Goal: Task Accomplishment & Management: Manage account settings

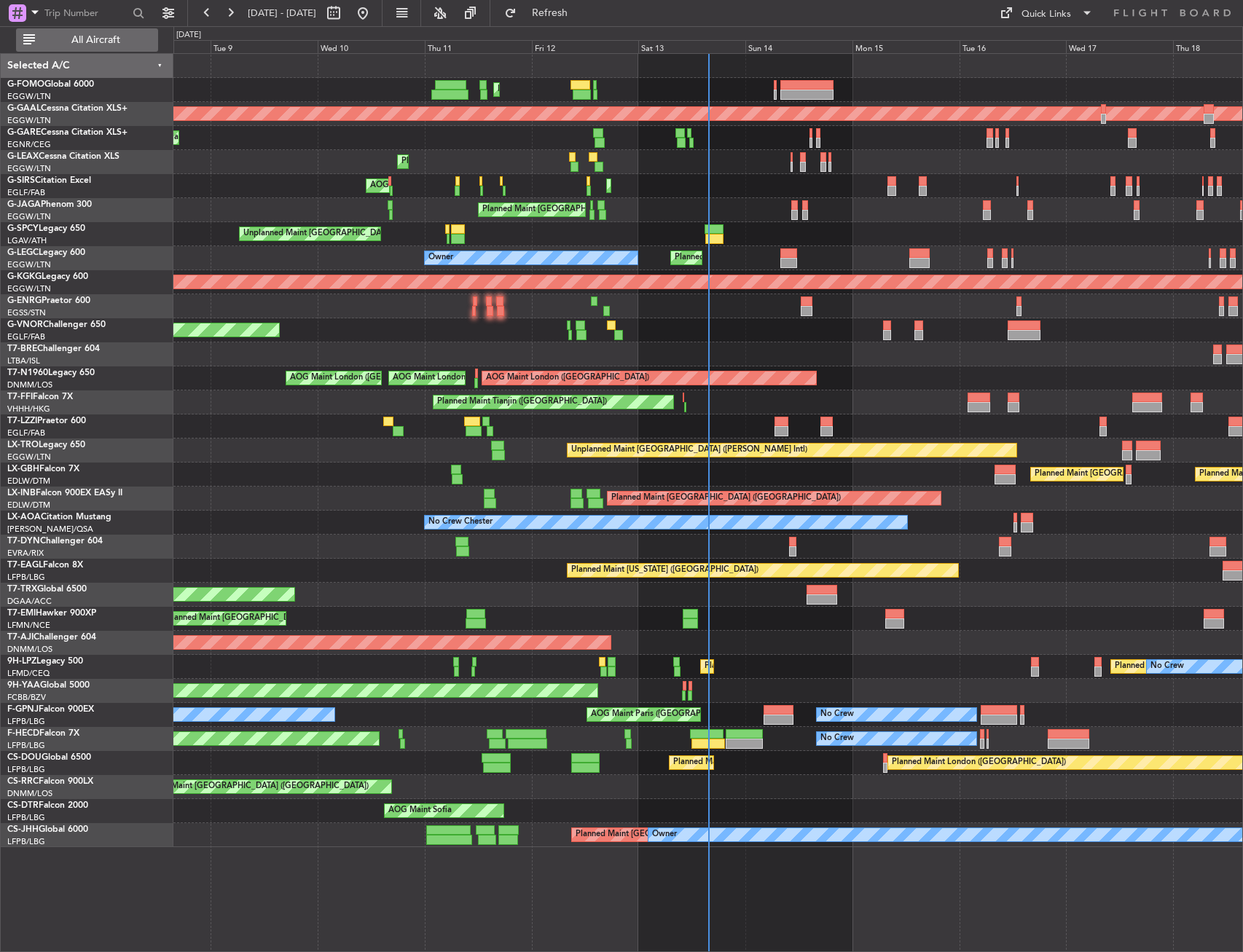
click at [89, 43] on span "All Aircraft" at bounding box center [95, 39] width 116 height 10
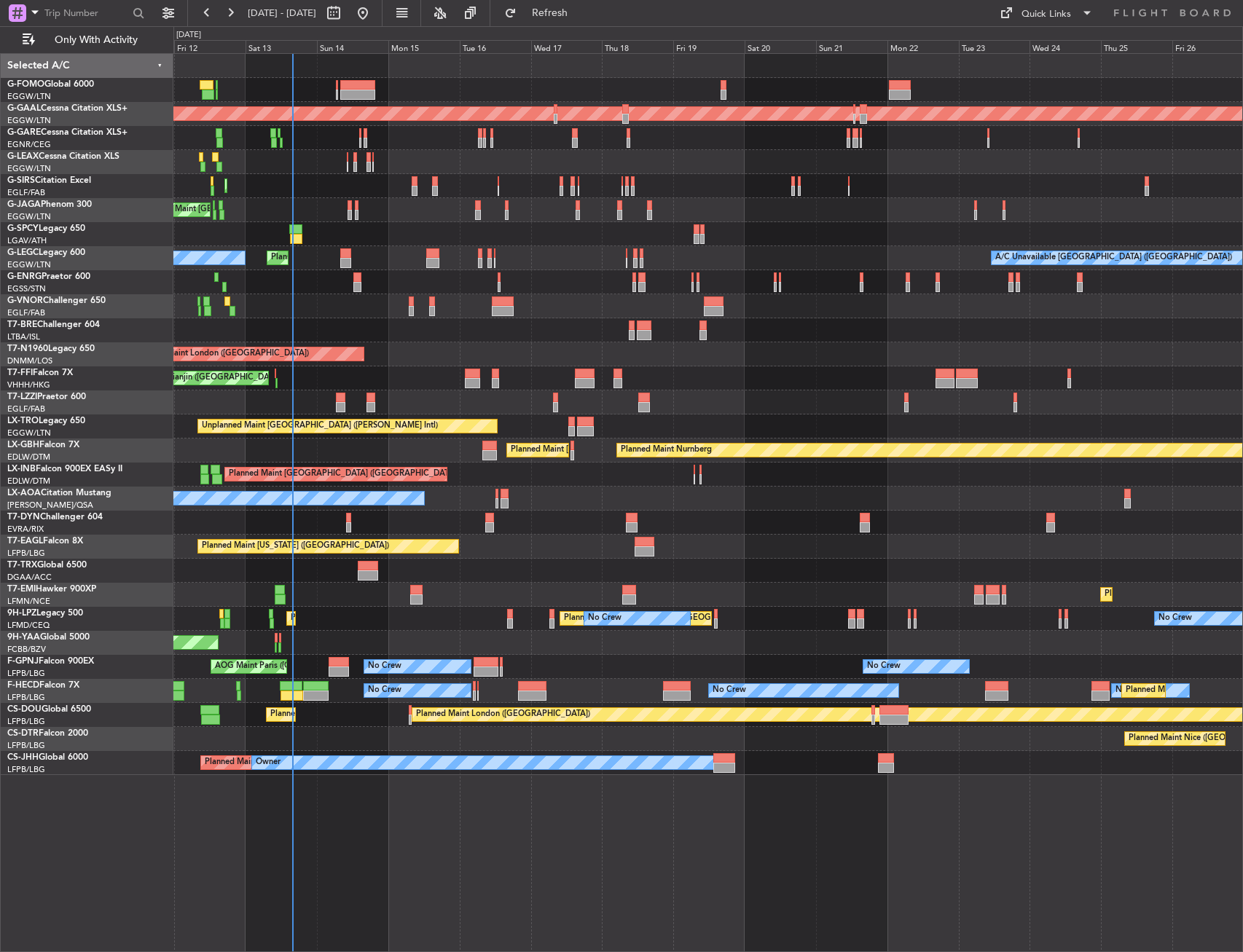
click at [444, 354] on div "Planned Maint [GEOGRAPHIC_DATA] ([GEOGRAPHIC_DATA]) Planned [GEOGRAPHIC_DATA] U…" at bounding box center [708, 414] width 1069 height 721
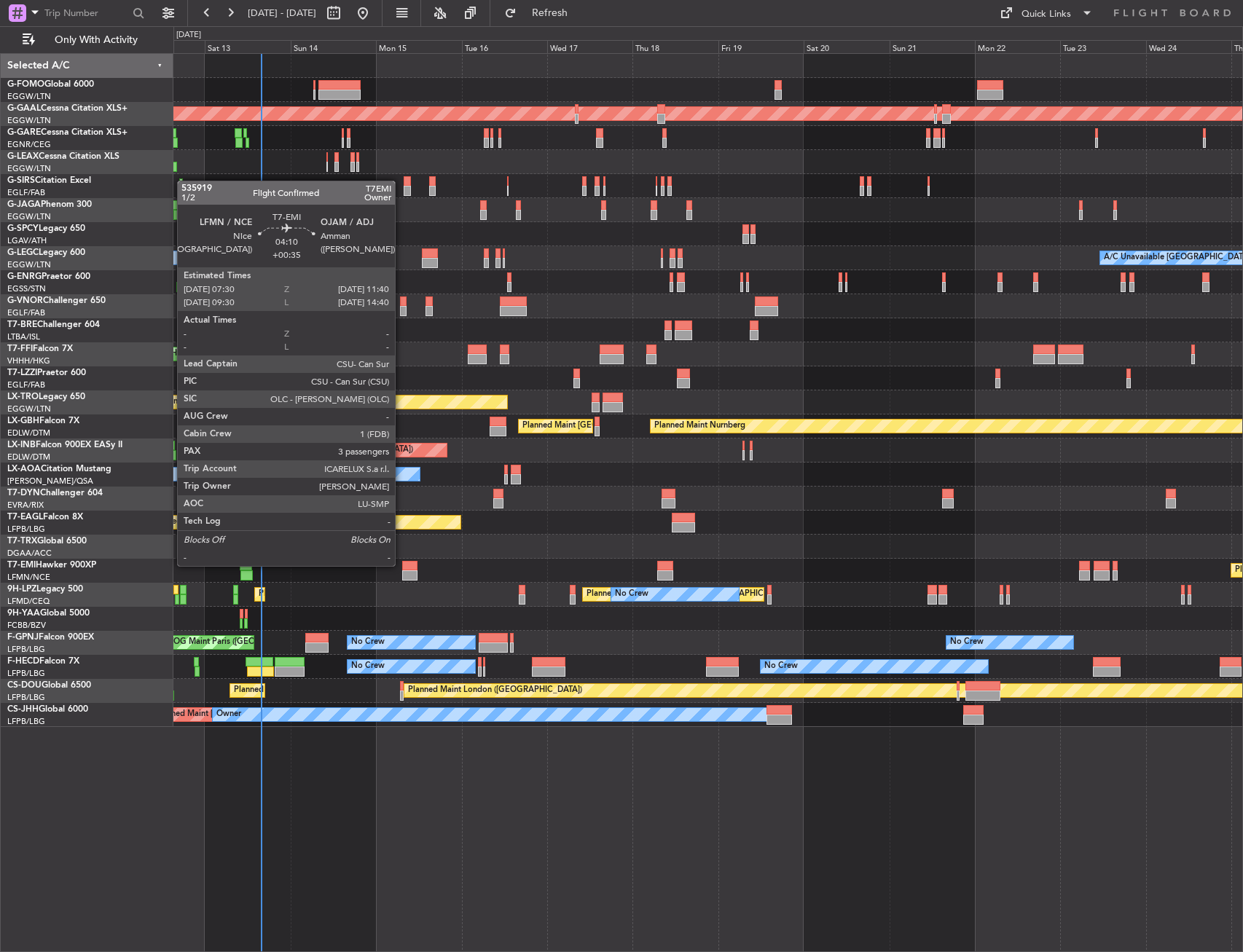
click at [402, 565] on div at bounding box center [409, 566] width 16 height 10
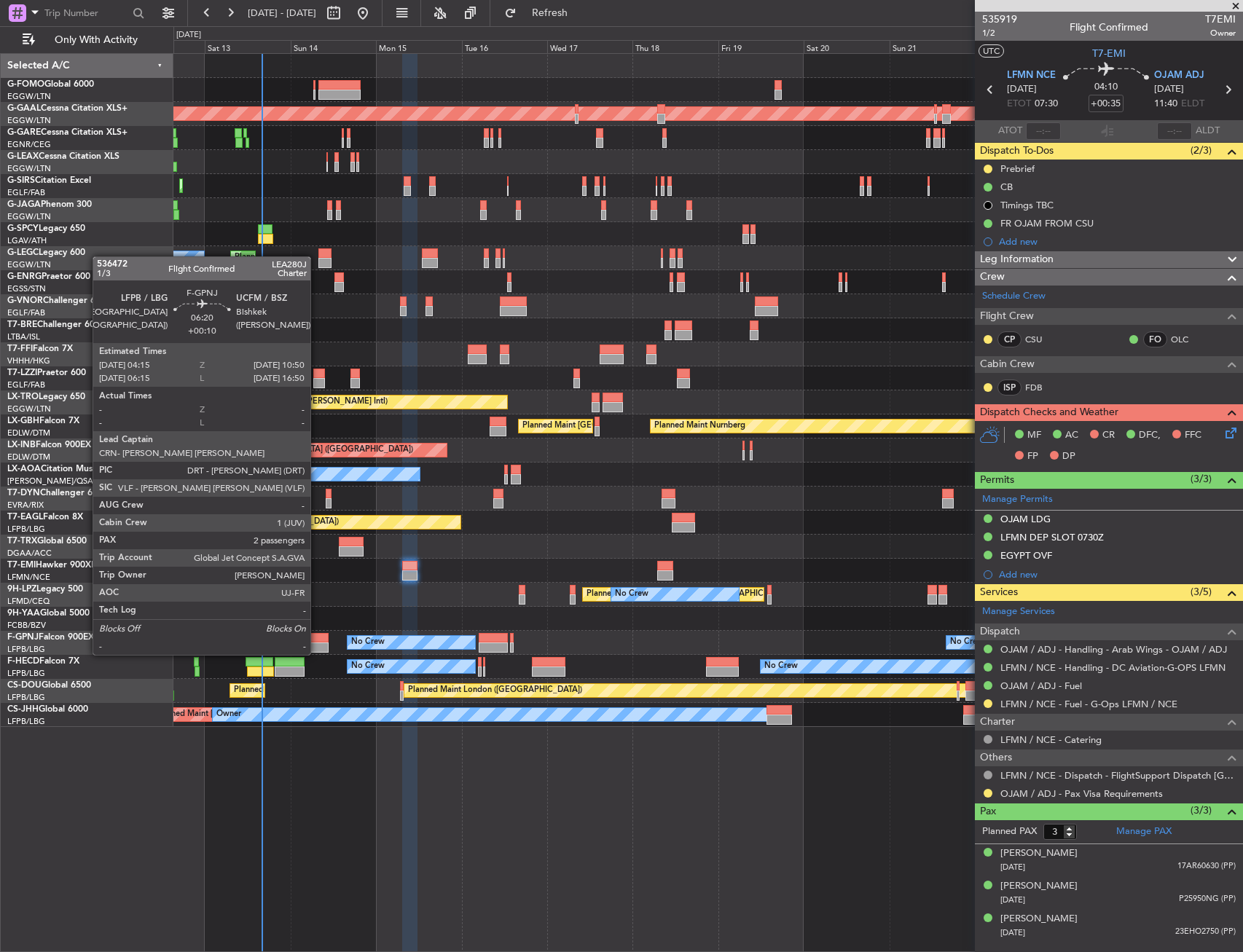
click at [317, 640] on div at bounding box center [317, 637] width 24 height 10
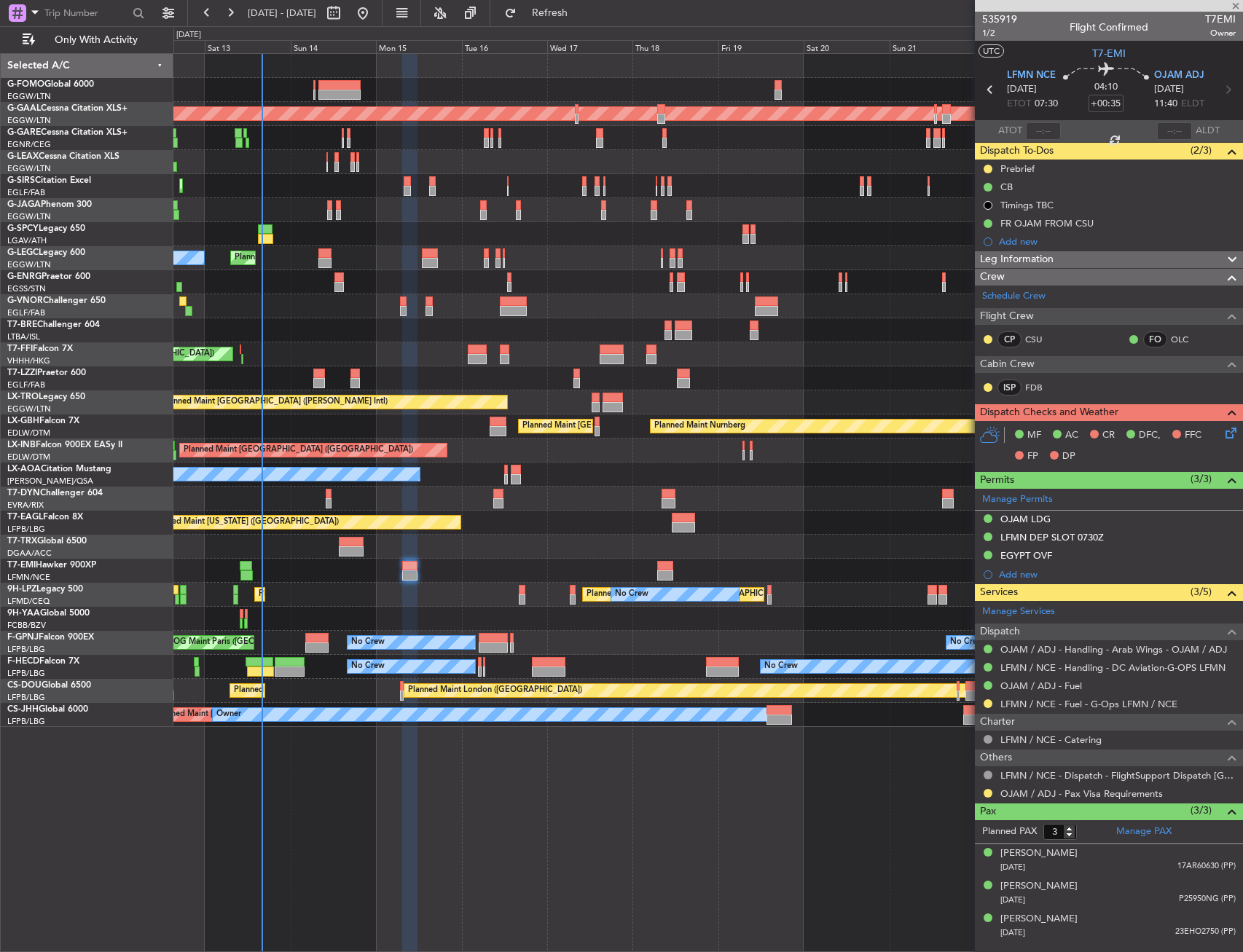
type input "+00:10"
type input "2"
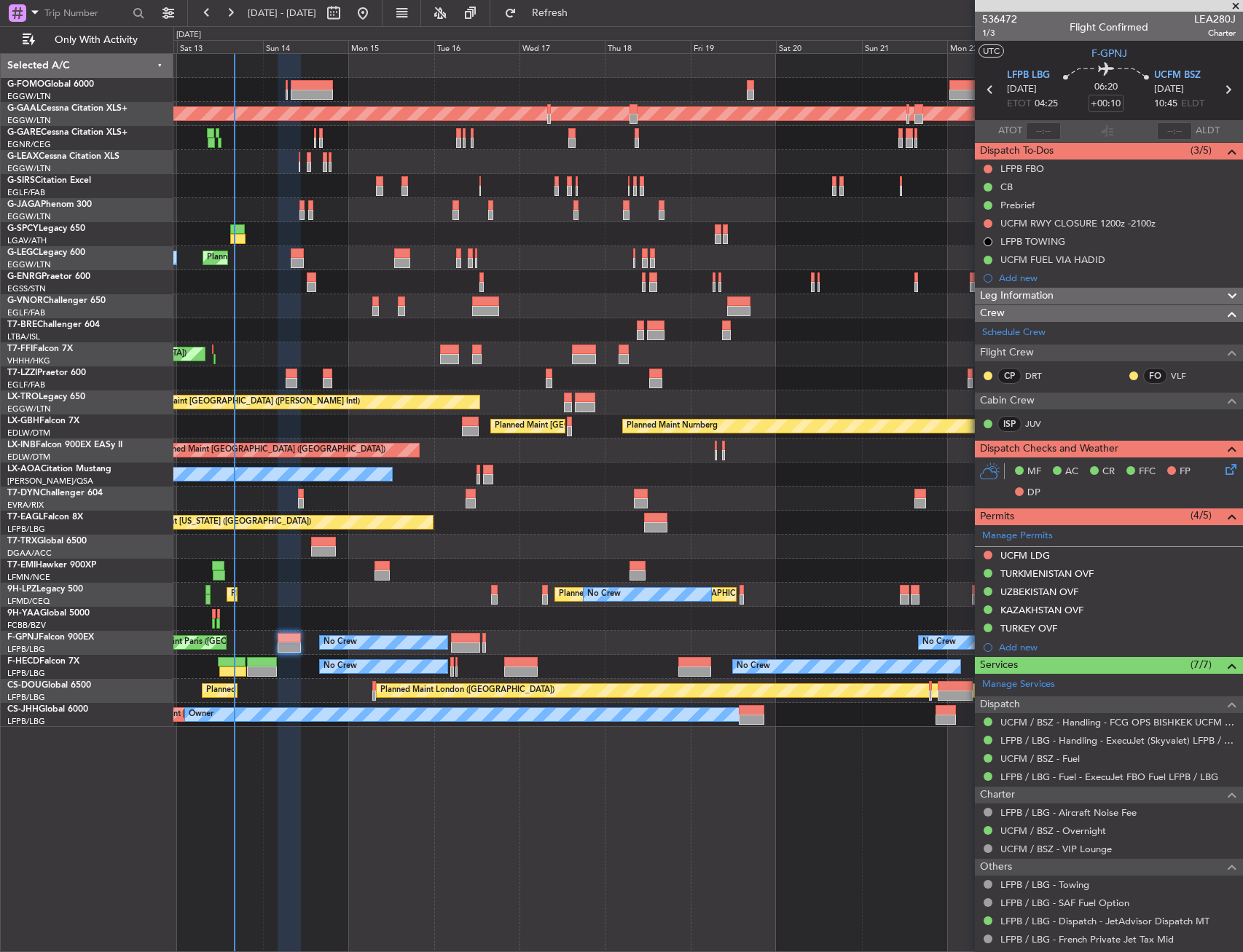
click at [372, 176] on div "Planned Maint London (Luton) Planned Maint Dusseldorf Planned Maint London (Lut…" at bounding box center [708, 390] width 1069 height 673
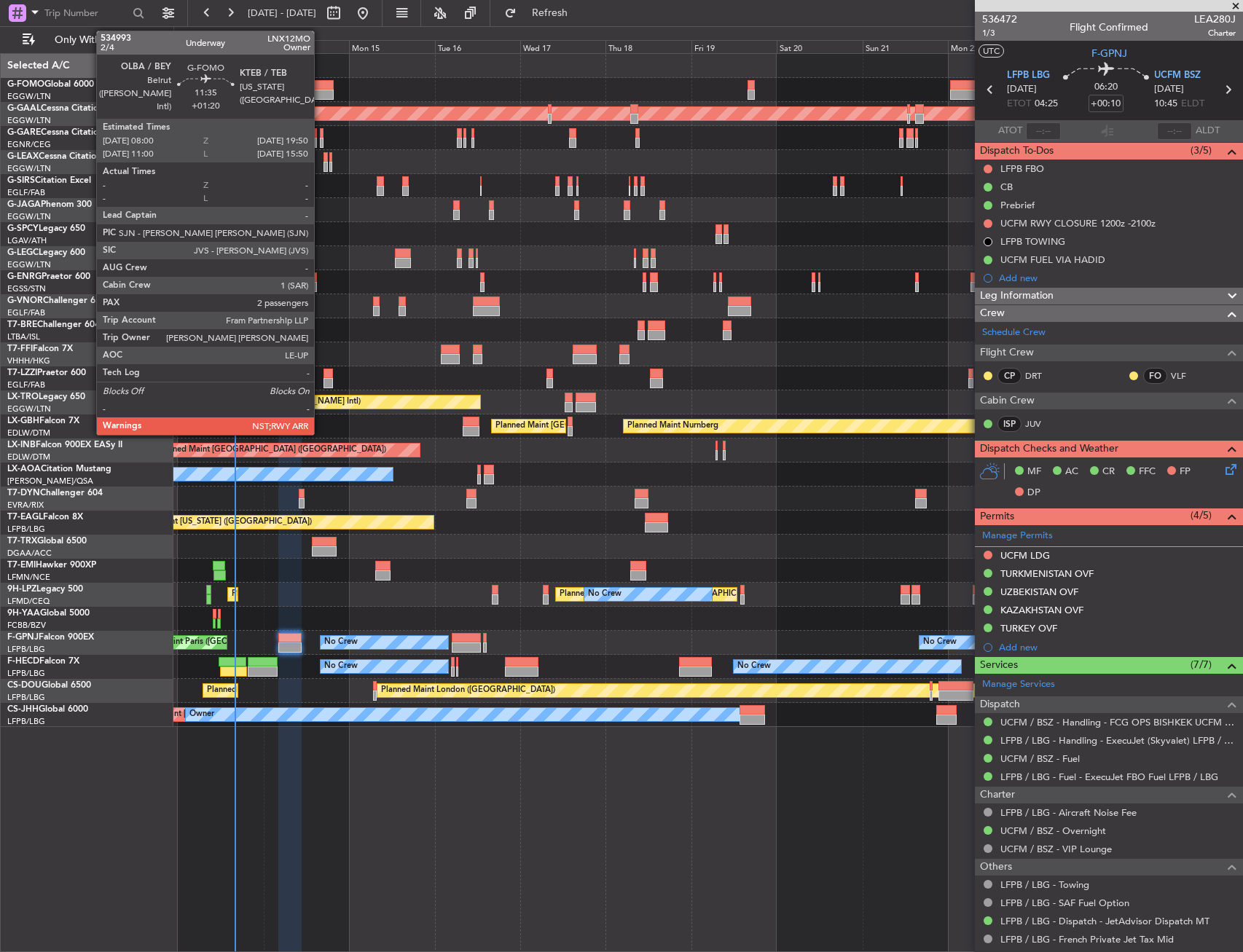
click at [320, 96] on div at bounding box center [312, 95] width 42 height 10
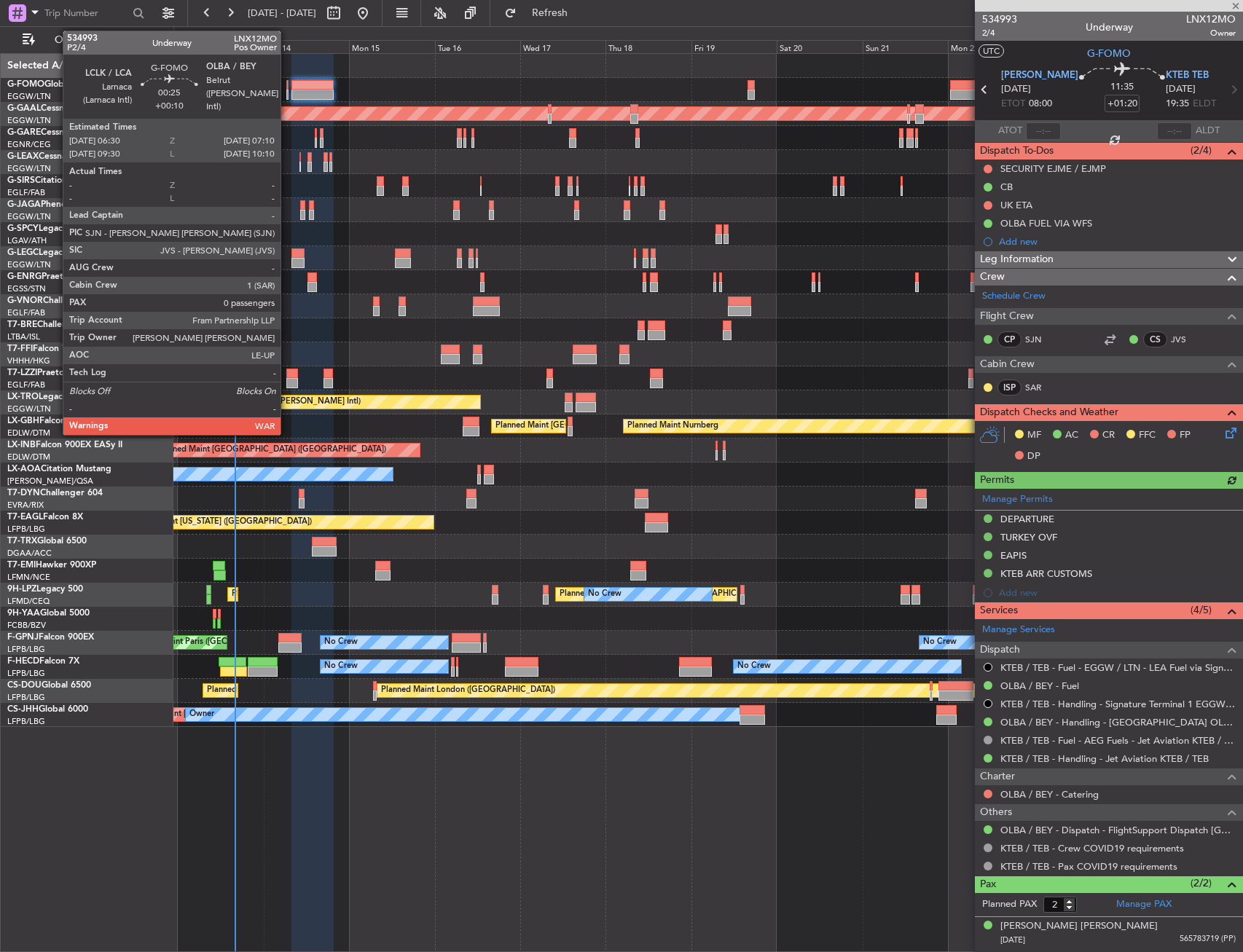
click at [287, 85] on div at bounding box center [287, 84] width 3 height 10
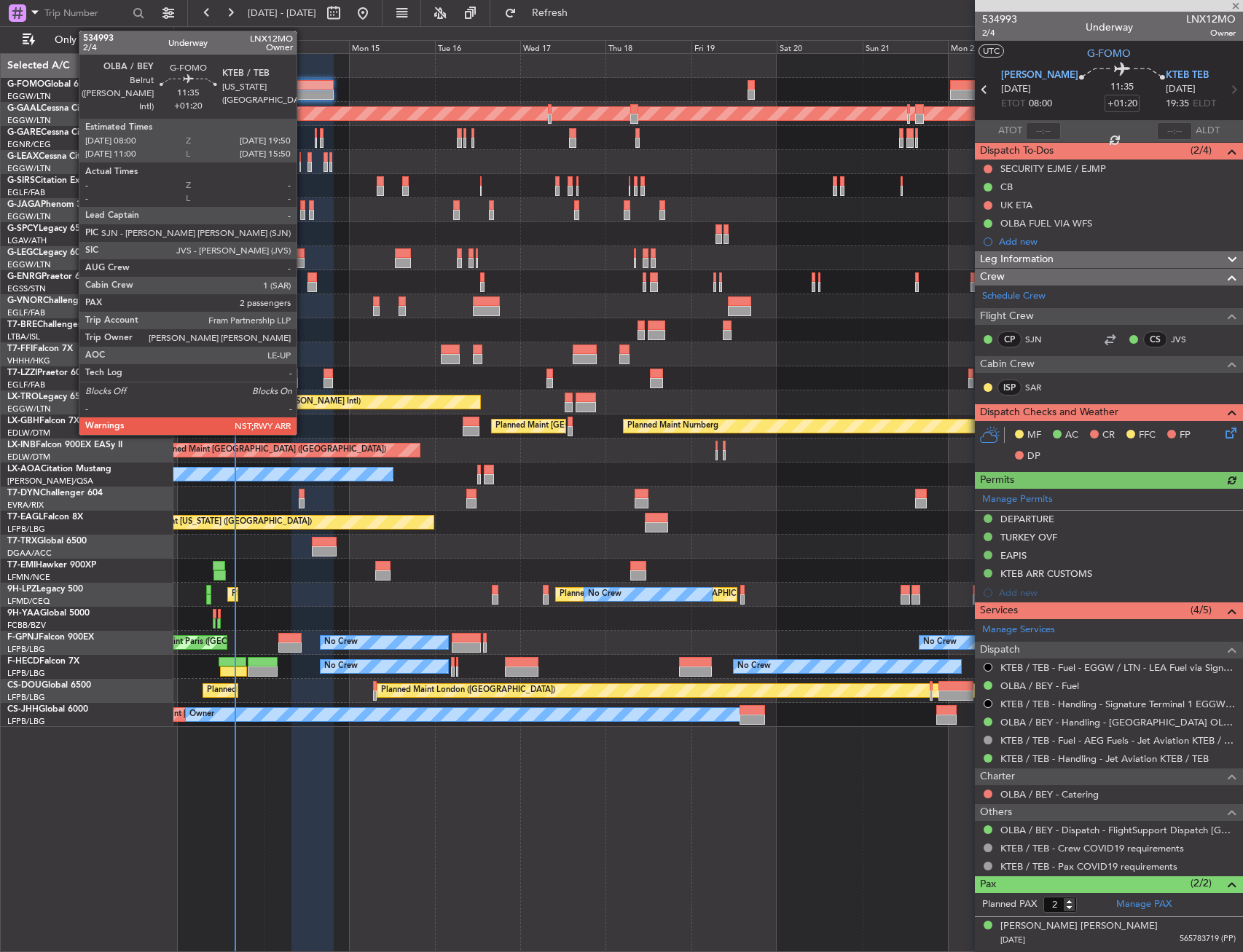
type input "+00:10"
type input "0"
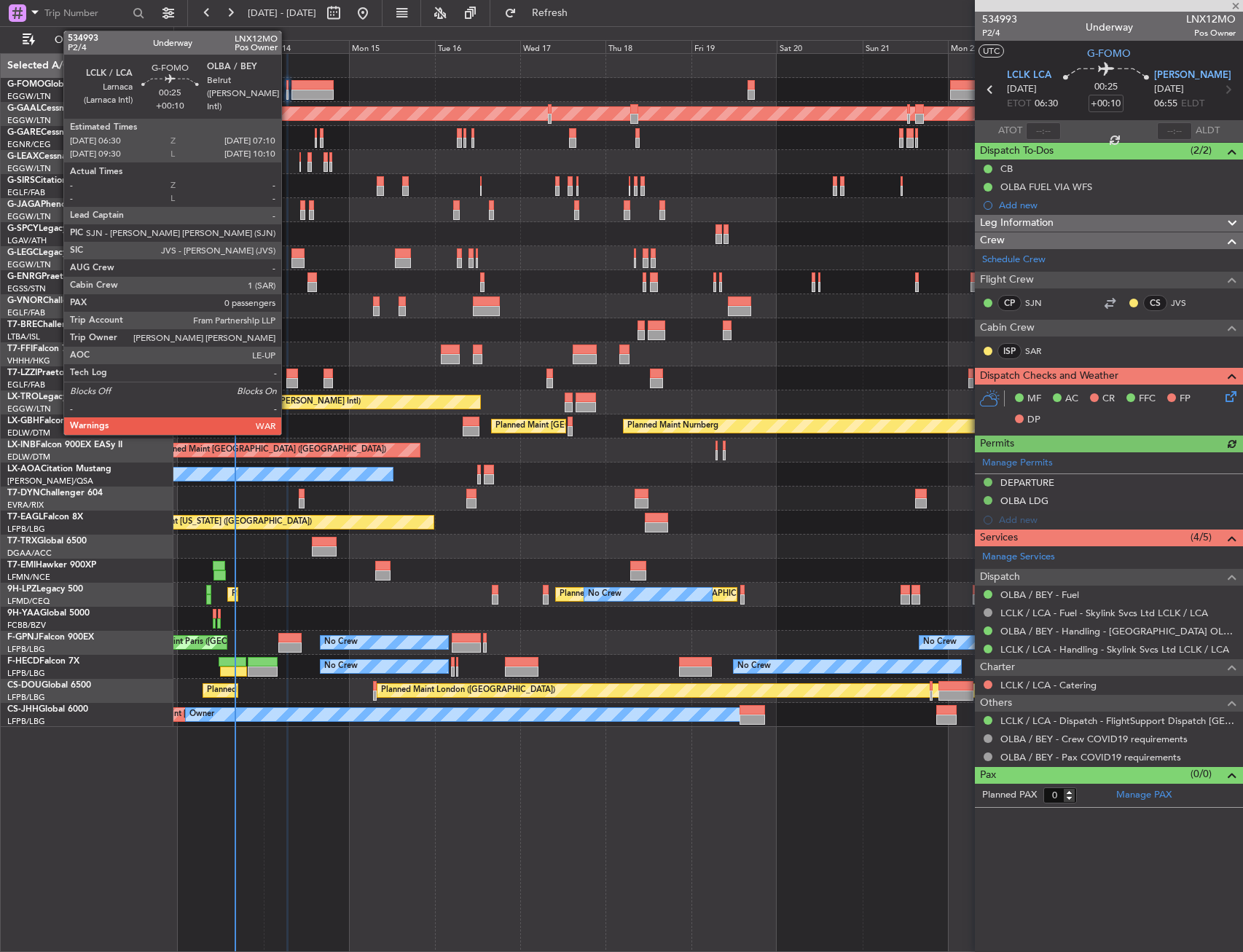
click at [287, 90] on div at bounding box center [287, 95] width 3 height 10
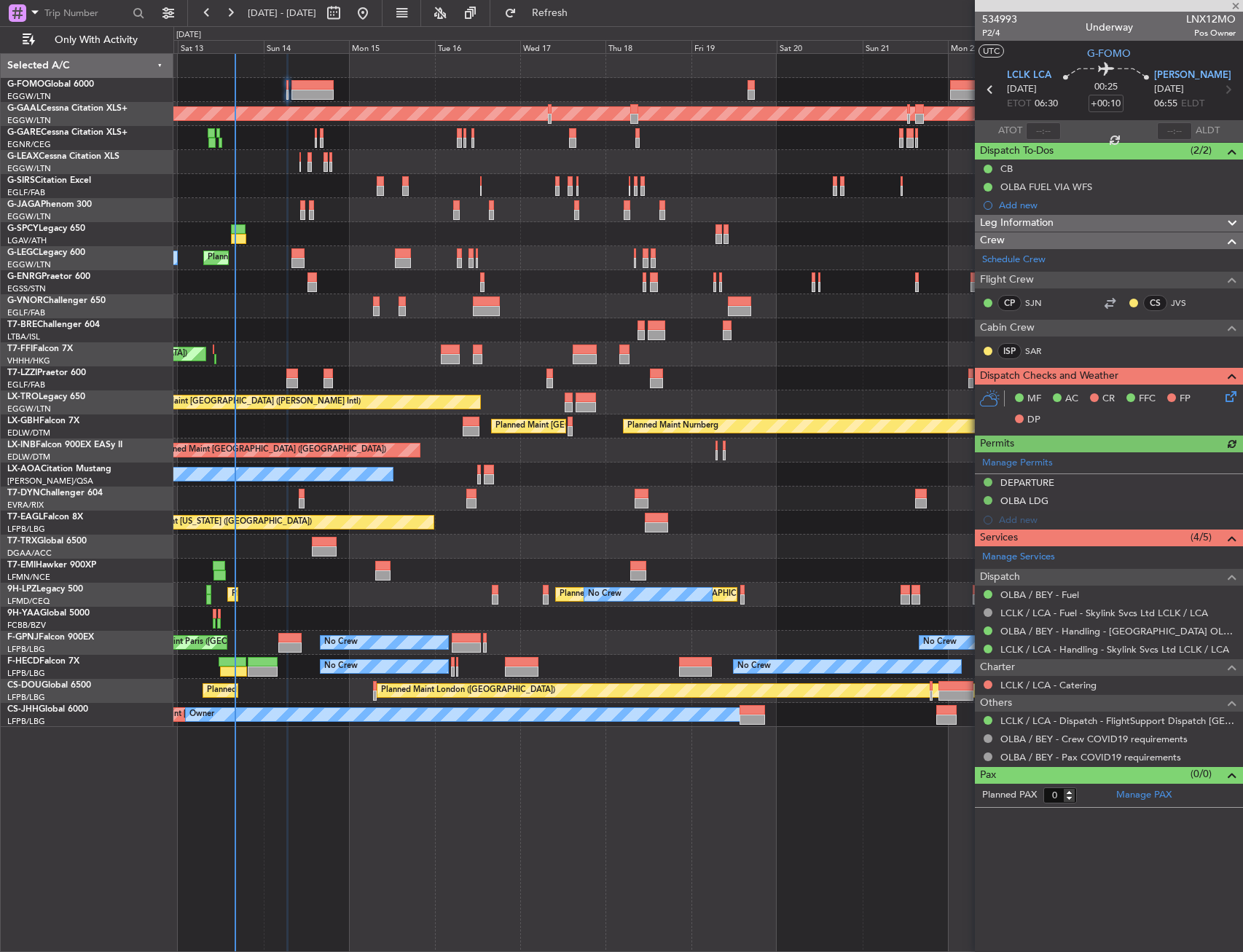
click at [320, 90] on div at bounding box center [312, 95] width 42 height 10
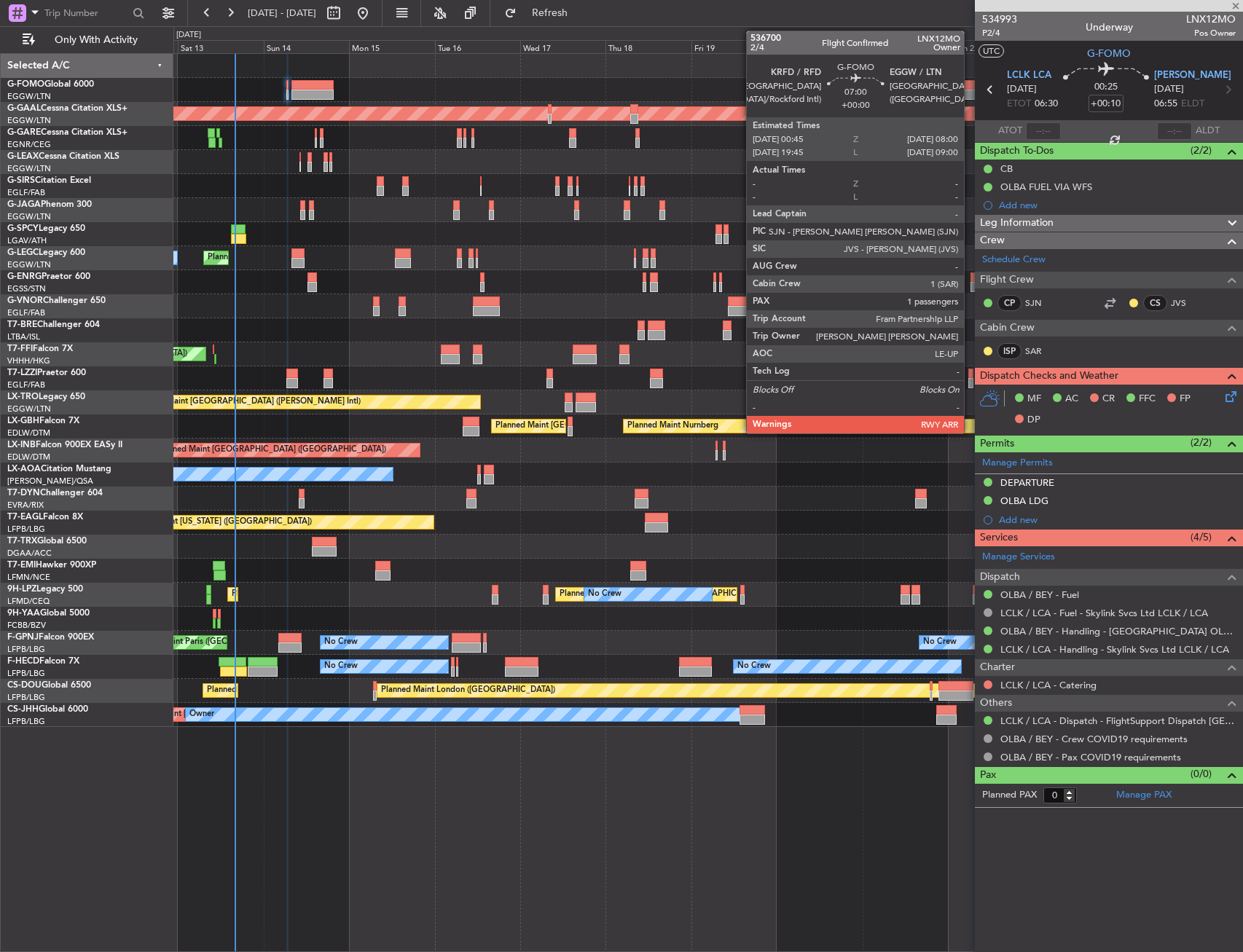
type input "+01:20"
type input "2"
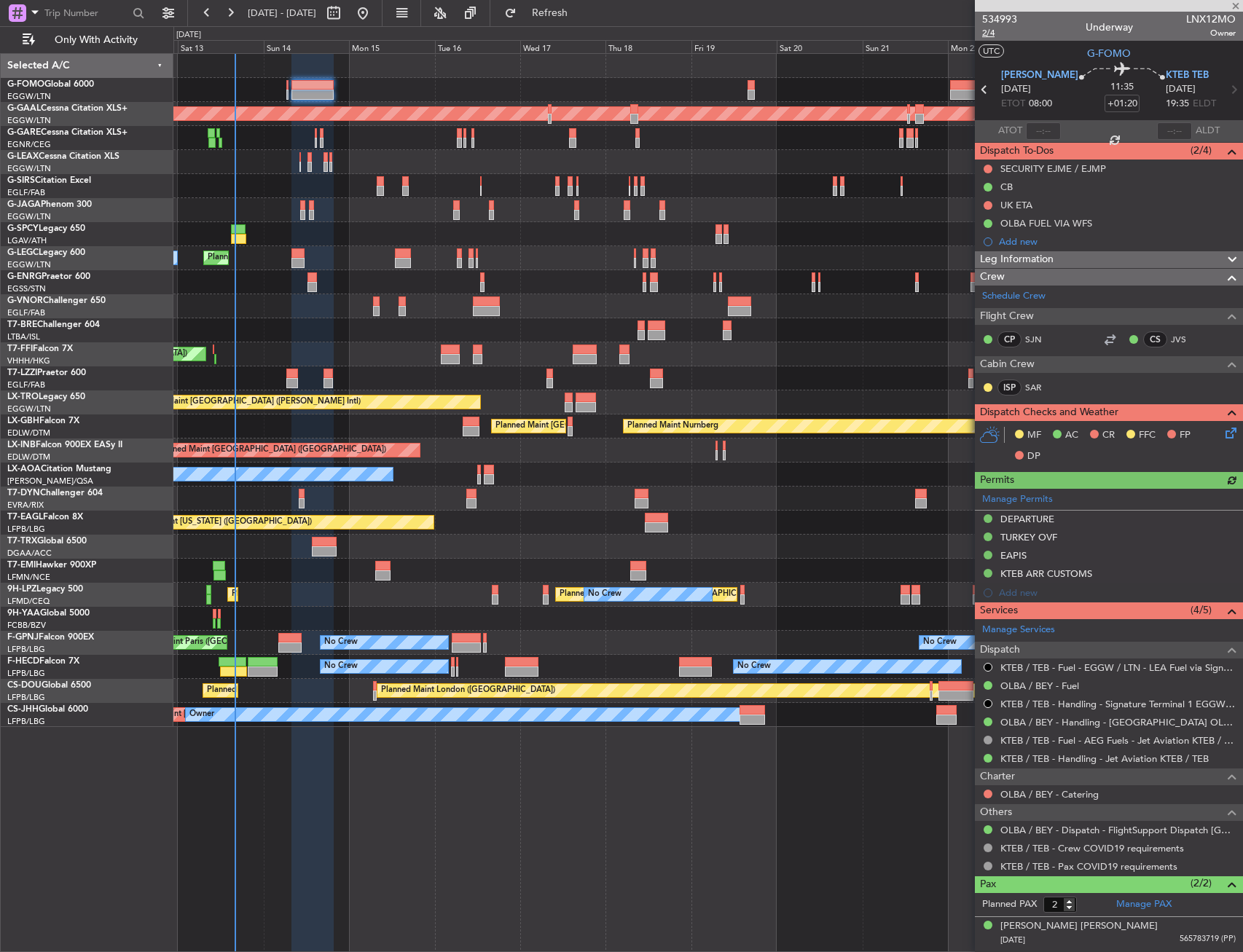
click at [982, 32] on span "2/4" at bounding box center [999, 32] width 35 height 12
click at [1225, 436] on icon at bounding box center [1227, 431] width 12 height 12
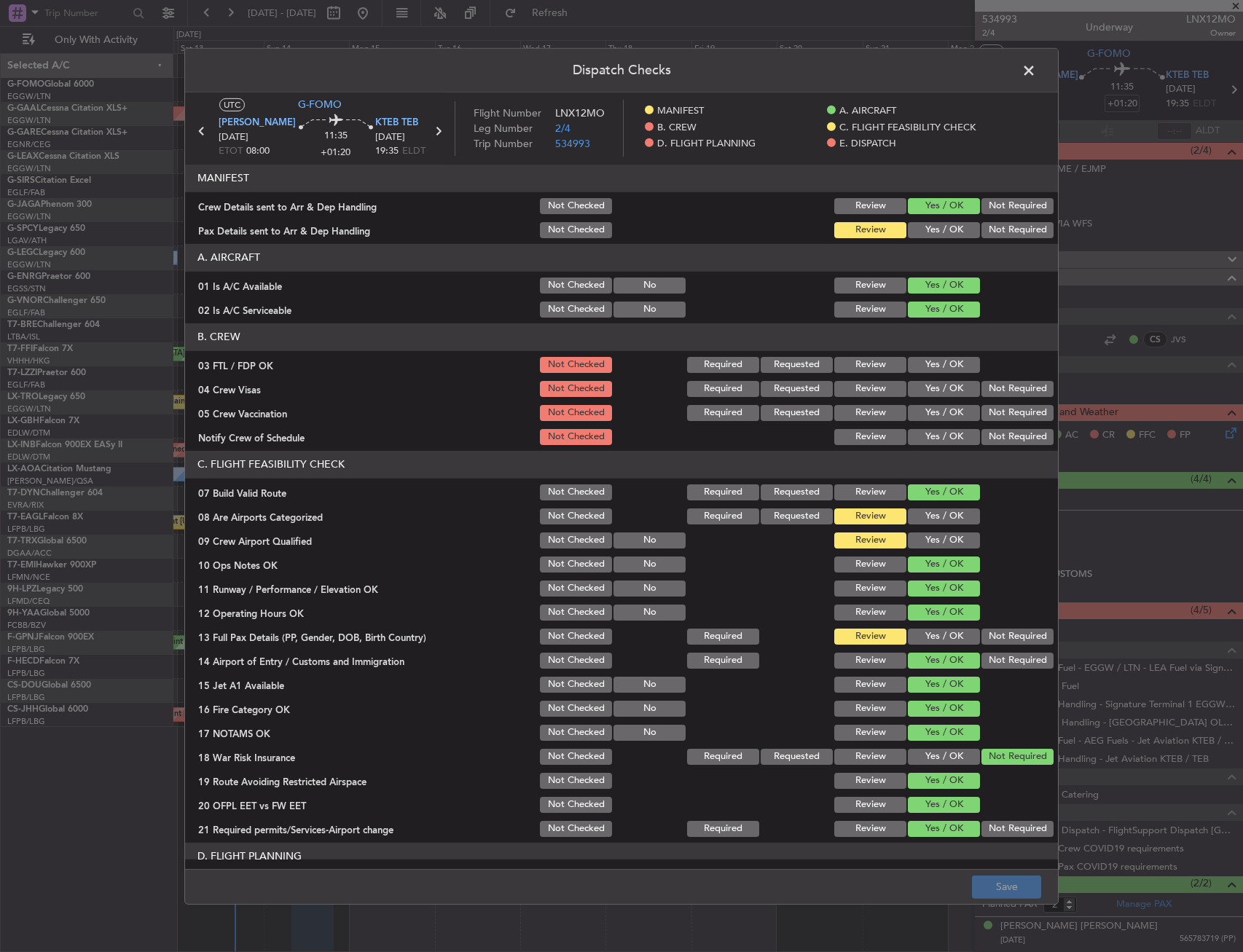
click at [922, 517] on button "Yes / OK" at bounding box center [944, 516] width 73 height 16
click at [925, 532] on button "Yes / OK" at bounding box center [944, 540] width 73 height 16
click at [924, 540] on button "Yes / OK" at bounding box center [944, 540] width 73 height 16
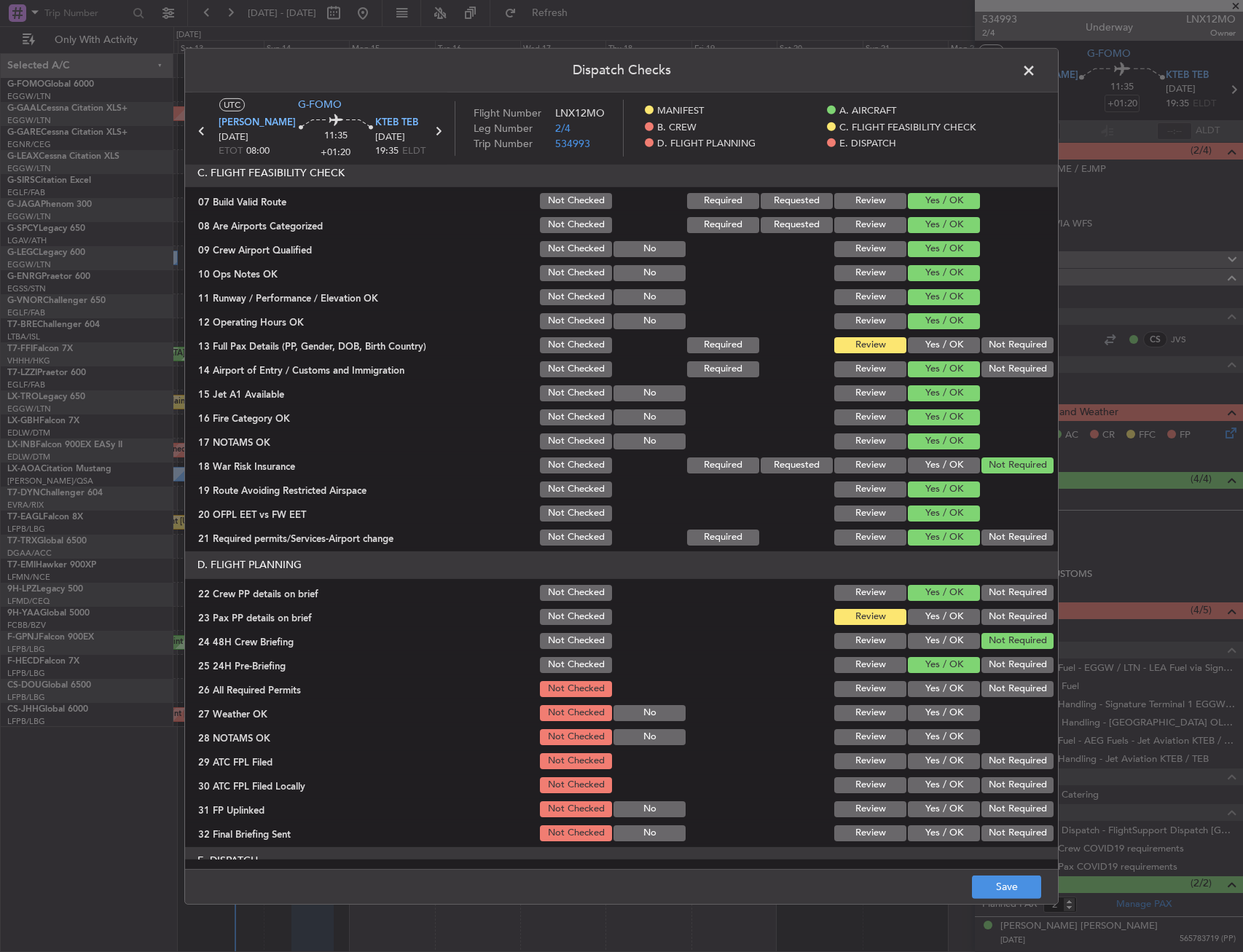
click at [928, 347] on button "Yes / OK" at bounding box center [944, 344] width 73 height 16
click at [933, 612] on button "Yes / OK" at bounding box center [944, 616] width 73 height 16
click at [921, 646] on button "Yes / OK" at bounding box center [944, 640] width 73 height 16
click at [996, 666] on button "Not Required" at bounding box center [1017, 665] width 73 height 16
click at [1010, 879] on button "Save" at bounding box center [1005, 887] width 69 height 23
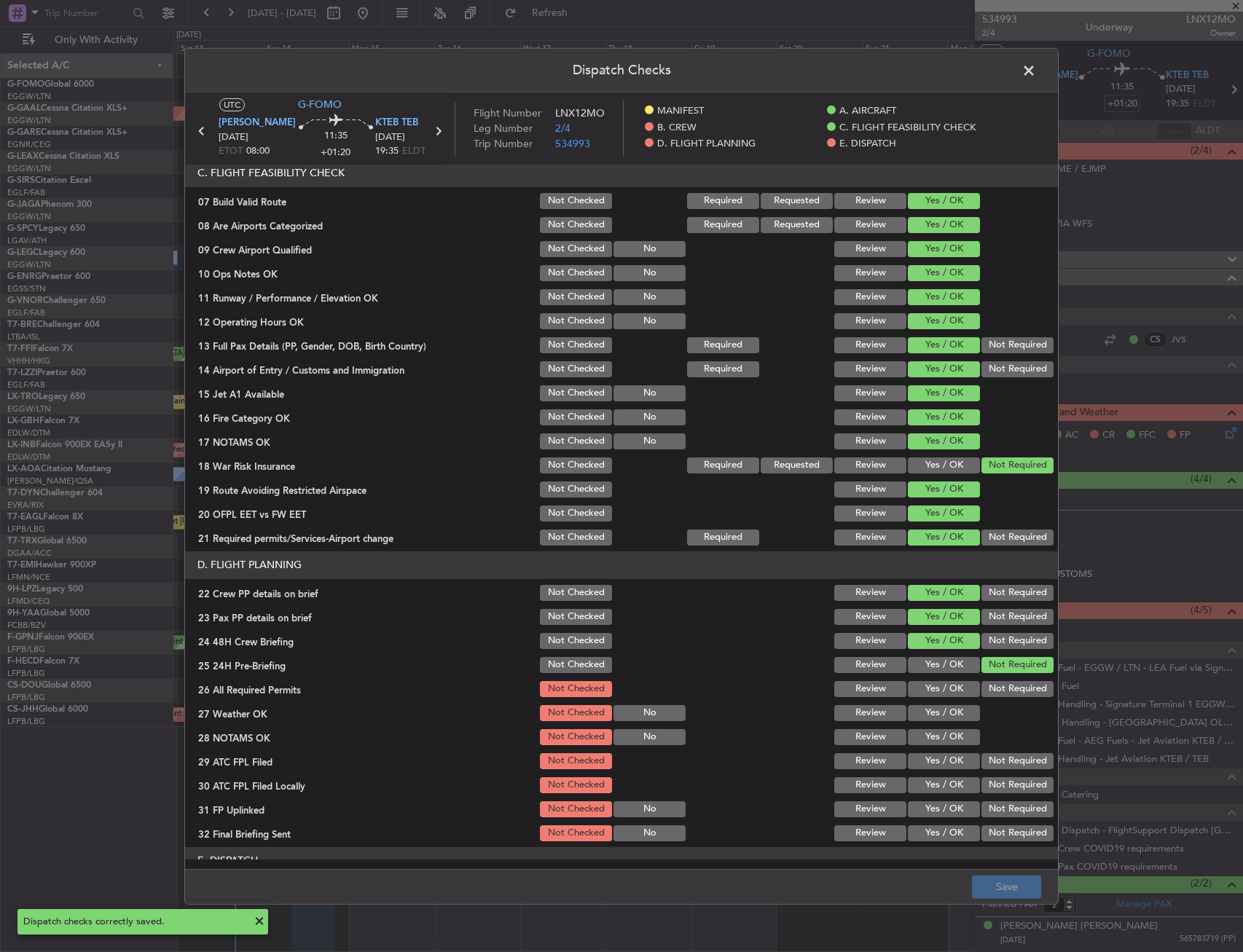
click at [1036, 74] on span at bounding box center [1036, 73] width 0 height 29
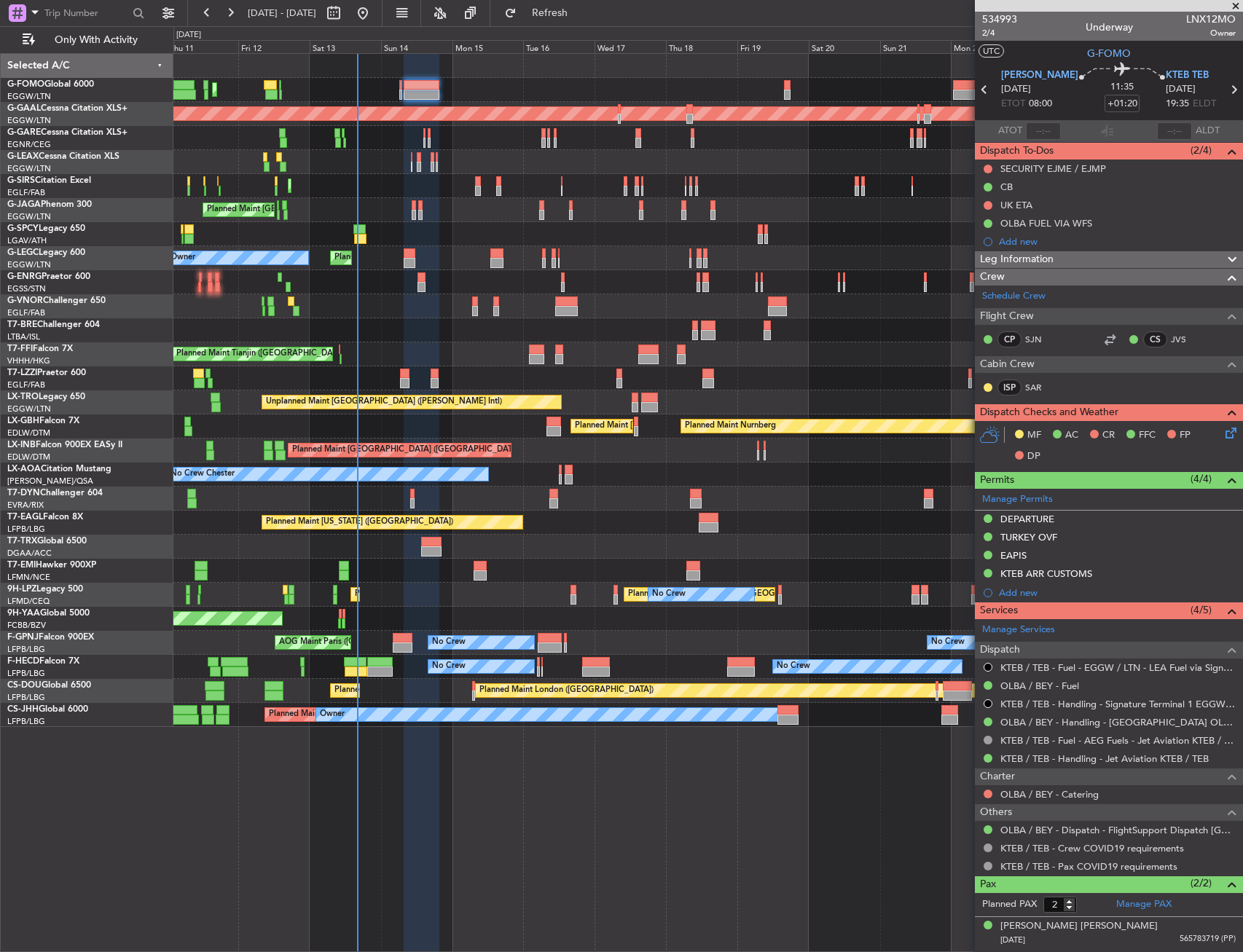
scroll to position [30, 0]
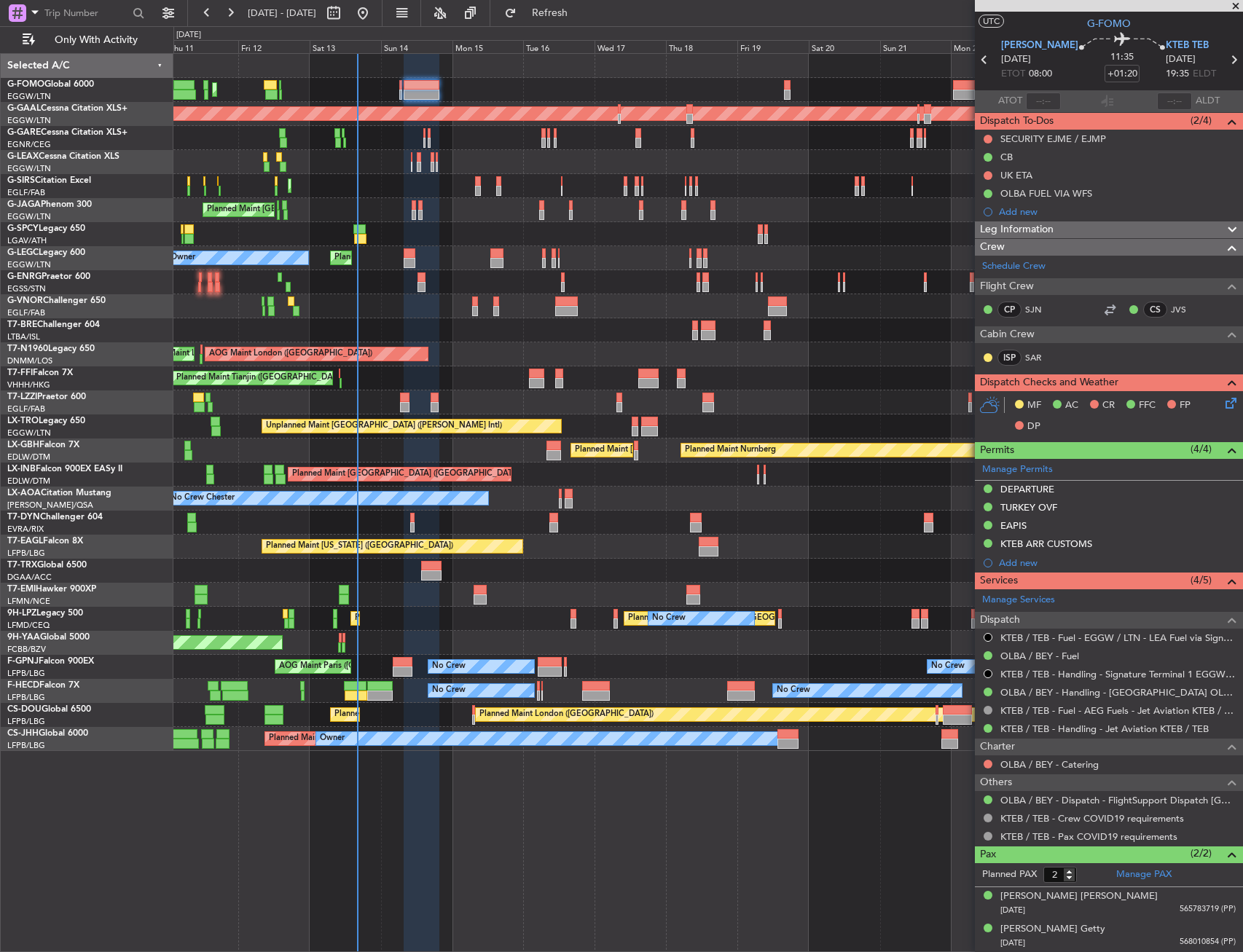
click at [1222, 402] on icon at bounding box center [1227, 400] width 12 height 12
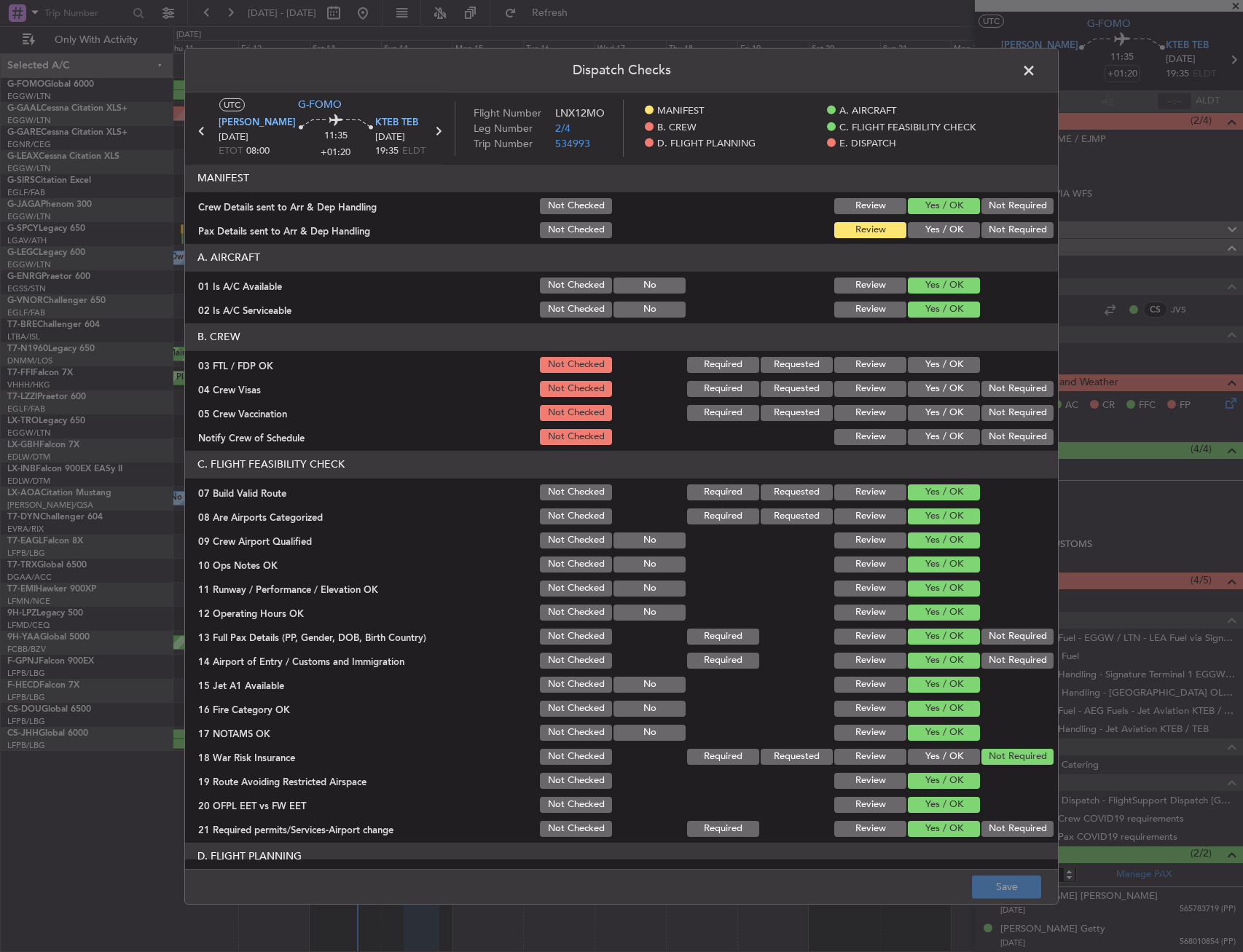
click at [941, 229] on button "Yes / OK" at bounding box center [944, 230] width 73 height 16
click at [1031, 883] on button "Save" at bounding box center [1005, 887] width 69 height 23
click at [1036, 74] on span at bounding box center [1036, 73] width 0 height 29
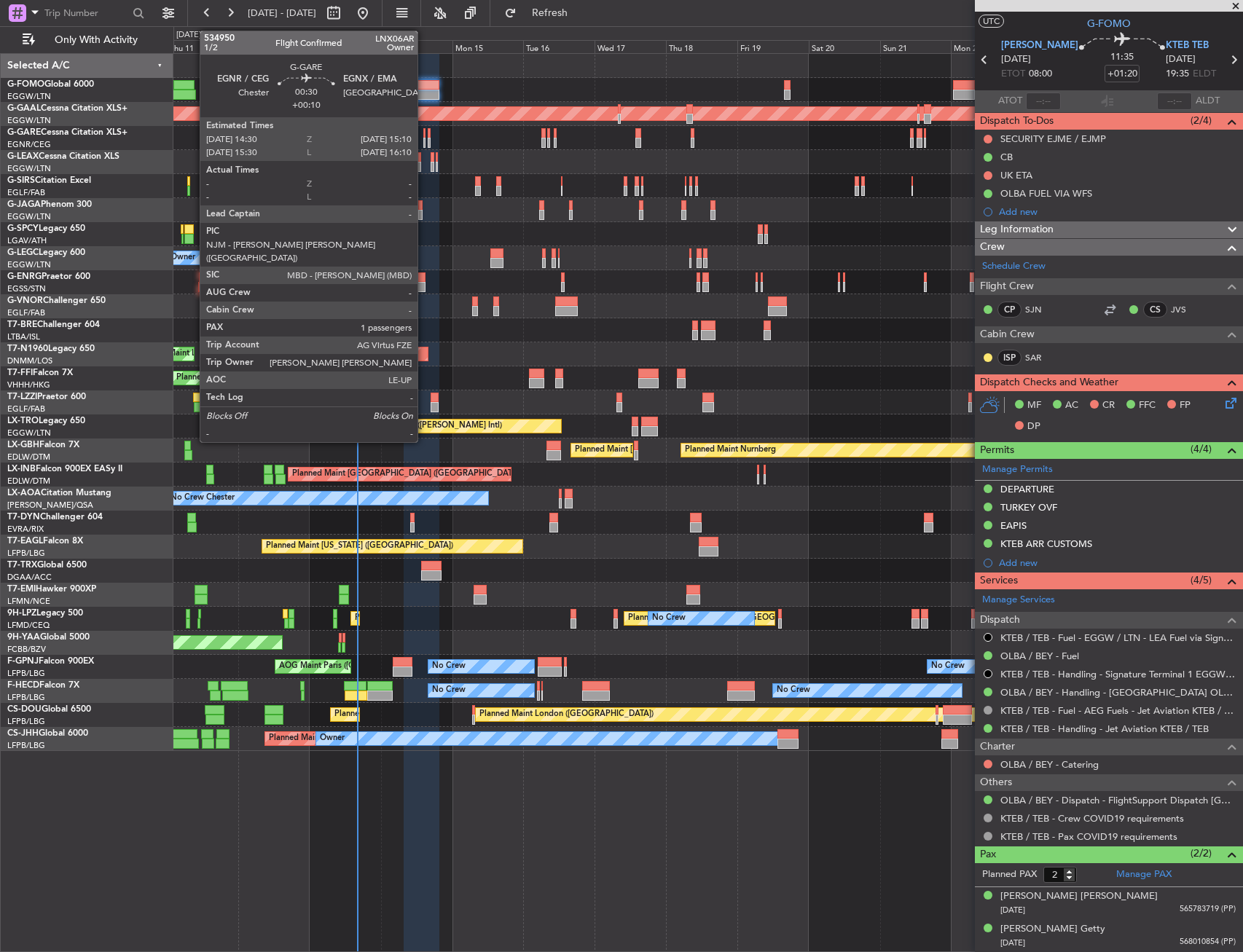
click at [424, 136] on div at bounding box center [424, 133] width 2 height 10
type input "+00:10"
type input "1"
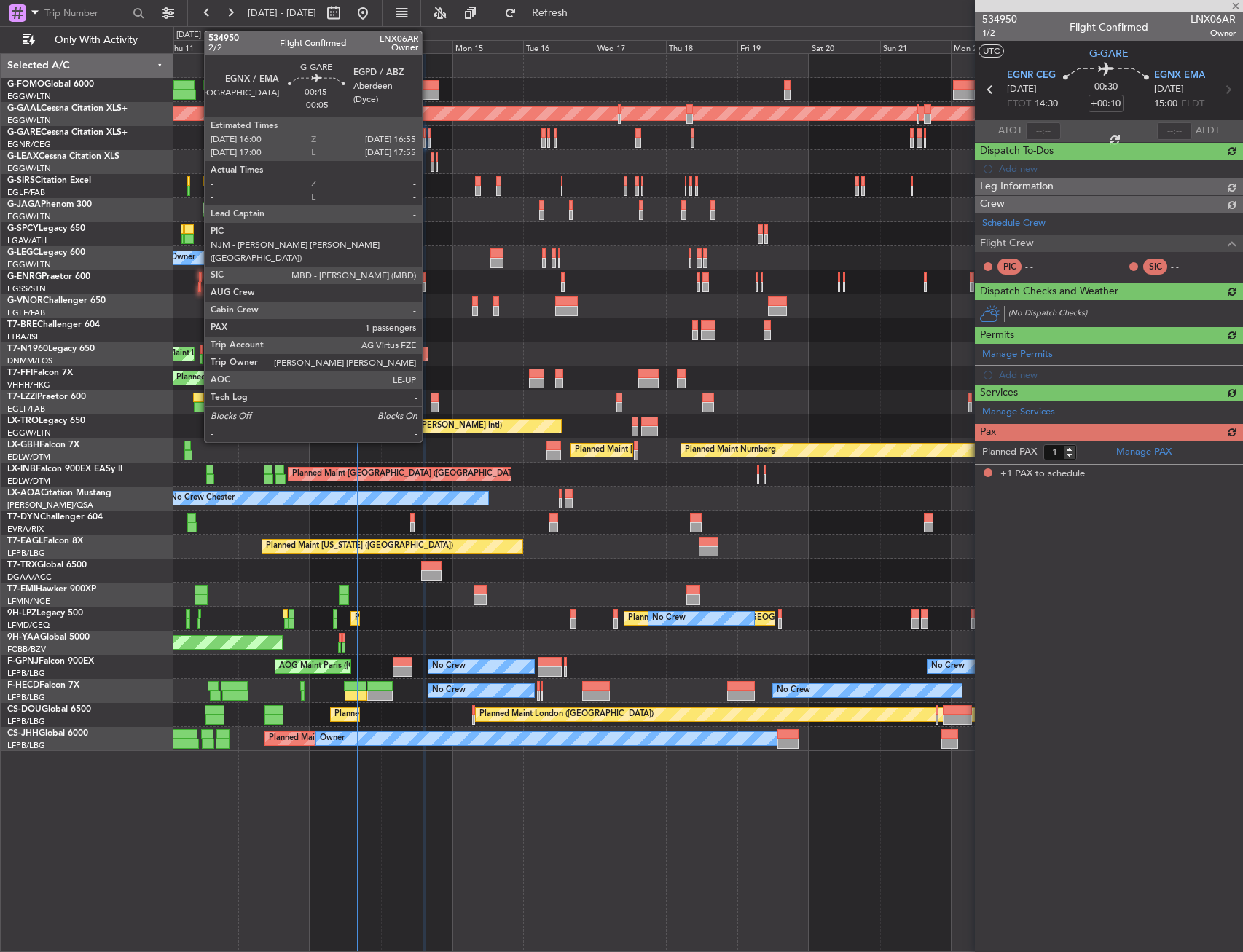
scroll to position [0, 0]
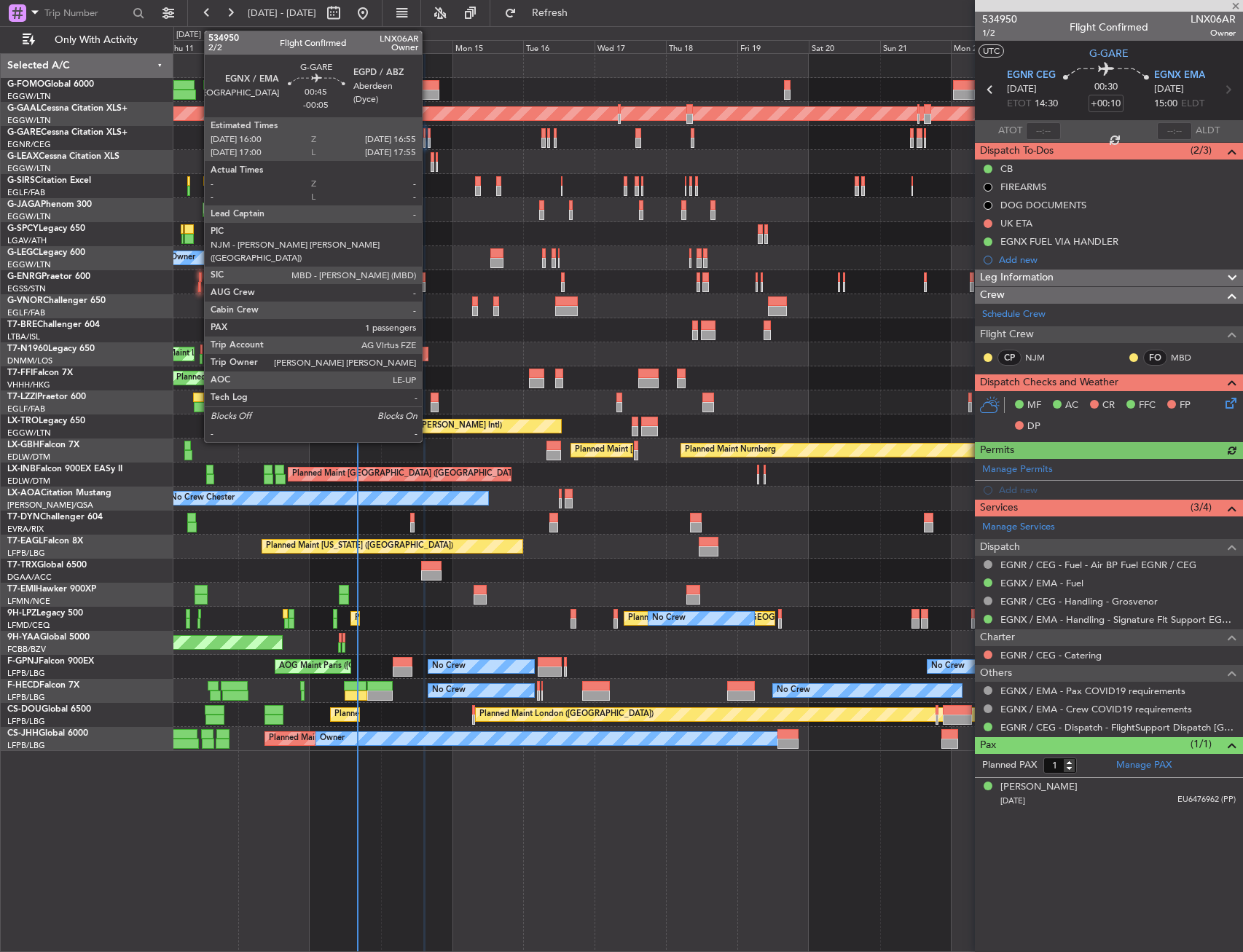
click at [429, 138] on div at bounding box center [429, 142] width 3 height 10
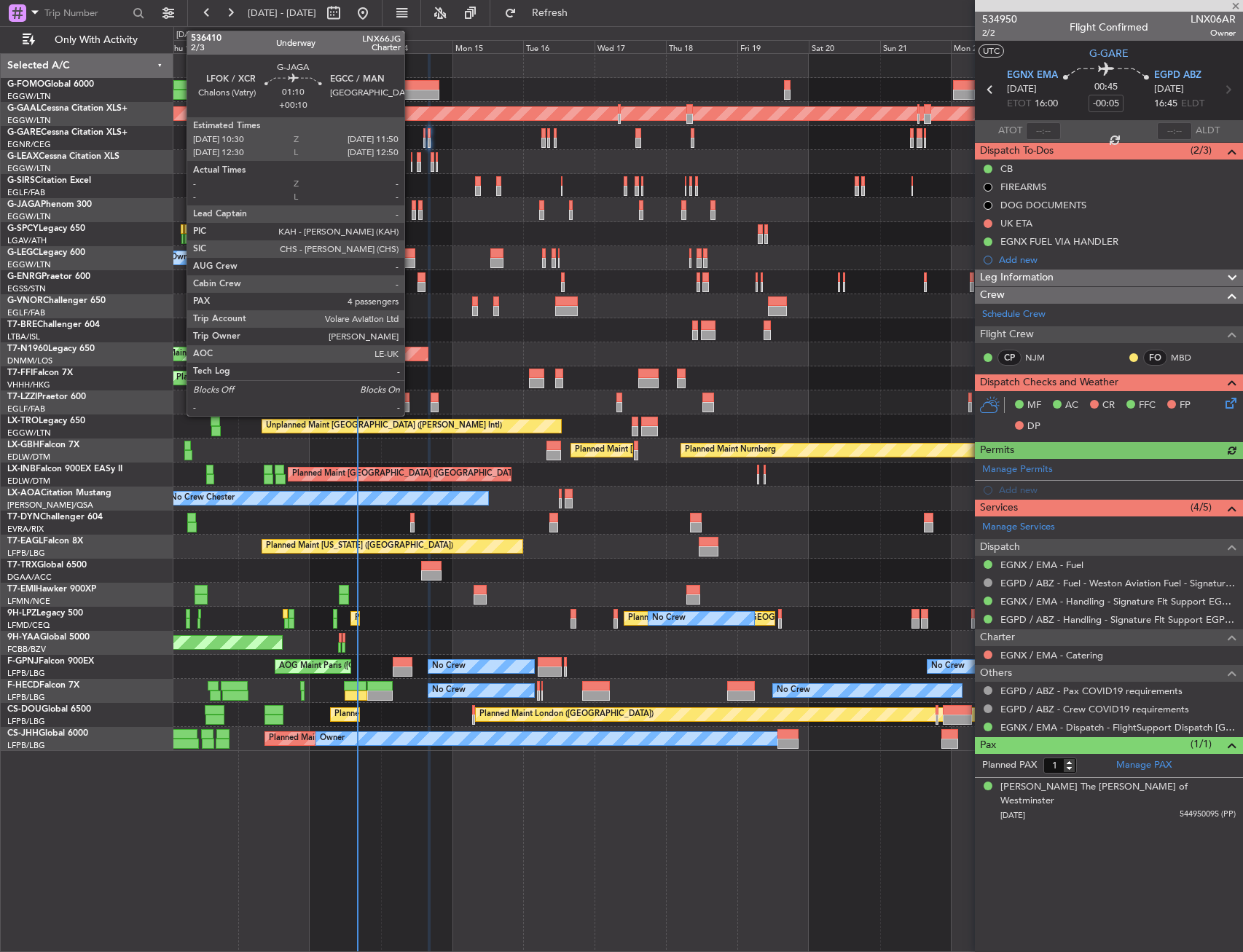
click at [411, 202] on div at bounding box center [413, 205] width 5 height 10
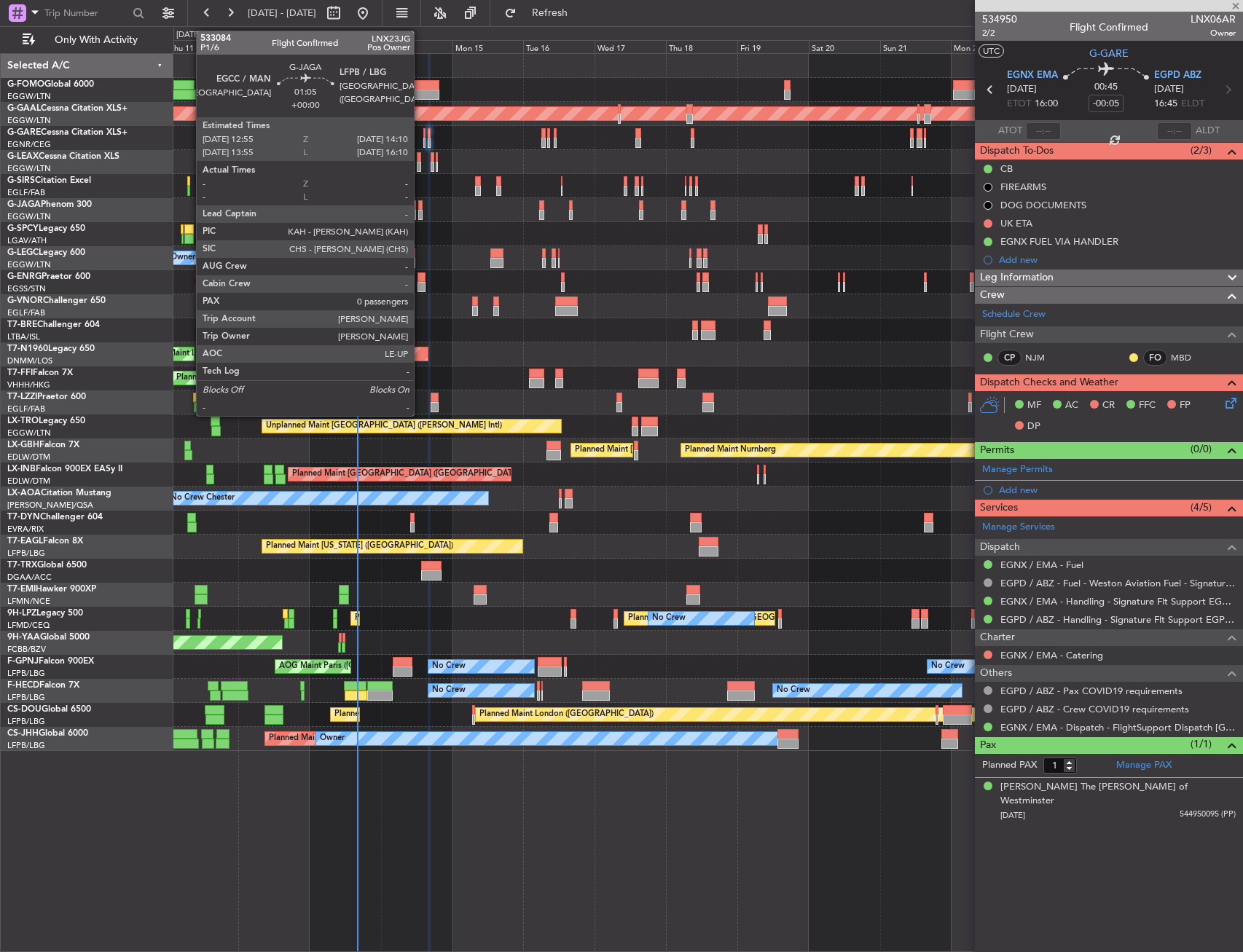
type input "+00:10"
type input "4"
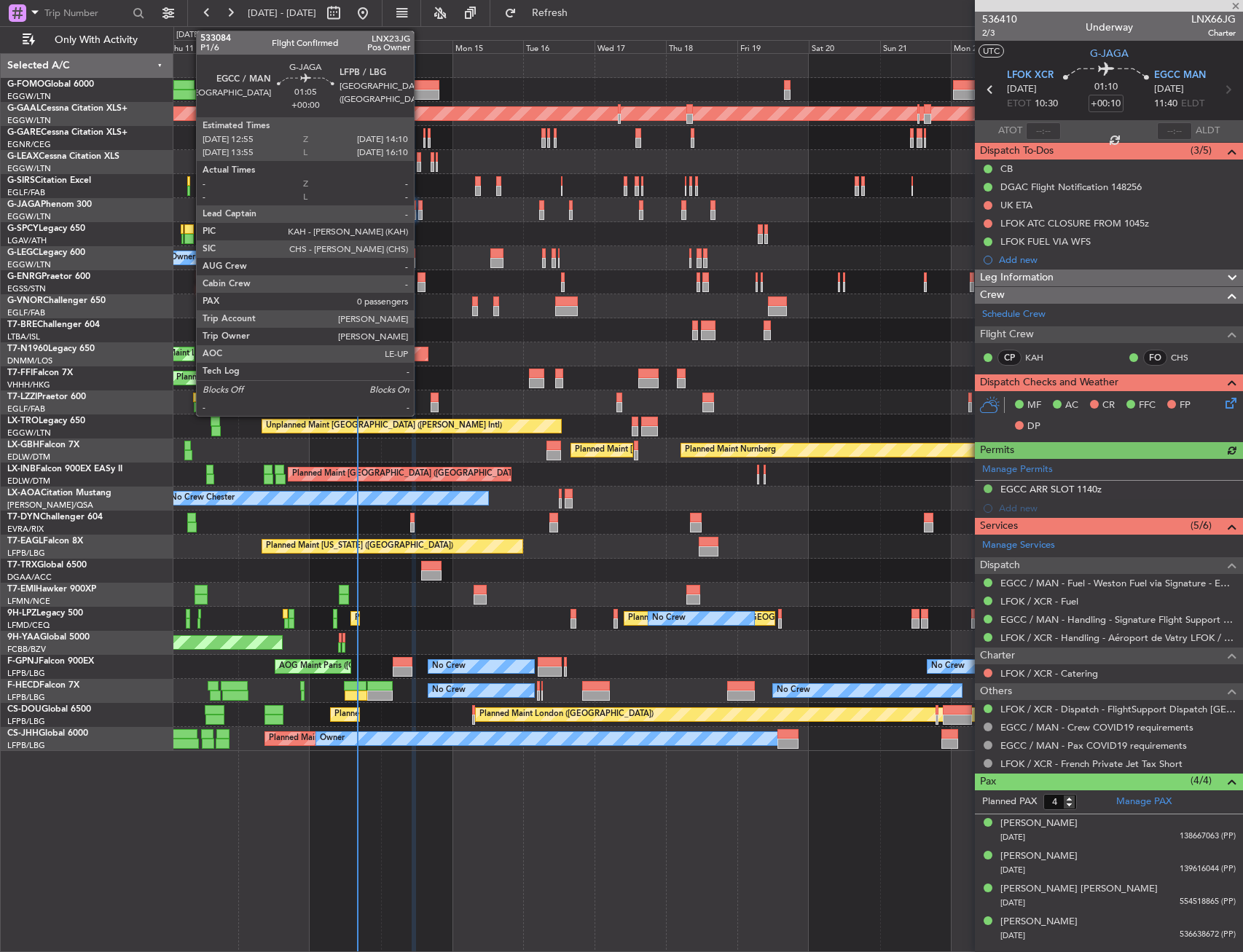
click at [420, 208] on div at bounding box center [420, 205] width 5 height 10
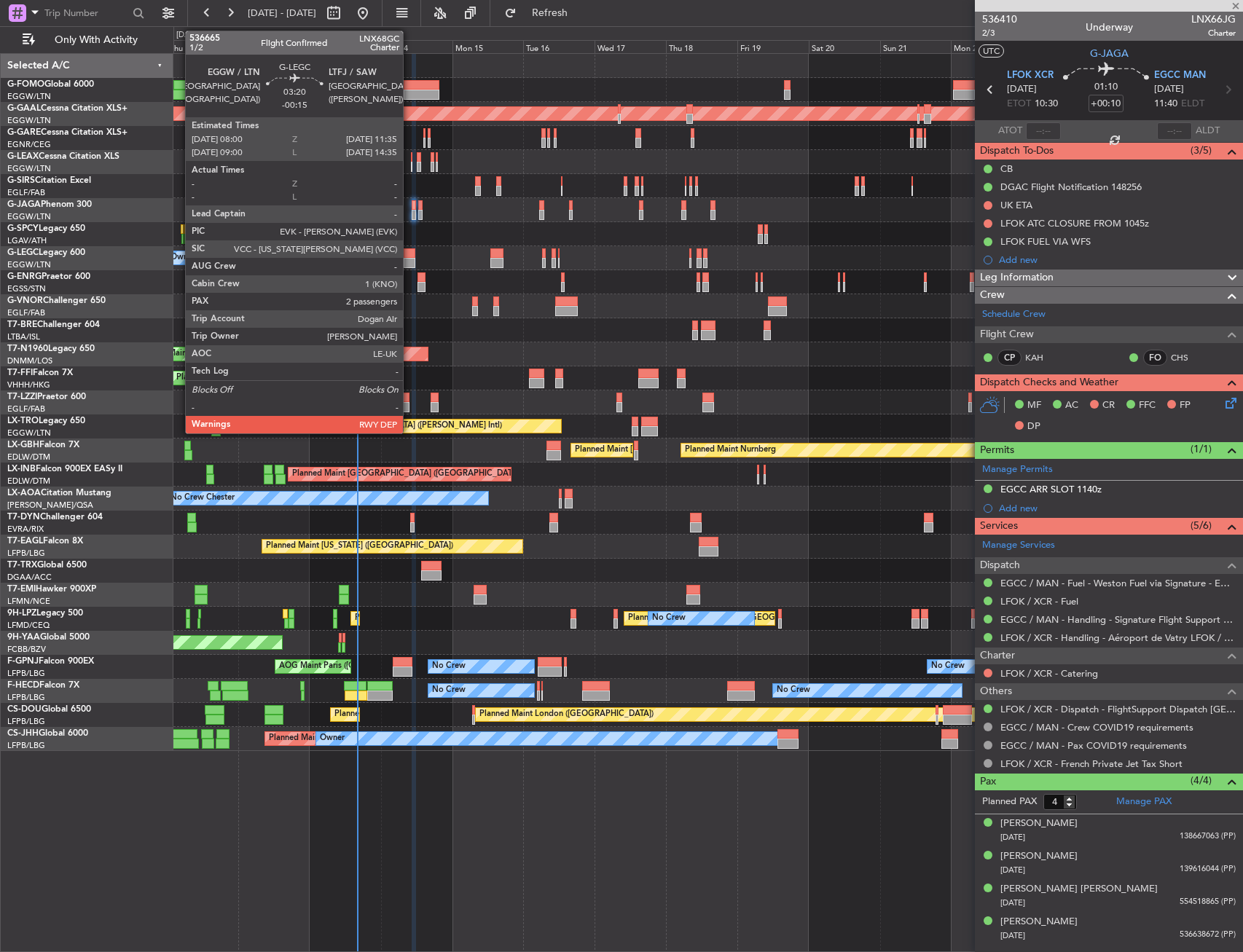
type input "0"
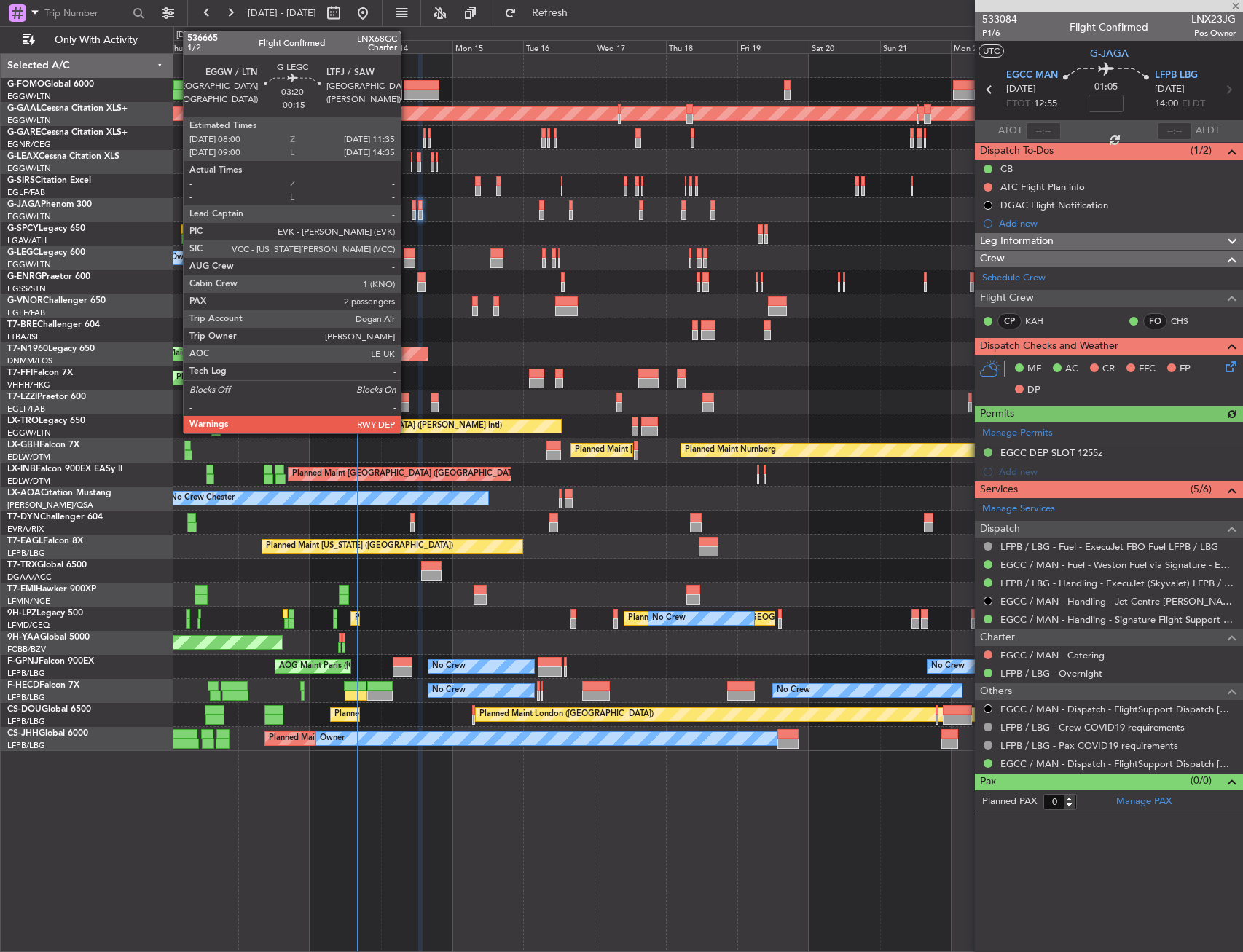
click at [408, 255] on div at bounding box center [409, 253] width 11 height 10
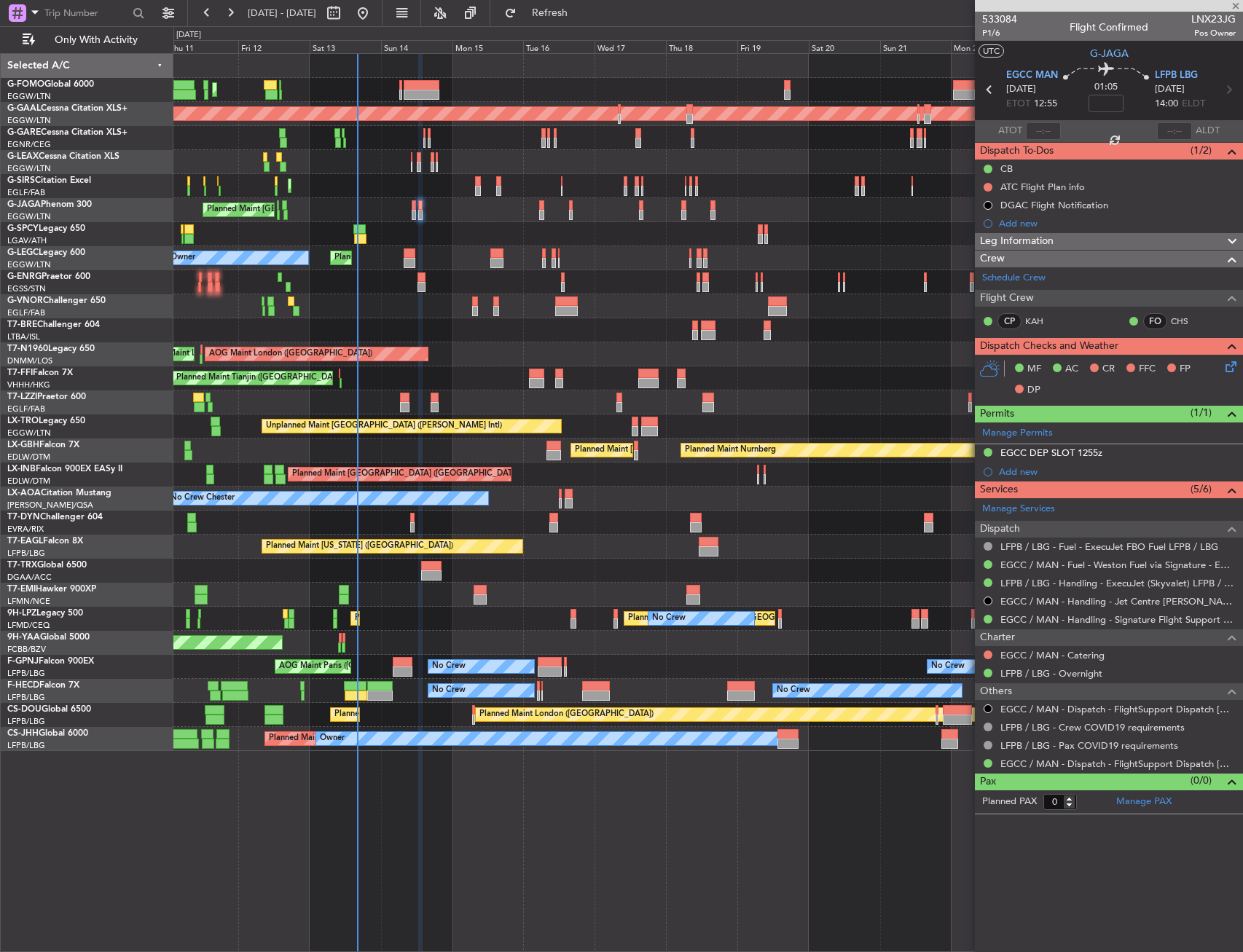
type input "-00:15"
type input "2"
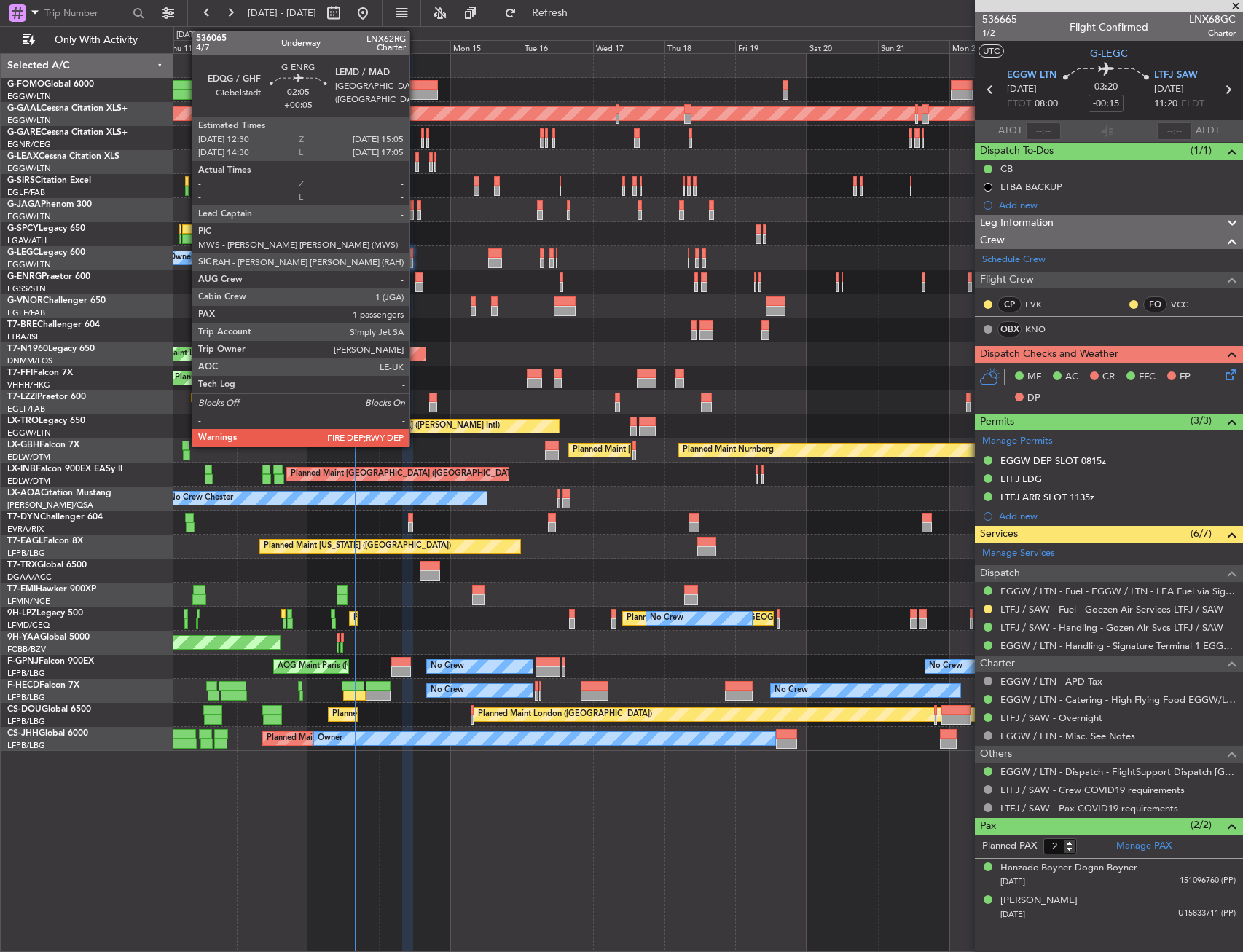
click at [416, 277] on div at bounding box center [419, 277] width 8 height 10
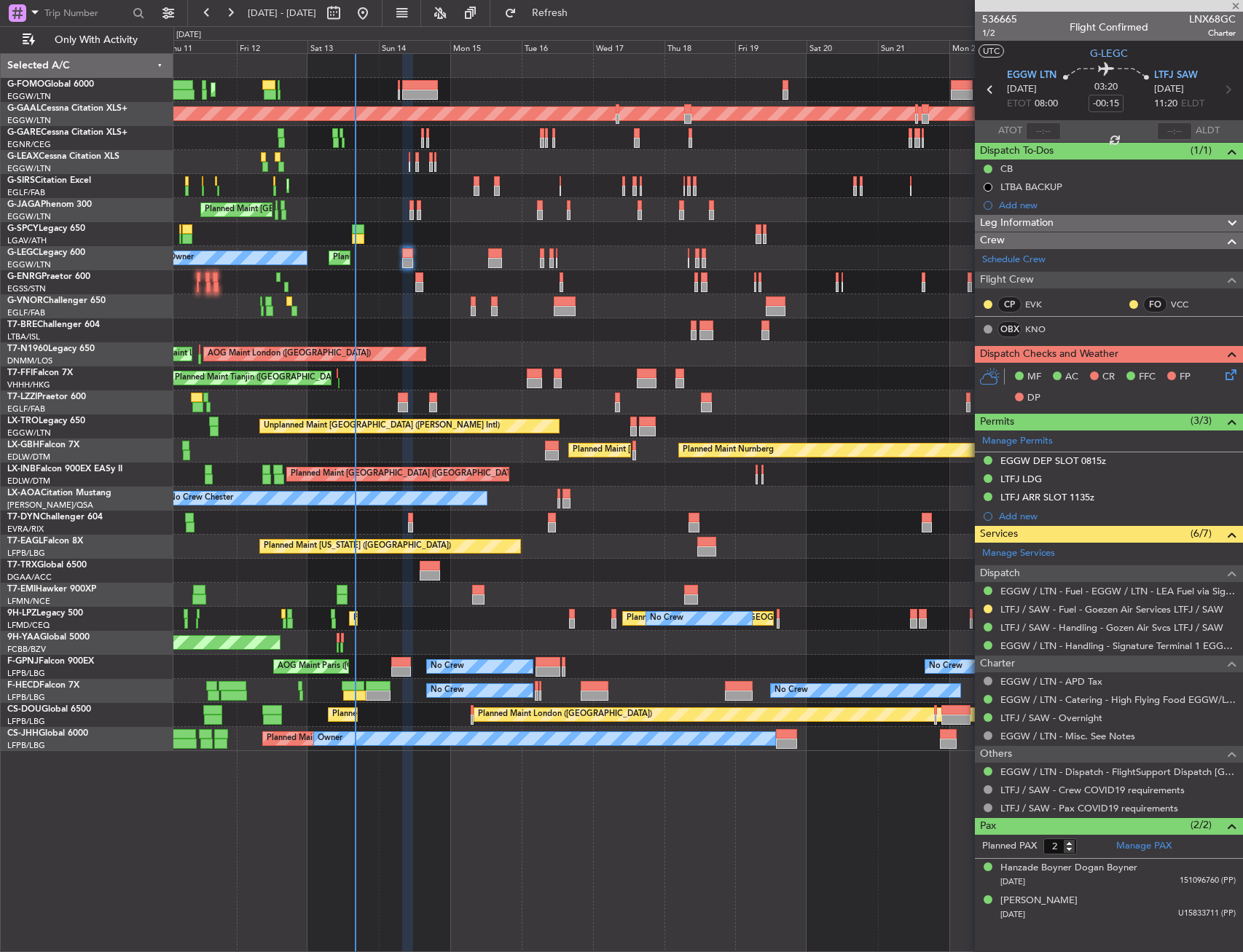
type input "+00:05"
type input "1"
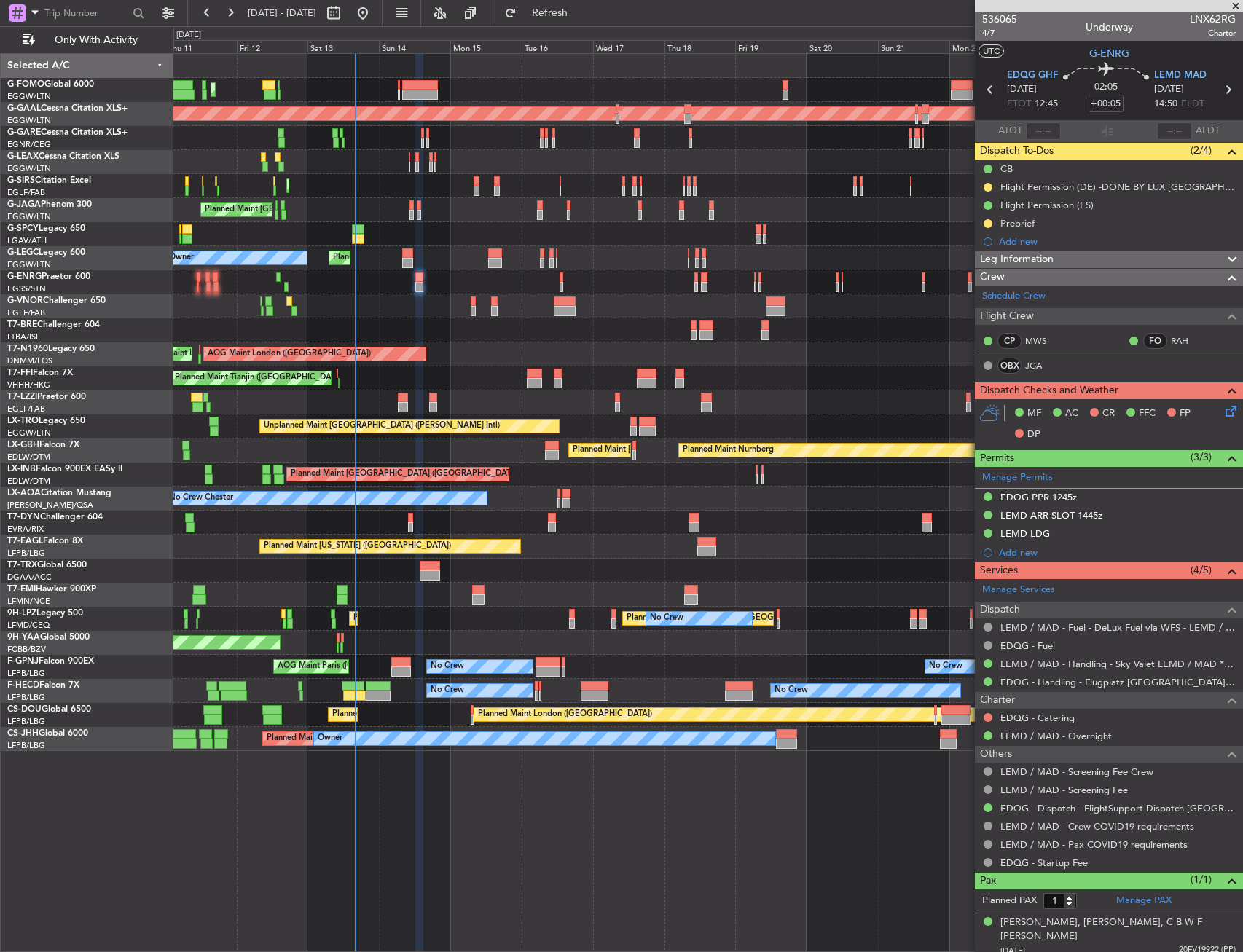
click at [406, 412] on div "Owner" at bounding box center [708, 402] width 1069 height 24
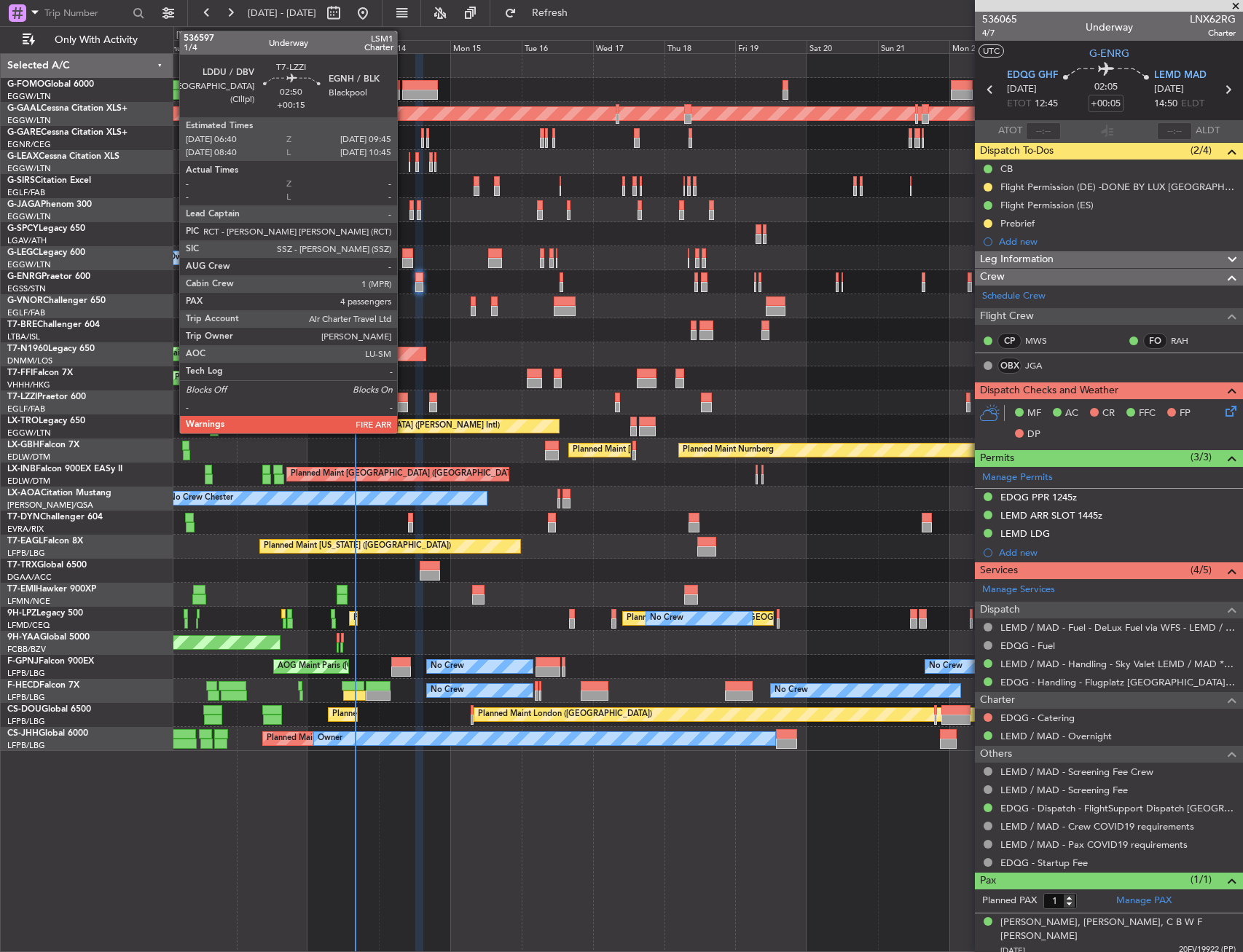
click at [401, 407] on div at bounding box center [402, 407] width 9 height 10
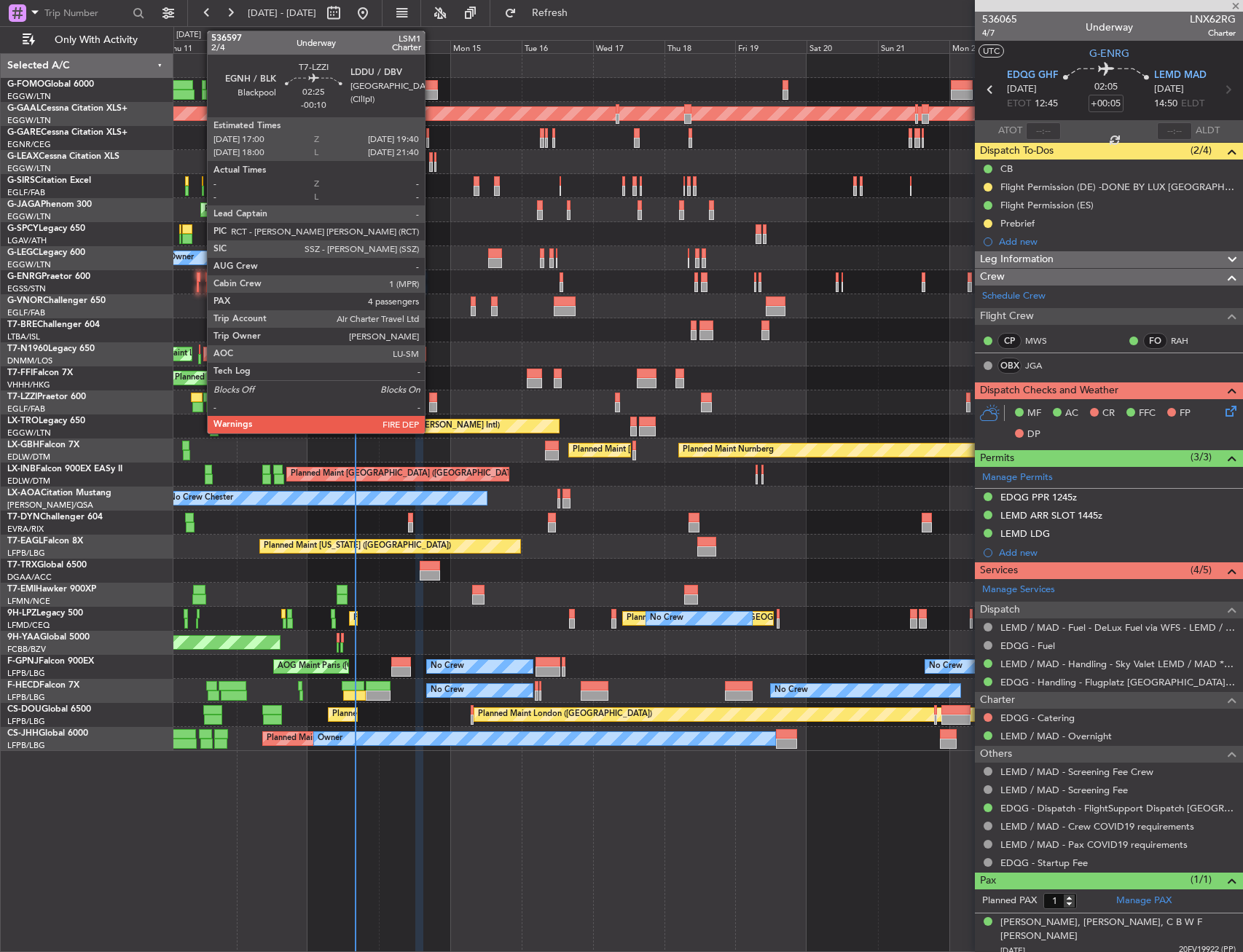
type input "+00:15"
type input "4"
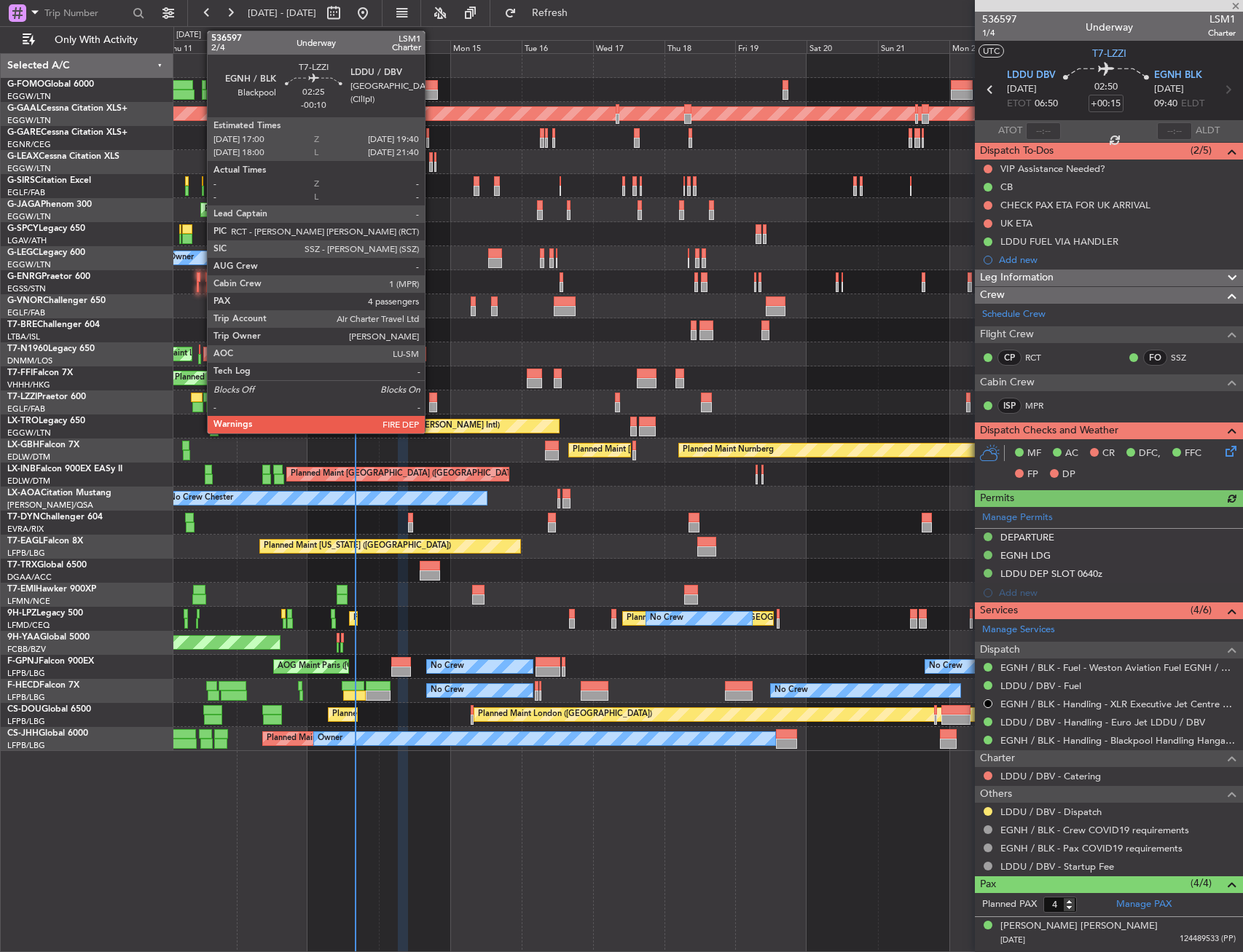
click at [431, 402] on div at bounding box center [432, 407] width 8 height 10
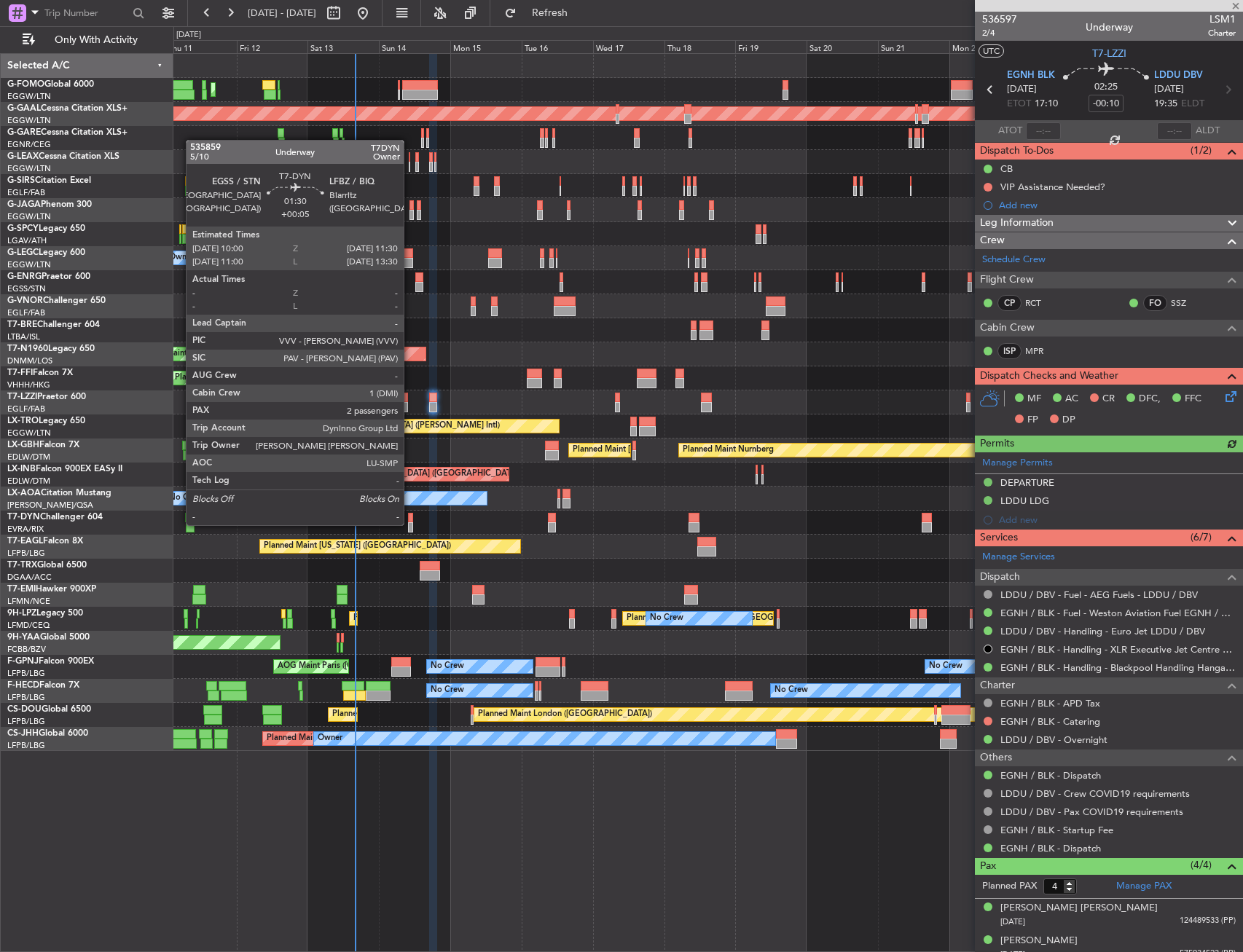
click at [410, 523] on div at bounding box center [410, 527] width 6 height 10
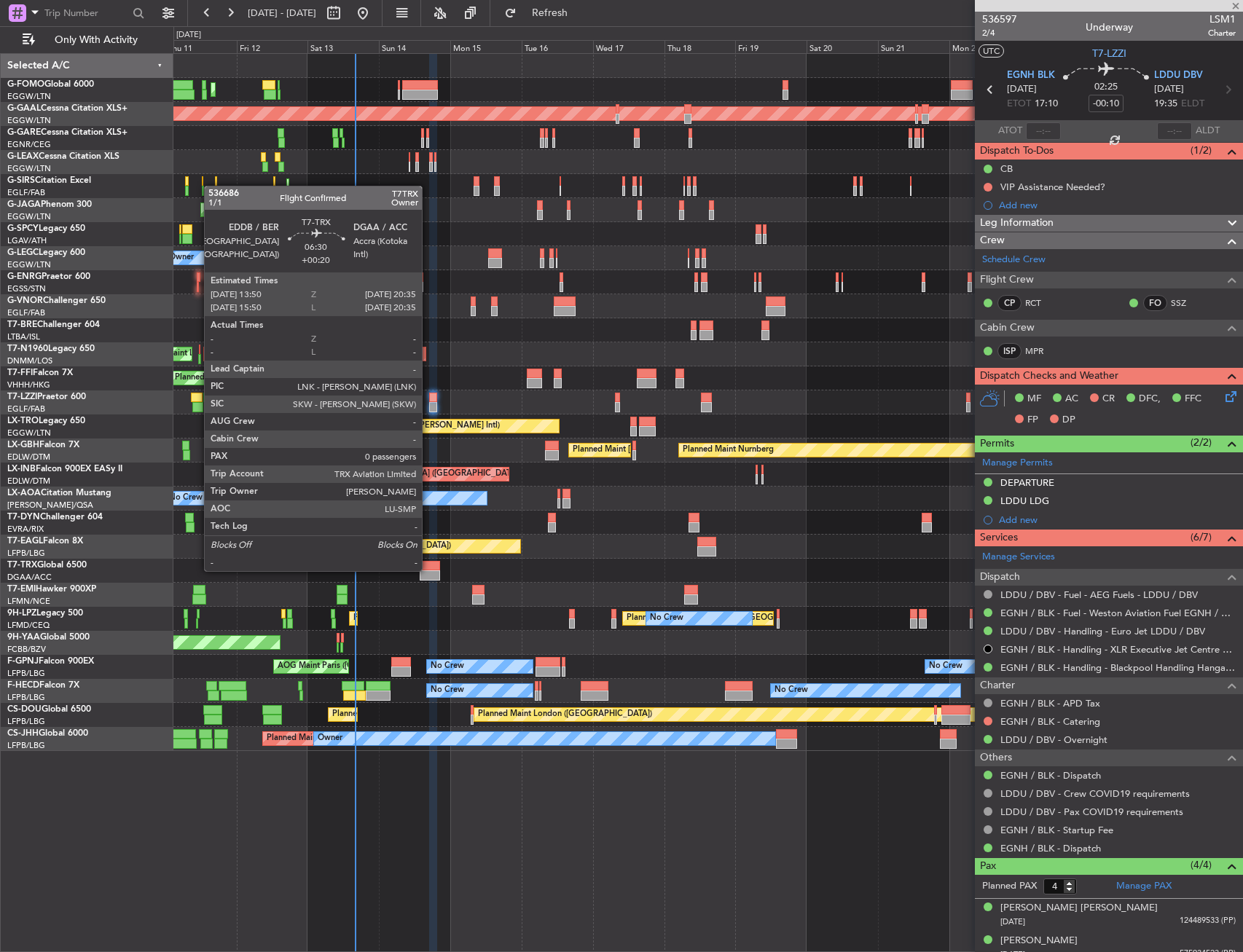
type input "+00:05"
type input "2"
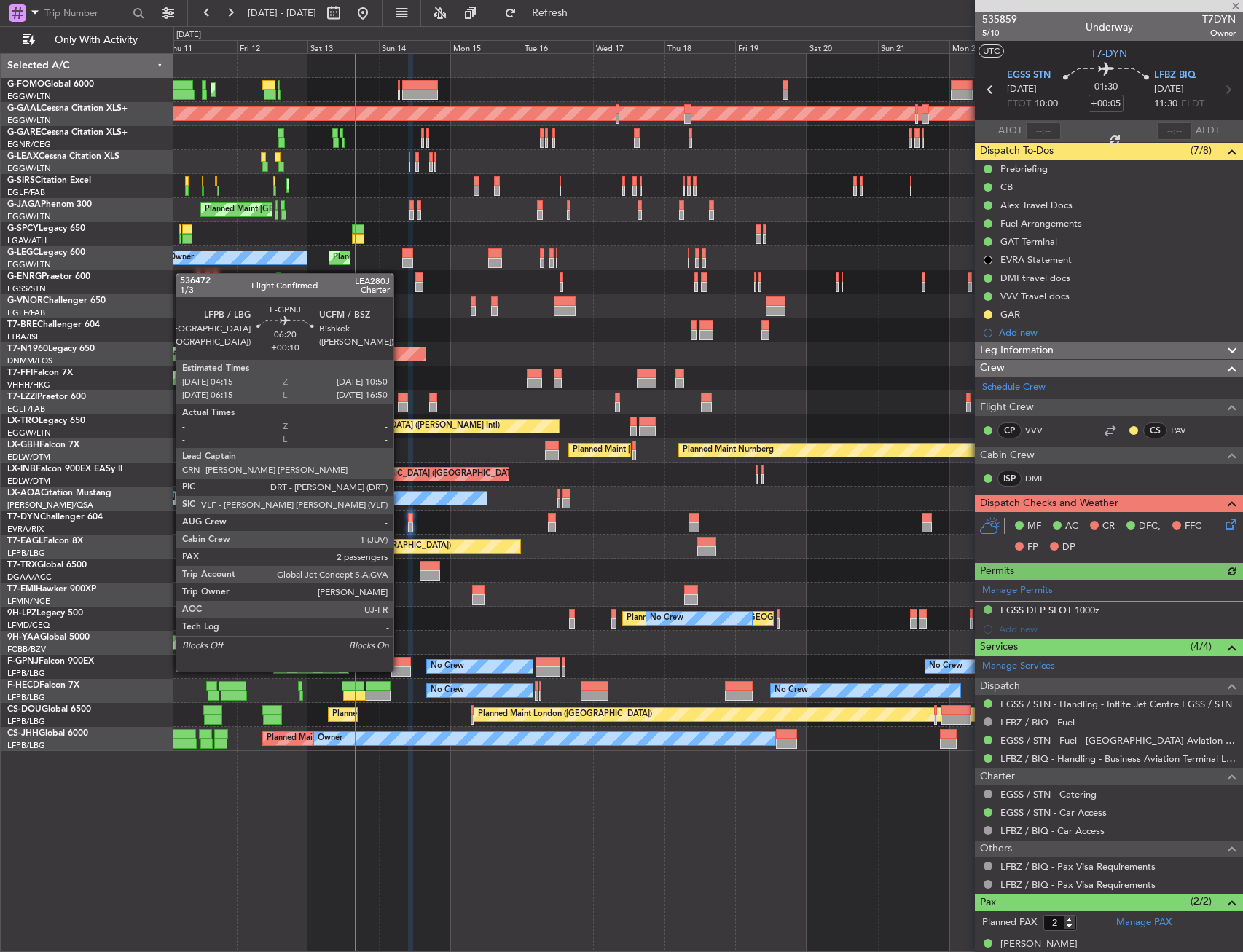
click at [400, 657] on div at bounding box center [400, 662] width 19 height 10
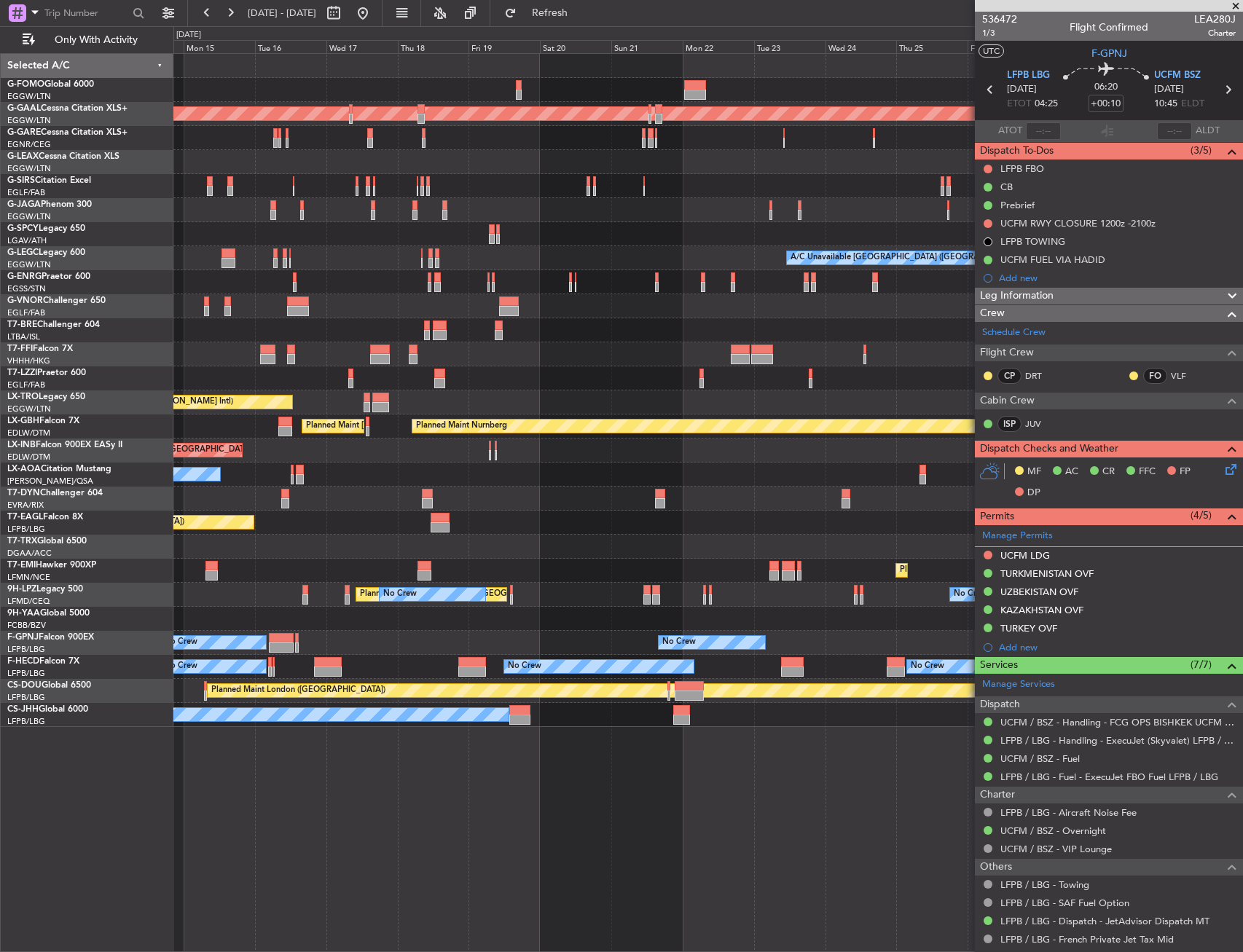
click at [285, 546] on div "Planned Maint London (Luton) Planned Maint Dusseldorf Planned Maint London (Far…" at bounding box center [708, 390] width 1069 height 673
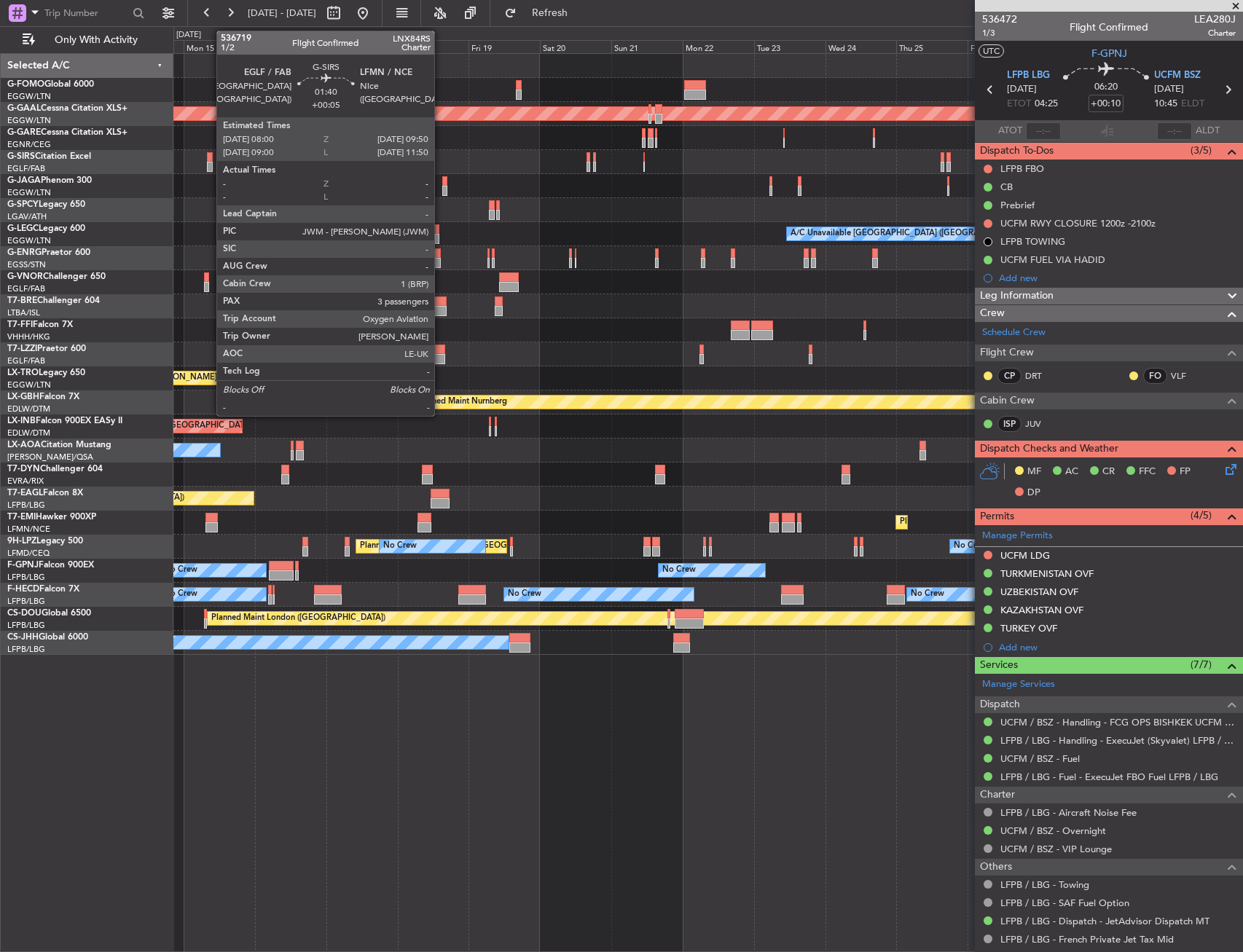
click at [209, 164] on div at bounding box center [209, 166] width 6 height 10
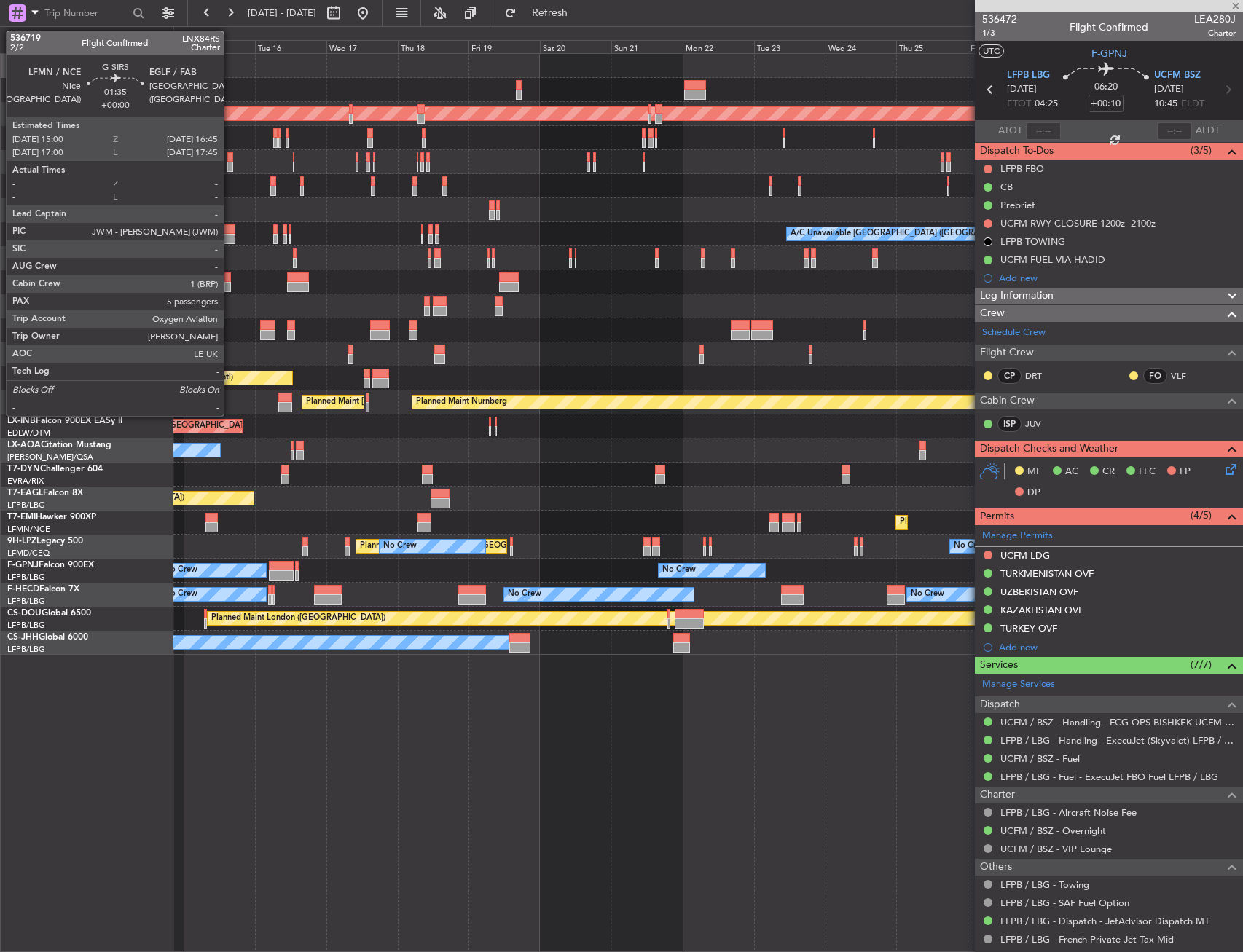
type input "+00:05"
type input "3"
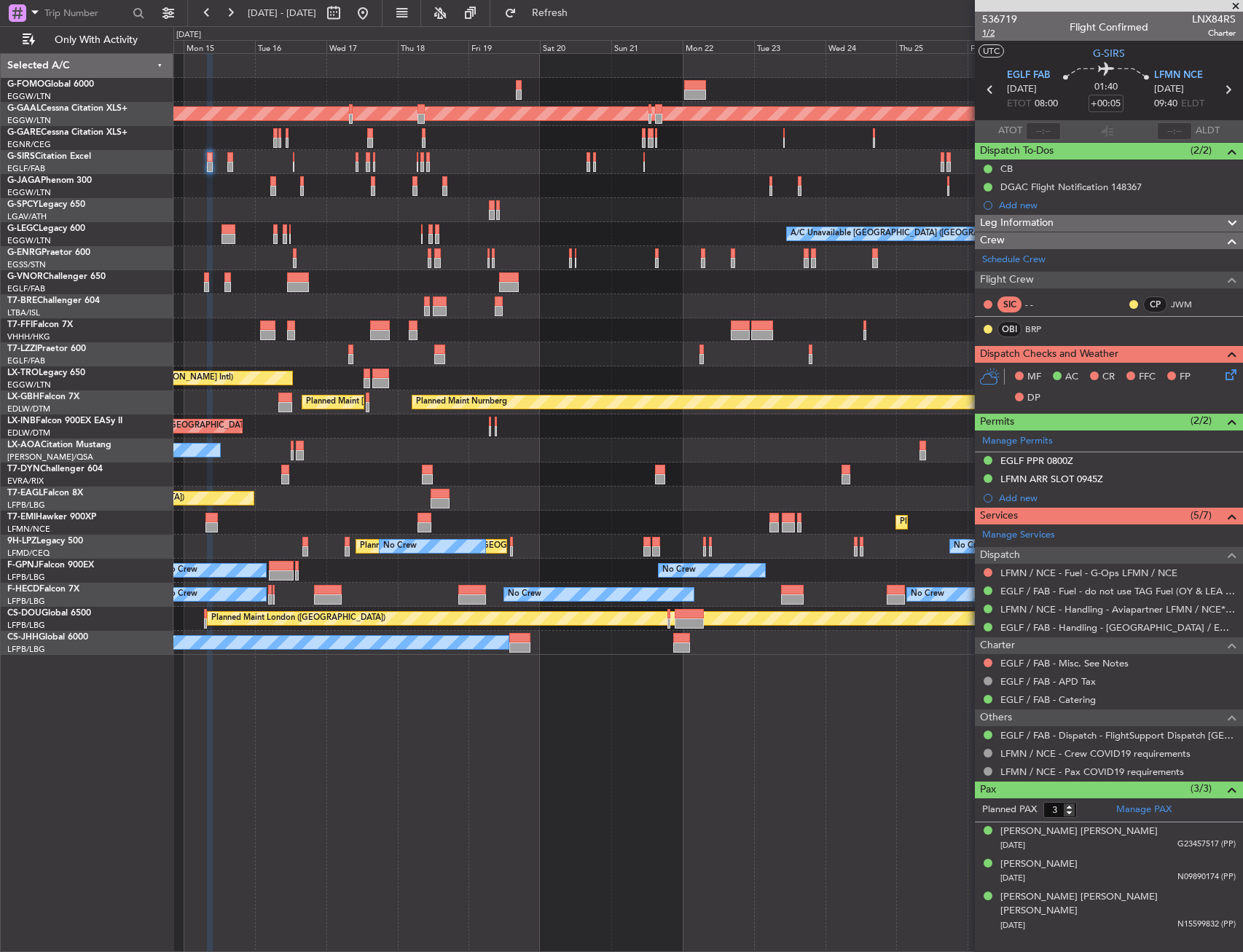
click at [993, 34] on span "1/2" at bounding box center [999, 32] width 35 height 12
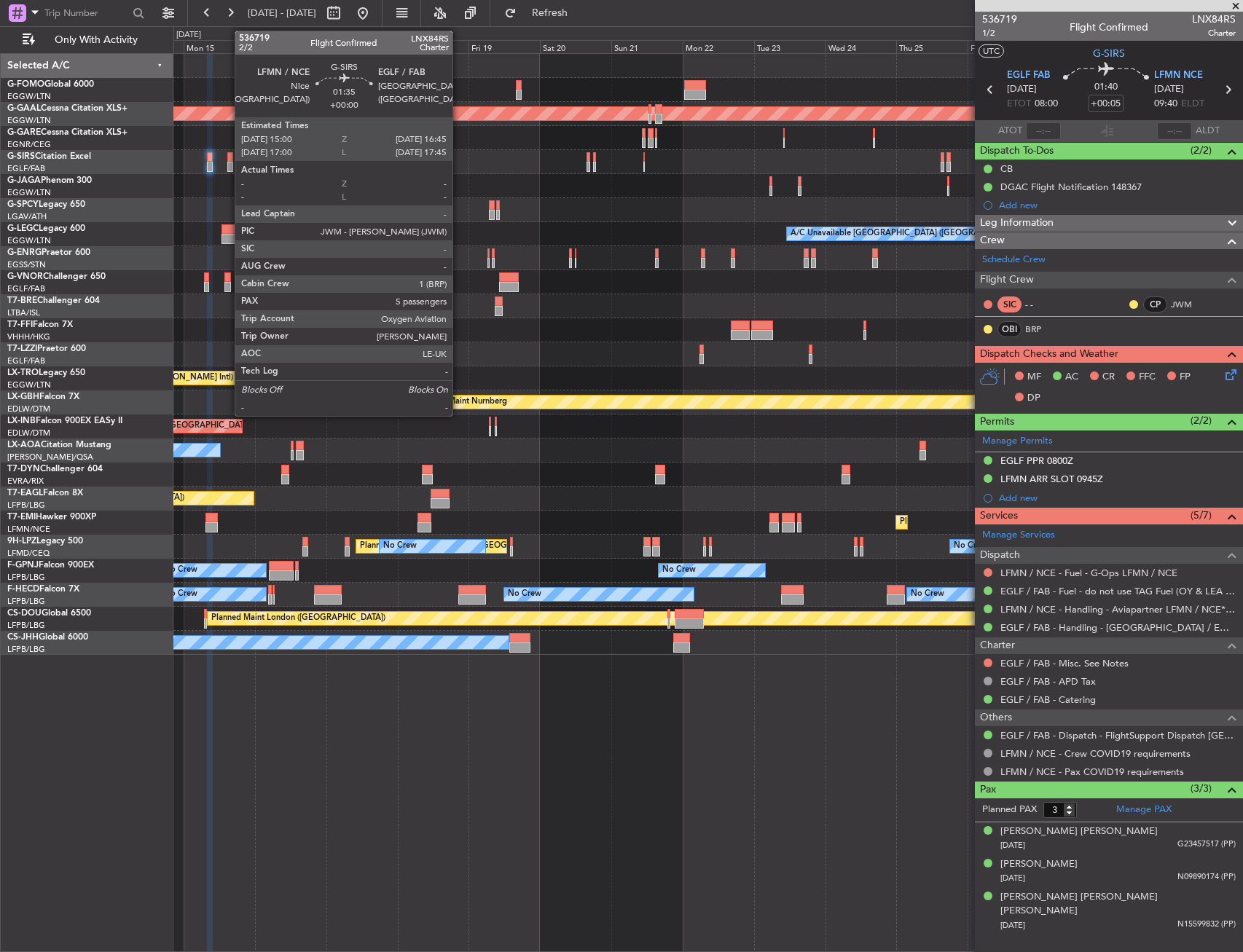
click at [228, 154] on div at bounding box center [230, 157] width 6 height 10
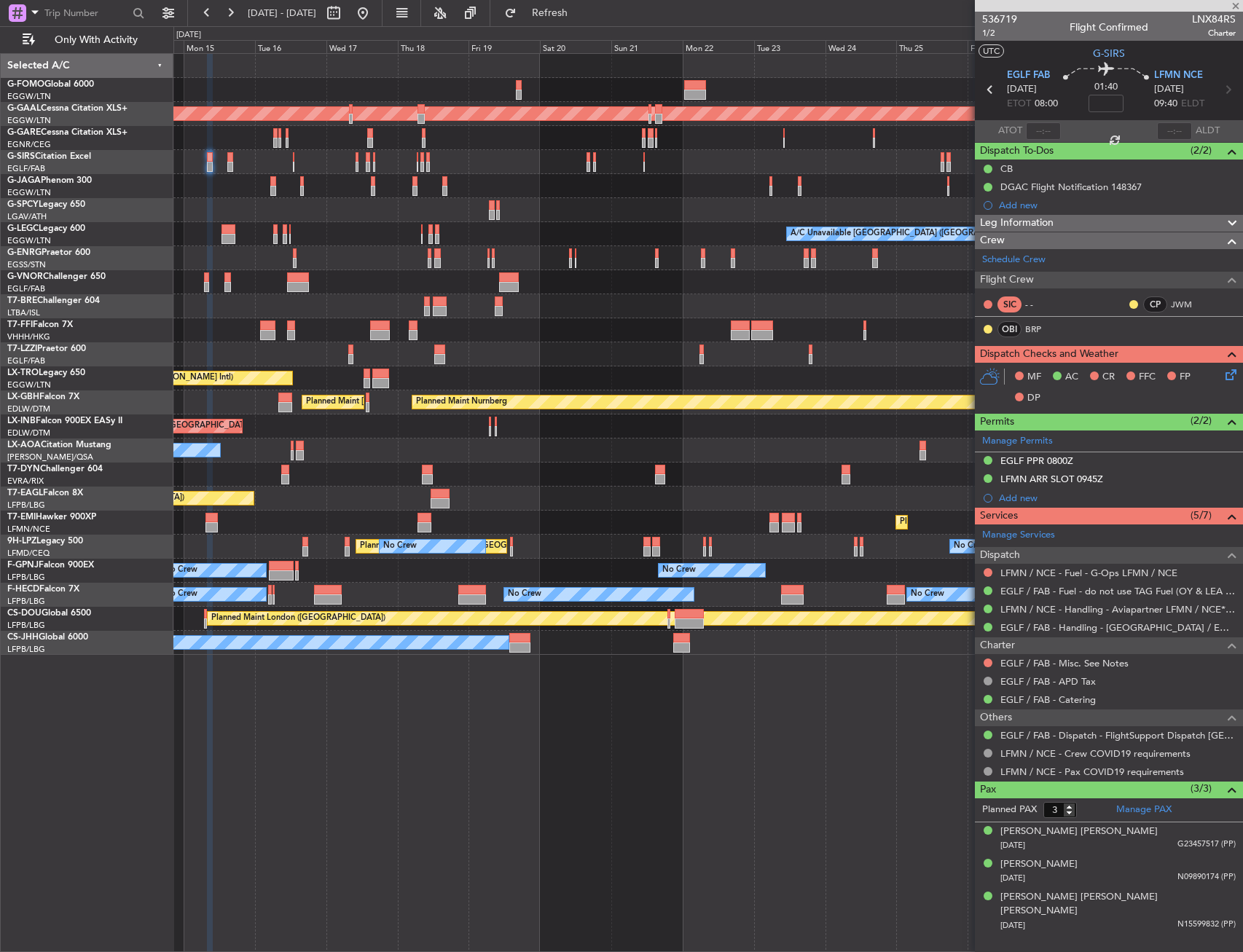
type input "5"
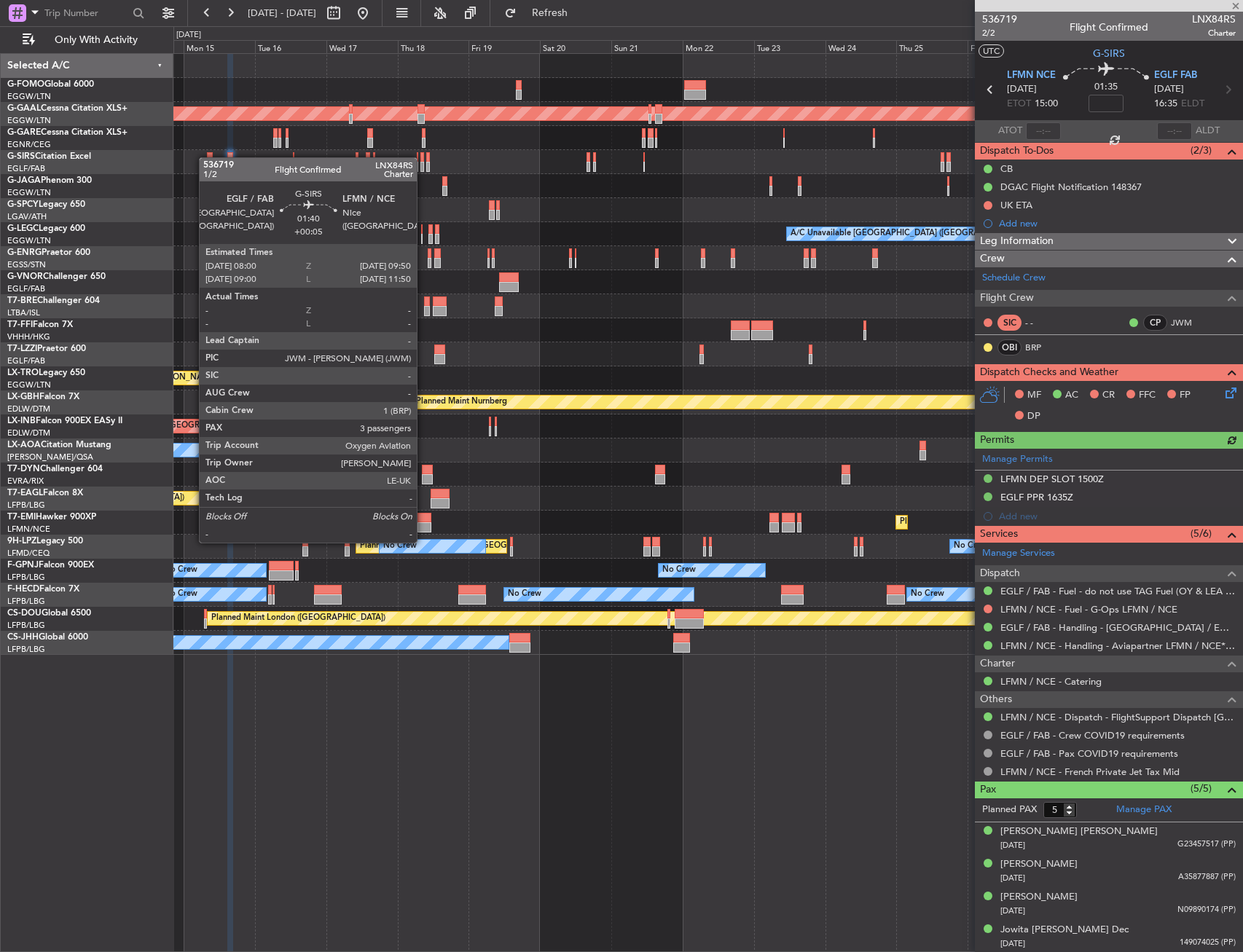
click at [207, 157] on div at bounding box center [209, 157] width 6 height 10
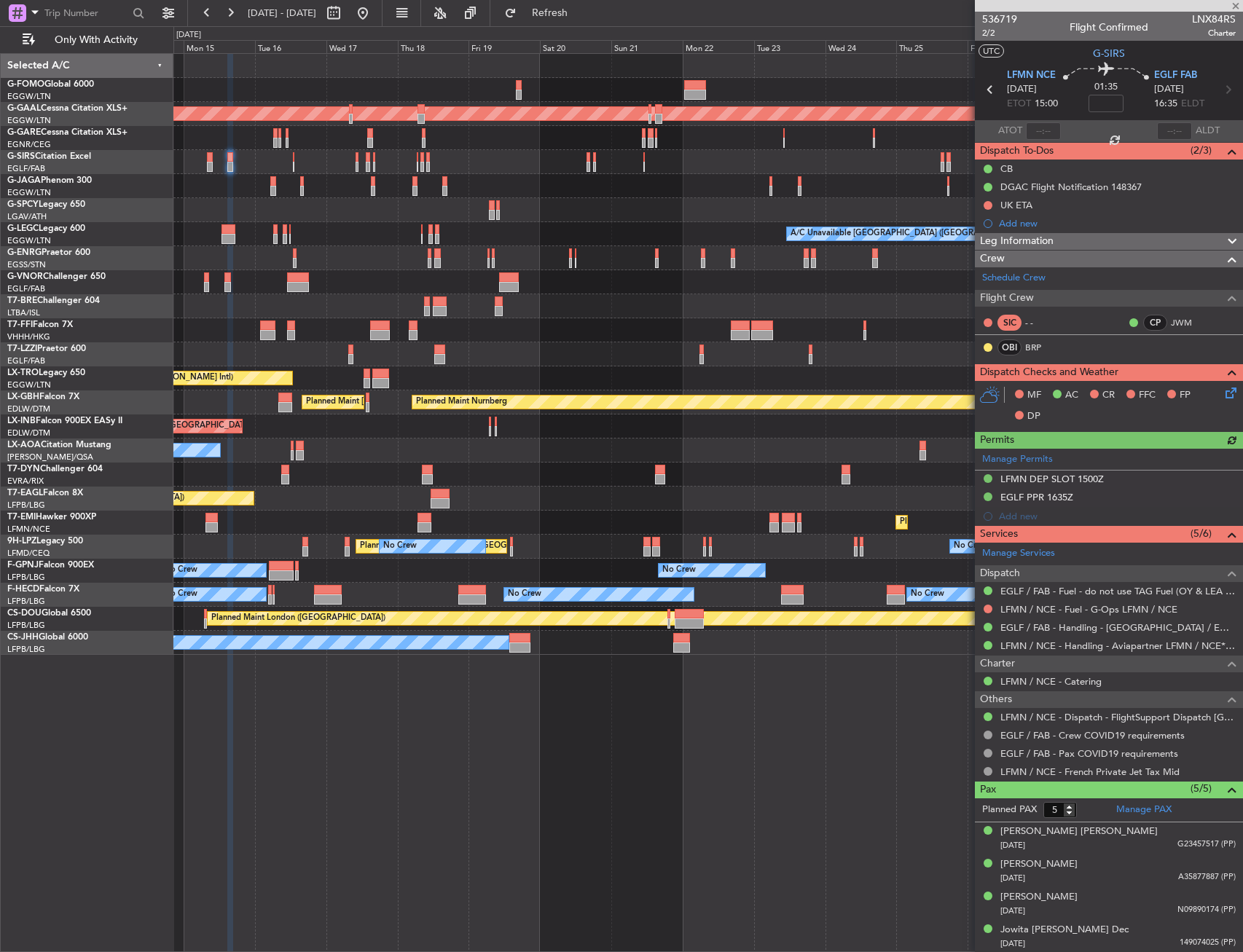
type input "+00:05"
type input "3"
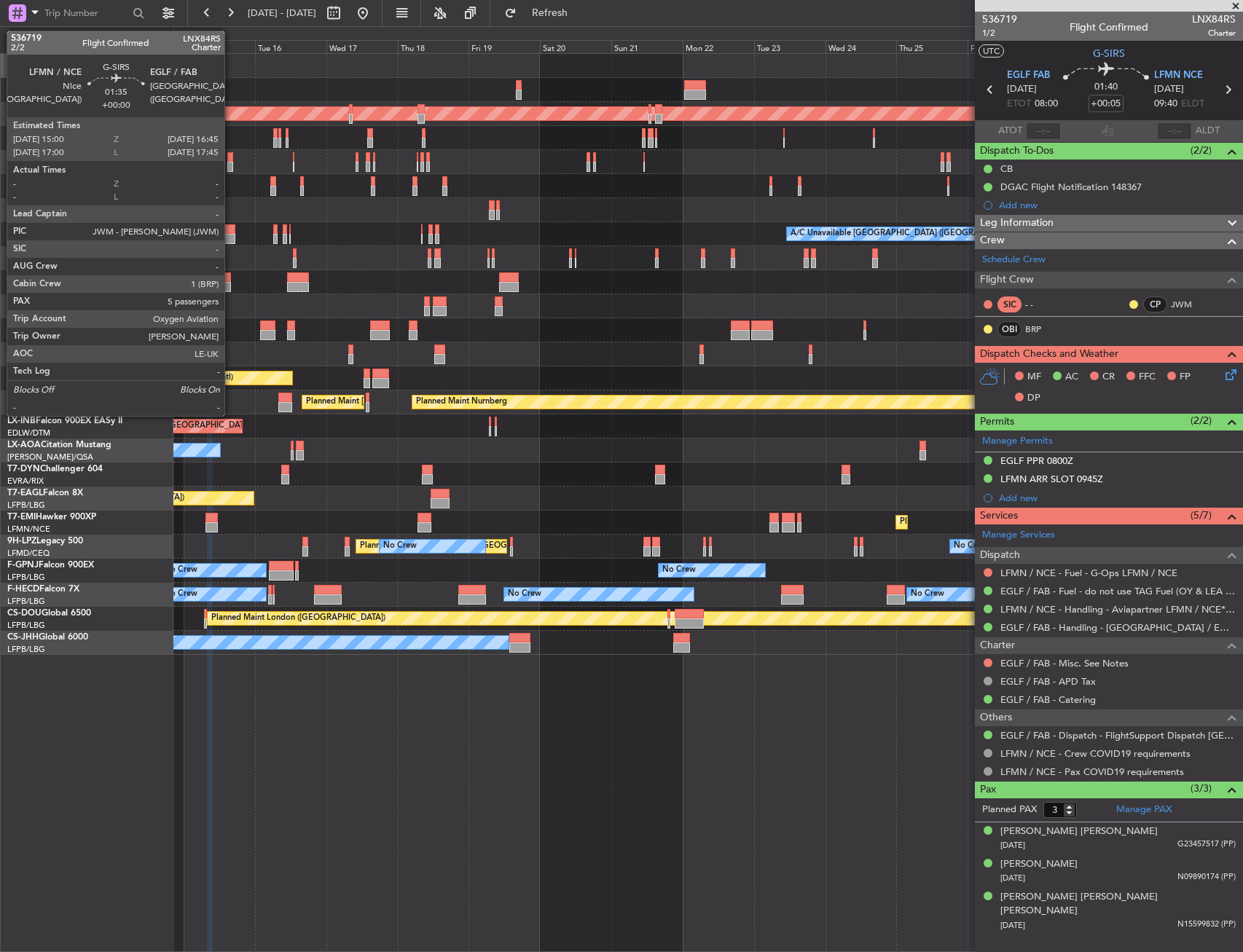
click at [231, 164] on div at bounding box center [230, 166] width 6 height 10
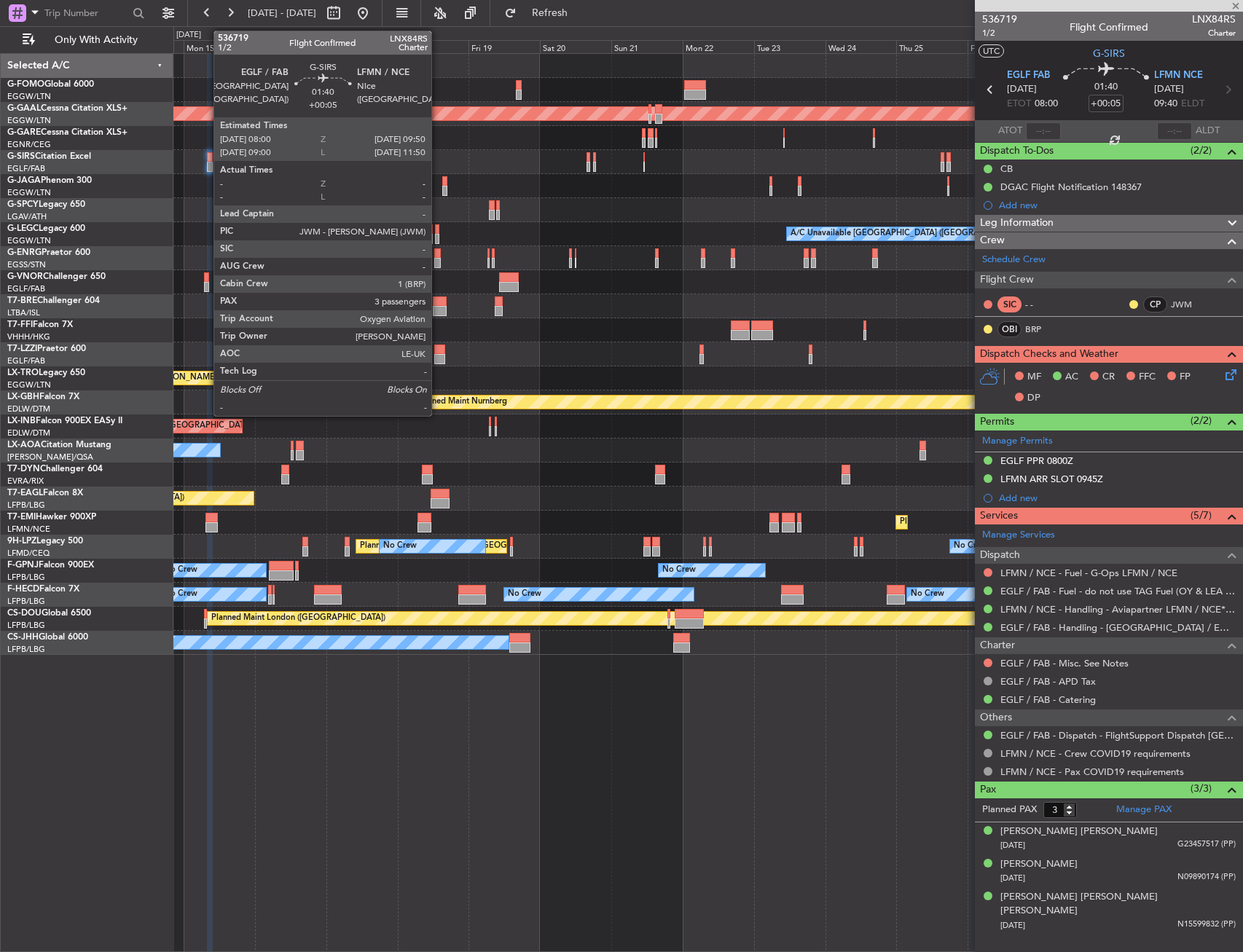
type input "5"
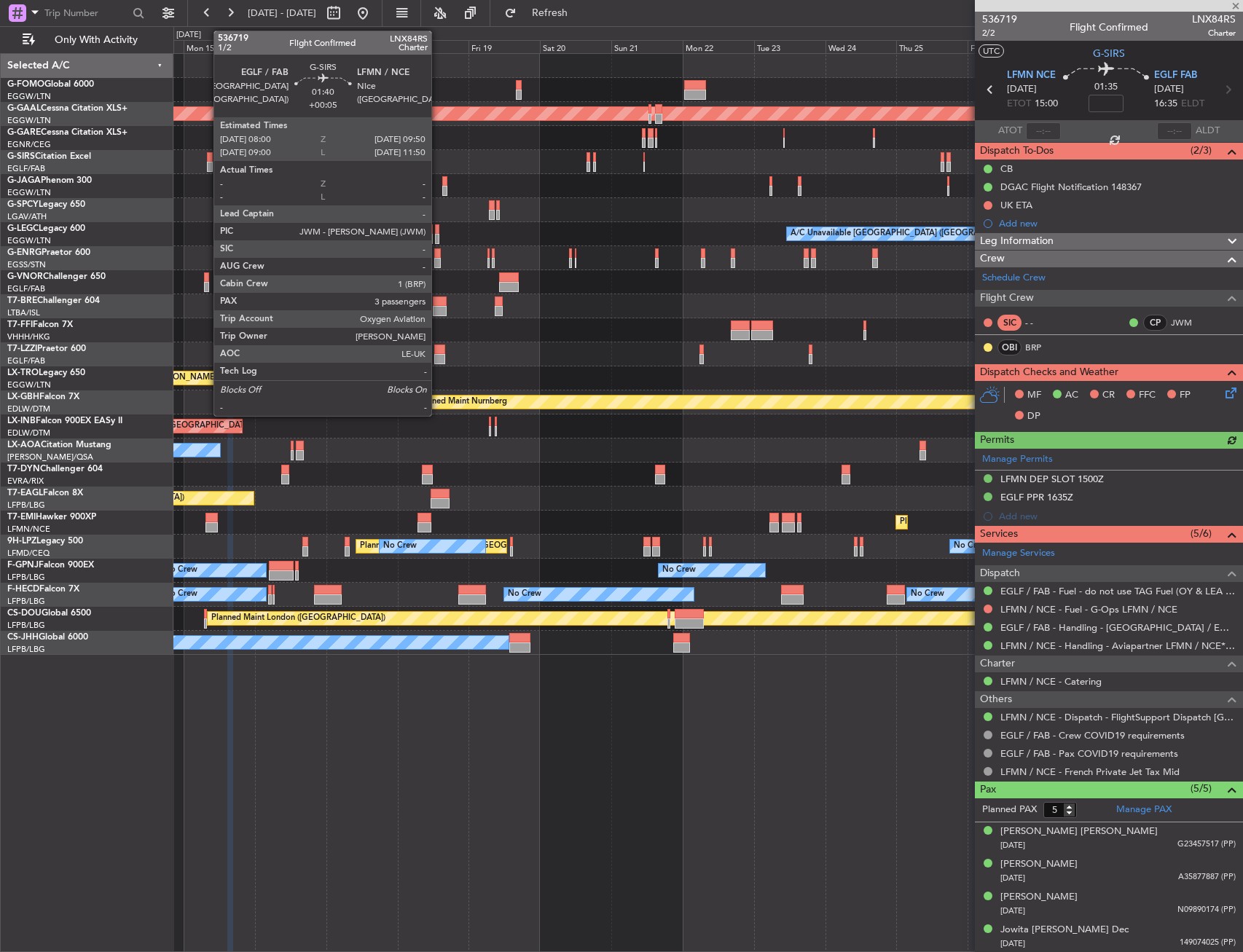
click at [207, 157] on div at bounding box center [209, 157] width 6 height 10
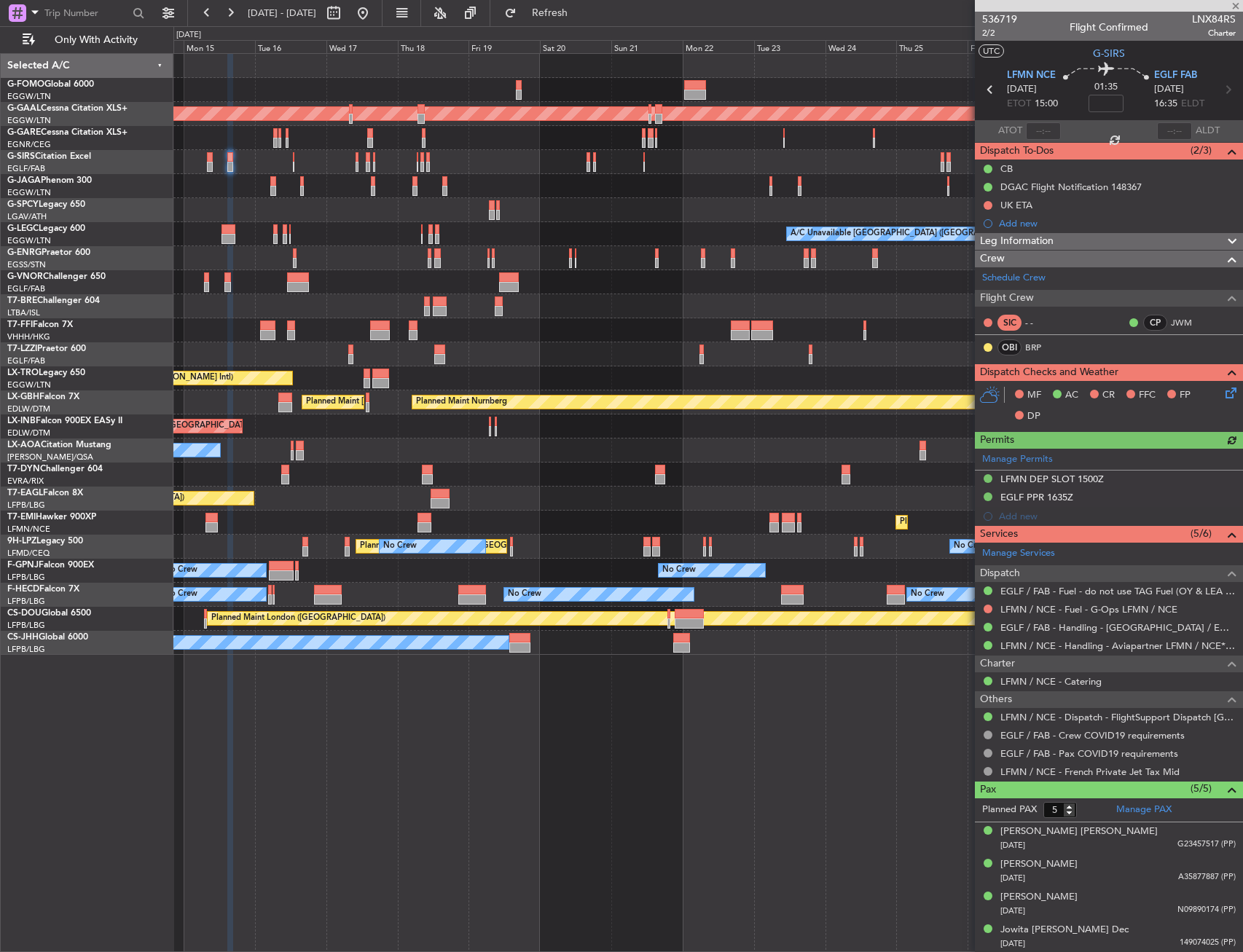
type input "+00:05"
type input "3"
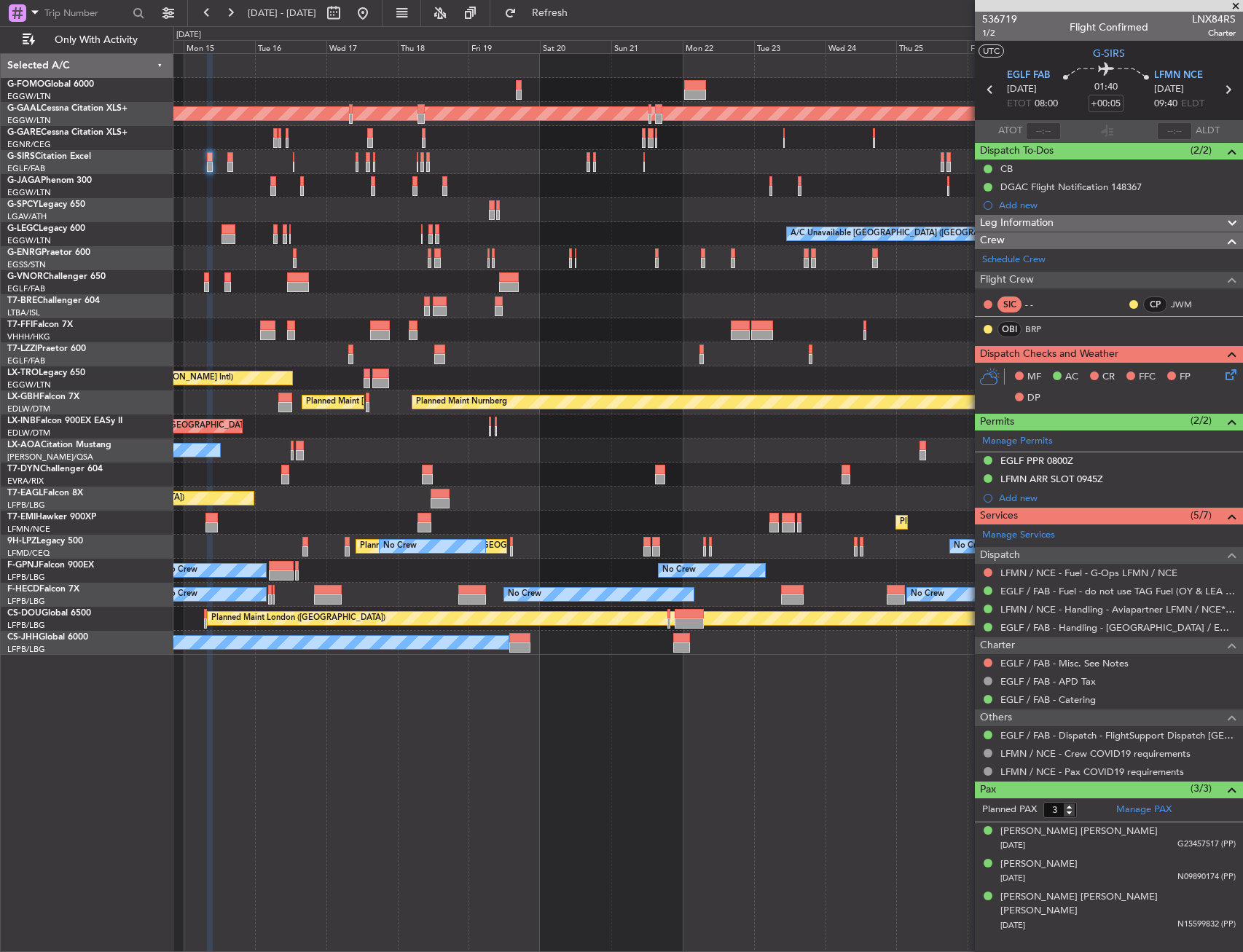
click at [1231, 371] on icon at bounding box center [1227, 372] width 12 height 12
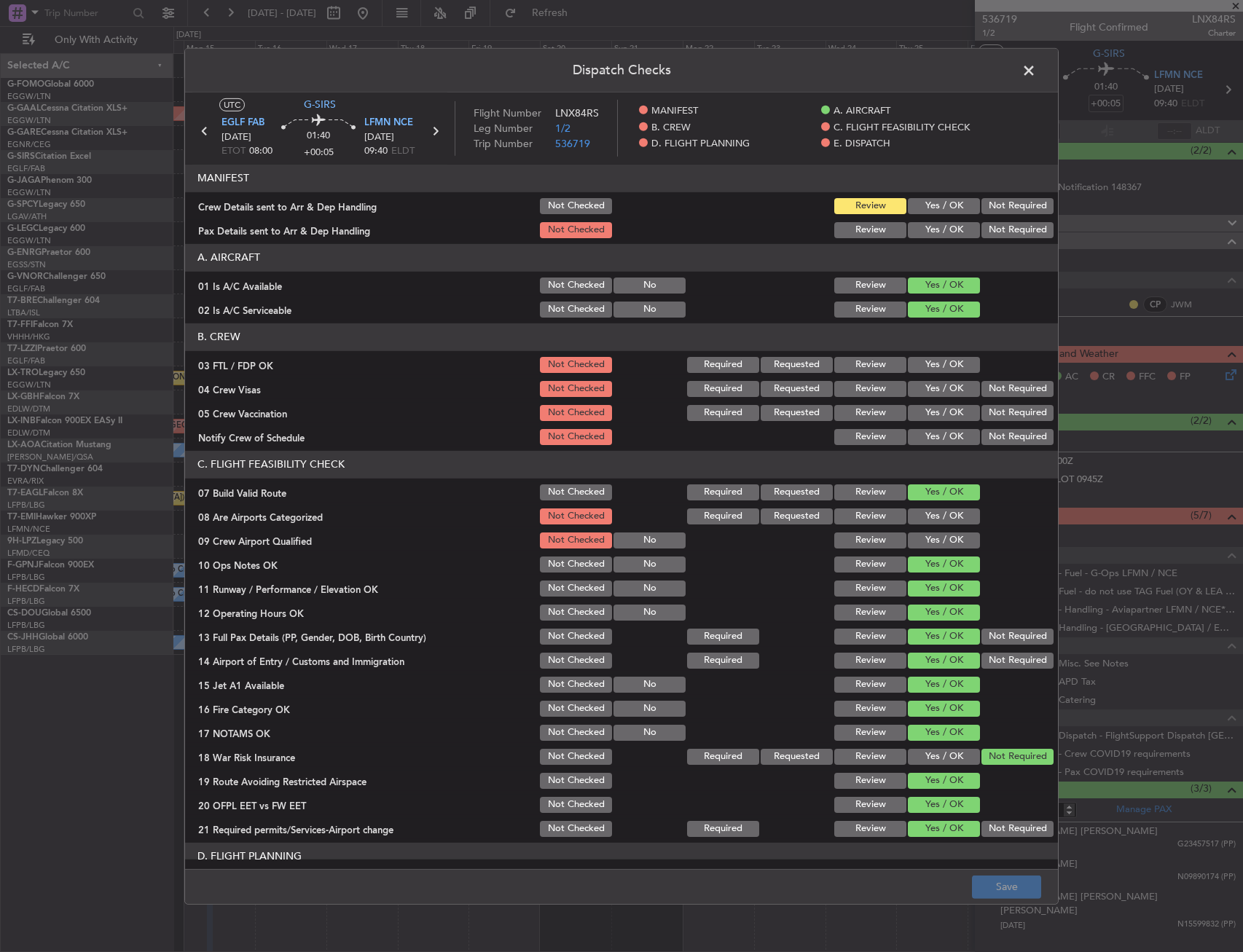
click at [943, 203] on button "Yes / OK" at bounding box center [944, 206] width 73 height 16
click at [921, 235] on button "Yes / OK" at bounding box center [944, 230] width 73 height 16
click at [1002, 883] on button "Save" at bounding box center [1005, 887] width 69 height 23
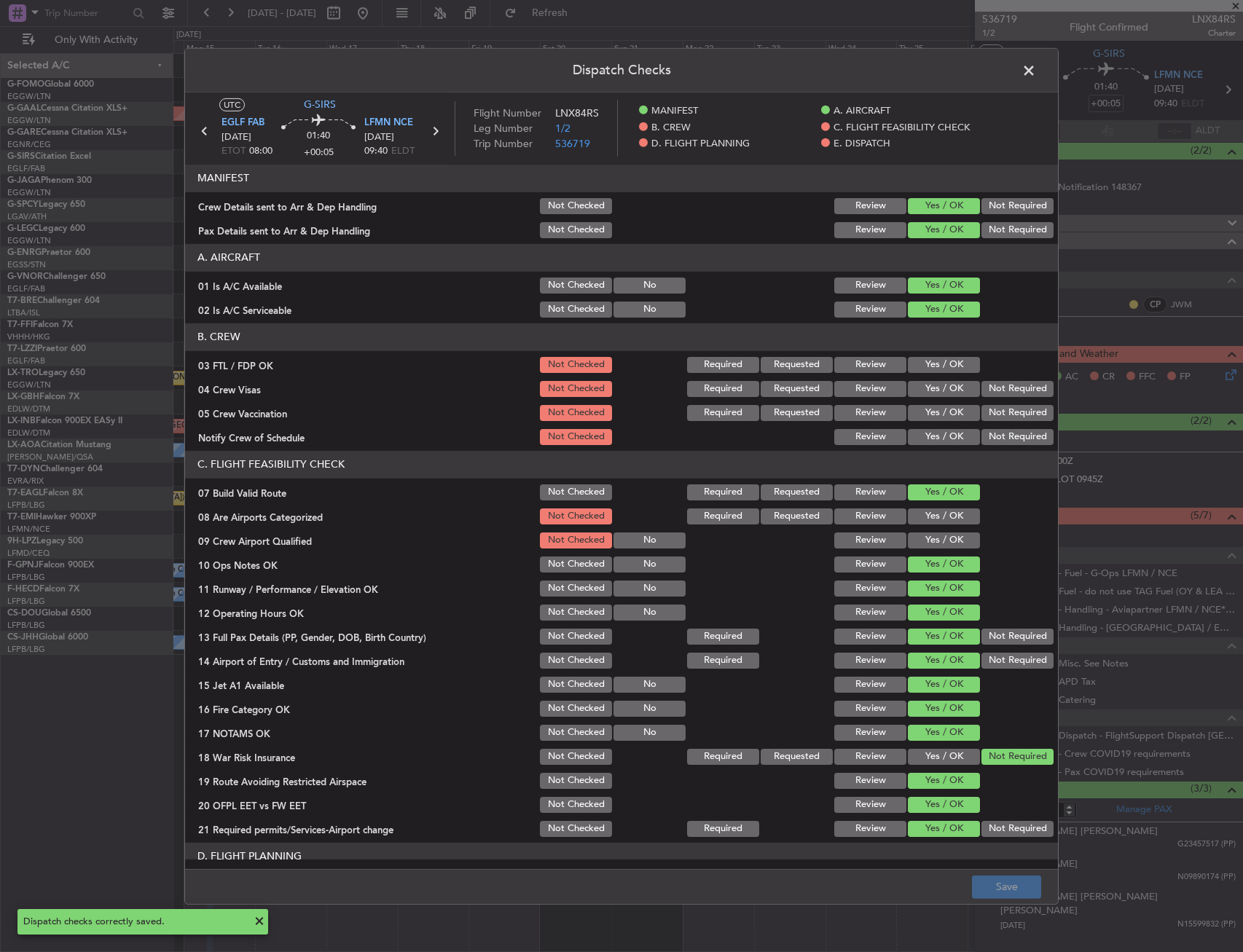
click at [1036, 65] on span at bounding box center [1036, 73] width 0 height 29
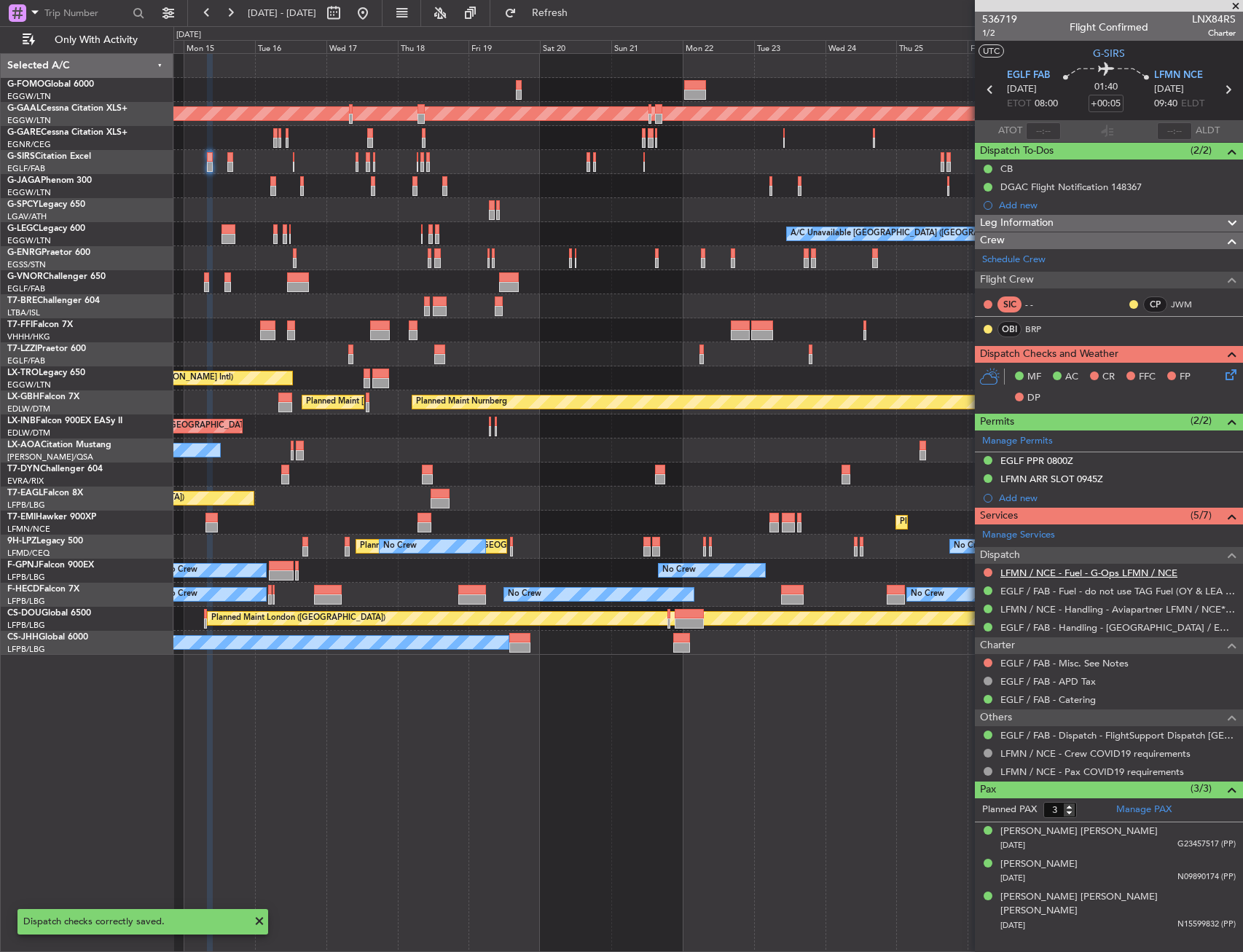
click at [1091, 568] on link "LFMN / NCE - Fuel - G-Ops LFMN / NCE" at bounding box center [1088, 572] width 177 height 12
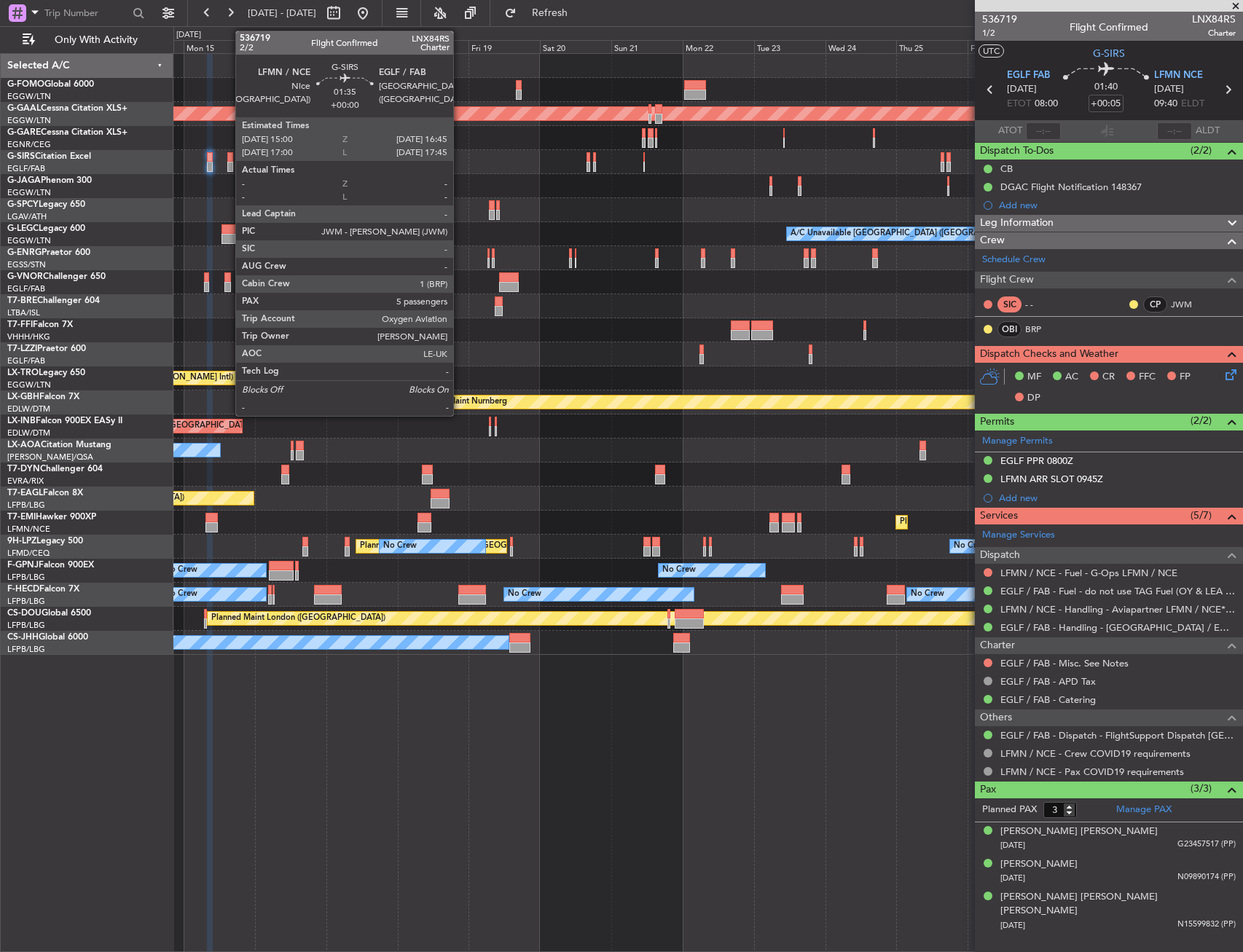
click at [228, 158] on div at bounding box center [230, 157] width 6 height 10
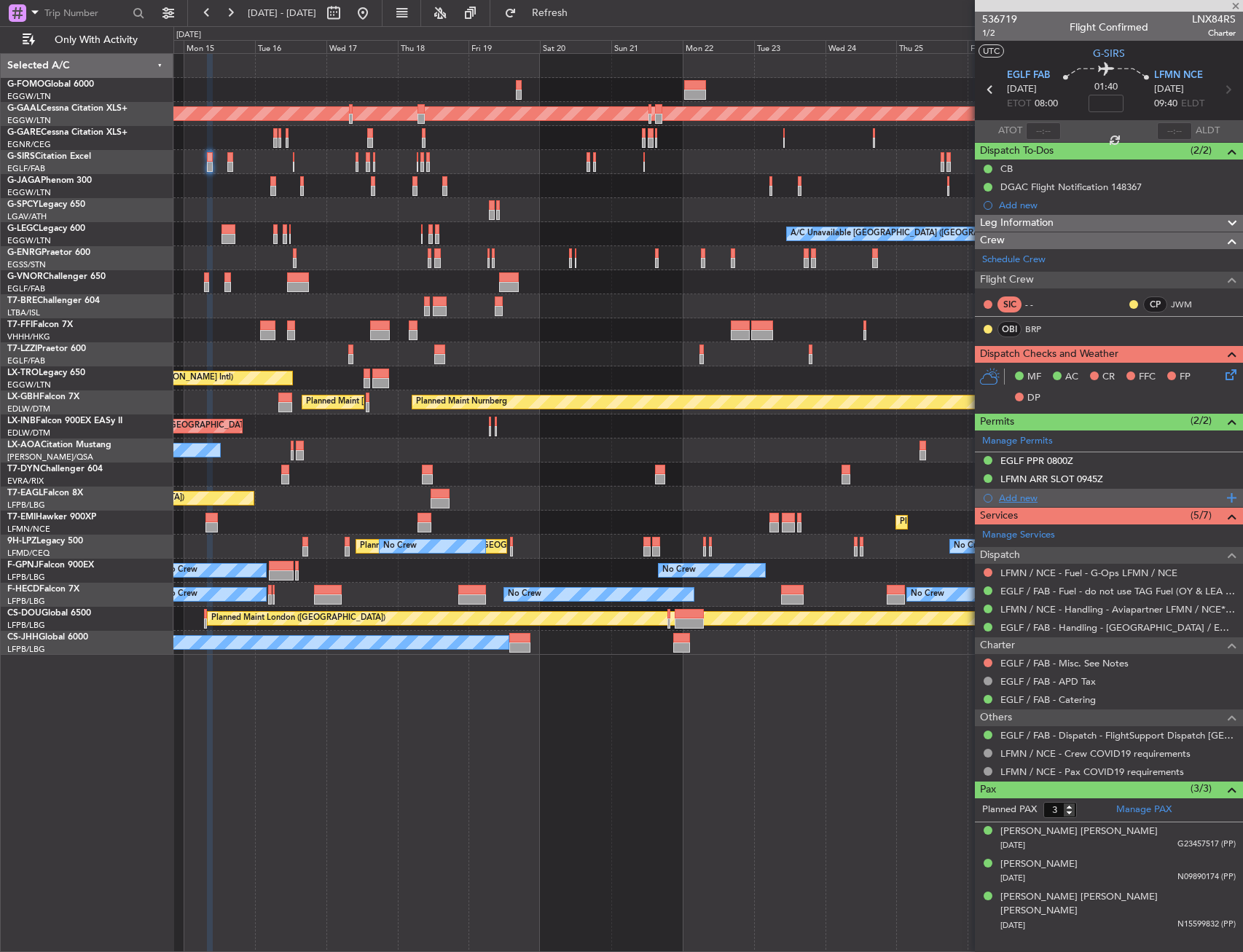
type input "5"
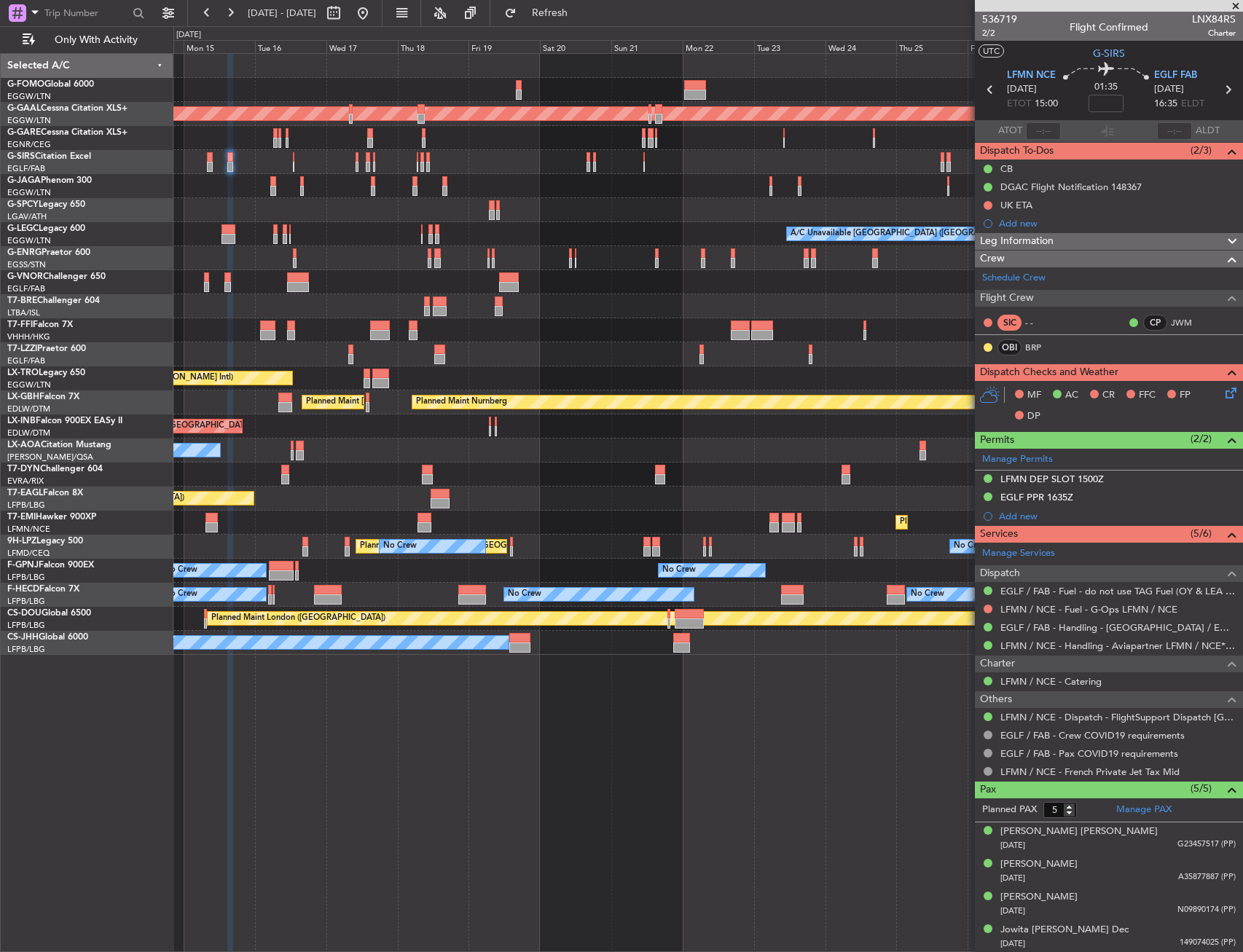
click at [1222, 395] on icon at bounding box center [1227, 390] width 12 height 12
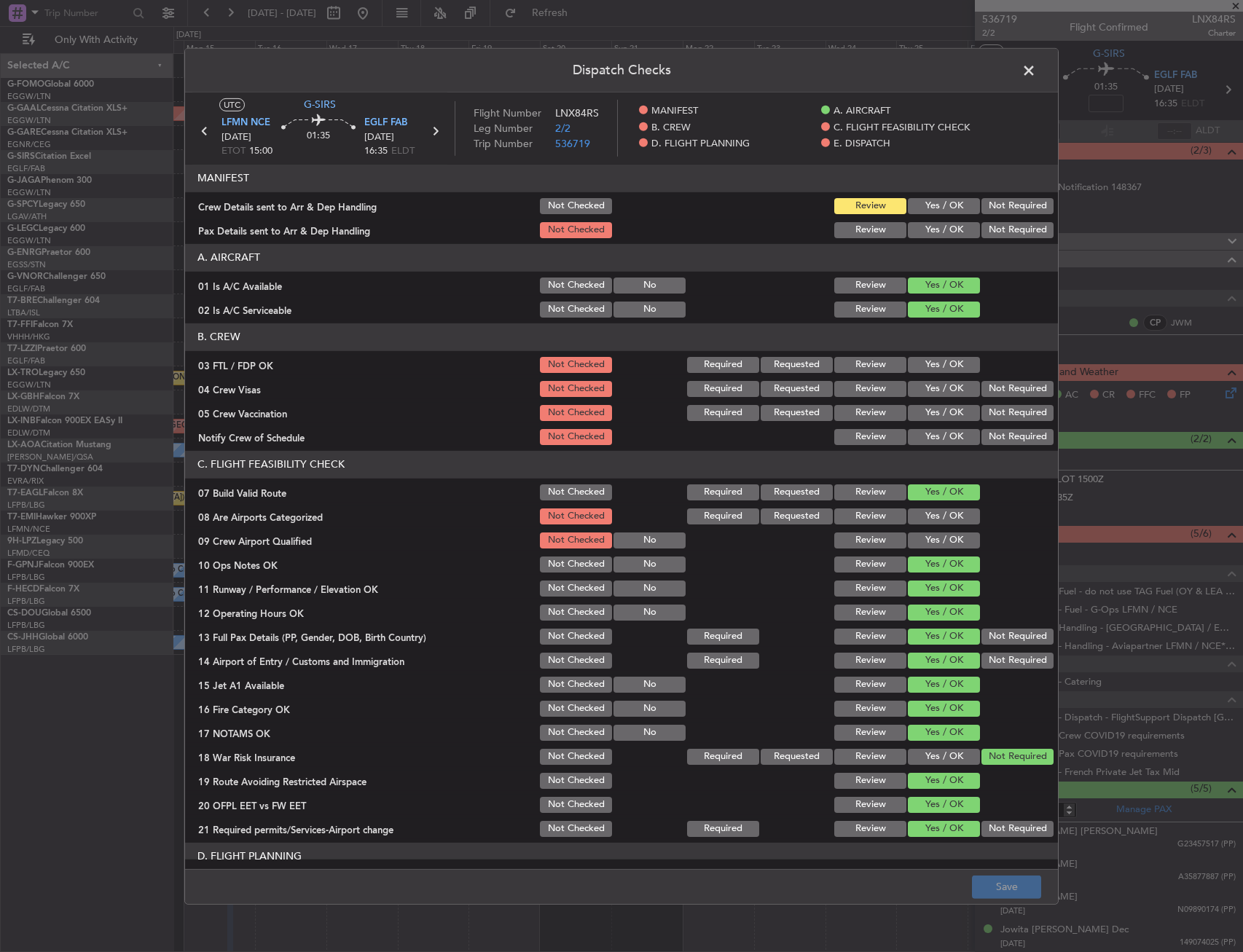
click at [924, 229] on button "Yes / OK" at bounding box center [944, 230] width 73 height 16
click at [918, 209] on button "Yes / OK" at bounding box center [944, 206] width 73 height 16
click at [1013, 893] on button "Save" at bounding box center [1005, 887] width 69 height 23
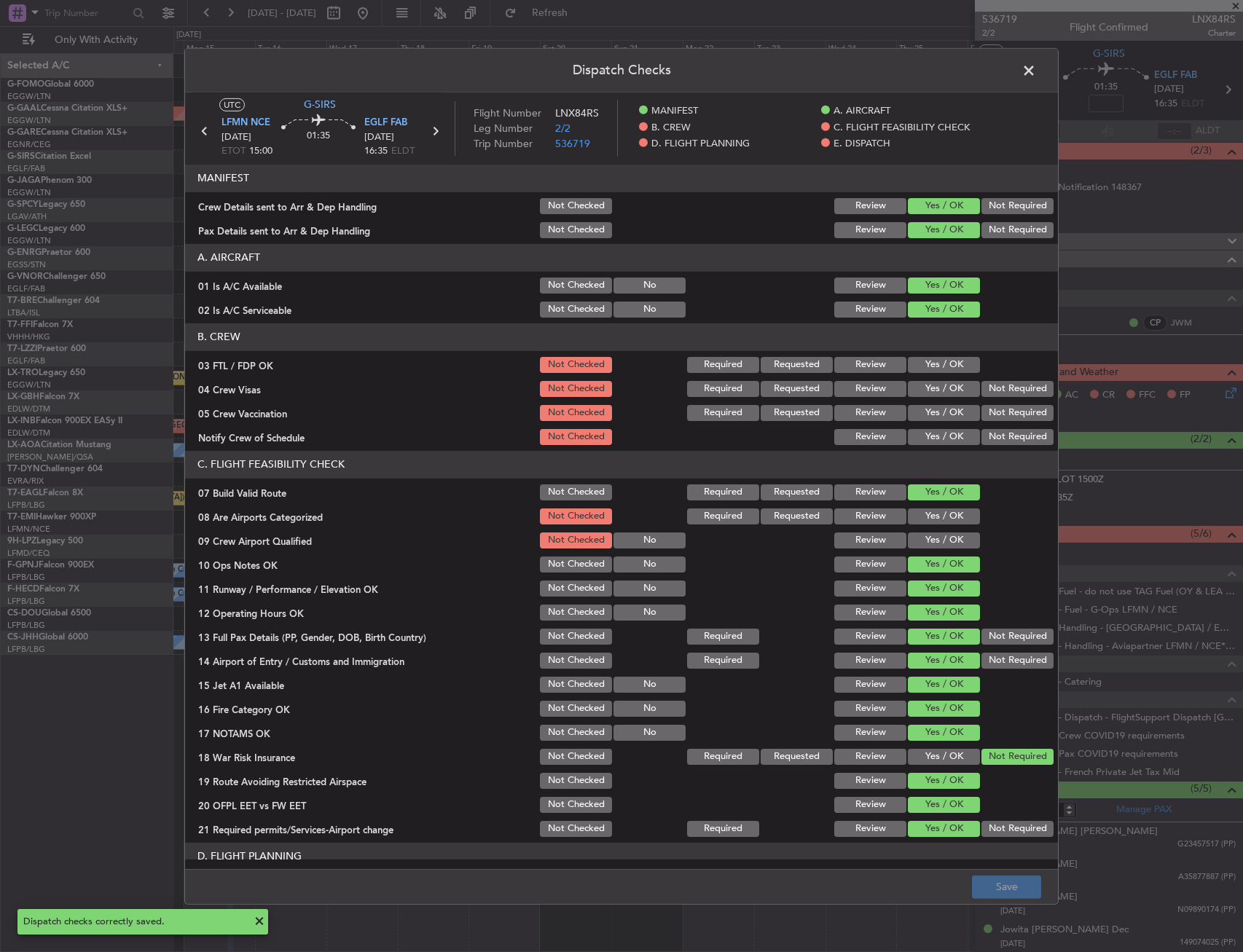
click at [1036, 69] on span at bounding box center [1036, 73] width 0 height 29
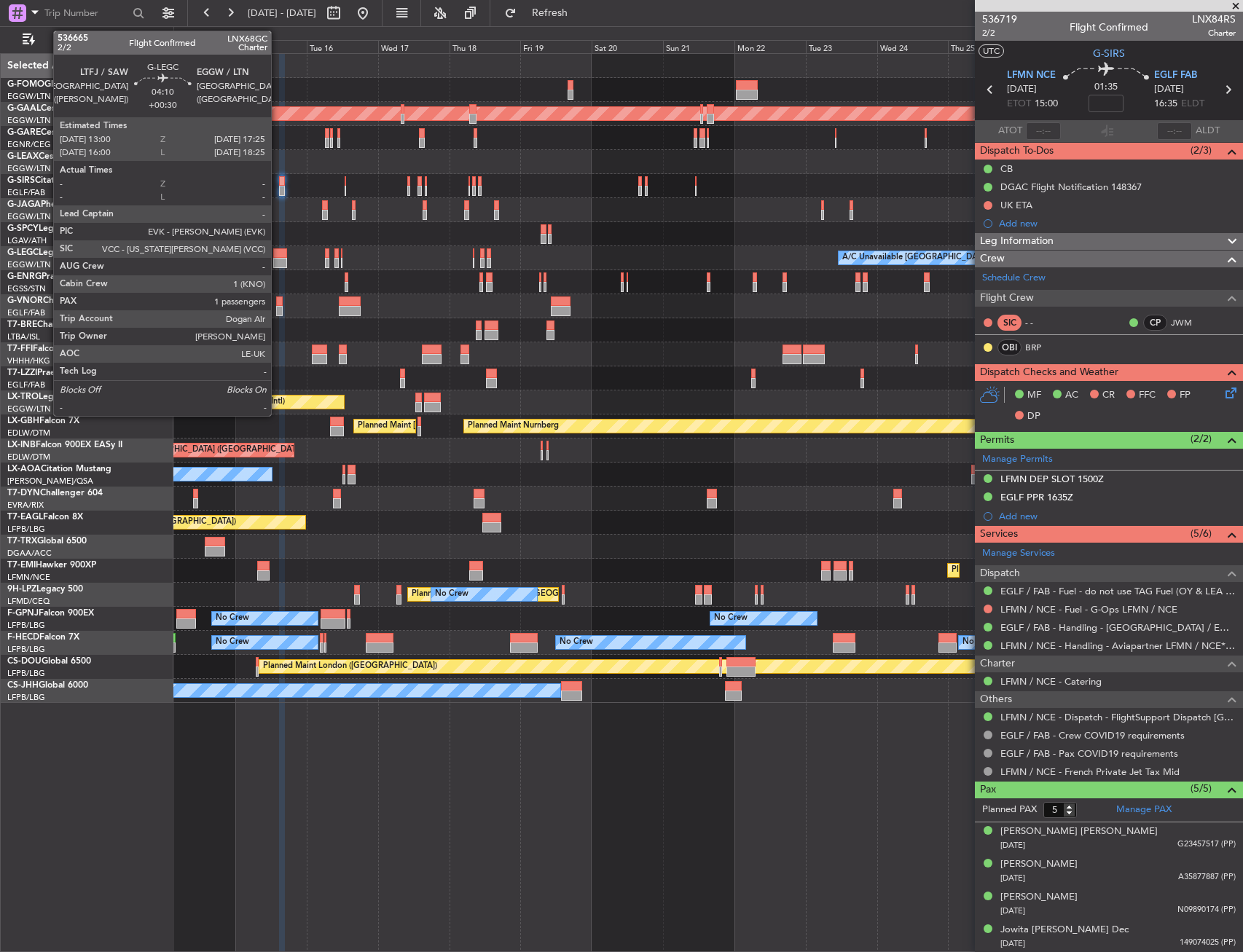
click at [277, 258] on div at bounding box center [280, 263] width 14 height 10
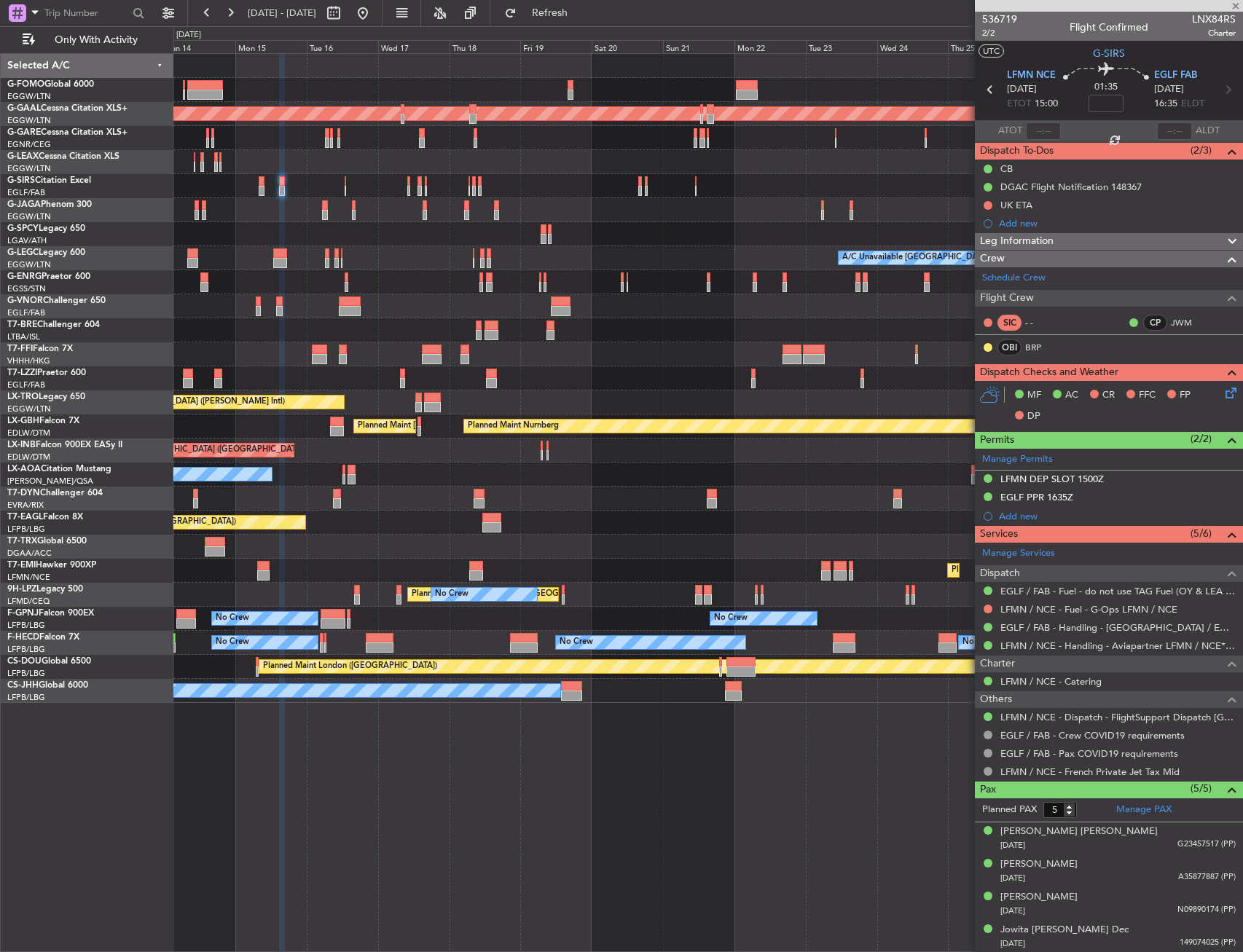
type input "+00:30"
type input "1"
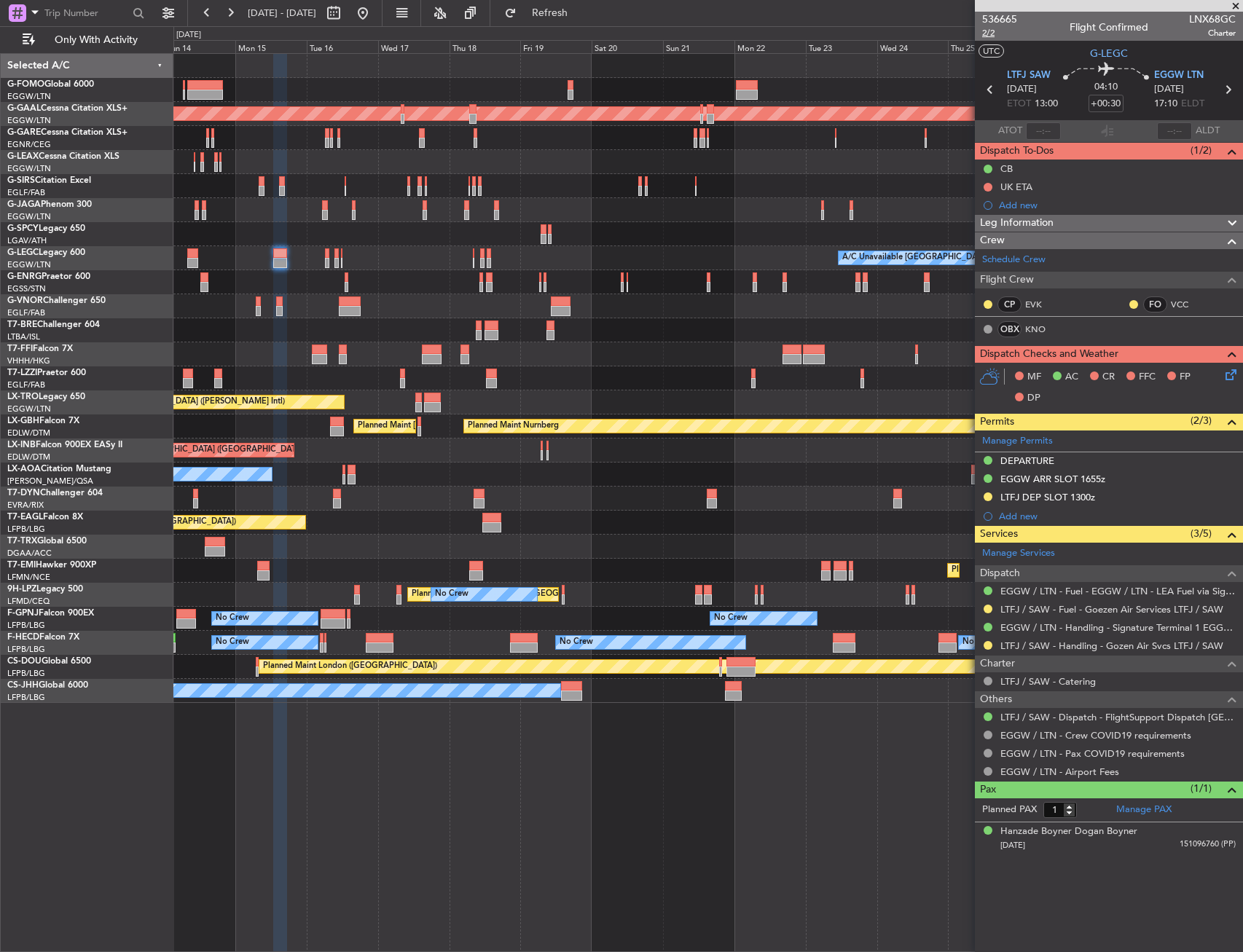
click at [985, 31] on span "2/2" at bounding box center [999, 32] width 35 height 12
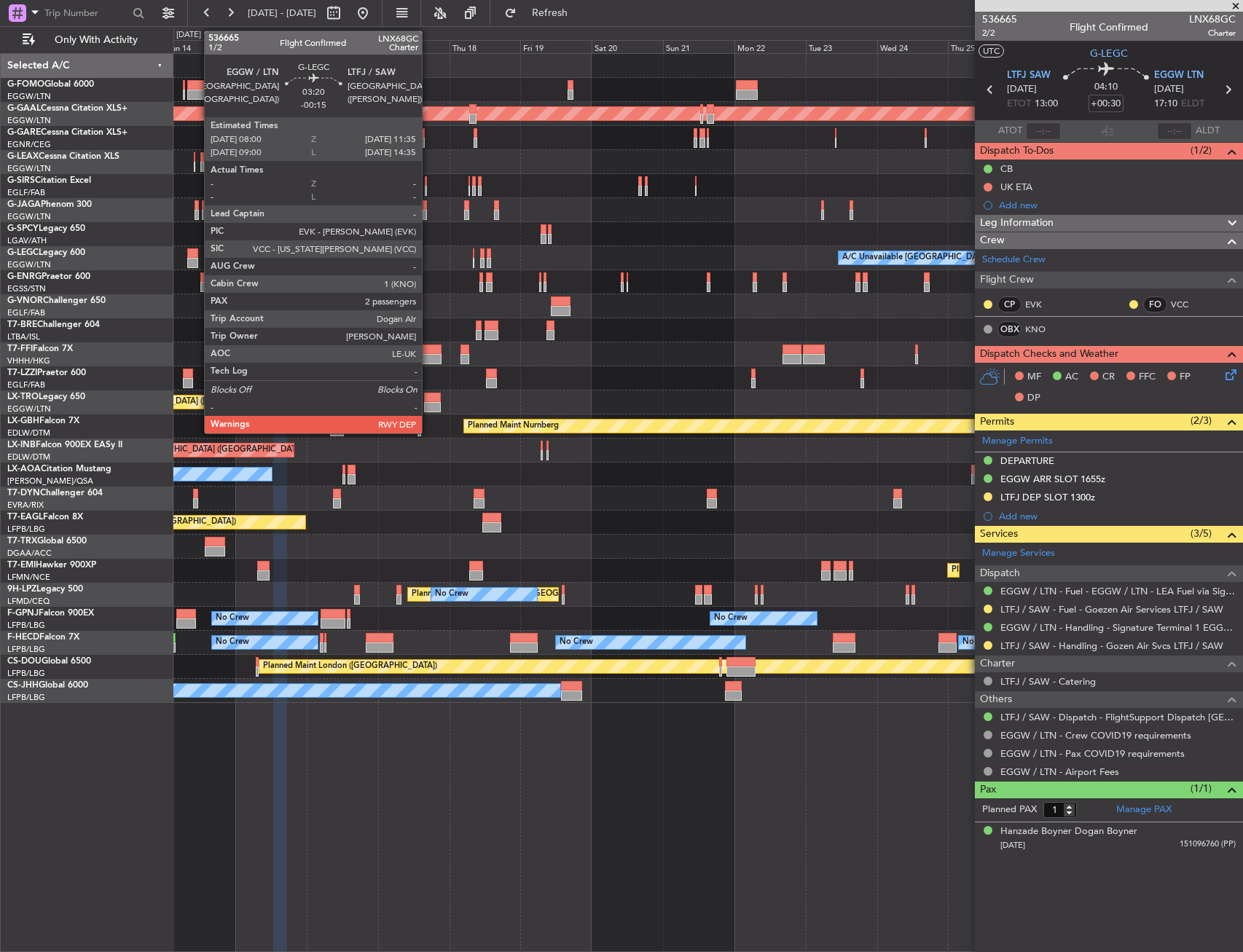
click at [196, 255] on div at bounding box center [193, 253] width 11 height 10
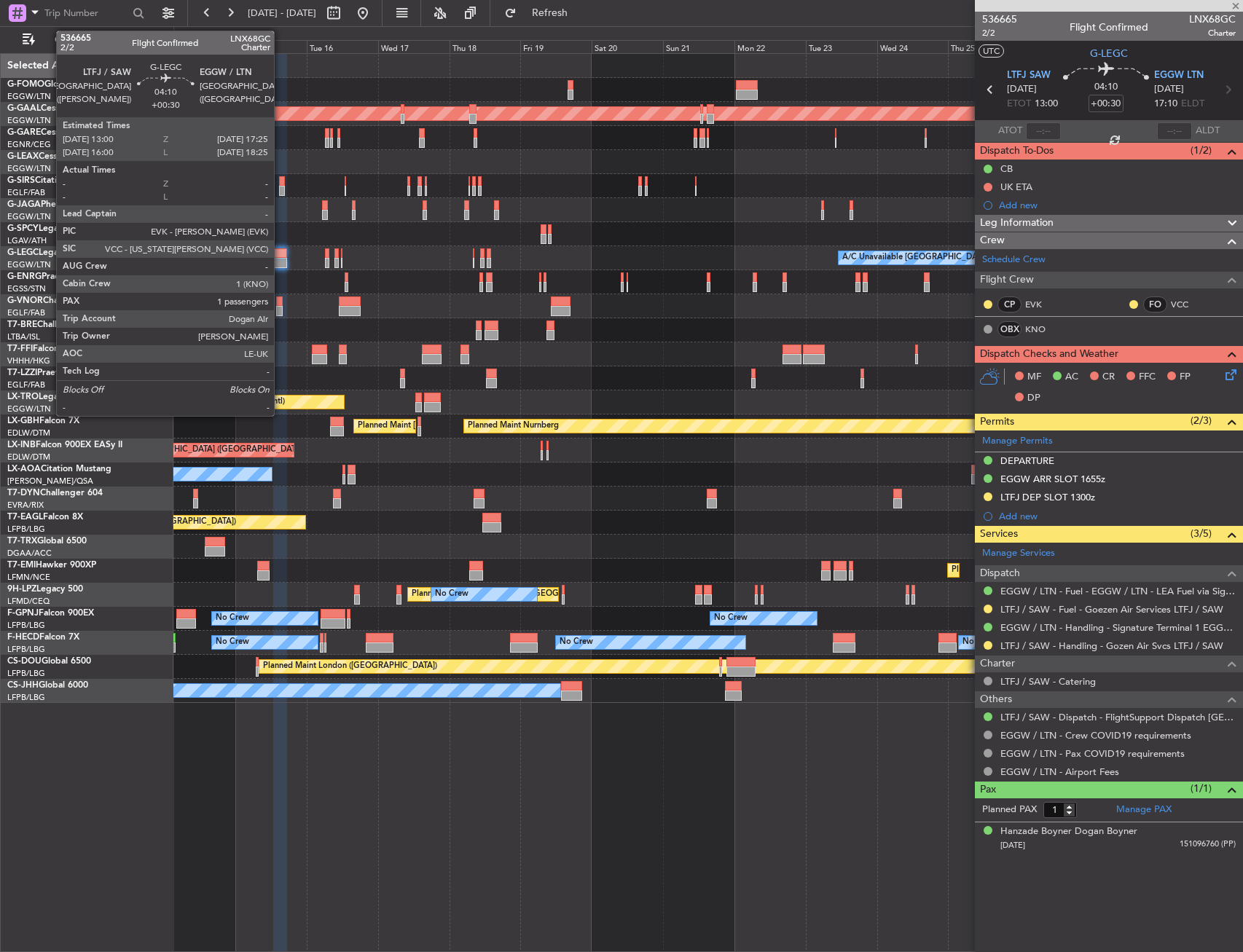
type input "-00:15"
type input "2"
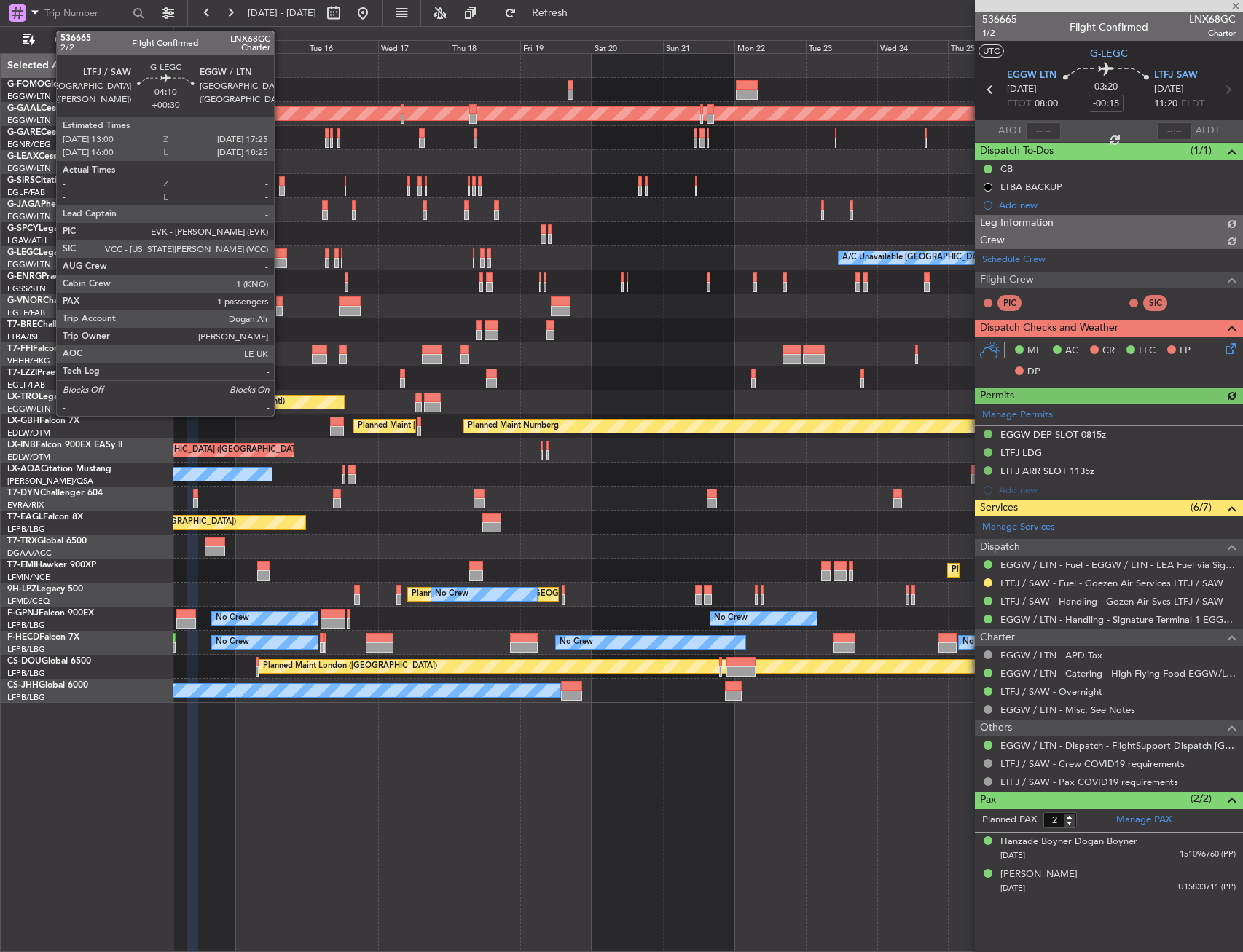
click at [280, 257] on div at bounding box center [280, 253] width 14 height 10
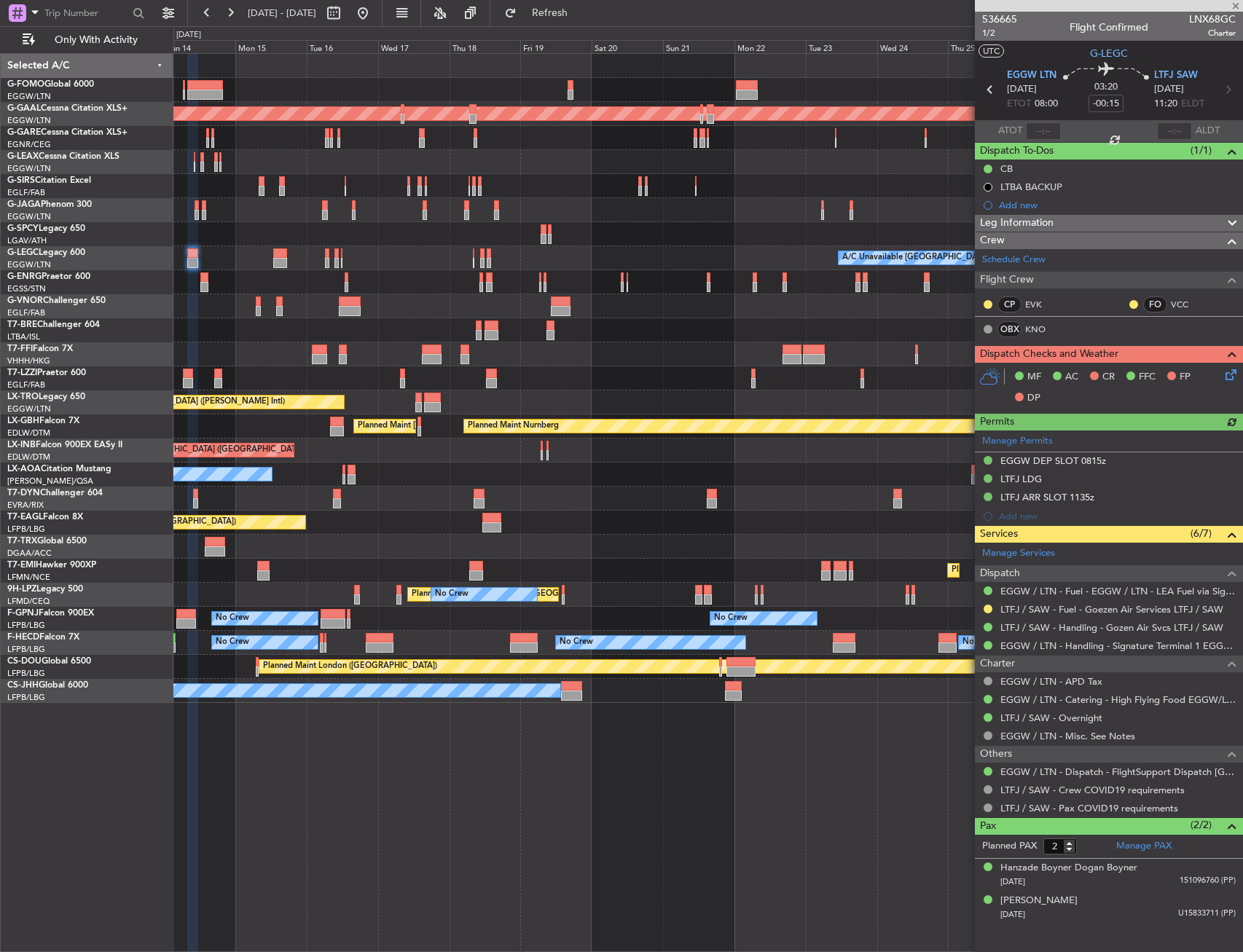
type input "+00:30"
type input "1"
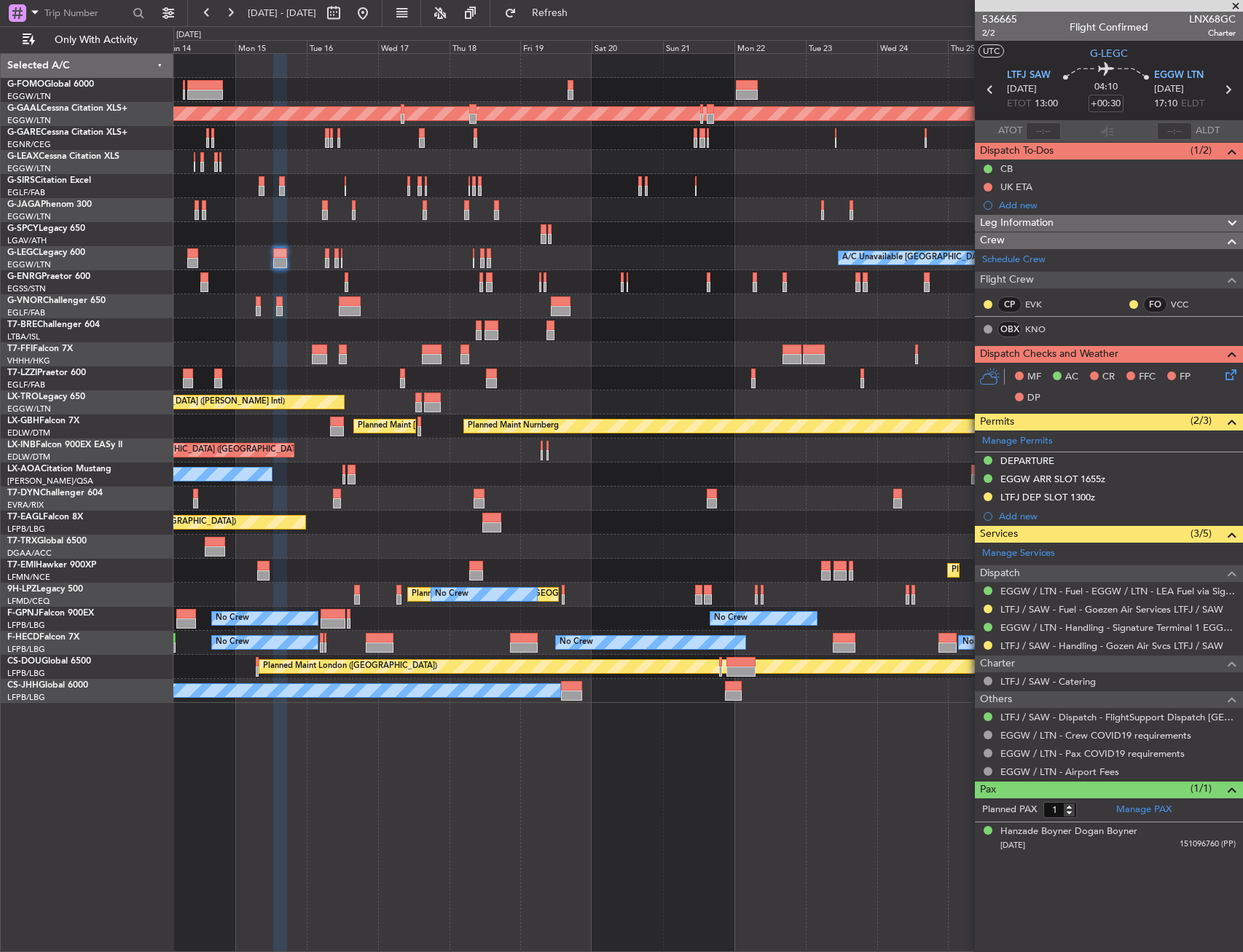
click at [1227, 372] on icon at bounding box center [1227, 372] width 12 height 12
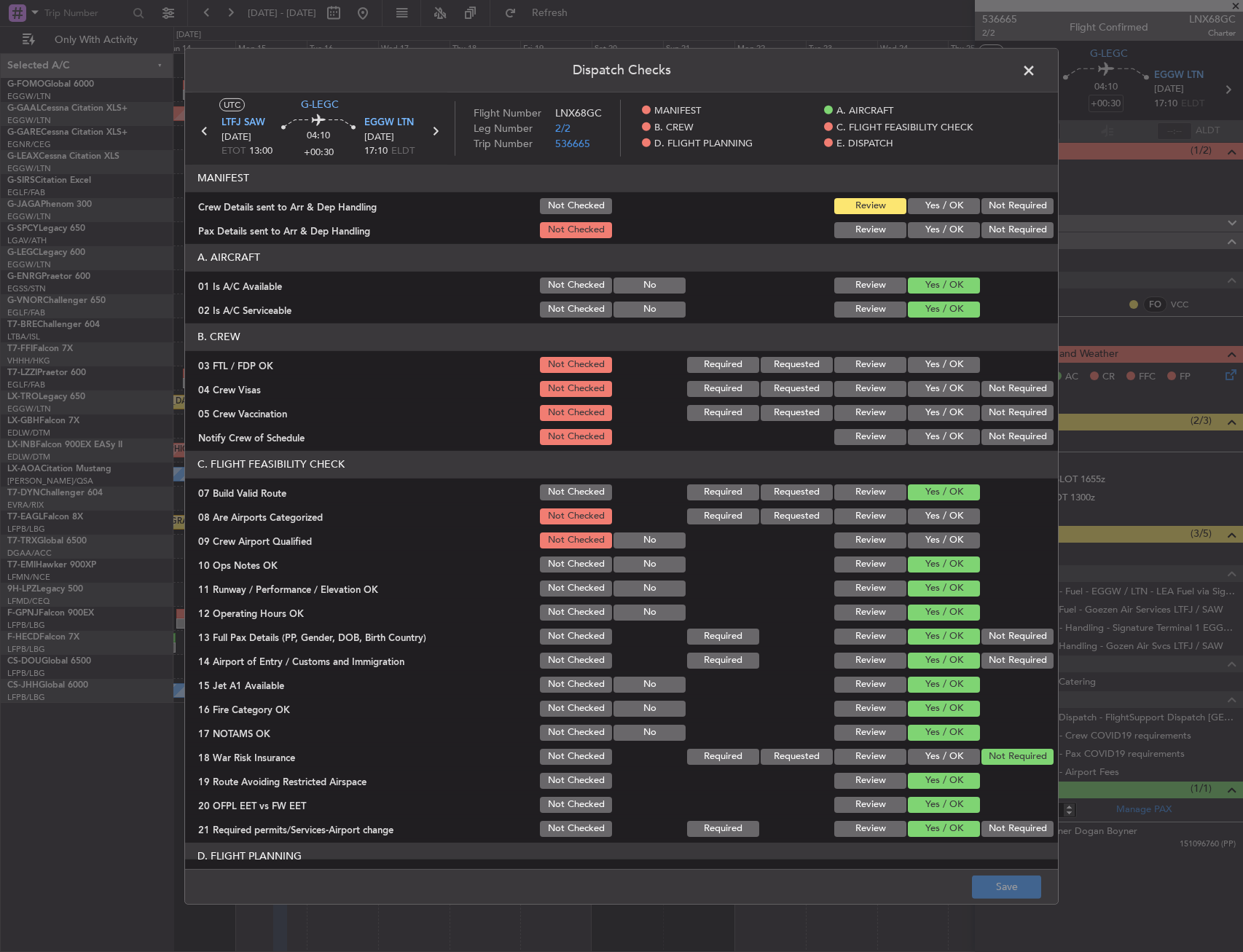
click at [940, 224] on button "Yes / OK" at bounding box center [944, 230] width 73 height 16
click at [937, 200] on button "Yes / OK" at bounding box center [944, 206] width 73 height 16
click at [995, 881] on button "Save" at bounding box center [1005, 887] width 69 height 23
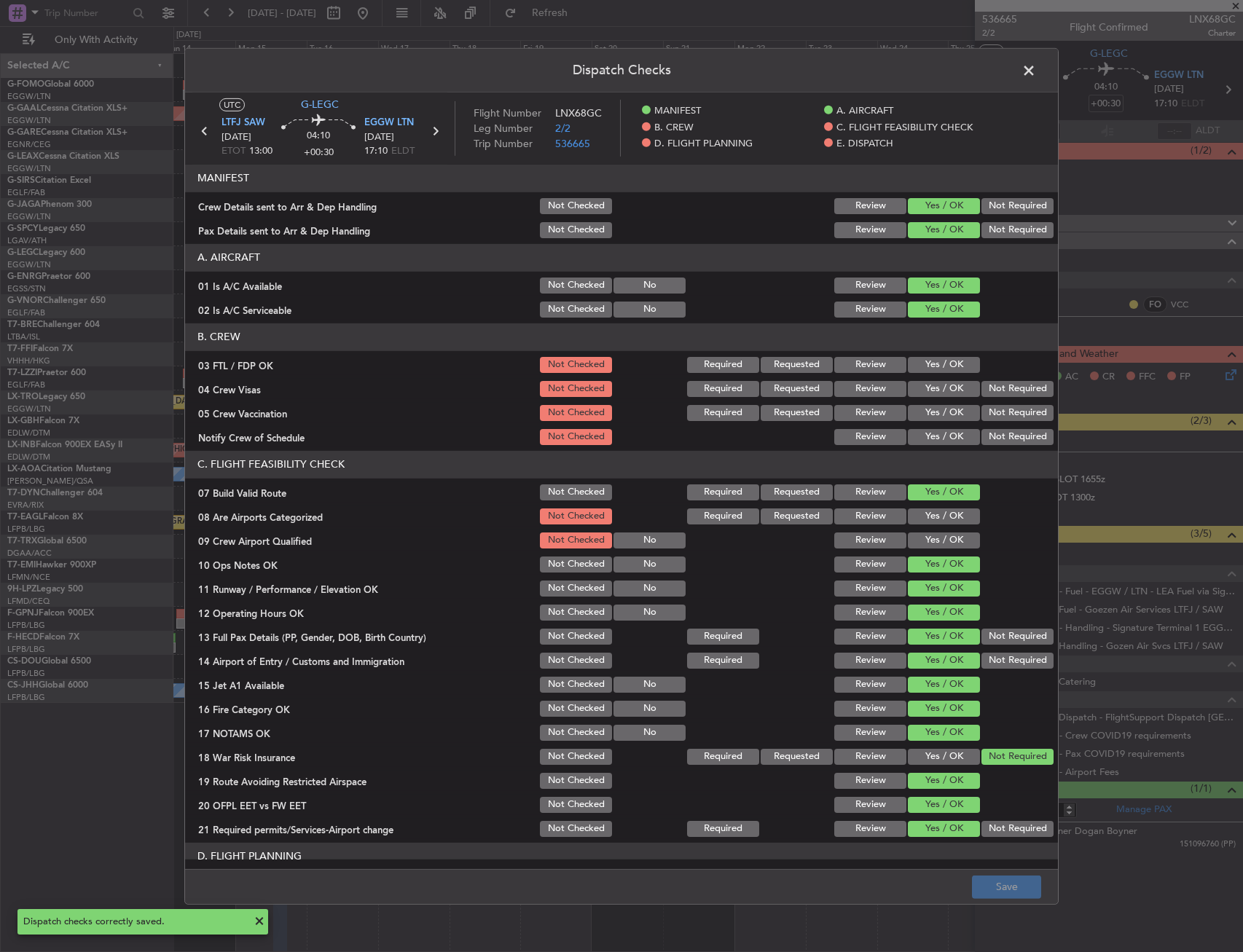
click at [1036, 65] on span at bounding box center [1036, 73] width 0 height 29
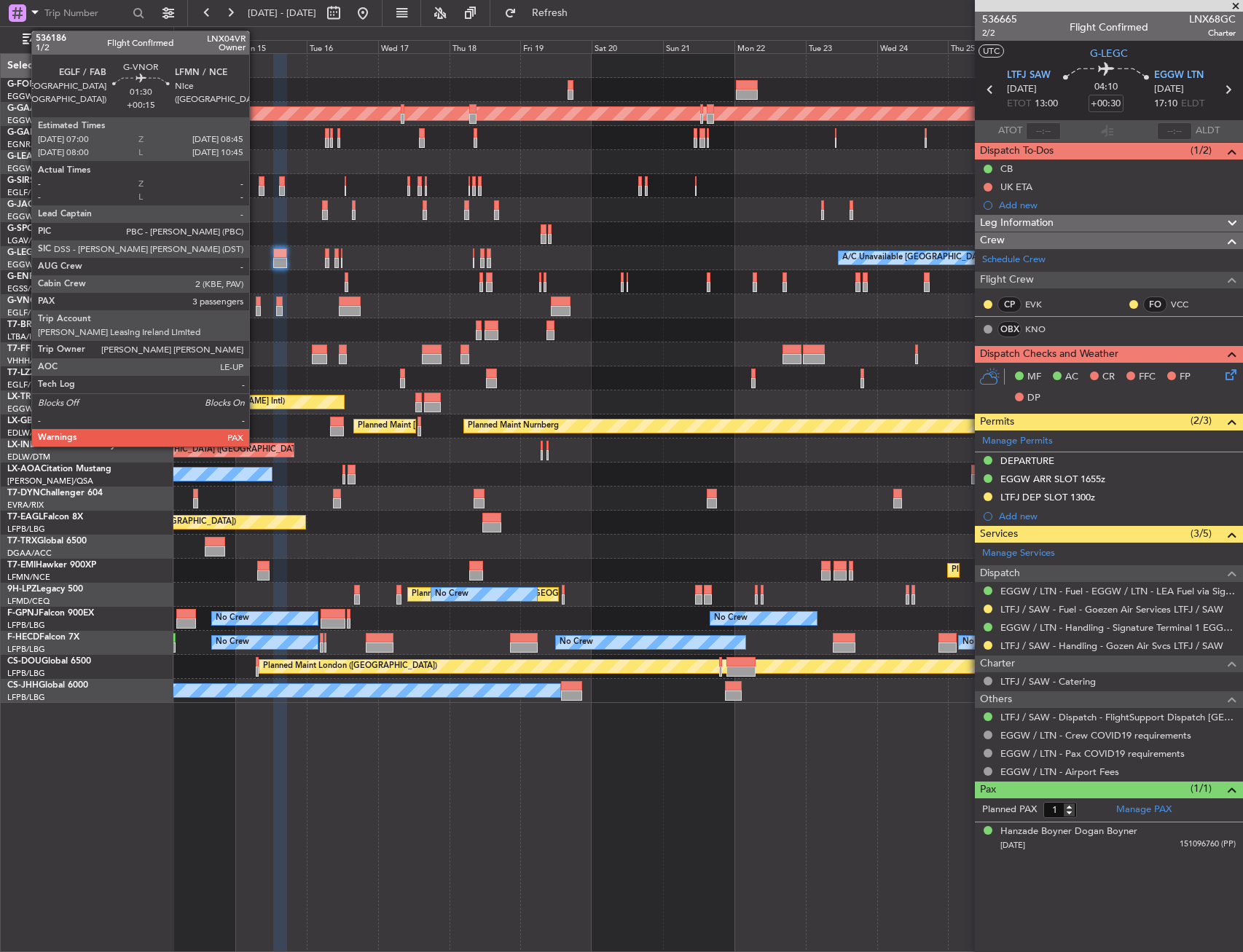
click at [255, 305] on div at bounding box center [258, 301] width 6 height 10
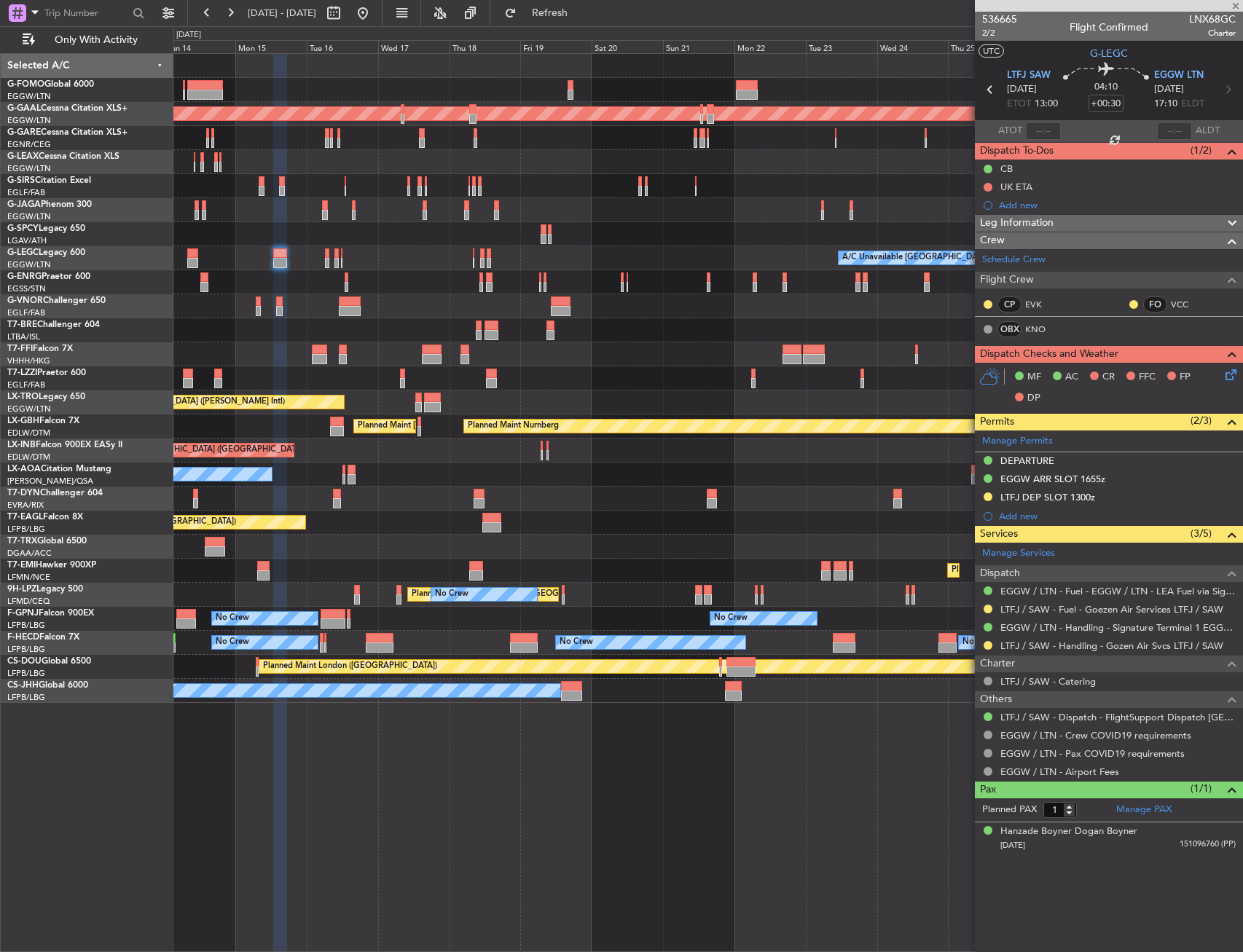
type input "+00:15"
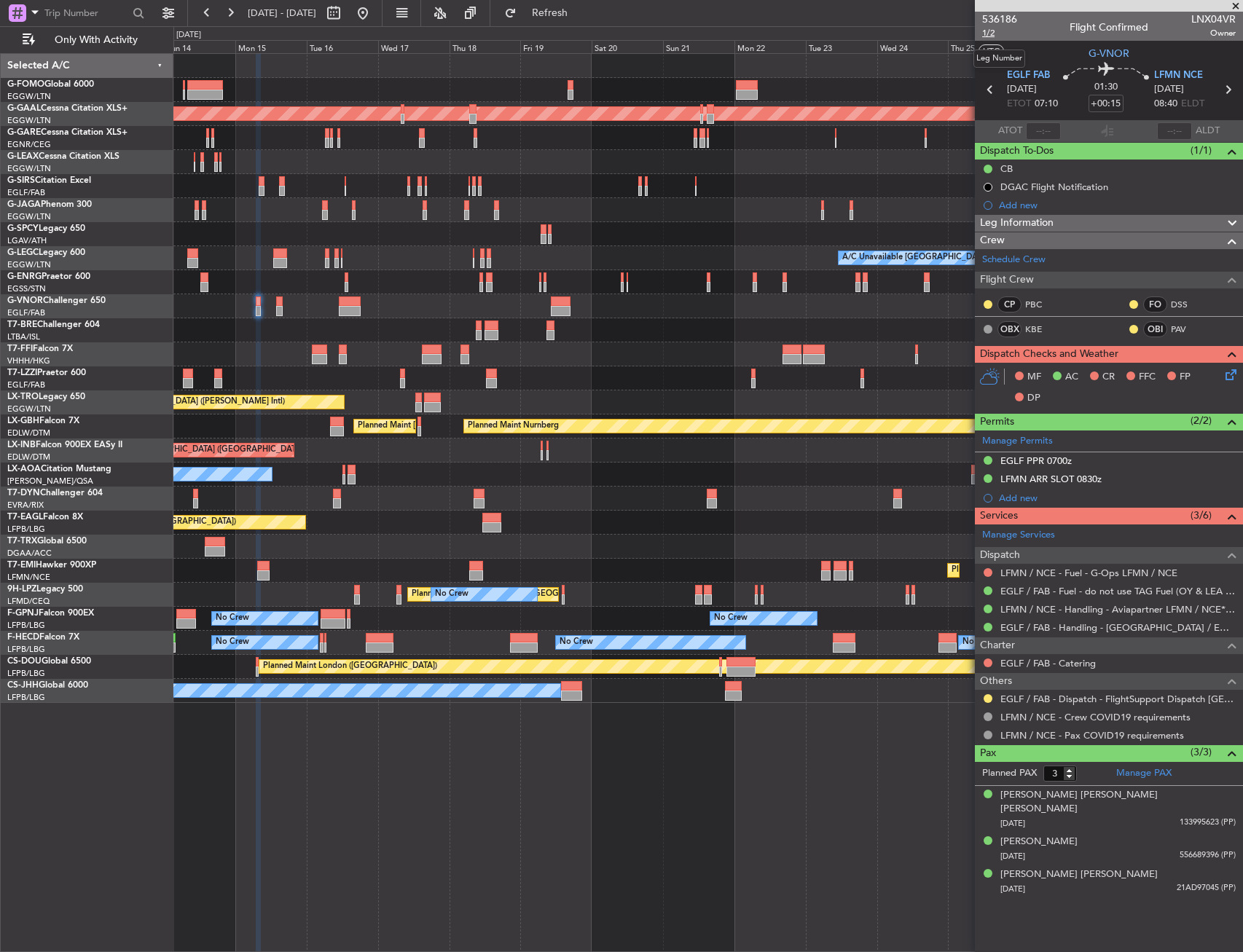
click at [996, 35] on span "1/2" at bounding box center [999, 32] width 35 height 12
click at [1102, 569] on link "LFMN / NCE - Fuel - G-Ops LFMN / NCE" at bounding box center [1088, 572] width 177 height 12
click at [1232, 367] on icon at bounding box center [1227, 372] width 12 height 12
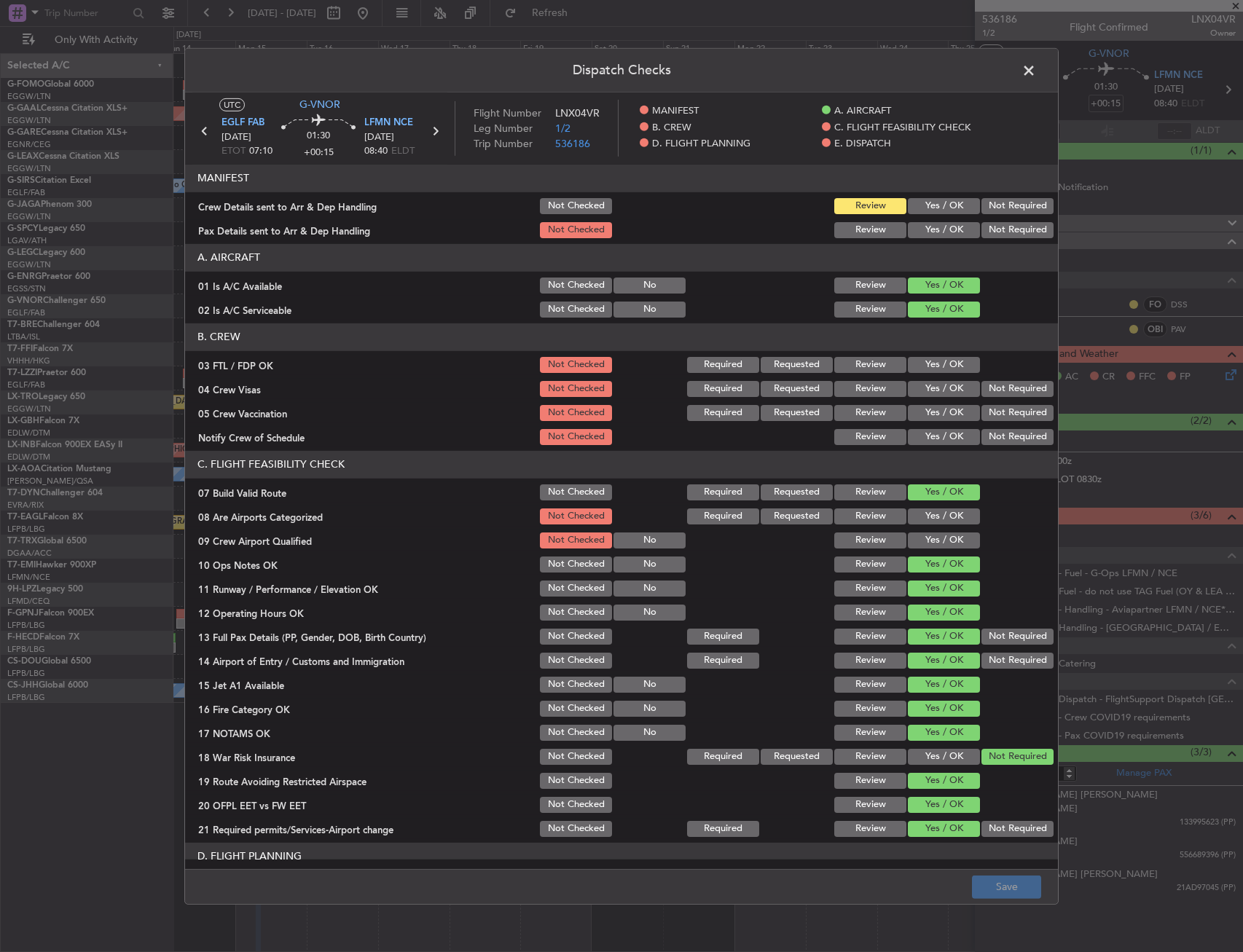
click at [926, 233] on button "Yes / OK" at bounding box center [944, 230] width 73 height 16
click at [929, 207] on button "Yes / OK" at bounding box center [944, 206] width 73 height 16
click at [991, 885] on button "Save" at bounding box center [1005, 887] width 69 height 23
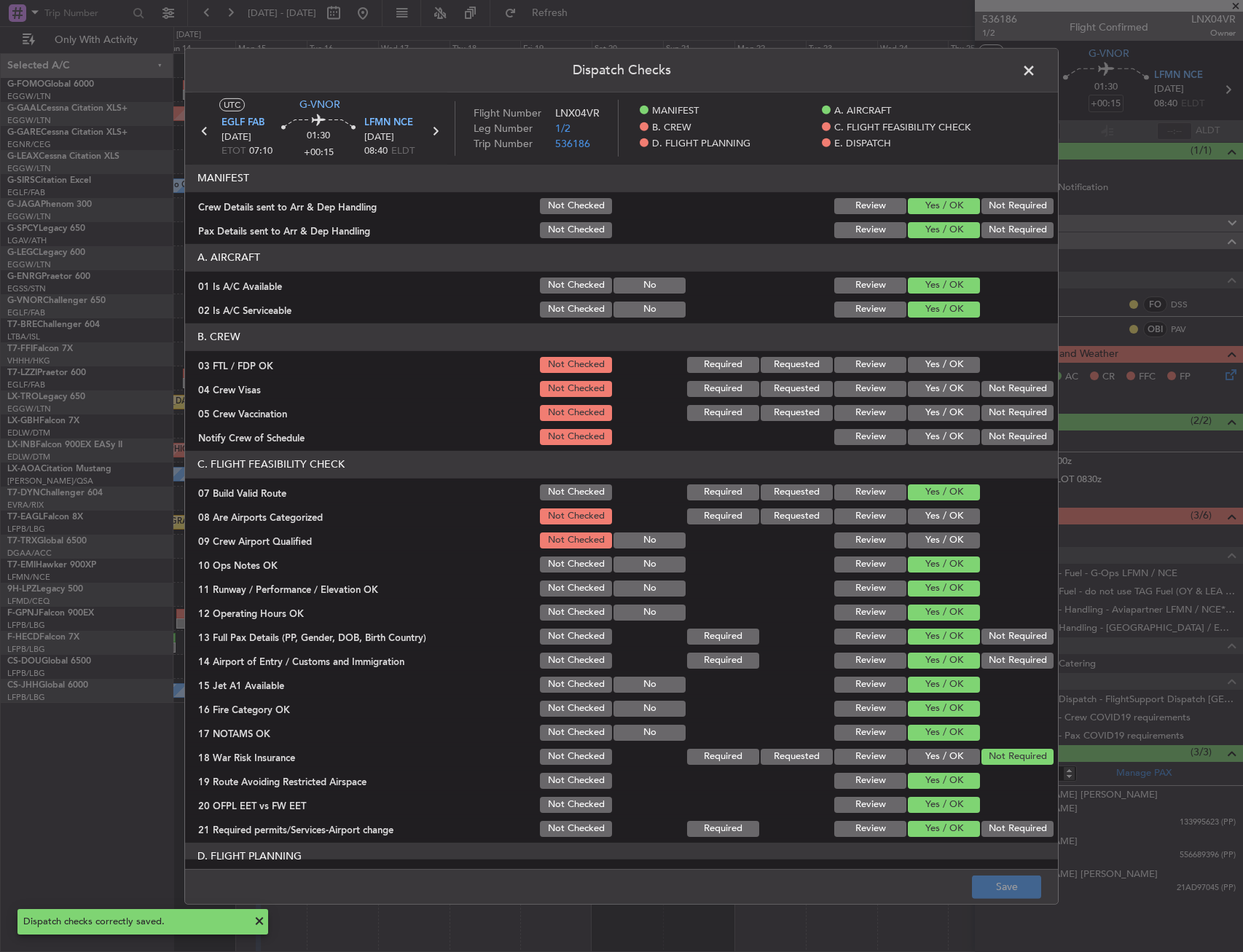
click at [1036, 65] on span at bounding box center [1036, 73] width 0 height 29
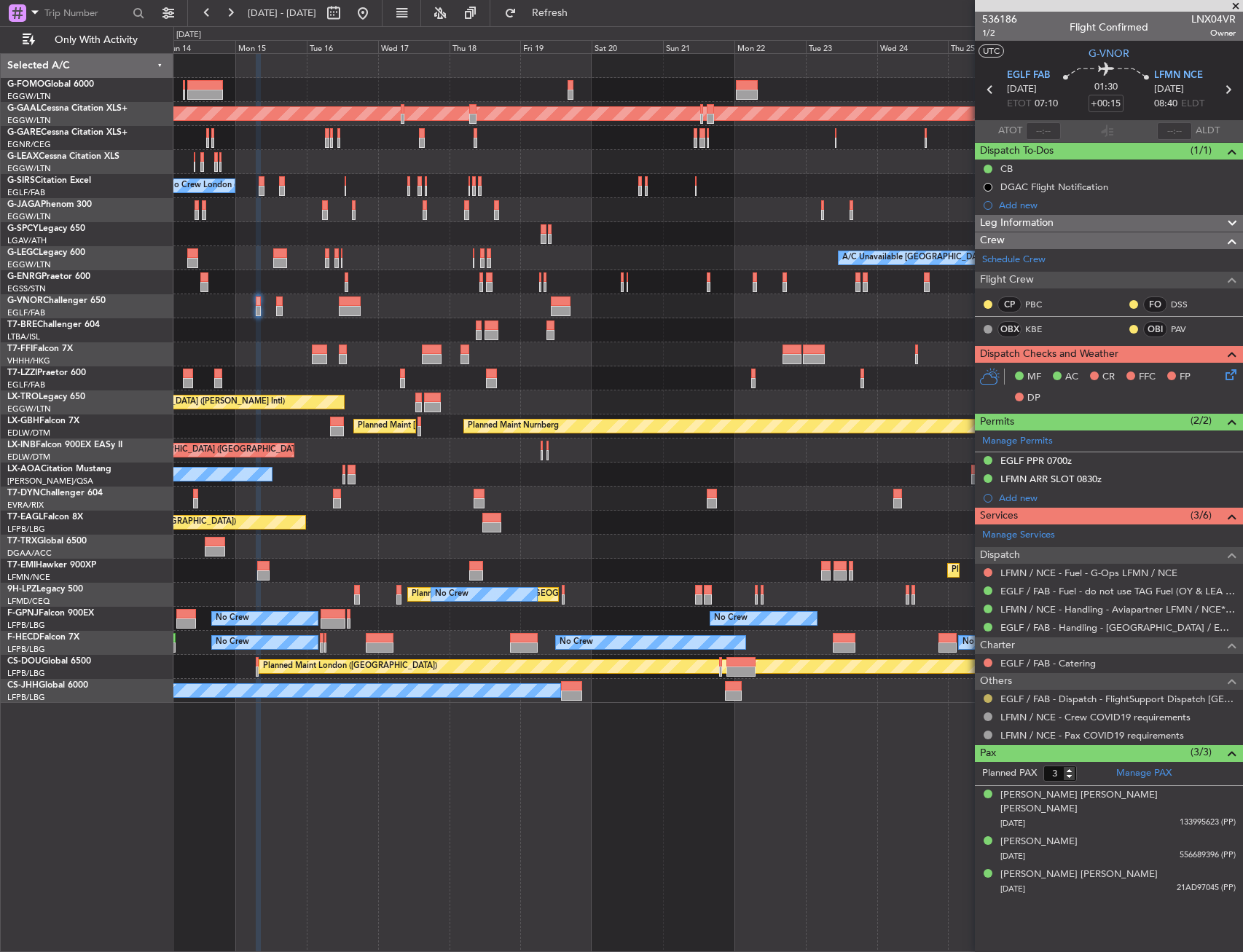
click at [989, 694] on button at bounding box center [988, 699] width 9 height 9
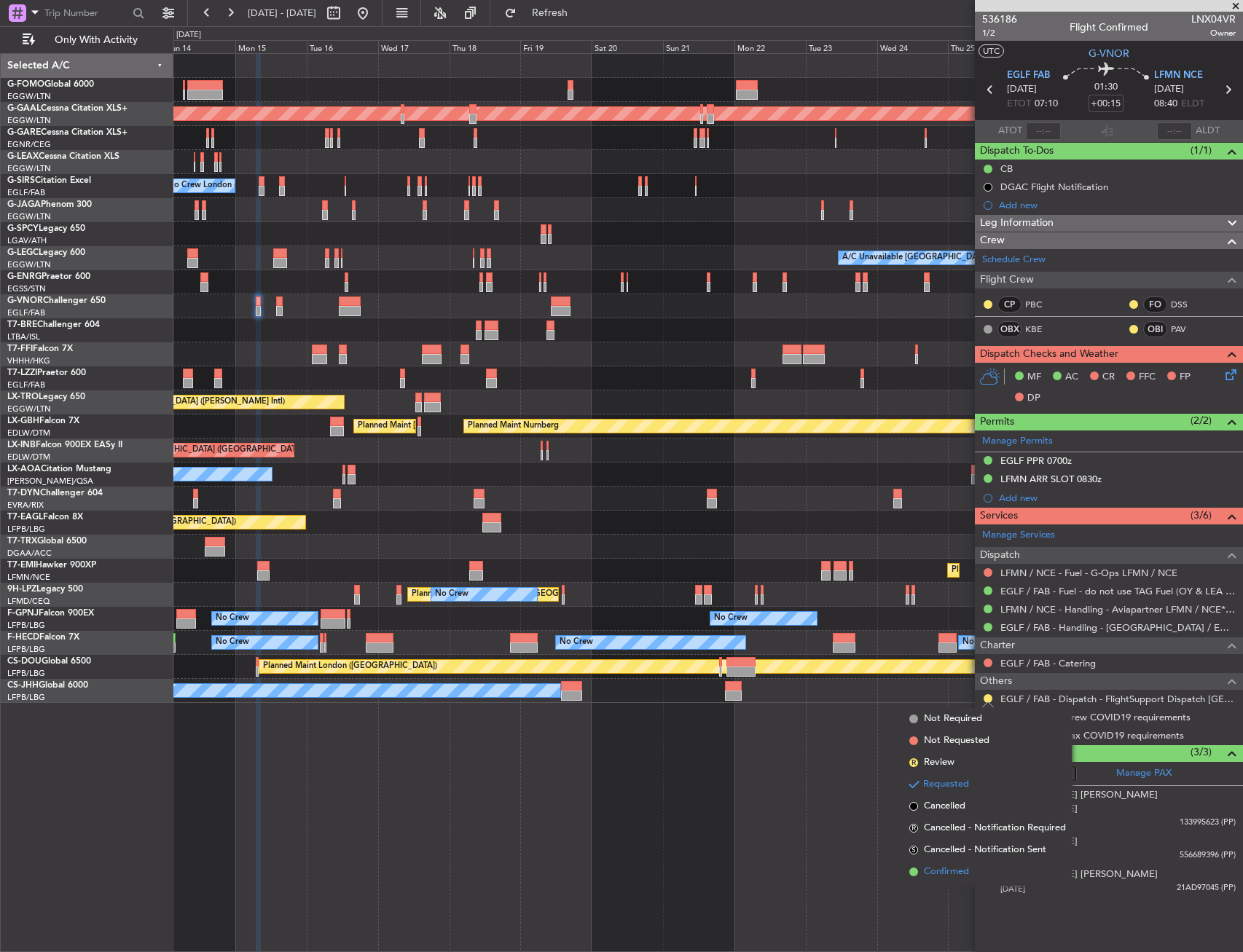
click at [967, 874] on span "Confirmed" at bounding box center [946, 872] width 45 height 15
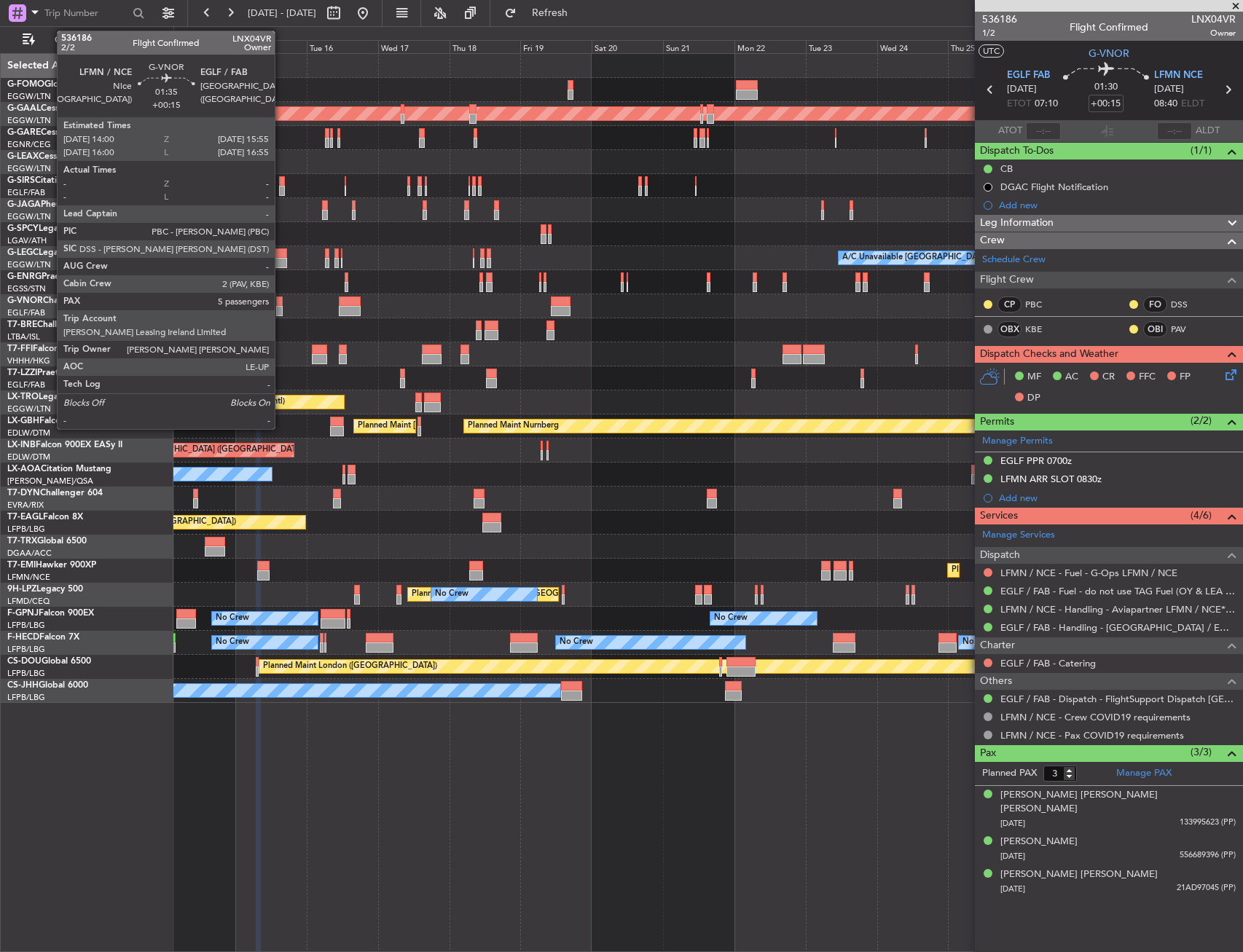
click at [281, 305] on div at bounding box center [279, 301] width 6 height 10
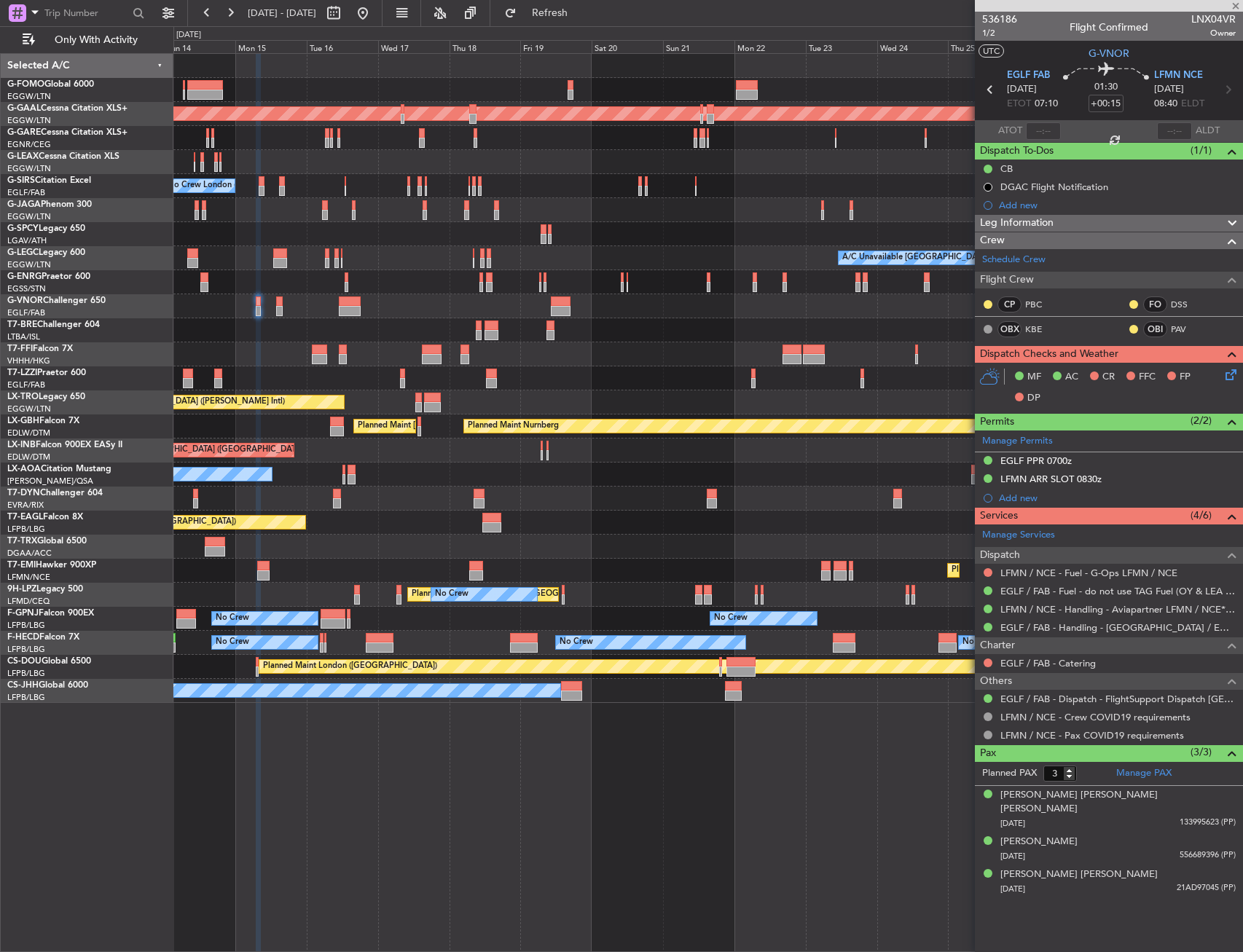
type input "5"
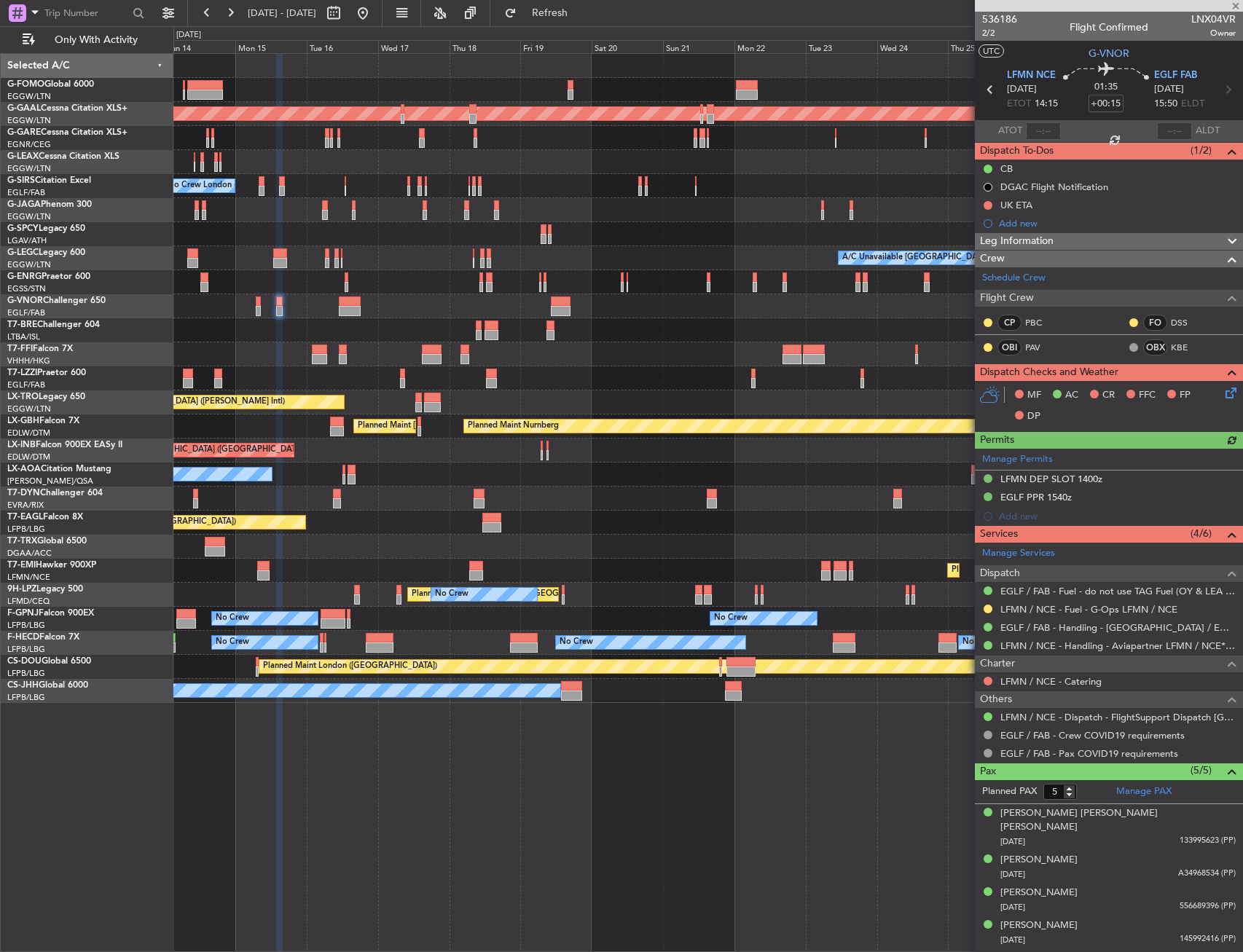
click at [1222, 389] on icon at bounding box center [1227, 390] width 12 height 12
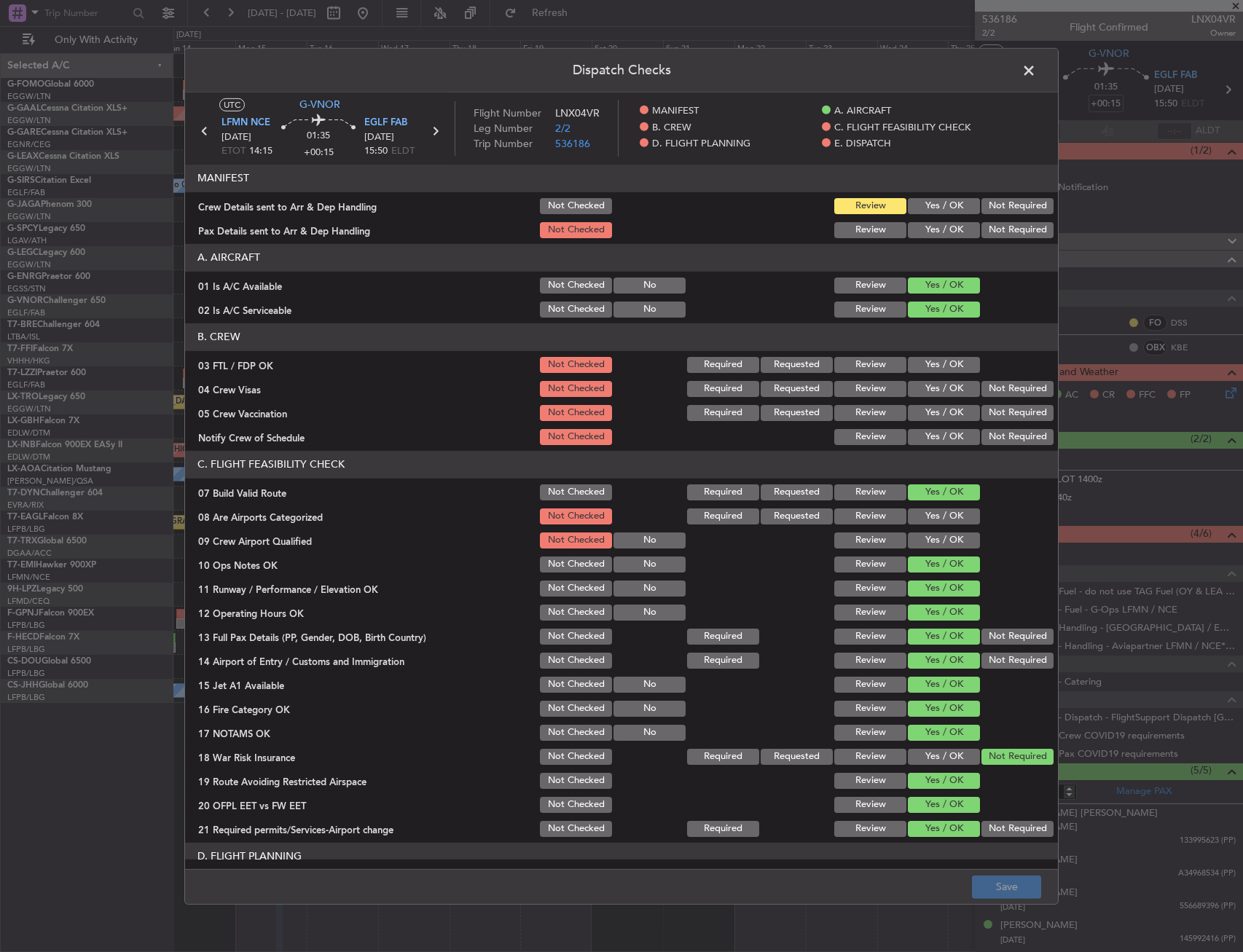
click at [927, 234] on button "Yes / OK" at bounding box center [944, 230] width 73 height 16
click at [932, 203] on button "Yes / OK" at bounding box center [944, 206] width 73 height 16
click at [1023, 870] on footer "Save" at bounding box center [622, 887] width 872 height 35
click at [1017, 886] on button "Save" at bounding box center [1005, 887] width 69 height 23
click at [1036, 65] on span at bounding box center [1036, 73] width 0 height 29
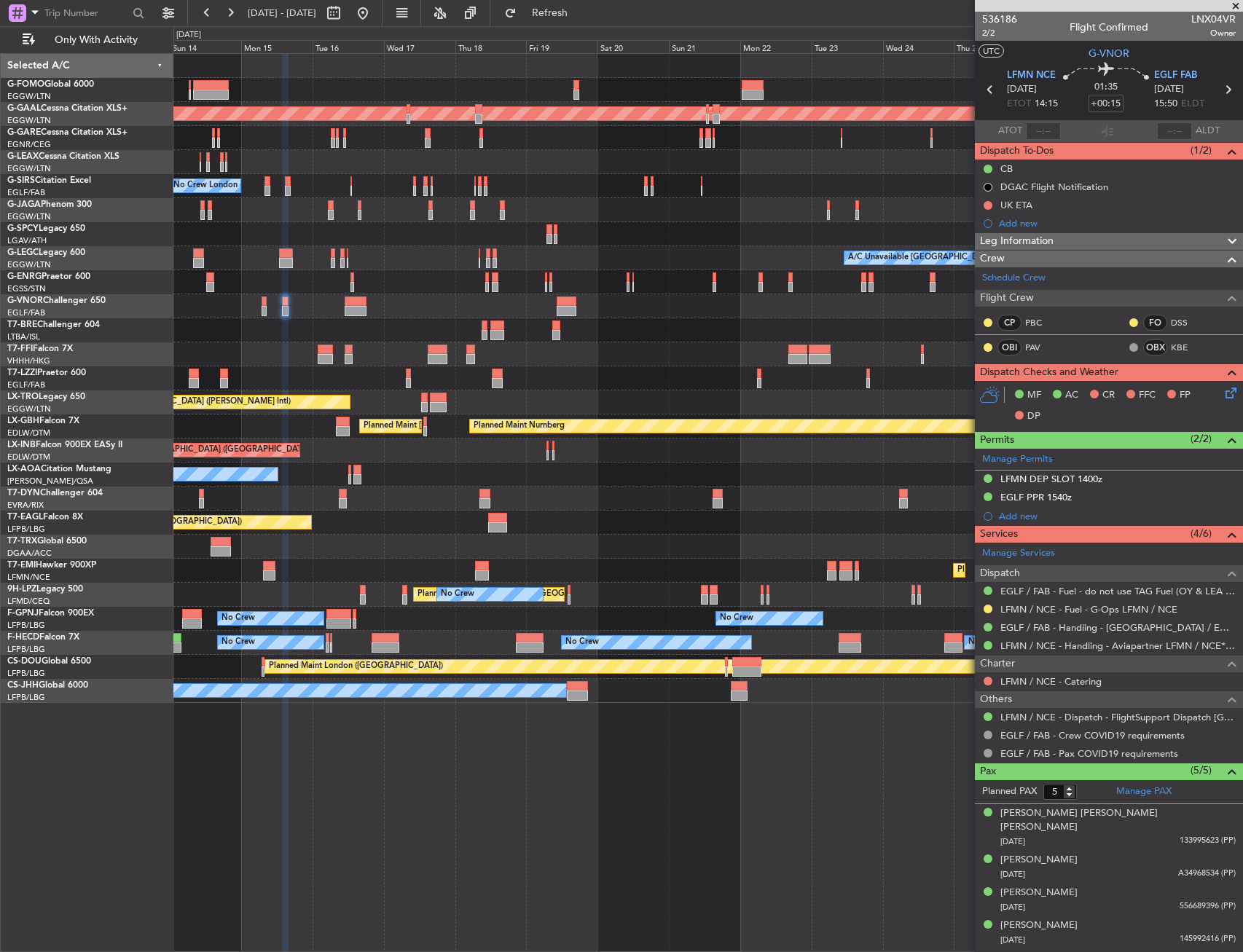
click at [270, 387] on div at bounding box center [708, 378] width 1069 height 24
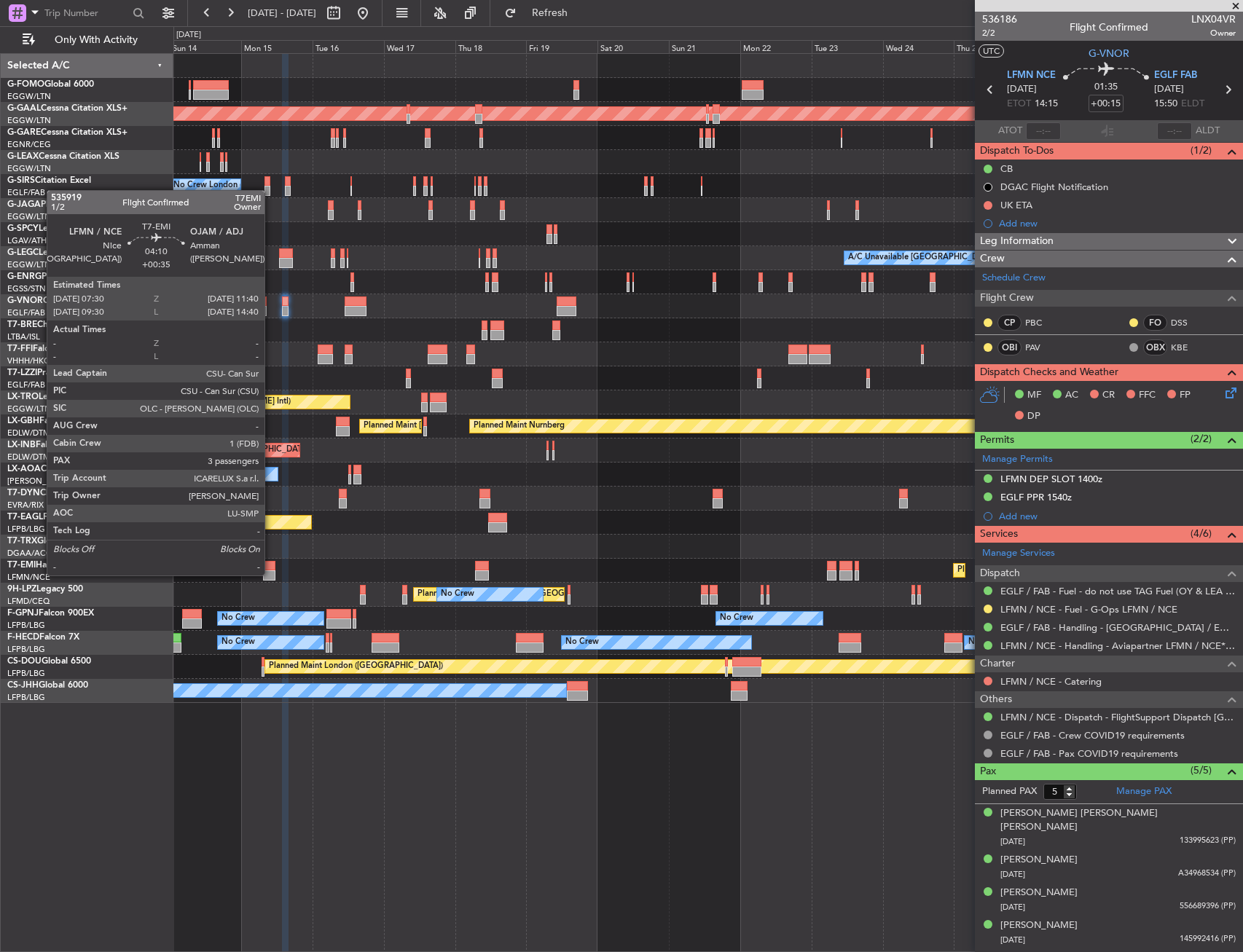
click at [271, 574] on div at bounding box center [268, 575] width 12 height 10
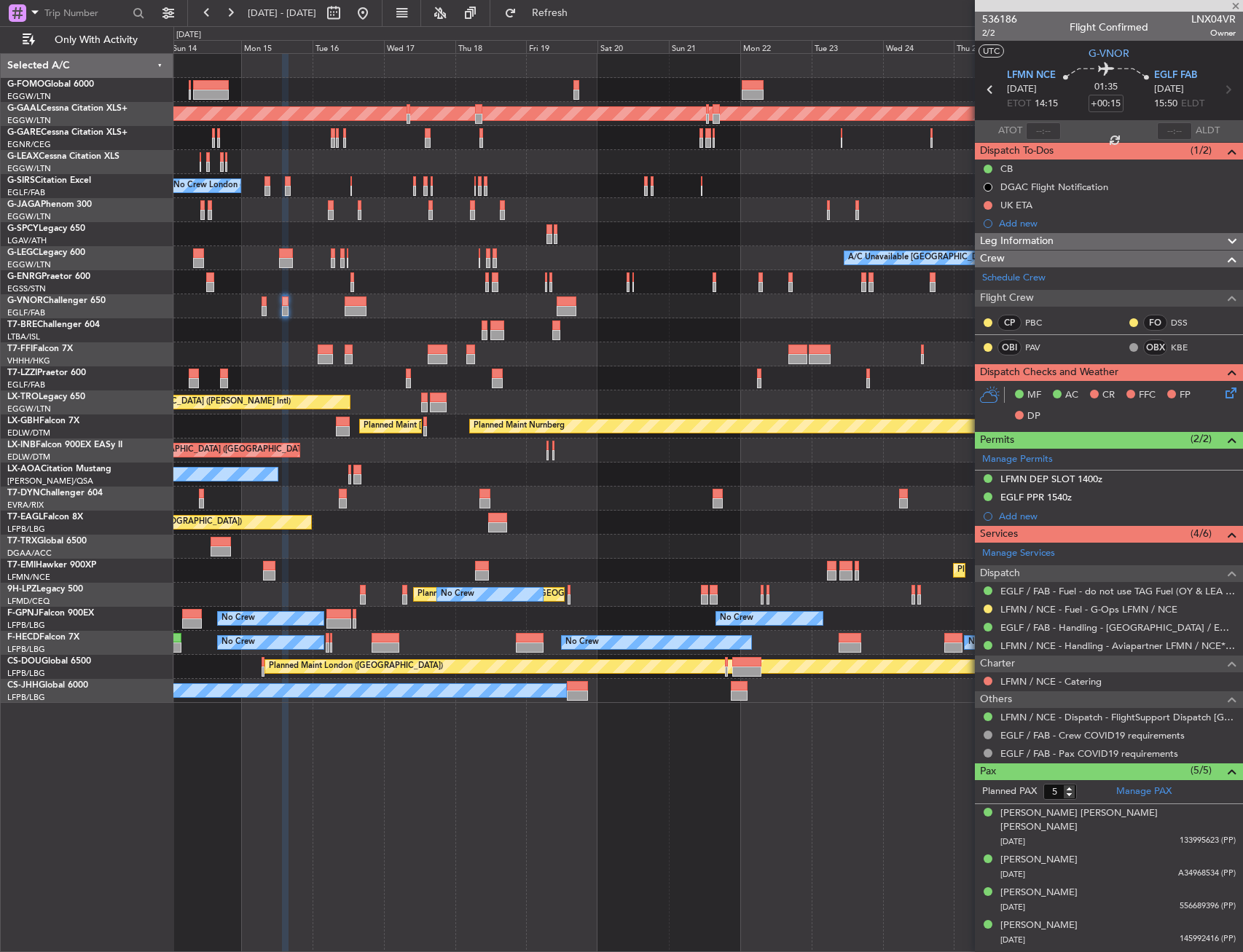
type input "+00:35"
type input "3"
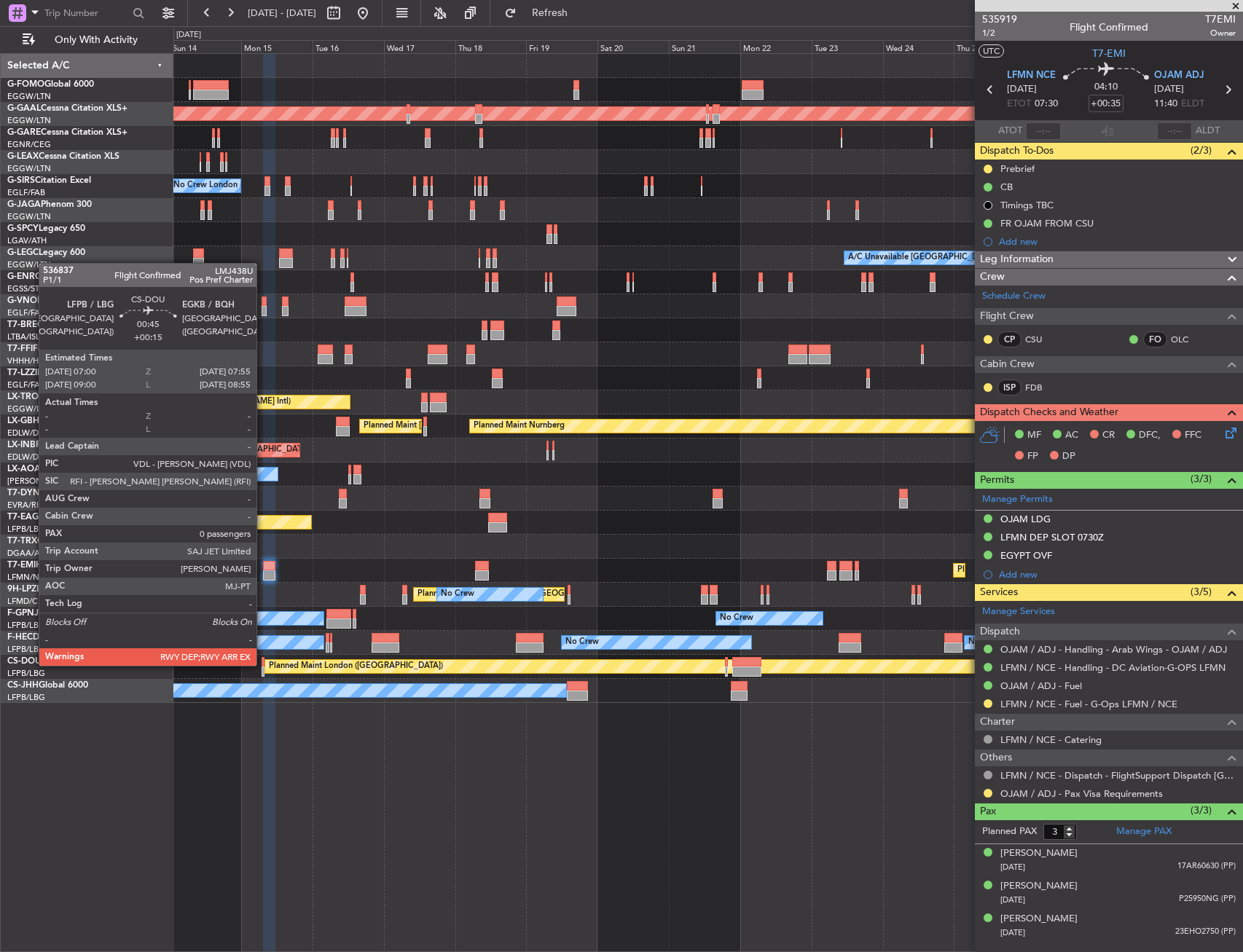
click at [263, 665] on div at bounding box center [263, 662] width 3 height 10
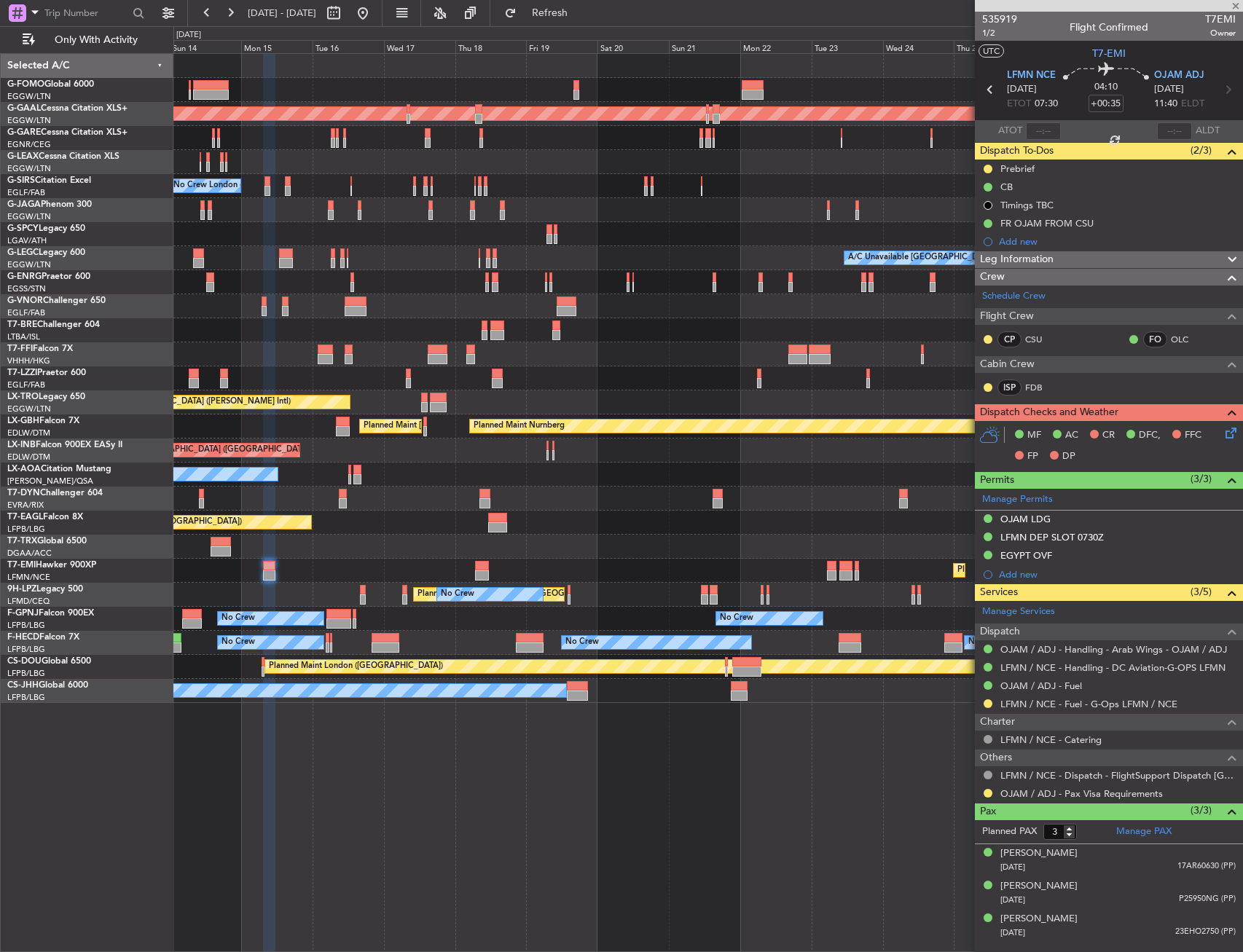
type input "+00:15"
type input "0"
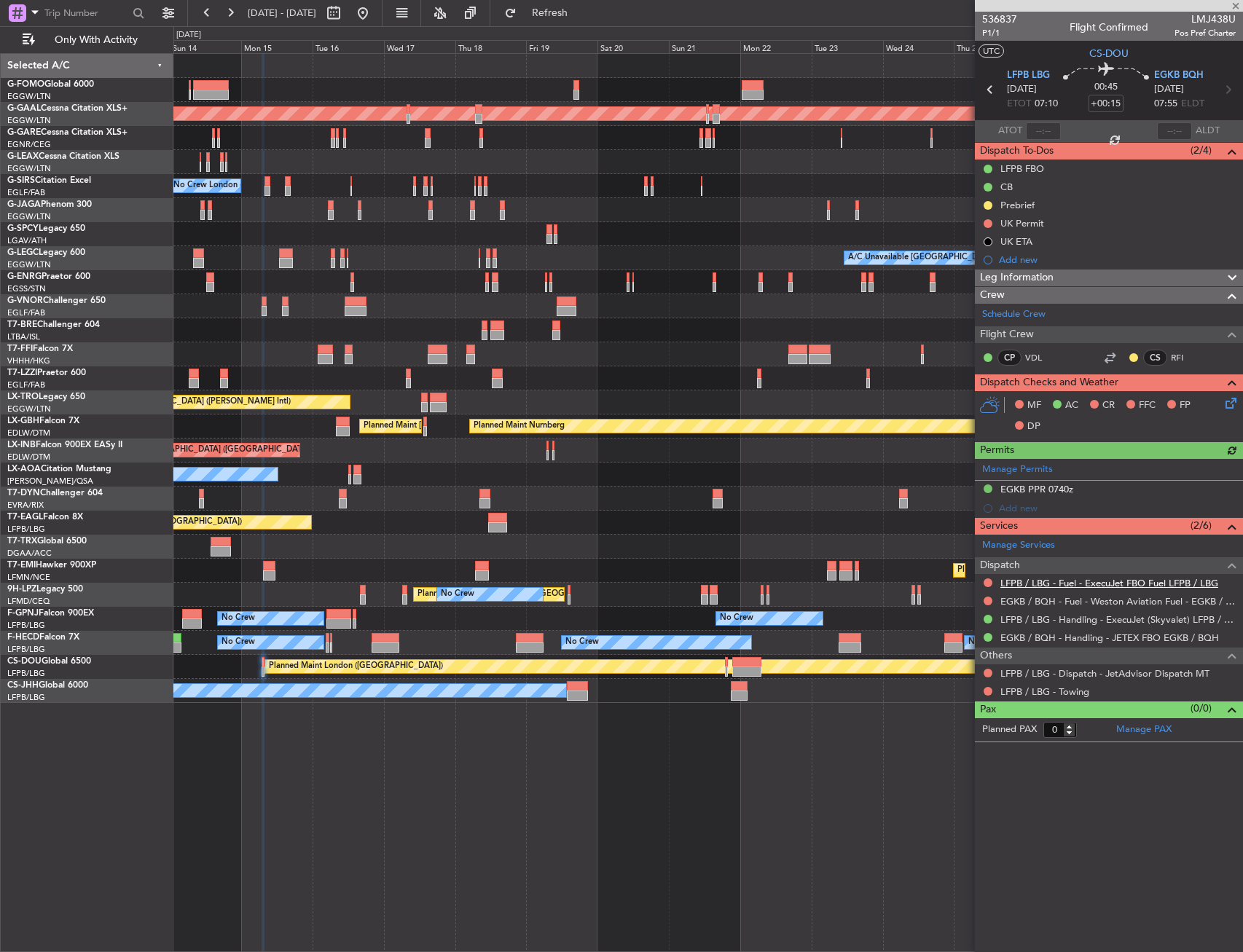
click at [1064, 578] on link "LFPB / LBG - Fuel - ExecuJet FBO Fuel LFPB / LBG" at bounding box center [1108, 582] width 218 height 12
drag, startPoint x: 986, startPoint y: 598, endPoint x: 986, endPoint y: 608, distance: 10.0
click at [986, 598] on button at bounding box center [988, 601] width 9 height 9
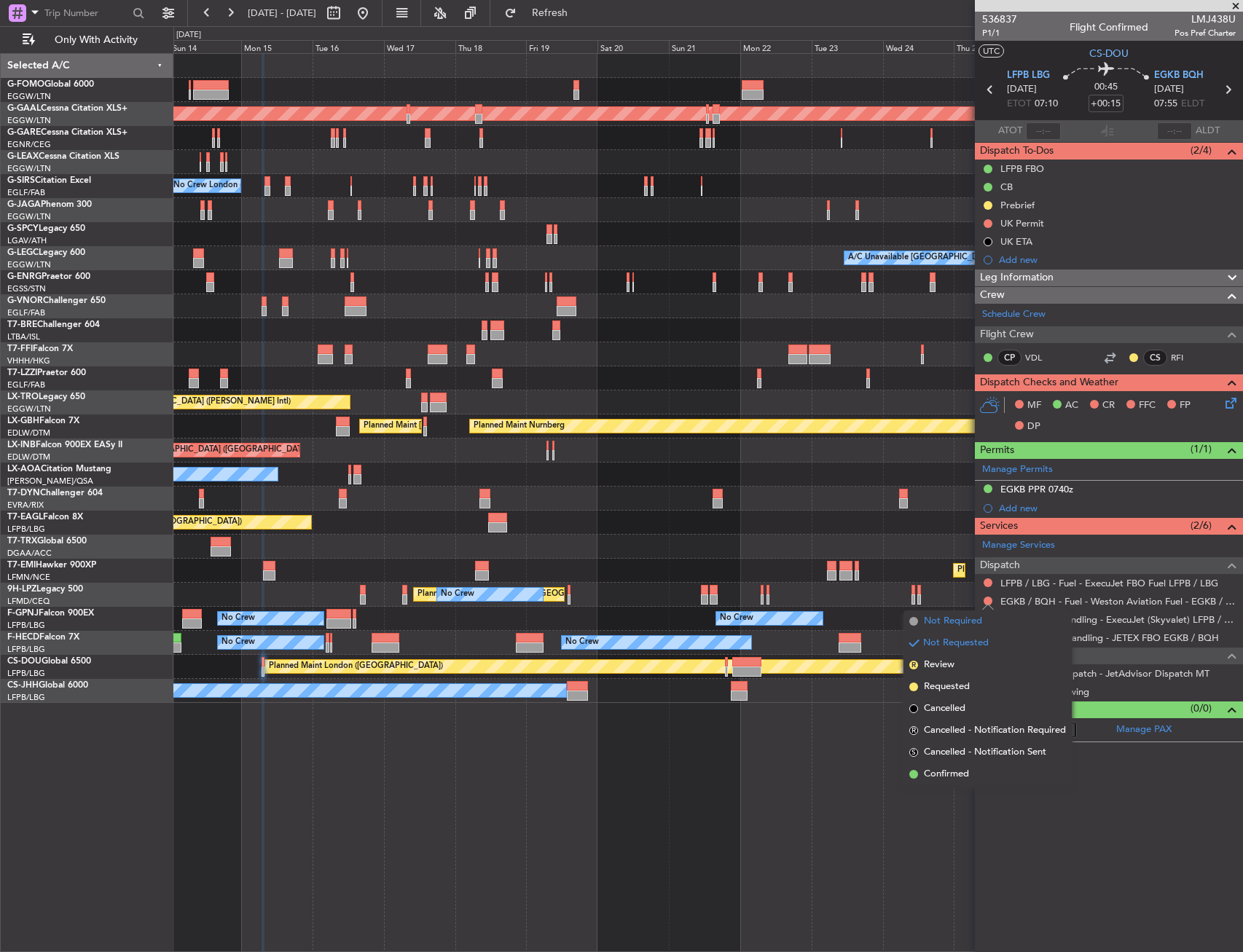
click at [928, 622] on span "Not Required" at bounding box center [952, 622] width 58 height 15
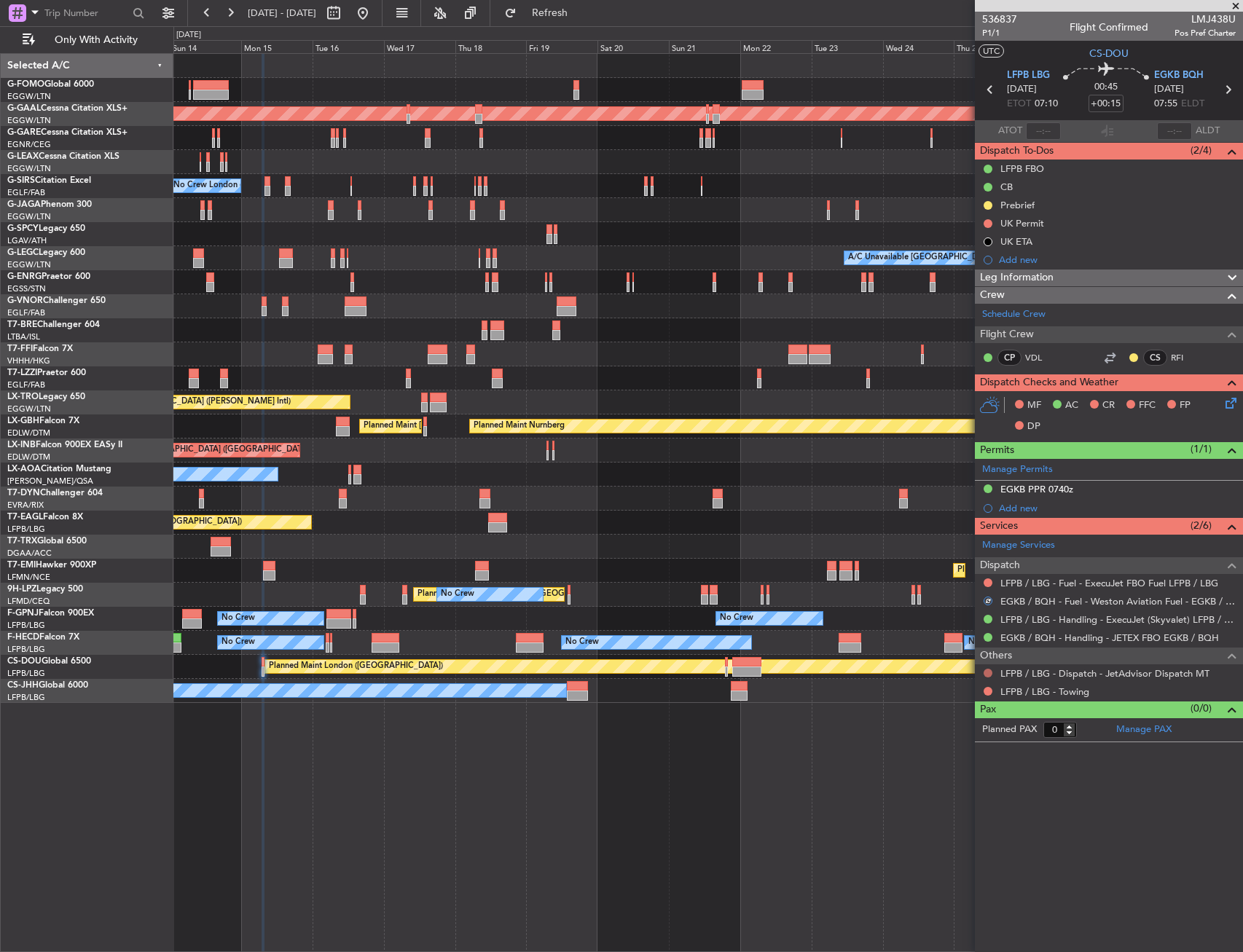
click at [989, 673] on button at bounding box center [988, 673] width 9 height 9
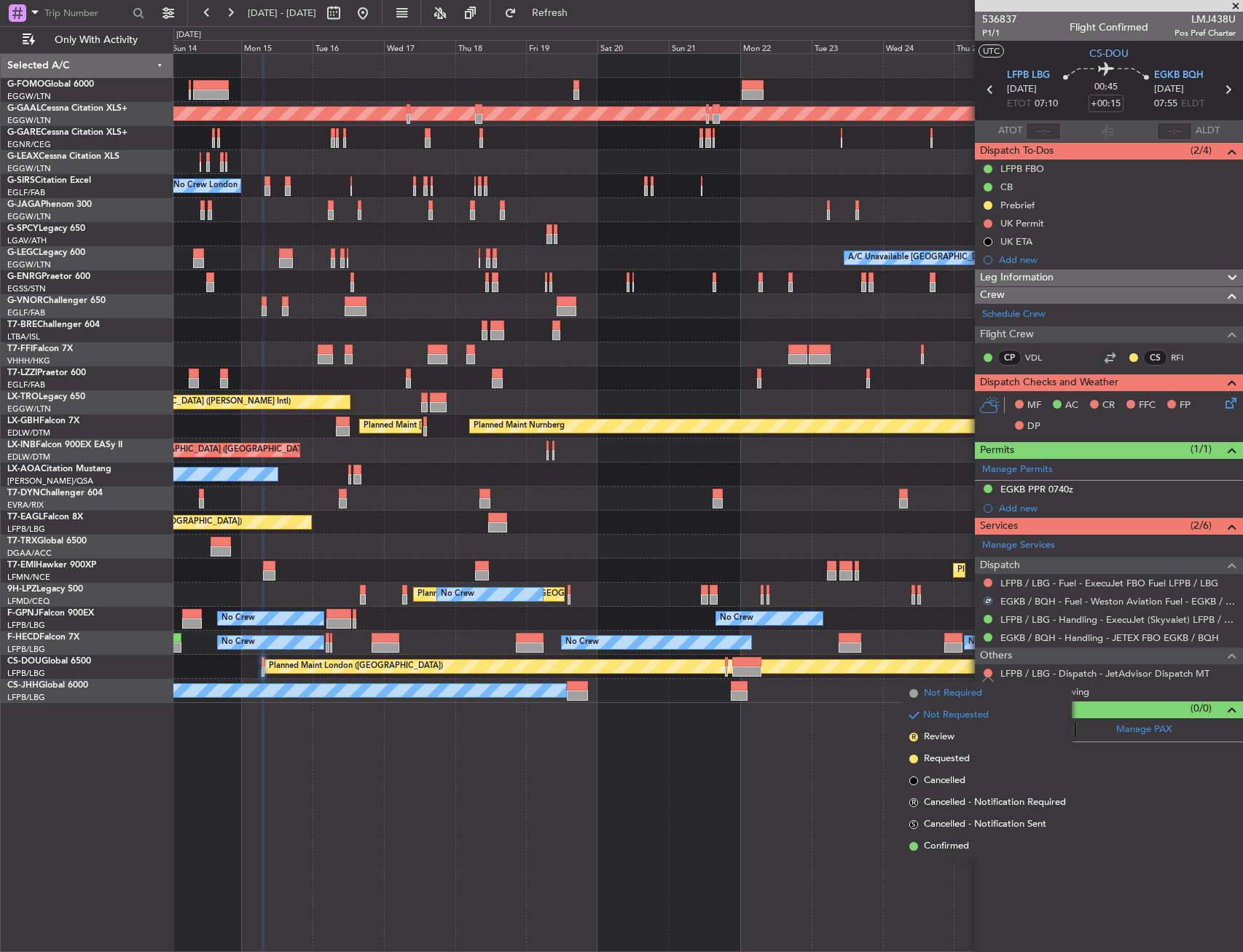
click at [946, 697] on span "Not Required" at bounding box center [952, 693] width 58 height 15
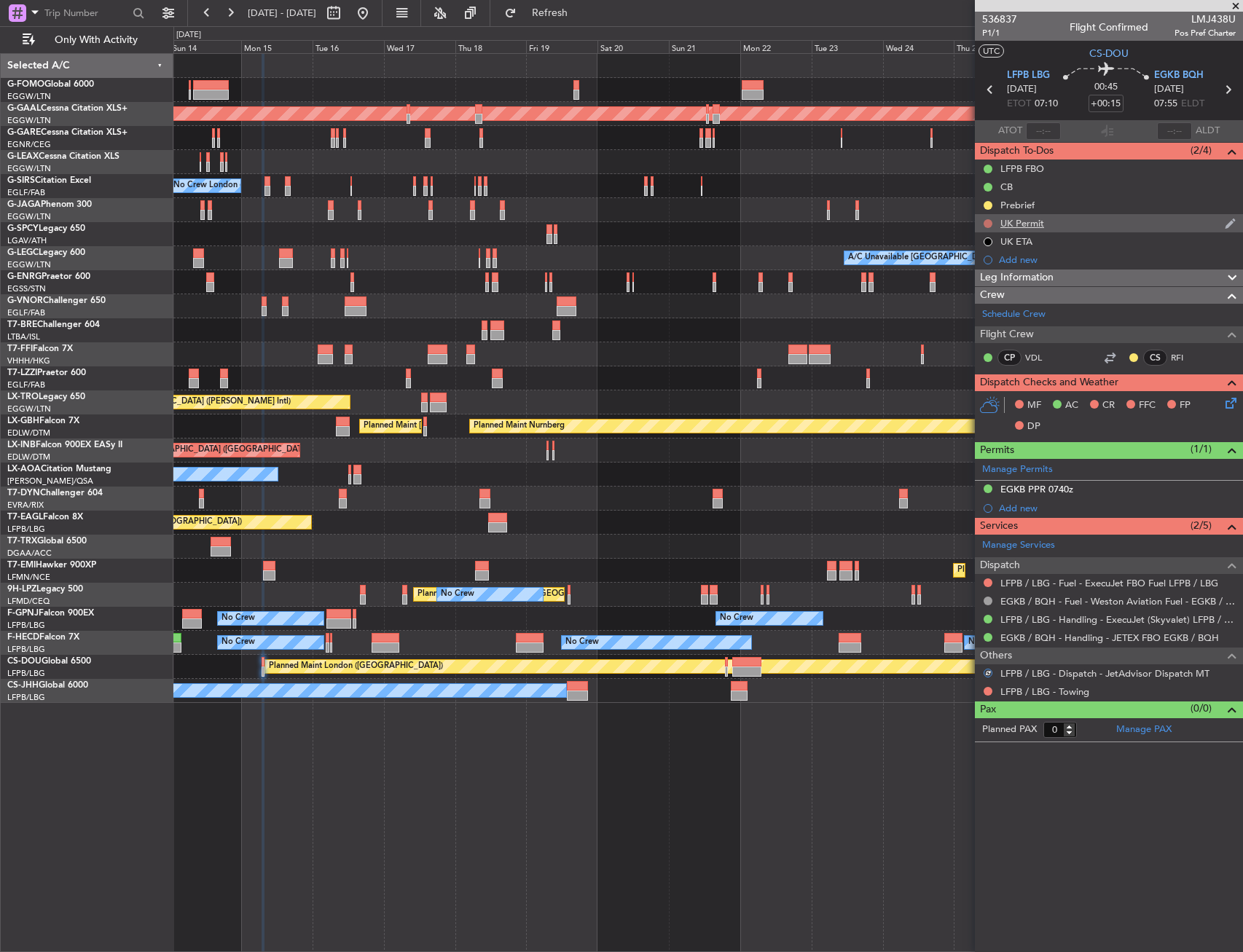
drag, startPoint x: 989, startPoint y: 221, endPoint x: 993, endPoint y: 238, distance: 17.5
click at [989, 222] on button at bounding box center [988, 224] width 9 height 9
click at [986, 315] on span "Cancelled" at bounding box center [991, 309] width 41 height 15
click at [1231, 396] on icon at bounding box center [1227, 400] width 12 height 12
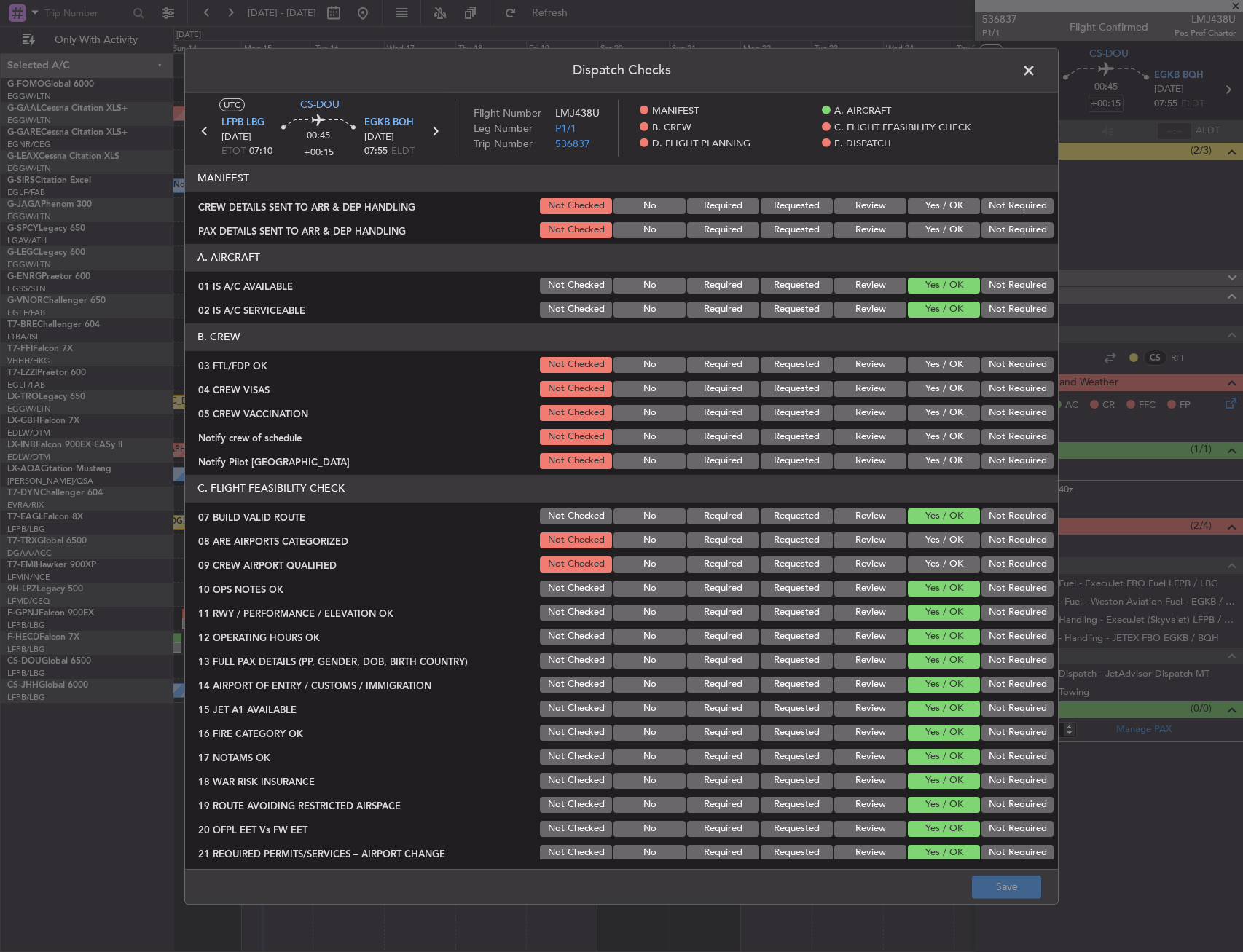
click at [941, 362] on button "Yes / OK" at bounding box center [944, 364] width 73 height 16
click at [990, 391] on button "Not Required" at bounding box center [1017, 388] width 73 height 16
click at [993, 413] on button "Not Required" at bounding box center [1017, 412] width 73 height 16
click at [933, 431] on button "Yes / OK" at bounding box center [944, 436] width 73 height 16
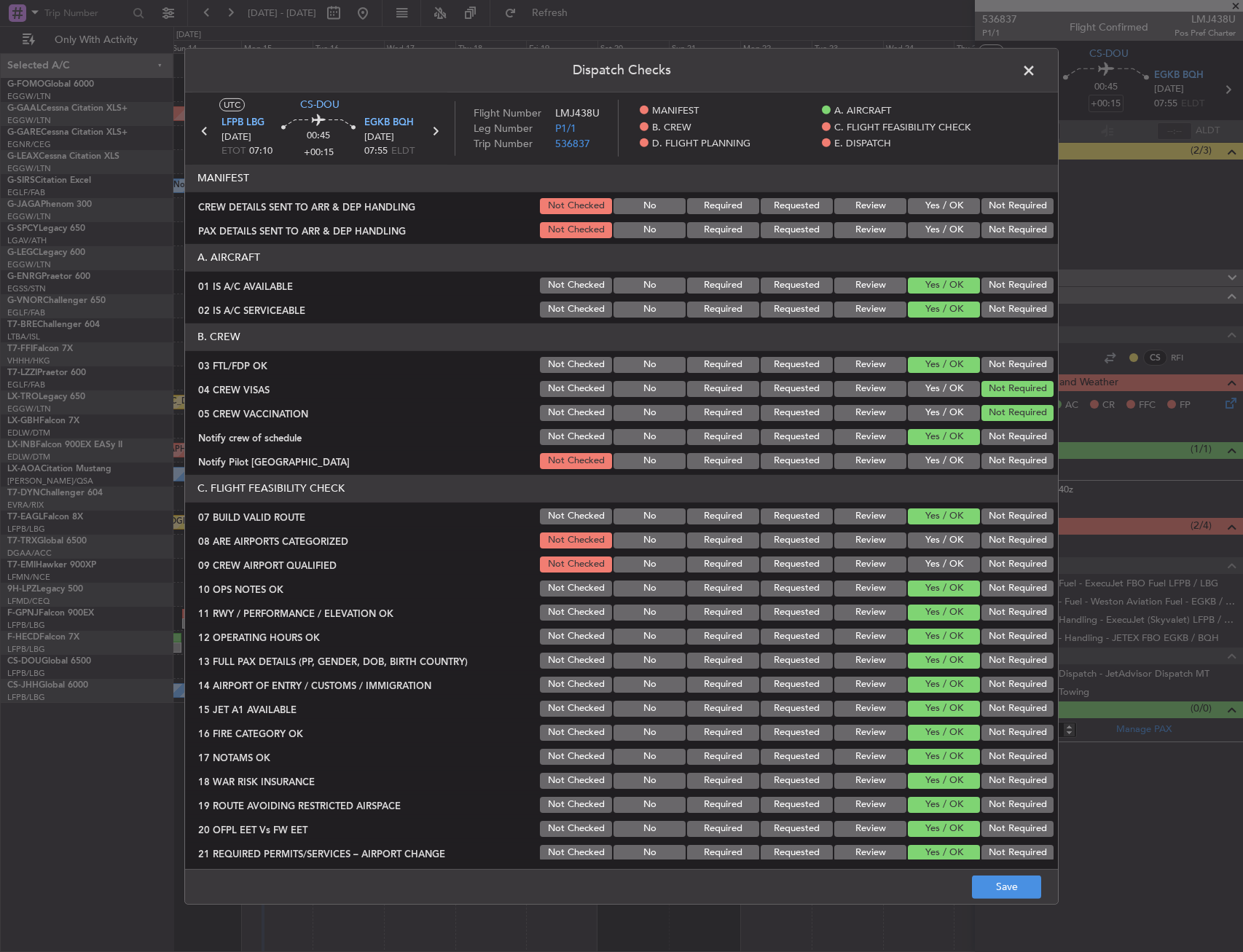
click at [931, 451] on div "Yes / OK" at bounding box center [942, 461] width 73 height 20
click at [929, 464] on button "Yes / OK" at bounding box center [944, 460] width 73 height 16
click at [936, 563] on button "Yes / OK" at bounding box center [944, 564] width 73 height 16
click at [924, 532] on button "Yes / OK" at bounding box center [944, 540] width 73 height 16
click at [1025, 901] on footer "Save" at bounding box center [622, 887] width 872 height 35
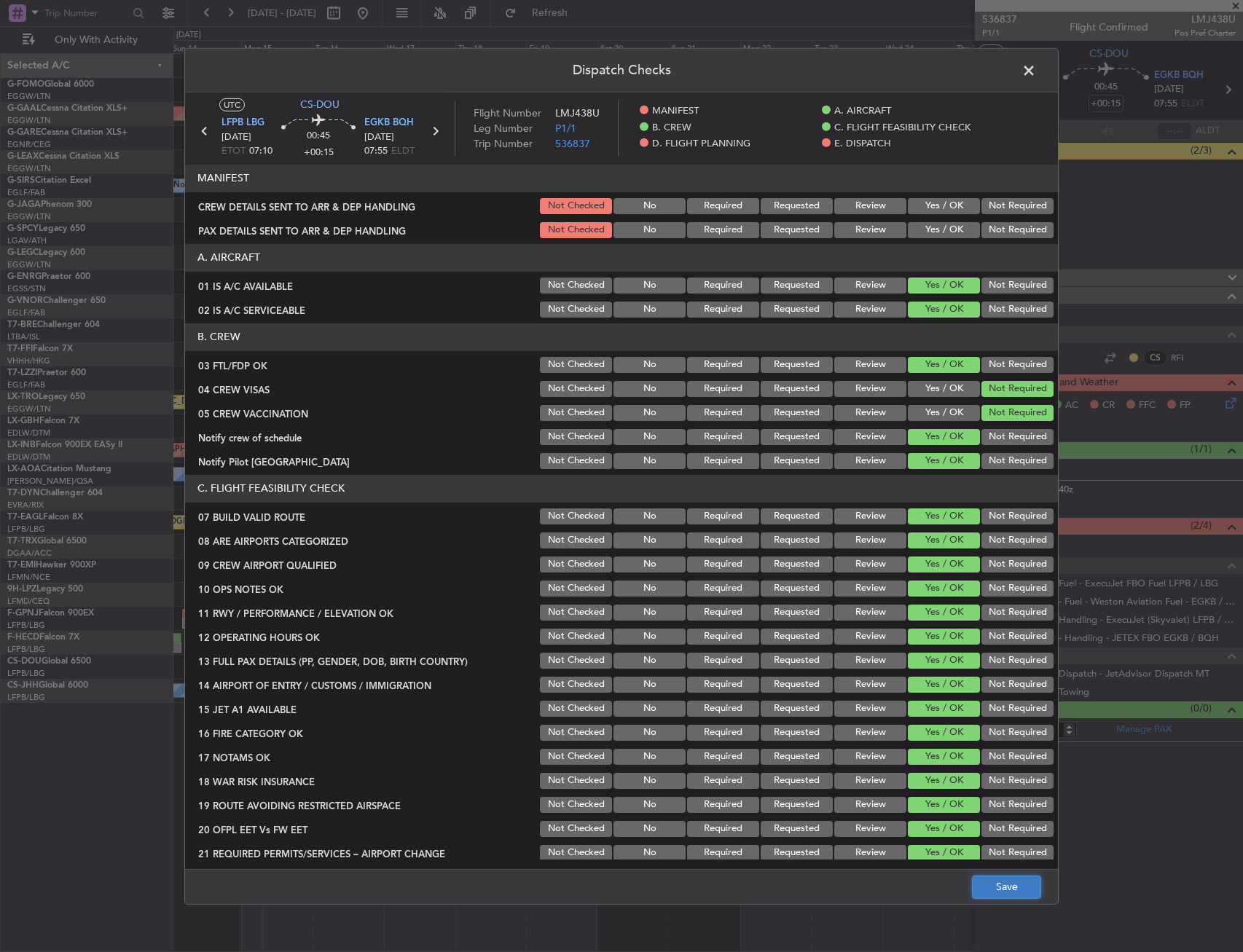
click at [1021, 887] on button "Save" at bounding box center [1005, 887] width 69 height 23
click at [1036, 68] on span at bounding box center [1036, 73] width 0 height 29
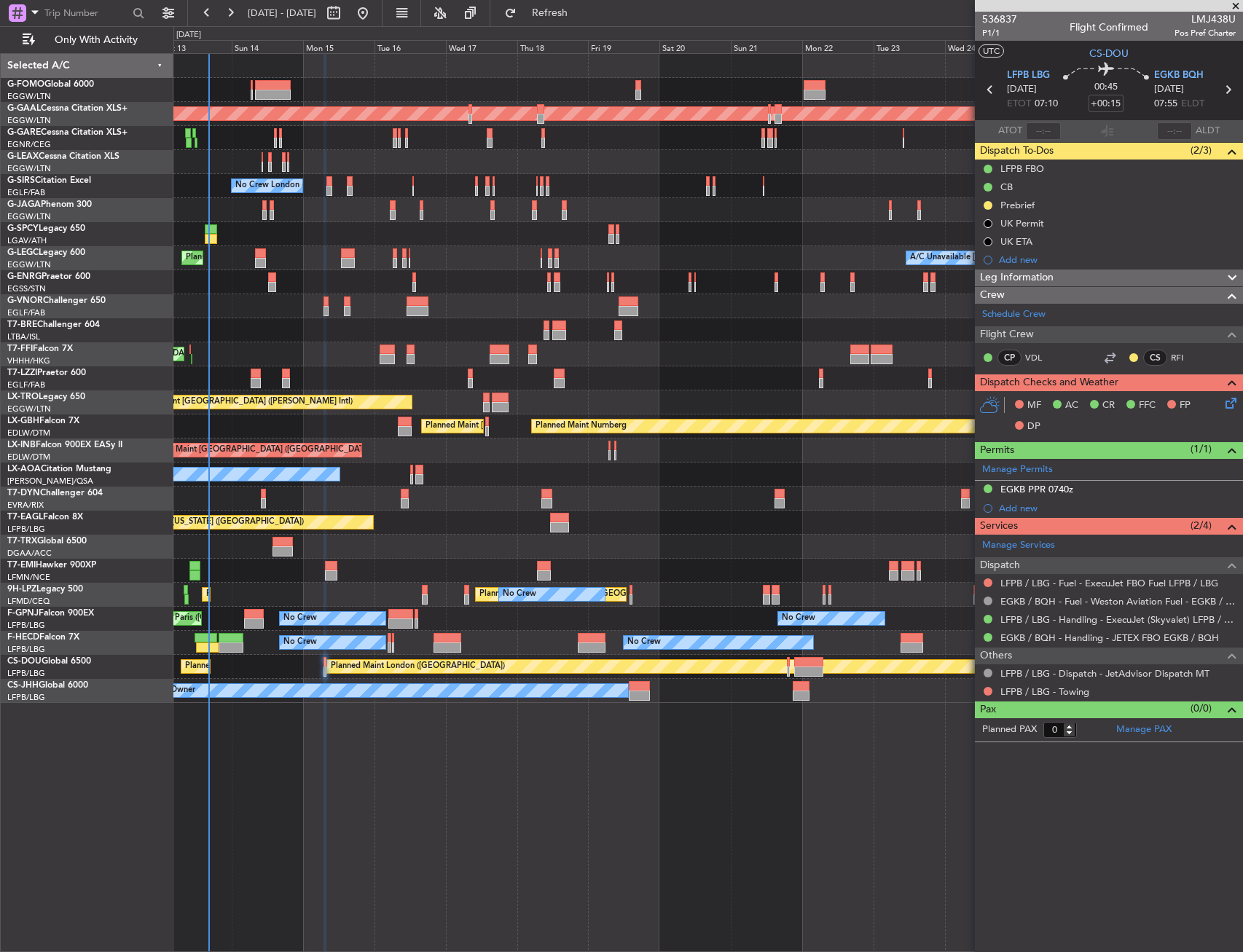
click at [588, 416] on div "Planned Maint Nurnberg Planned Maint Paris (Le Bourget)" at bounding box center [708, 426] width 1069 height 24
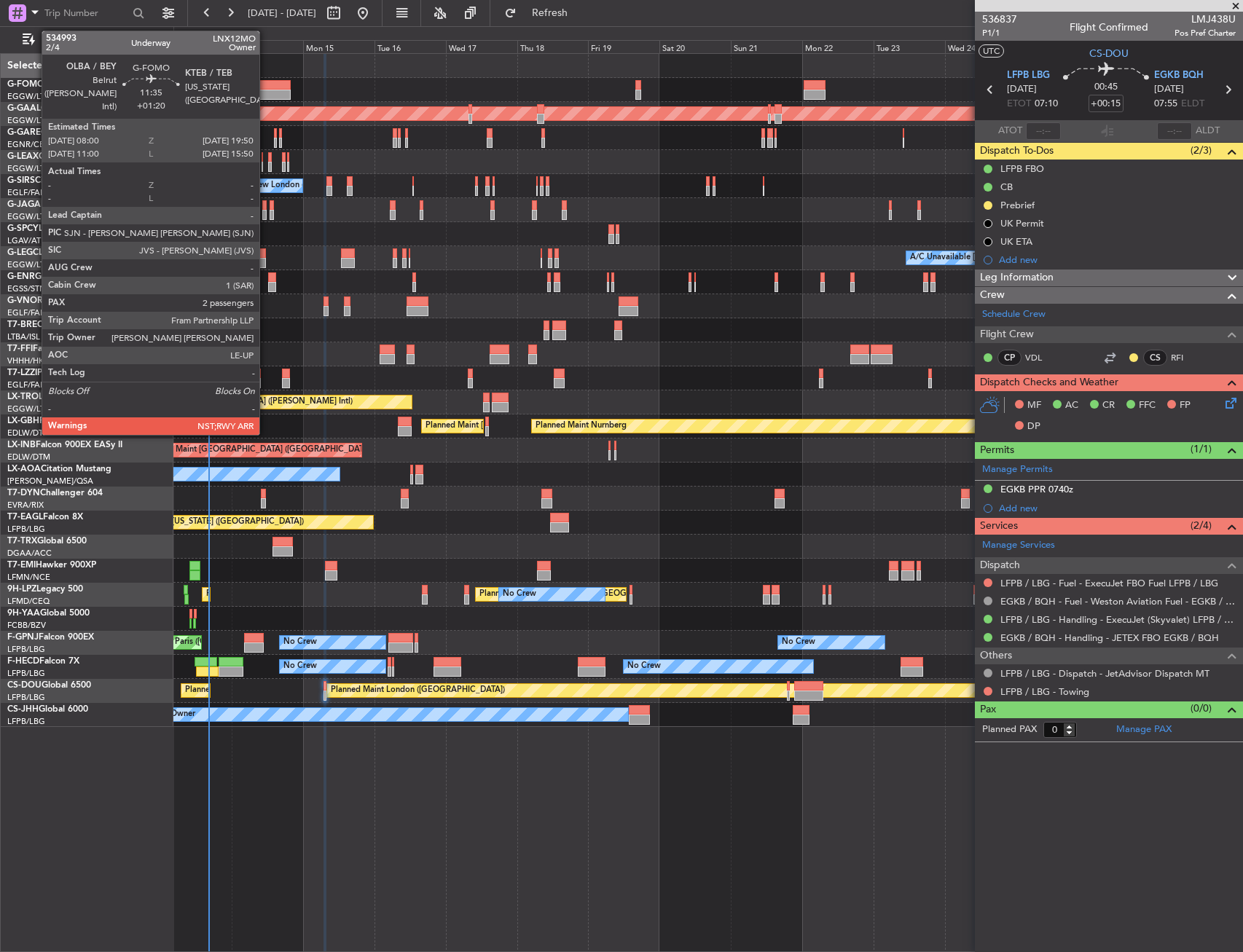
click at [266, 83] on div at bounding box center [273, 84] width 36 height 10
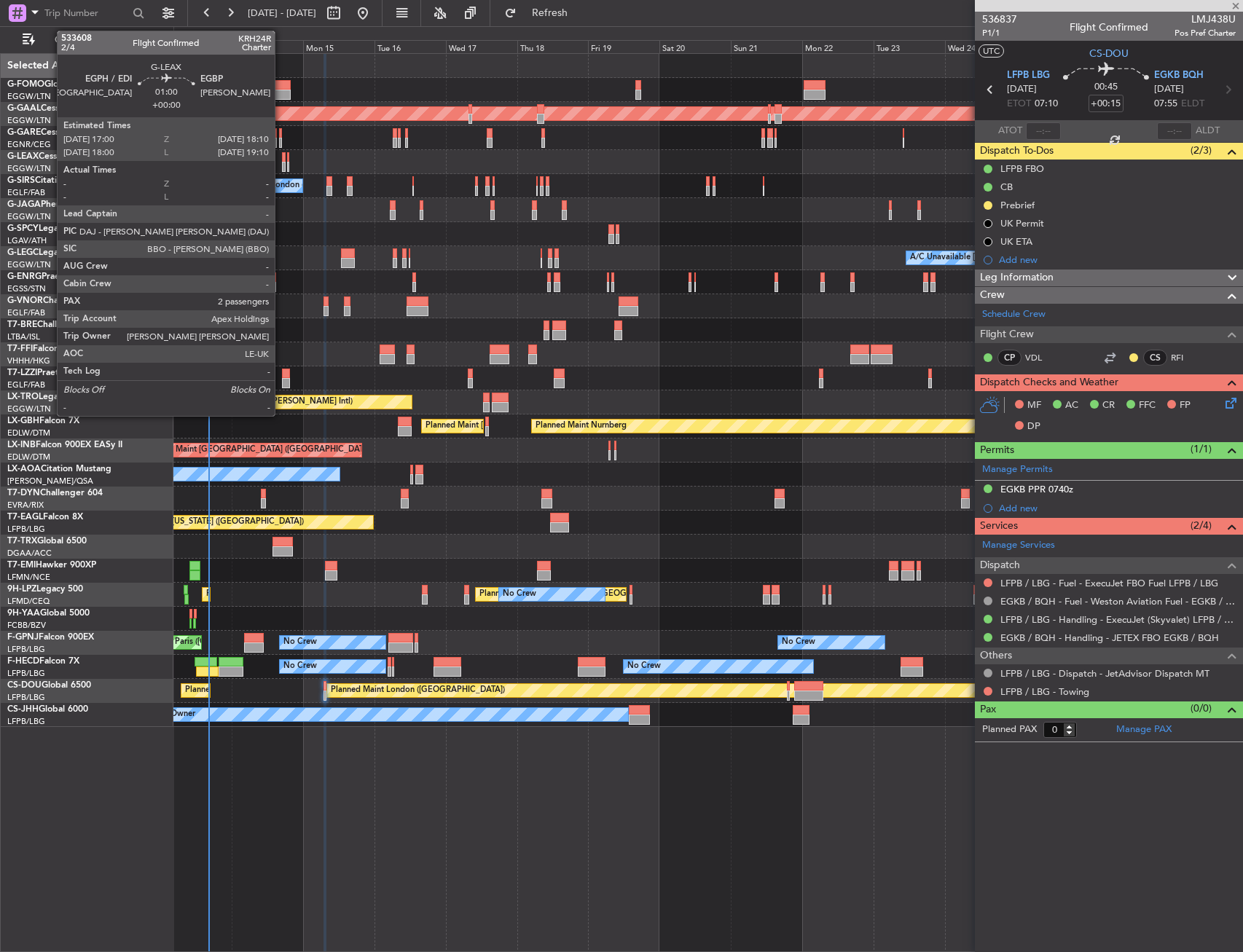
type input "+01:20"
type input "2"
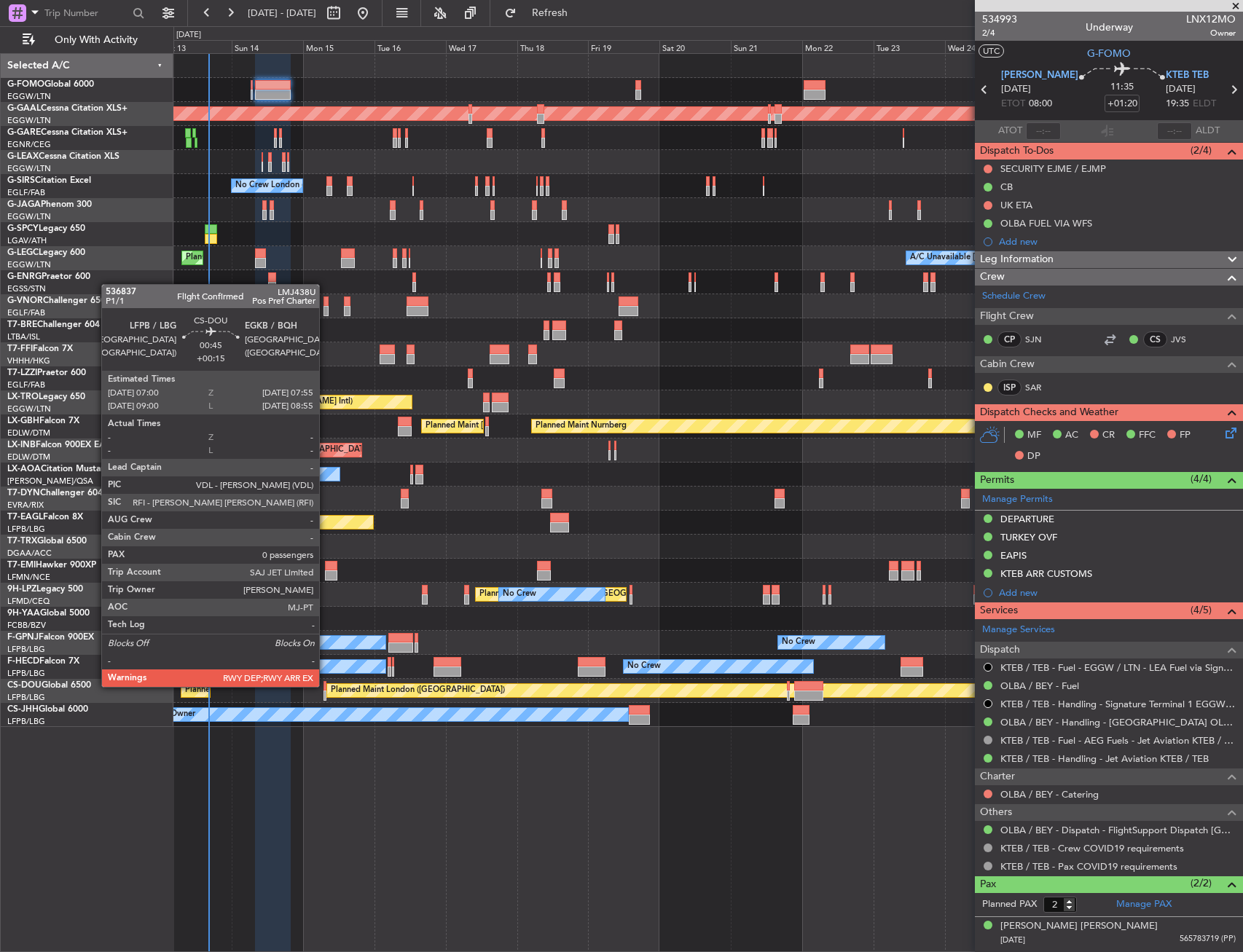
click at [326, 686] on div at bounding box center [324, 686] width 3 height 10
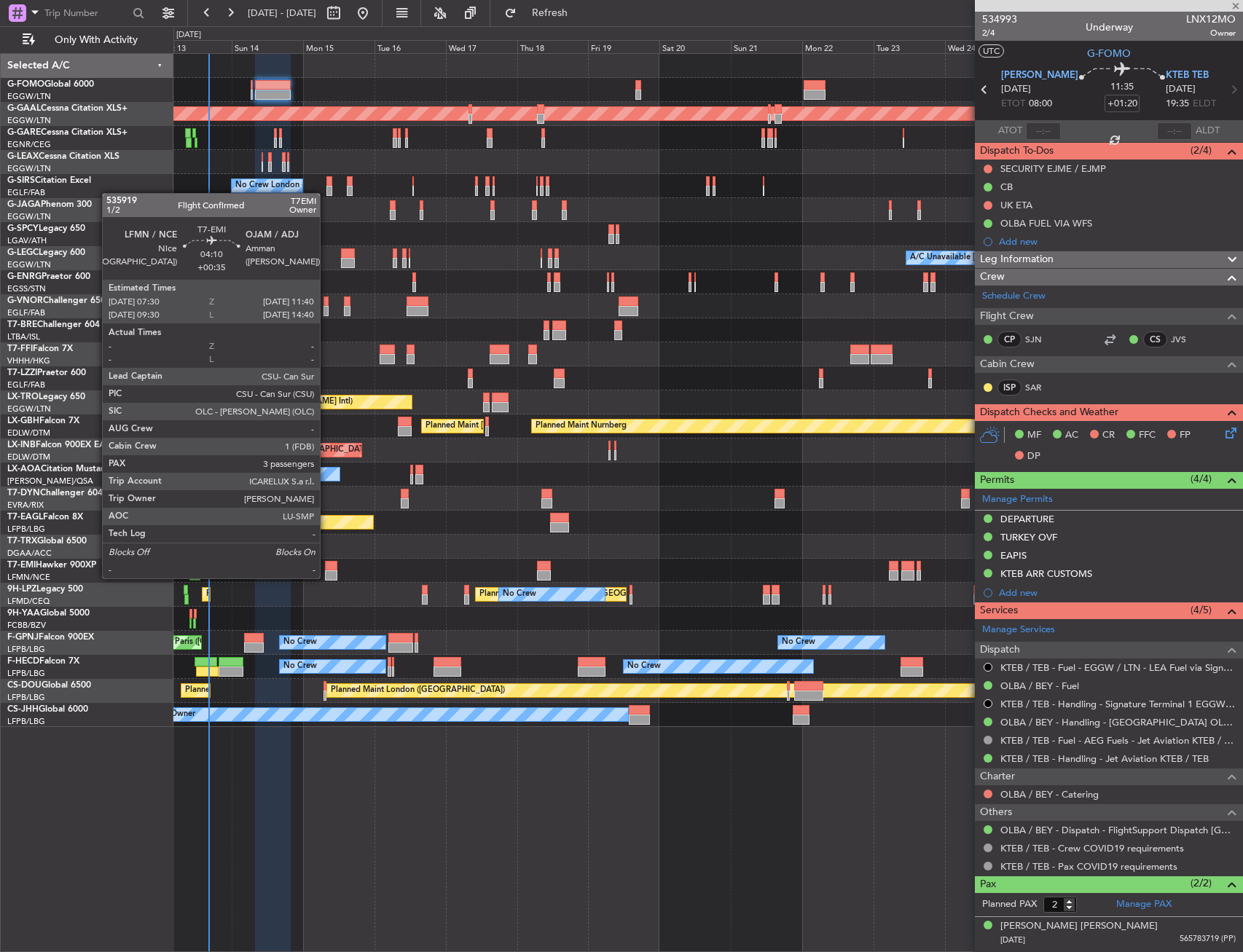
type input "+00:15"
type input "0"
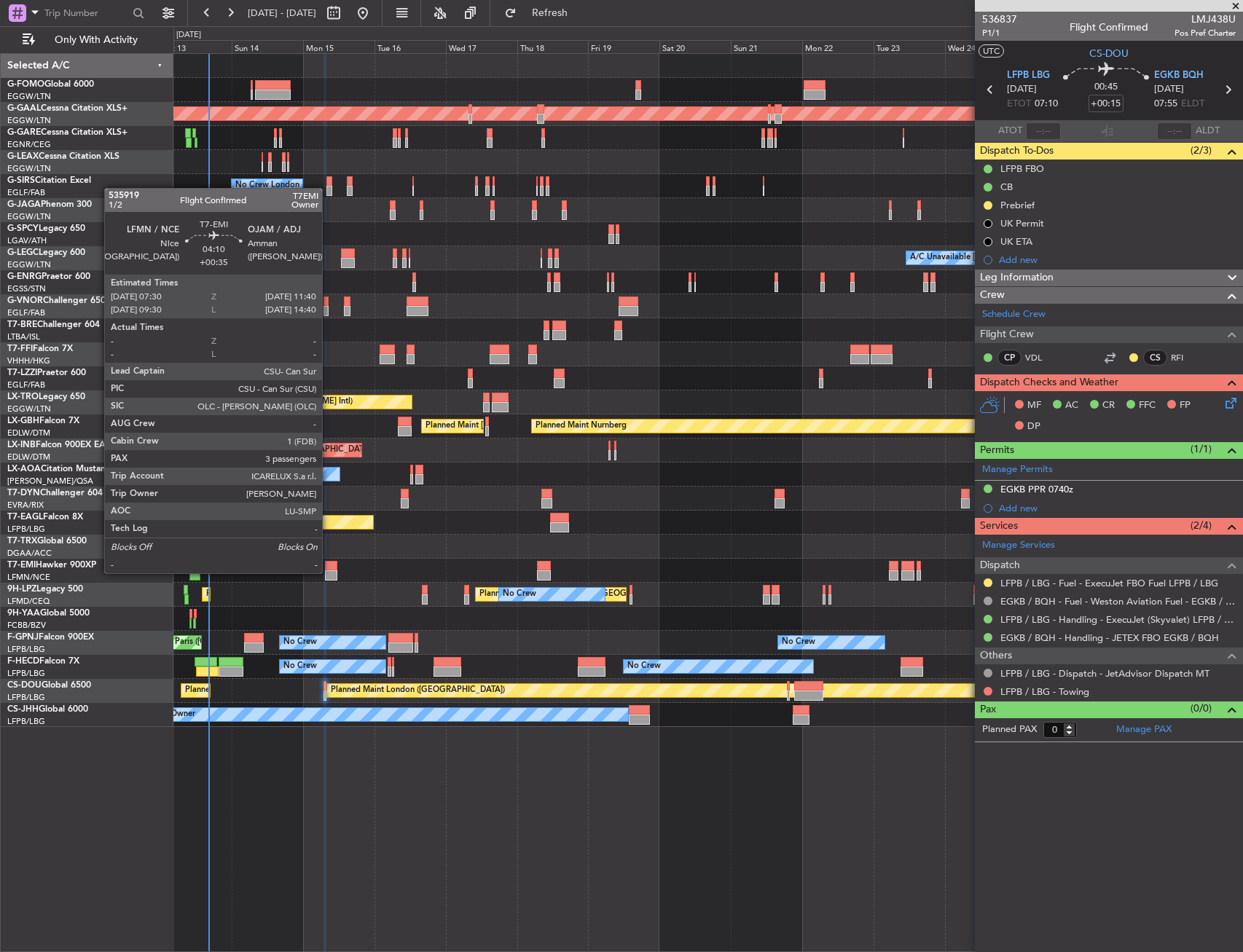
click at [329, 572] on div at bounding box center [330, 575] width 12 height 10
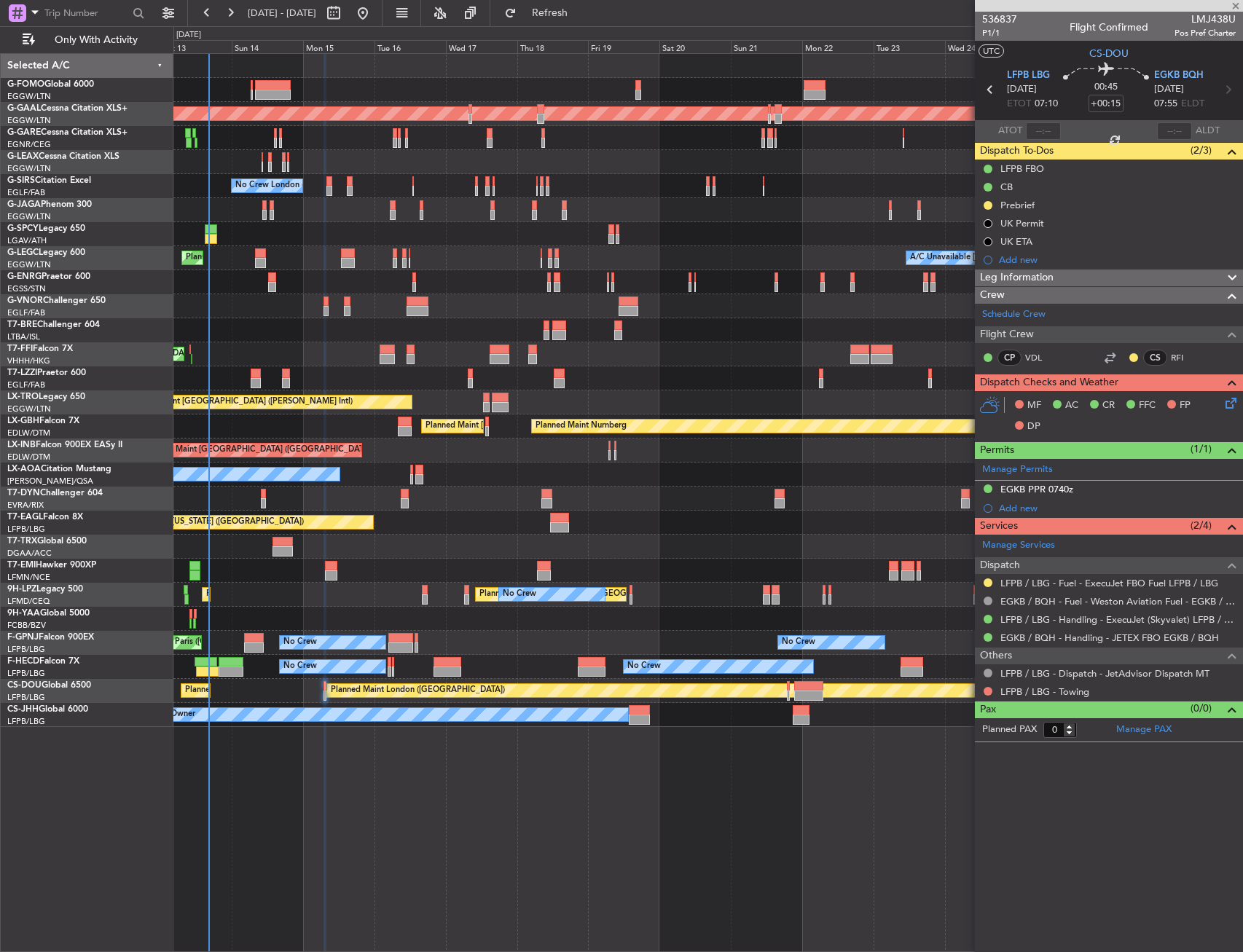
type input "+00:35"
type input "3"
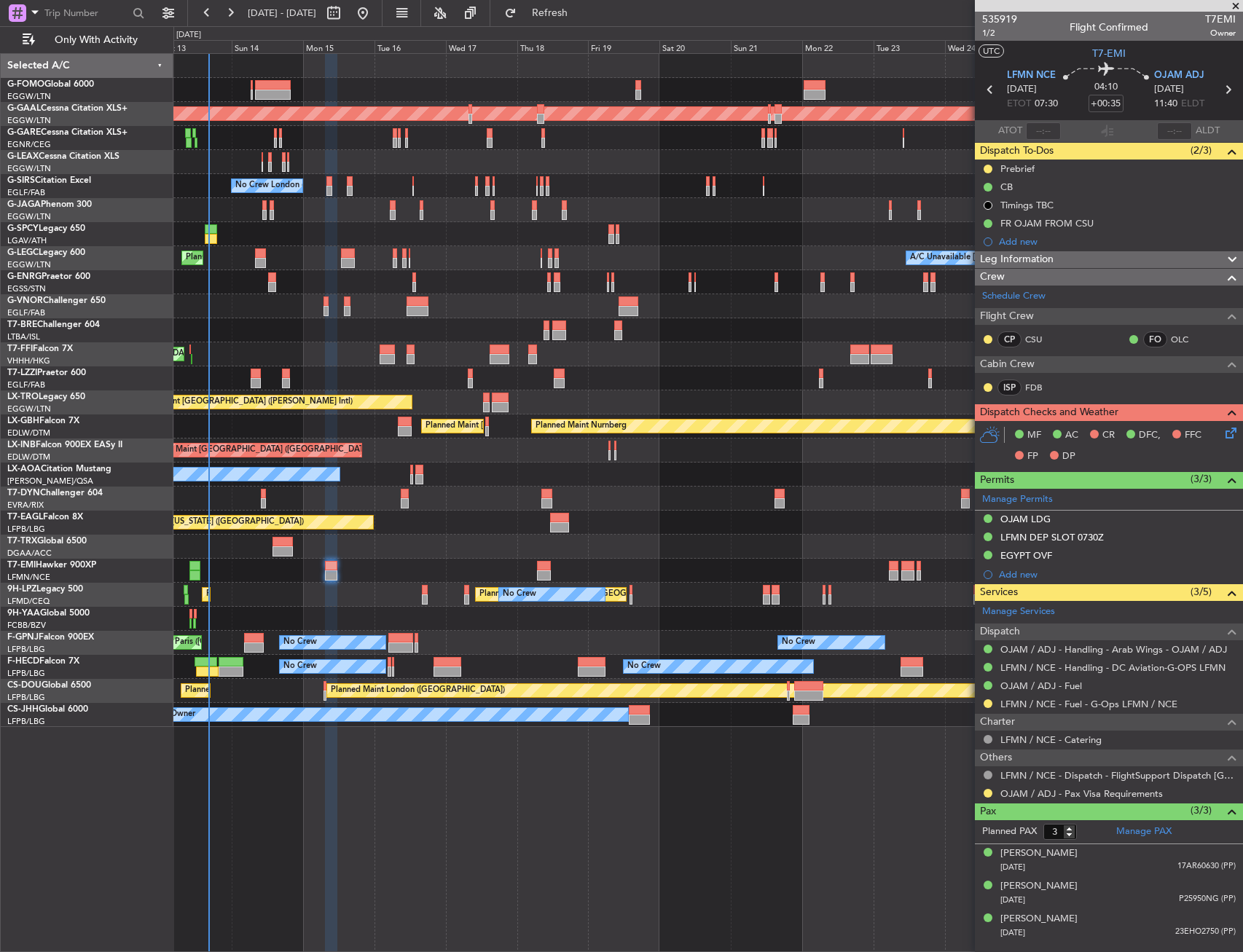
click at [326, 295] on div "Planned Maint [GEOGRAPHIC_DATA] ([GEOGRAPHIC_DATA])" at bounding box center [708, 307] width 1069 height 24
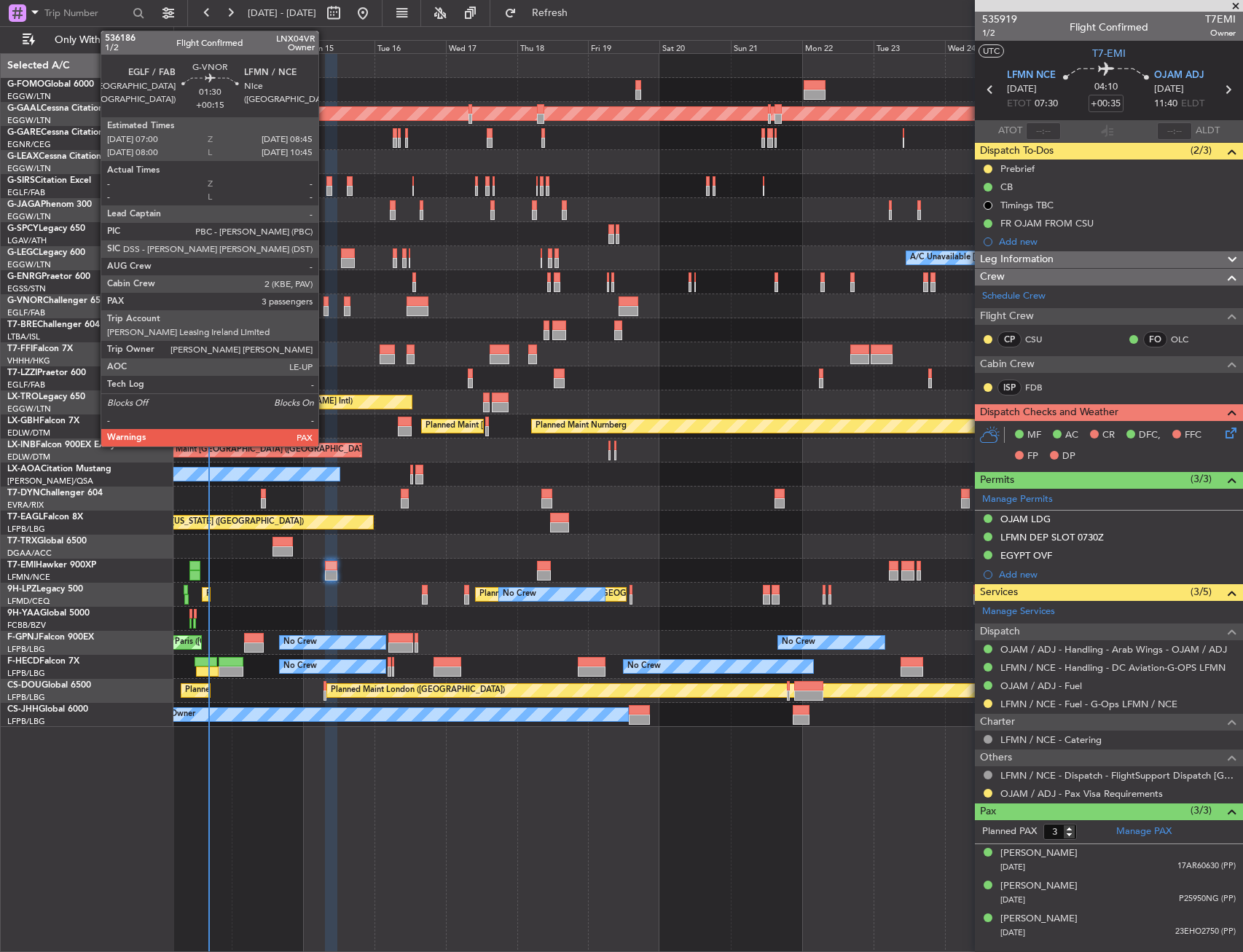
click at [325, 299] on div at bounding box center [326, 301] width 6 height 10
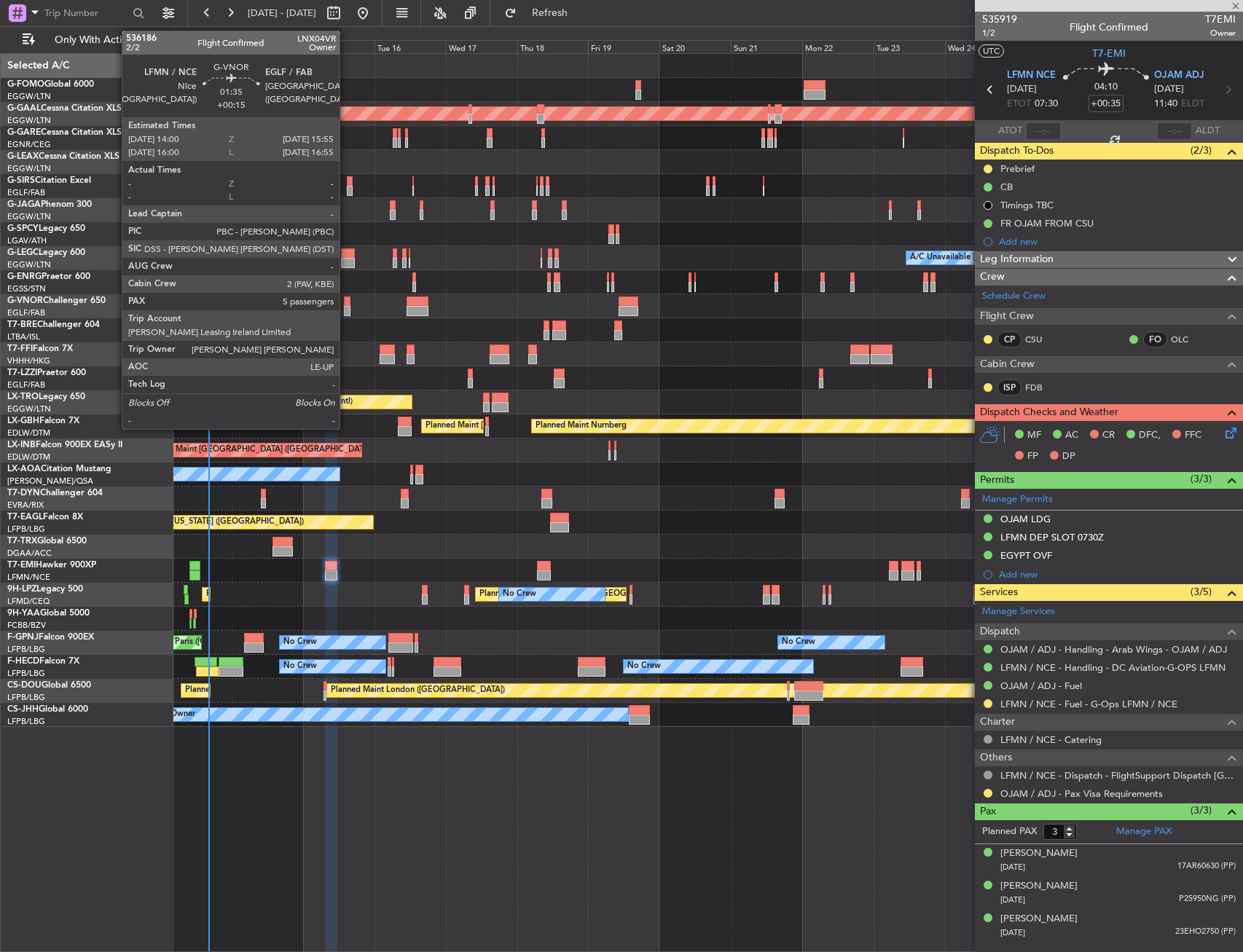
type input "+00:15"
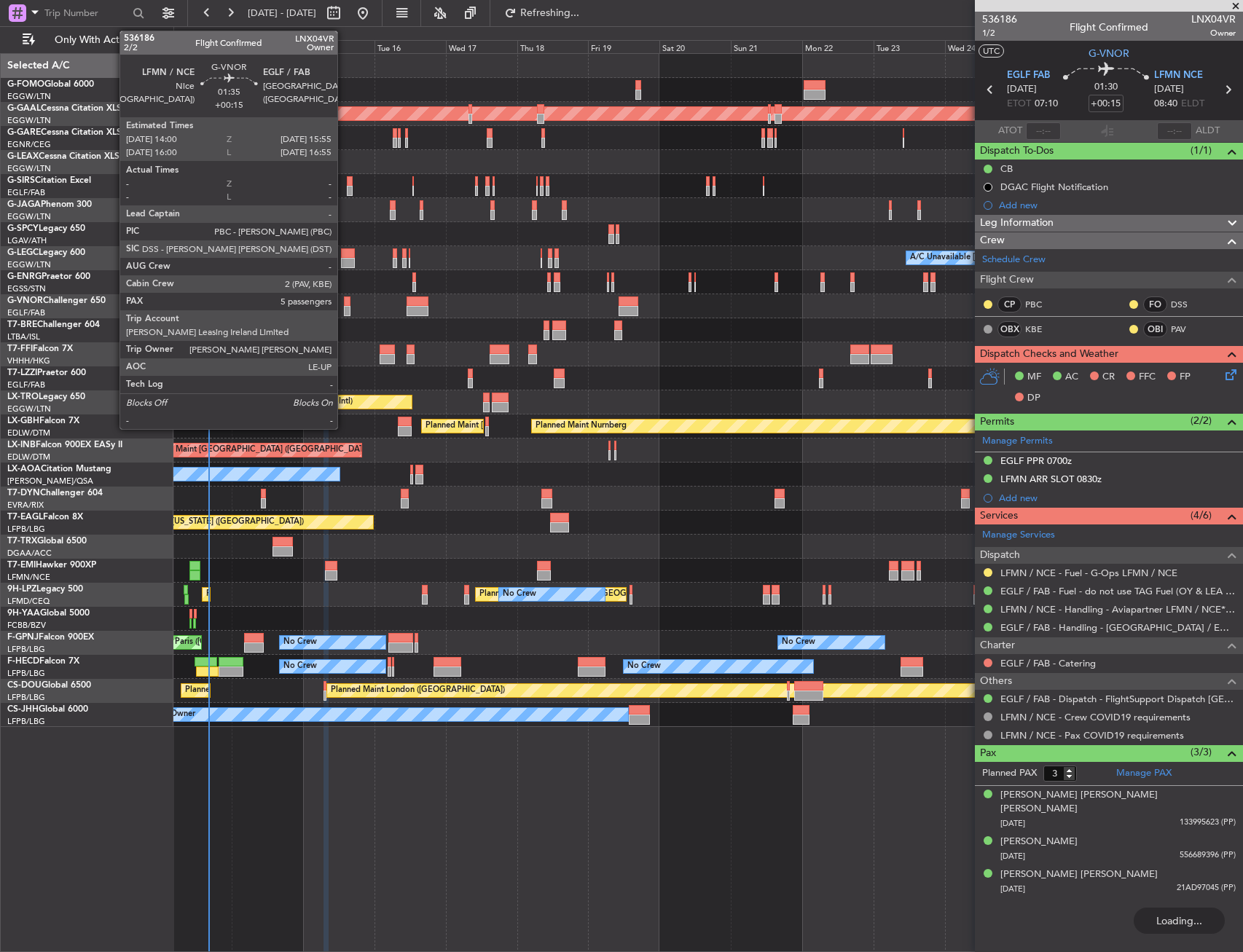
click at [343, 308] on div at bounding box center [346, 310] width 6 height 10
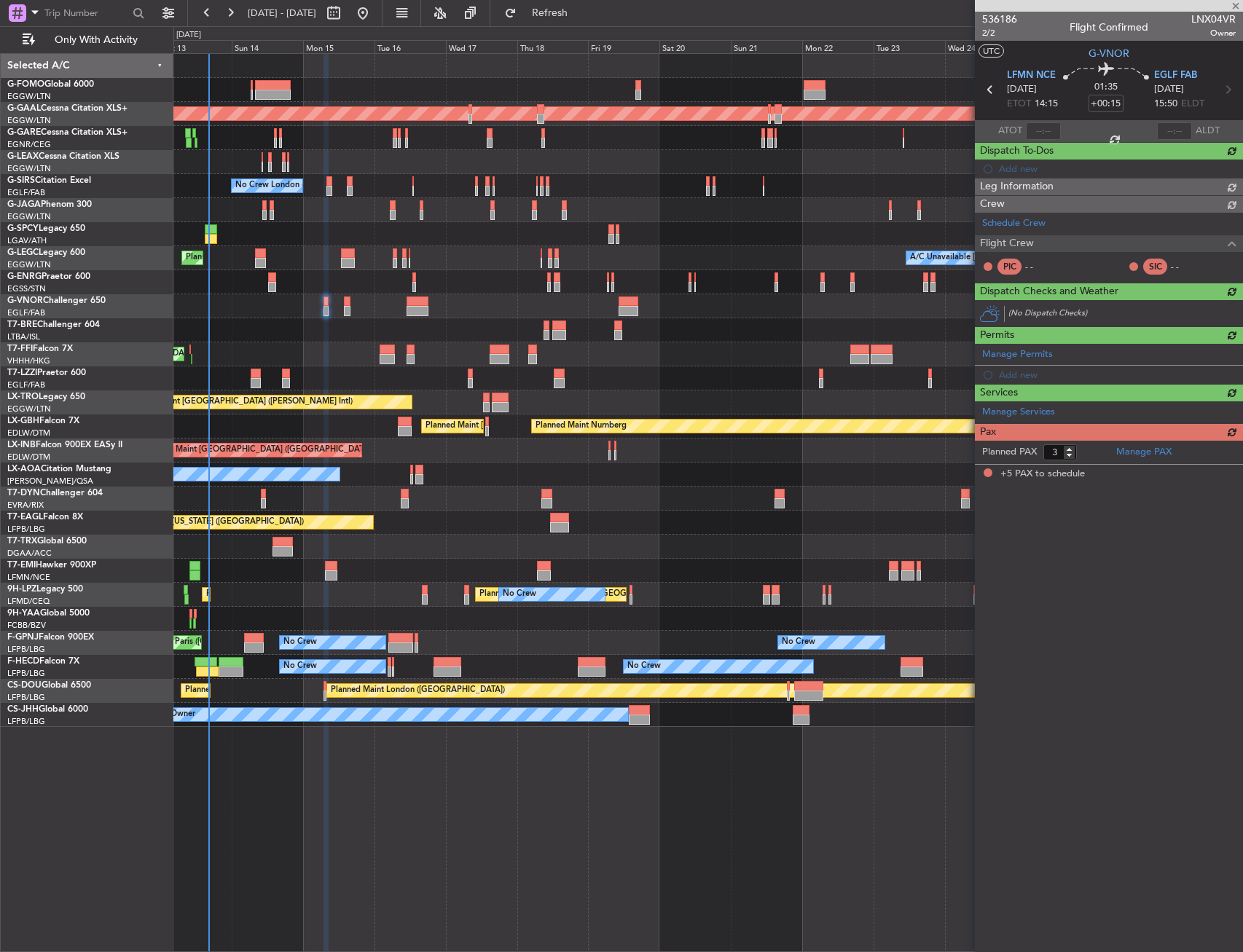
type input "5"
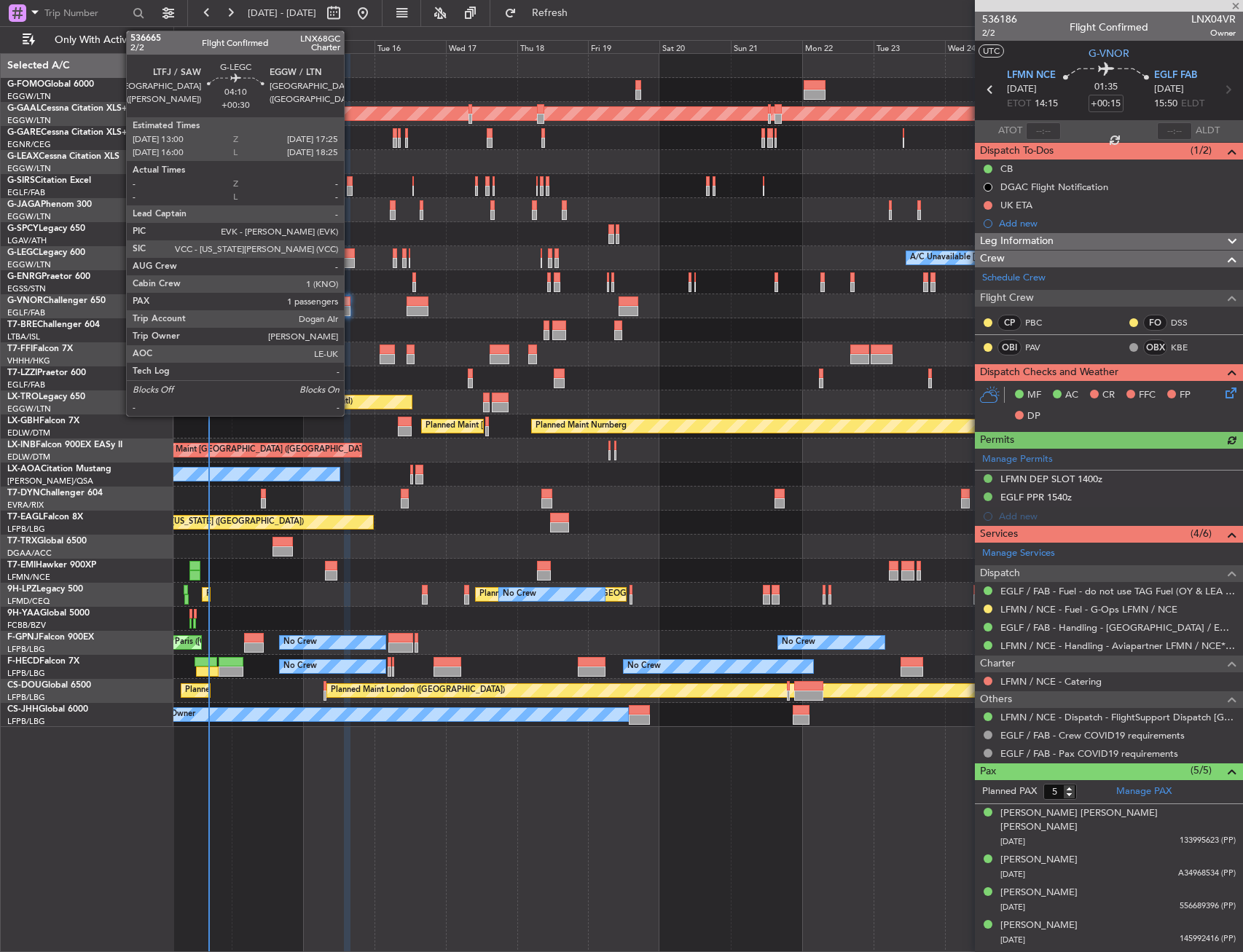
click at [351, 250] on div at bounding box center [347, 253] width 14 height 10
type input "+00:30"
type input "1"
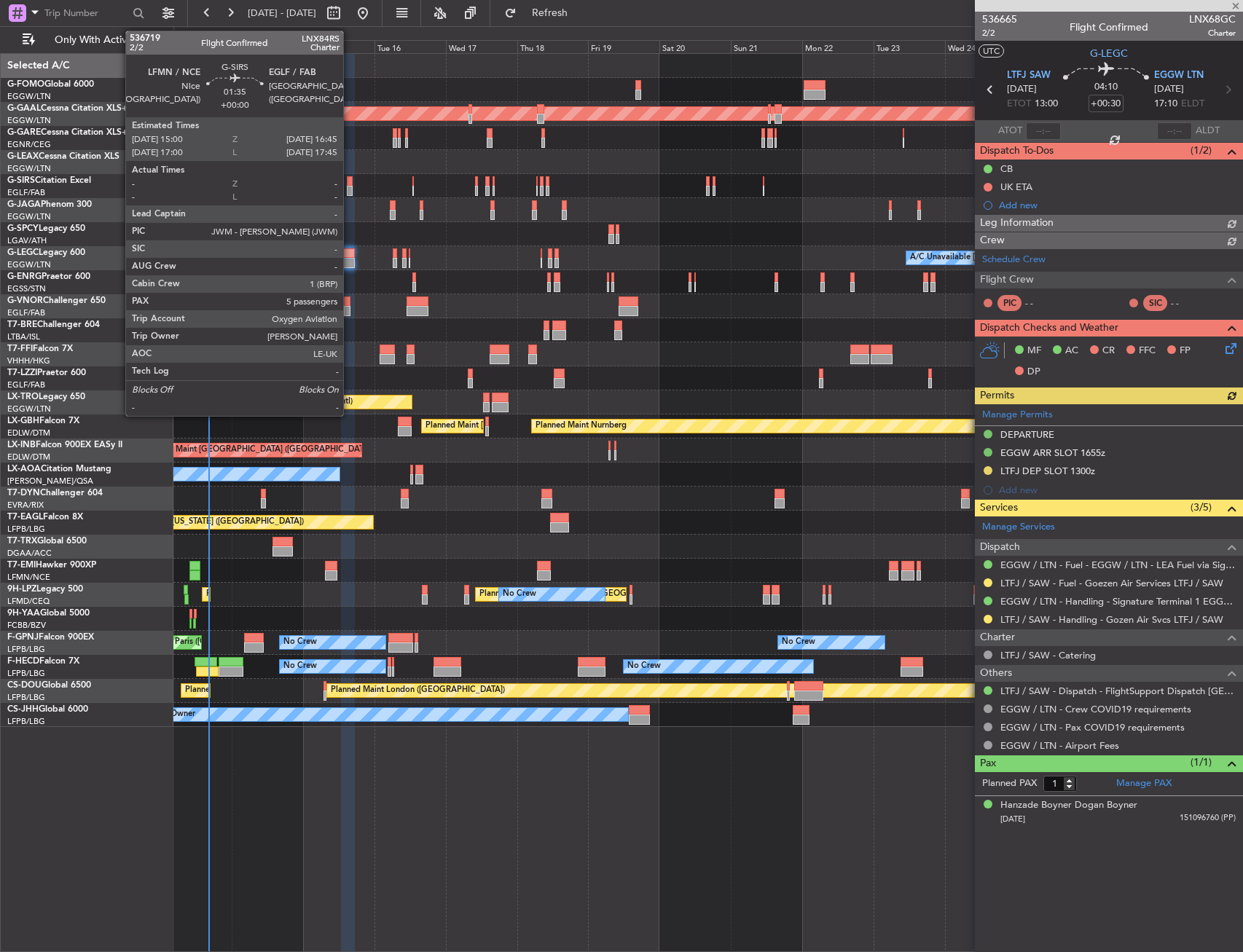
click at [350, 182] on div at bounding box center [350, 181] width 6 height 10
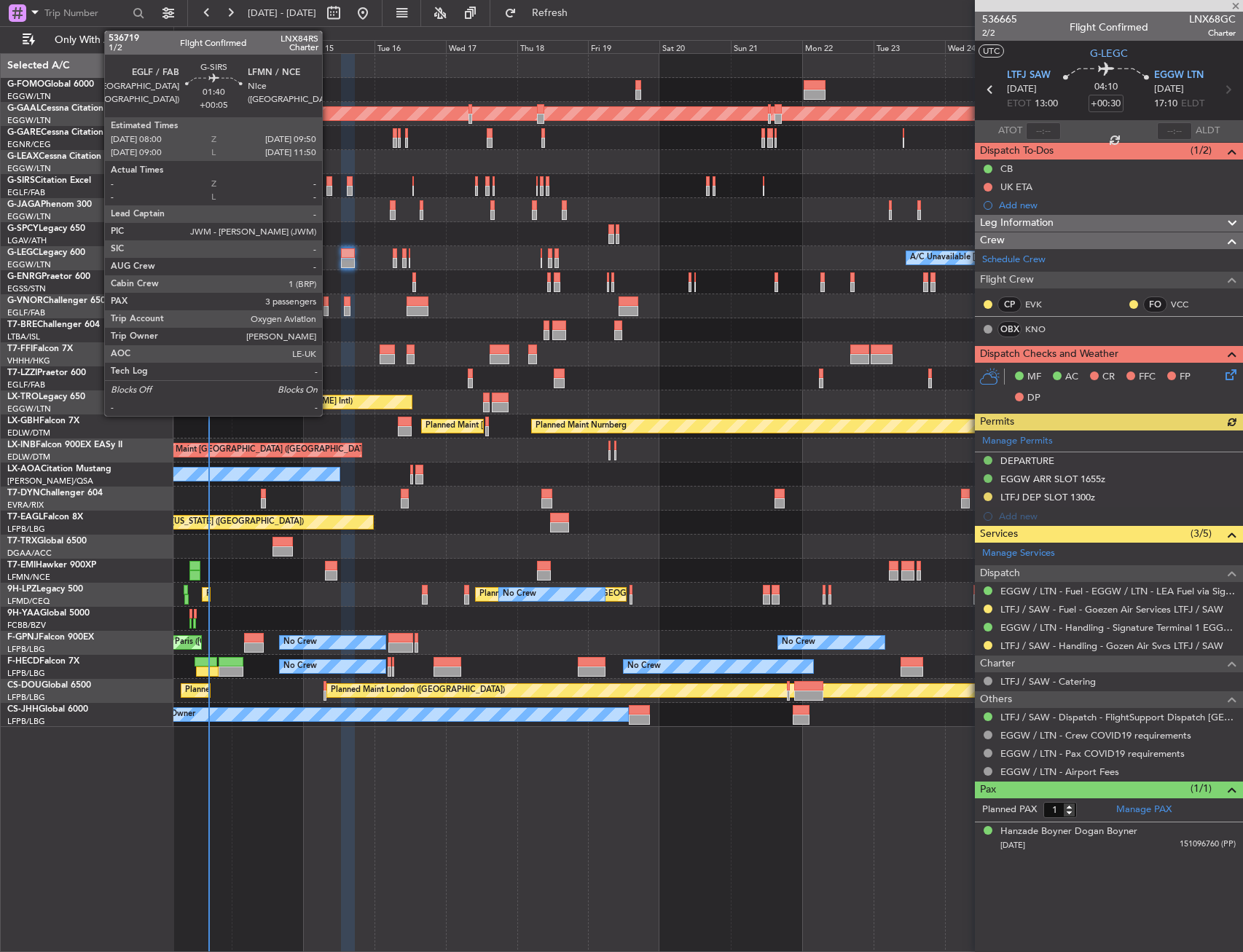
type input "5"
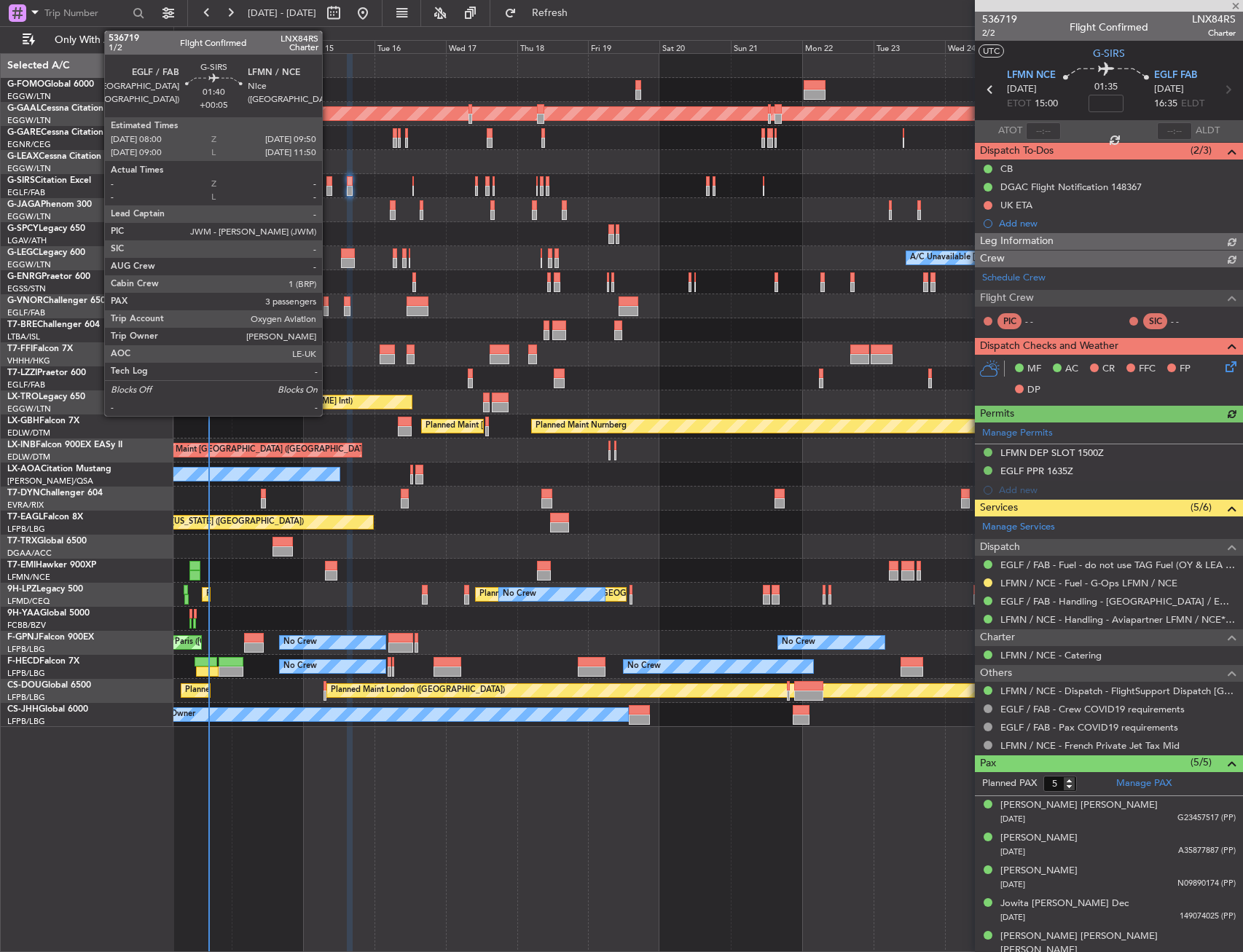
click at [329, 182] on div at bounding box center [329, 181] width 6 height 10
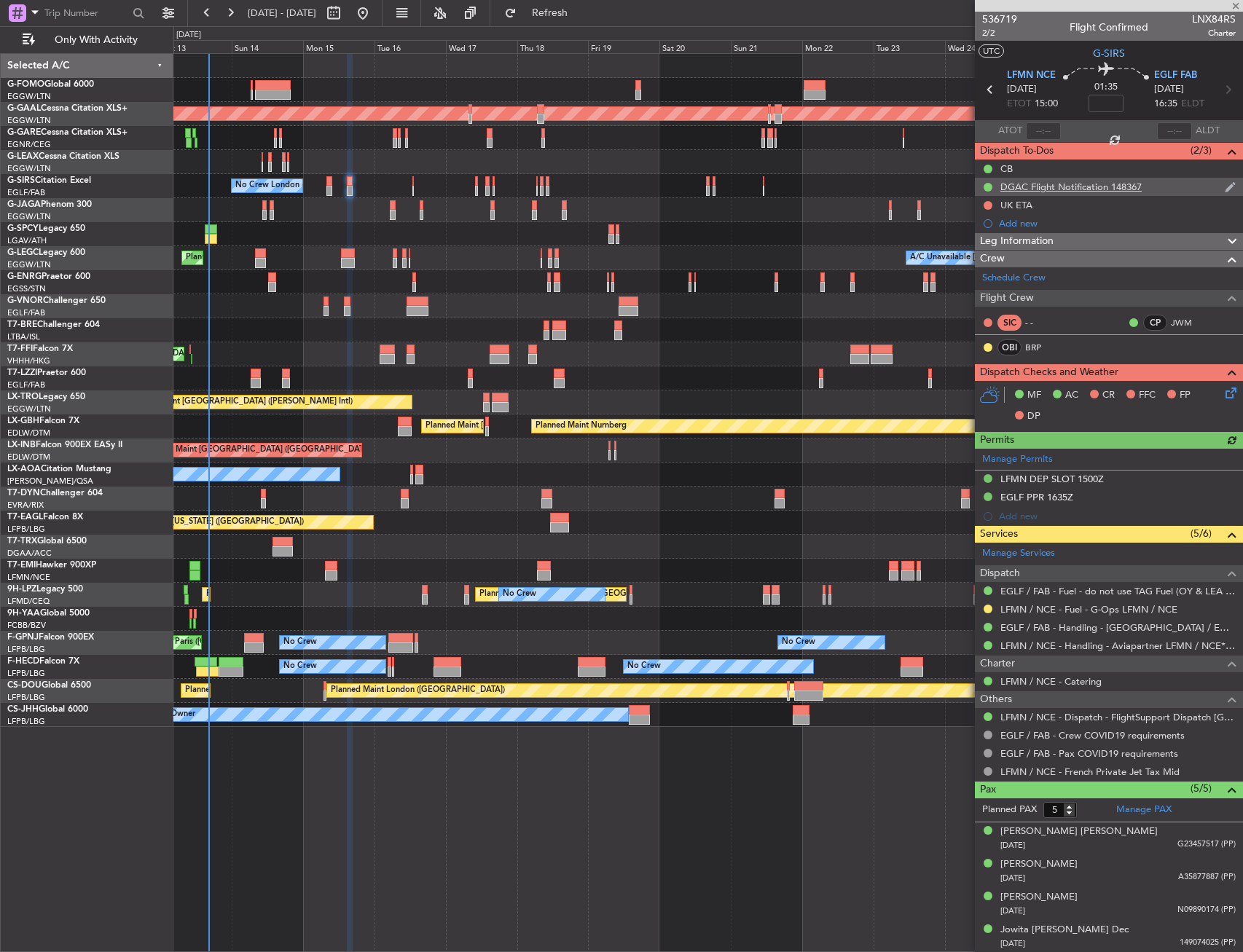
type input "+00:05"
type input "3"
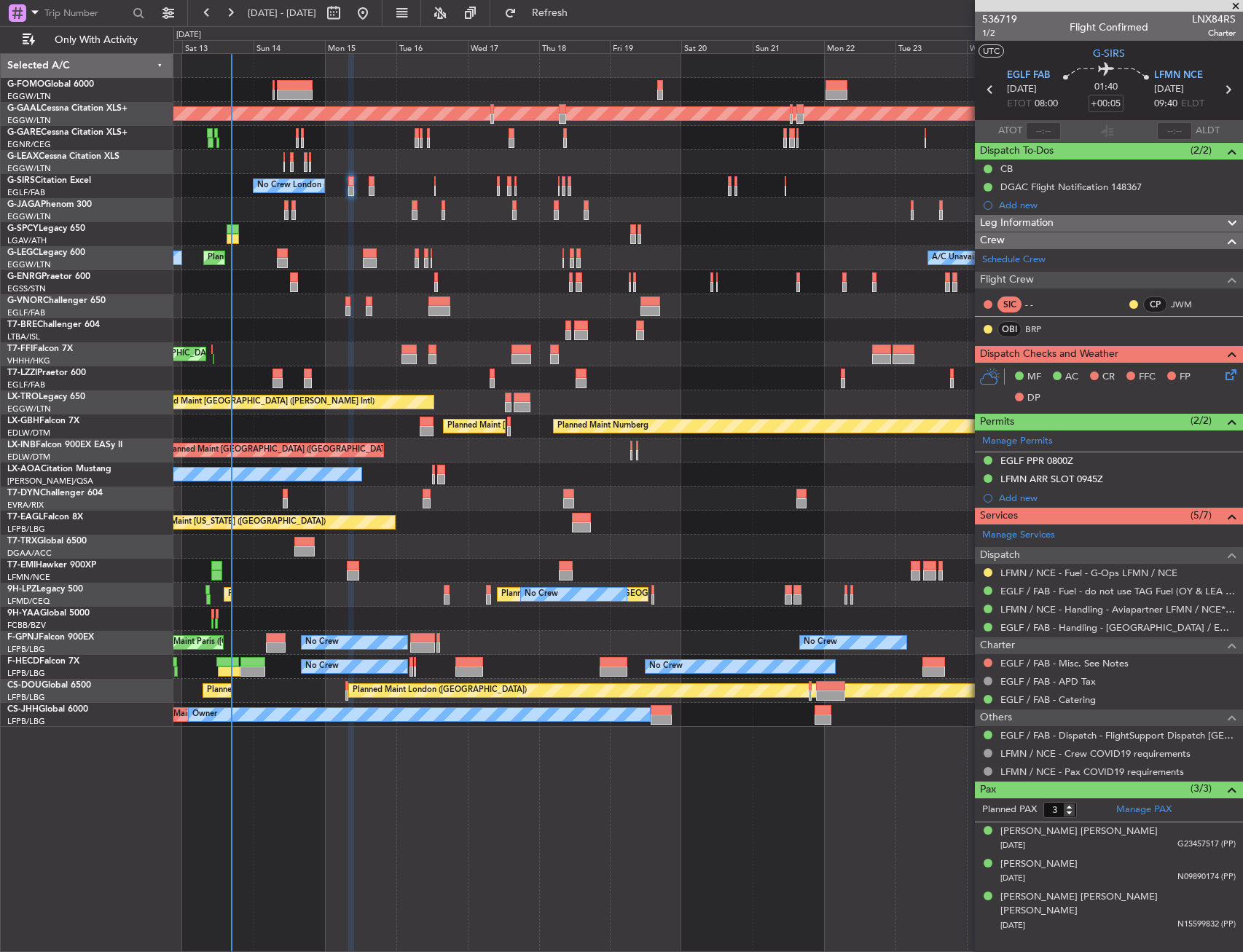
click at [351, 481] on div "No Crew Chester" at bounding box center [708, 475] width 1069 height 24
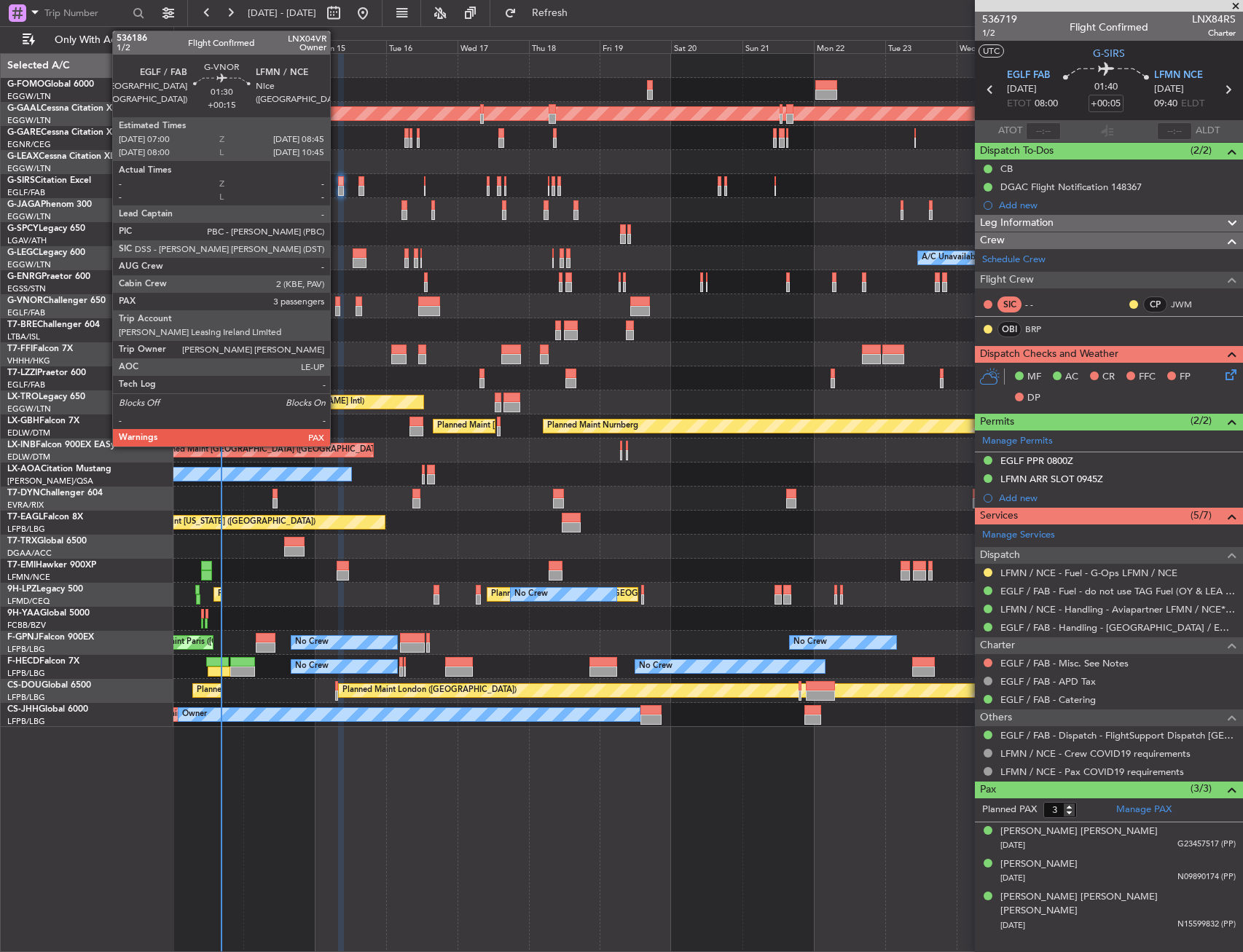
click at [337, 301] on div at bounding box center [338, 301] width 6 height 10
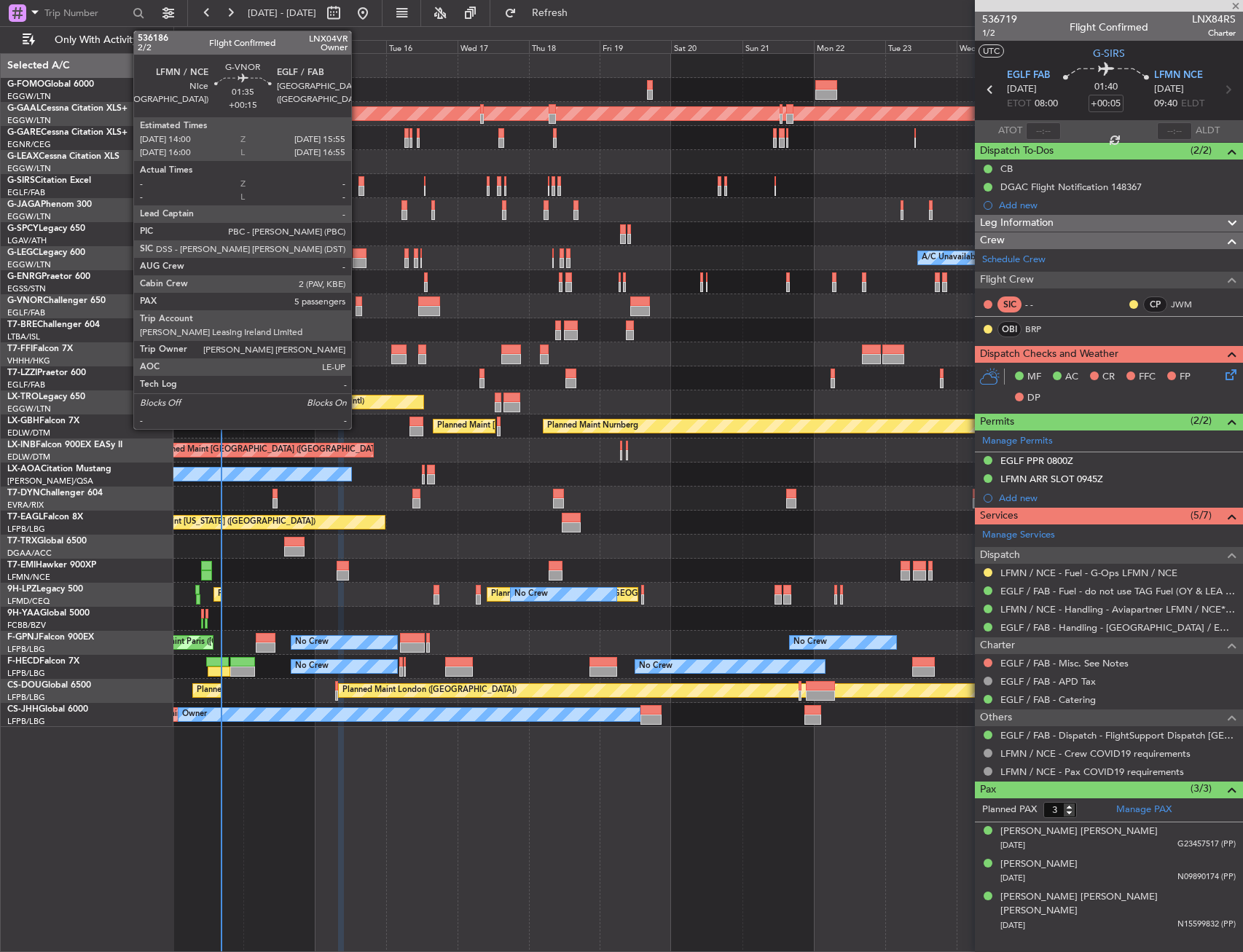
type input "+00:15"
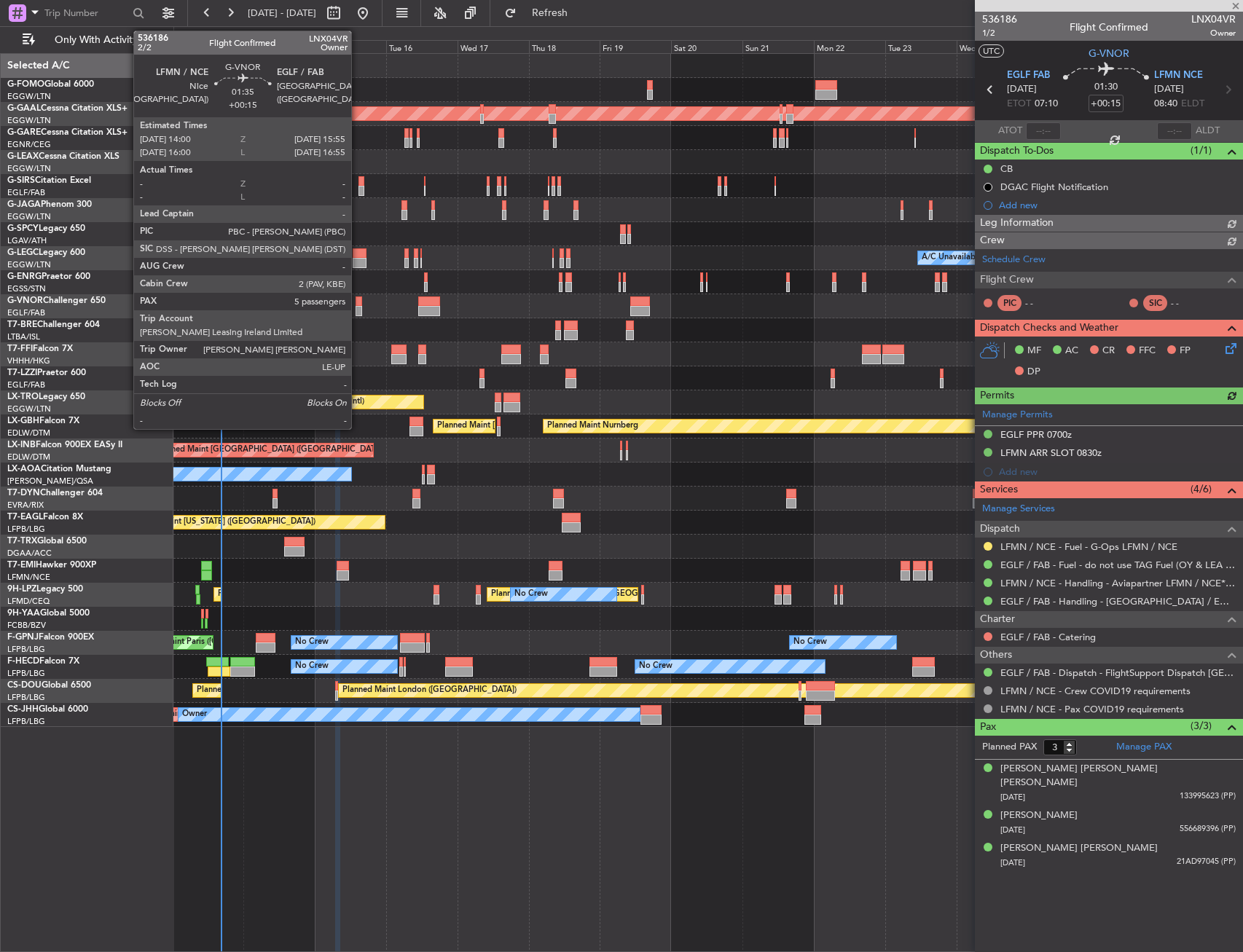
click at [358, 305] on div at bounding box center [358, 301] width 6 height 10
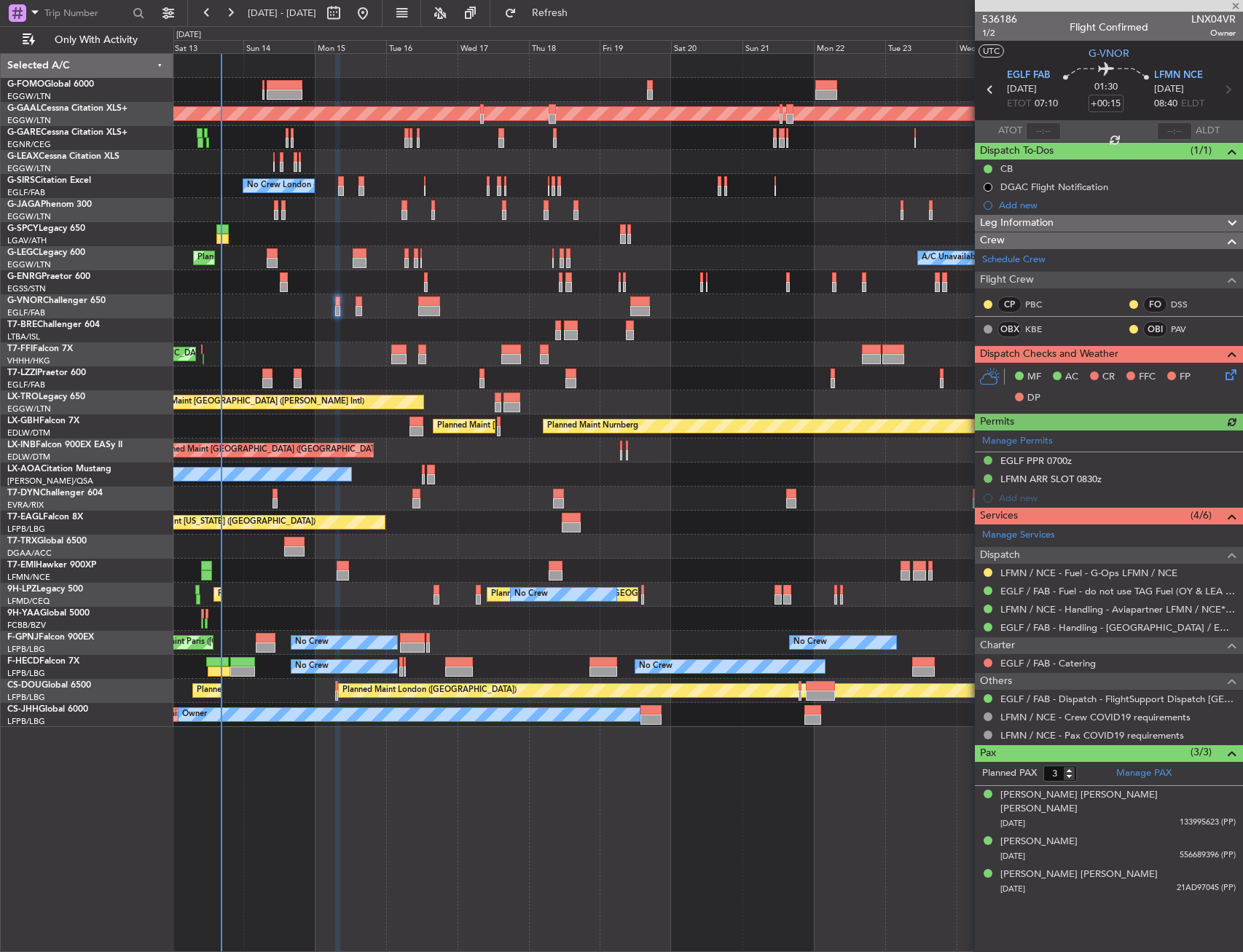
type input "5"
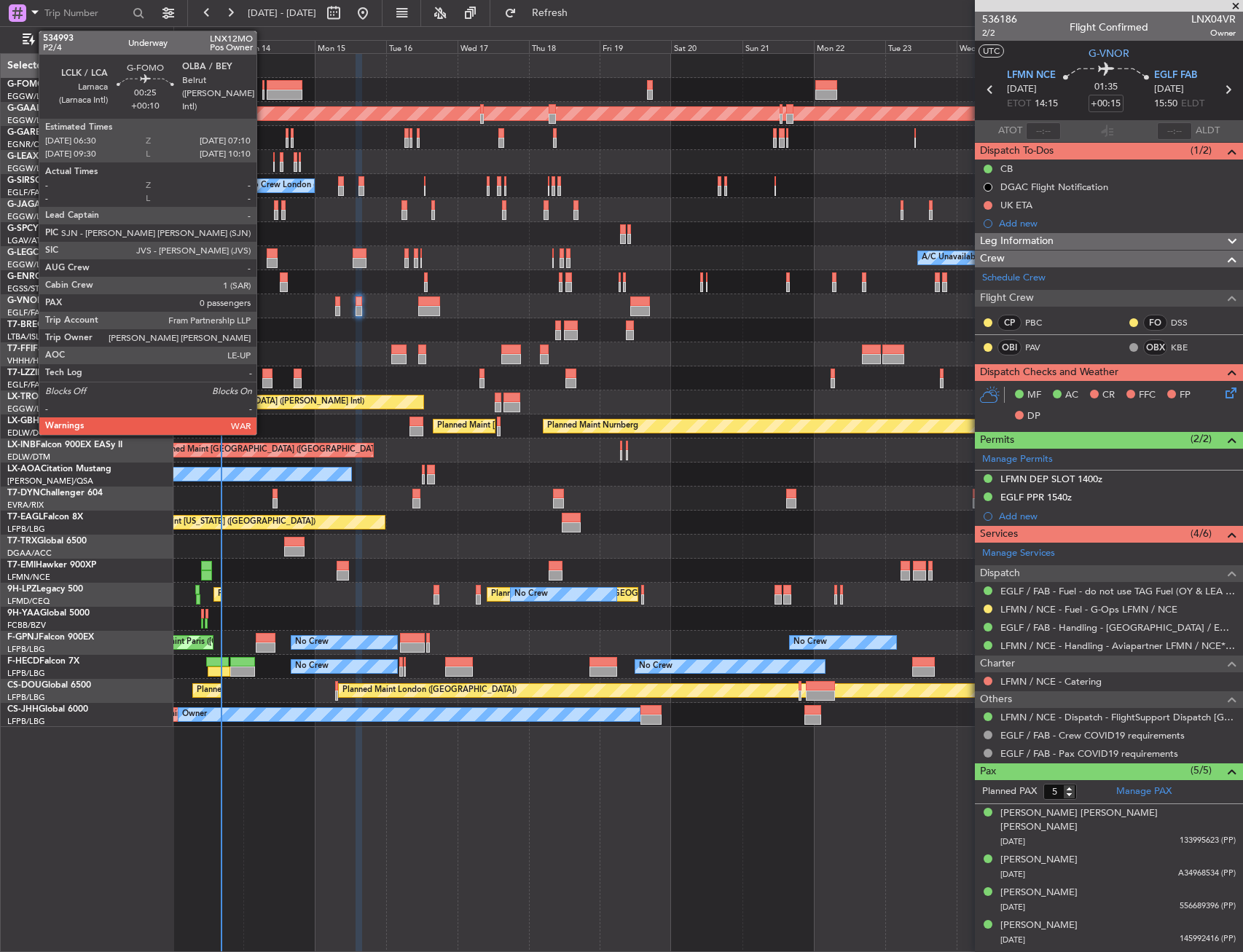
click at [263, 85] on div at bounding box center [263, 84] width 2 height 10
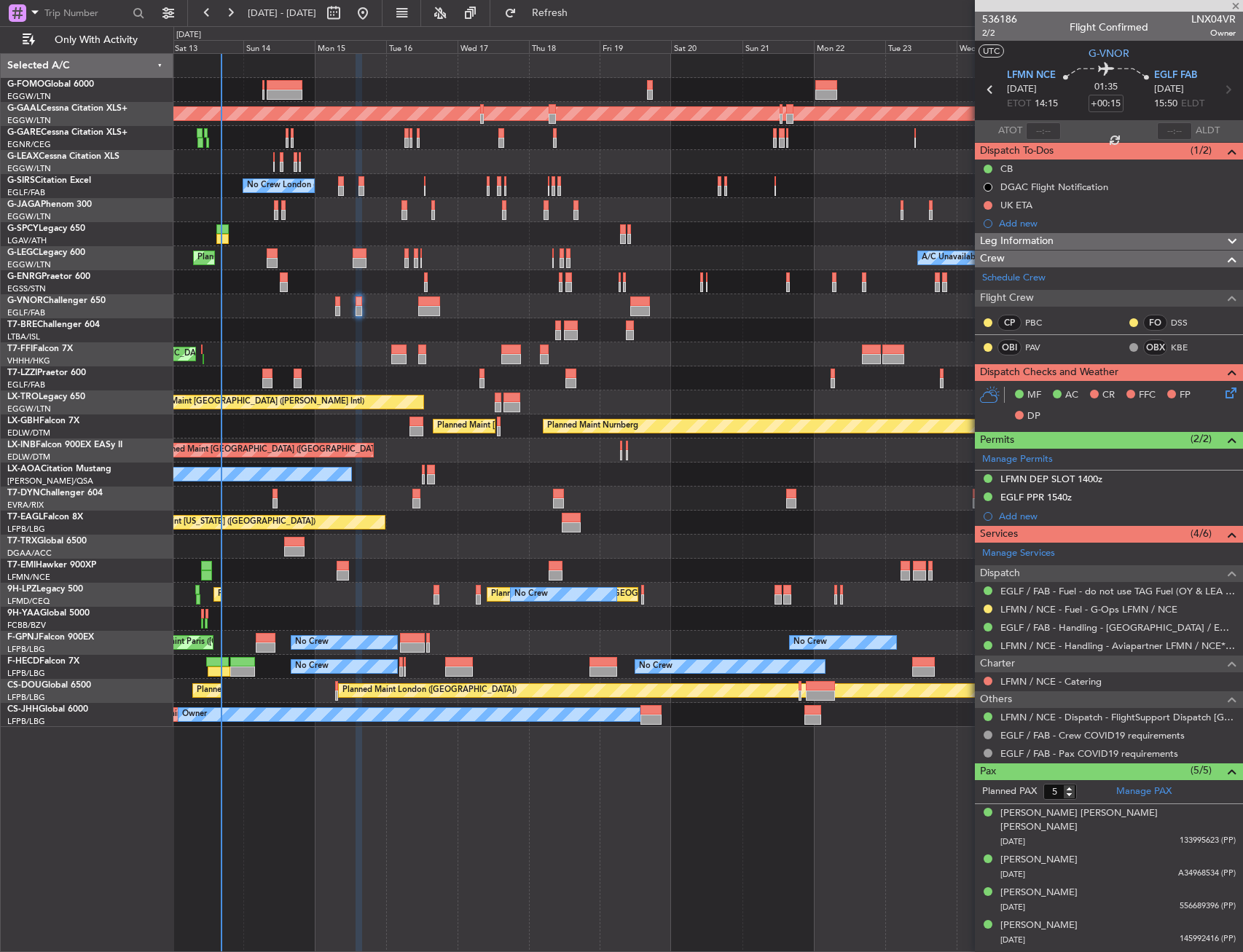
type input "+00:10"
type input "0"
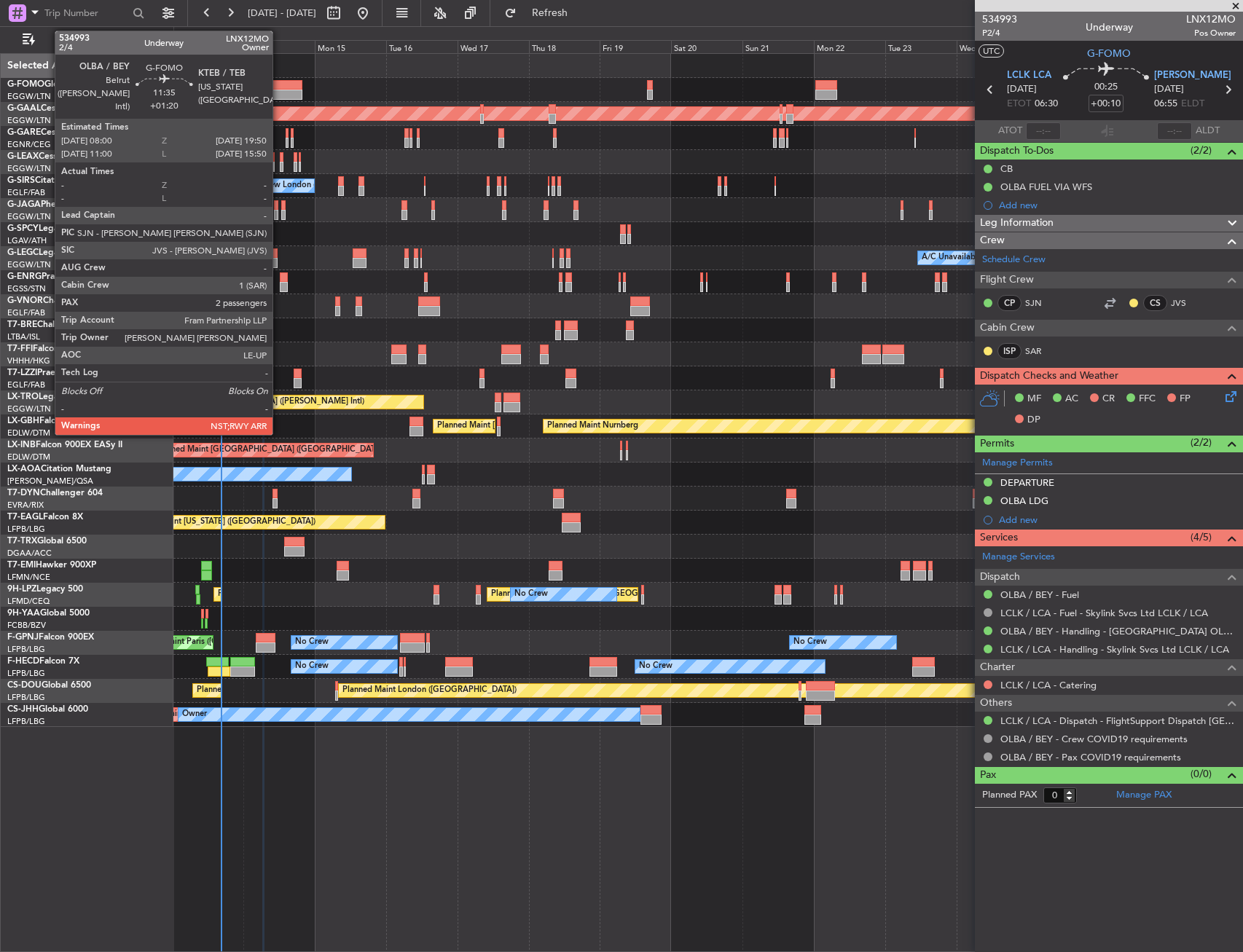
click at [279, 80] on div at bounding box center [284, 84] width 36 height 10
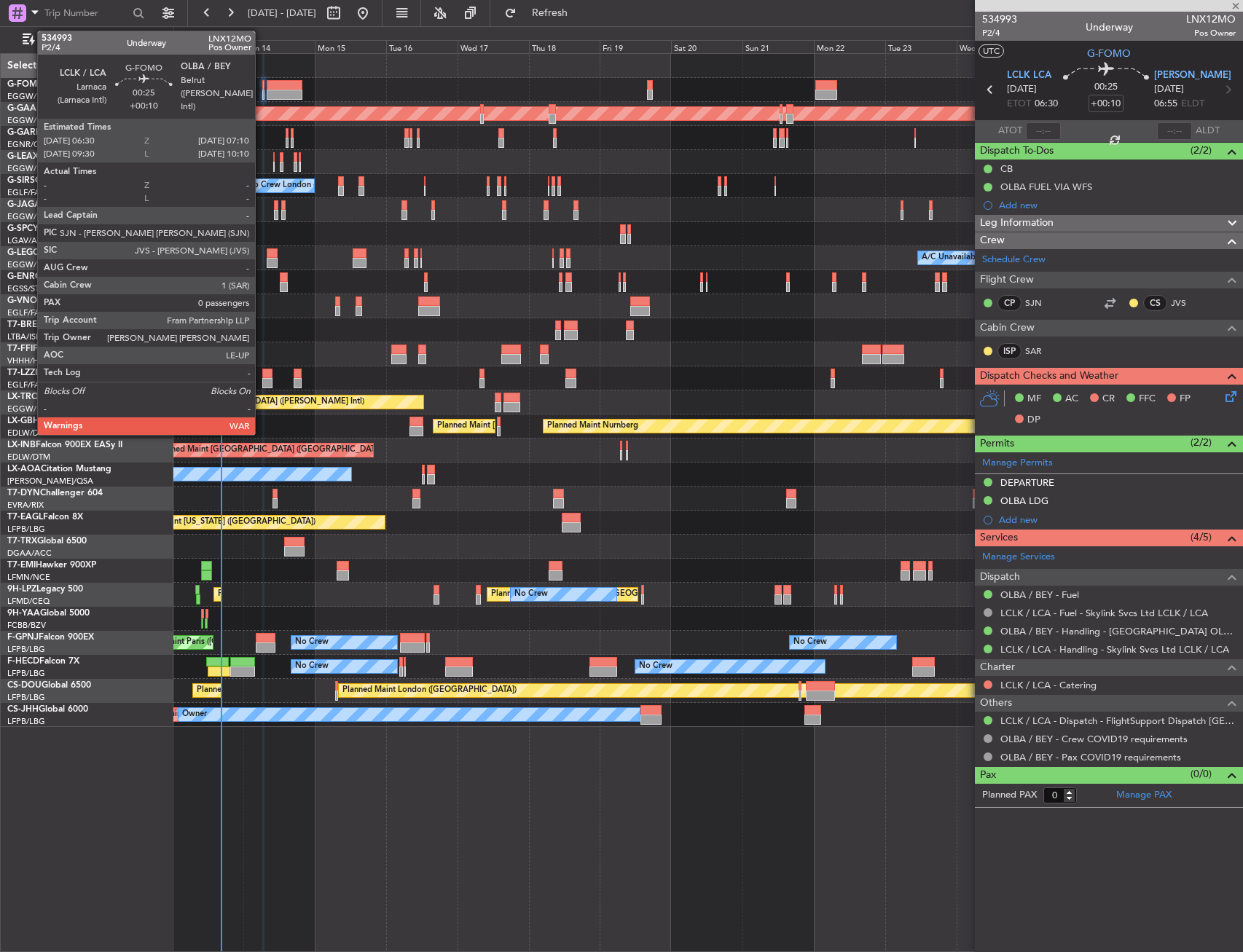
type input "+01:20"
type input "2"
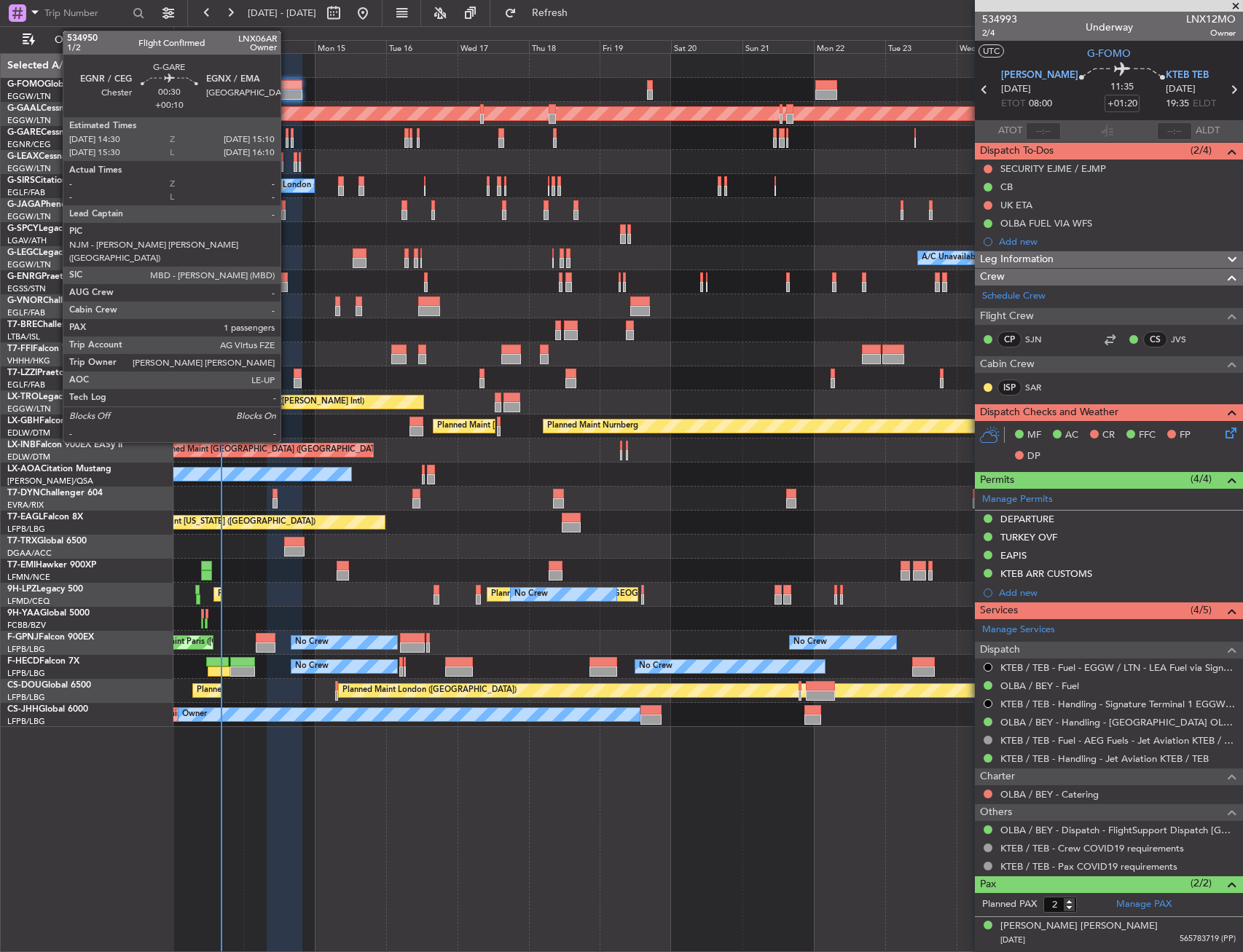
click at [287, 130] on div at bounding box center [286, 133] width 2 height 10
type input "+00:10"
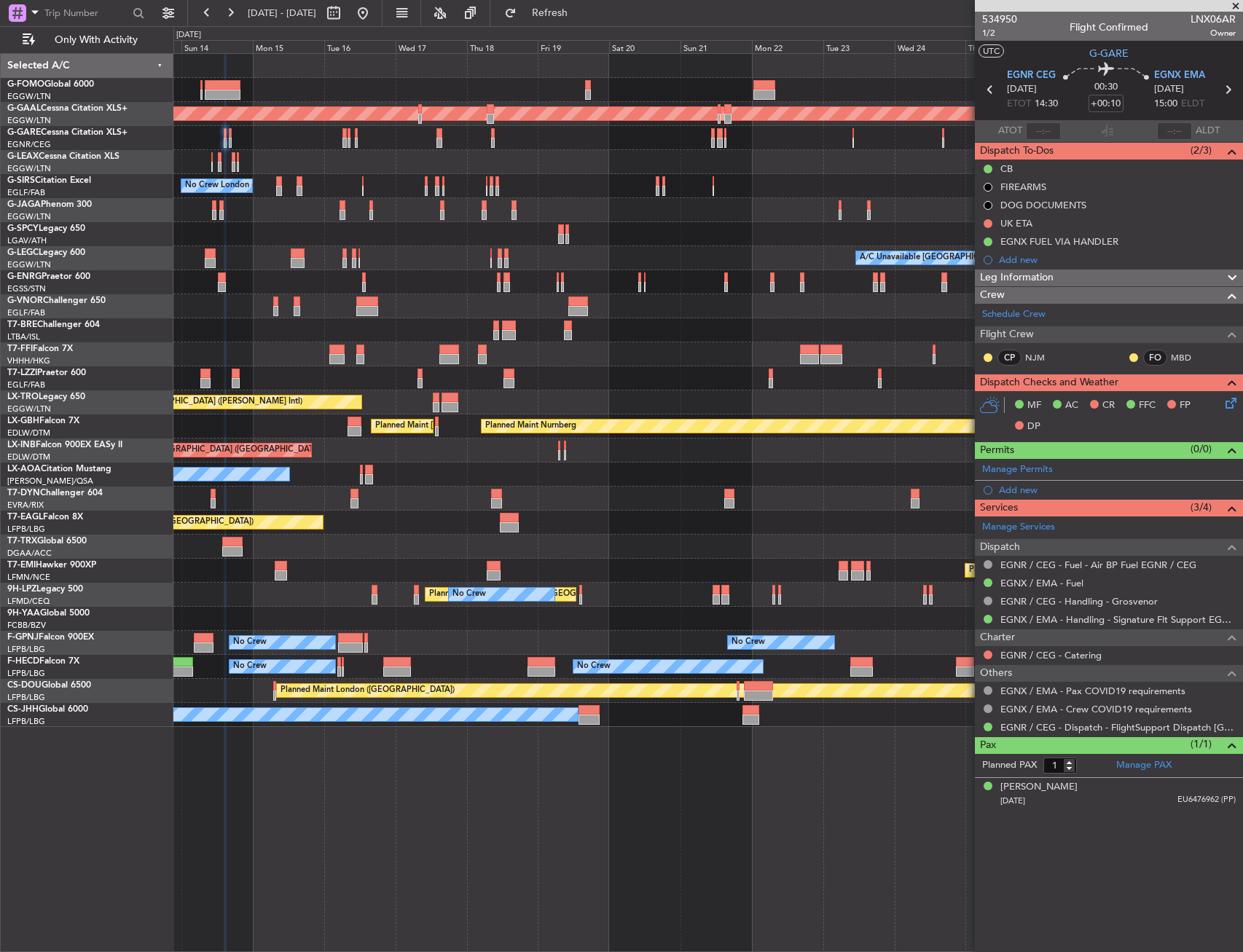
click at [231, 269] on div "Planned Maint London (Luton) Planned Maint Dusseldorf Planned Maint London (Lut…" at bounding box center [708, 390] width 1069 height 673
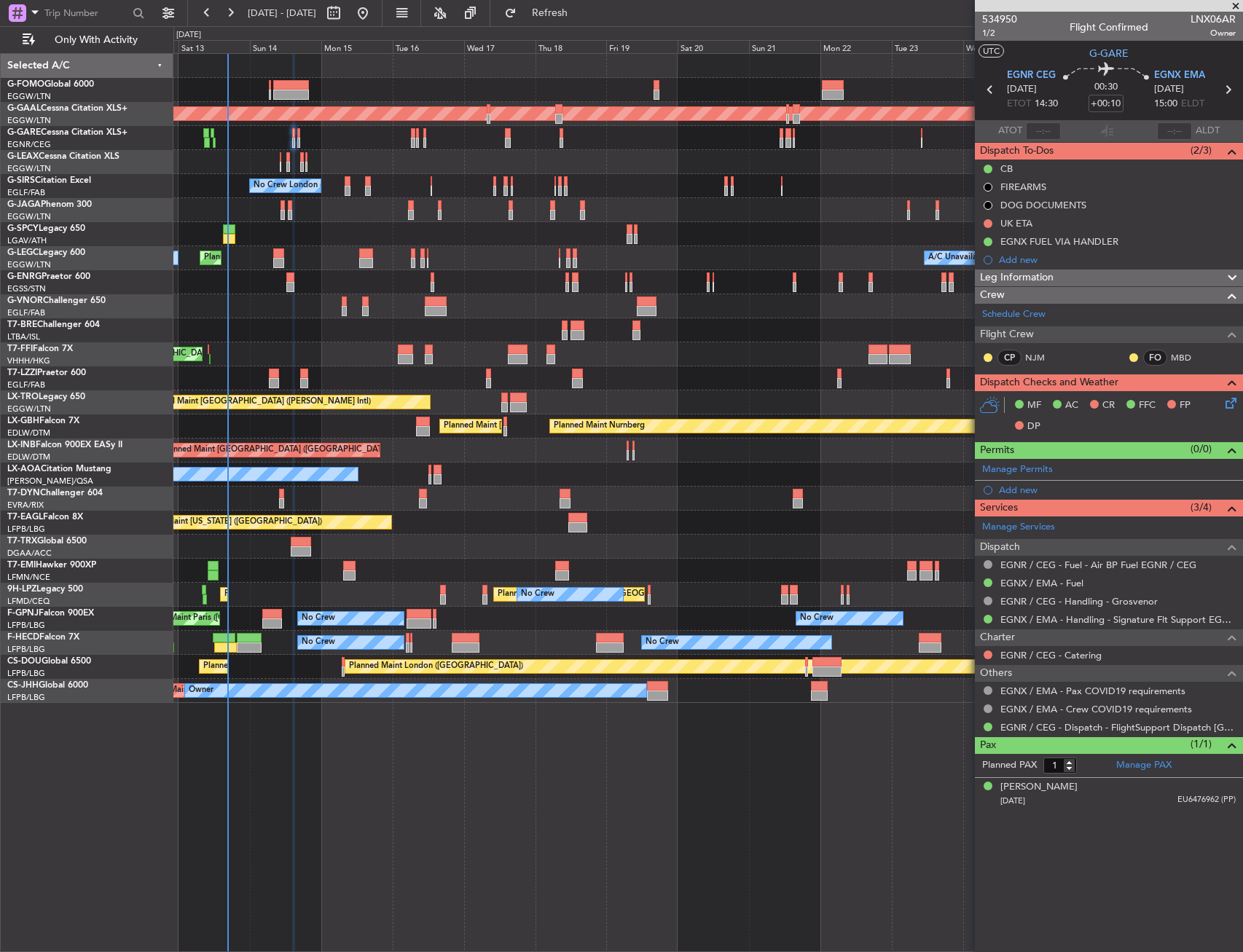
click at [305, 239] on div "Unplanned Maint [GEOGRAPHIC_DATA] ([PERSON_NAME] Intl)" at bounding box center [708, 234] width 1069 height 24
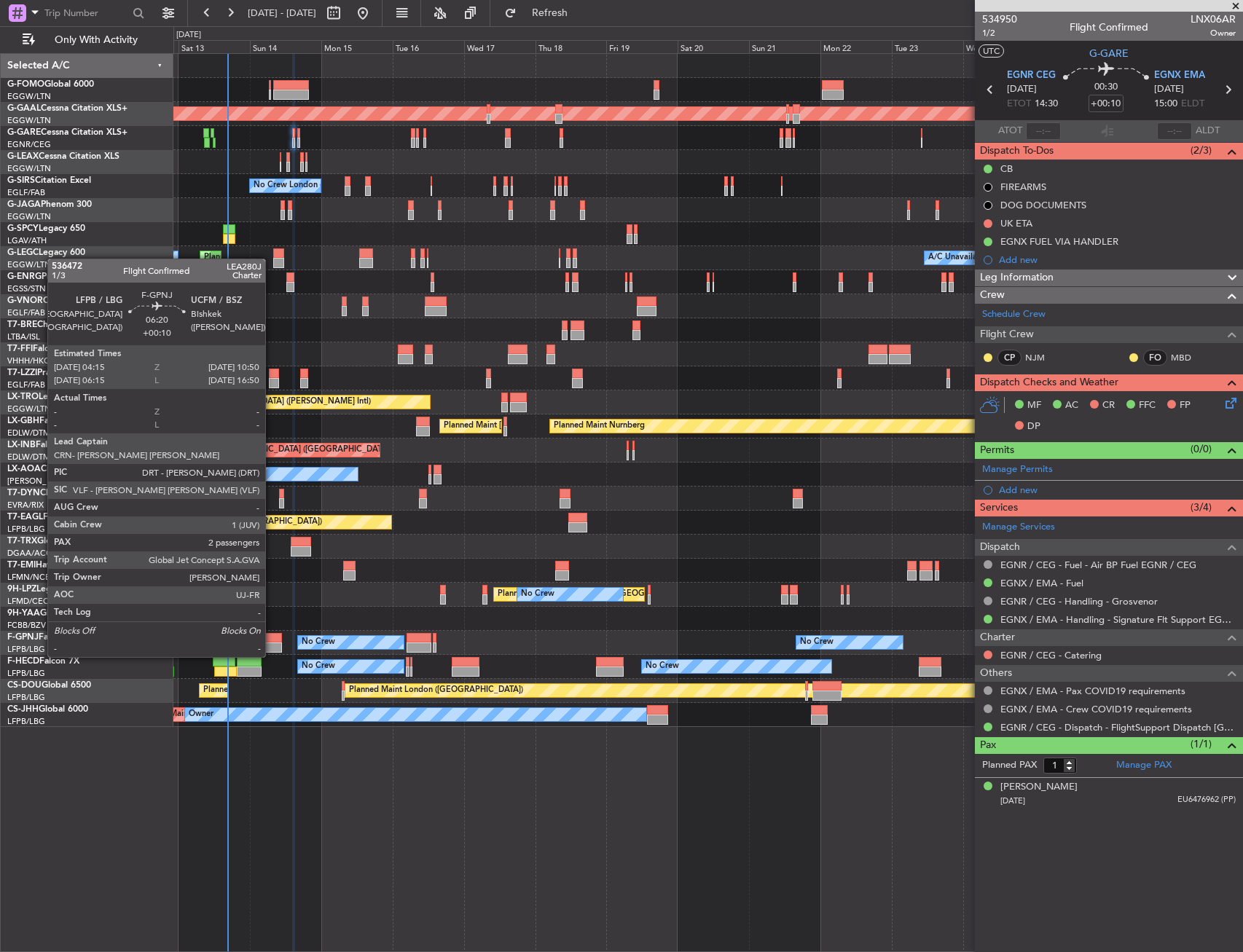
click at [272, 643] on div at bounding box center [272, 647] width 19 height 10
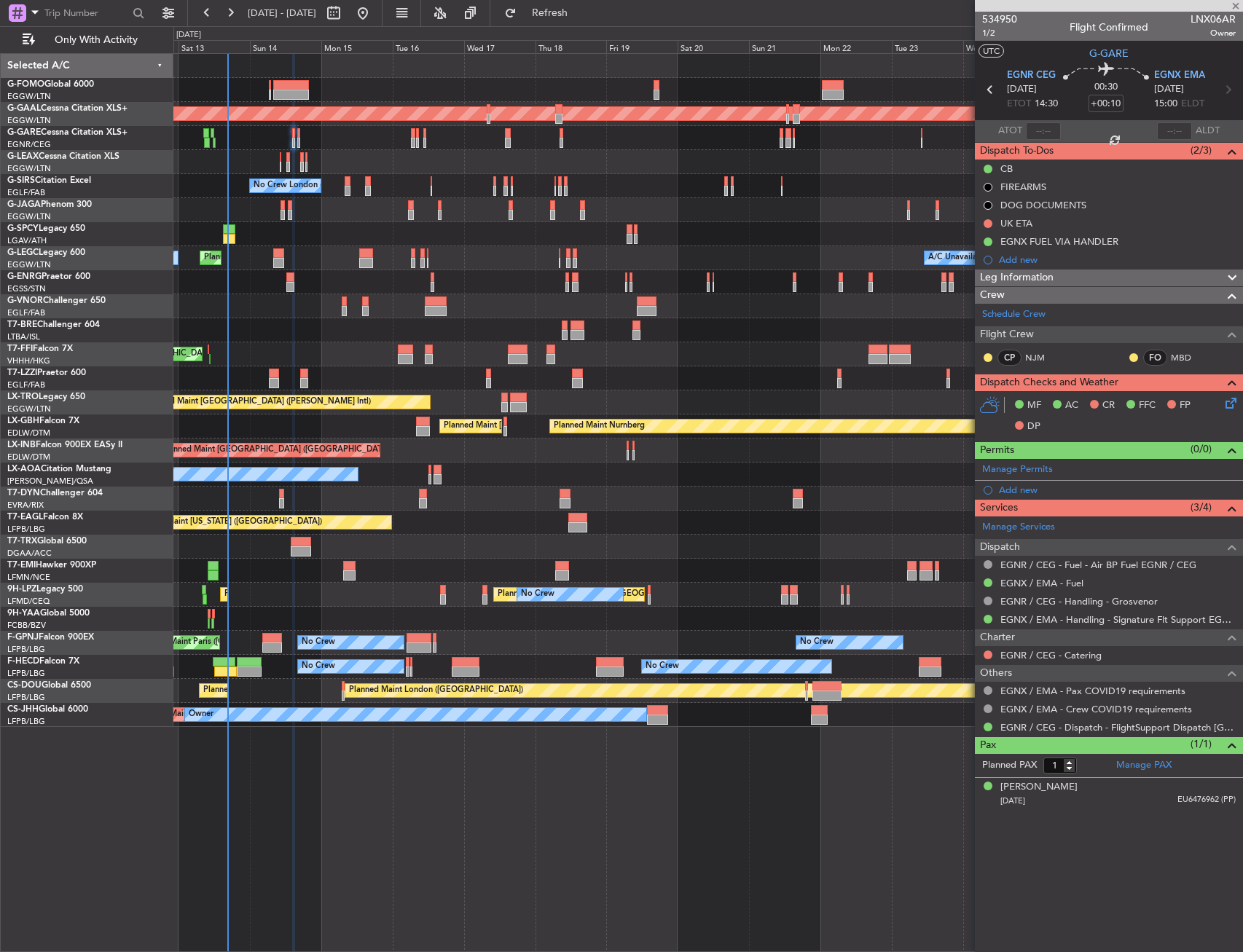
type input "2"
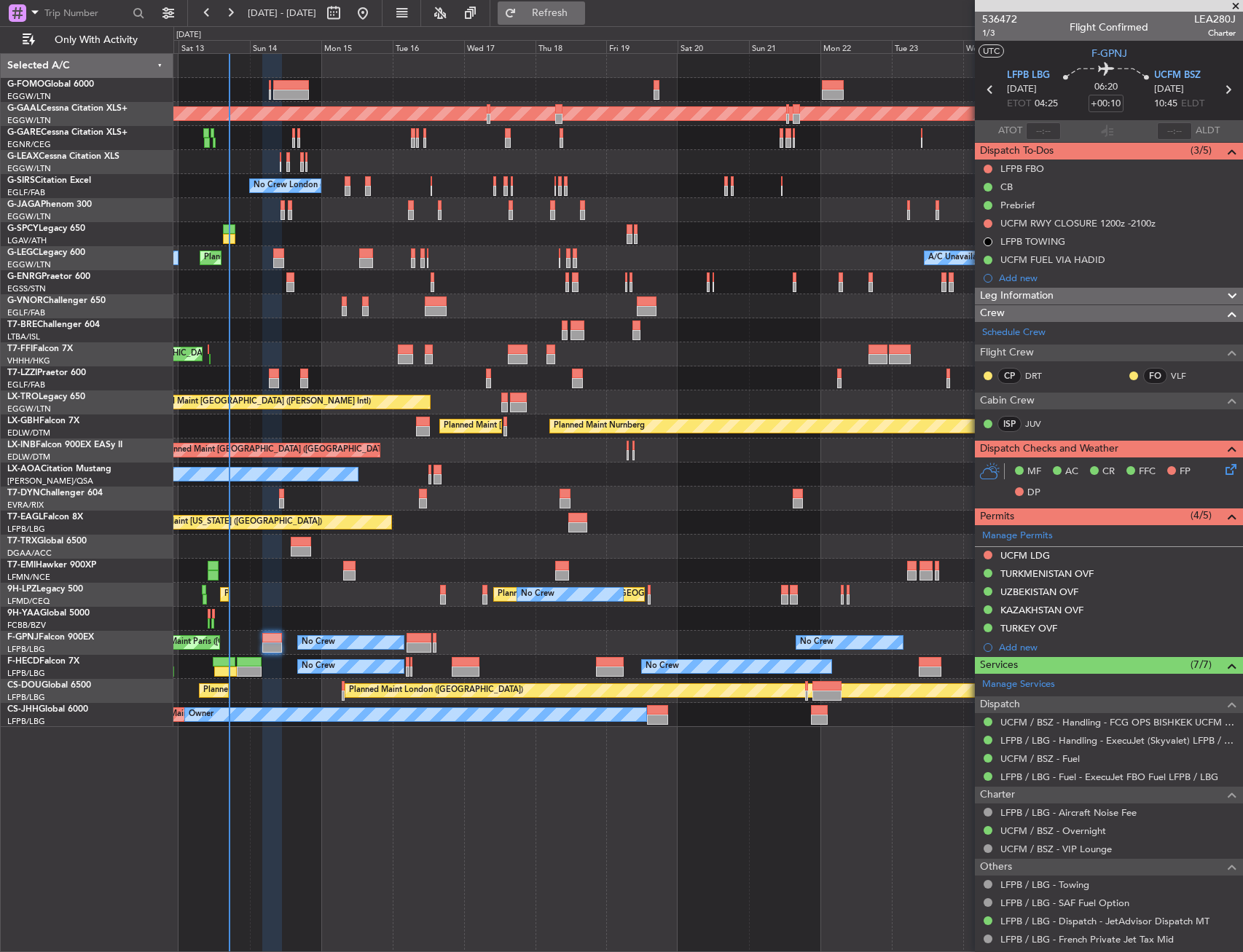
click at [568, 2] on button "Refresh" at bounding box center [541, 13] width 87 height 23
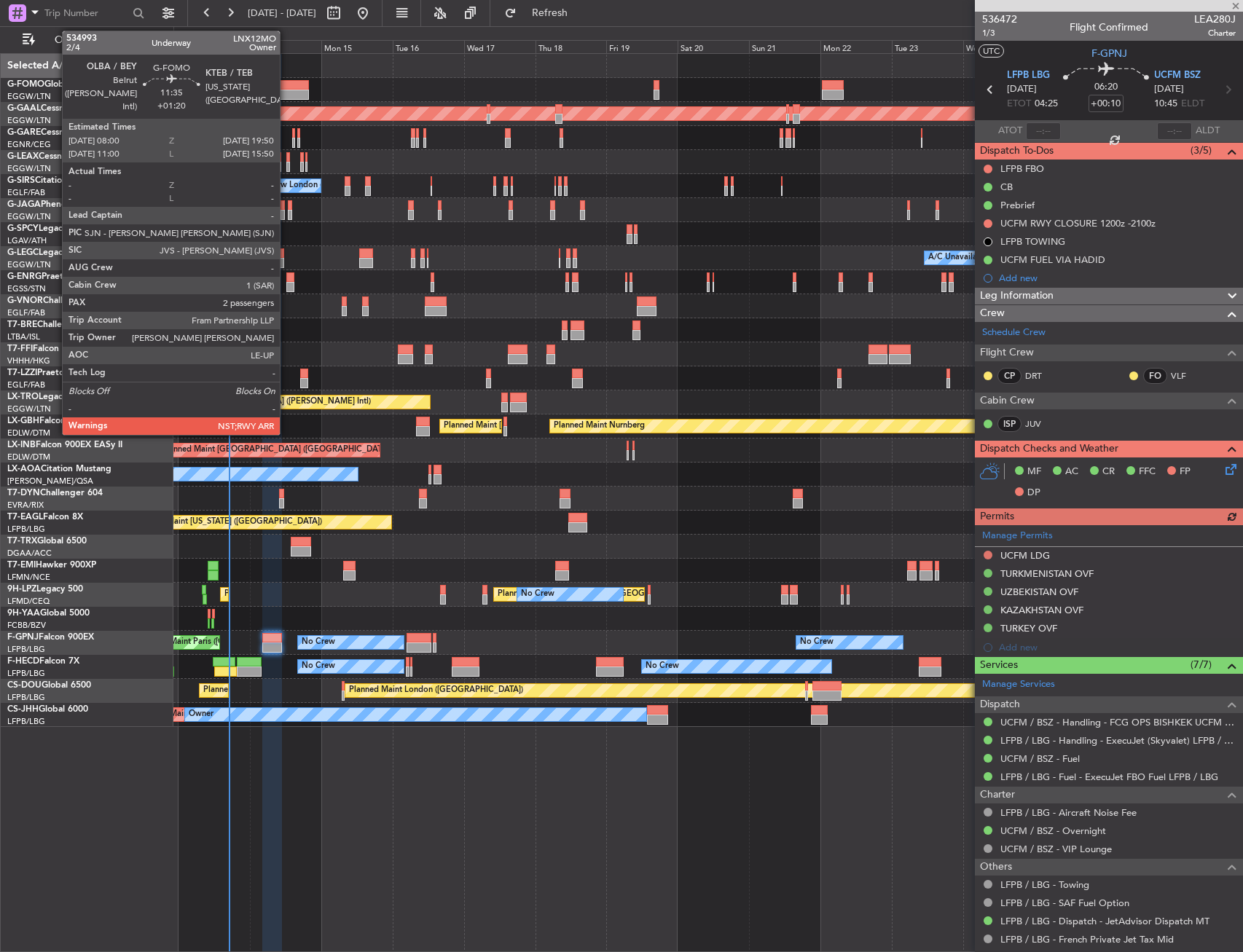
type input "0"
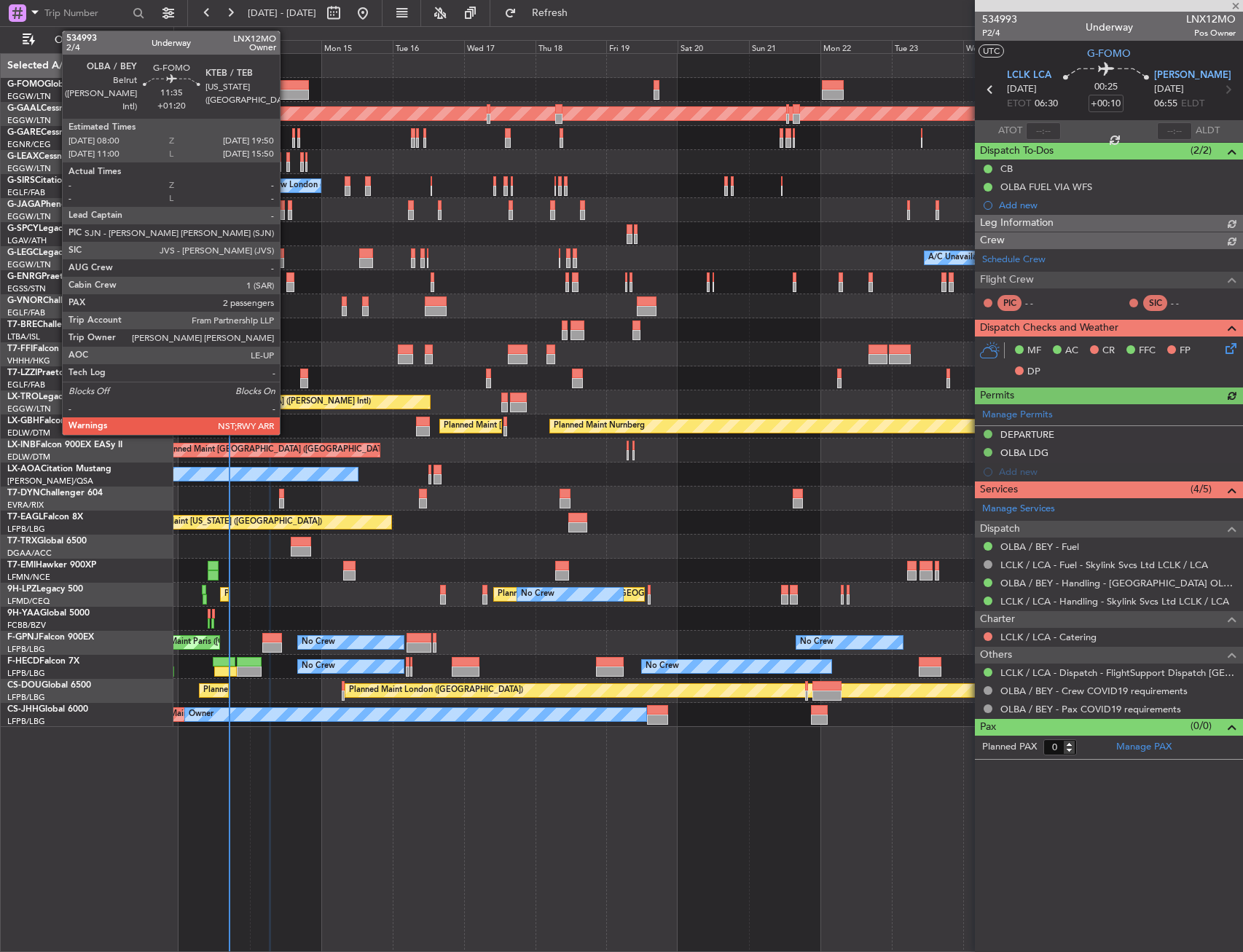
click at [286, 86] on div at bounding box center [291, 84] width 36 height 10
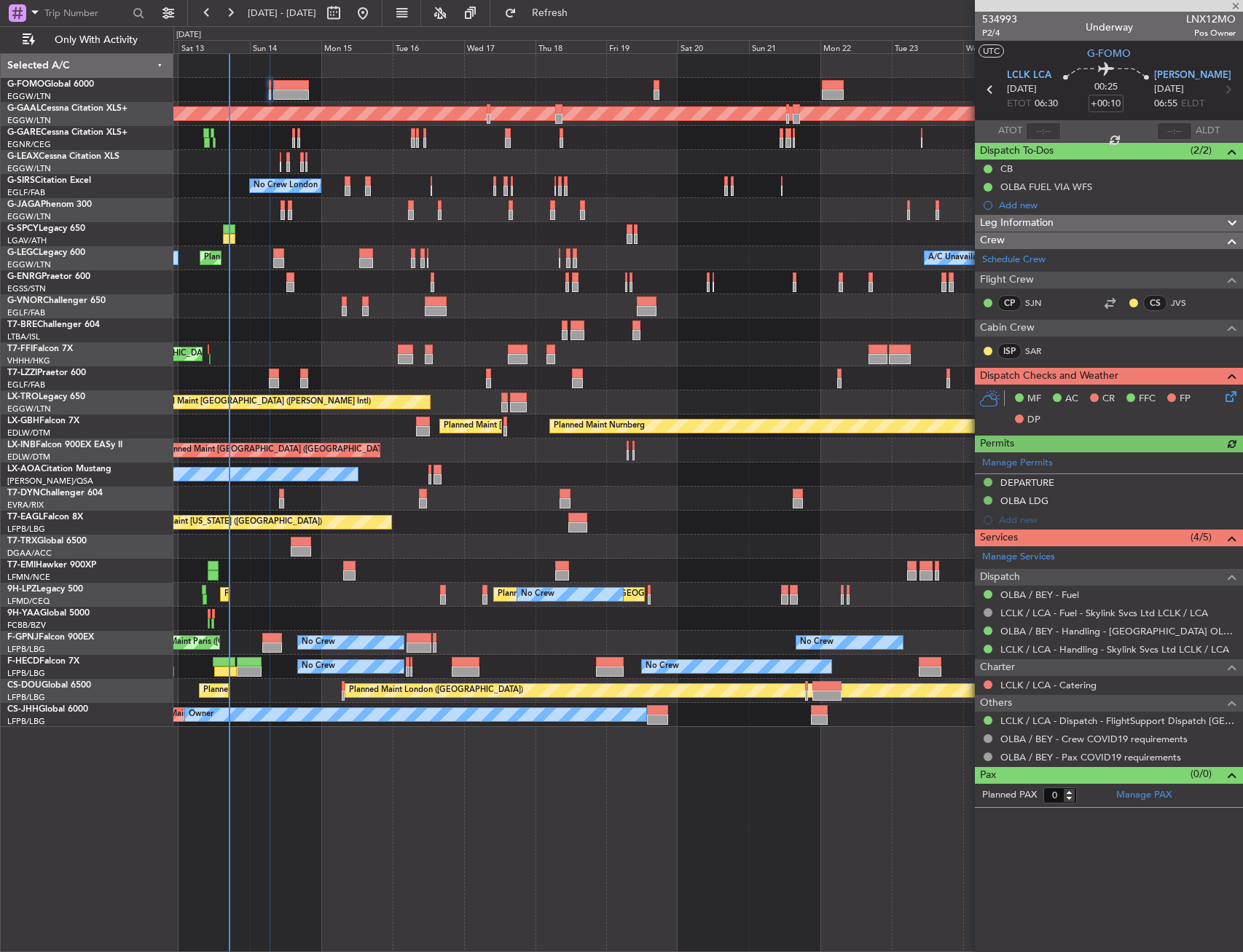
type input "+01:20"
type input "2"
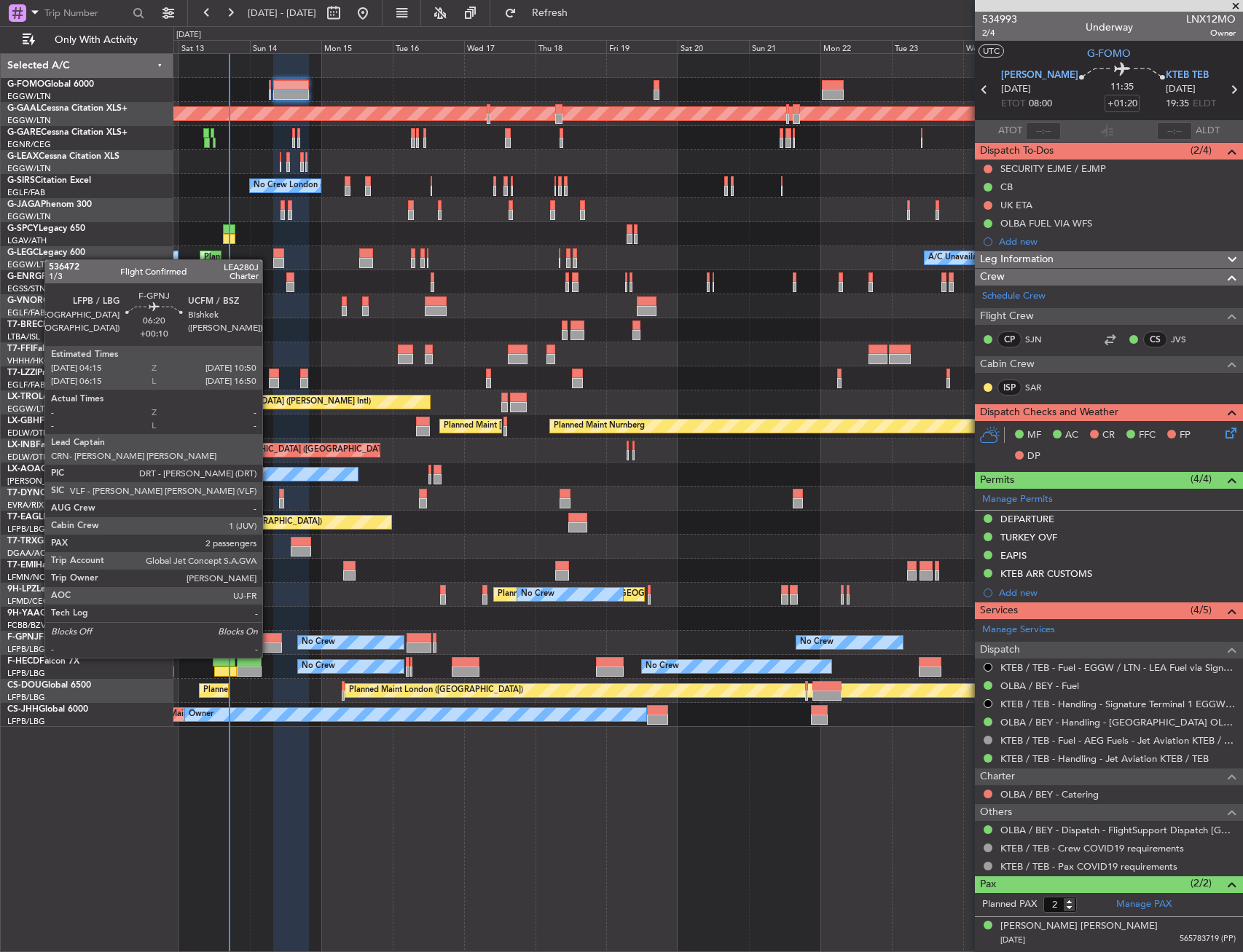
click at [269, 644] on div at bounding box center [272, 647] width 19 height 10
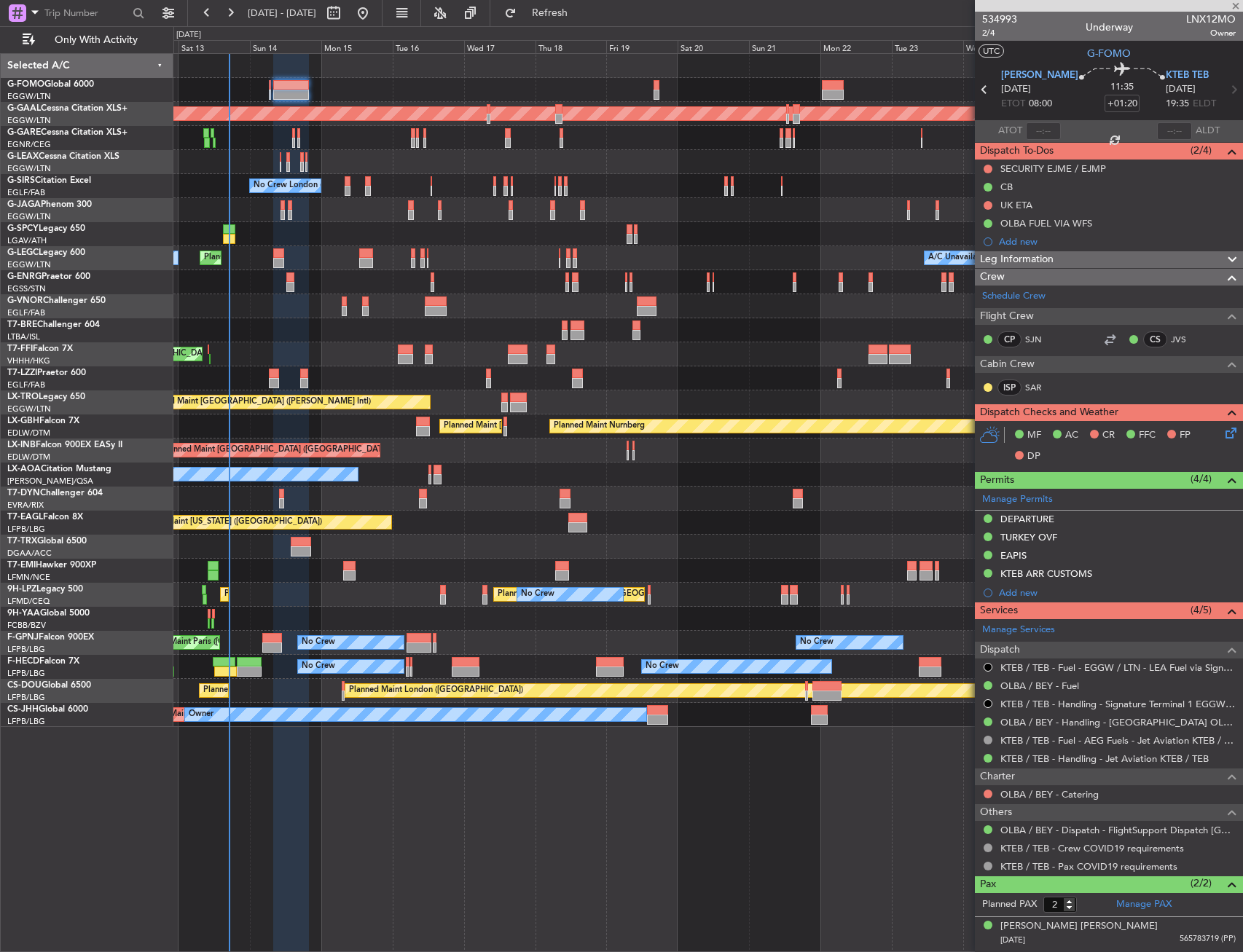
type input "+00:10"
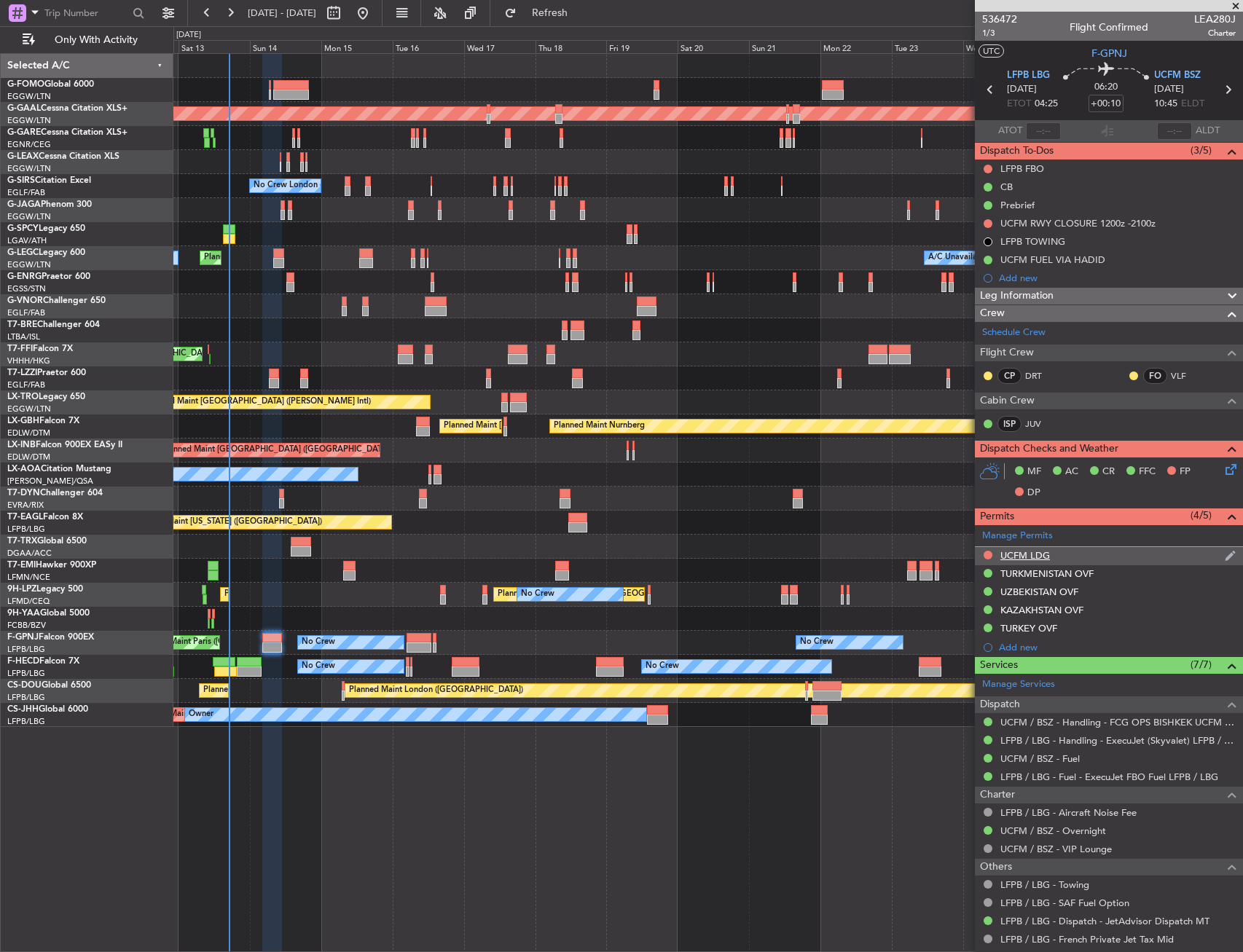
click at [1028, 551] on div "UCFM LDG" at bounding box center [1025, 554] width 50 height 12
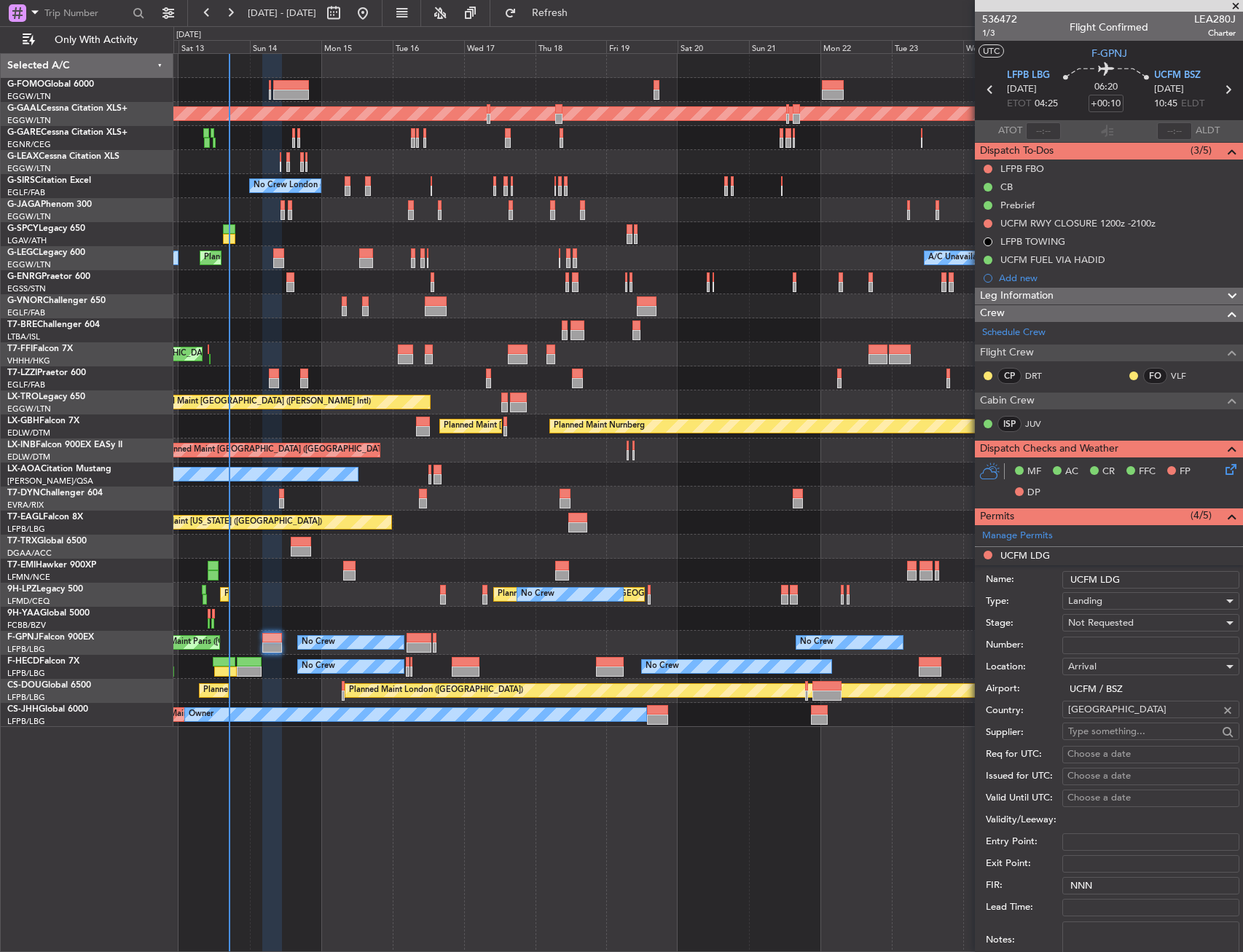
click at [1099, 650] on input "Number:" at bounding box center [1150, 644] width 177 height 17
drag, startPoint x: 1193, startPoint y: 644, endPoint x: 1054, endPoint y: 654, distance: 139.4
click at [1054, 654] on div "Number: MFA KG 97 1309 GCO" at bounding box center [1112, 645] width 253 height 22
click at [1068, 645] on input "MFA KG 97 1309 GCO" at bounding box center [1150, 644] width 177 height 17
type input "MFA KG 97 1309 GCO"
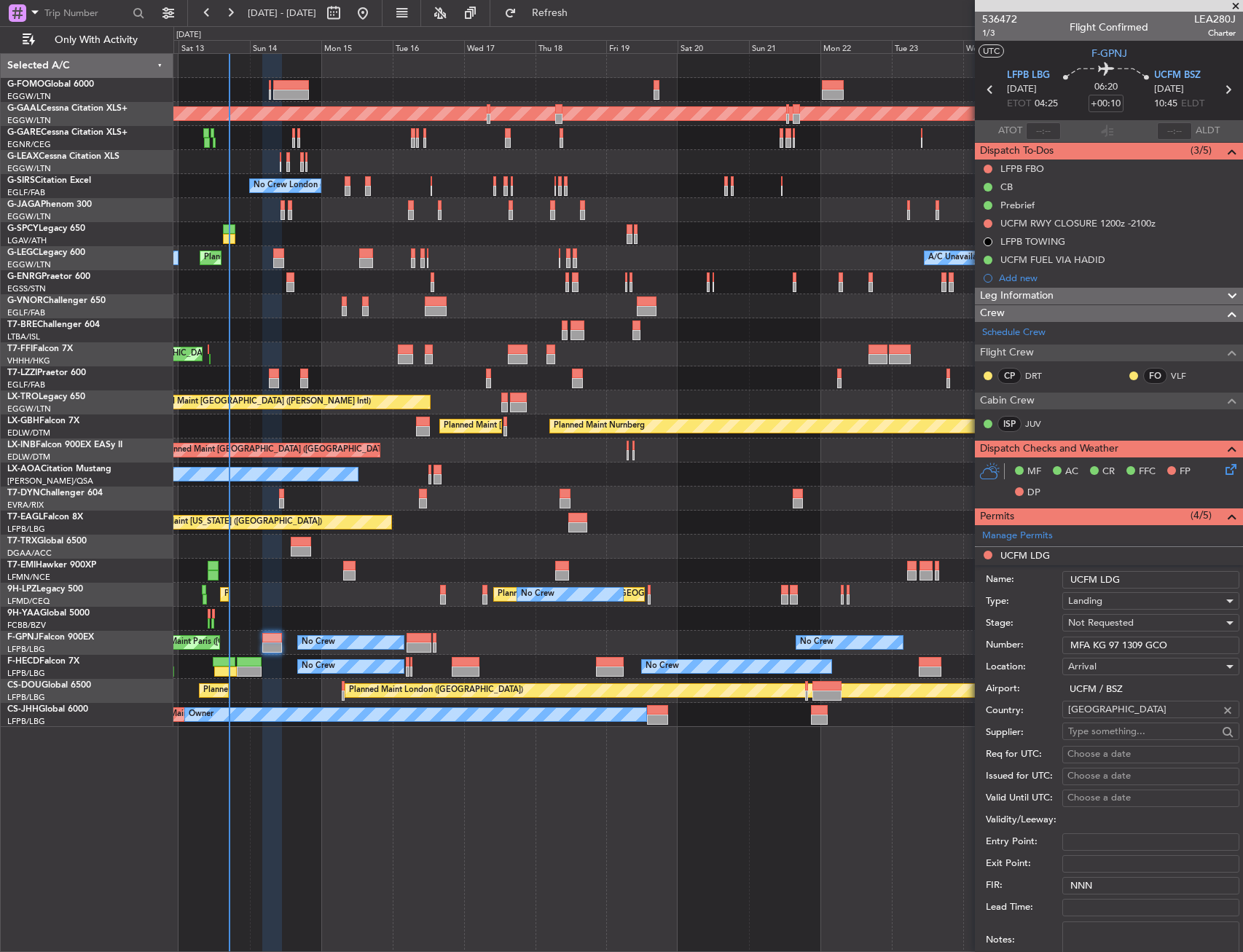
click at [1103, 625] on span "Not Requested" at bounding box center [1100, 622] width 65 height 13
click at [1126, 740] on span "Received OK" at bounding box center [1145, 740] width 153 height 22
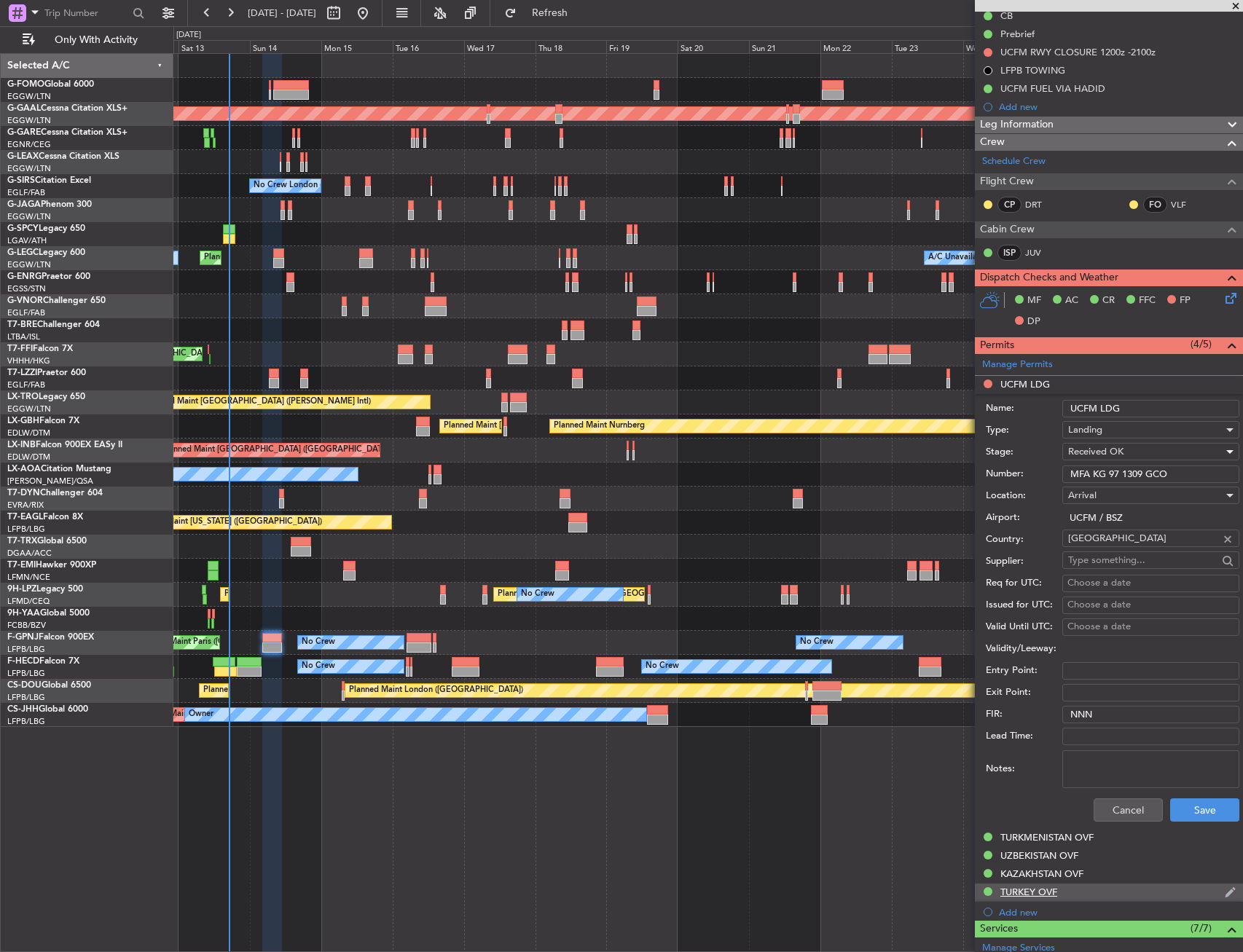
scroll to position [218, 0]
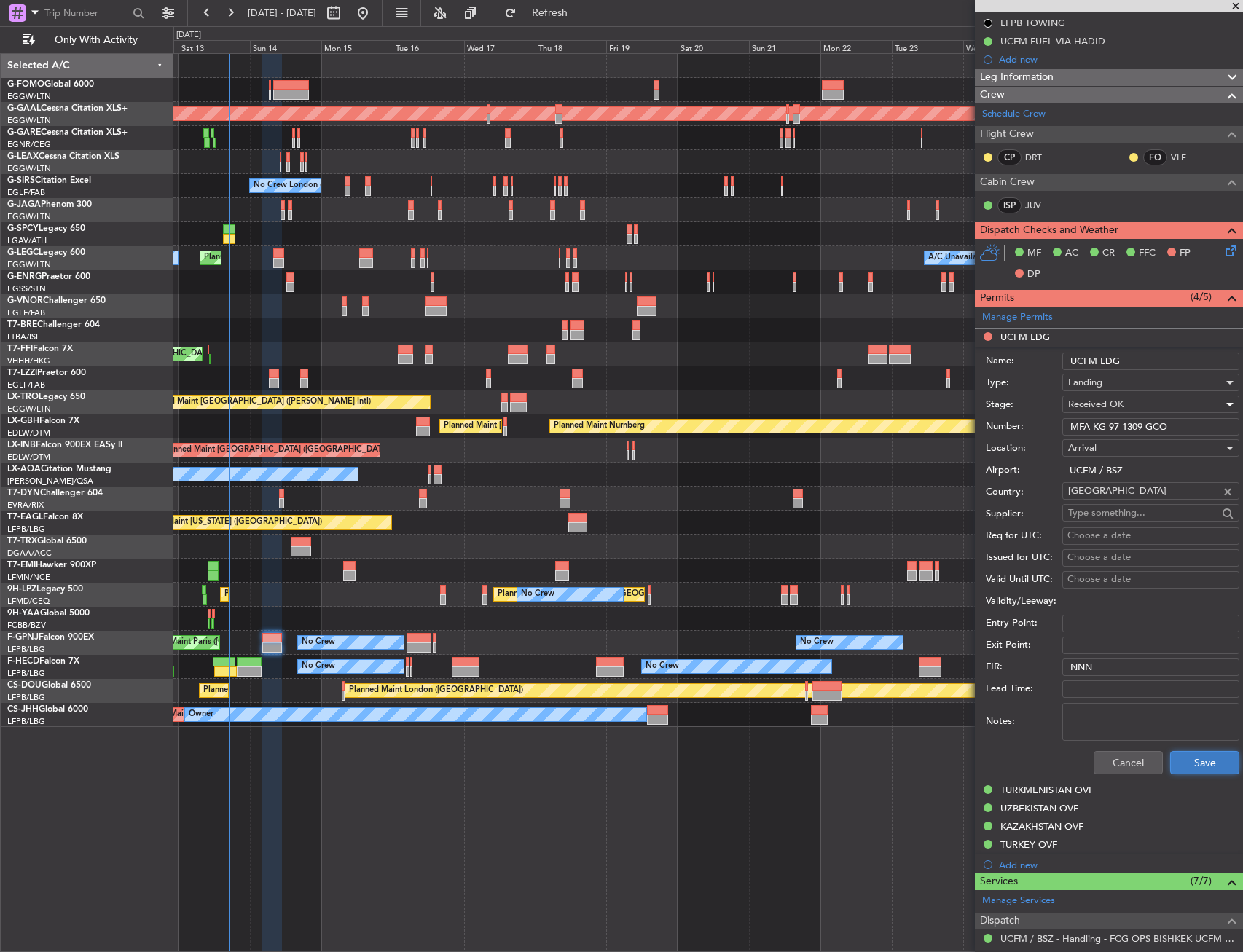
click at [1201, 766] on button "Save" at bounding box center [1204, 762] width 69 height 23
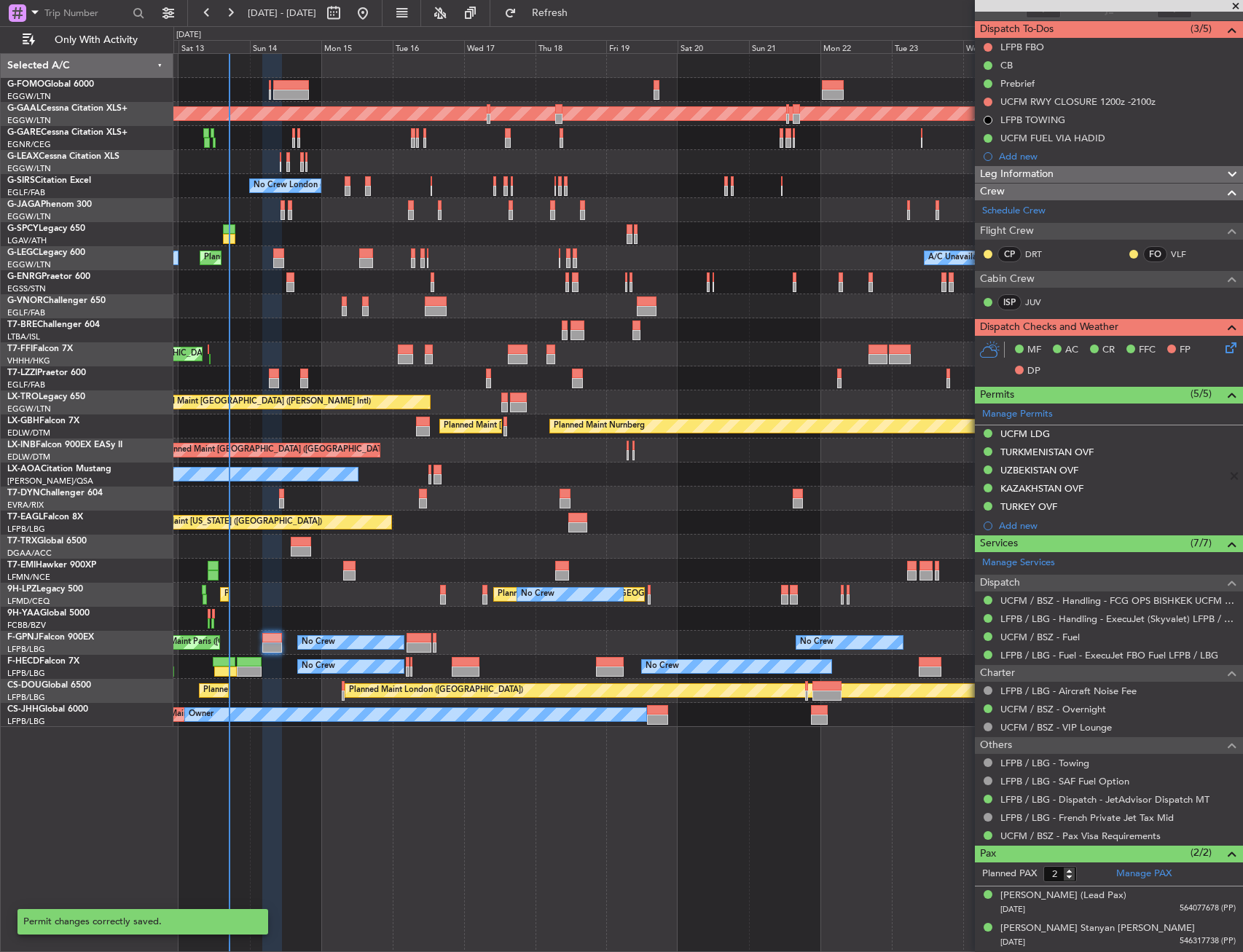
scroll to position [121, 0]
click at [1045, 438] on div "UCFM LDG" at bounding box center [1025, 434] width 50 height 12
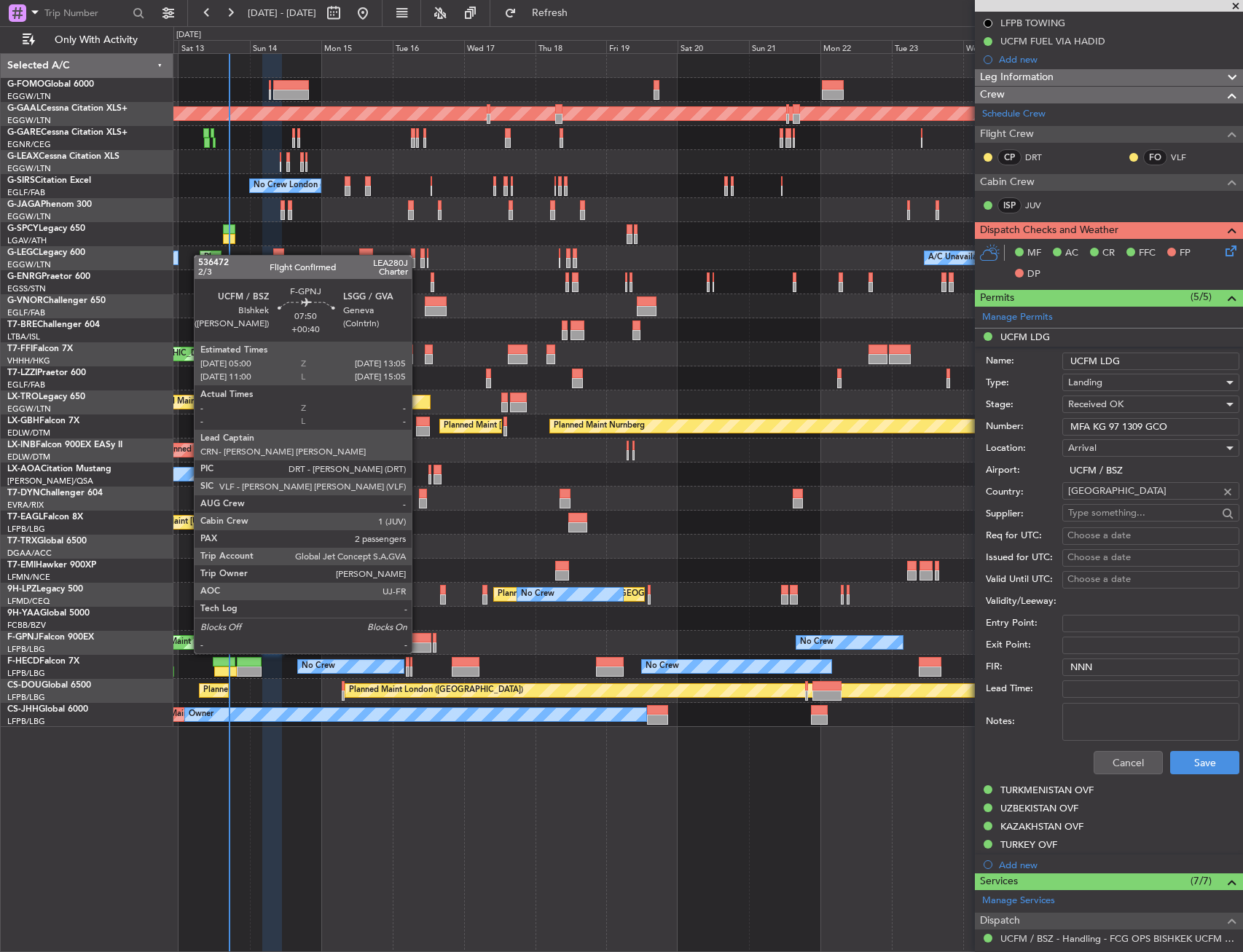
click at [420, 639] on div at bounding box center [419, 637] width 24 height 10
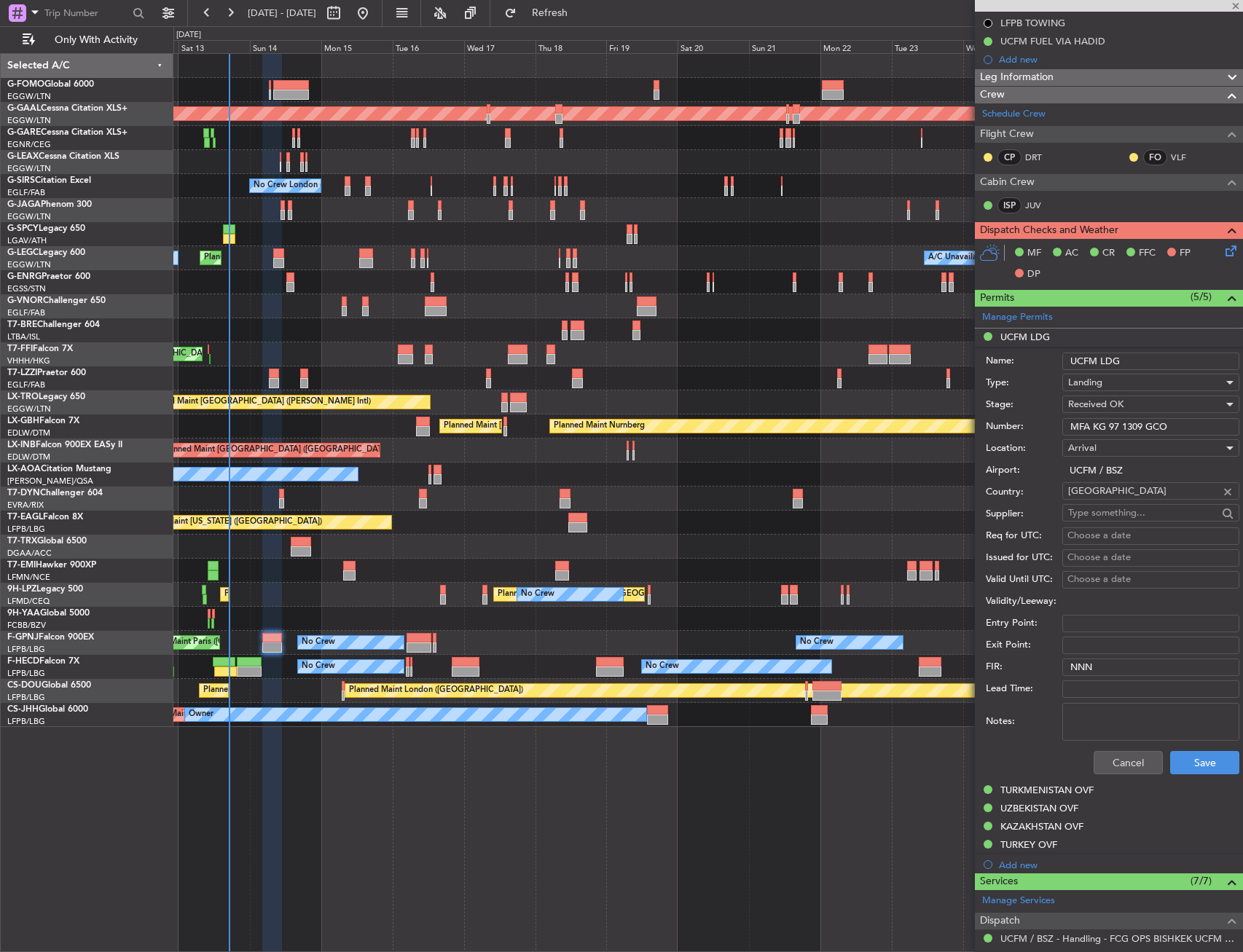
type input "+00:40"
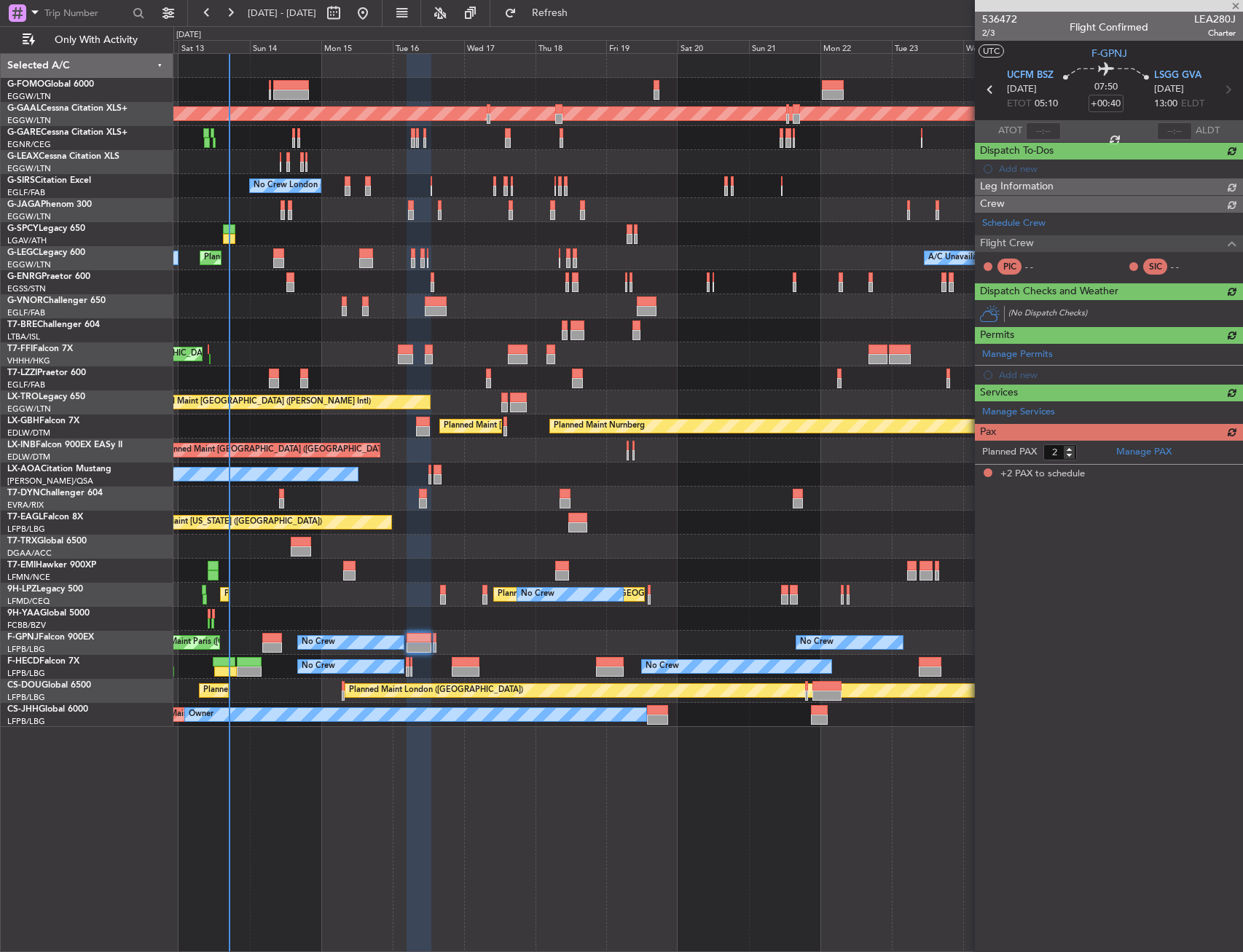
scroll to position [0, 0]
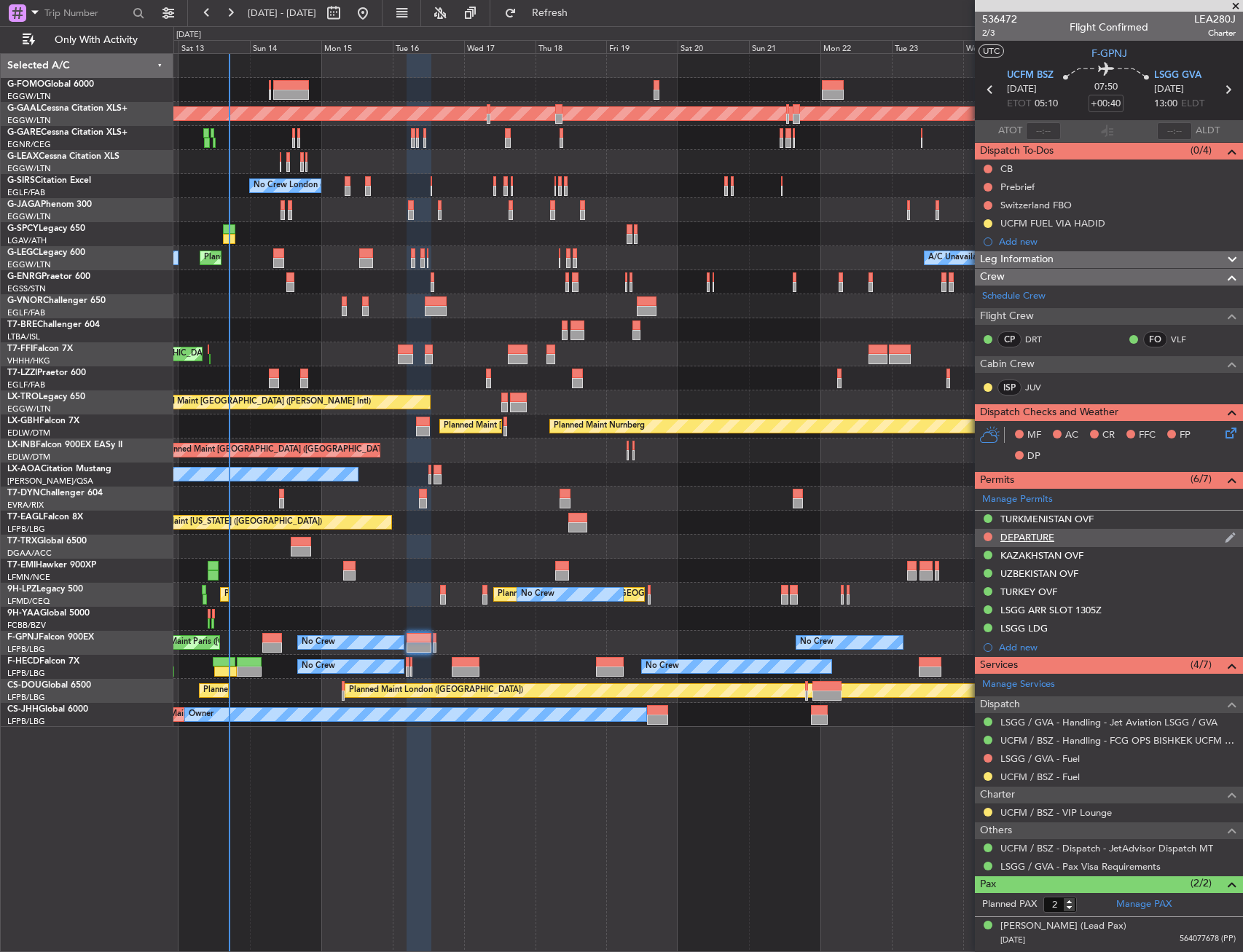
click at [1024, 534] on div "DEPARTURE" at bounding box center [1026, 536] width 54 height 12
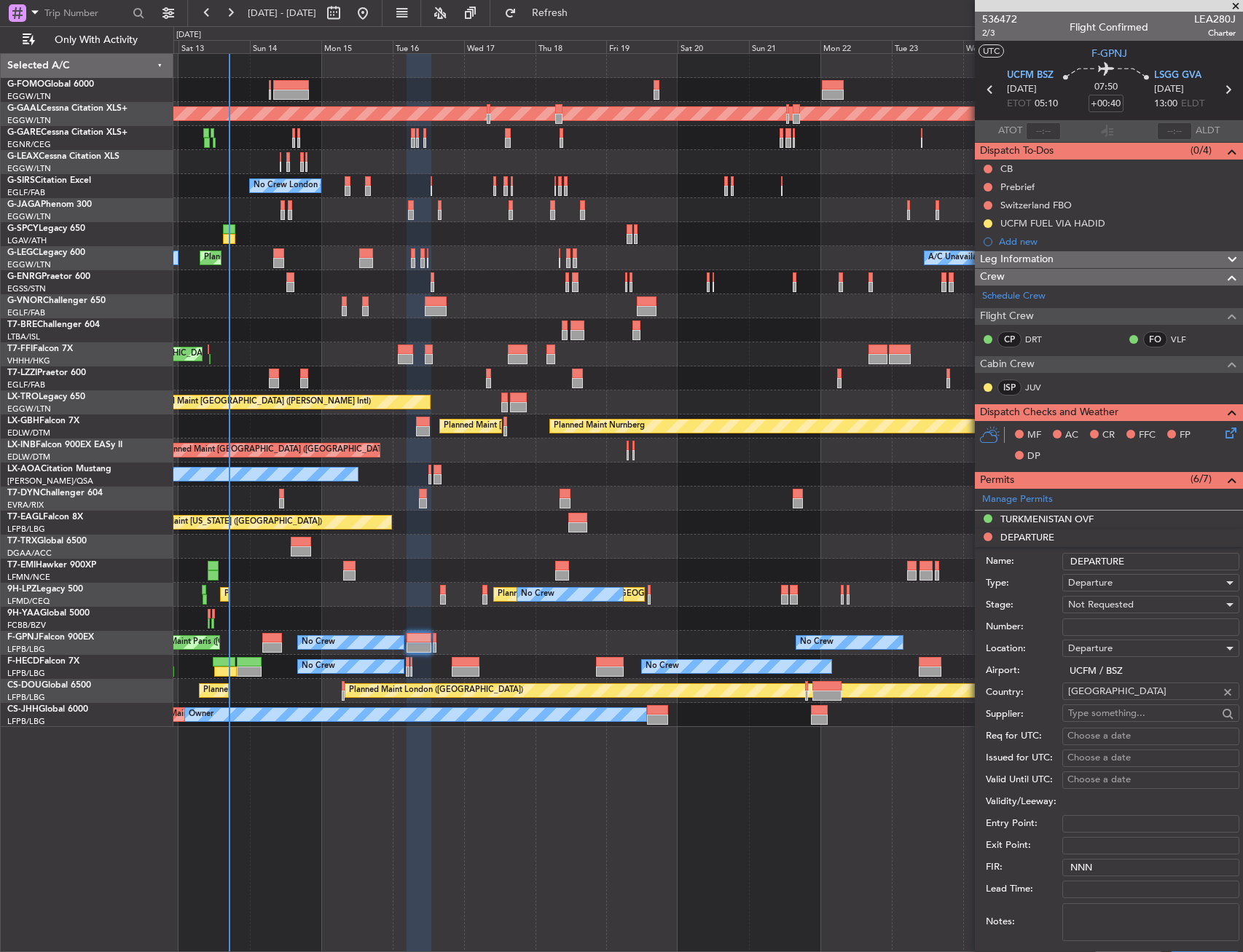
drag, startPoint x: 1098, startPoint y: 623, endPoint x: 1105, endPoint y: 620, distance: 7.6
click at [1098, 623] on input "Number:" at bounding box center [1150, 627] width 177 height 17
paste input "MFA KG 97 1309 GCO"
type input "MFA KG 97 1309 GCO"
click at [1114, 603] on span "Not Requested" at bounding box center [1100, 604] width 65 height 13
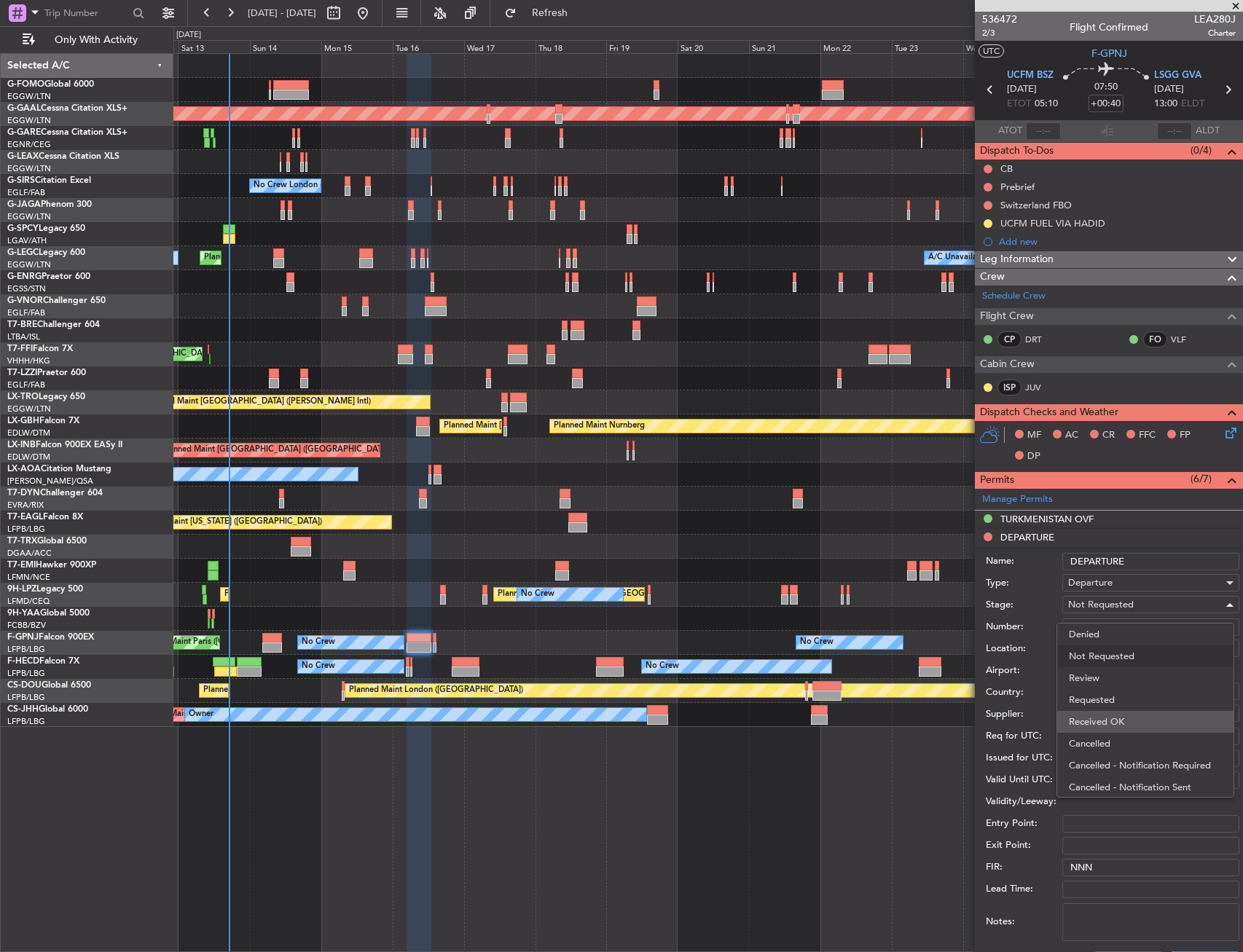
click at [1148, 721] on span "Received OK" at bounding box center [1145, 722] width 153 height 22
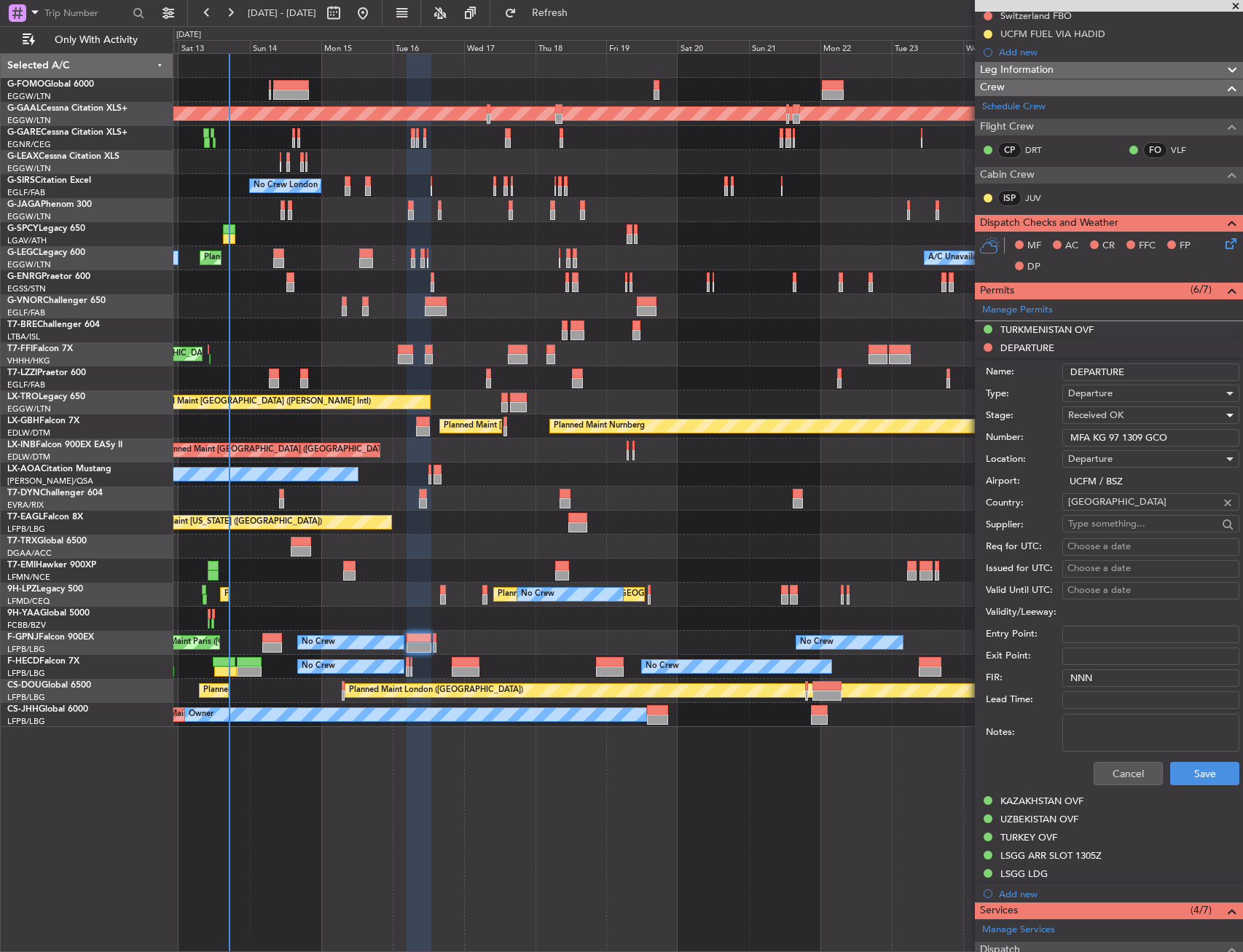
scroll to position [291, 0]
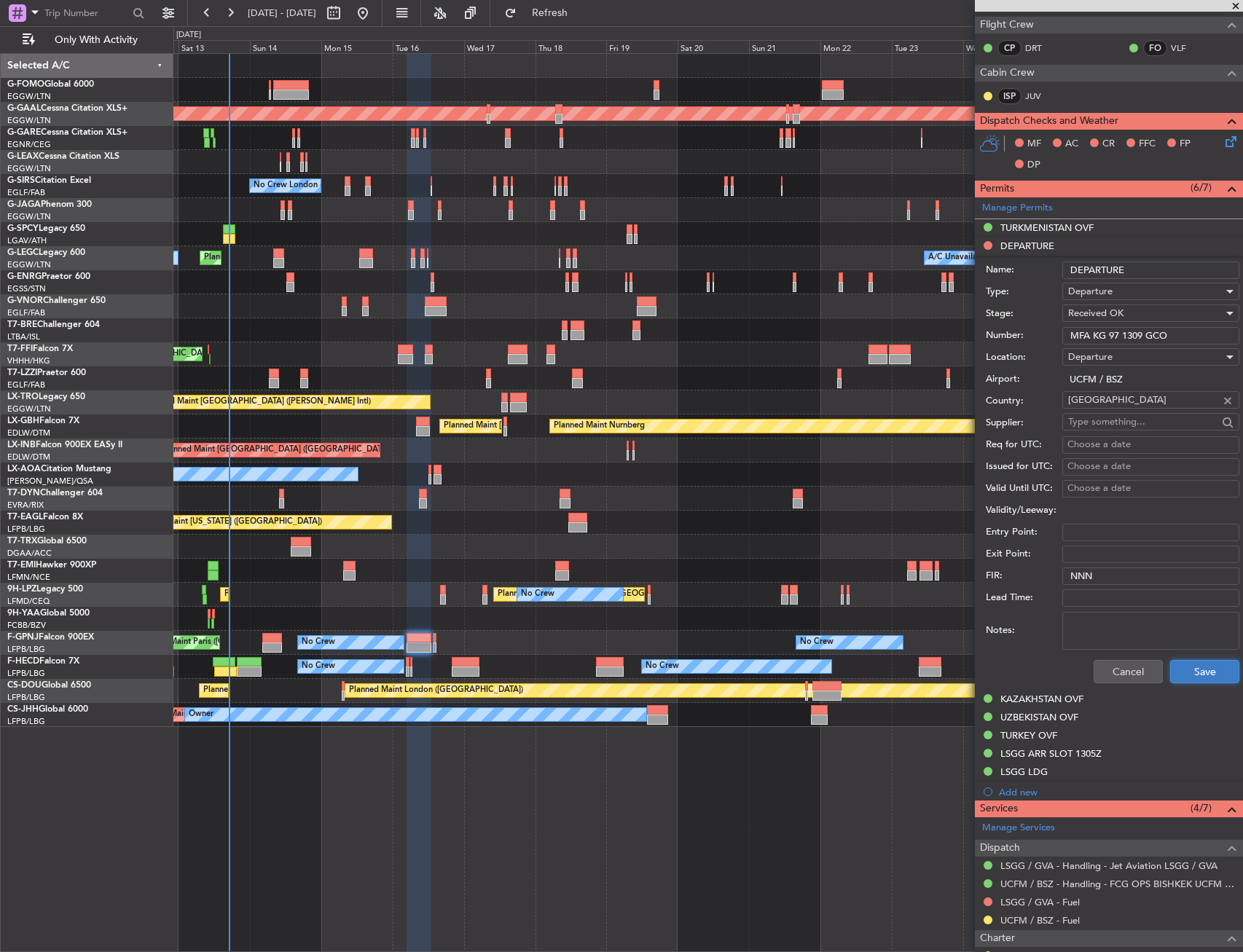
click at [1184, 667] on button "Save" at bounding box center [1204, 671] width 69 height 23
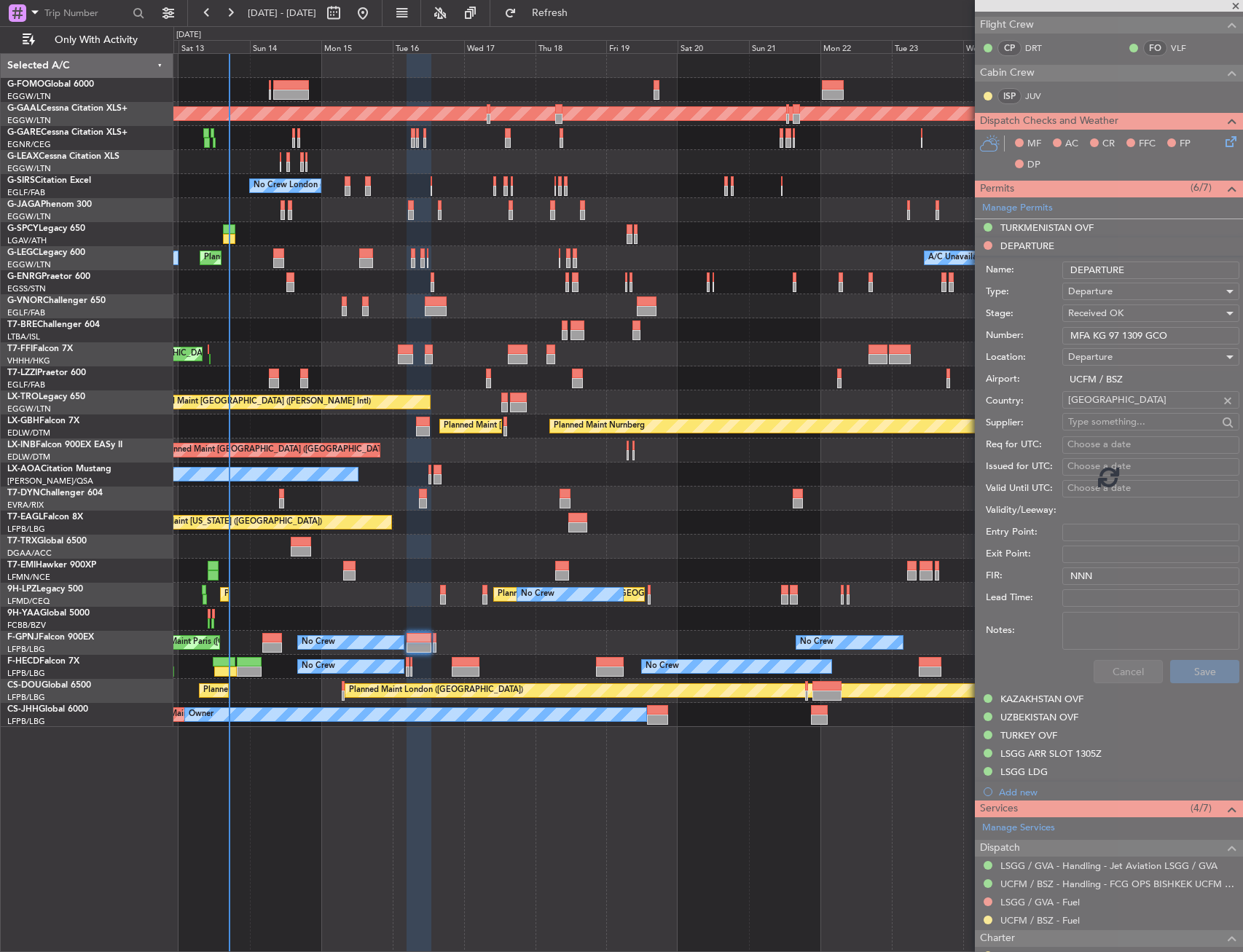
scroll to position [30, 0]
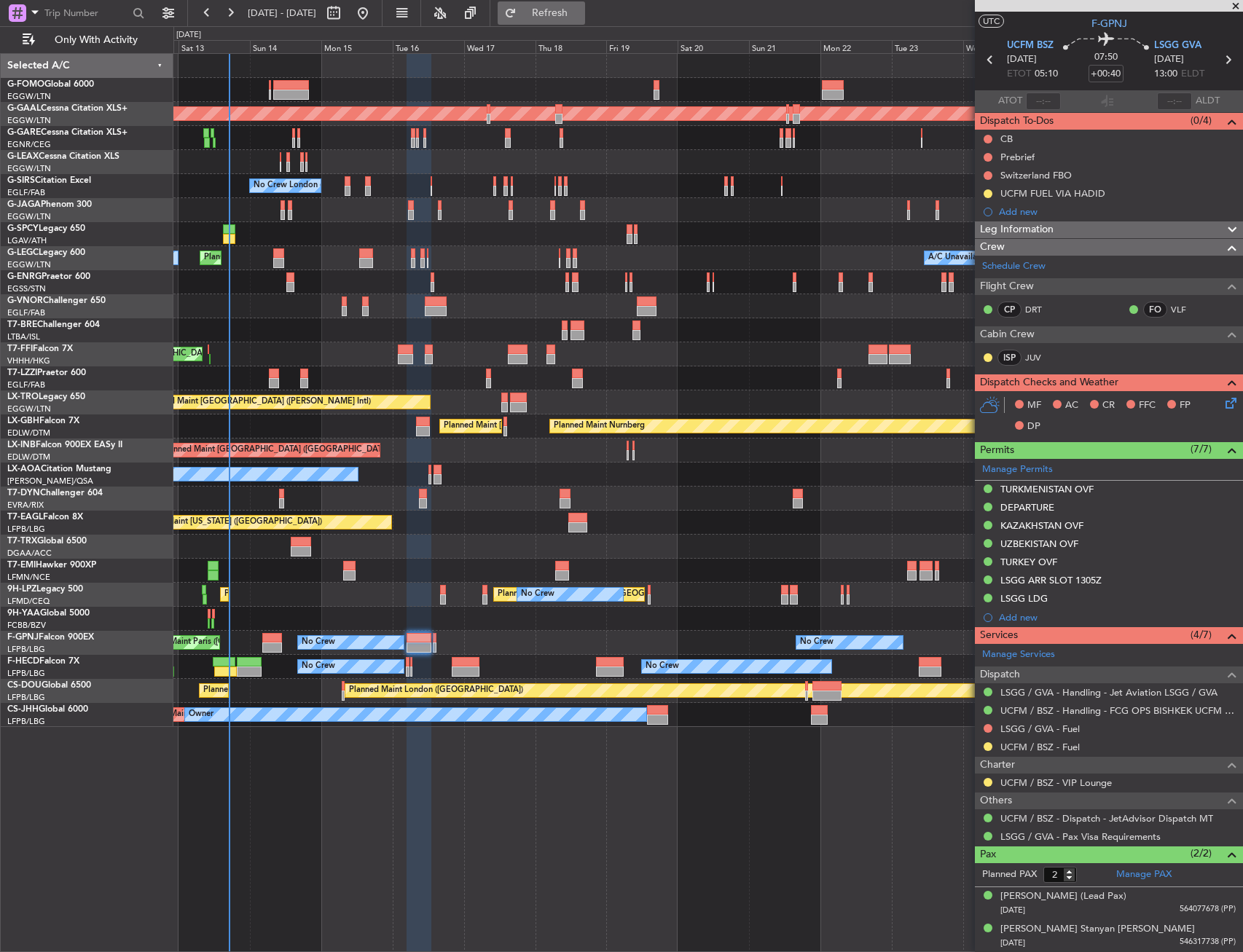
click at [580, 8] on span "Refresh" at bounding box center [550, 13] width 62 height 10
click at [580, 28] on div "0 0 Fri 12 Sat 13 Sun 14 Mon 15 Tue 16 Wed 17 Thu 18 Sep 2025 Fri 19 Sat 20 Sun…" at bounding box center [708, 39] width 1068 height 27
click at [580, 16] on span "Refresh" at bounding box center [550, 13] width 62 height 10
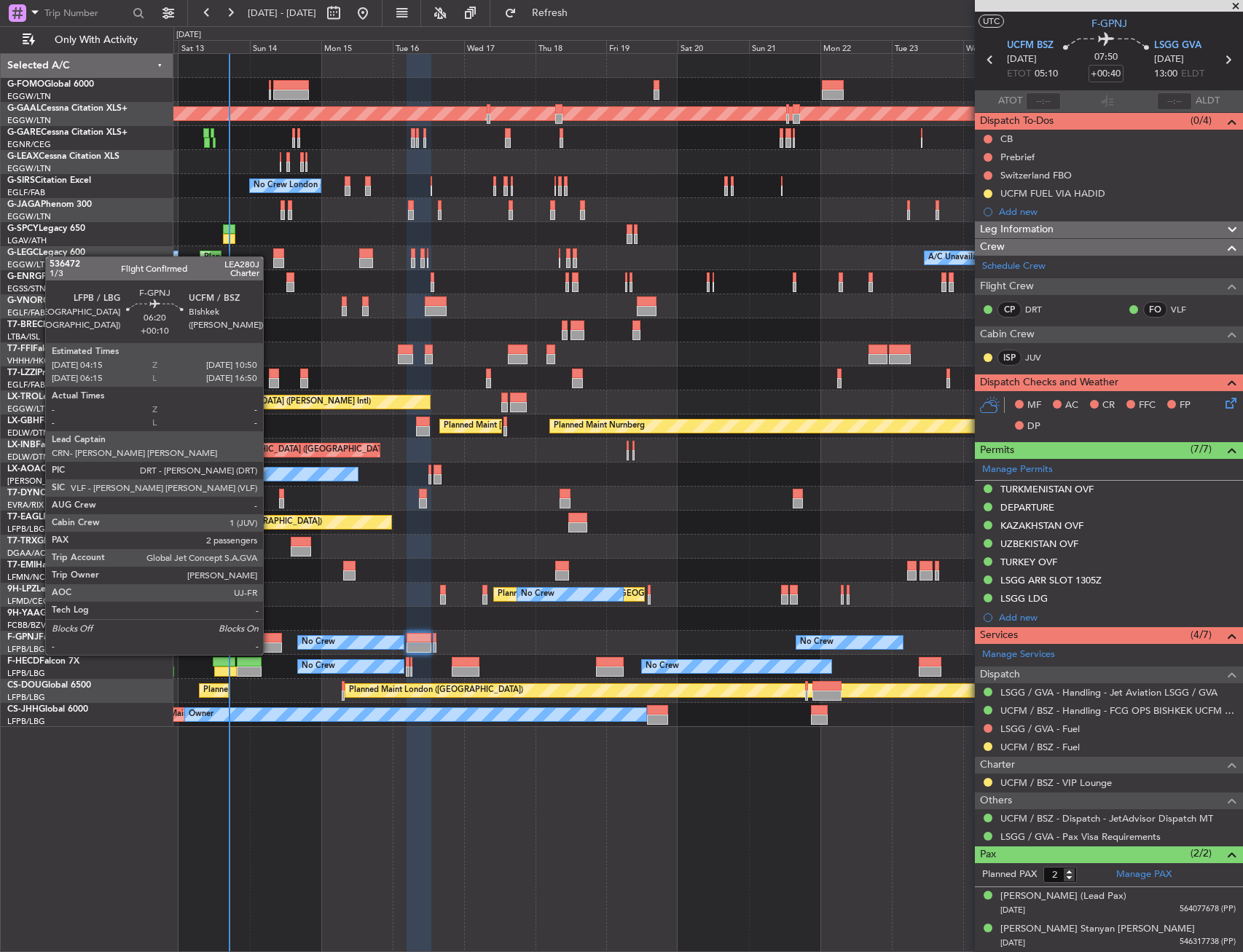
click at [270, 640] on div at bounding box center [272, 637] width 19 height 10
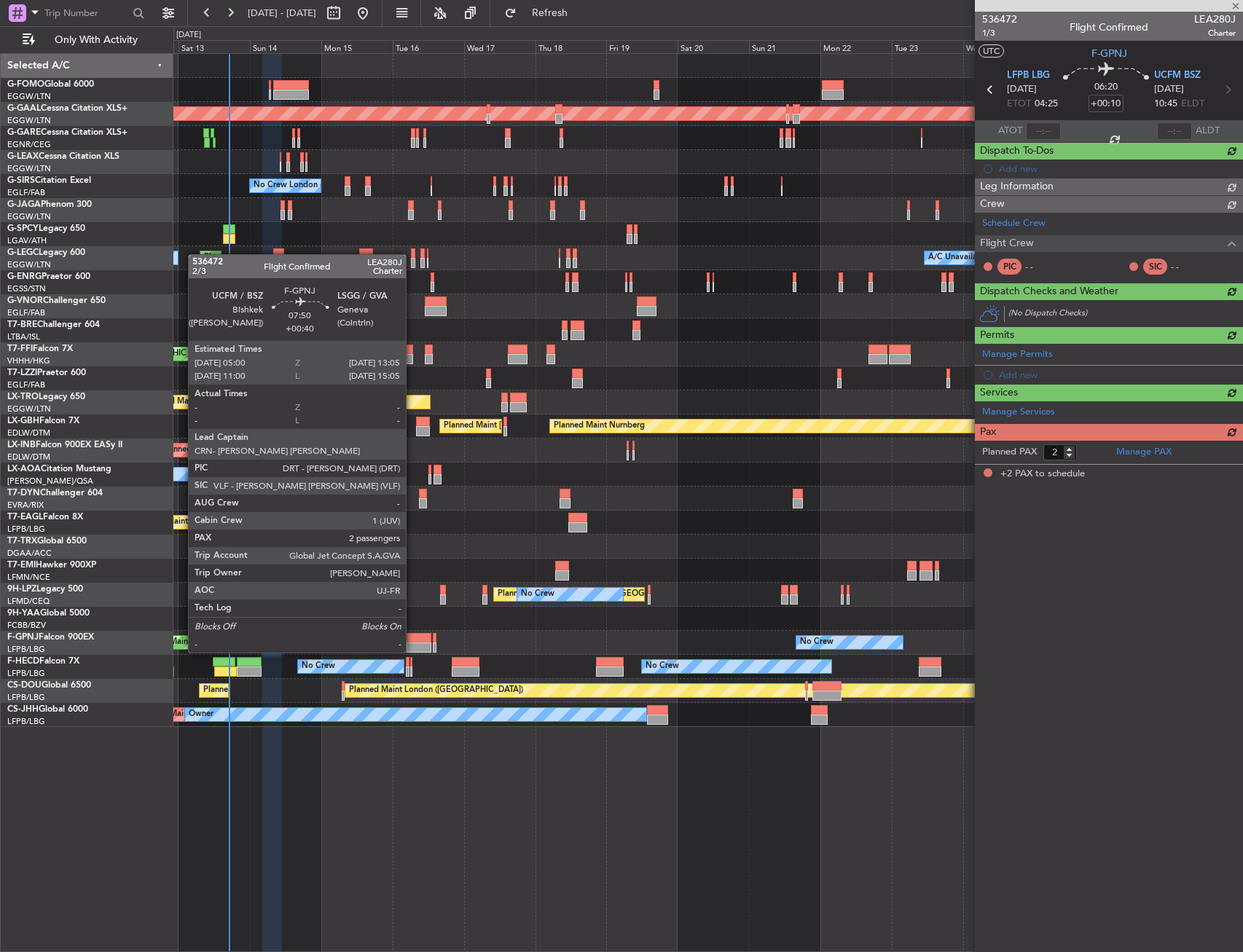
scroll to position [0, 0]
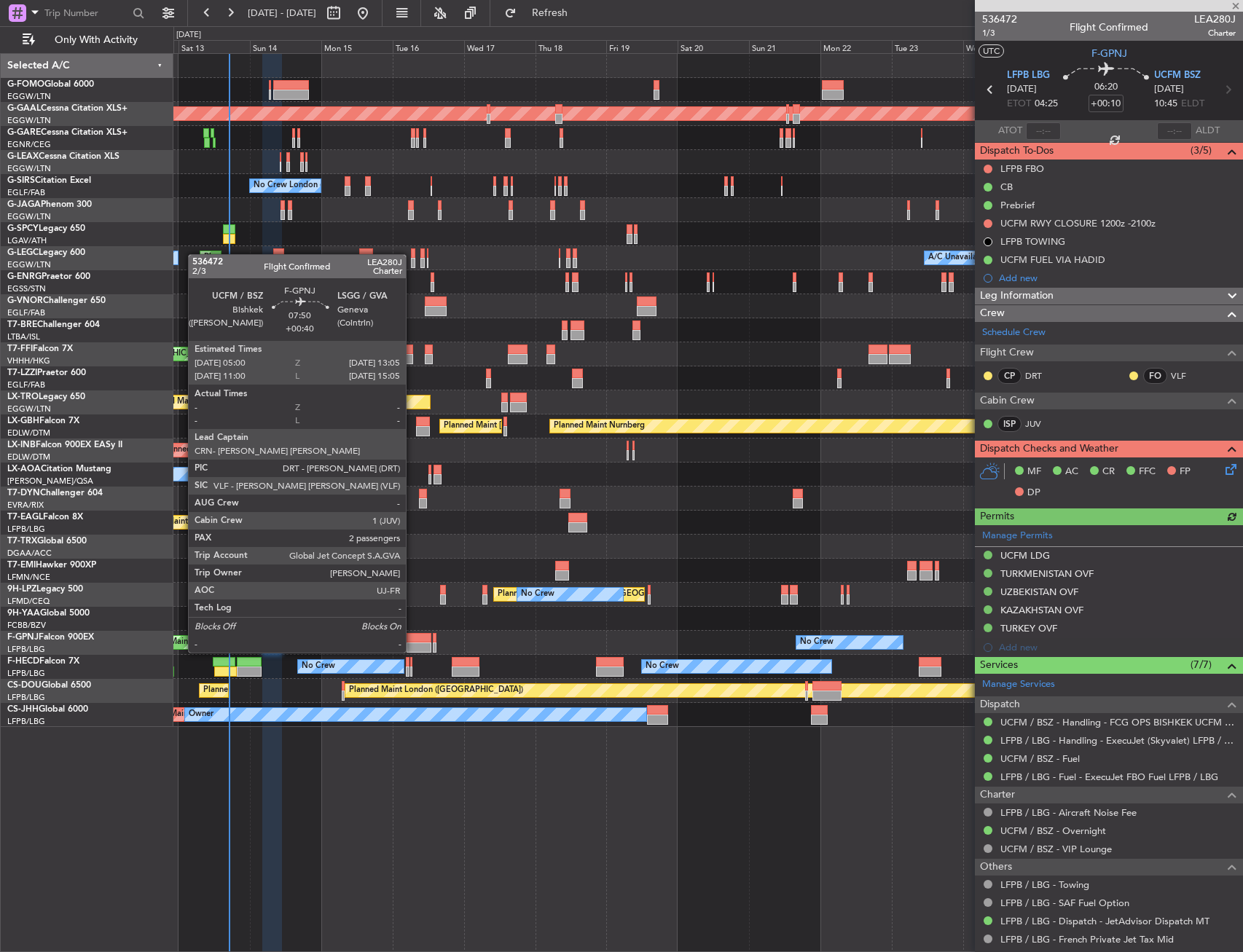
click at [412, 638] on div at bounding box center [419, 637] width 24 height 10
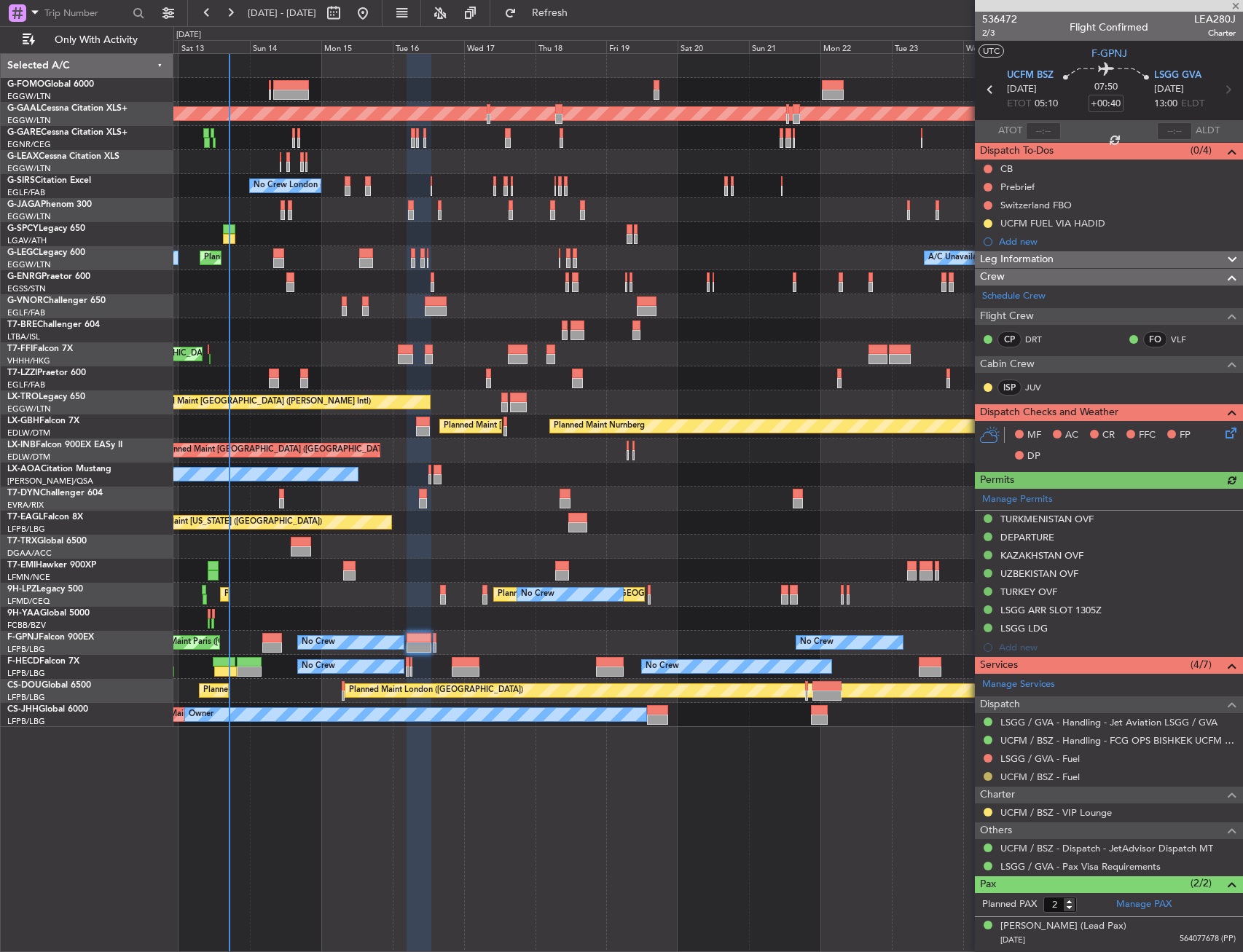
click at [990, 777] on button at bounding box center [988, 777] width 9 height 9
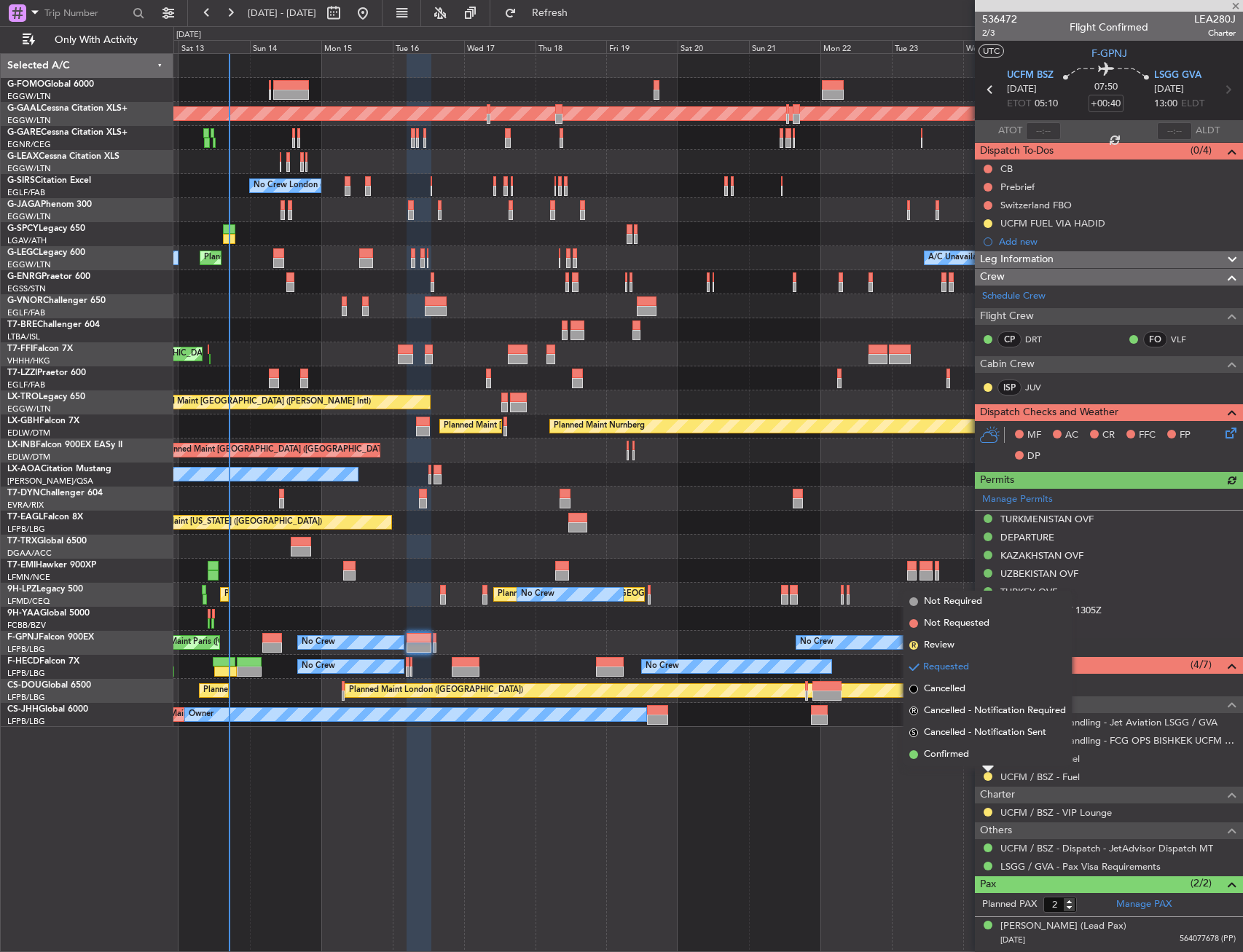
click at [950, 756] on span "Confirmed" at bounding box center [946, 755] width 45 height 15
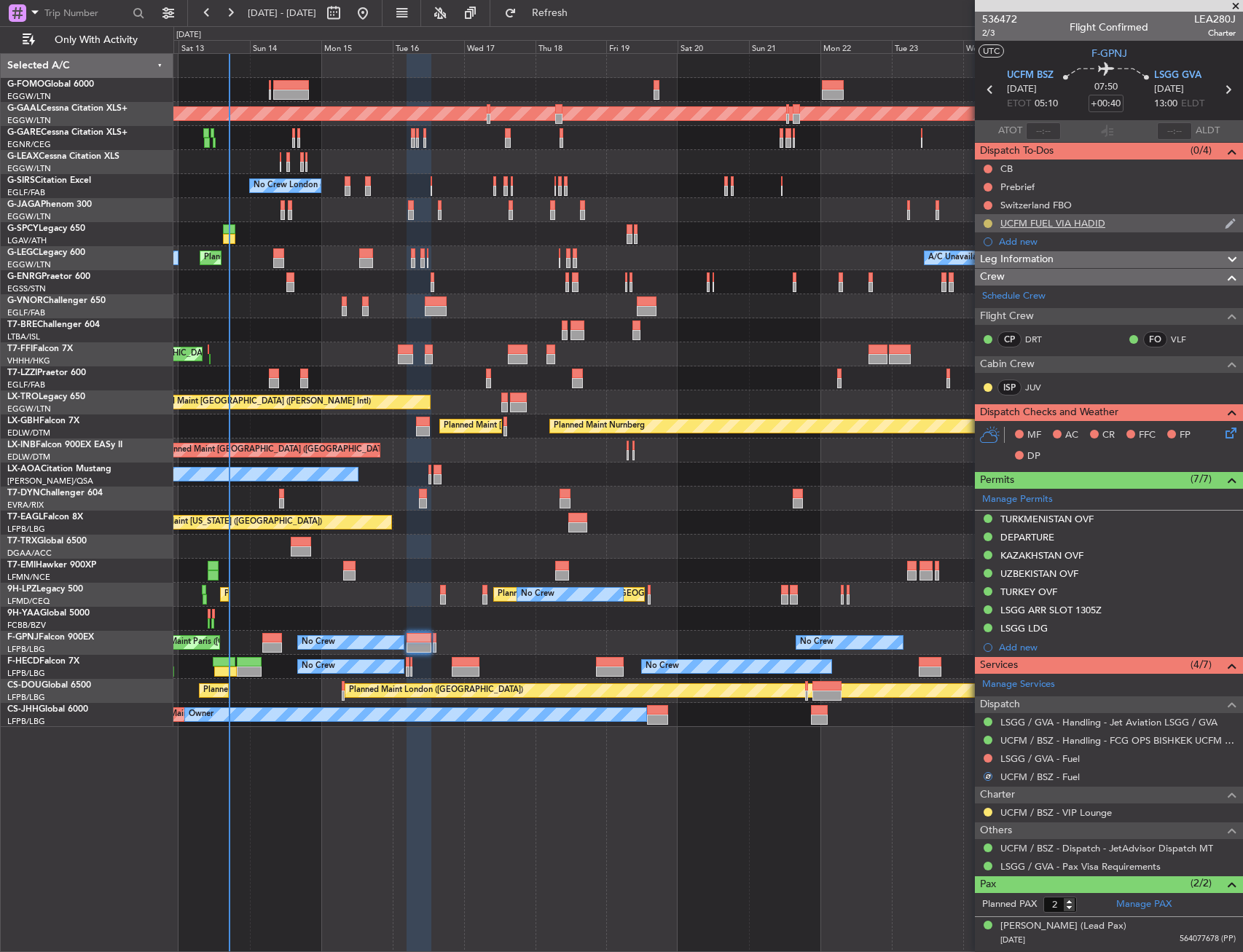
click at [989, 221] on button at bounding box center [988, 224] width 9 height 9
click span "Completed"
click div "MF AC CR FFC FP DP"
click icon
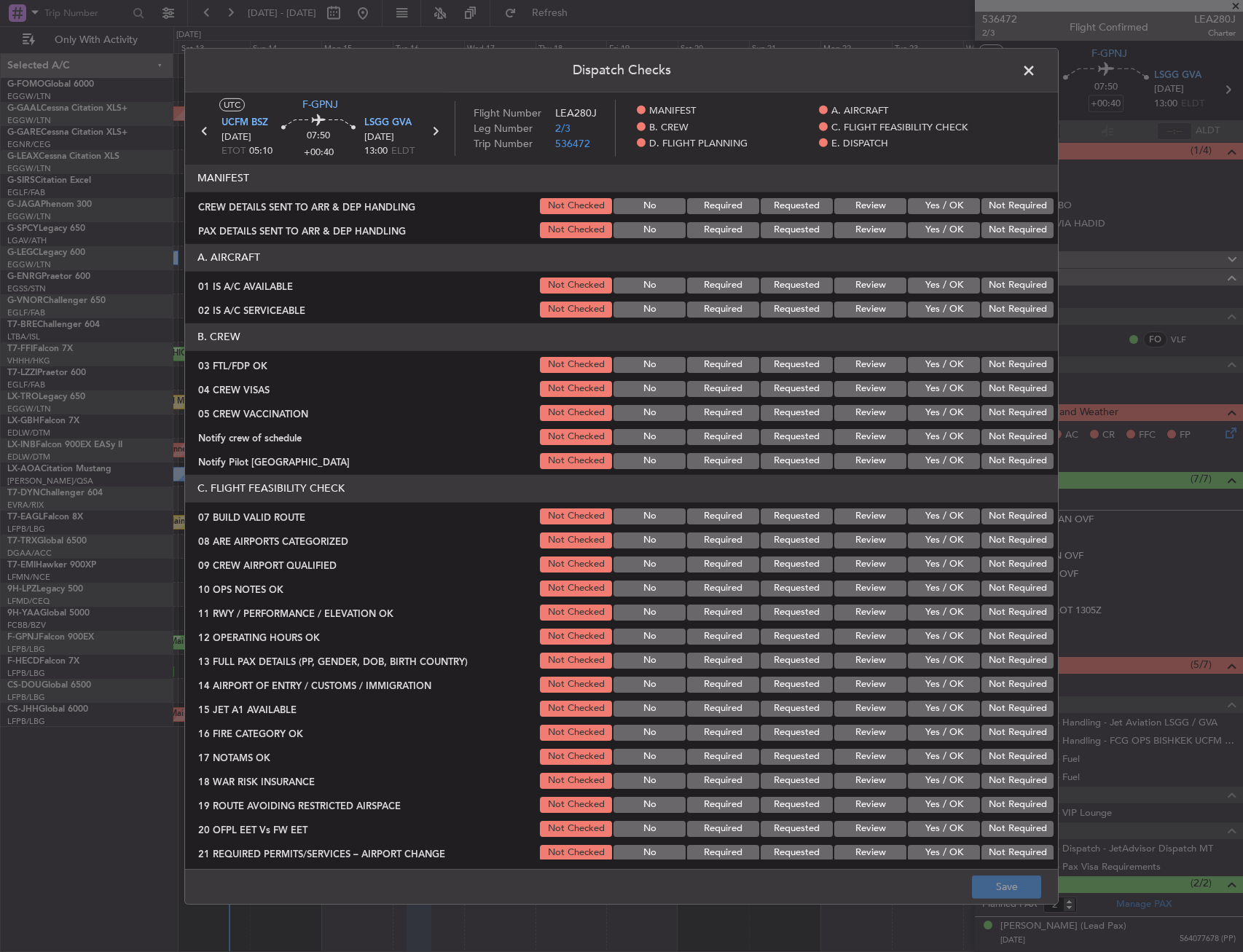
click button "Yes / OK"
click button "Not Checked"
click div "Not Checked"
drag, startPoint x: 561, startPoint y: 313, endPoint x: 730, endPoint y: 350, distance: 173.0
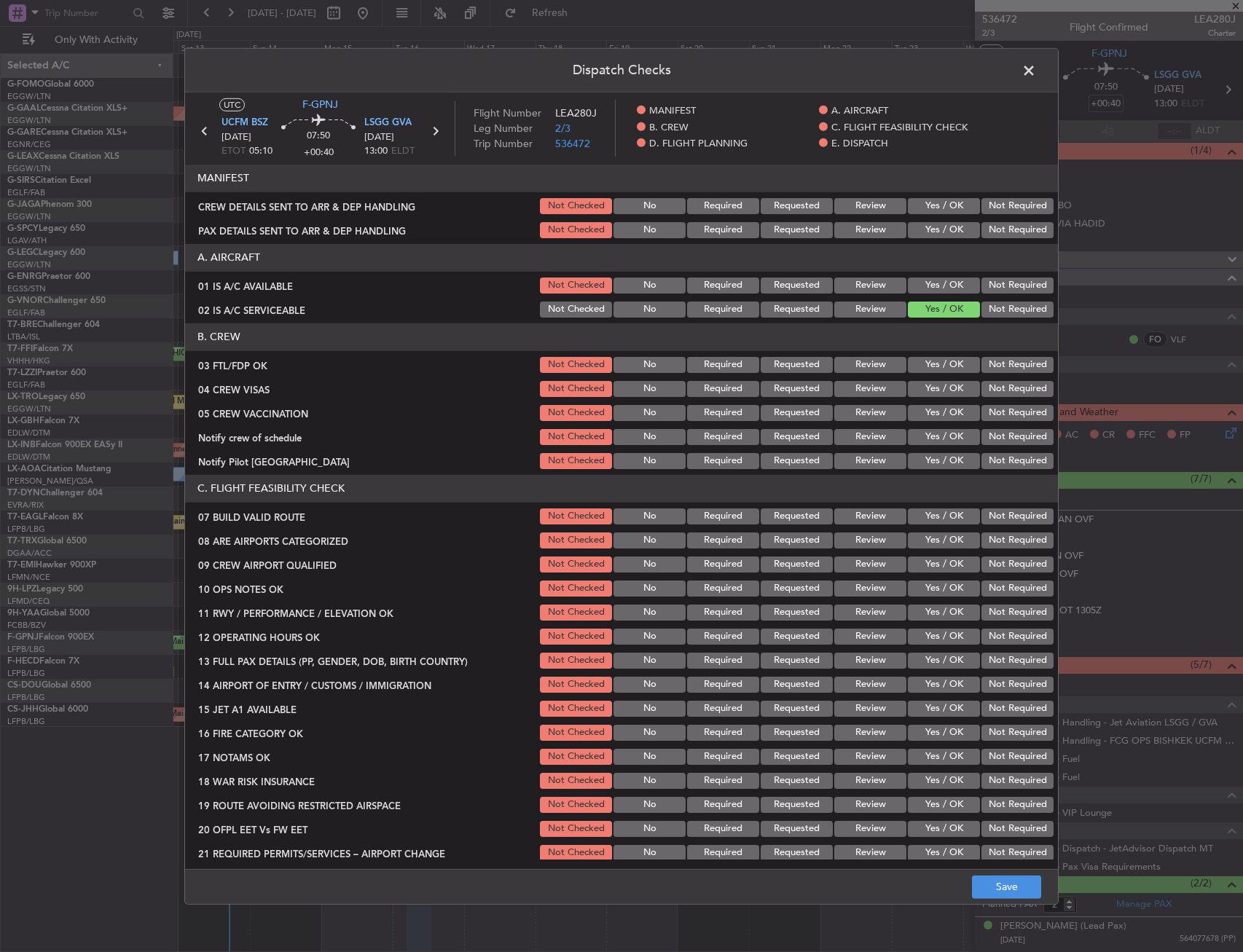
click button "Not Checked"
drag, startPoint x: 959, startPoint y: 364, endPoint x: 999, endPoint y: 387, distance: 46.1
click button "Yes / OK"
click button "Not Required"
drag, startPoint x: 1004, startPoint y: 408, endPoint x: 996, endPoint y: 411, distance: 8.5
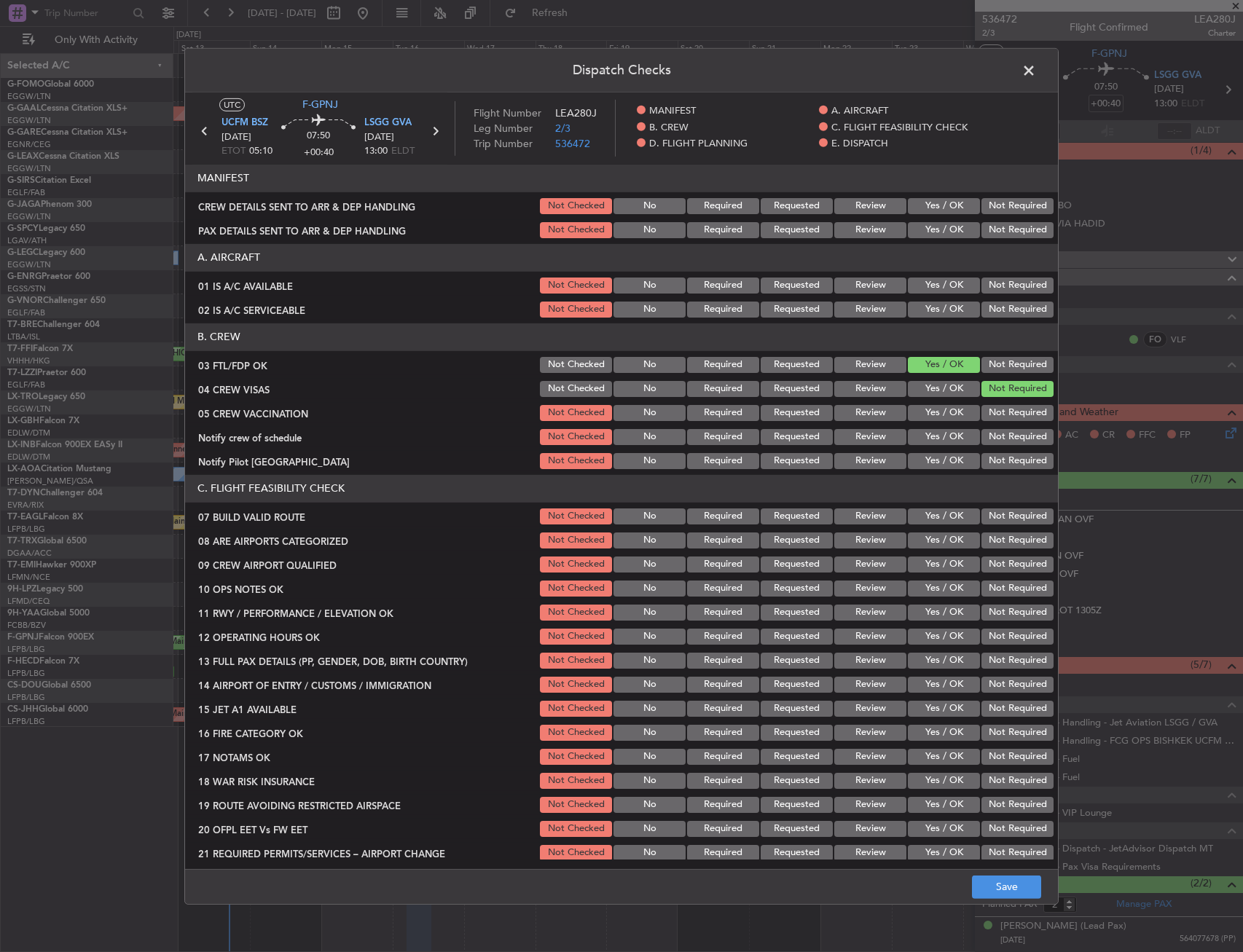
click button "Not Required"
click button "Yes / OK"
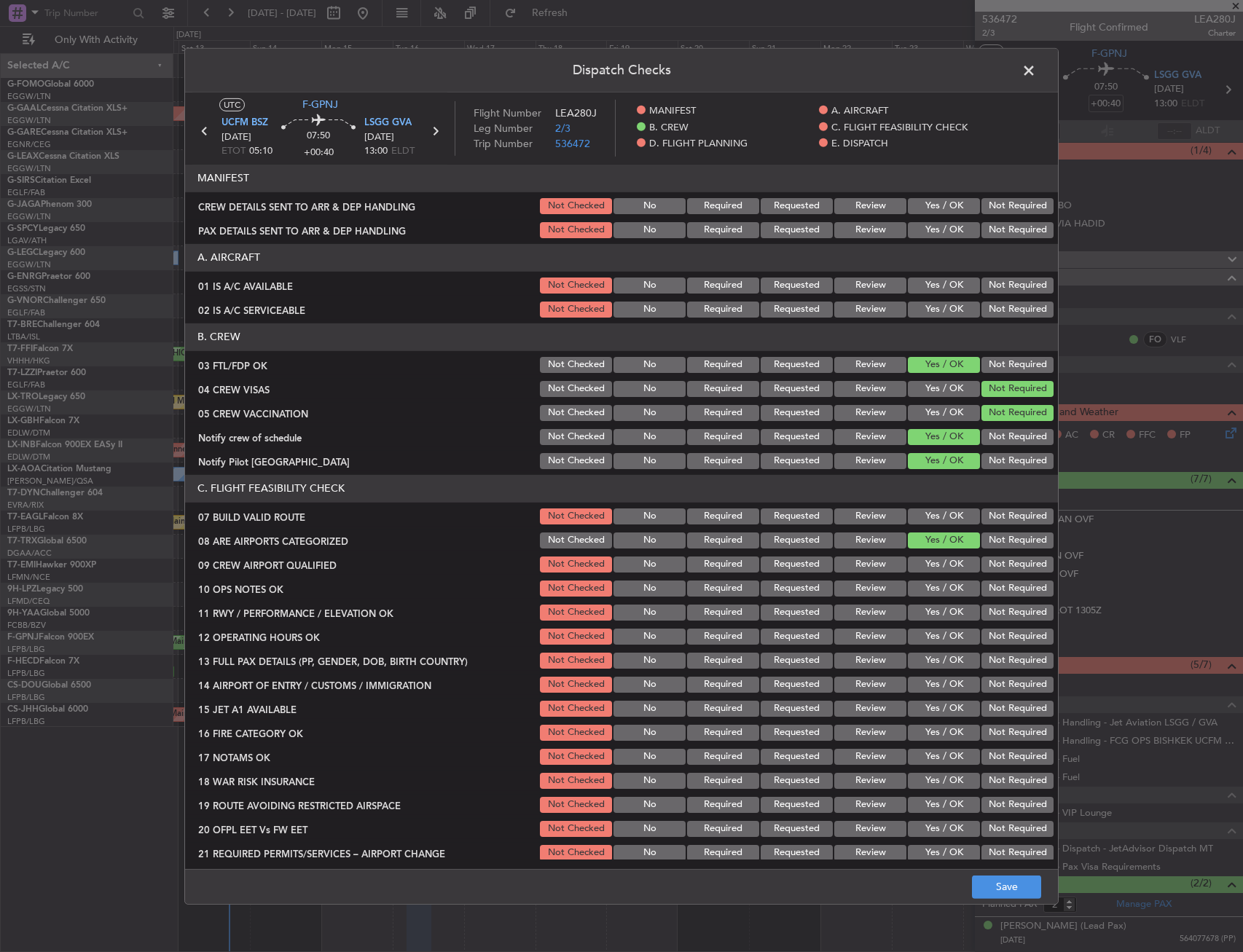
drag, startPoint x: 928, startPoint y: 561, endPoint x: 946, endPoint y: 608, distance: 50.3
click button "Yes / OK"
click button "Save"
drag, startPoint x: 1036, startPoint y: 73, endPoint x: 851, endPoint y: 391, distance: 367.9
click span
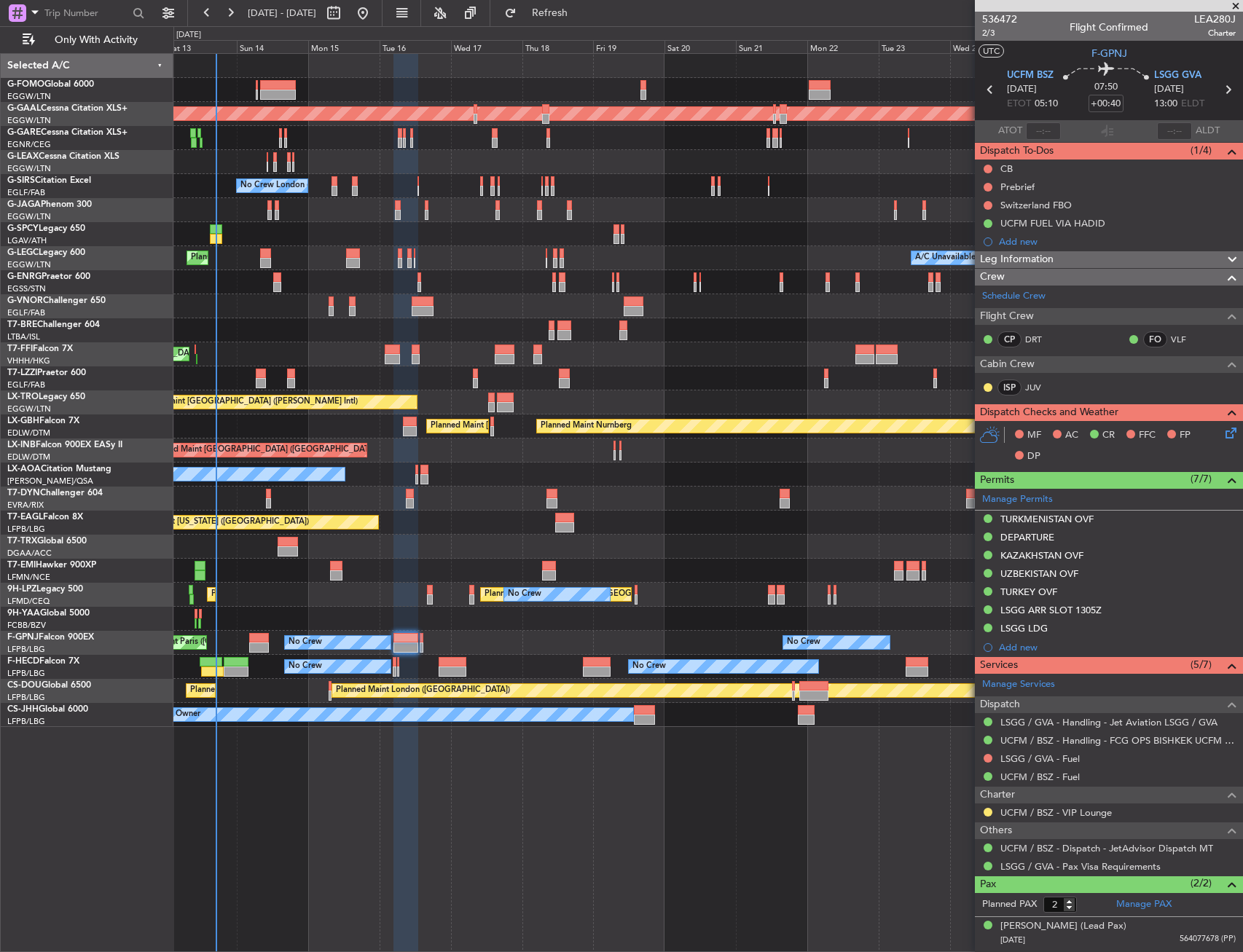
click div "Planned Maint [GEOGRAPHIC_DATA] ([GEOGRAPHIC_DATA])"
click span "Refresh"
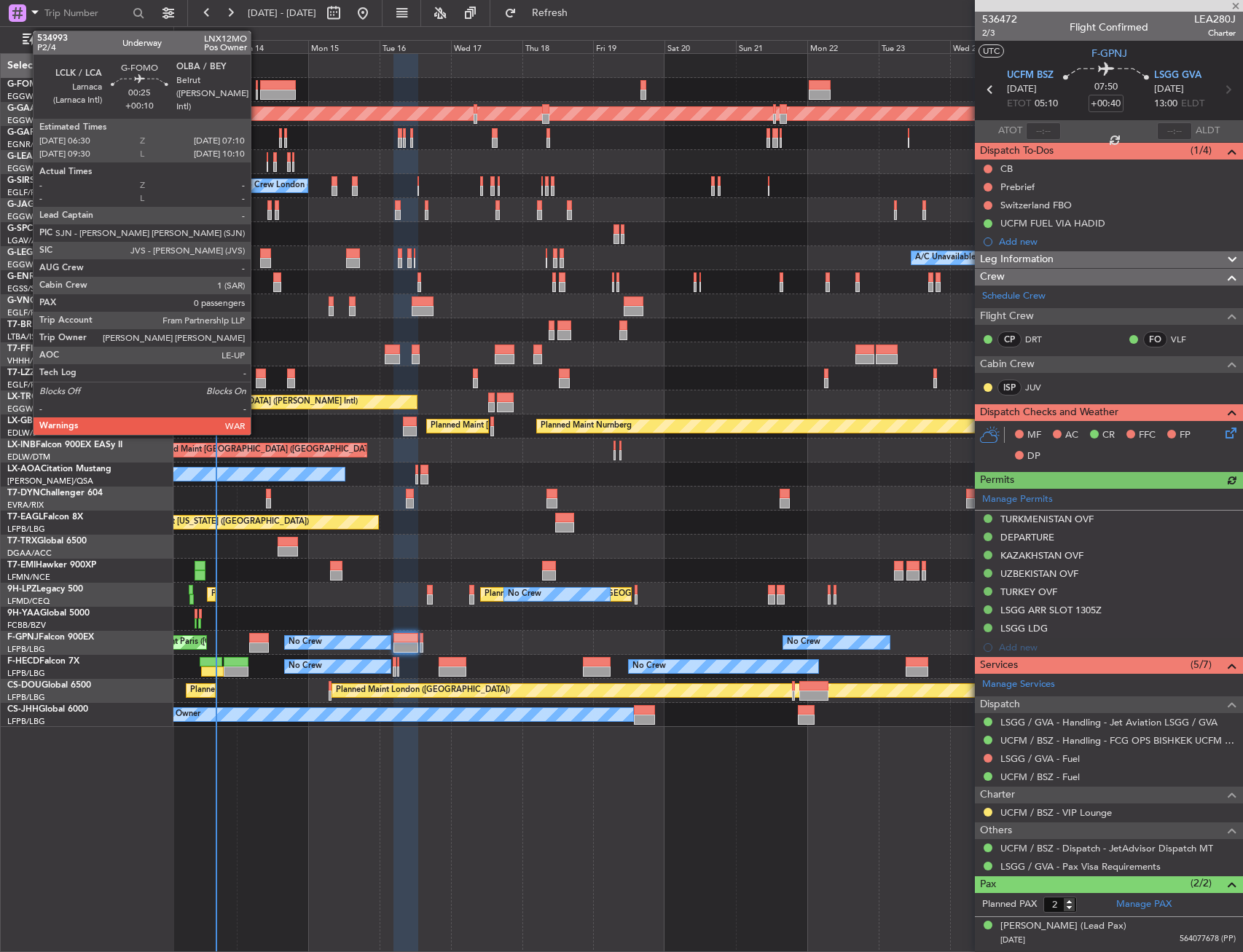
click div
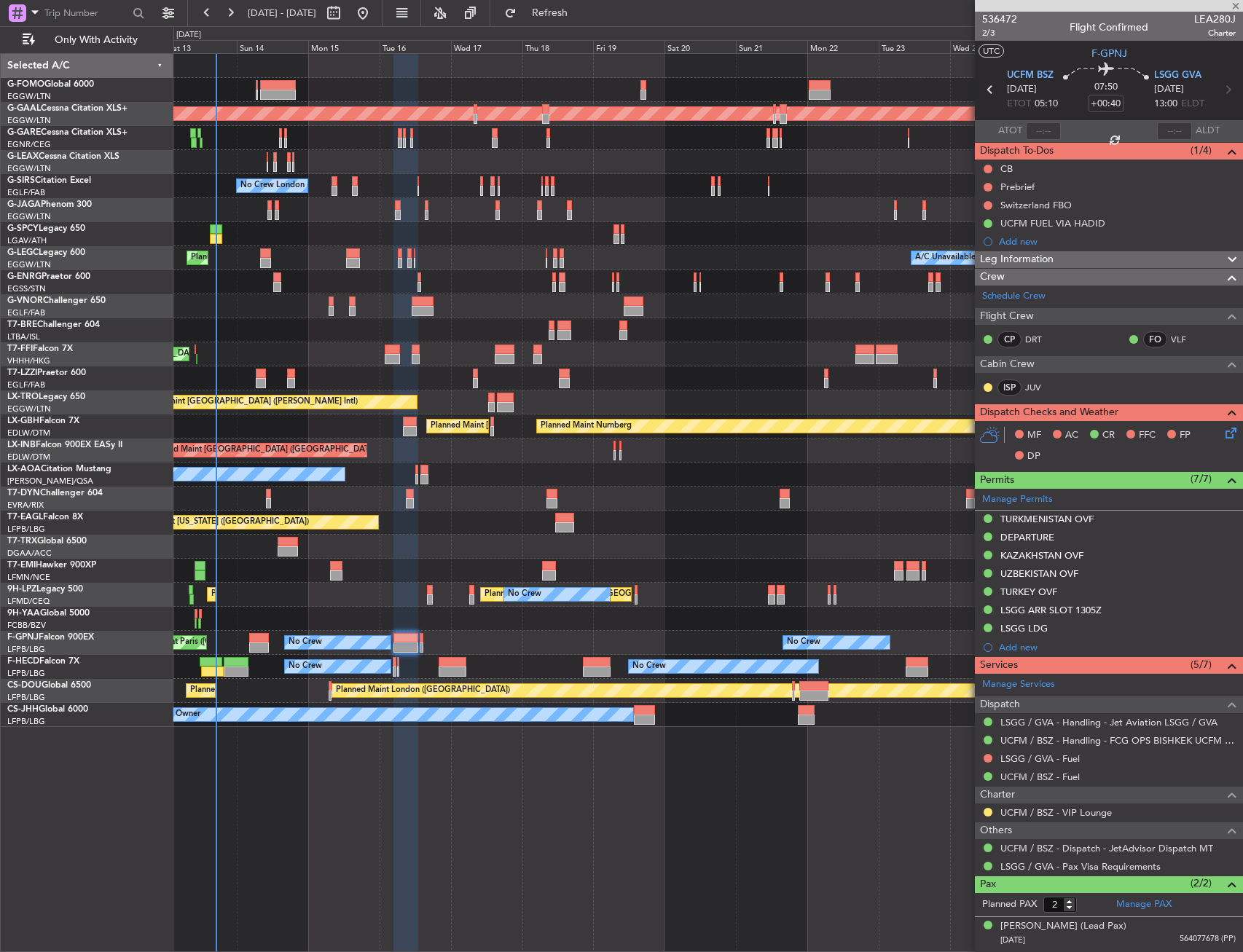
type input "+00:10"
type input "0"
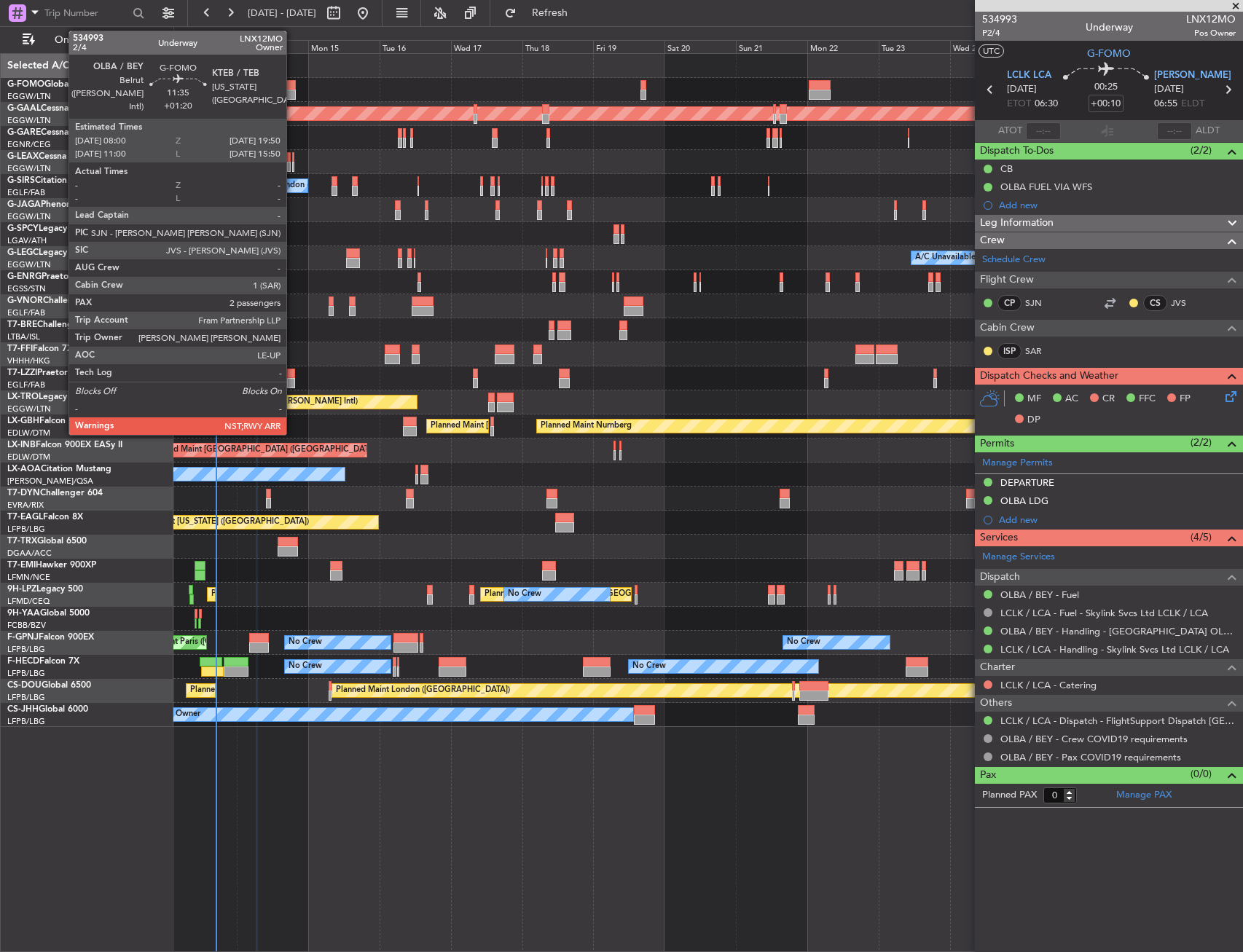
click div
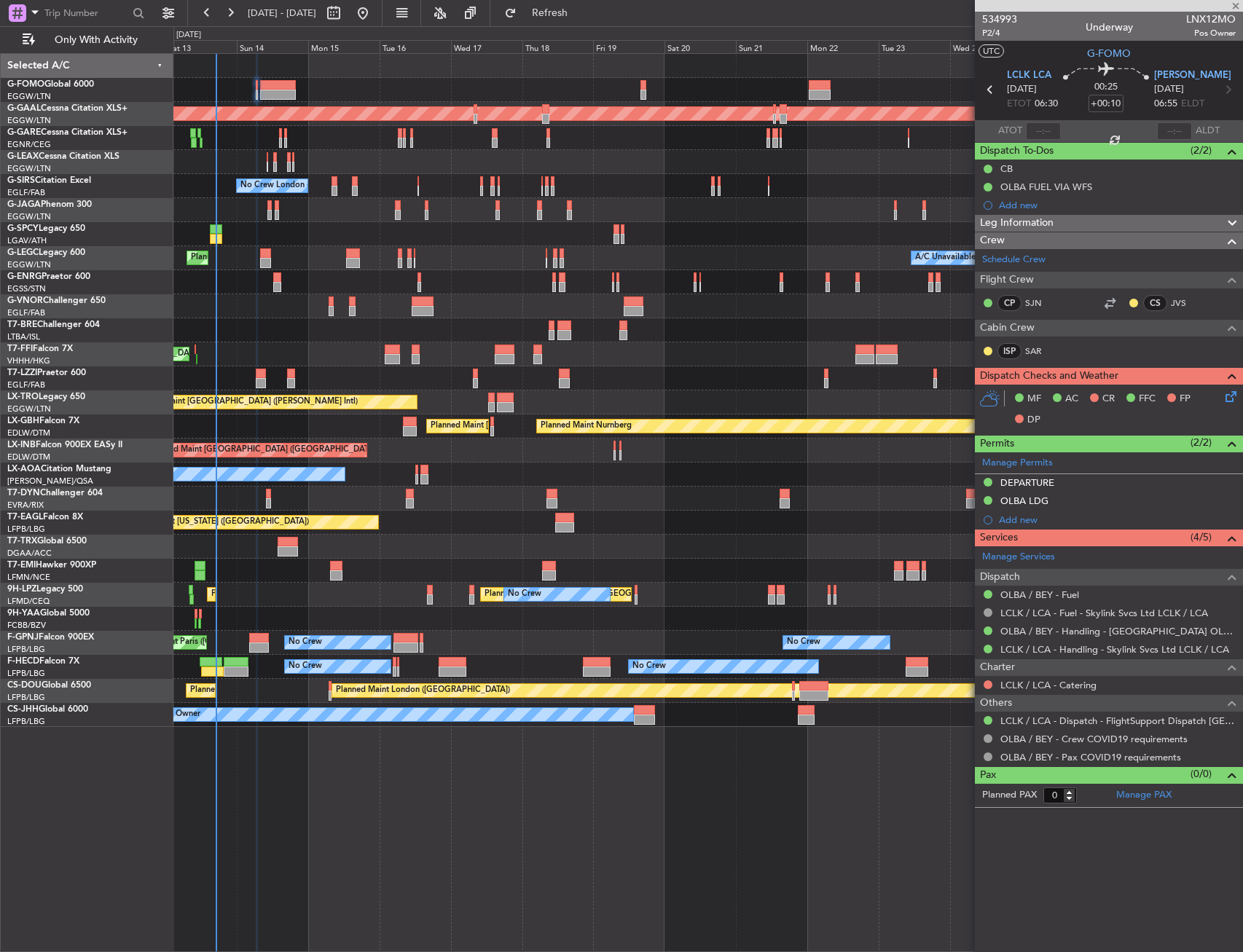
type input "+01:20"
type input "2"
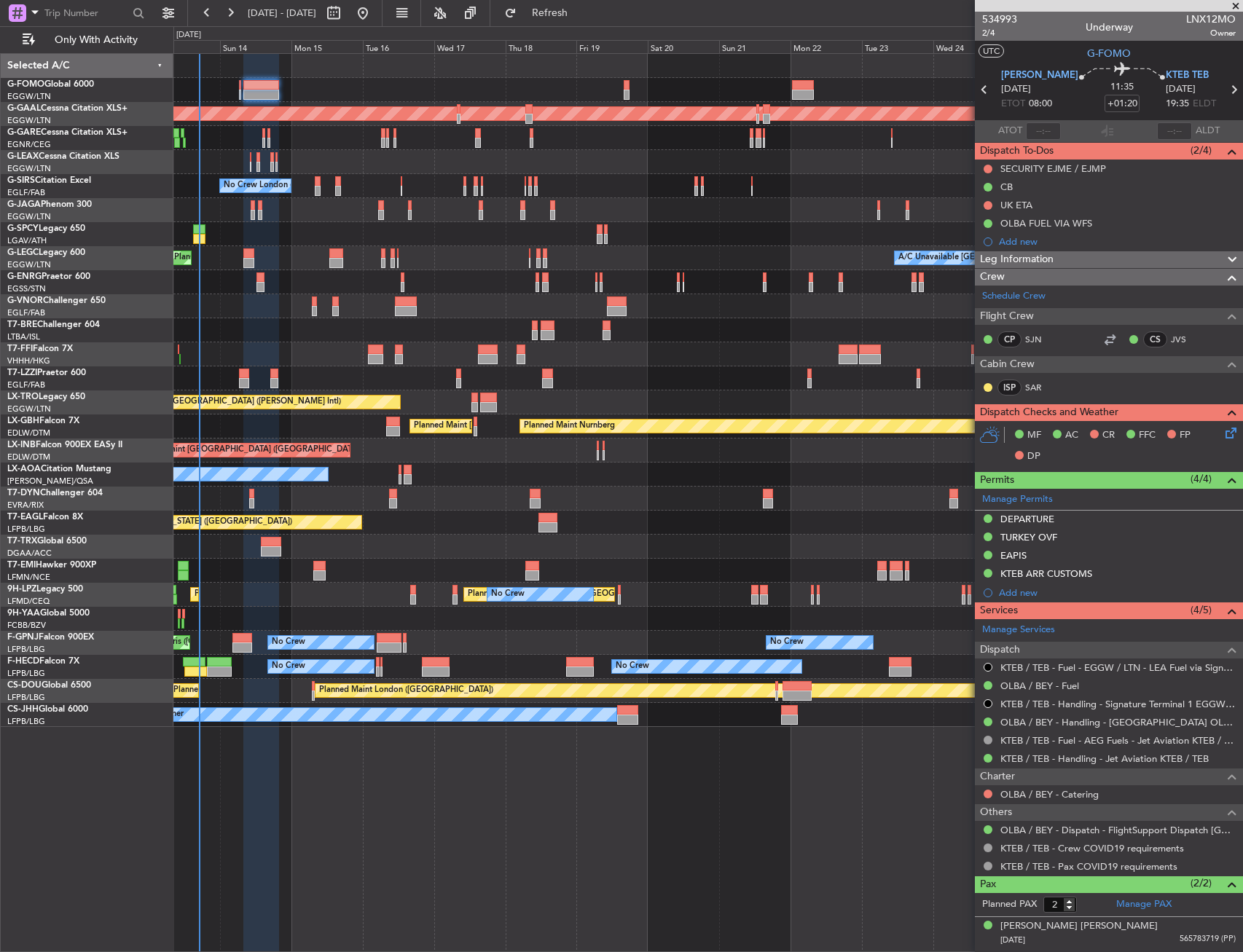
click div "No Crew London (Farnborough) AOG Maint Kemble Planned Maint London (Farnborough)"
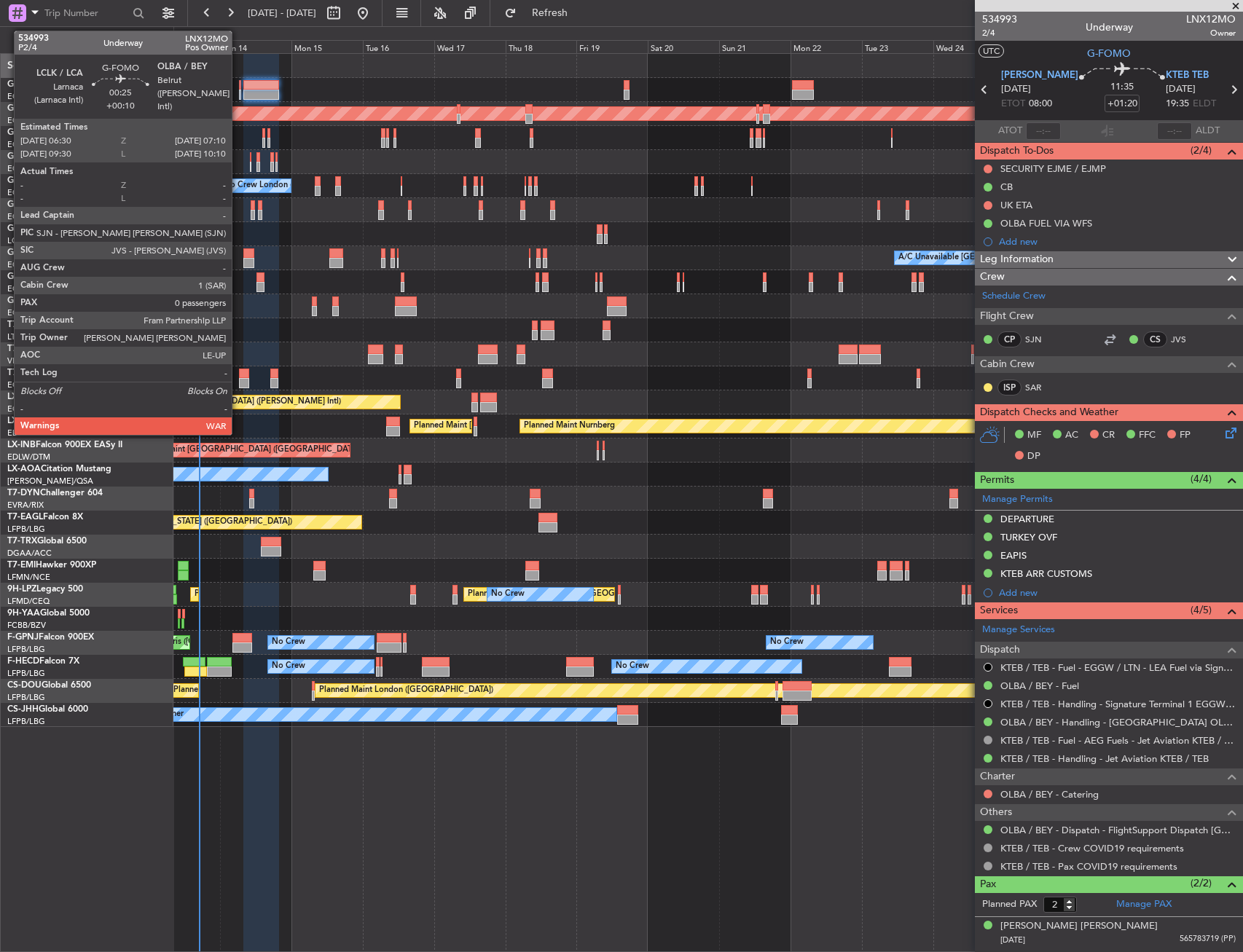
click div
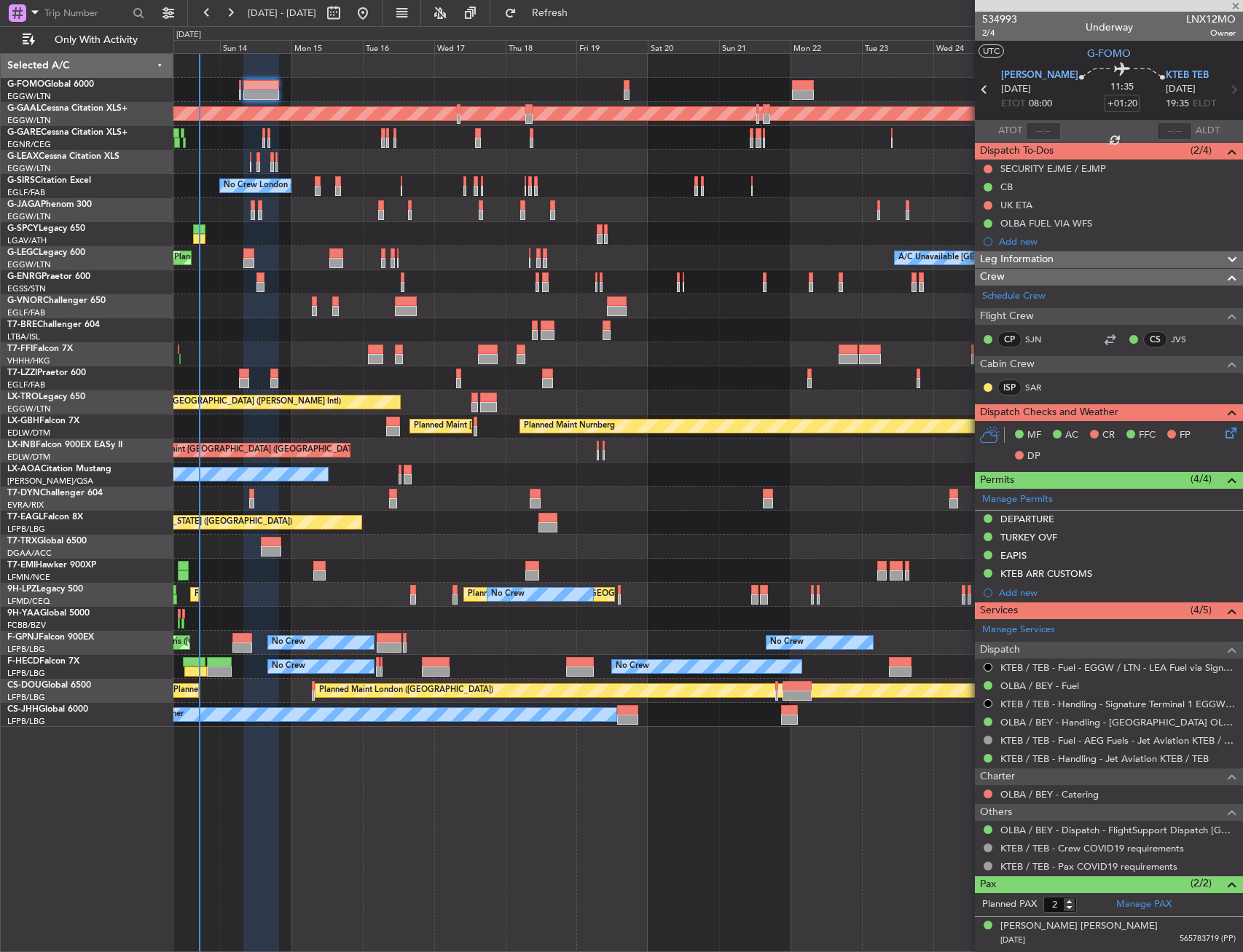
type input "+00:10"
type input "0"
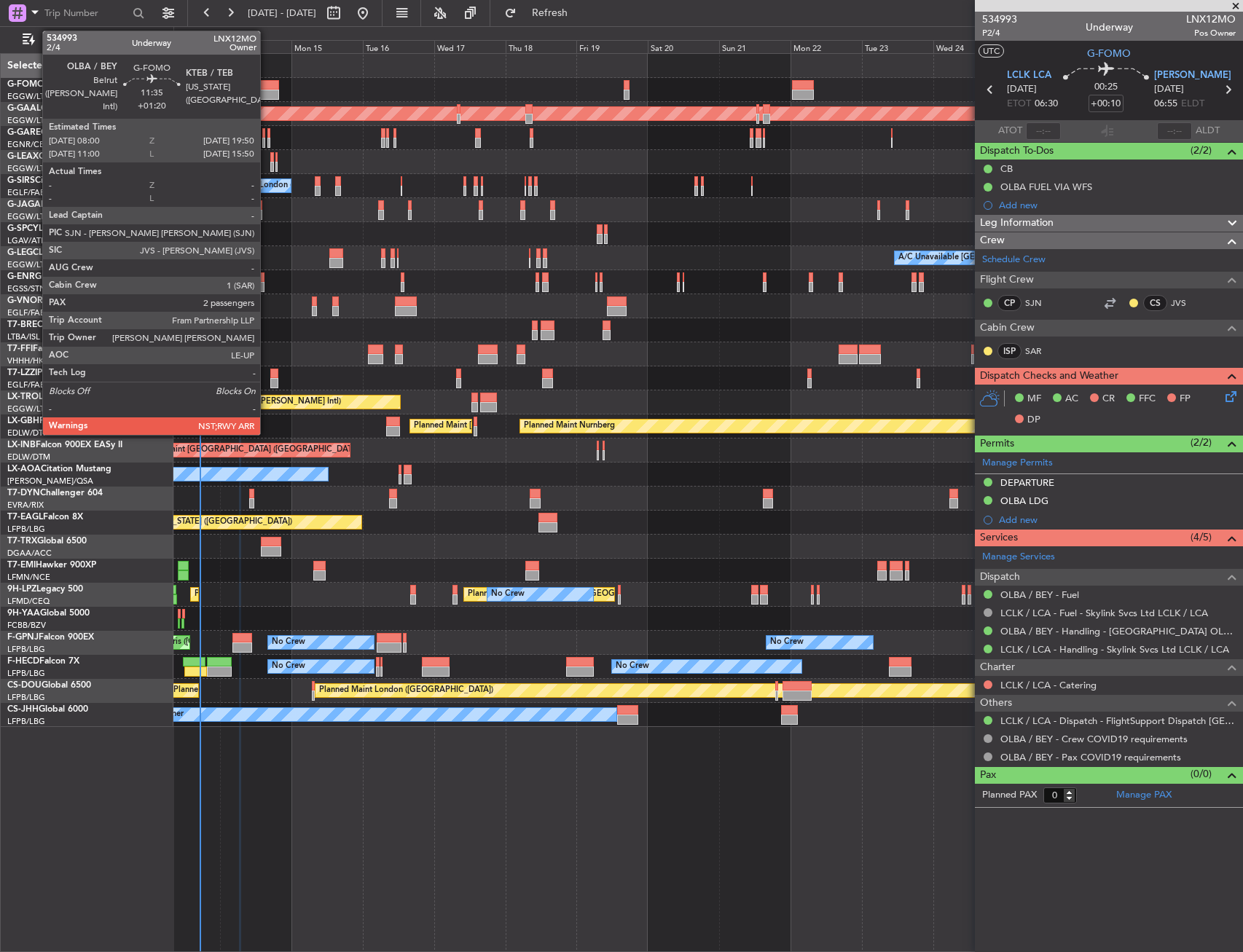
click div
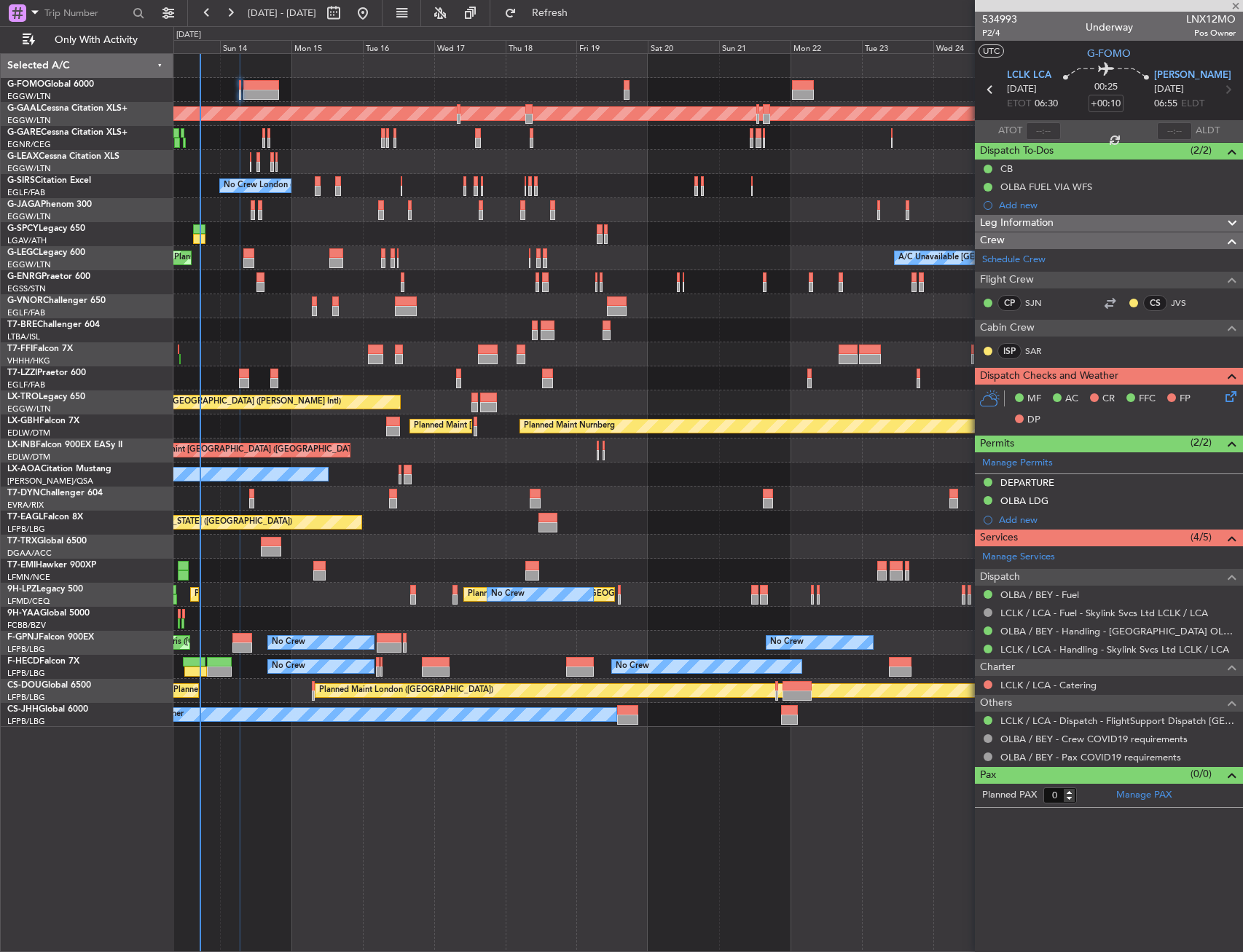
type input "+01:20"
type input "2"
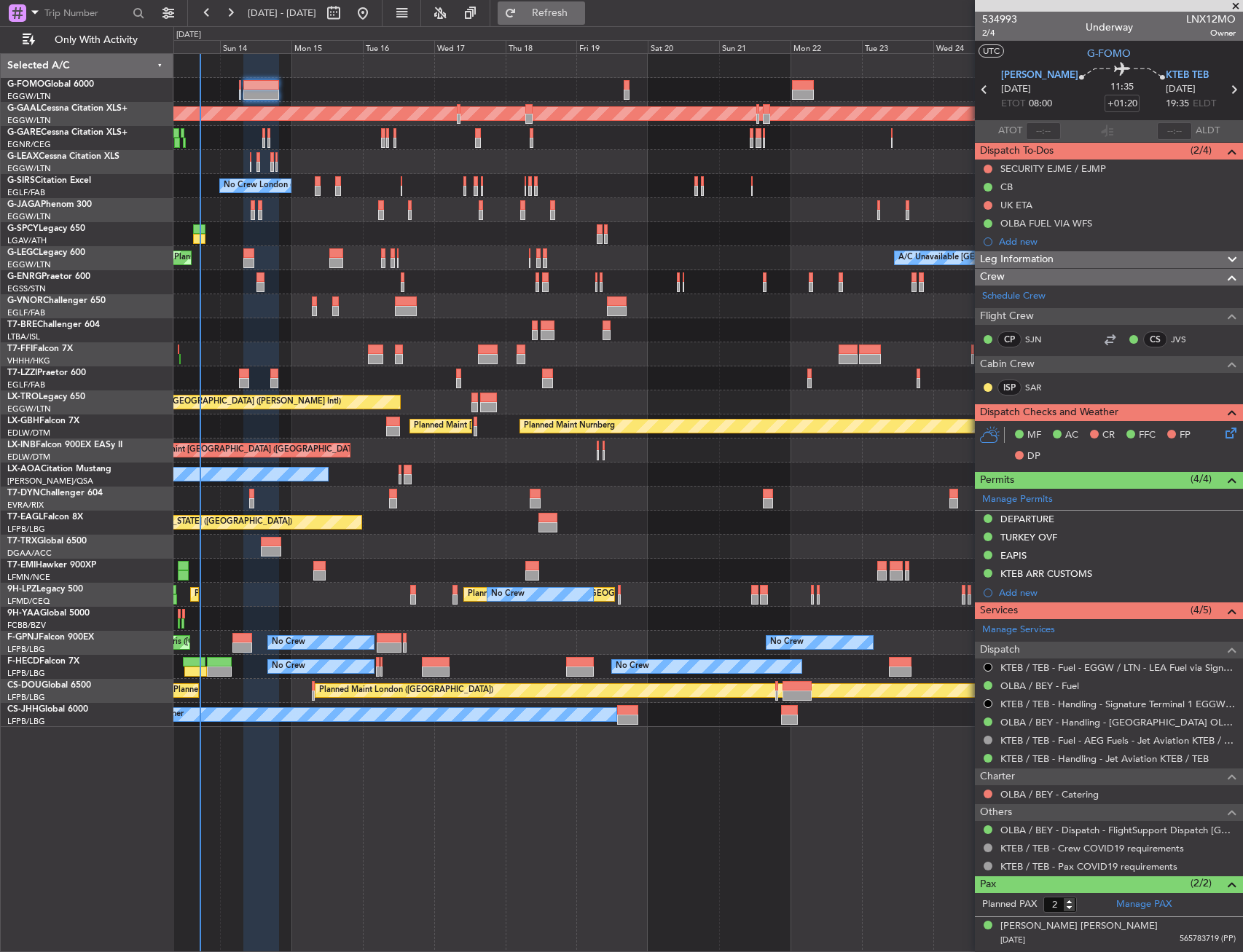
click span "Refresh"
drag, startPoint x: 559, startPoint y: 12, endPoint x: 558, endPoint y: 30, distance: 18.0
click button "Refresh"
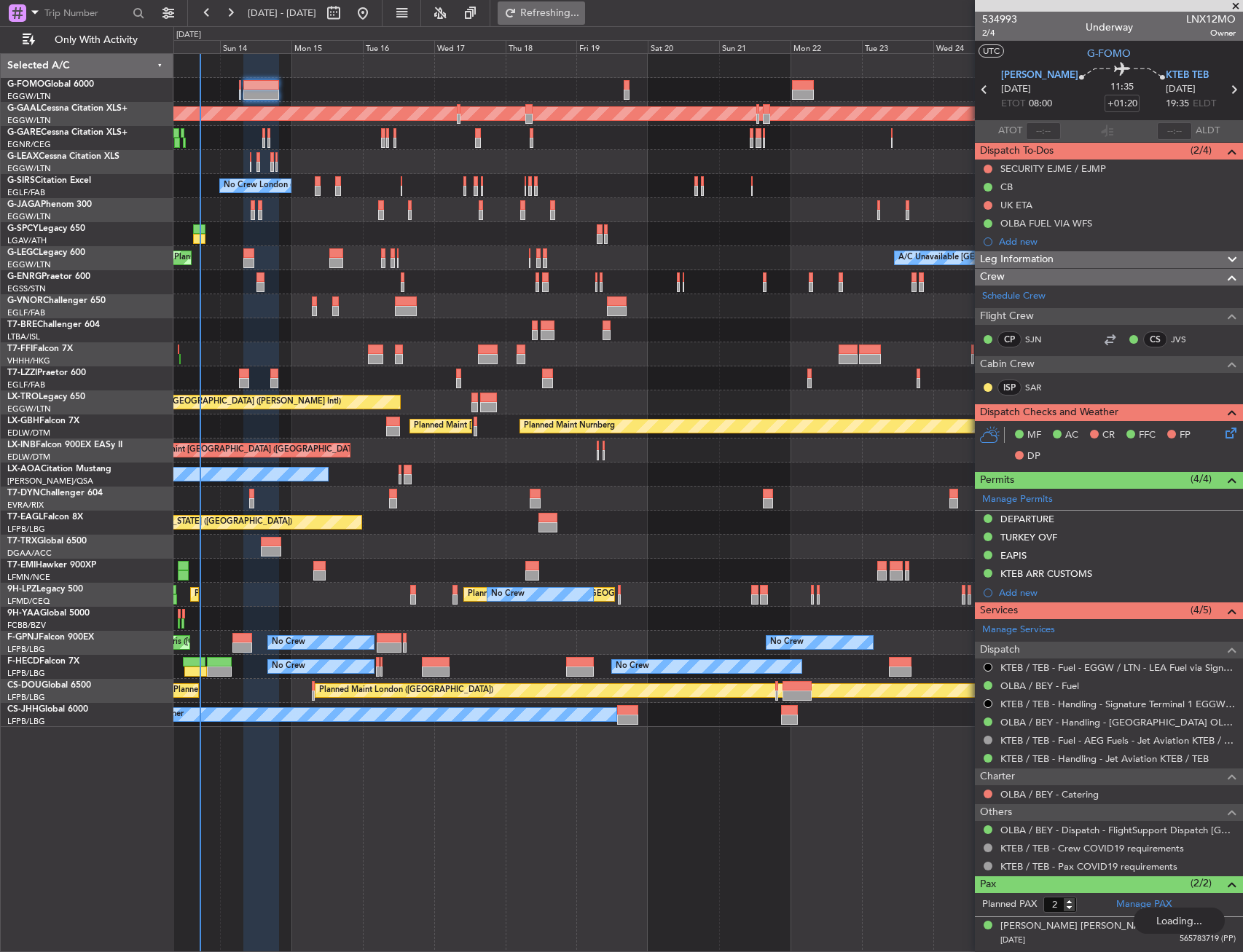
click span "Refreshing..."
click span "Refresh"
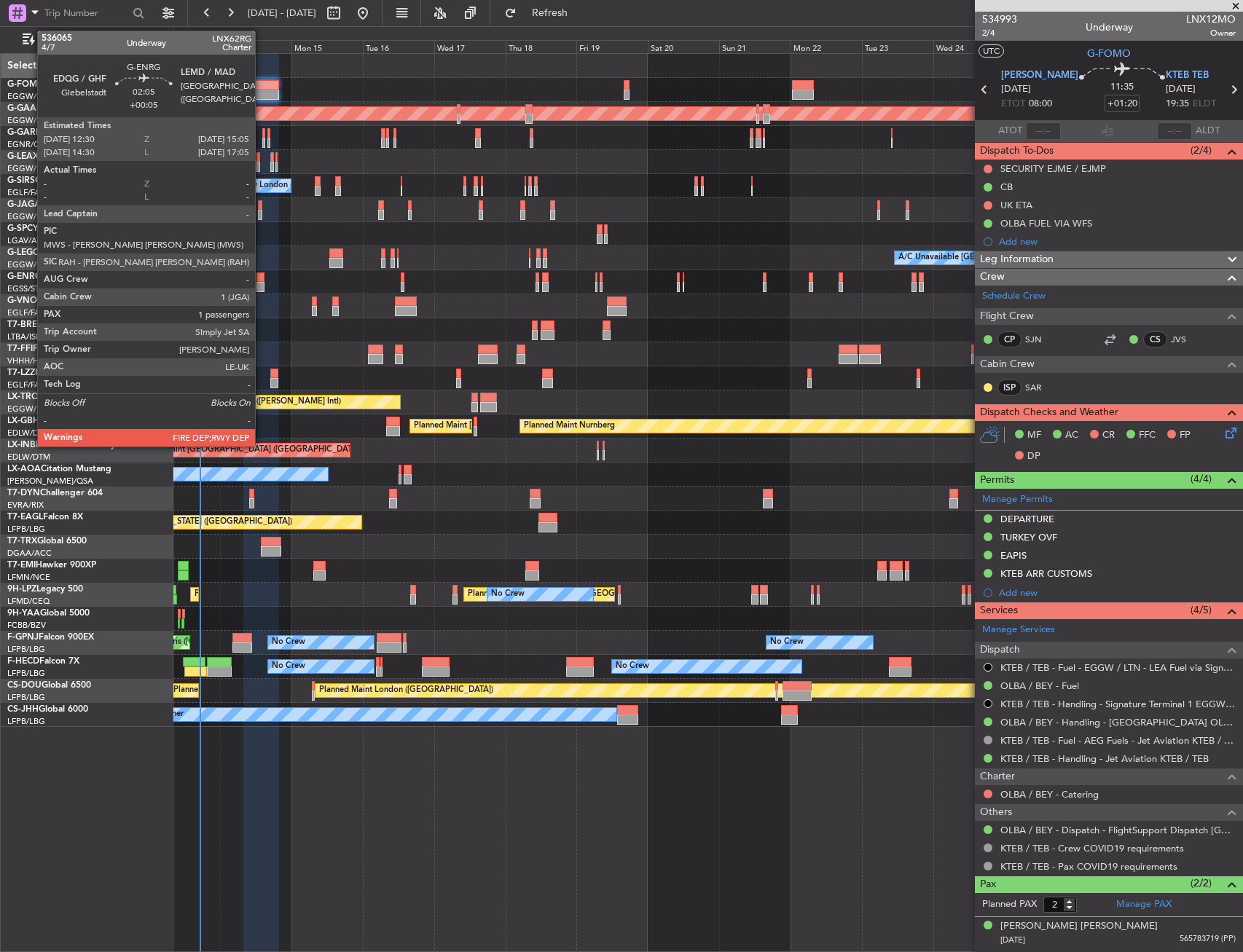
click at [262, 283] on div at bounding box center [260, 286] width 8 height 10
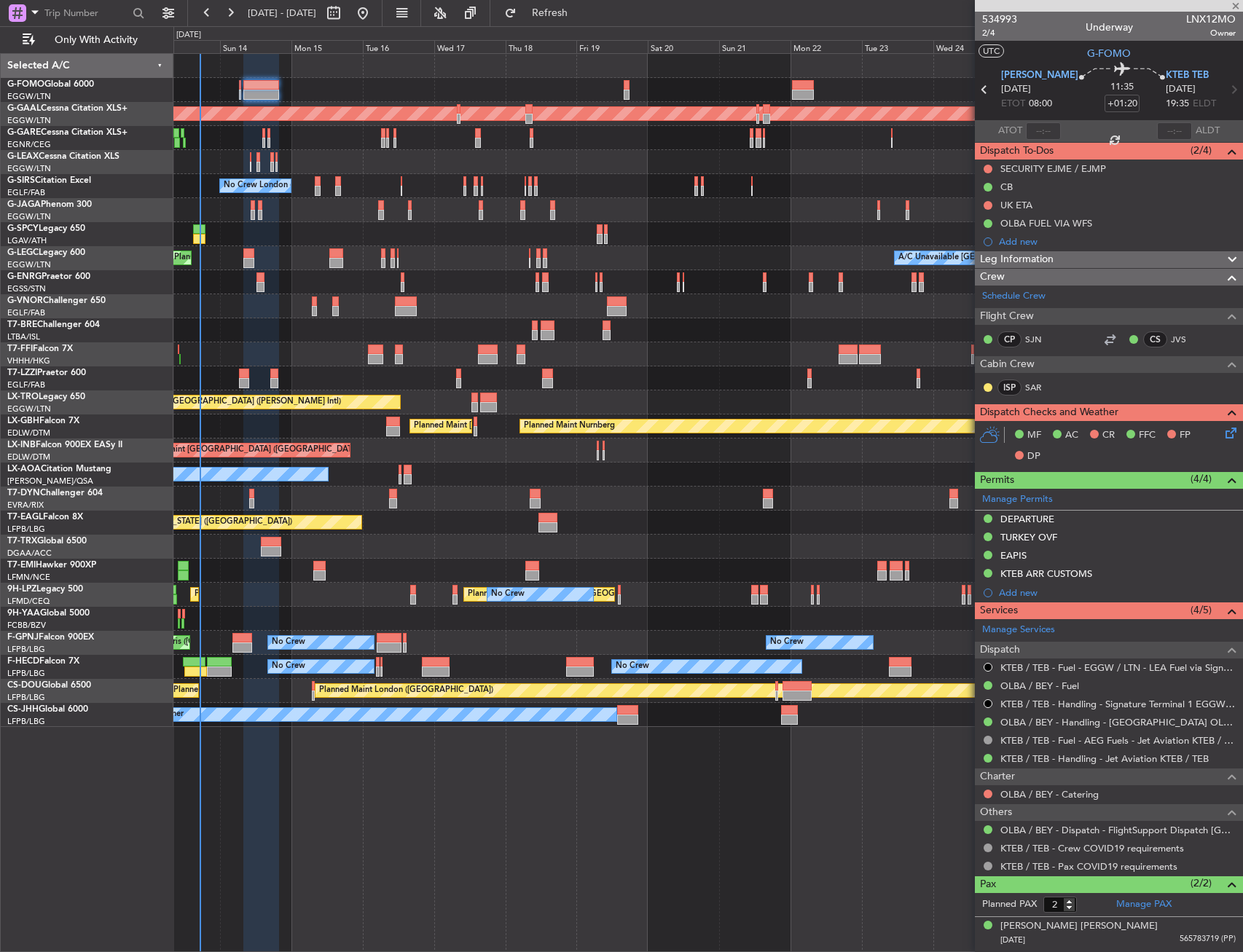
type input "+00:05"
type input "1"
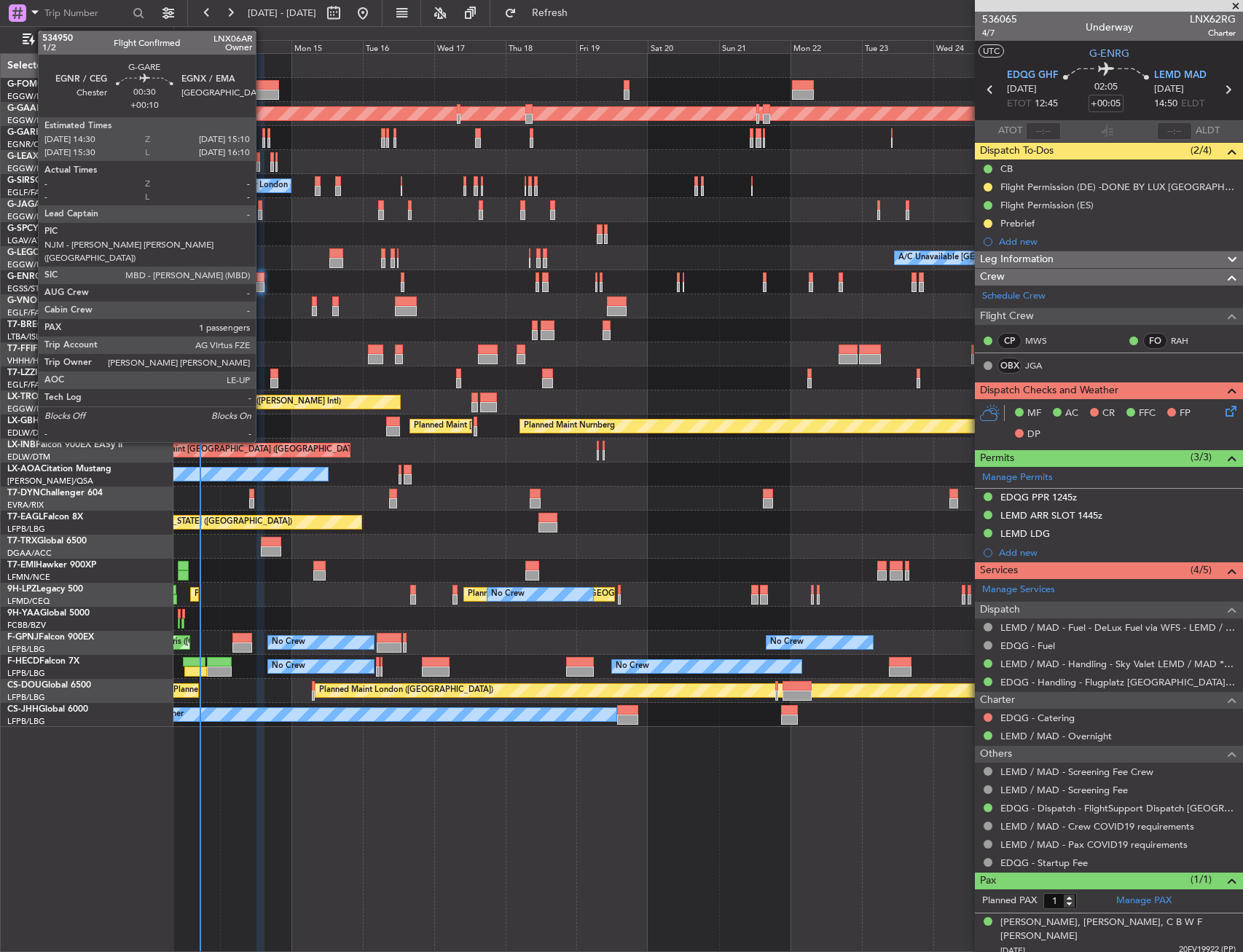
click at [263, 129] on div at bounding box center [263, 133] width 2 height 10
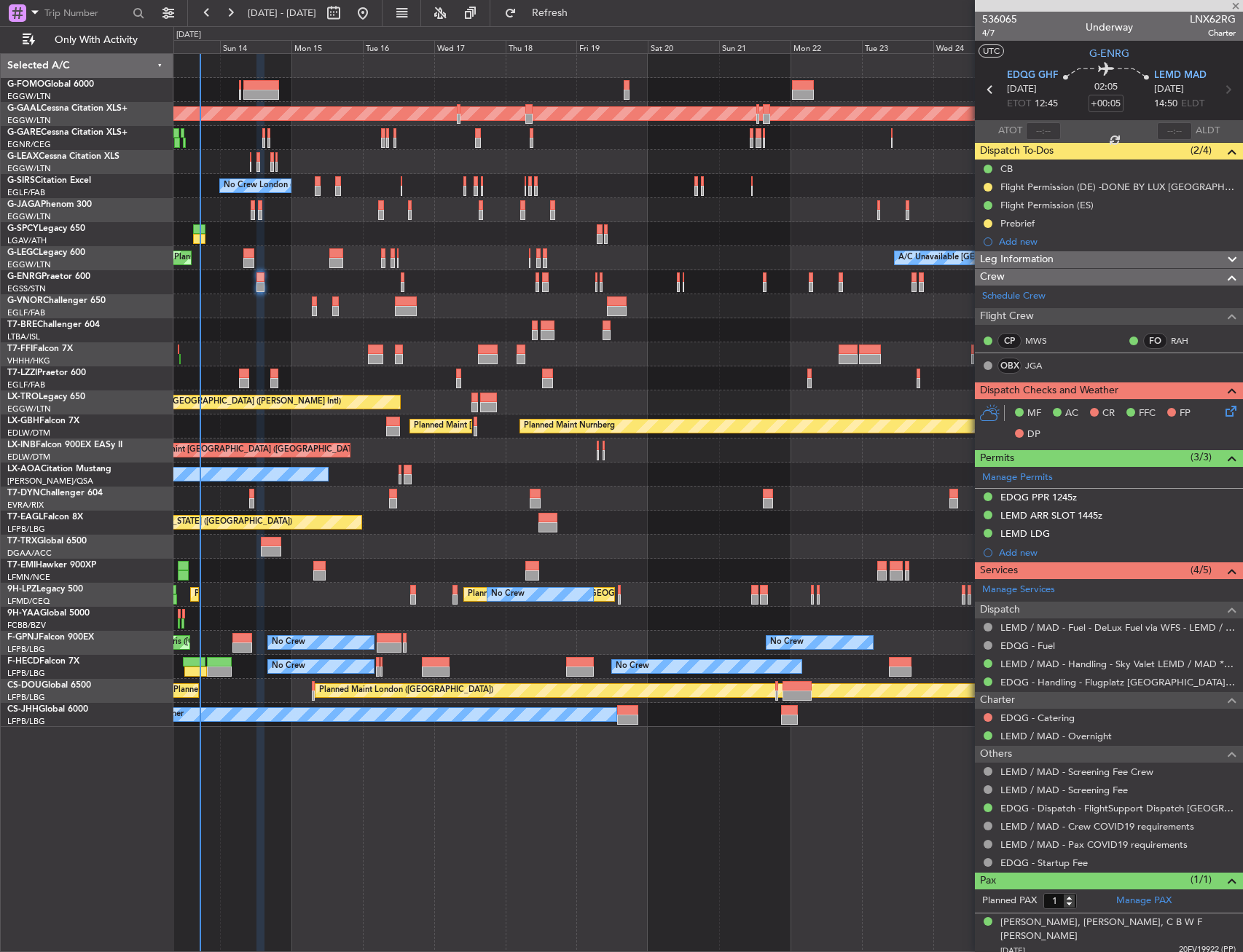
type input "+00:10"
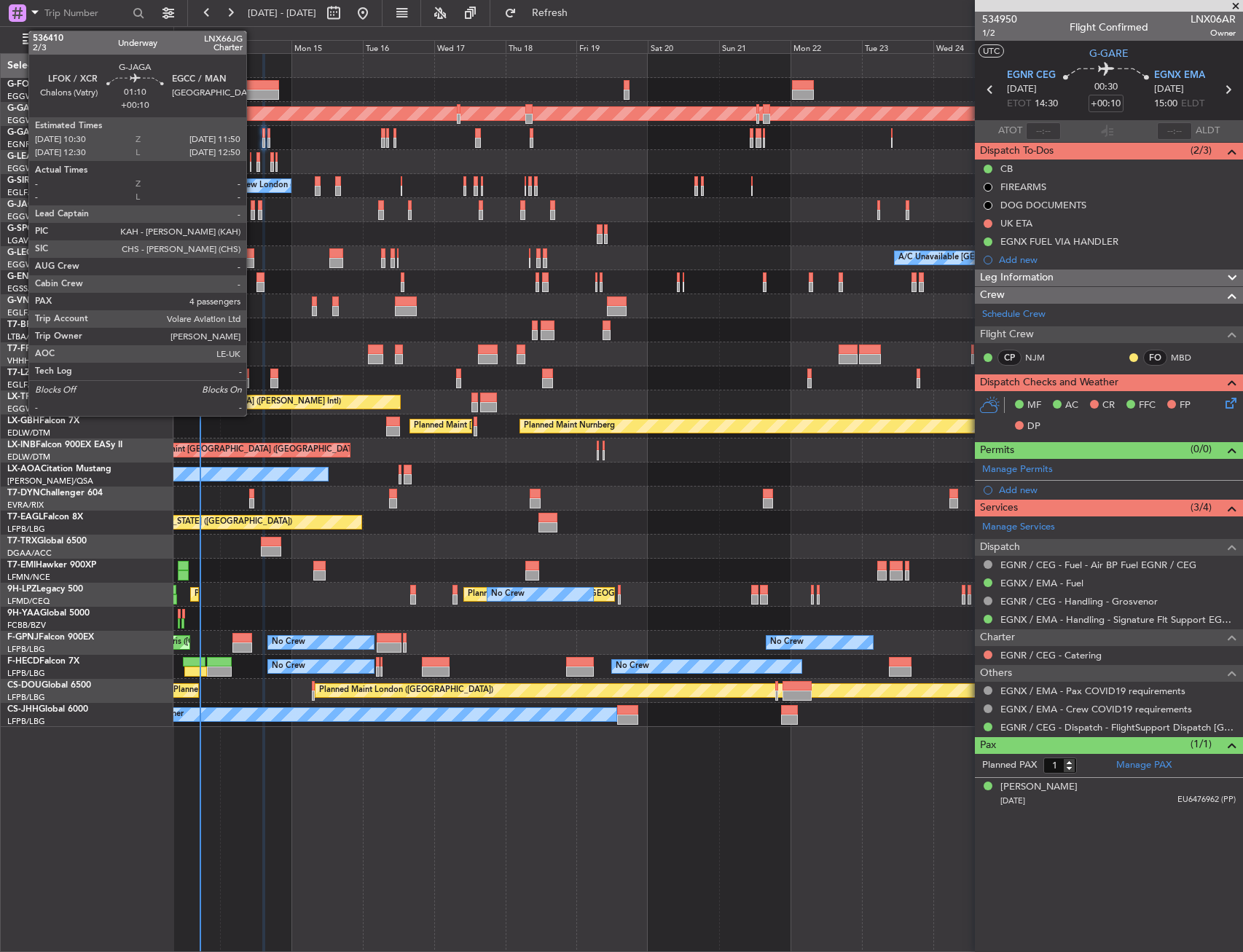
click at [252, 209] on div at bounding box center [252, 205] width 5 height 10
type input "4"
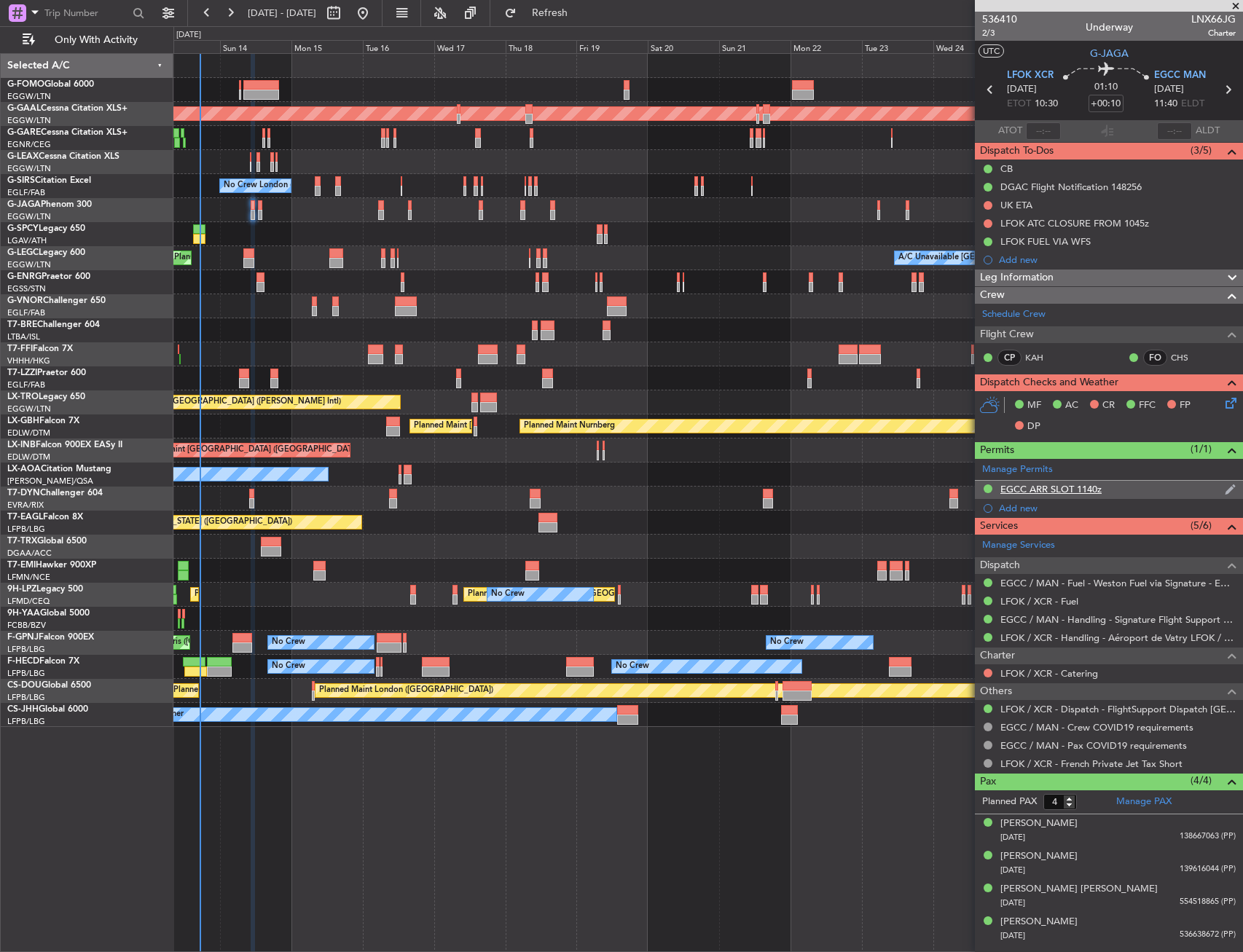
click at [1047, 487] on div "EGCC ARR SLOT 1140z" at bounding box center [1050, 488] width 101 height 12
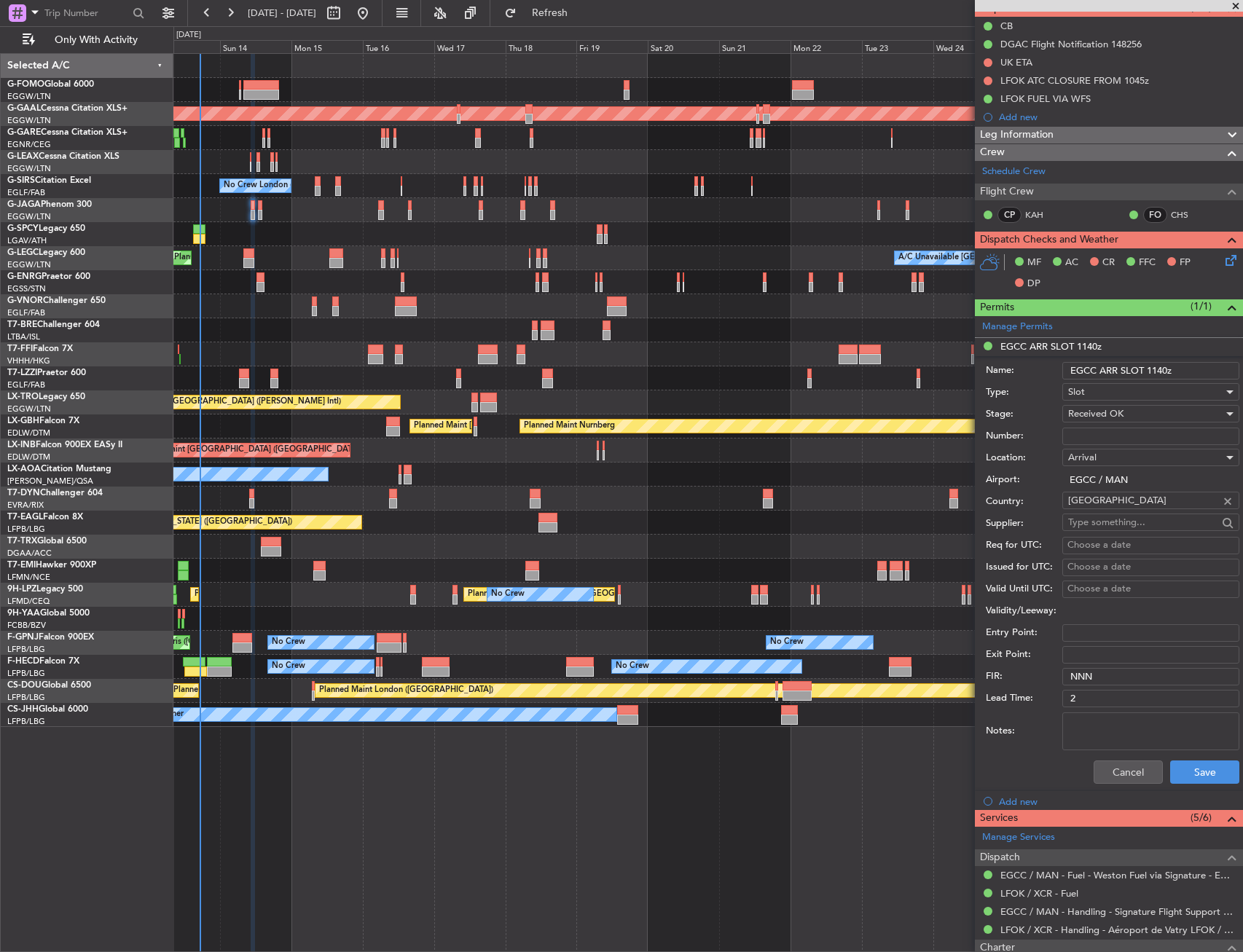
scroll to position [146, 0]
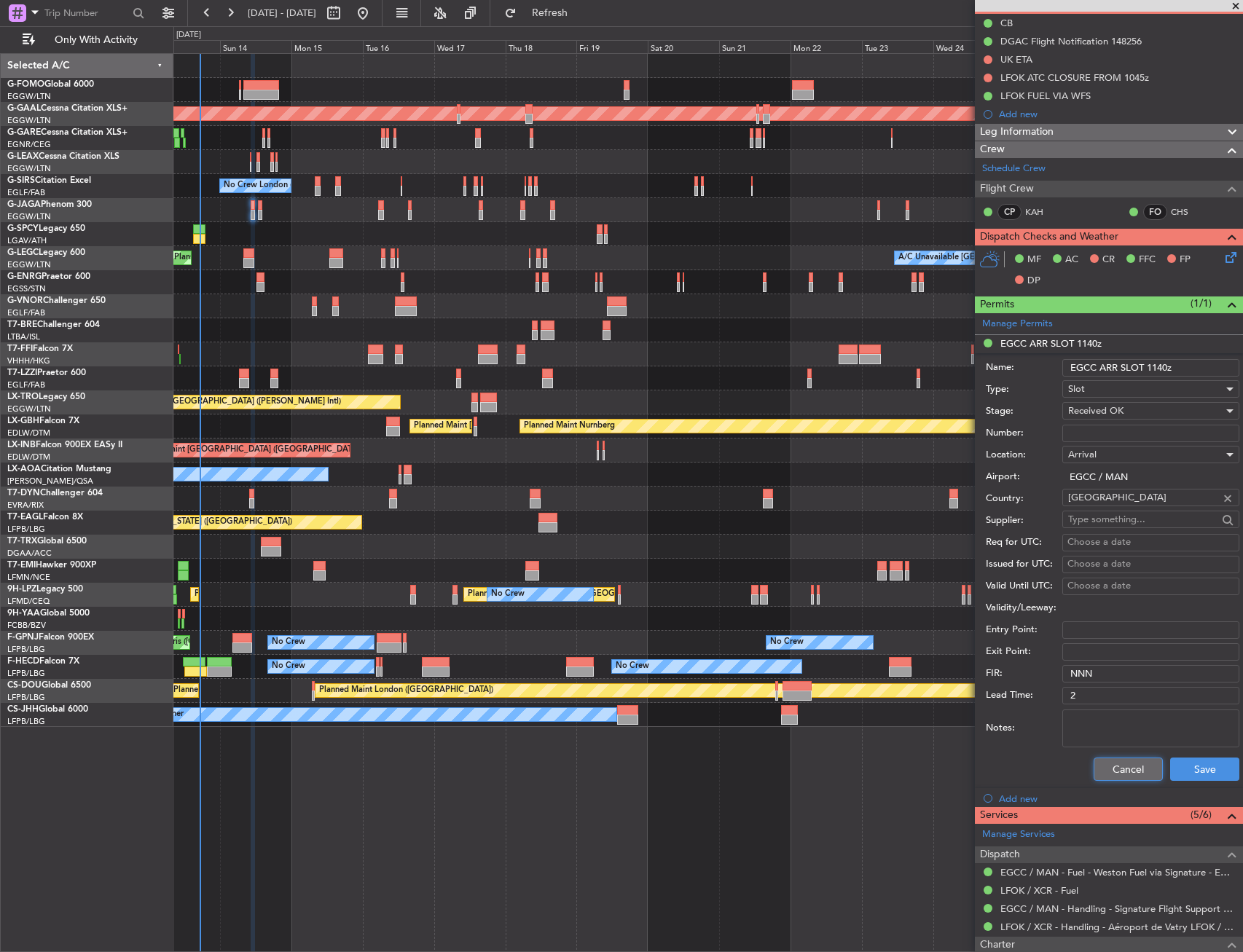
click at [1137, 775] on button "Cancel" at bounding box center [1127, 768] width 69 height 23
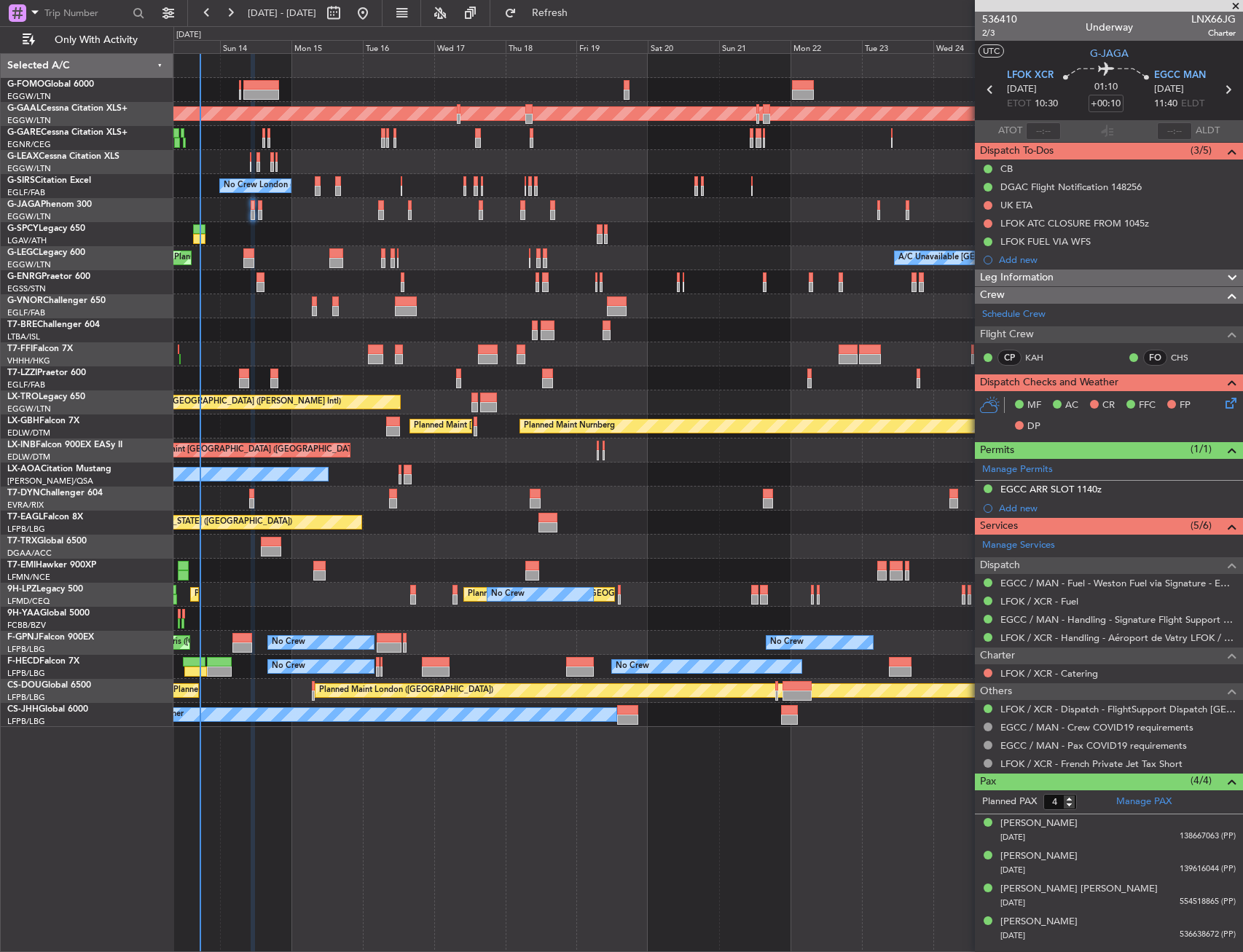
scroll to position [0, 0]
click at [577, 13] on span "Refresh" at bounding box center [550, 13] width 62 height 10
click at [986, 219] on button at bounding box center [988, 224] width 9 height 9
click at [989, 291] on span "Completed" at bounding box center [994, 287] width 48 height 15
click at [1098, 223] on div "LFOK ATC CLOSURE FROM 1045z" at bounding box center [1074, 222] width 149 height 12
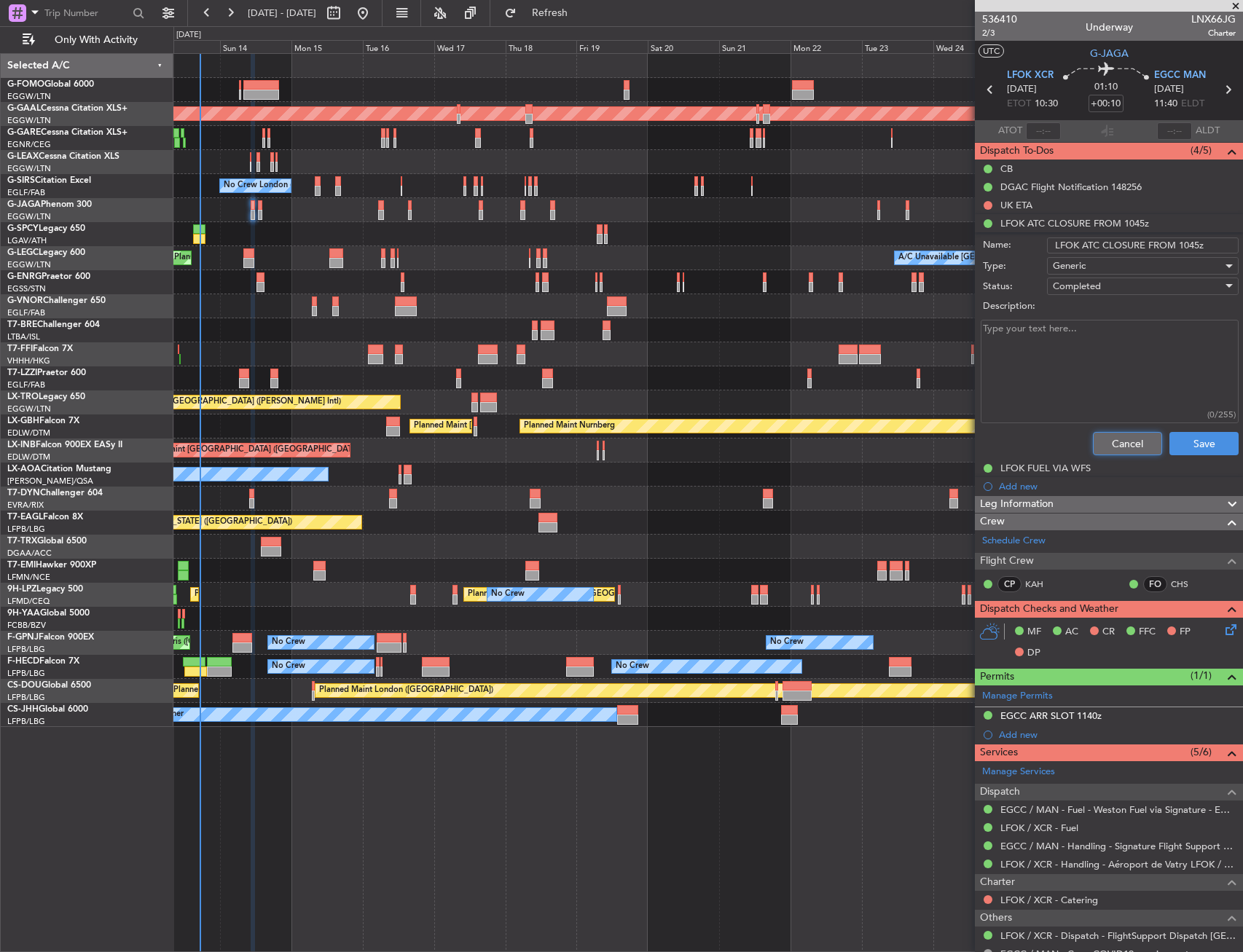
click at [1104, 440] on button "Cancel" at bounding box center [1126, 442] width 69 height 23
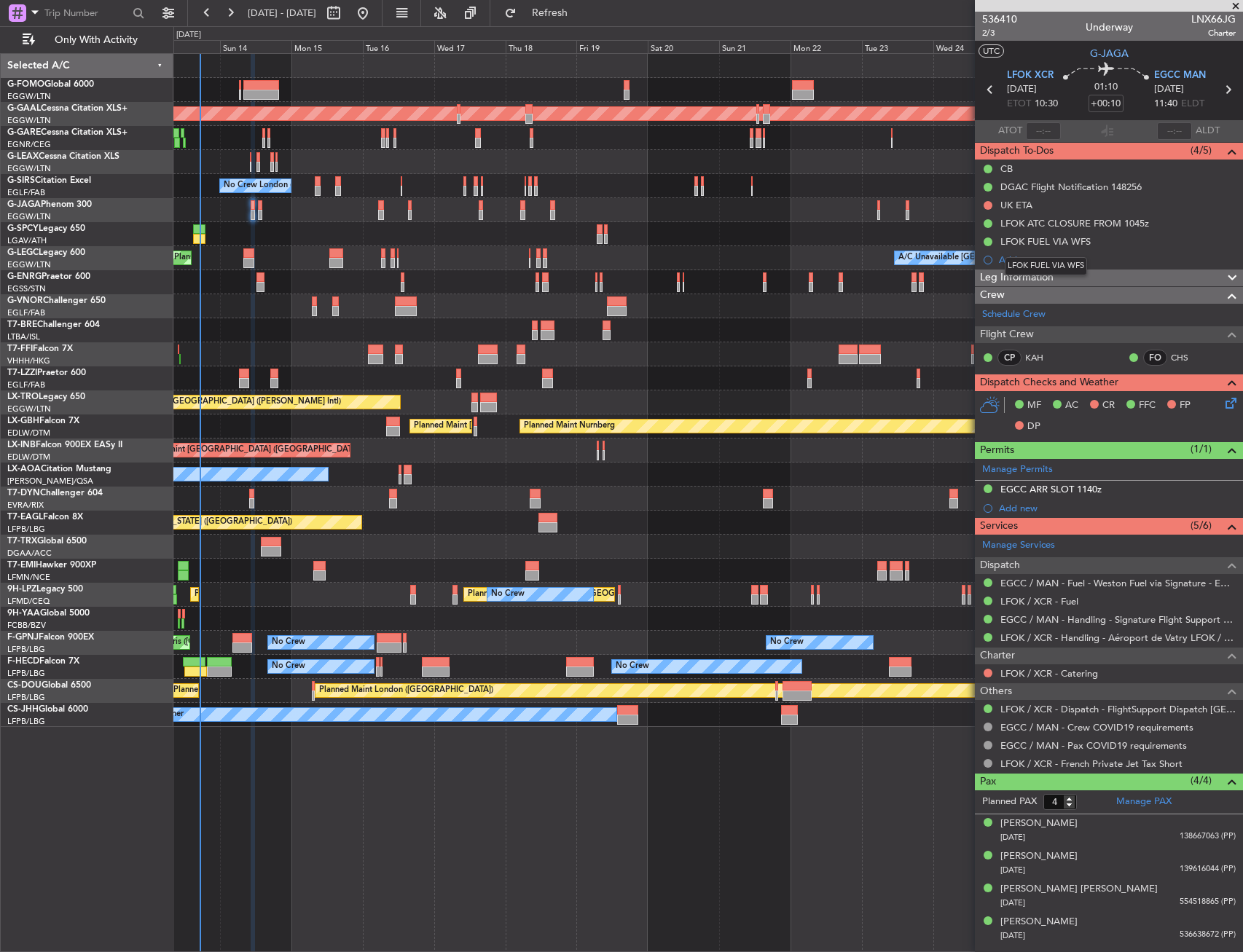
click at [1036, 278] on mat-tooltip-component "LFOK FUEL VIA WFS" at bounding box center [1046, 266] width 103 height 39
click at [1017, 279] on span "Leg Information" at bounding box center [1016, 278] width 73 height 17
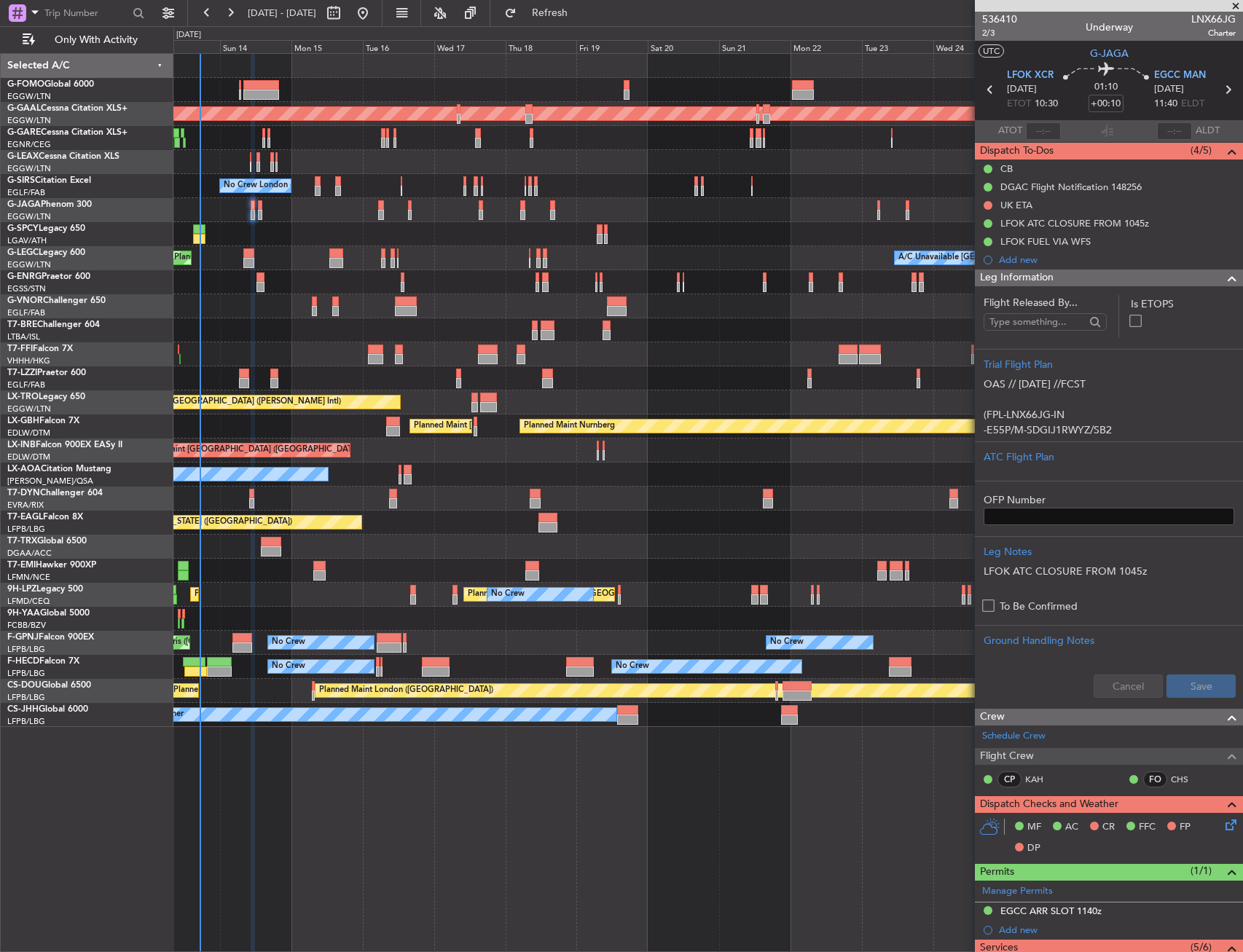
drag, startPoint x: 1122, startPoint y: 692, endPoint x: 1114, endPoint y: 524, distance: 168.2
click at [1121, 692] on div "Cancel Save" at bounding box center [1109, 687] width 268 height 44
click at [1059, 284] on div "Leg Information" at bounding box center [1109, 278] width 268 height 17
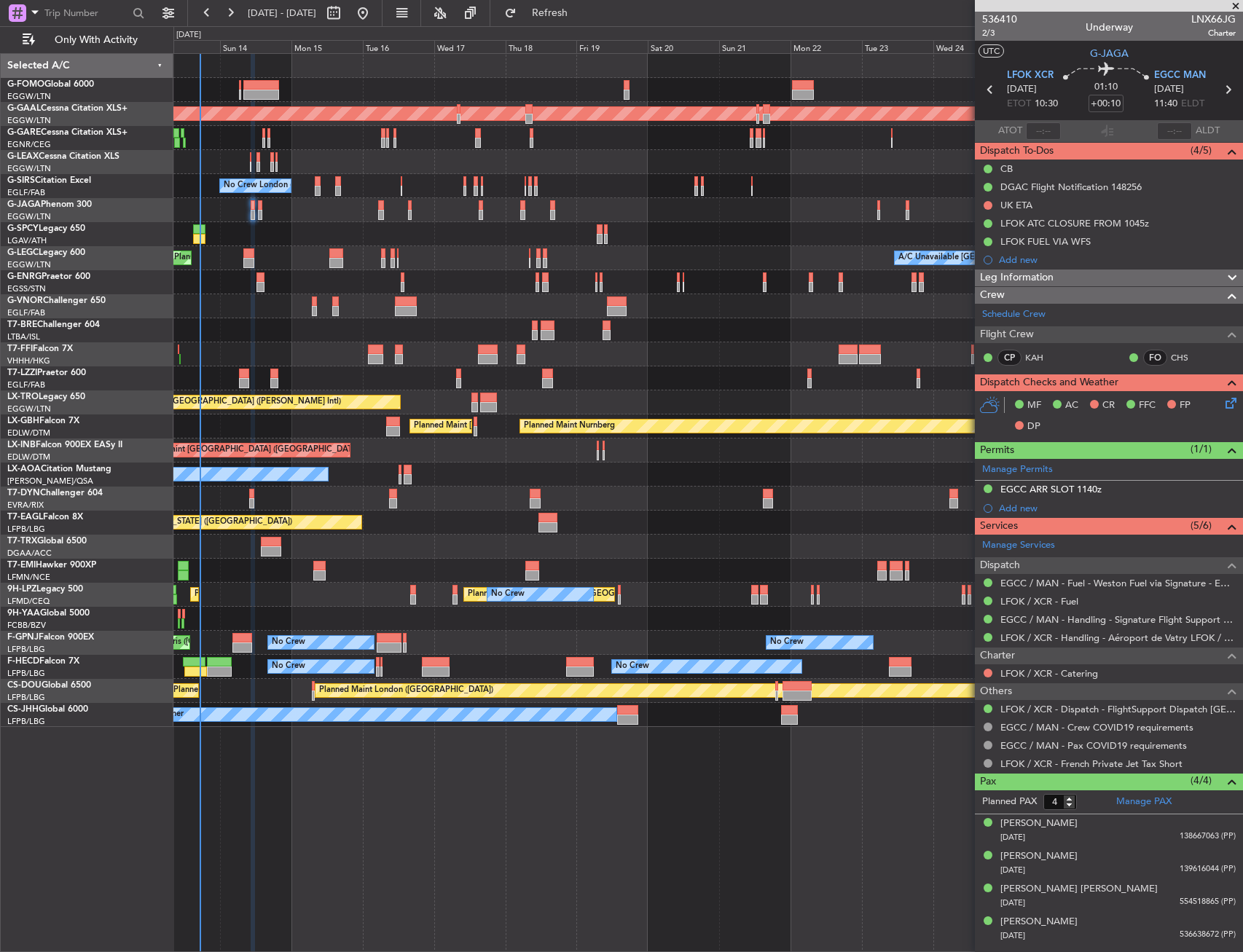
click at [1063, 283] on div "Leg Information" at bounding box center [1109, 278] width 268 height 17
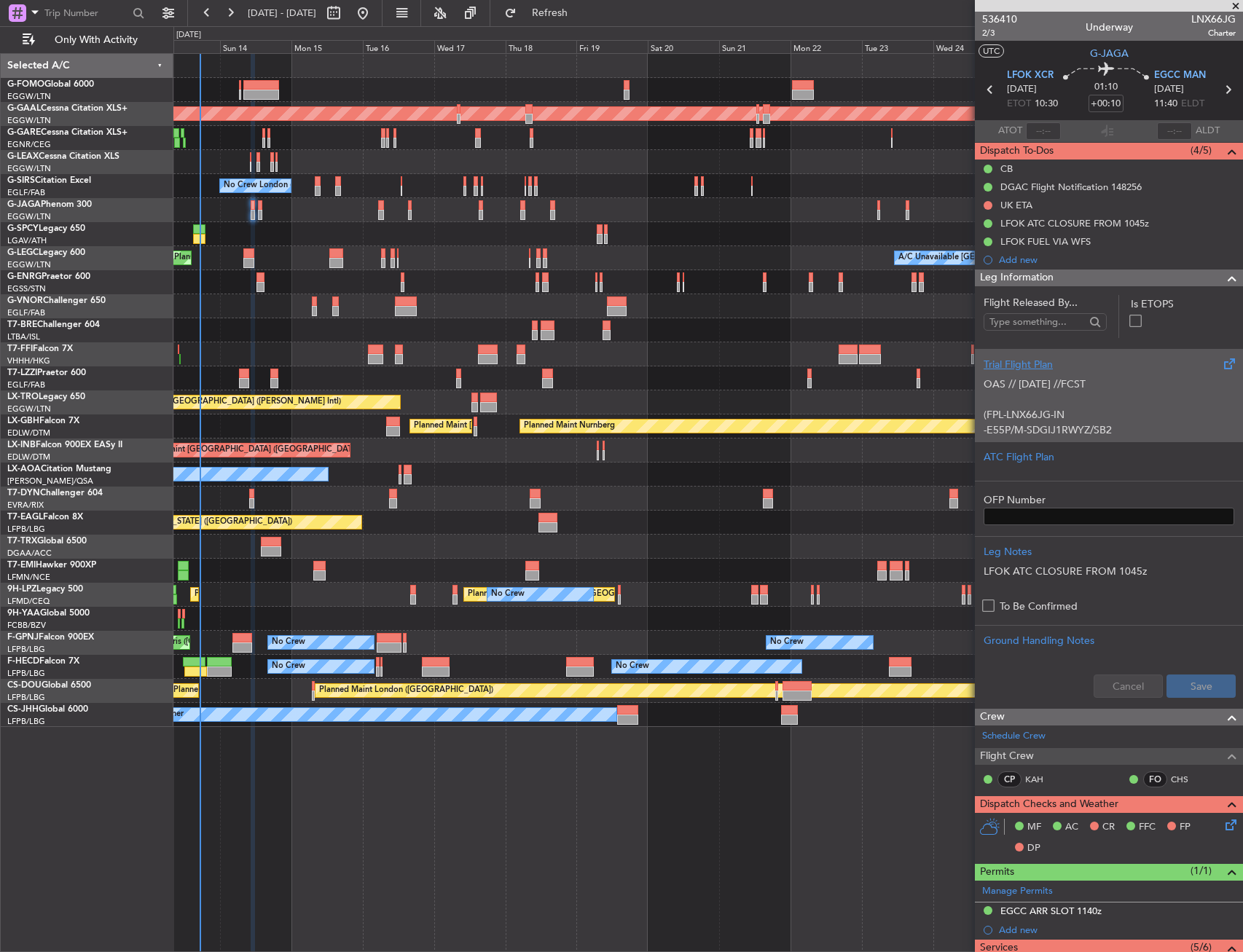
click at [1037, 427] on p "OAS // 13SEP //FCST (FPL-LNX66JG-IN -E55P/M-SDGIJ1RWYZ/SB2 -LFOK1030 -N0363F190…" at bounding box center [1108, 506] width 251 height 260
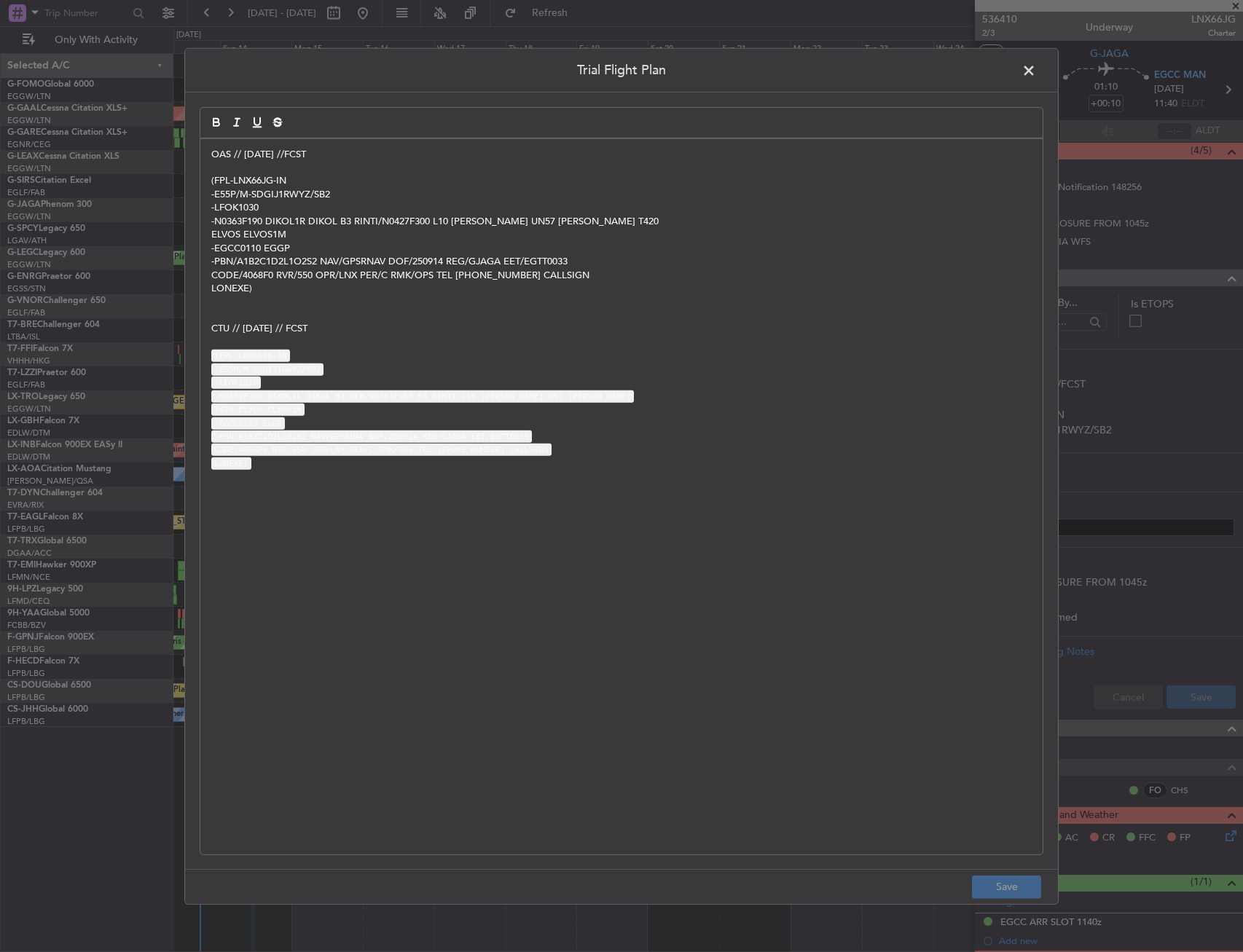
click at [1013, 73] on header "Trial Flight Plan" at bounding box center [622, 70] width 872 height 44
click at [1036, 71] on span at bounding box center [1036, 73] width 0 height 29
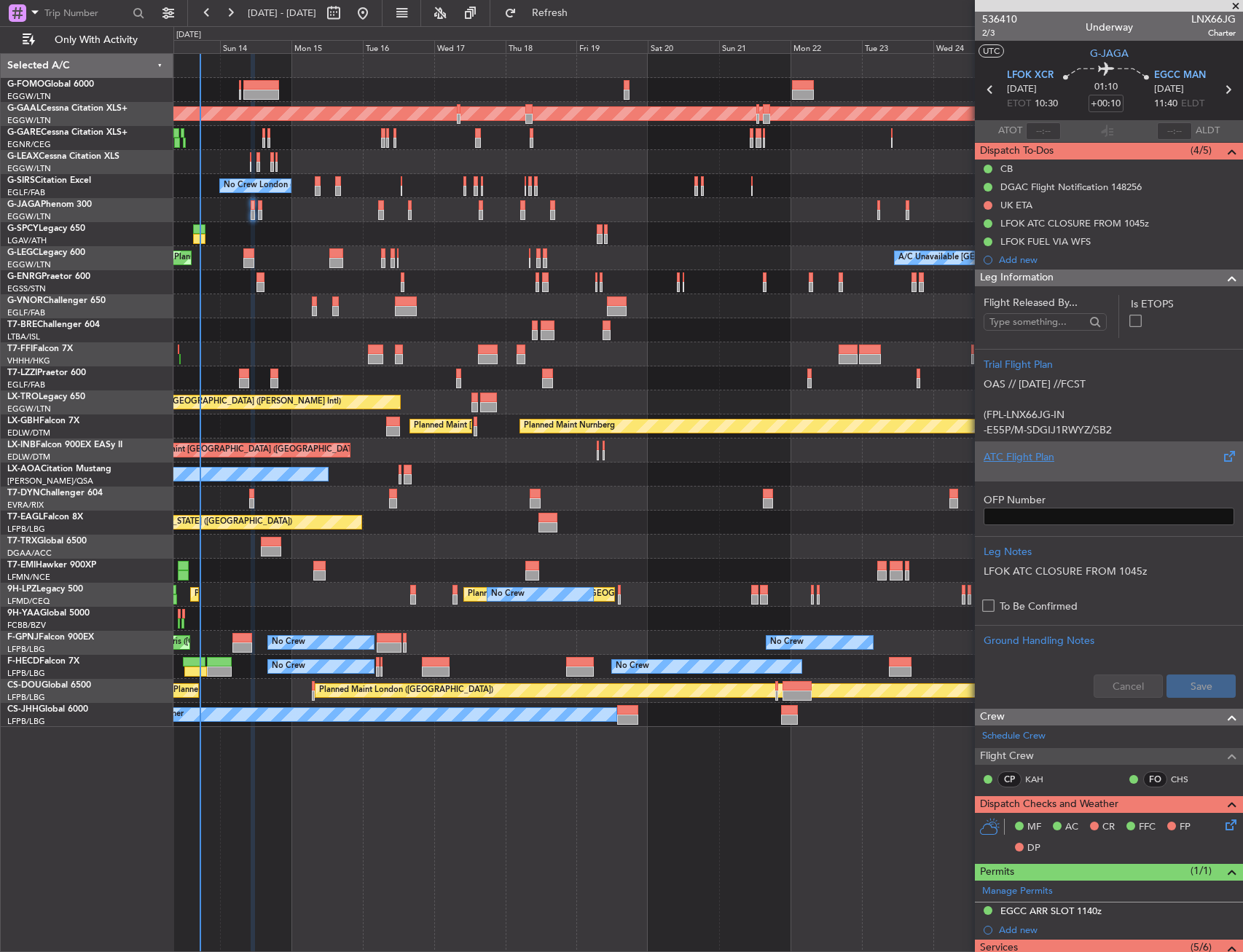
click at [1089, 464] on div "ATC Flight Plan" at bounding box center [1108, 457] width 251 height 16
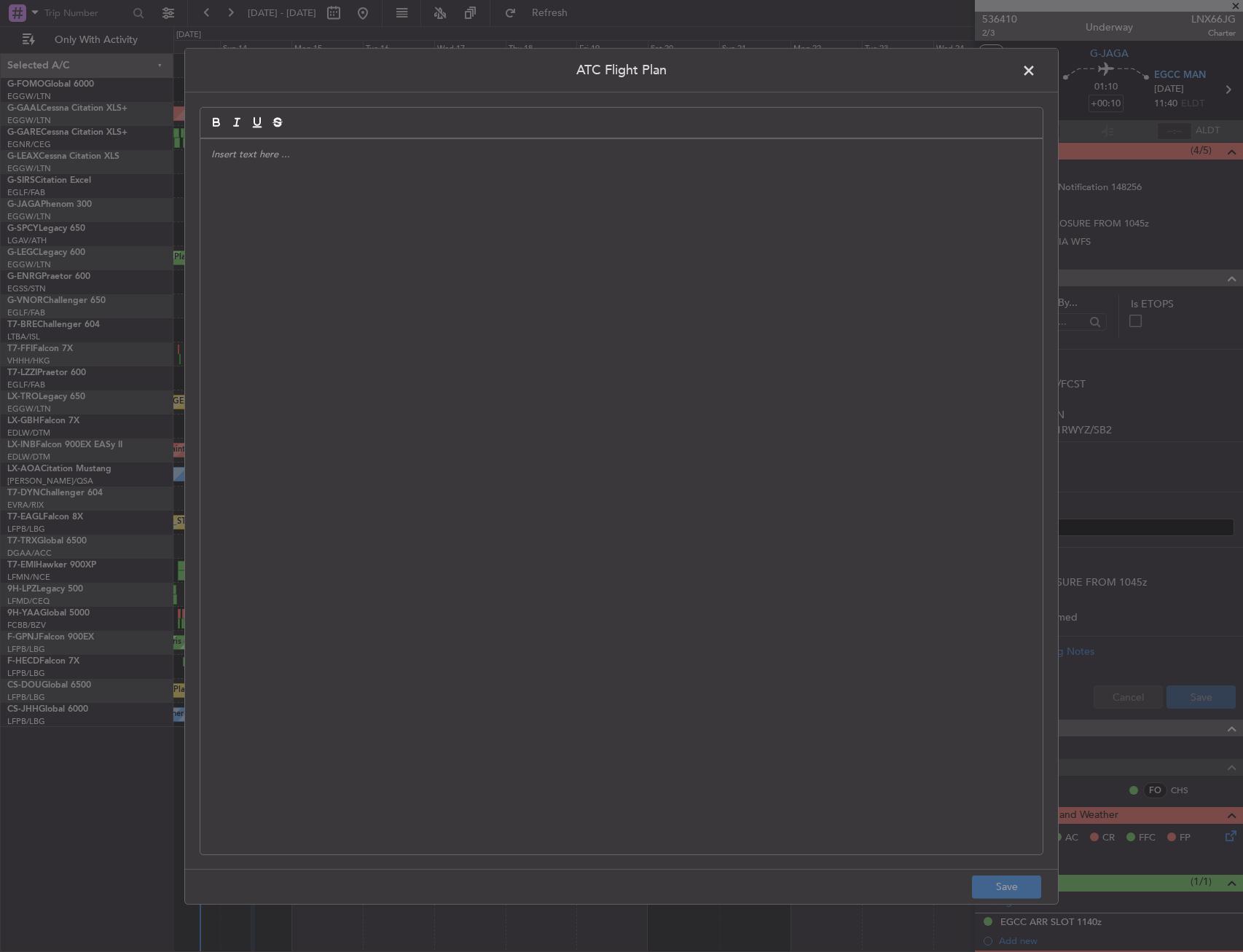
click at [494, 332] on div at bounding box center [621, 496] width 842 height 715
paste div
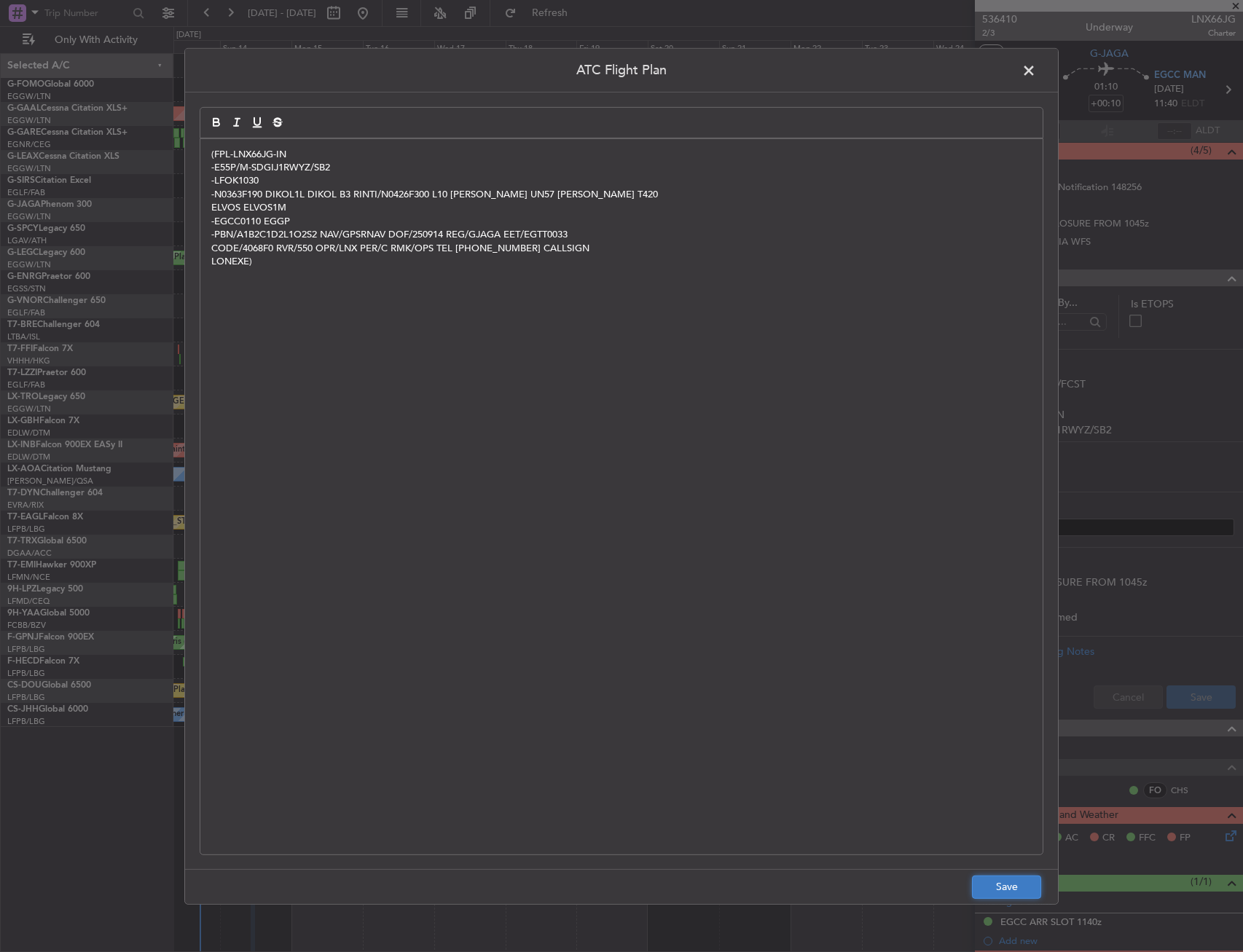
click at [1017, 890] on button "Save" at bounding box center [1005, 887] width 69 height 23
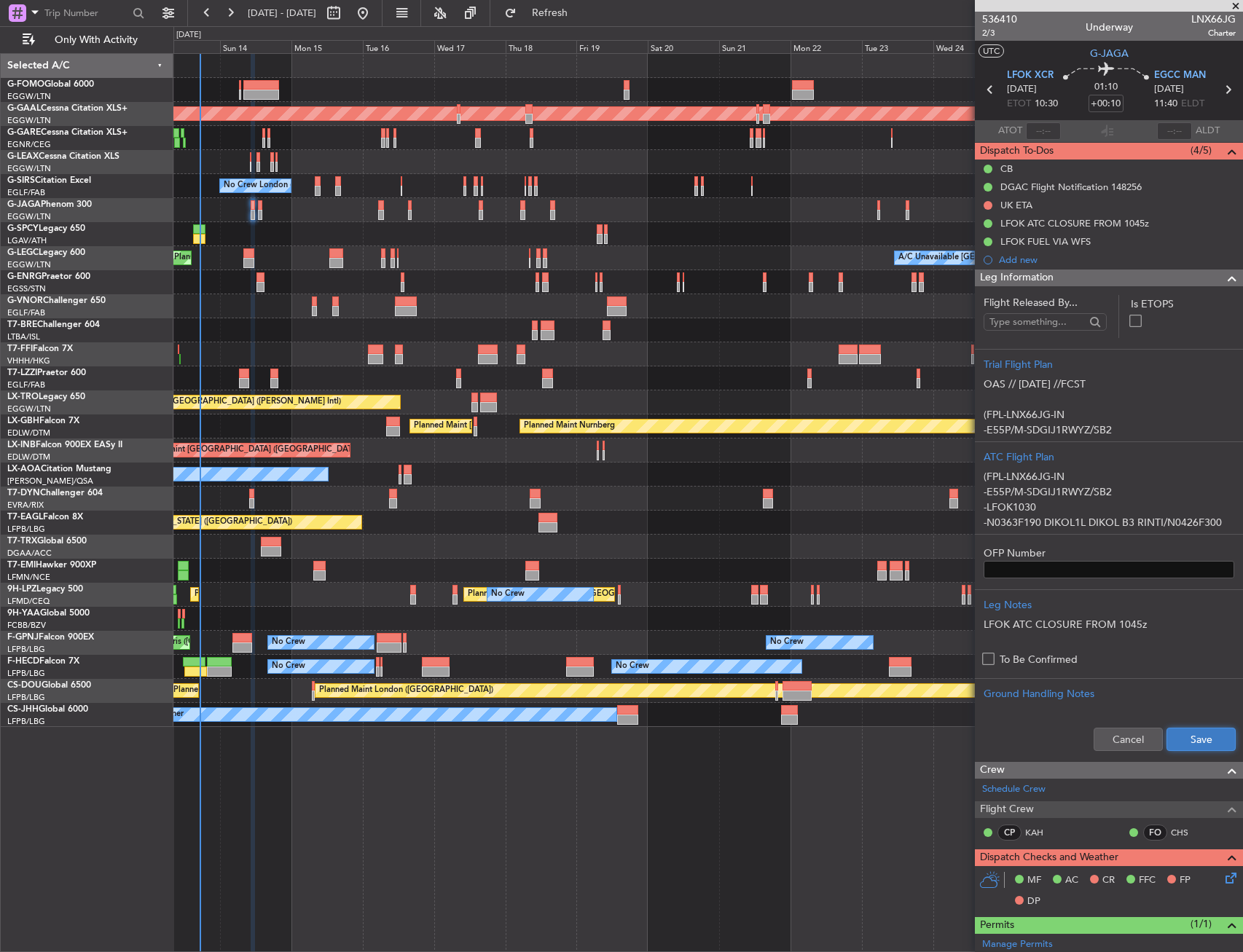
click at [1179, 745] on button "Save" at bounding box center [1200, 739] width 69 height 23
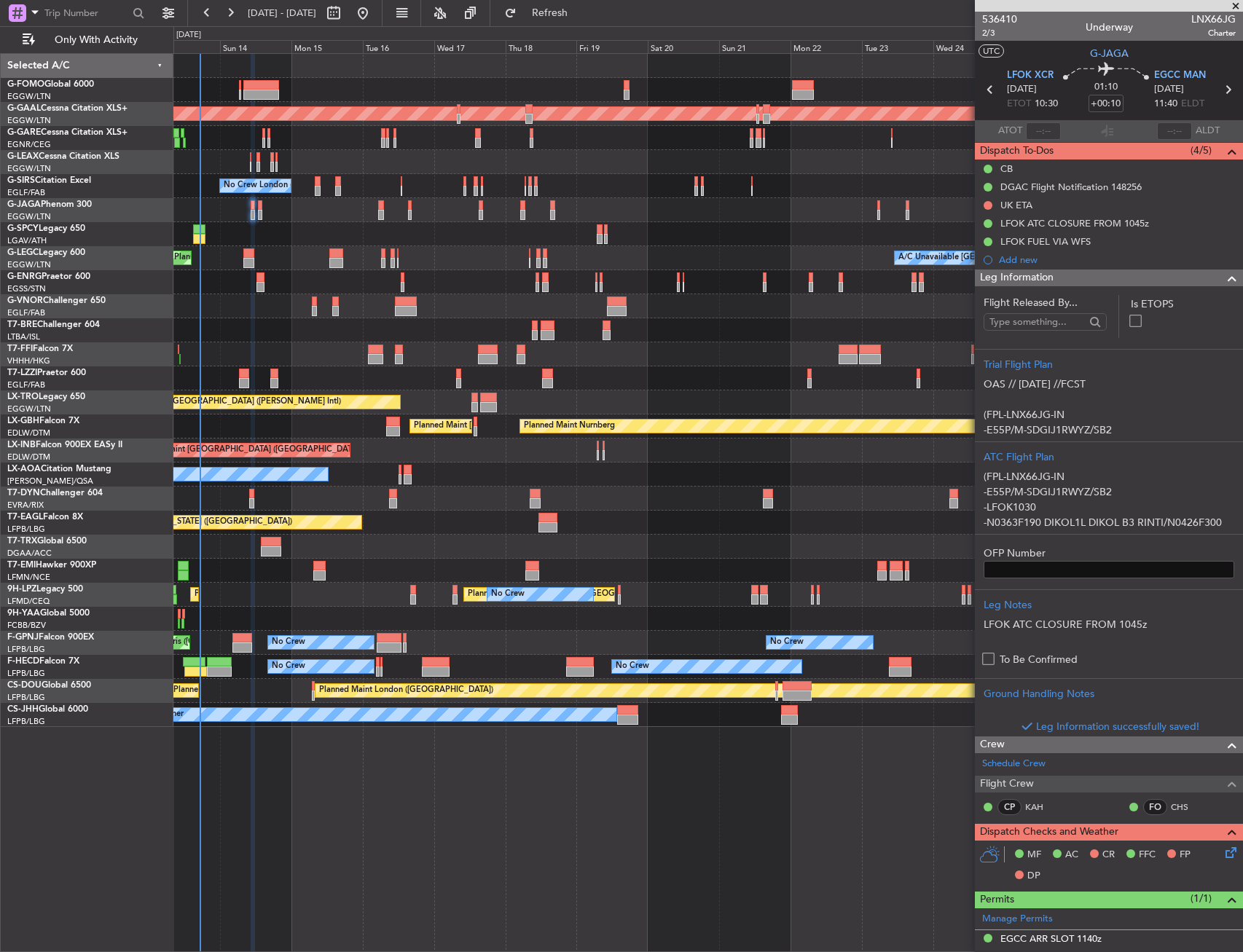
click at [1190, 274] on div "Leg Information" at bounding box center [1109, 278] width 268 height 17
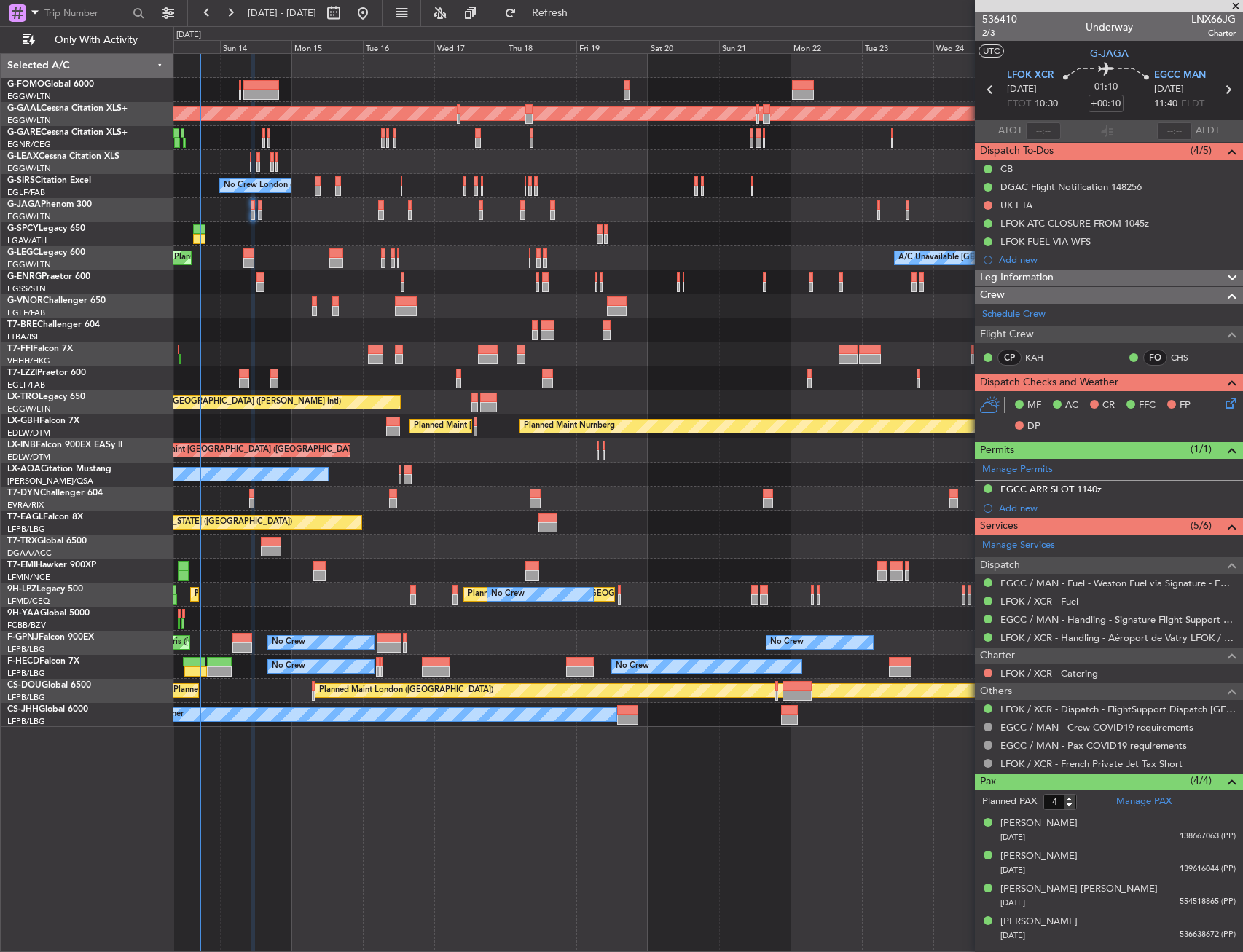
click at [1226, 395] on icon at bounding box center [1227, 400] width 12 height 12
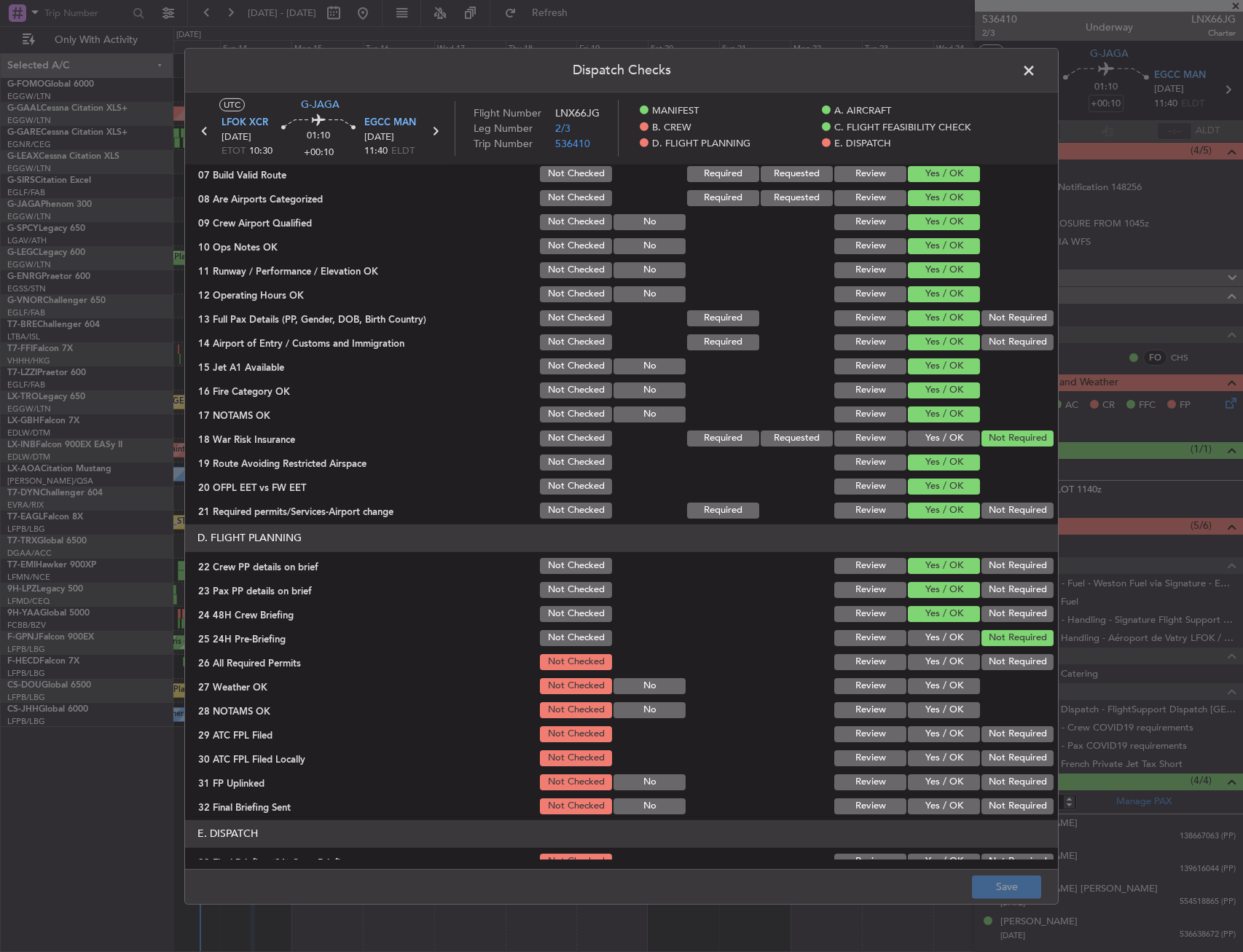
scroll to position [437, 0]
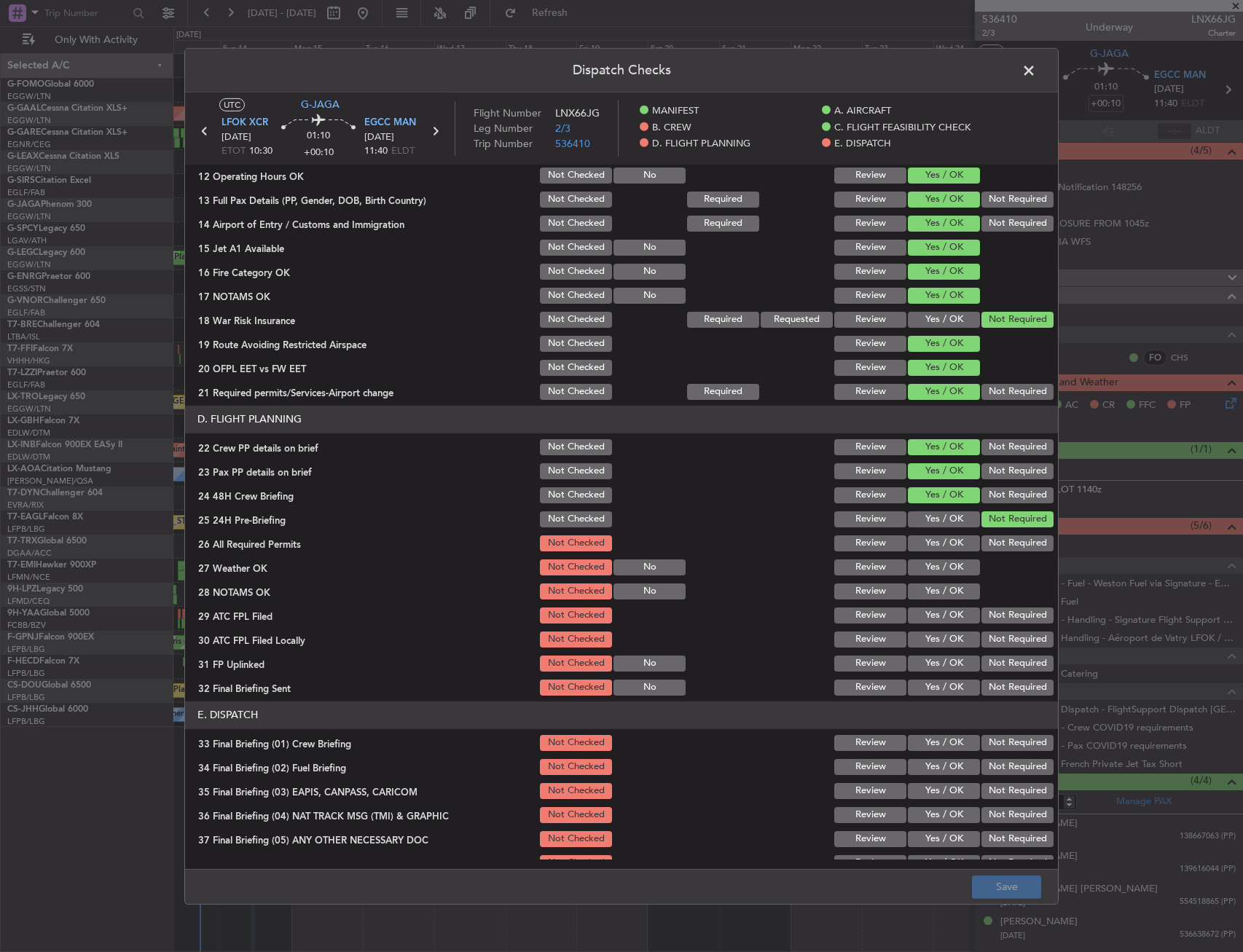
click at [933, 544] on button "Yes / OK" at bounding box center [944, 543] width 73 height 16
click at [934, 566] on button "Yes / OK" at bounding box center [944, 566] width 73 height 16
click at [929, 593] on button "Yes / OK" at bounding box center [944, 591] width 73 height 16
click at [929, 619] on button "Yes / OK" at bounding box center [944, 615] width 73 height 16
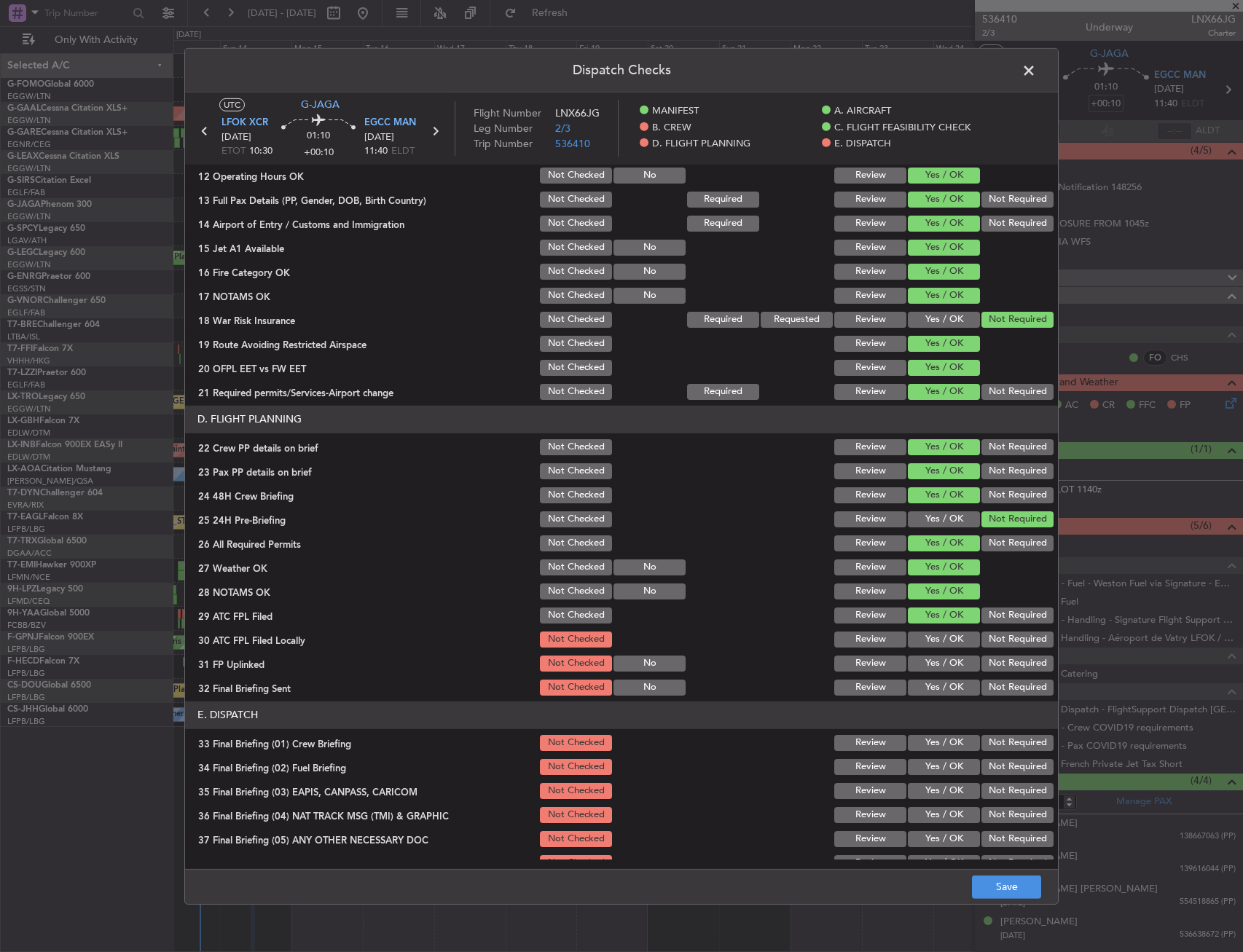
click at [935, 645] on button "Yes / OK" at bounding box center [944, 639] width 73 height 16
click at [933, 668] on button "Yes / OK" at bounding box center [944, 663] width 73 height 16
click at [930, 679] on button "Yes / OK" at bounding box center [944, 687] width 73 height 16
click at [999, 644] on button "Not Required" at bounding box center [1017, 639] width 73 height 16
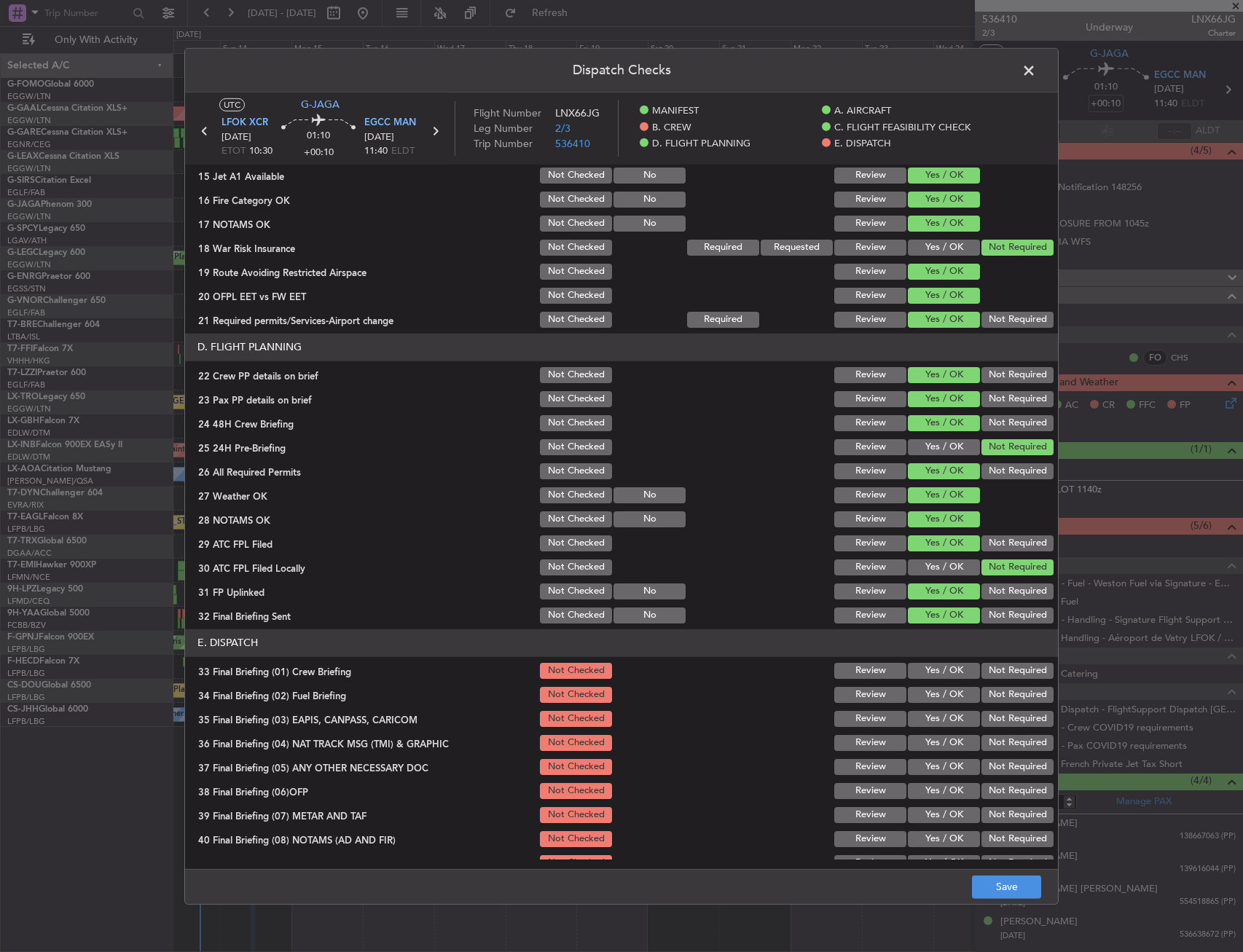
scroll to position [583, 0]
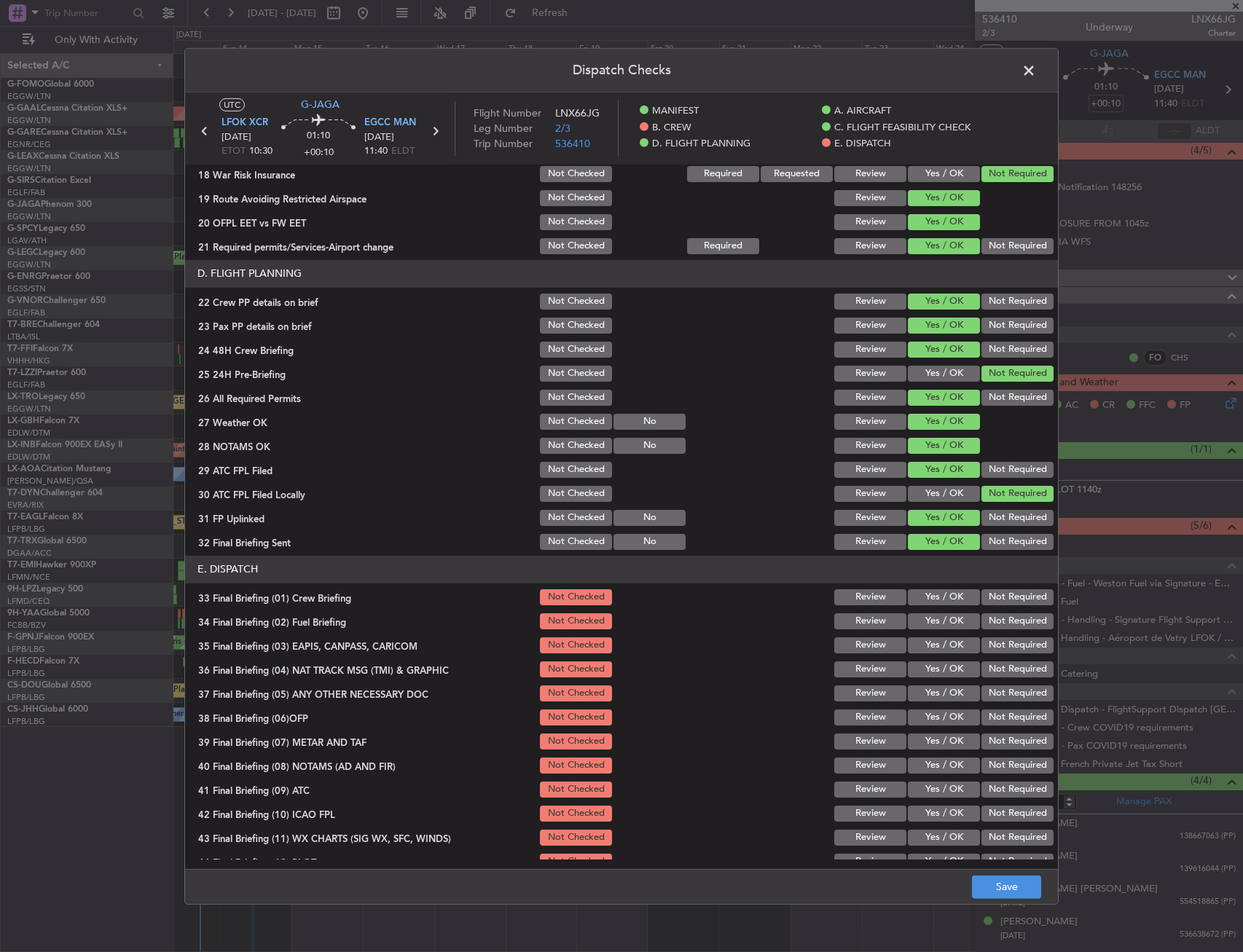
click at [930, 593] on button "Yes / OK" at bounding box center [944, 597] width 73 height 16
click at [929, 617] on button "Yes / OK" at bounding box center [944, 621] width 73 height 16
click at [985, 652] on button "Not Required" at bounding box center [1017, 644] width 73 height 16
click at [981, 674] on button "Not Required" at bounding box center [1017, 668] width 73 height 16
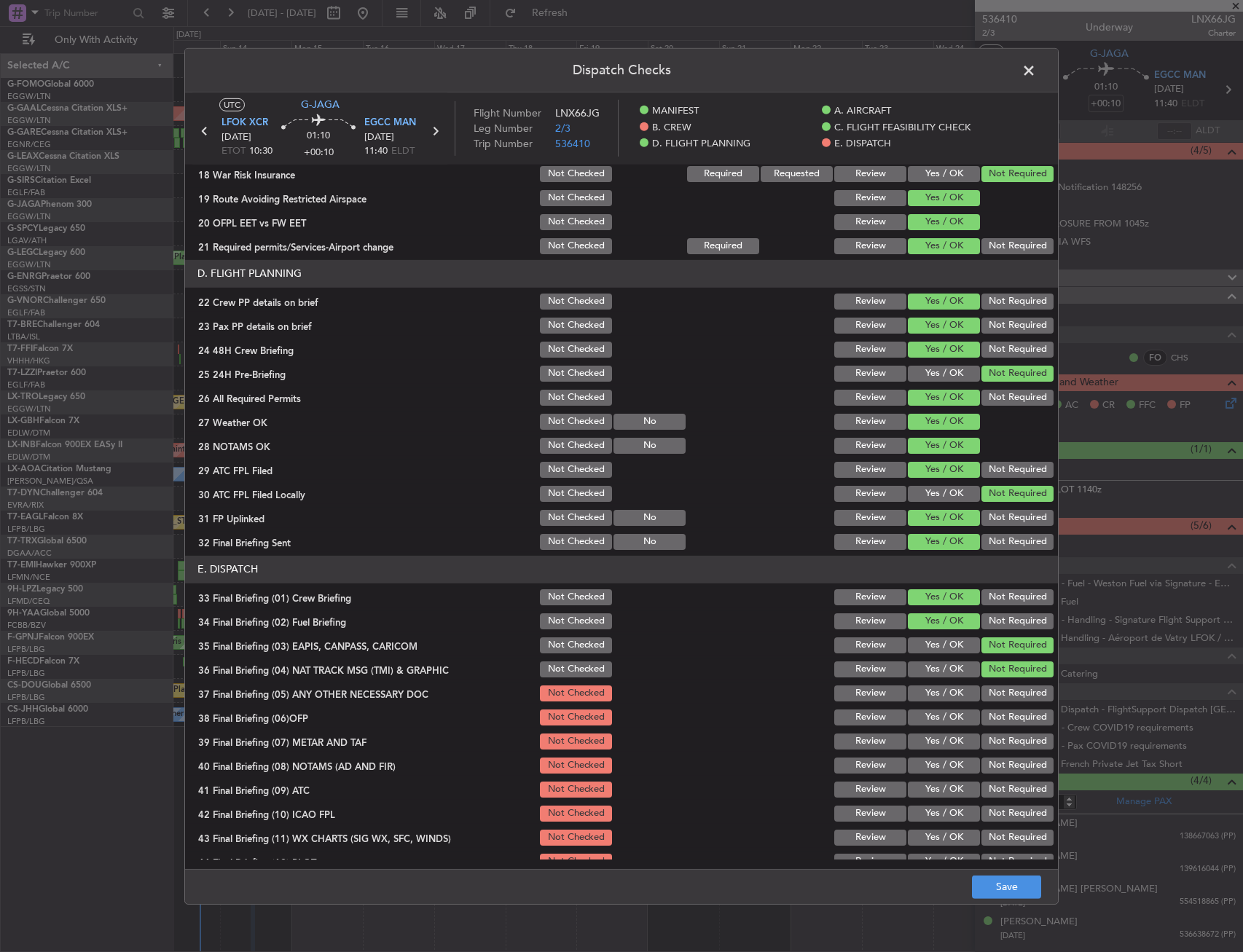
click at [936, 696] on button "Yes / OK" at bounding box center [944, 693] width 73 height 16
click at [920, 724] on button "Yes / OK" at bounding box center [944, 717] width 73 height 16
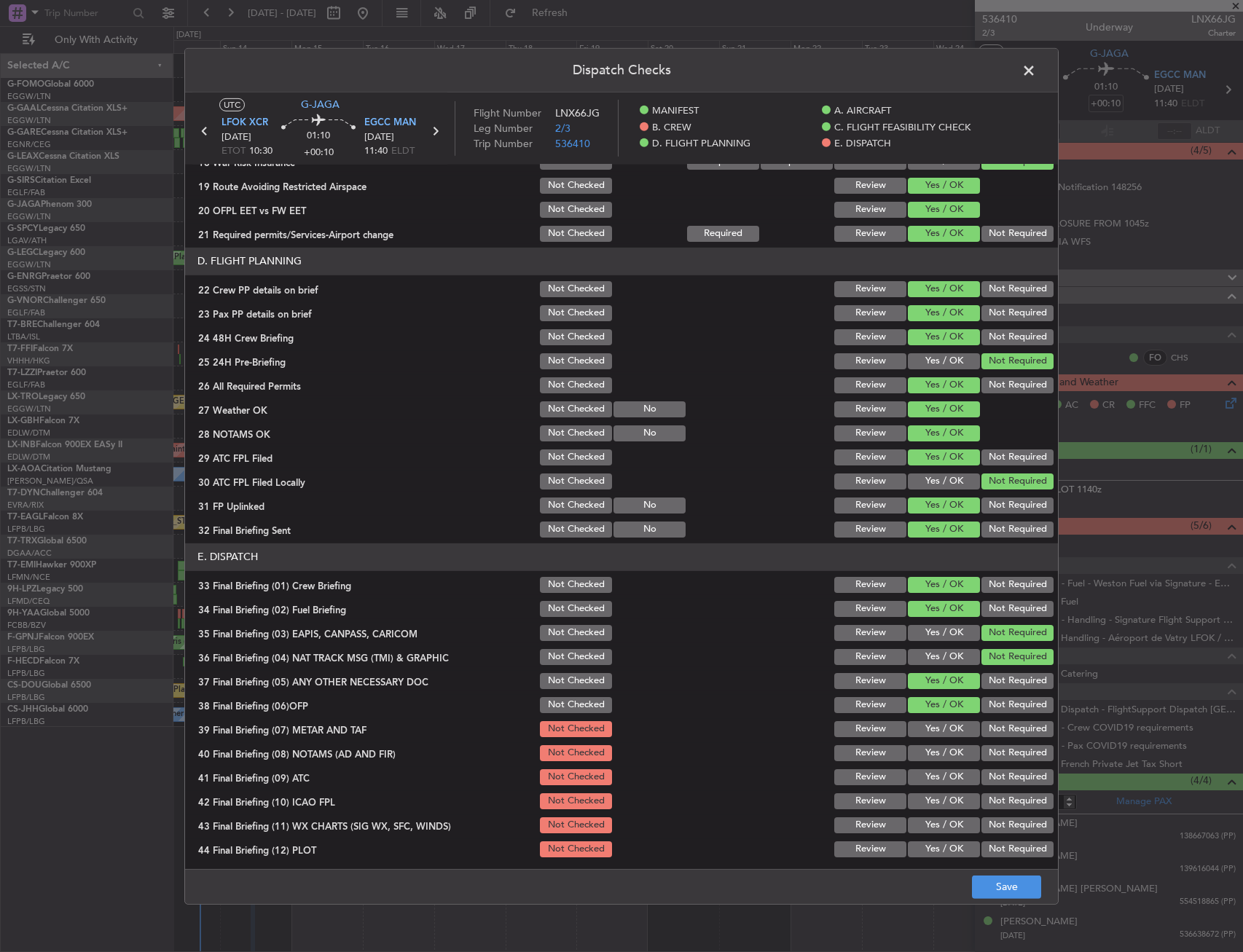
scroll to position [599, 0]
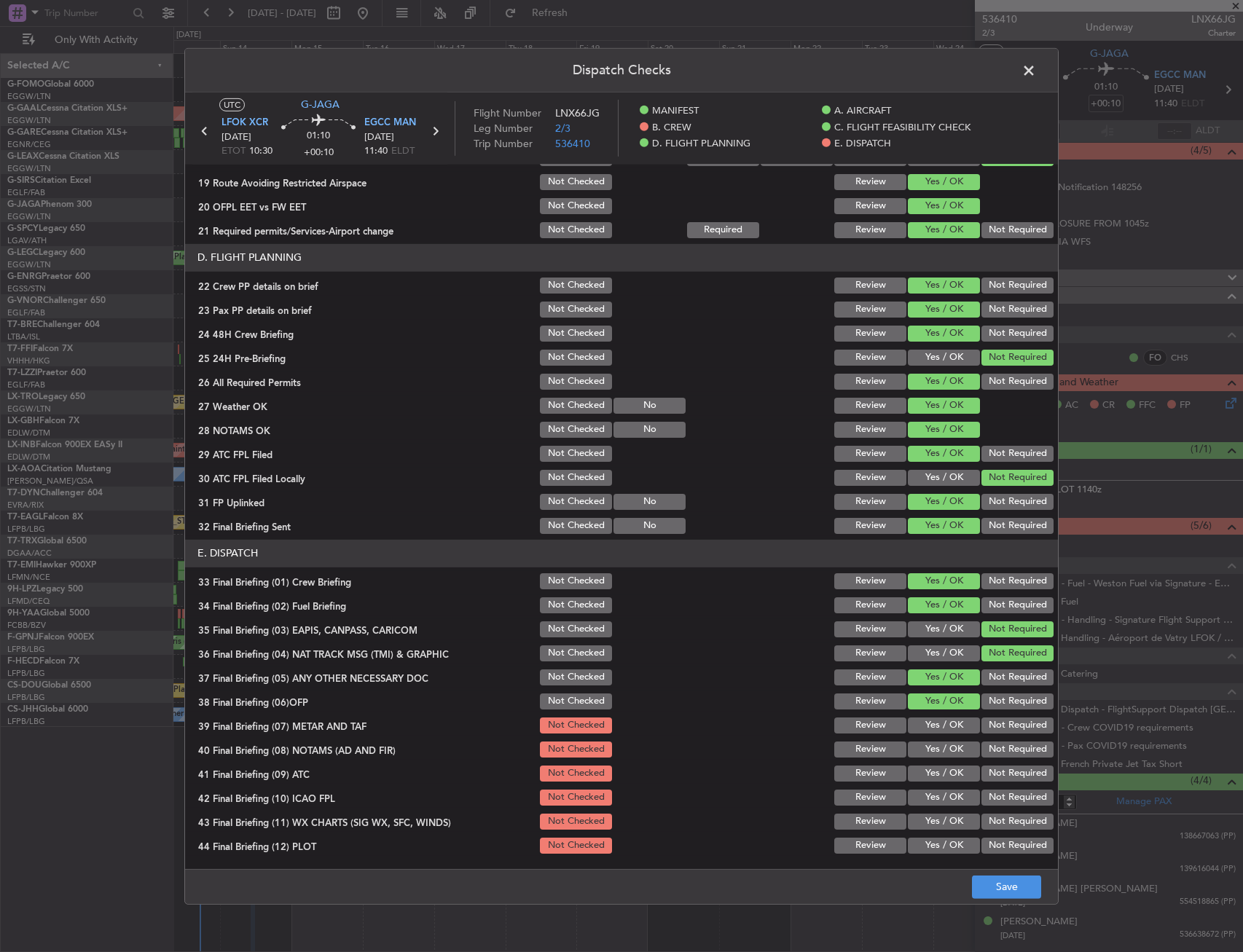
click at [923, 724] on button "Yes / OK" at bounding box center [944, 724] width 73 height 16
click at [923, 742] on button "Yes / OK" at bounding box center [944, 749] width 73 height 16
click at [922, 774] on button "Yes / OK" at bounding box center [944, 773] width 73 height 16
click at [1004, 801] on button "Not Required" at bounding box center [1017, 797] width 73 height 16
click at [936, 822] on button "Yes / OK" at bounding box center [944, 821] width 73 height 16
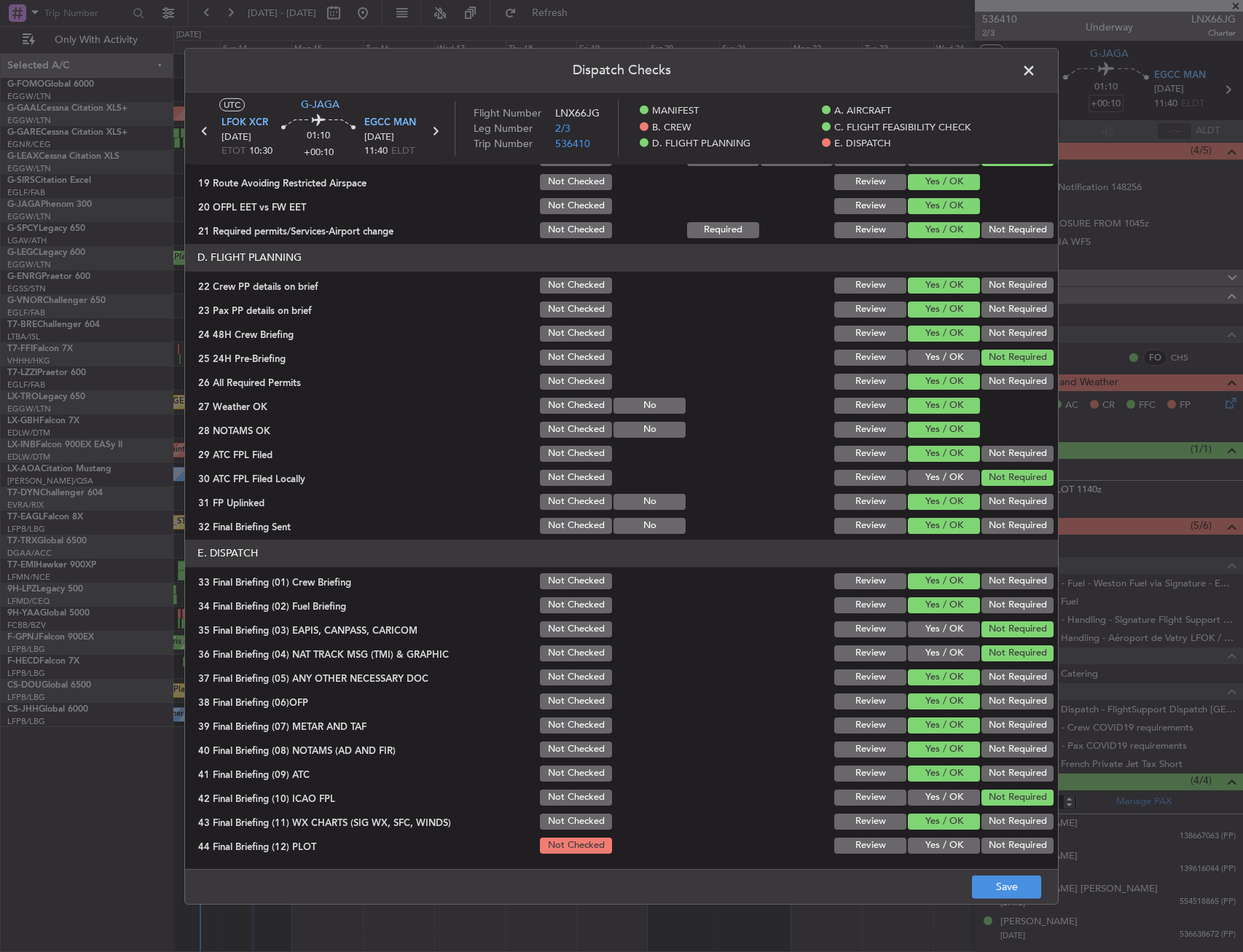
click at [982, 841] on button "Not Required" at bounding box center [1017, 845] width 73 height 16
click at [1022, 893] on button "Save" at bounding box center [1005, 887] width 69 height 23
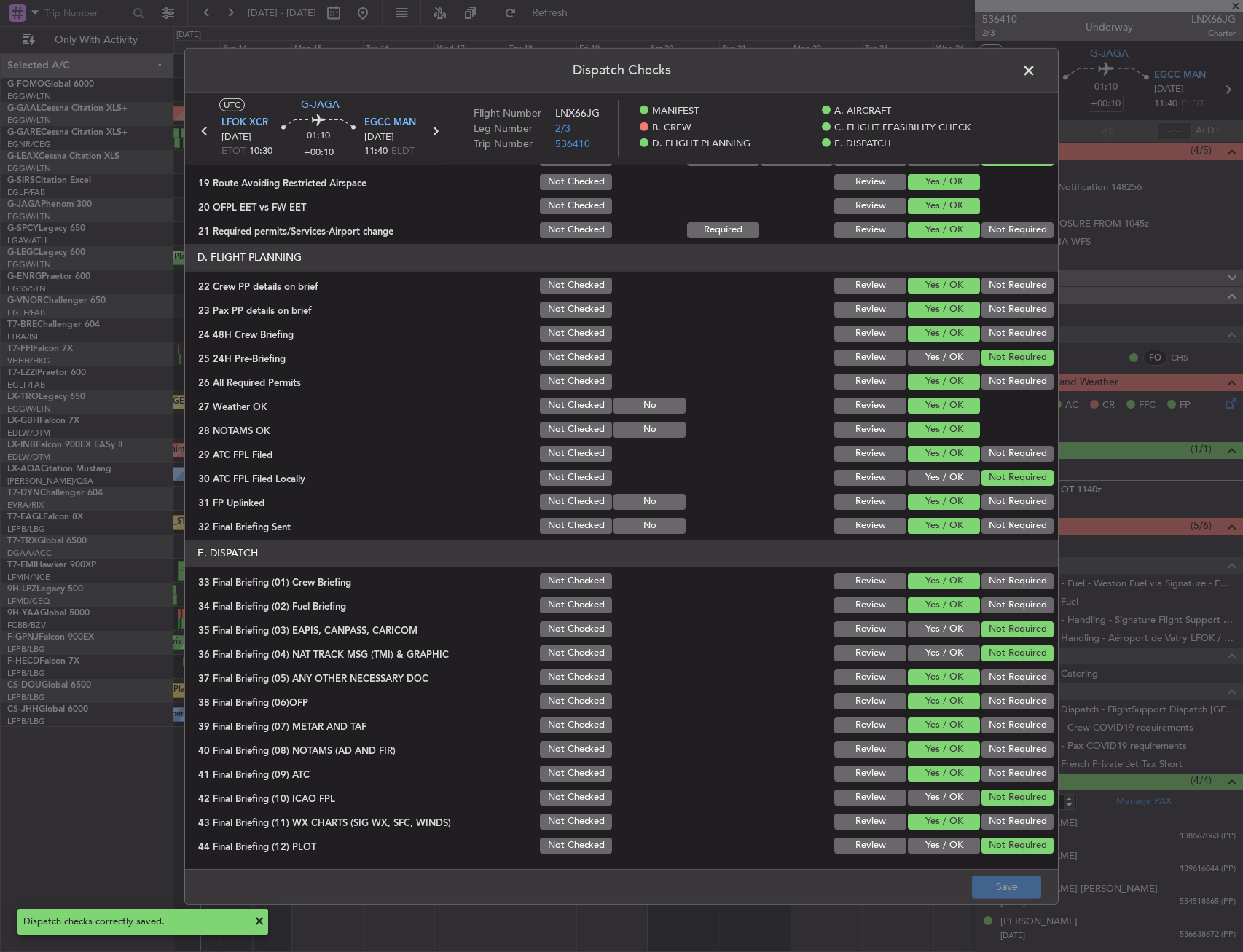
click at [1036, 67] on span at bounding box center [1036, 73] width 0 height 29
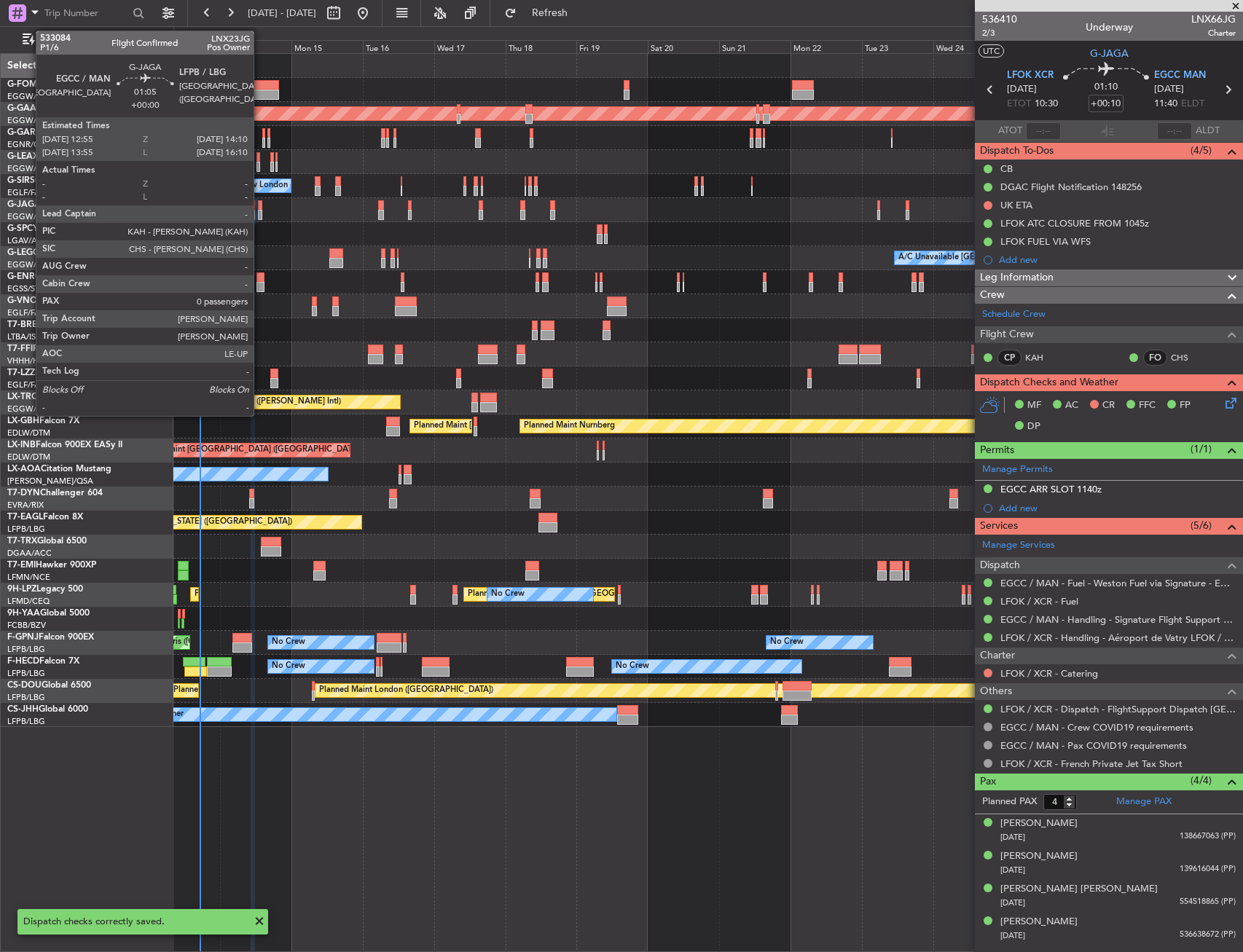
click at [260, 206] on div at bounding box center [260, 205] width 5 height 10
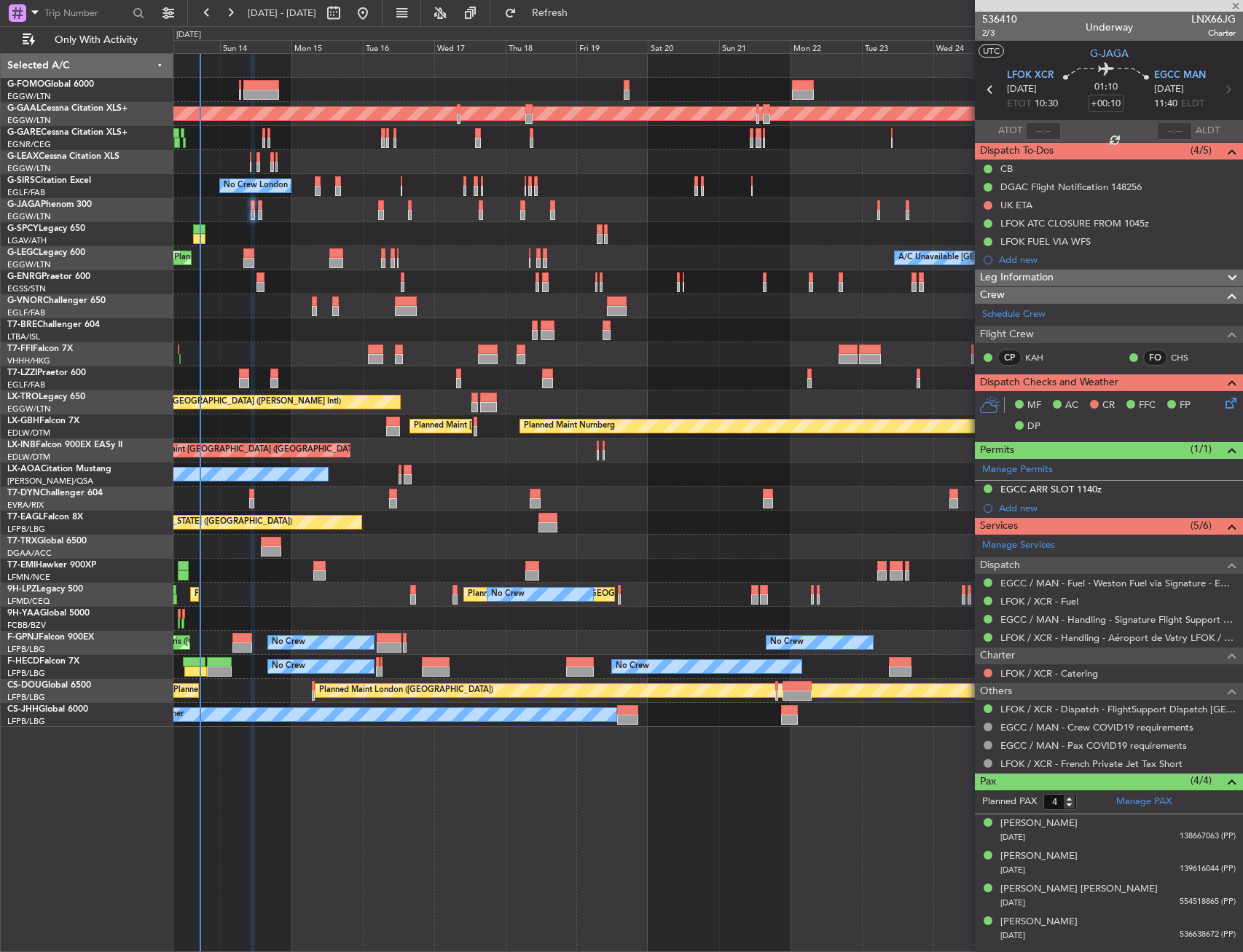
type input "0"
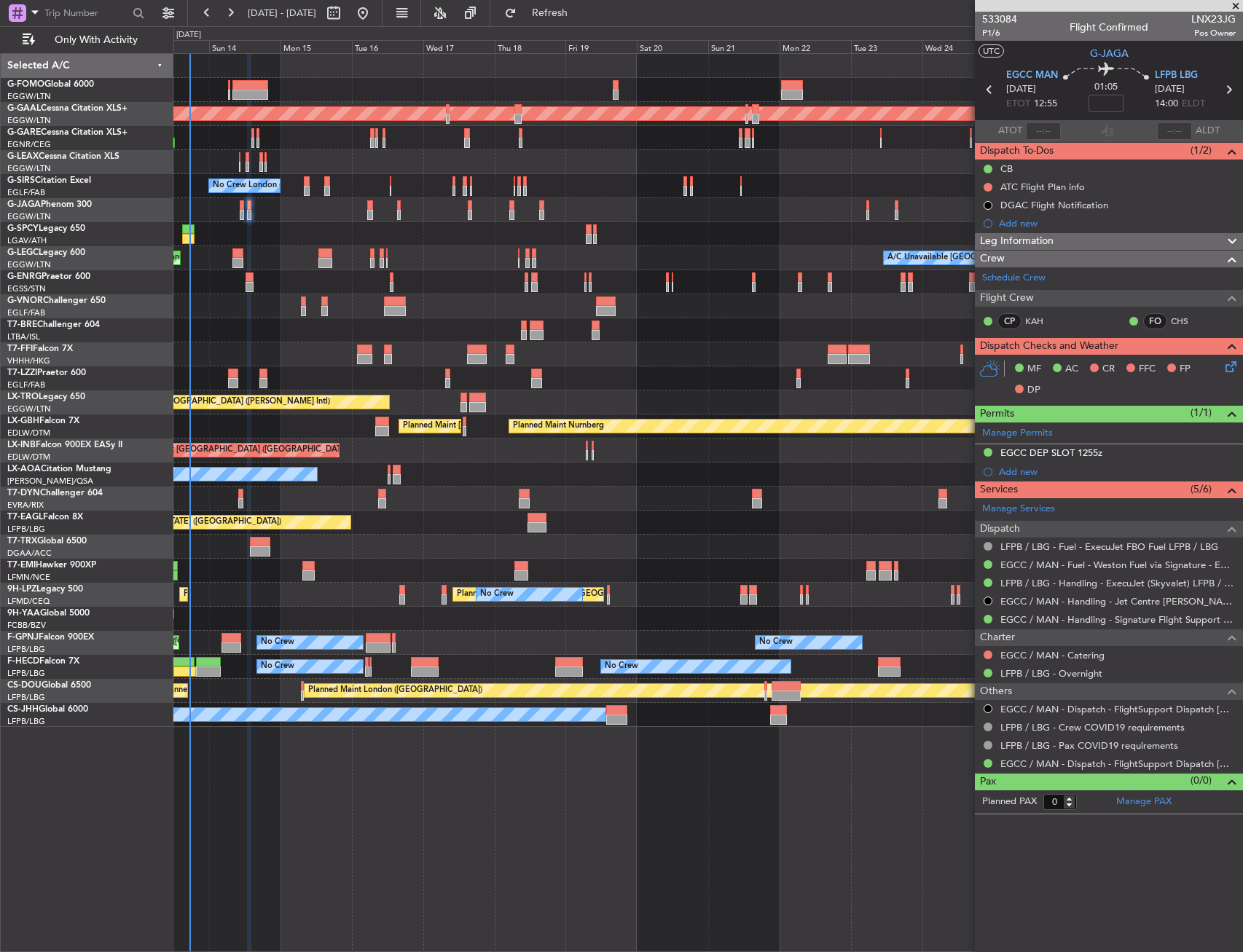
click at [249, 602] on div "Planned Maint St Gallen (Altenrhein) No Crew No Crew Planned Maint Paris (Le Bo…" at bounding box center [708, 595] width 1069 height 24
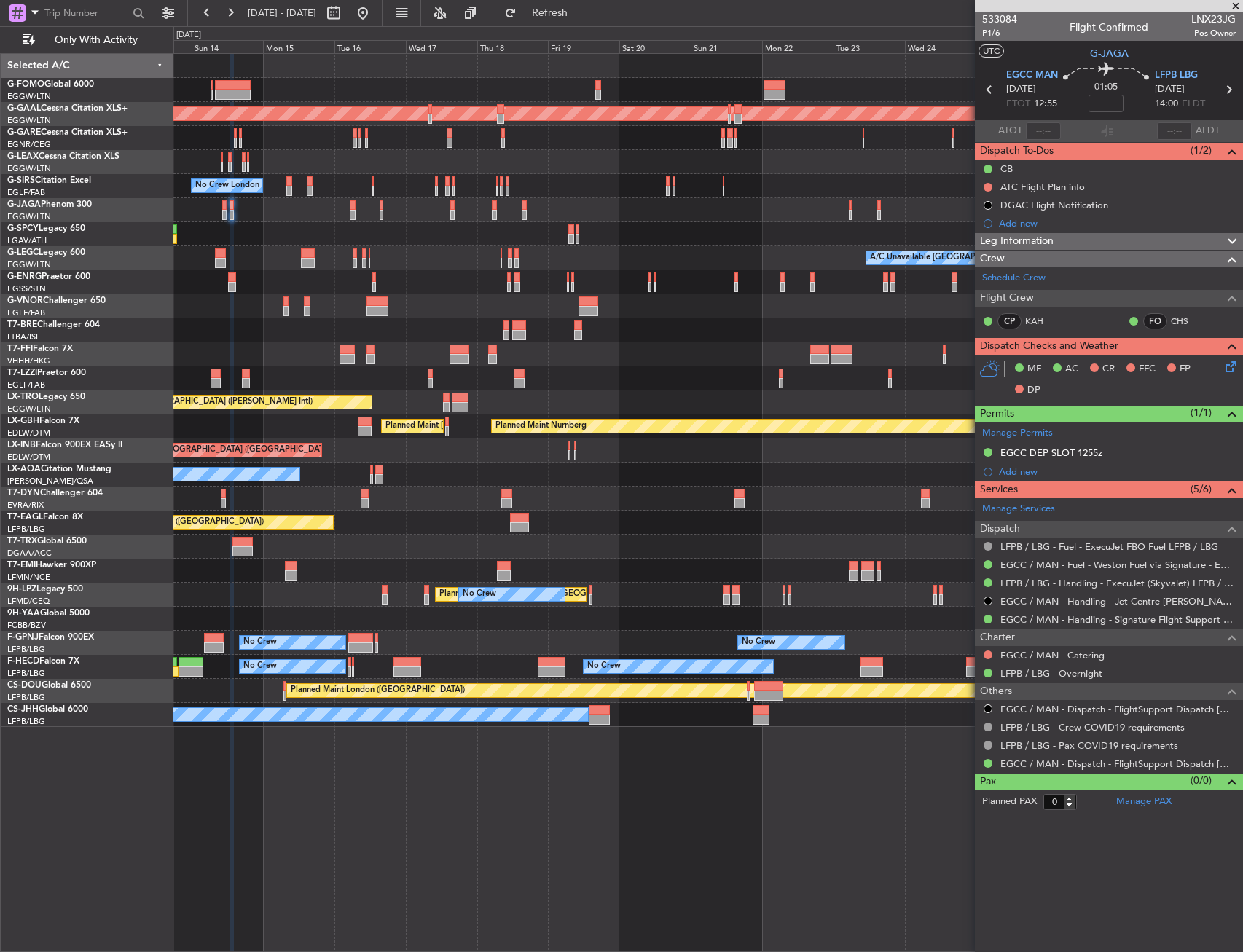
click at [565, 397] on div "Unplanned Maint [GEOGRAPHIC_DATA] ([PERSON_NAME] Intl)" at bounding box center [708, 402] width 1069 height 24
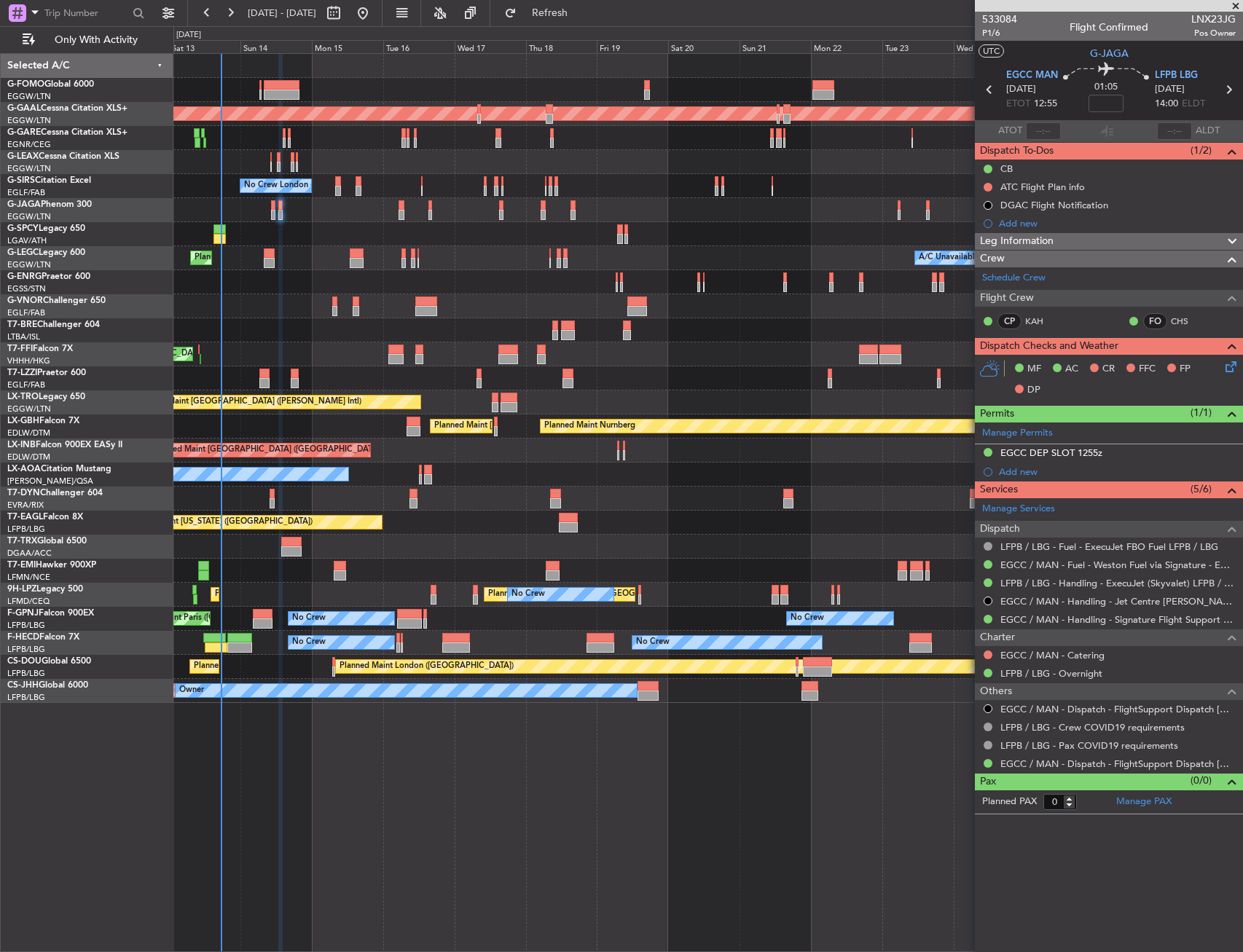
click at [319, 291] on div "Planned Maint London (Luton) Planned Maint Dusseldorf Planned Maint London (Lut…" at bounding box center [708, 378] width 1069 height 649
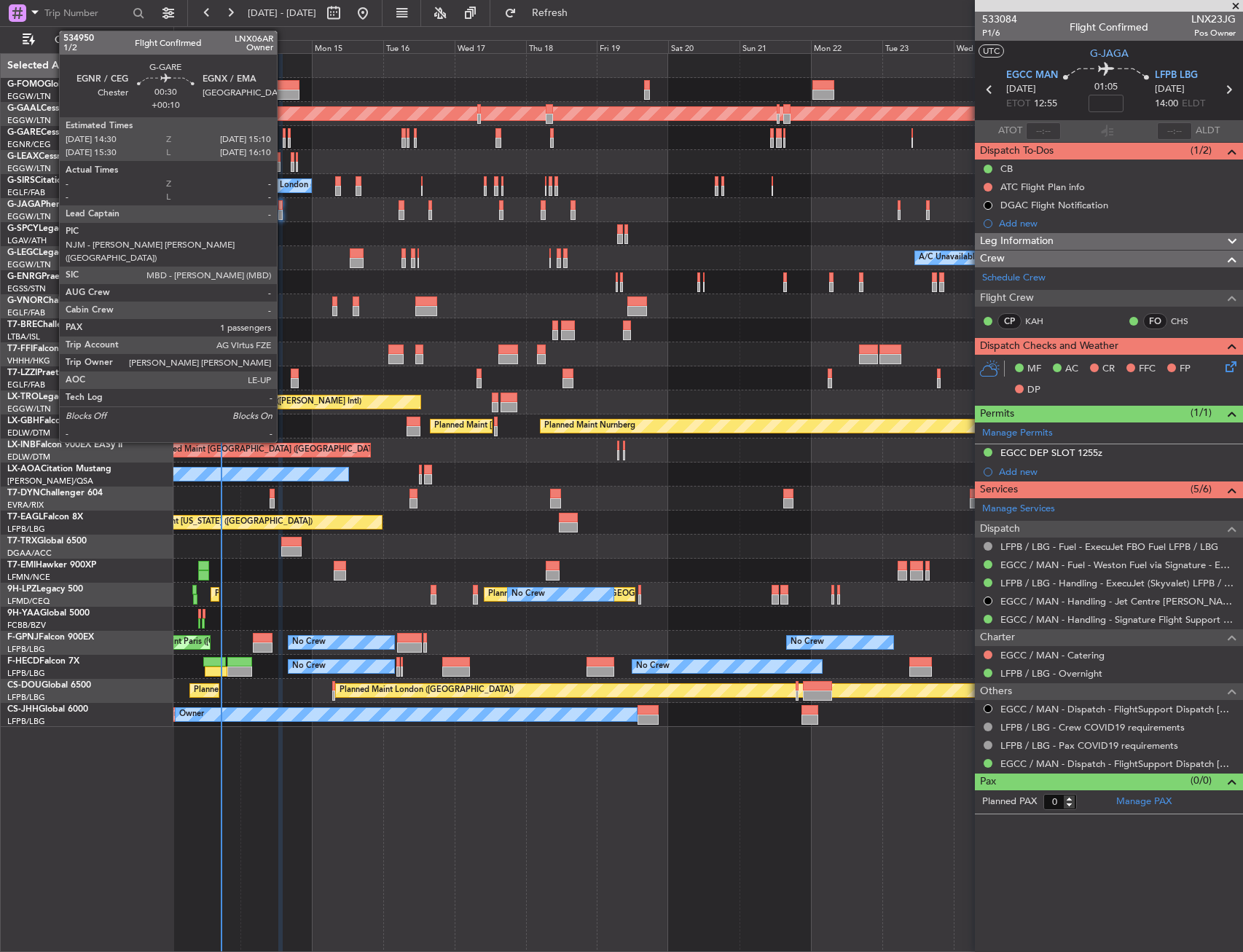
click at [284, 133] on div at bounding box center [284, 133] width 2 height 10
type input "+00:10"
type input "1"
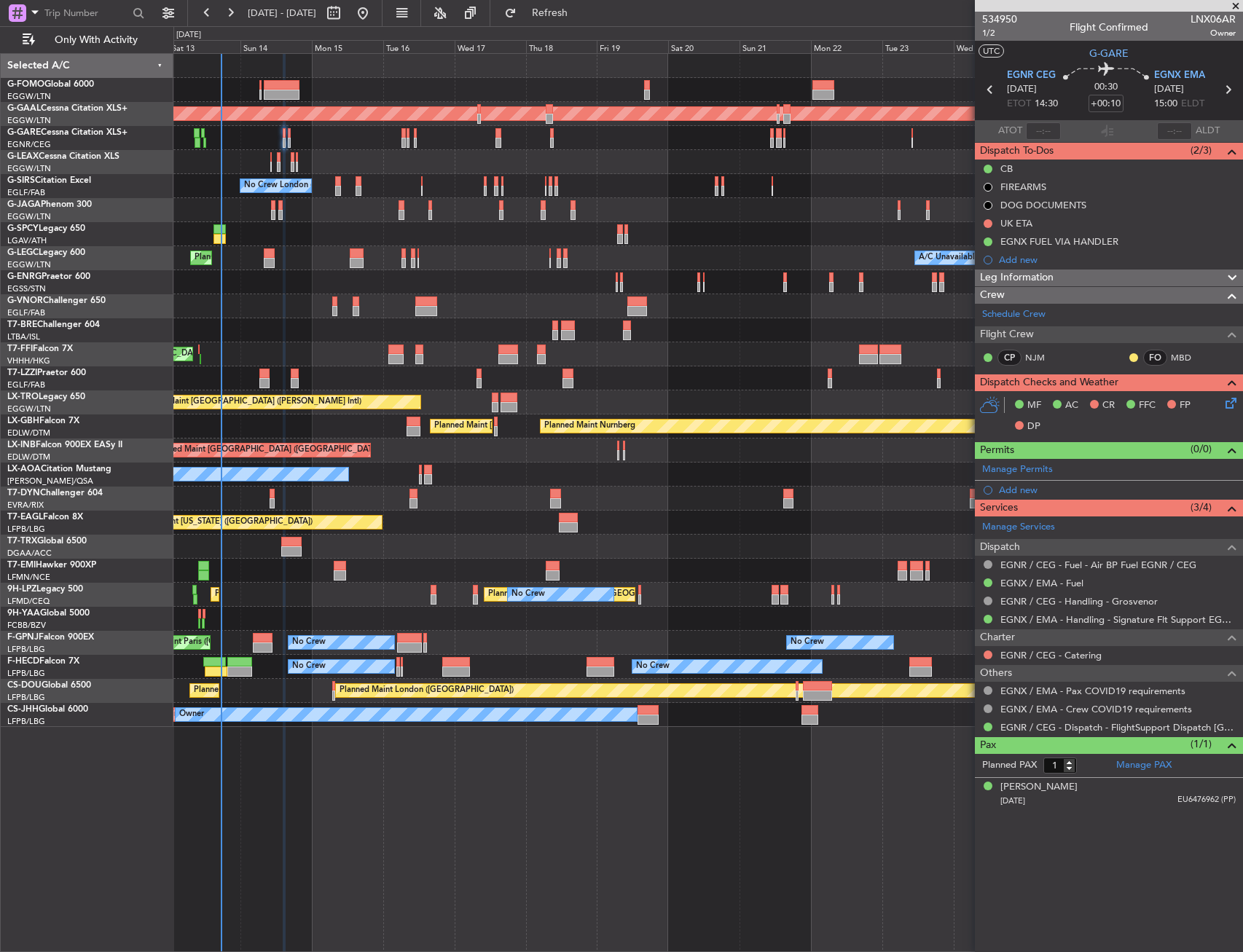
click at [1234, 400] on icon at bounding box center [1227, 400] width 12 height 12
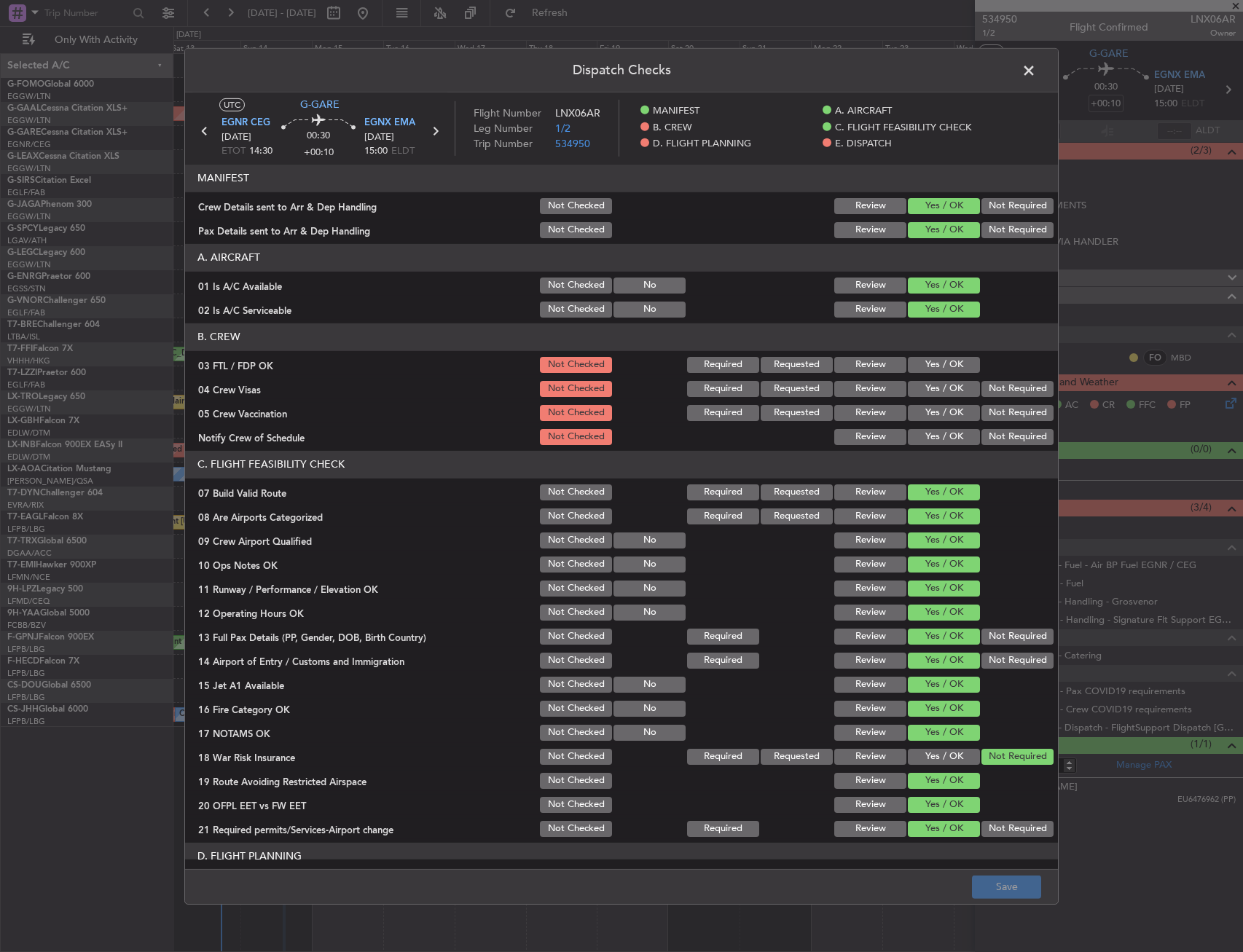
scroll to position [364, 0]
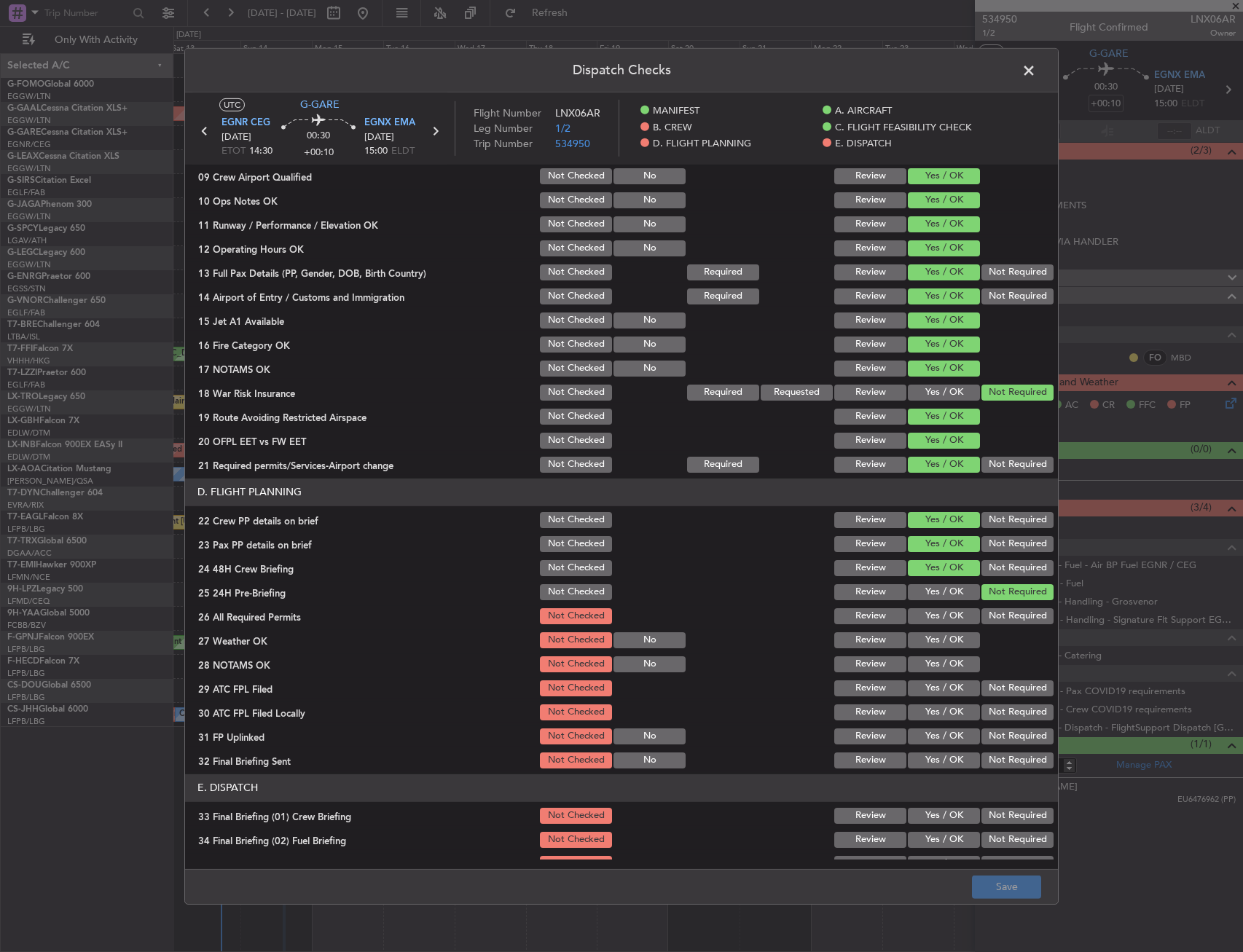
click at [937, 616] on button "Yes / OK" at bounding box center [944, 615] width 73 height 16
click at [931, 639] on button "Yes / OK" at bounding box center [944, 640] width 73 height 16
click at [929, 666] on button "Yes / OK" at bounding box center [944, 664] width 73 height 16
click at [926, 686] on button "Yes / OK" at bounding box center [944, 688] width 73 height 16
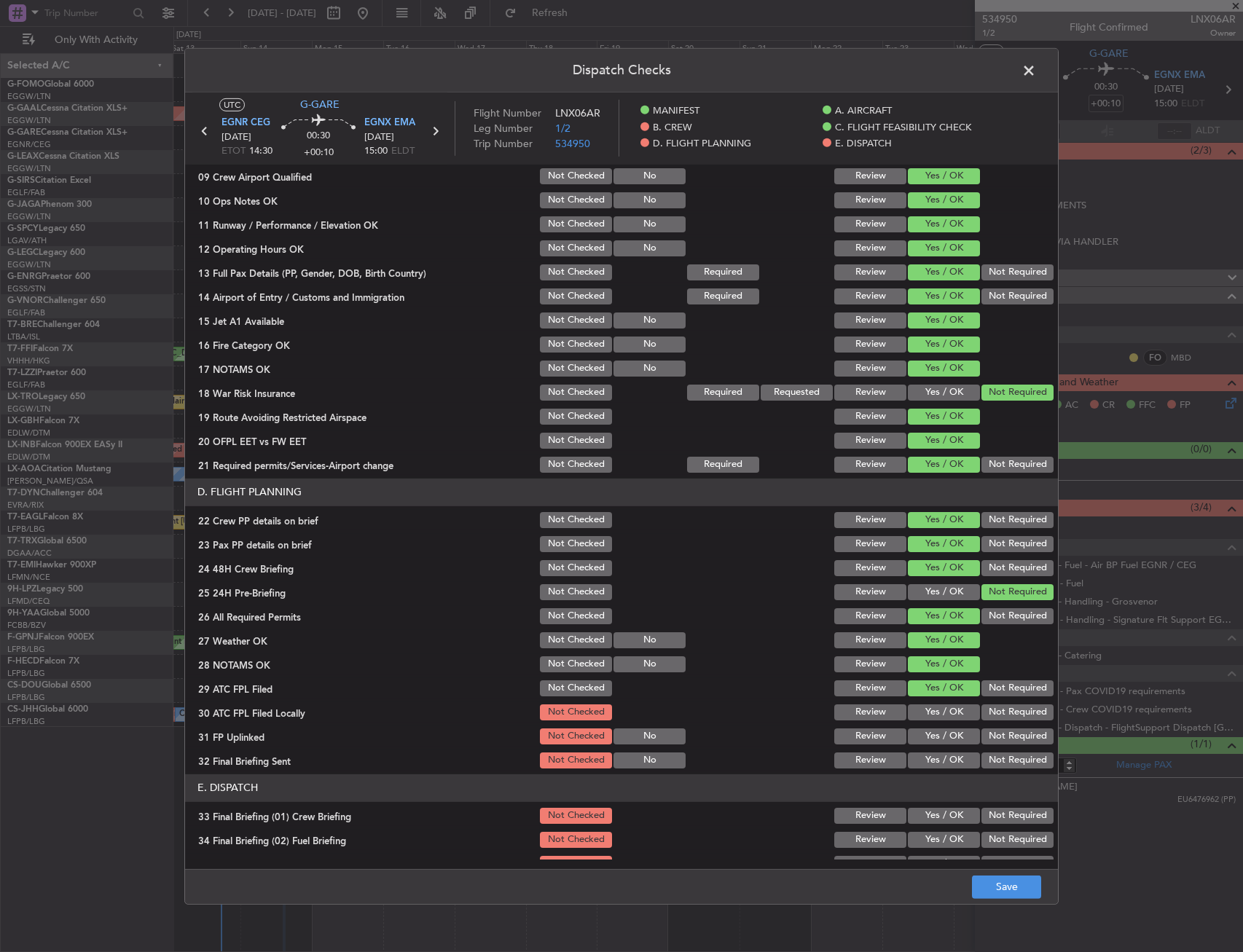
click at [996, 711] on button "Not Required" at bounding box center [1017, 711] width 73 height 16
click at [936, 743] on button "Yes / OK" at bounding box center [944, 735] width 73 height 16
click at [931, 763] on button "Yes / OK" at bounding box center [944, 760] width 73 height 16
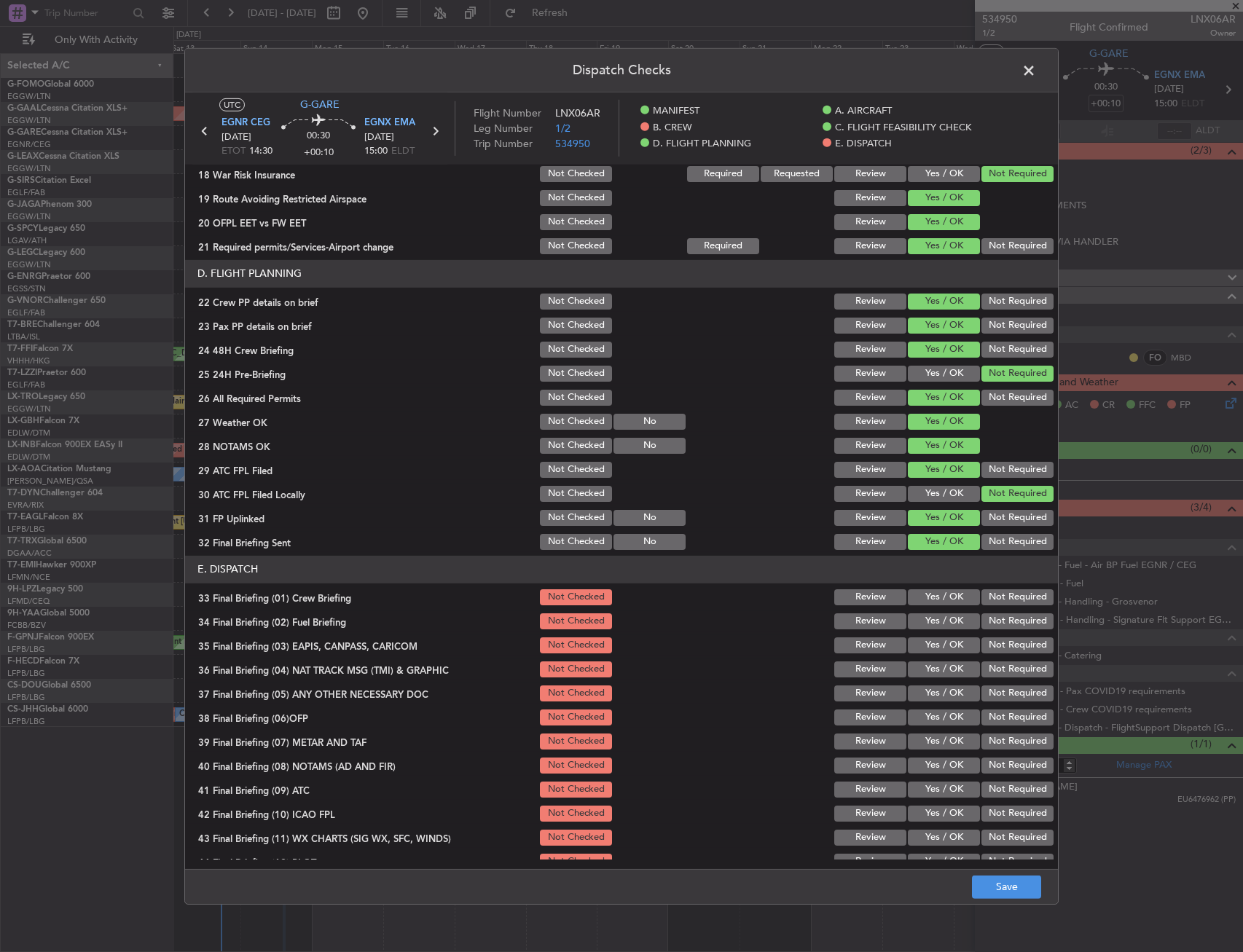
click at [935, 625] on button "Yes / OK" at bounding box center [944, 621] width 73 height 16
click at [925, 595] on button "Yes / OK" at bounding box center [944, 597] width 73 height 16
click at [998, 644] on button "Not Required" at bounding box center [1017, 644] width 73 height 16
drag, startPoint x: 990, startPoint y: 664, endPoint x: 947, endPoint y: 700, distance: 56.1
click at [989, 665] on button "Not Required" at bounding box center [1017, 668] width 73 height 16
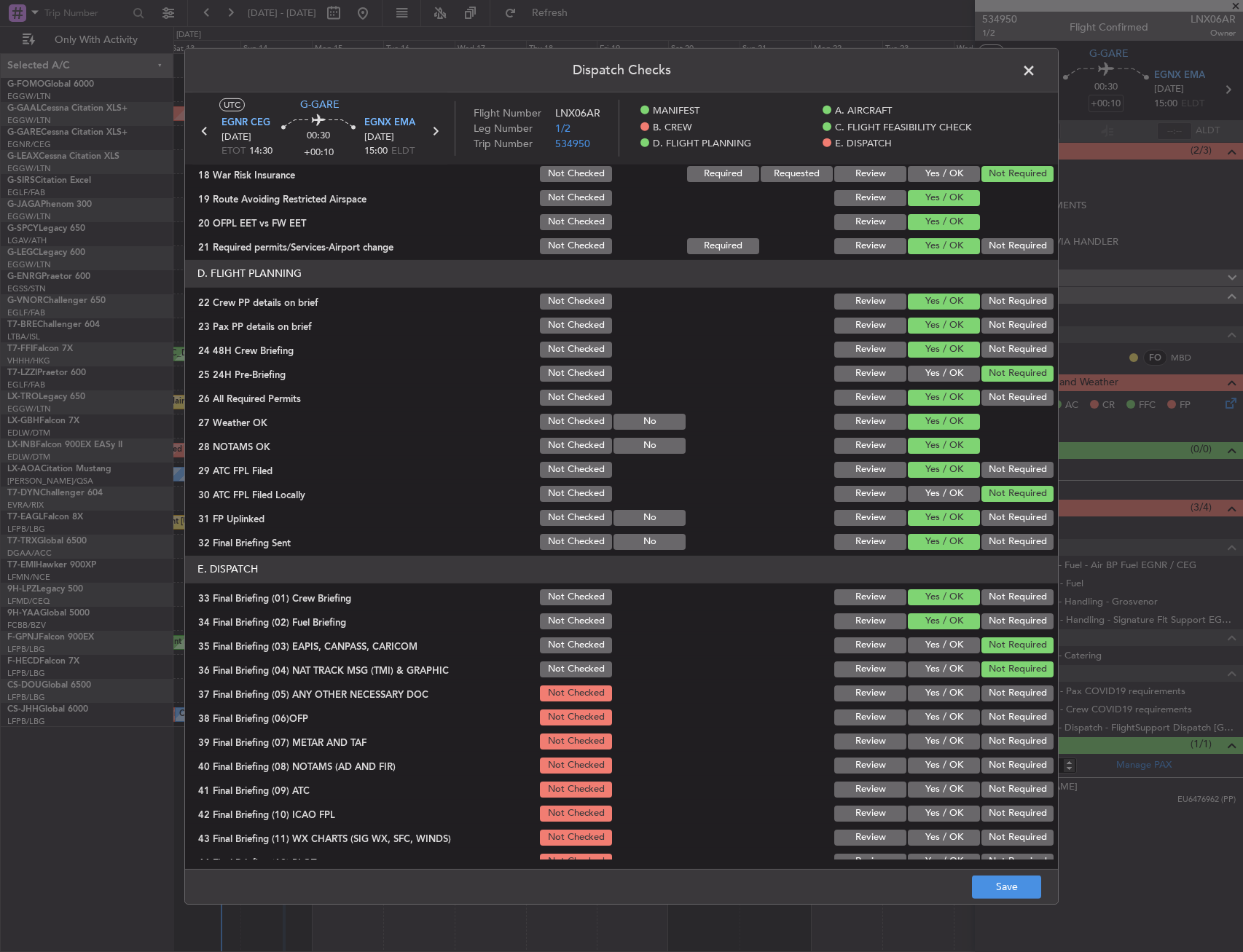
click at [946, 700] on button "Yes / OK" at bounding box center [944, 693] width 73 height 16
click at [943, 725] on div "Yes / OK" at bounding box center [942, 717] width 73 height 20
click at [940, 745] on button "Yes / OK" at bounding box center [944, 741] width 73 height 16
click at [936, 722] on button "Yes / OK" at bounding box center [944, 717] width 73 height 16
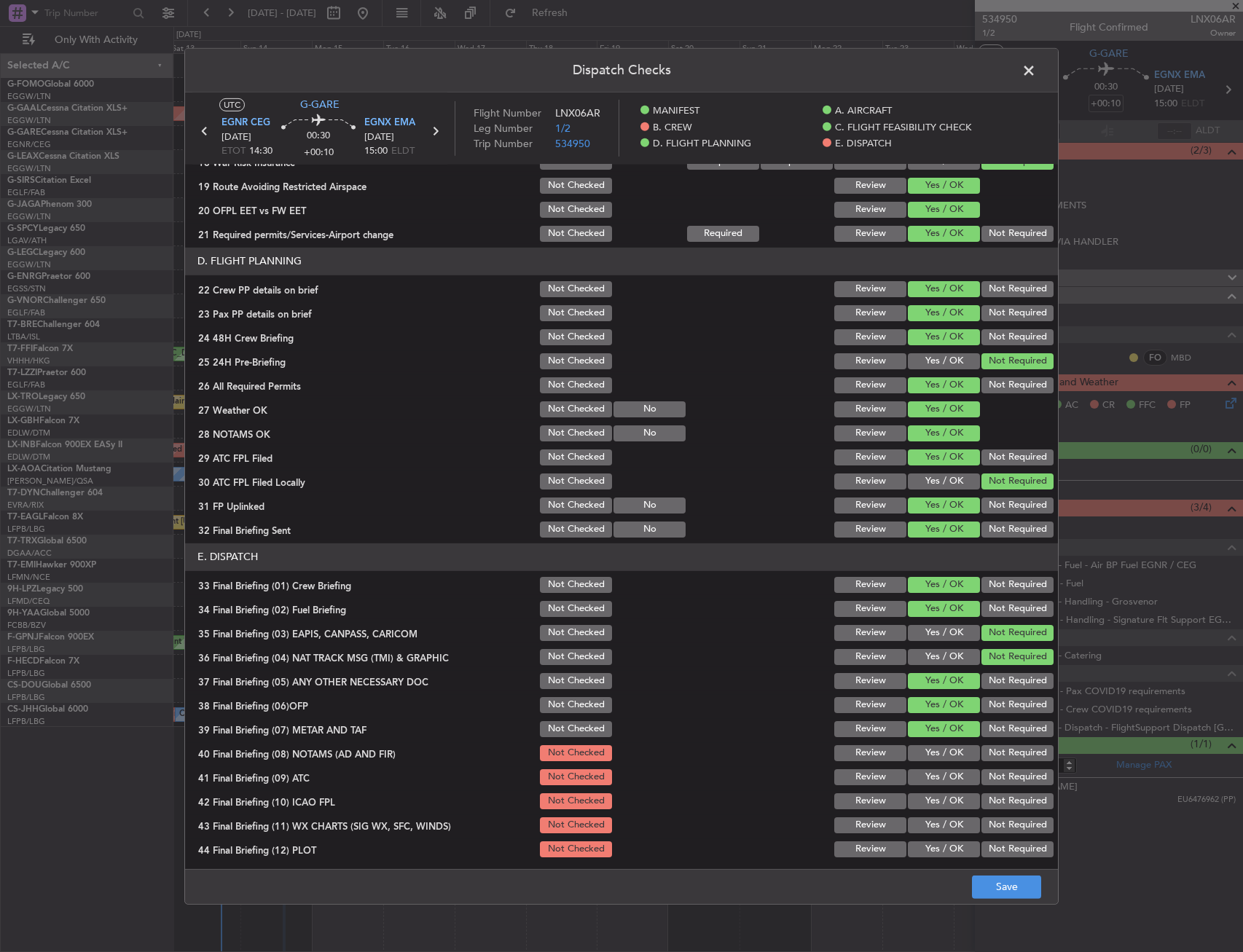
scroll to position [599, 0]
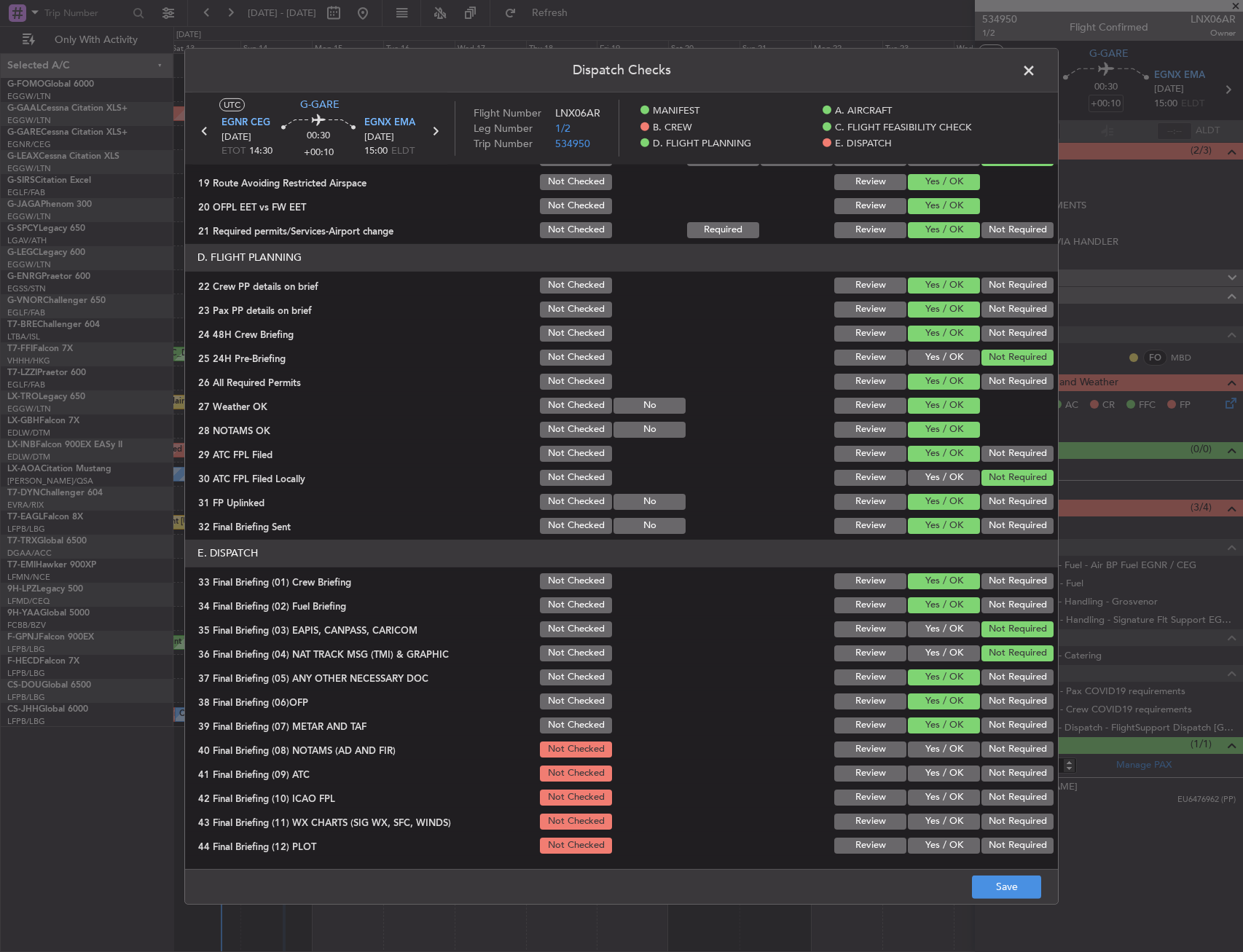
click at [938, 747] on button "Yes / OK" at bounding box center [944, 749] width 73 height 16
click at [935, 777] on button "Yes / OK" at bounding box center [944, 773] width 73 height 16
click at [945, 800] on button "Yes / OK" at bounding box center [944, 797] width 73 height 16
click at [991, 816] on button "Not Required" at bounding box center [1017, 821] width 73 height 16
click at [919, 845] on button "Yes / OK" at bounding box center [944, 845] width 73 height 16
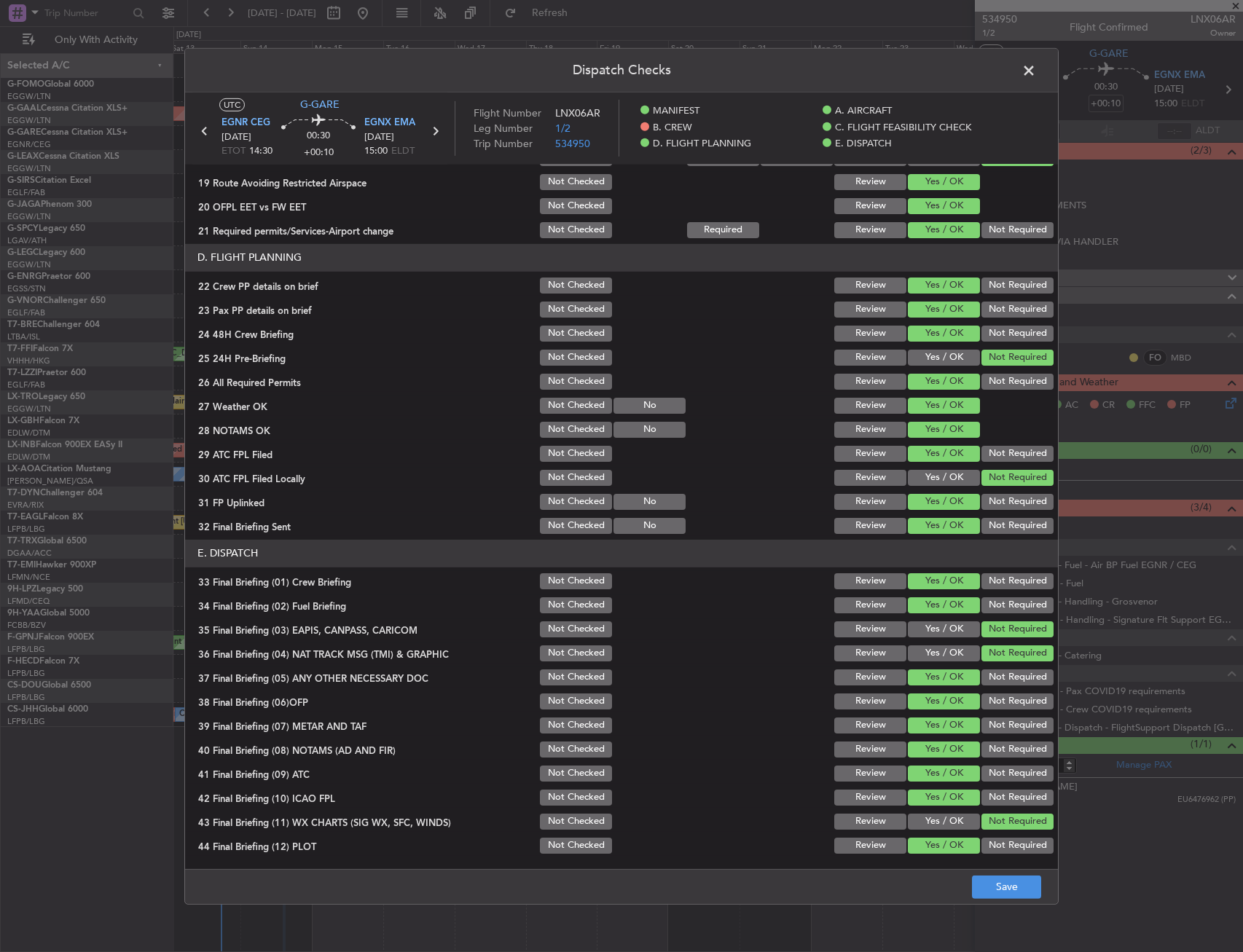
click at [981, 791] on button "Not Required" at bounding box center [1017, 797] width 73 height 16
click at [925, 820] on button "Yes / OK" at bounding box center [944, 821] width 73 height 16
click at [1000, 846] on button "Not Required" at bounding box center [1017, 845] width 73 height 16
click at [1000, 895] on button "Save" at bounding box center [1005, 887] width 69 height 23
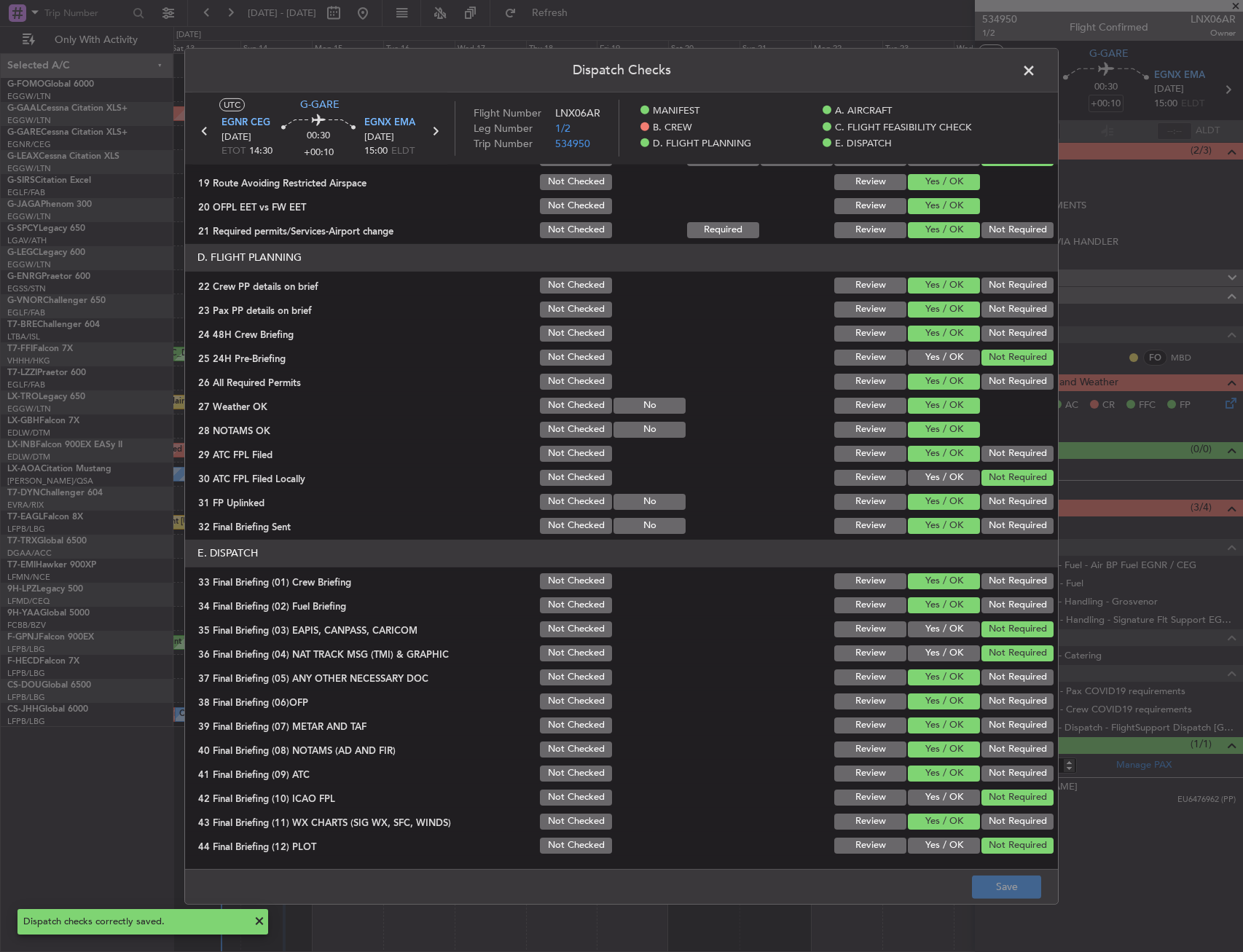
drag, startPoint x: 1030, startPoint y: 70, endPoint x: 964, endPoint y: 234, distance: 176.8
click at [1036, 70] on span at bounding box center [1036, 73] width 0 height 29
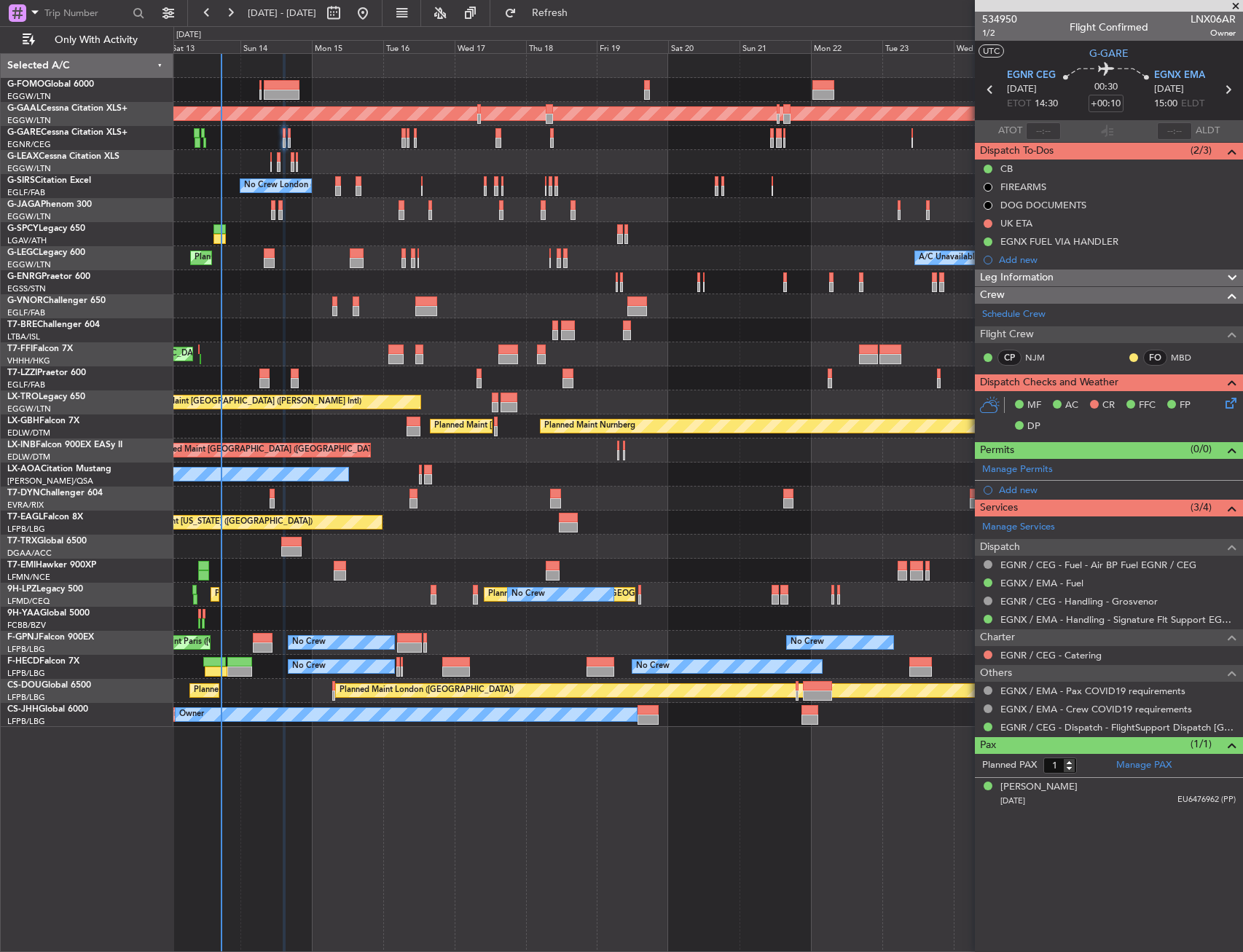
drag, startPoint x: 1085, startPoint y: 280, endPoint x: 1084, endPoint y: 319, distance: 39.0
click at [1085, 280] on div "Leg Information" at bounding box center [1109, 278] width 268 height 17
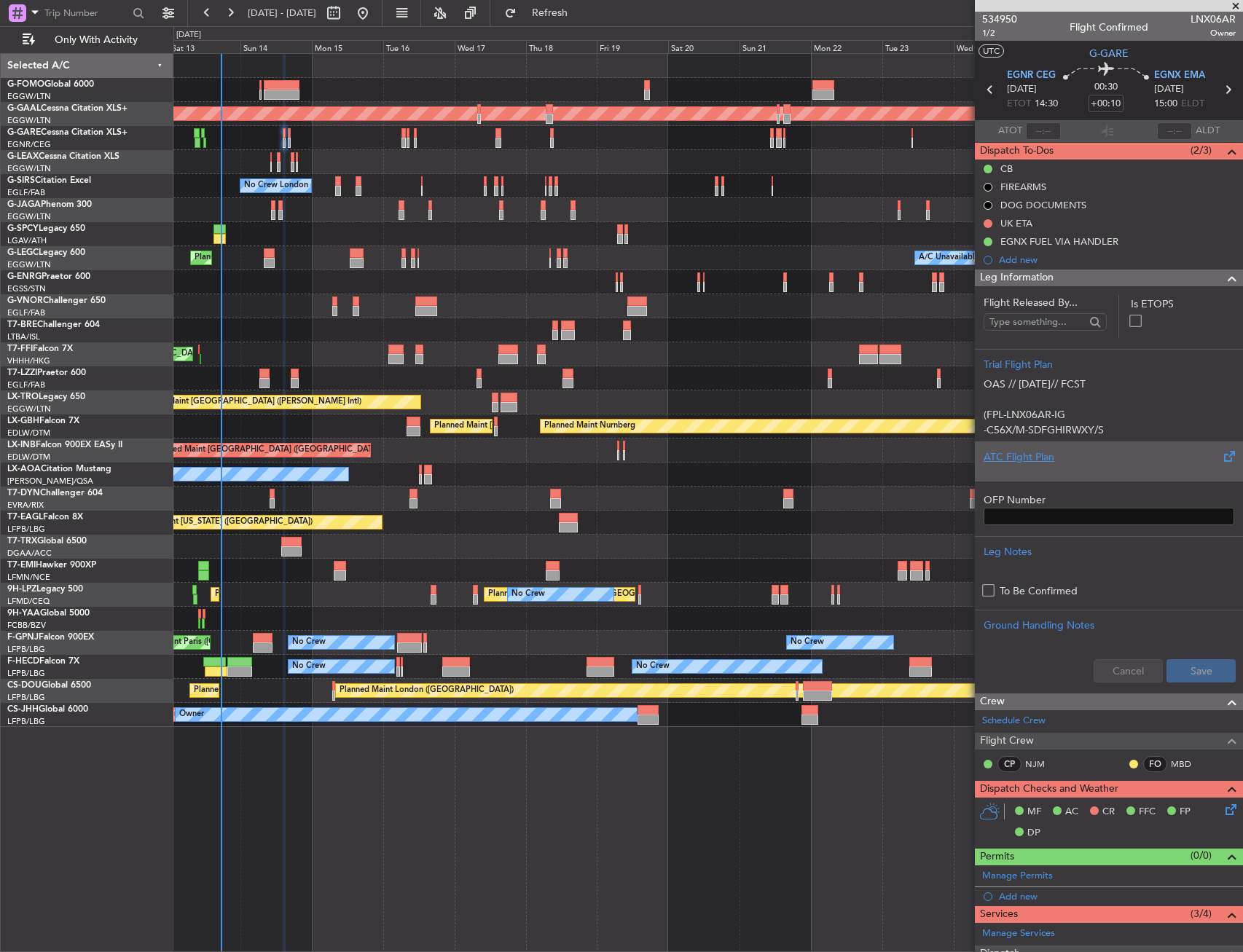
click at [1058, 462] on div "ATC Flight Plan" at bounding box center [1108, 457] width 251 height 16
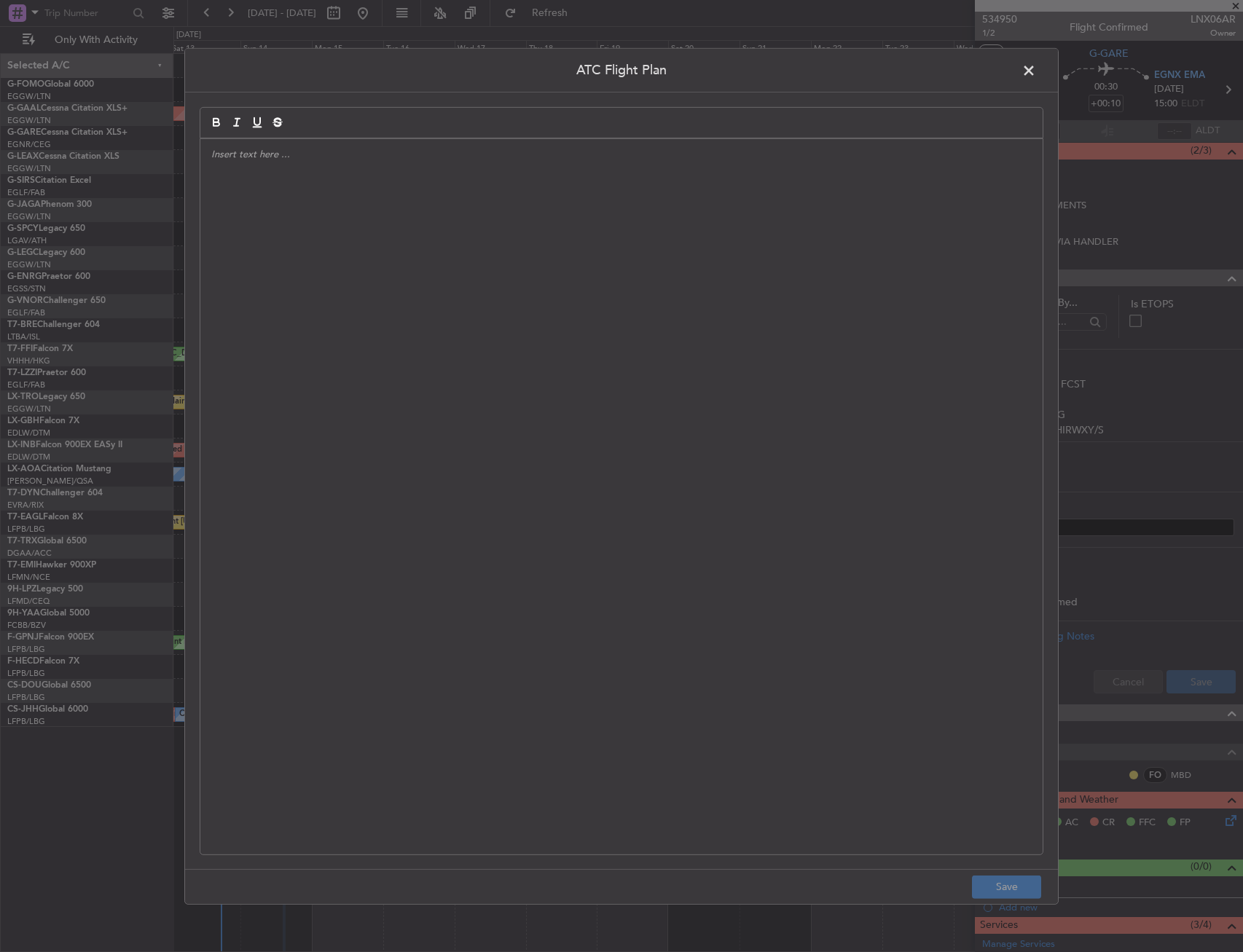
click at [689, 408] on div at bounding box center [621, 496] width 842 height 715
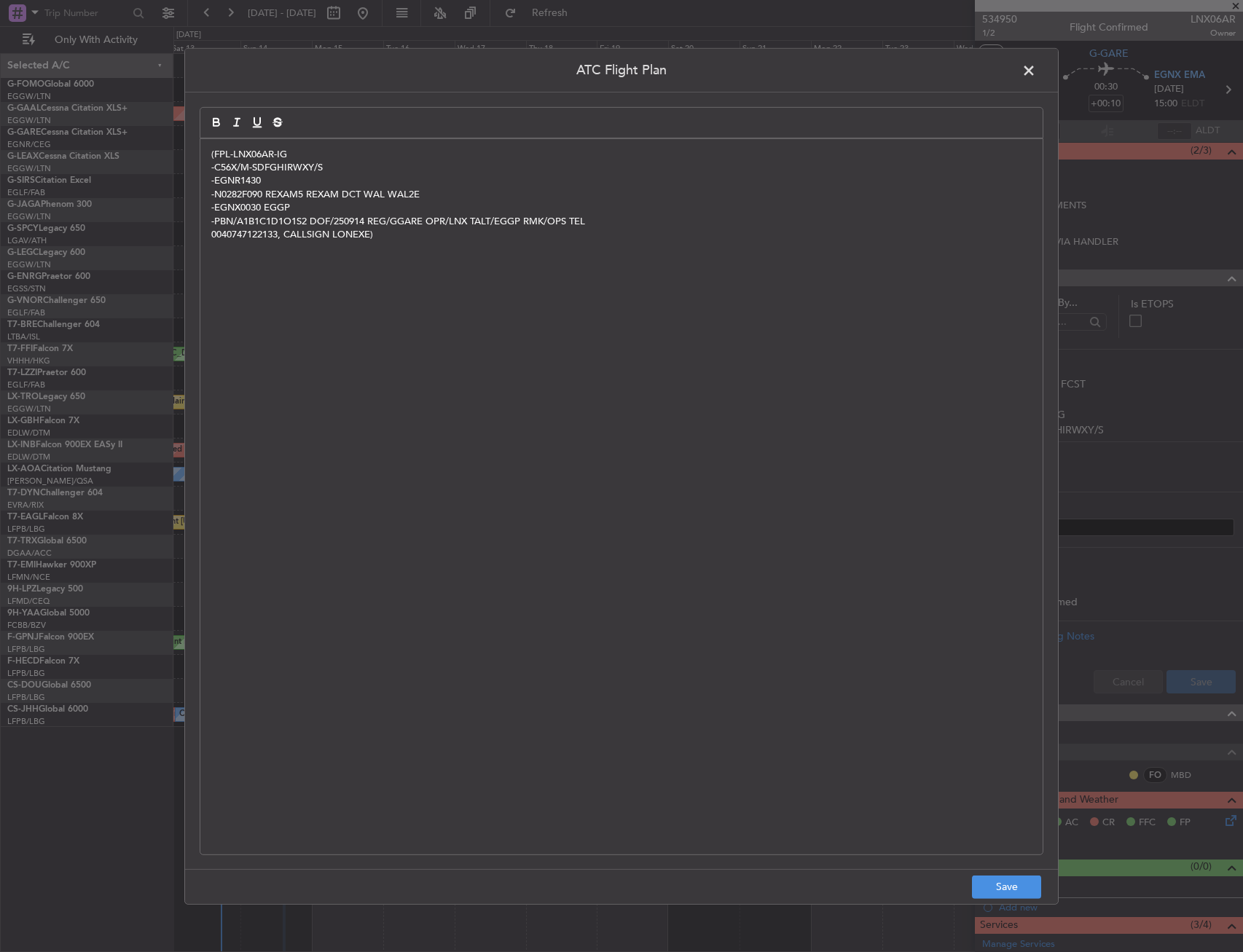
scroll to position [0, 0]
click at [1014, 884] on button "Save" at bounding box center [1005, 887] width 69 height 23
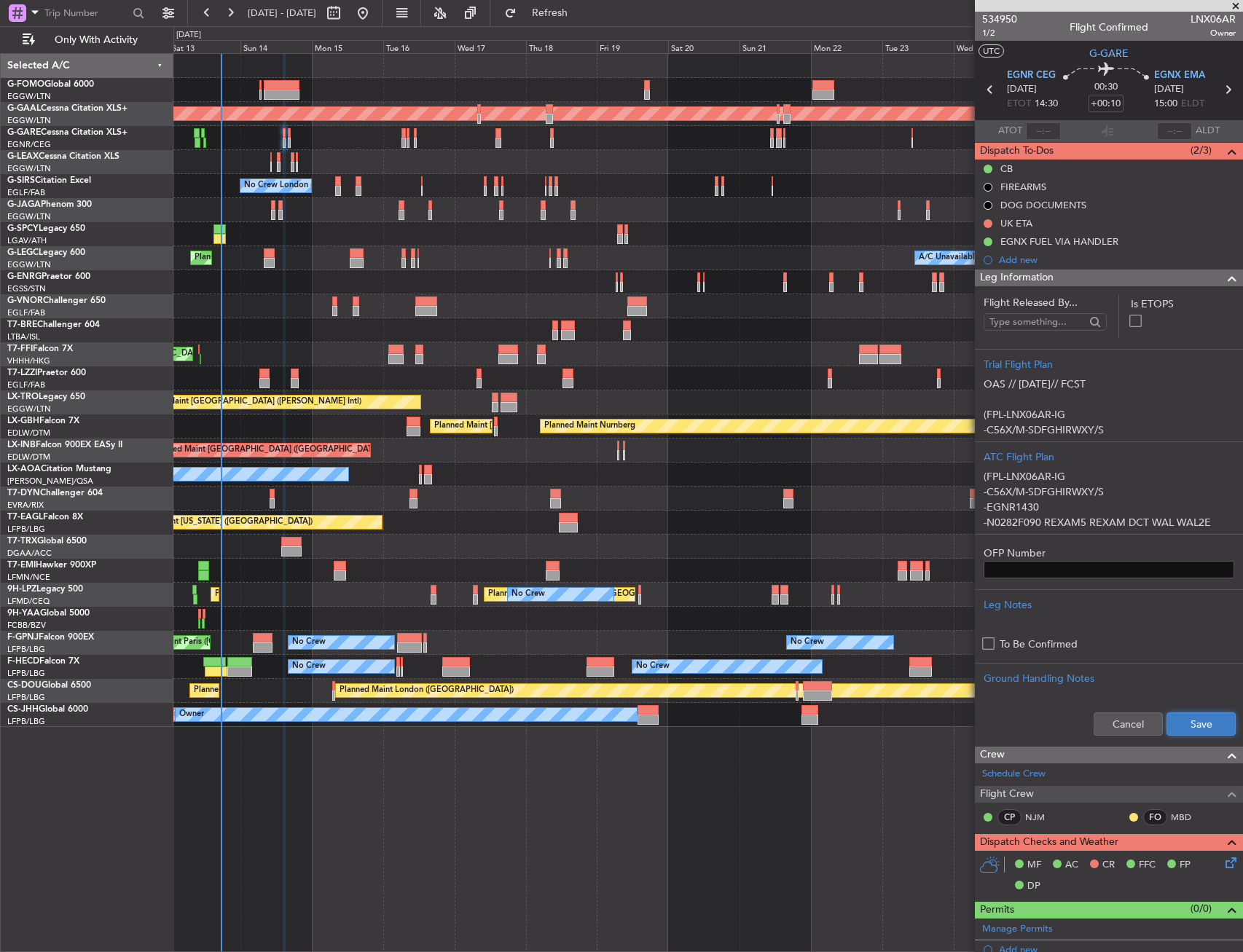
click at [1204, 724] on button "Save" at bounding box center [1200, 723] width 69 height 23
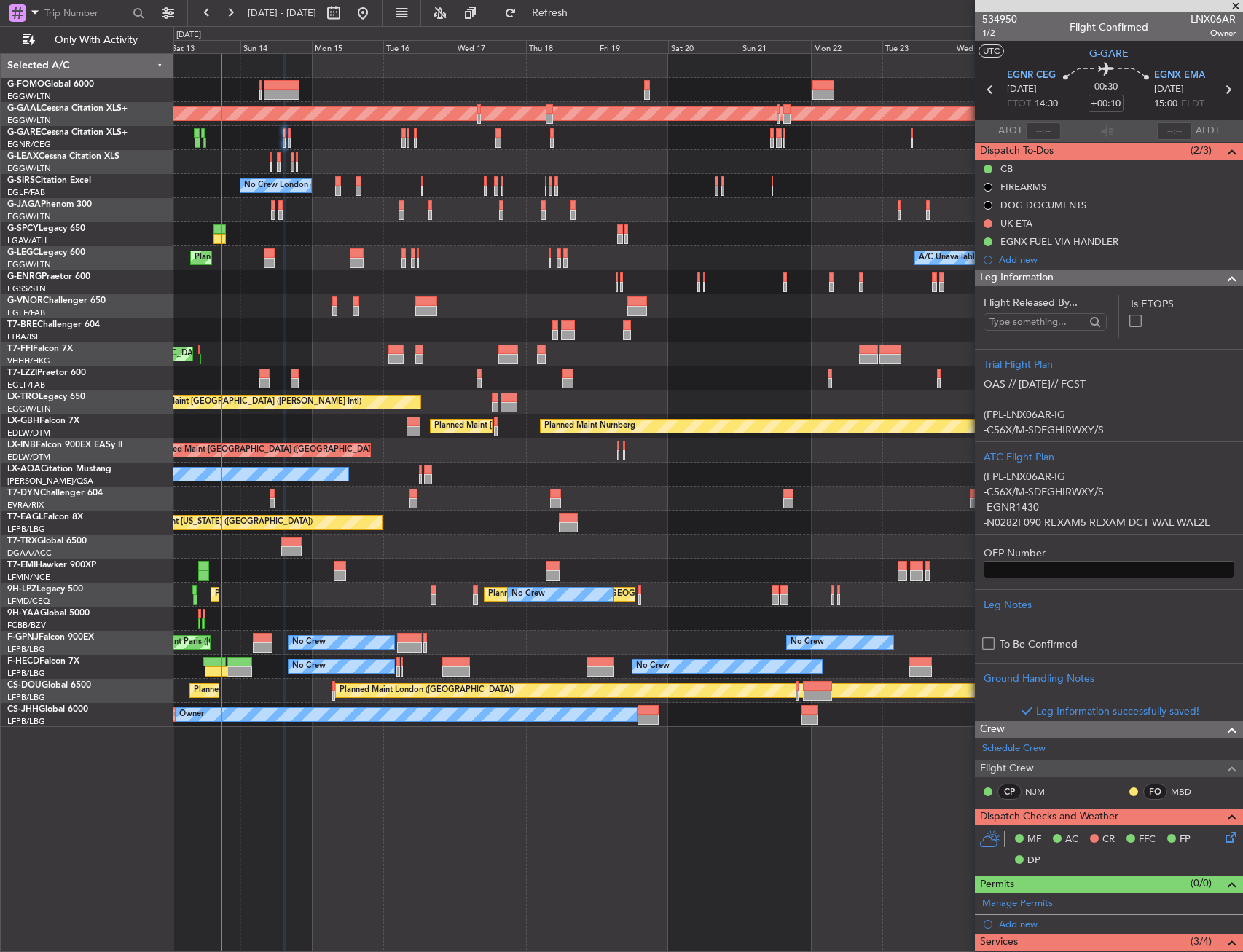
click at [1123, 272] on div "Leg Information" at bounding box center [1109, 278] width 268 height 17
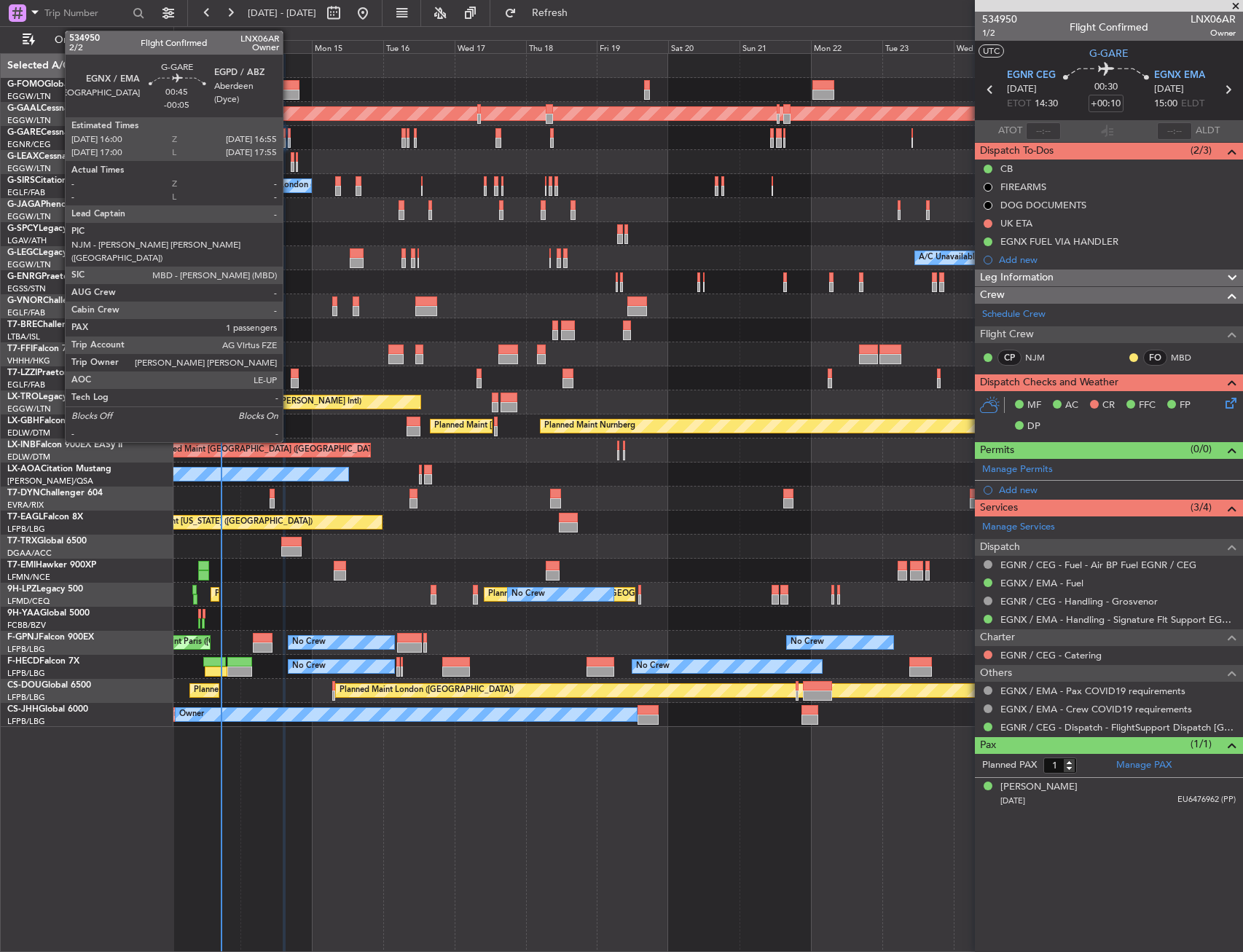
click at [289, 132] on div at bounding box center [288, 133] width 3 height 10
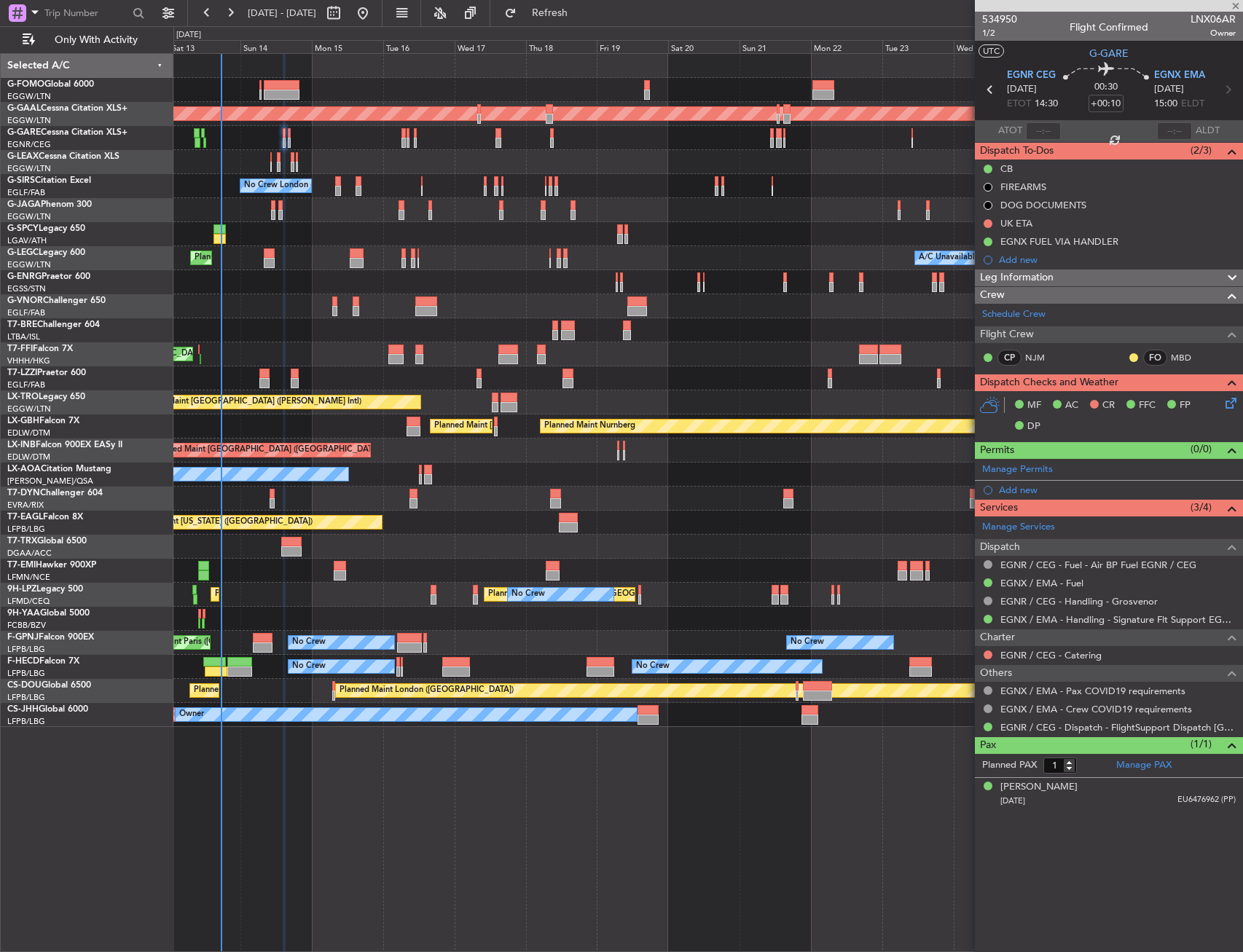
type input "-00:05"
click at [1047, 272] on span "Leg Information" at bounding box center [1016, 278] width 73 height 17
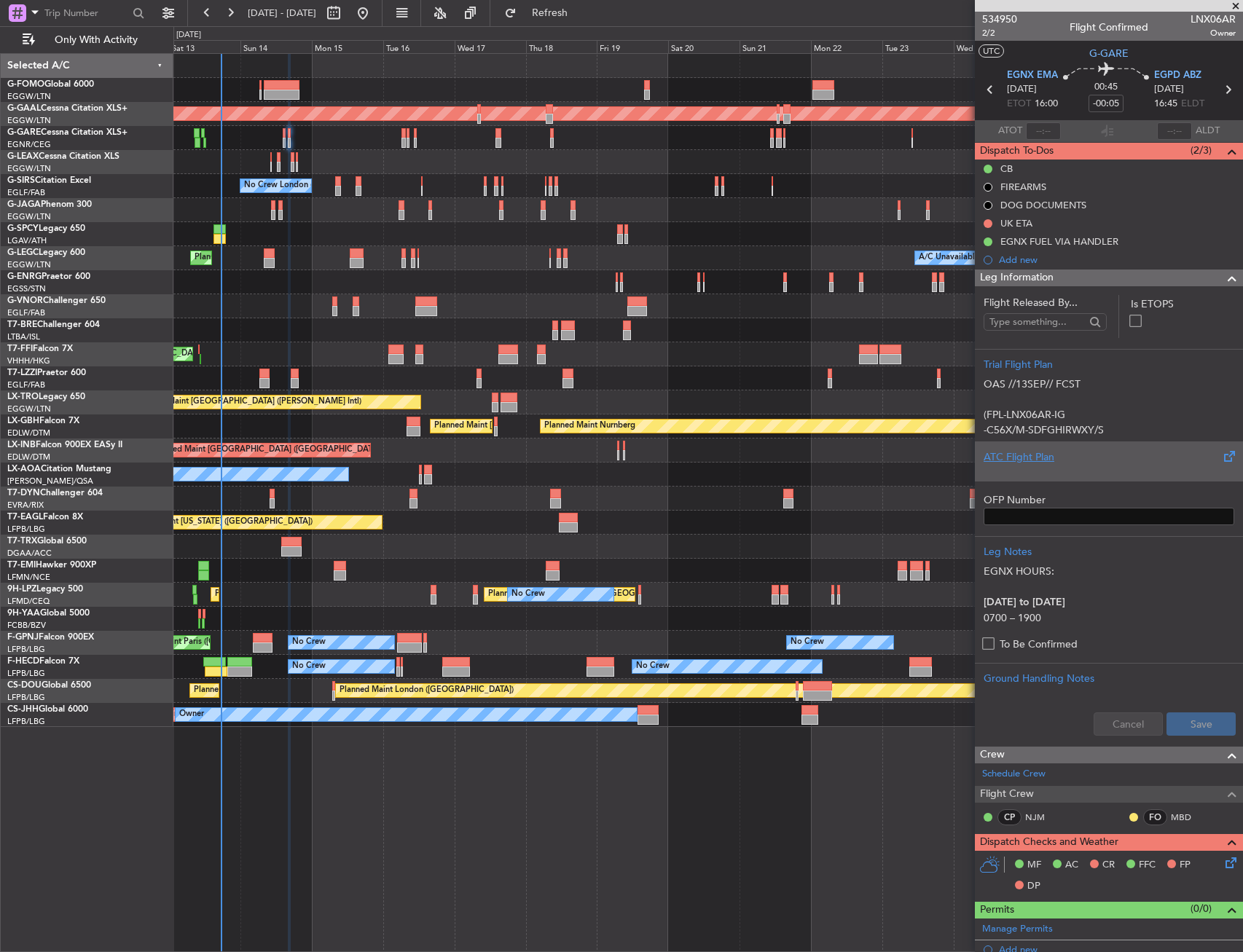
click at [1058, 467] on div at bounding box center [1108, 469] width 251 height 9
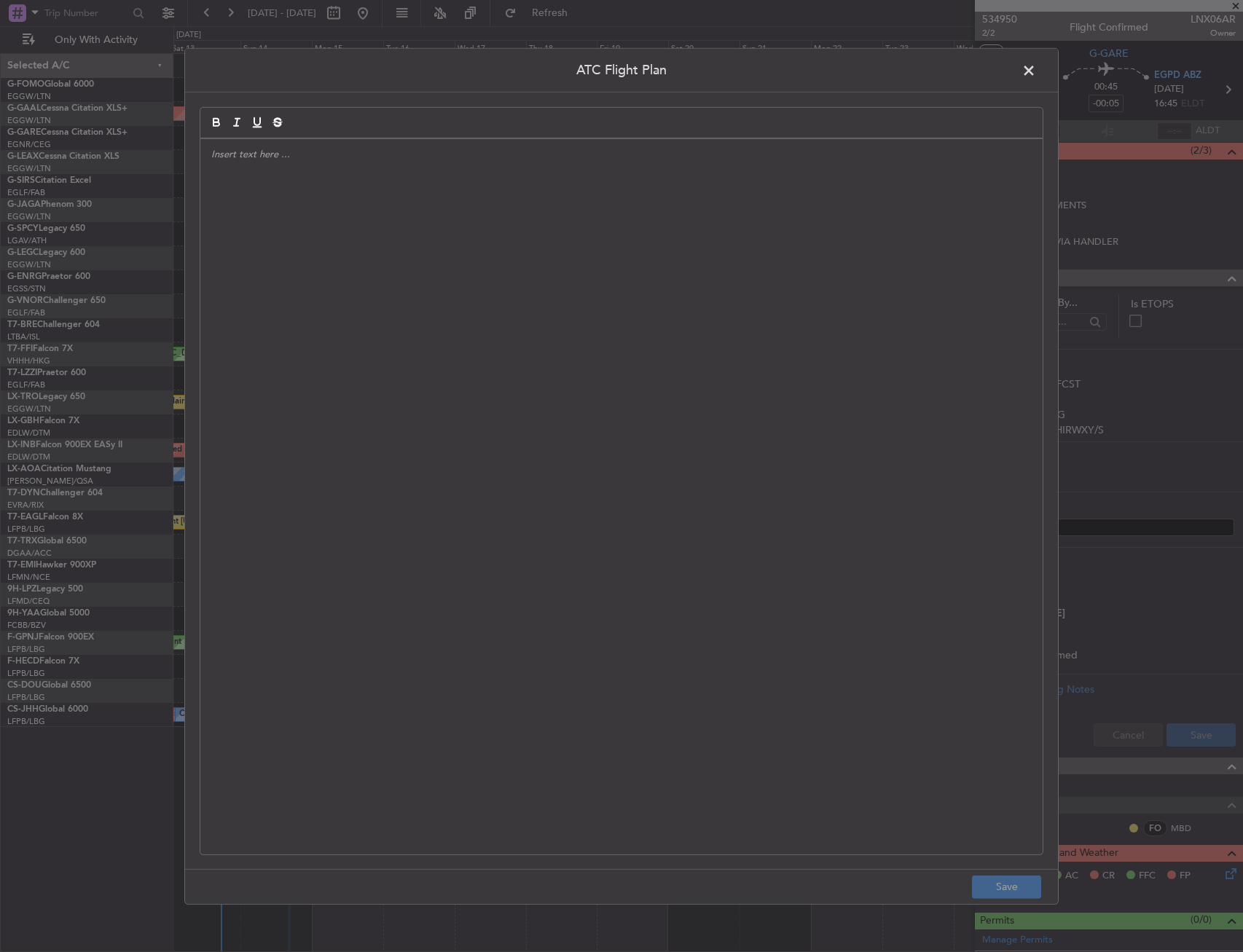
click at [622, 367] on div at bounding box center [621, 496] width 842 height 715
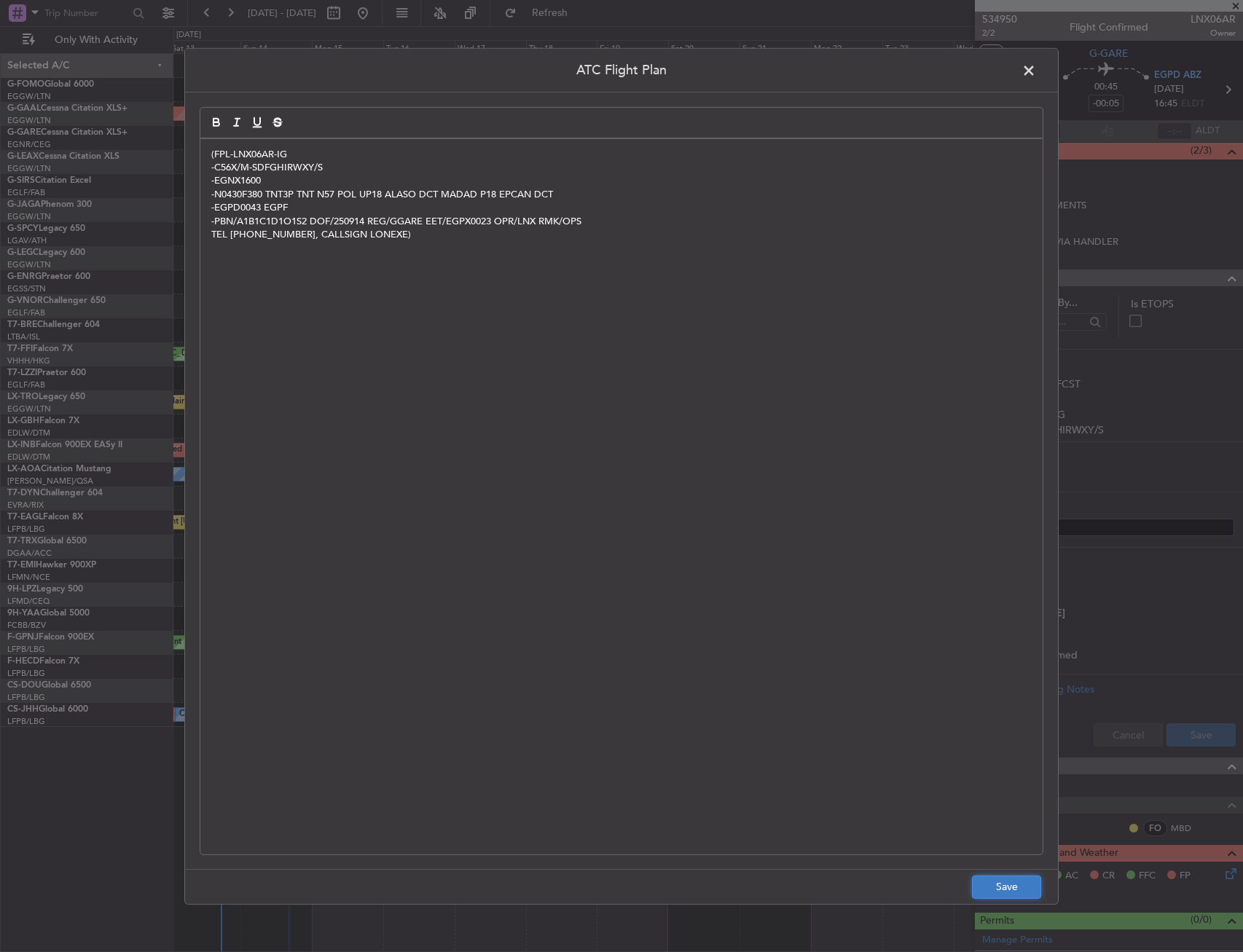
click at [1004, 885] on button "Save" at bounding box center [1005, 887] width 69 height 23
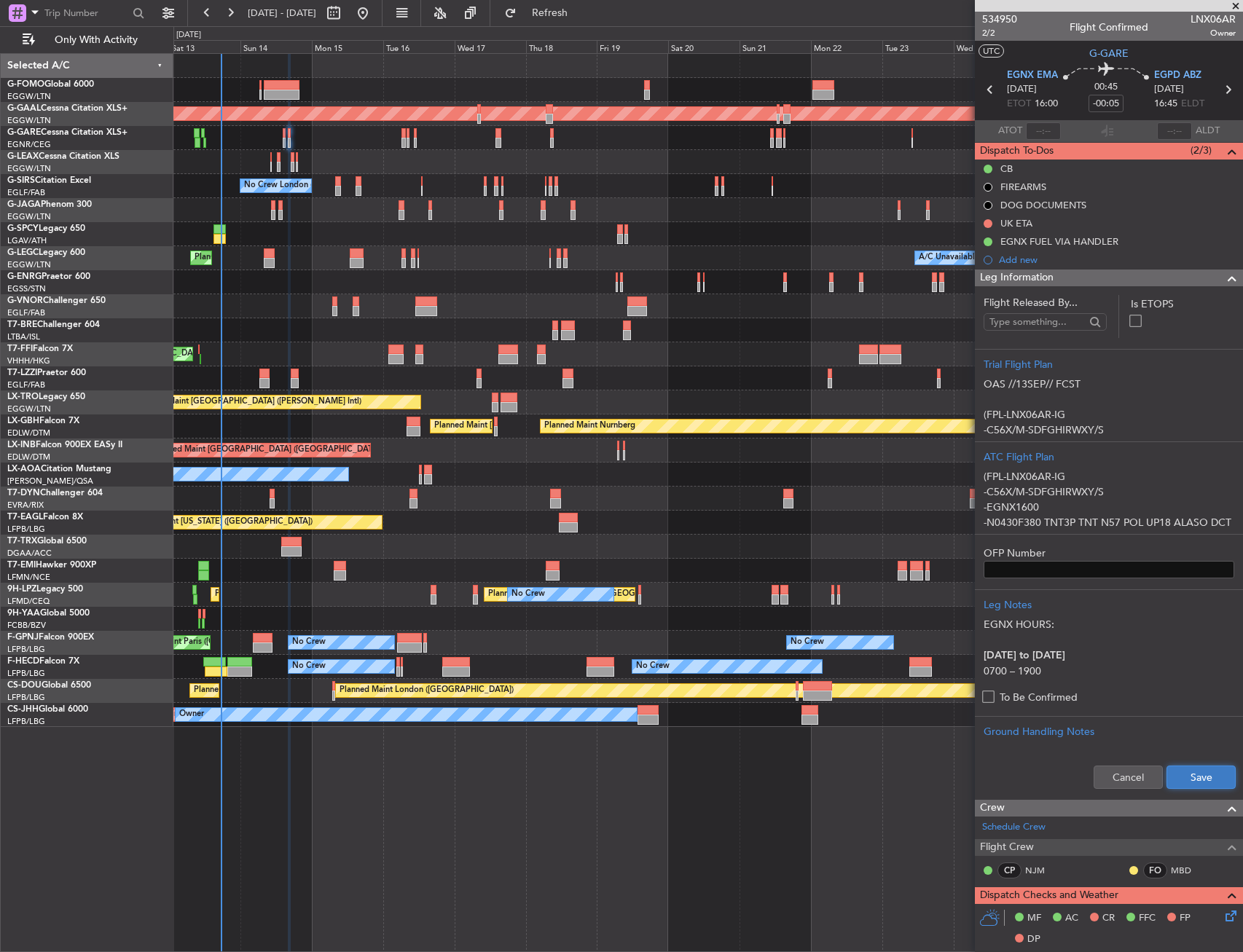
click at [1173, 778] on button "Save" at bounding box center [1200, 777] width 69 height 23
click at [1047, 274] on span "Leg Information" at bounding box center [1016, 278] width 73 height 17
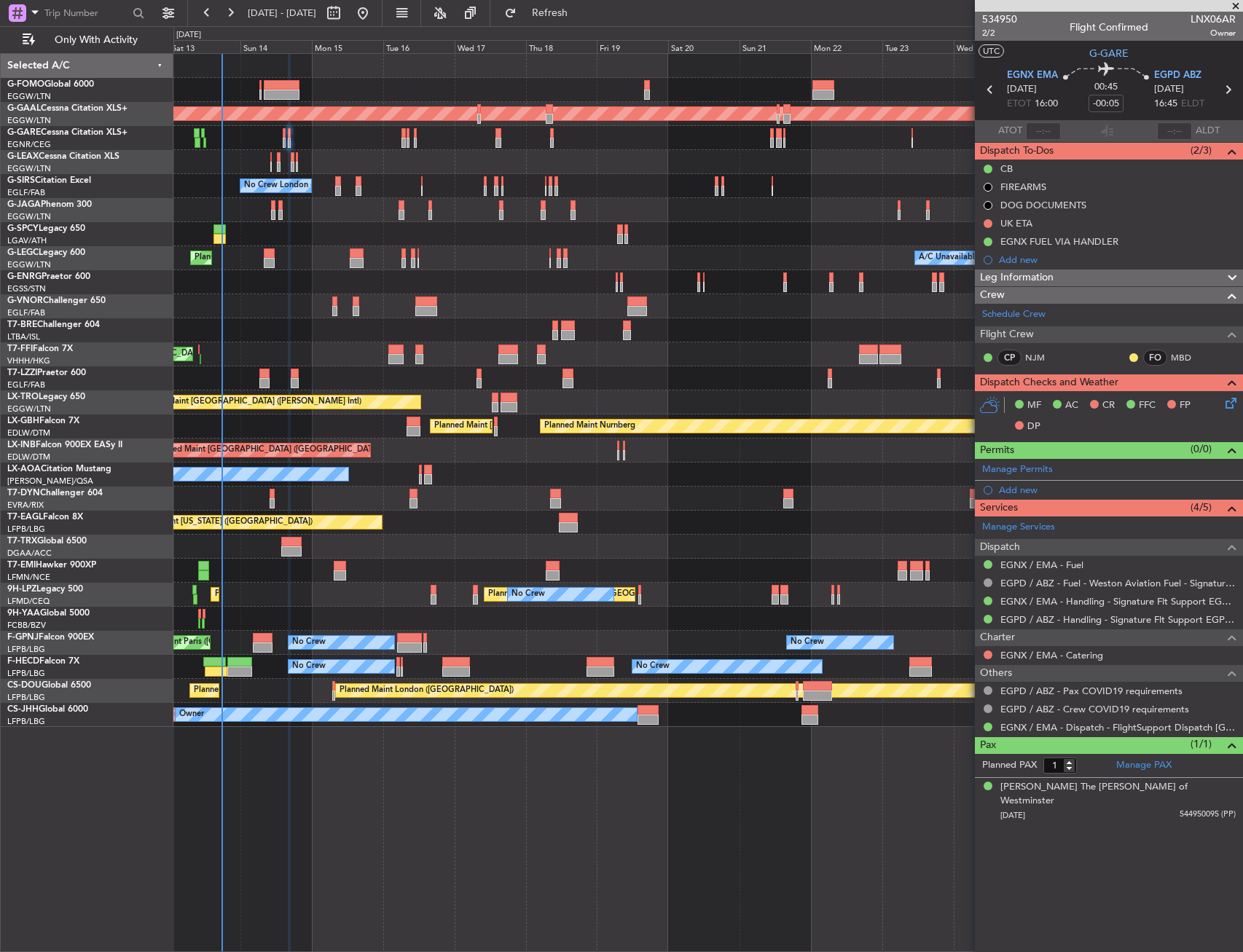
click at [1221, 395] on div "MF AC CR FFC FP DP" at bounding box center [1114, 416] width 214 height 43
click at [1228, 398] on icon at bounding box center [1227, 400] width 12 height 12
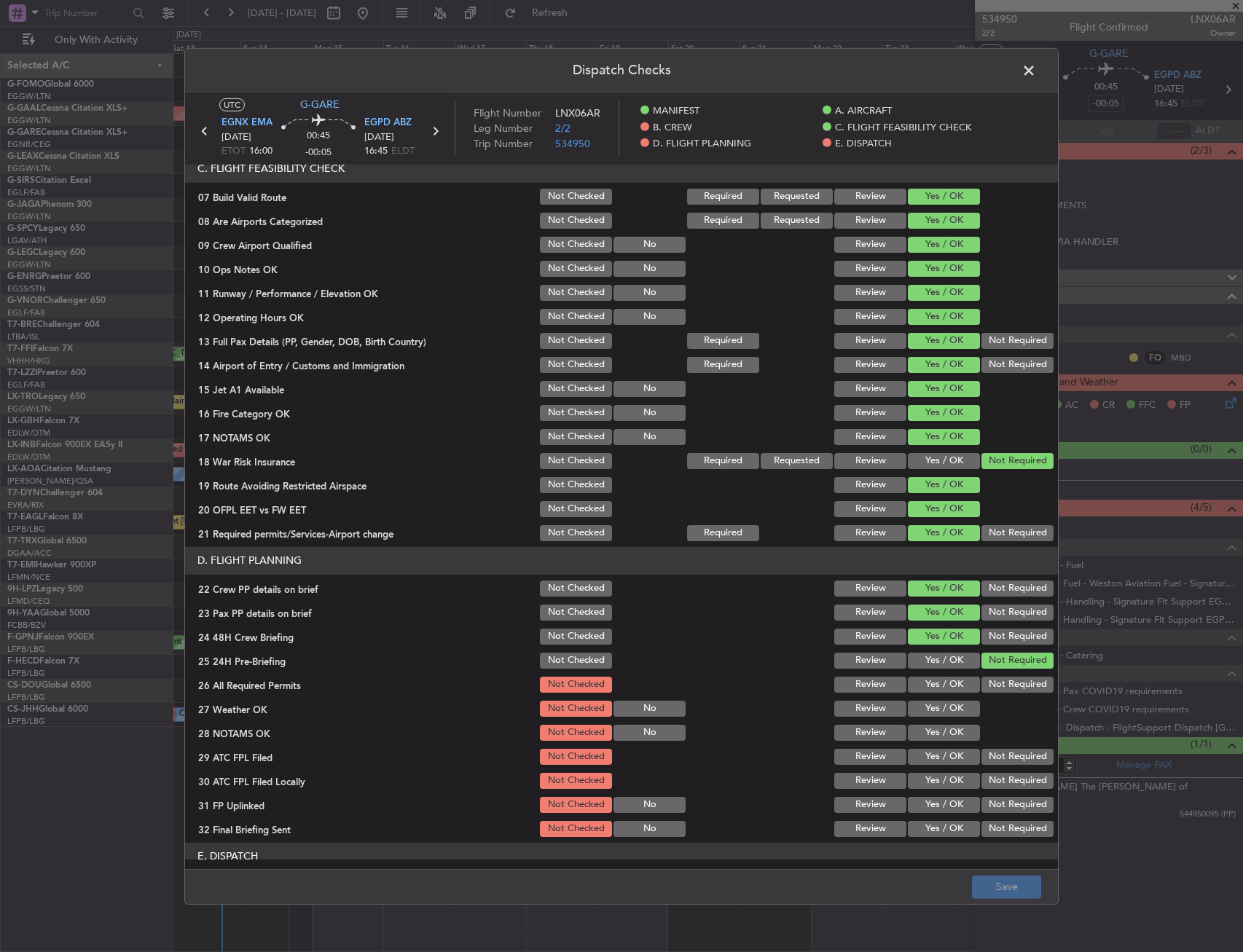
scroll to position [364, 0]
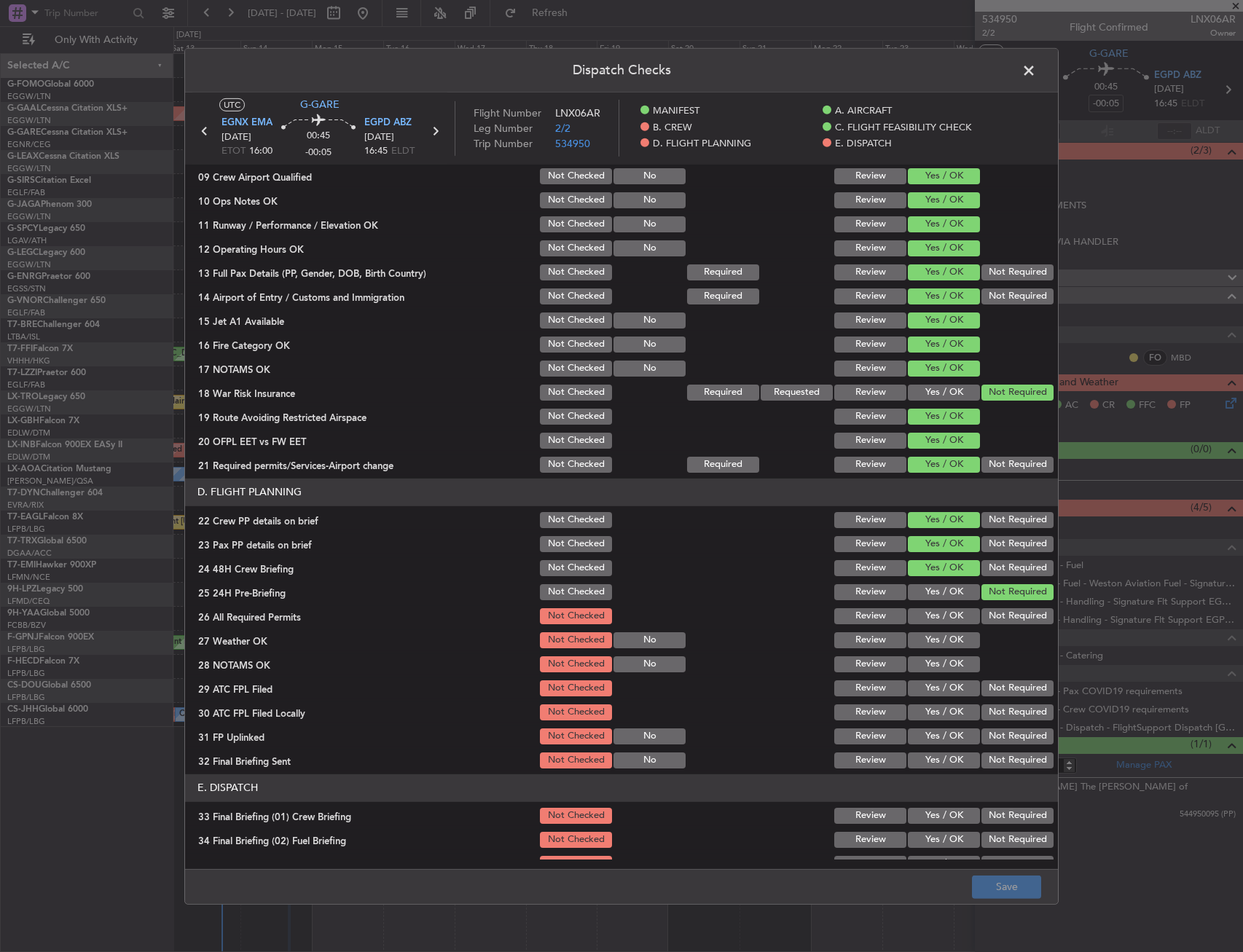
click at [929, 612] on button "Yes / OK" at bounding box center [944, 615] width 73 height 16
drag, startPoint x: 935, startPoint y: 639, endPoint x: 926, endPoint y: 658, distance: 21.0
click at [934, 639] on button "Yes / OK" at bounding box center [944, 640] width 73 height 16
drag, startPoint x: 926, startPoint y: 658, endPoint x: 924, endPoint y: 672, distance: 14.1
click at [926, 659] on button "Yes / OK" at bounding box center [944, 664] width 73 height 16
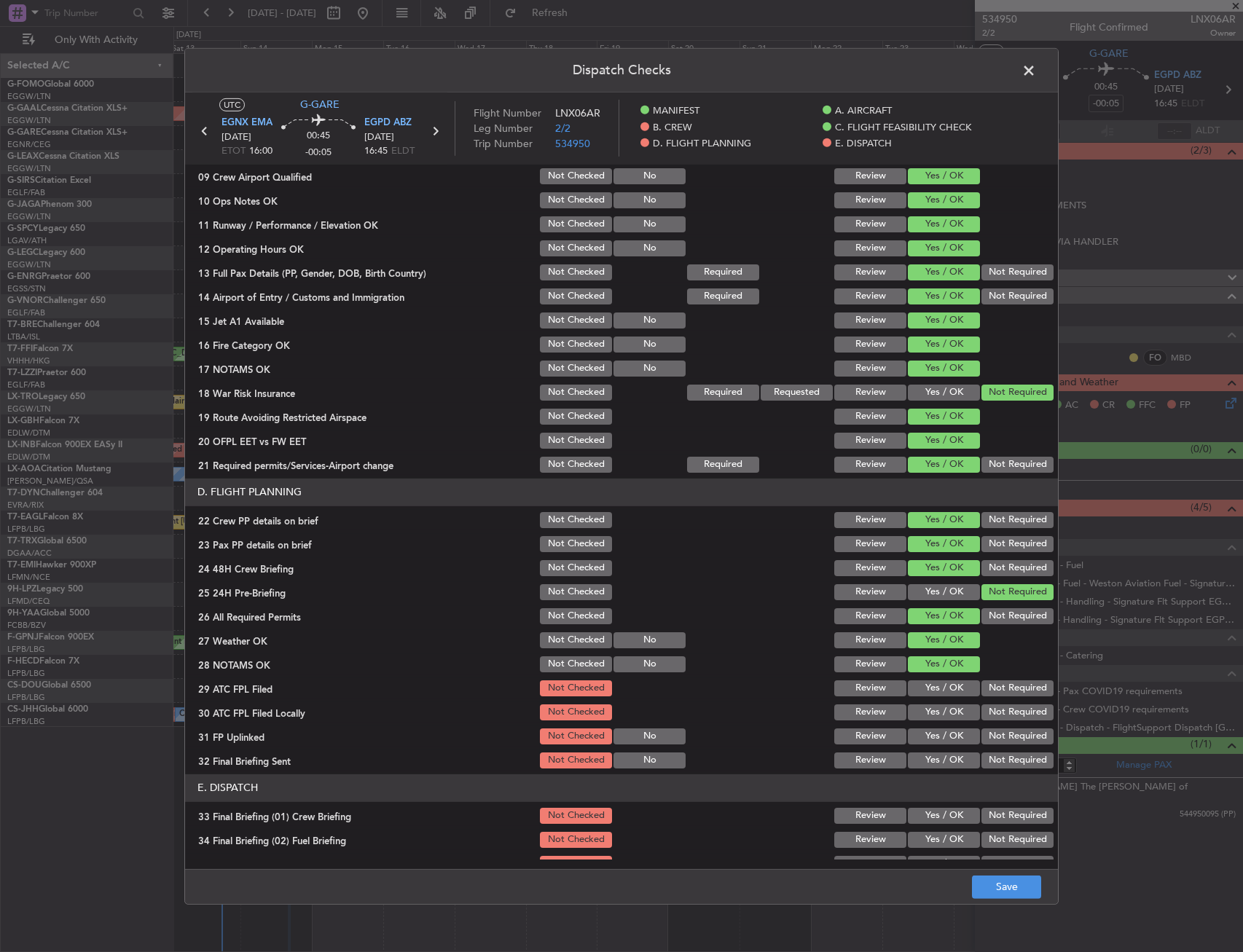
click at [924, 683] on button "Yes / OK" at bounding box center [944, 688] width 73 height 16
click at [961, 712] on button "Yes / OK" at bounding box center [944, 711] width 73 height 16
click at [983, 713] on button "Not Required" at bounding box center [1017, 711] width 73 height 16
click at [946, 734] on button "Yes / OK" at bounding box center [944, 735] width 73 height 16
drag, startPoint x: 936, startPoint y: 750, endPoint x: 933, endPoint y: 762, distance: 12.4
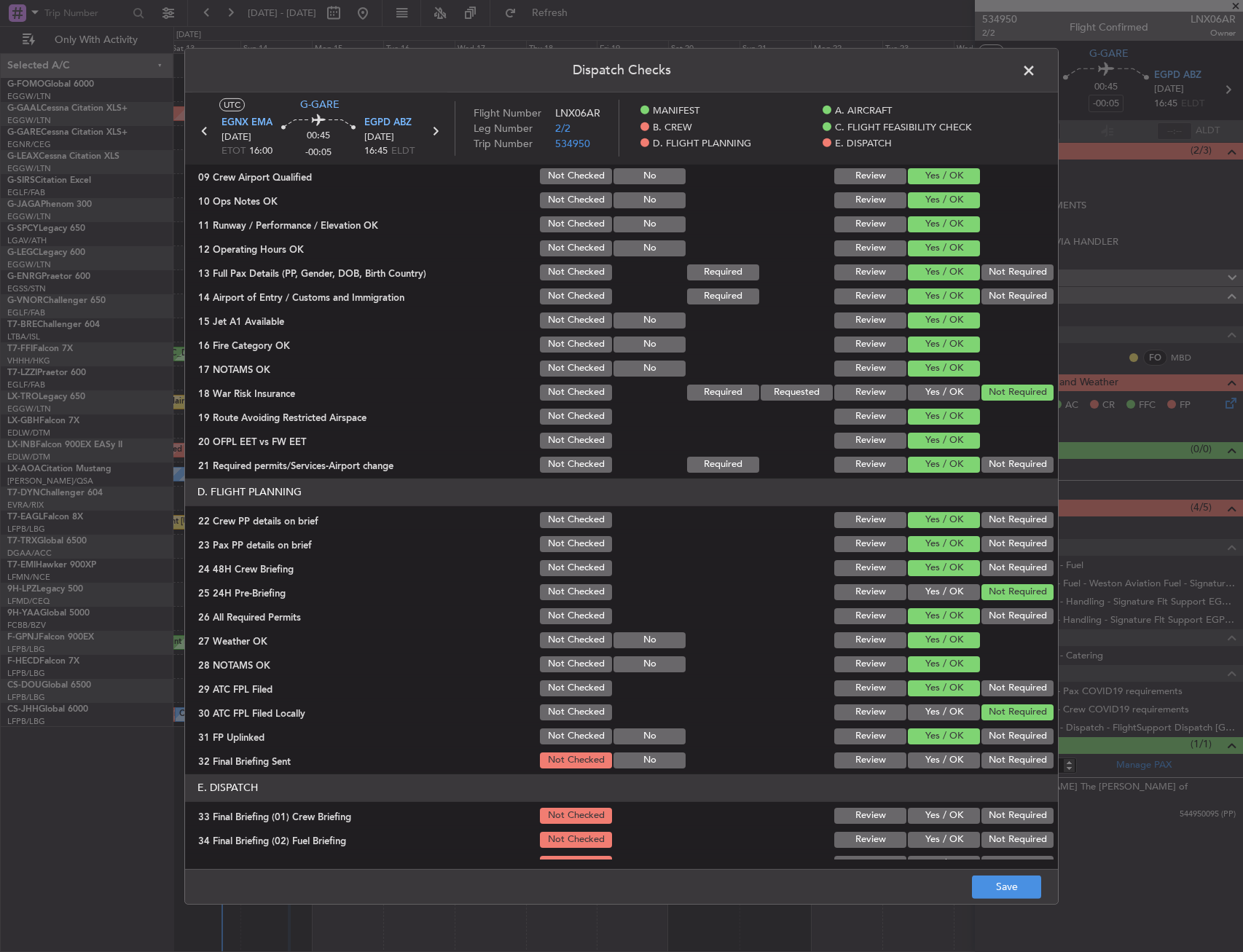
click at [935, 753] on div "Yes / OK" at bounding box center [942, 760] width 73 height 20
click at [933, 762] on button "Yes / OK" at bounding box center [944, 760] width 73 height 16
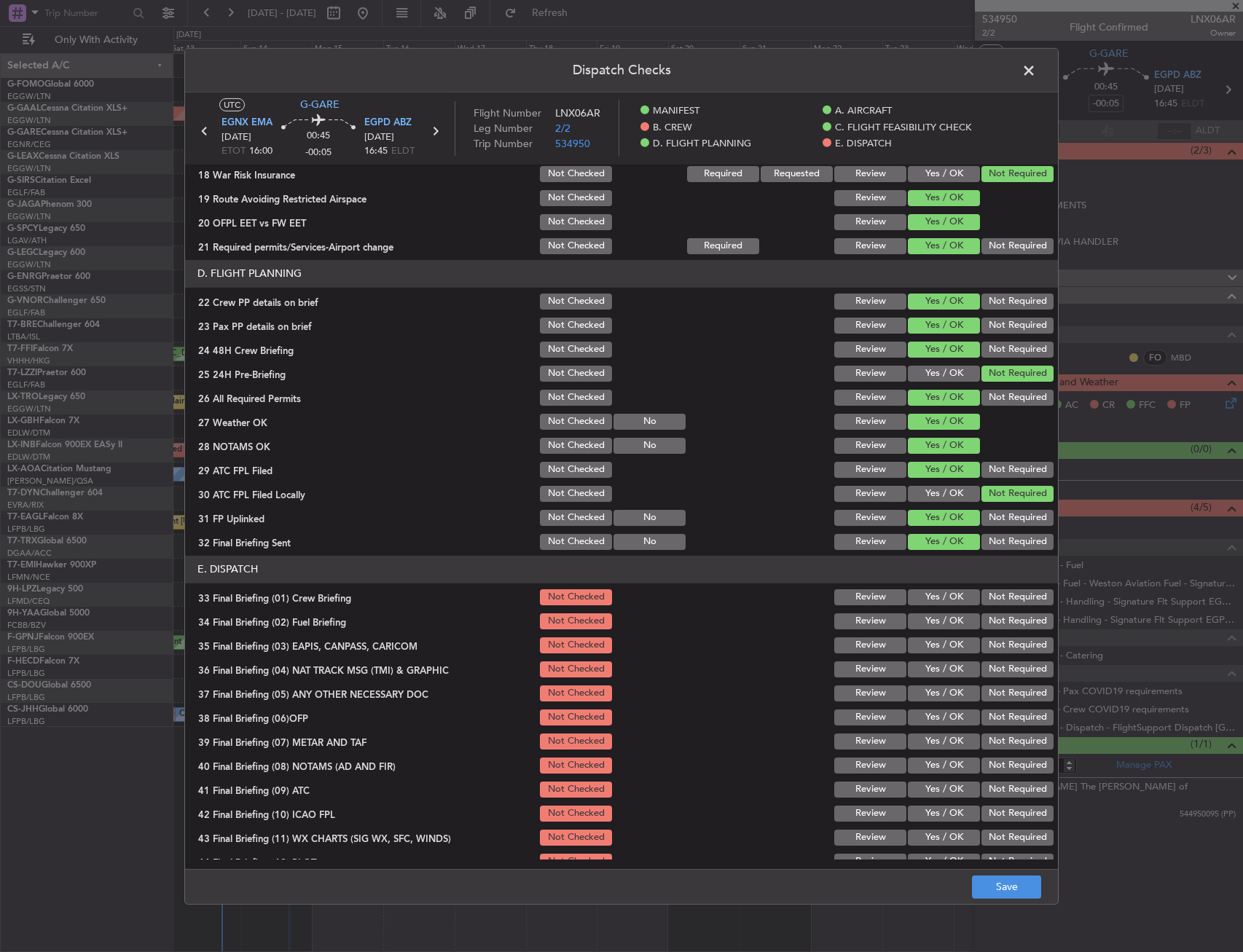
click at [936, 609] on section "E. DISPATCH 33 Final Briefing (01) Crew Briefing Not Checked Review Yes / OK No…" at bounding box center [622, 713] width 872 height 316
drag, startPoint x: 935, startPoint y: 595, endPoint x: 935, endPoint y: 605, distance: 10.0
click at [935, 597] on button "Yes / OK" at bounding box center [944, 597] width 73 height 16
click at [935, 619] on button "Yes / OK" at bounding box center [944, 621] width 73 height 16
click at [981, 640] on button "Not Required" at bounding box center [1017, 644] width 73 height 16
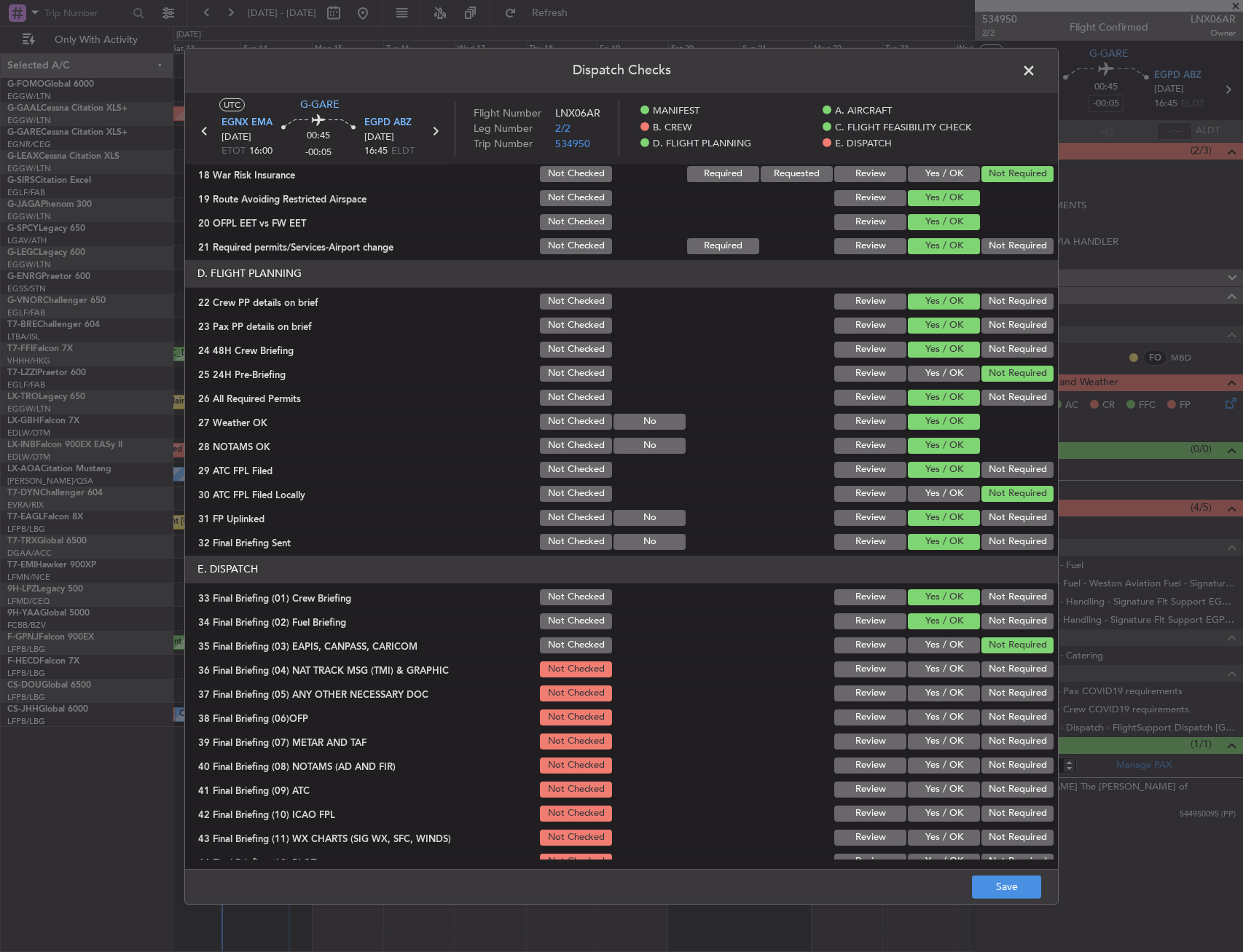
drag, startPoint x: 977, startPoint y: 661, endPoint x: 973, endPoint y: 675, distance: 14.6
click at [981, 661] on button "Not Required" at bounding box center [1017, 668] width 73 height 16
click at [946, 699] on button "Yes / OK" at bounding box center [944, 693] width 73 height 16
drag, startPoint x: 939, startPoint y: 714, endPoint x: 938, endPoint y: 734, distance: 20.0
click at [939, 714] on button "Yes / OK" at bounding box center [944, 717] width 73 height 16
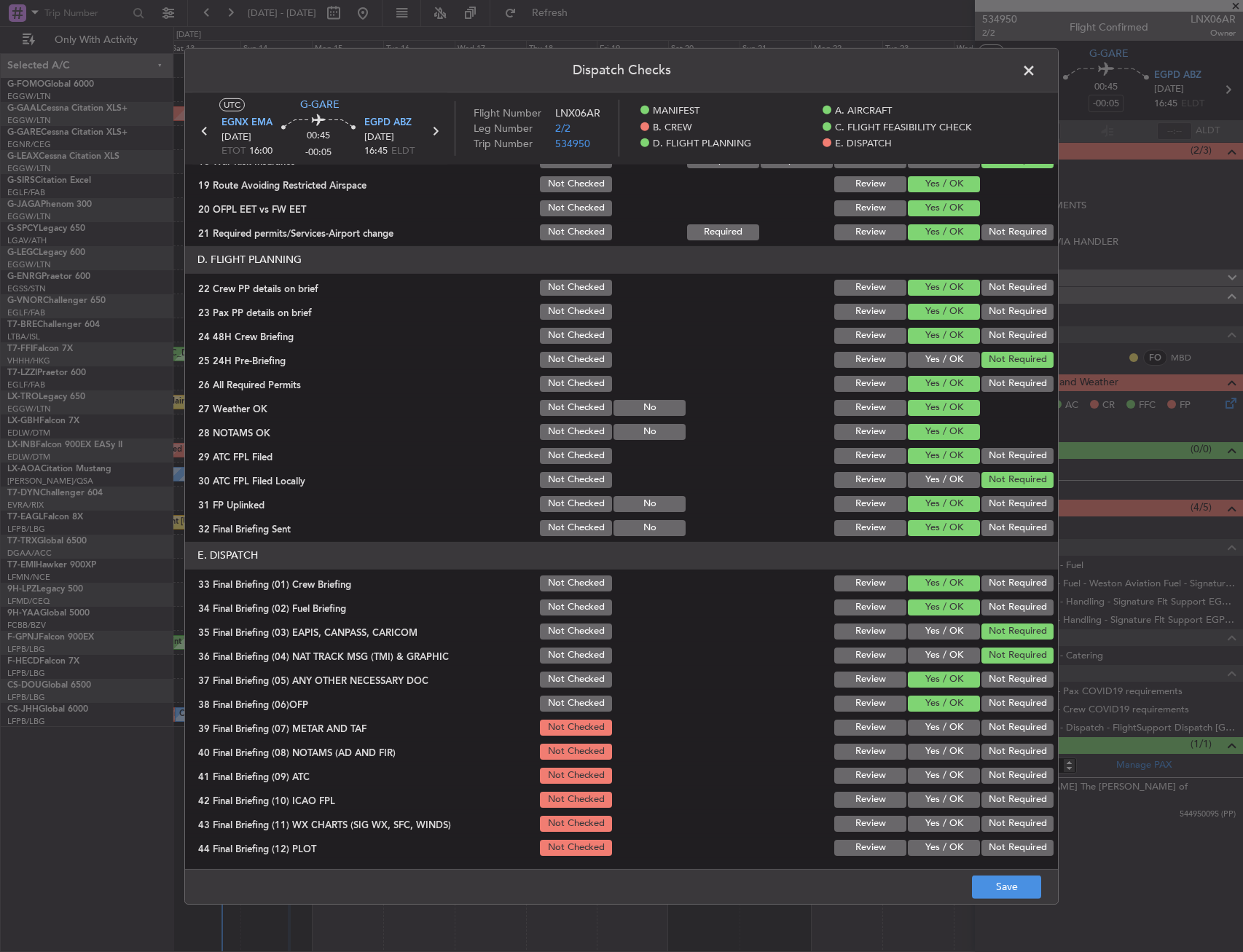
scroll to position [599, 0]
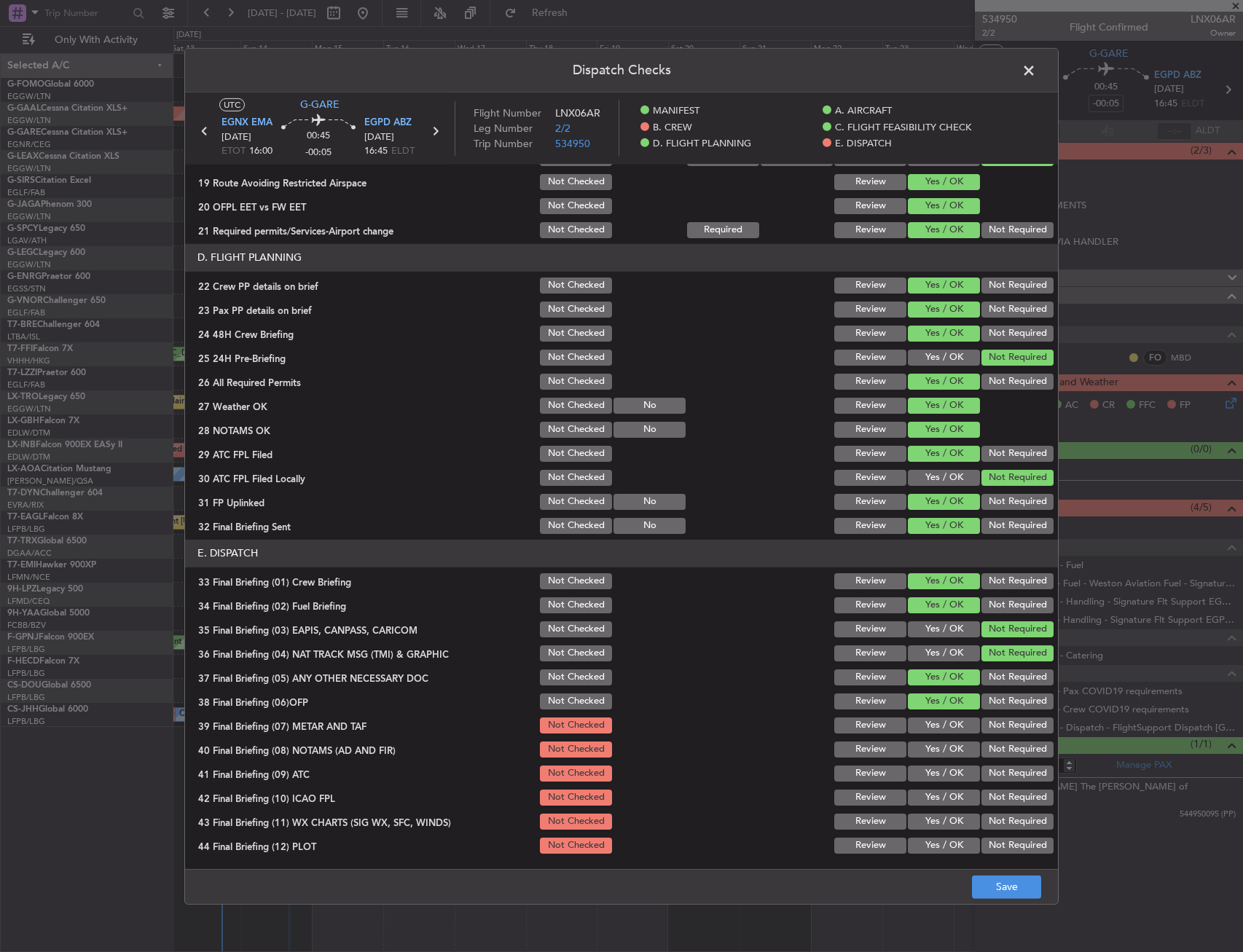
click at [936, 716] on div "Yes / OK" at bounding box center [942, 725] width 73 height 20
click at [936, 724] on button "Yes / OK" at bounding box center [944, 724] width 73 height 16
drag, startPoint x: 935, startPoint y: 747, endPoint x: 931, endPoint y: 762, distance: 15.5
click at [935, 748] on button "Yes / OK" at bounding box center [944, 749] width 73 height 16
click at [929, 766] on button "Yes / OK" at bounding box center [944, 773] width 73 height 16
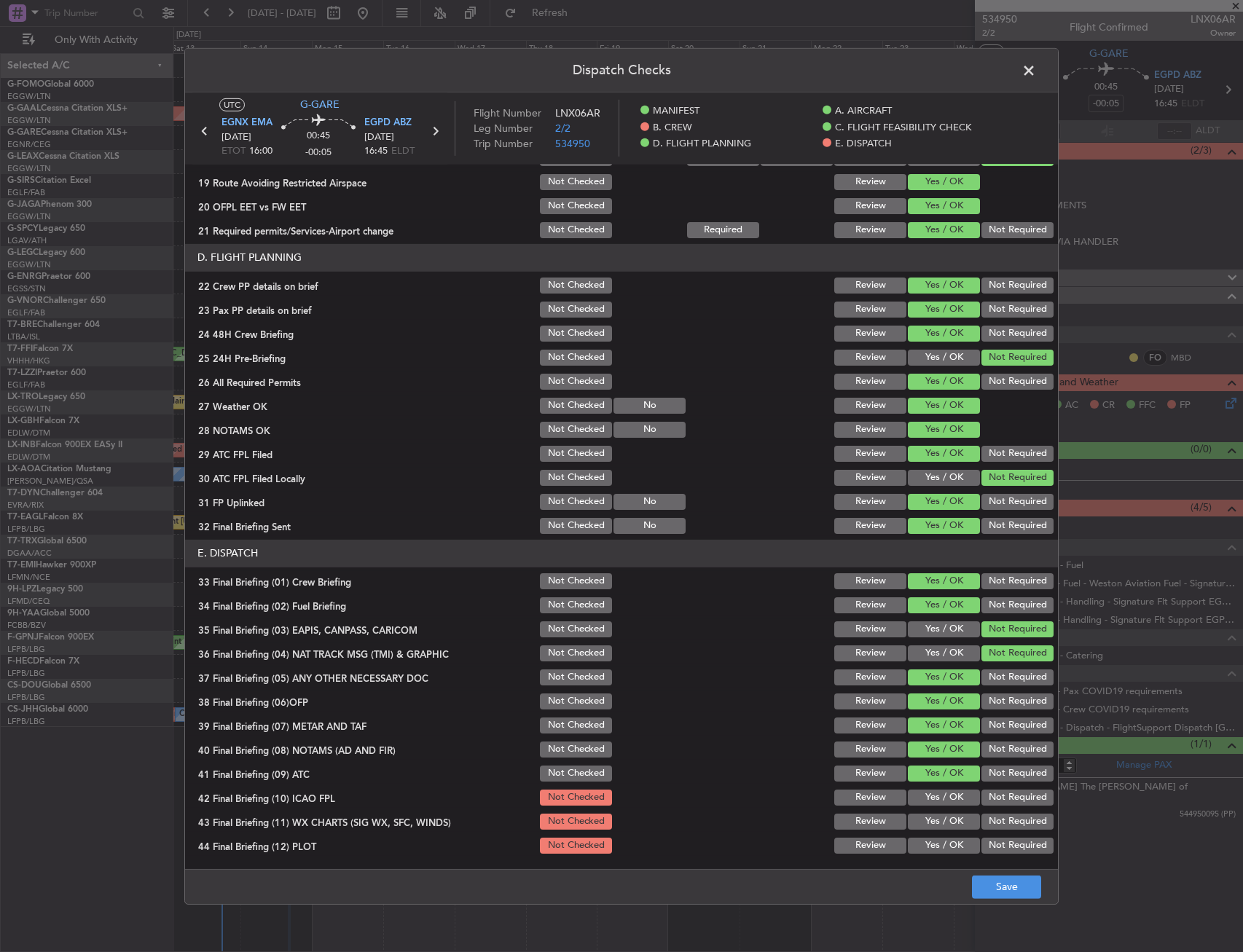
click at [983, 795] on button "Not Required" at bounding box center [1017, 797] width 73 height 16
click at [942, 829] on button "Yes / OK" at bounding box center [944, 821] width 73 height 16
click at [997, 848] on button "Not Required" at bounding box center [1017, 845] width 73 height 16
drag, startPoint x: 995, startPoint y: 931, endPoint x: 1001, endPoint y: 897, distance: 34.5
click at [994, 928] on div "Dispatch Checks UTC G-GARE EGNX EMA 14/09/2025 ETOT 16:00 00:45 -00:05 EGPD ABZ…" at bounding box center [622, 476] width 1243 height 952
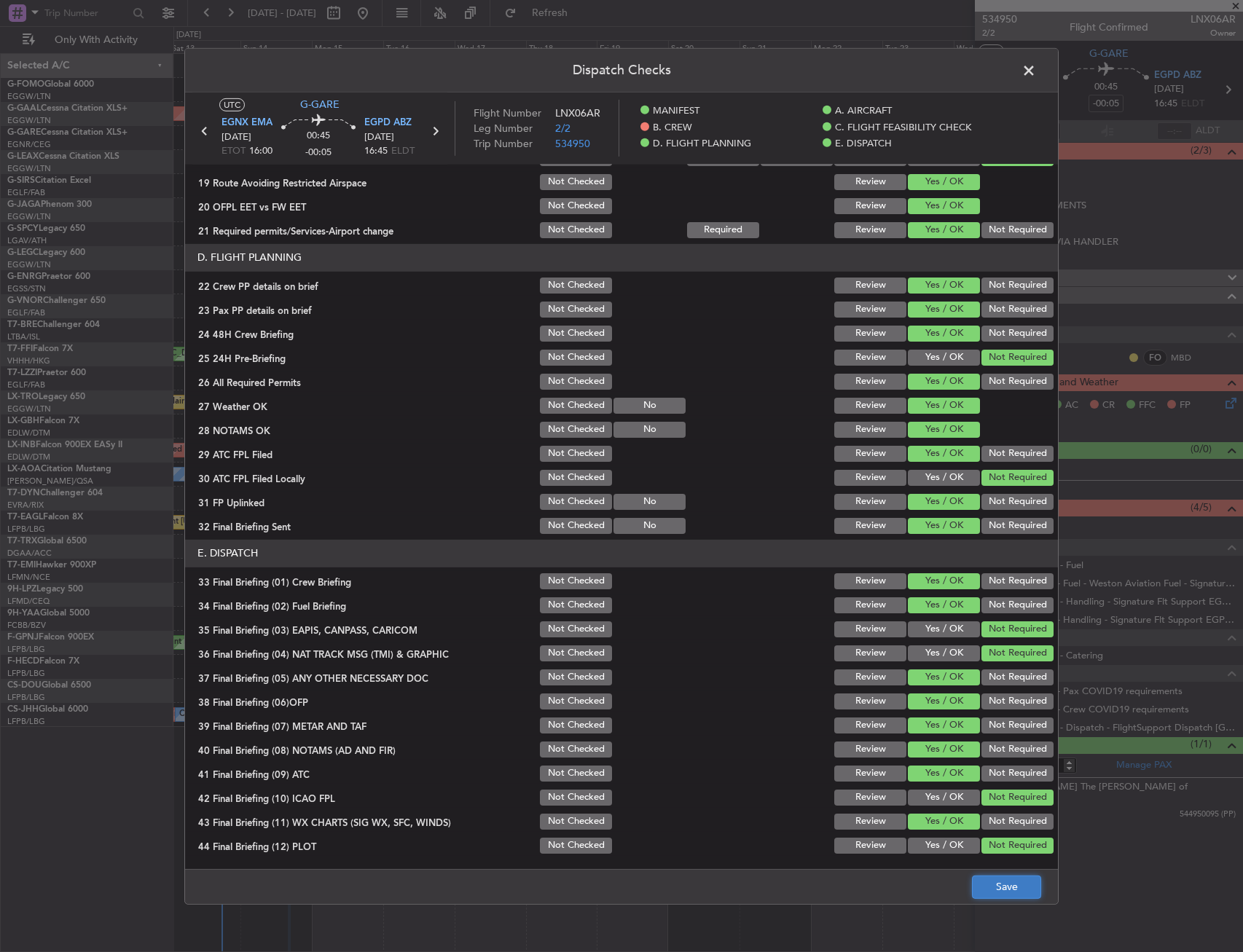
click at [1001, 897] on button "Save" at bounding box center [1005, 887] width 69 height 23
click at [1036, 69] on span at bounding box center [1036, 73] width 0 height 29
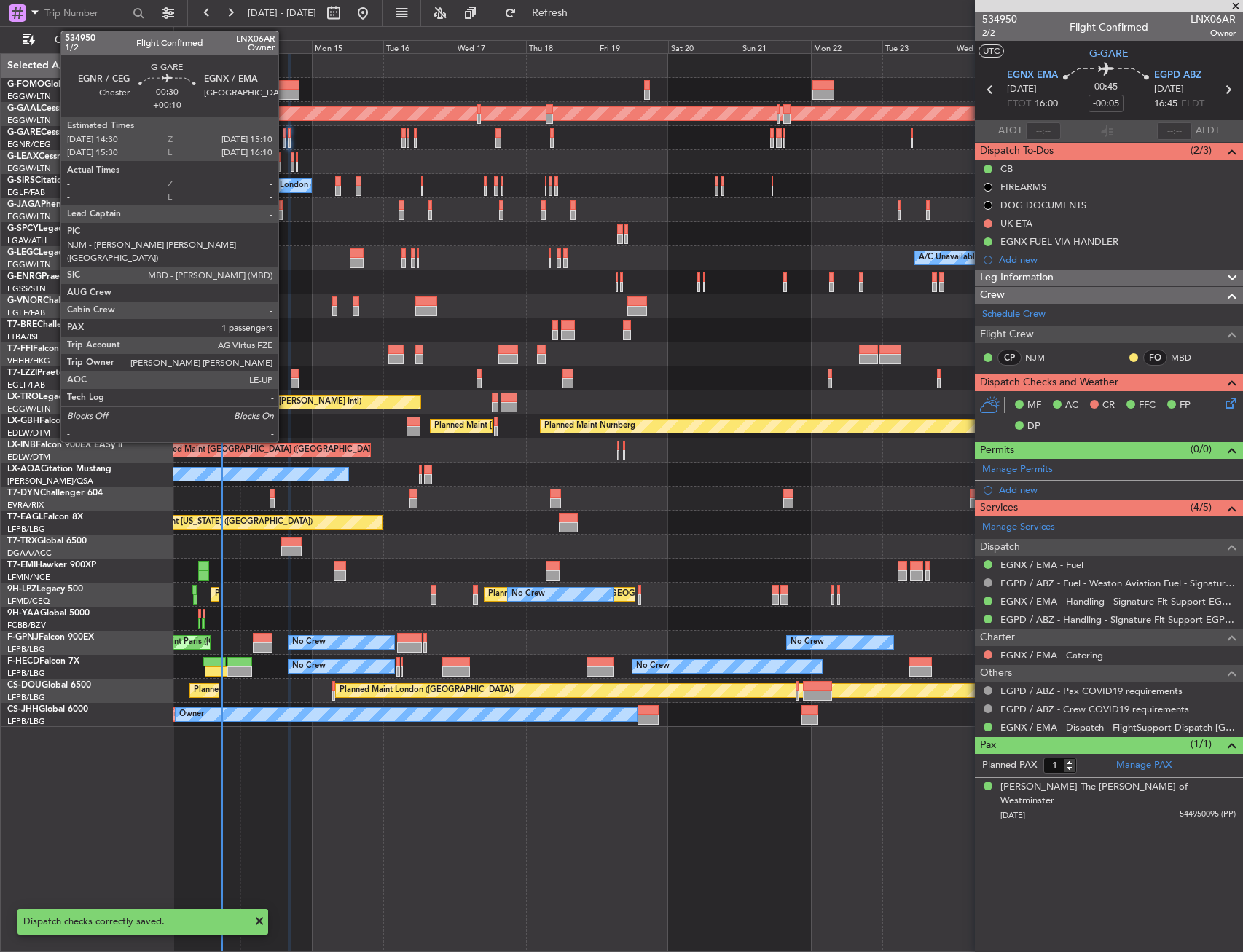
click at [285, 133] on div at bounding box center [284, 133] width 2 height 10
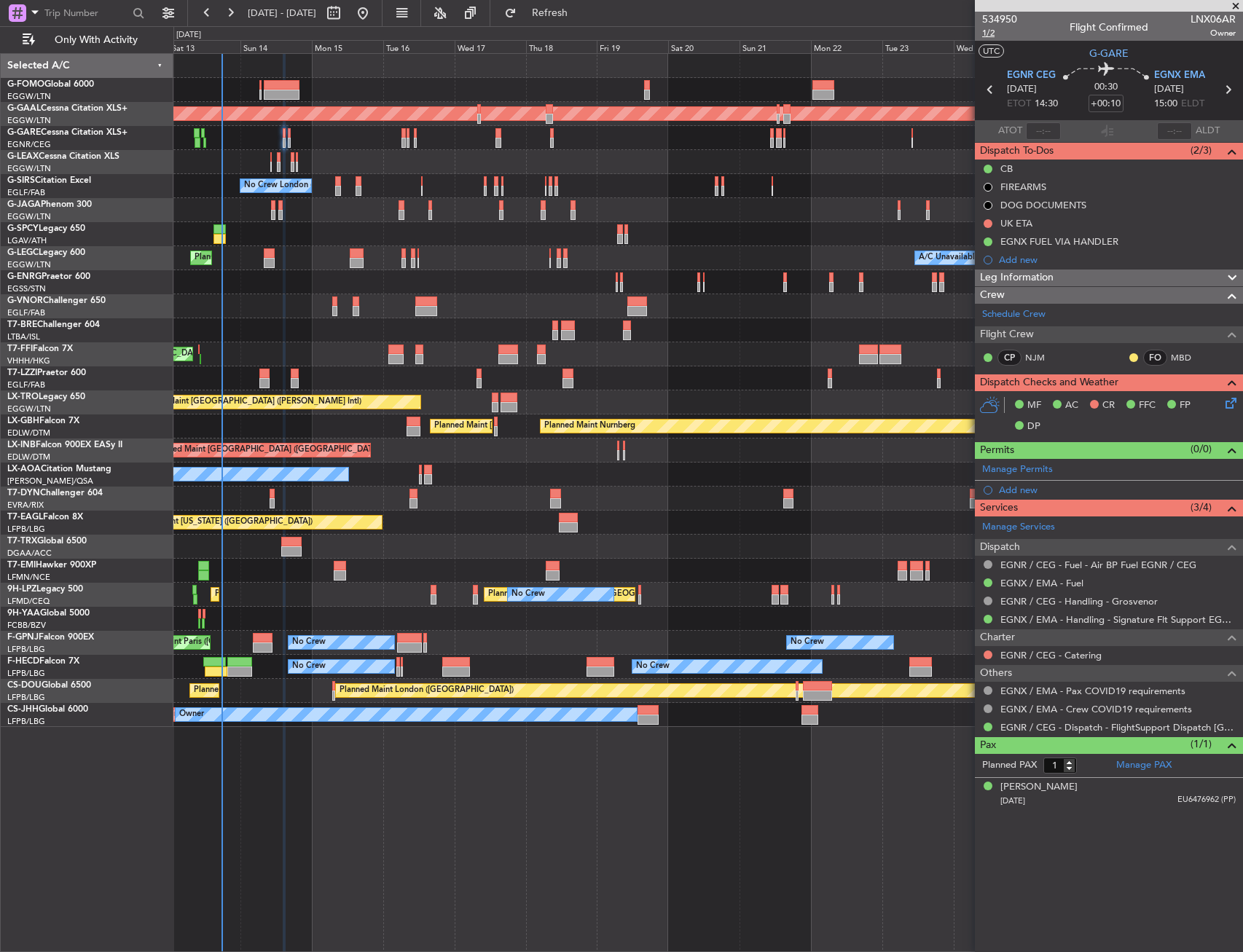
click at [996, 32] on span "1/2" at bounding box center [999, 32] width 35 height 12
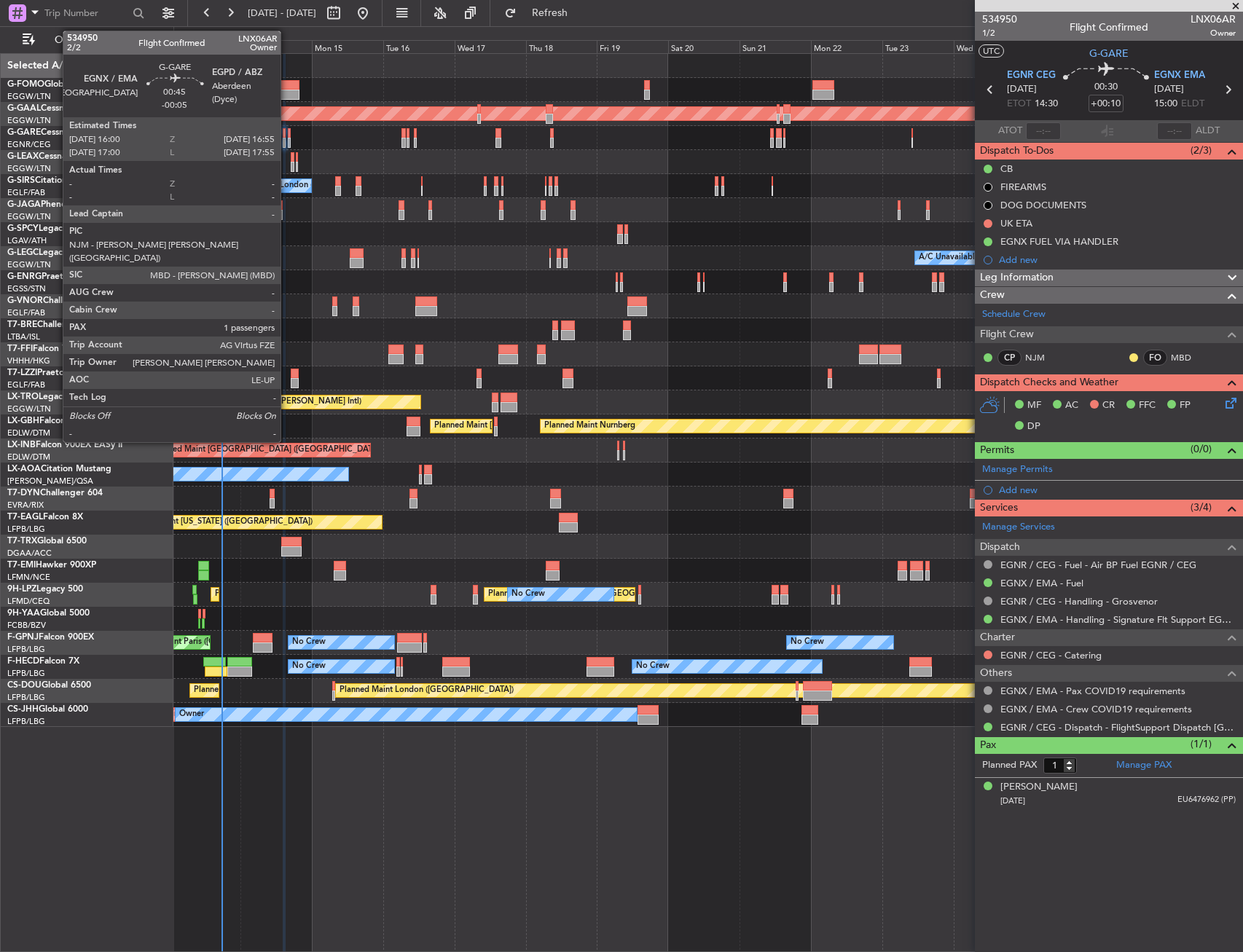
click at [287, 134] on div at bounding box center [288, 133] width 3 height 10
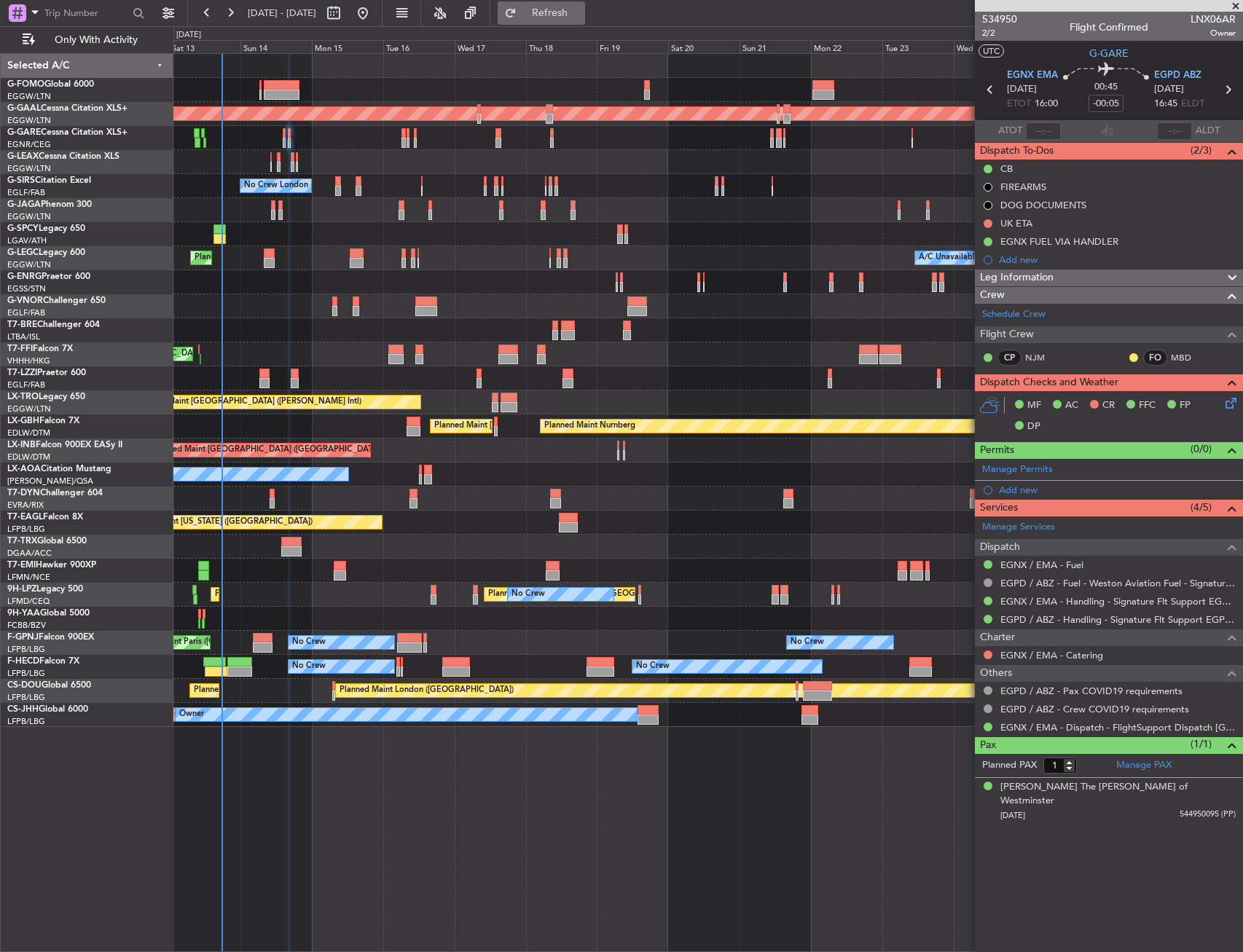
click at [580, 11] on span "Refresh" at bounding box center [550, 13] width 62 height 10
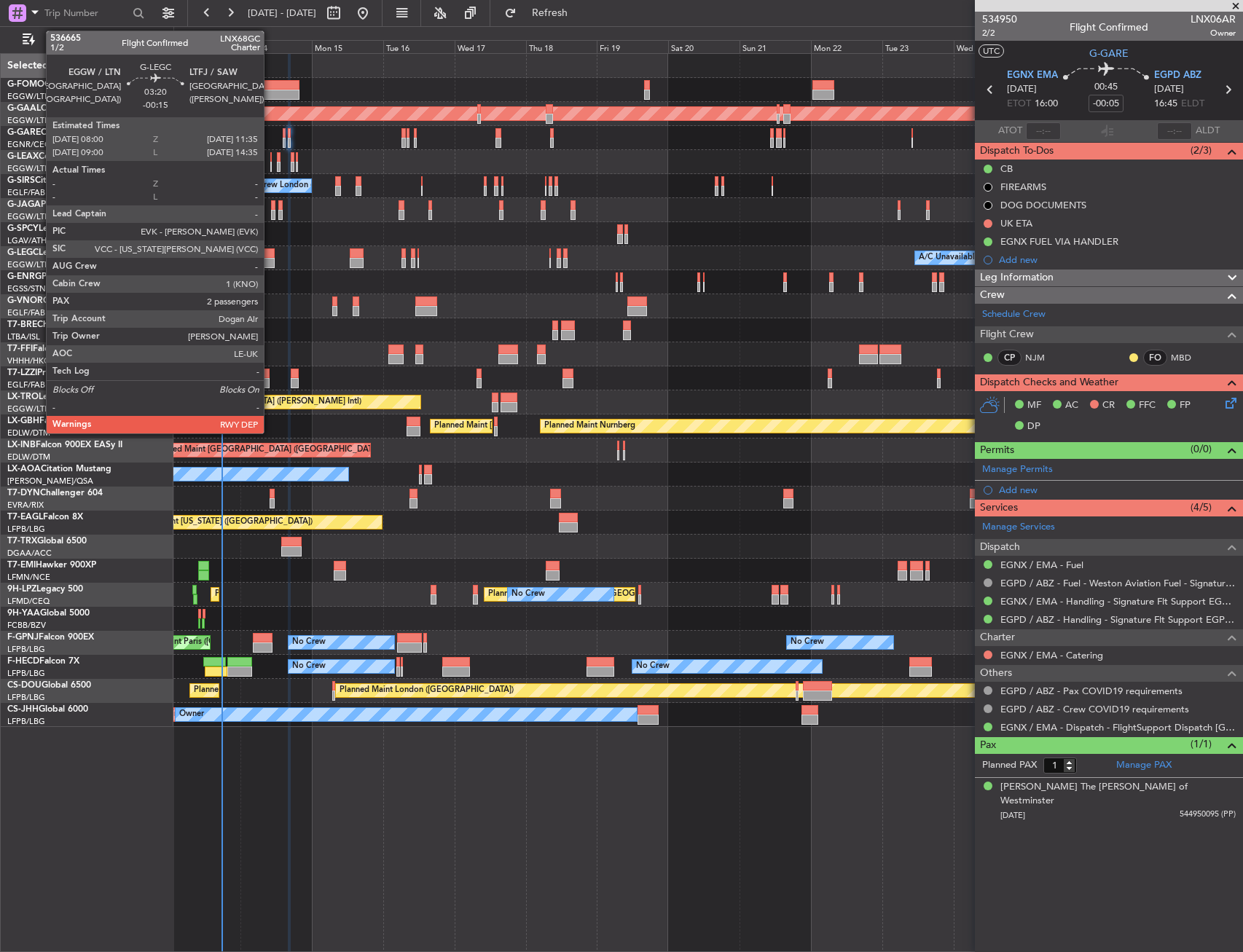
click at [270, 254] on div at bounding box center [269, 253] width 11 height 10
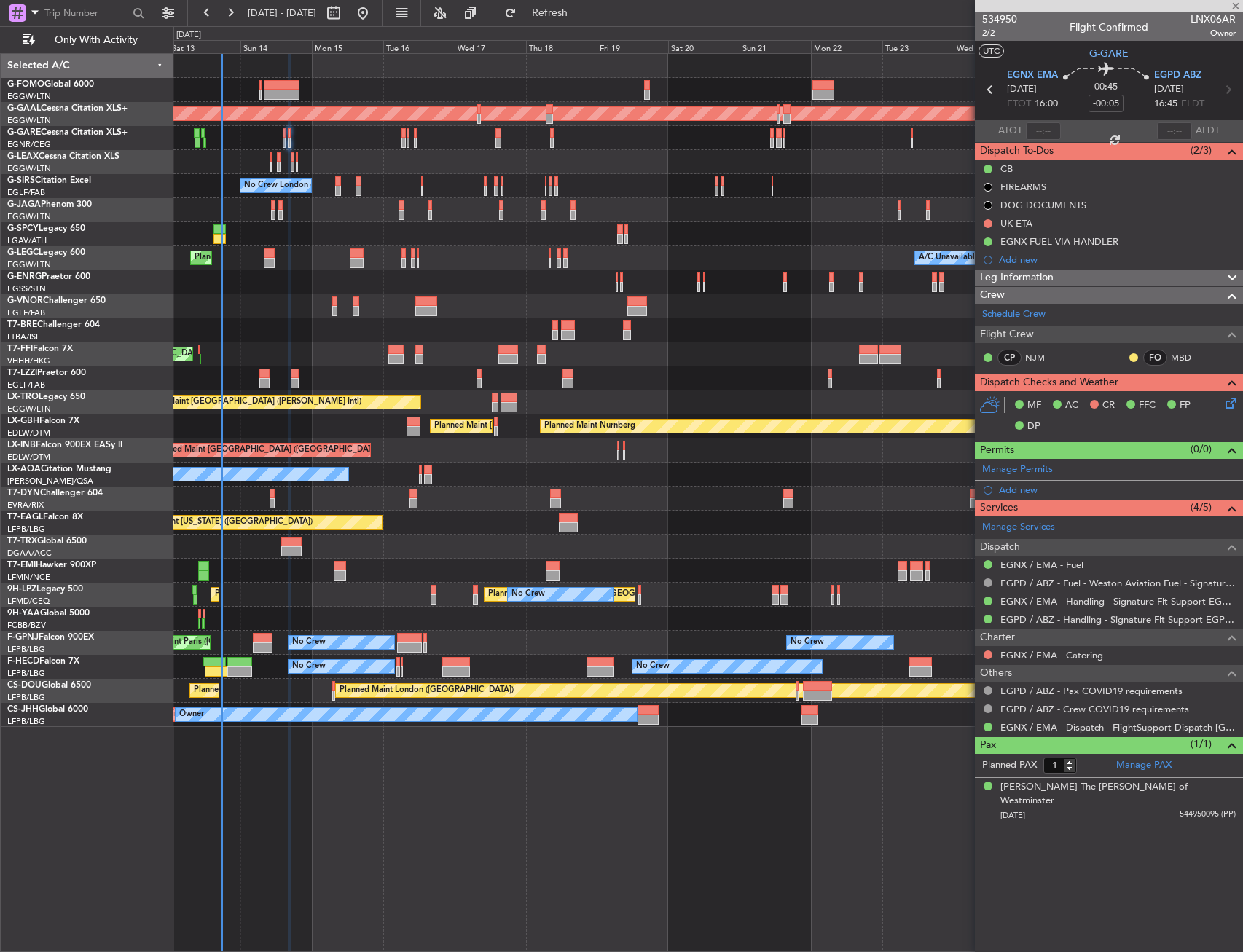
type input "-00:15"
type input "2"
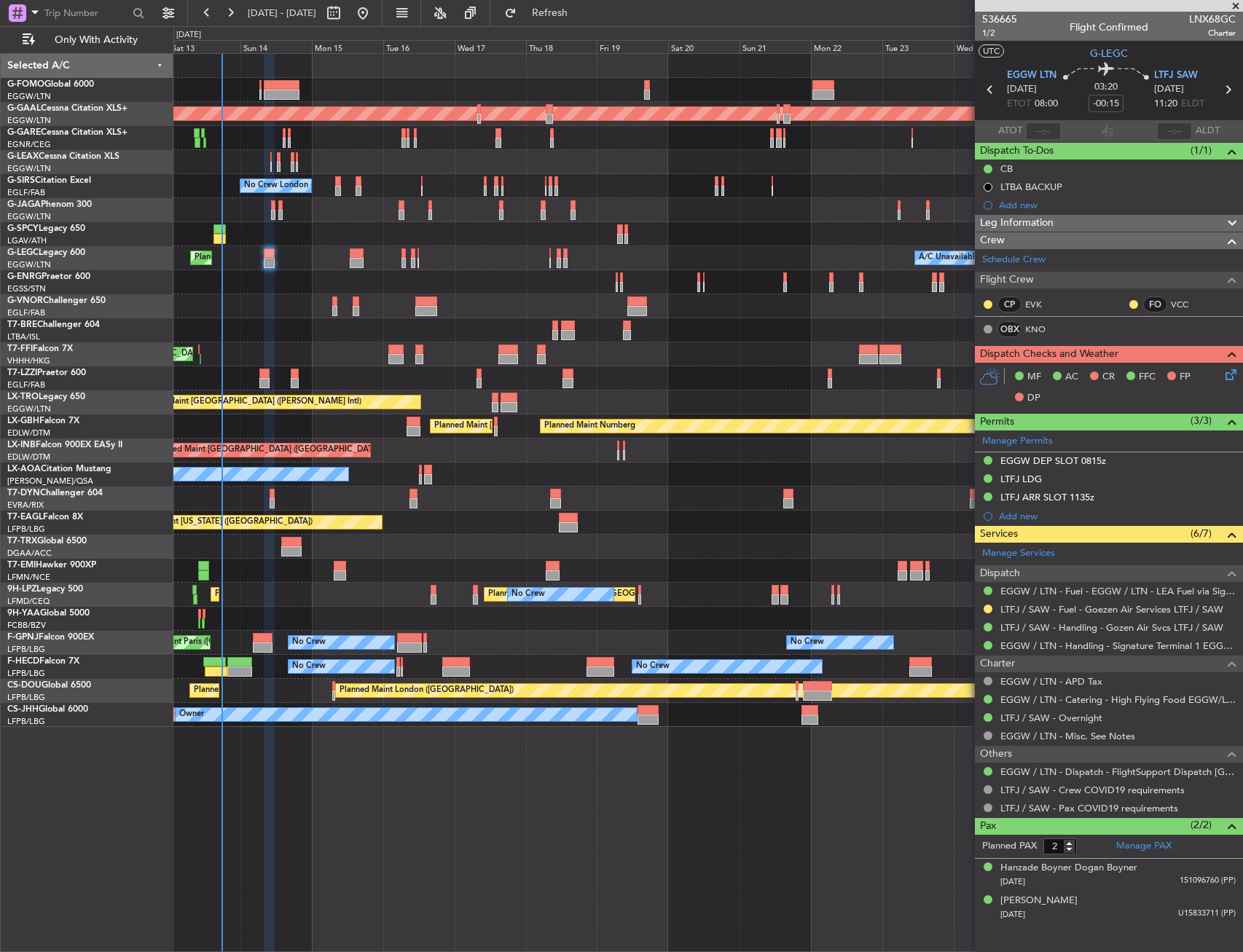
click at [1002, 216] on span "Leg Information" at bounding box center [1016, 223] width 73 height 17
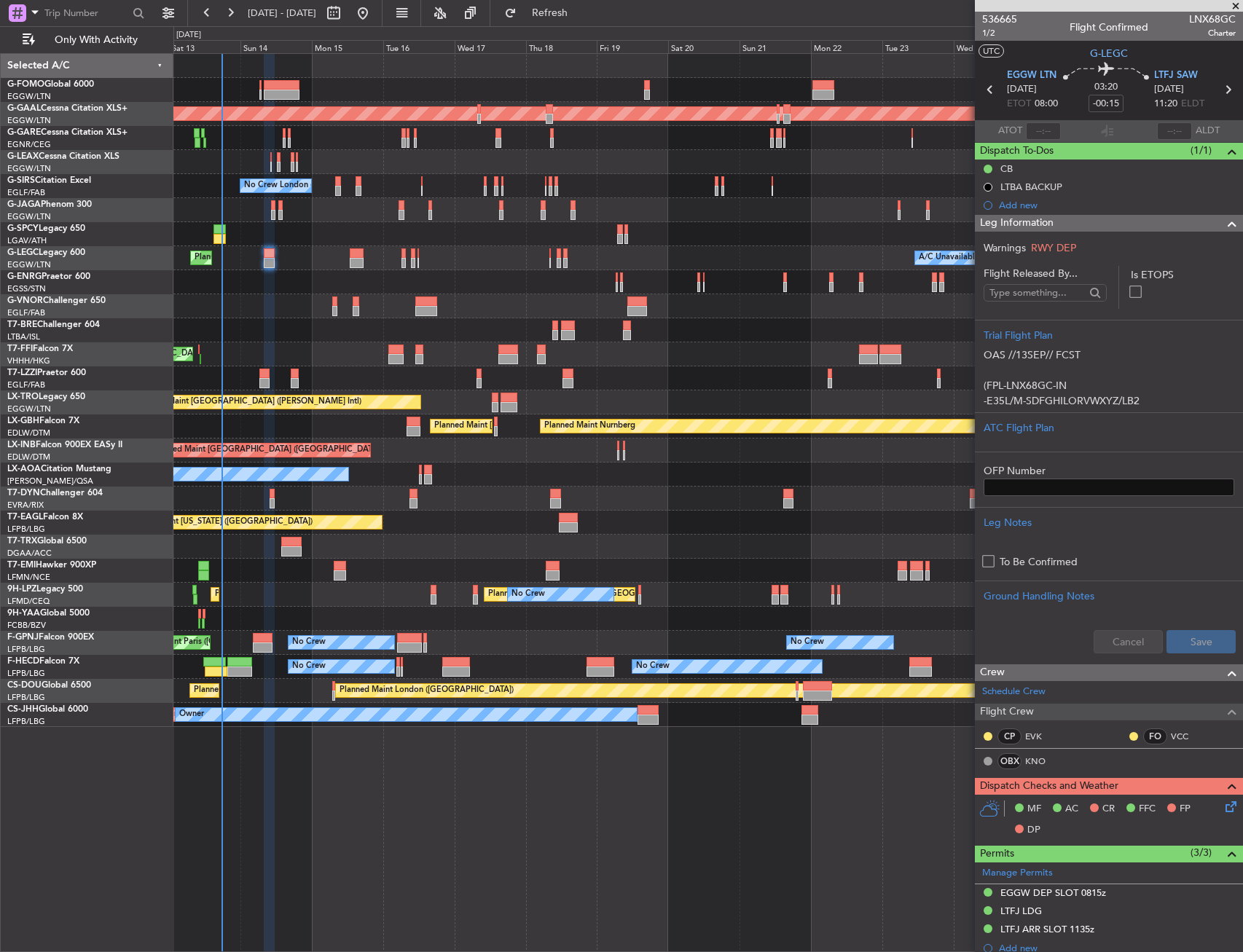
click at [1002, 216] on span "Leg Information" at bounding box center [1016, 223] width 73 height 17
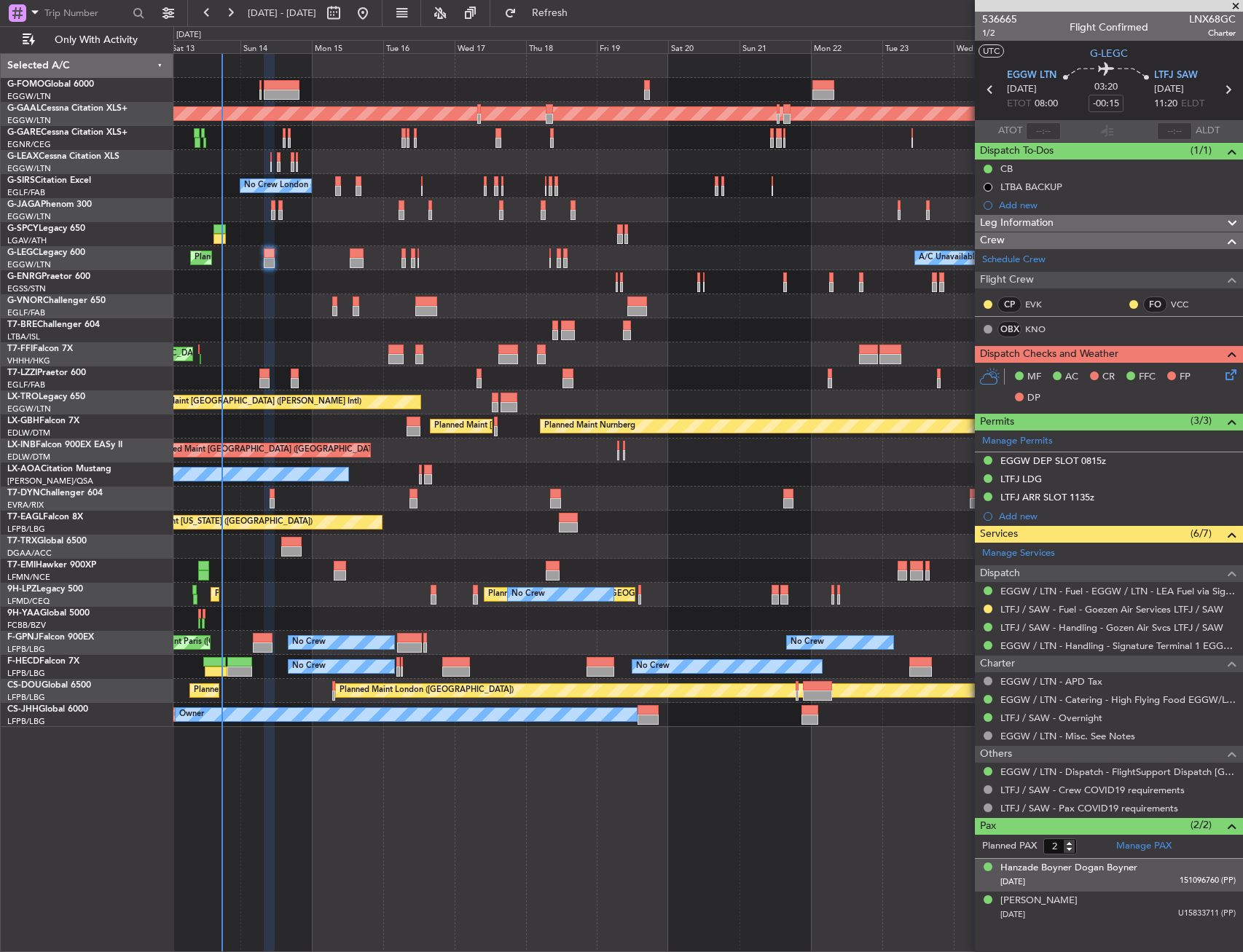
click at [1086, 858] on li "Hanzade Boyner Dogan Boyner 11/11/1972 151096760 (PP)" at bounding box center [1109, 875] width 268 height 33
click at [1084, 866] on div "Hanzade Boyner Dogan Boyner" at bounding box center [1068, 868] width 137 height 15
drag, startPoint x: 1022, startPoint y: 481, endPoint x: 1046, endPoint y: 498, distance: 29.4
click at [1022, 481] on div "LTFJ LDG" at bounding box center [1020, 478] width 41 height 12
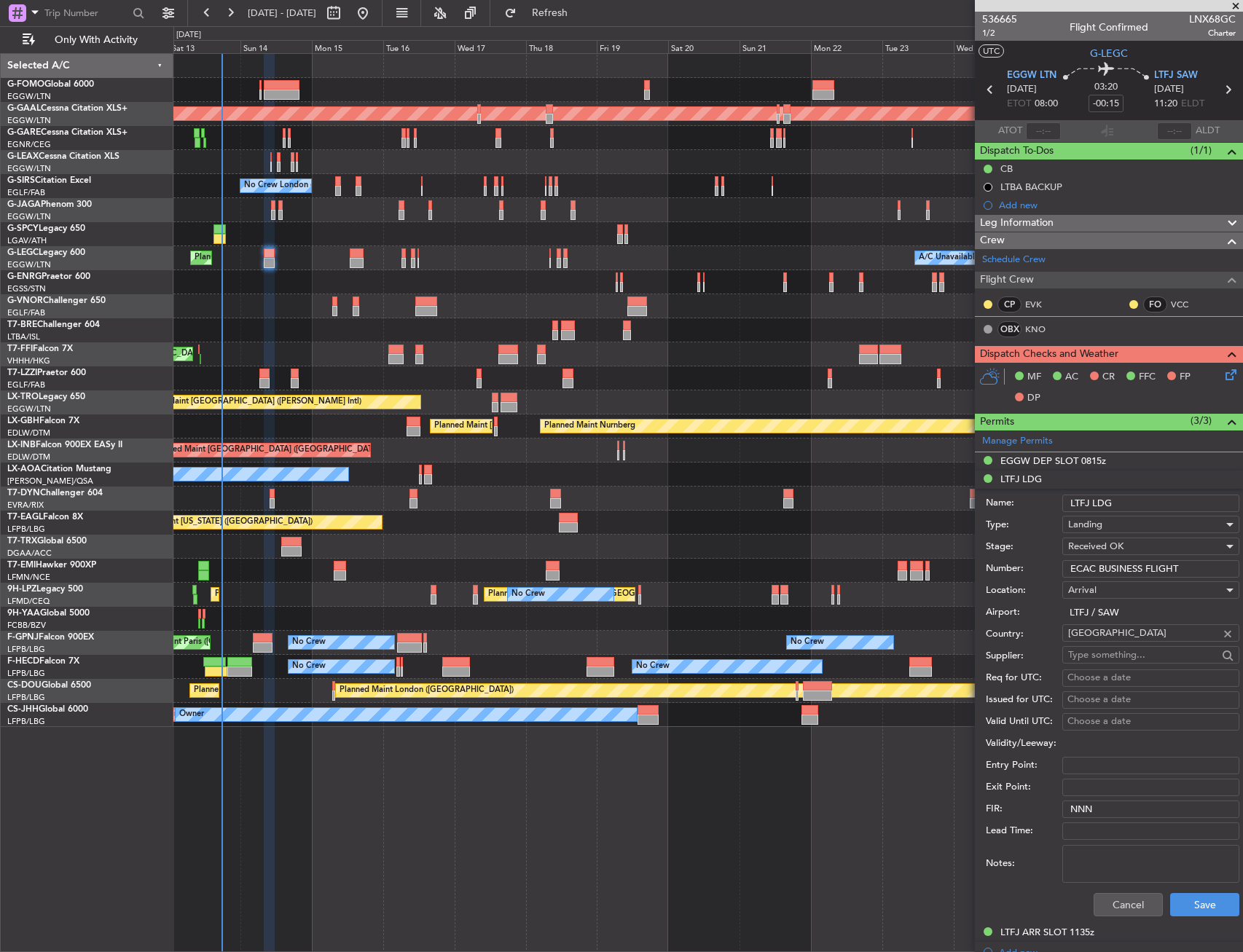
drag, startPoint x: 1202, startPoint y: 566, endPoint x: 1039, endPoint y: 589, distance: 164.6
click at [1039, 589] on form "Name: LTFJ LDG Type: Landing Stage: Received OK Number: ECAC BUSINESS FLIGHT Lo…" at bounding box center [1109, 706] width 268 height 435
drag, startPoint x: 1130, startPoint y: 496, endPoint x: 1056, endPoint y: 508, distance: 75.0
click at [1056, 508] on div "Name: LTFJ LDG" at bounding box center [1112, 503] width 253 height 22
drag, startPoint x: 1210, startPoint y: 571, endPoint x: 1013, endPoint y: 584, distance: 197.4
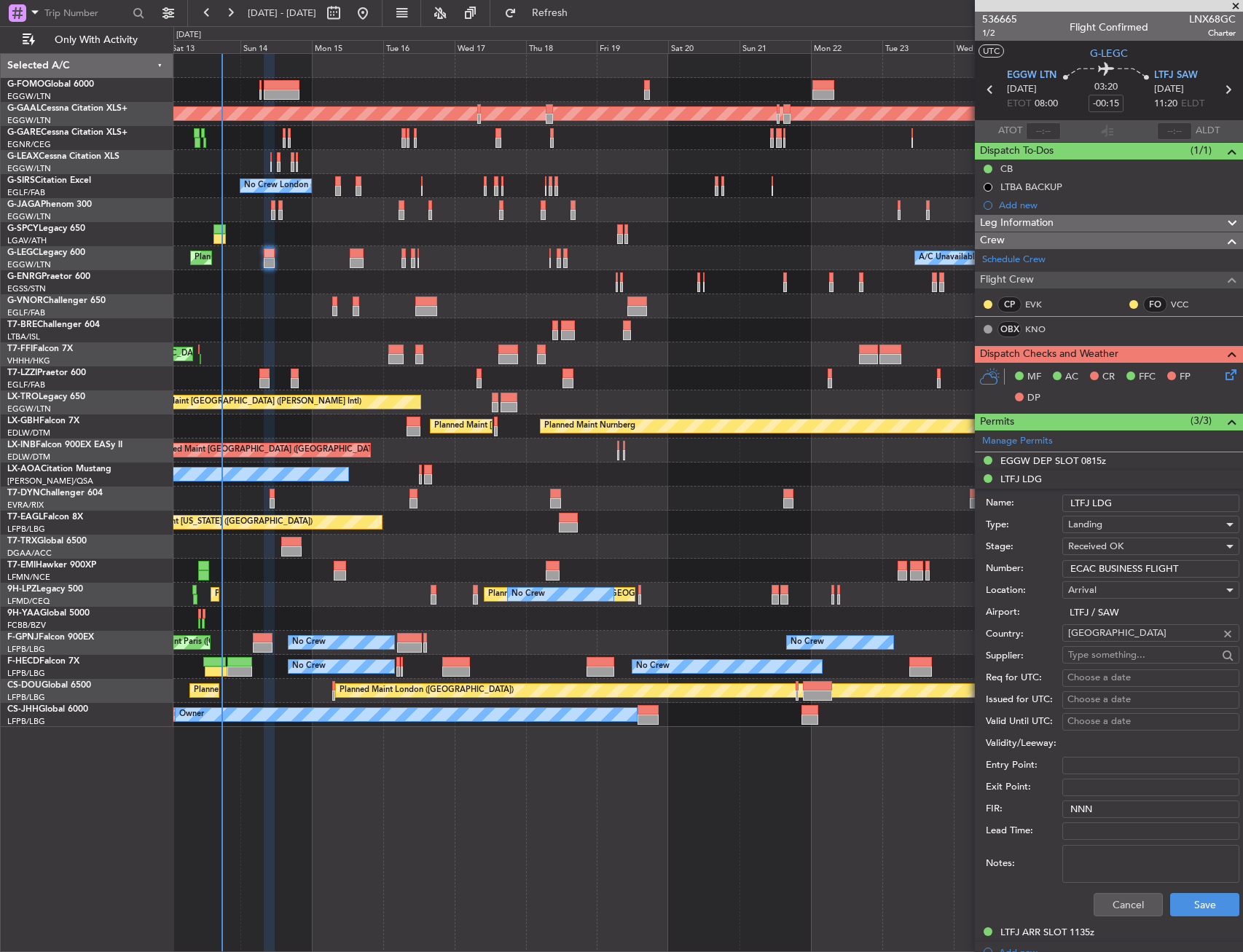
click at [1013, 584] on form "Name: LTFJ LDG Type: Landing Stage: Received OK Number: ECAC BUSINESS FLIGHT Lo…" at bounding box center [1109, 706] width 268 height 435
type input "C"
click at [1135, 566] on input "C" at bounding box center [1150, 568] width 177 height 17
click at [1134, 904] on button "Cancel" at bounding box center [1127, 904] width 69 height 23
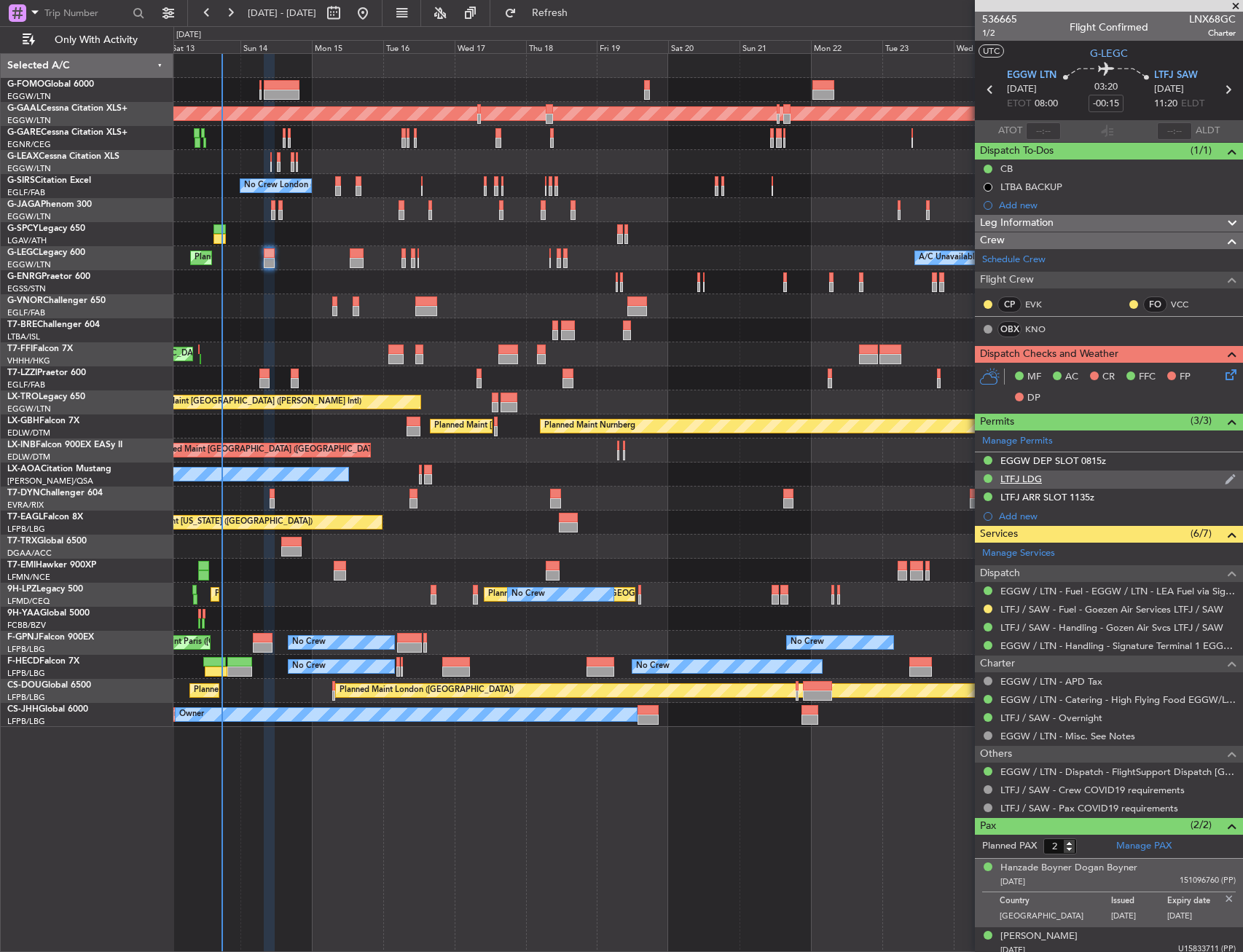
click at [1104, 476] on div "LTFJ LDG" at bounding box center [1109, 480] width 268 height 18
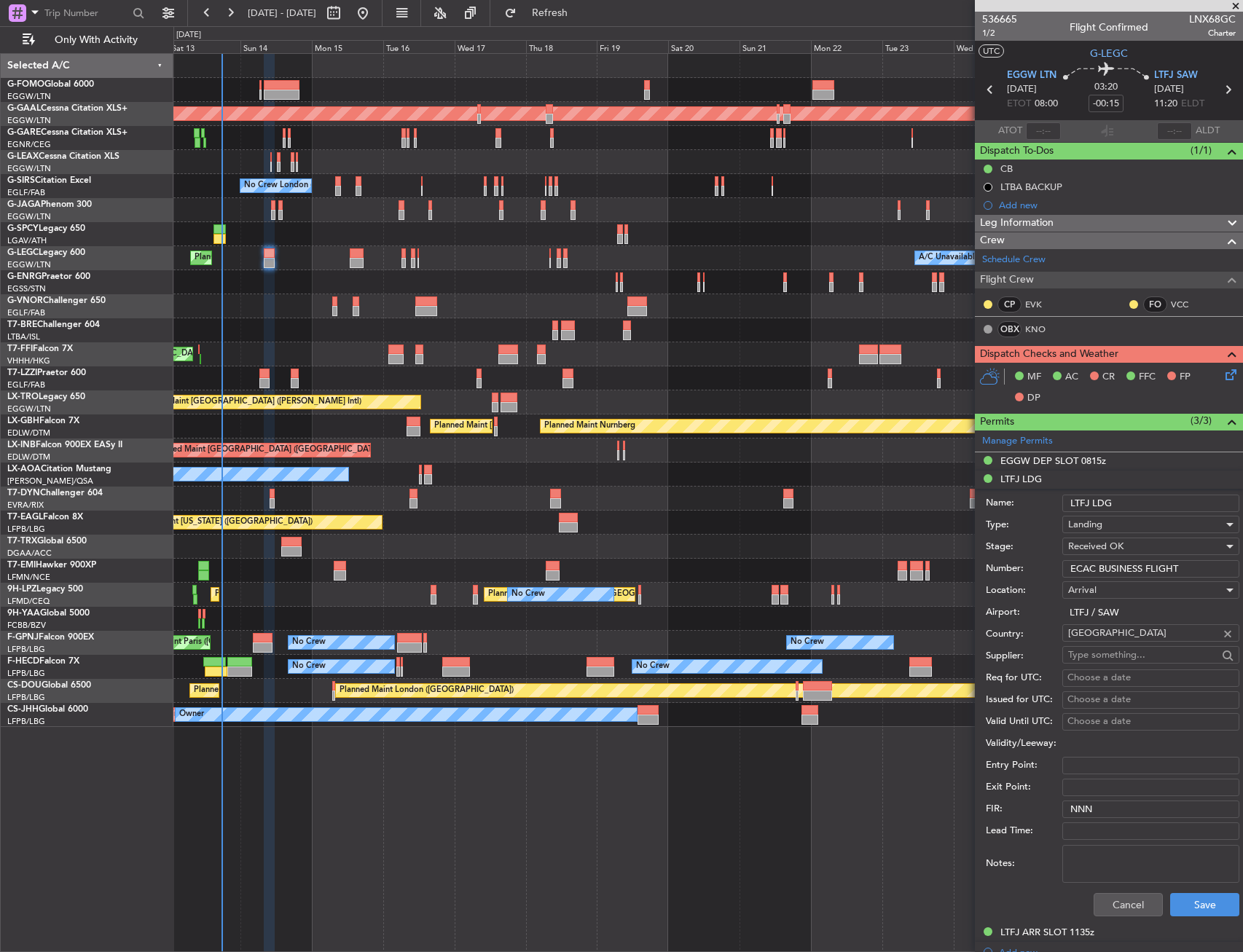
drag, startPoint x: 1201, startPoint y: 573, endPoint x: 1017, endPoint y: 609, distance: 187.5
click at [1017, 609] on form "Name: LTFJ LDG Type: Landing Stage: Received OK Number: ECAC BUSINESS FLIGHT Lo…" at bounding box center [1109, 706] width 268 height 435
click at [1136, 921] on div "Cancel Save" at bounding box center [1112, 904] width 253 height 38
click at [1133, 913] on button "Cancel" at bounding box center [1127, 904] width 69 height 23
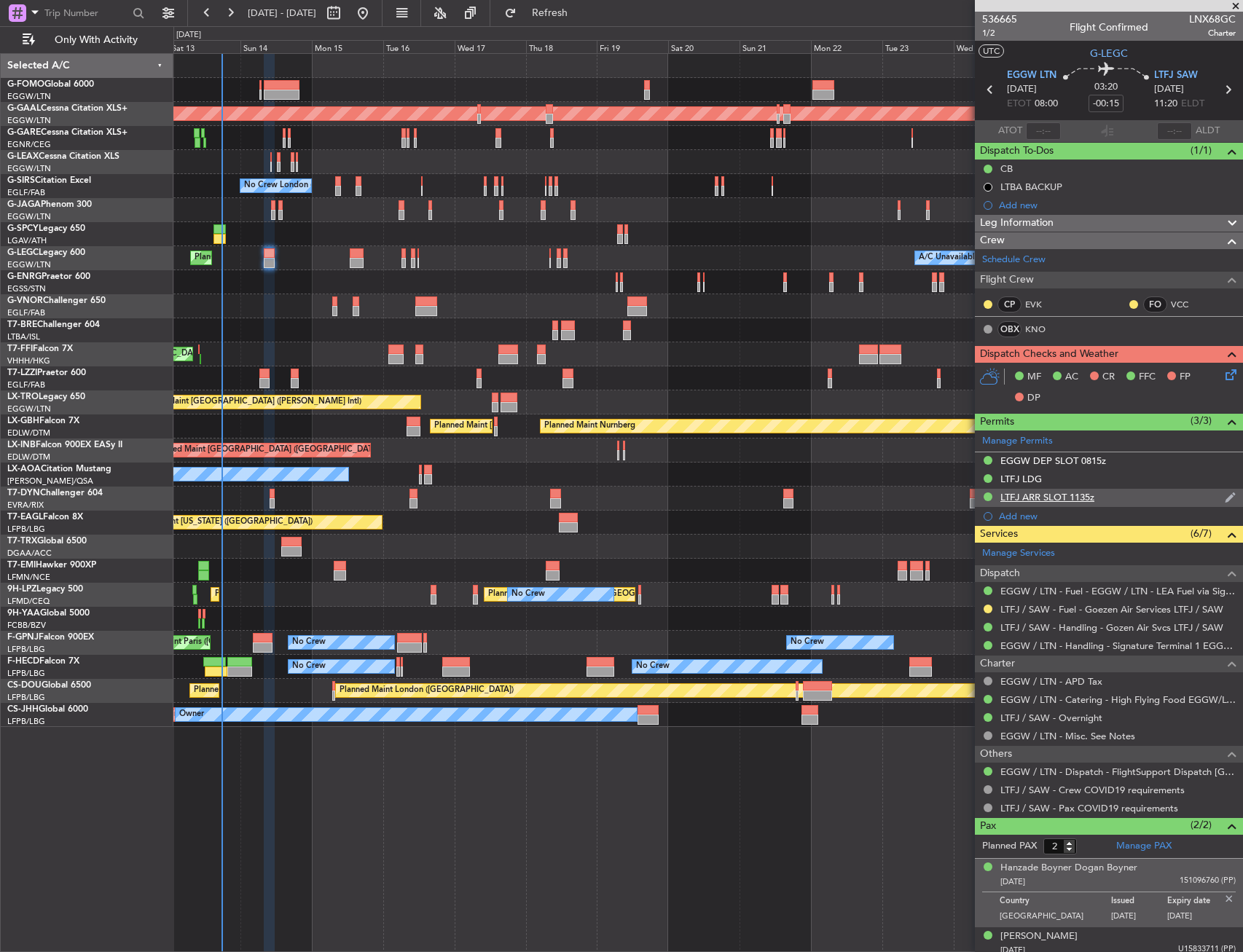
click at [1060, 496] on div "LTFJ ARR SLOT 1135z" at bounding box center [1047, 497] width 94 height 12
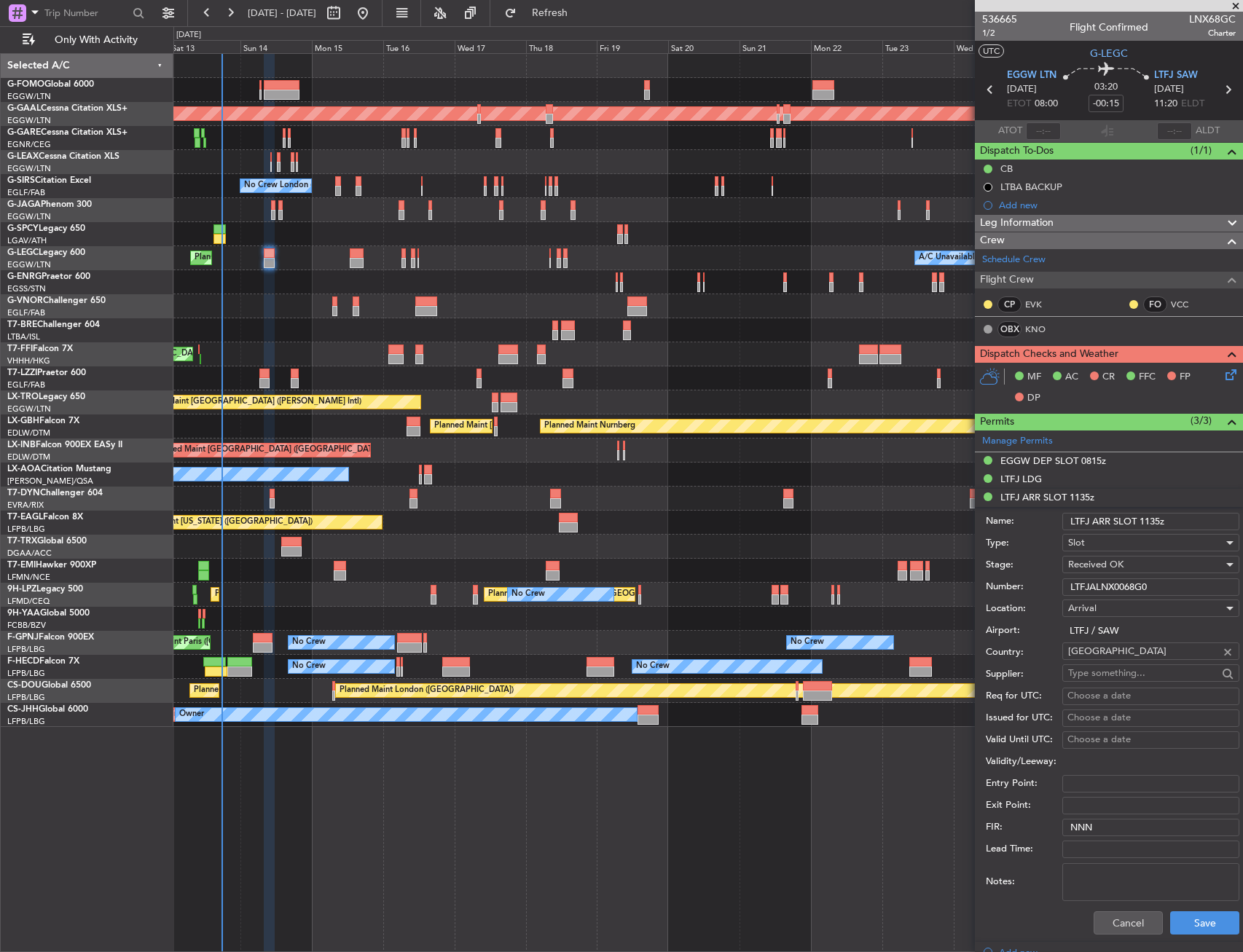
drag, startPoint x: 1173, startPoint y: 587, endPoint x: 981, endPoint y: 603, distance: 192.7
click at [981, 603] on form "Name: LTFJ ARR SLOT 1135z Type: Slot Stage: Received OK Number: LTFJALNX0068G0 …" at bounding box center [1109, 724] width 268 height 435
click at [1128, 924] on button "Cancel" at bounding box center [1127, 923] width 69 height 23
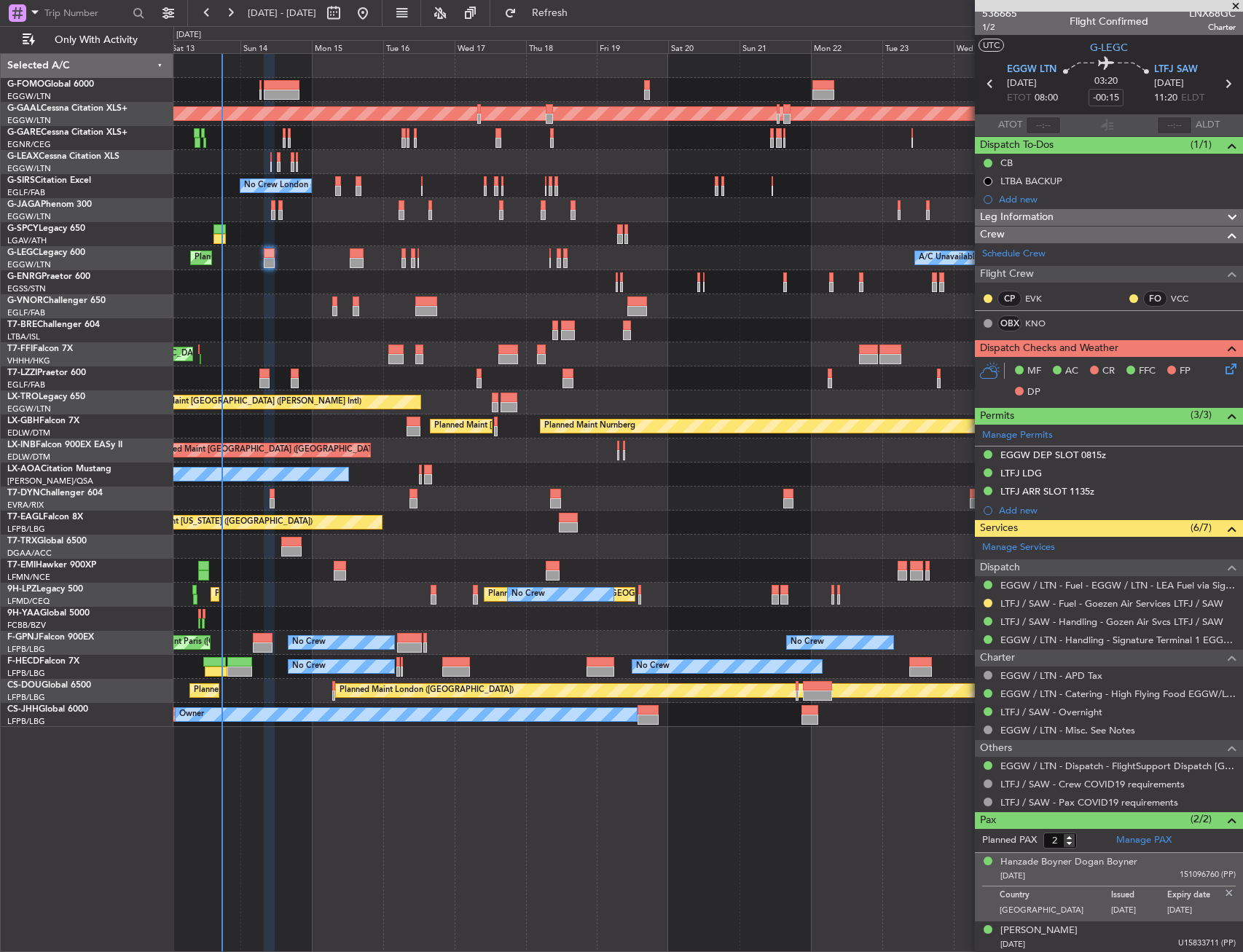
scroll to position [7, 0]
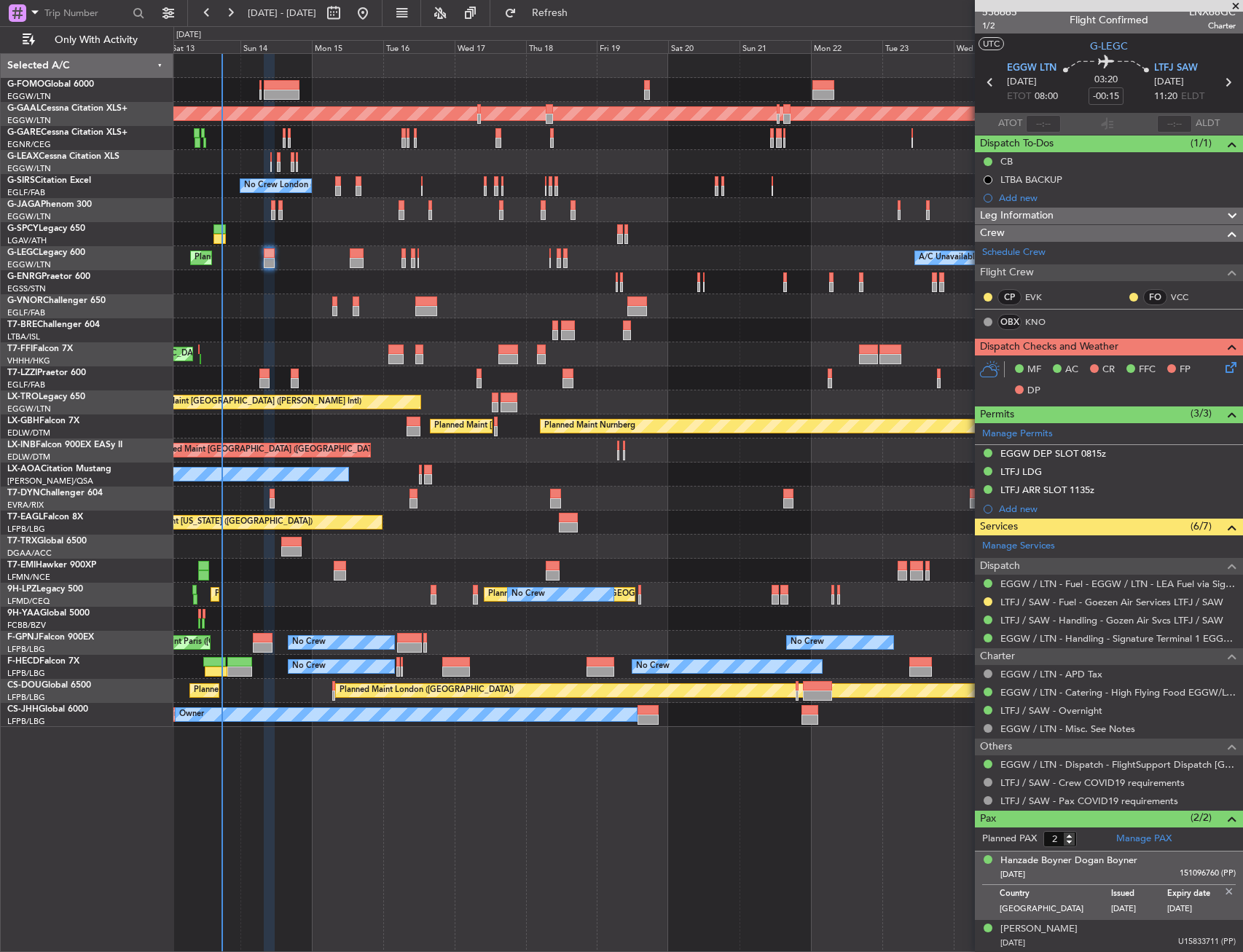
click at [1222, 890] on img at bounding box center [1228, 891] width 13 height 13
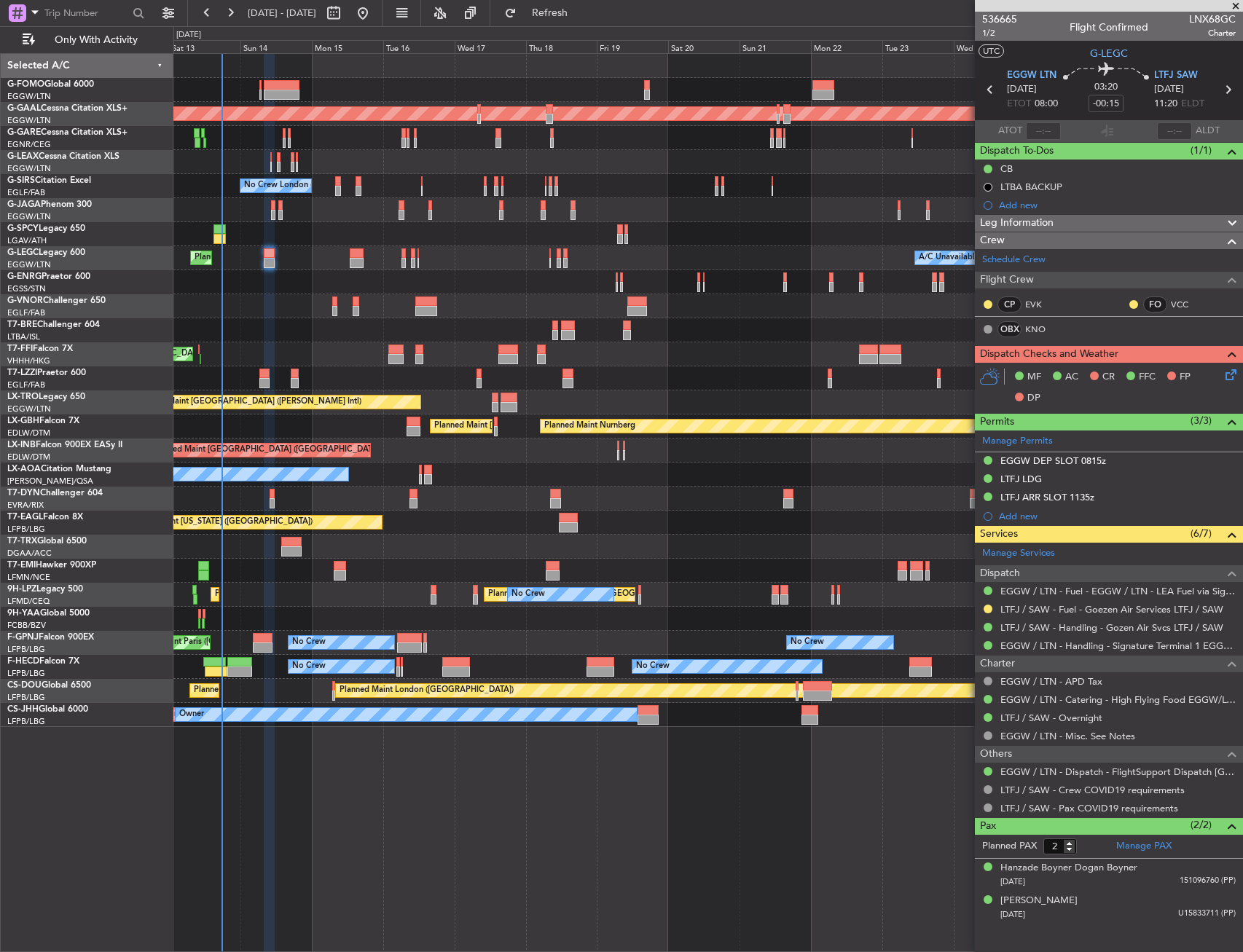
drag, startPoint x: 1016, startPoint y: 224, endPoint x: 1047, endPoint y: 297, distance: 79.3
click at [1016, 224] on span "Leg Information" at bounding box center [1016, 223] width 73 height 17
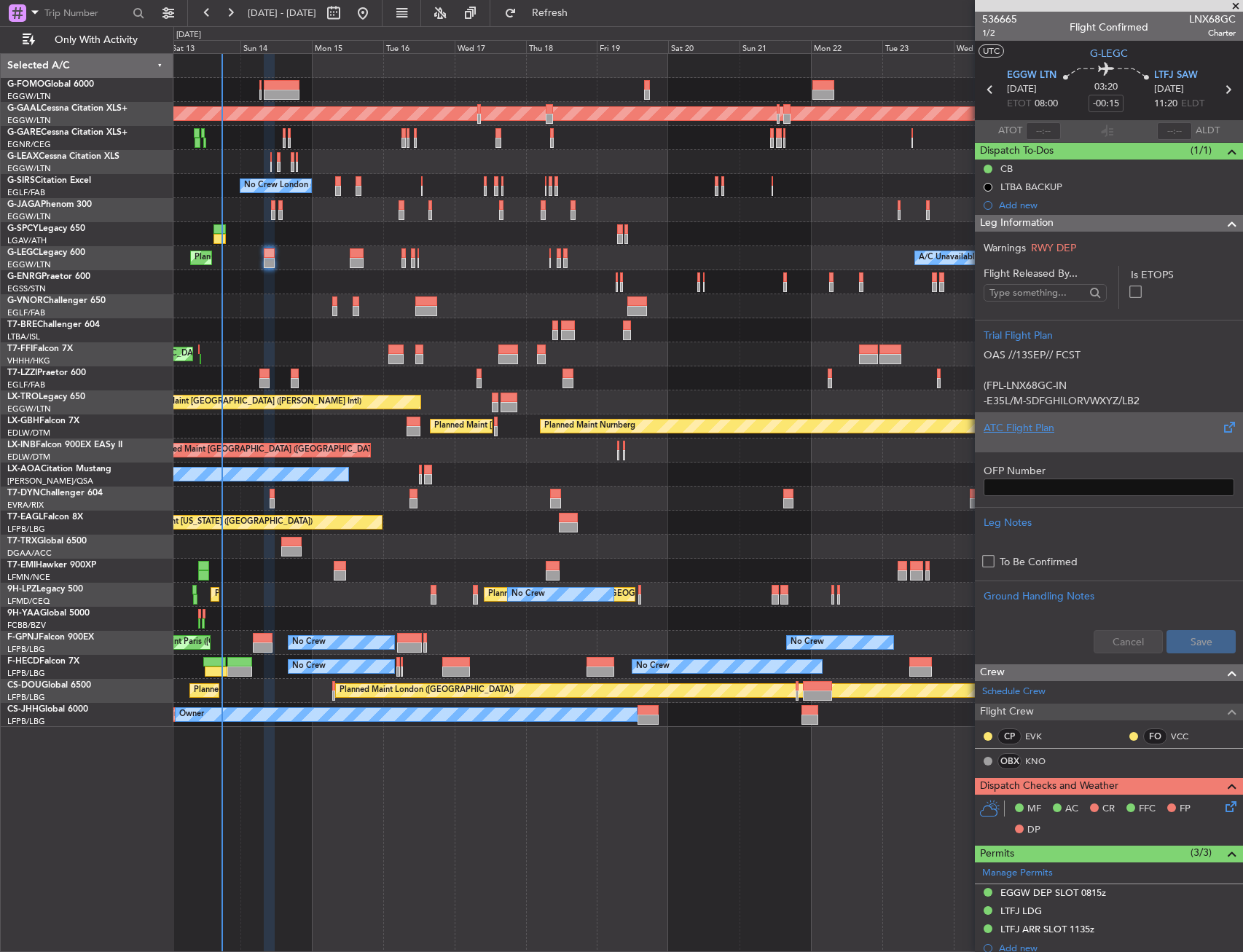
click at [1081, 429] on div "ATC Flight Plan" at bounding box center [1108, 428] width 251 height 16
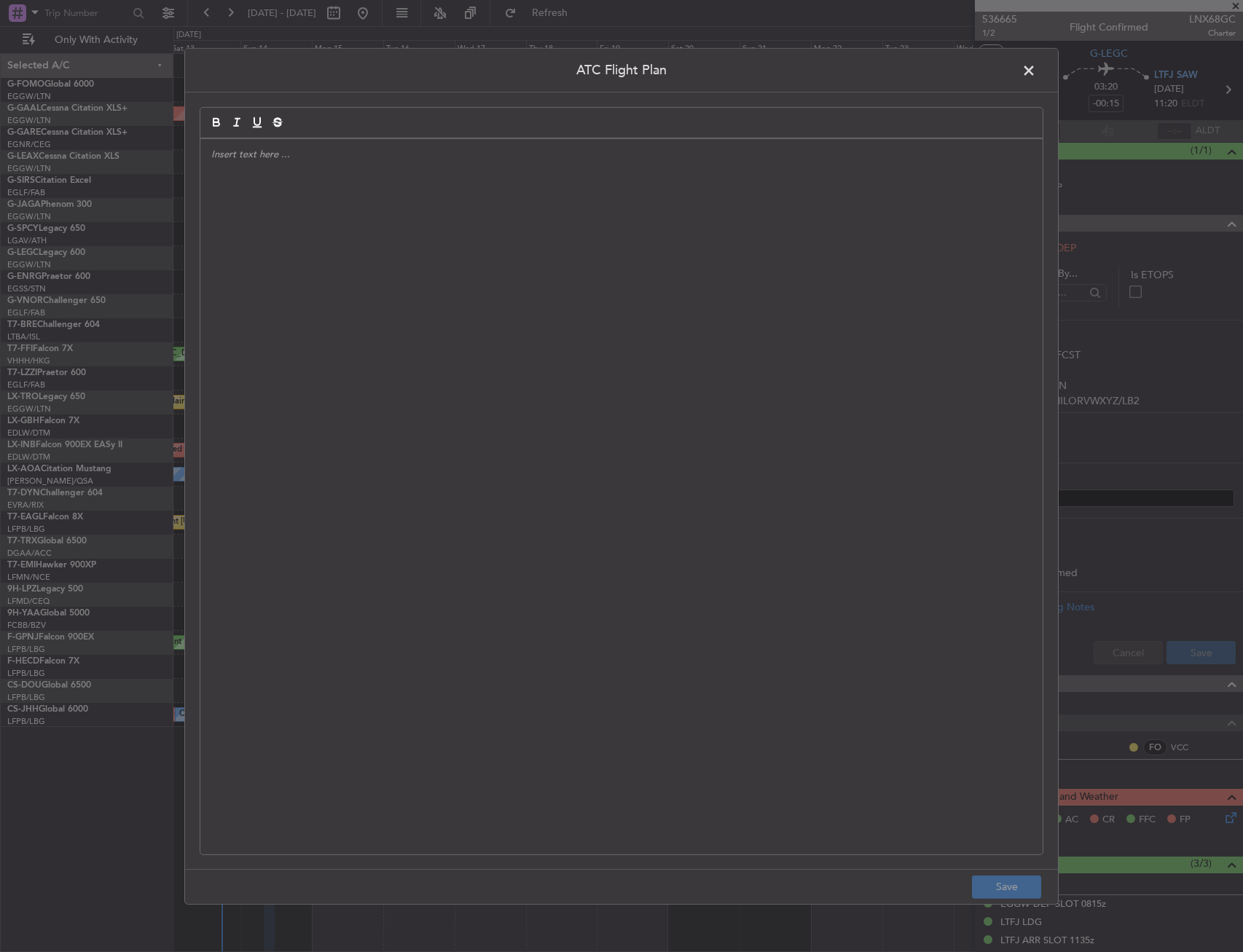
click at [1033, 47] on div "ATC Flight Plan Save" at bounding box center [622, 476] width 1243 height 952
click at [1030, 55] on header "ATC Flight Plan" at bounding box center [622, 70] width 872 height 44
click at [1036, 76] on span at bounding box center [1036, 73] width 0 height 29
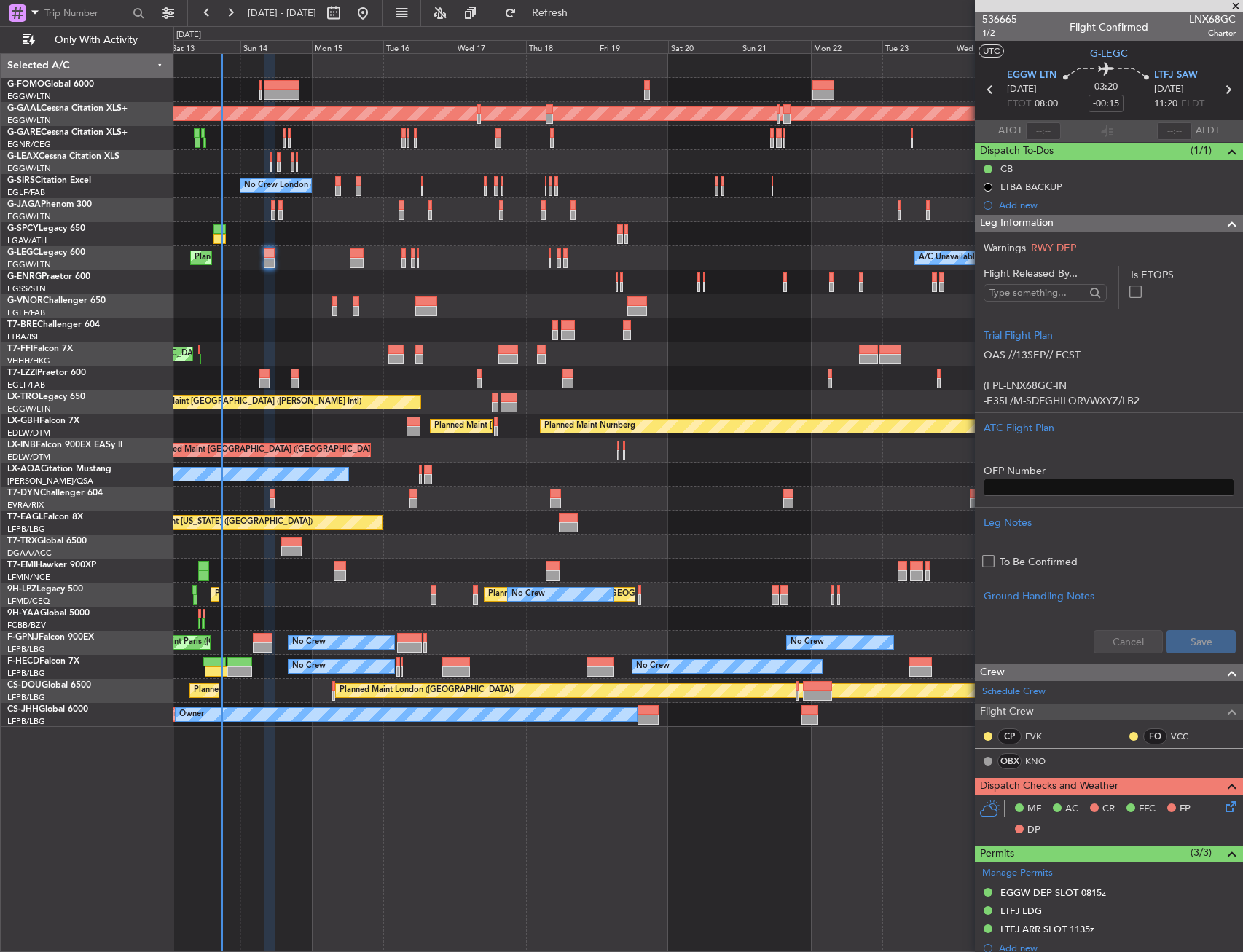
scroll to position [291, 0]
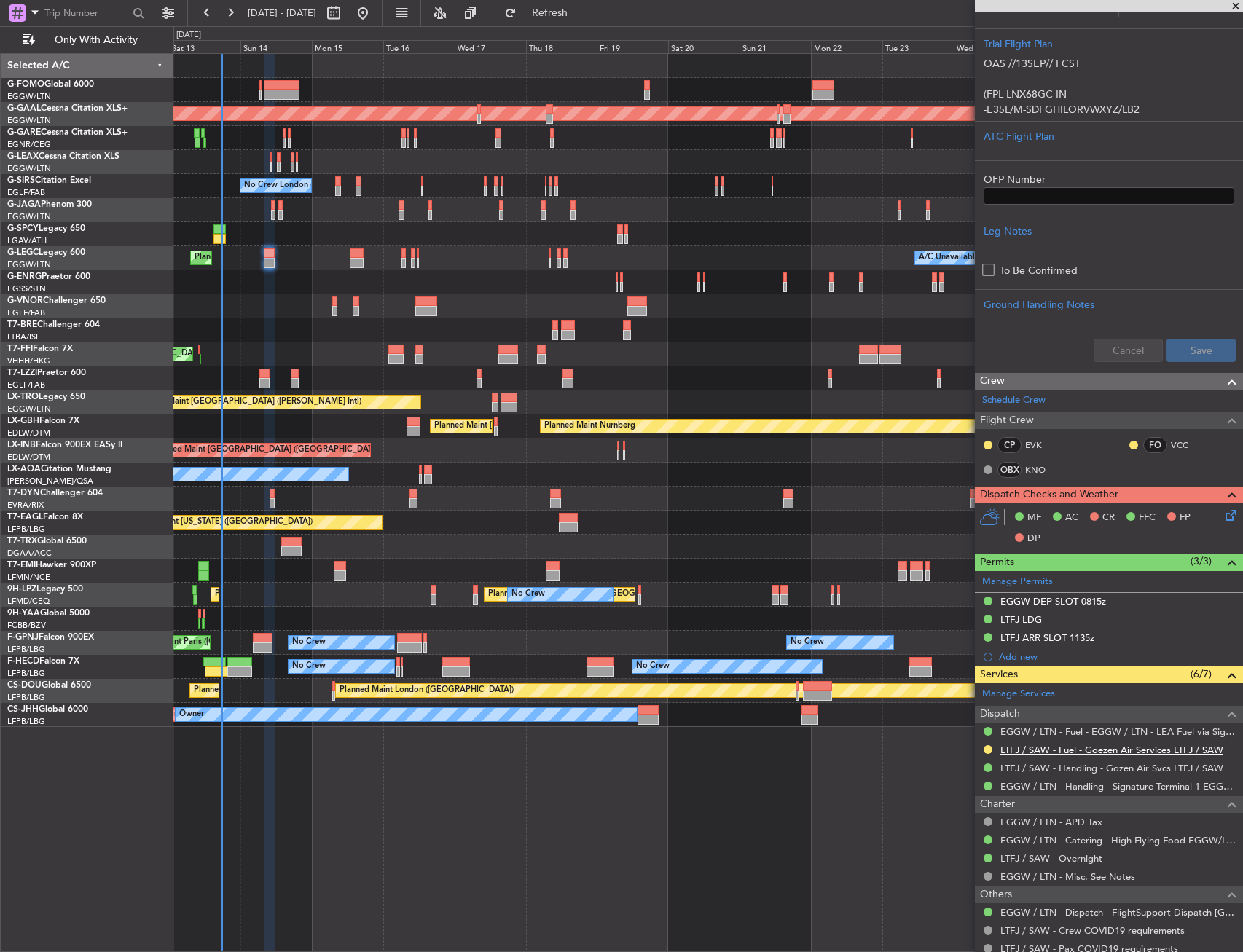
click at [1094, 753] on link "LTFJ / SAW - Fuel - Goezen Air Services LTFJ / SAW" at bounding box center [1111, 749] width 223 height 12
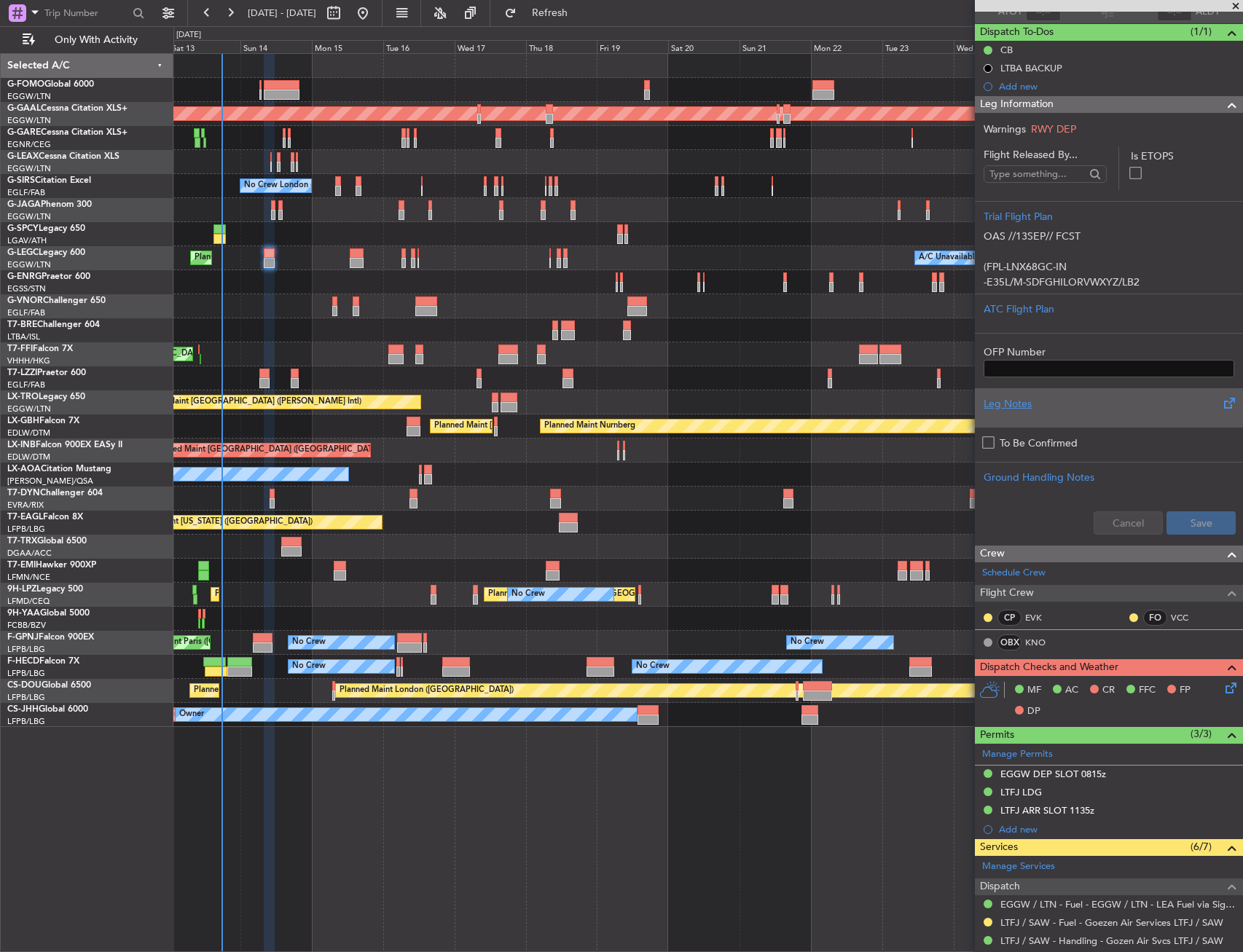
scroll to position [112, 0]
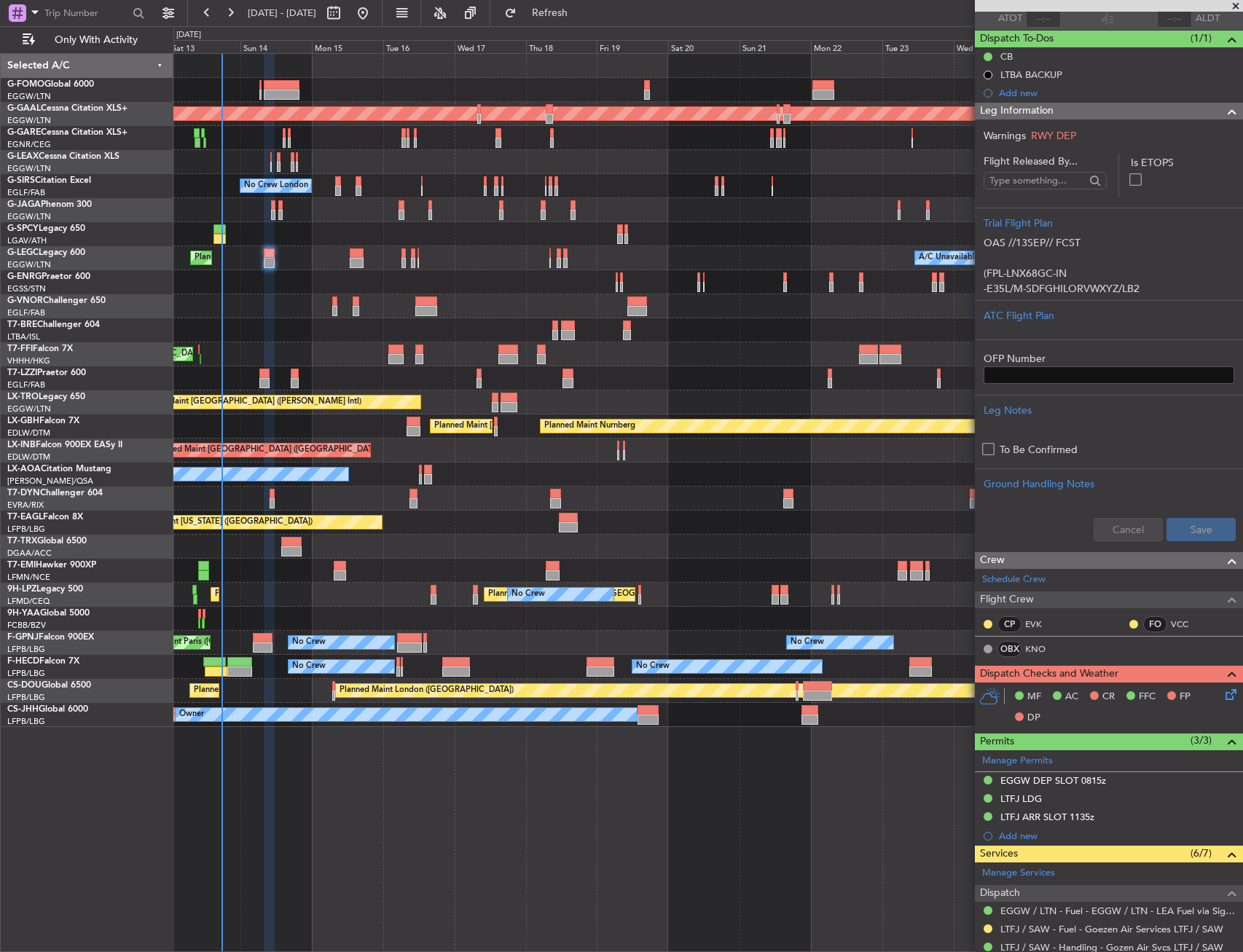
drag, startPoint x: 1149, startPoint y: 114, endPoint x: 1148, endPoint y: 125, distance: 11.0
click at [1149, 114] on div "Leg Information" at bounding box center [1109, 111] width 268 height 17
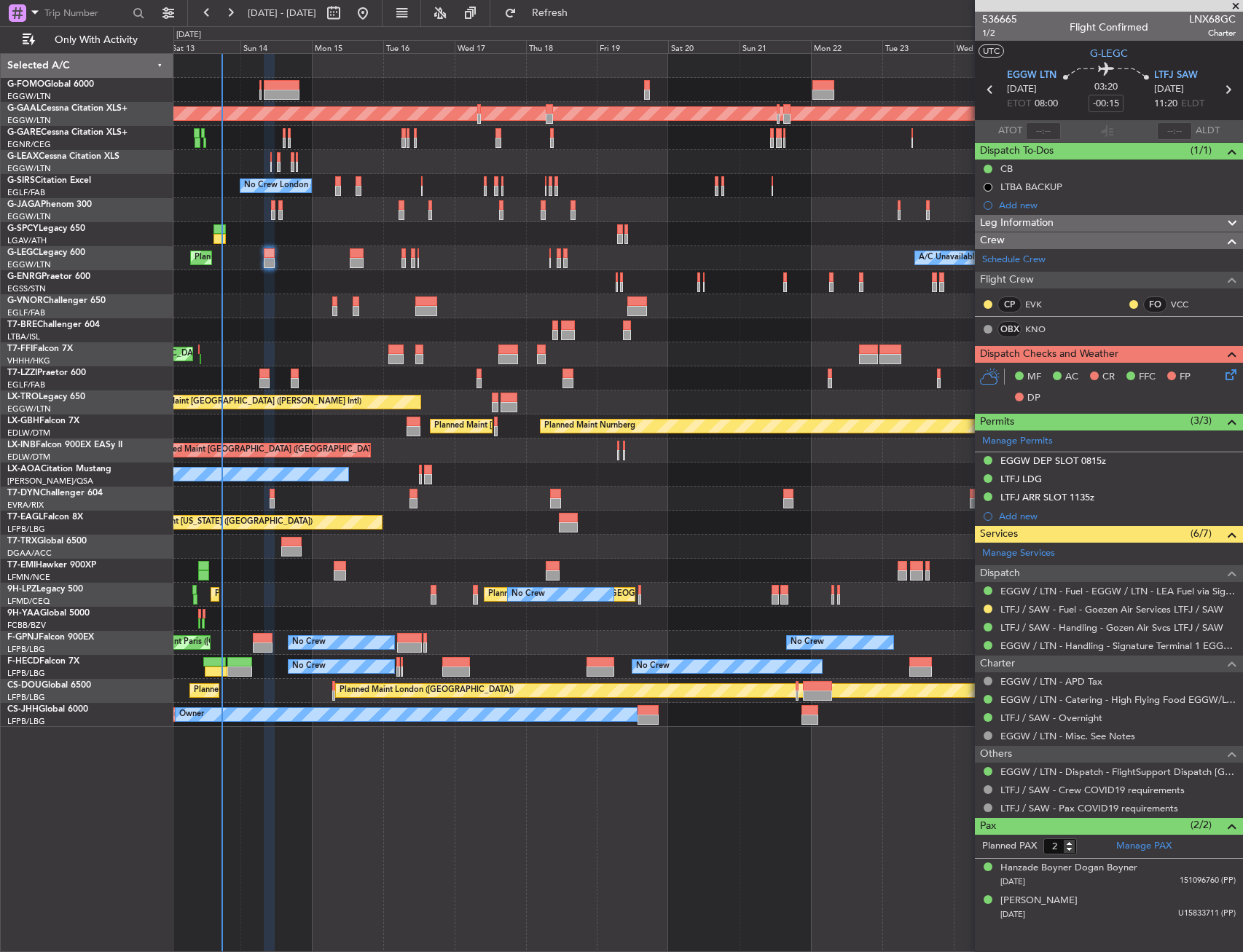
scroll to position [0, 0]
click at [1009, 228] on span "Leg Information" at bounding box center [1016, 223] width 73 height 17
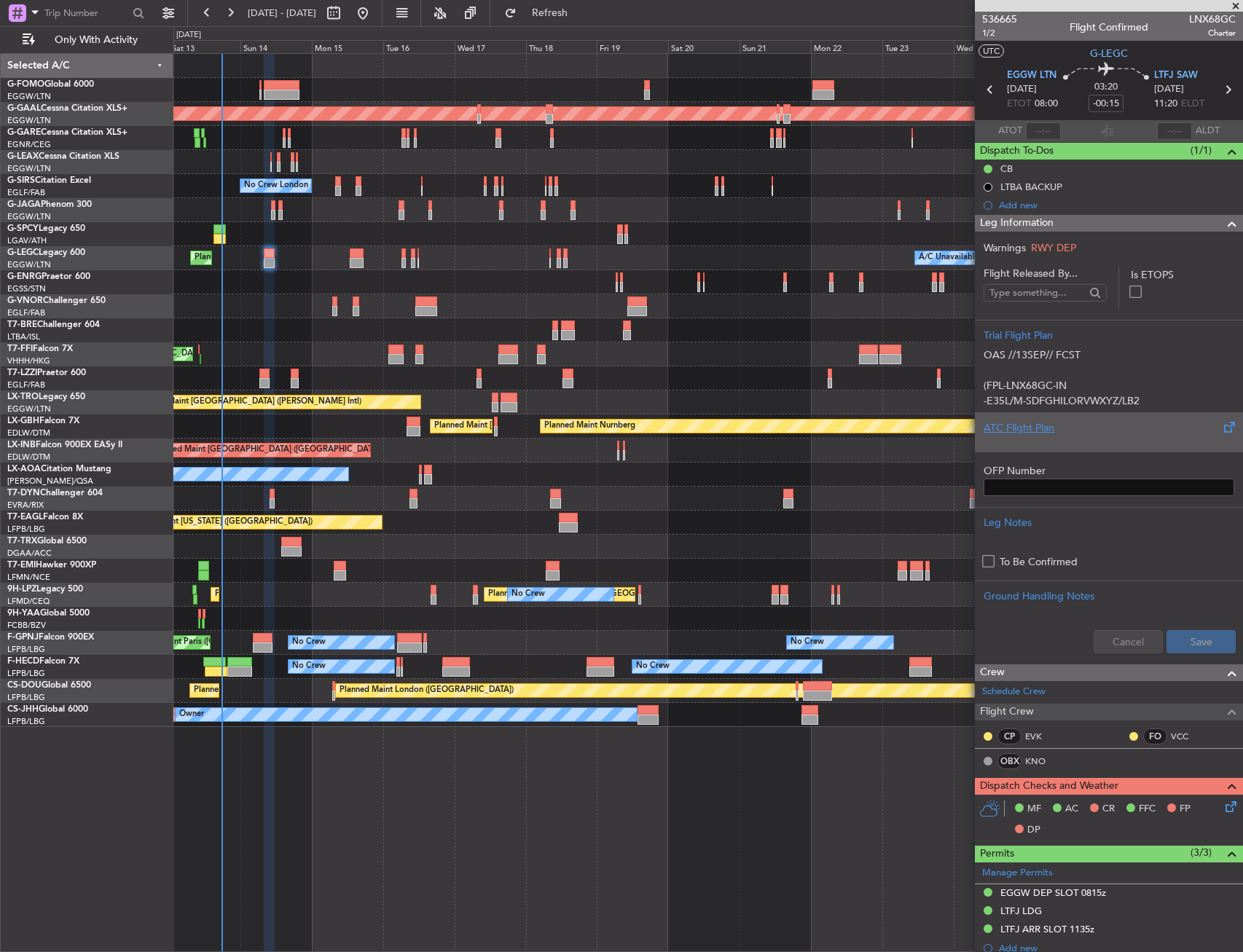
click at [1100, 426] on div "ATC Flight Plan" at bounding box center [1108, 428] width 251 height 16
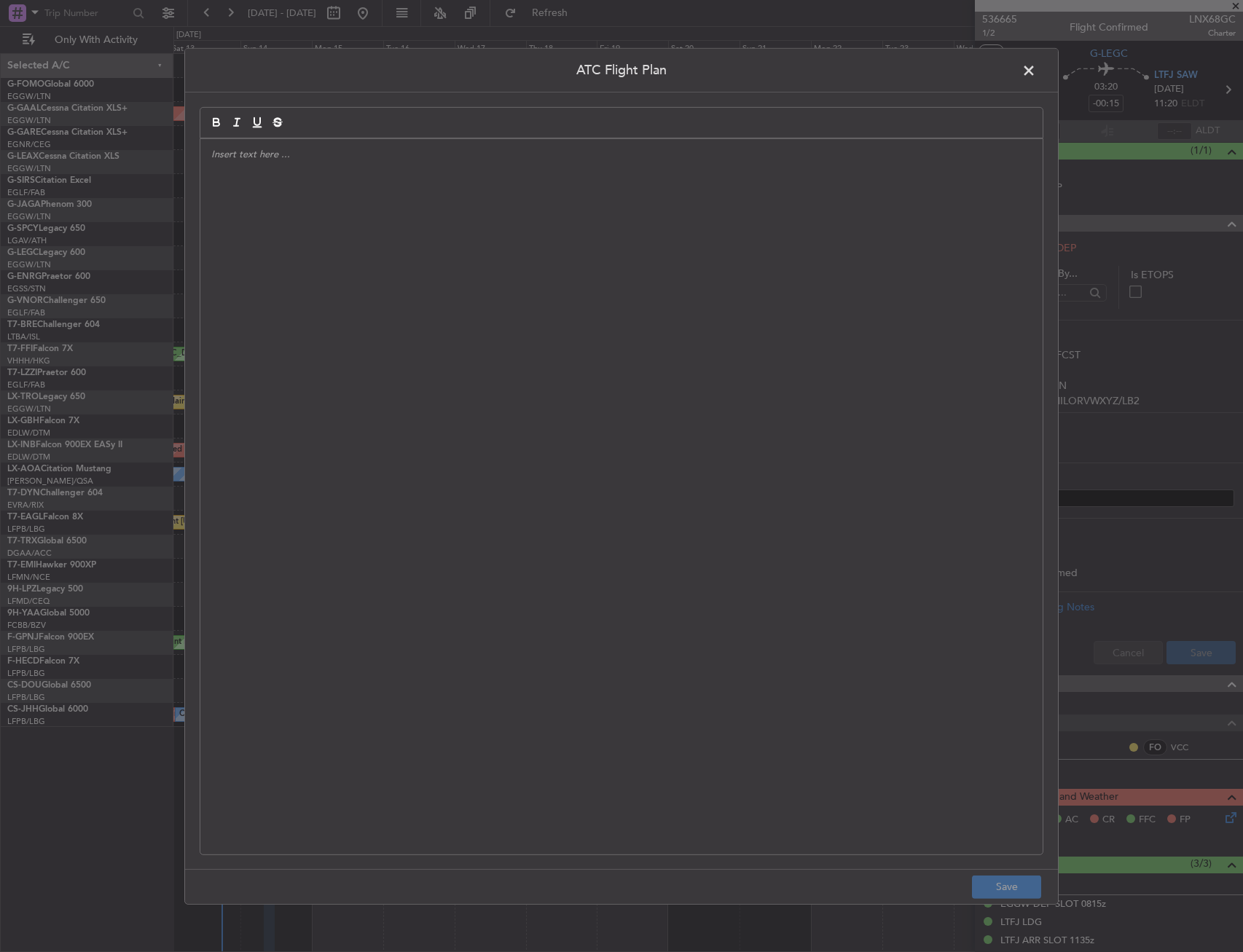
click at [687, 442] on div at bounding box center [621, 496] width 842 height 715
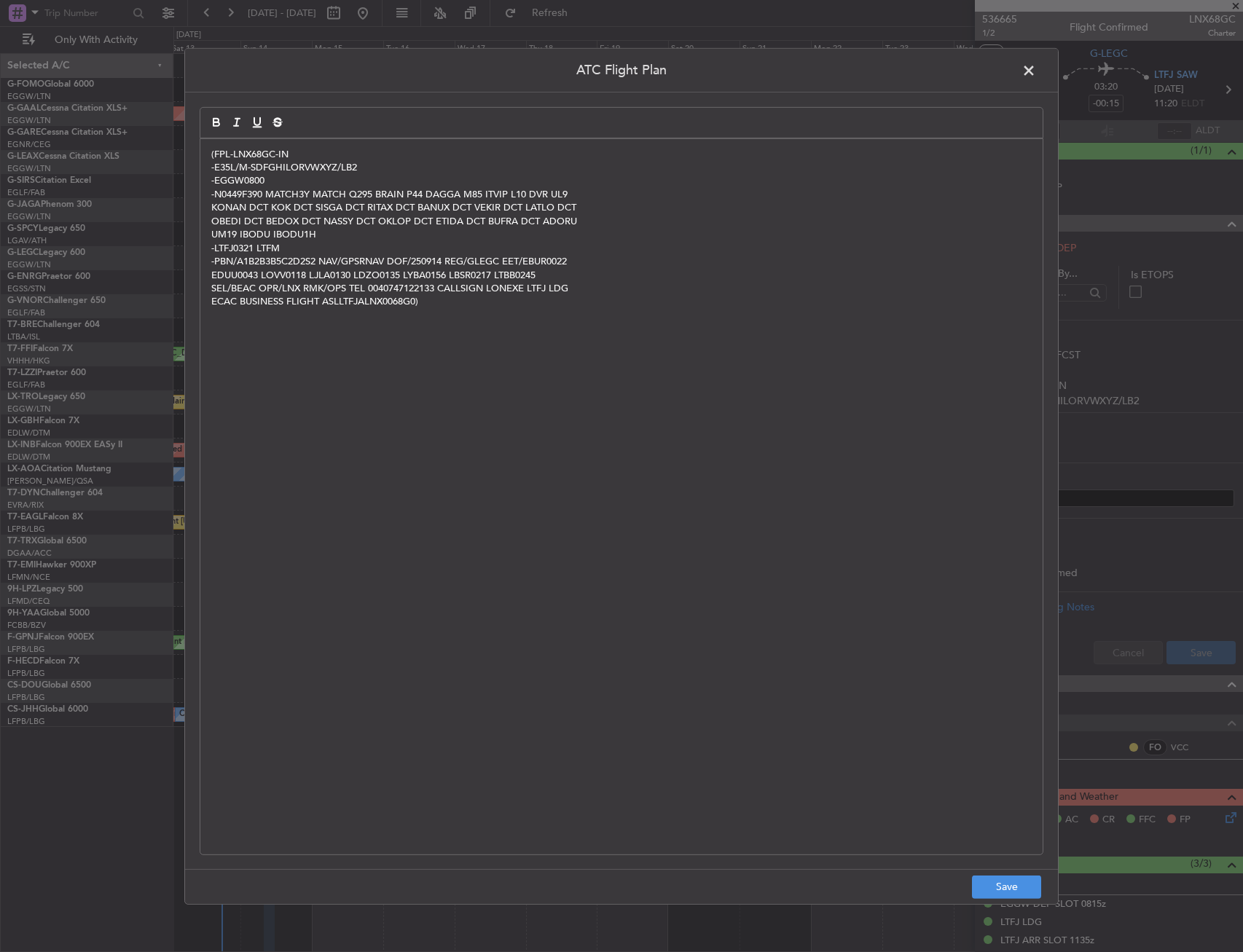
click at [1010, 874] on footer "Save" at bounding box center [622, 887] width 872 height 35
click at [979, 897] on button "Save" at bounding box center [1005, 887] width 69 height 23
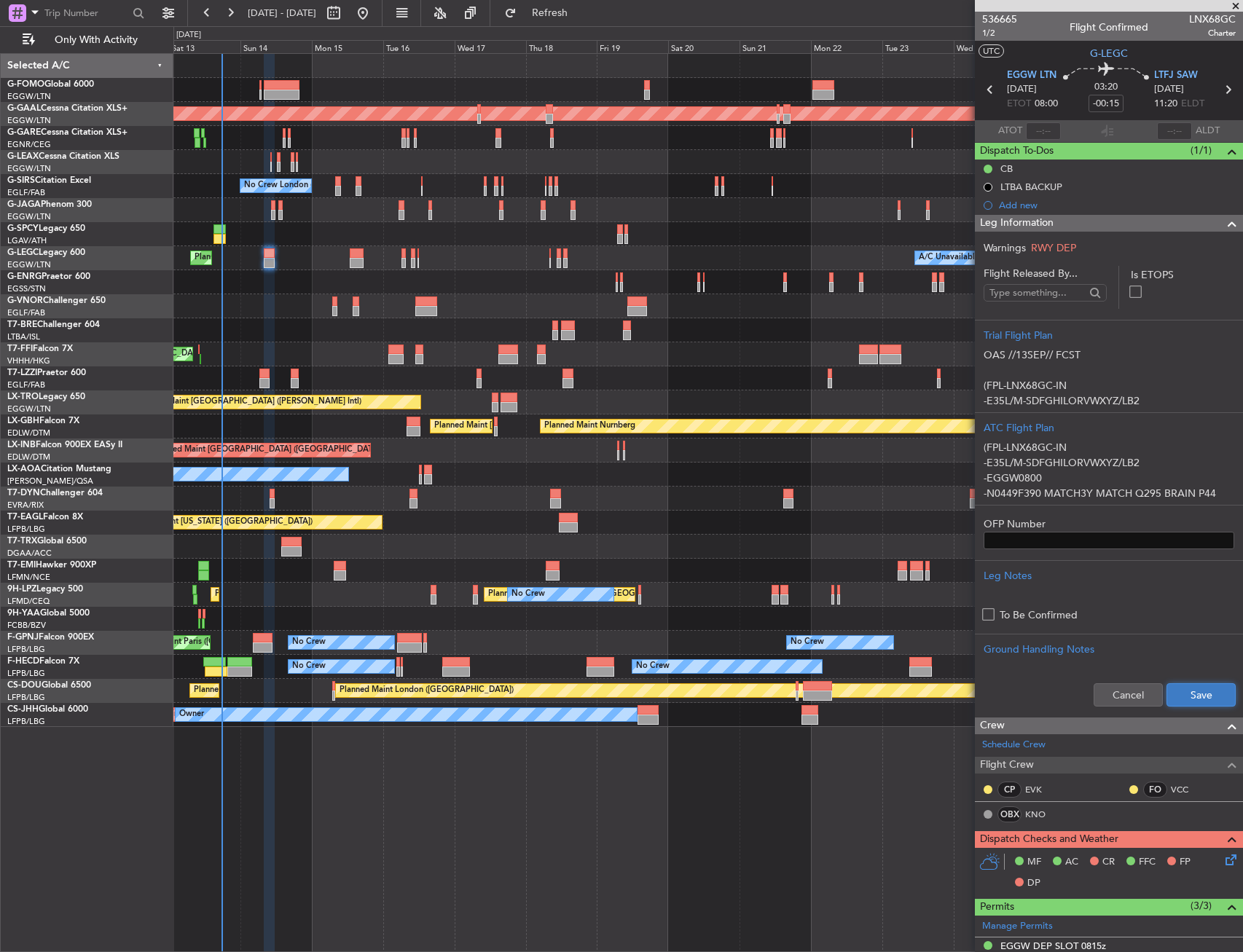
click at [1201, 696] on button "Save" at bounding box center [1200, 694] width 69 height 23
click at [1136, 223] on div "Leg Information" at bounding box center [1109, 223] width 268 height 17
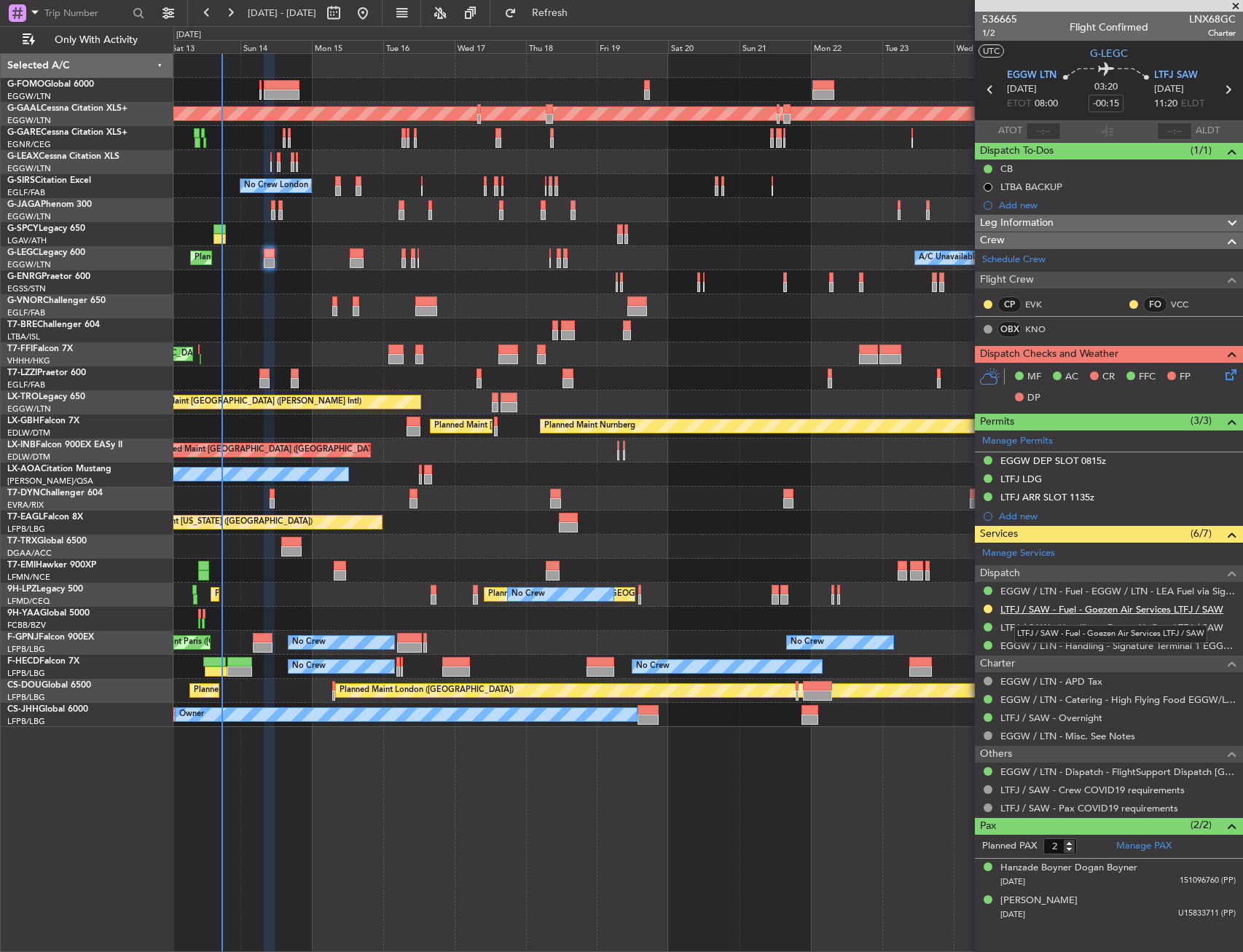
click at [1128, 611] on link "LTFJ / SAW - Fuel - Goezen Air Services LTFJ / SAW" at bounding box center [1111, 609] width 223 height 12
click at [1073, 603] on link "LTFJ / SAW - Fuel - Goezen Air Services LTFJ / SAW" at bounding box center [1111, 609] width 223 height 12
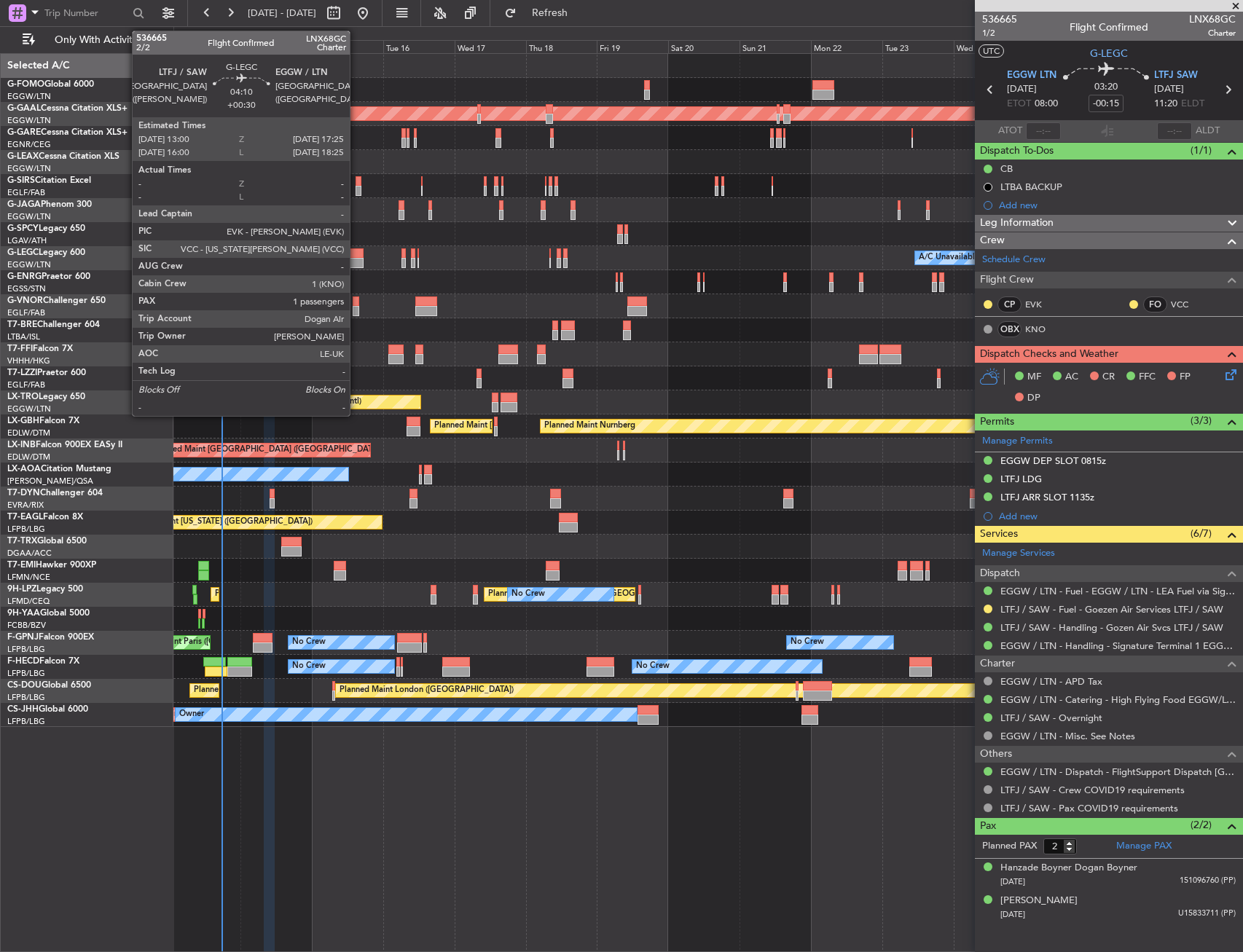
click at [356, 265] on div at bounding box center [356, 263] width 14 height 10
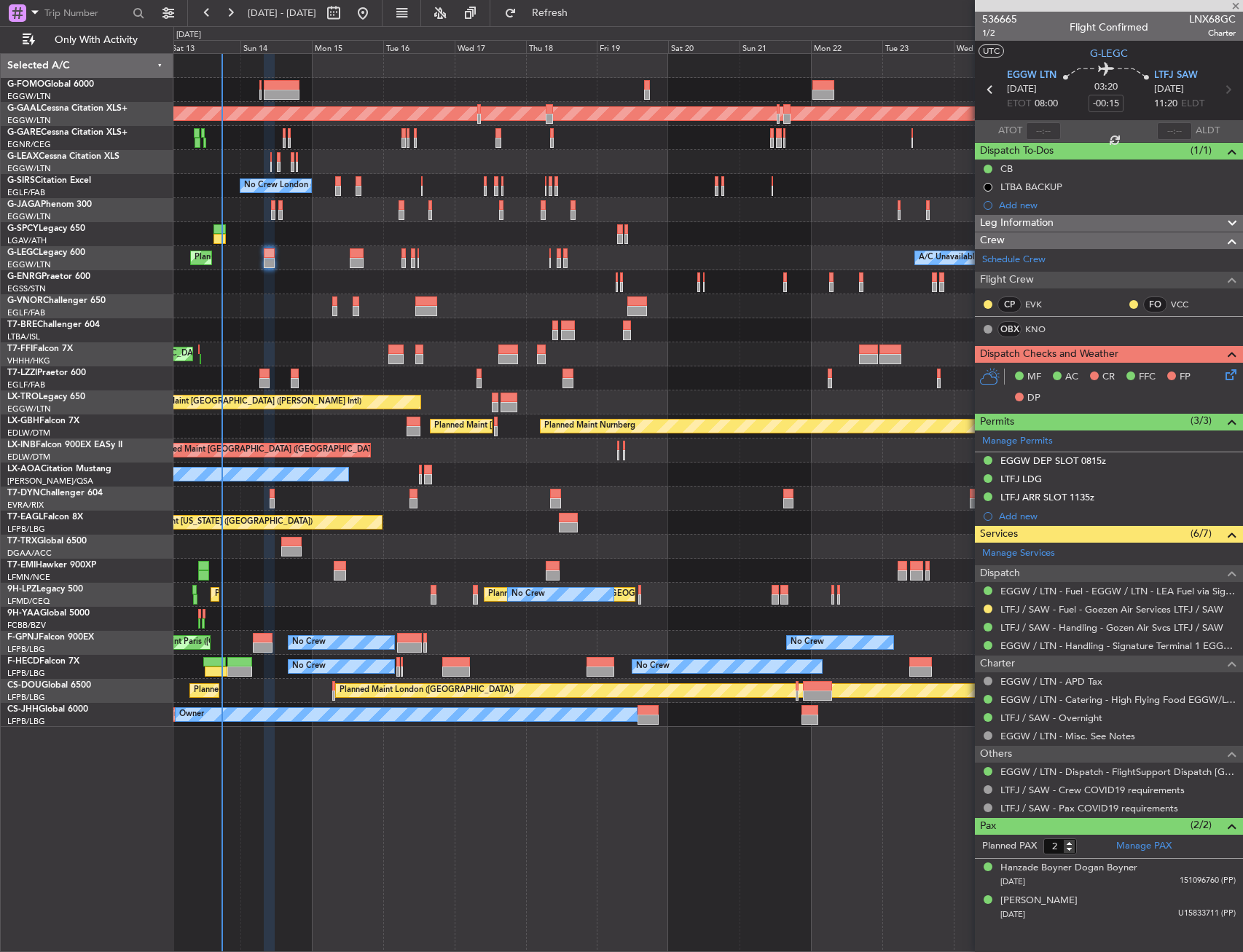
type input "+00:30"
type input "1"
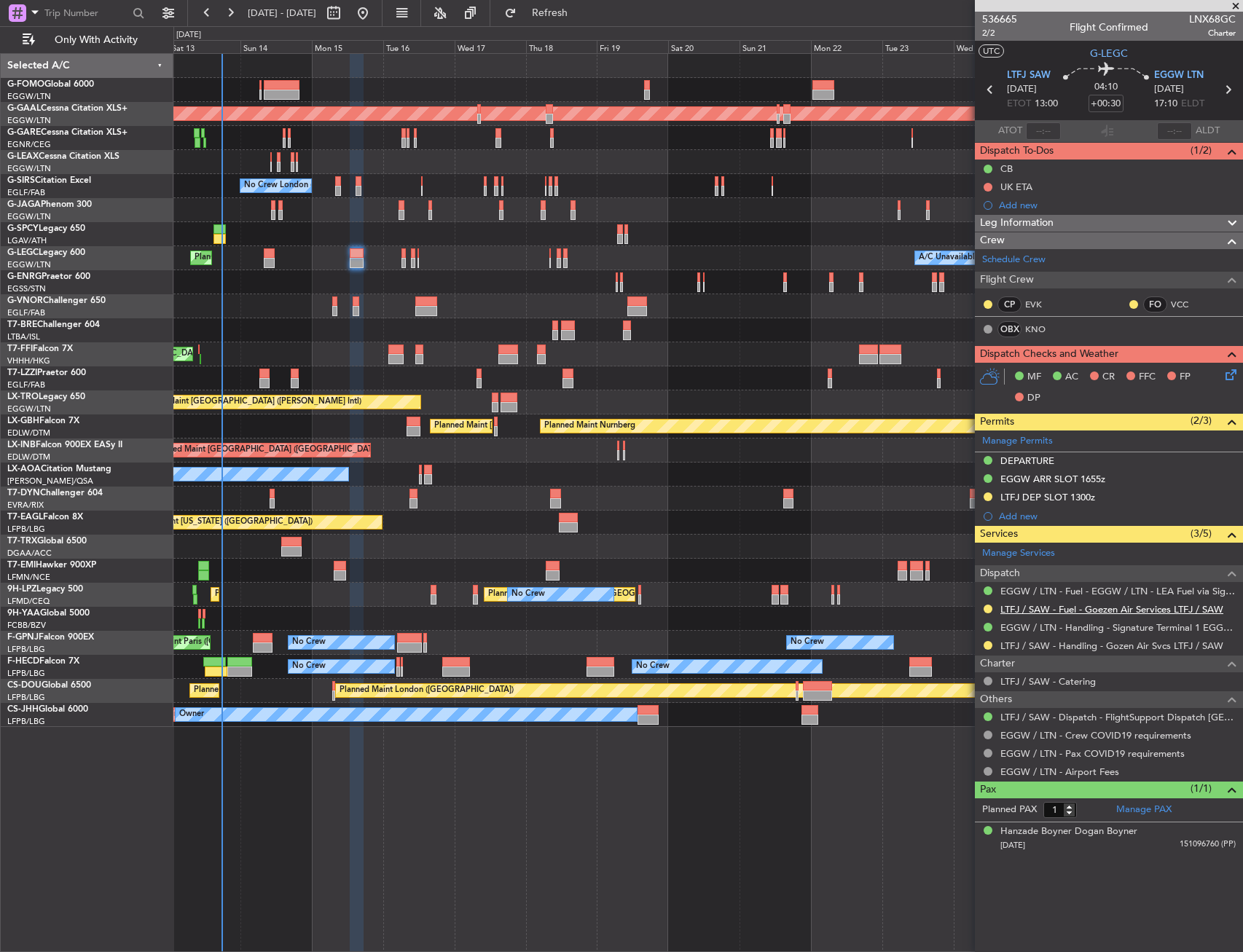
click at [1147, 610] on link "LTFJ / SAW - Fuel - Goezen Air Services LTFJ / SAW" at bounding box center [1111, 609] width 223 height 12
drag, startPoint x: 587, startPoint y: 7, endPoint x: 670, endPoint y: 44, distance: 90.9
click at [580, 8] on span "Refresh" at bounding box center [550, 13] width 62 height 10
click at [1069, 609] on link "LTFJ / SAW - Fuel - Bilen Fuel LTFJ / SAW" at bounding box center [1089, 609] width 178 height 12
click at [260, 253] on div "A/C Unavailable [GEOGRAPHIC_DATA] ([GEOGRAPHIC_DATA]) Planned Maint [GEOGRAPHIC…" at bounding box center [708, 258] width 1069 height 24
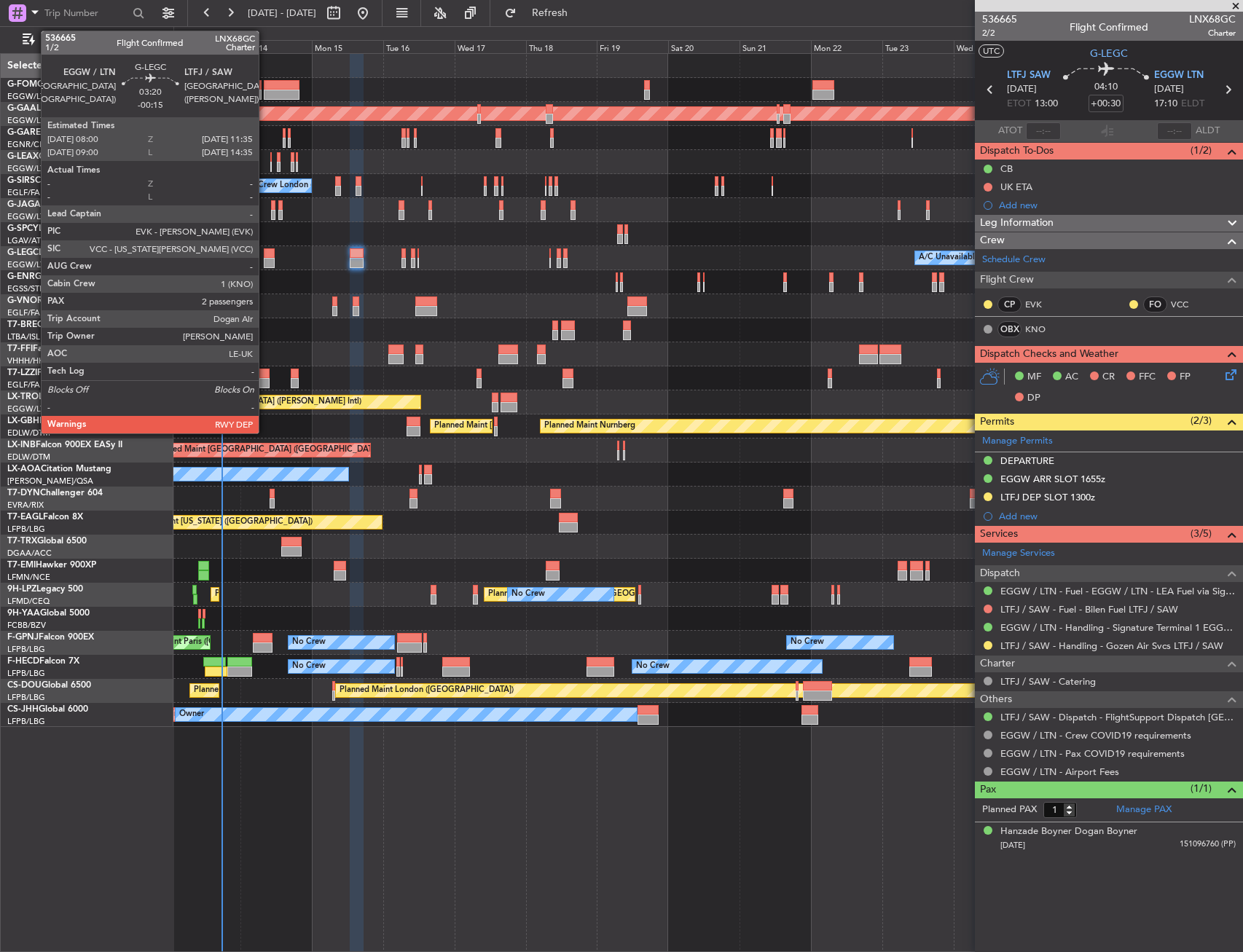
click at [266, 255] on div at bounding box center [269, 253] width 11 height 10
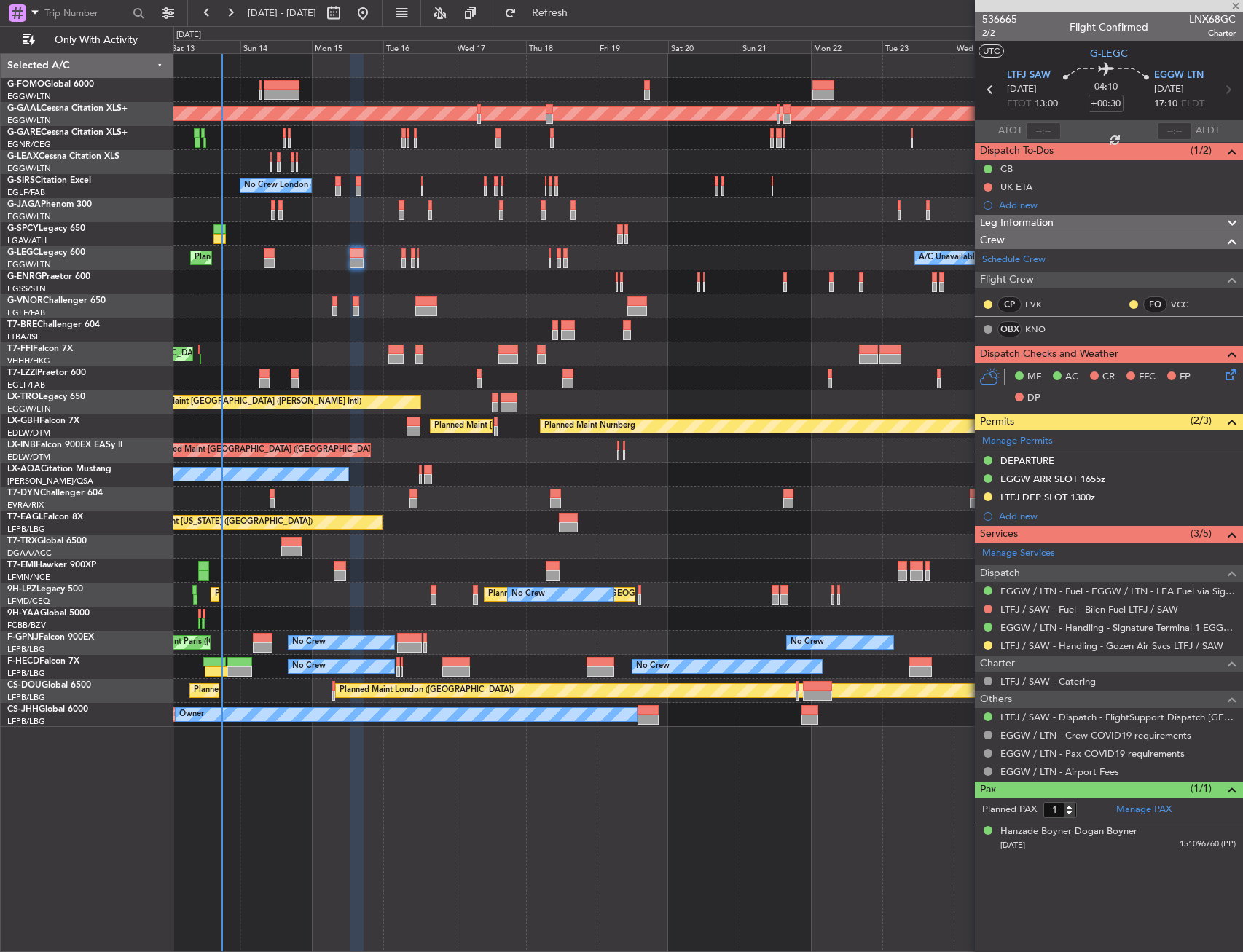
type input "-00:15"
type input "2"
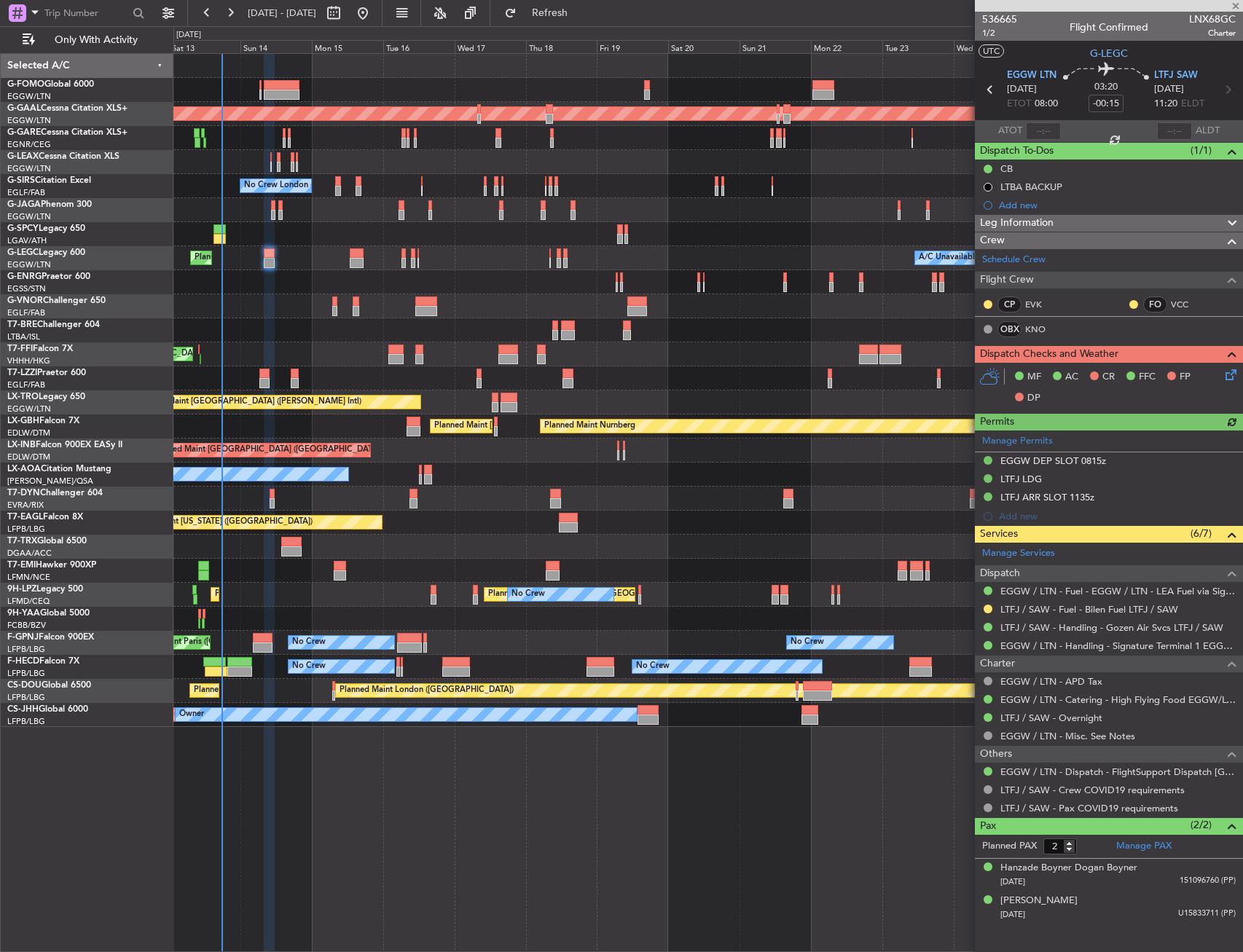
click at [1234, 378] on icon at bounding box center [1227, 372] width 12 height 12
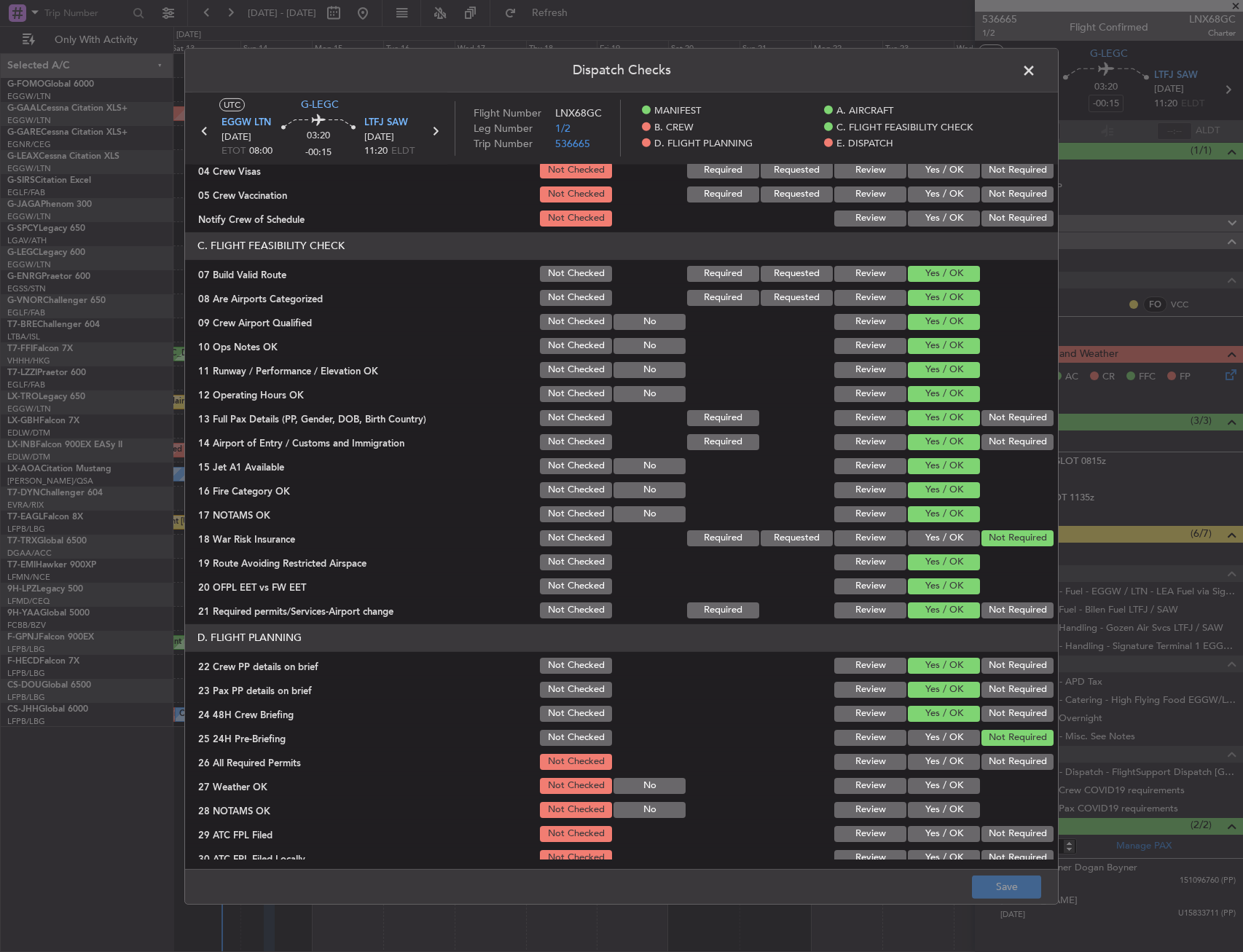
scroll to position [510, 0]
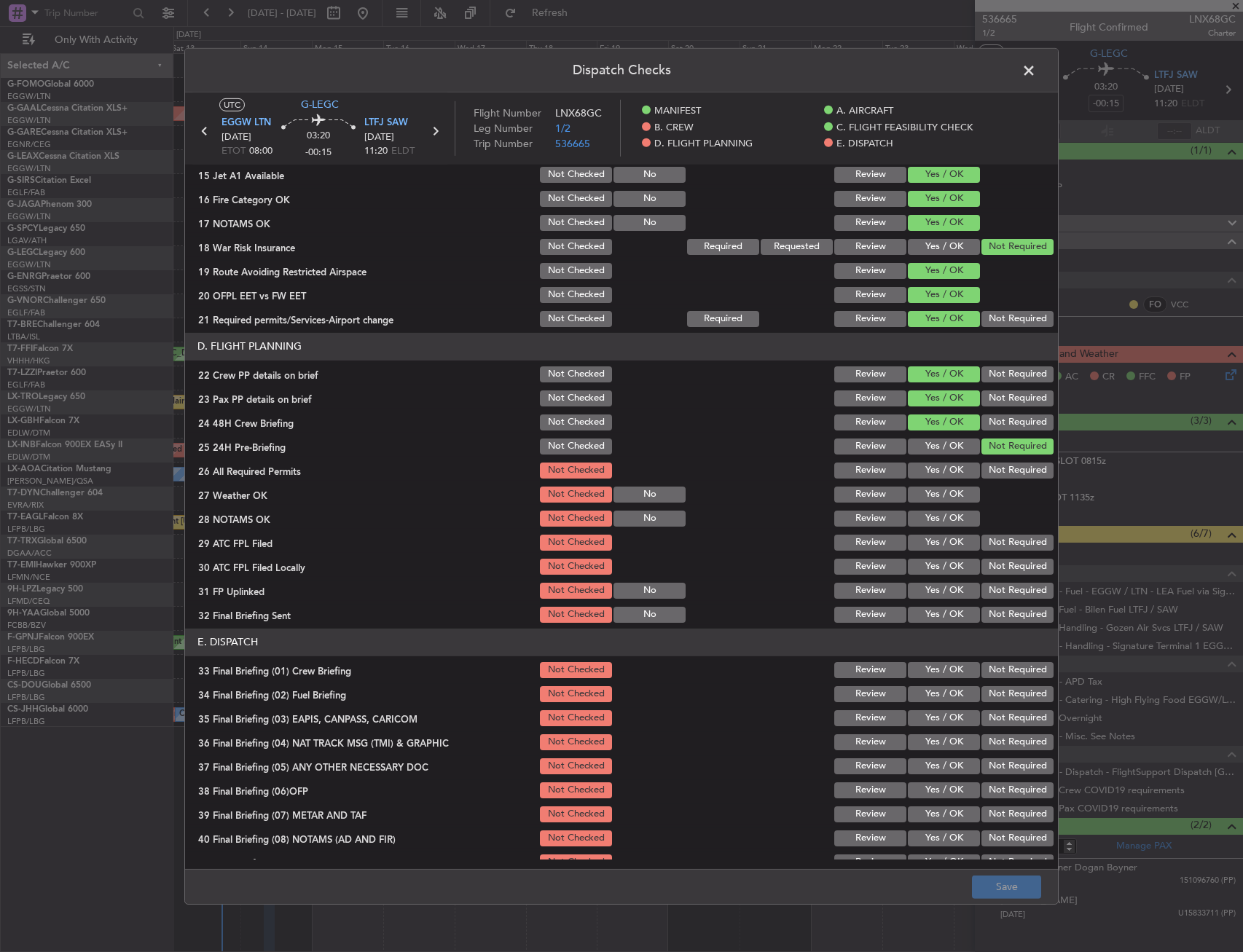
drag, startPoint x: 940, startPoint y: 473, endPoint x: 926, endPoint y: 498, distance: 28.7
click at [939, 473] on button "Yes / OK" at bounding box center [944, 470] width 73 height 16
click at [925, 498] on button "Yes / OK" at bounding box center [944, 494] width 73 height 16
click at [925, 521] on button "Yes / OK" at bounding box center [944, 518] width 73 height 16
click at [925, 535] on button "Yes / OK" at bounding box center [944, 542] width 73 height 16
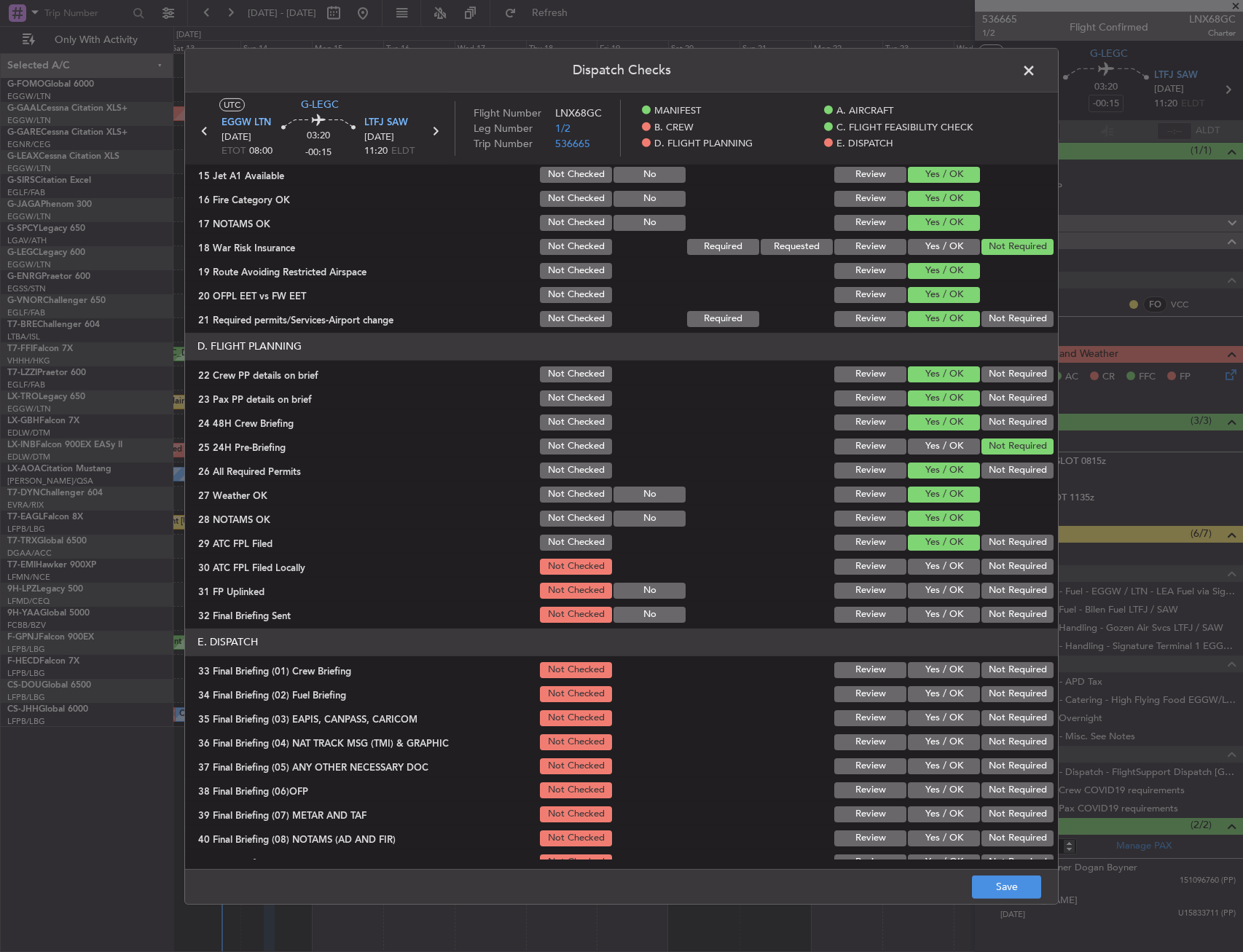
click at [922, 566] on button "Yes / OK" at bounding box center [944, 566] width 73 height 16
click at [923, 591] on button "Yes / OK" at bounding box center [944, 590] width 73 height 16
click at [922, 621] on button "Yes / OK" at bounding box center [944, 614] width 73 height 16
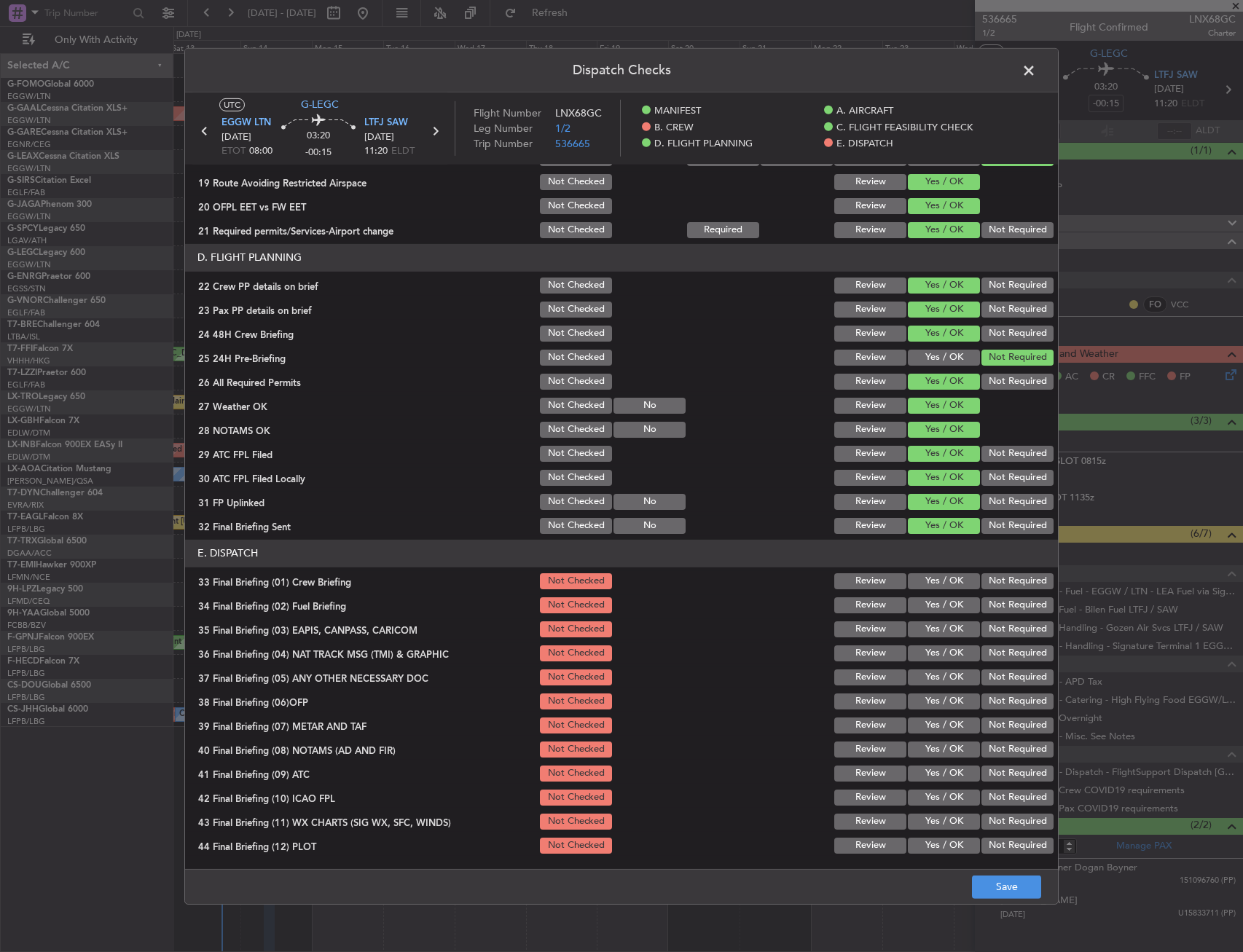
click at [928, 581] on button "Yes / OK" at bounding box center [944, 580] width 73 height 16
click at [929, 606] on button "Yes / OK" at bounding box center [944, 605] width 73 height 16
click at [927, 630] on button "Yes / OK" at bounding box center [944, 629] width 73 height 16
click at [1003, 470] on button "Not Required" at bounding box center [1017, 477] width 73 height 16
click at [923, 666] on section "E. DISPATCH 33 Final Briefing (01) Crew Briefing Not Checked Review Yes / OK No…" at bounding box center [622, 698] width 872 height 316
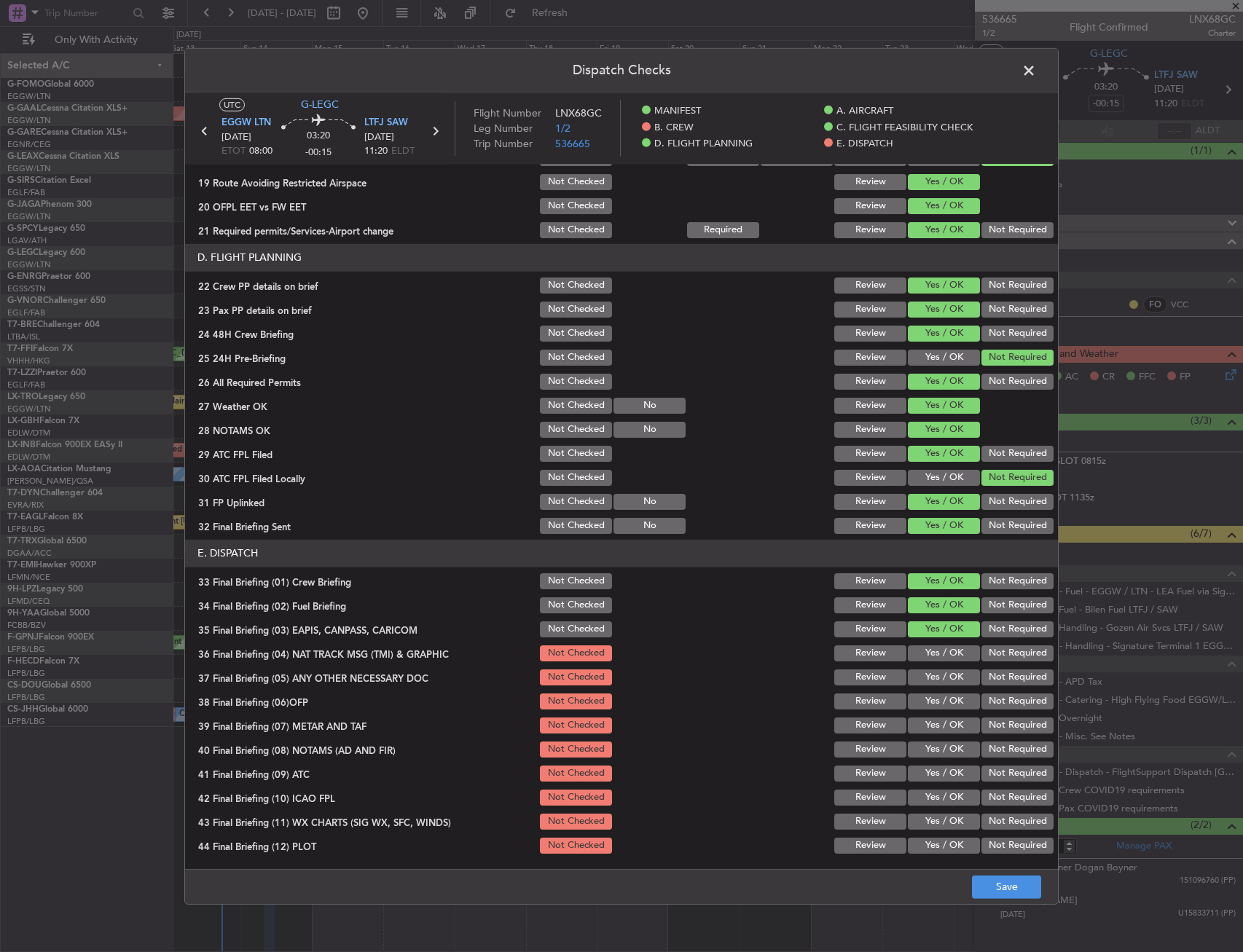
click at [930, 649] on button "Yes / OK" at bounding box center [944, 653] width 73 height 16
click at [1010, 626] on button "Not Required" at bounding box center [1017, 629] width 73 height 16
click at [1008, 598] on button "Not Required" at bounding box center [1017, 605] width 73 height 16
click at [936, 695] on button "Yes / OK" at bounding box center [944, 700] width 73 height 16
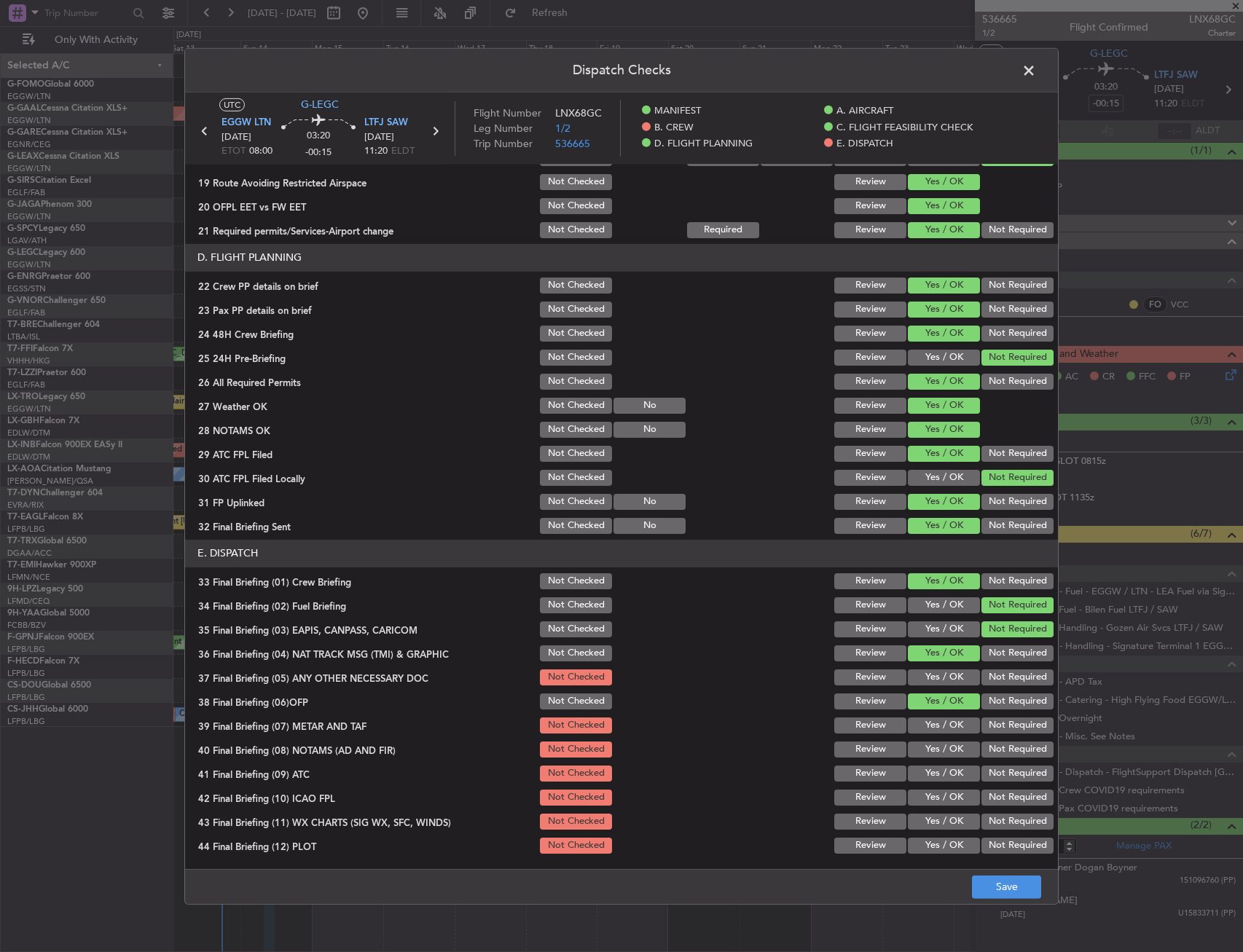
drag, startPoint x: 936, startPoint y: 664, endPoint x: 939, endPoint y: 681, distance: 17.3
click at [936, 666] on section "E. DISPATCH 33 Final Briefing (01) Crew Briefing Not Checked Review Yes / OK No…" at bounding box center [622, 698] width 872 height 316
click at [940, 685] on button "Yes / OK" at bounding box center [944, 677] width 73 height 16
click at [943, 611] on button "Yes / OK" at bounding box center [944, 605] width 73 height 16
click at [985, 651] on button "Not Required" at bounding box center [1017, 653] width 73 height 16
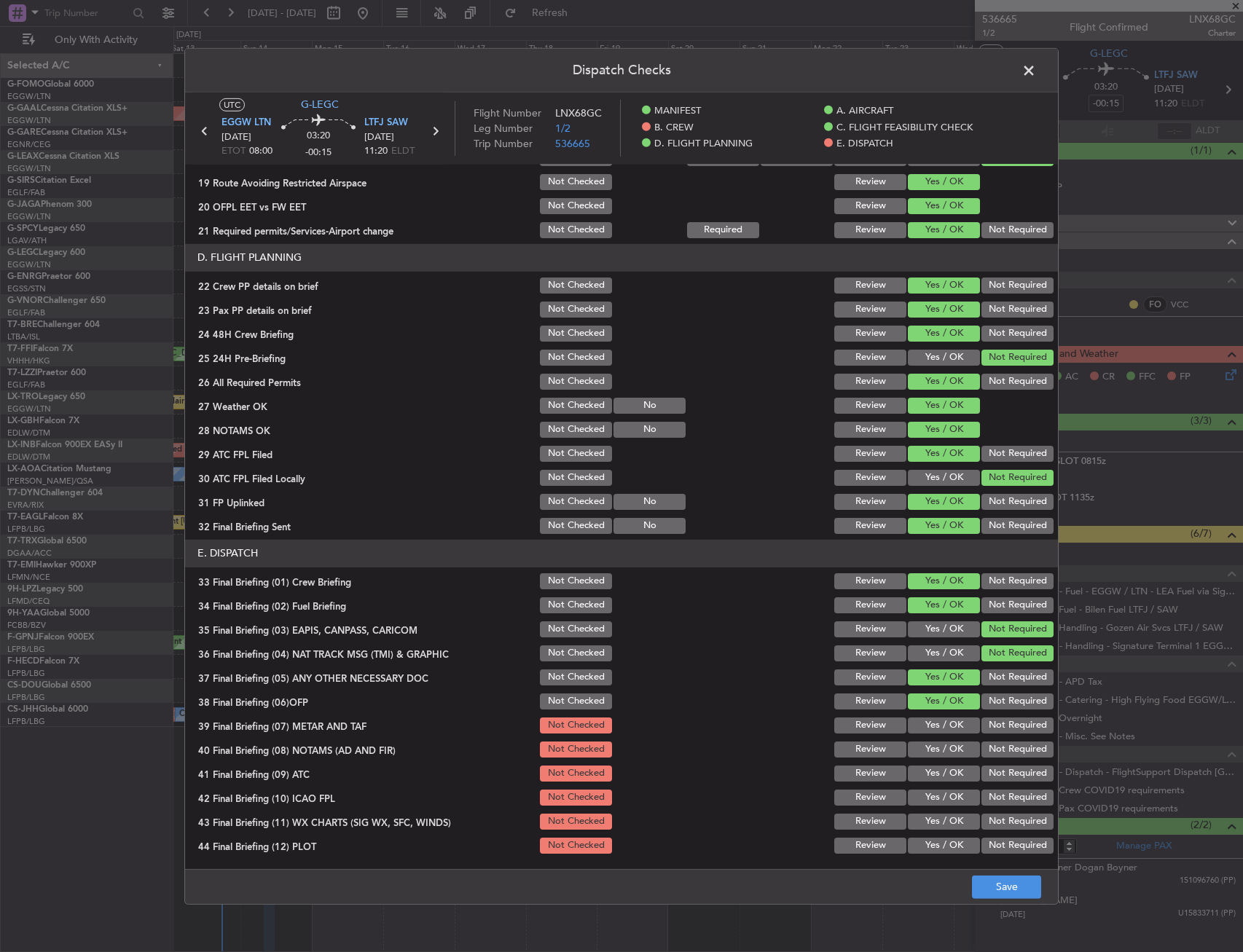
click at [930, 732] on button "Yes / OK" at bounding box center [944, 724] width 73 height 16
click at [931, 756] on button "Yes / OK" at bounding box center [944, 749] width 73 height 16
click at [921, 774] on button "Yes / OK" at bounding box center [944, 773] width 73 height 16
click at [981, 797] on button "Not Required" at bounding box center [1017, 797] width 73 height 16
click at [953, 824] on button "Yes / OK" at bounding box center [944, 821] width 73 height 16
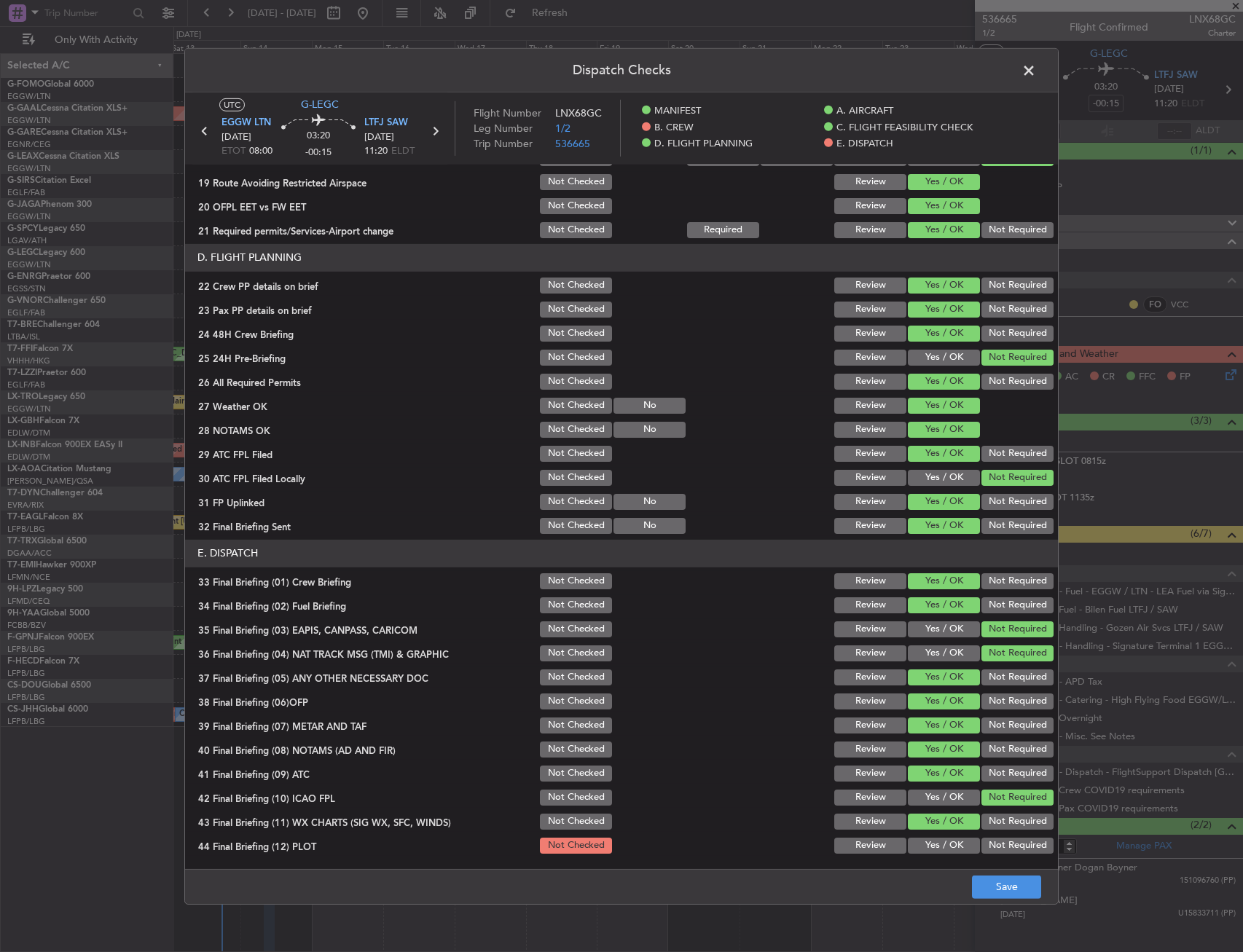
click at [997, 837] on button "Not Required" at bounding box center [1017, 845] width 73 height 16
click at [1000, 878] on button "Save" at bounding box center [1005, 887] width 69 height 23
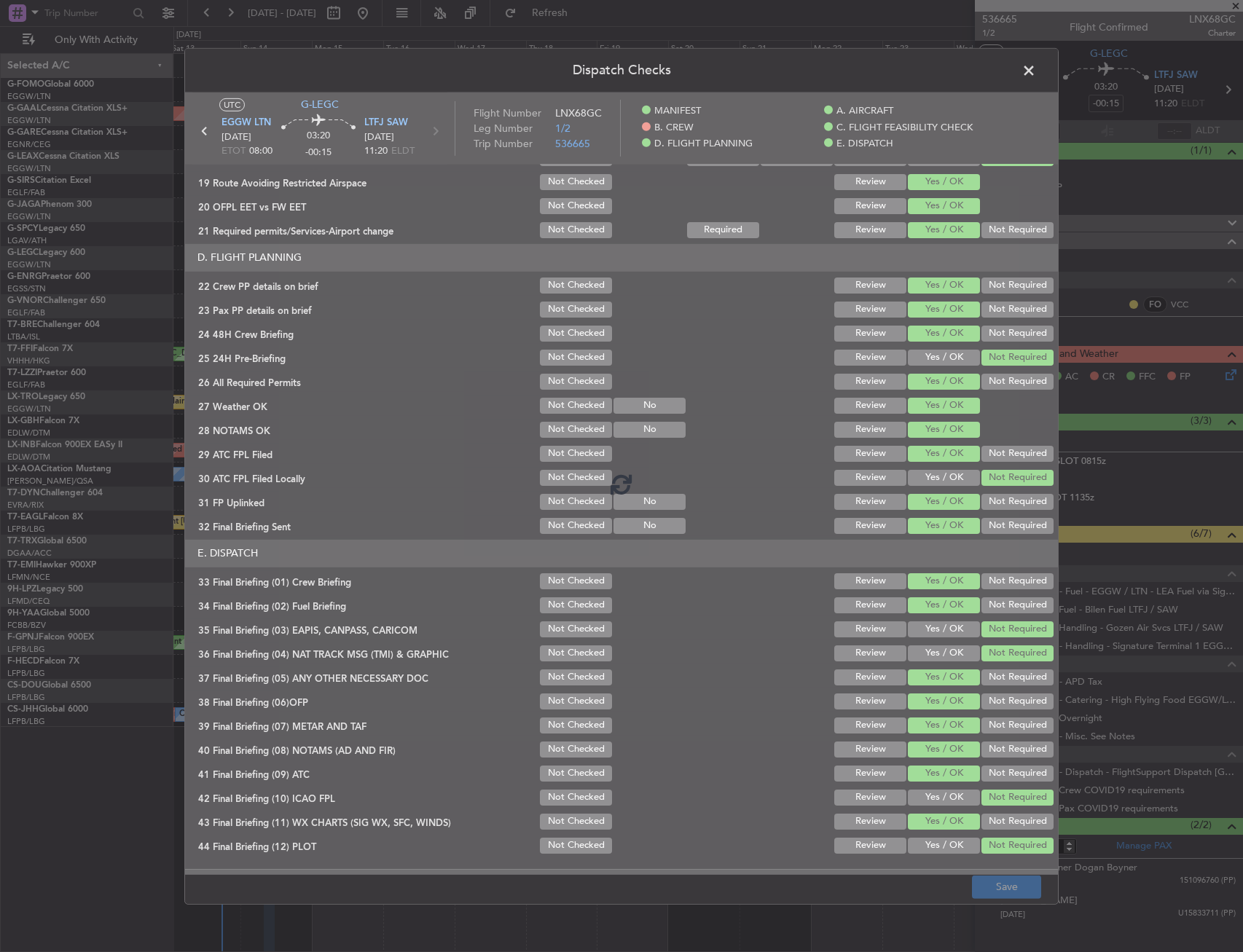
click at [993, 888] on footer "Save" at bounding box center [622, 887] width 872 height 35
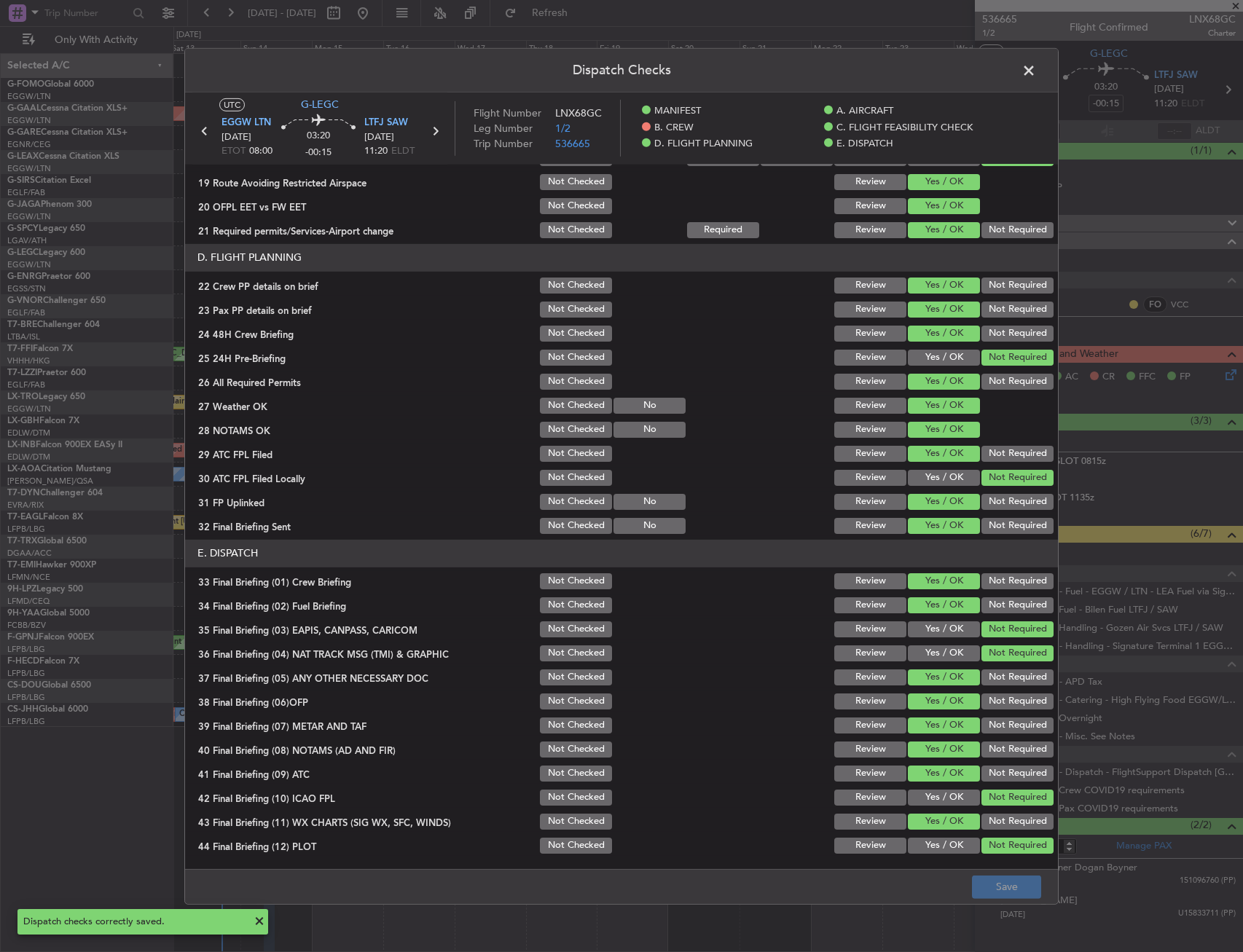
click at [1036, 70] on span at bounding box center [1036, 73] width 0 height 29
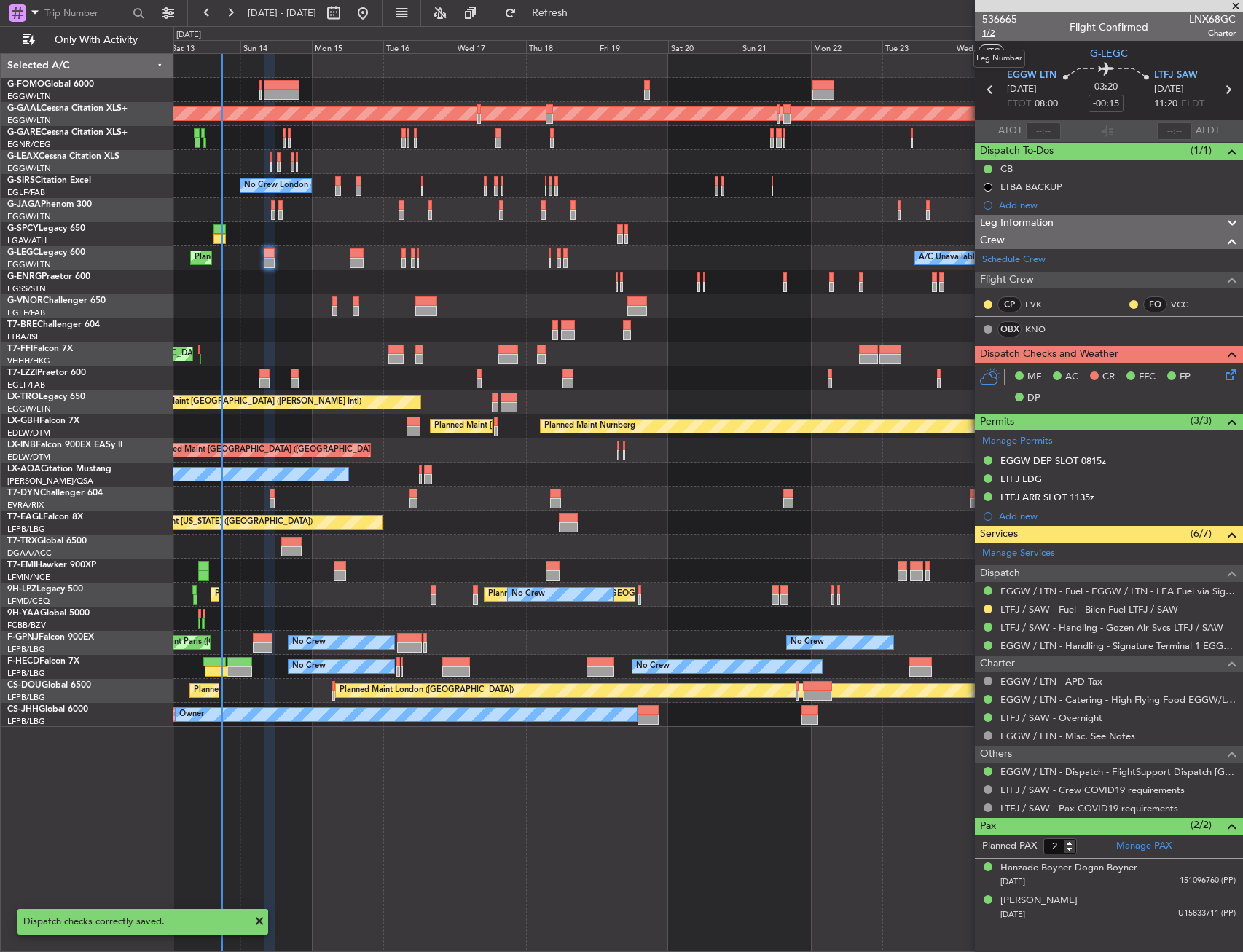
click at [1002, 32] on span "1/2" at bounding box center [999, 32] width 35 height 12
drag, startPoint x: 588, startPoint y: 0, endPoint x: 586, endPoint y: 13, distance: 13.2
click at [588, 0] on fb-refresh-button "Refresh" at bounding box center [541, 13] width 102 height 27
drag, startPoint x: 586, startPoint y: 13, endPoint x: 577, endPoint y: 30, distance: 19.2
click at [580, 13] on span "Refresh" at bounding box center [550, 13] width 62 height 10
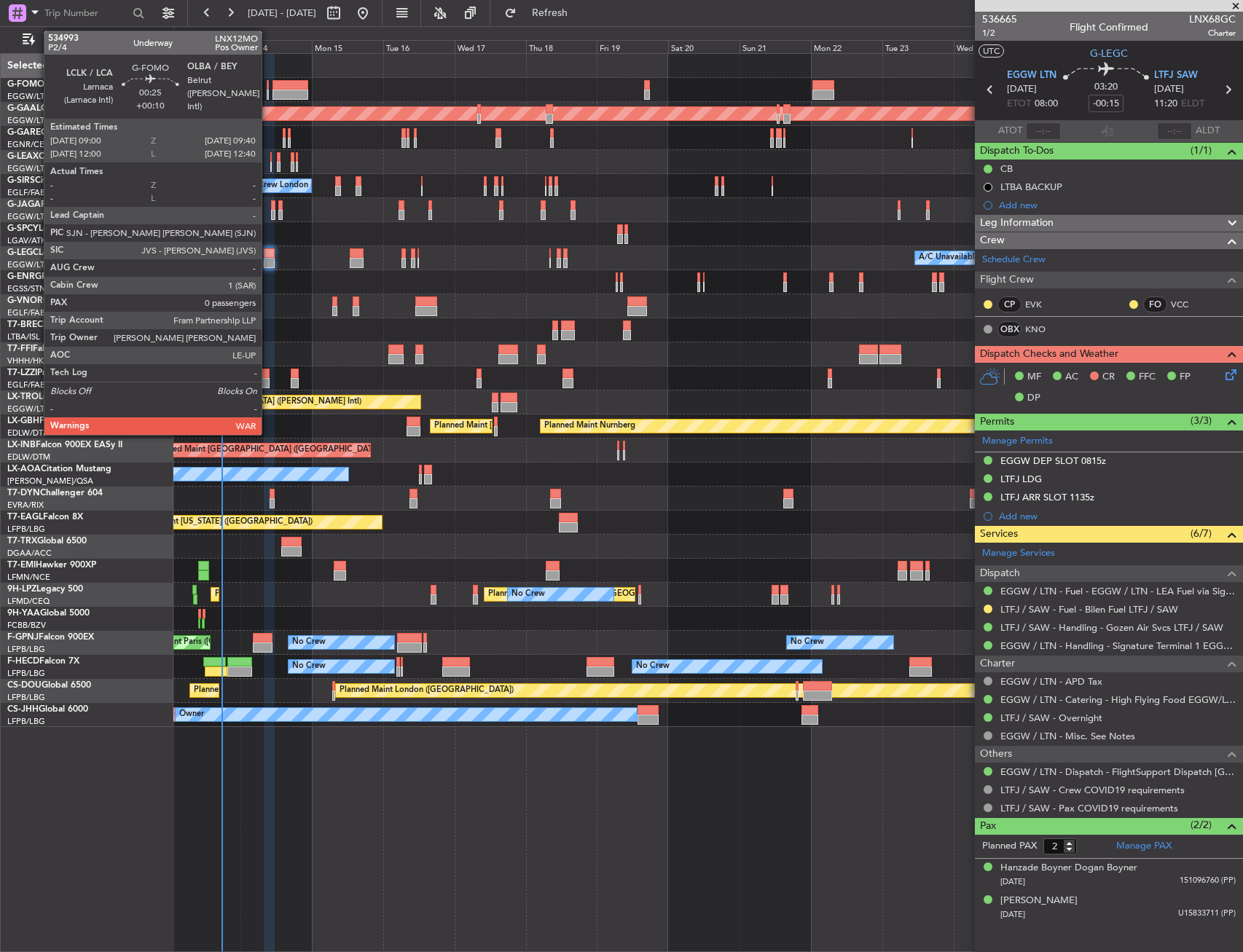
click at [268, 86] on div at bounding box center [267, 84] width 2 height 10
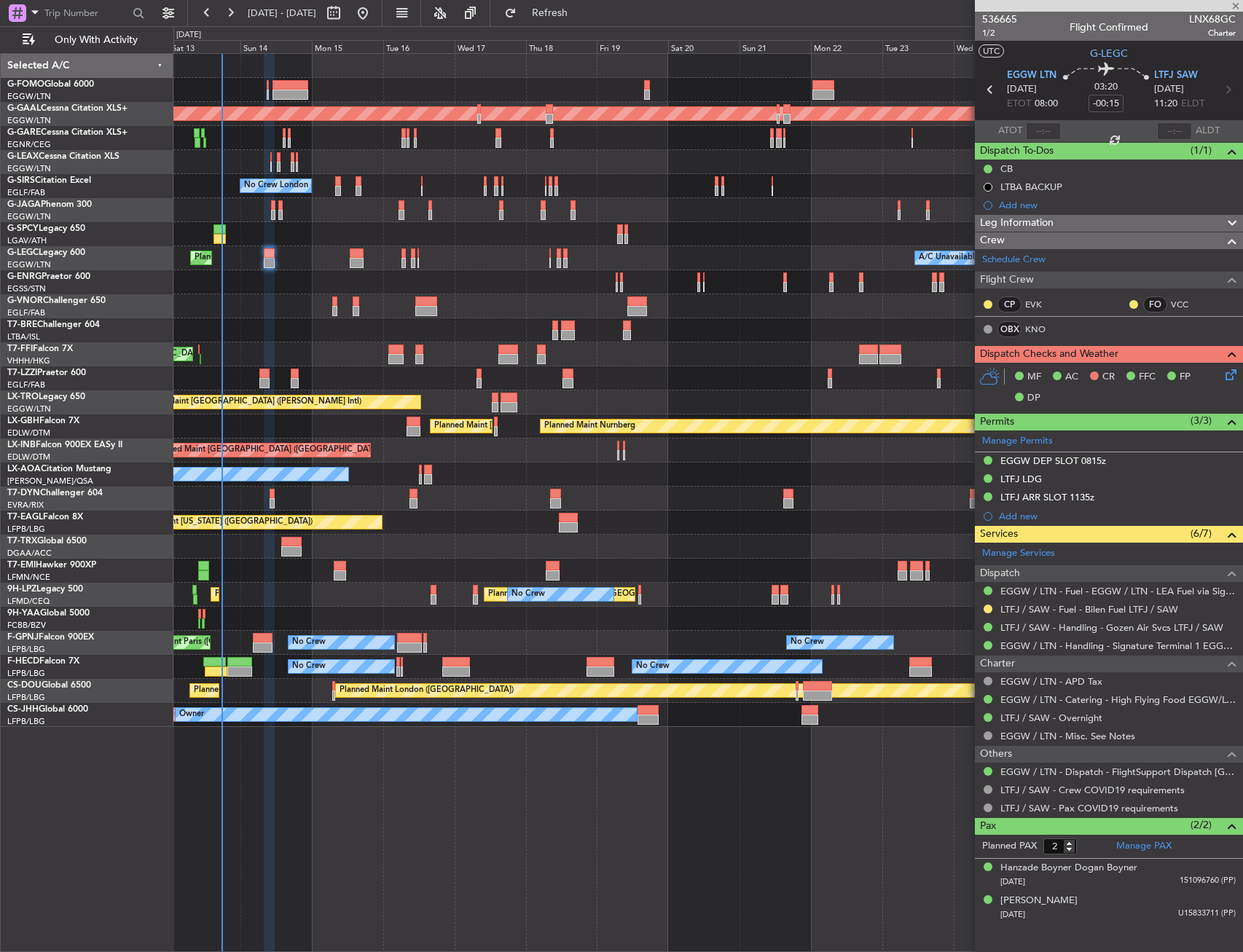
type input "+00:10"
type input "0"
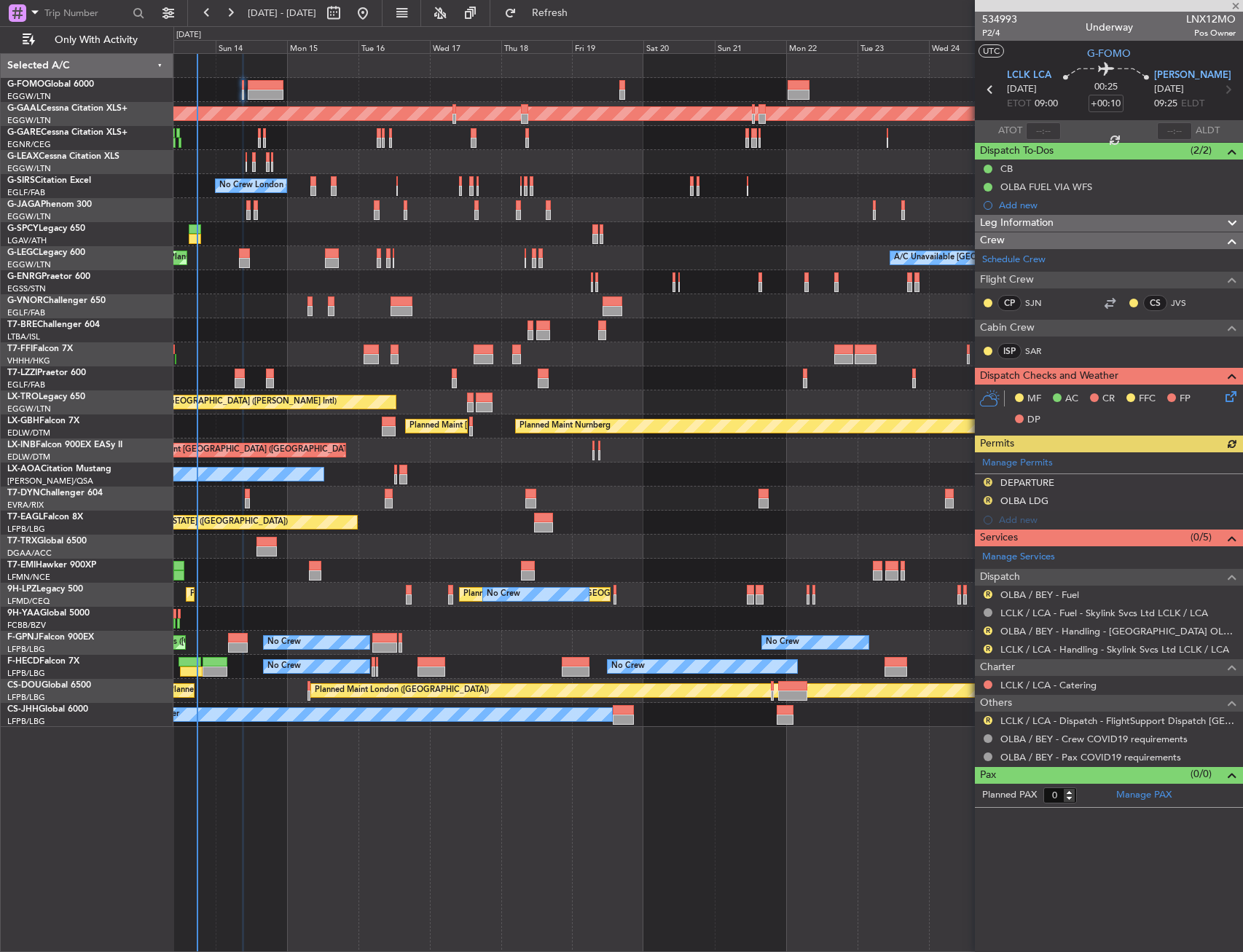
click at [304, 298] on div at bounding box center [708, 307] width 1069 height 24
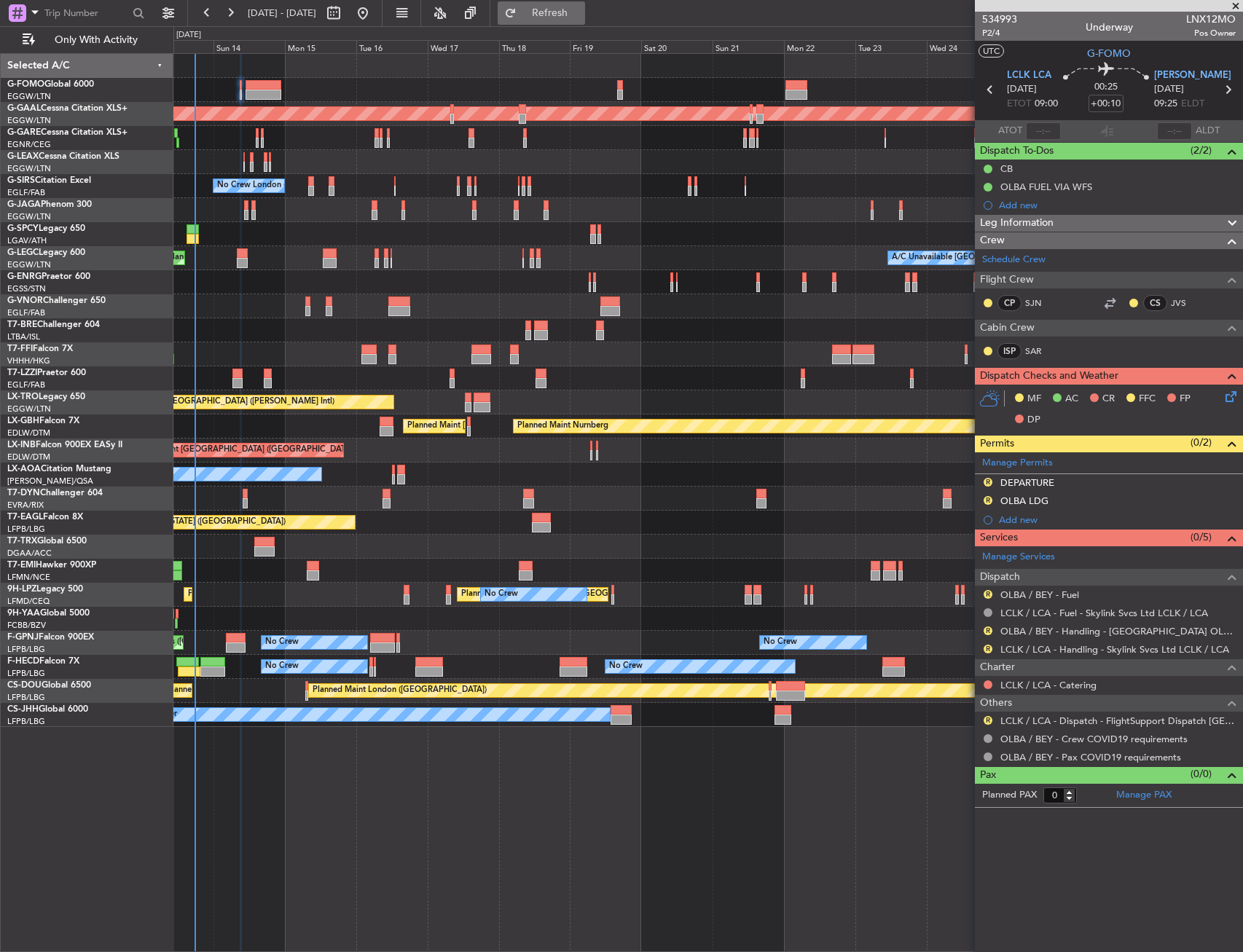
click at [570, 19] on button "Refresh" at bounding box center [541, 13] width 87 height 23
click at [560, 15] on button "Refresh" at bounding box center [541, 13] width 87 height 23
click at [988, 590] on button "R" at bounding box center [988, 595] width 9 height 9
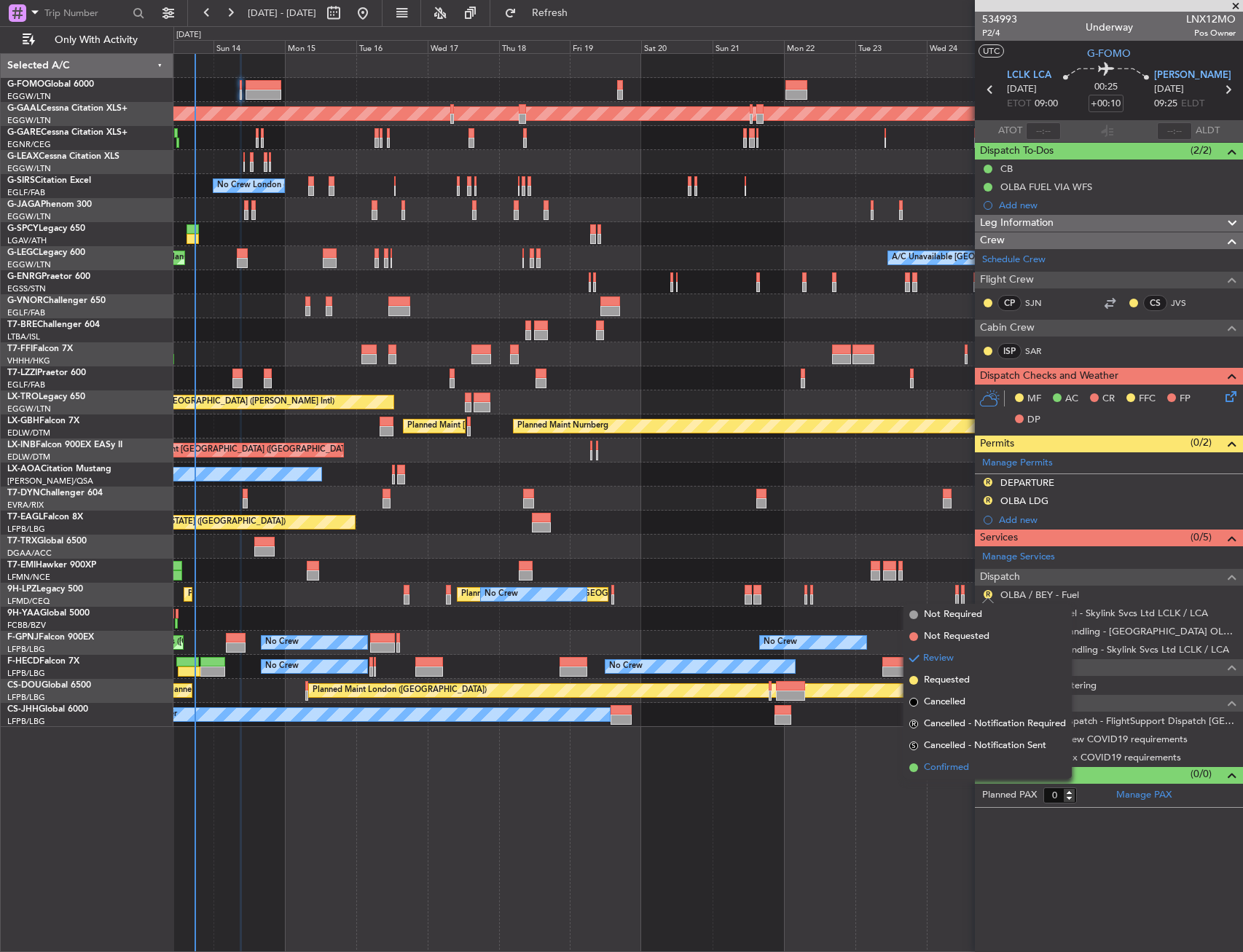
click at [946, 768] on span "Confirmed" at bounding box center [946, 767] width 45 height 15
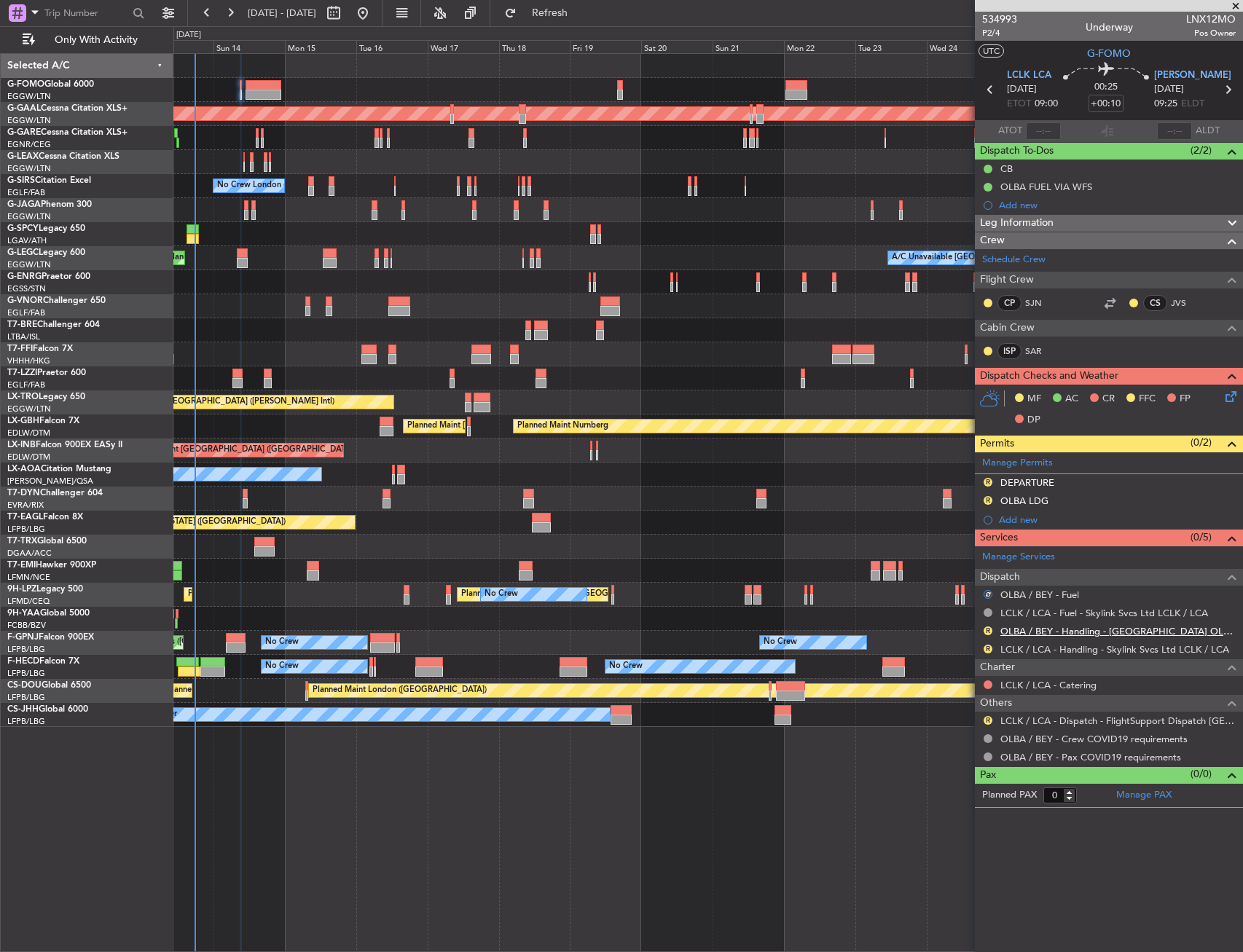
click at [1039, 633] on link "OLBA / BEY - Handling - [GEOGRAPHIC_DATA] OLBA / BEY" at bounding box center [1117, 631] width 235 height 12
click at [1037, 654] on link "LCLK / LCA - Handling - Skylink Svcs Ltd LCLK / LCA" at bounding box center [1114, 649] width 229 height 12
click at [576, 25] on fb-refresh-button "Refresh" at bounding box center [541, 13] width 102 height 27
click at [580, 18] on span "Refresh" at bounding box center [550, 13] width 62 height 10
click at [990, 718] on button "R" at bounding box center [988, 721] width 9 height 9
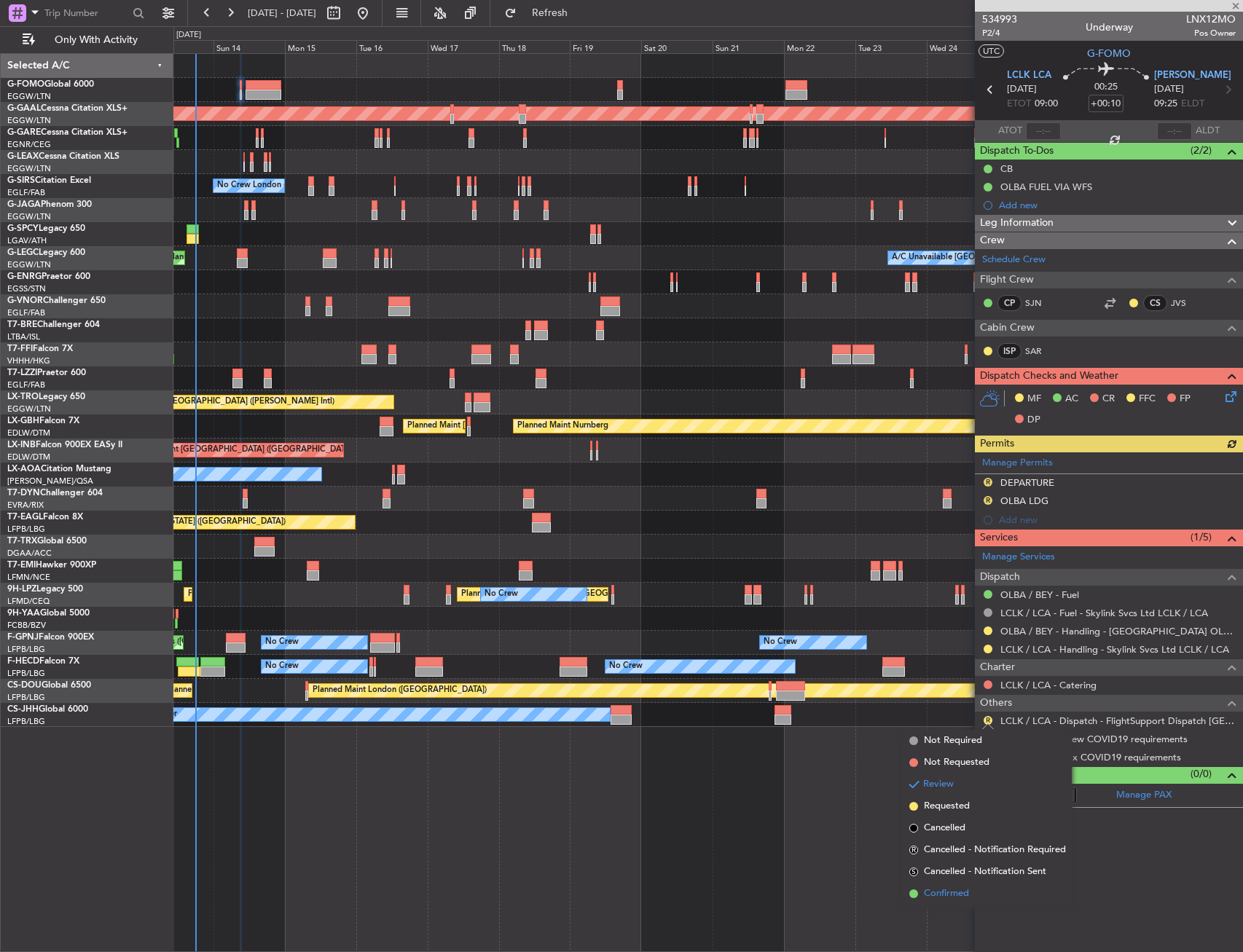
click at [961, 887] on span "Confirmed" at bounding box center [946, 894] width 45 height 15
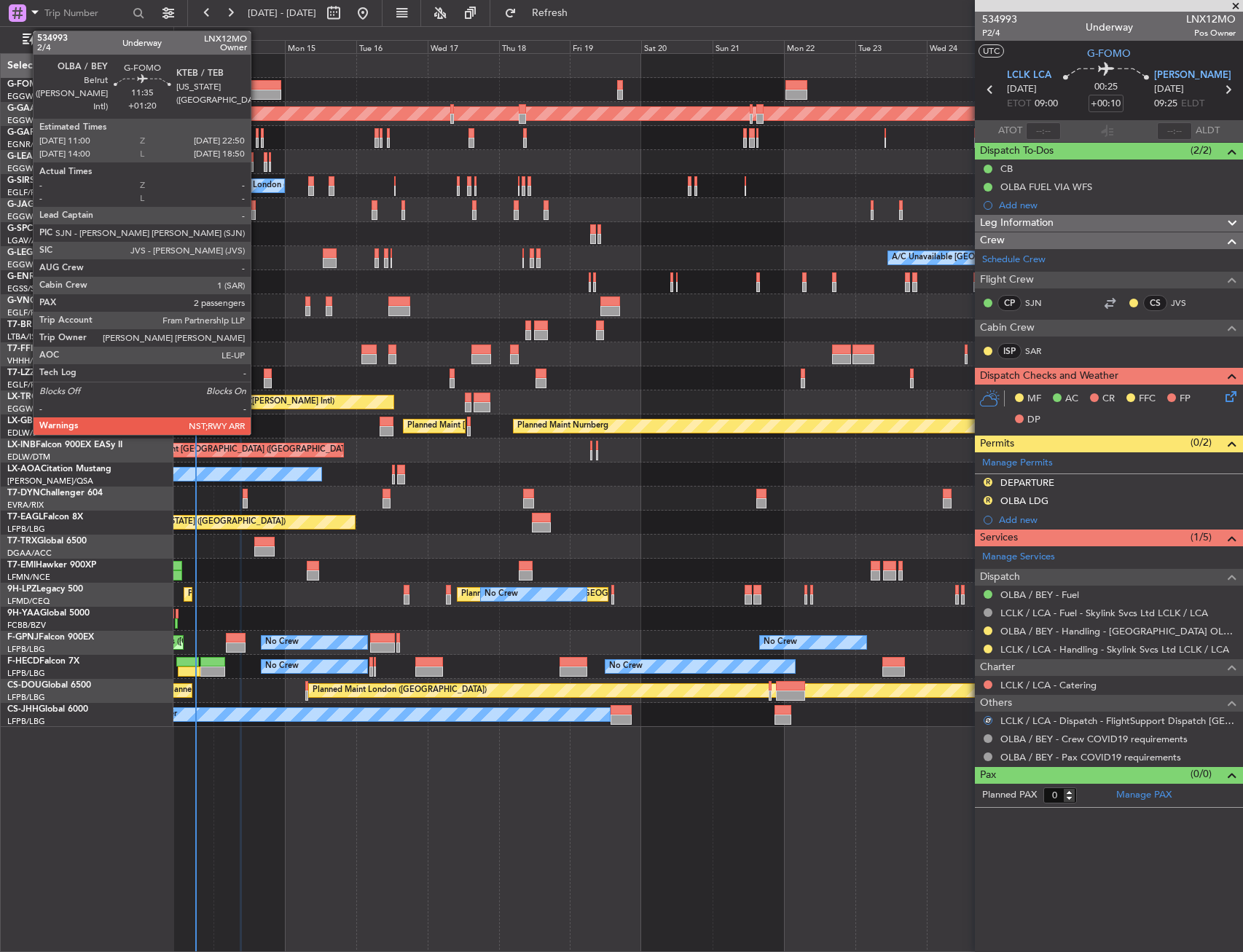
click at [257, 80] on div at bounding box center [263, 84] width 36 height 10
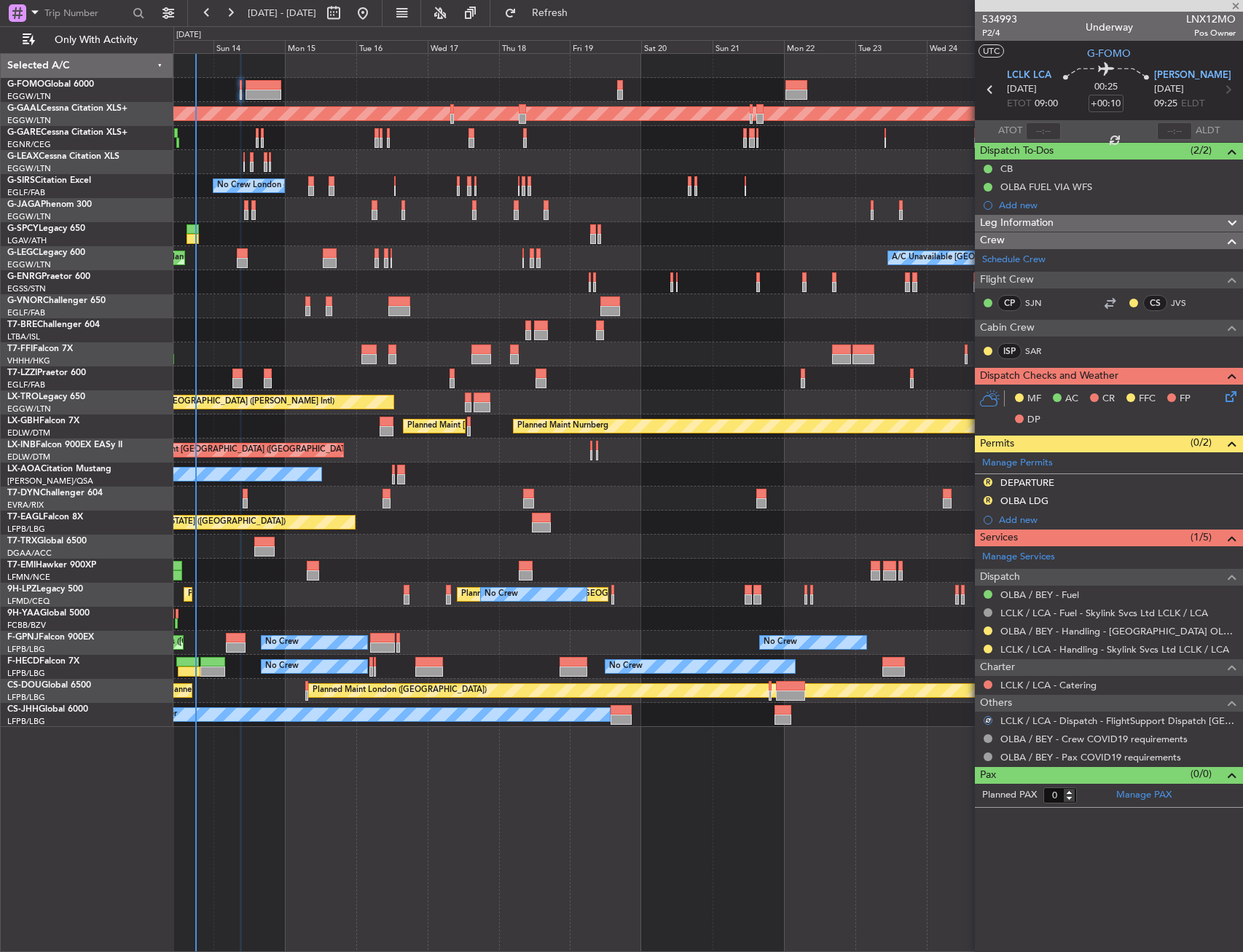
type input "+01:20"
type input "2"
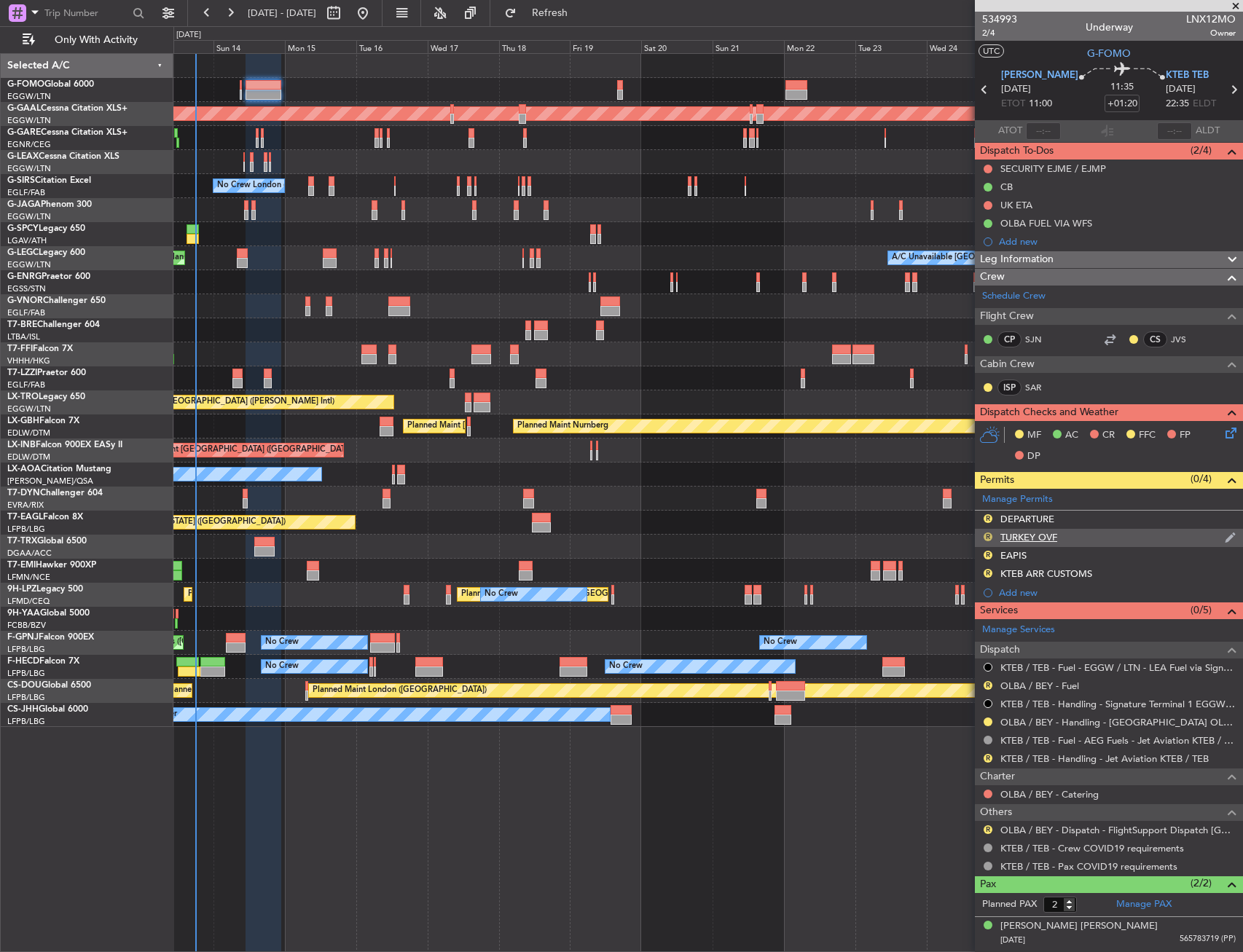
click at [989, 532] on button "R" at bounding box center [988, 537] width 9 height 9
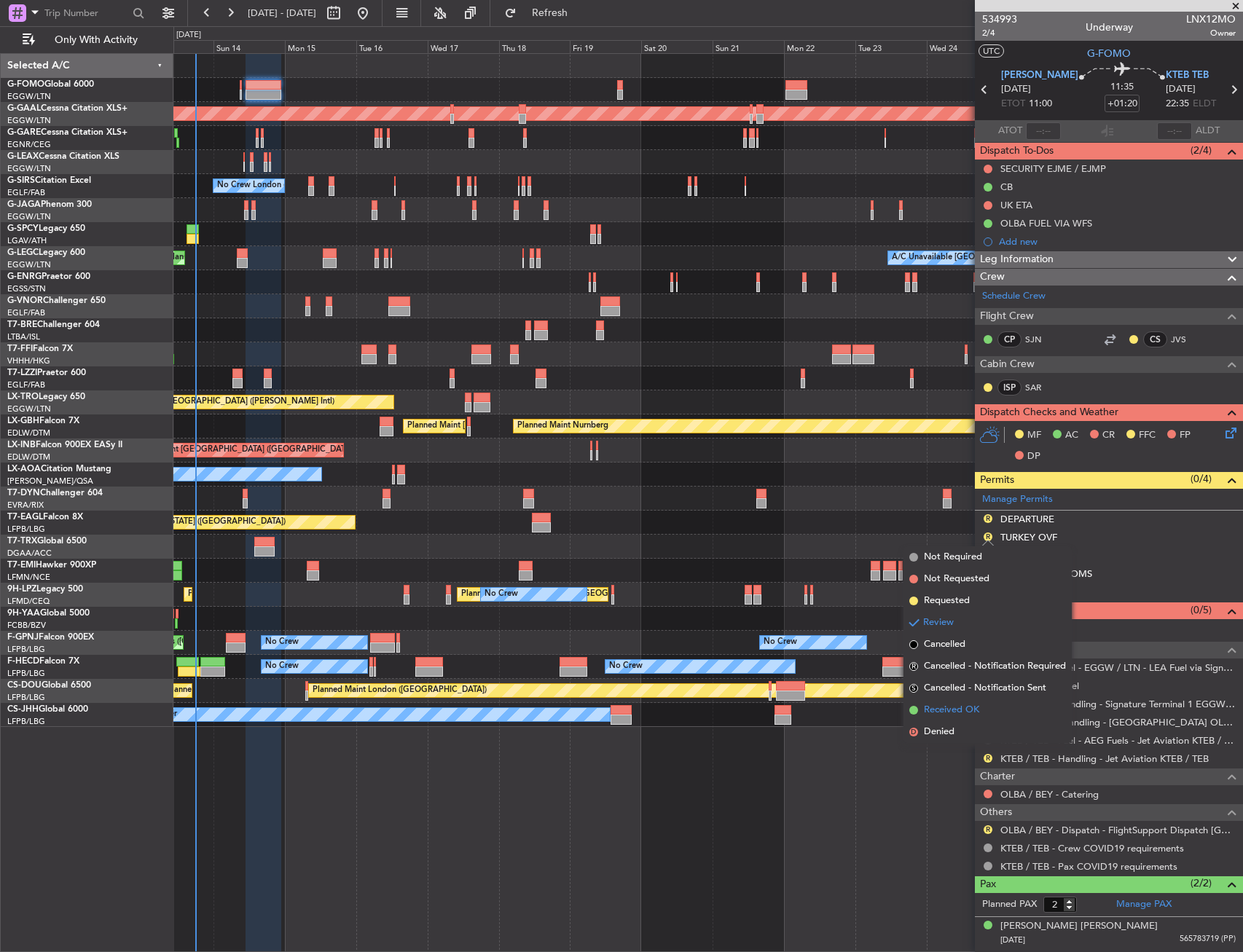
click at [959, 714] on span "Received OK" at bounding box center [951, 711] width 55 height 15
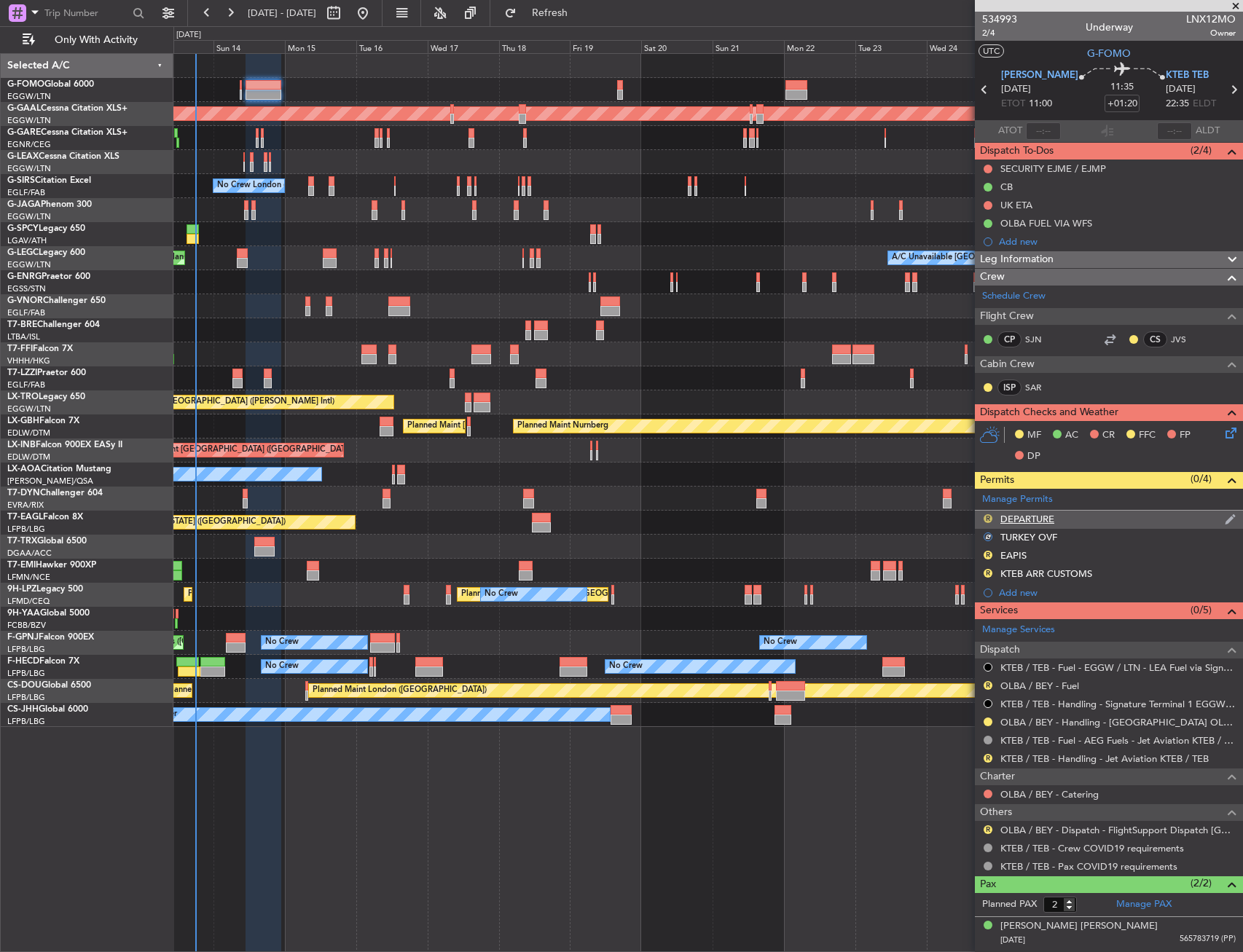
click at [991, 516] on button "R" at bounding box center [988, 519] width 9 height 9
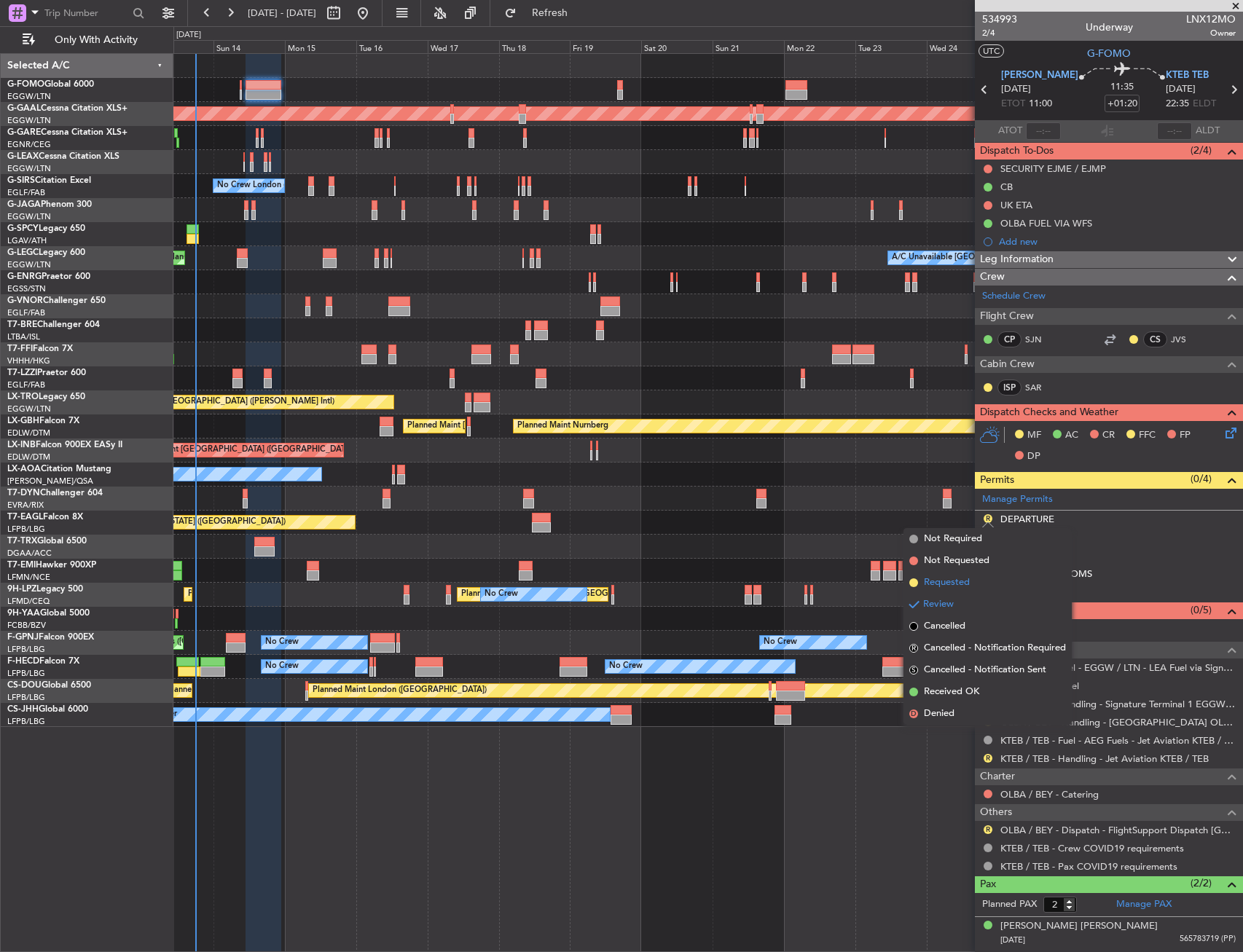
click at [971, 585] on li "Requested" at bounding box center [987, 583] width 168 height 22
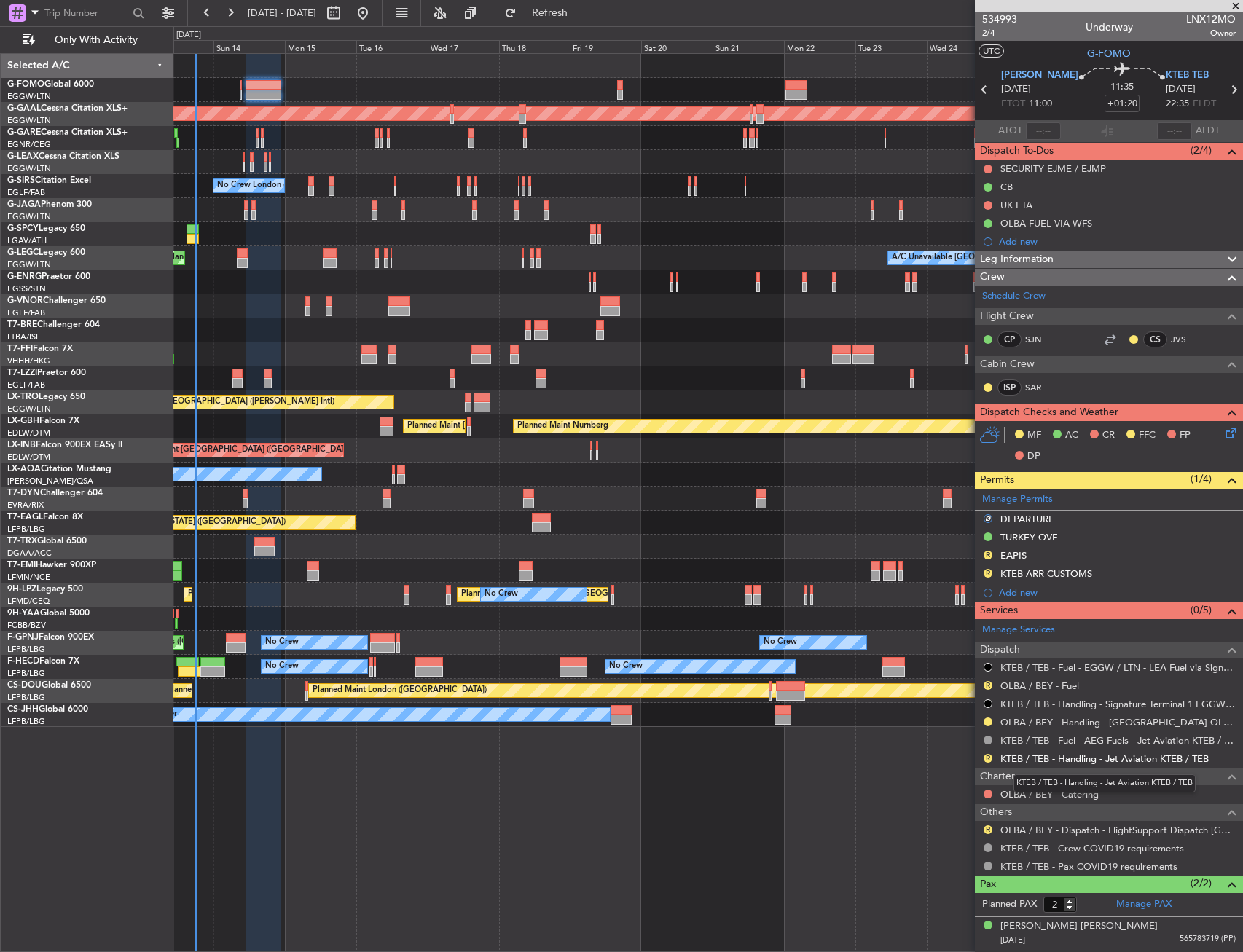
click at [1098, 756] on link "KTEB / TEB - Handling - Jet Aviation KTEB / TEB" at bounding box center [1103, 758] width 208 height 12
drag, startPoint x: 990, startPoint y: 682, endPoint x: 985, endPoint y: 706, distance: 24.5
click at [987, 682] on button "R" at bounding box center [988, 686] width 9 height 9
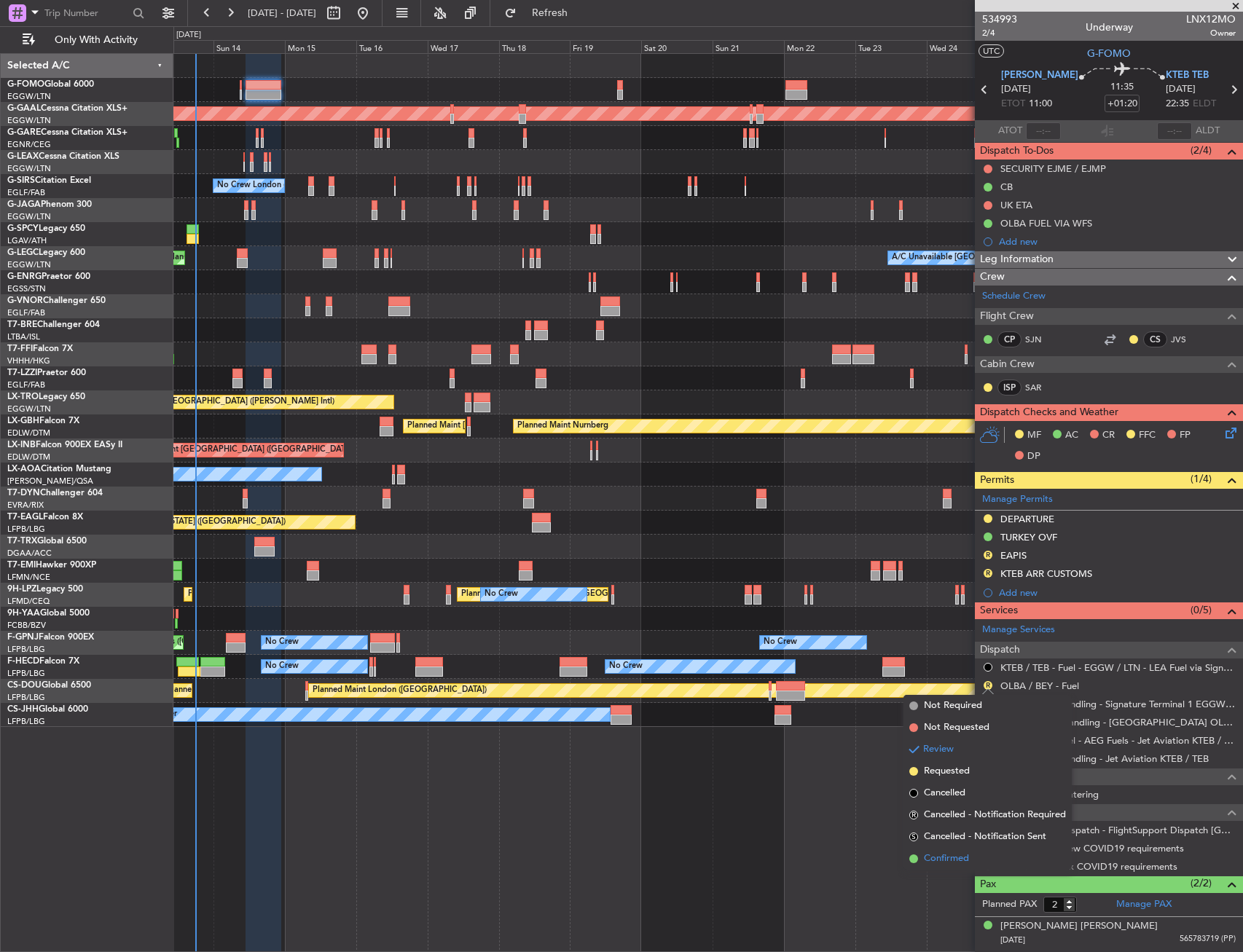
click at [971, 852] on li "Confirmed" at bounding box center [987, 859] width 168 height 22
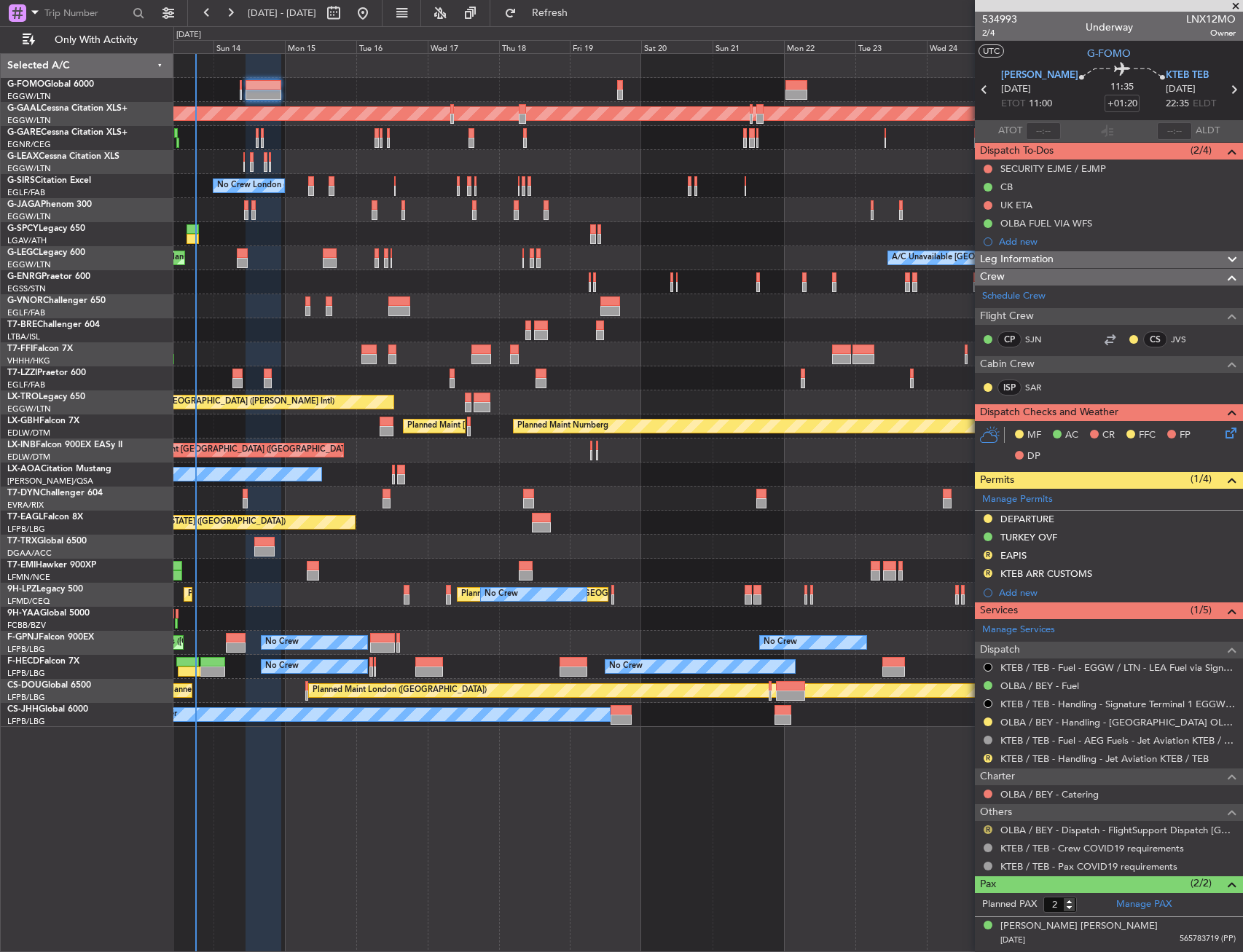
click at [990, 826] on button "R" at bounding box center [988, 830] width 9 height 9
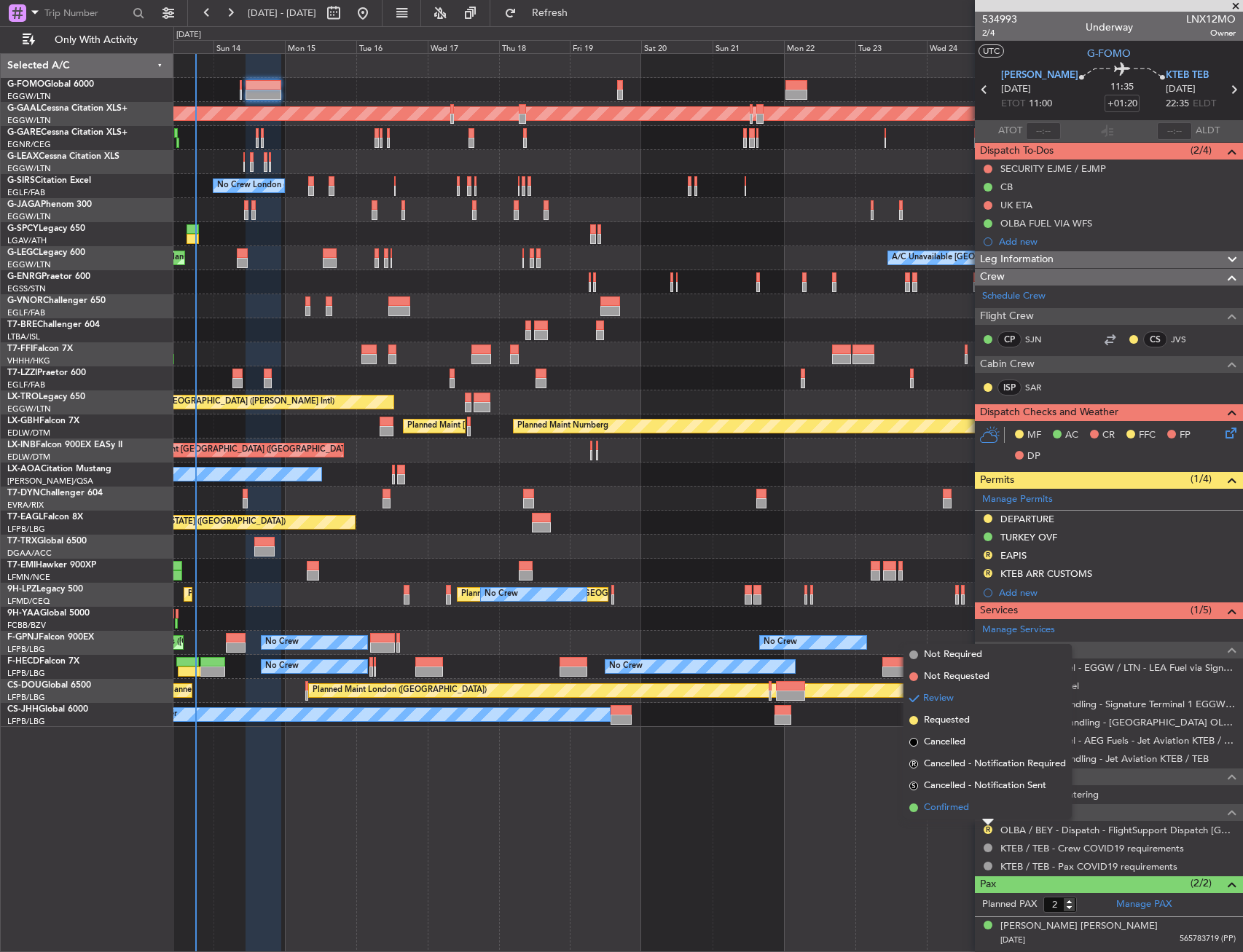
click at [949, 814] on span "Confirmed" at bounding box center [946, 808] width 45 height 15
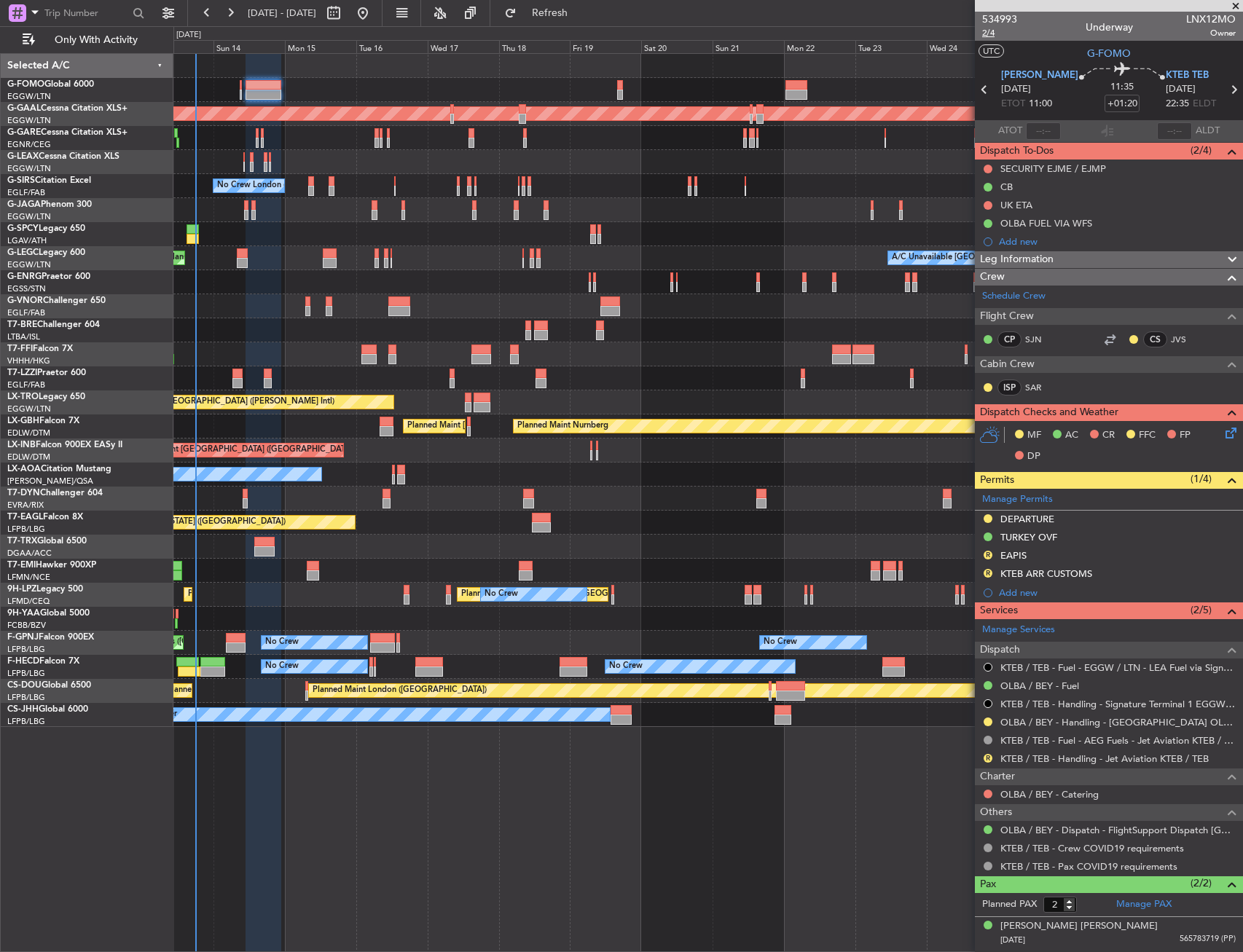
click at [992, 33] on span "2/4" at bounding box center [999, 32] width 35 height 12
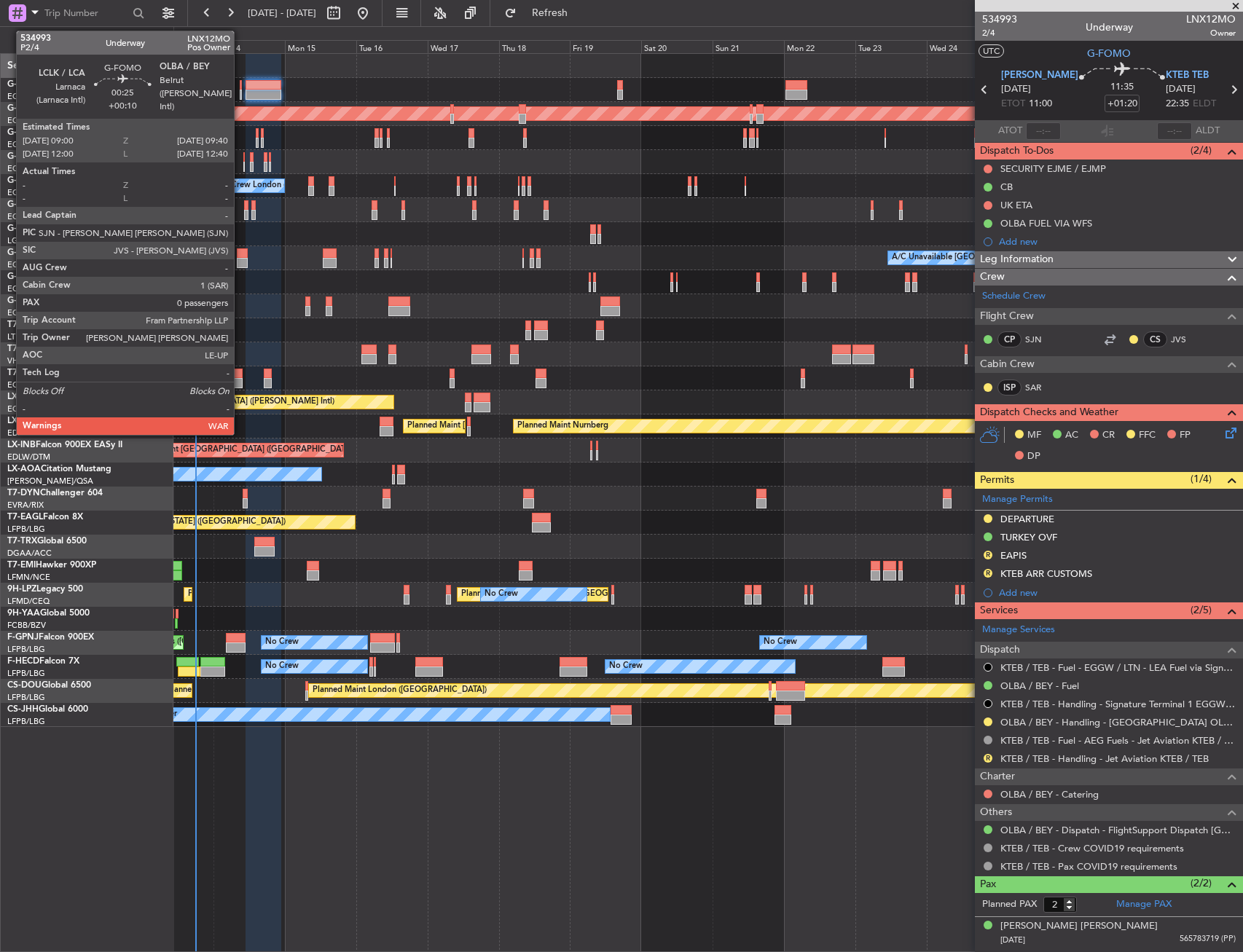
click at [241, 84] on div at bounding box center [241, 84] width 2 height 10
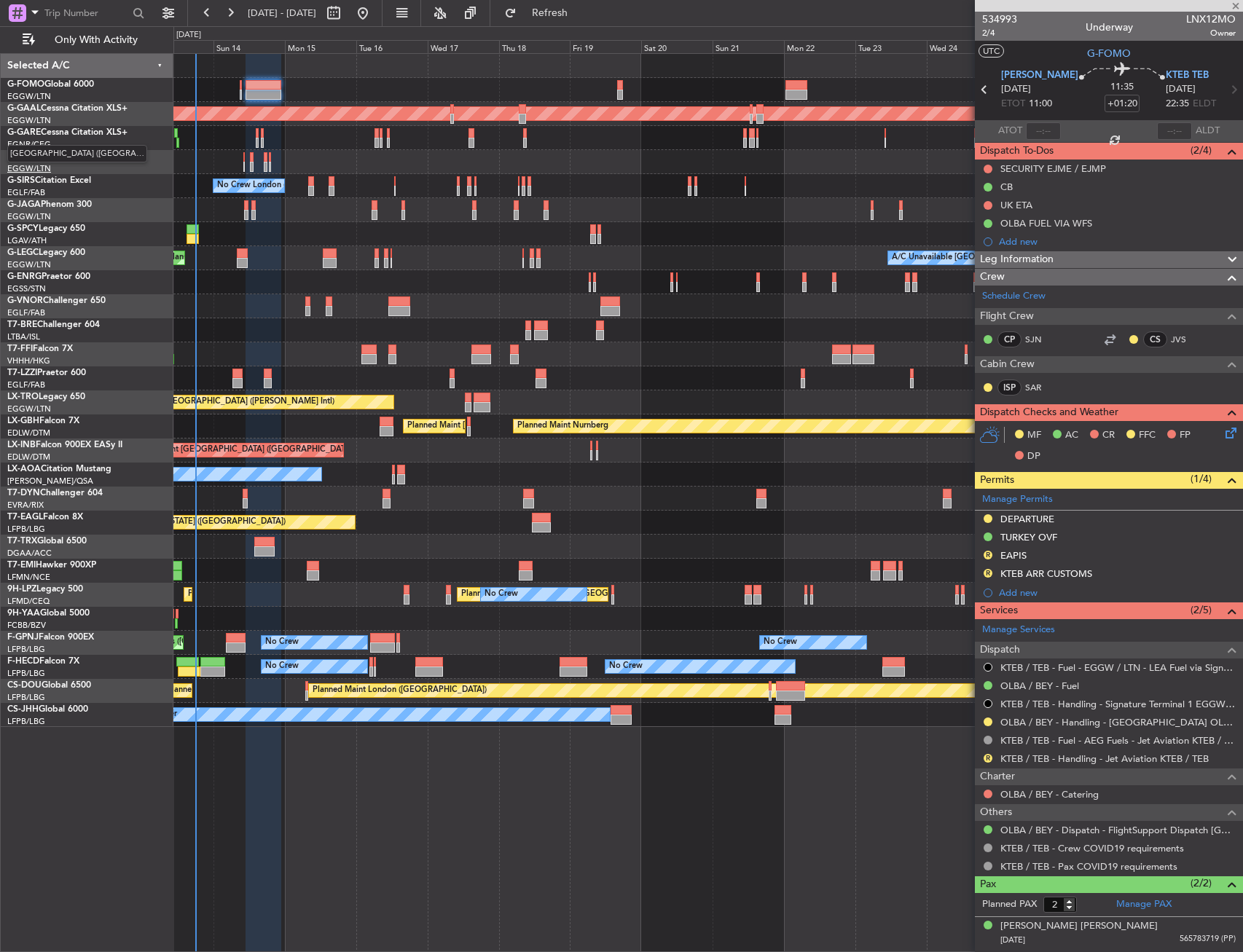
type input "+00:10"
type input "0"
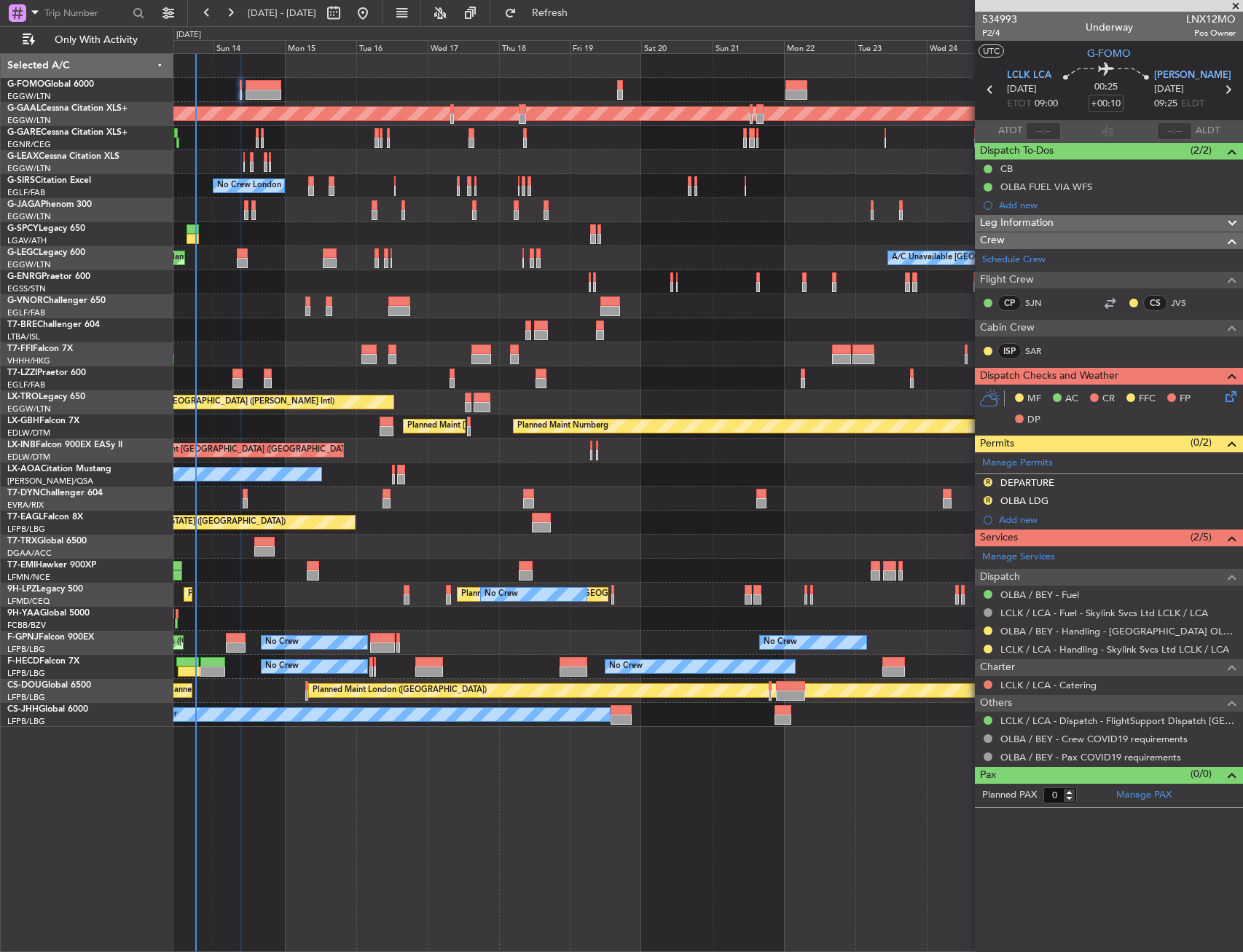
click at [245, 83] on div "Planned Maint [GEOGRAPHIC_DATA] ([GEOGRAPHIC_DATA])" at bounding box center [708, 90] width 1069 height 24
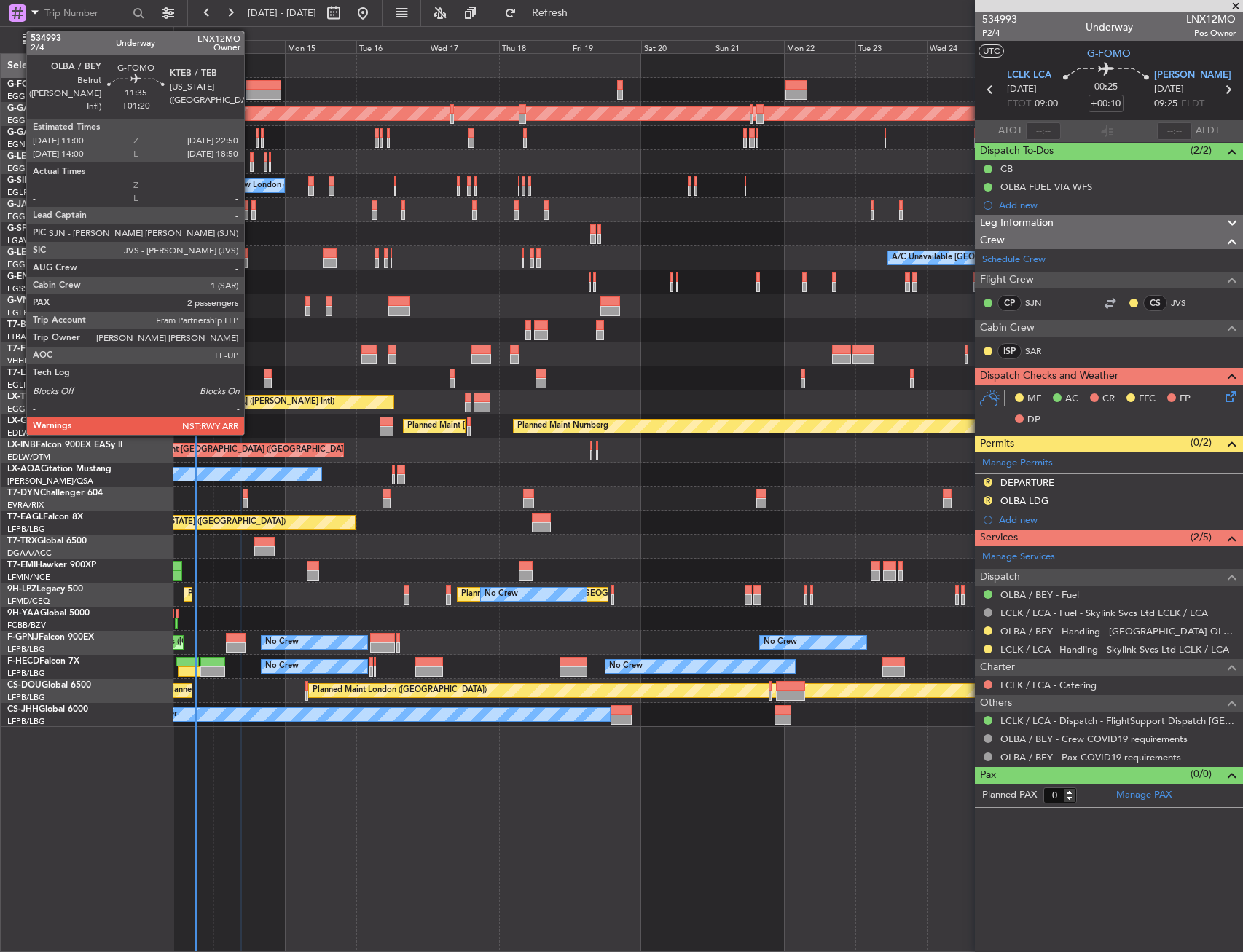
click at [251, 85] on div at bounding box center [263, 84] width 36 height 10
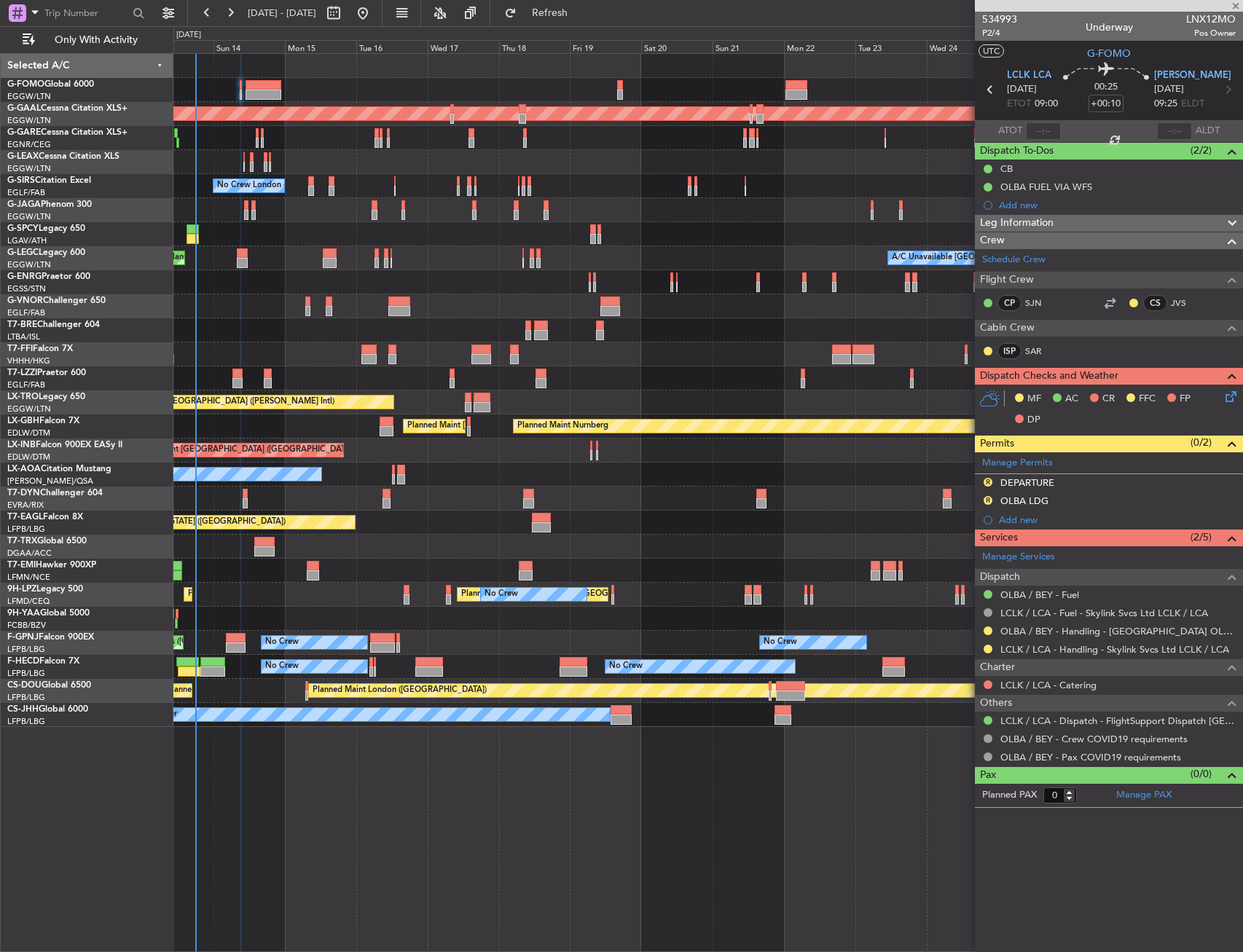
type input "+01:20"
type input "2"
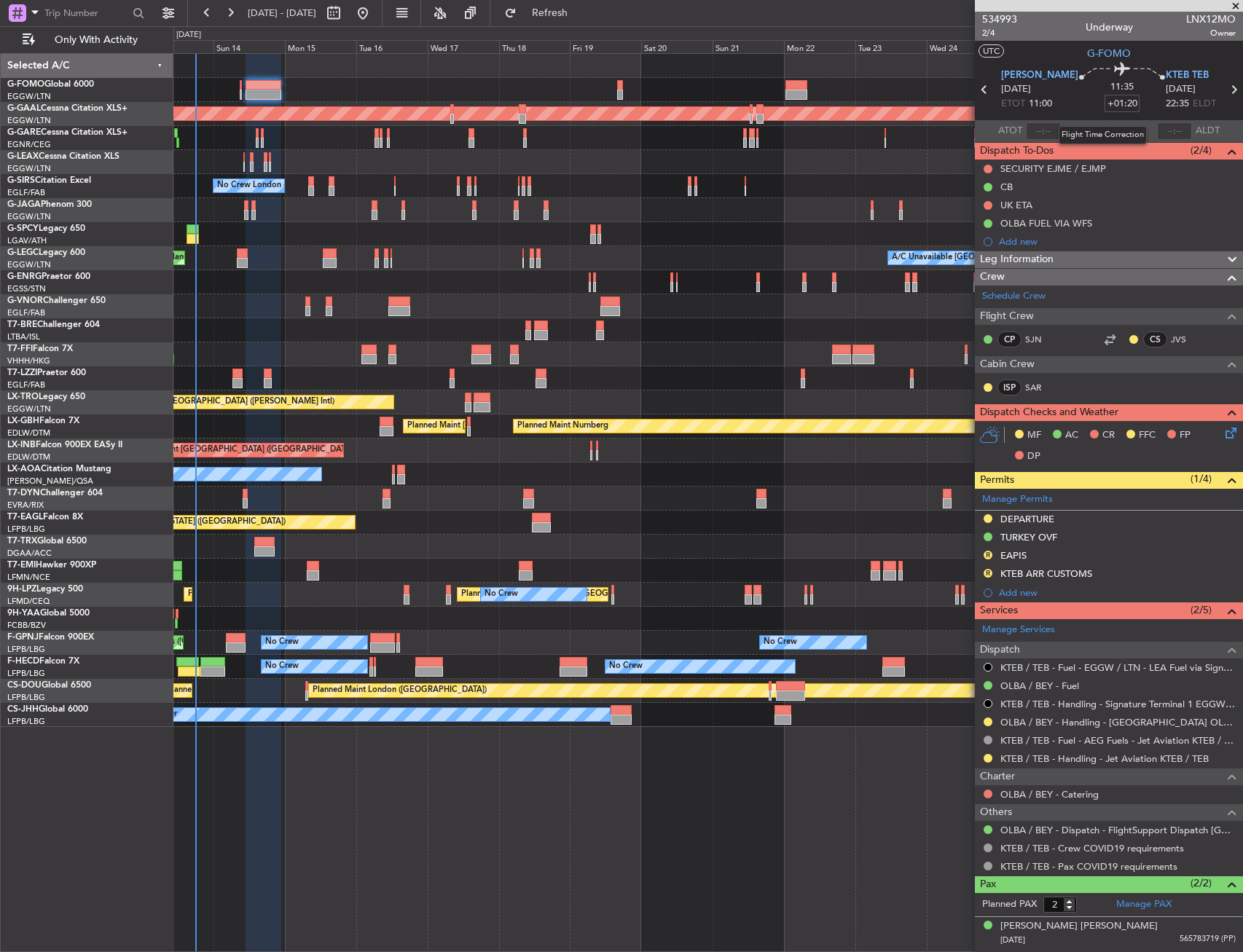
click at [1113, 106] on input "+01:20" at bounding box center [1122, 103] width 35 height 17
click at [1126, 101] on div "11:35 0115" at bounding box center [1121, 89] width 87 height 54
click at [992, 30] on span "2/4" at bounding box center [999, 32] width 35 height 12
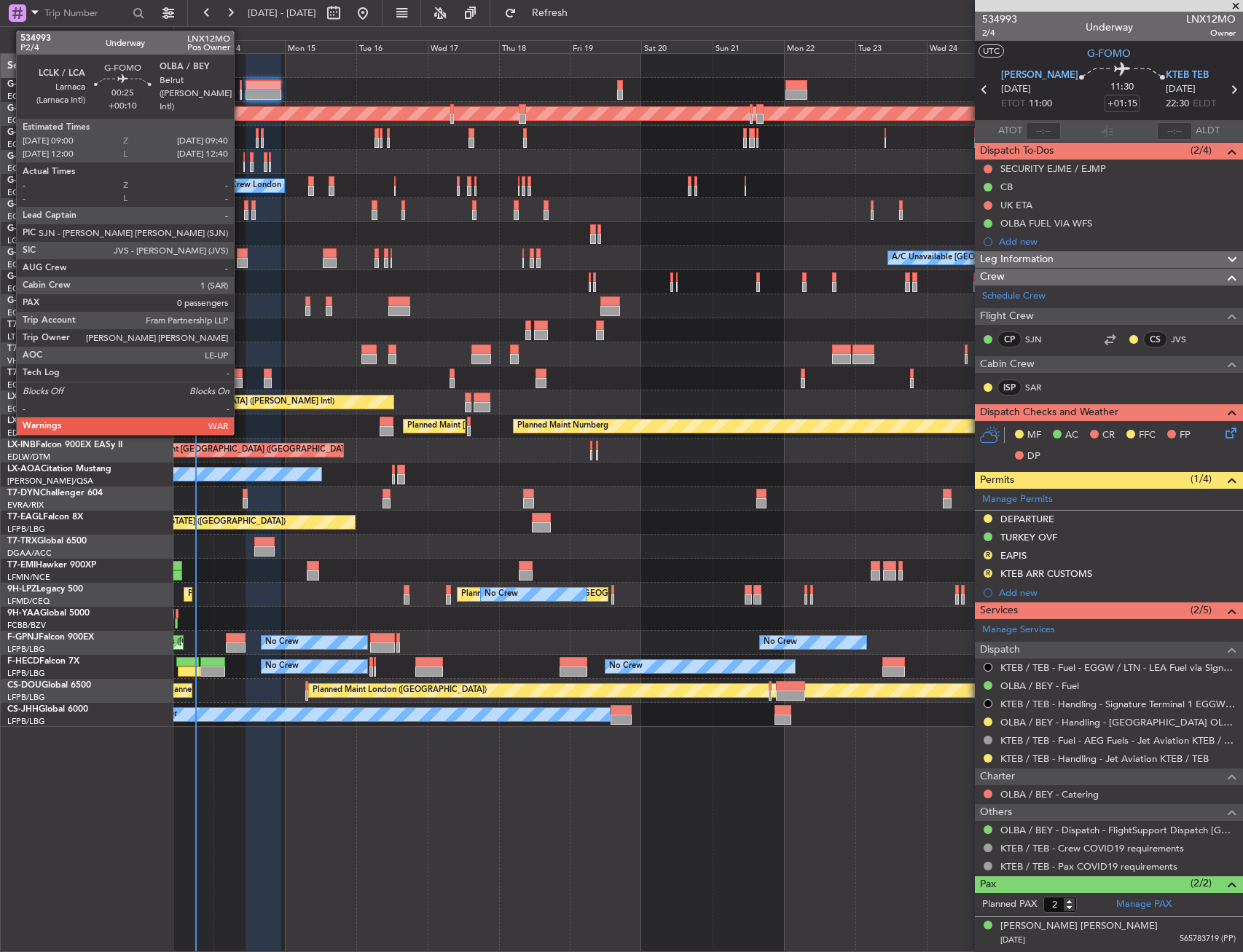
click at [241, 86] on div at bounding box center [241, 84] width 2 height 10
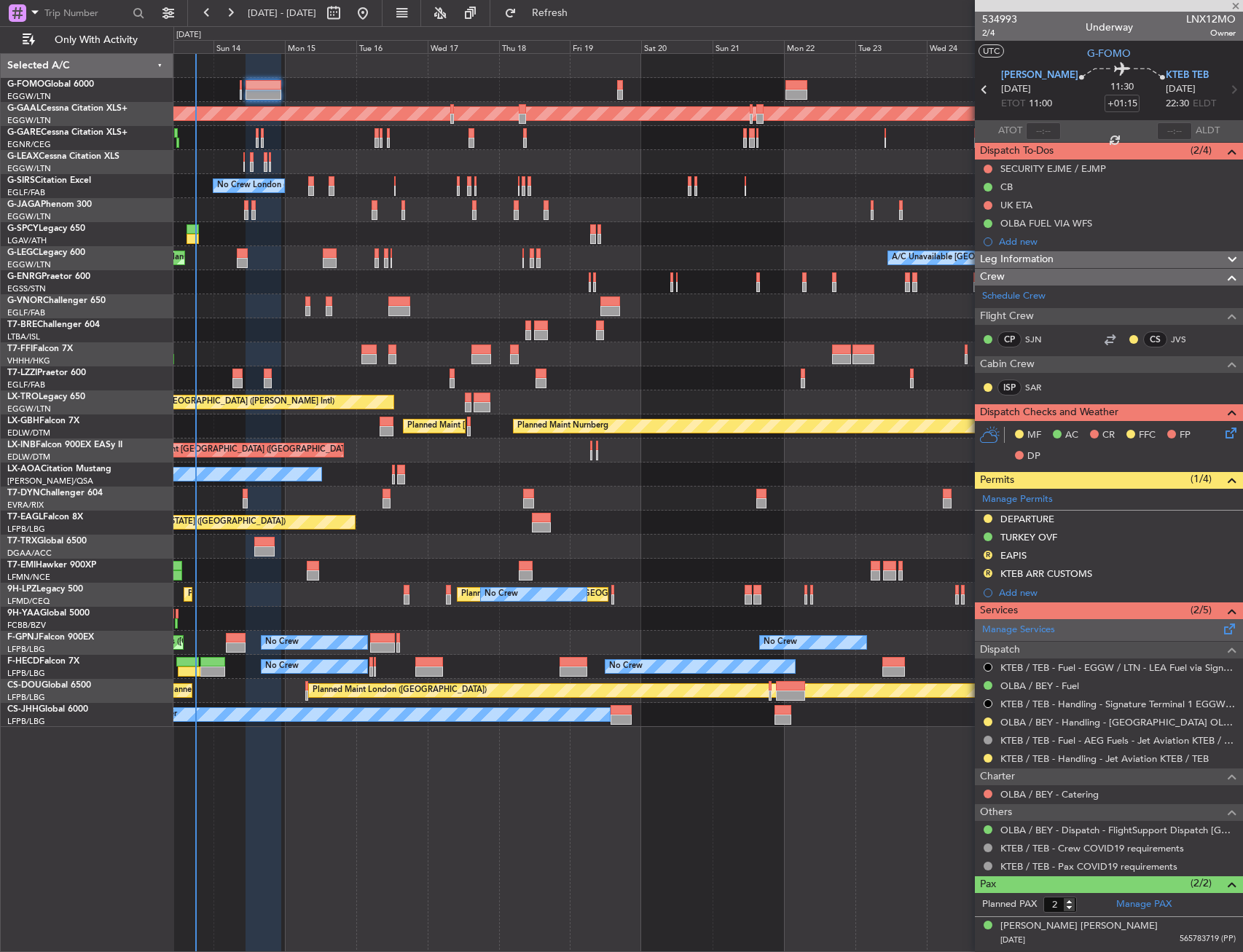
type input "+00:10"
type input "0"
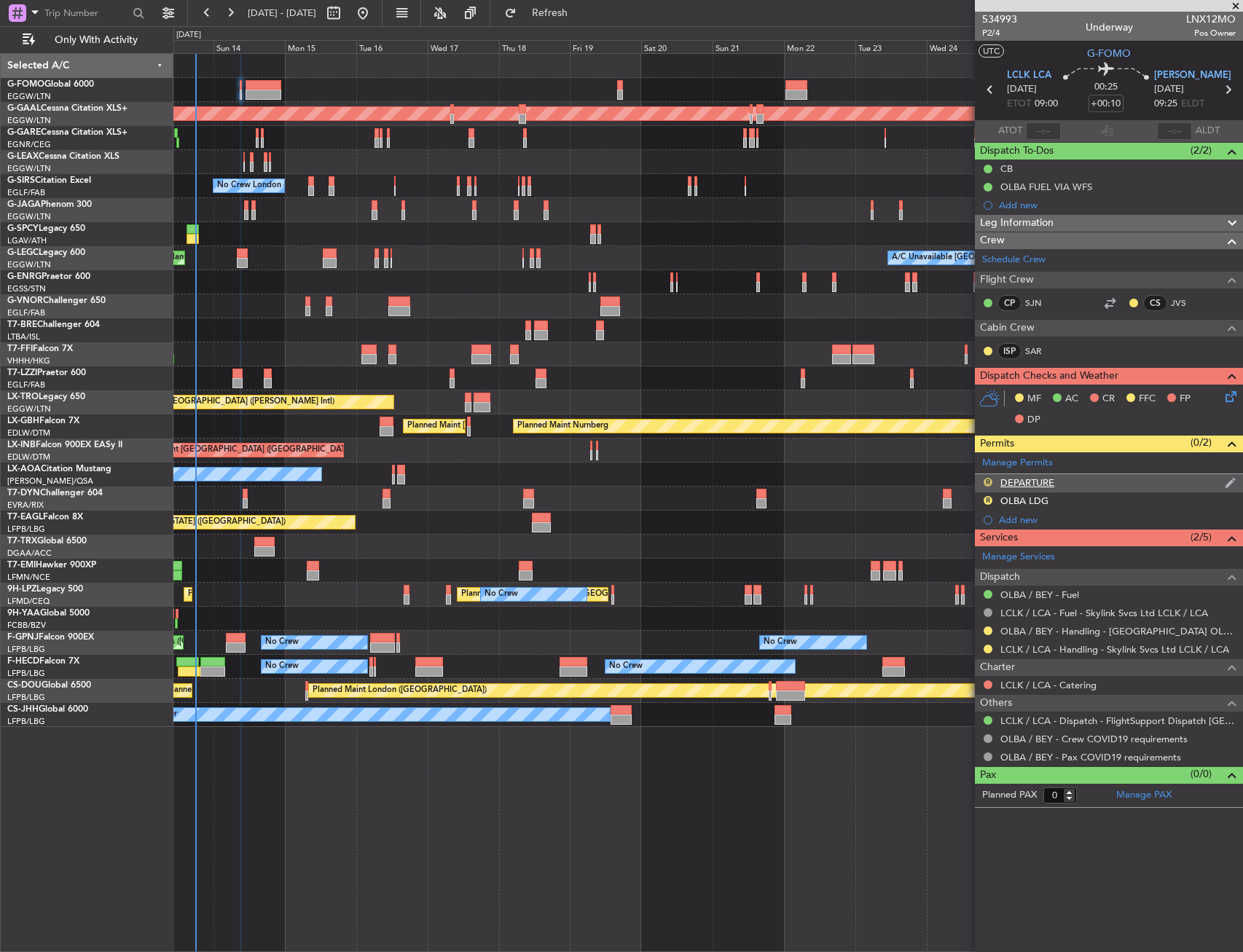
click at [986, 480] on button "R" at bounding box center [988, 482] width 9 height 9
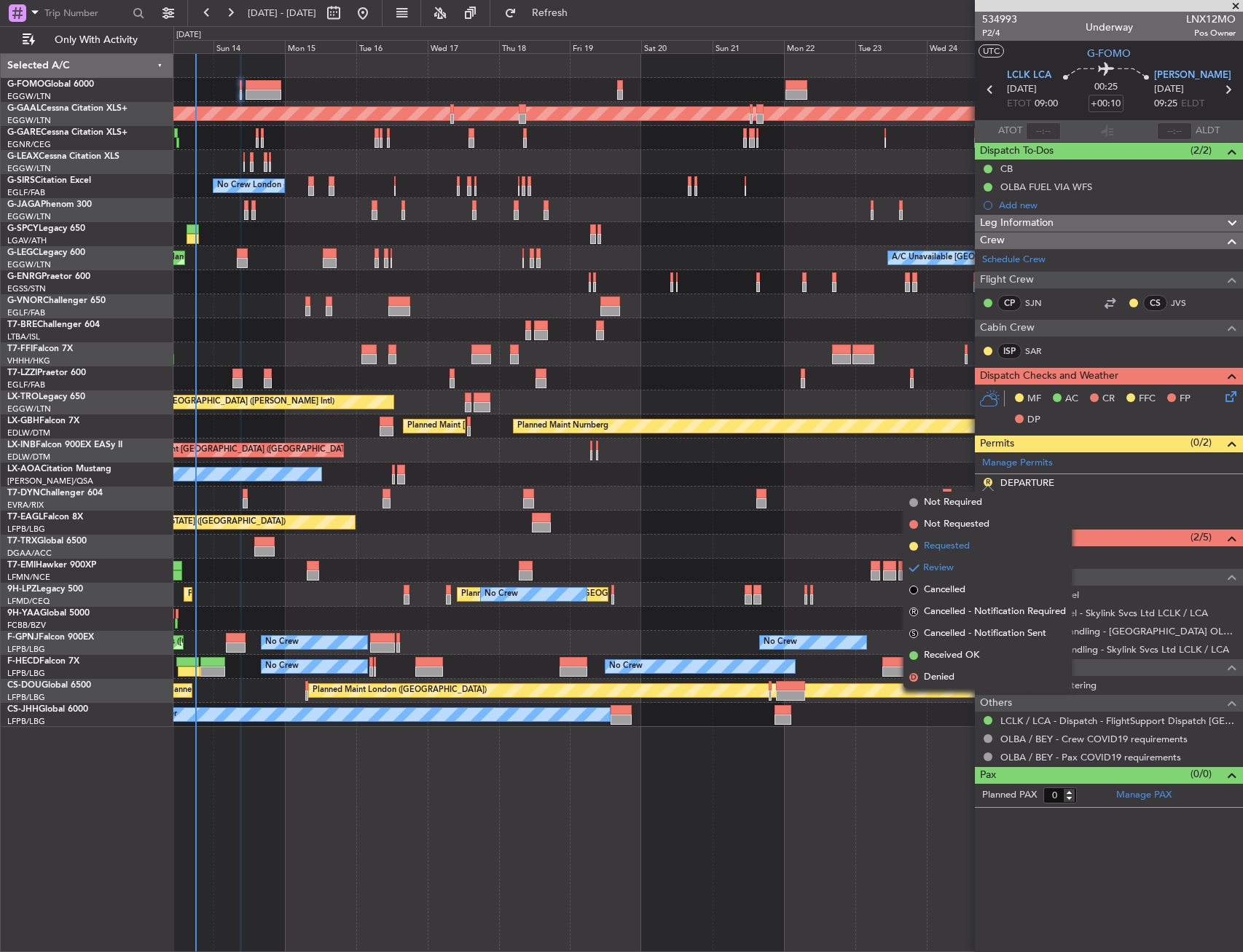
click at [963, 543] on span "Requested" at bounding box center [946, 546] width 46 height 15
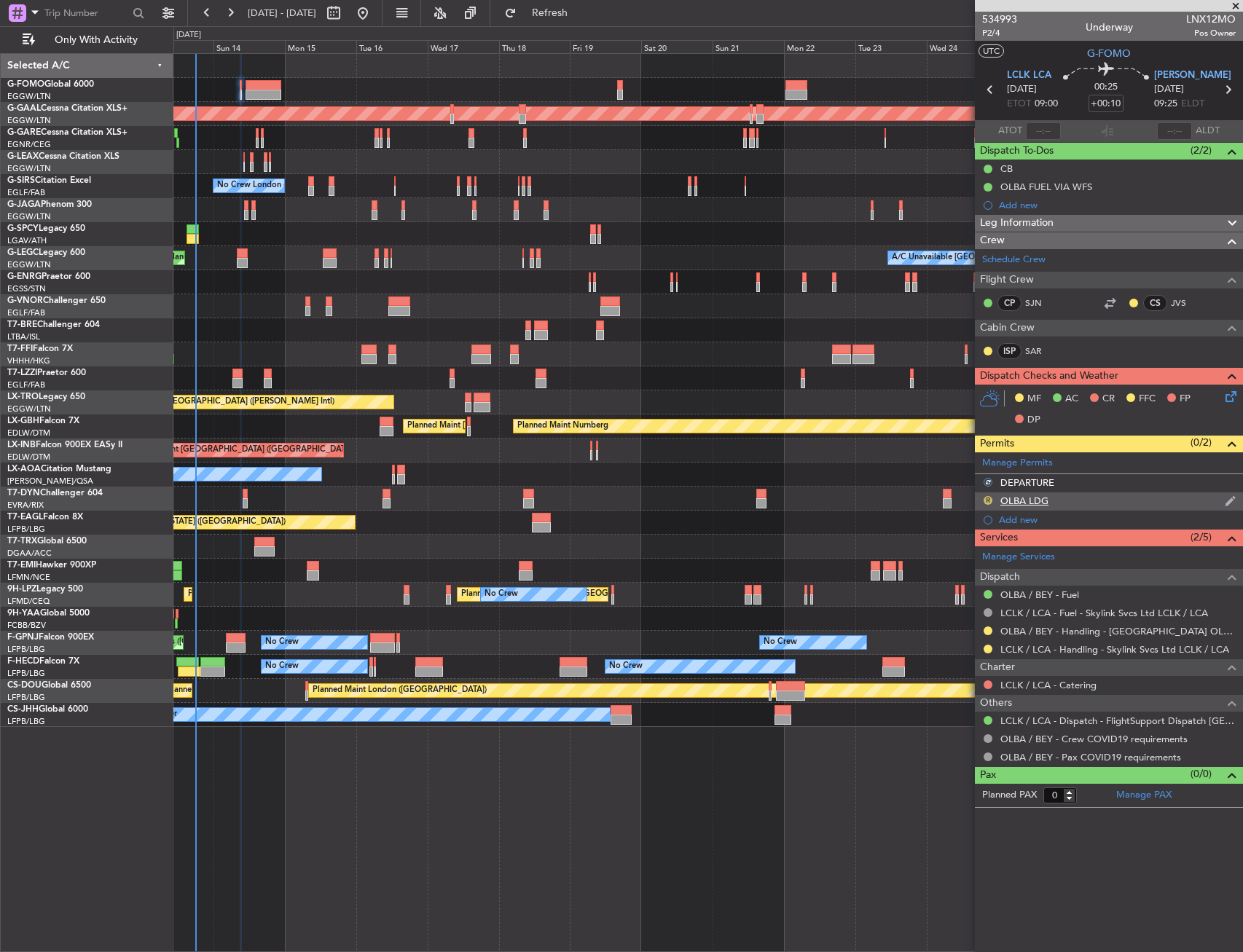
click at [987, 498] on button "R" at bounding box center [988, 500] width 9 height 9
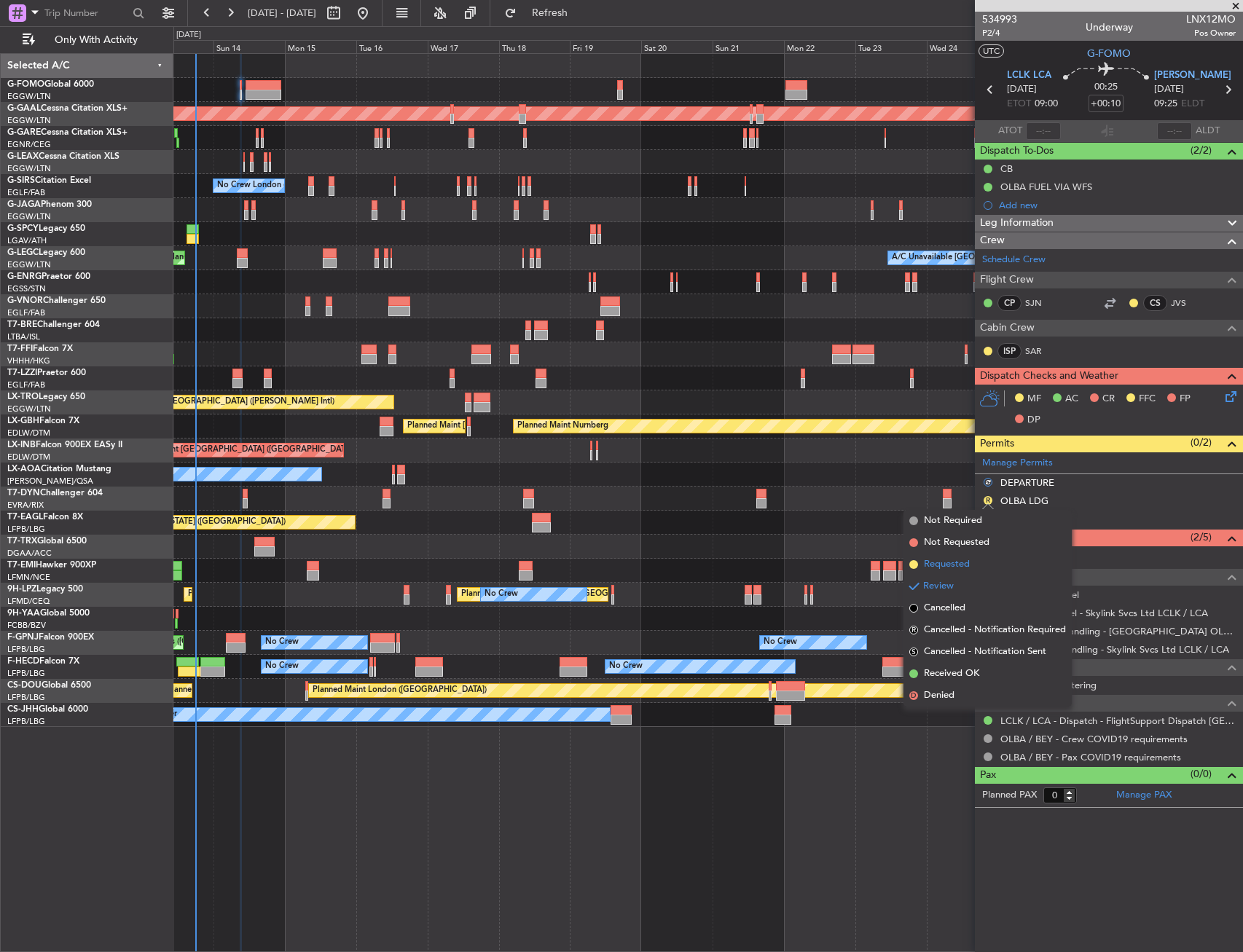
drag, startPoint x: 957, startPoint y: 568, endPoint x: 941, endPoint y: 606, distance: 41.2
click at [957, 568] on span "Requested" at bounding box center [946, 565] width 46 height 15
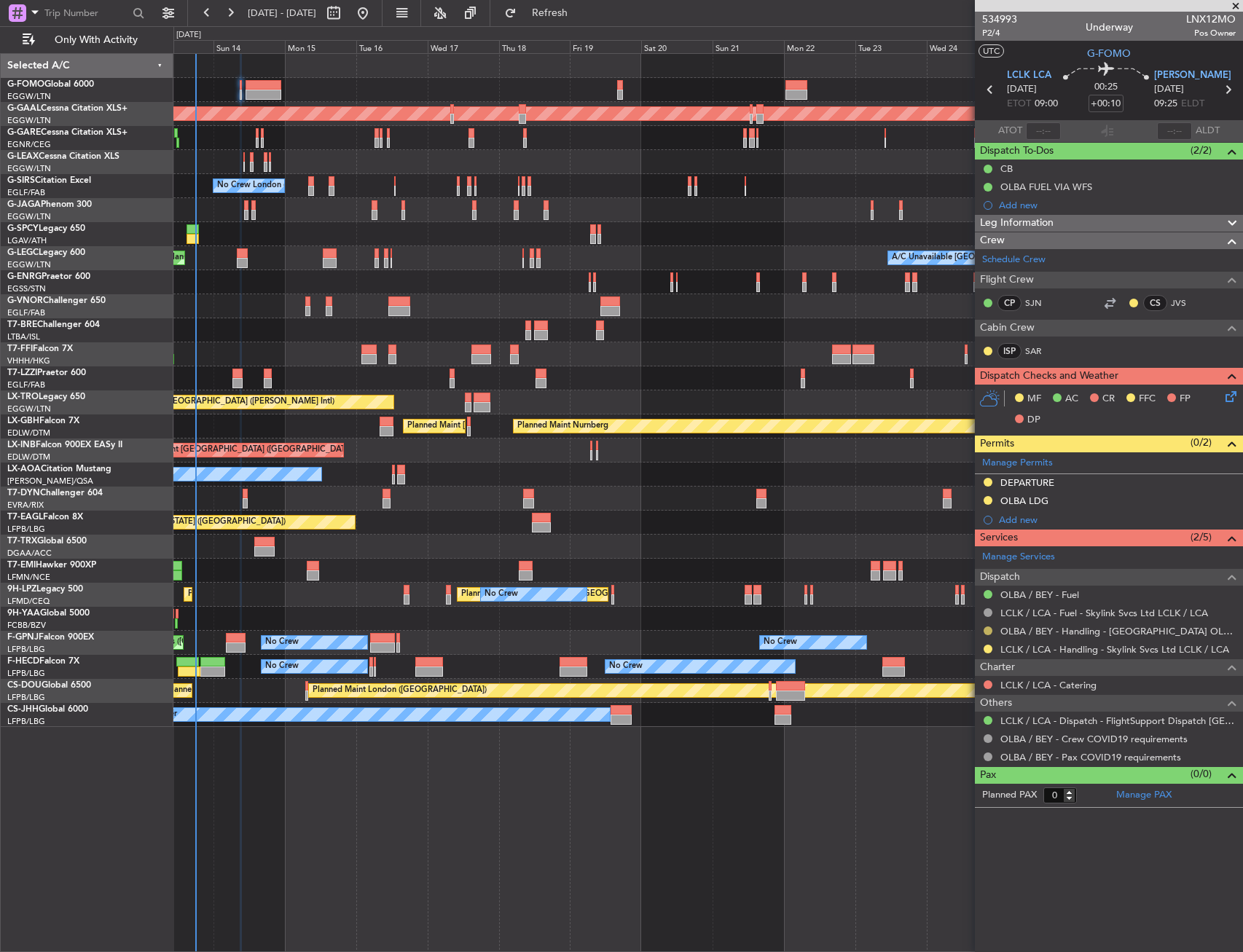
click at [989, 631] on button at bounding box center [988, 631] width 9 height 9
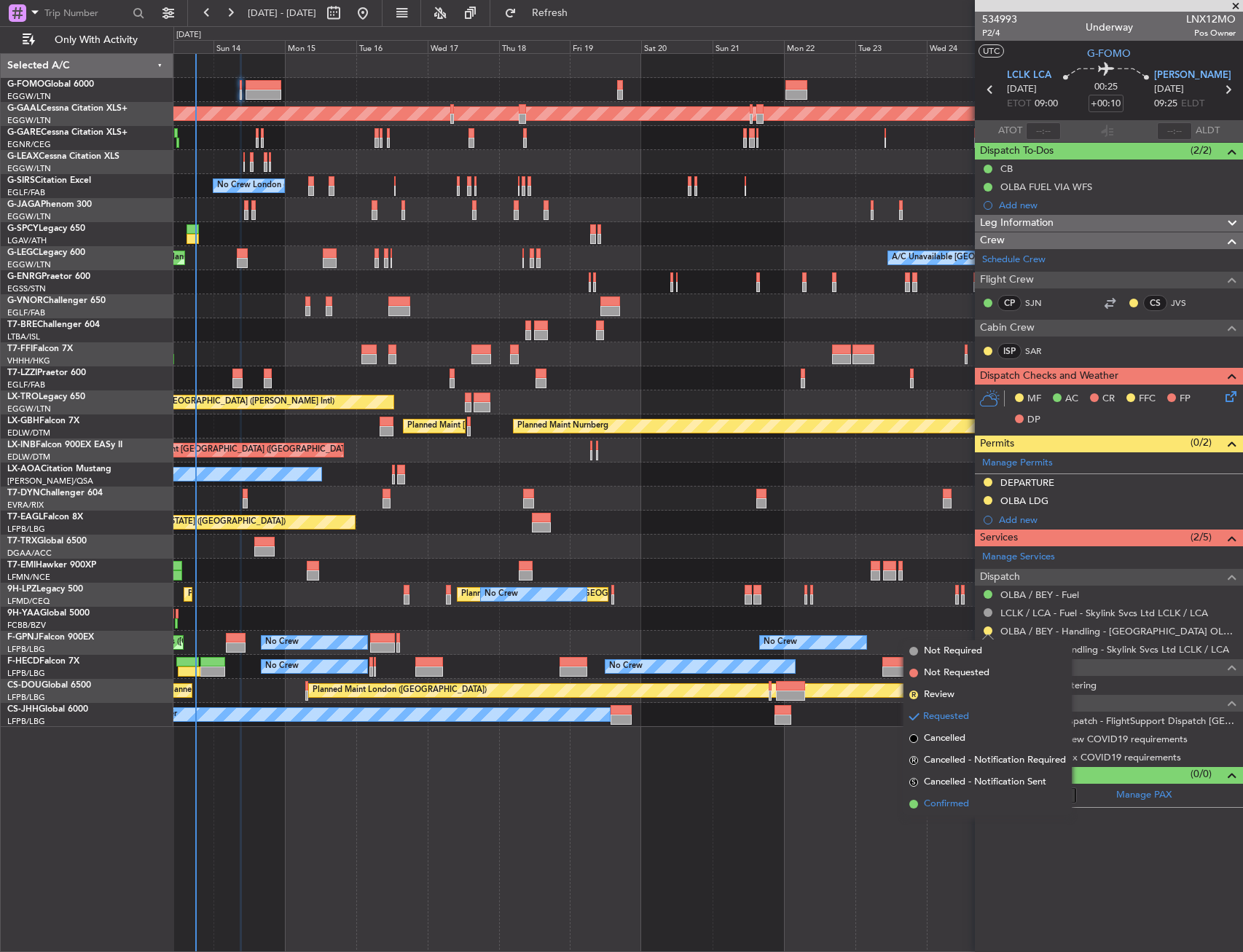
click at [929, 805] on span "Confirmed" at bounding box center [946, 804] width 45 height 15
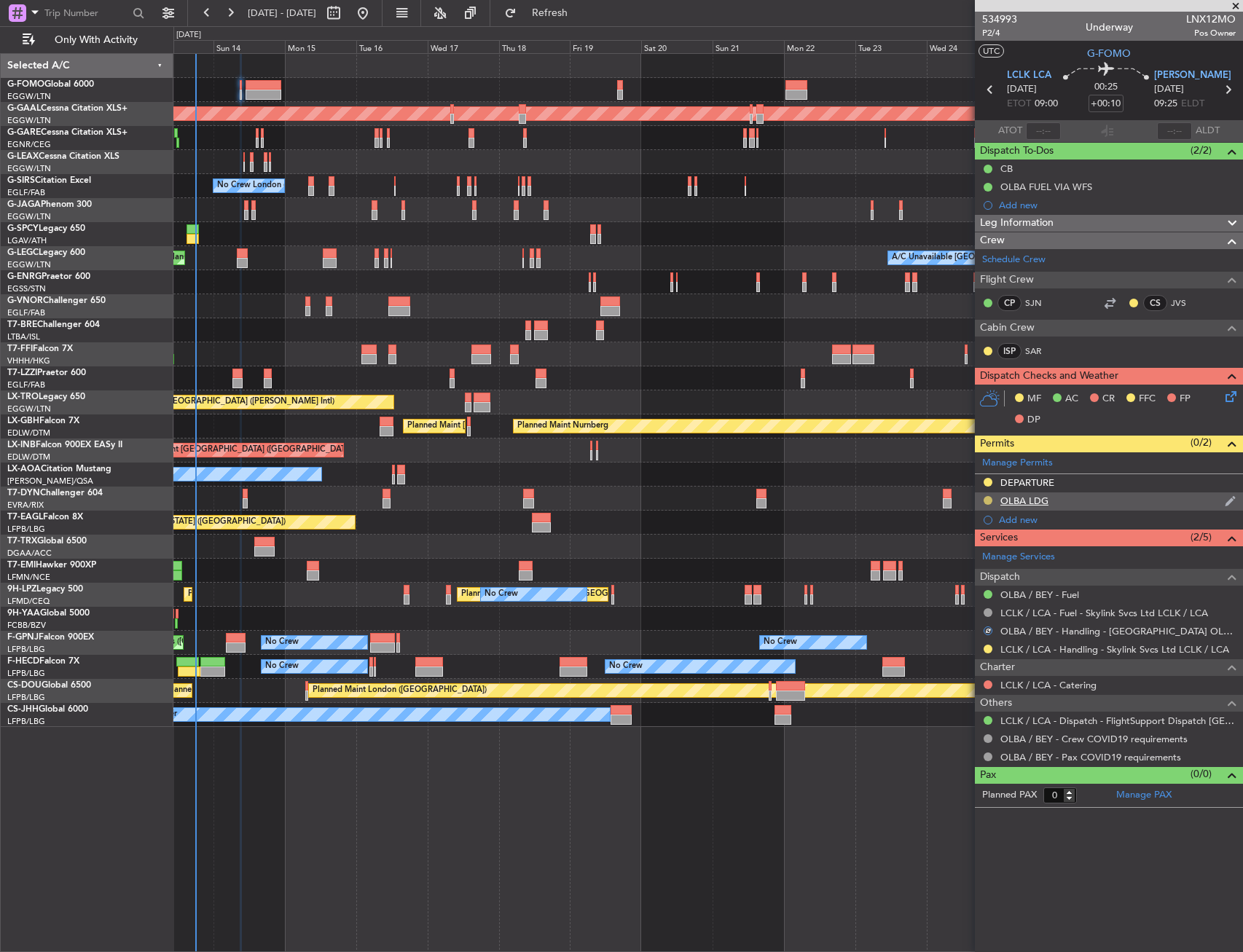
click at [989, 502] on button at bounding box center [988, 500] width 9 height 9
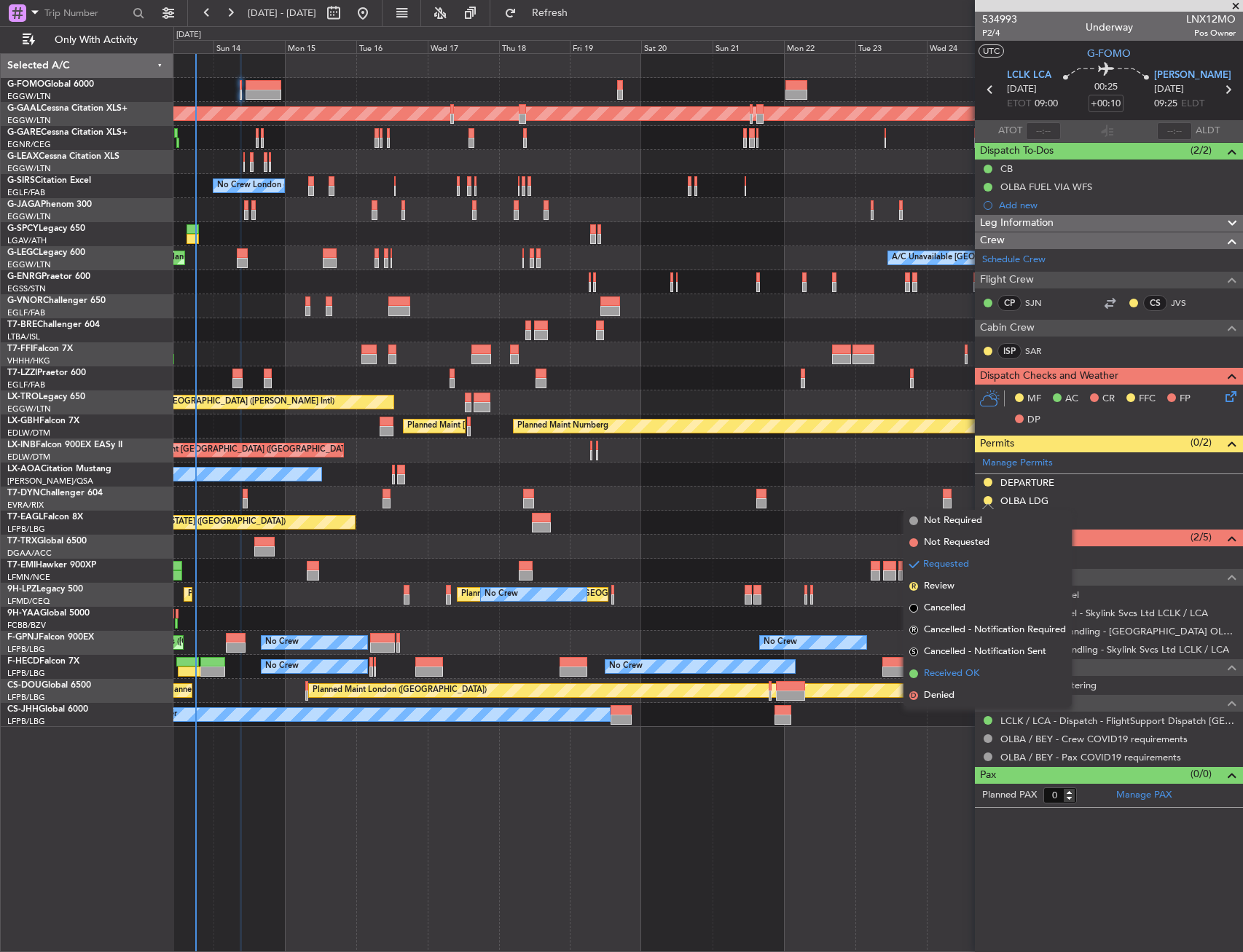
click at [945, 669] on span "Received OK" at bounding box center [951, 674] width 55 height 15
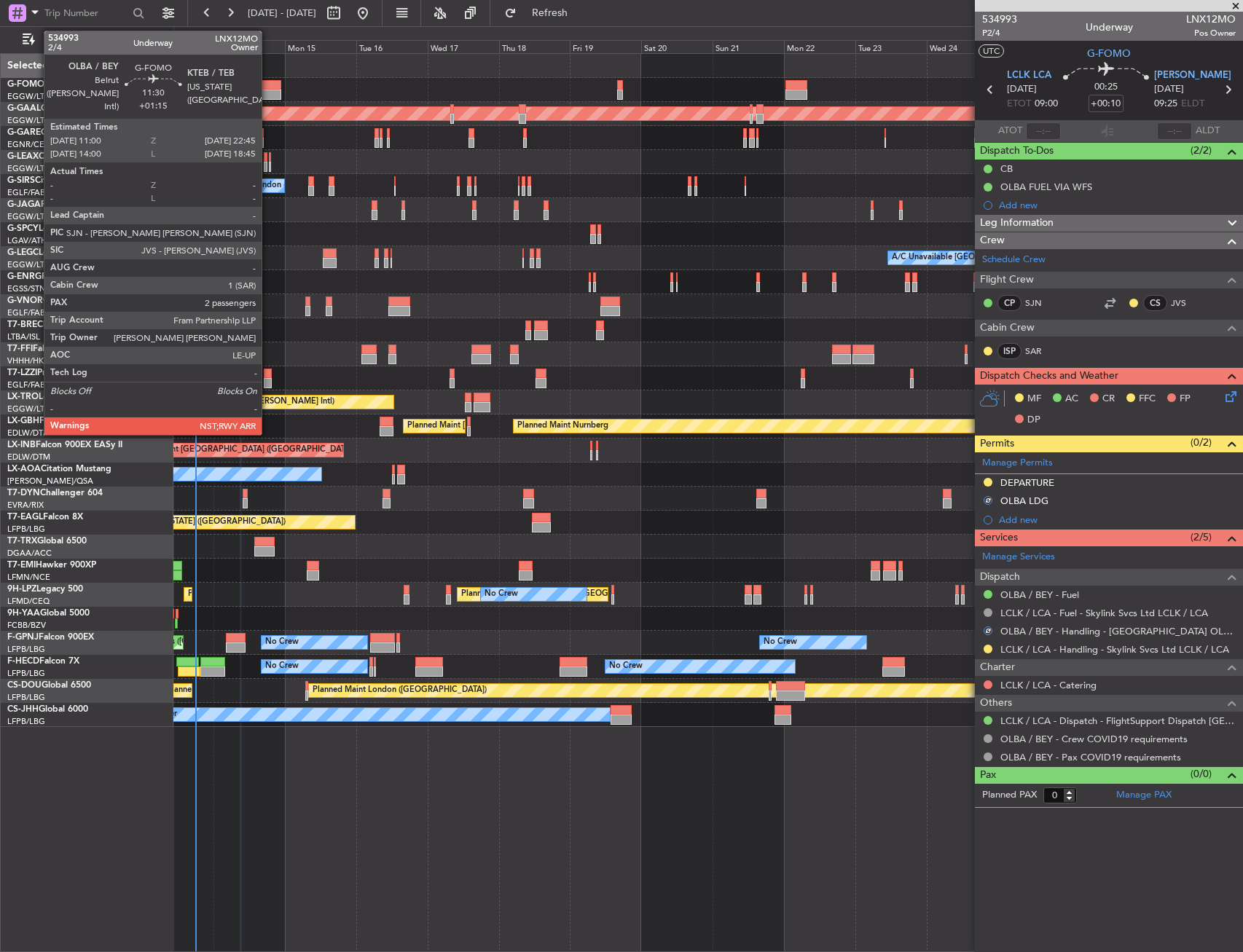
click at [267, 84] on div at bounding box center [263, 84] width 35 height 10
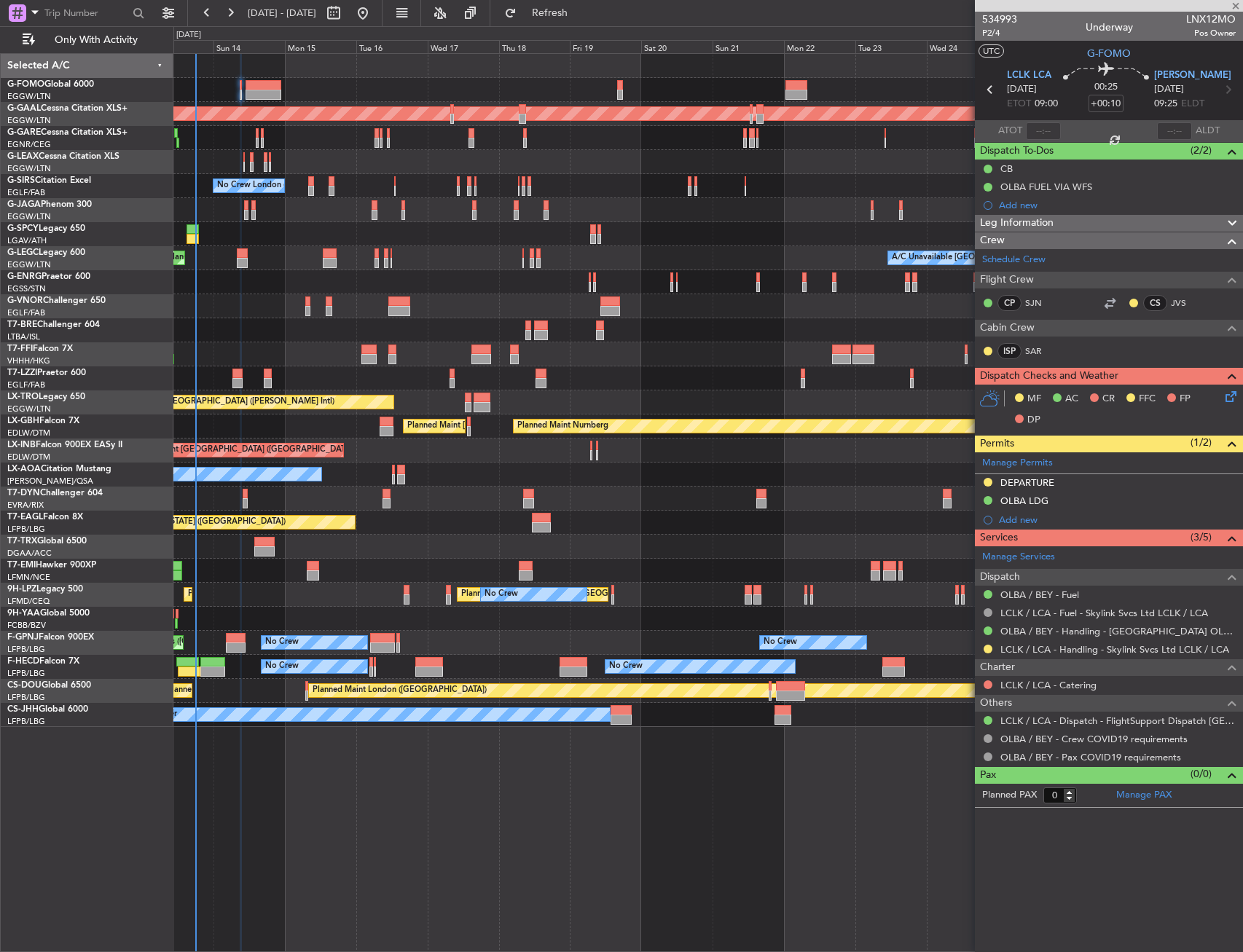
type input "+01:15"
type input "2"
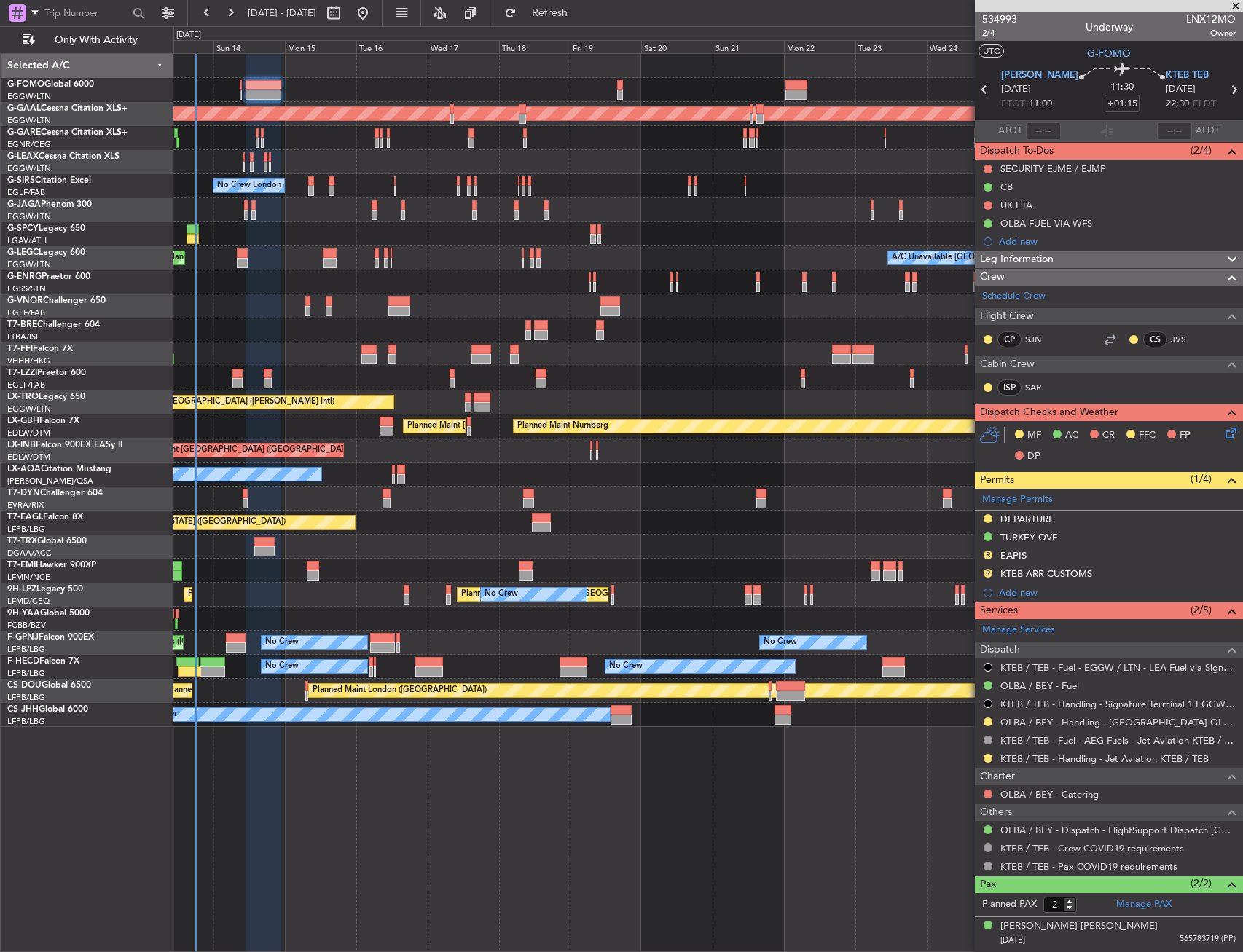
click at [1230, 438] on div "MF AC CR FFC FP DP" at bounding box center [1109, 446] width 268 height 50
click at [1226, 434] on icon at bounding box center [1227, 431] width 12 height 12
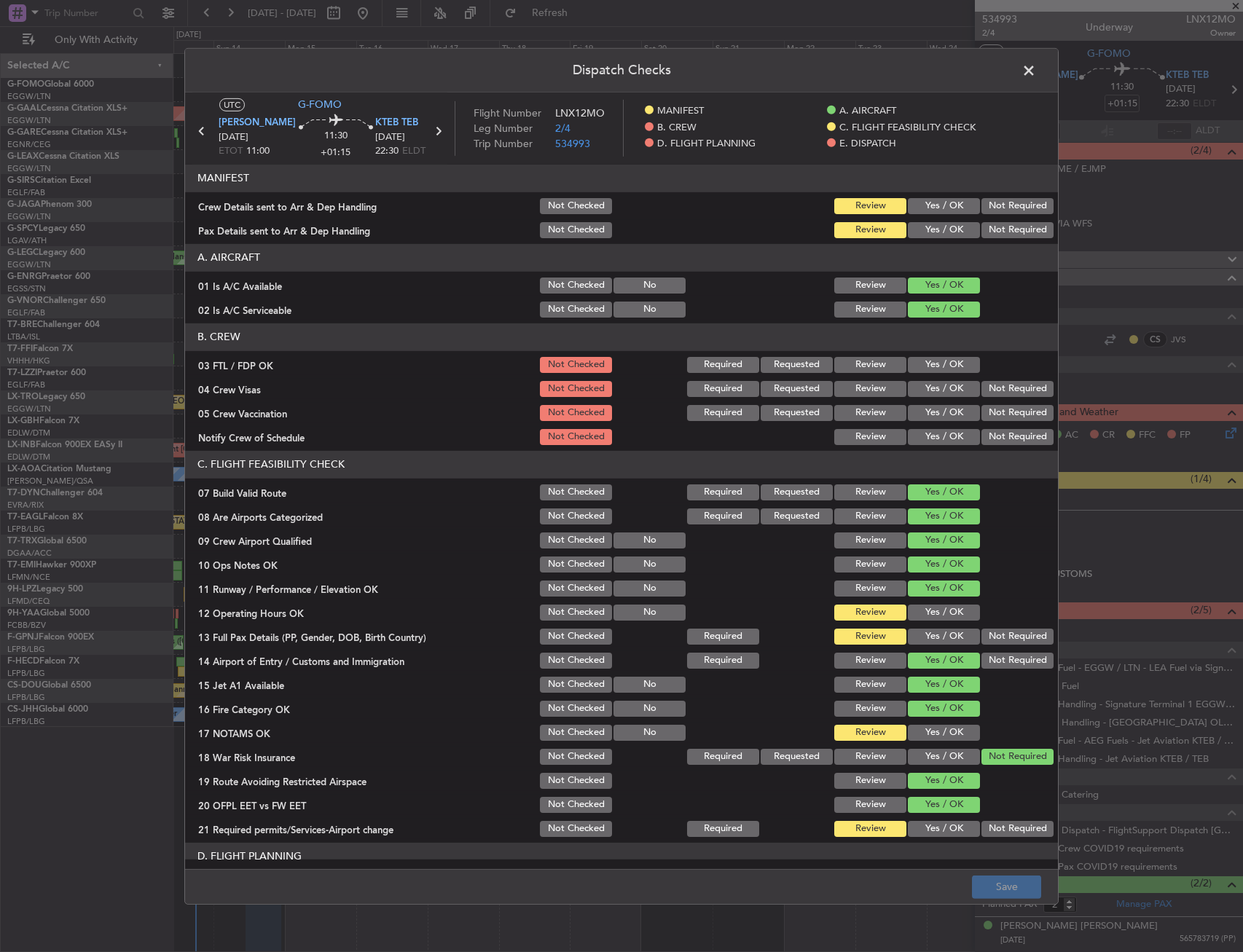
drag, startPoint x: 935, startPoint y: 209, endPoint x: 924, endPoint y: 233, distance: 26.4
click at [933, 213] on button "Yes / OK" at bounding box center [944, 206] width 73 height 16
click at [924, 233] on button "Yes / OK" at bounding box center [944, 230] width 73 height 16
click at [935, 622] on div "Yes / OK" at bounding box center [942, 612] width 73 height 20
click at [928, 633] on button "Yes / OK" at bounding box center [944, 636] width 73 height 16
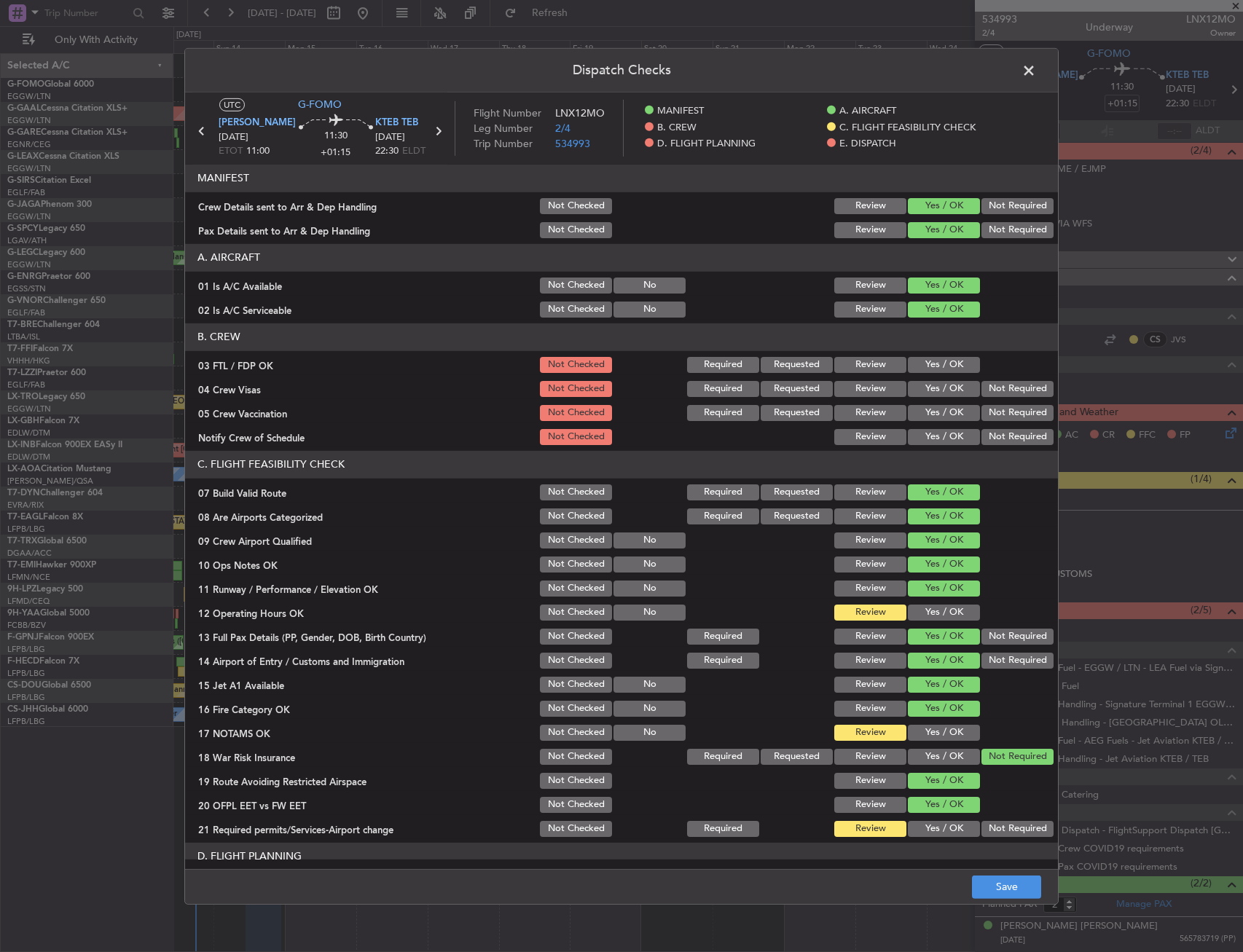
click at [927, 619] on button "Yes / OK" at bounding box center [944, 612] width 73 height 16
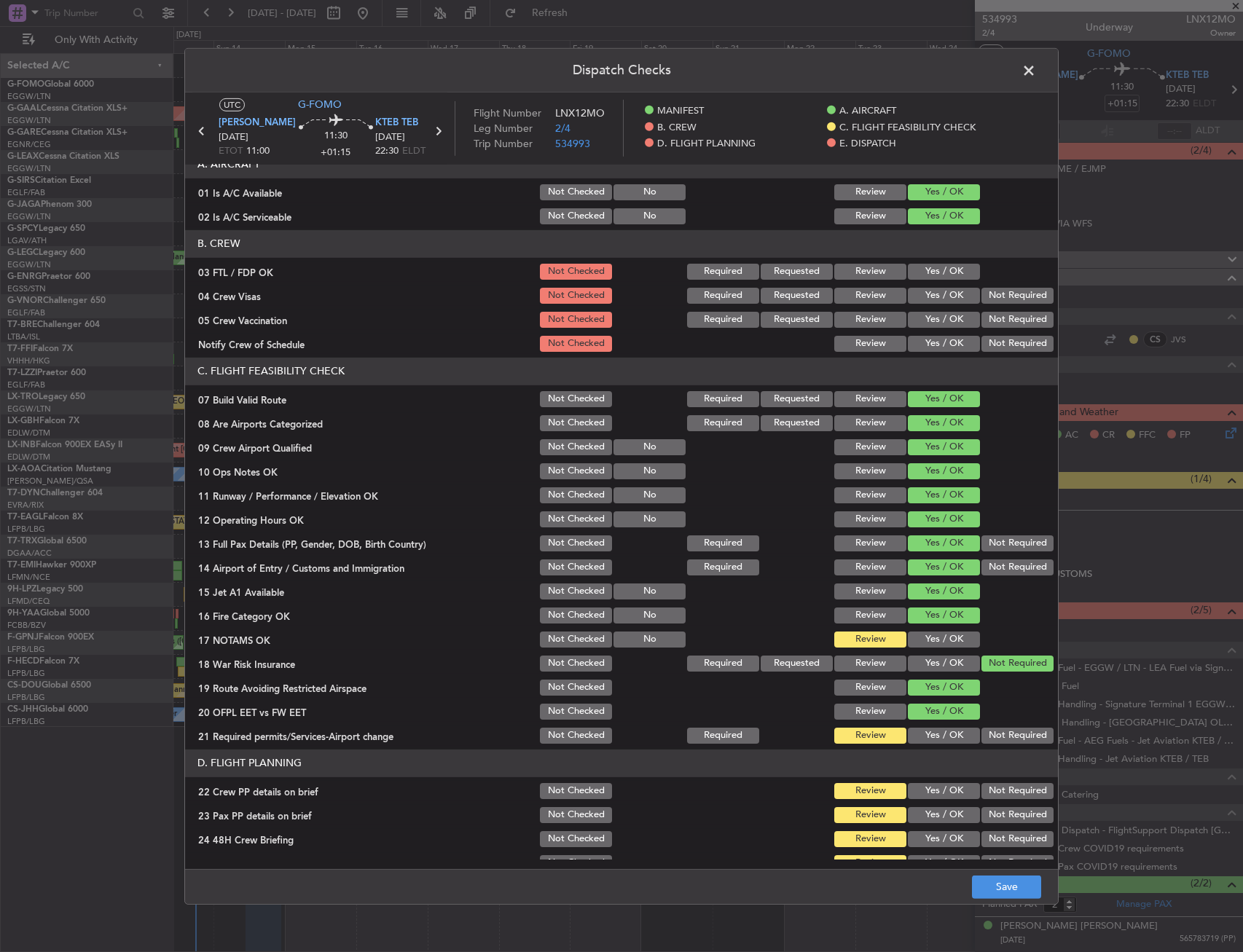
scroll to position [146, 0]
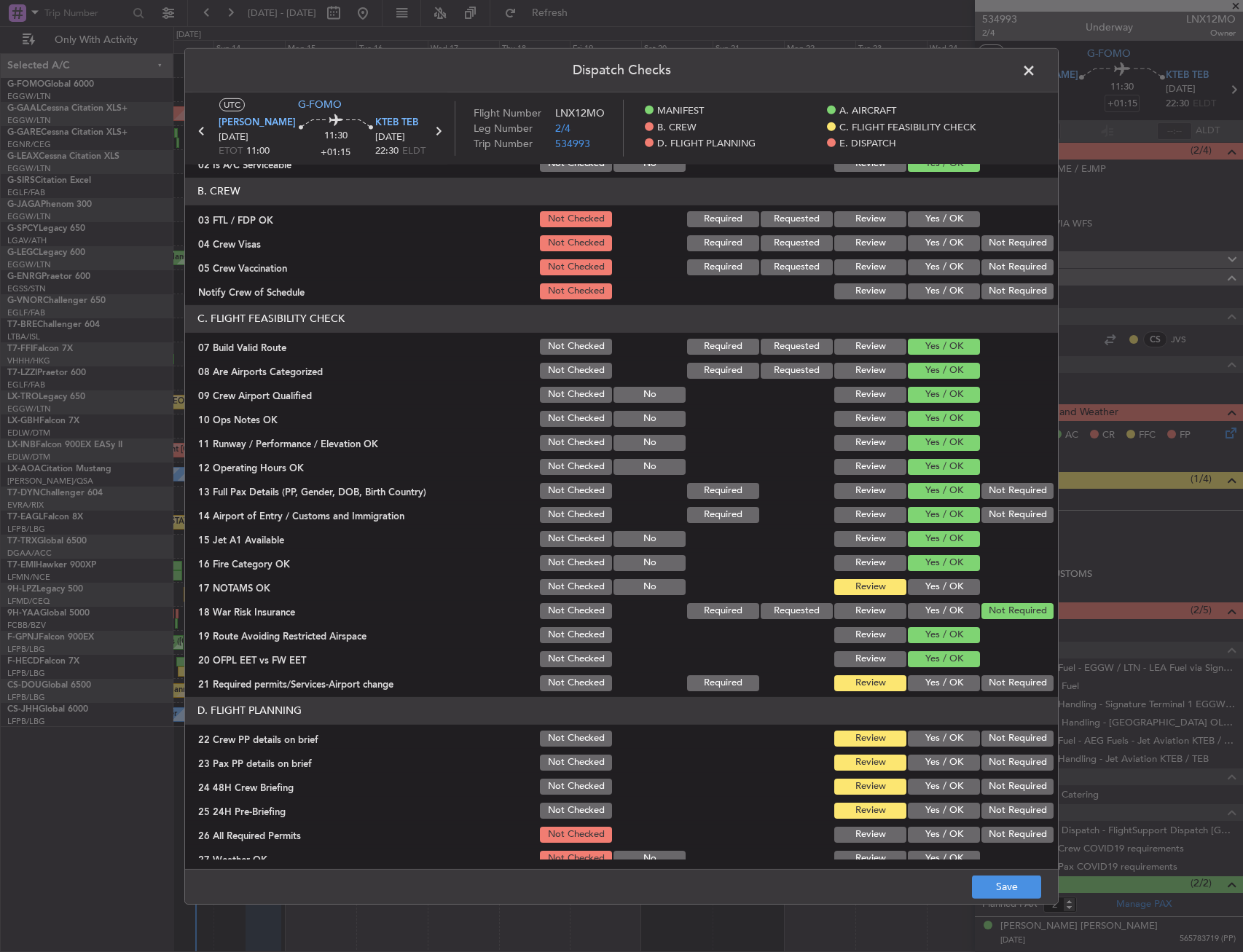
drag, startPoint x: 910, startPoint y: 573, endPoint x: 912, endPoint y: 581, distance: 8.2
click at [910, 573] on section "C. FLIGHT FEASIBILITY CHECK 07 Build Valid Route Not Checked Required Requested…" at bounding box center [622, 498] width 872 height 388
click at [912, 581] on button "Yes / OK" at bounding box center [944, 587] width 73 height 16
click at [936, 673] on div "Yes / OK" at bounding box center [942, 683] width 73 height 20
click at [932, 686] on button "Yes / OK" at bounding box center [944, 682] width 73 height 16
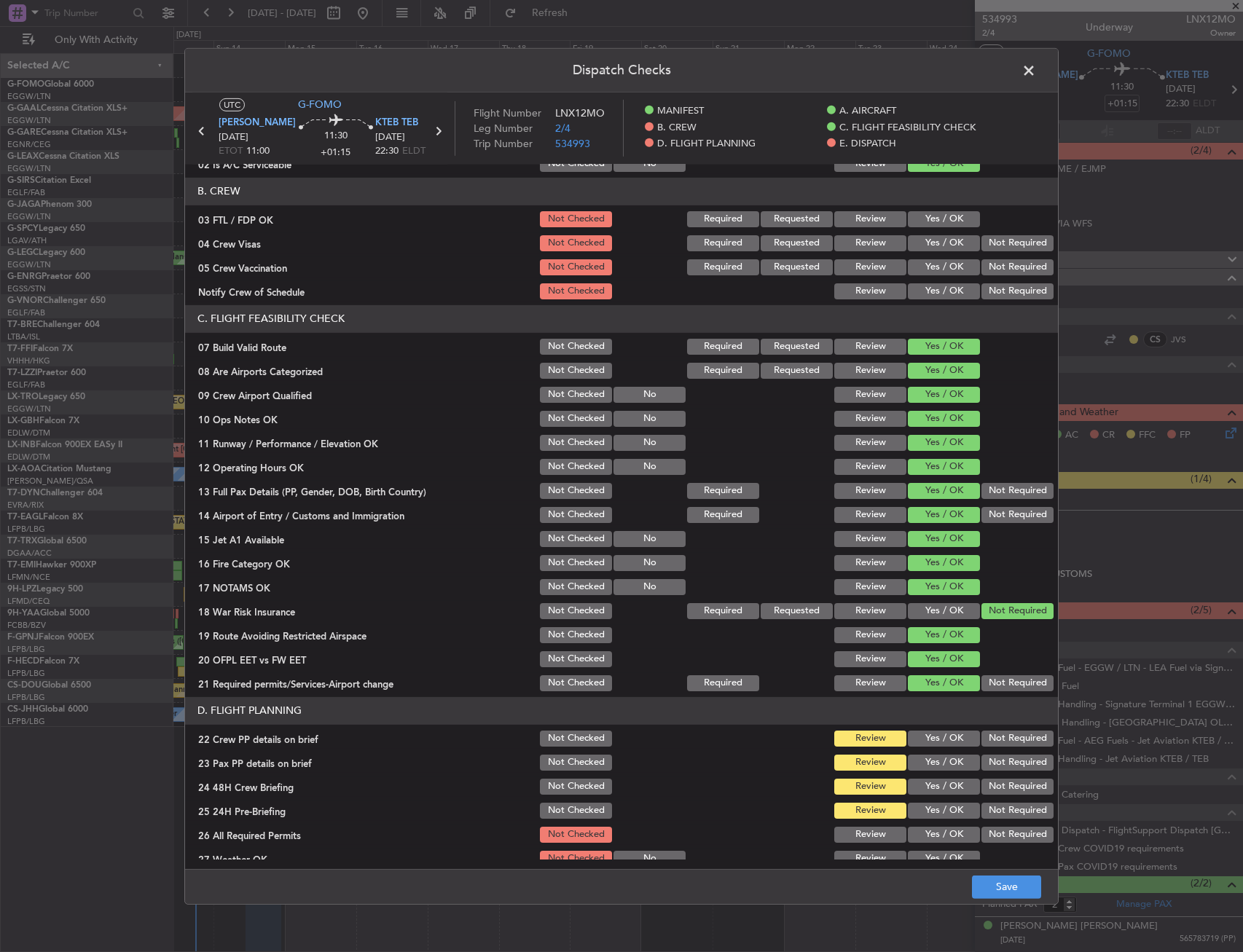
drag, startPoint x: 925, startPoint y: 755, endPoint x: 925, endPoint y: 731, distance: 24.0
click at [925, 753] on div "Yes / OK" at bounding box center [942, 763] width 73 height 20
click at [925, 731] on button "Yes / OK" at bounding box center [944, 738] width 73 height 16
click at [920, 781] on button "Yes / OK" at bounding box center [944, 786] width 73 height 16
click at [930, 744] on button "Yes / OK" at bounding box center [944, 738] width 73 height 16
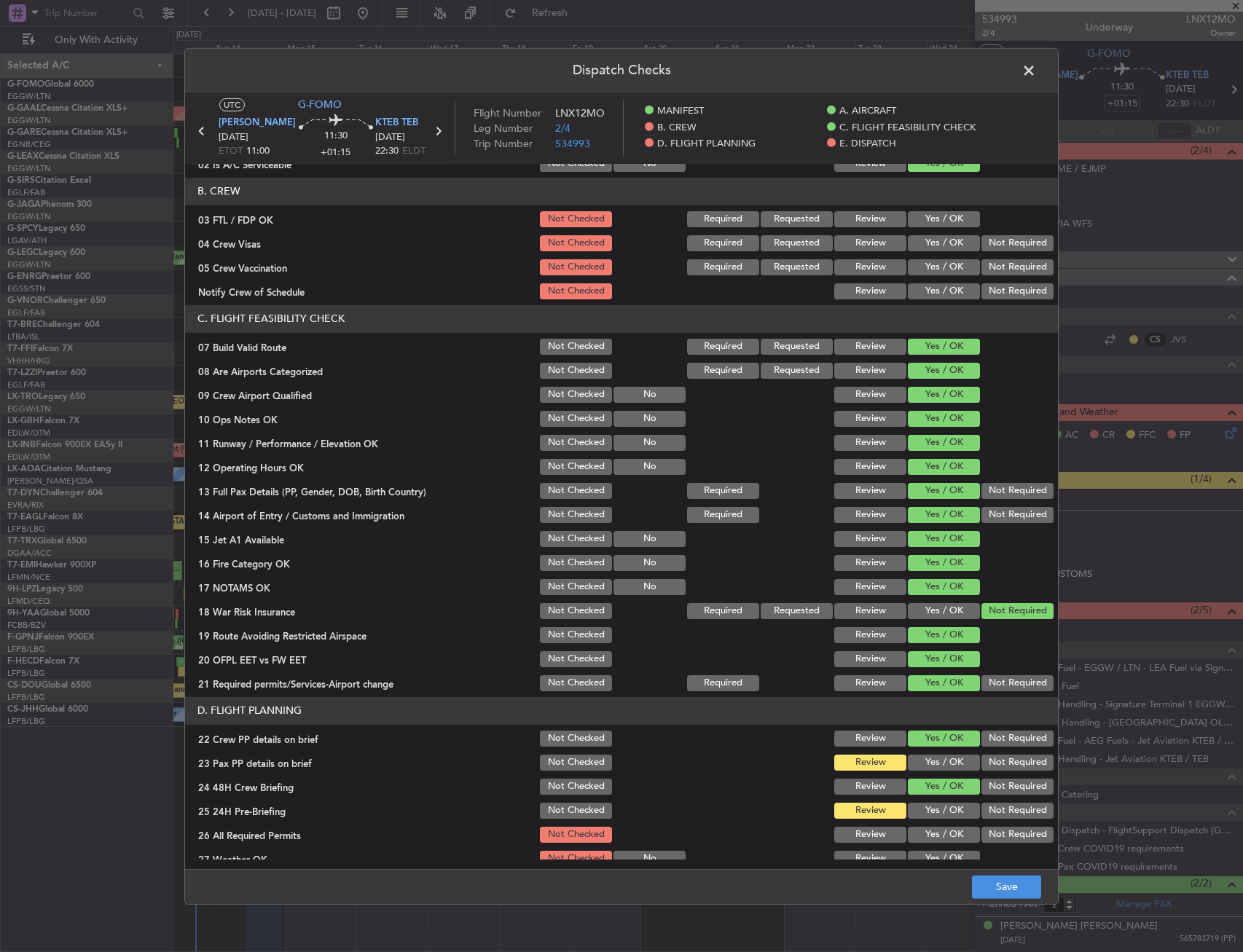
click at [929, 758] on button "Yes / OK" at bounding box center [944, 762] width 73 height 16
click at [1016, 816] on button "Not Required" at bounding box center [1017, 810] width 73 height 16
click at [1013, 872] on footer "Save" at bounding box center [622, 887] width 872 height 35
click at [1002, 890] on button "Save" at bounding box center [1005, 887] width 69 height 23
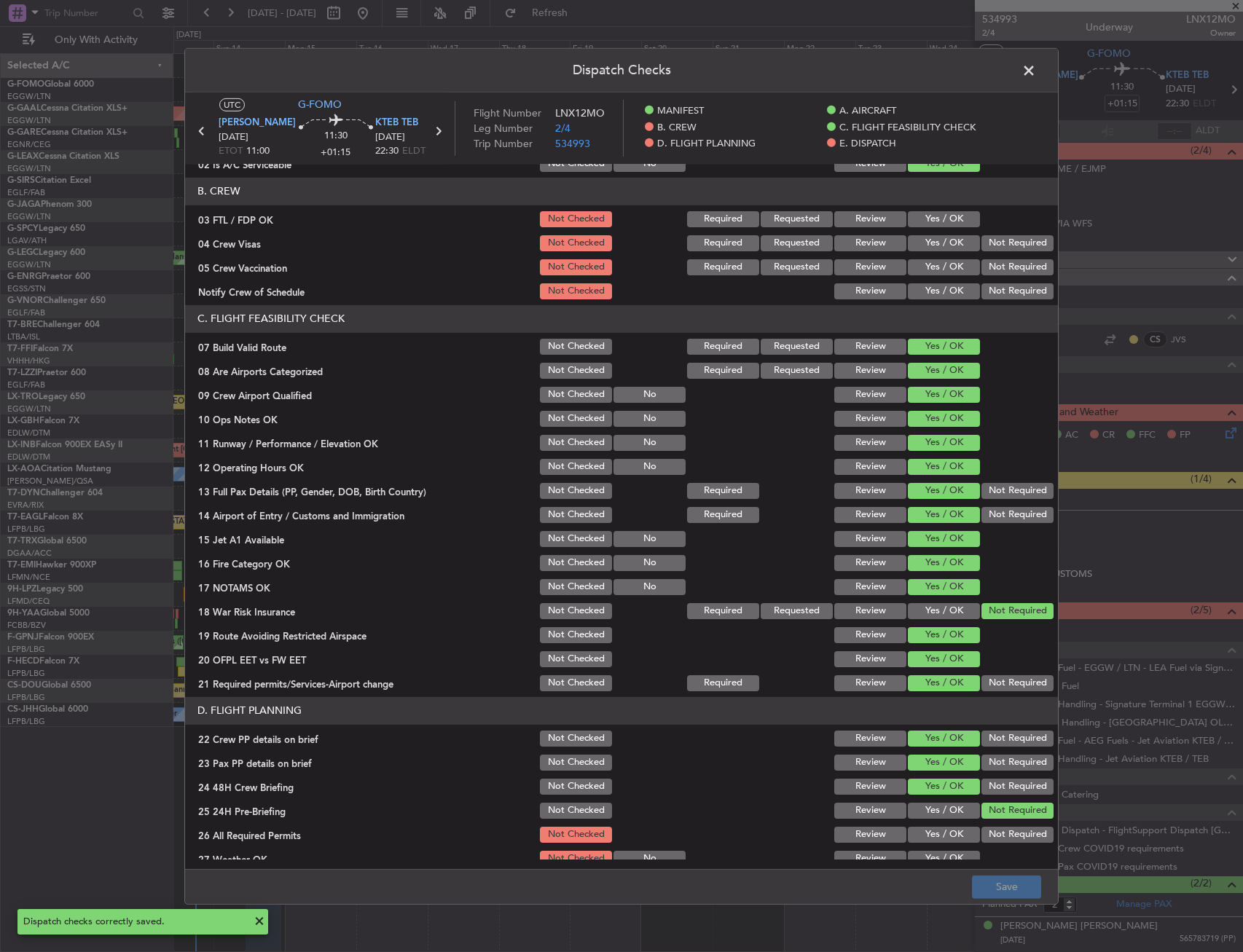
click at [1036, 73] on span at bounding box center [1036, 73] width 0 height 29
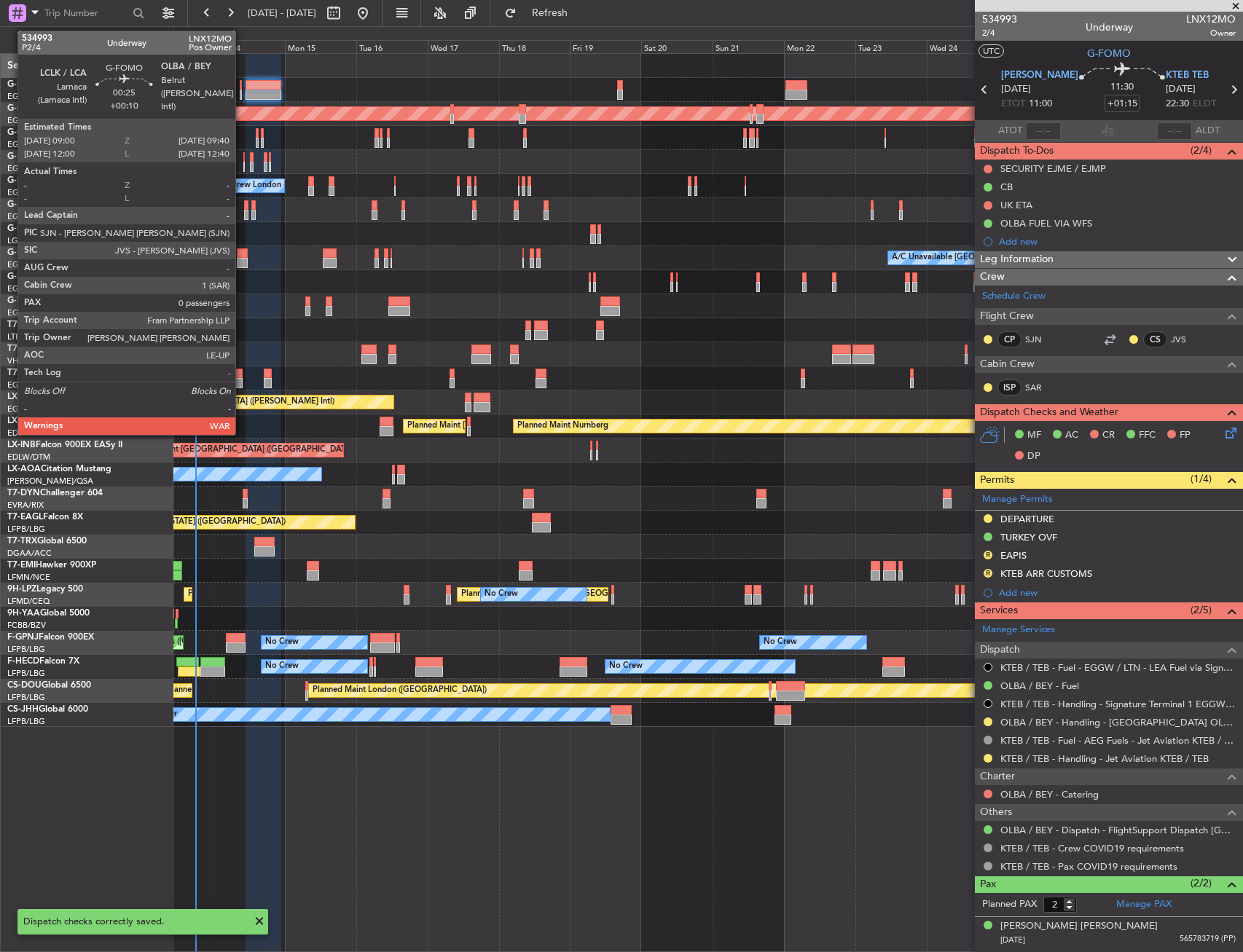
click at [241, 88] on div at bounding box center [241, 84] width 2 height 10
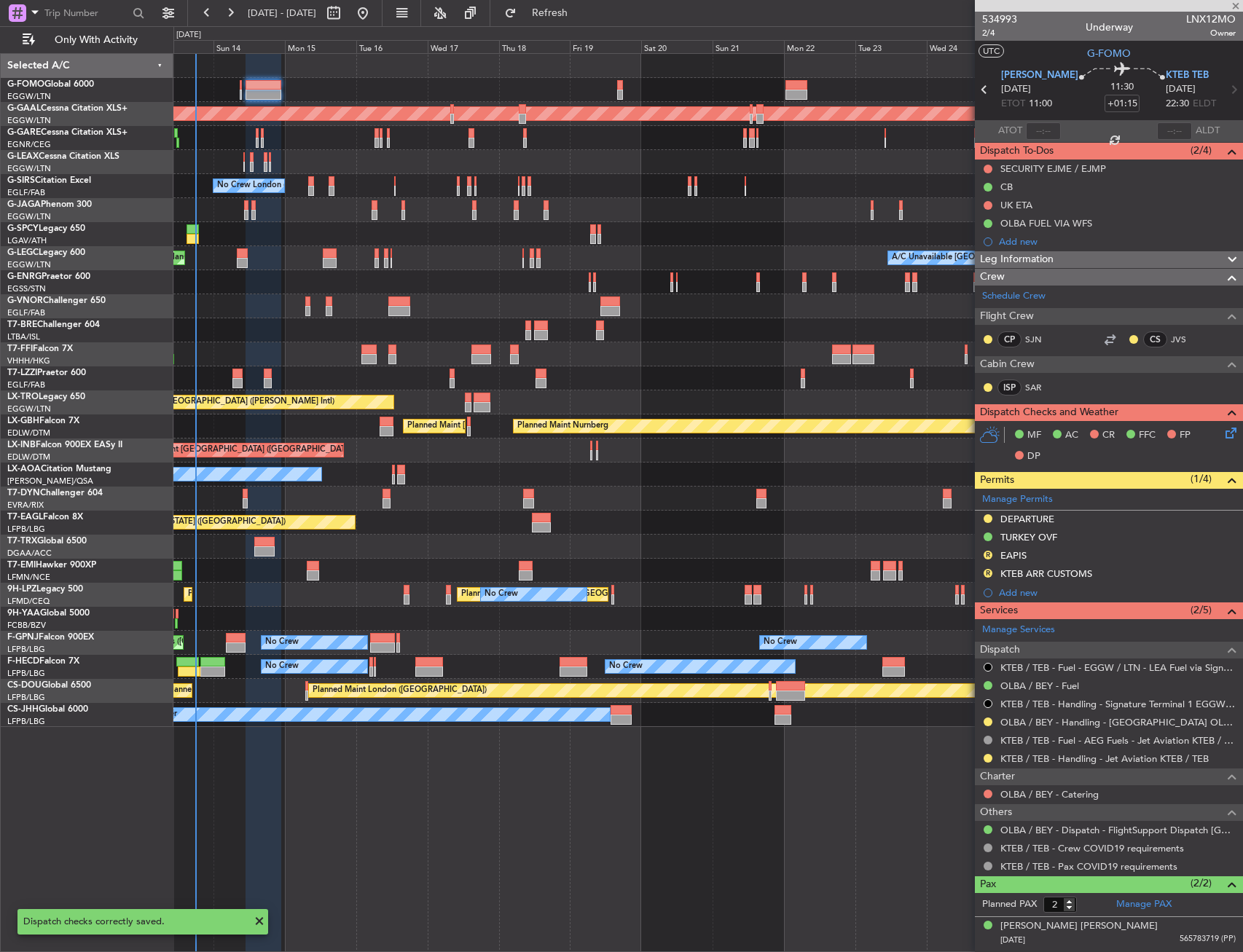
type input "+00:10"
type input "0"
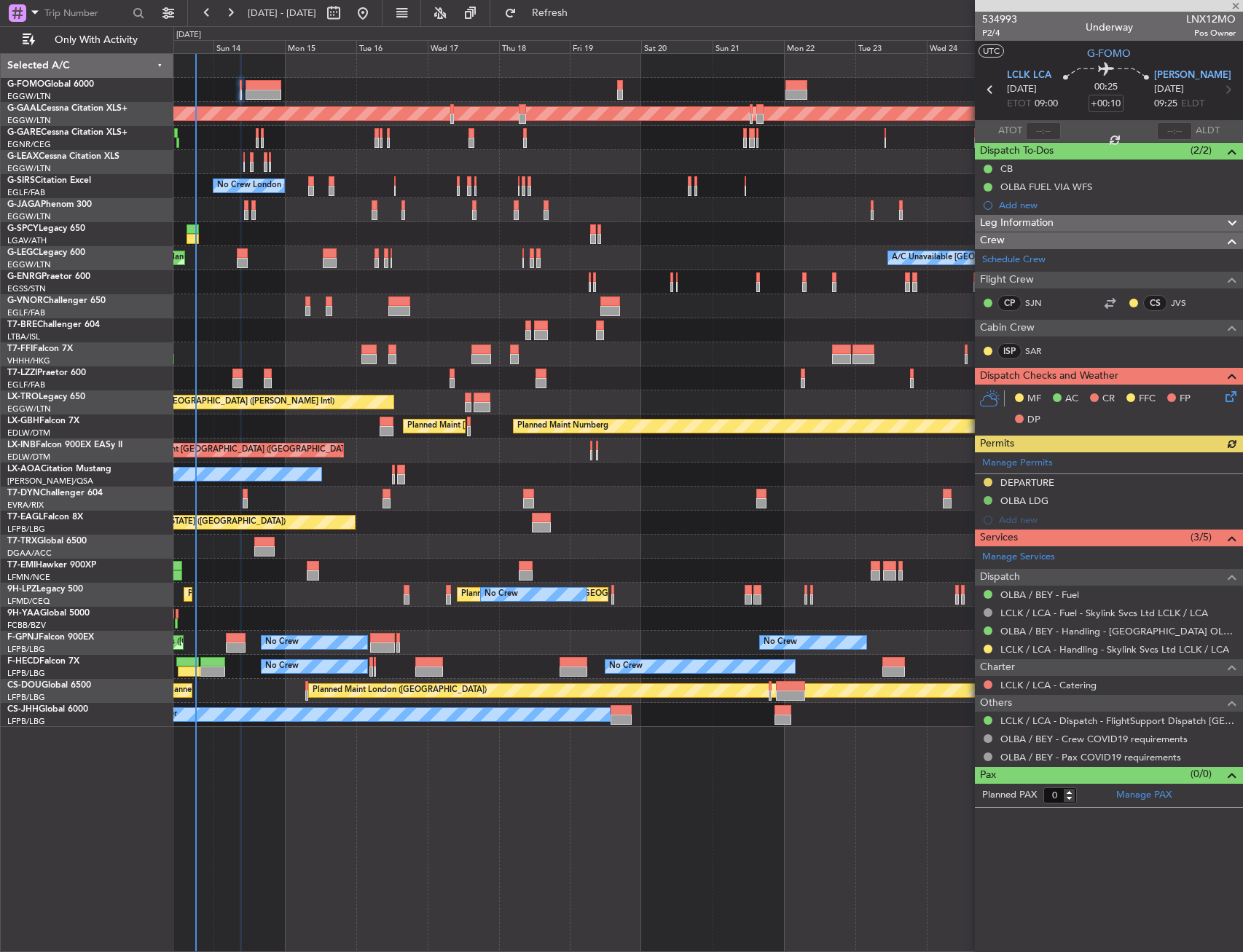
click at [1232, 394] on icon at bounding box center [1227, 394] width 12 height 12
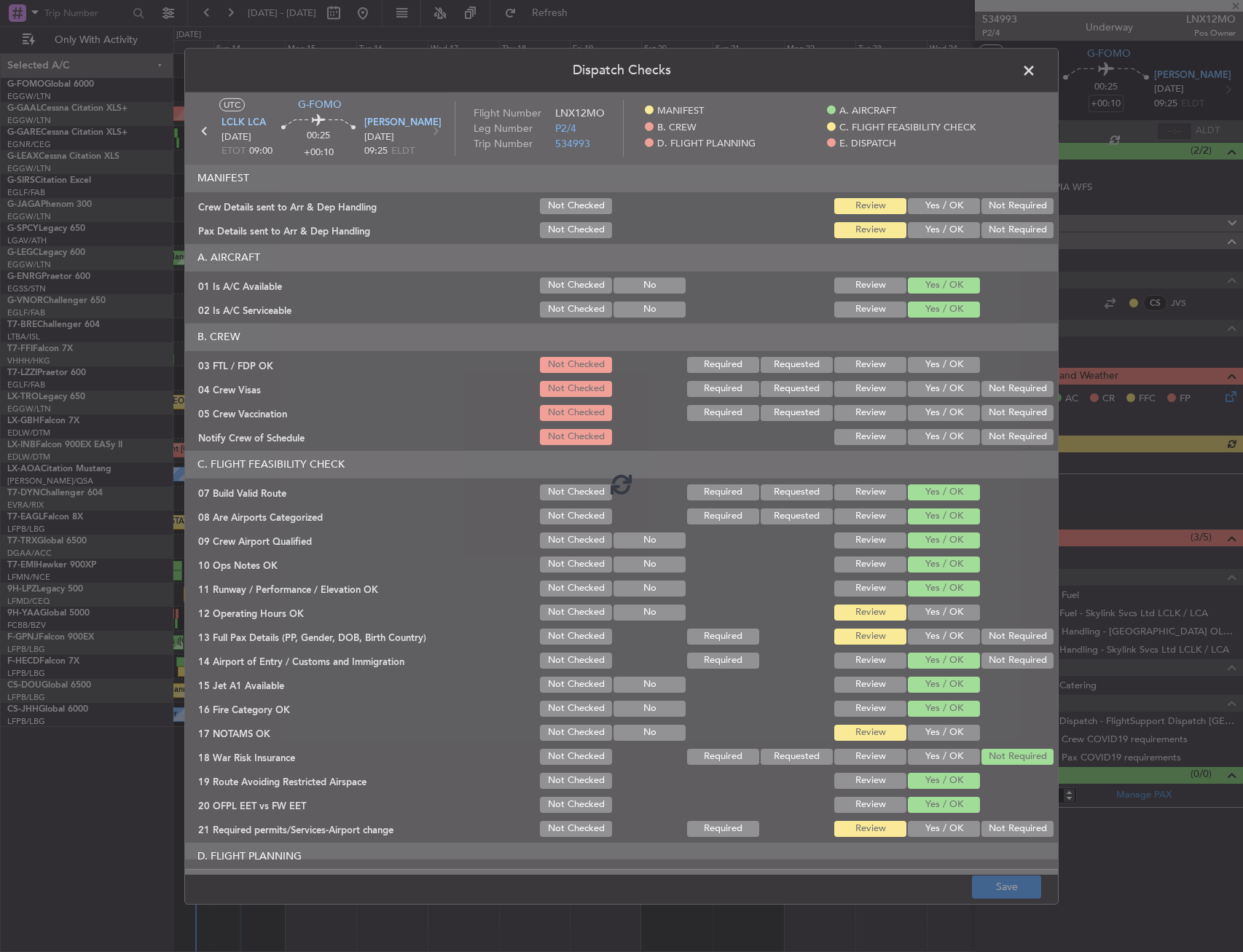
click at [929, 223] on div at bounding box center [622, 483] width 872 height 782
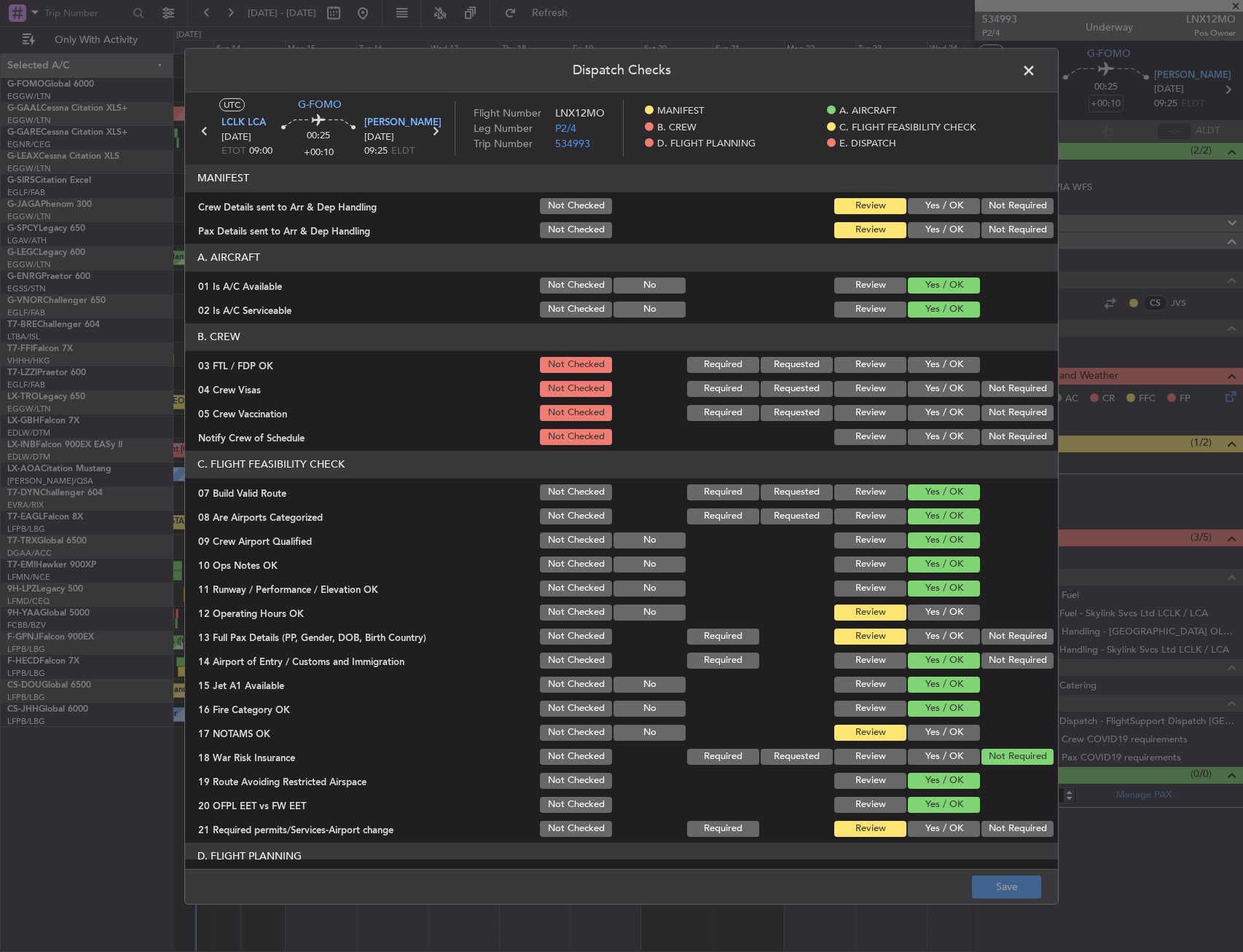
click at [925, 235] on button "Yes / OK" at bounding box center [944, 230] width 73 height 16
click at [929, 203] on button "Yes / OK" at bounding box center [944, 206] width 73 height 16
click at [926, 608] on button "Yes / OK" at bounding box center [944, 612] width 73 height 16
click at [925, 633] on button "Yes / OK" at bounding box center [944, 636] width 73 height 16
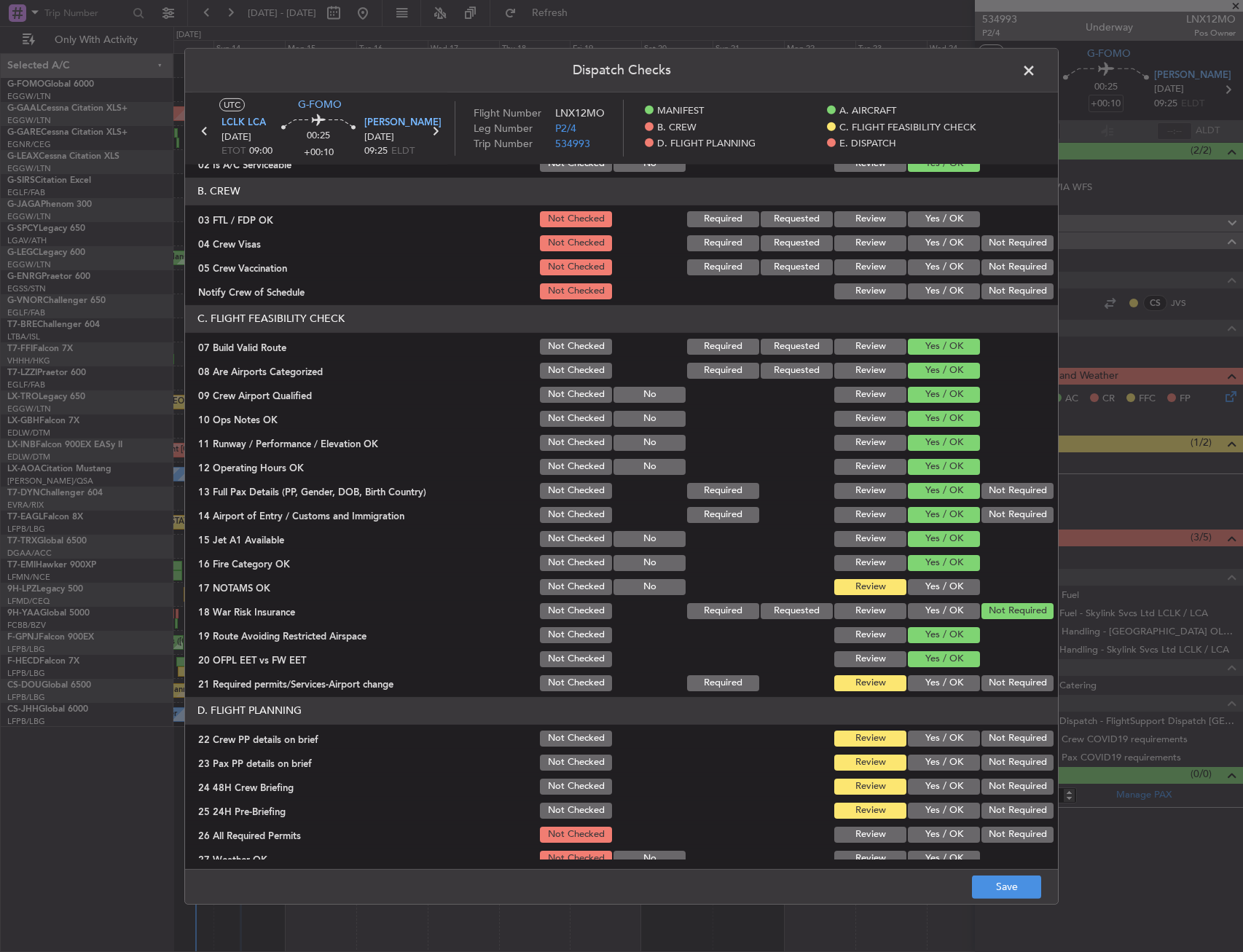
click at [934, 585] on button "Yes / OK" at bounding box center [944, 587] width 73 height 16
click at [925, 689] on button "Yes / OK" at bounding box center [944, 682] width 73 height 16
drag, startPoint x: 929, startPoint y: 738, endPoint x: 927, endPoint y: 773, distance: 35.1
click at [929, 738] on button "Yes / OK" at bounding box center [944, 738] width 73 height 16
click at [924, 772] on div "Yes / OK" at bounding box center [942, 763] width 73 height 20
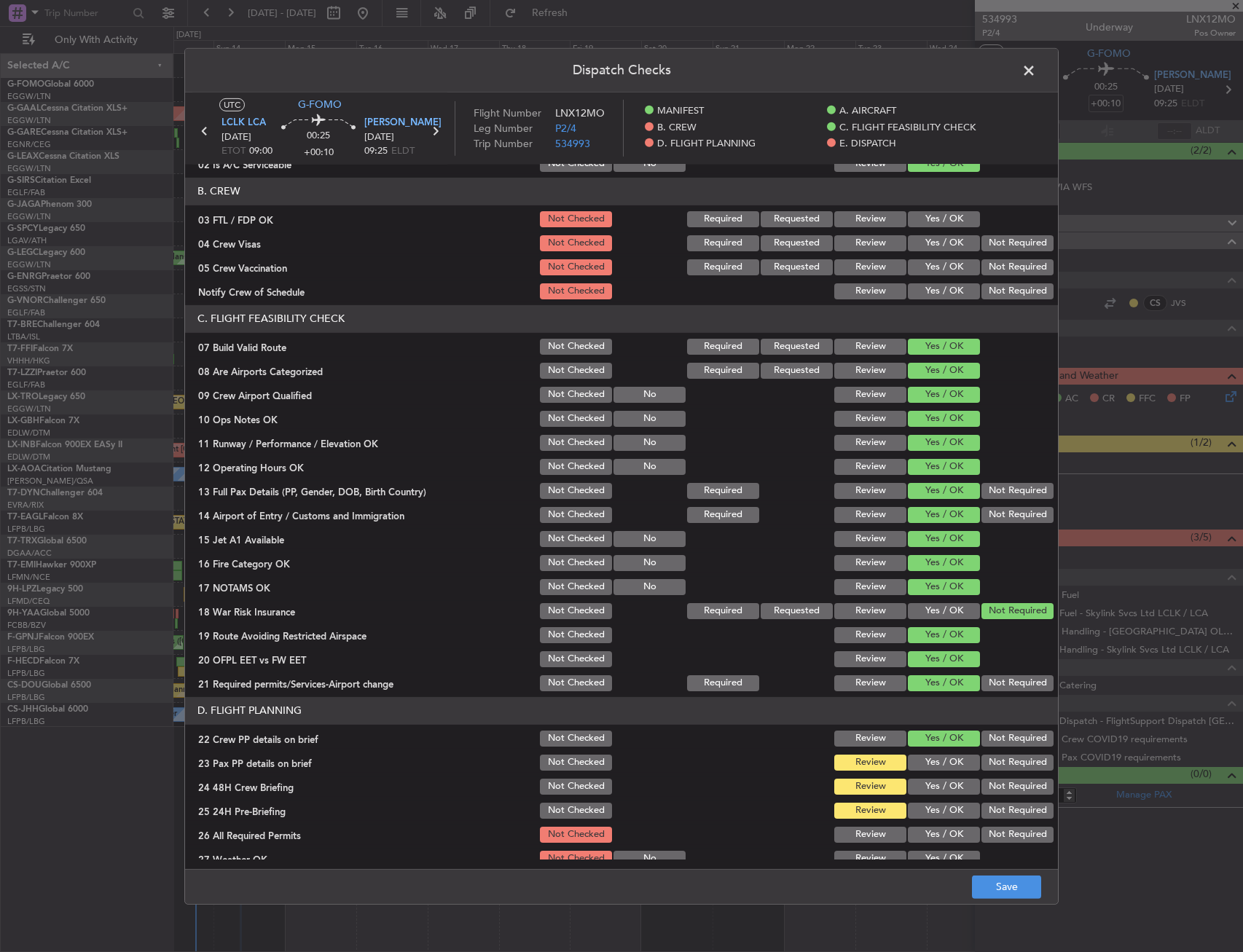
click at [925, 790] on button "Yes / OK" at bounding box center [944, 786] width 73 height 16
click at [935, 763] on button "Yes / OK" at bounding box center [944, 762] width 73 height 16
click at [990, 808] on button "Not Required" at bounding box center [1017, 810] width 73 height 16
click at [1006, 901] on footer "Save" at bounding box center [622, 887] width 872 height 35
click at [1006, 890] on button "Save" at bounding box center [1005, 887] width 69 height 23
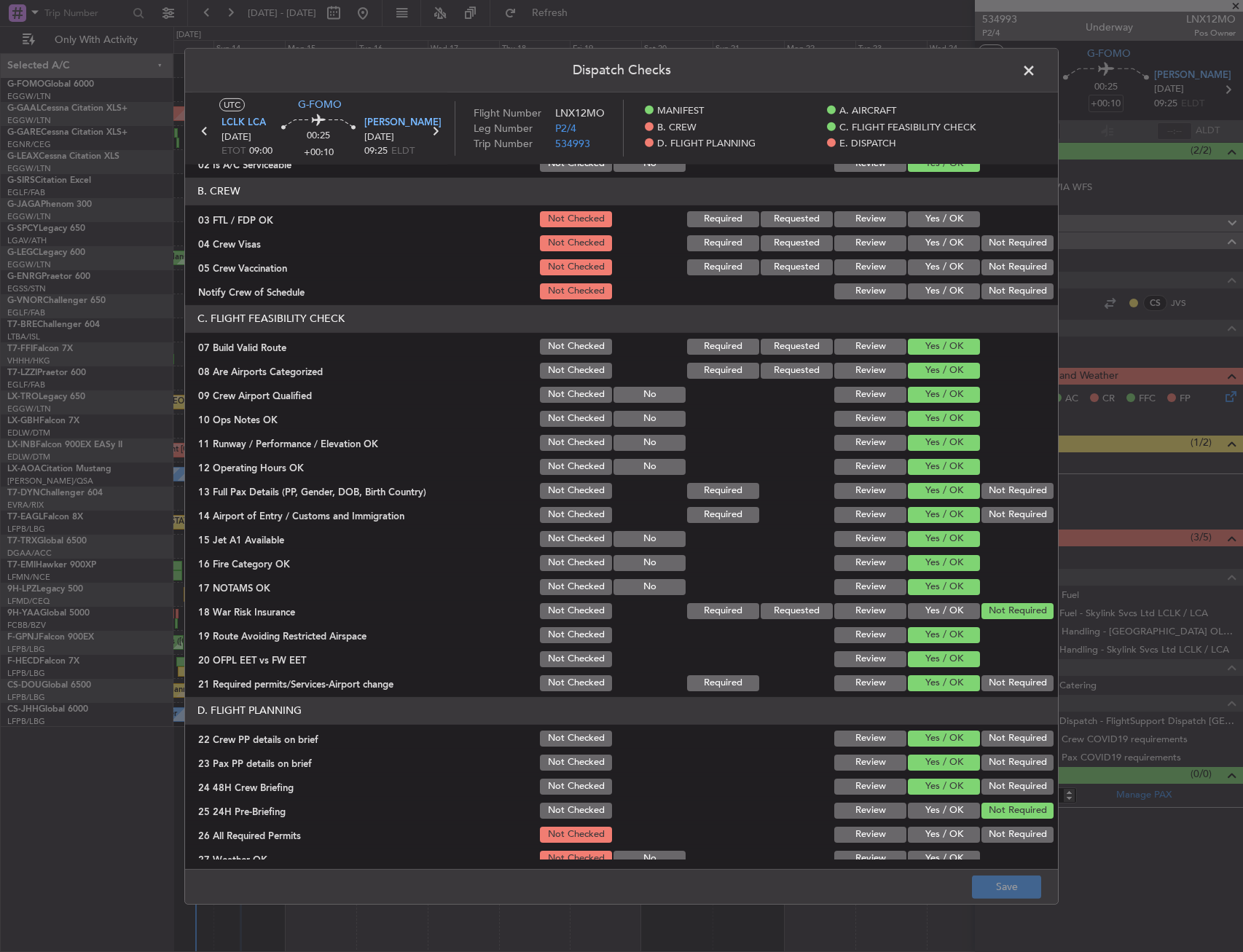
click at [1036, 72] on span at bounding box center [1036, 73] width 0 height 29
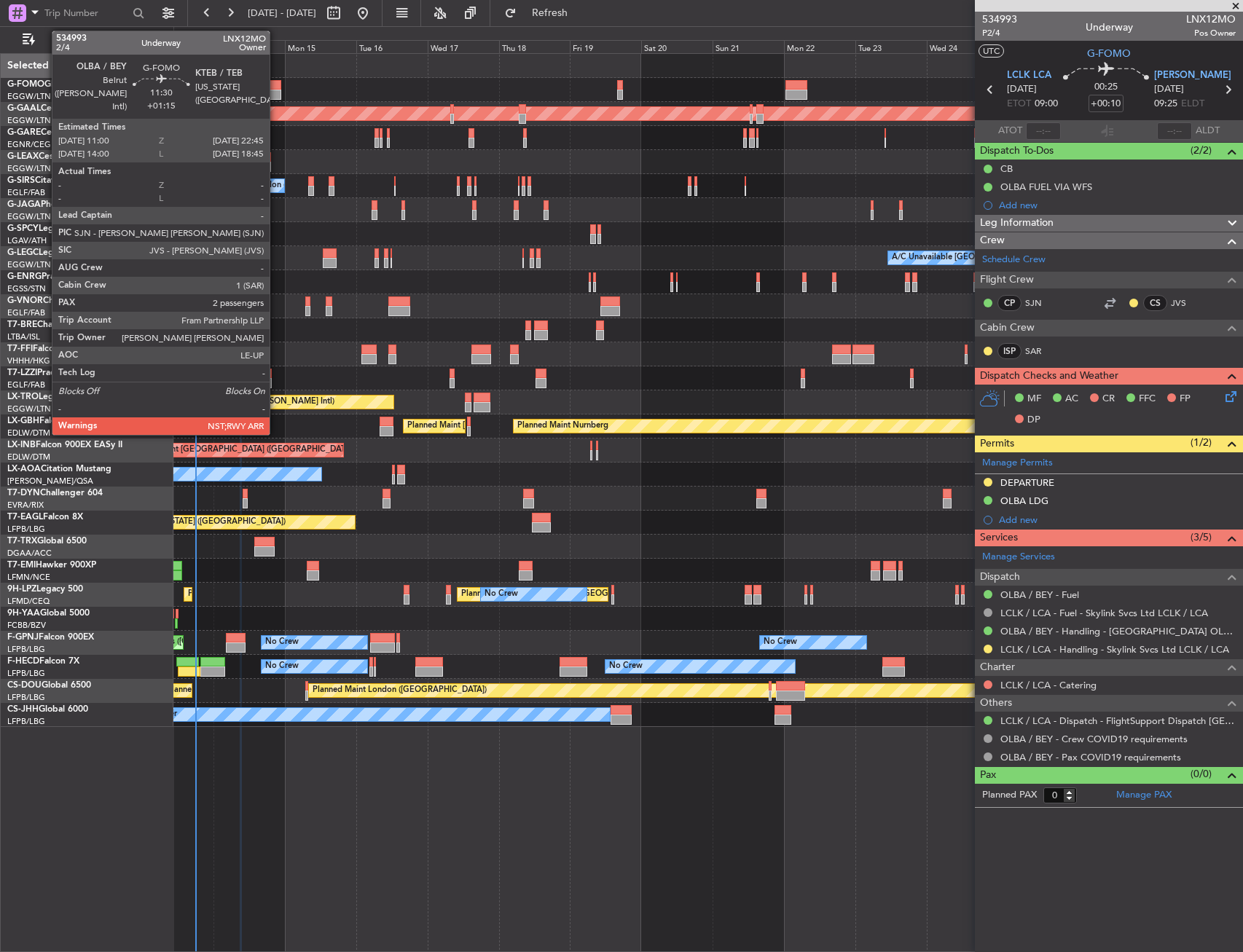
click at [276, 86] on div at bounding box center [263, 84] width 35 height 10
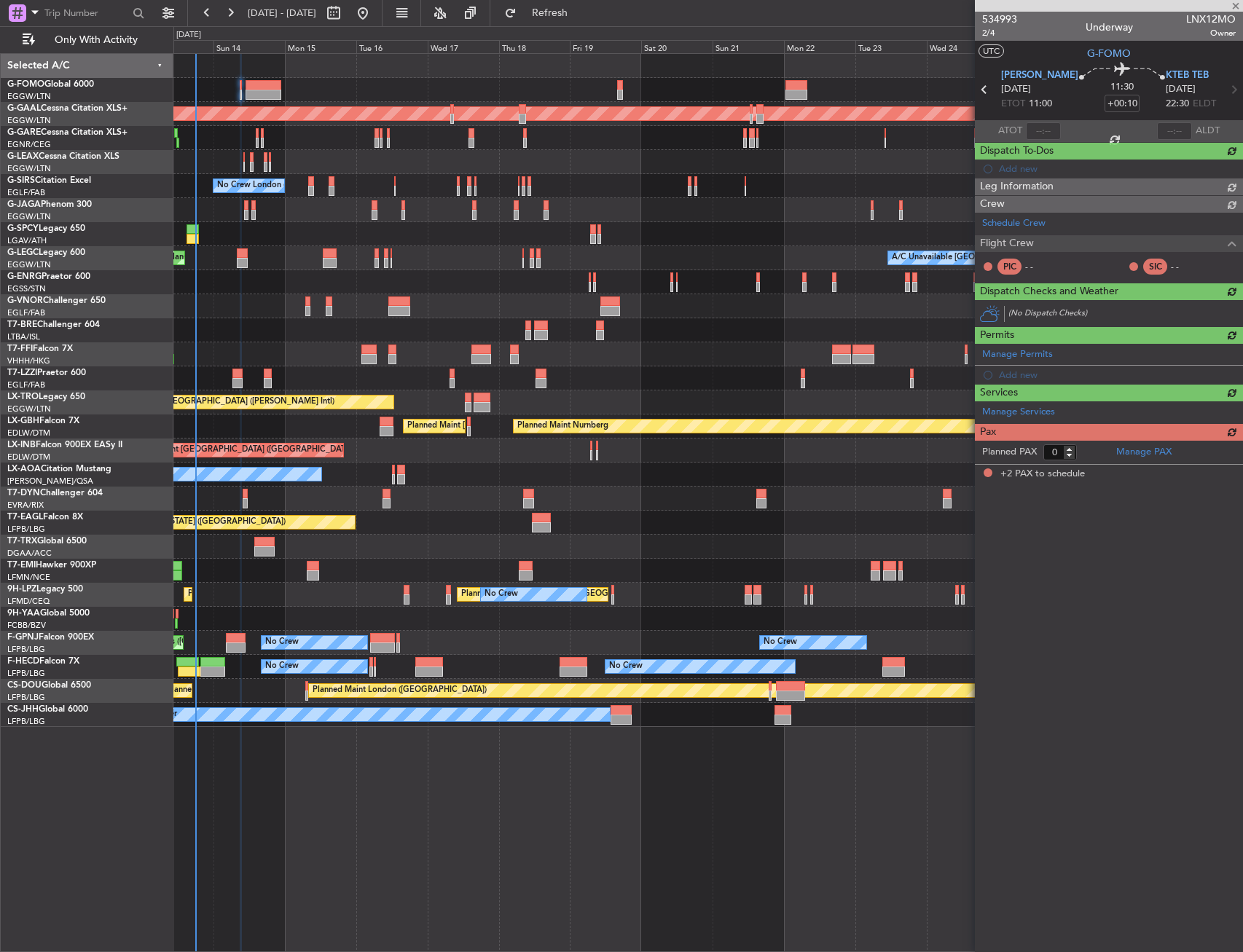
type input "+01:15"
type input "2"
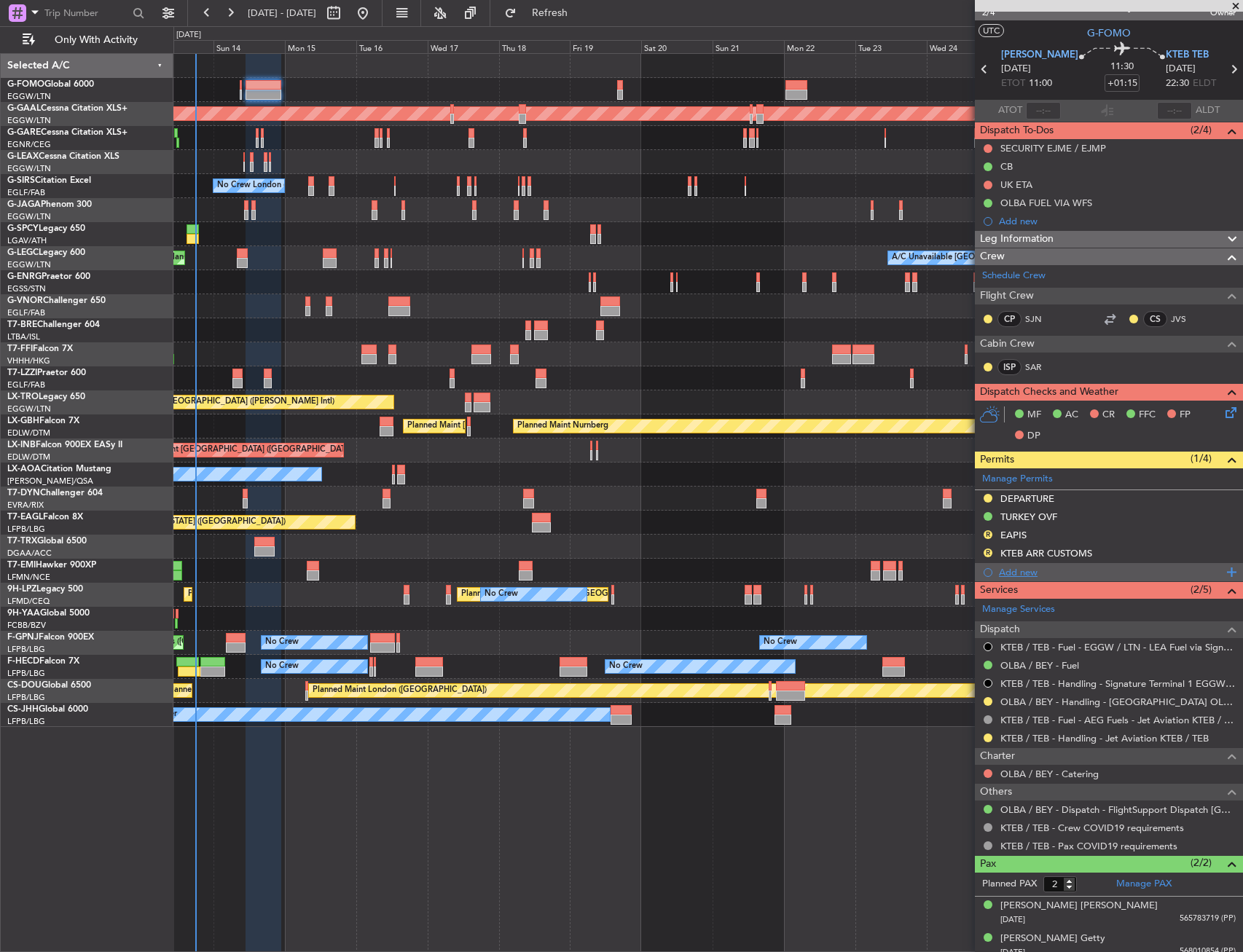
scroll to position [30, 0]
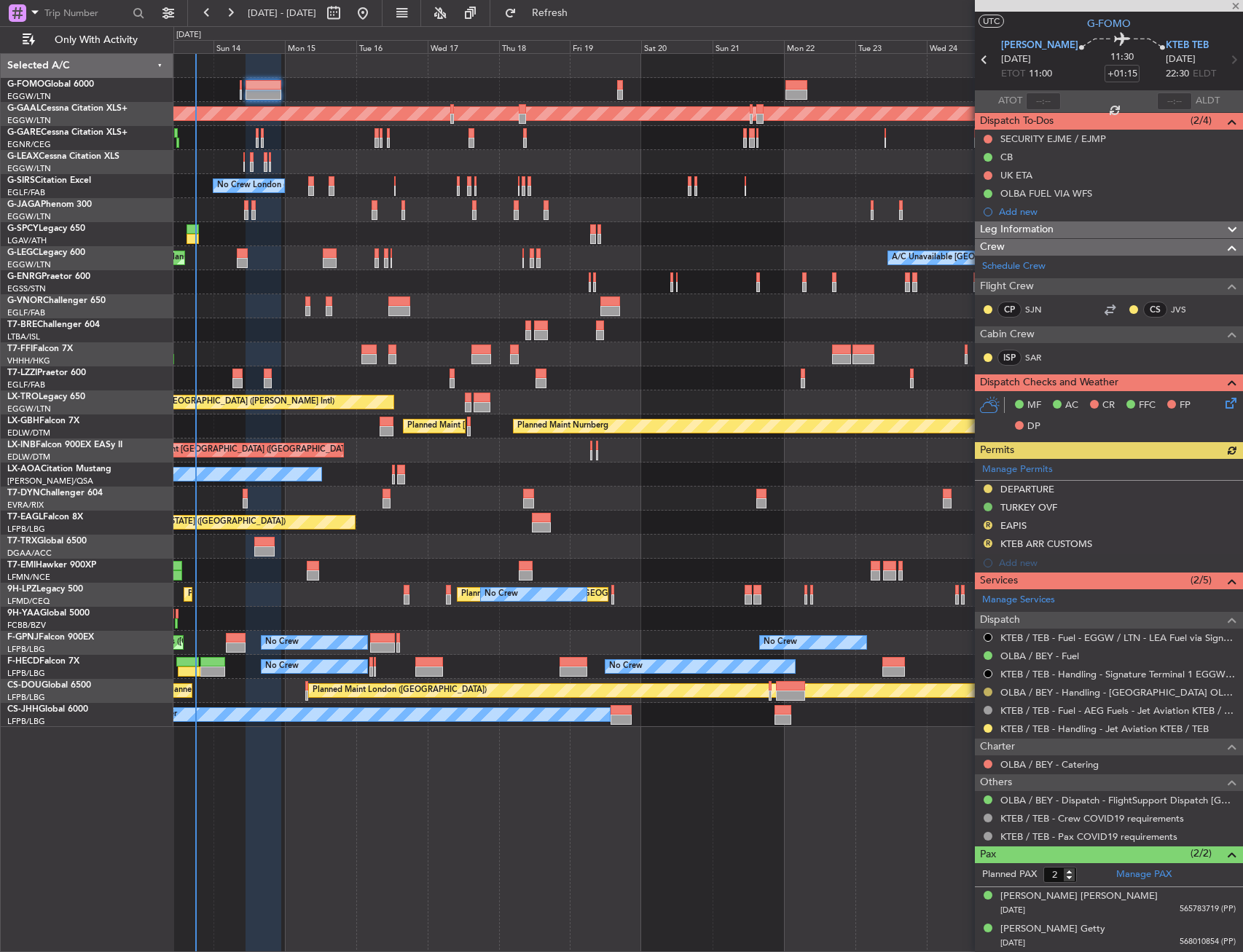
click at [987, 689] on button at bounding box center [988, 692] width 9 height 9
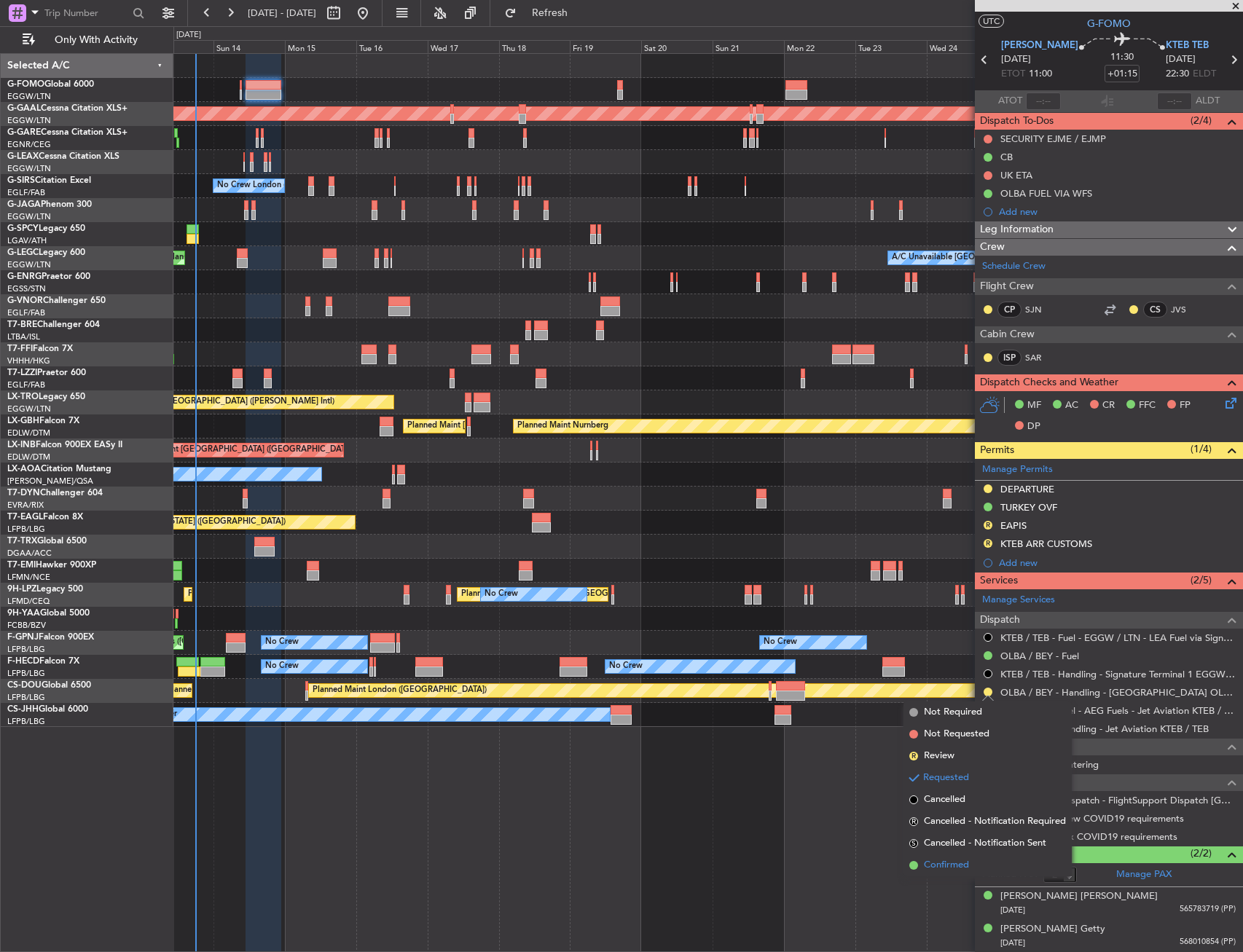
click at [936, 866] on span "Confirmed" at bounding box center [946, 866] width 45 height 15
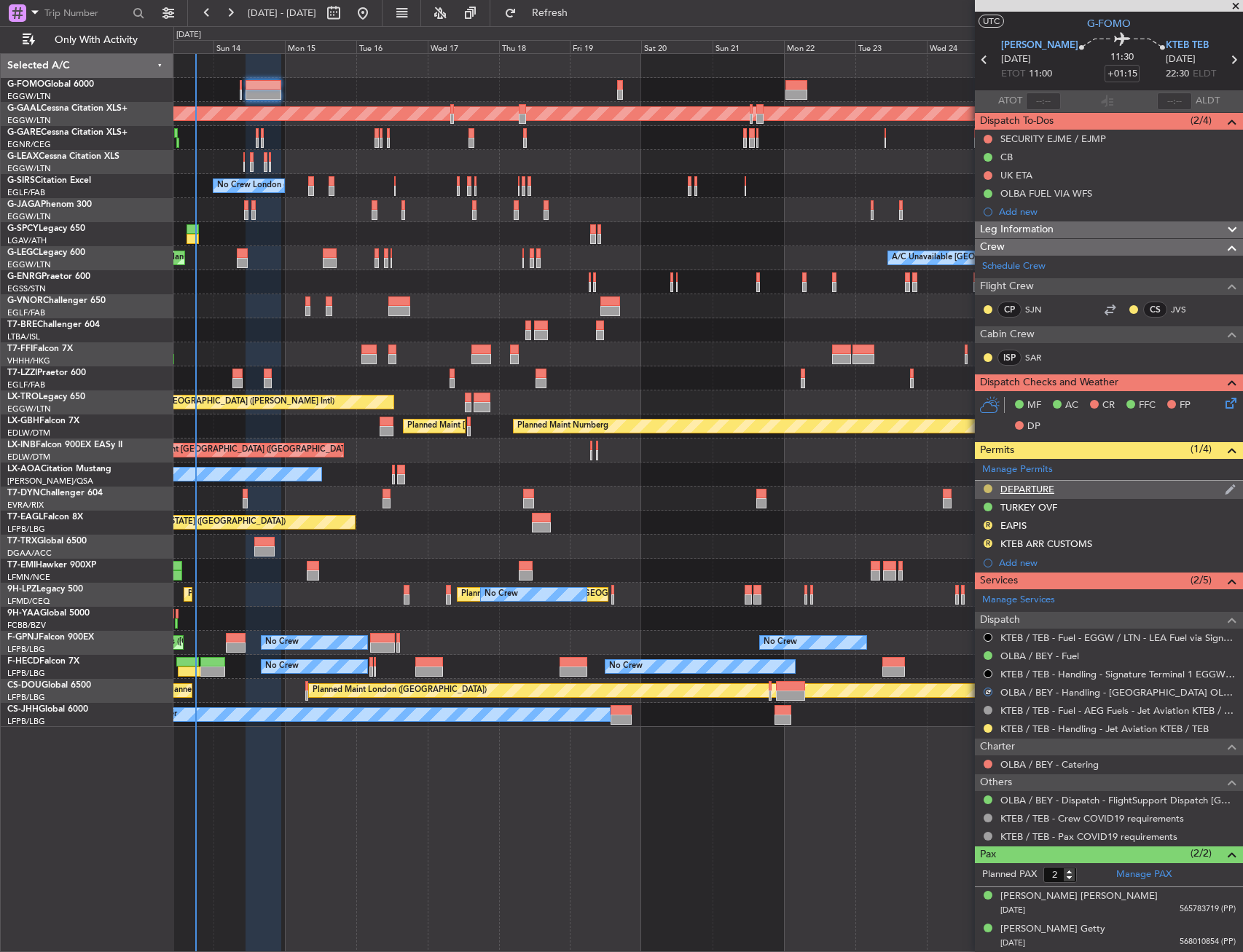
click at [991, 487] on button at bounding box center [988, 489] width 9 height 9
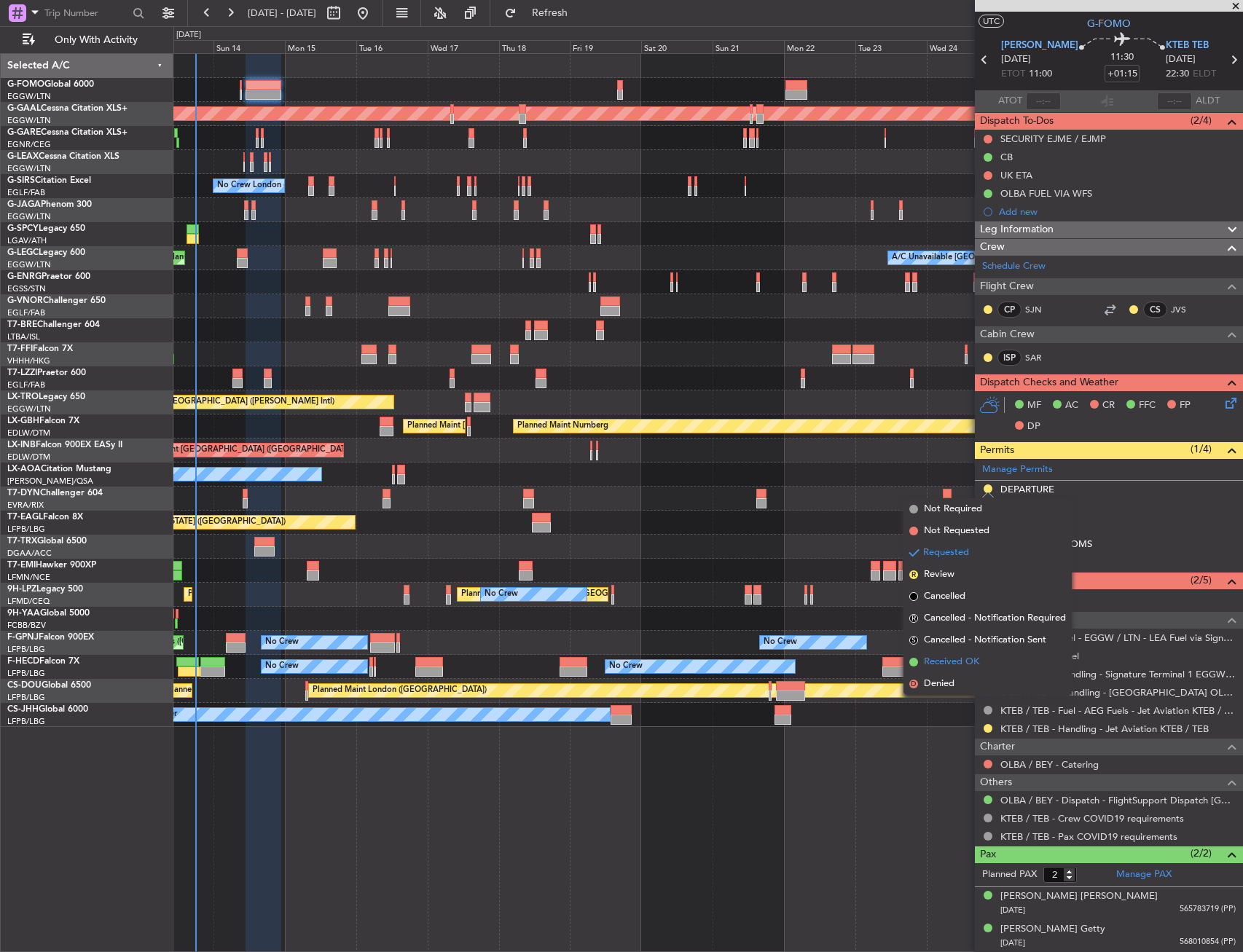
click at [957, 665] on span "Received OK" at bounding box center [951, 662] width 55 height 15
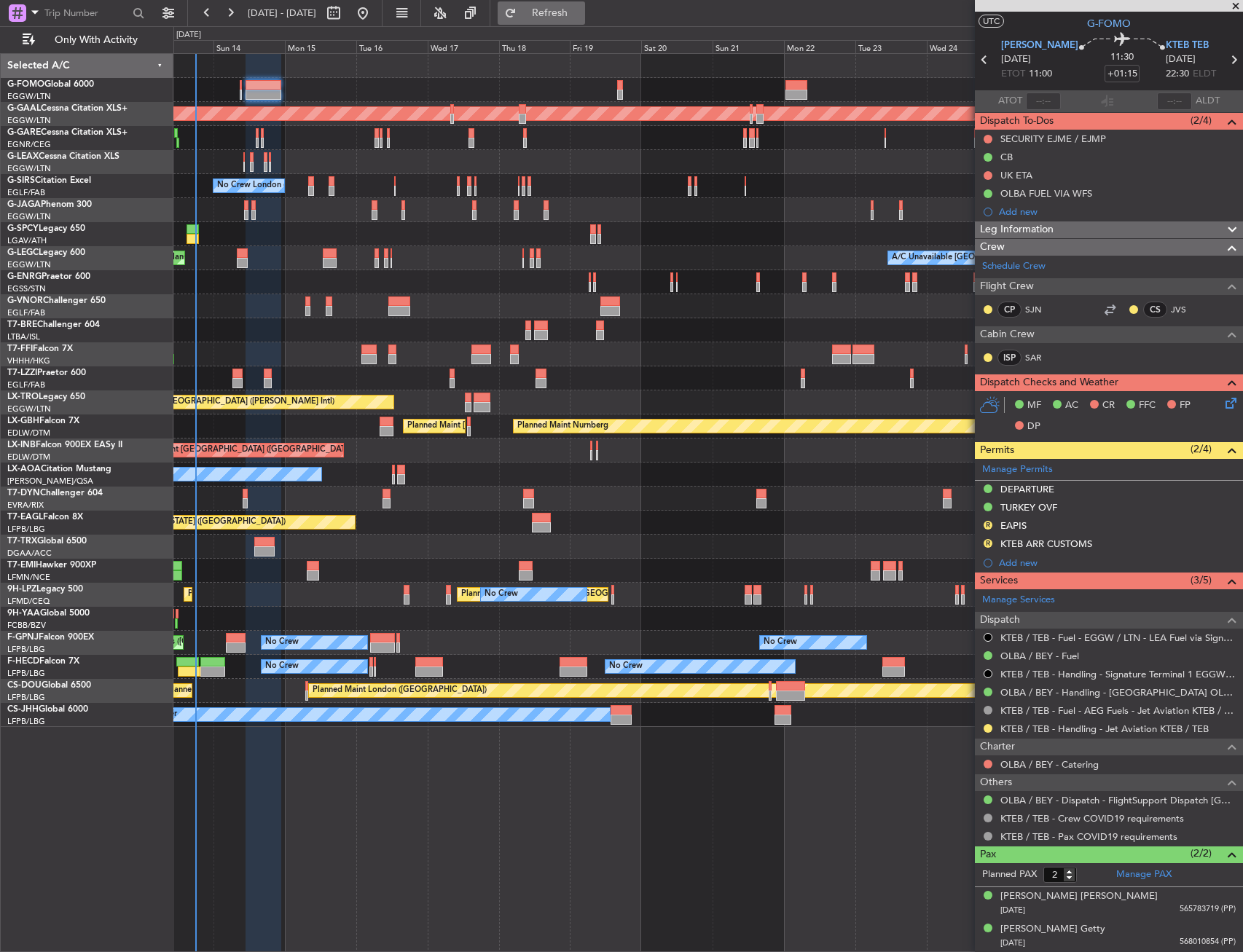
click at [585, 2] on button "Refresh" at bounding box center [541, 13] width 87 height 23
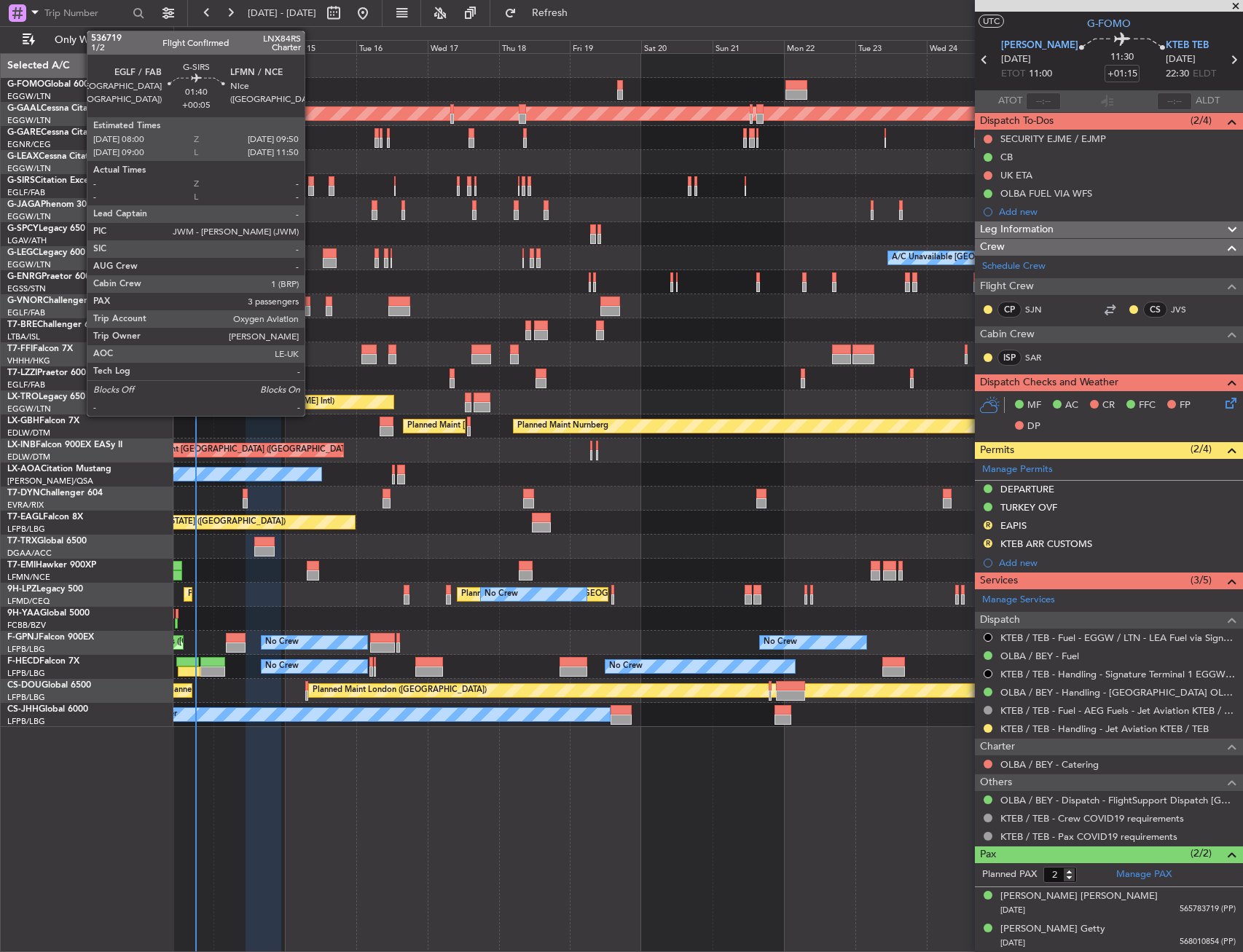
click at [311, 182] on div at bounding box center [311, 181] width 6 height 10
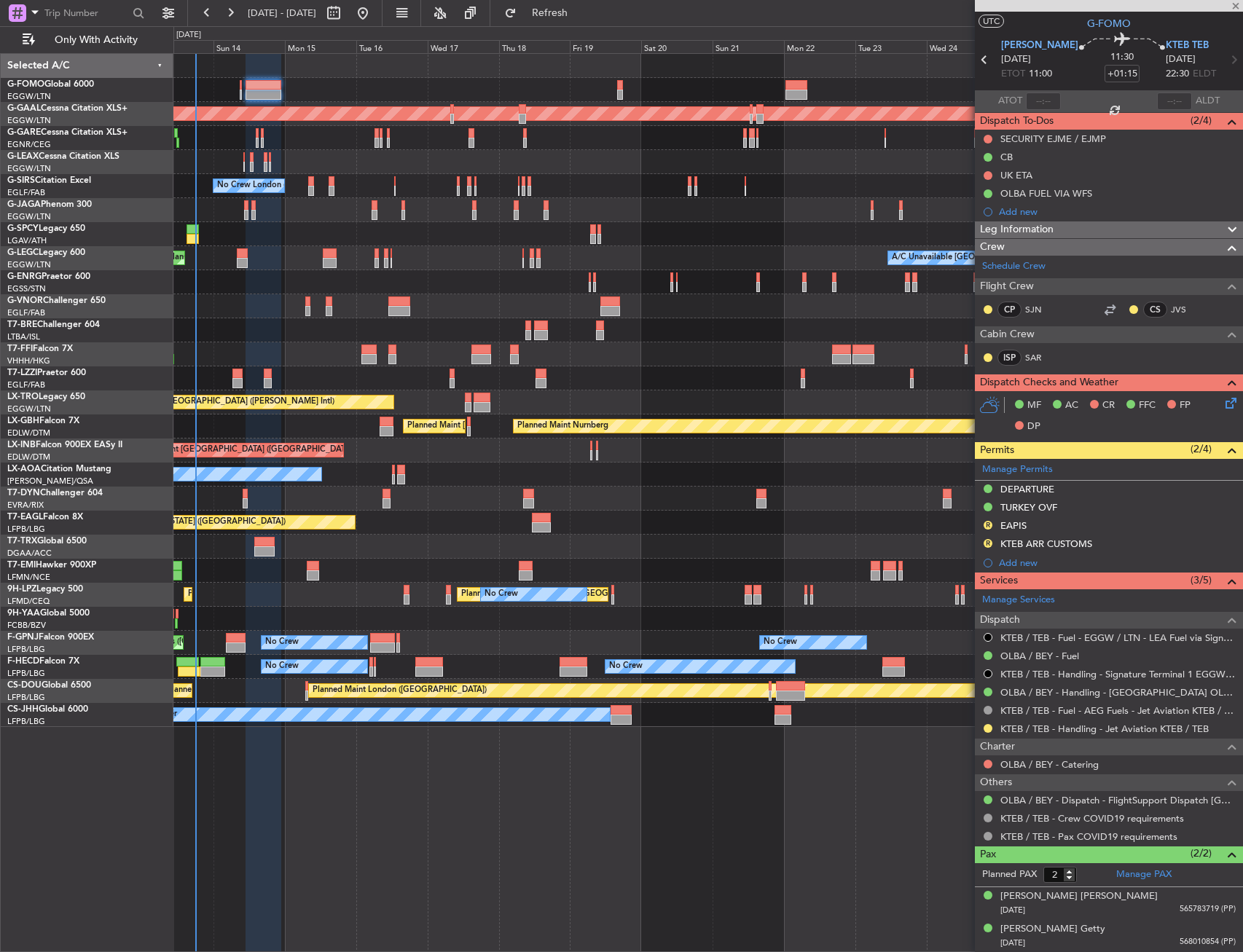
type input "+00:05"
type input "3"
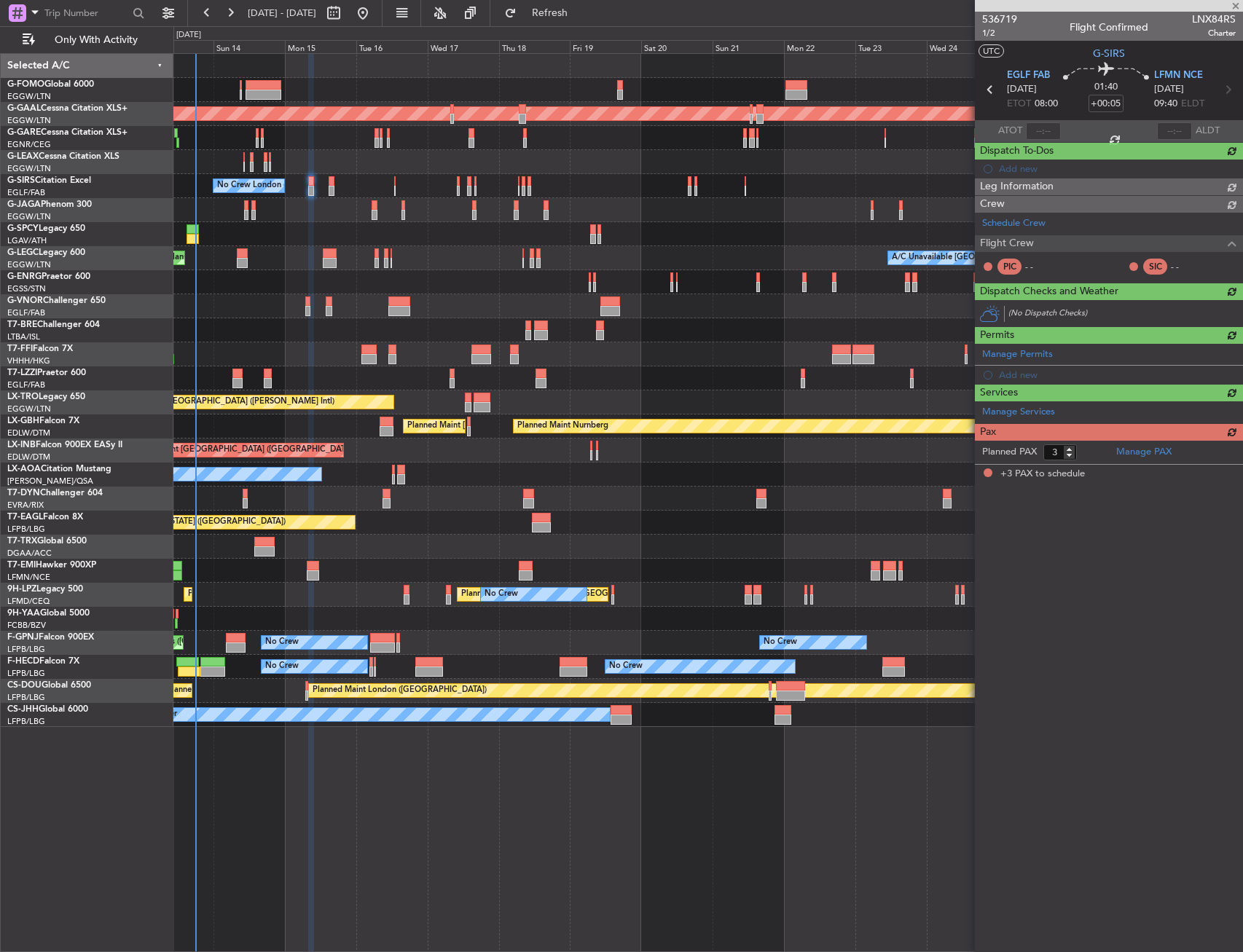
scroll to position [0, 0]
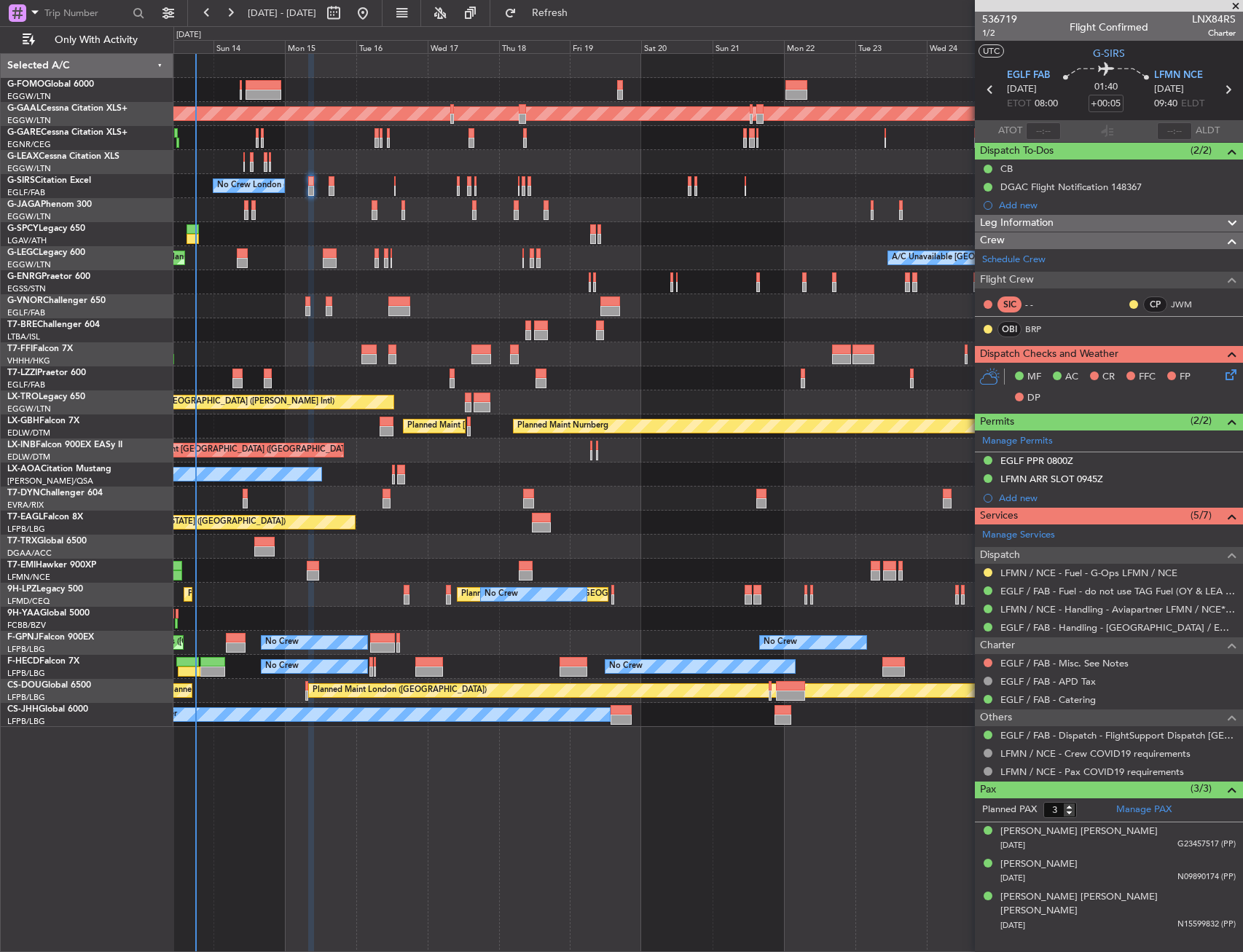
drag, startPoint x: 985, startPoint y: 570, endPoint x: 982, endPoint y: 614, distance: 44.1
click at [985, 570] on button at bounding box center [988, 573] width 9 height 9
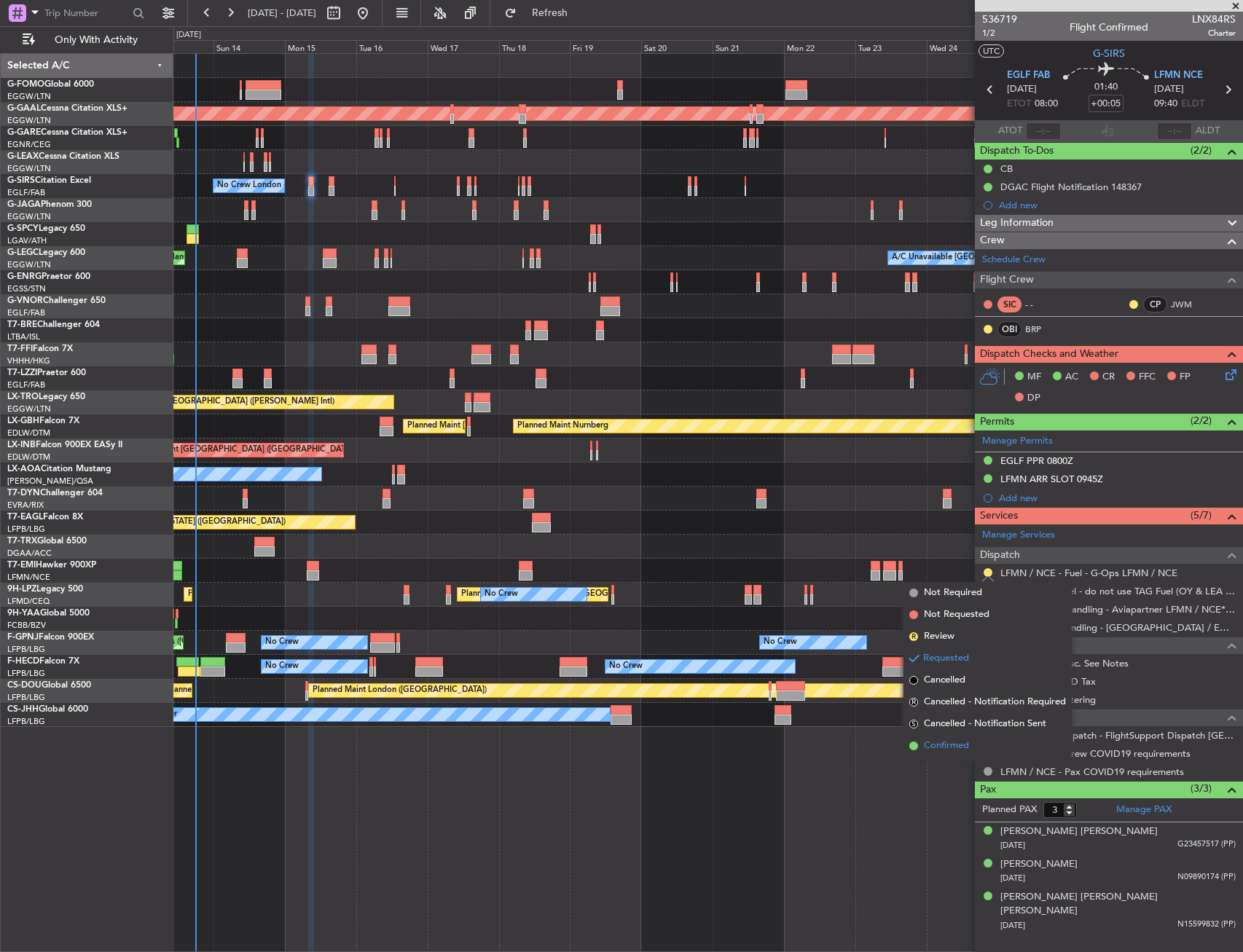
click at [939, 742] on span "Confirmed" at bounding box center [946, 745] width 45 height 15
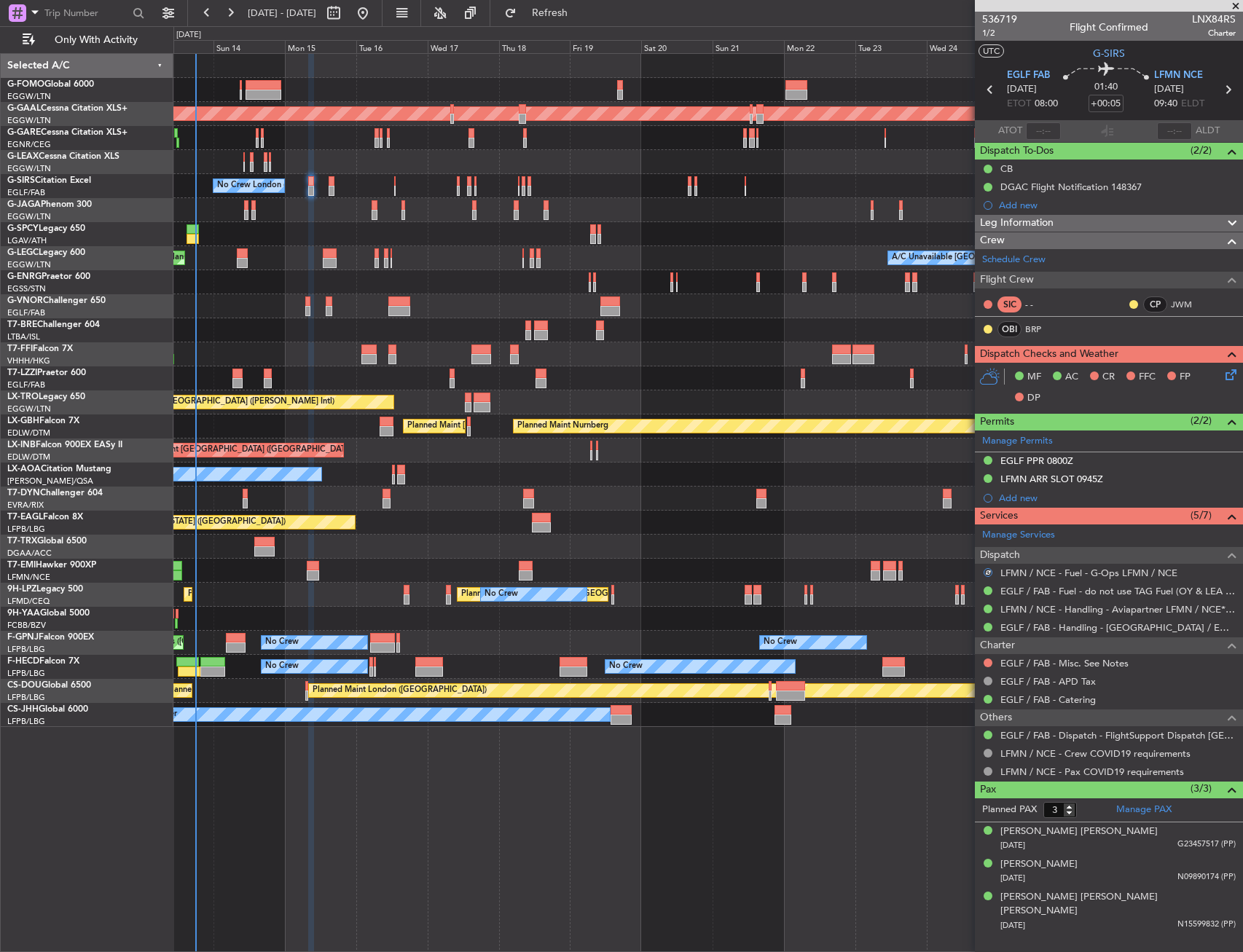
click at [327, 177] on div "No Crew London (Farnborough) AOG Maint Kemble Planned Maint London (Farnborough)" at bounding box center [708, 186] width 1069 height 24
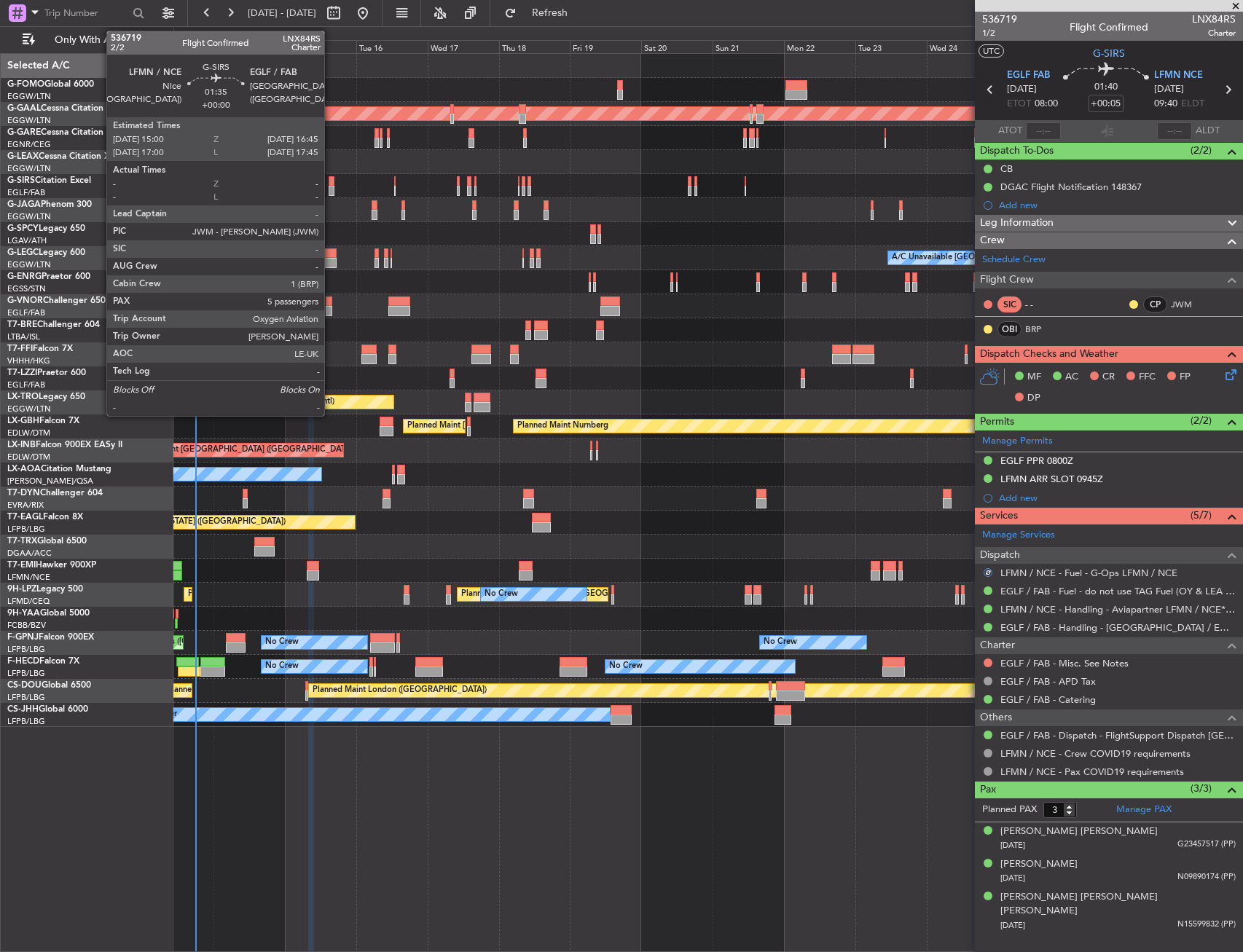
click at [330, 177] on div at bounding box center [331, 181] width 6 height 10
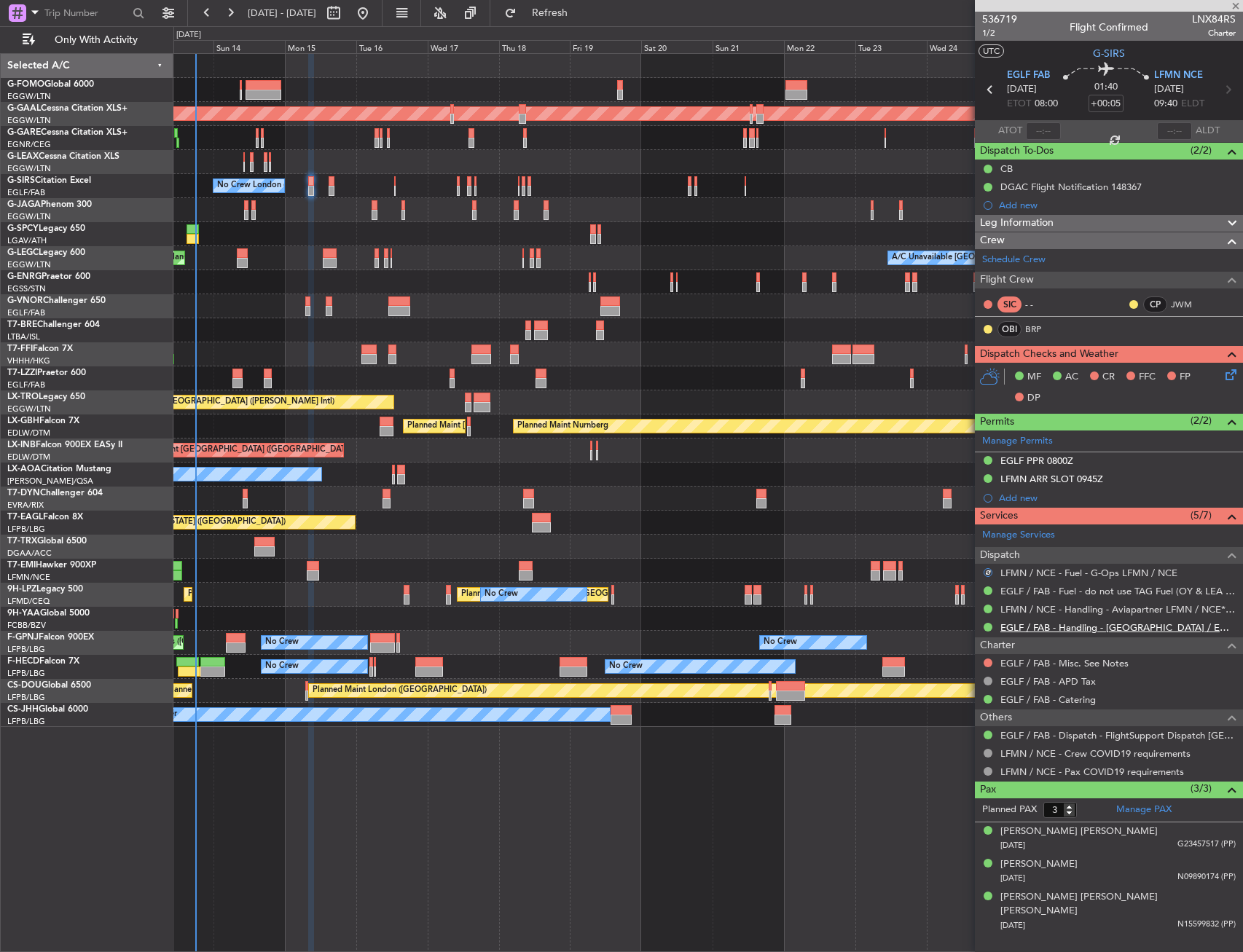
type input "5"
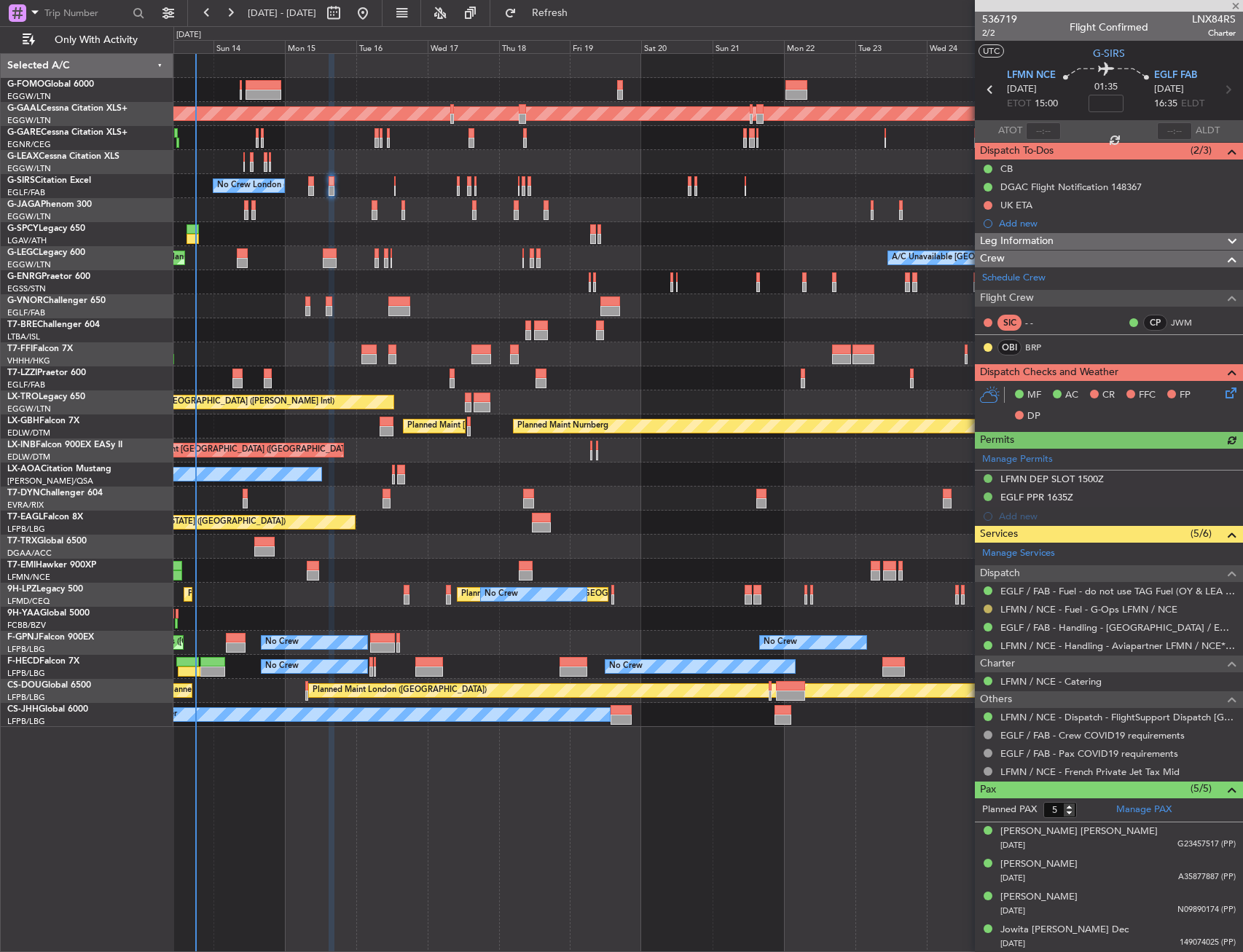
drag, startPoint x: 989, startPoint y: 610, endPoint x: 985, endPoint y: 618, distance: 8.9
click at [989, 610] on button at bounding box center [988, 610] width 9 height 9
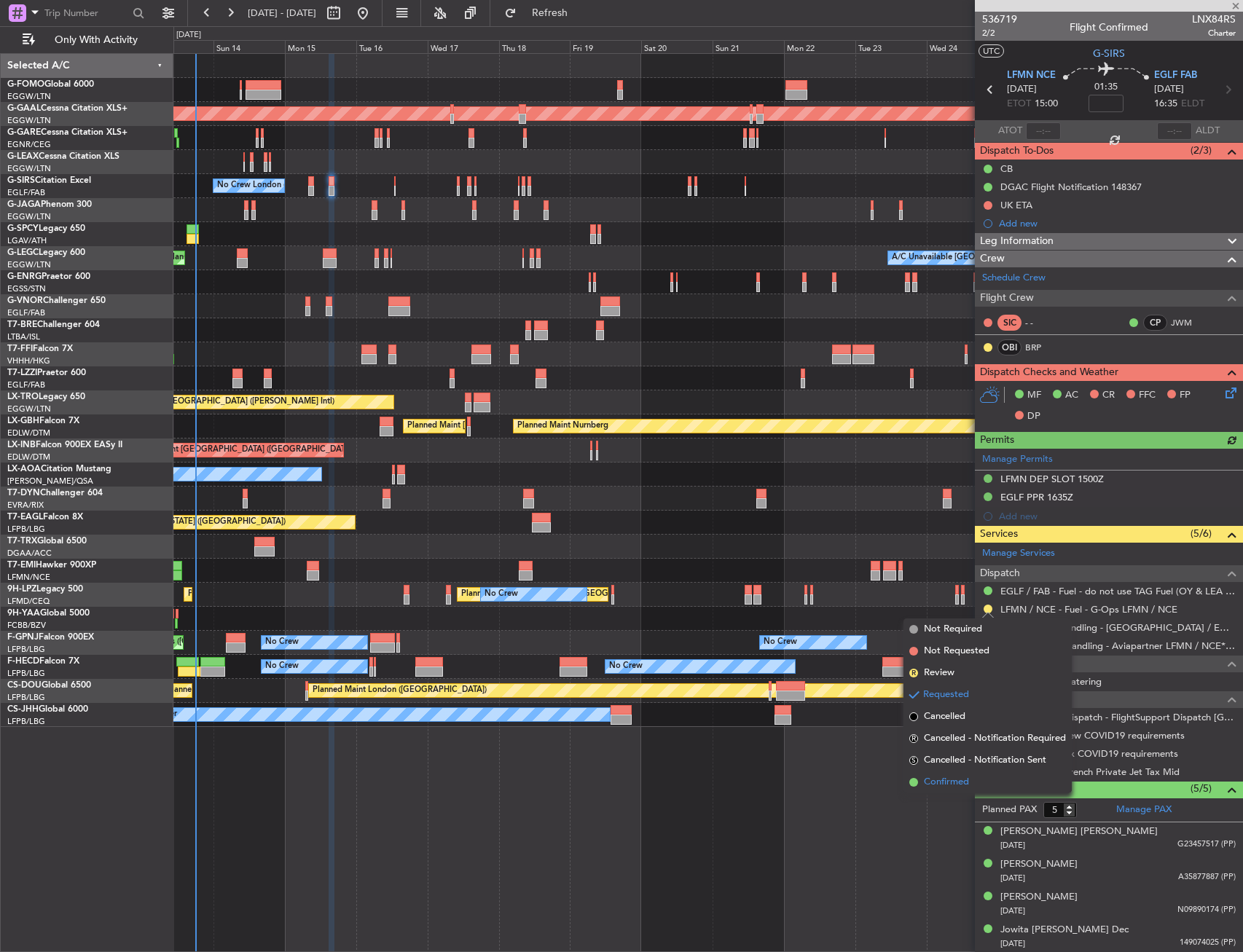
click at [938, 784] on span "Confirmed" at bounding box center [946, 782] width 45 height 15
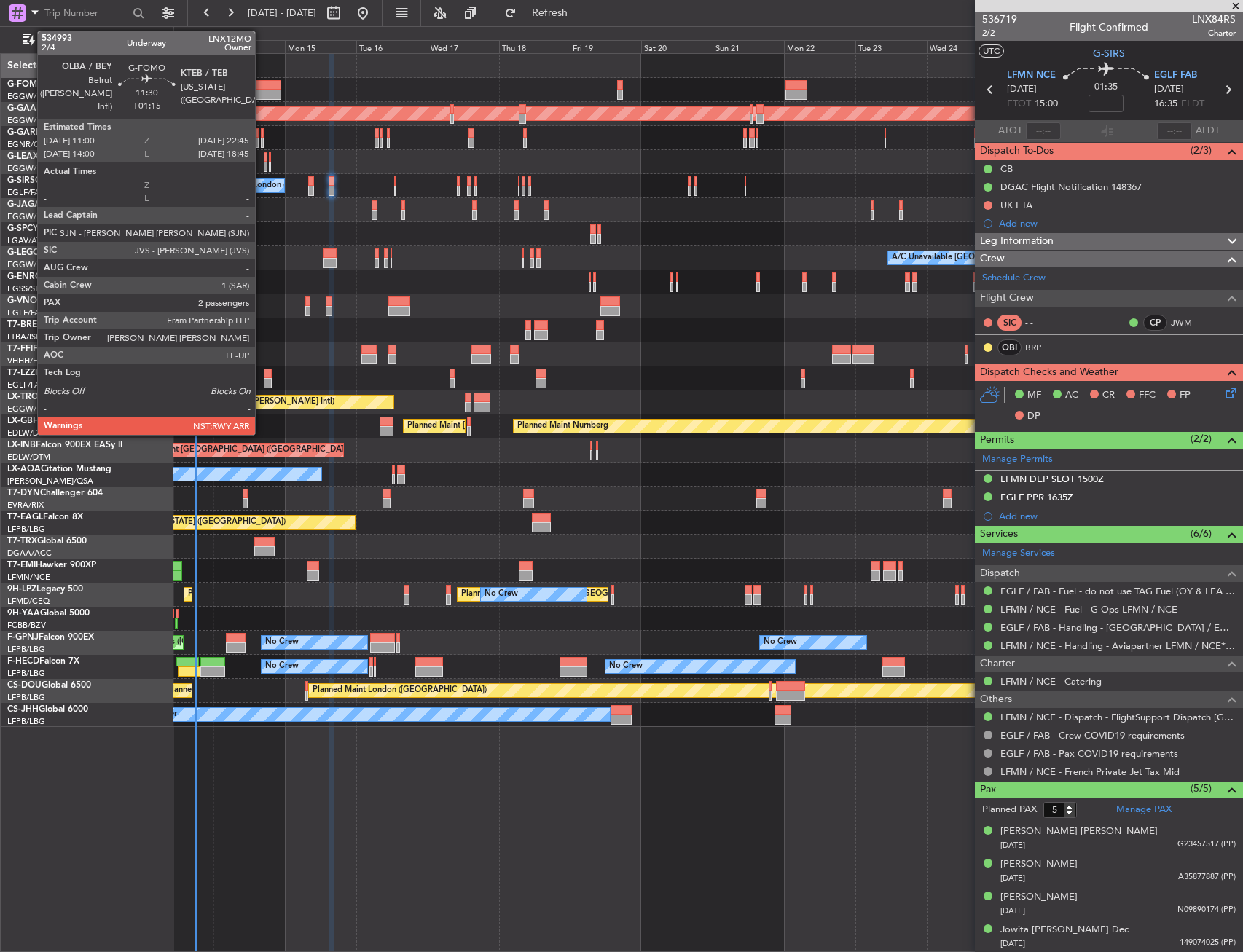
click at [261, 86] on div at bounding box center [263, 84] width 35 height 10
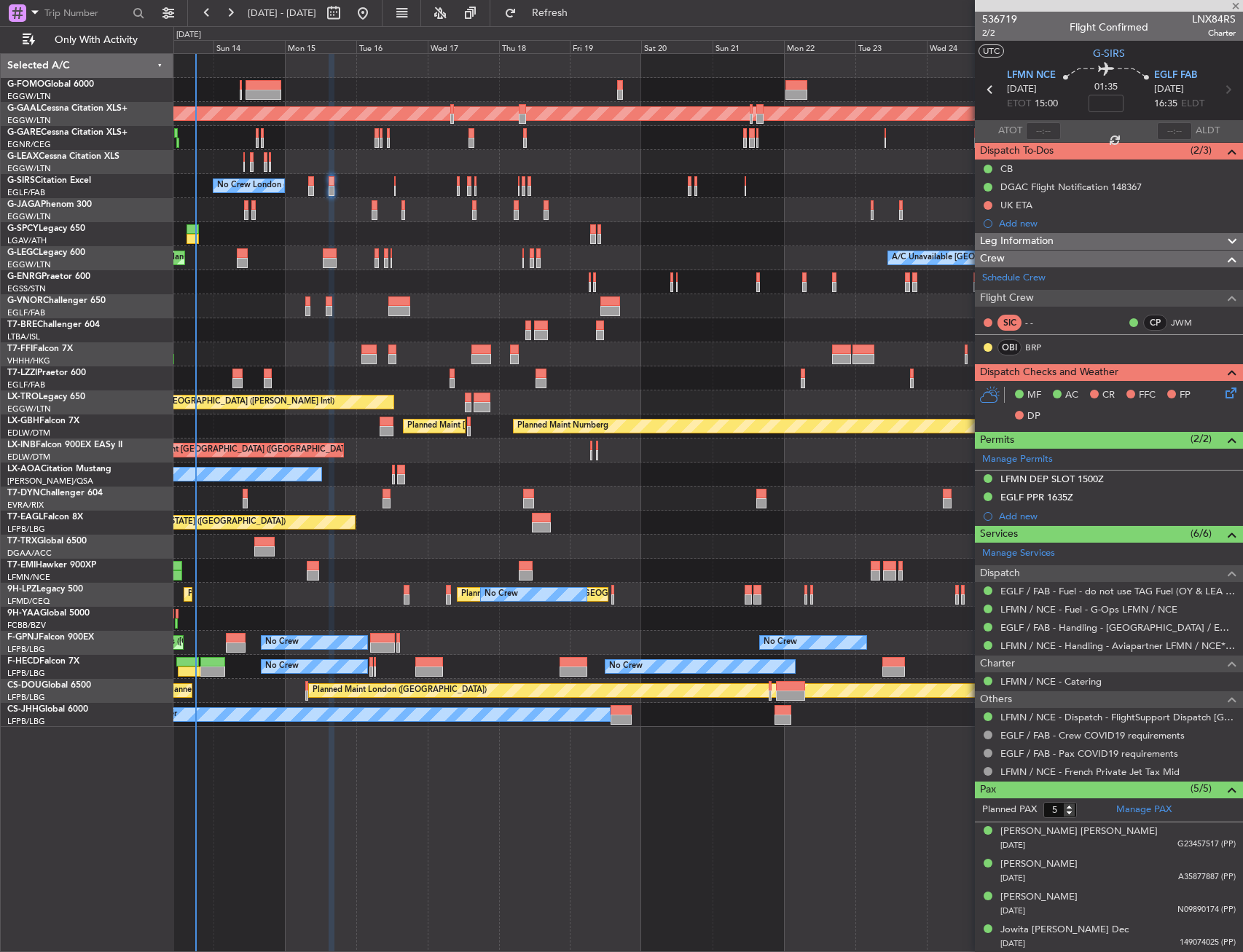
type input "+01:15"
type input "2"
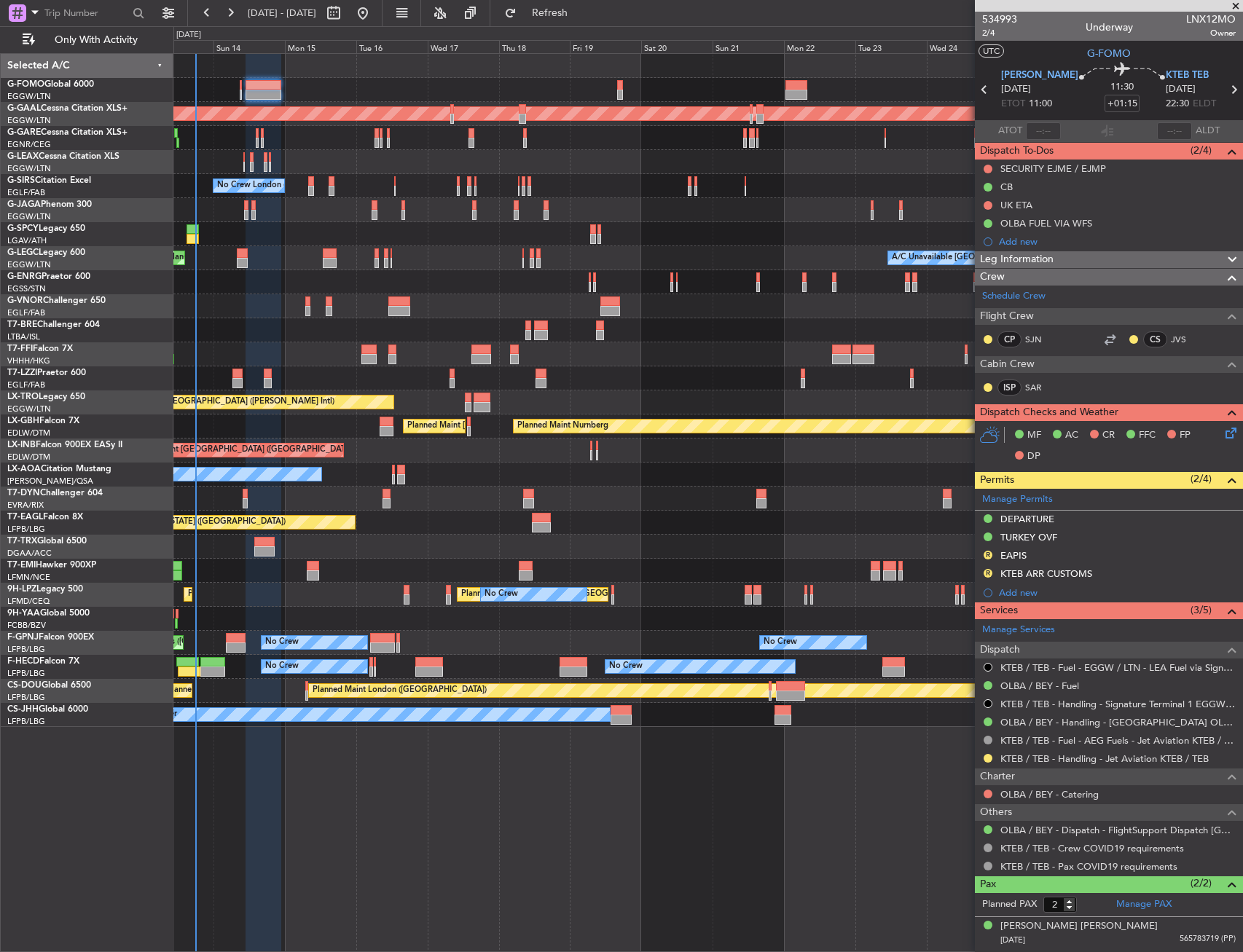
drag, startPoint x: 986, startPoint y: 756, endPoint x: 964, endPoint y: 798, distance: 47.4
click at [986, 756] on button at bounding box center [988, 758] width 9 height 9
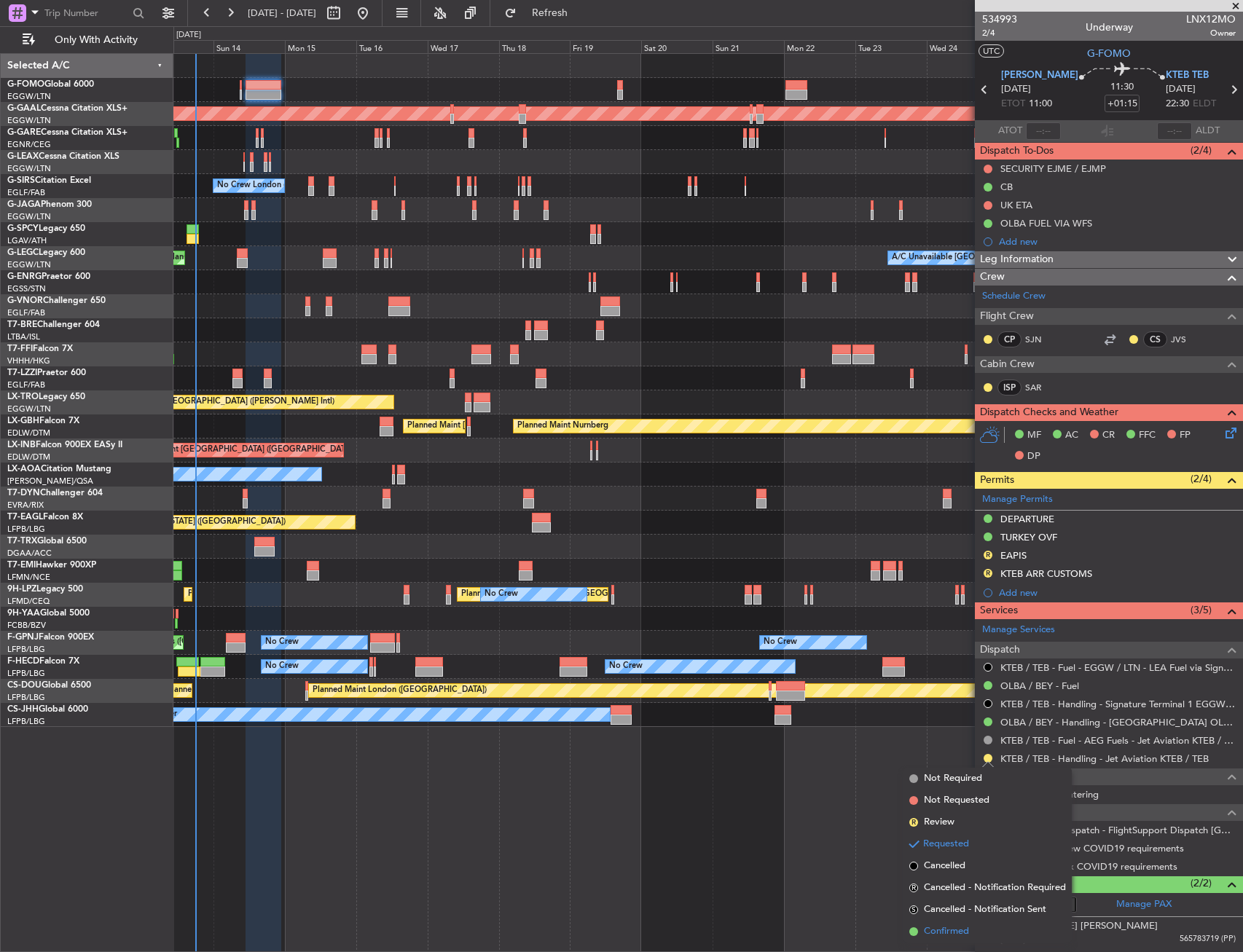
click at [940, 934] on span "Confirmed" at bounding box center [946, 932] width 45 height 15
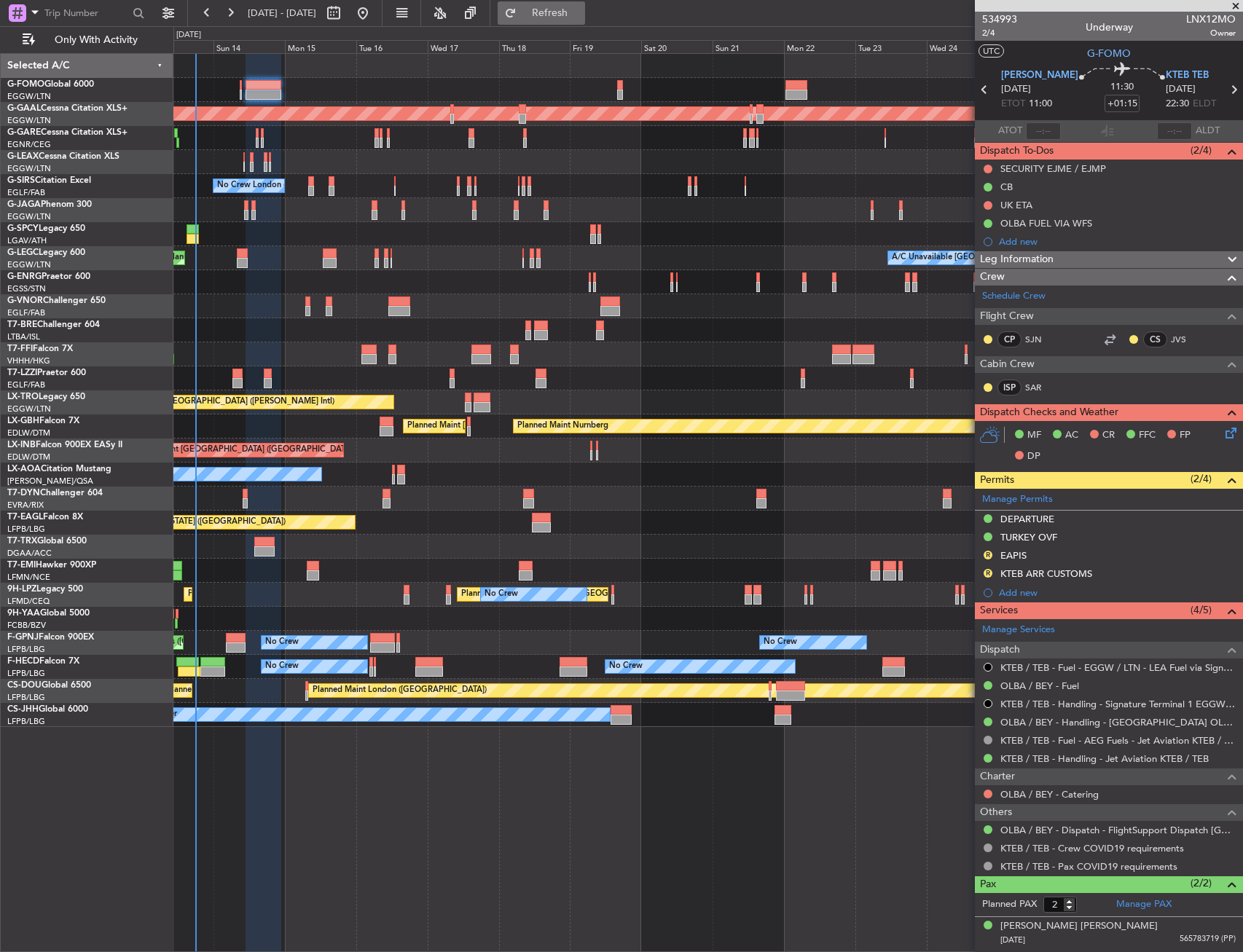
click at [556, 11] on button "Refresh" at bounding box center [541, 13] width 87 height 23
click at [255, 210] on div "Planned Maint [GEOGRAPHIC_DATA] ([GEOGRAPHIC_DATA])" at bounding box center [708, 210] width 1069 height 24
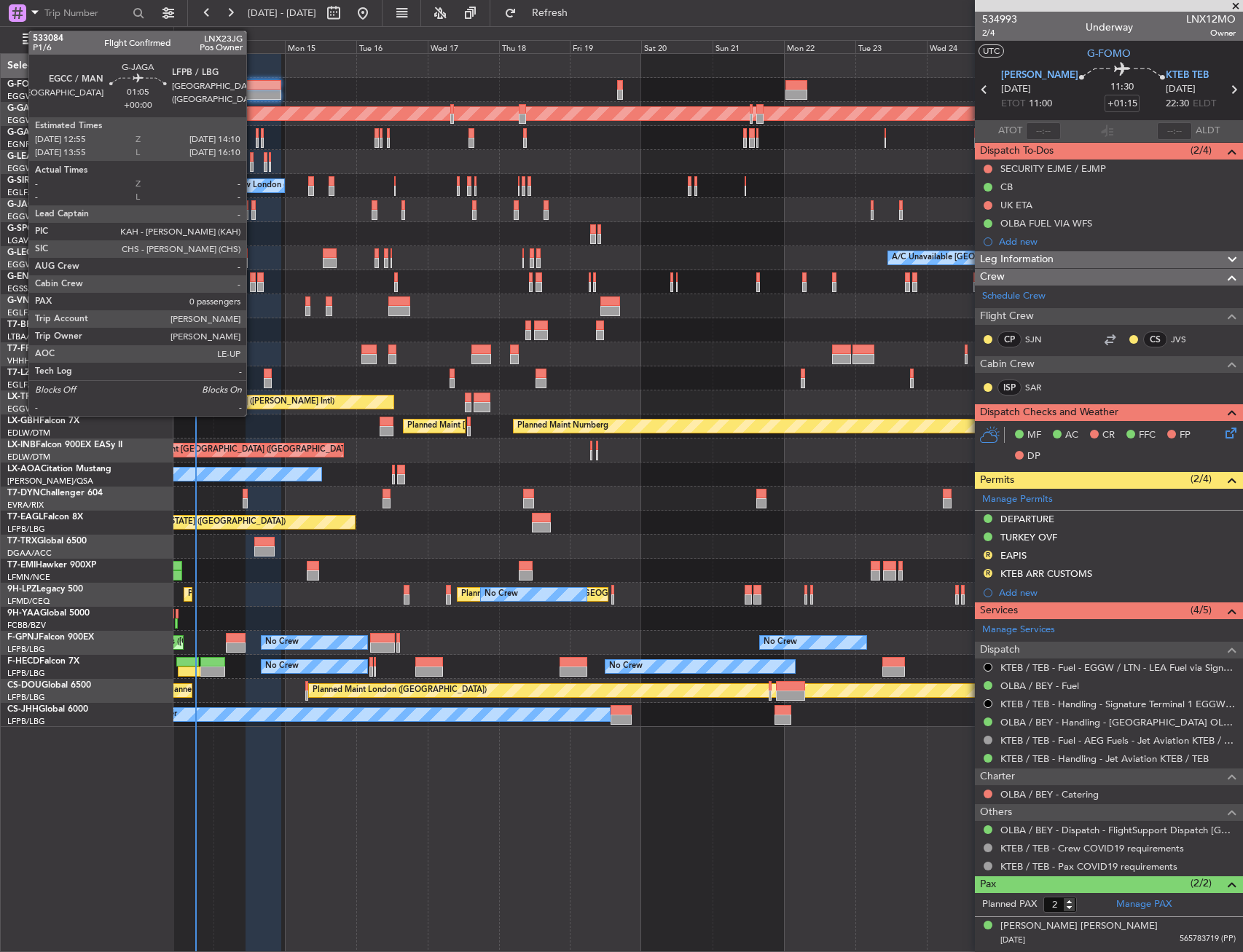
click at [252, 209] on div at bounding box center [253, 205] width 5 height 10
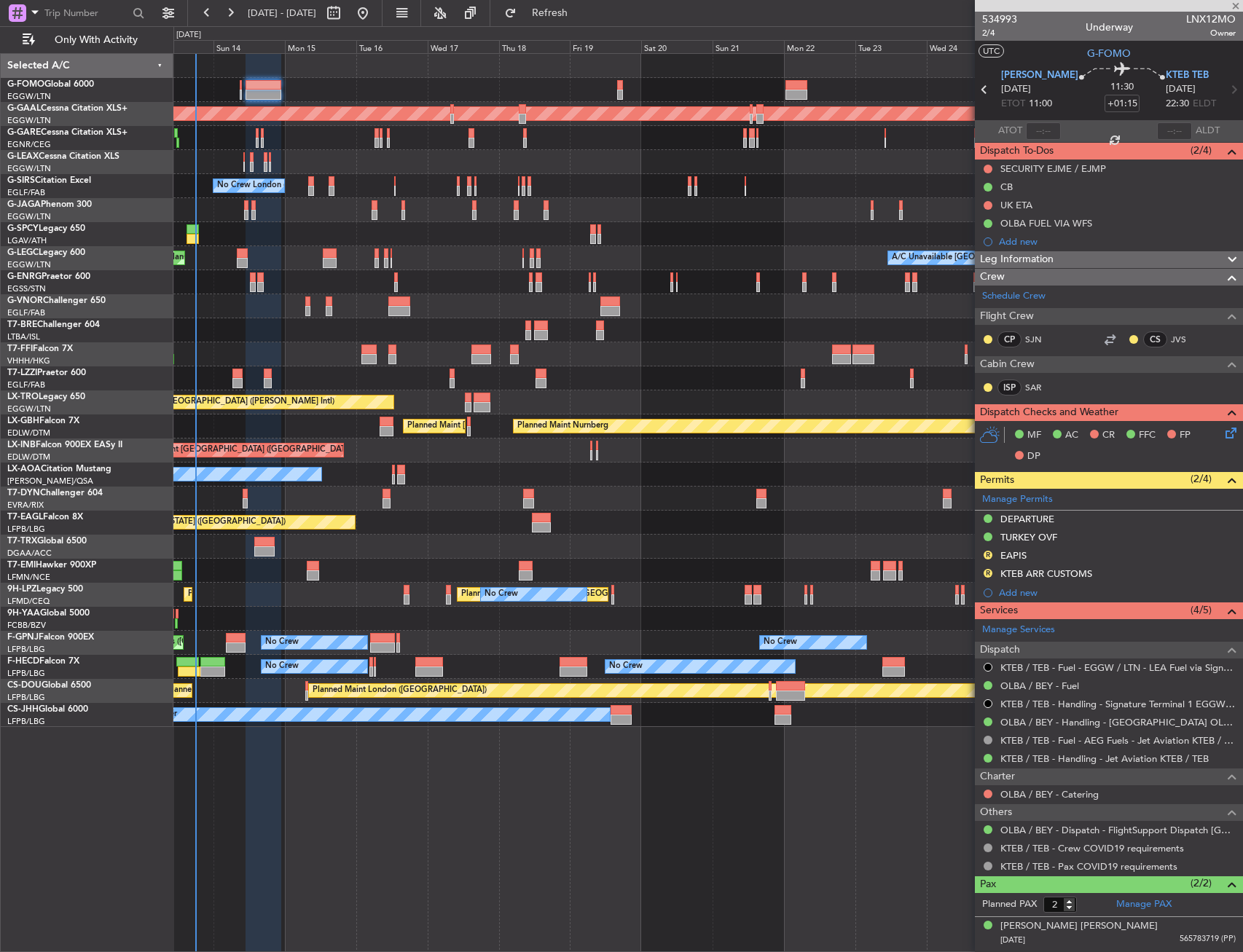
type input "0"
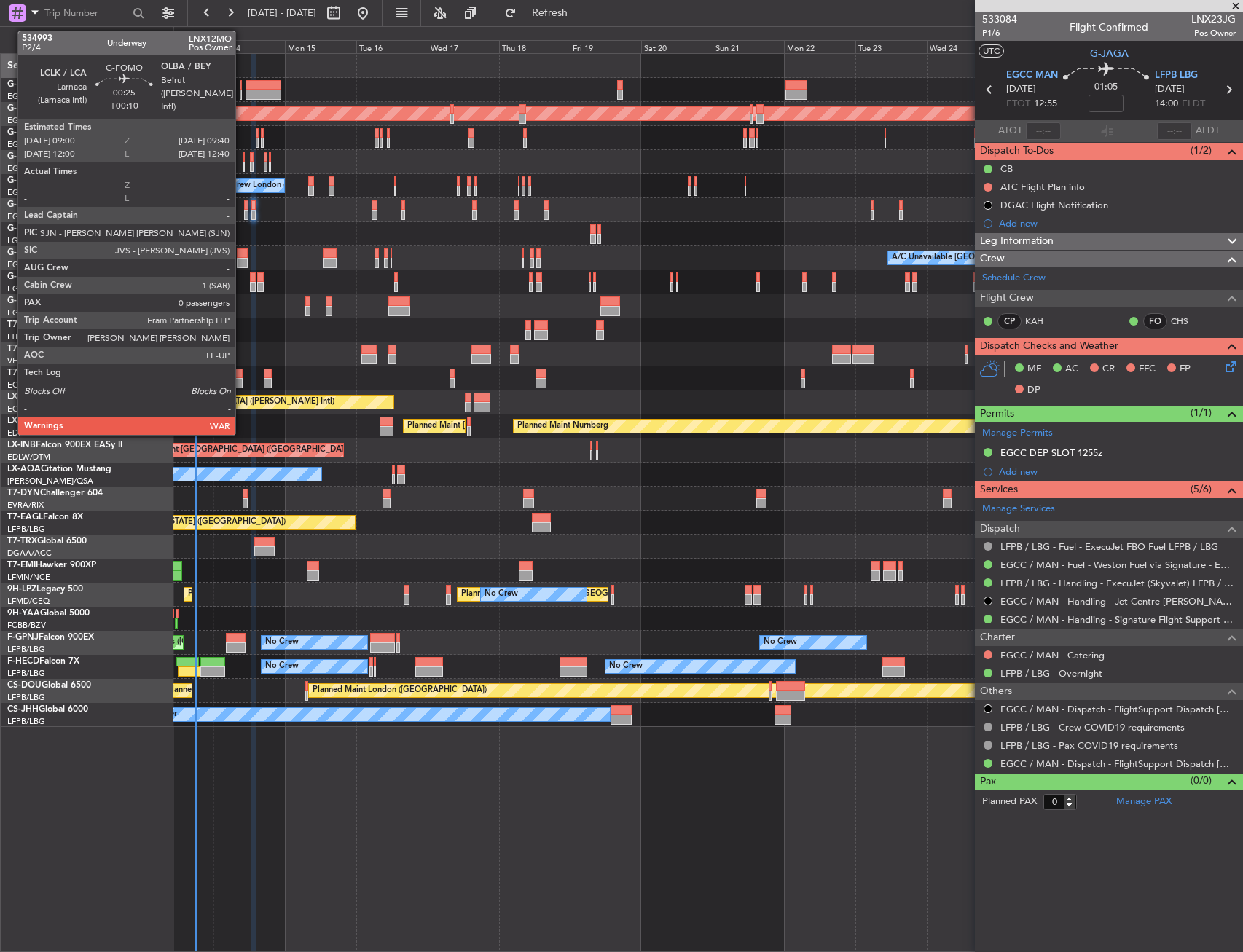
click at [241, 80] on div at bounding box center [241, 84] width 2 height 10
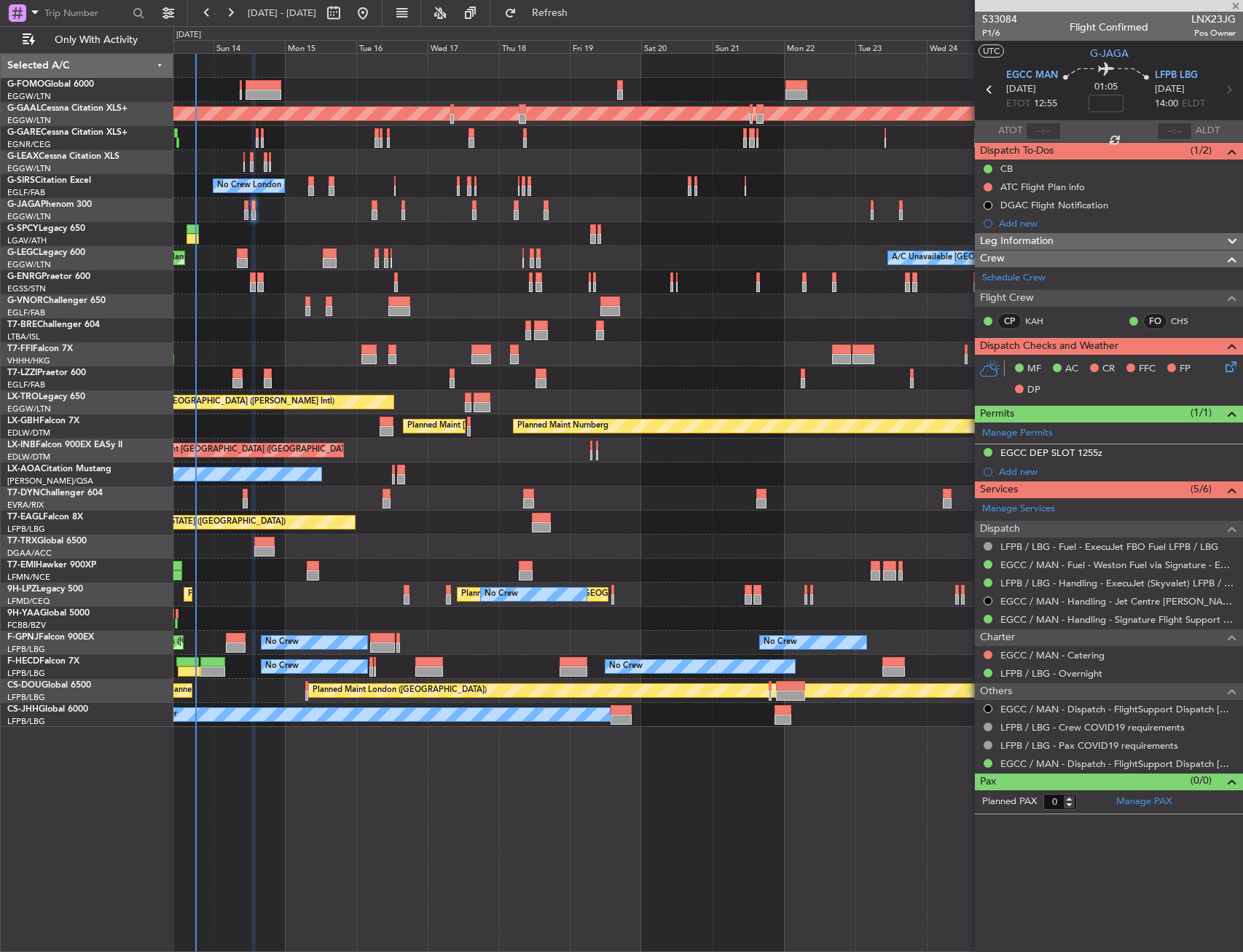
type input "+00:10"
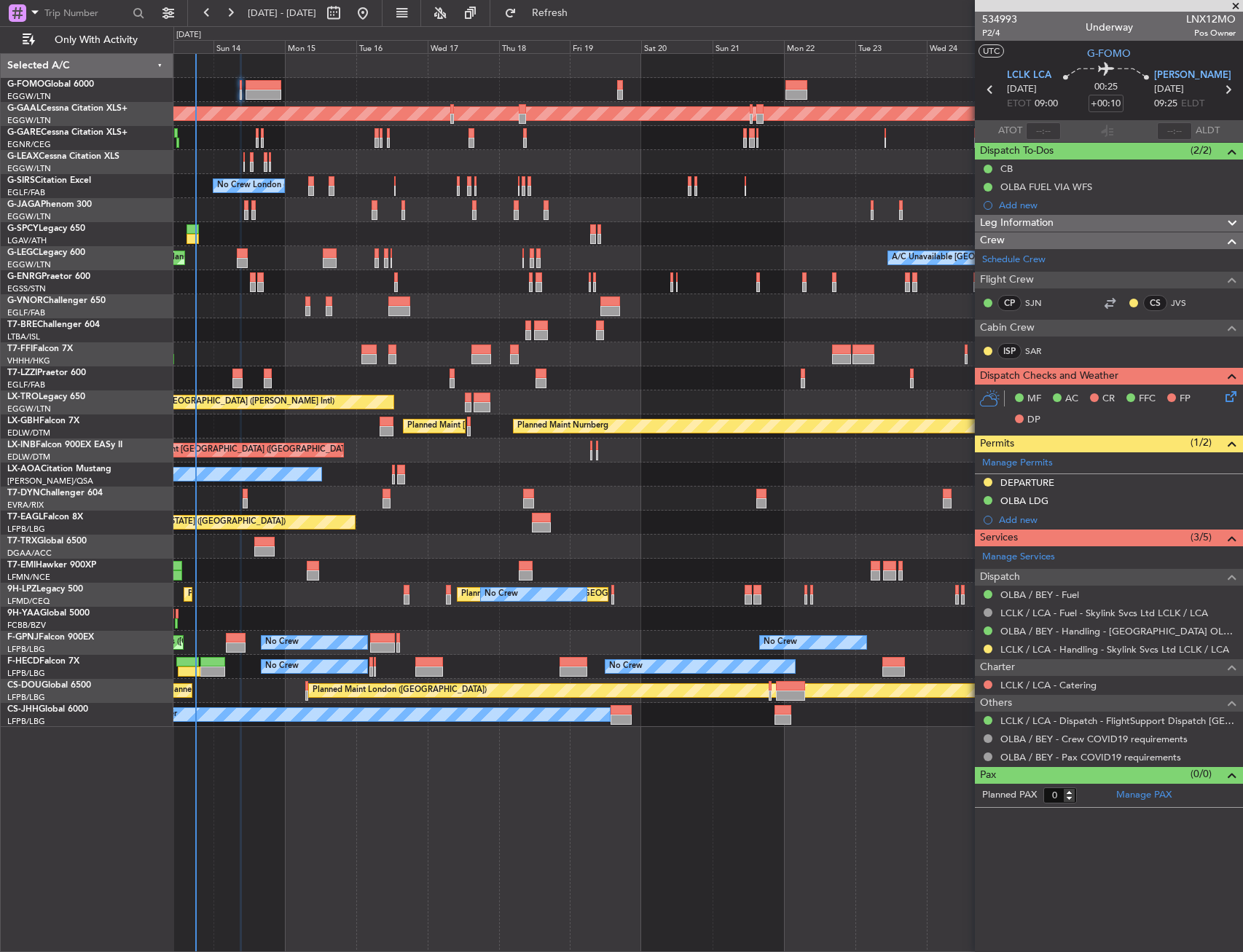
drag, startPoint x: 989, startPoint y: 647, endPoint x: 984, endPoint y: 681, distance: 34.4
click at [989, 647] on button at bounding box center [988, 649] width 9 height 9
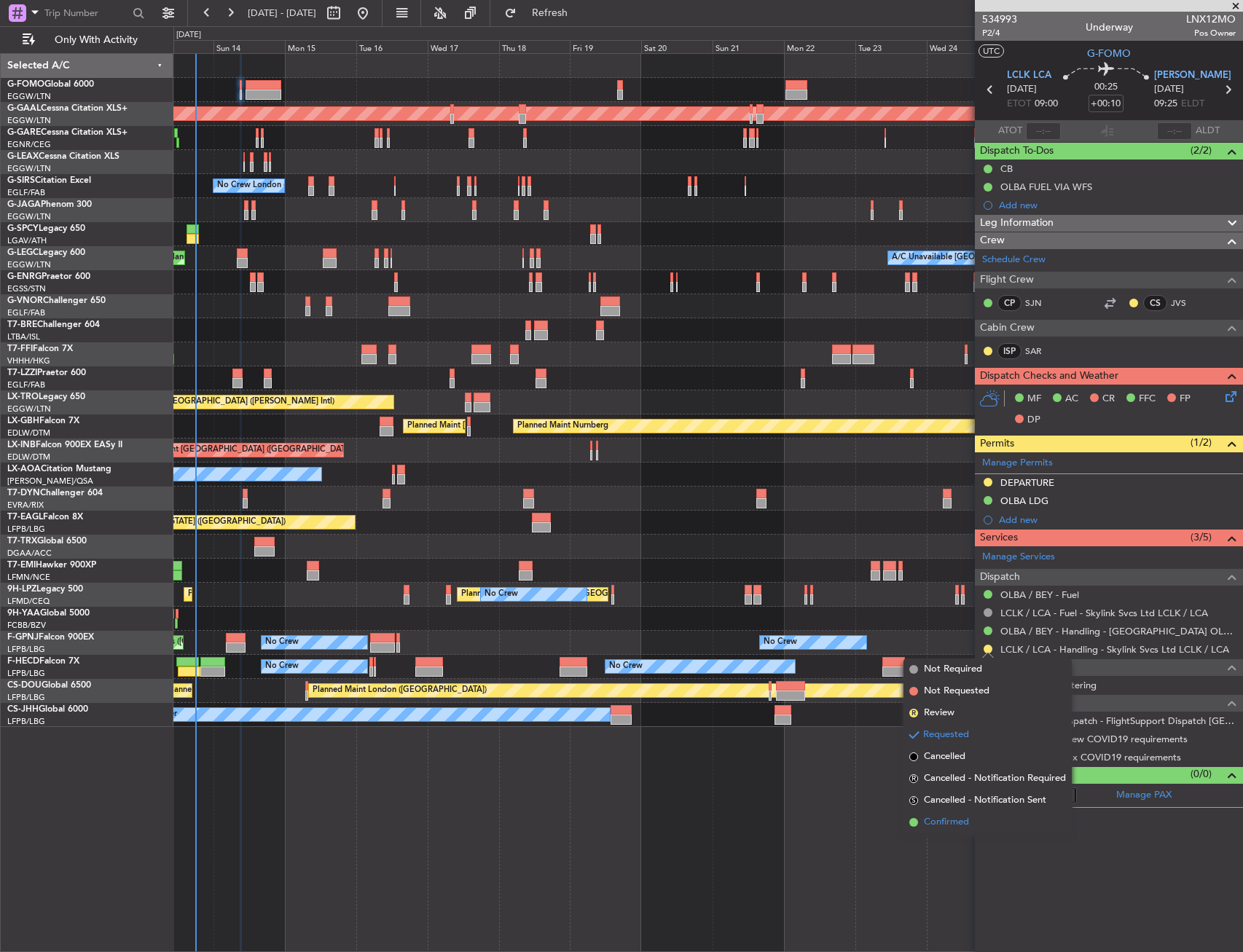
click at [922, 821] on li "Confirmed" at bounding box center [987, 823] width 168 height 22
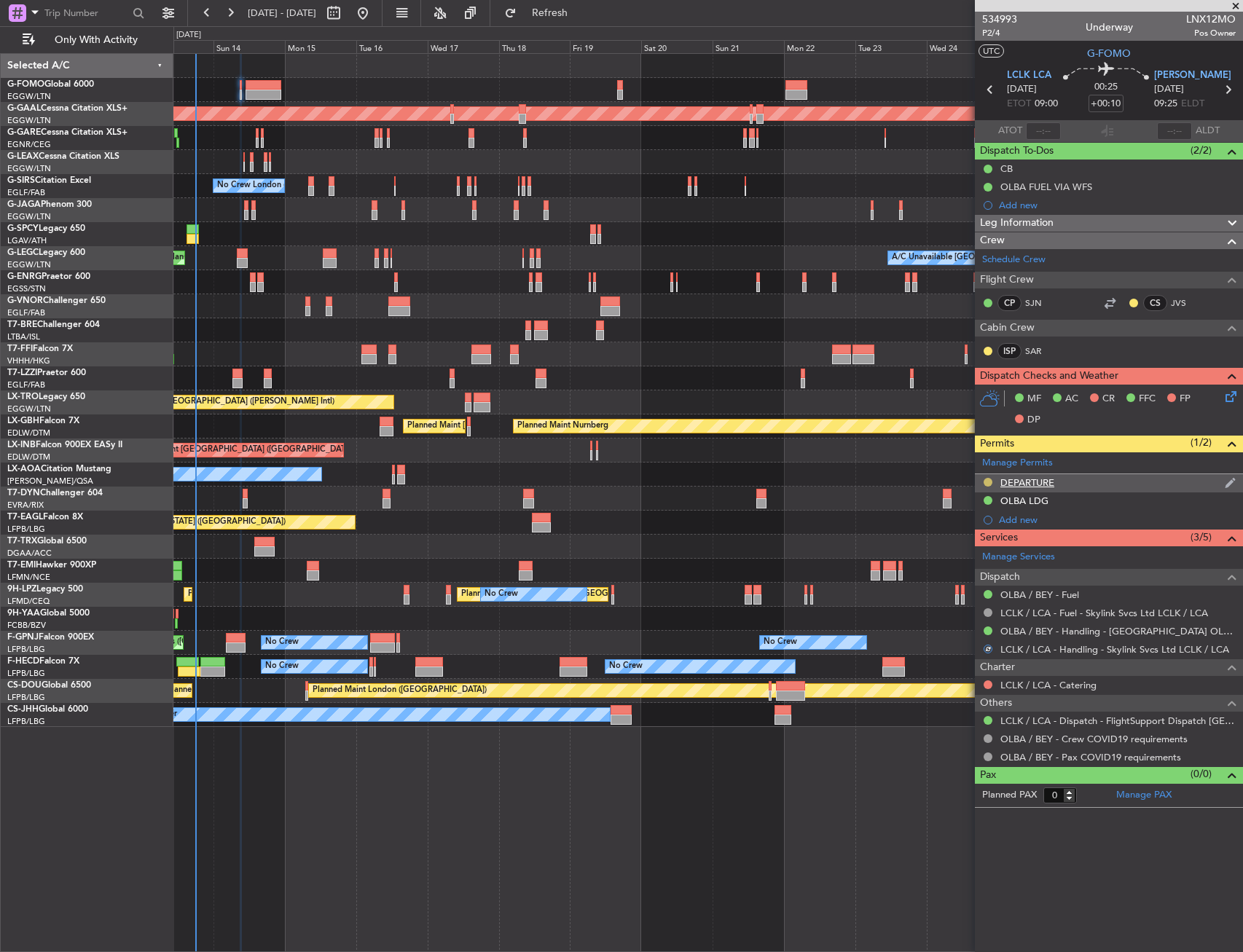
click at [990, 480] on button at bounding box center [988, 482] width 9 height 9
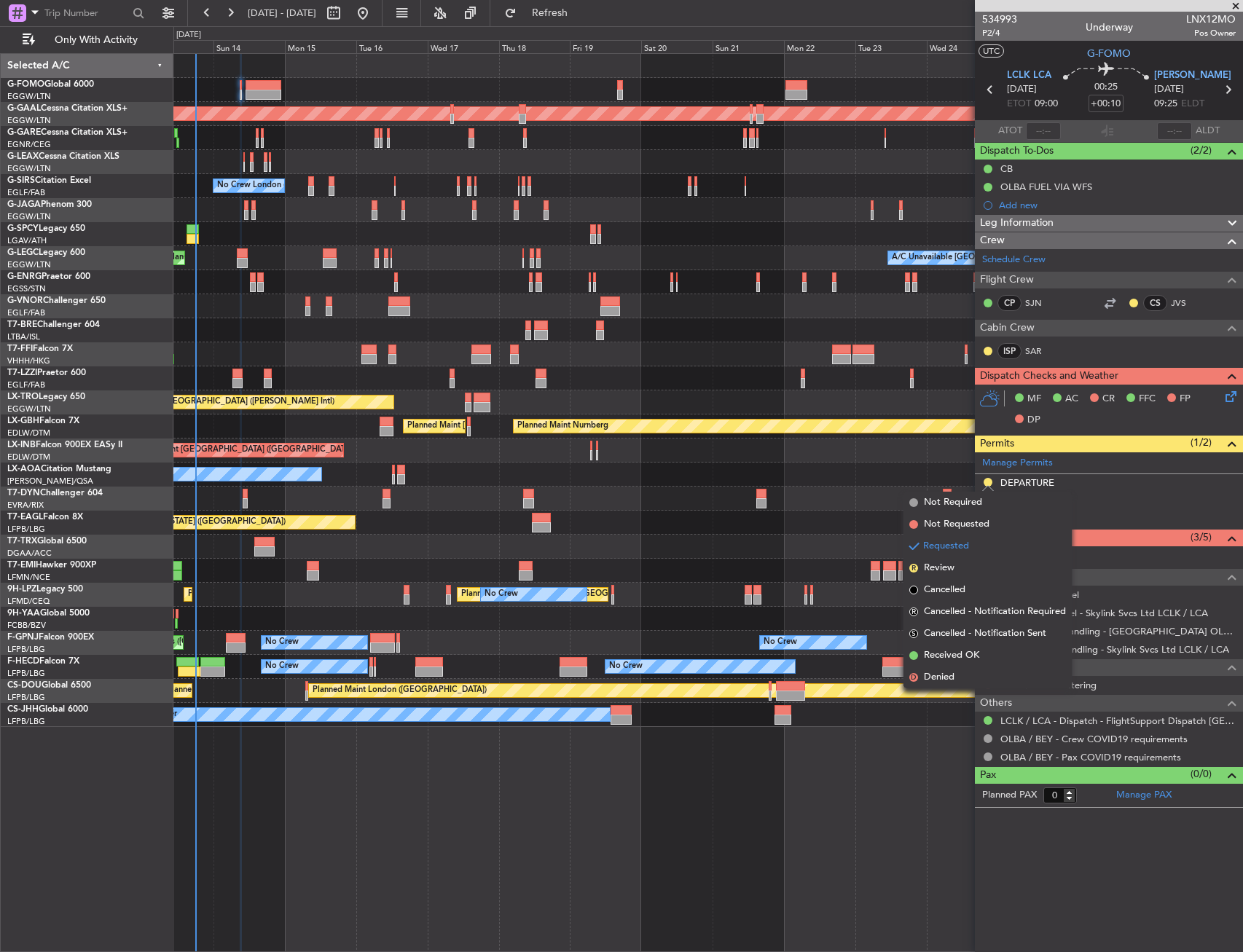
click at [957, 661] on span "Received OK" at bounding box center [951, 655] width 55 height 15
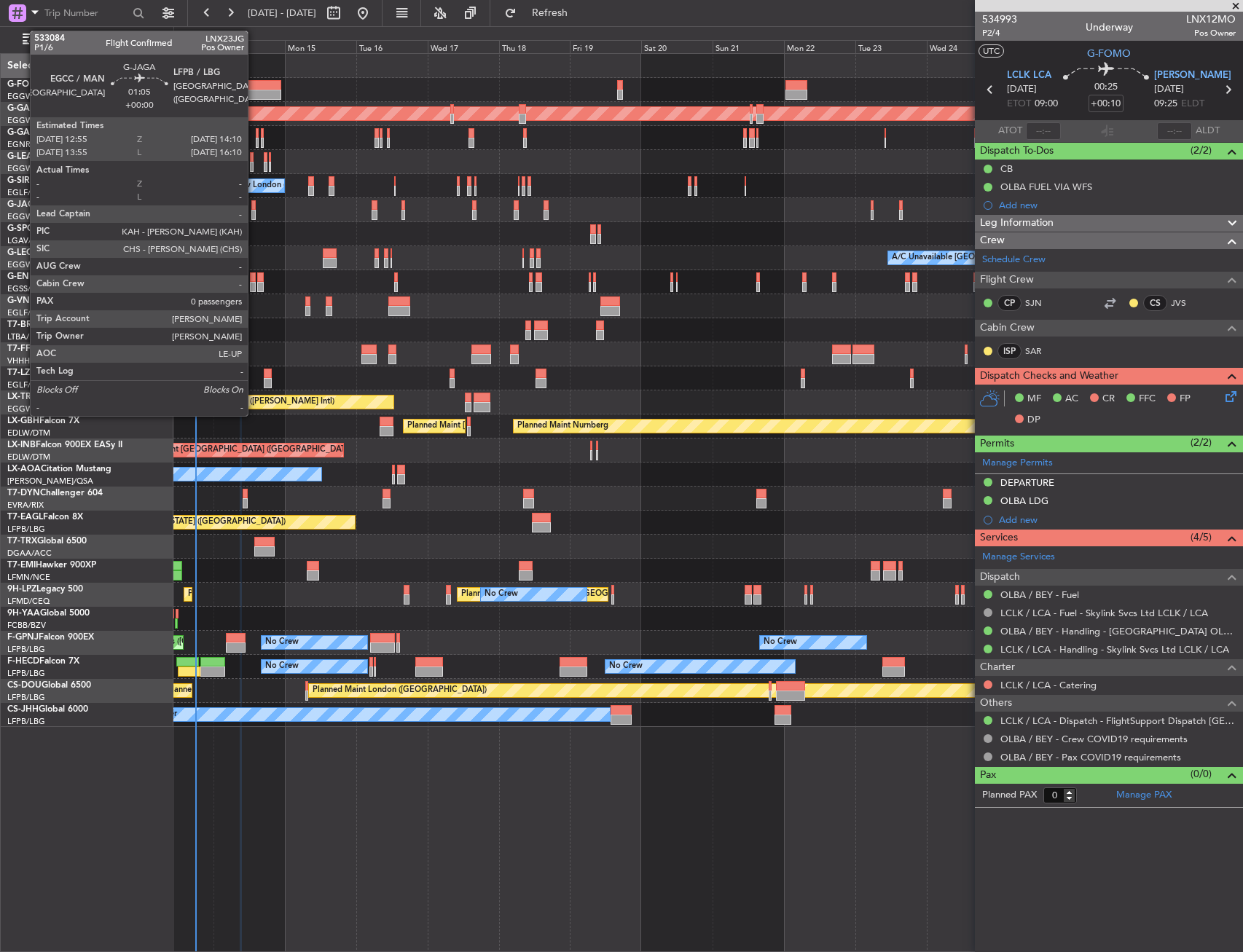
click at [254, 204] on div at bounding box center [253, 205] width 5 height 10
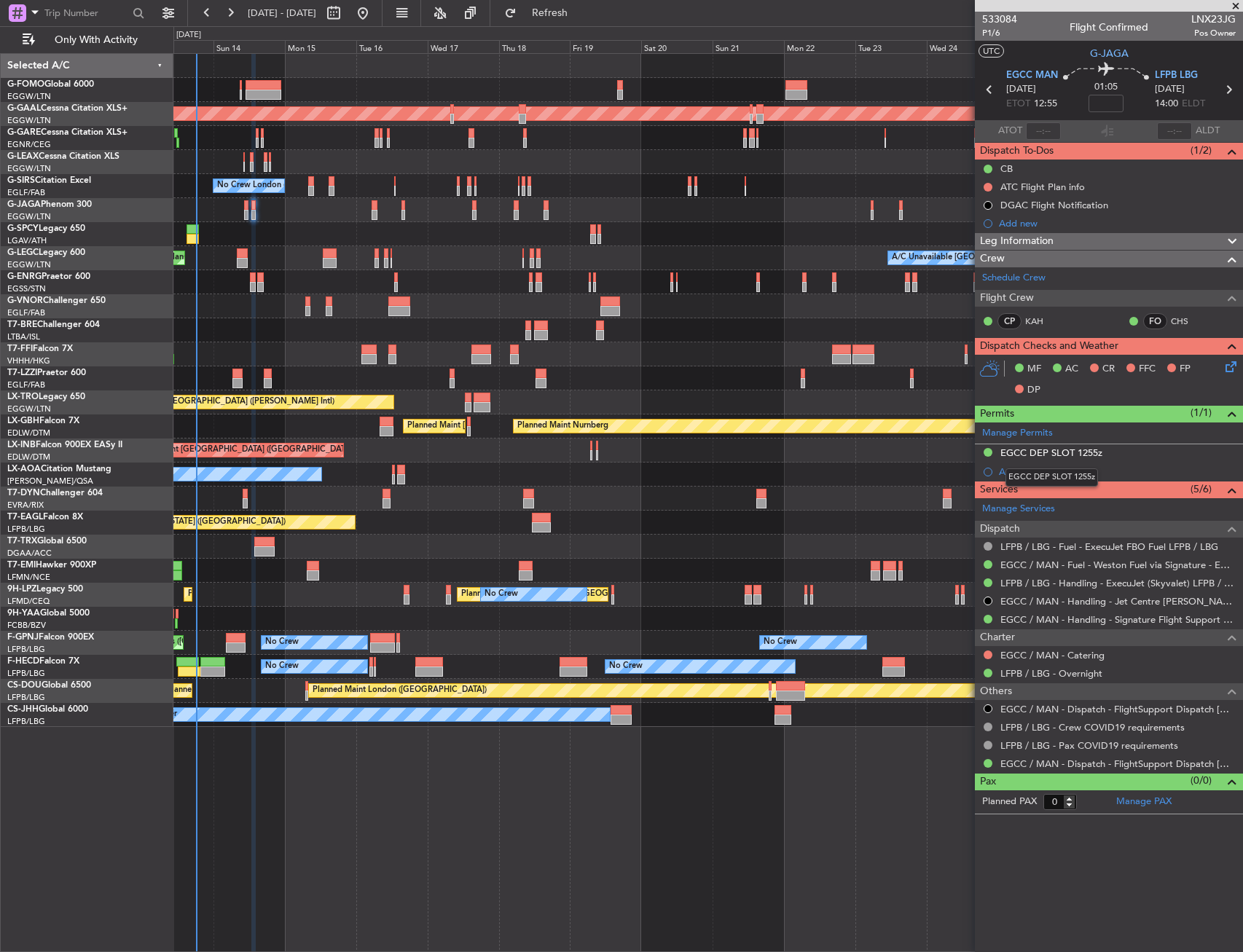
click at [1077, 454] on div "EGCC DEP SLOT 1255z" at bounding box center [1050, 452] width 102 height 12
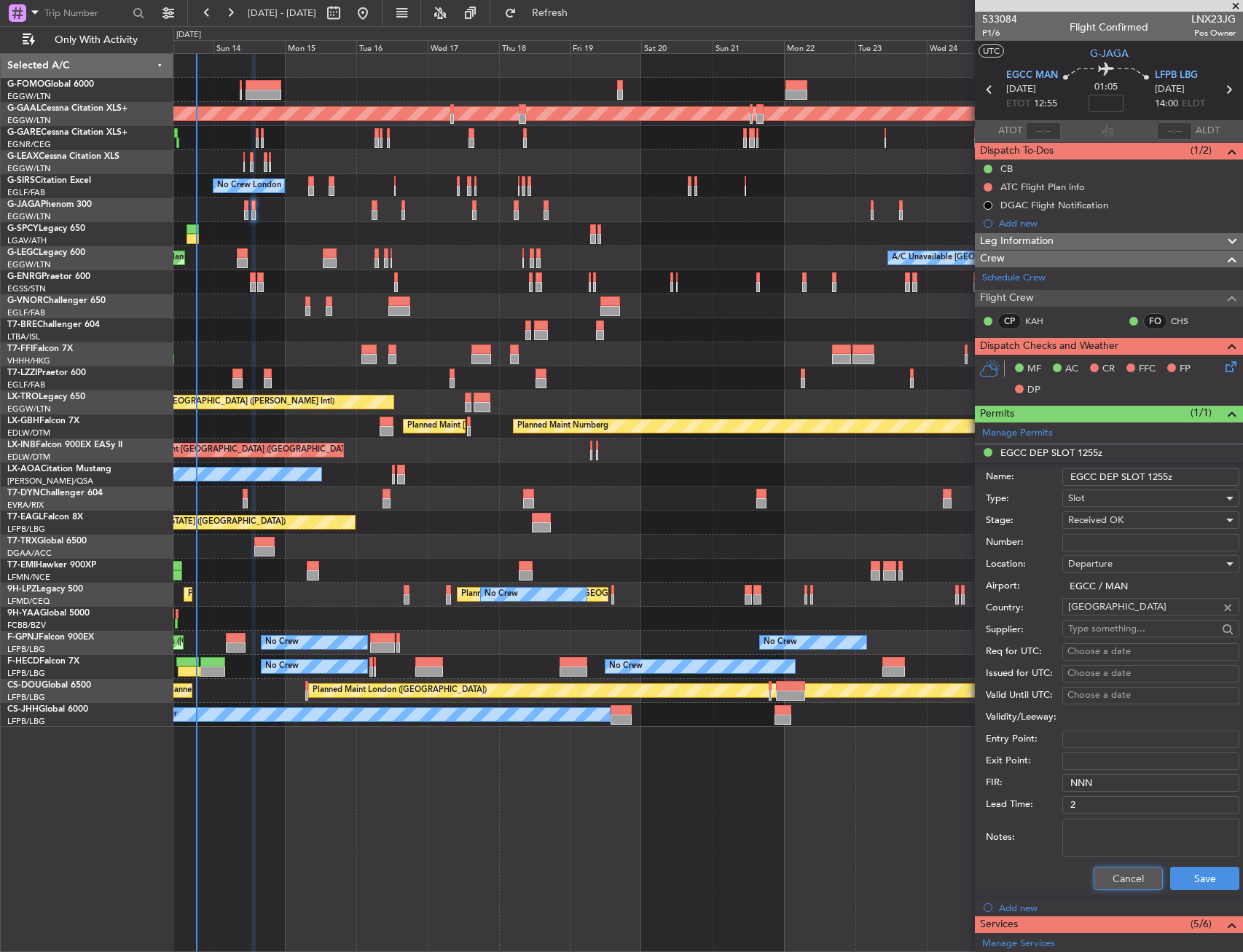
click at [1137, 874] on button "Cancel" at bounding box center [1127, 878] width 69 height 23
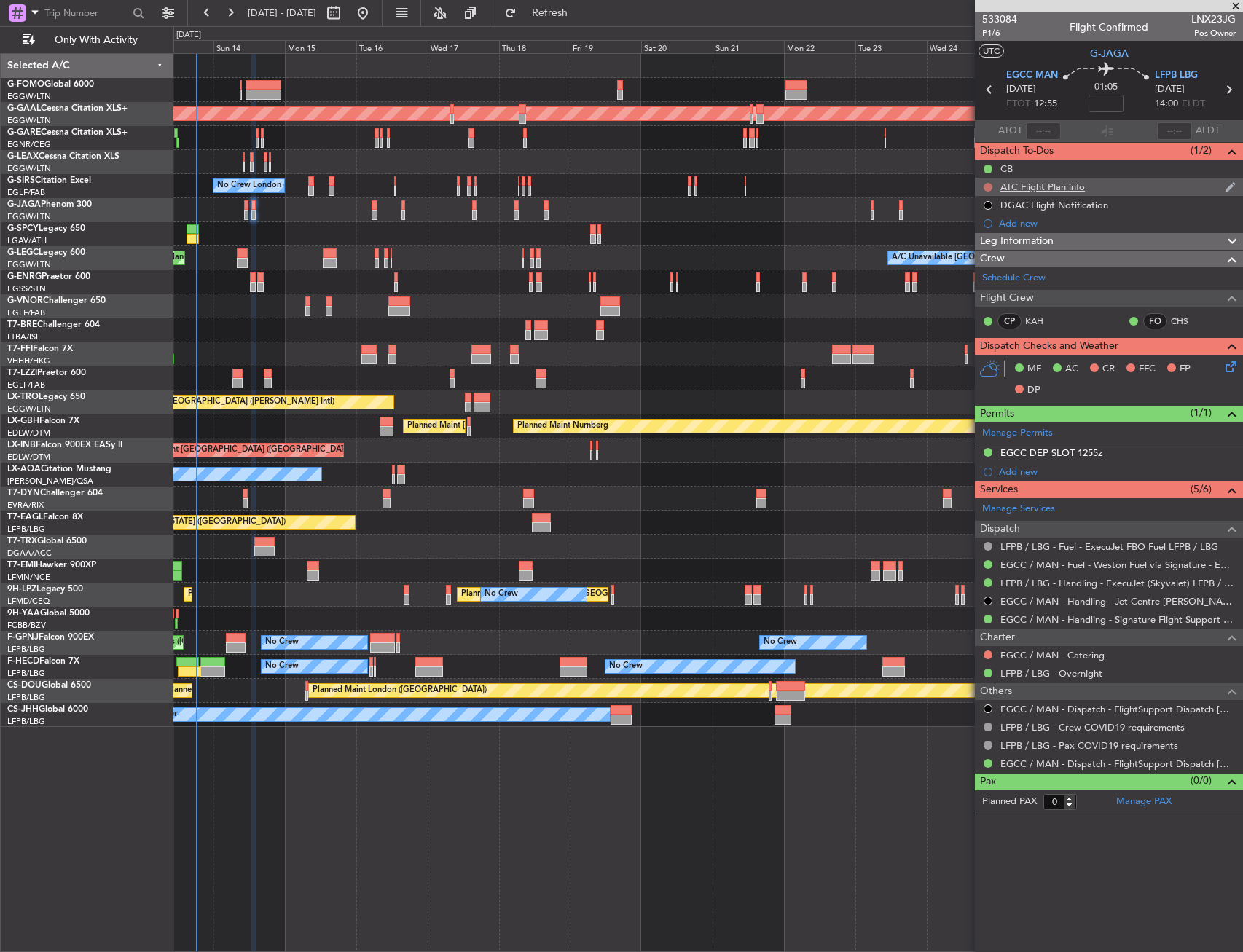
click at [986, 185] on button at bounding box center [988, 187] width 9 height 9
click at [992, 244] on span "Completed" at bounding box center [994, 252] width 48 height 15
click at [1025, 188] on div "ATC Flight Plan info" at bounding box center [1042, 186] width 84 height 12
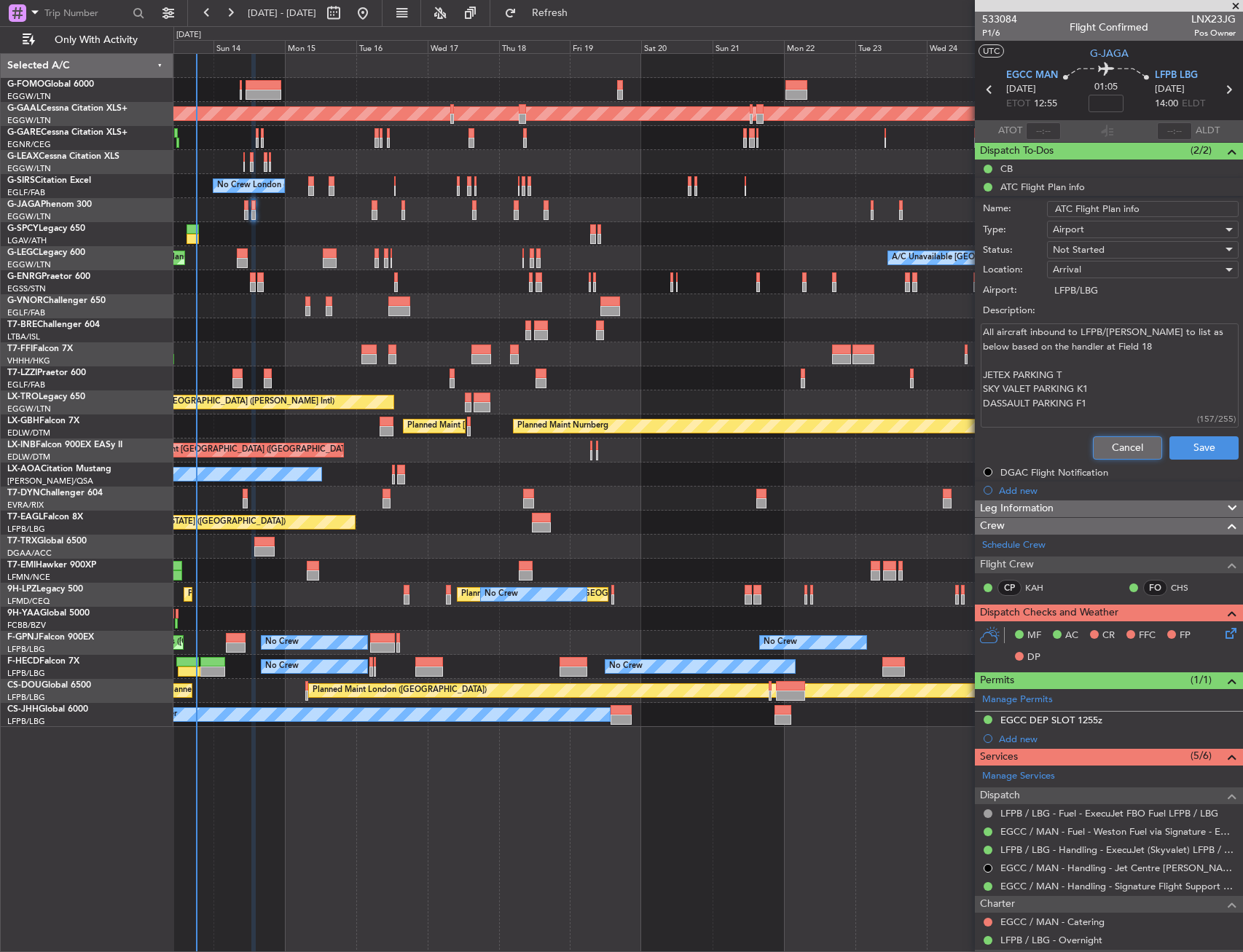
click at [1118, 436] on button "Cancel" at bounding box center [1126, 447] width 69 height 23
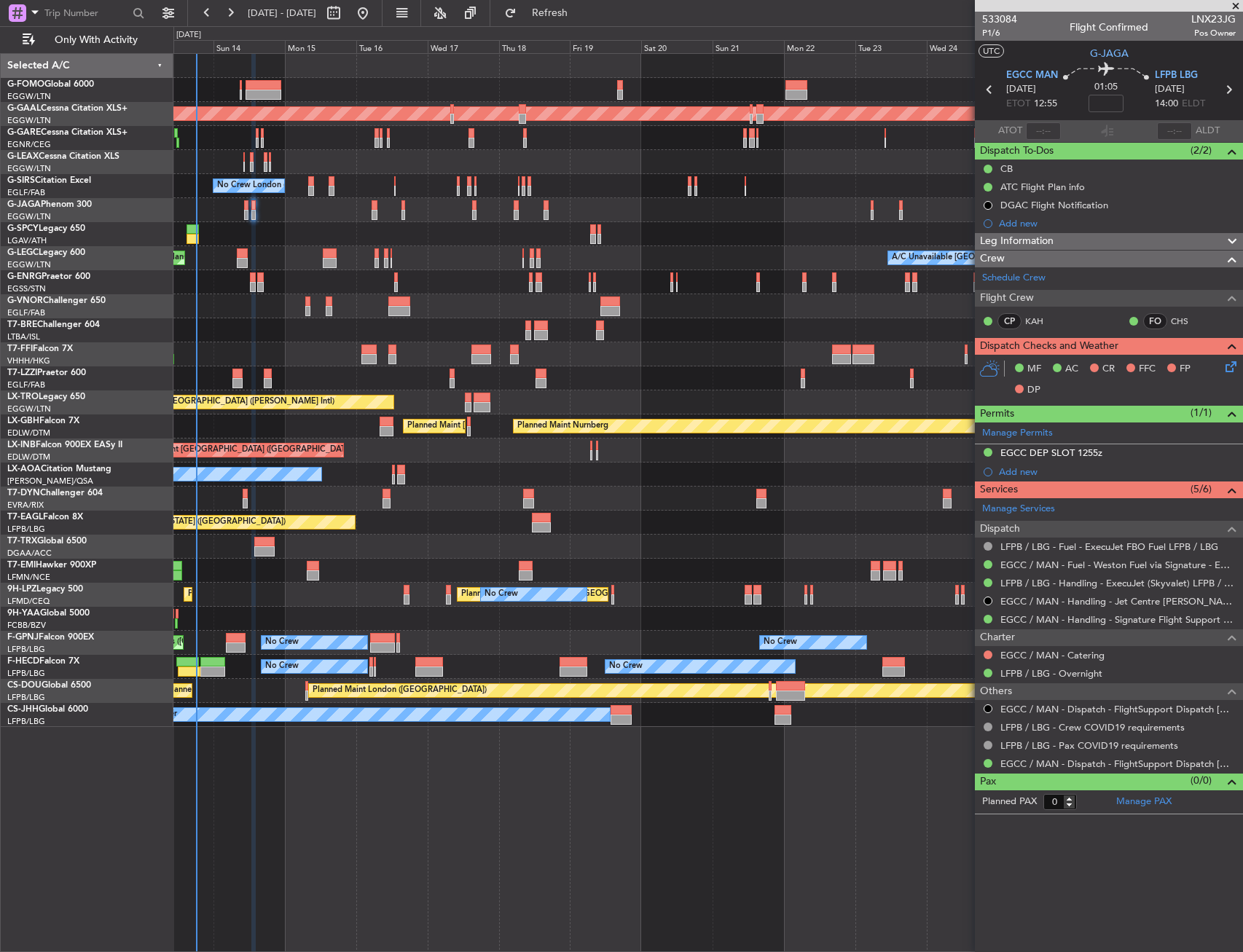
click at [1095, 241] on div "Leg Information" at bounding box center [1109, 241] width 268 height 17
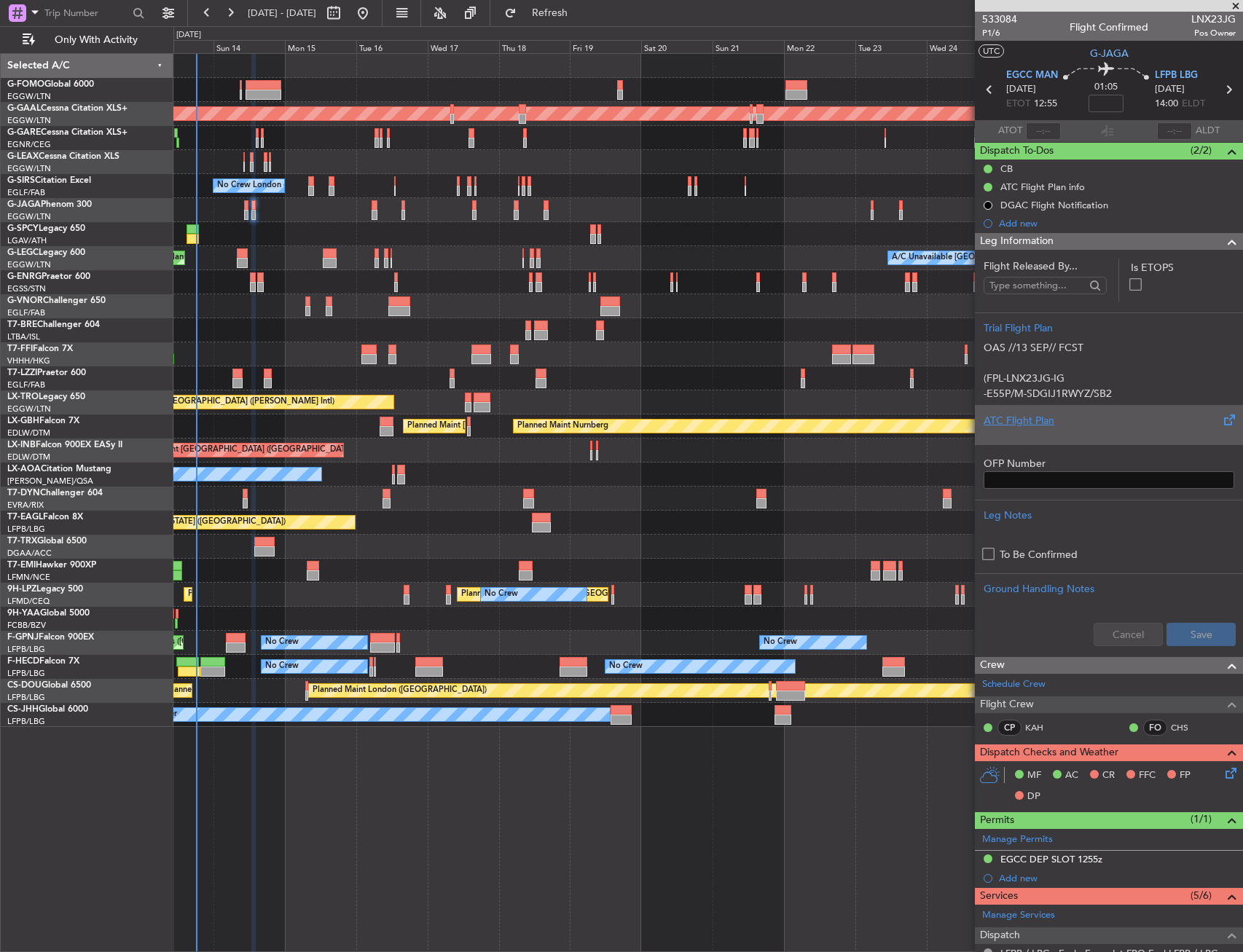
click at [1059, 429] on div at bounding box center [1108, 433] width 251 height 9
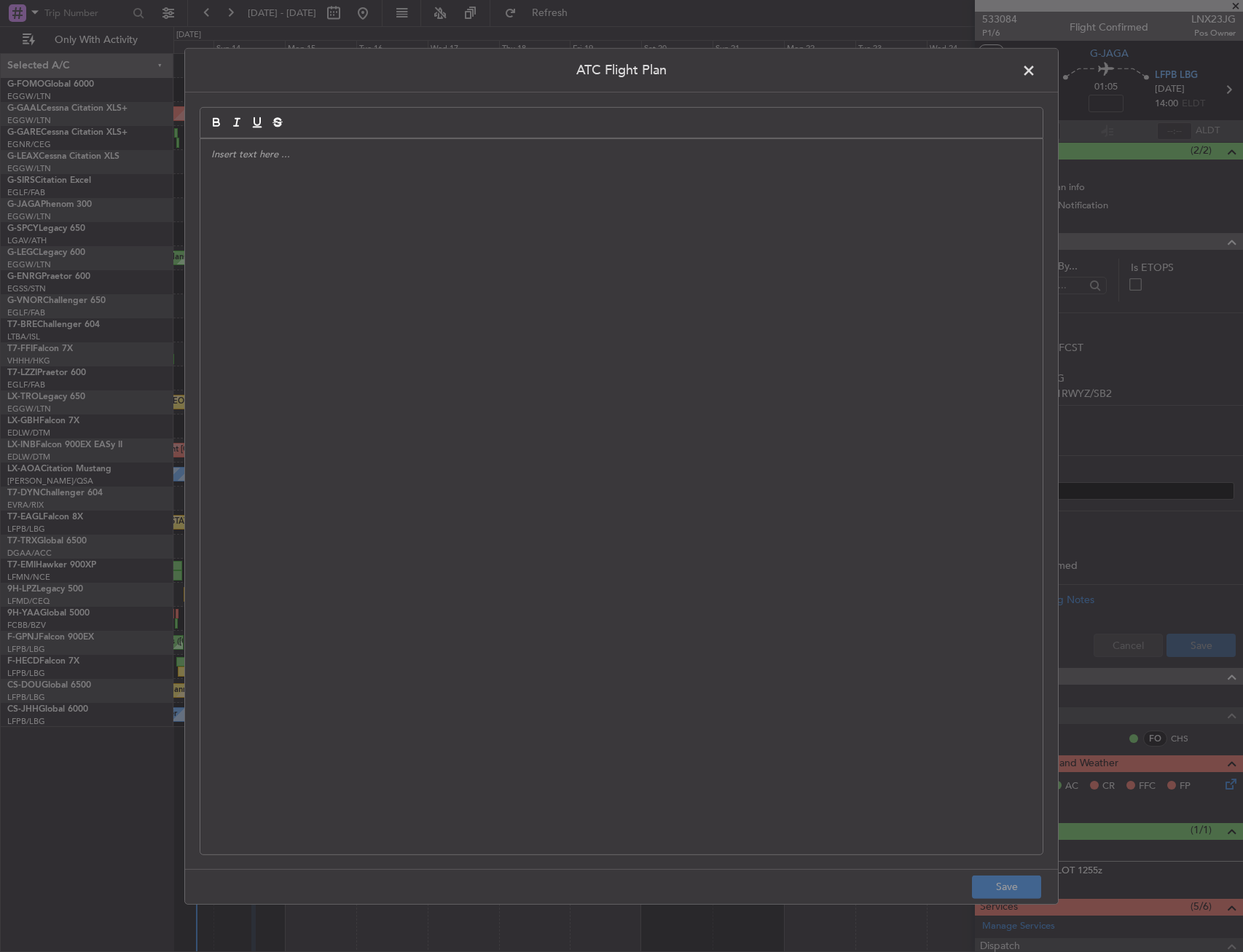
click at [264, 213] on div at bounding box center [621, 496] width 842 height 715
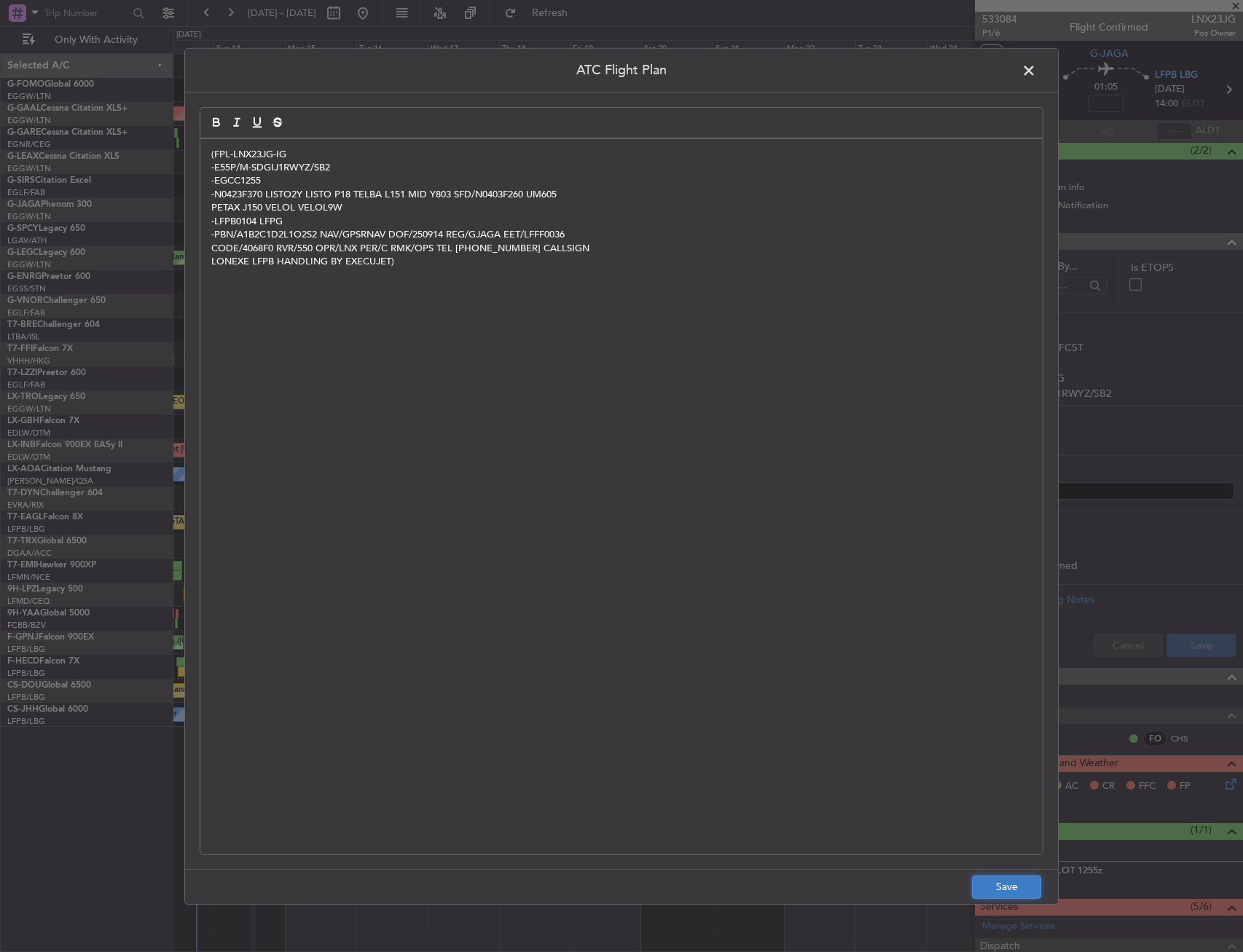
click at [1021, 888] on button "Save" at bounding box center [1005, 887] width 69 height 23
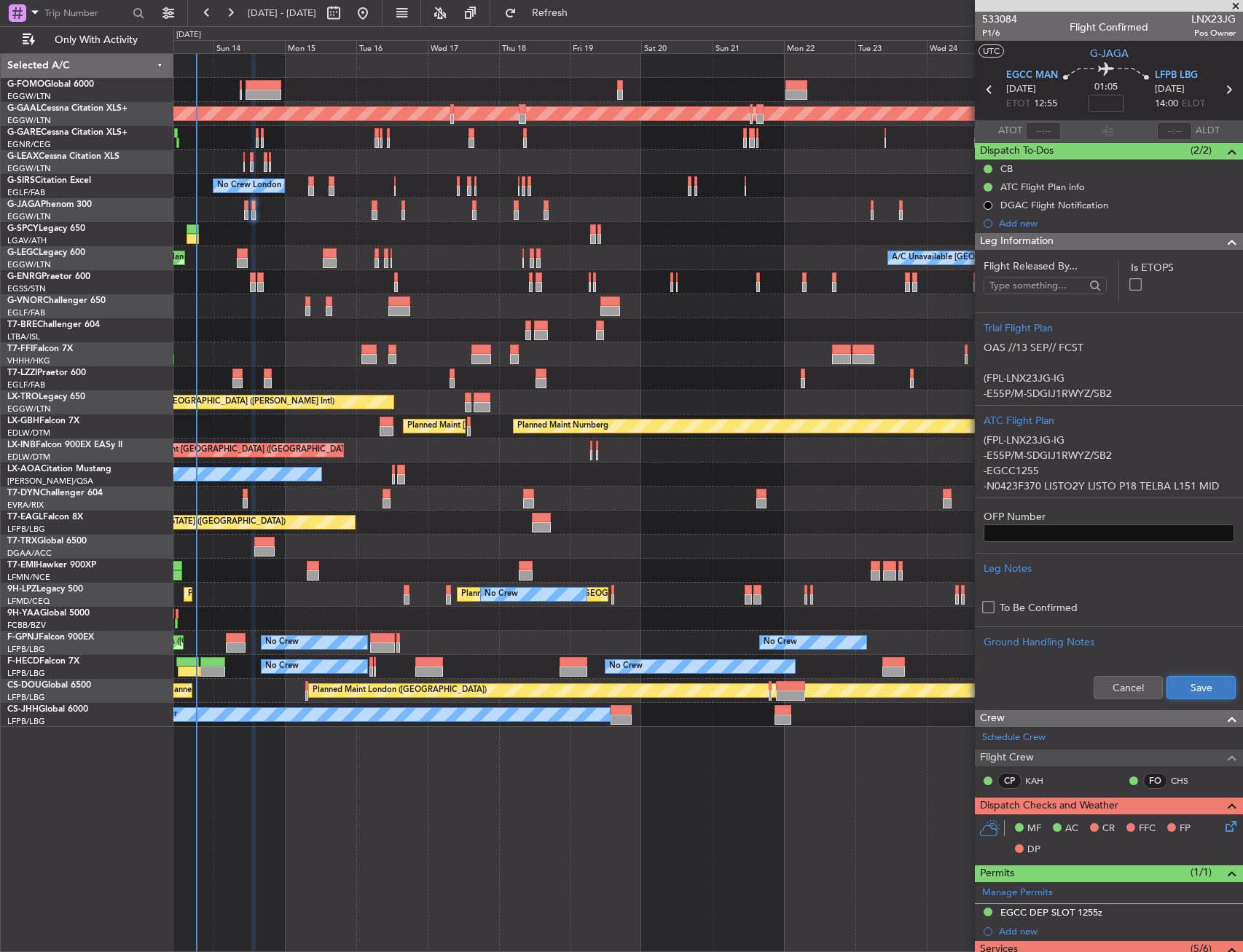
click at [1190, 694] on button "Save" at bounding box center [1200, 687] width 69 height 23
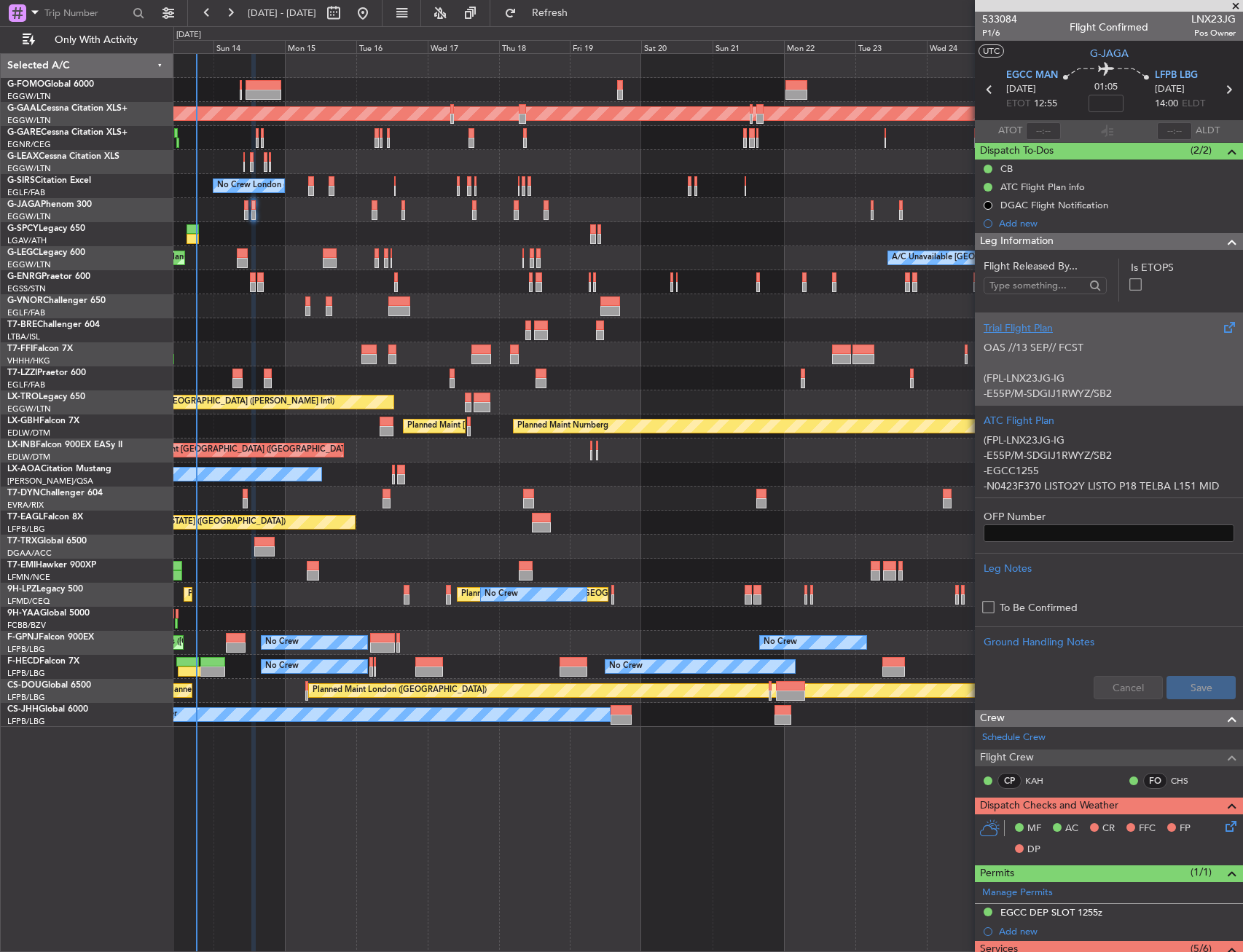
drag, startPoint x: 1179, startPoint y: 234, endPoint x: 1085, endPoint y: 333, distance: 136.5
click at [1179, 234] on div "Leg Information" at bounding box center [1109, 241] width 268 height 17
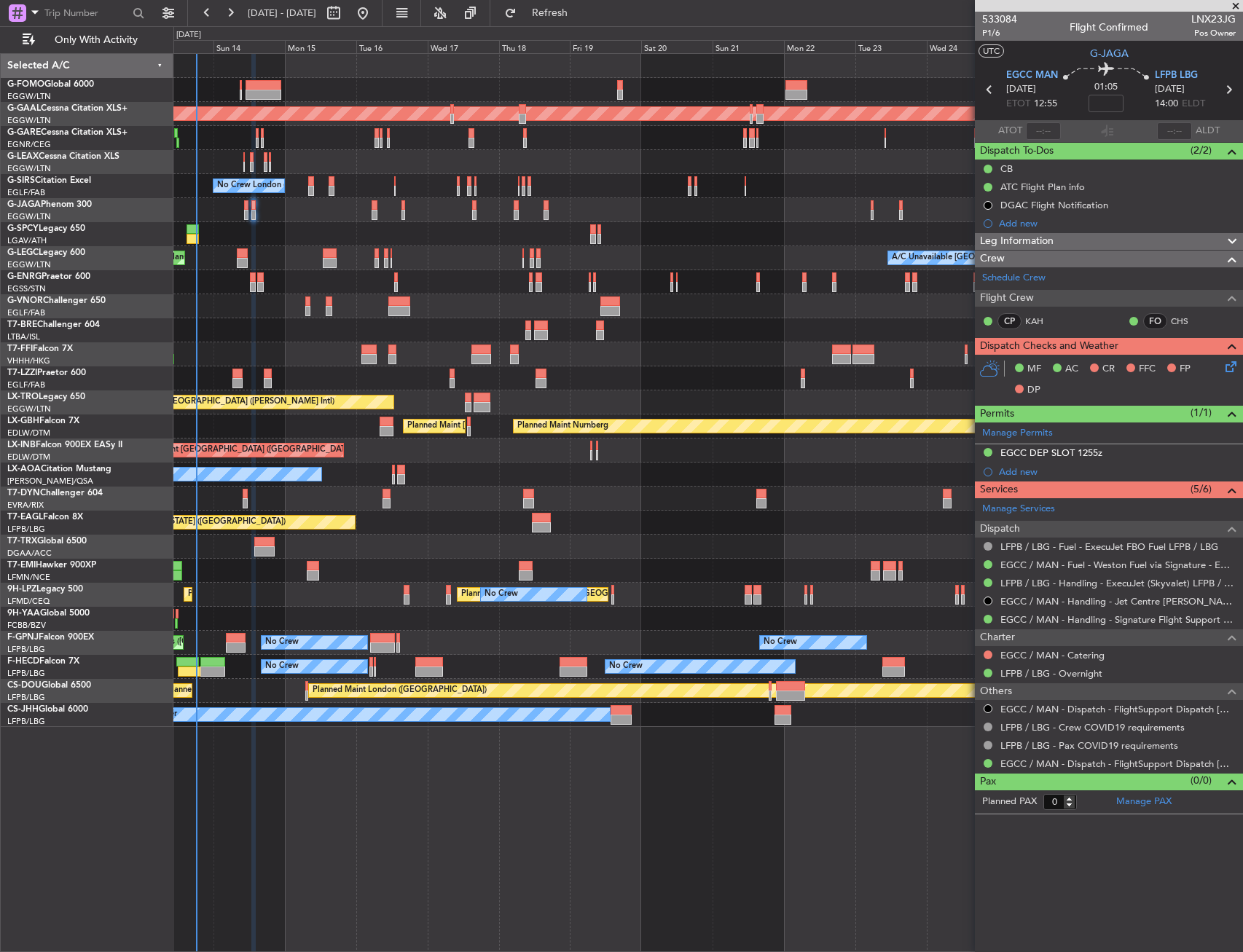
drag, startPoint x: 1046, startPoint y: 244, endPoint x: 1062, endPoint y: 326, distance: 83.5
click at [1046, 244] on span "Leg Information" at bounding box center [1016, 241] width 73 height 17
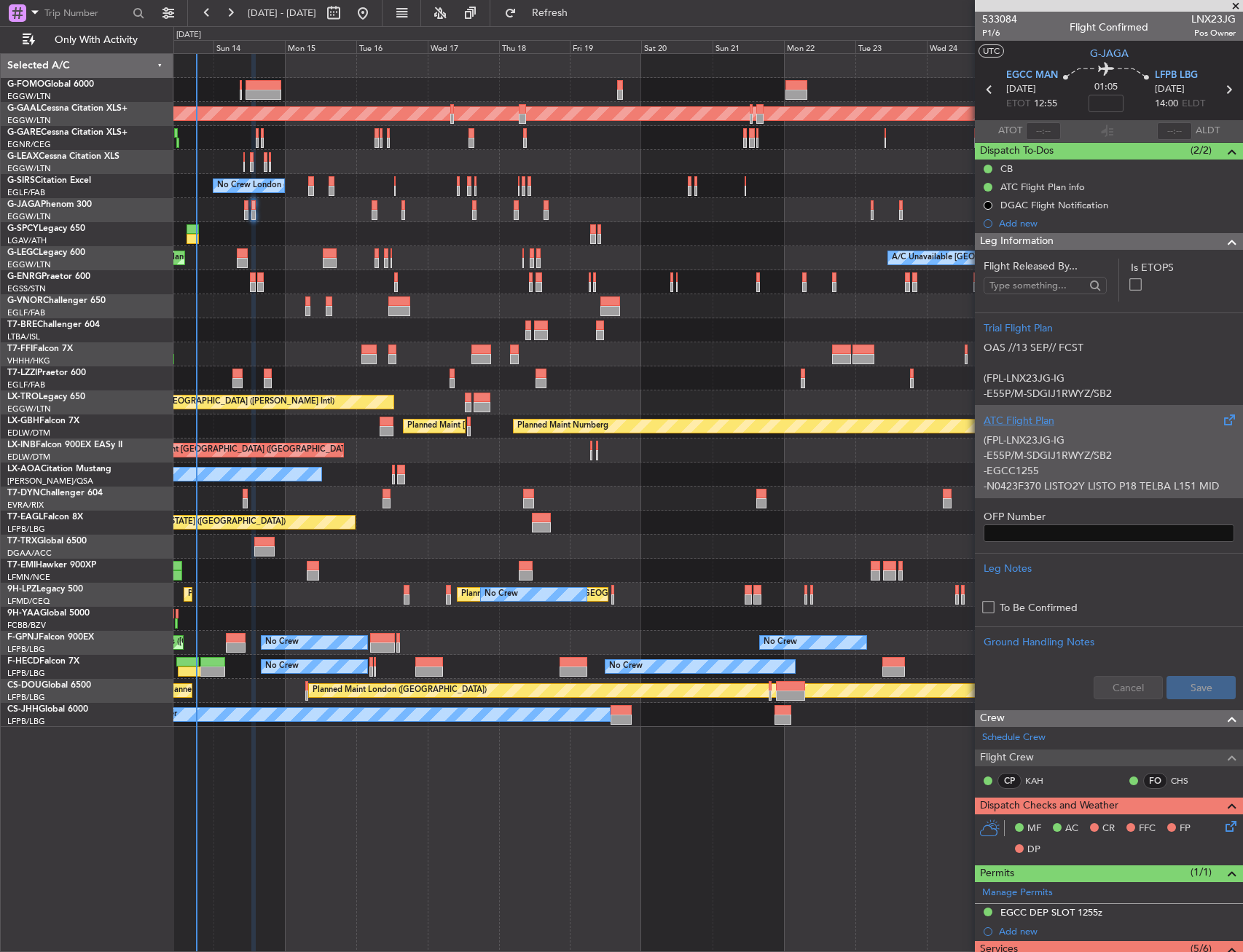
click at [1073, 482] on p "-N0423F370 LISTO2Y LISTO P18 TELBA L151 MID Y803 SFD/N0403F260 UM605" at bounding box center [1108, 493] width 251 height 30
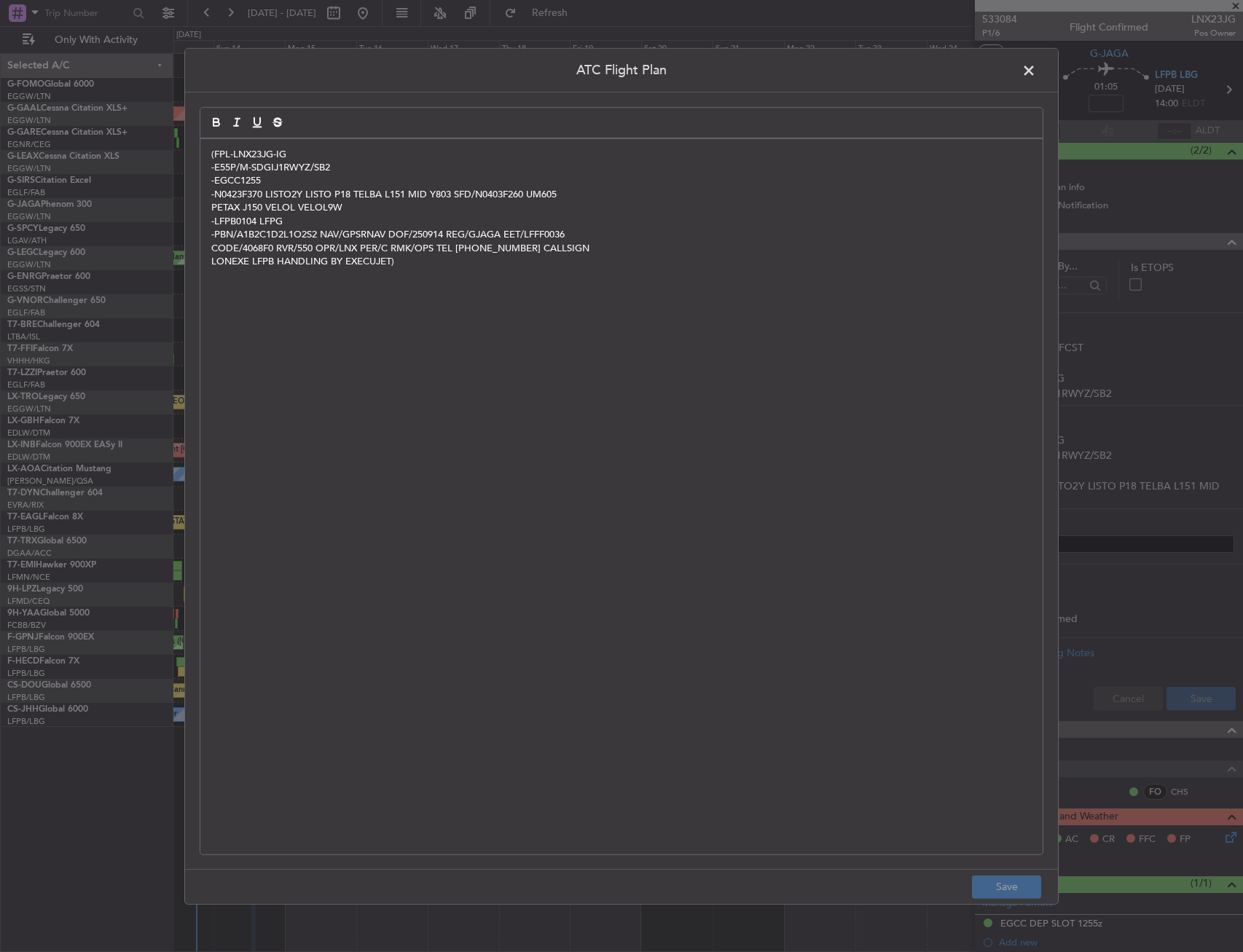
click at [516, 491] on div "(FPL-LNX23JG-IG -E55P/M-SDGIJ1RWYZ/SB2 -EGCC1255 -N0423F370 LISTO2Y LISTO P18 T…" at bounding box center [621, 496] width 842 height 715
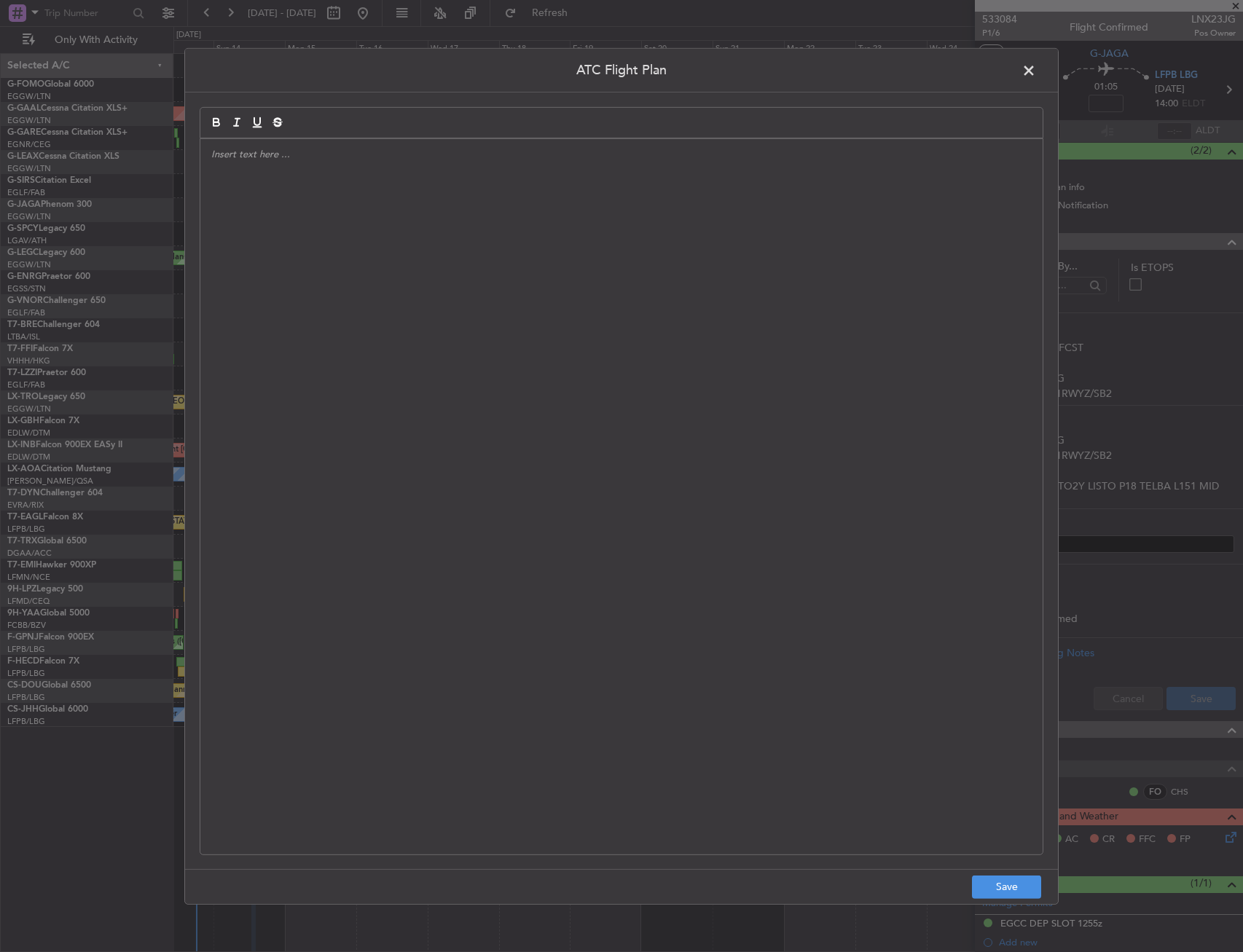
drag, startPoint x: 826, startPoint y: 358, endPoint x: 810, endPoint y: 366, distance: 17.9
click at [826, 358] on div at bounding box center [621, 496] width 842 height 715
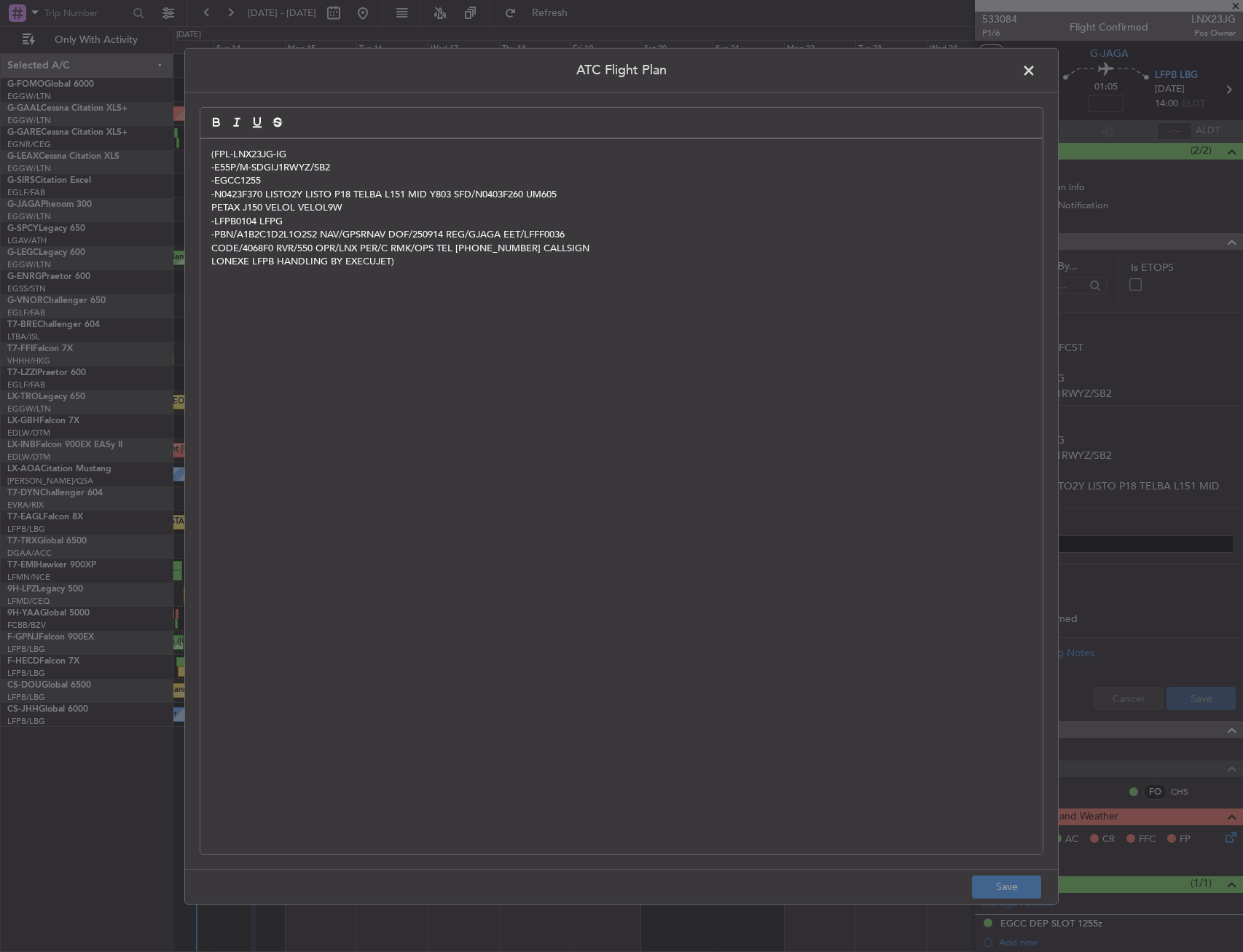
click at [1010, 888] on footer "Save" at bounding box center [622, 887] width 872 height 35
click at [963, 753] on div "(FPL-LNX23JG-IG -E55P/M-SDGIJ1RWYZ/SB2 -EGCC1255 -N0423F370 LISTO2Y LISTO P18 T…" at bounding box center [621, 496] width 842 height 715
click at [1036, 68] on span at bounding box center [1036, 73] width 0 height 29
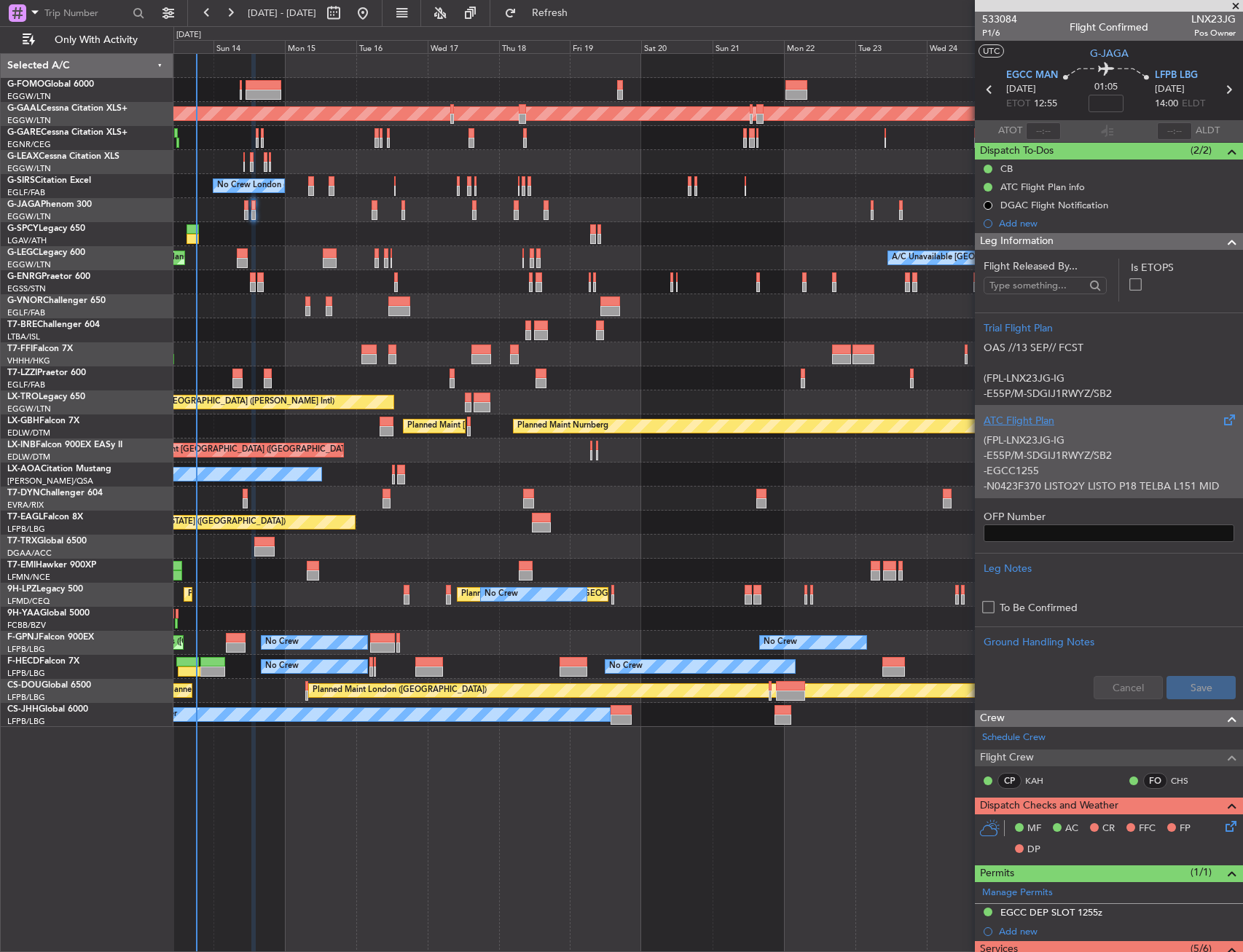
click at [1091, 487] on p "-N0423F370 LISTO2Y LISTO P18 TELBA L151 MID Y803 SFD/N0403F260 UM605" at bounding box center [1108, 493] width 251 height 30
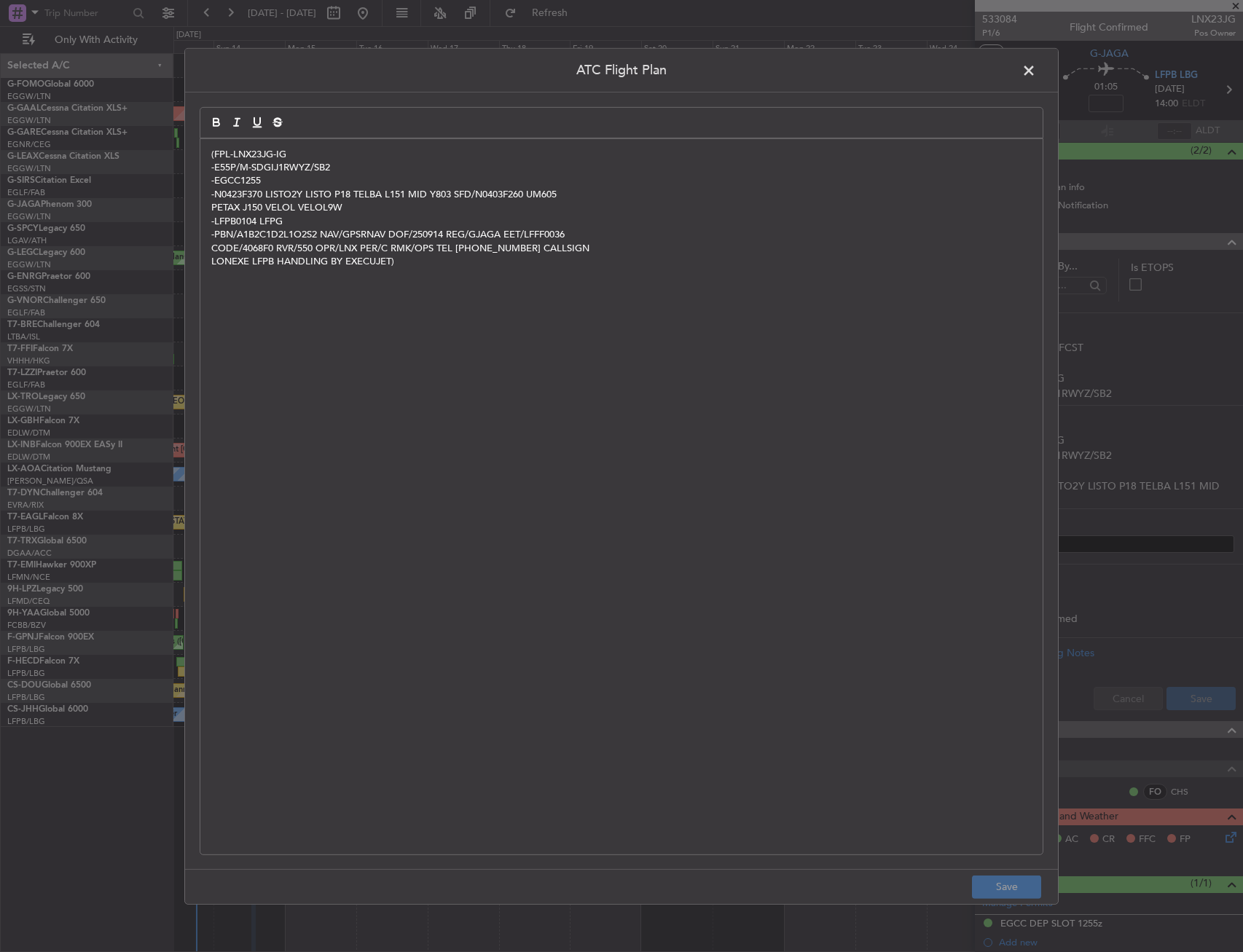
click at [613, 519] on div "(FPL-LNX23JG-IG -E55P/M-SDGIJ1RWYZ/SB2 -EGCC1255 -N0423F370 LISTO2Y LISTO P18 T…" at bounding box center [621, 496] width 842 height 715
click at [985, 884] on footer "Save" at bounding box center [622, 887] width 872 height 35
click at [1036, 71] on span at bounding box center [1036, 73] width 0 height 29
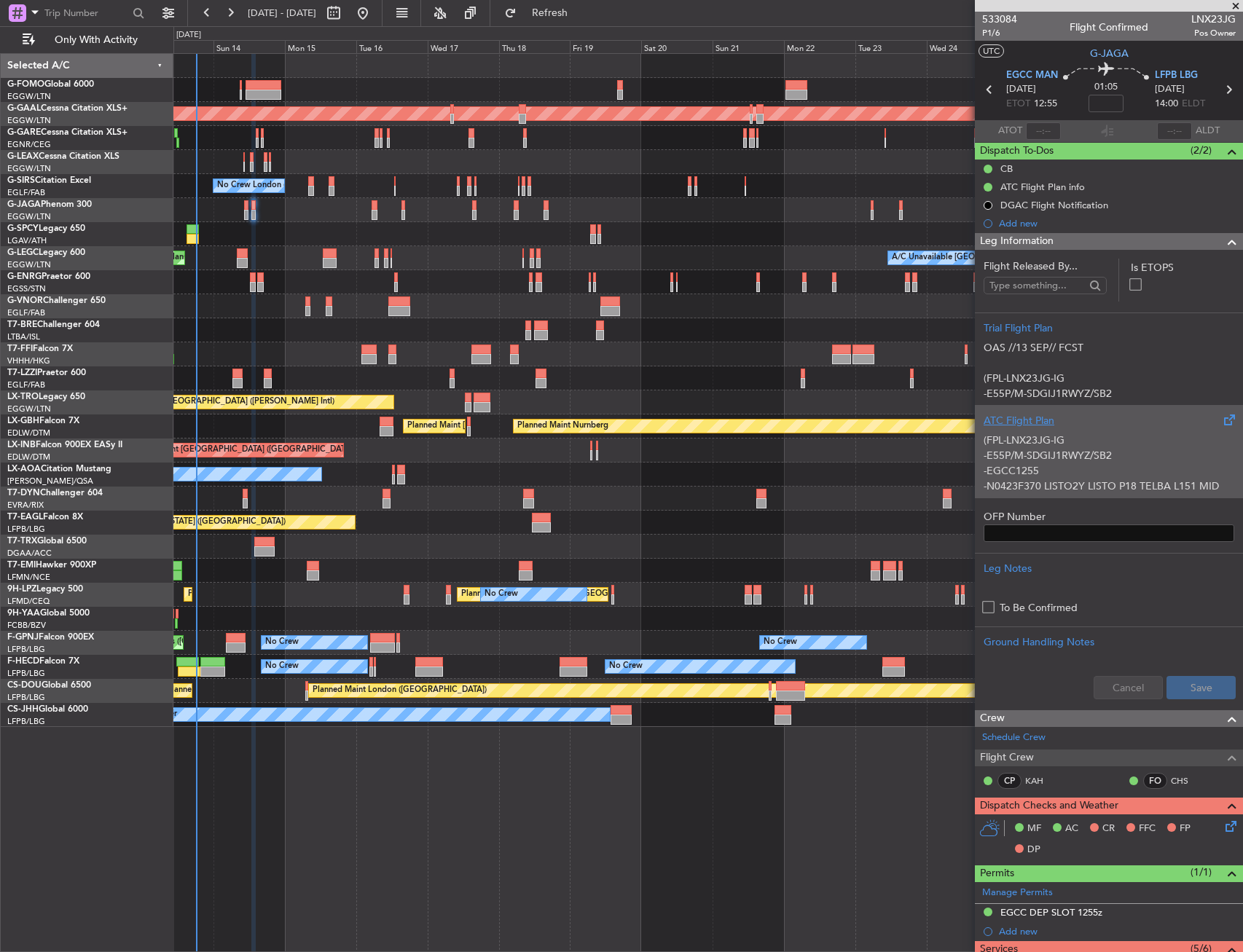
click at [1161, 461] on p "-E55P/M-SDGIJ1RWYZ/SB2" at bounding box center [1108, 455] width 251 height 16
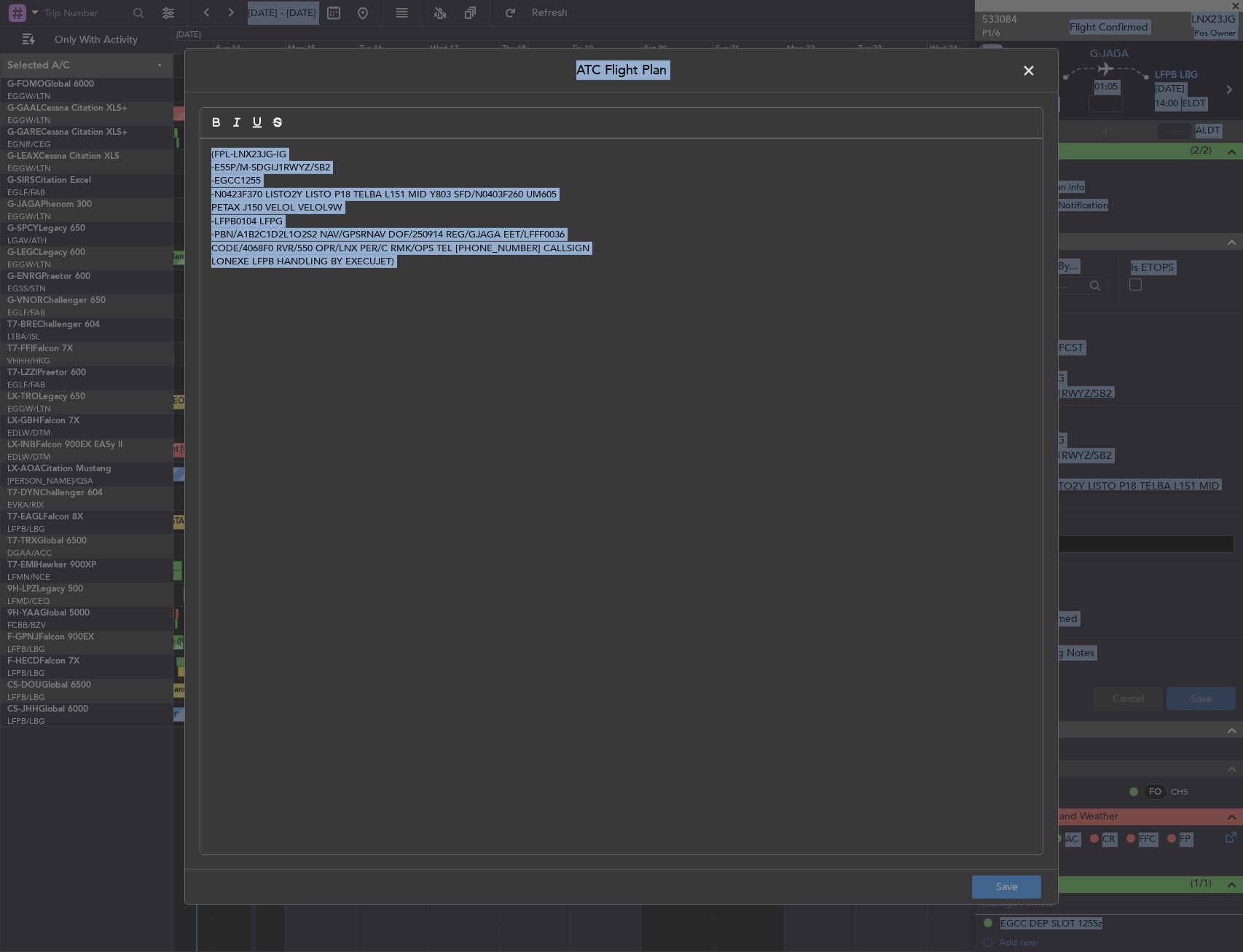
click at [728, 498] on div "(FPL-LNX23JG-IG -E55P/M-SDGIJ1RWYZ/SB2 -EGCC1255 -N0423F370 LISTO2Y LISTO P18 T…" at bounding box center [621, 496] width 842 height 715
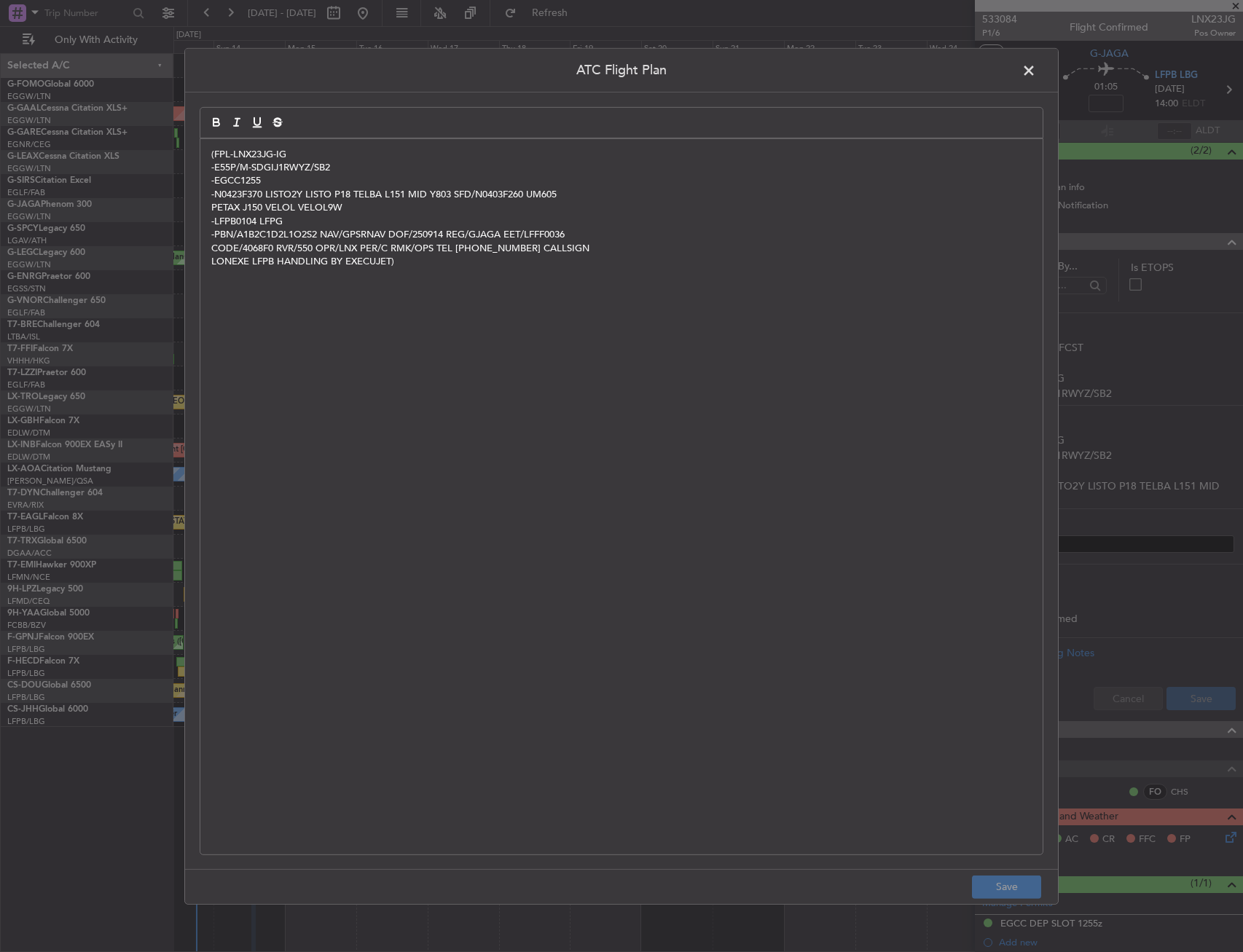
drag, startPoint x: 728, startPoint y: 498, endPoint x: 699, endPoint y: 502, distance: 29.3
click at [700, 503] on div "(FPL-LNX23JG-IG -E55P/M-SDGIJ1RWYZ/SB2 -EGCC1255 -N0423F370 LISTO2Y LISTO P18 T…" at bounding box center [621, 496] width 842 height 715
click at [685, 494] on div "(FPL-LNX23JG-IG -E55P/M-SDGIJ1RWYZ/SB2 -EGCC1255 -N0423F370 LISTO2Y LISTO P18 T…" at bounding box center [621, 496] width 842 height 715
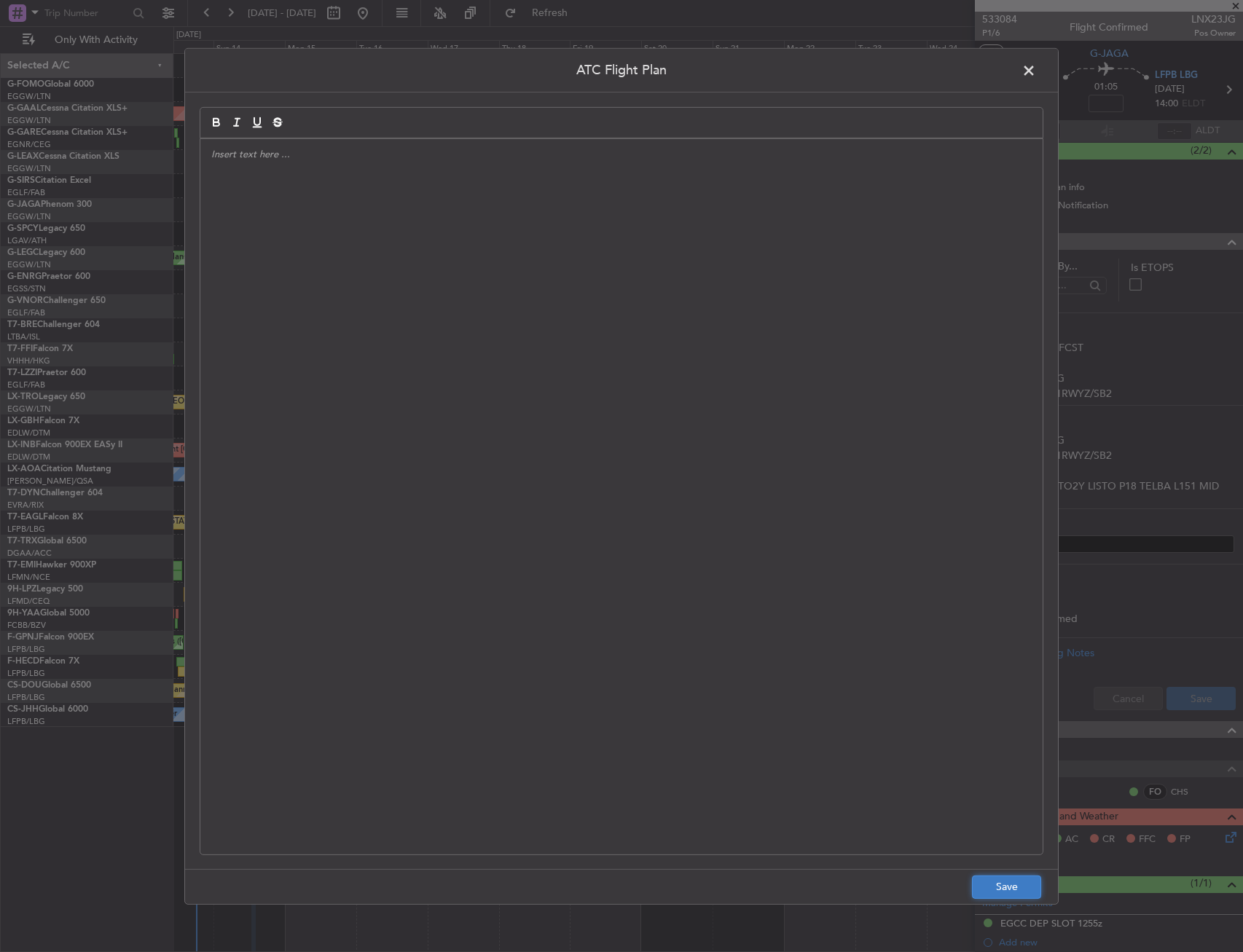
click at [995, 888] on button "Save" at bounding box center [1005, 887] width 69 height 23
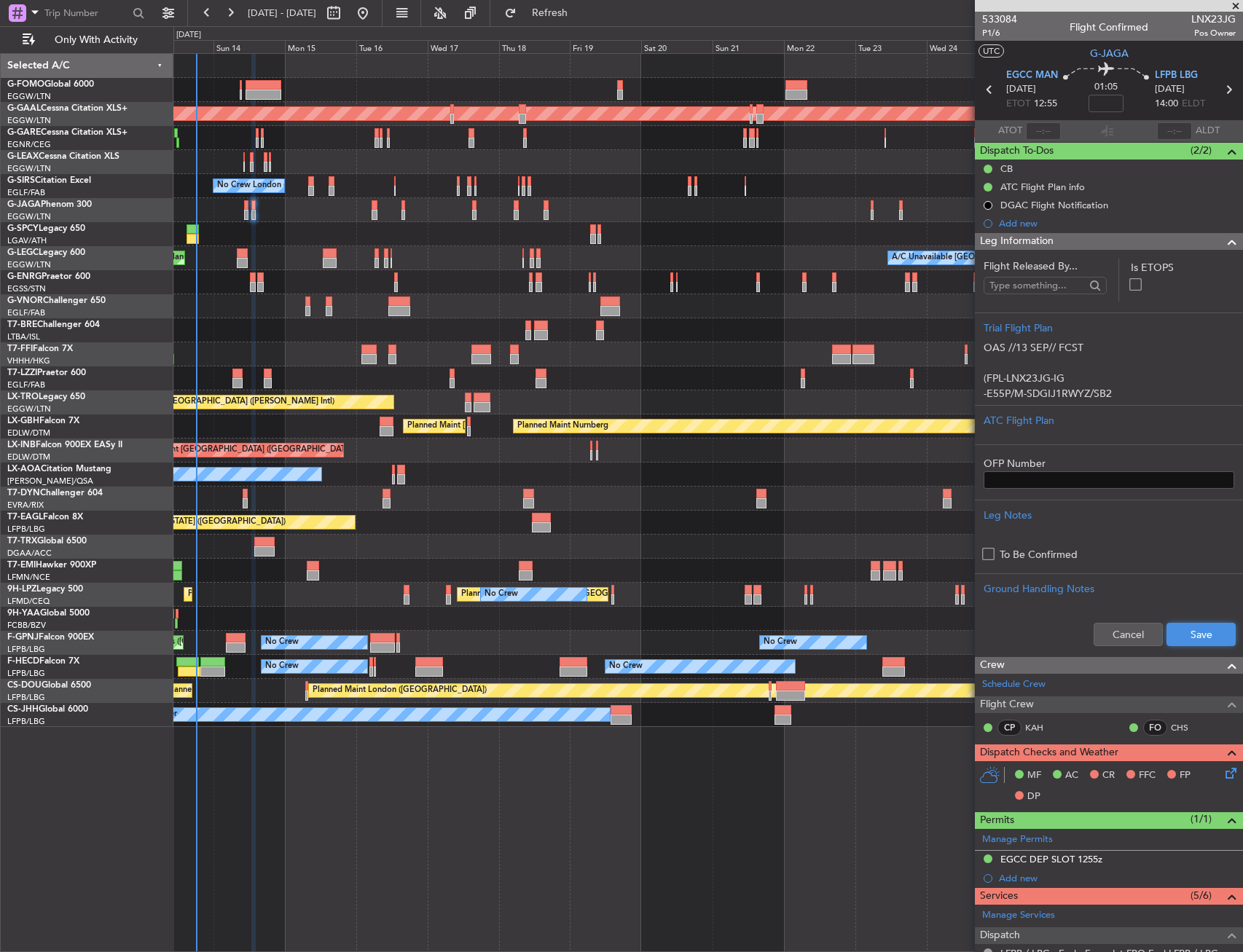
click at [1197, 634] on button "Save" at bounding box center [1200, 633] width 69 height 23
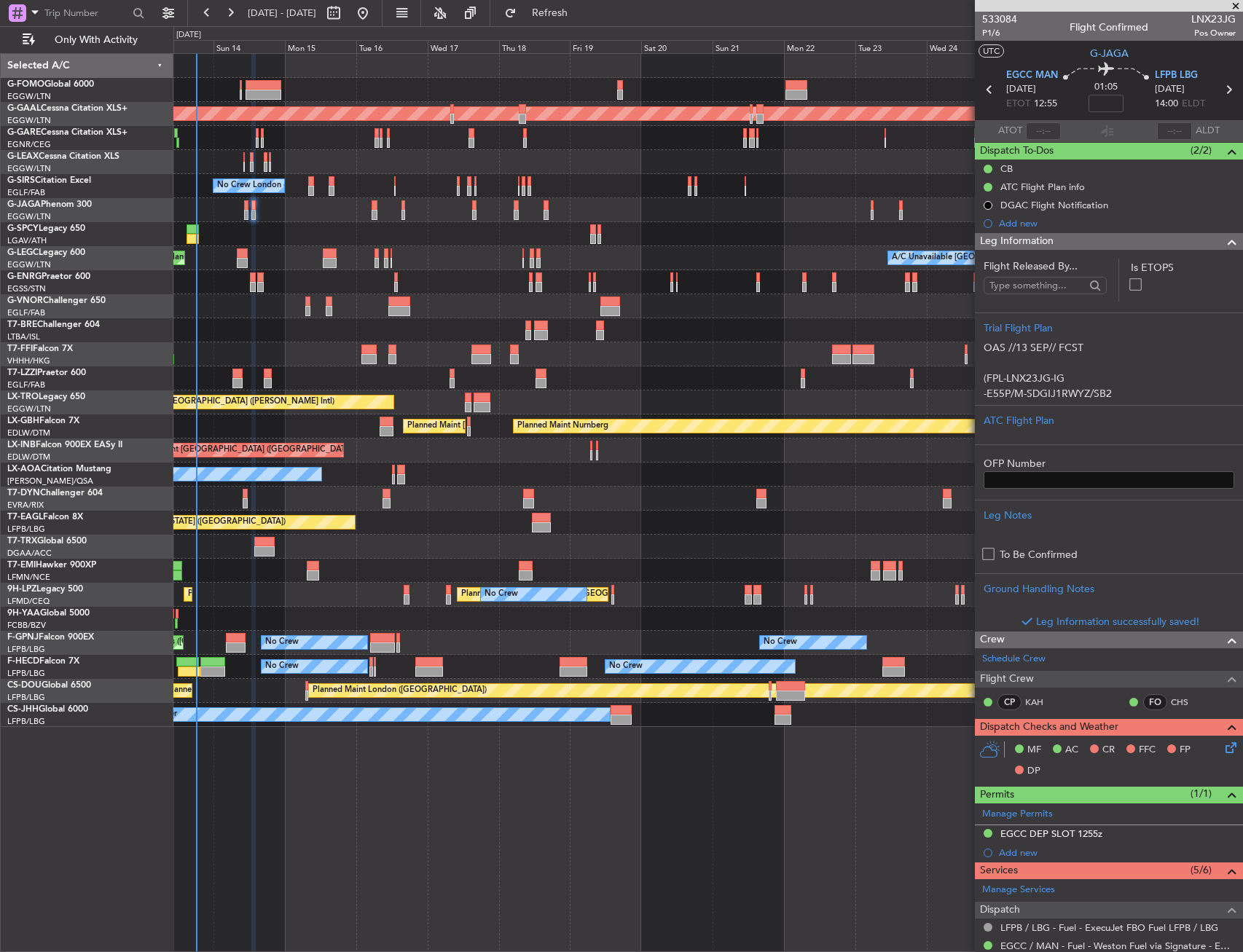
click at [1104, 245] on div "Leg Information" at bounding box center [1109, 241] width 268 height 17
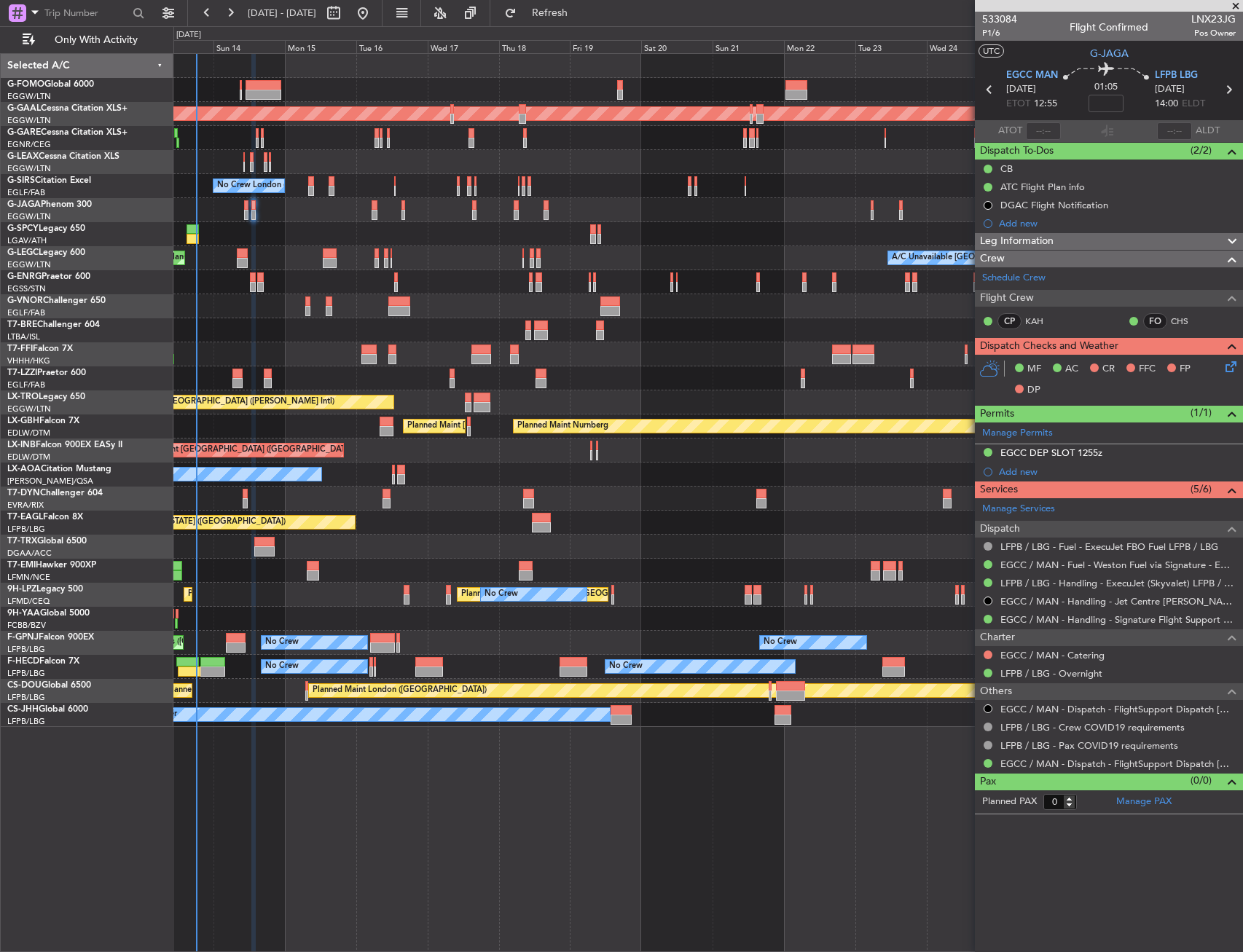
click at [1104, 245] on div "Leg Information" at bounding box center [1109, 241] width 268 height 17
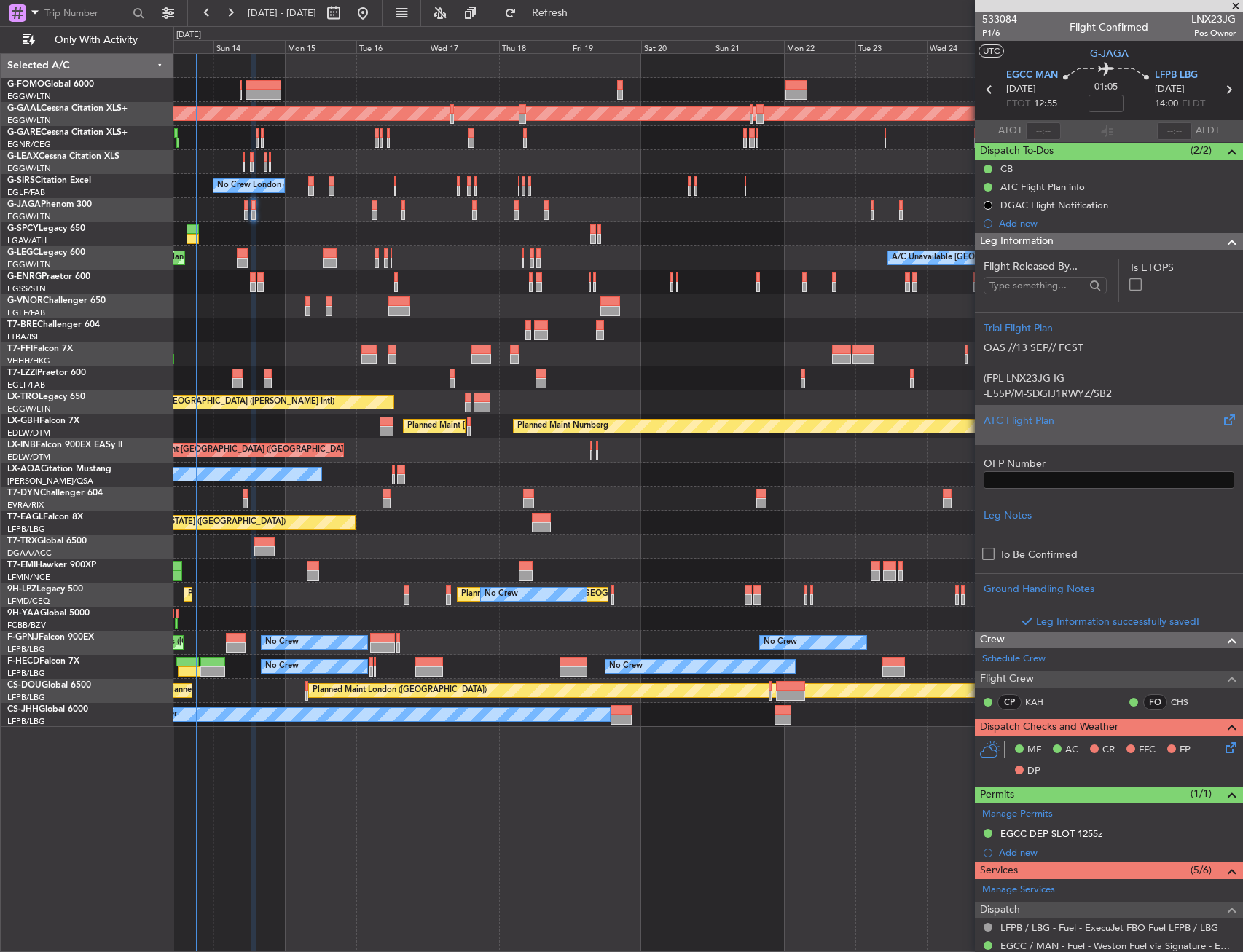
click at [1079, 440] on div "ATC Flight Plan" at bounding box center [1109, 424] width 268 height 39
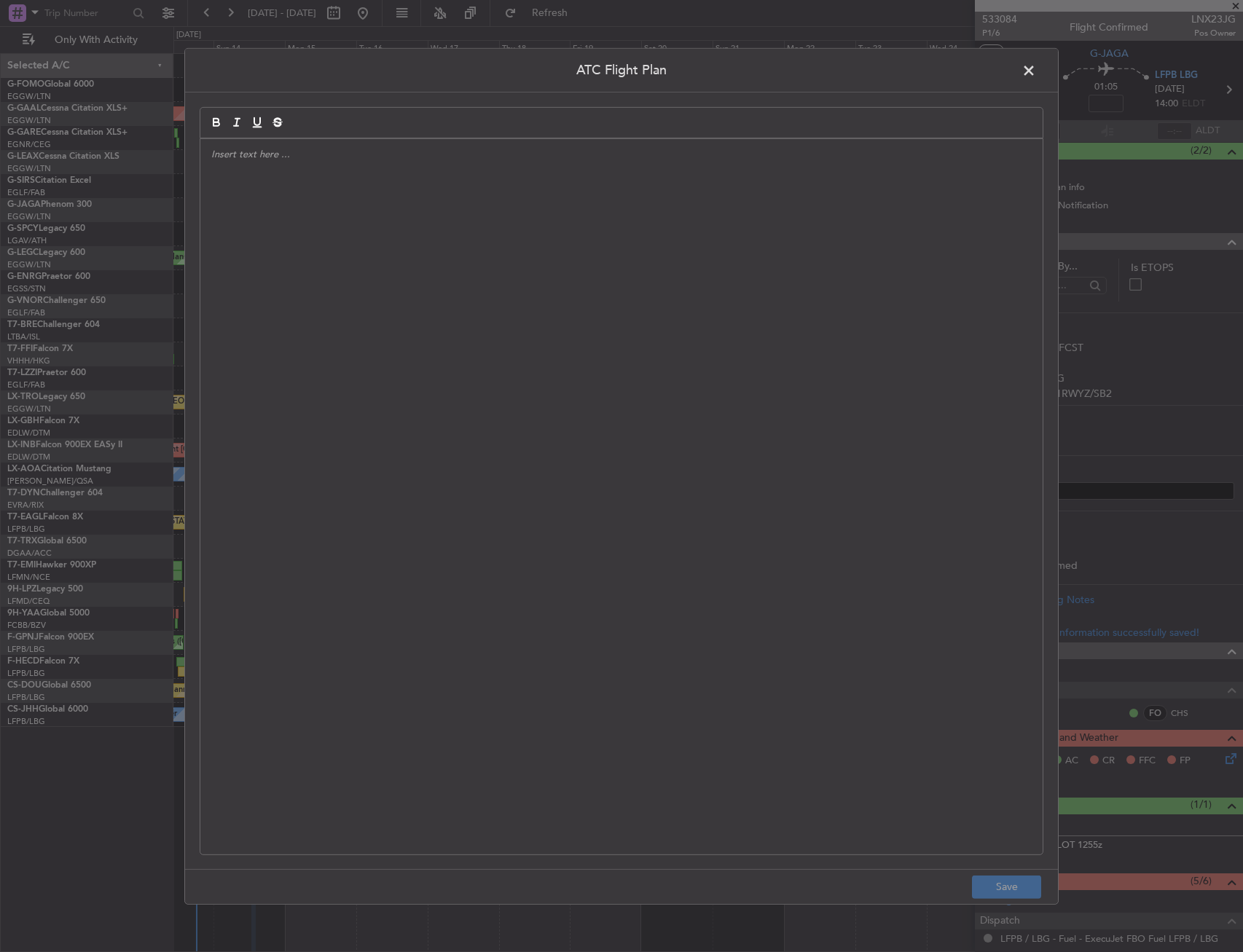
click at [642, 450] on div at bounding box center [621, 496] width 842 height 715
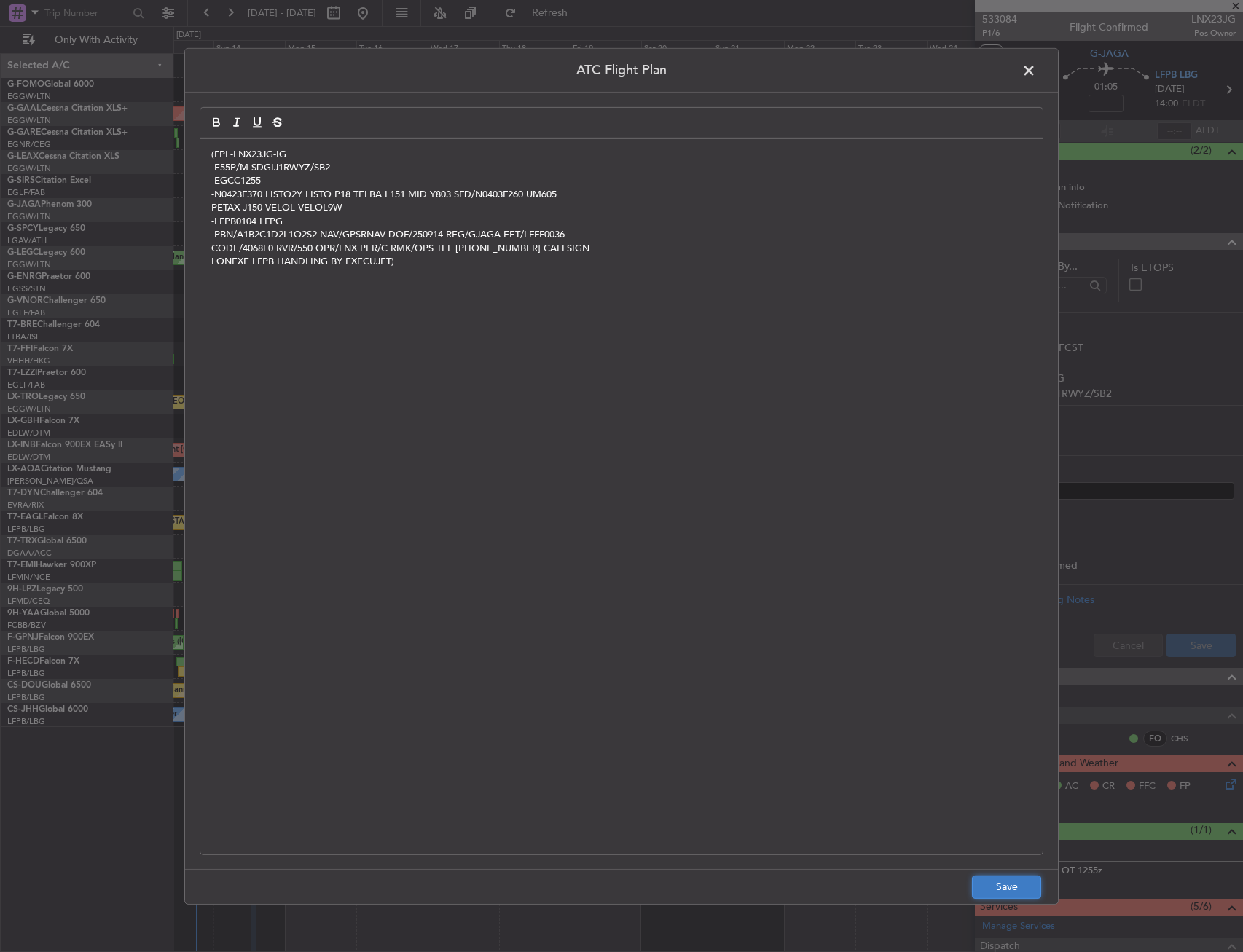
click at [1010, 890] on button "Save" at bounding box center [1005, 887] width 69 height 23
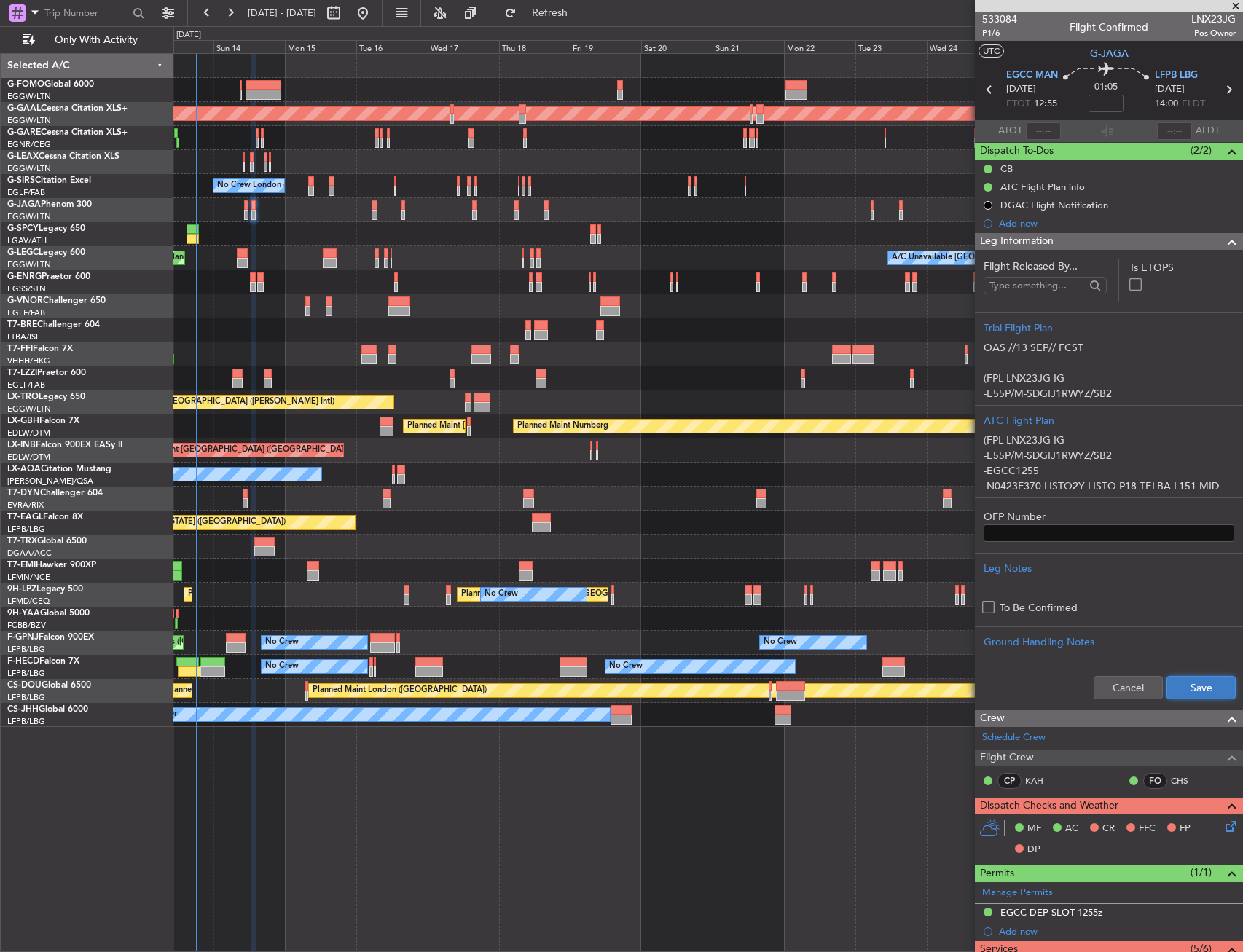
click at [1187, 682] on button "Save" at bounding box center [1200, 687] width 69 height 23
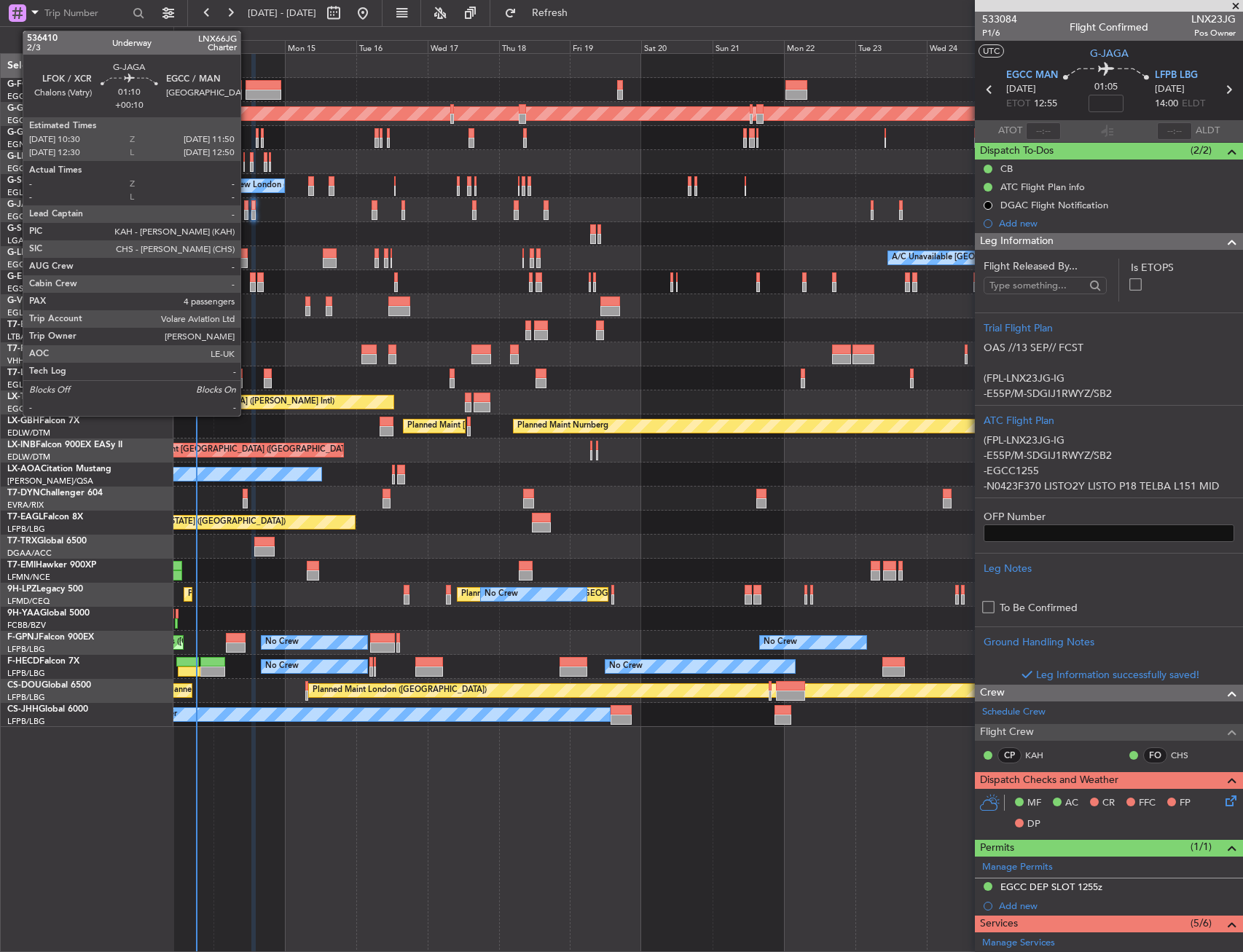
click at [247, 209] on div at bounding box center [246, 205] width 5 height 10
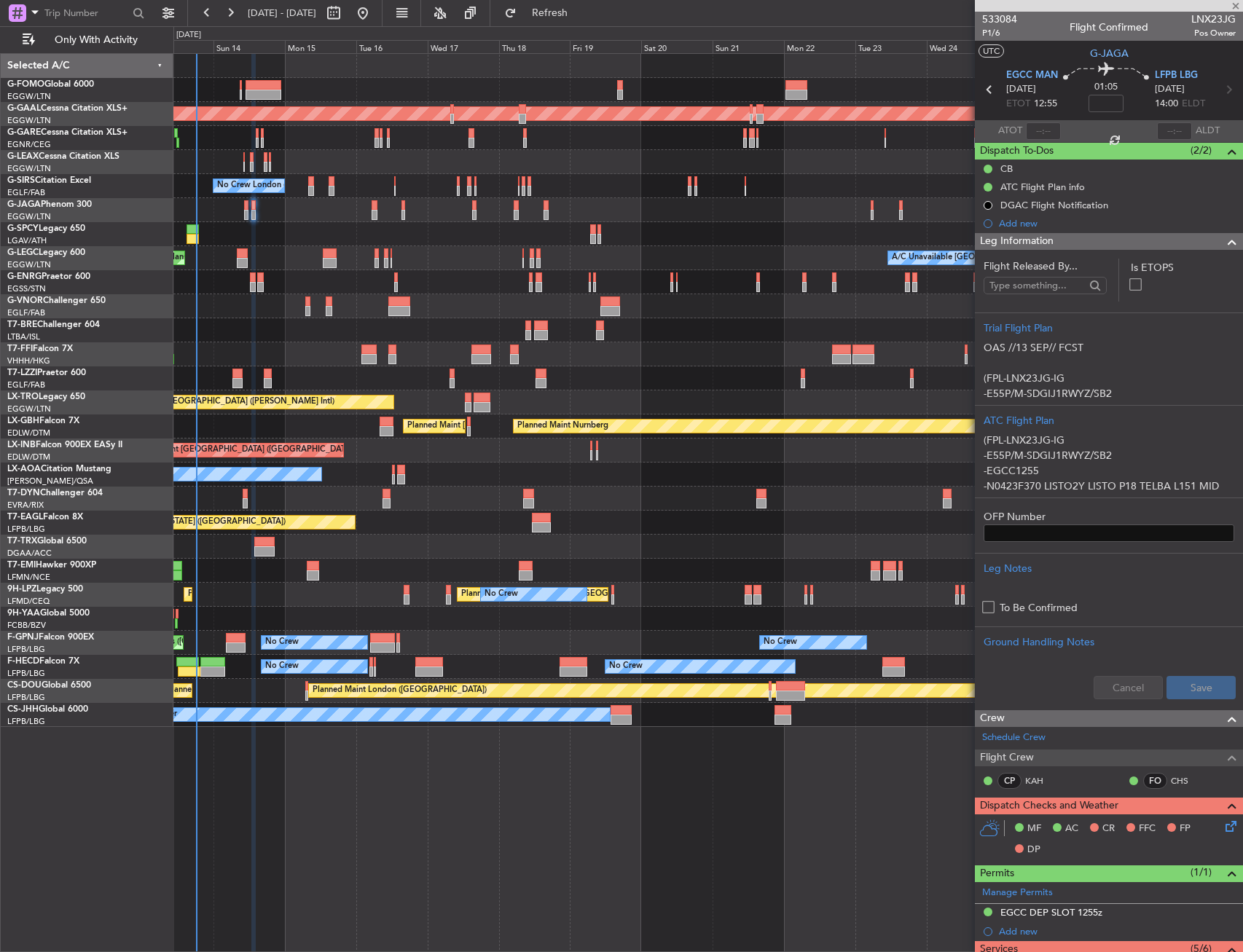
type input "+00:10"
type input "4"
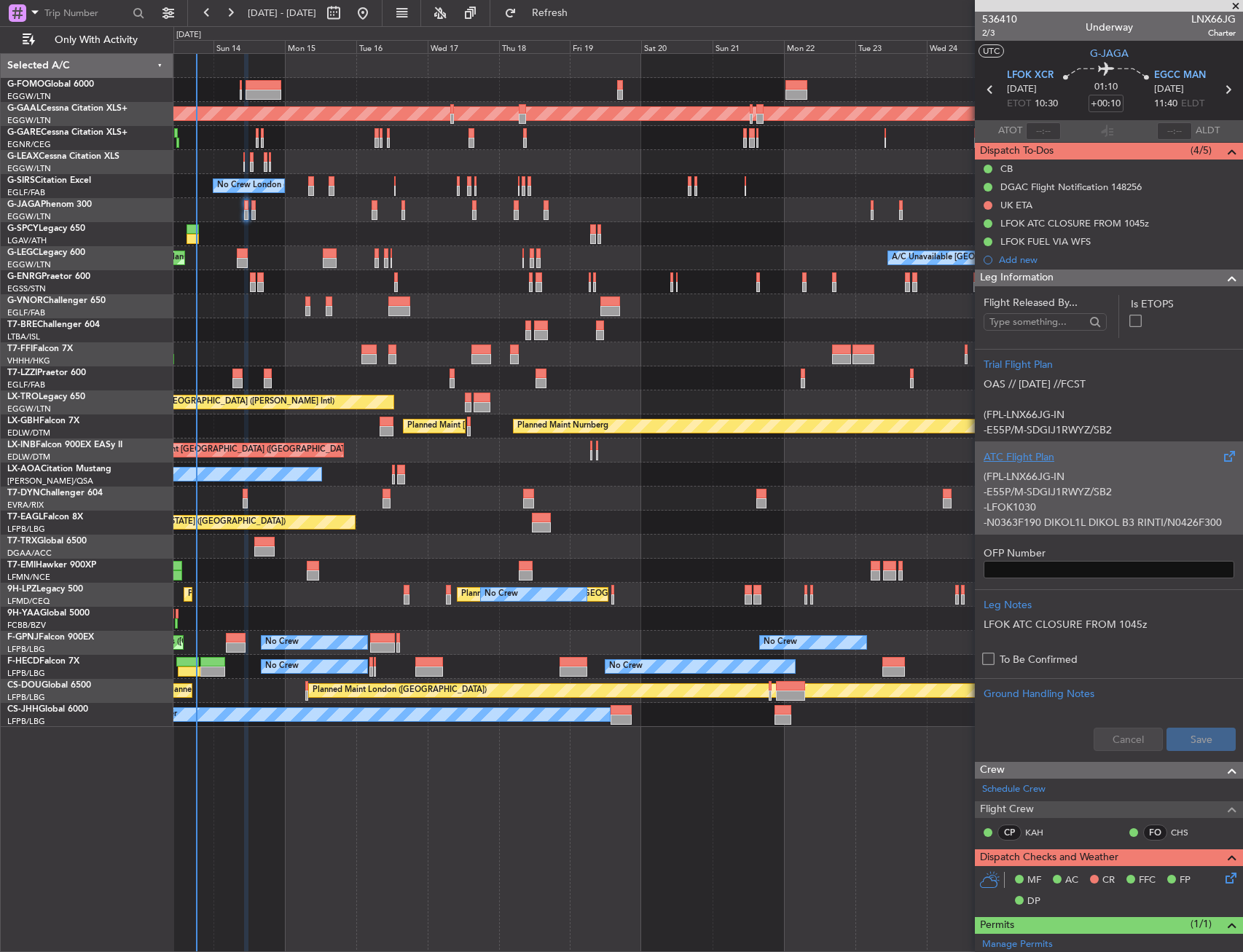
click at [1098, 496] on p "-E55P/M-SDGIJ1RWYZ/SB2" at bounding box center [1108, 492] width 251 height 16
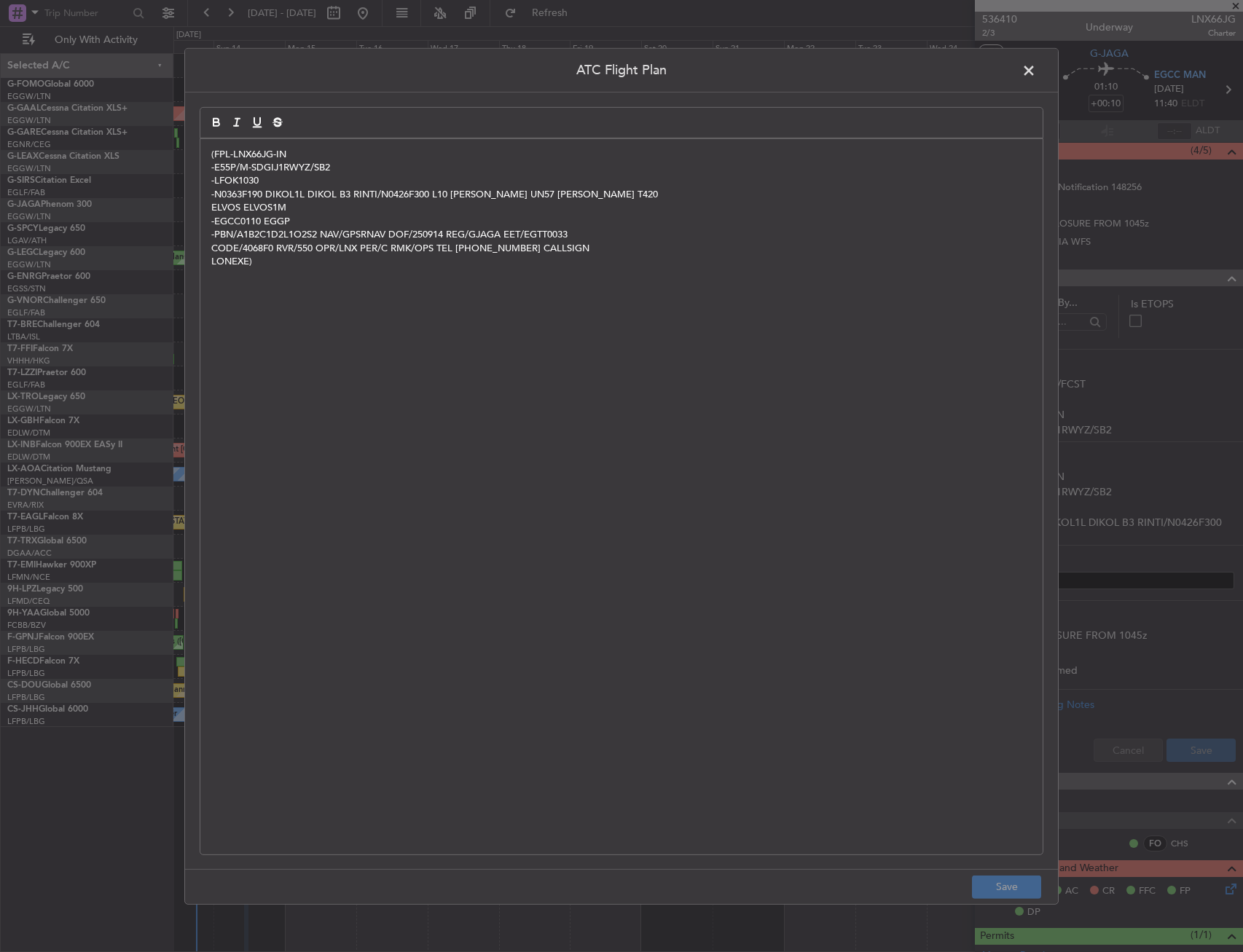
click at [1036, 69] on span at bounding box center [1036, 73] width 0 height 29
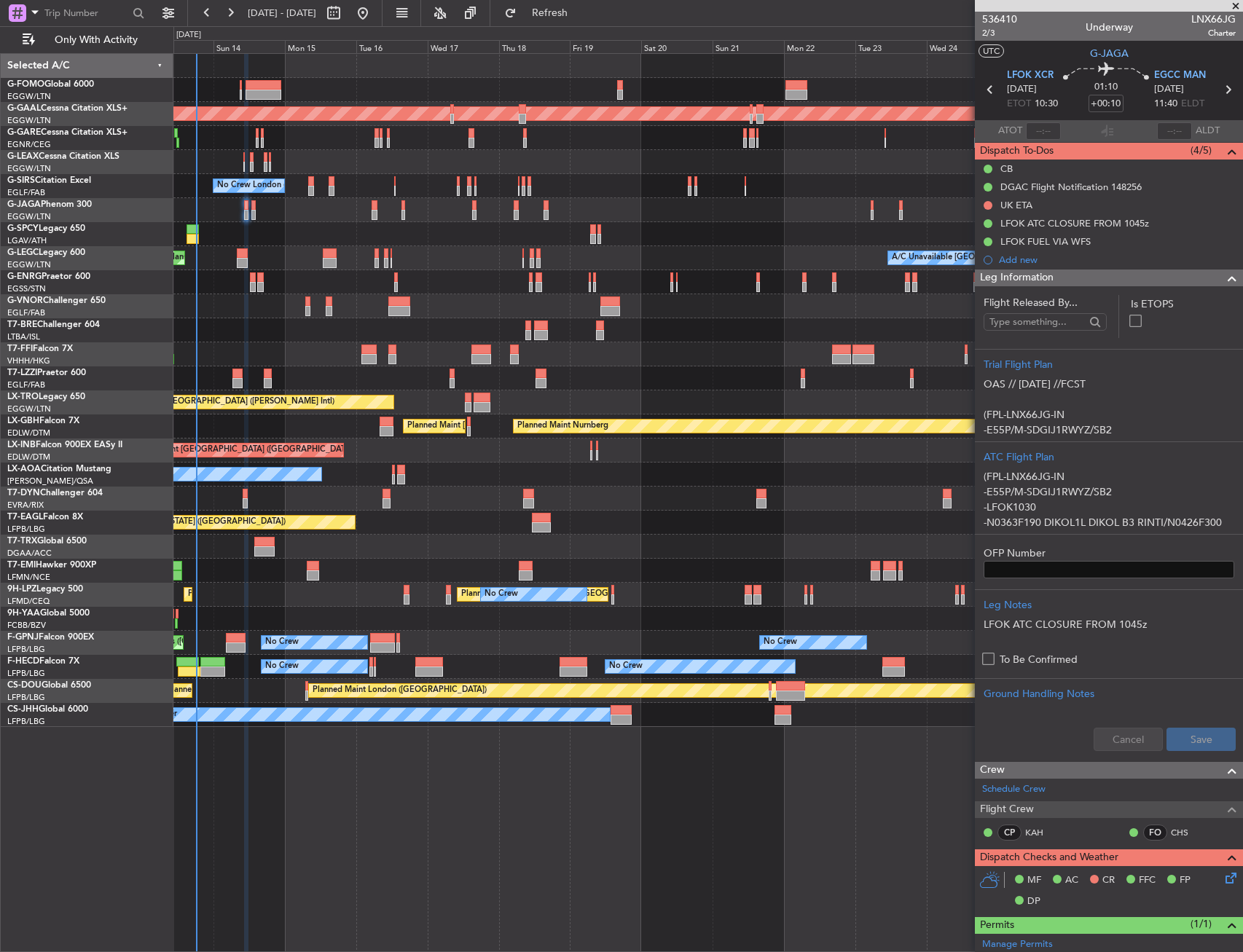
click at [1086, 276] on div "Leg Information" at bounding box center [1109, 278] width 268 height 17
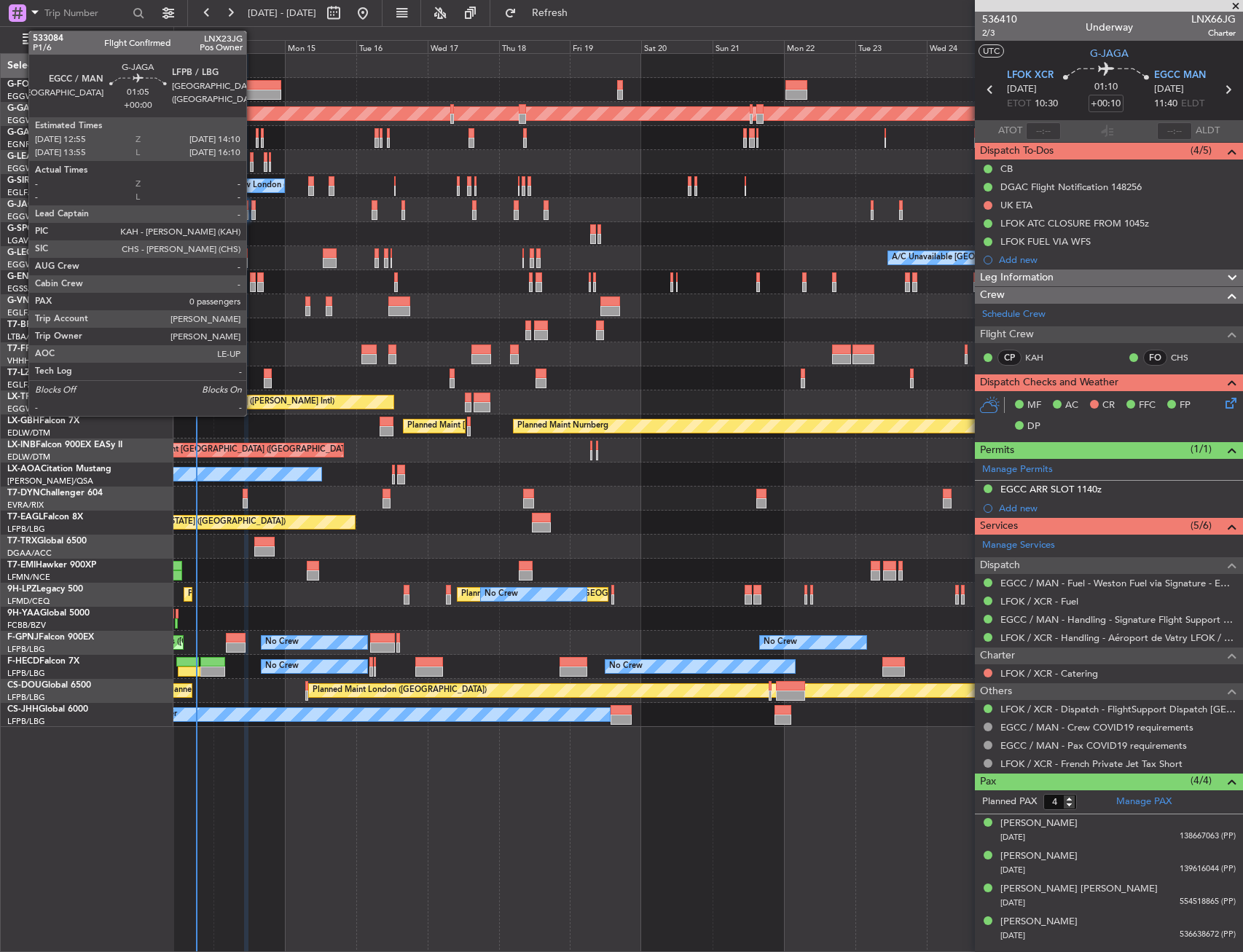
click at [252, 207] on div at bounding box center [253, 205] width 5 height 10
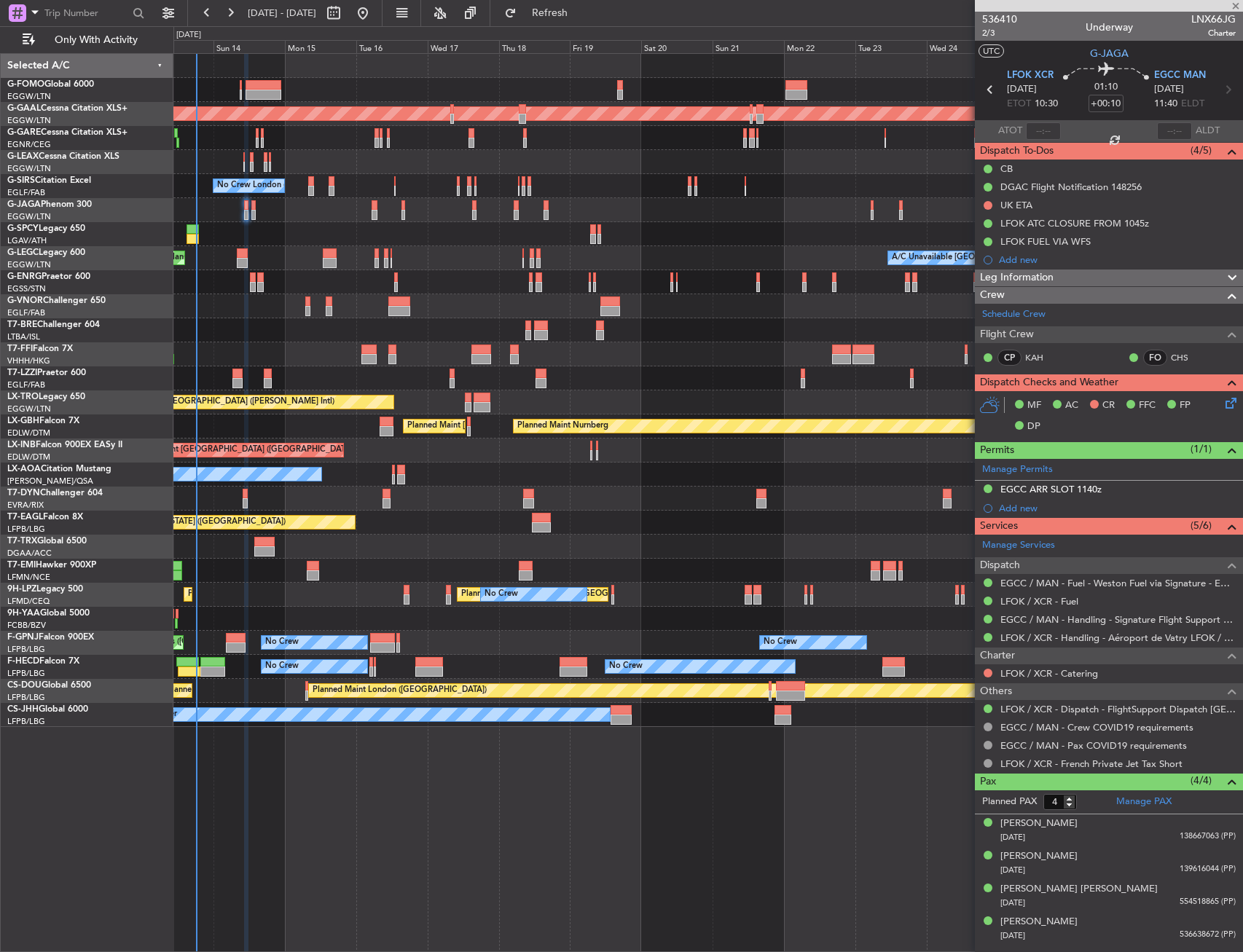
type input "0"
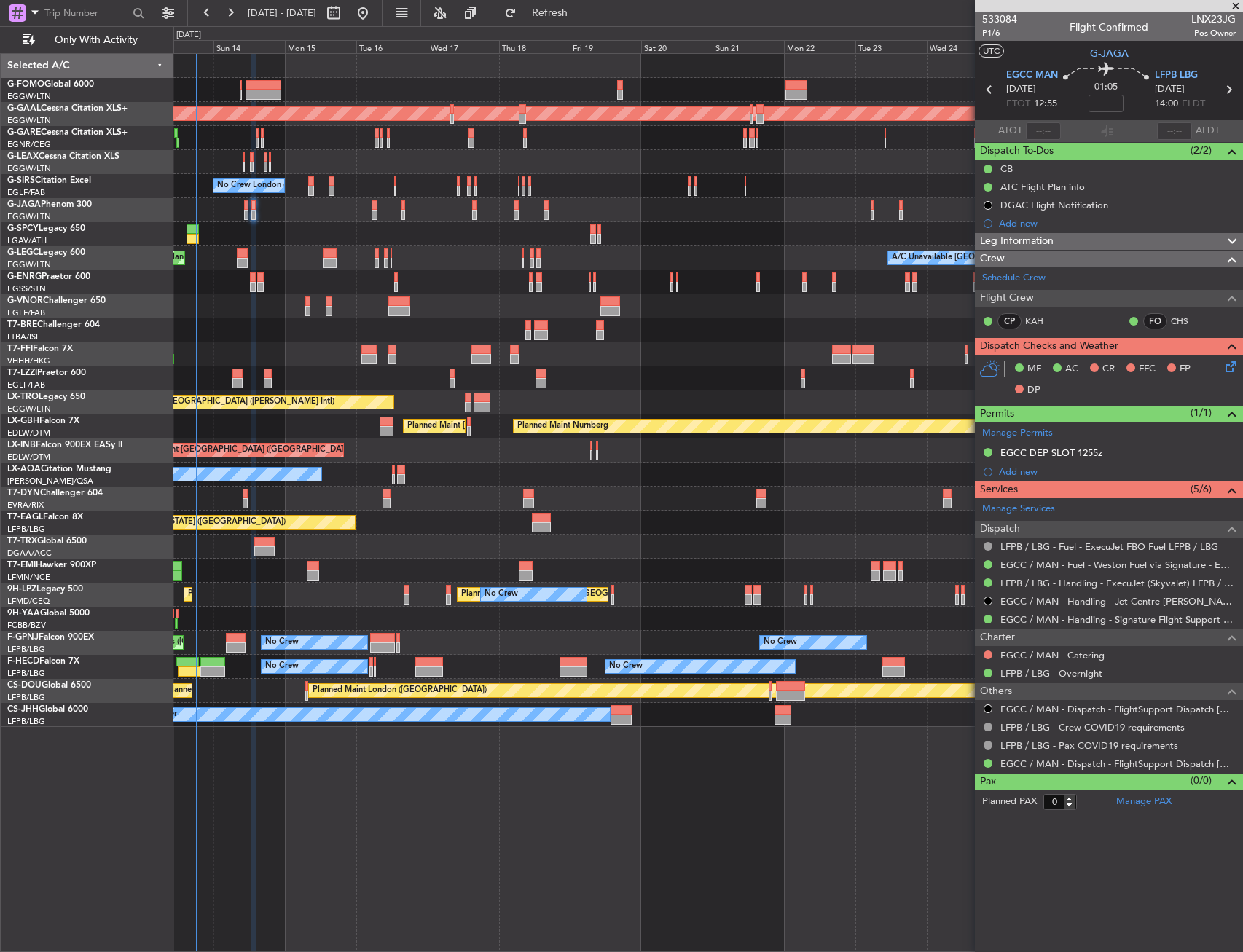
click at [1225, 362] on icon at bounding box center [1227, 364] width 12 height 12
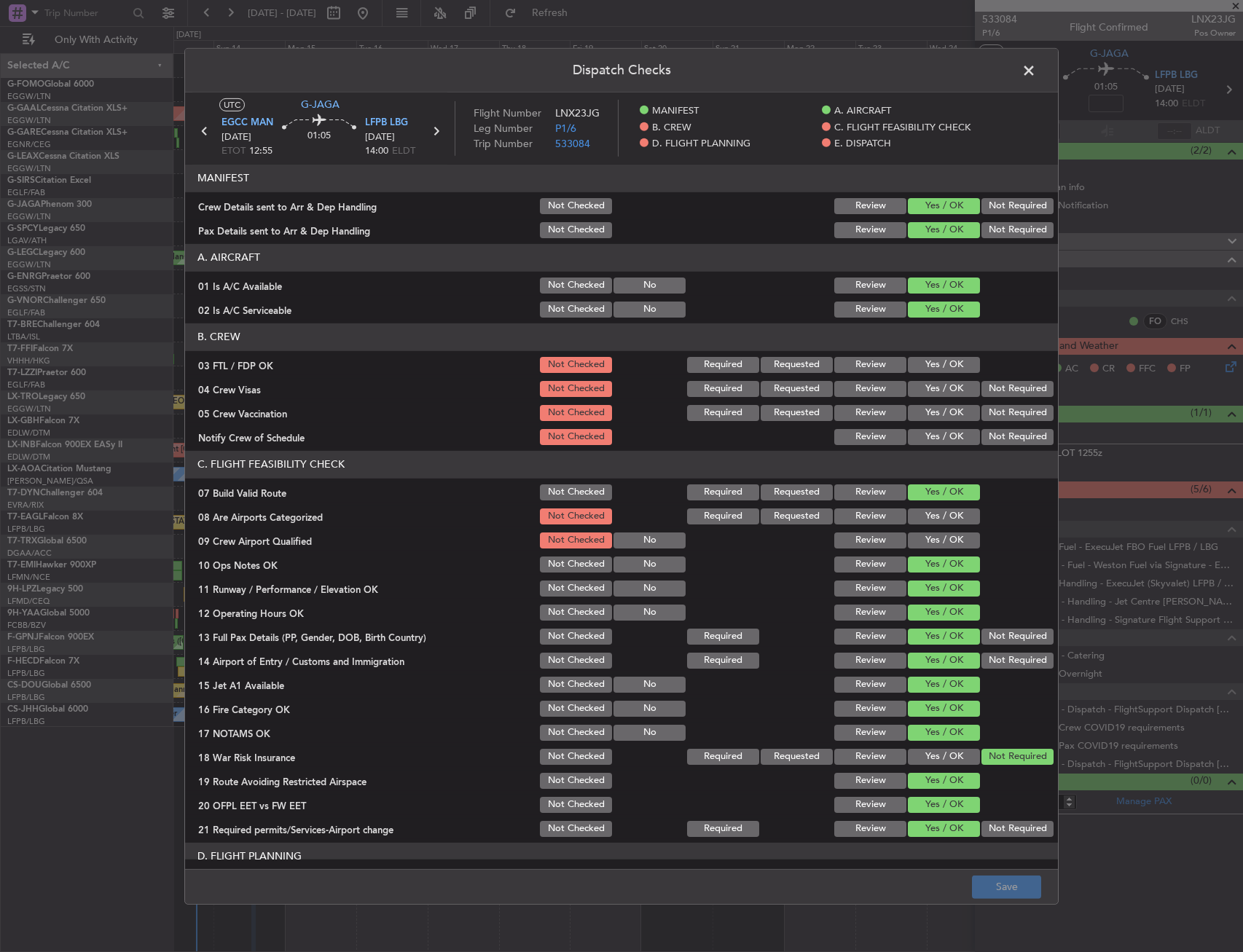
scroll to position [364, 0]
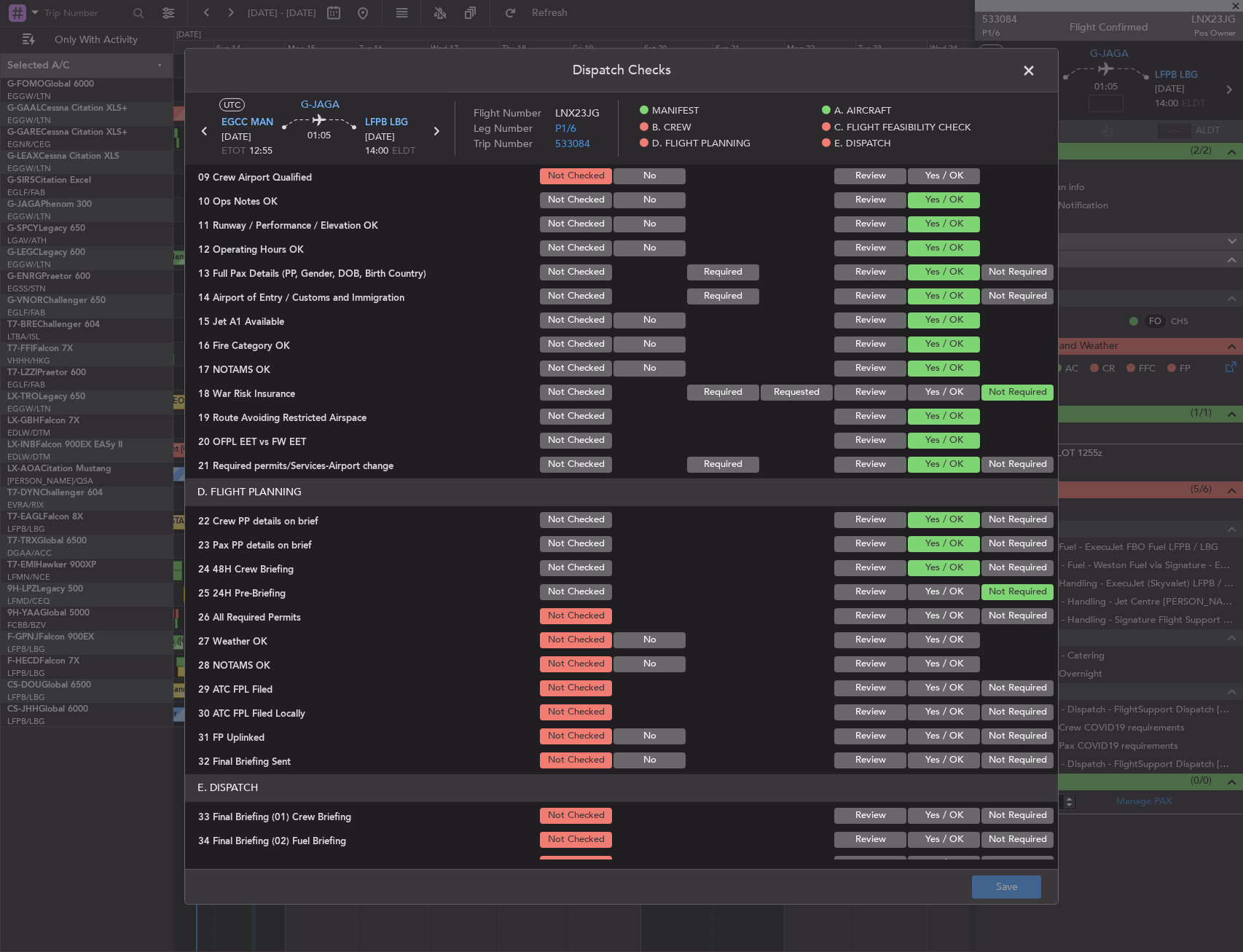
click at [926, 618] on button "Yes / OK" at bounding box center [944, 615] width 73 height 16
click at [928, 633] on button "Yes / OK" at bounding box center [944, 640] width 73 height 16
click at [930, 656] on button "Yes / OK" at bounding box center [944, 664] width 73 height 16
click at [931, 689] on button "Yes / OK" at bounding box center [944, 688] width 73 height 16
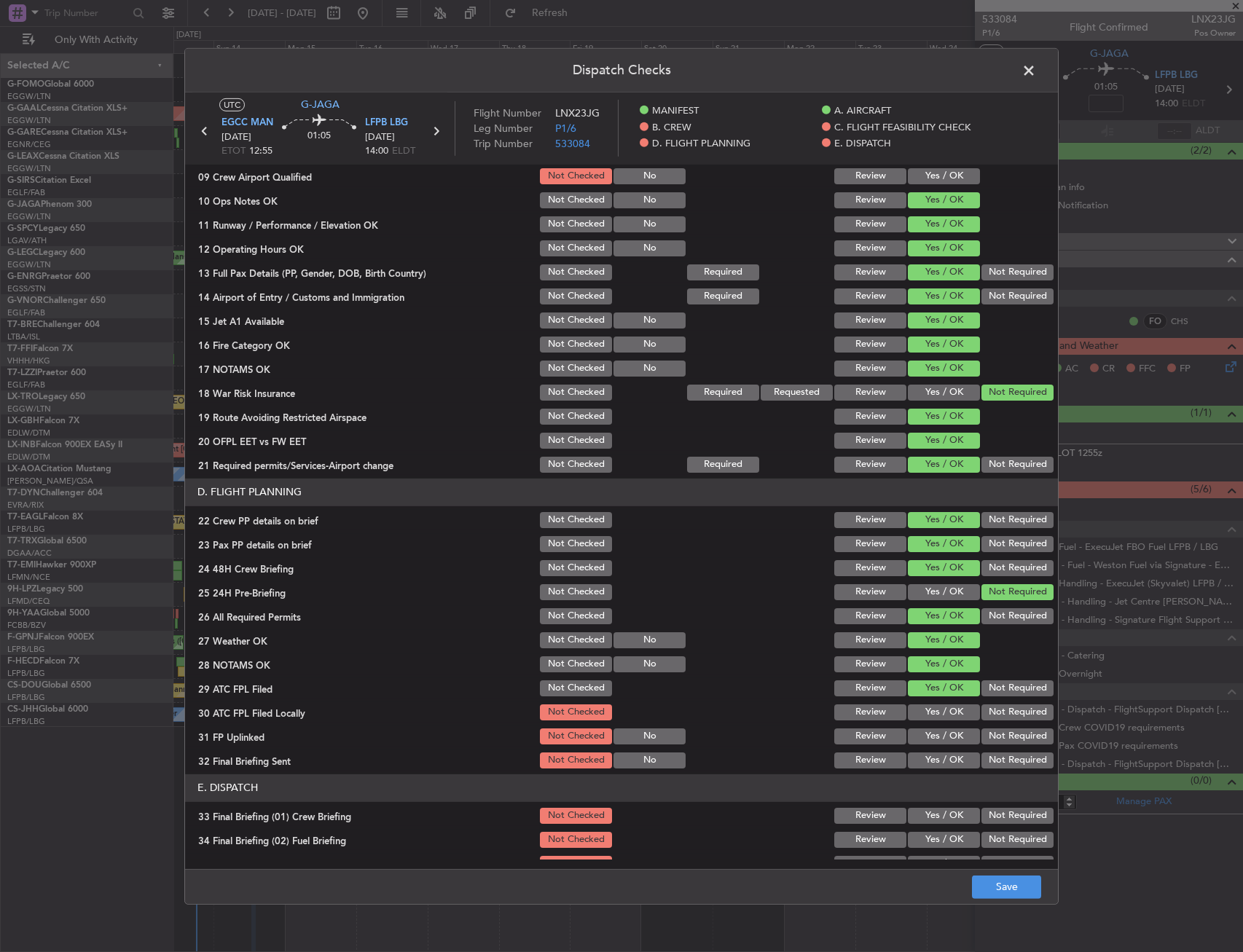
click at [941, 711] on button "Yes / OK" at bounding box center [944, 711] width 73 height 16
click at [1006, 711] on button "Not Required" at bounding box center [1017, 711] width 73 height 16
click at [946, 735] on button "Yes / OK" at bounding box center [944, 735] width 73 height 16
click at [989, 760] on button "Not Required" at bounding box center [1017, 760] width 73 height 16
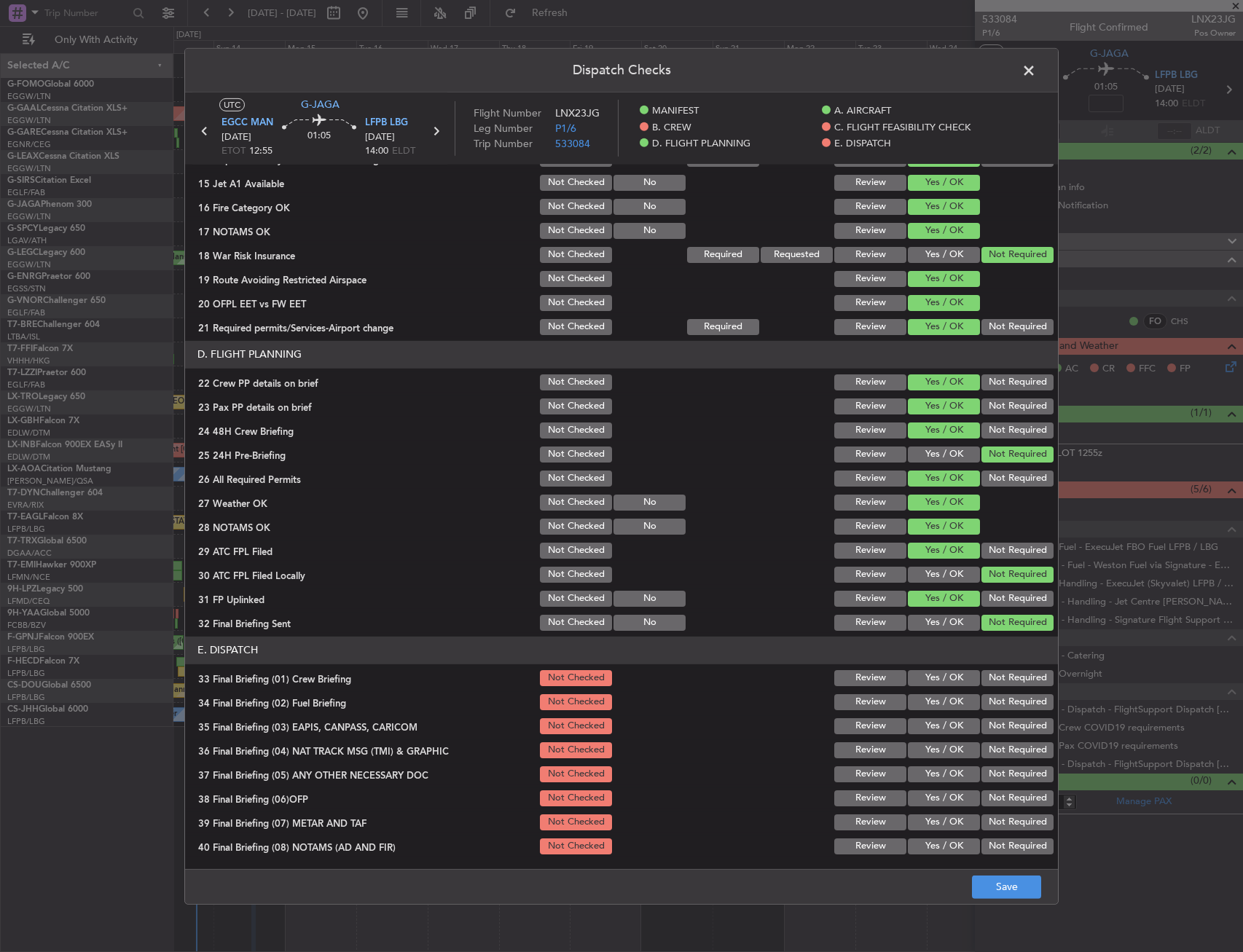
scroll to position [599, 0]
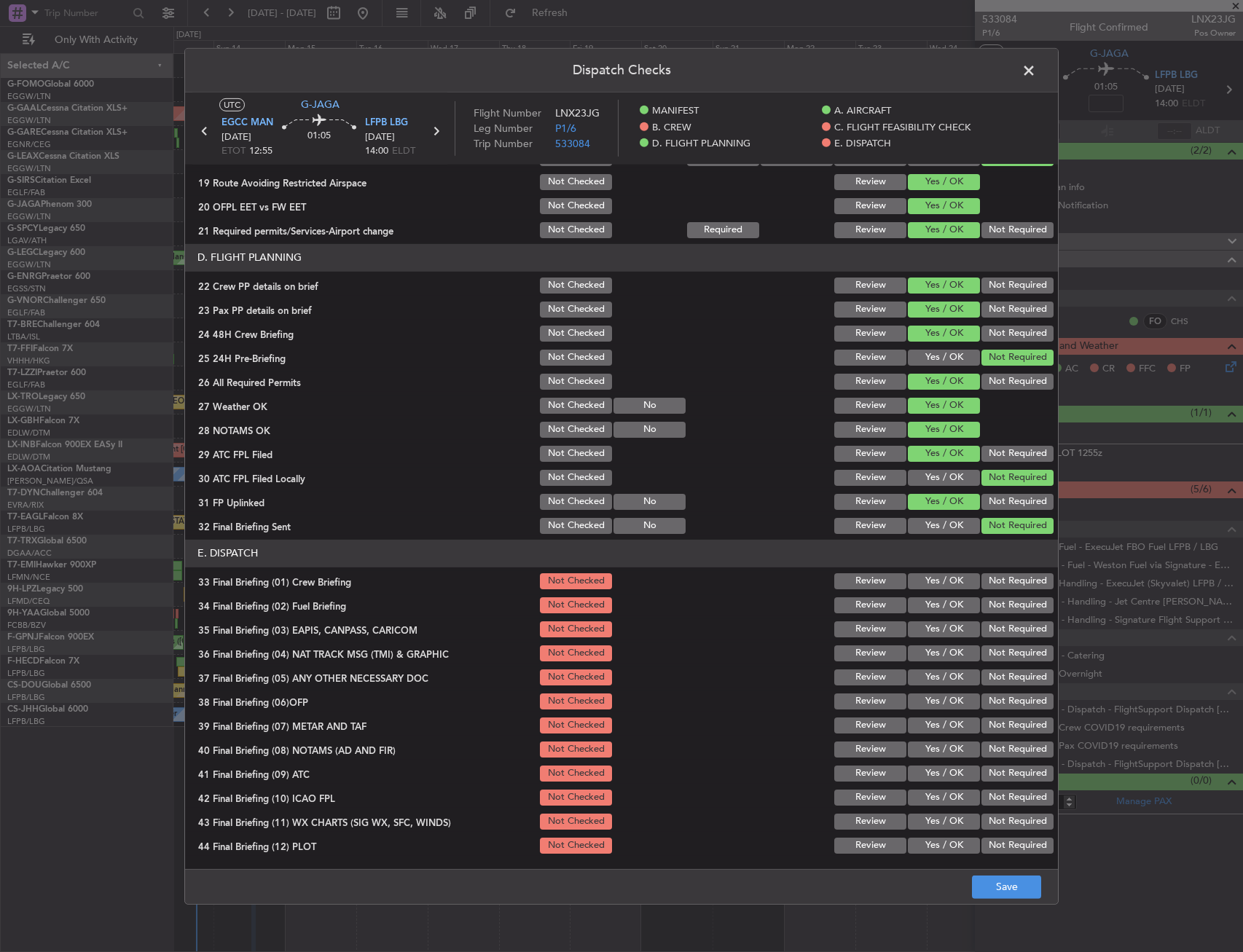
click at [934, 573] on button "Yes / OK" at bounding box center [944, 580] width 73 height 16
click at [939, 606] on button "Yes / OK" at bounding box center [944, 605] width 73 height 16
click at [981, 634] on button "Not Required" at bounding box center [1017, 629] width 73 height 16
click at [981, 647] on button "Not Required" at bounding box center [1017, 653] width 73 height 16
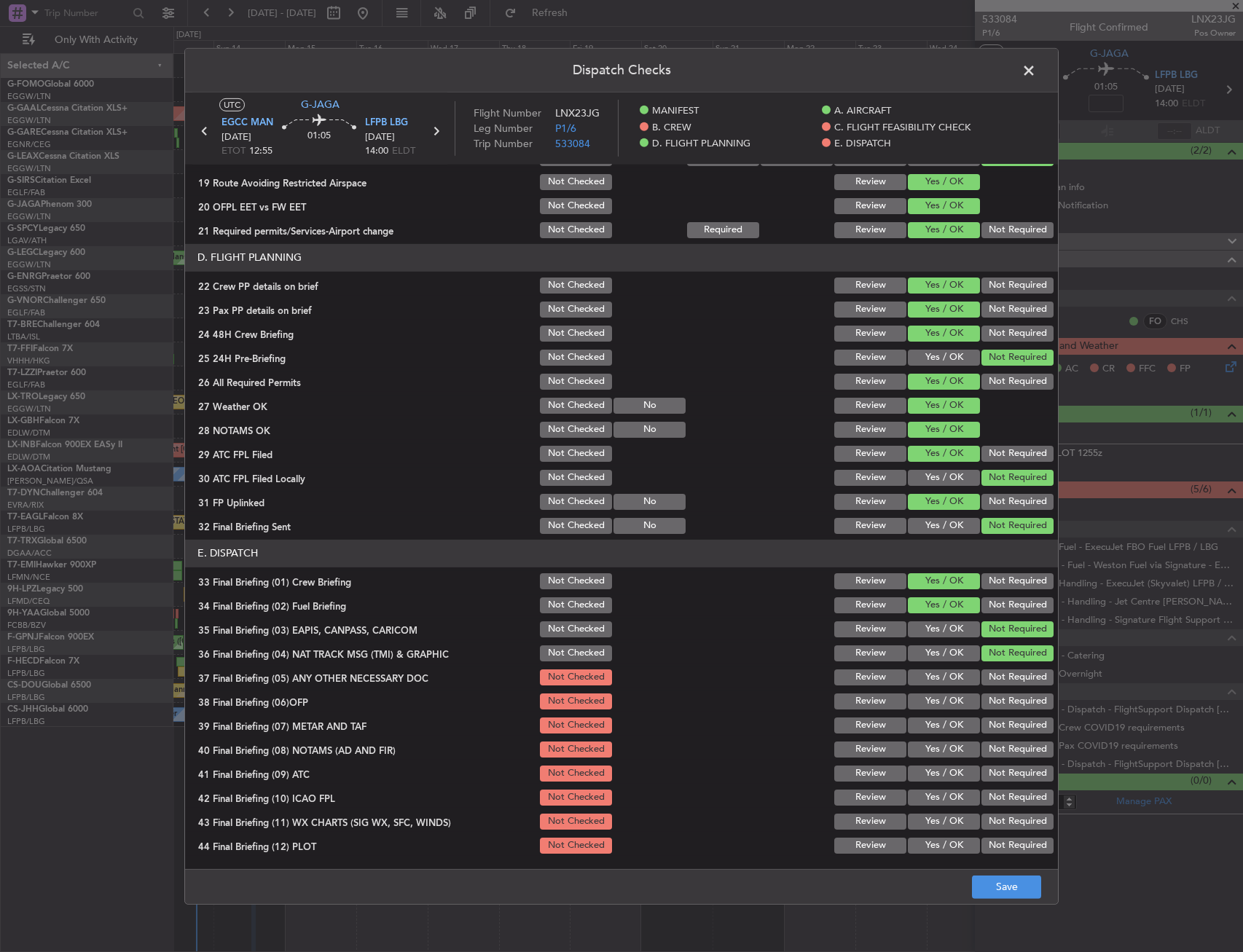
click at [937, 526] on button "Yes / OK" at bounding box center [944, 525] width 73 height 16
click at [941, 705] on button "Yes / OK" at bounding box center [944, 700] width 73 height 16
click at [942, 683] on button "Yes / OK" at bounding box center [944, 677] width 73 height 16
click at [946, 728] on button "Yes / OK" at bounding box center [944, 724] width 73 height 16
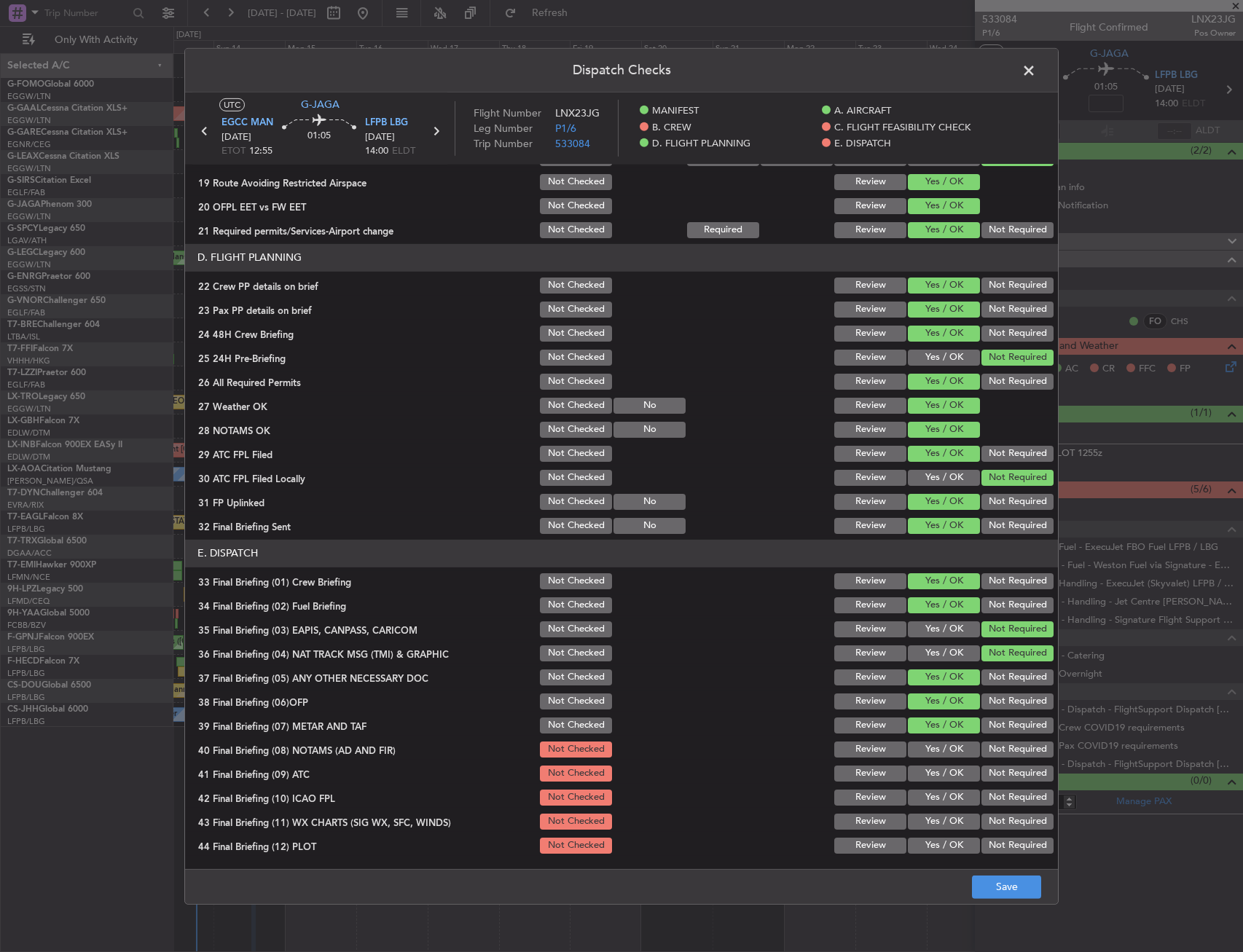
click at [946, 745] on button "Yes / OK" at bounding box center [944, 749] width 73 height 16
click at [950, 777] on button "Yes / OK" at bounding box center [944, 773] width 73 height 16
click at [996, 798] on button "Not Required" at bounding box center [1017, 797] width 73 height 16
click at [925, 817] on button "Yes / OK" at bounding box center [944, 821] width 73 height 16
click at [1005, 866] on main "UTC G-JAGA EGCC MAN 14/09/2025 ETOT 12:55 01:05 LFPB LBG 14/09/2025 14:00 ELDT …" at bounding box center [622, 483] width 872 height 782
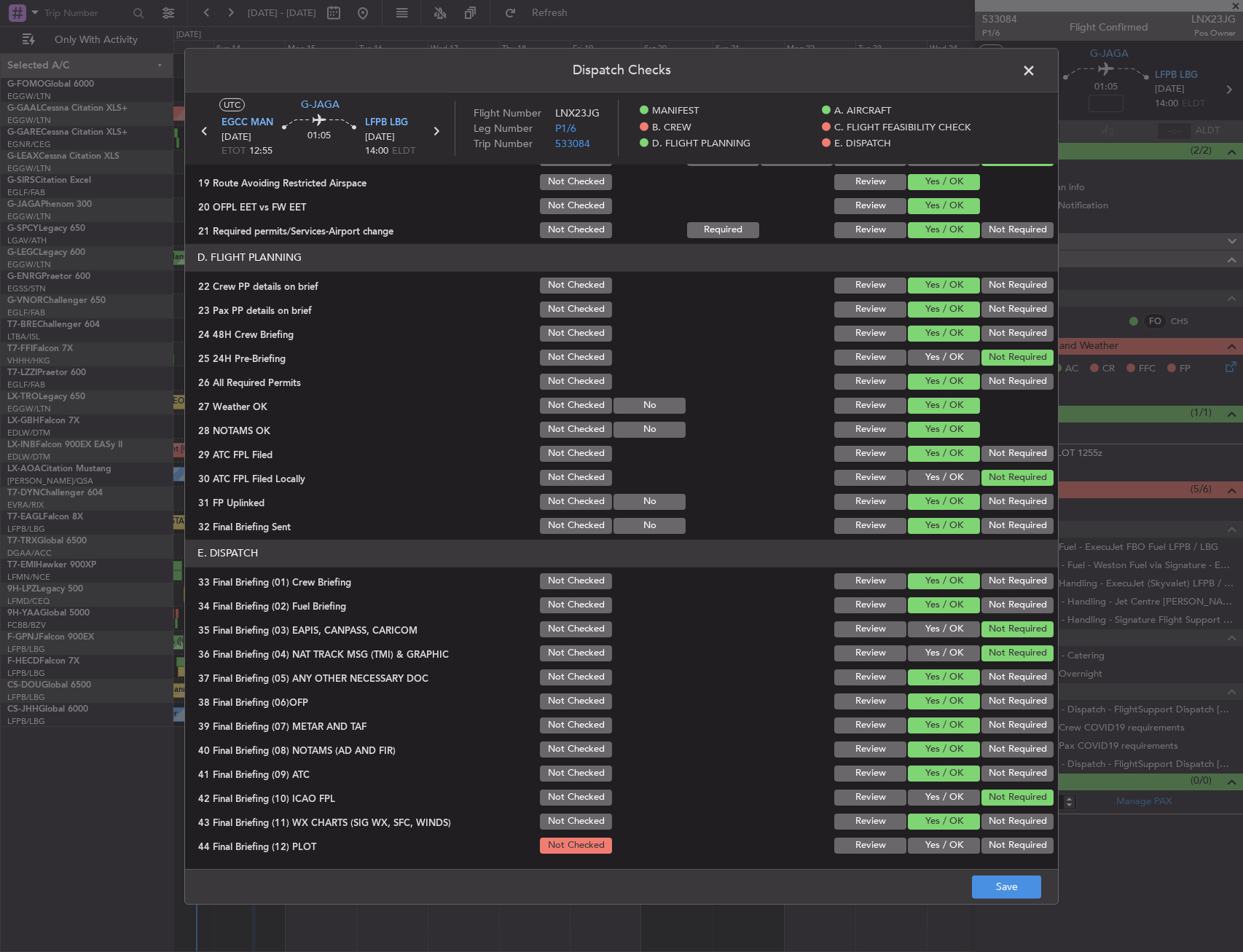
click at [1004, 851] on button "Not Required" at bounding box center [1017, 845] width 73 height 16
click at [1004, 879] on button "Save" at bounding box center [1005, 887] width 69 height 23
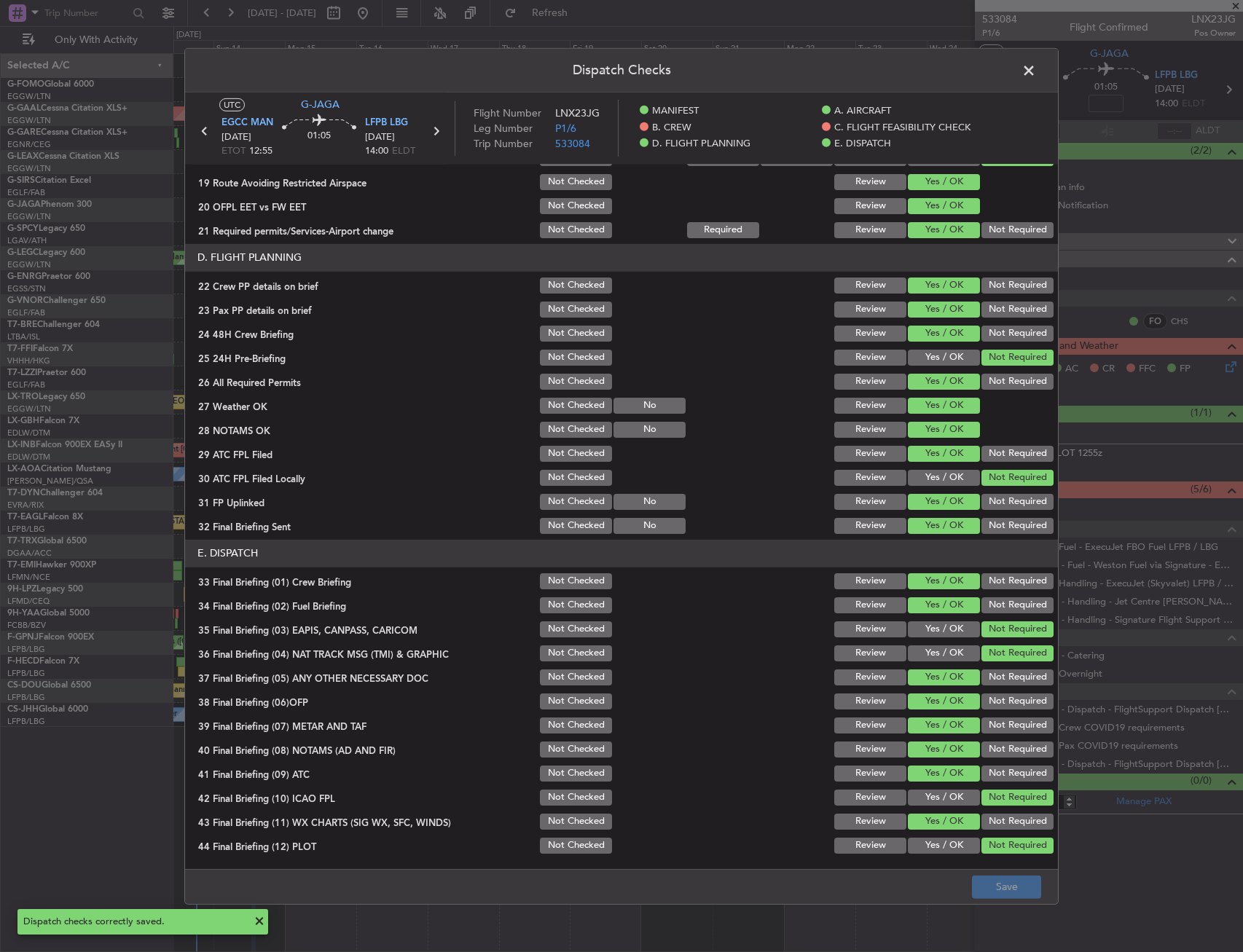
click at [1036, 64] on span at bounding box center [1036, 73] width 0 height 29
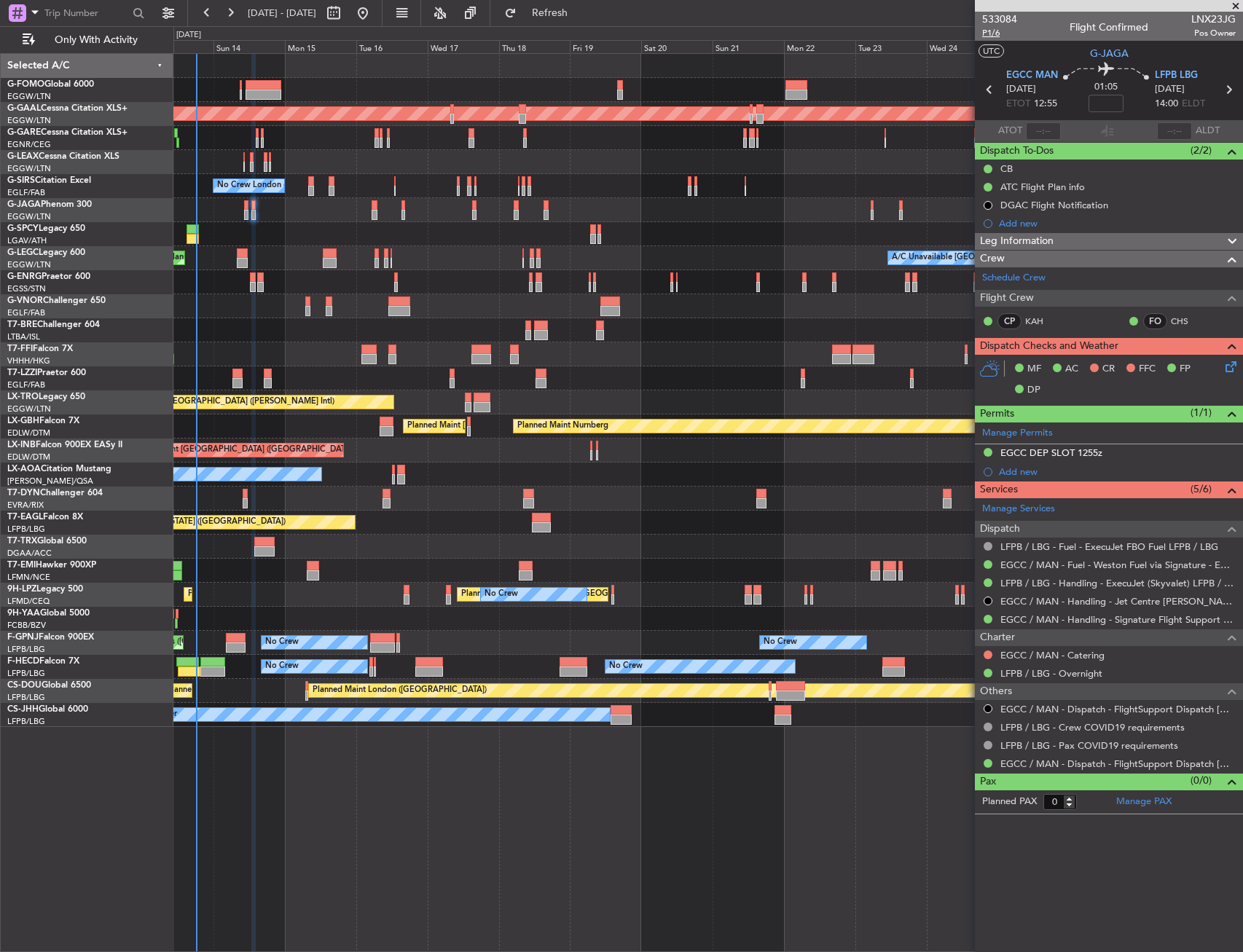
click at [1001, 30] on span "P1/6" at bounding box center [999, 32] width 35 height 12
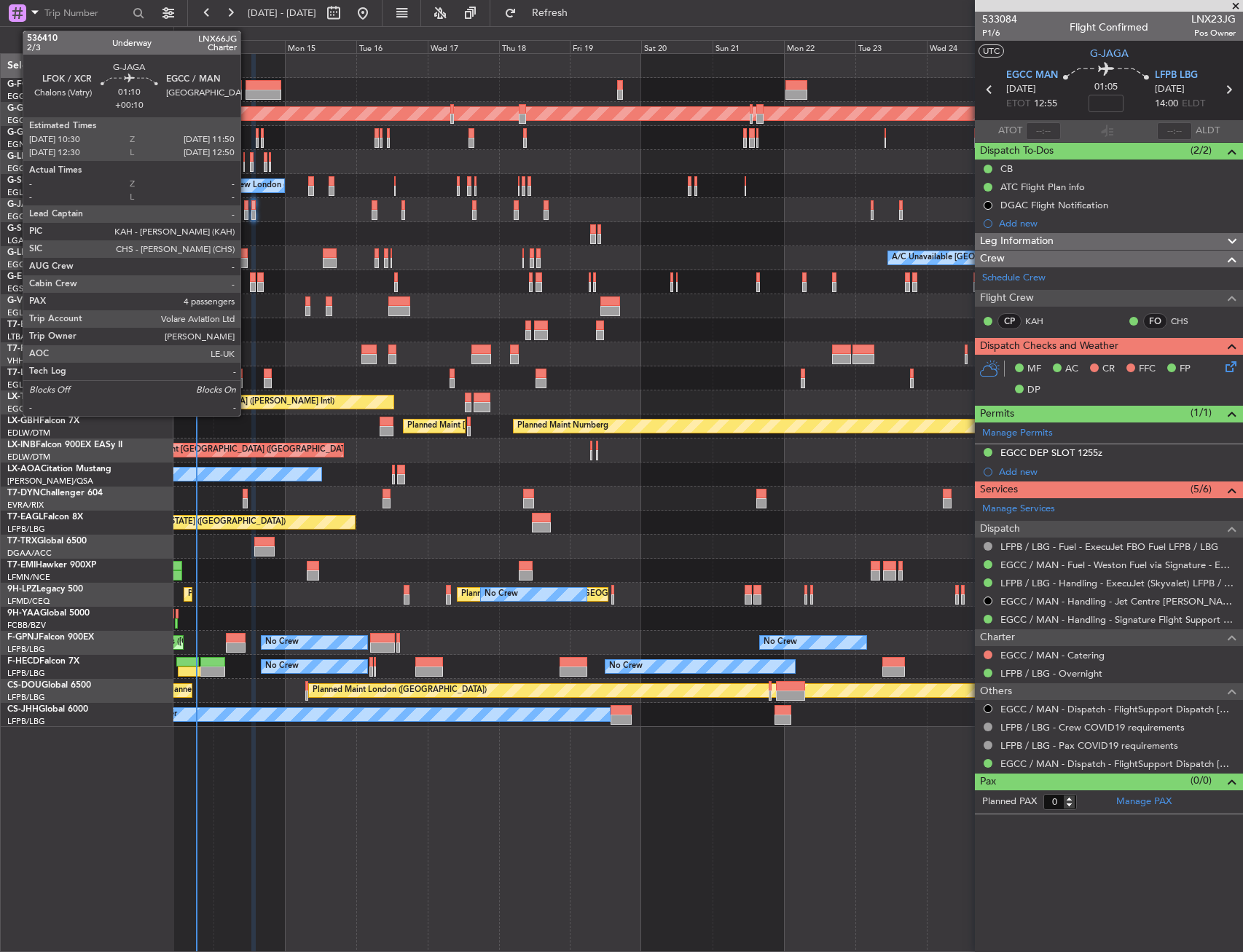
click at [247, 207] on div at bounding box center [246, 205] width 5 height 10
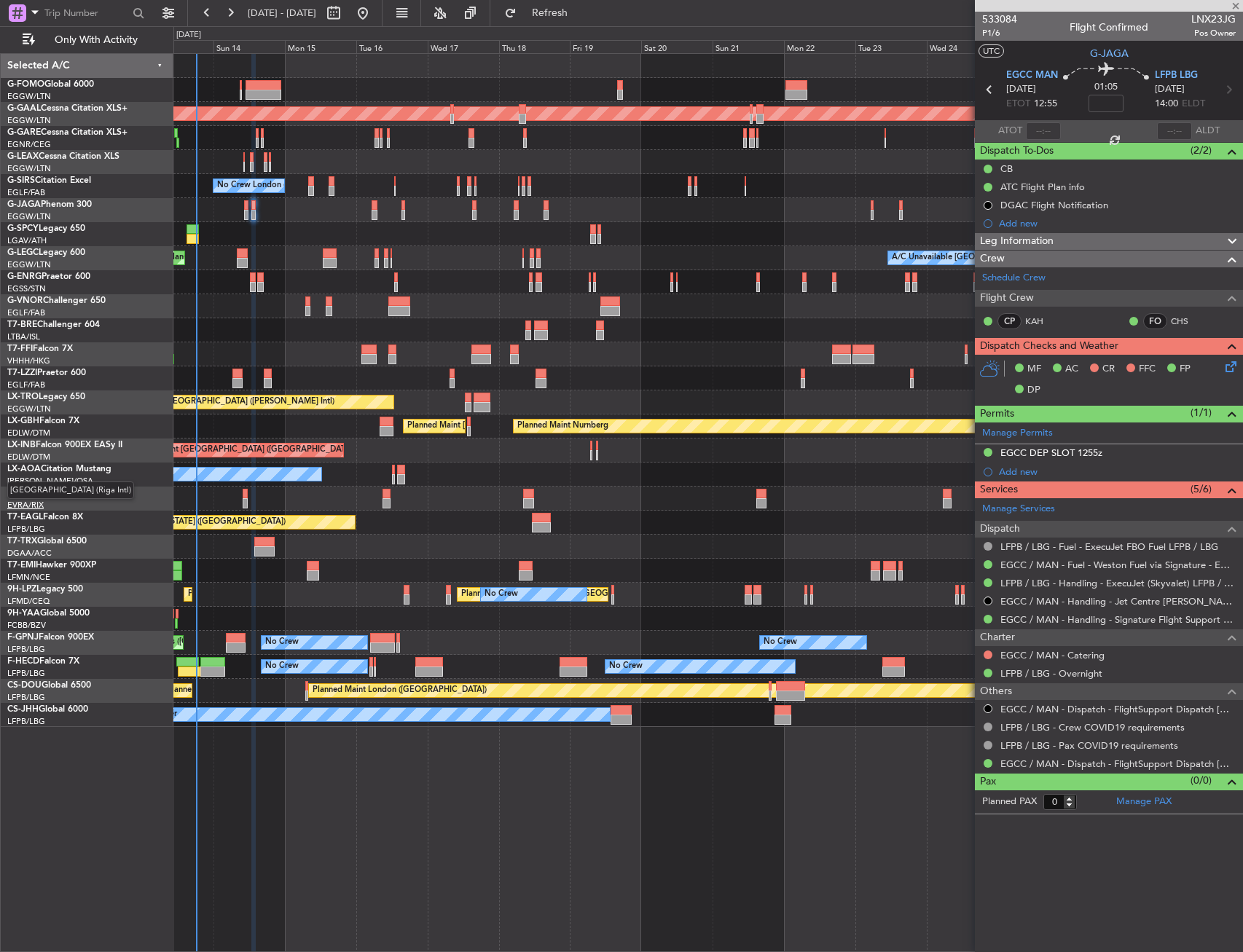
type input "+00:10"
type input "4"
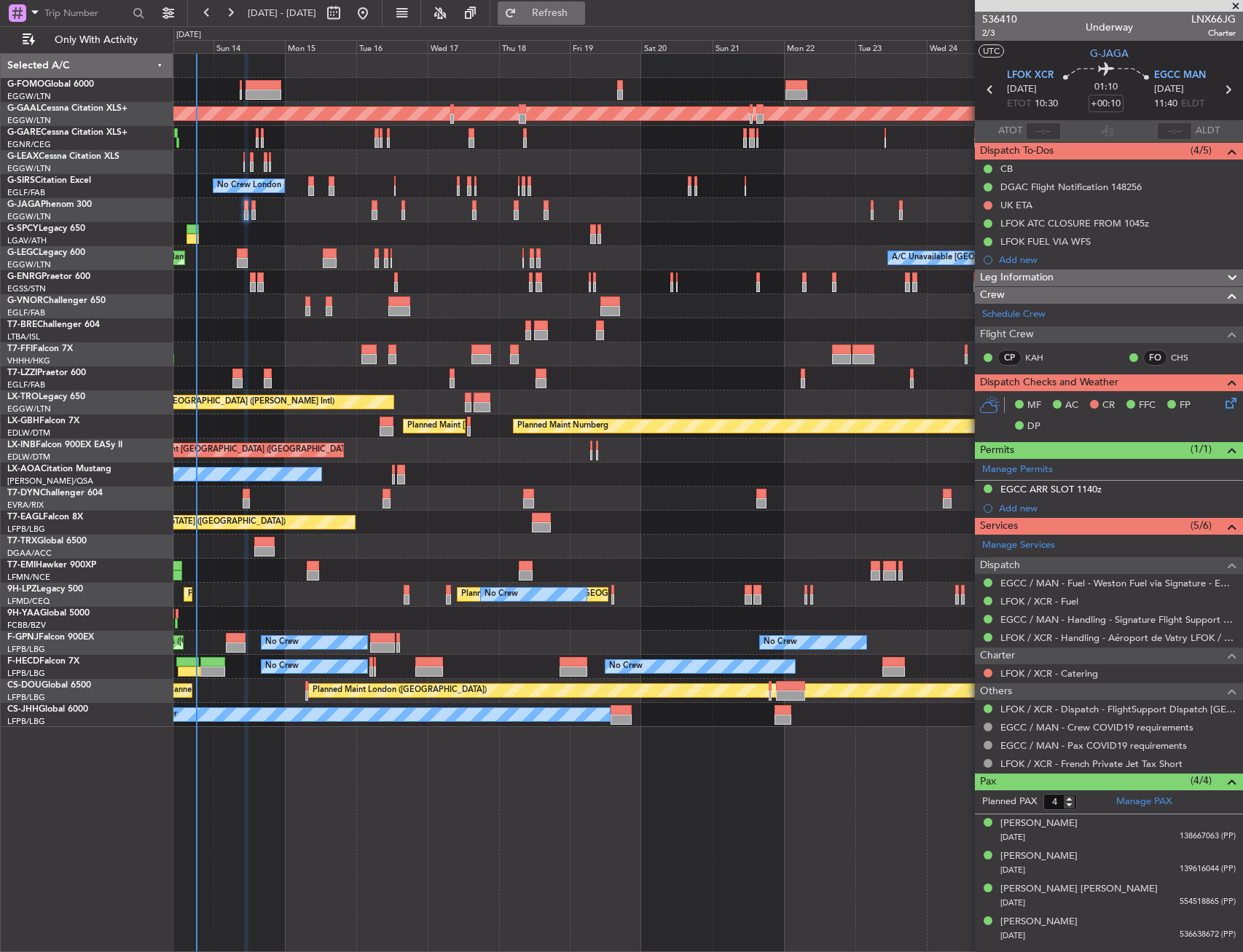
click at [580, 8] on span "Refresh" at bounding box center [550, 13] width 62 height 10
click at [580, 9] on span "Refresh" at bounding box center [550, 13] width 62 height 10
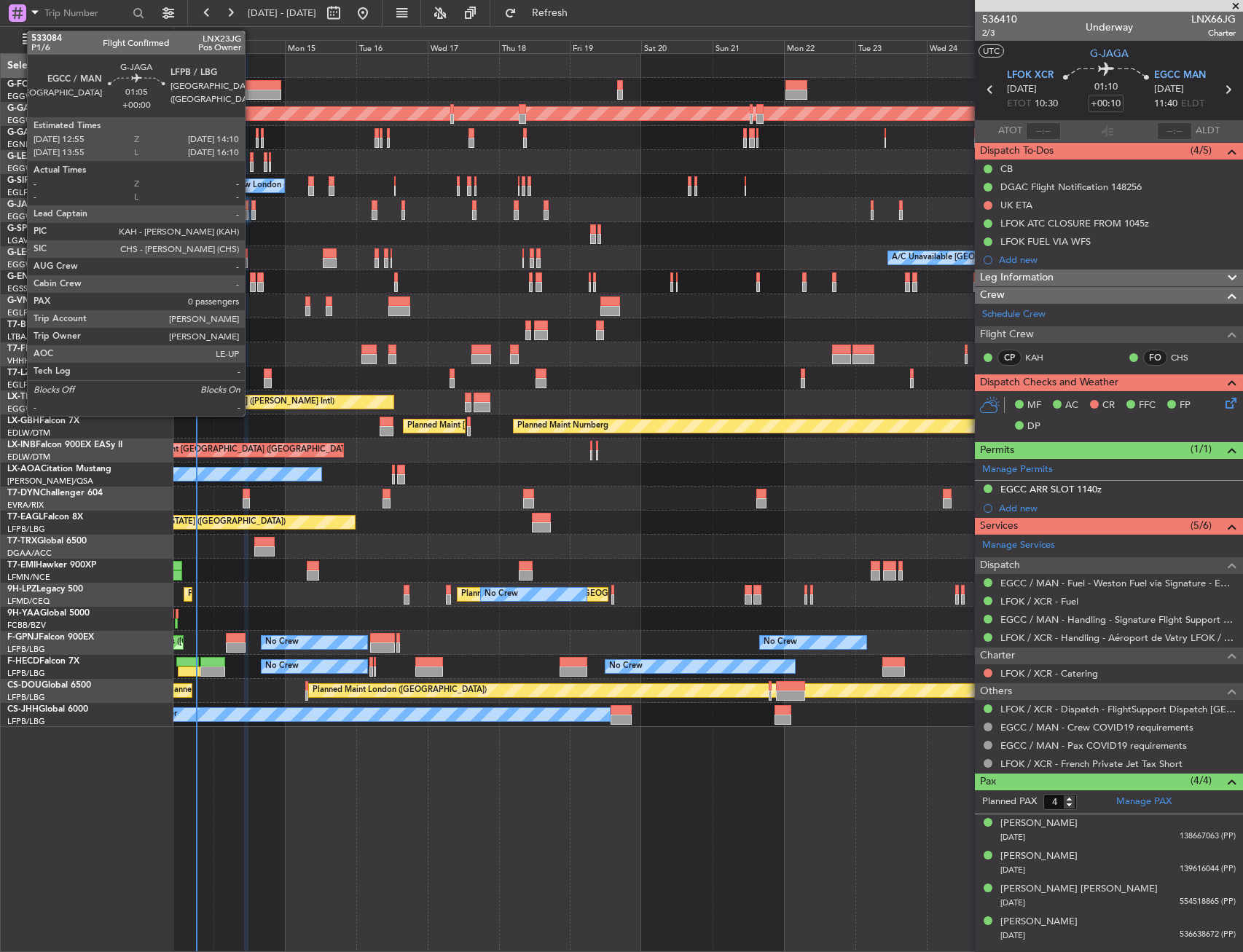
click at [252, 206] on div at bounding box center [253, 205] width 5 height 10
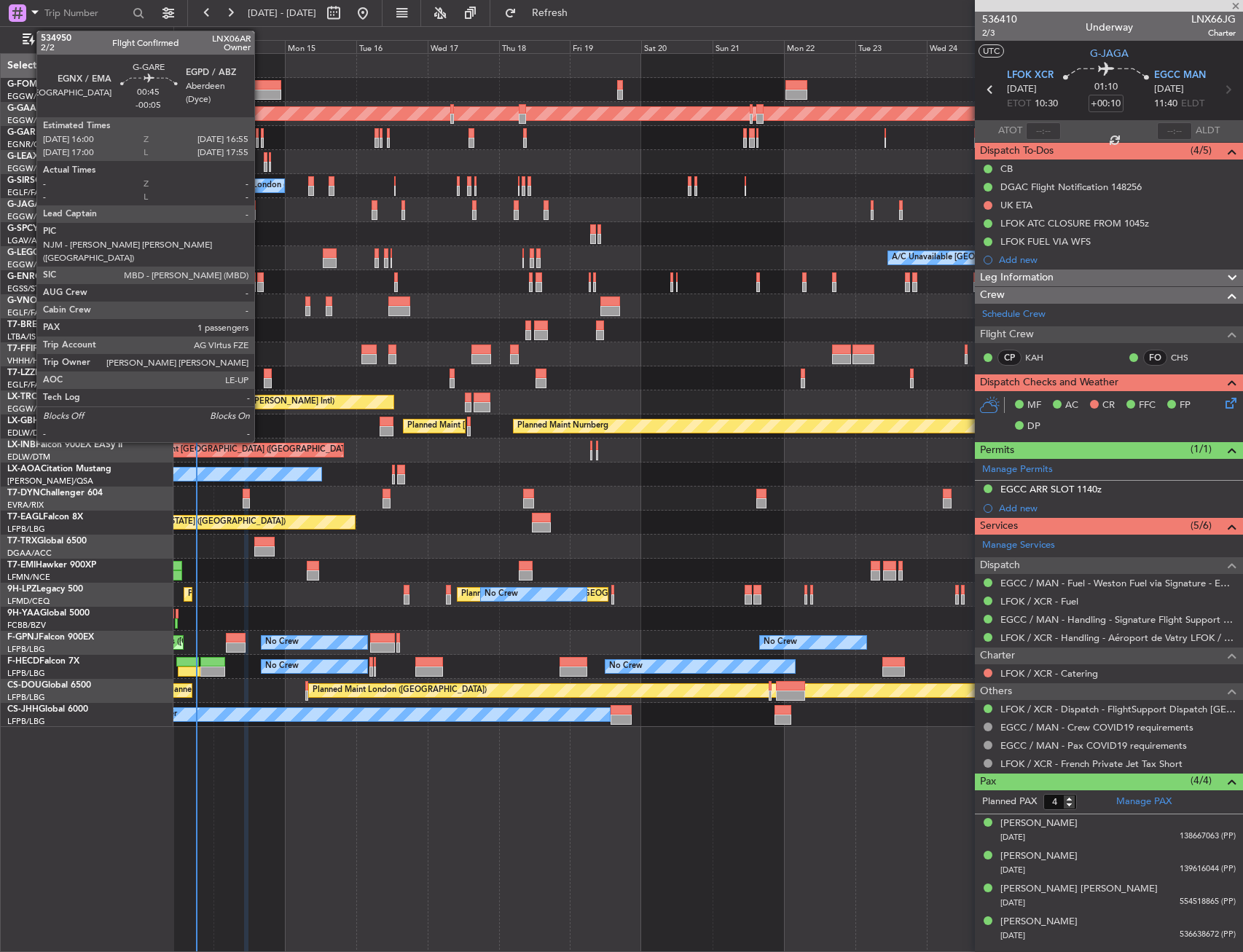
type input "0"
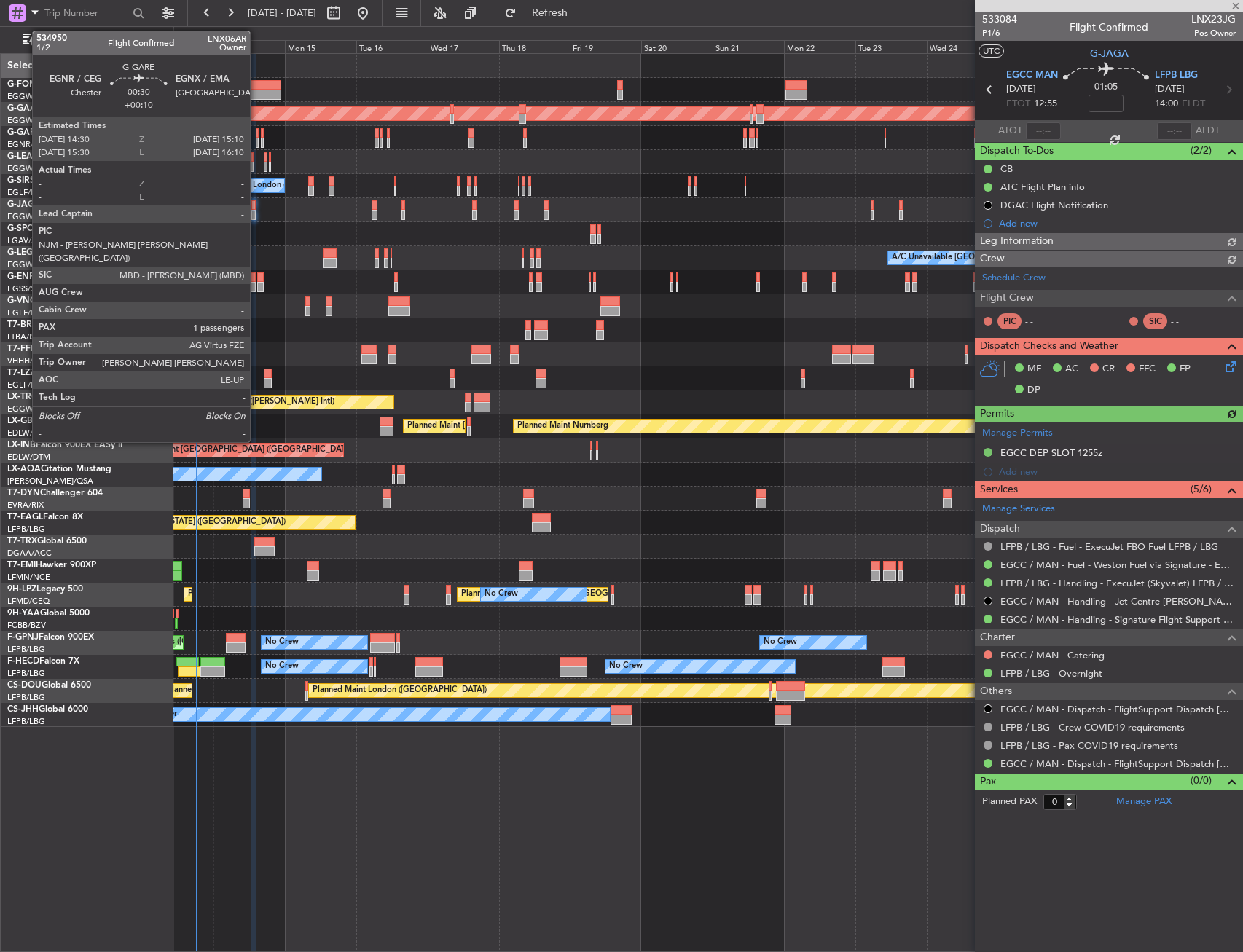
click at [256, 138] on div at bounding box center [256, 142] width 2 height 10
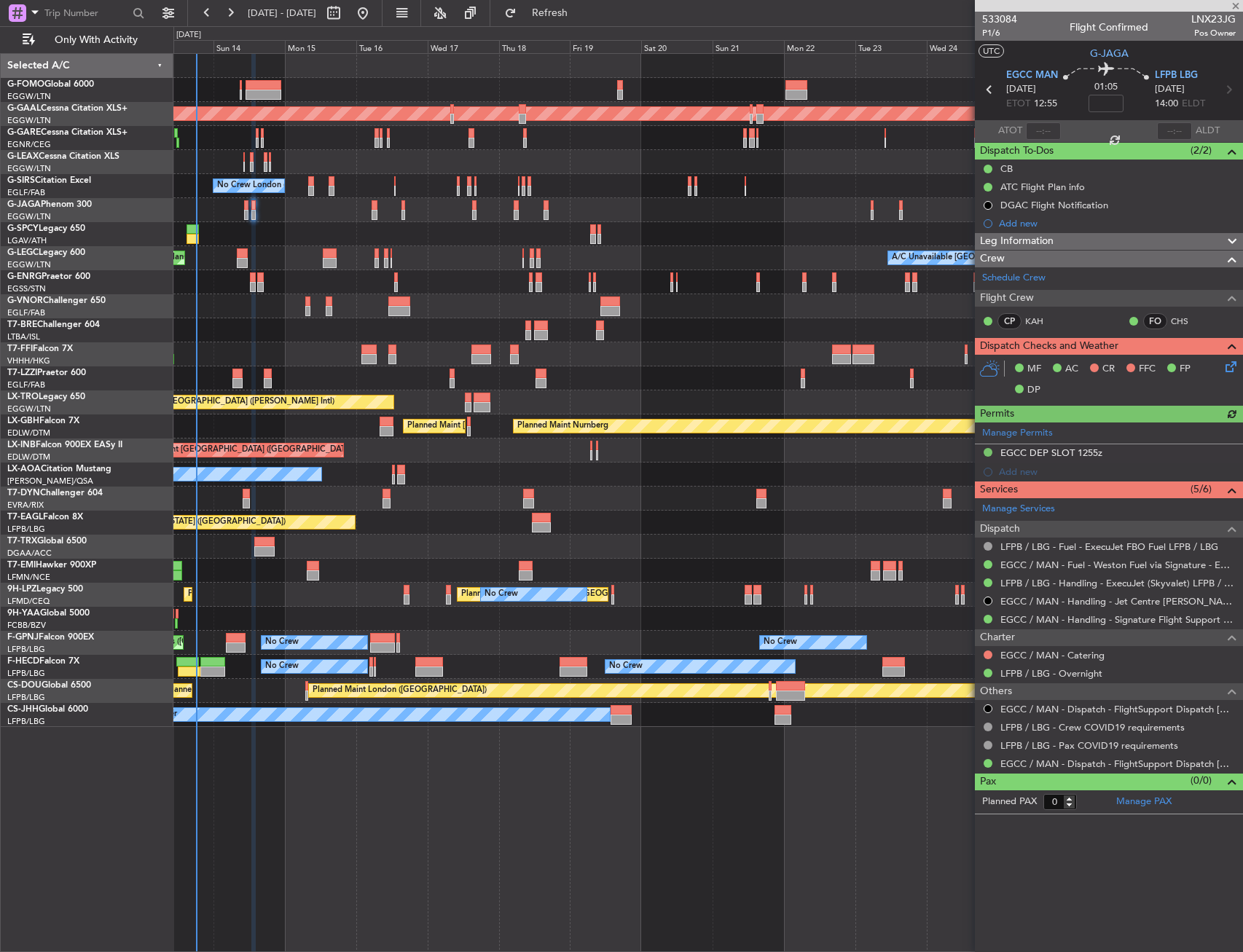
type input "+00:10"
type input "1"
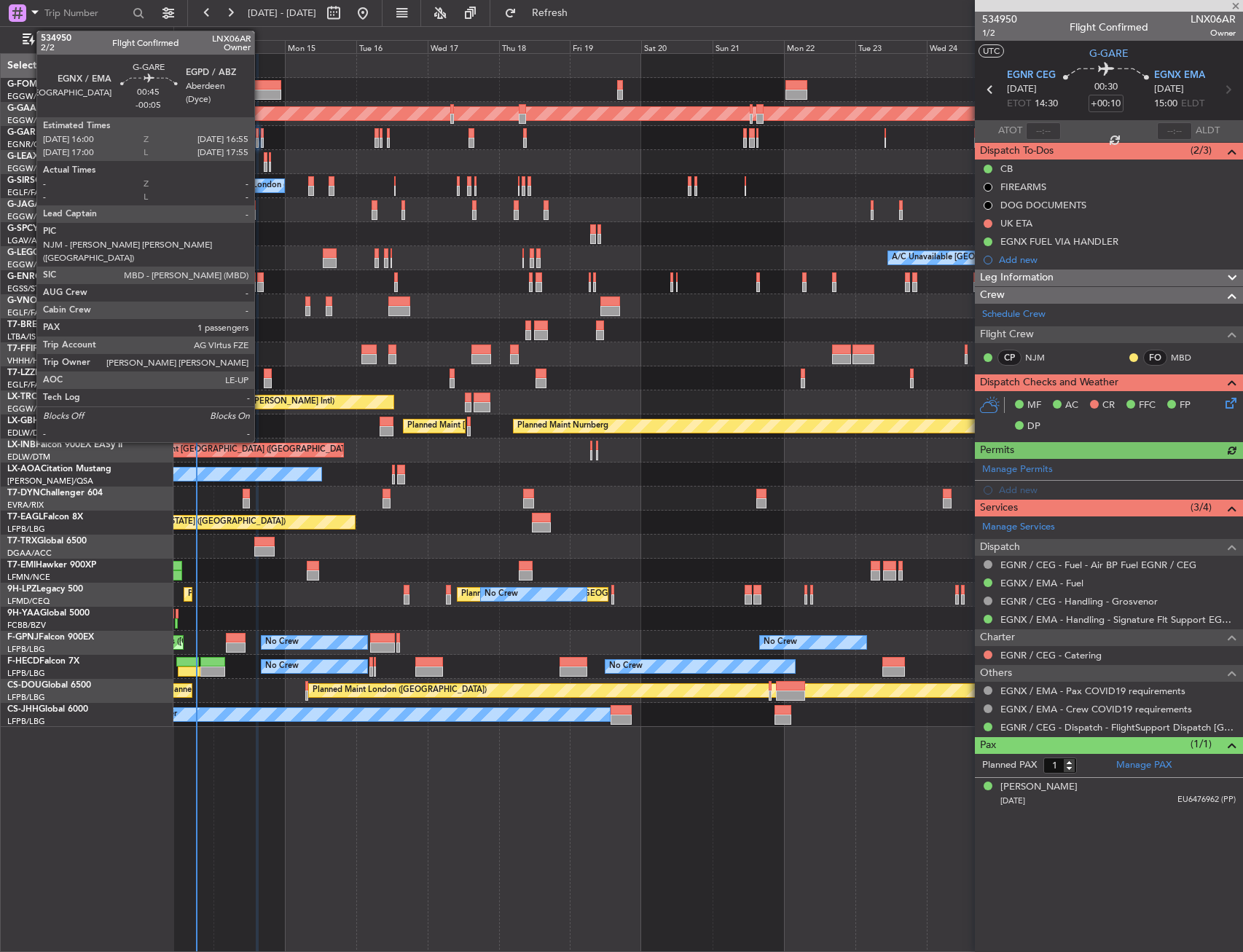
click at [261, 136] on div at bounding box center [262, 133] width 3 height 10
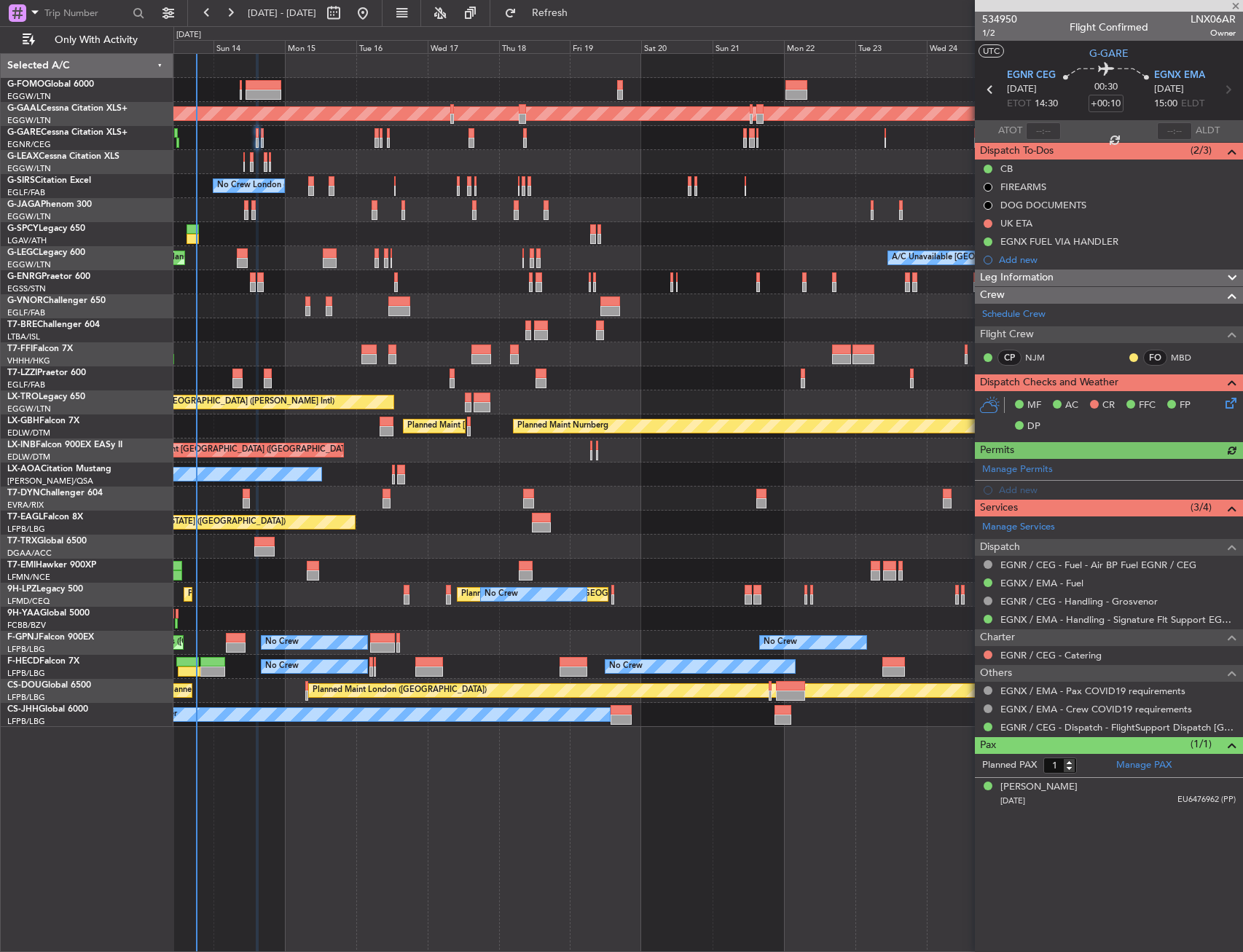
type input "-00:05"
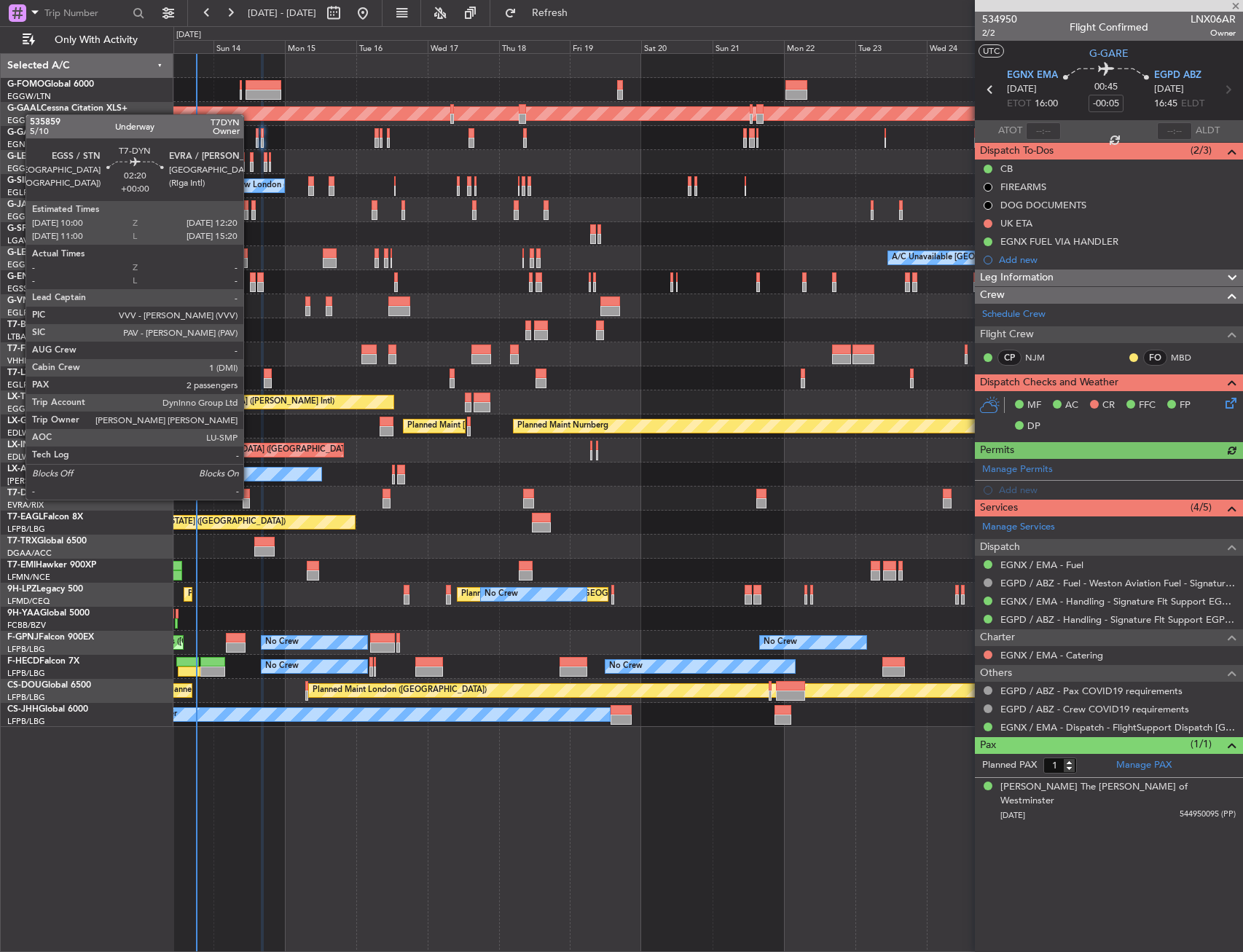
click at [250, 498] on div at bounding box center [246, 503] width 7 height 10
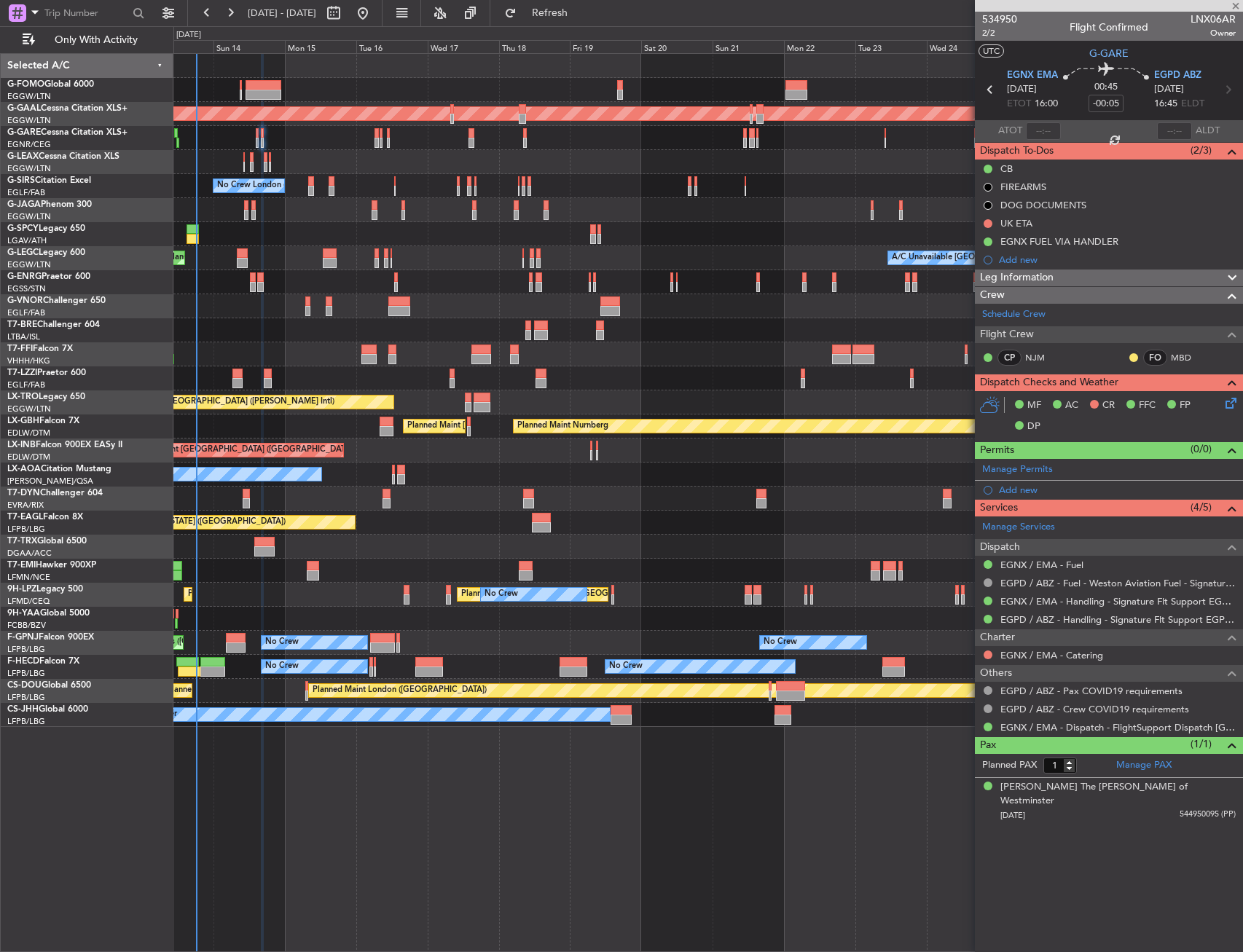
type input "2"
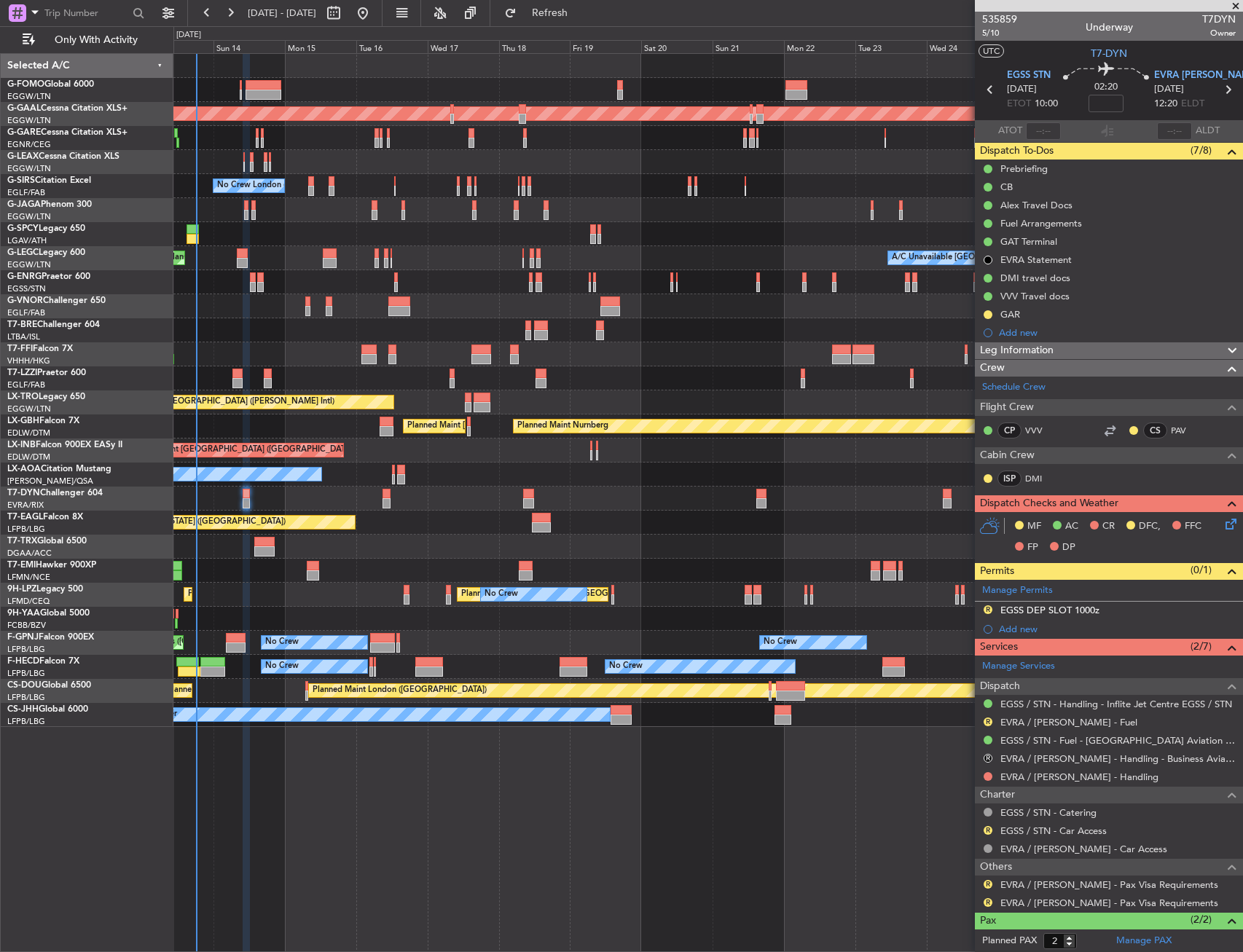
click at [984, 756] on button "R" at bounding box center [988, 758] width 9 height 9
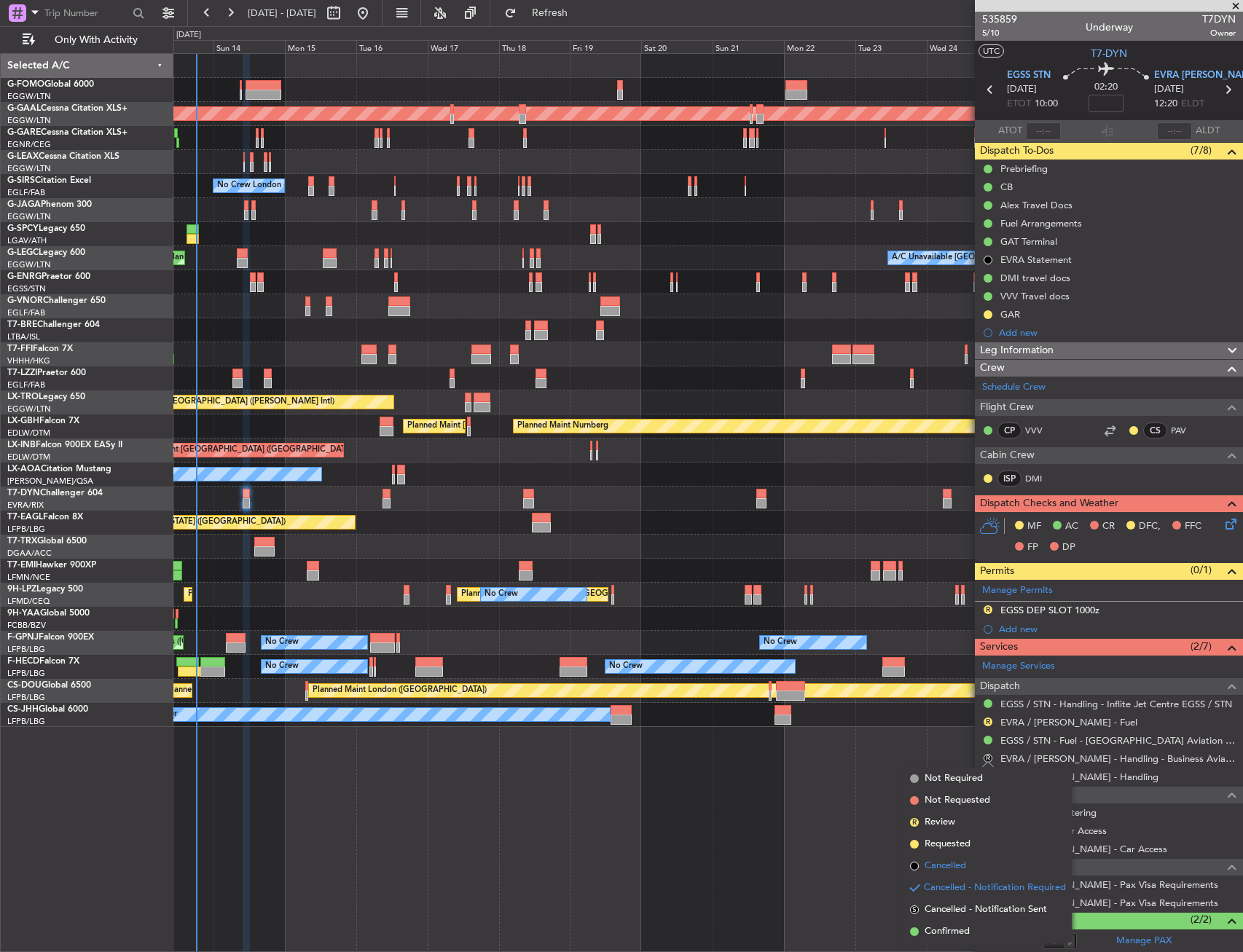
click at [964, 863] on span "Cancelled" at bounding box center [945, 866] width 41 height 15
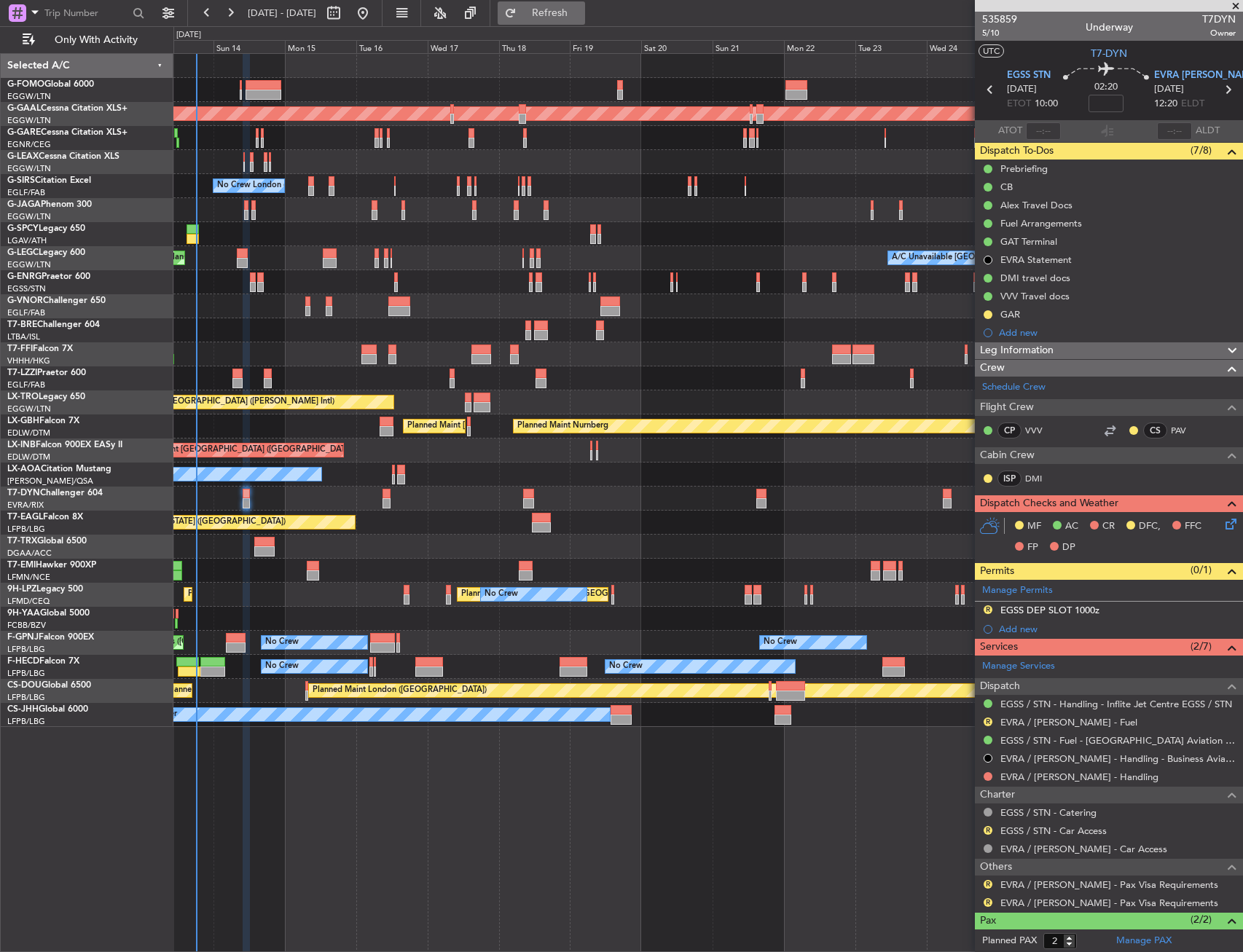
click at [576, 15] on span "Refresh" at bounding box center [550, 13] width 62 height 10
click at [1052, 701] on link "EGSS / STN - Handling - Inflite Jet Centre EGSS / STN" at bounding box center [1115, 703] width 231 height 12
click at [989, 604] on div "R" at bounding box center [987, 610] width 12 height 12
click at [989, 608] on button "R" at bounding box center [988, 610] width 9 height 9
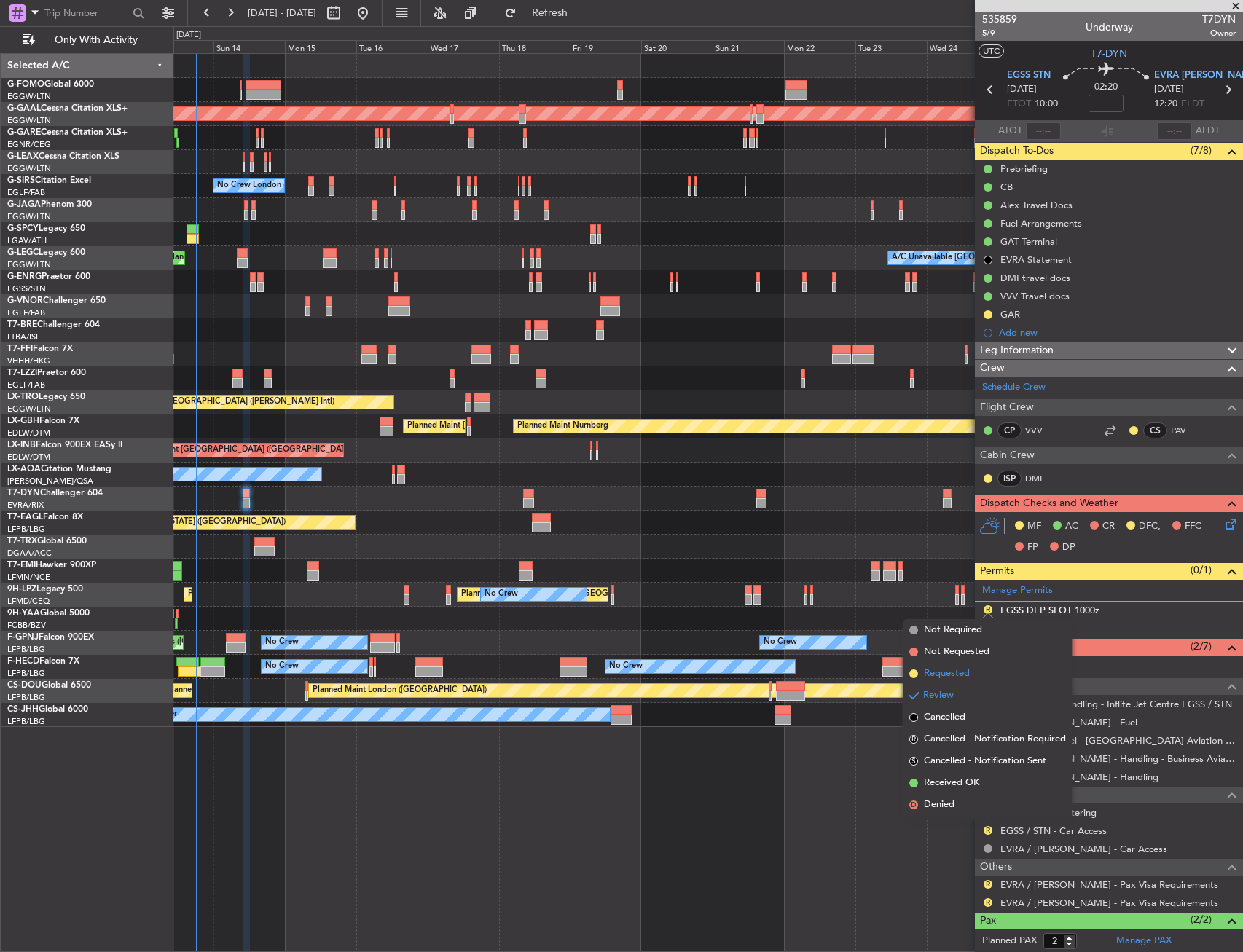
click at [955, 681] on li "Requested" at bounding box center [987, 674] width 168 height 22
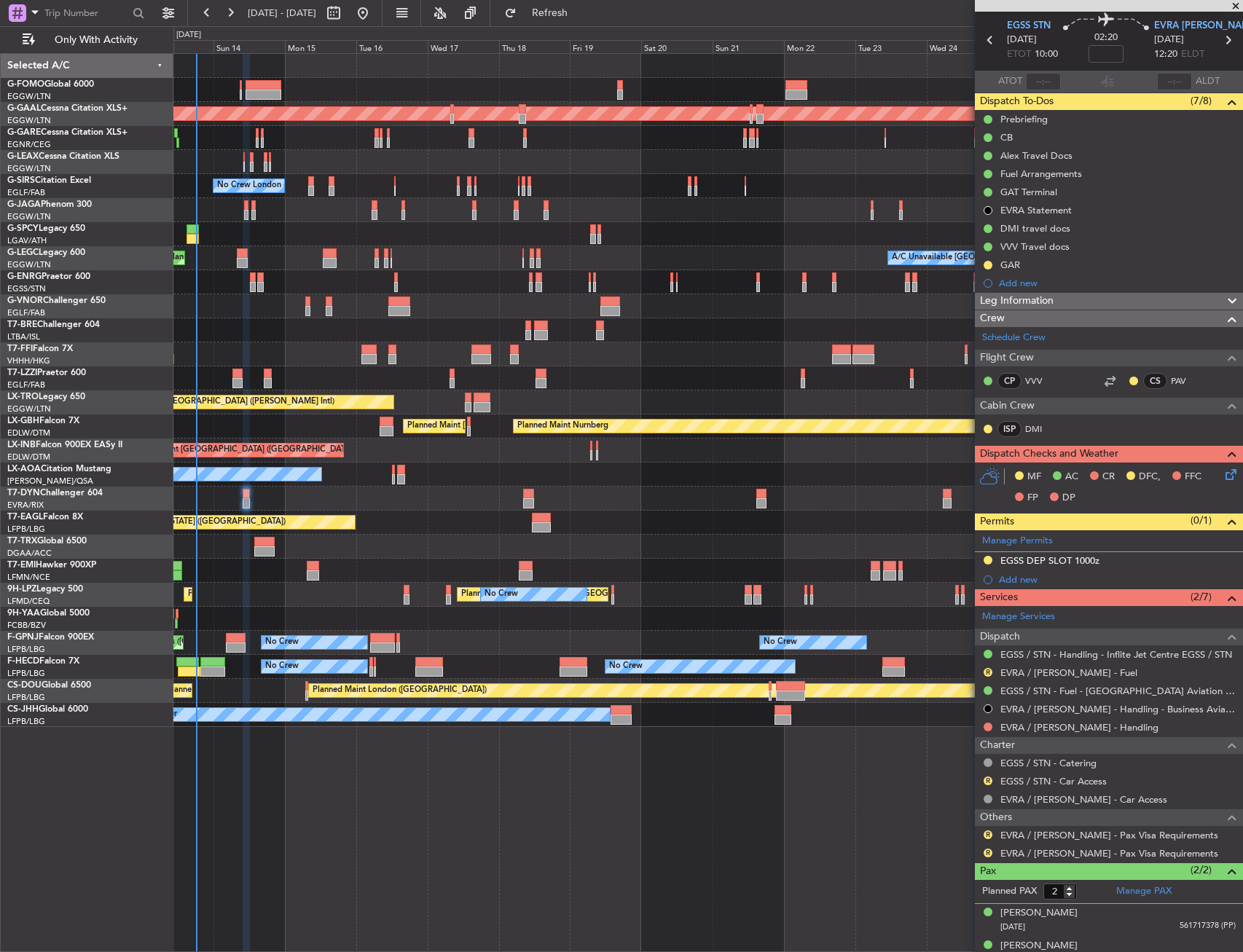
scroll to position [66, 0]
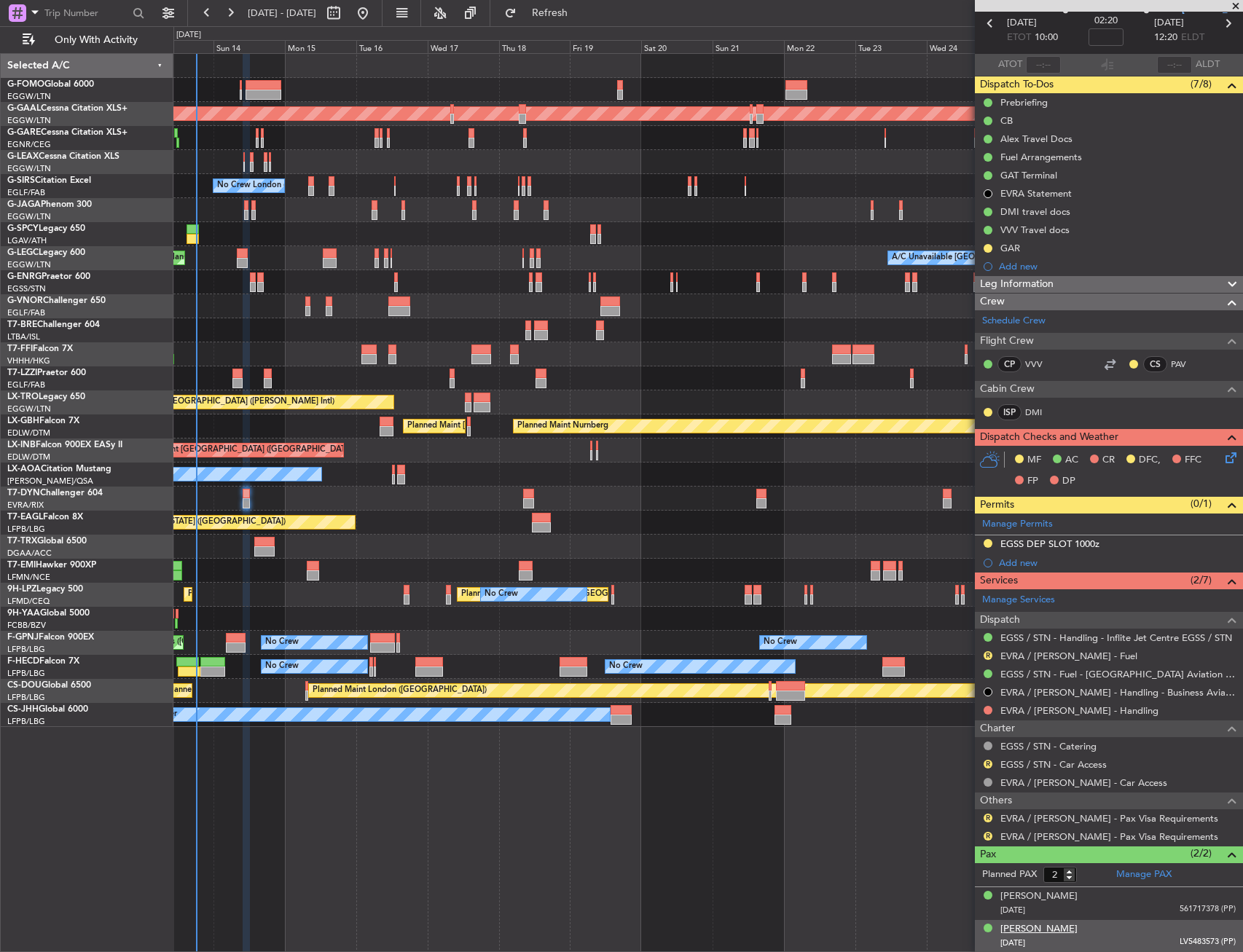
click at [1038, 927] on div "Ilze Varlamova" at bounding box center [1038, 929] width 77 height 15
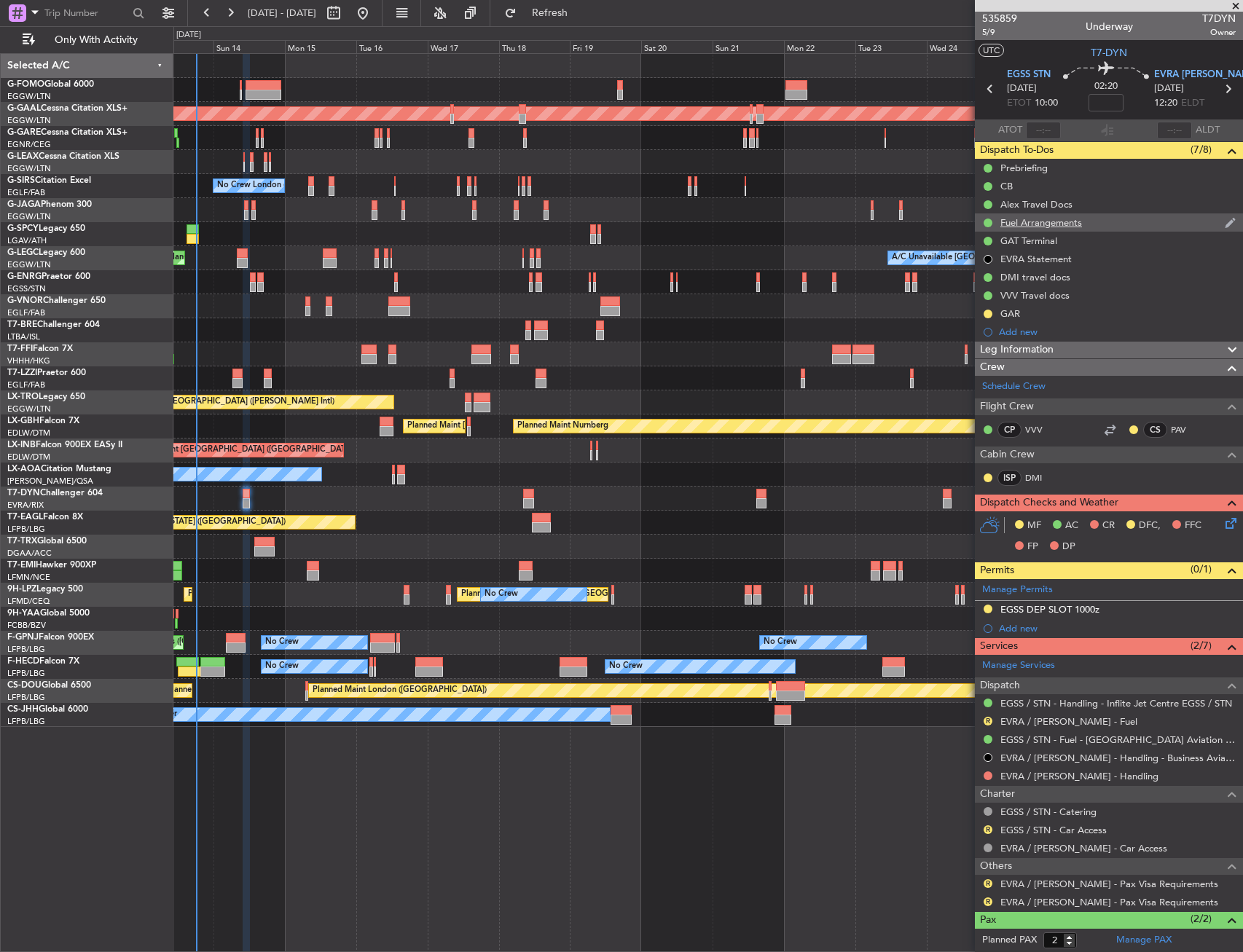
scroll to position [0, 0]
click at [1101, 106] on input at bounding box center [1105, 103] width 35 height 17
click at [1065, 92] on div "02:20 -20" at bounding box center [1105, 89] width 96 height 54
type input "-00:20"
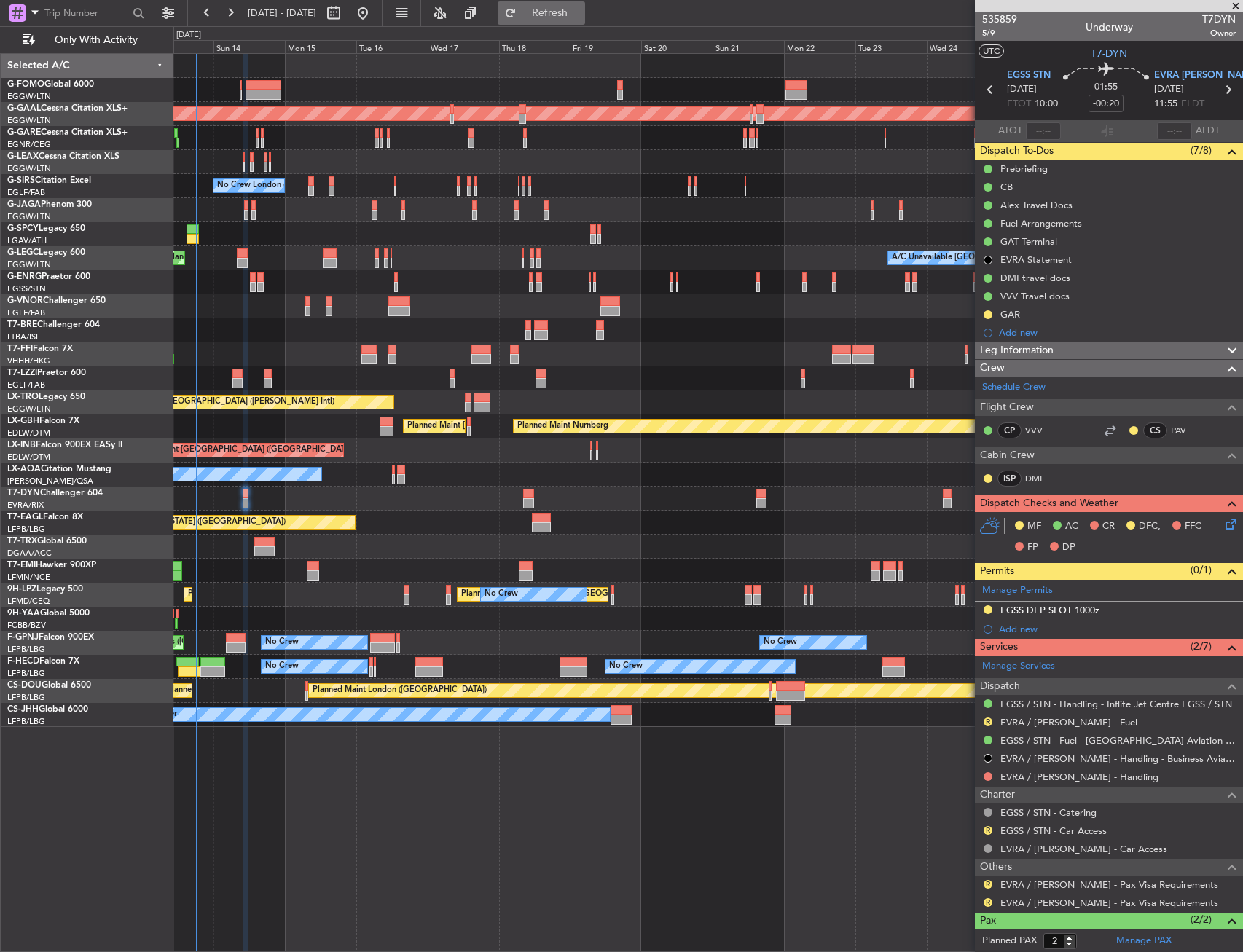
click at [580, 13] on span "Refresh" at bounding box center [550, 13] width 62 height 10
click at [580, 17] on span "Refresh" at bounding box center [550, 13] width 62 height 10
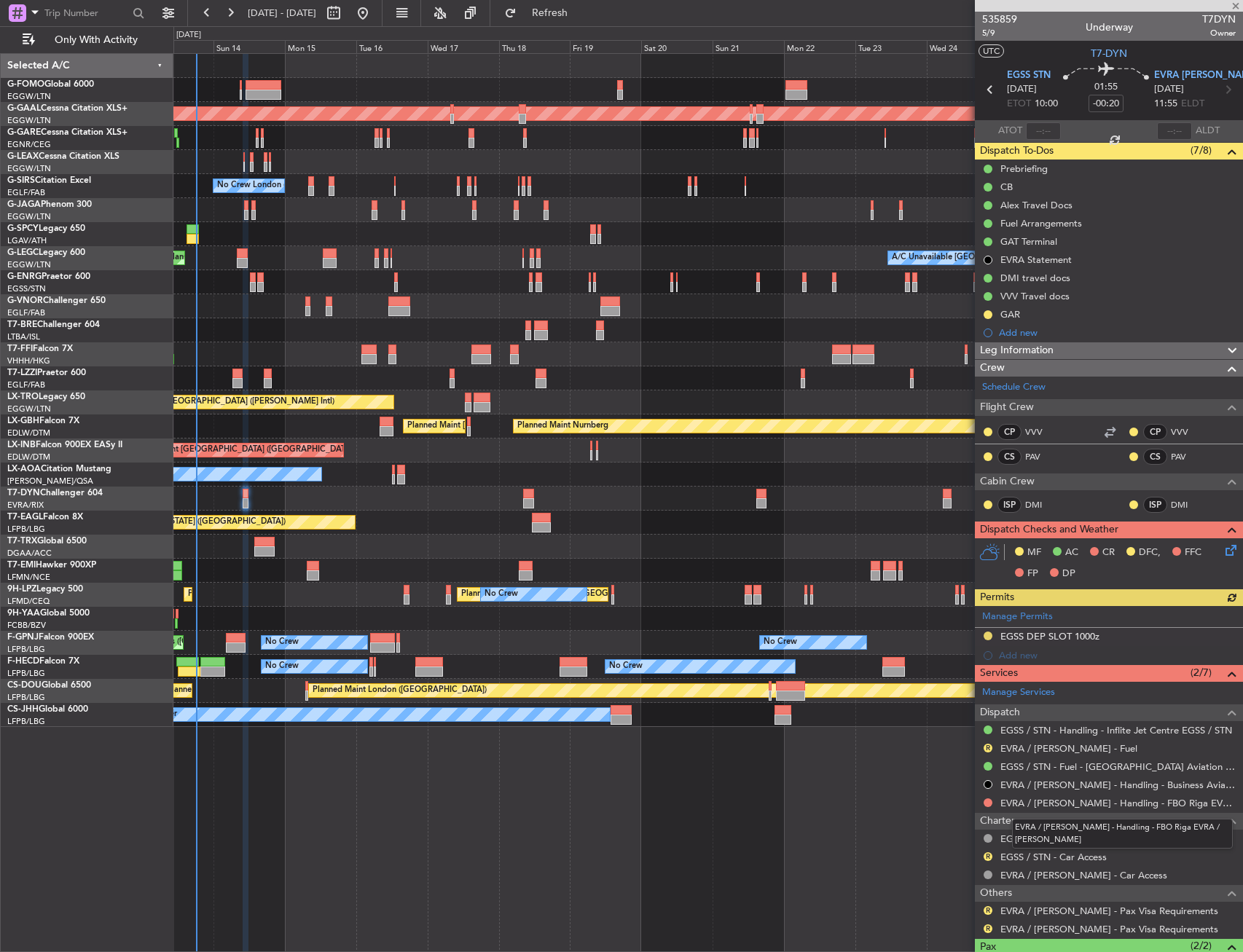
click at [1081, 809] on mat-tooltip-component "EVRA / RIX - Handling - FBO Riga EVRA / RIX" at bounding box center [1122, 834] width 241 height 50
click at [1084, 797] on link "EVRA / RIX - Handling - FBO Riga EVRA / RIX" at bounding box center [1117, 802] width 235 height 12
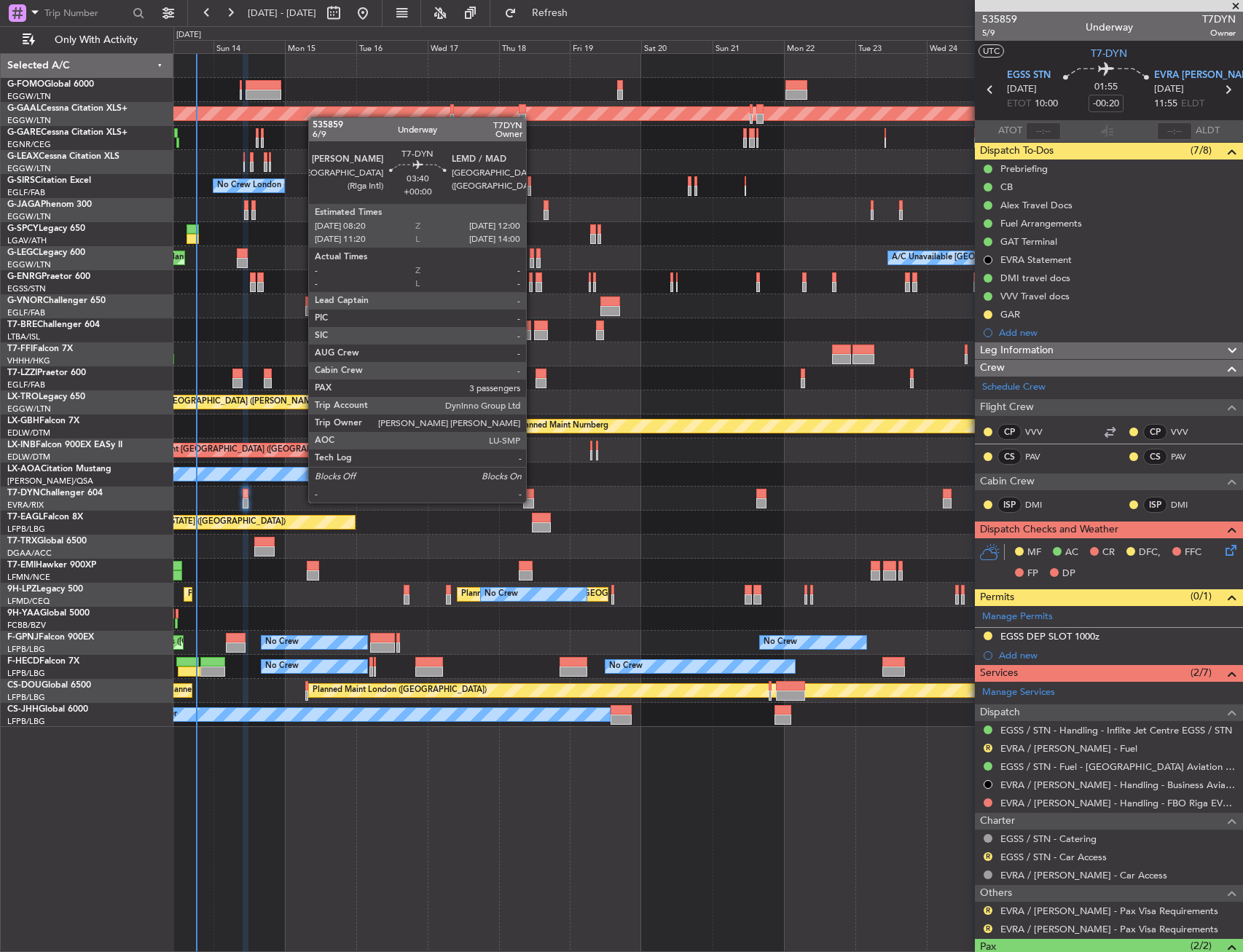
click at [532, 501] on div at bounding box center [529, 503] width 11 height 10
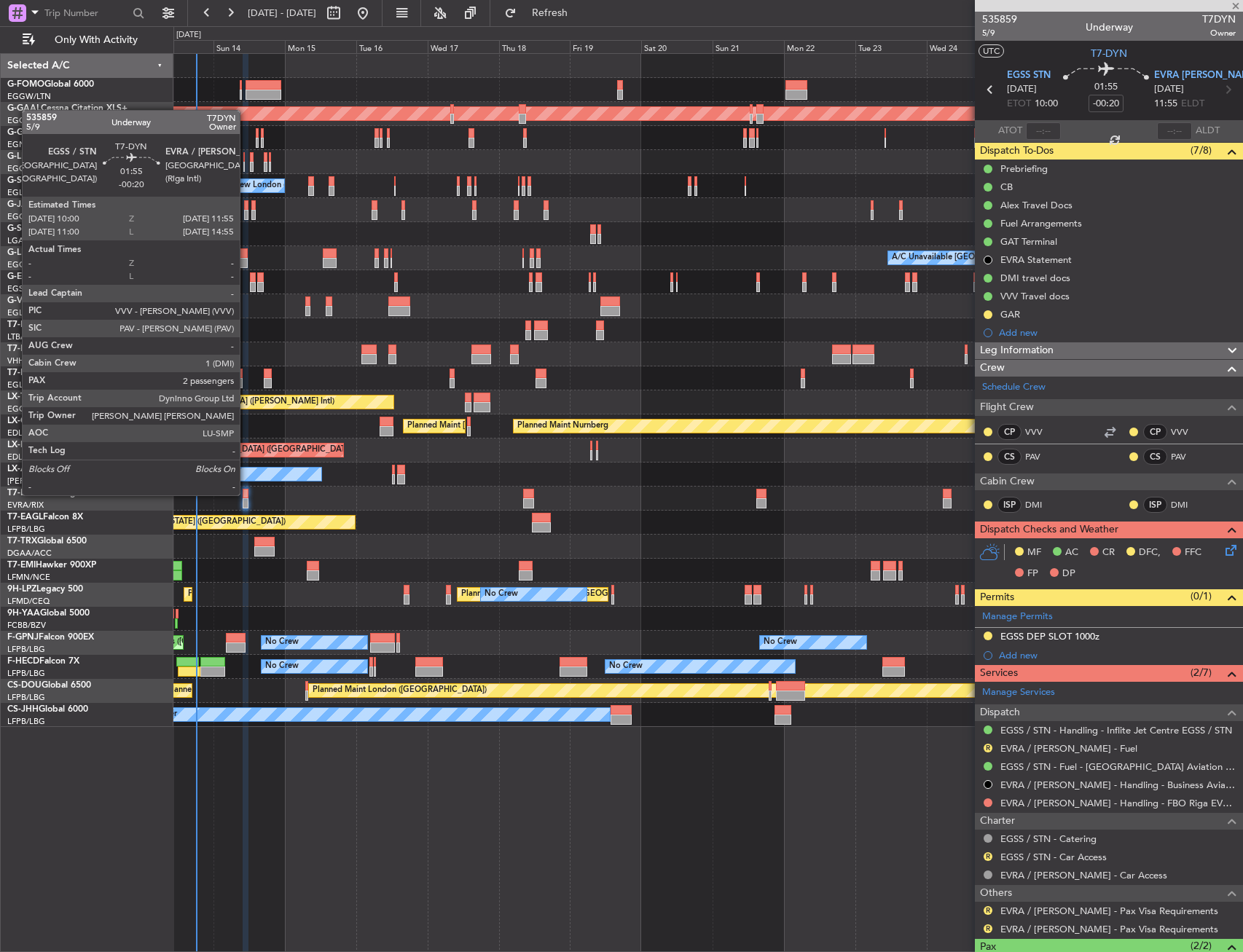
type input "3"
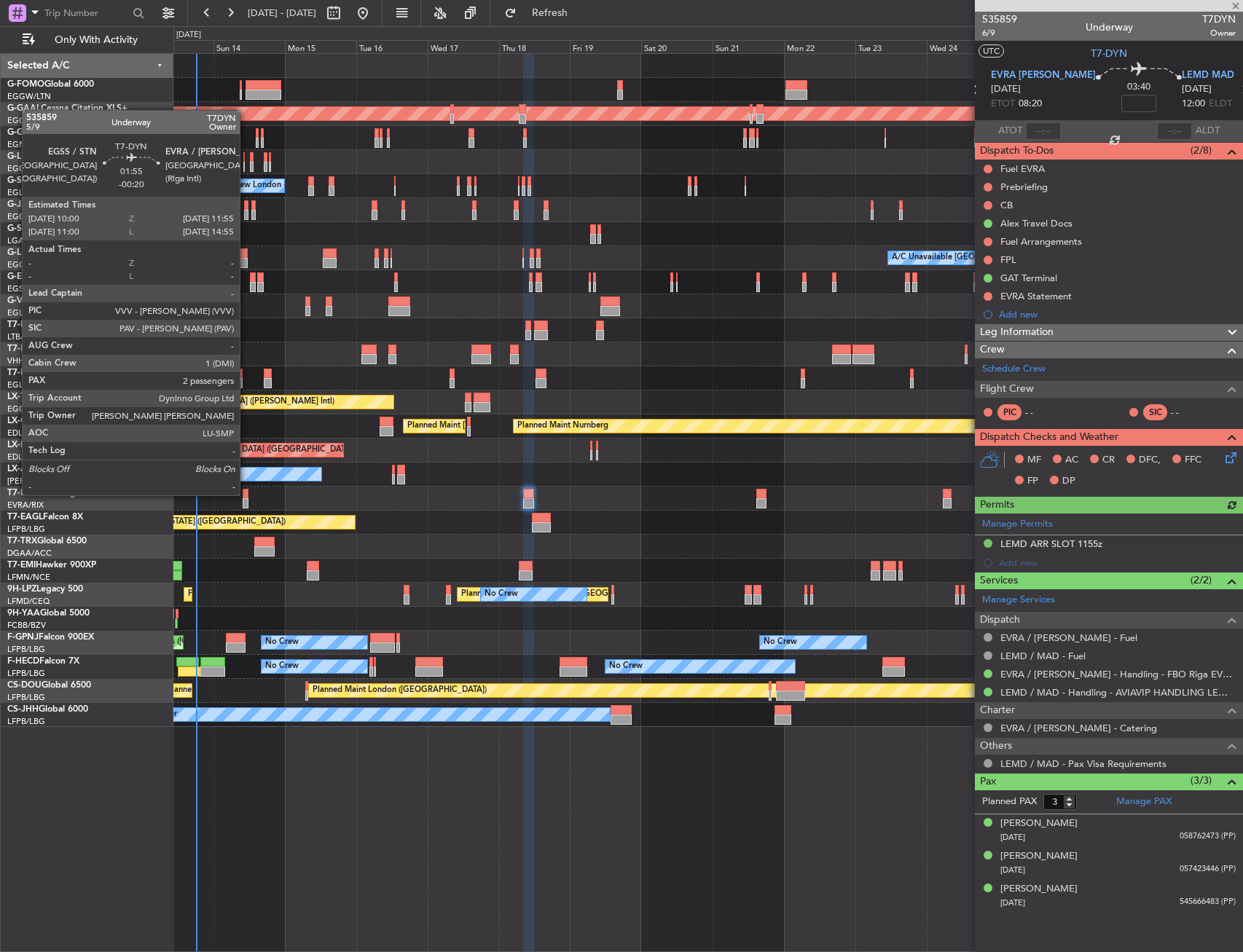
click at [246, 494] on div at bounding box center [245, 493] width 6 height 10
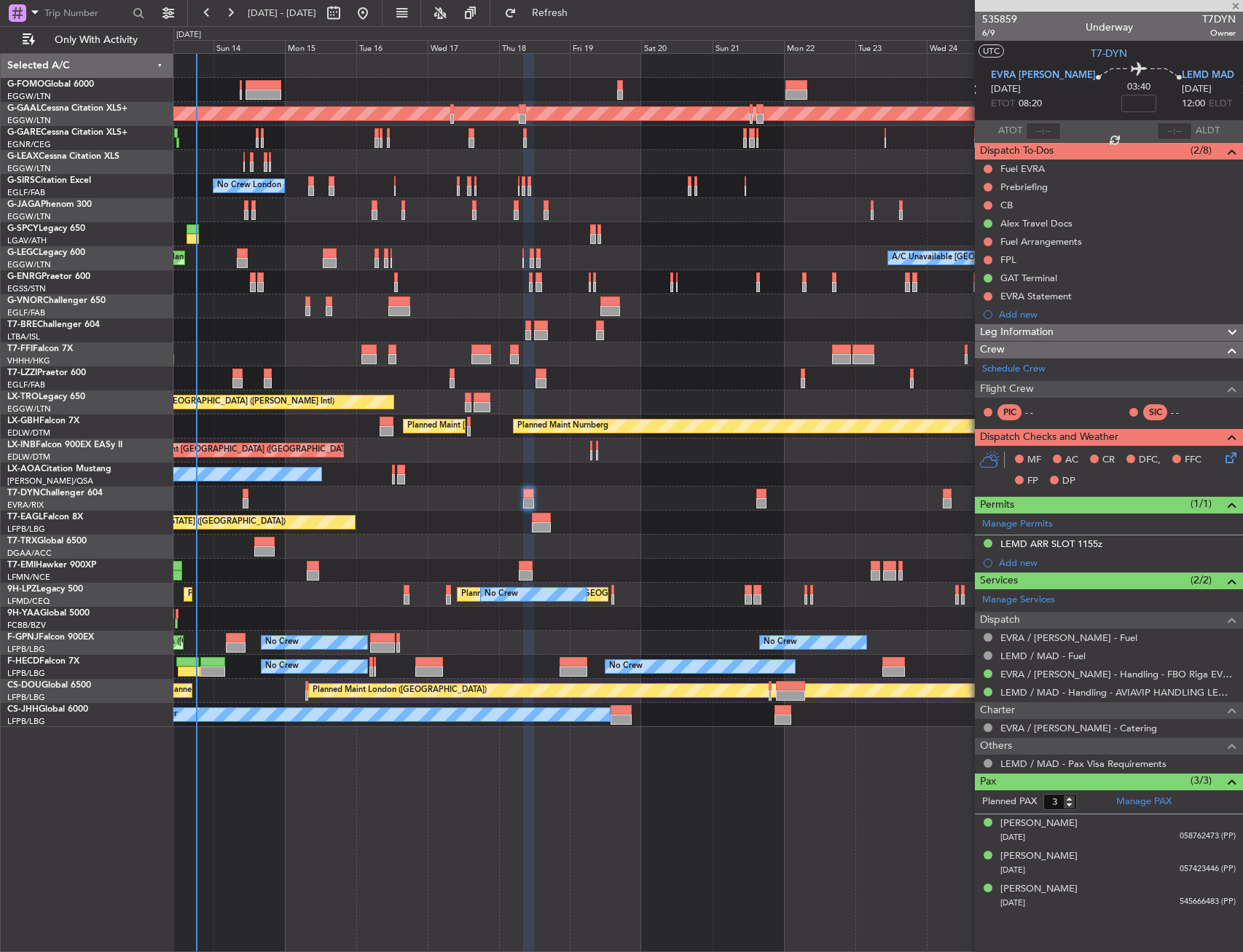
type input "-00:20"
type input "2"
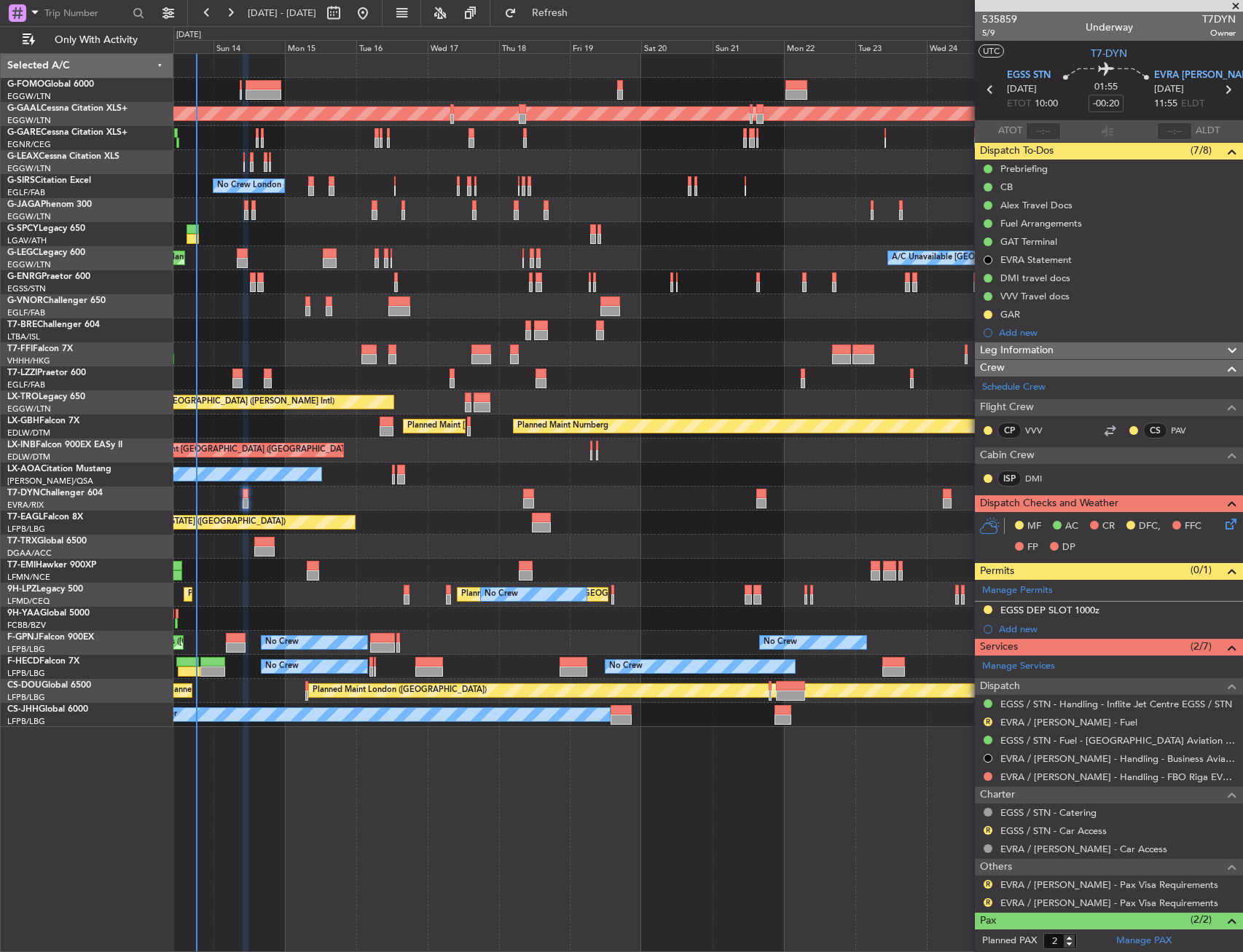
click at [1010, 353] on span "Leg Information" at bounding box center [1016, 351] width 73 height 17
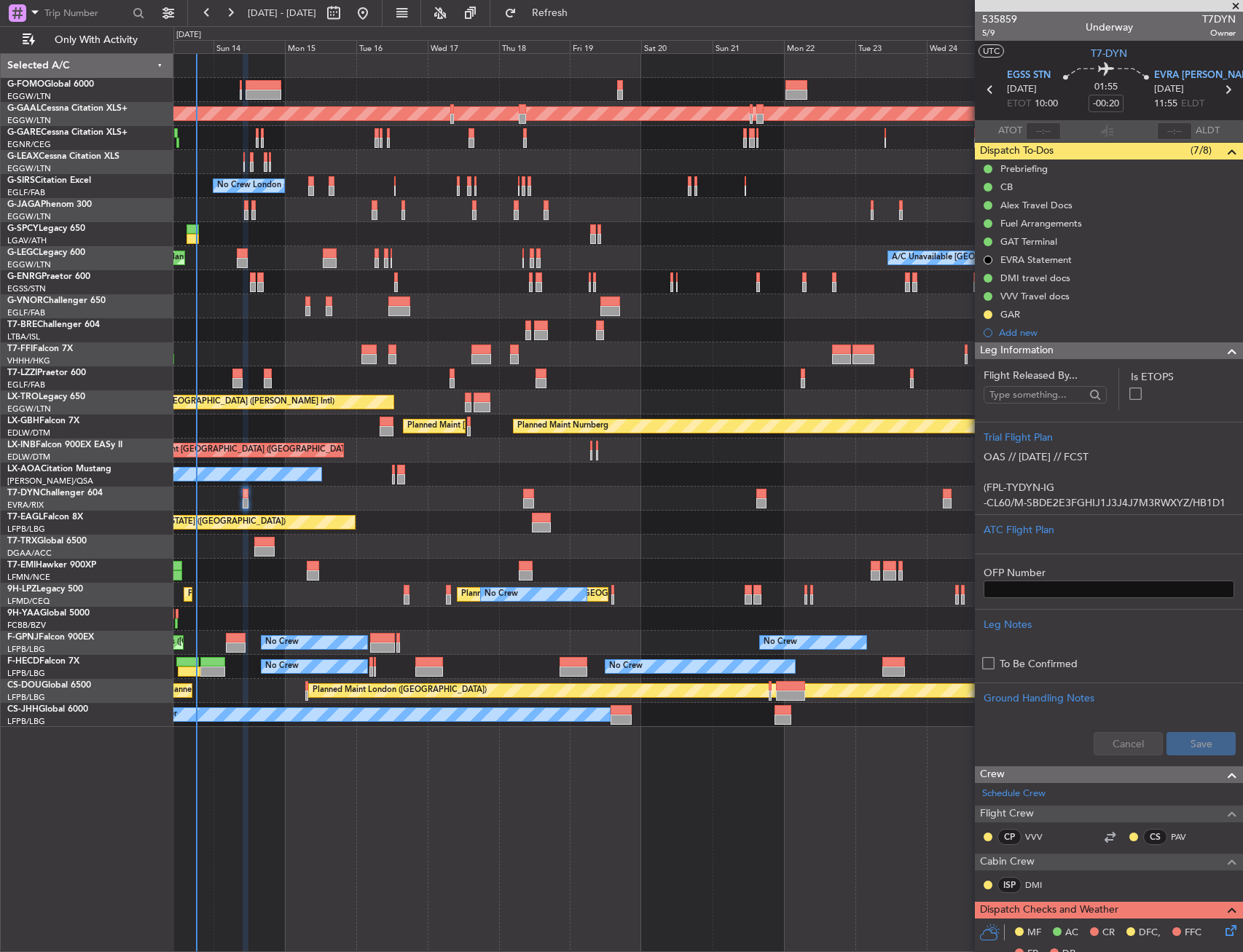
click at [1010, 353] on span "Leg Information" at bounding box center [1016, 351] width 73 height 17
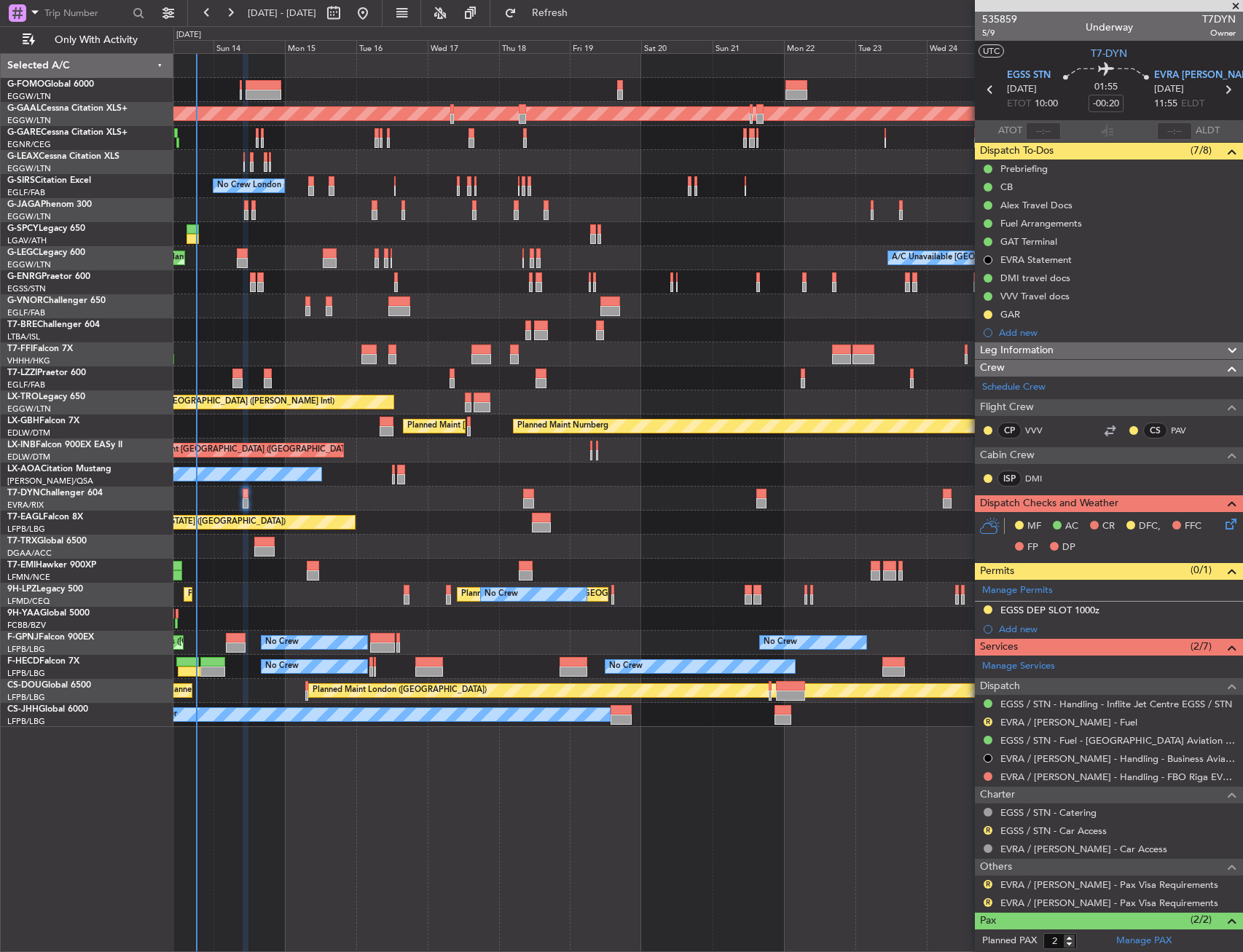
click at [1226, 520] on icon at bounding box center [1227, 521] width 12 height 12
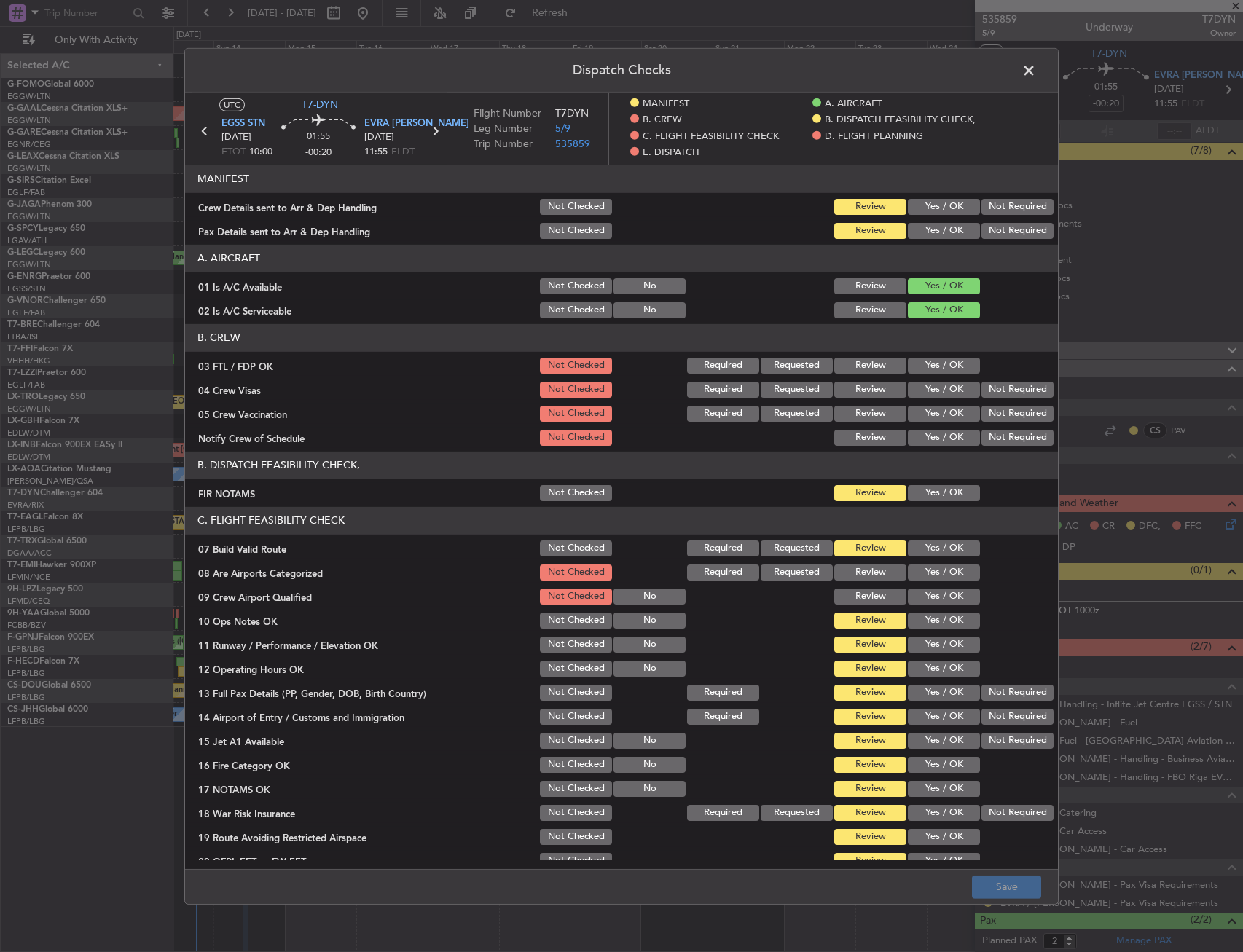
click at [937, 495] on button "Yes / OK" at bounding box center [944, 492] width 73 height 16
click at [942, 548] on button "Yes / OK" at bounding box center [944, 547] width 73 height 16
click at [940, 571] on button "Yes / OK" at bounding box center [944, 571] width 73 height 16
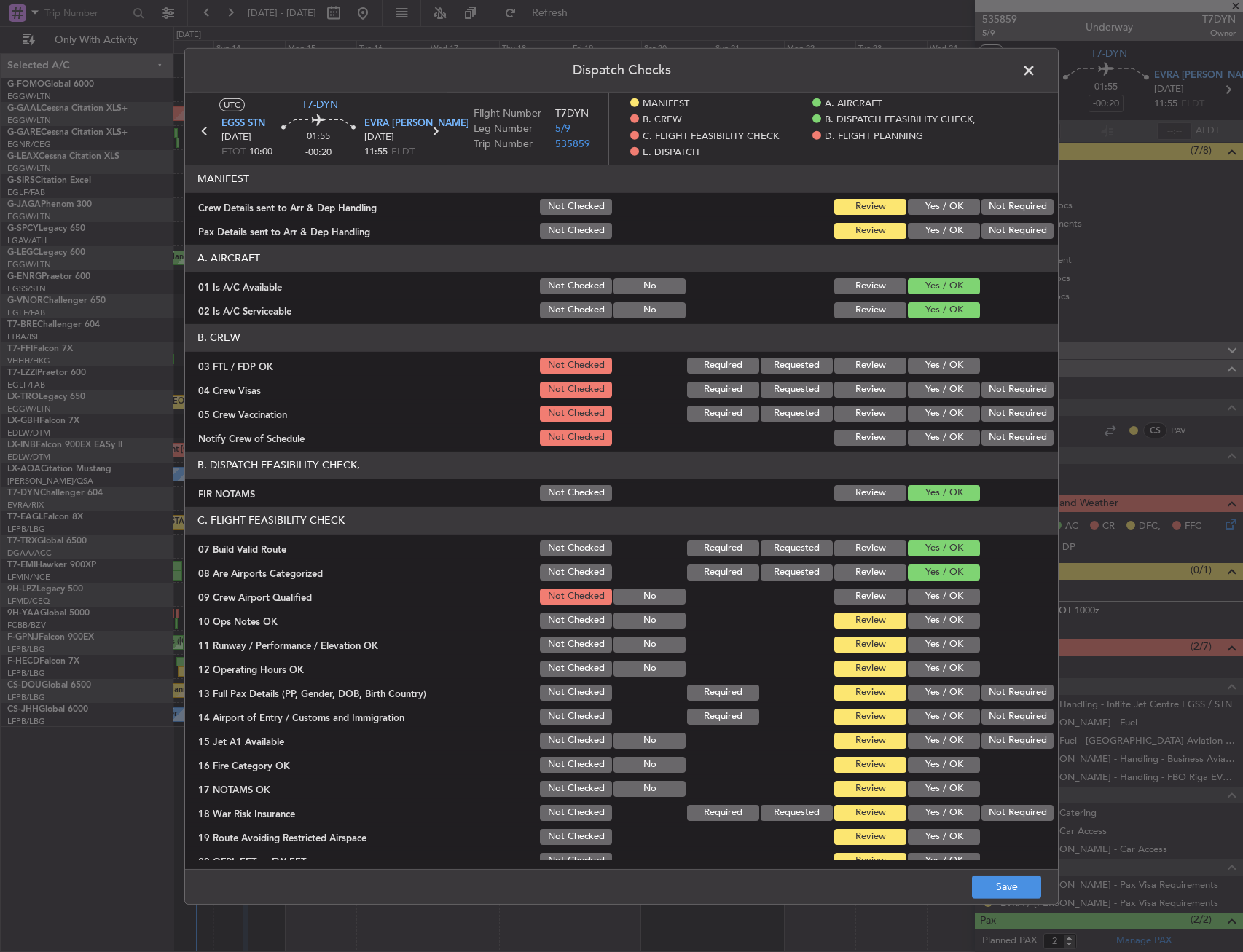
click at [937, 579] on button "Yes / OK" at bounding box center [944, 571] width 73 height 16
click at [926, 353] on section "B. CREW 03 FTL / FDP OK Not Checked Required Requested Review Yes / OK 04 Crew …" at bounding box center [622, 385] width 872 height 124
click at [927, 364] on button "Yes / OK" at bounding box center [944, 364] width 73 height 16
drag, startPoint x: 1005, startPoint y: 394, endPoint x: 989, endPoint y: 409, distance: 21.9
click at [1005, 395] on button "Not Required" at bounding box center [1017, 388] width 73 height 16
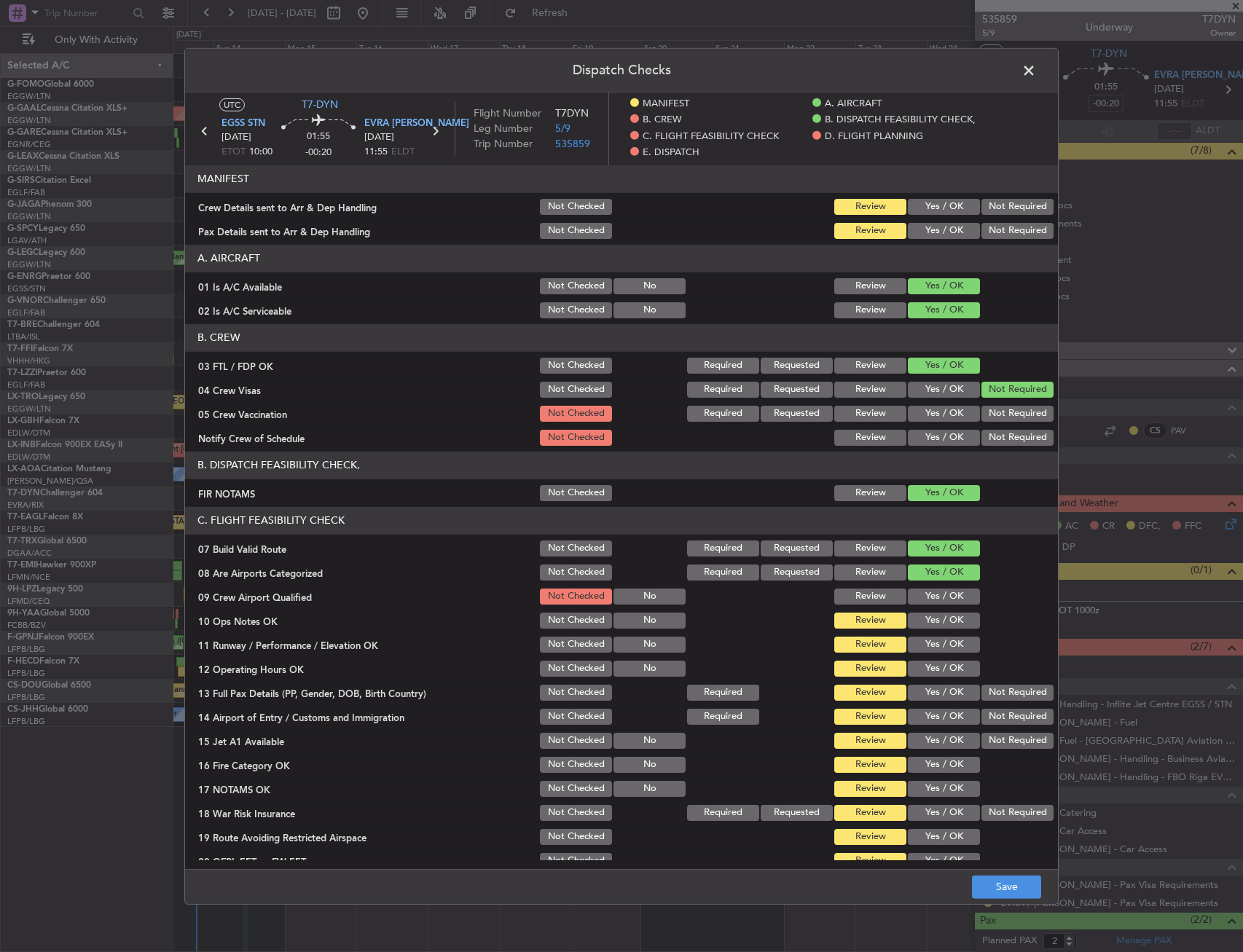
drag, startPoint x: 989, startPoint y: 409, endPoint x: 947, endPoint y: 431, distance: 47.4
click at [988, 409] on button "Not Required" at bounding box center [1017, 412] width 73 height 16
click at [944, 433] on button "Yes / OK" at bounding box center [944, 436] width 73 height 16
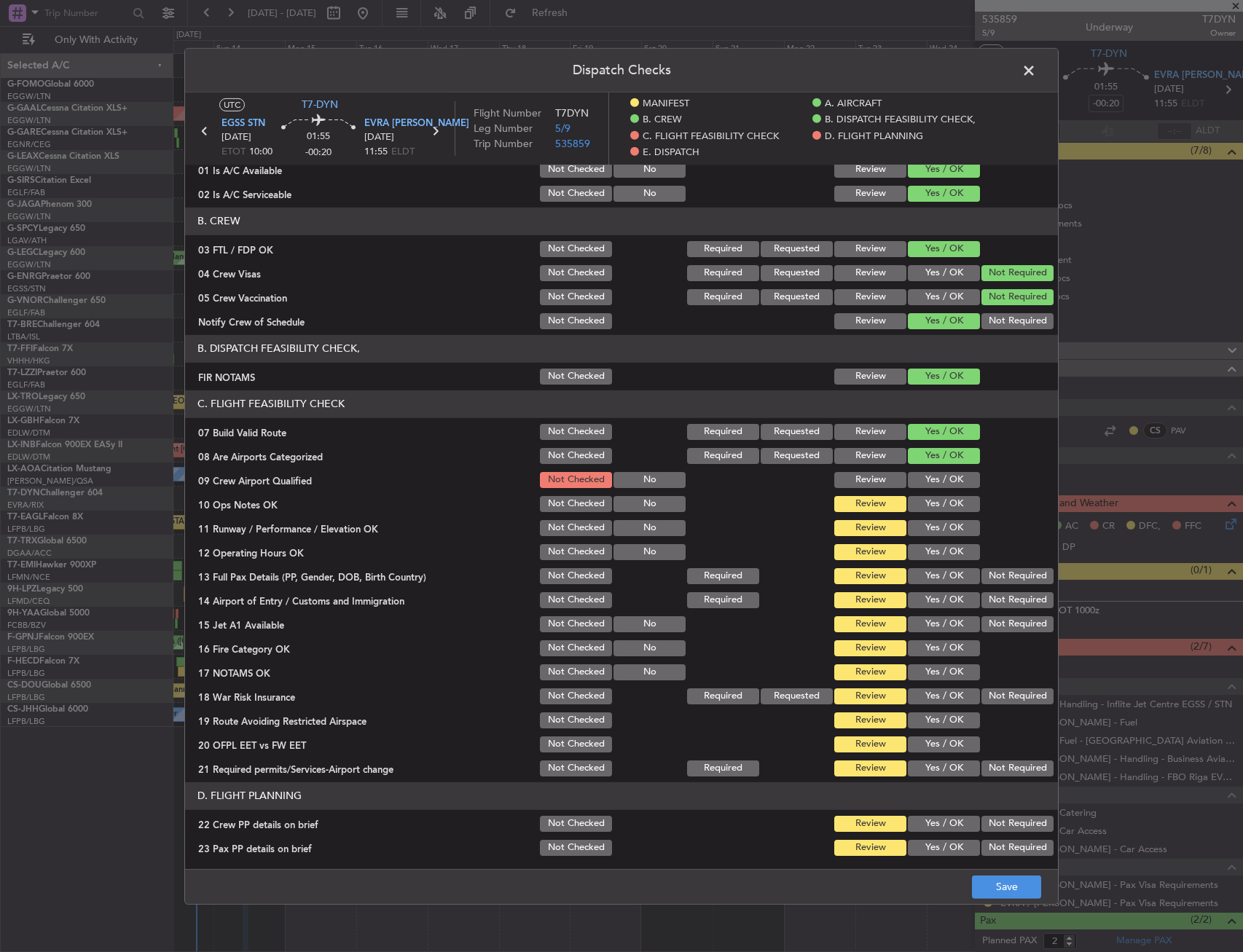
scroll to position [146, 0]
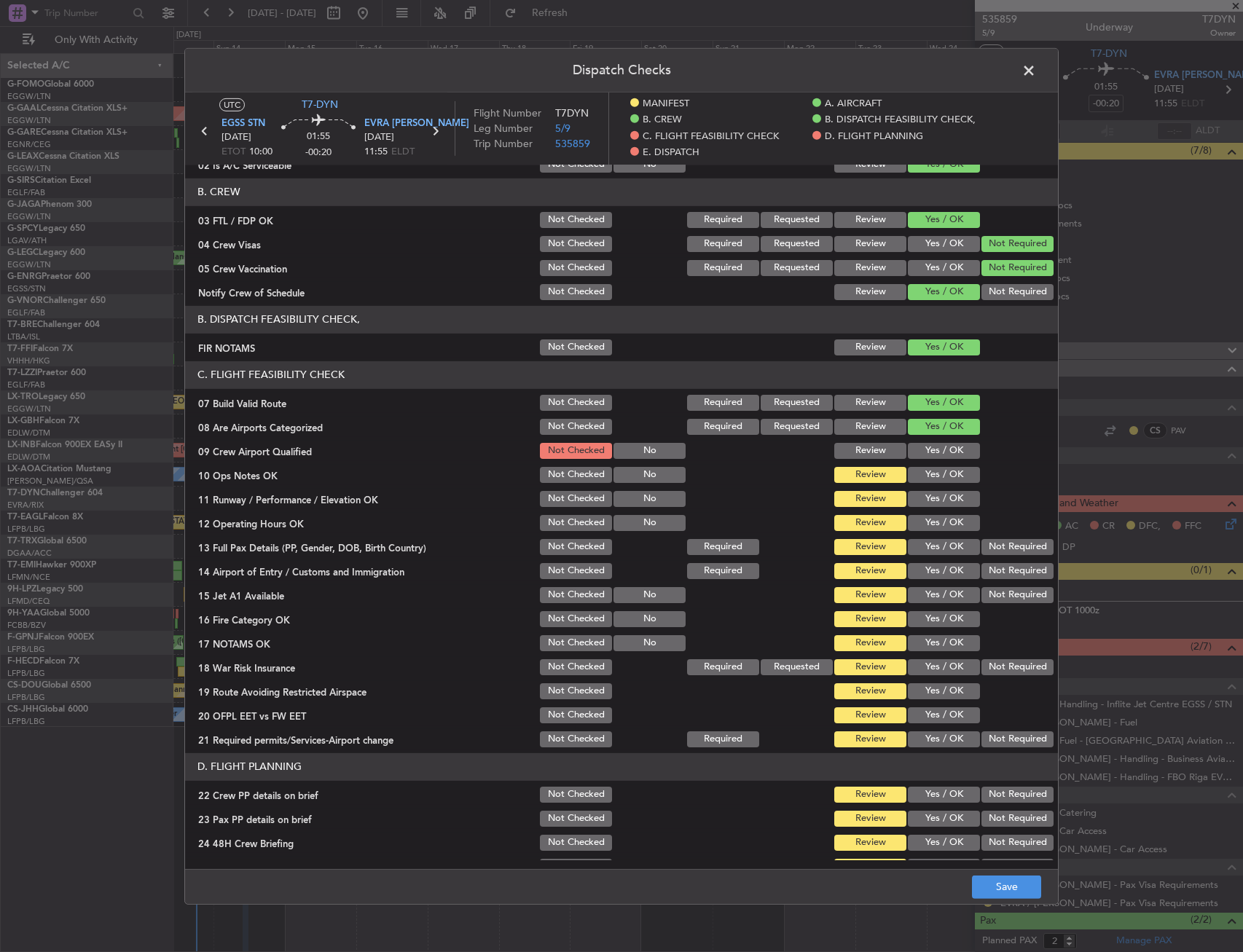
click at [936, 452] on button "Yes / OK" at bounding box center [944, 450] width 73 height 16
drag, startPoint x: 935, startPoint y: 480, endPoint x: 935, endPoint y: 498, distance: 18.0
click at [935, 481] on button "Yes / OK" at bounding box center [944, 474] width 73 height 16
click at [935, 501] on button "Yes / OK" at bounding box center [944, 498] width 73 height 16
drag, startPoint x: 935, startPoint y: 510, endPoint x: 937, endPoint y: 530, distance: 20.1
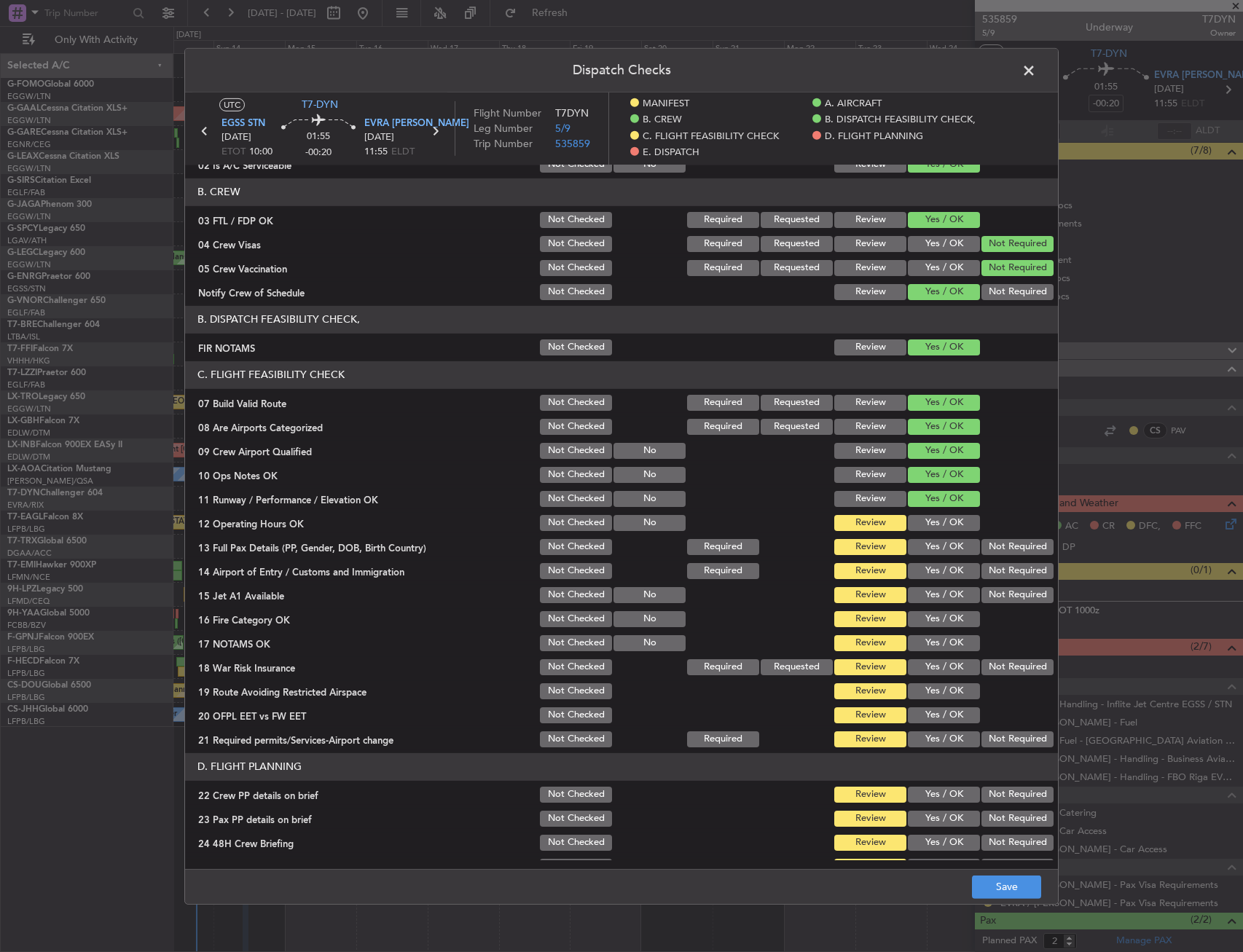
click at [935, 510] on section "C. FLIGHT FEASIBILITY CHECK 07 Build Valid Route Not Checked Required Requested…" at bounding box center [622, 554] width 872 height 388
click at [936, 534] on section "C. FLIGHT FEASIBILITY CHECK 07 Build Valid Route Not Checked Required Requested…" at bounding box center [622, 554] width 872 height 388
click at [936, 555] on div "Yes / OK" at bounding box center [942, 546] width 73 height 20
click at [927, 510] on section "C. FLIGHT FEASIBILITY CHECK 07 Build Valid Route Not Checked Required Requested…" at bounding box center [622, 554] width 872 height 388
click at [926, 520] on button "Yes / OK" at bounding box center [944, 521] width 73 height 16
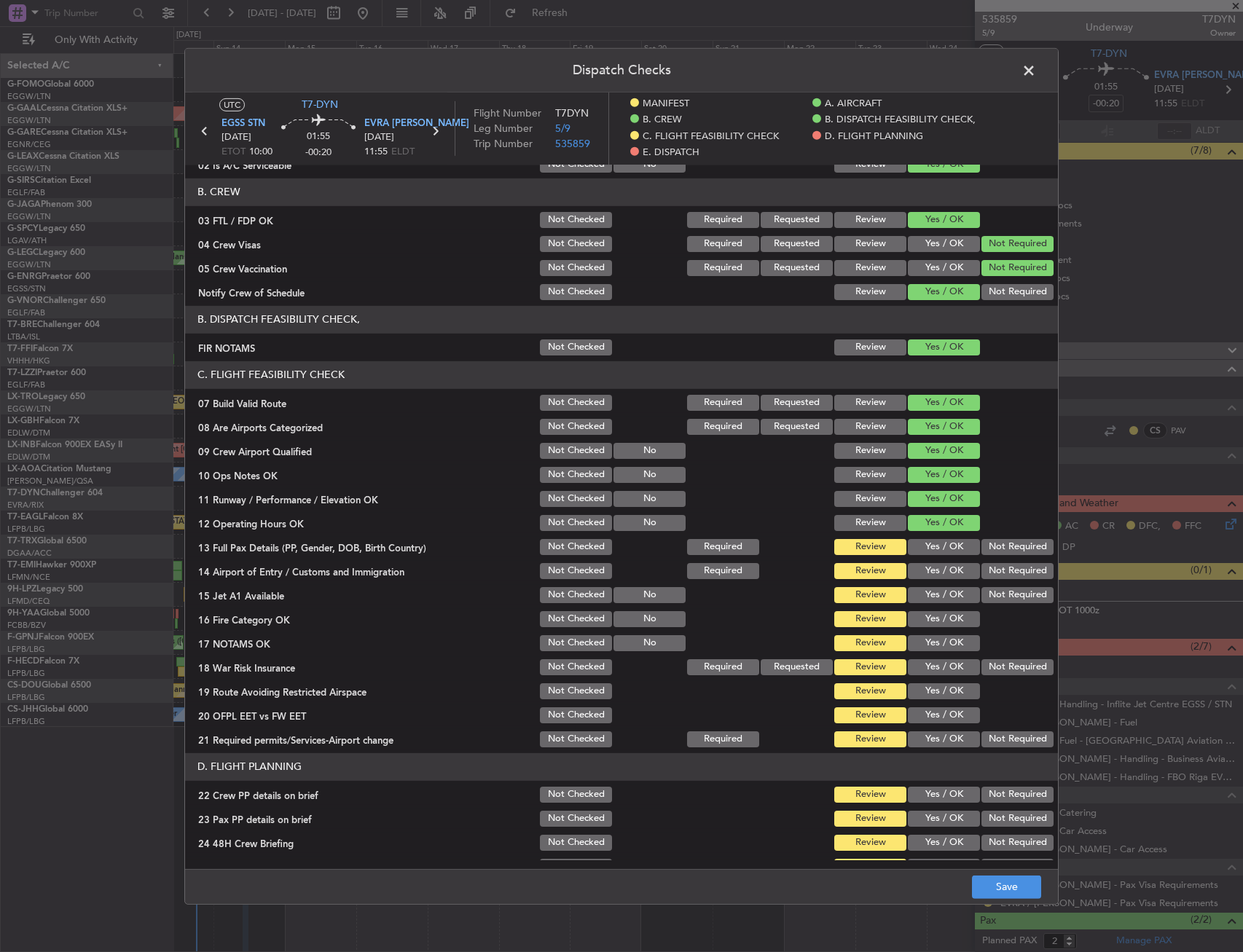
click at [926, 541] on button "Yes / OK" at bounding box center [944, 545] width 73 height 16
drag, startPoint x: 926, startPoint y: 566, endPoint x: 926, endPoint y: 585, distance: 19.0
click at [926, 566] on button "Yes / OK" at bounding box center [944, 569] width 73 height 16
drag, startPoint x: 926, startPoint y: 585, endPoint x: 926, endPoint y: 608, distance: 23.0
click at [926, 587] on div "Yes / OK" at bounding box center [942, 594] width 73 height 20
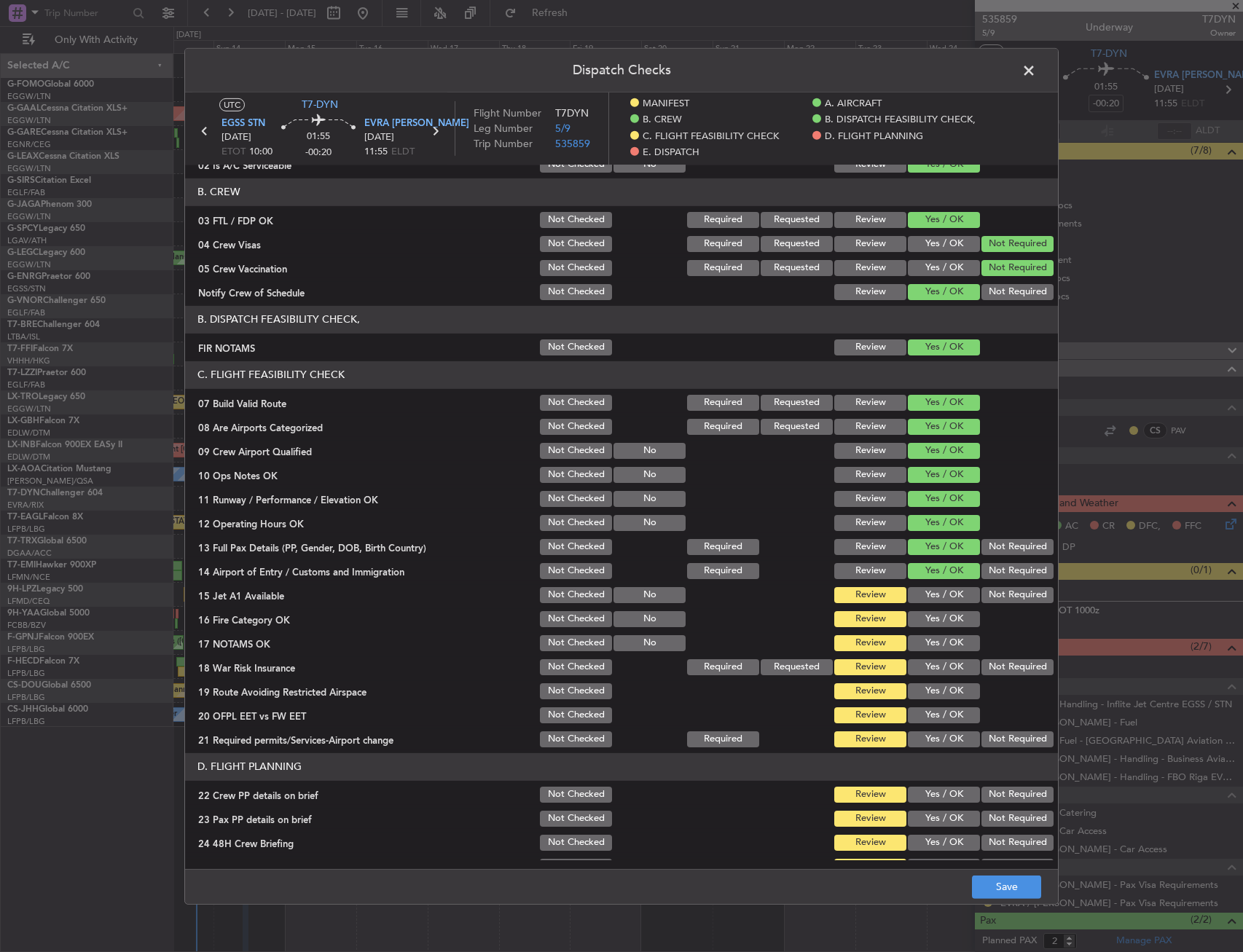
click at [926, 608] on section "C. FLIGHT FEASIBILITY CHECK 07 Build Valid Route Not Checked Required Requested…" at bounding box center [622, 554] width 872 height 388
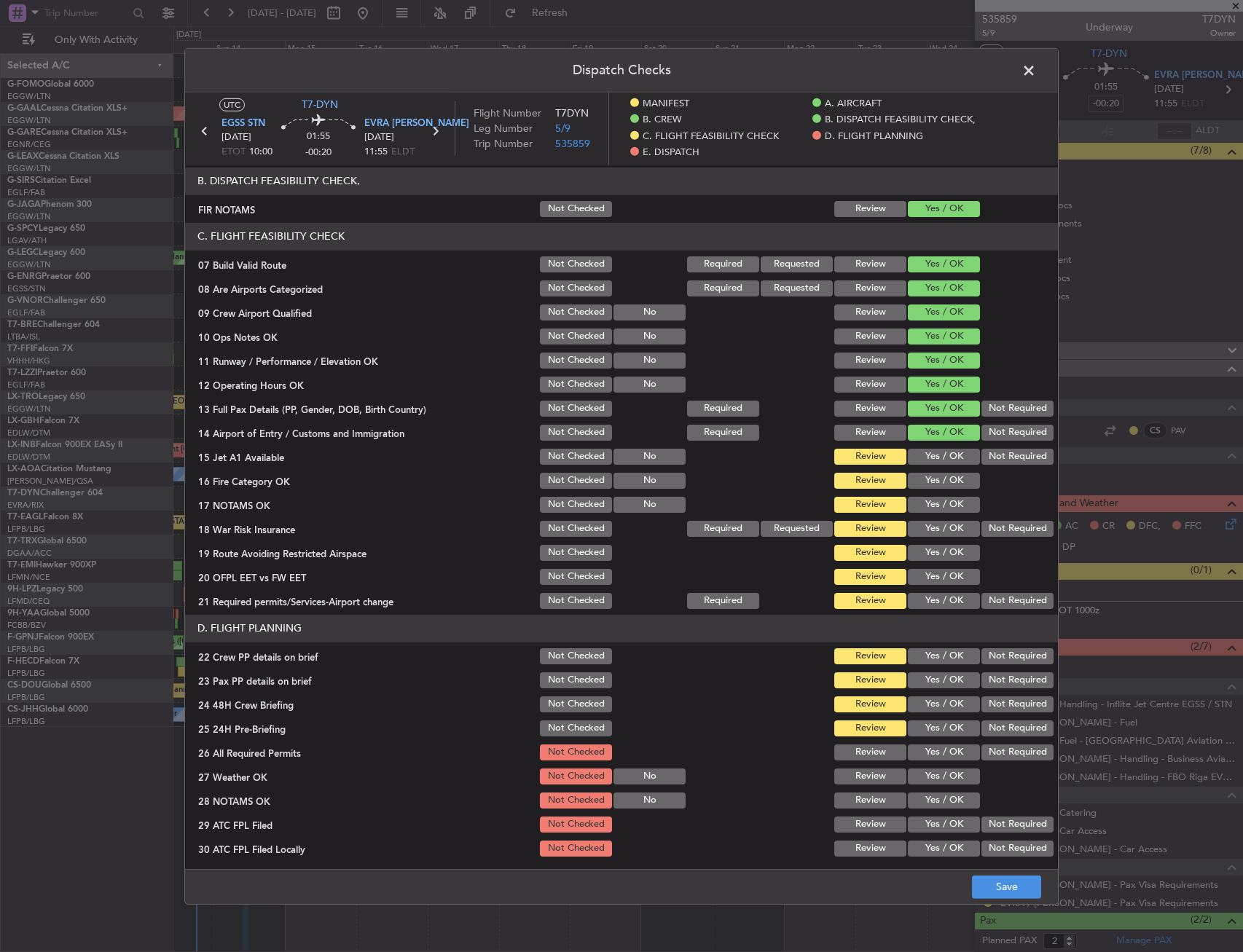
scroll to position [364, 0]
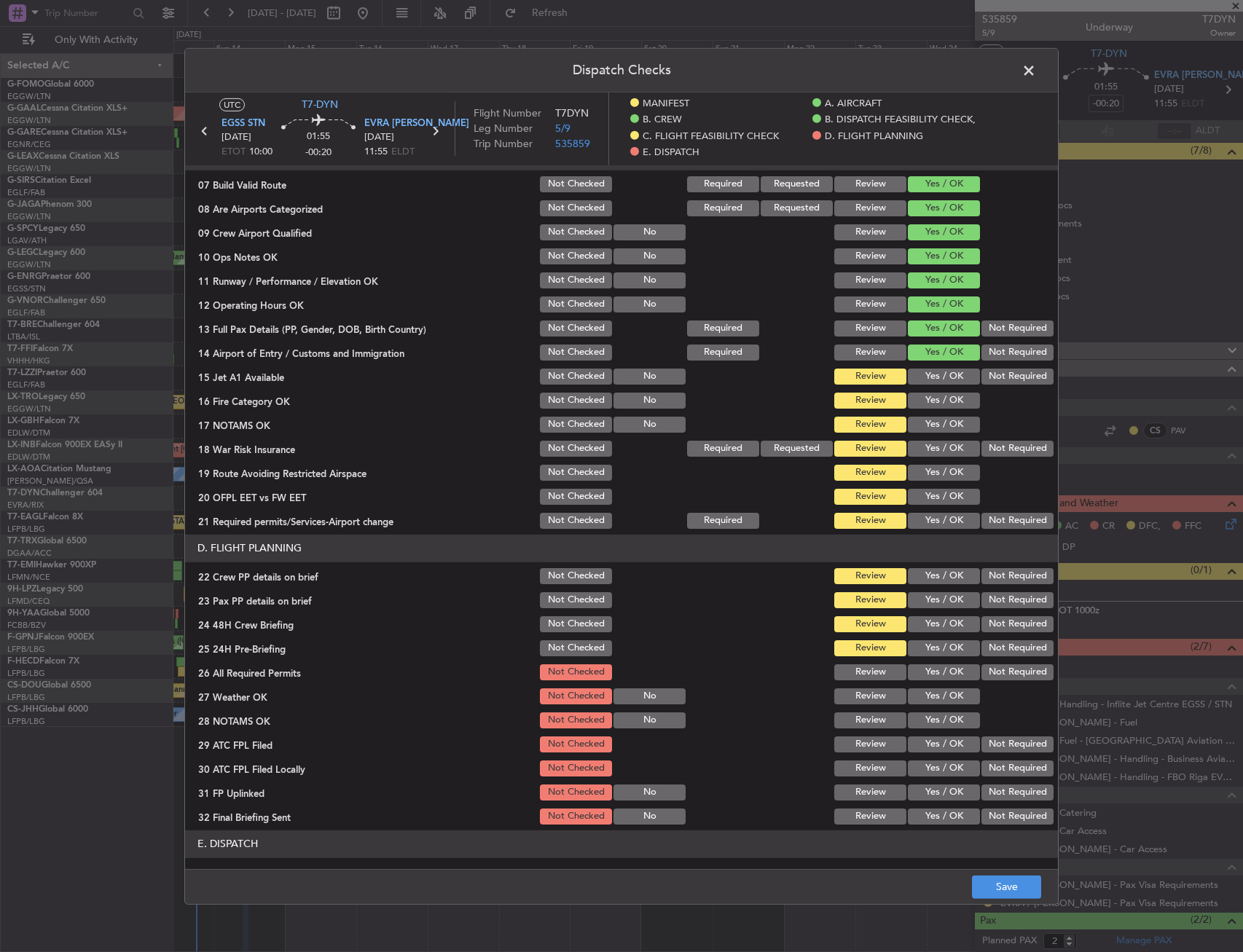
click at [918, 383] on button "Yes / OK" at bounding box center [944, 375] width 73 height 16
click at [920, 404] on button "Yes / OK" at bounding box center [944, 399] width 73 height 16
click at [920, 420] on button "Yes / OK" at bounding box center [944, 423] width 73 height 16
click at [981, 445] on button "Not Required" at bounding box center [1017, 447] width 73 height 16
drag, startPoint x: 943, startPoint y: 470, endPoint x: 933, endPoint y: 492, distance: 24.2
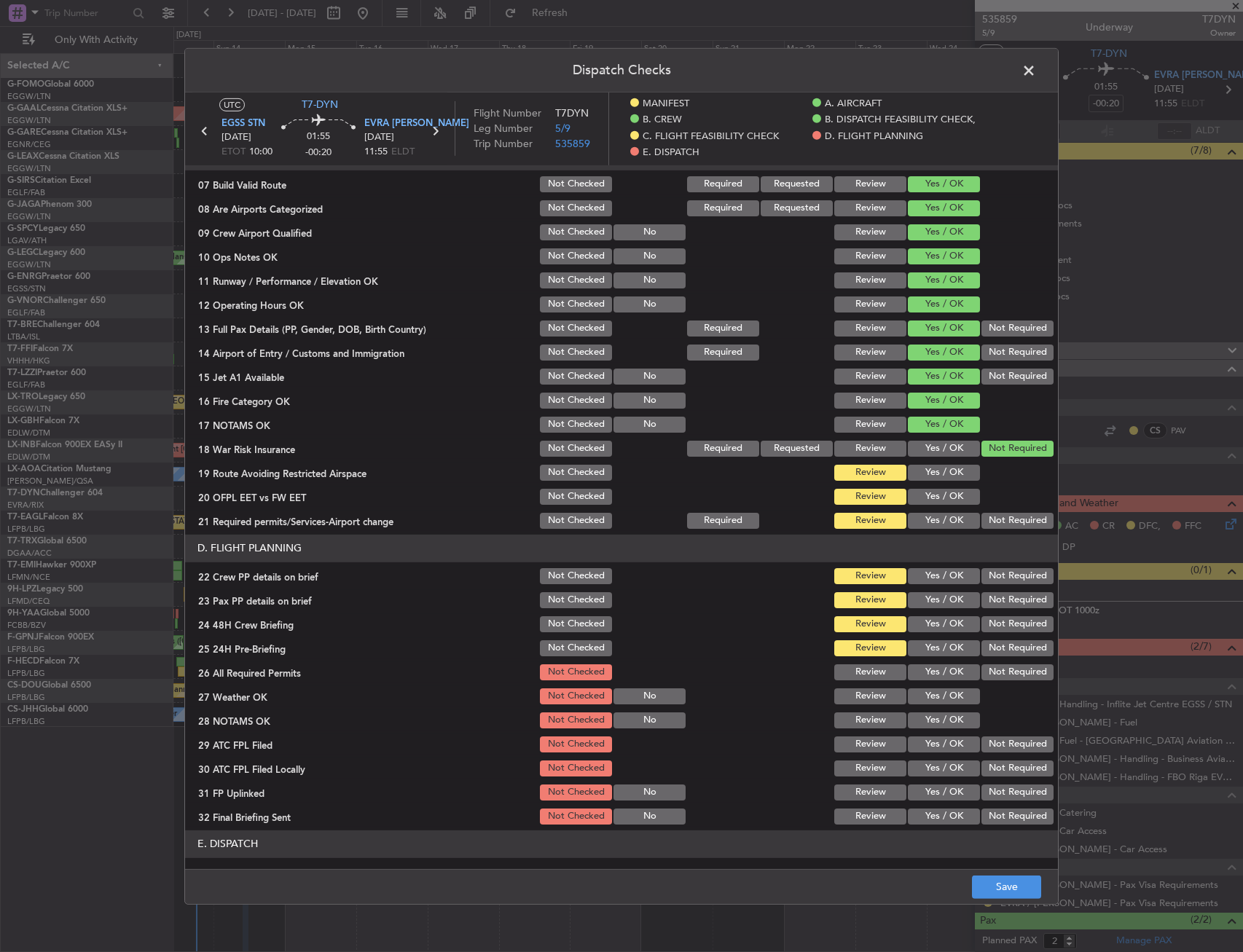
click at [942, 473] on button "Yes / OK" at bounding box center [944, 471] width 73 height 16
drag, startPoint x: 935, startPoint y: 495, endPoint x: 943, endPoint y: 515, distance: 21.5
click at [935, 496] on button "Yes / OK" at bounding box center [944, 496] width 73 height 16
click at [966, 520] on button "Yes / OK" at bounding box center [944, 520] width 73 height 16
click at [949, 588] on section "D. FLIGHT PLANNING 22 Crew PP details on brief Not Checked Review Yes / OK Not …" at bounding box center [622, 680] width 872 height 292
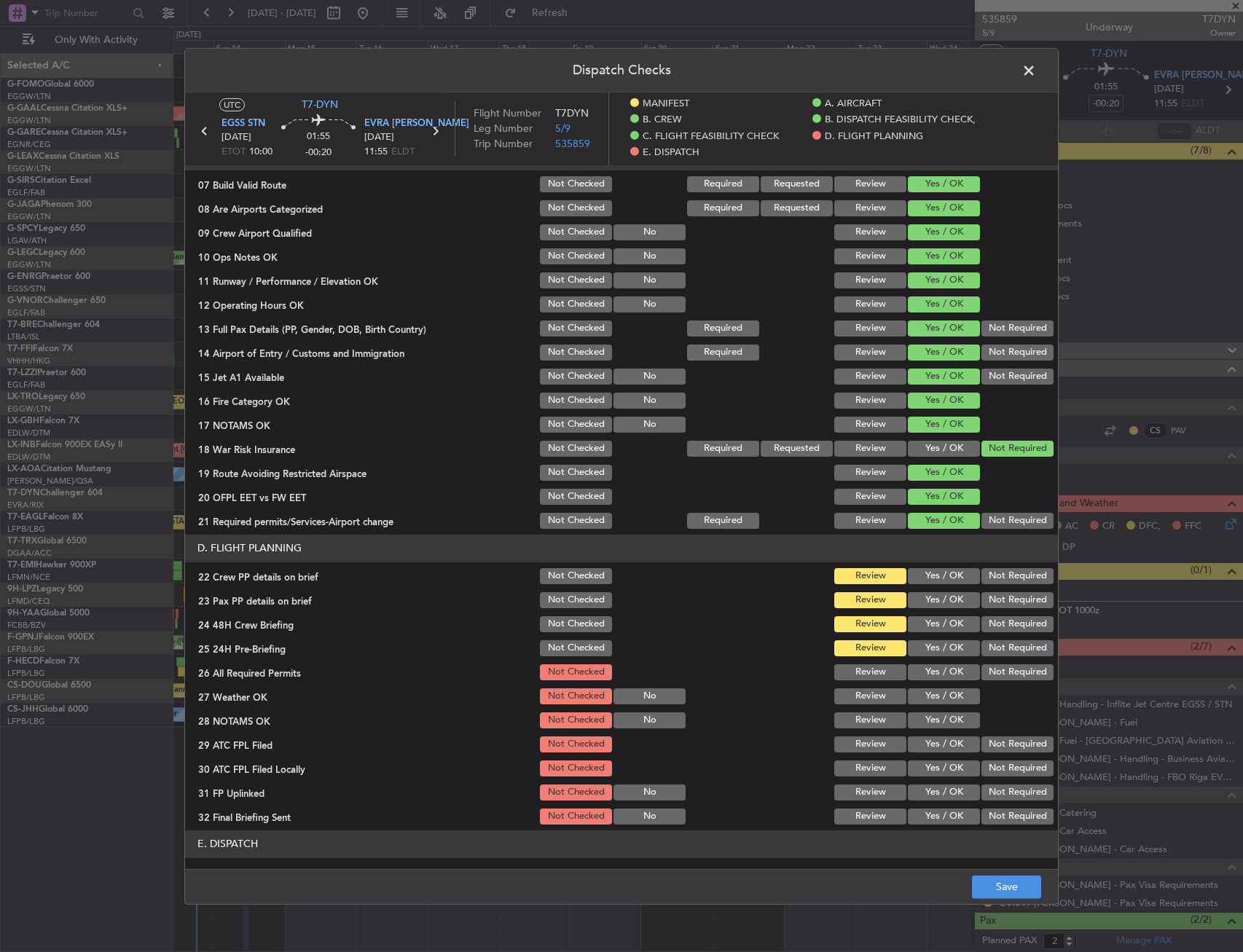
click at [941, 601] on button "Yes / OK" at bounding box center [944, 599] width 73 height 16
click at [935, 582] on button "Yes / OK" at bounding box center [944, 575] width 73 height 16
click at [939, 620] on button "Yes / OK" at bounding box center [944, 622] width 73 height 16
click at [989, 657] on div "Not Required" at bounding box center [1015, 647] width 73 height 20
click at [992, 652] on button "Not Required" at bounding box center [1017, 647] width 73 height 16
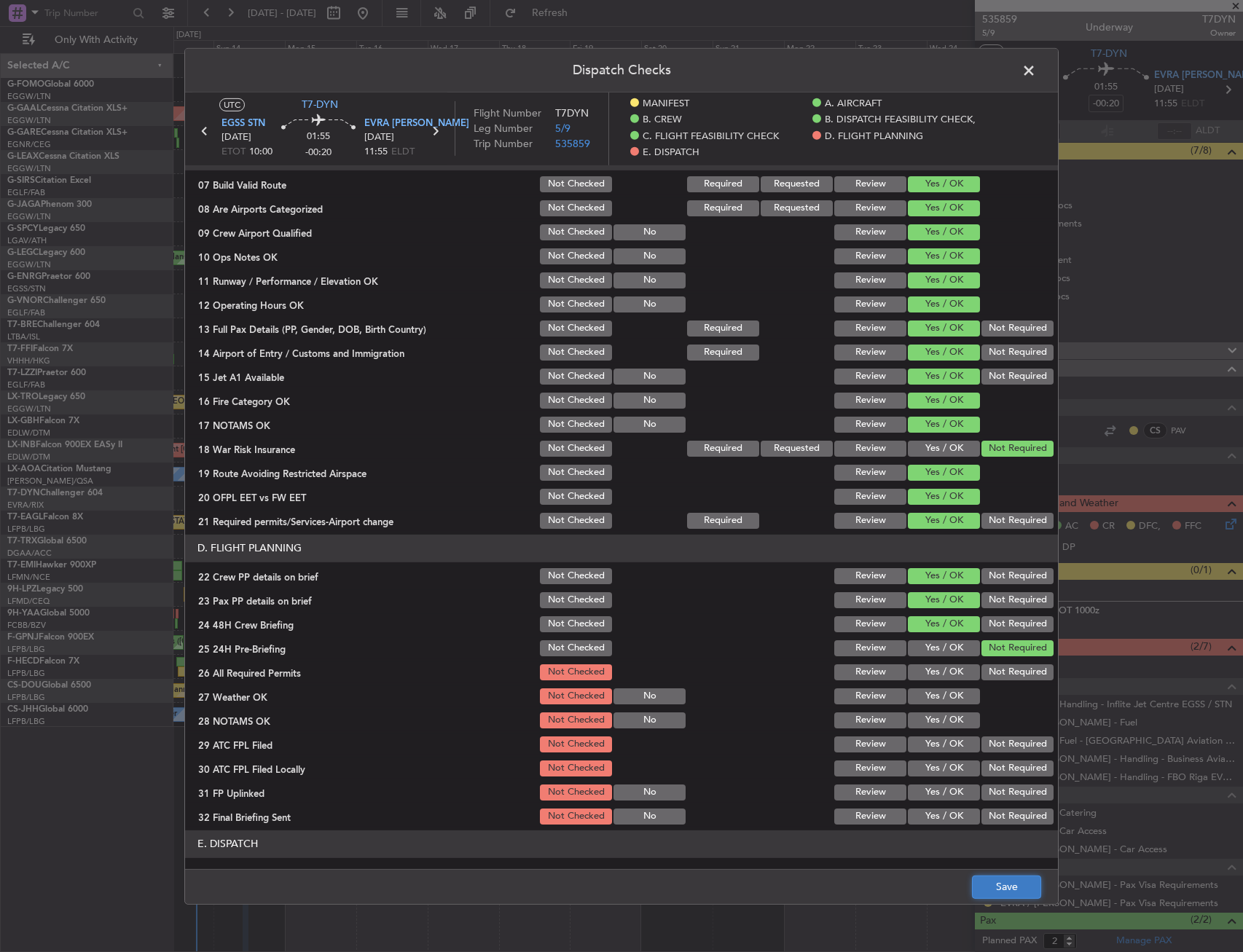
click at [991, 888] on button "Save" at bounding box center [1005, 887] width 69 height 23
click at [1036, 62] on span at bounding box center [1036, 73] width 0 height 29
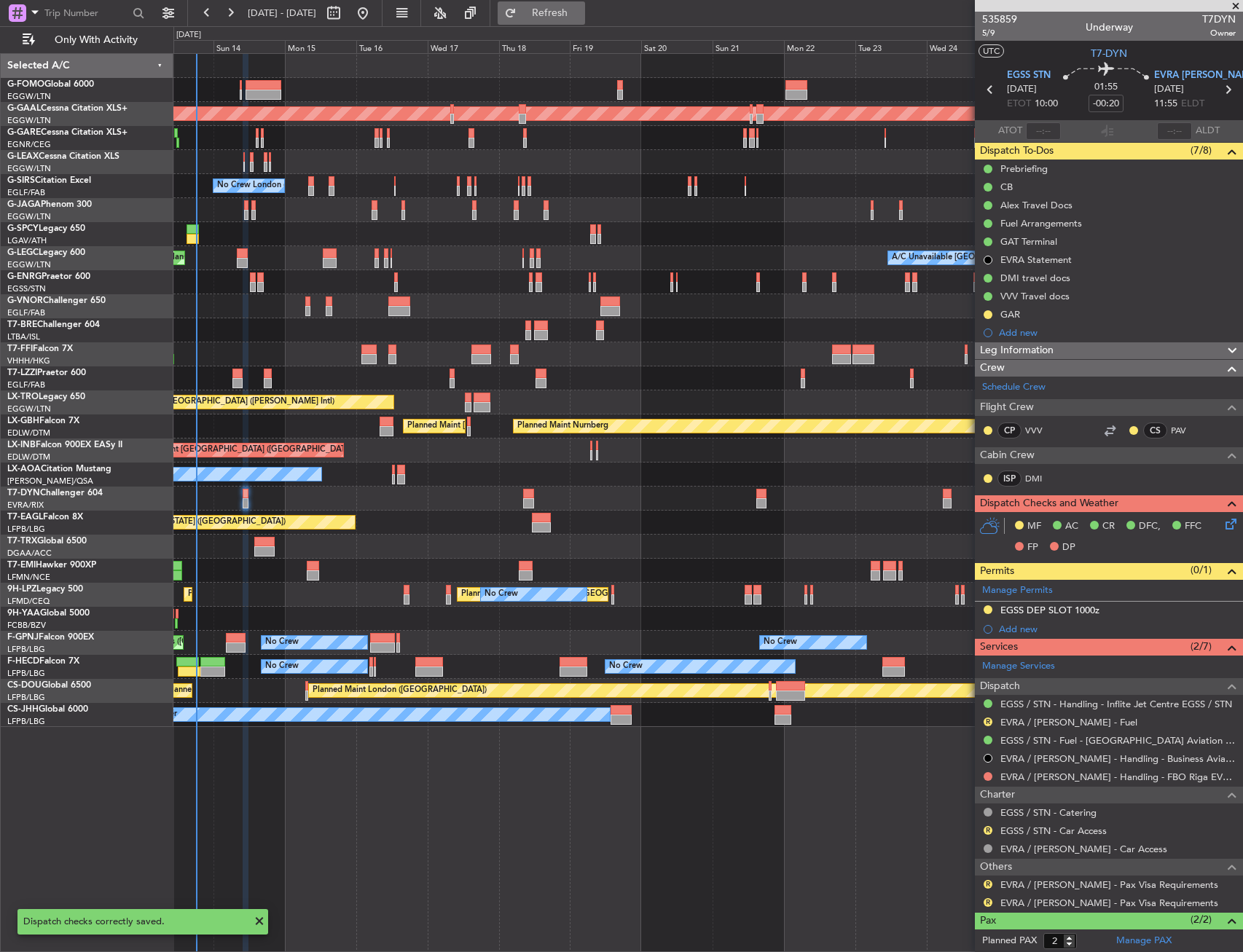
click at [562, 15] on button "Refresh" at bounding box center [541, 13] width 87 height 23
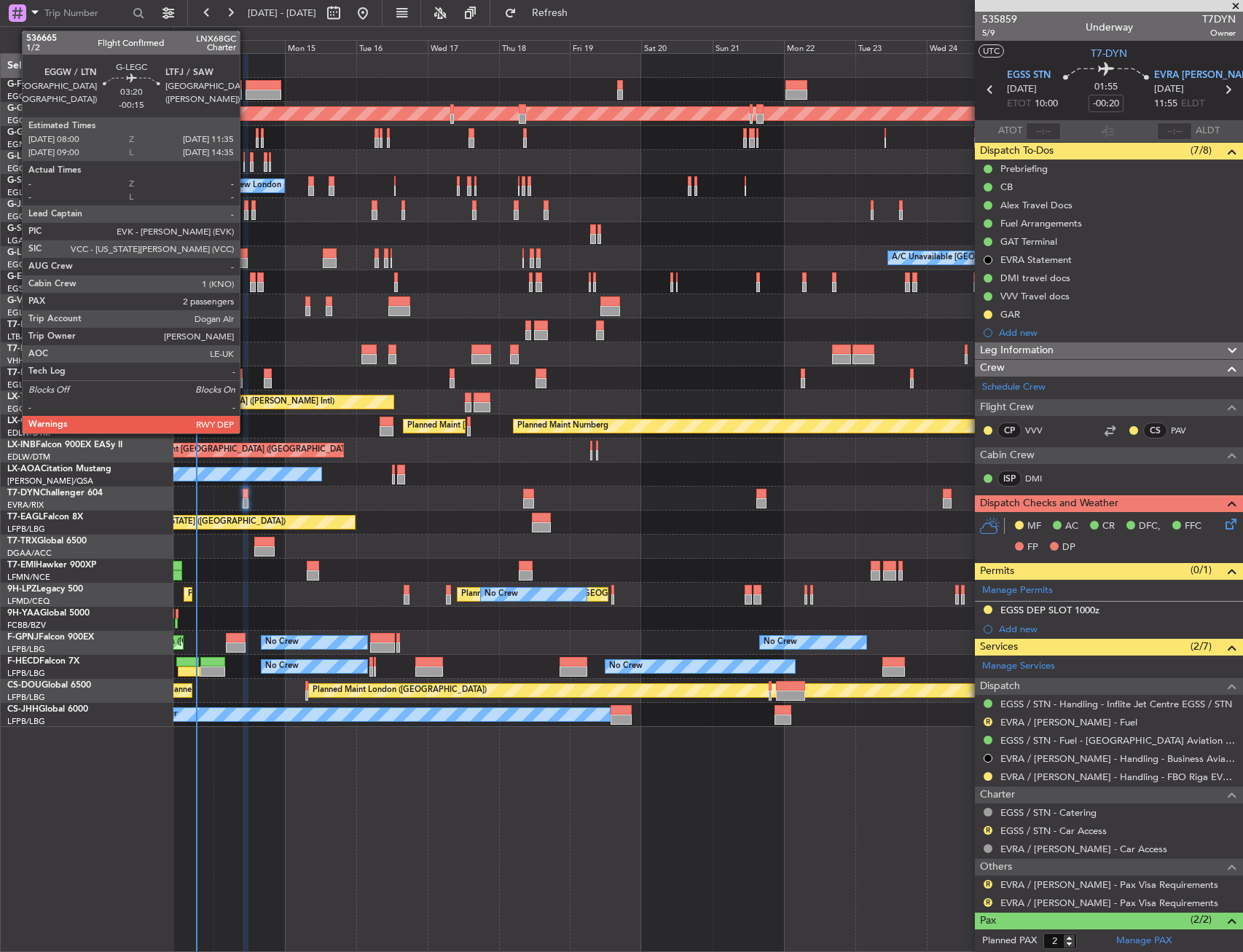
click at [244, 259] on div at bounding box center [242, 263] width 11 height 10
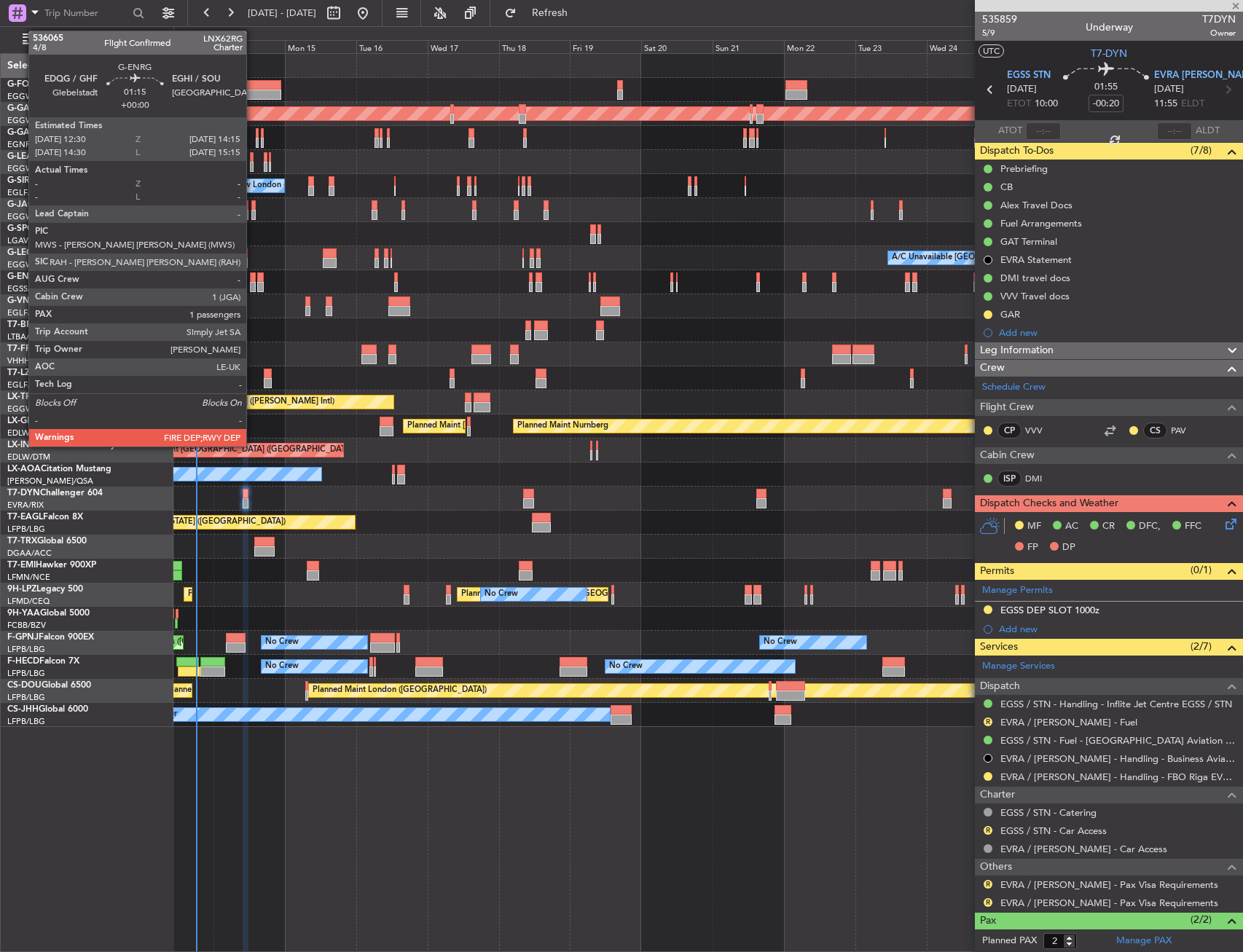
type input "-00:15"
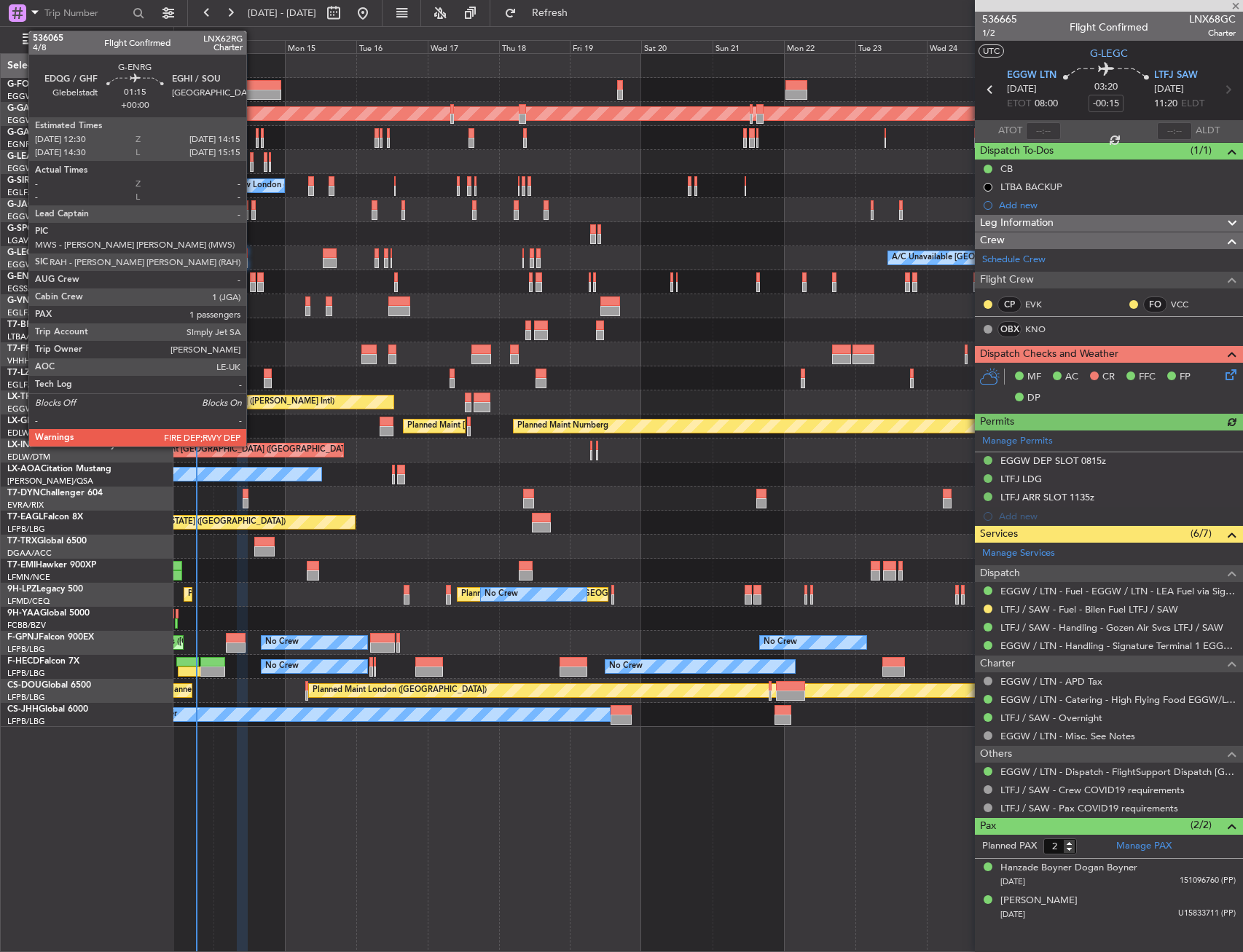
click at [252, 286] on div at bounding box center [252, 286] width 6 height 10
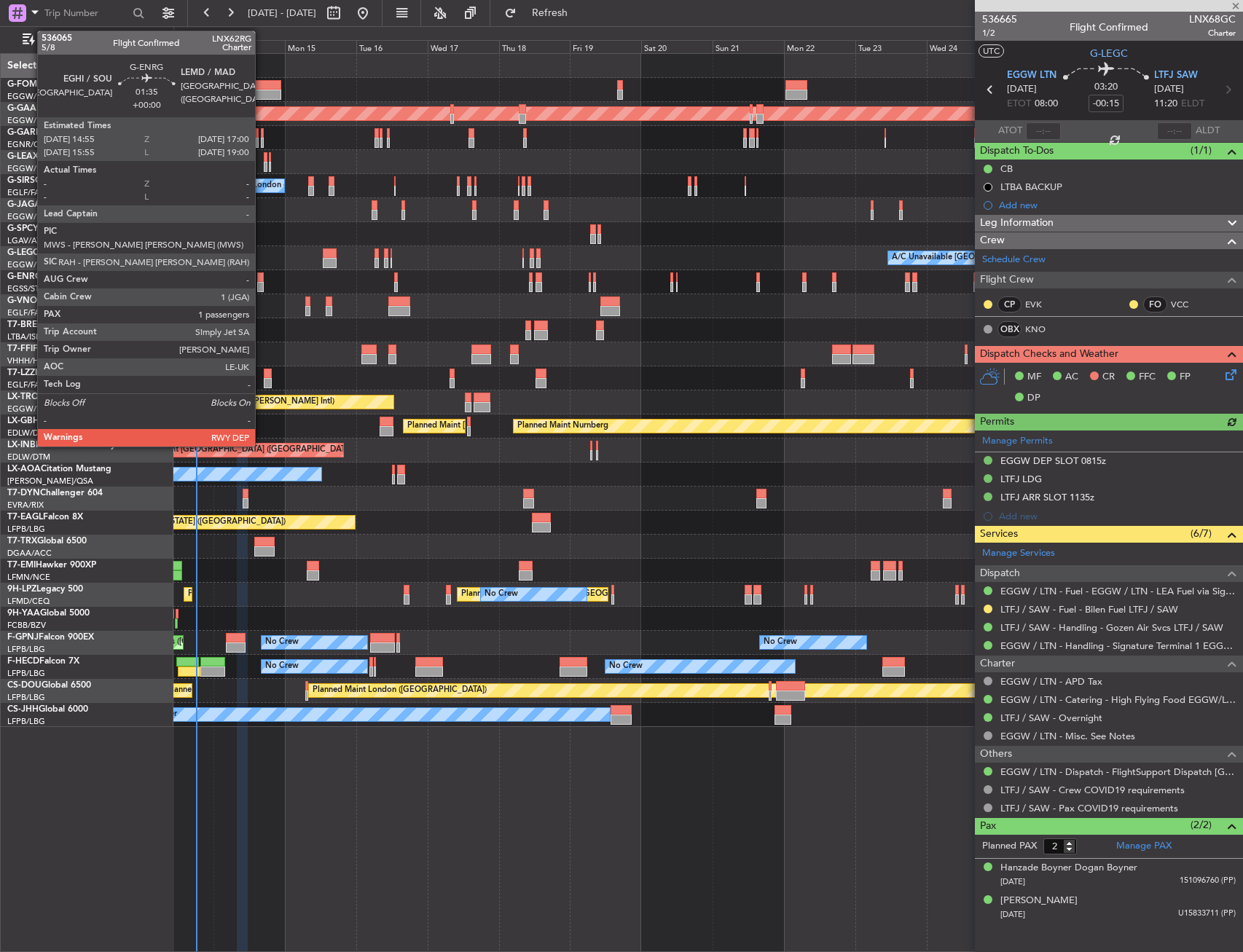
type input "1"
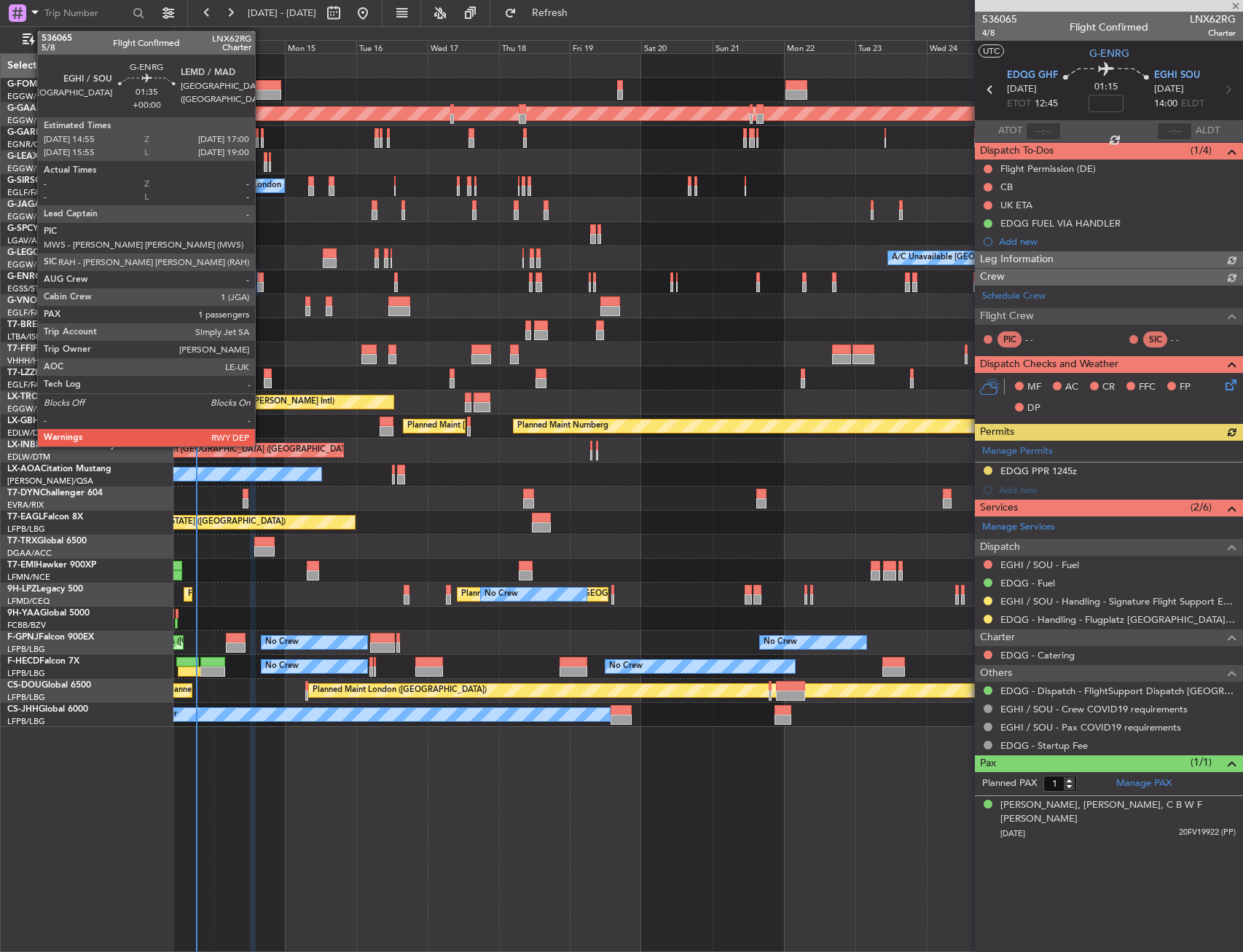
click at [262, 284] on div at bounding box center [260, 286] width 6 height 10
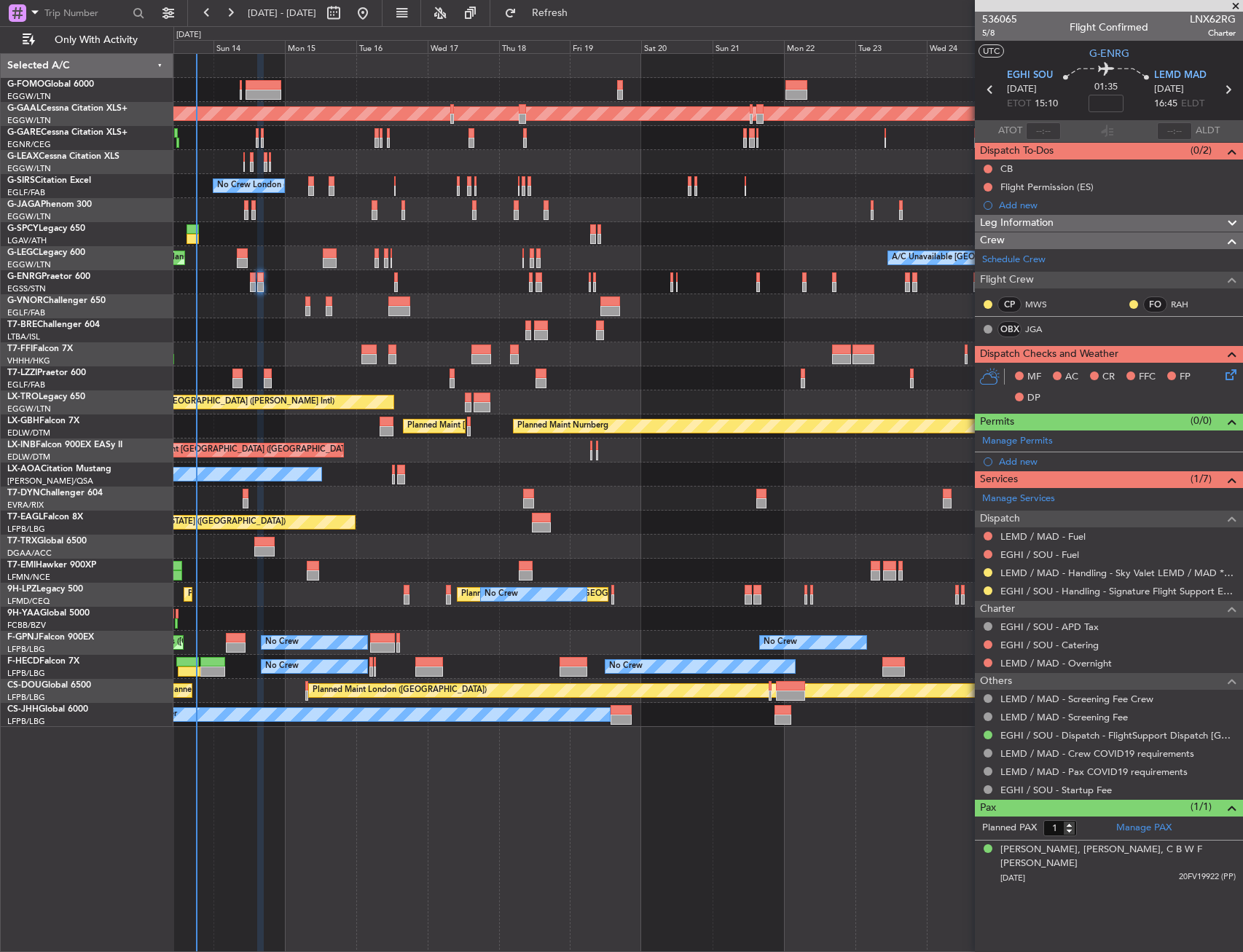
click at [263, 535] on div "Planned Maint [GEOGRAPHIC_DATA] ([GEOGRAPHIC_DATA])" at bounding box center [708, 546] width 1069 height 24
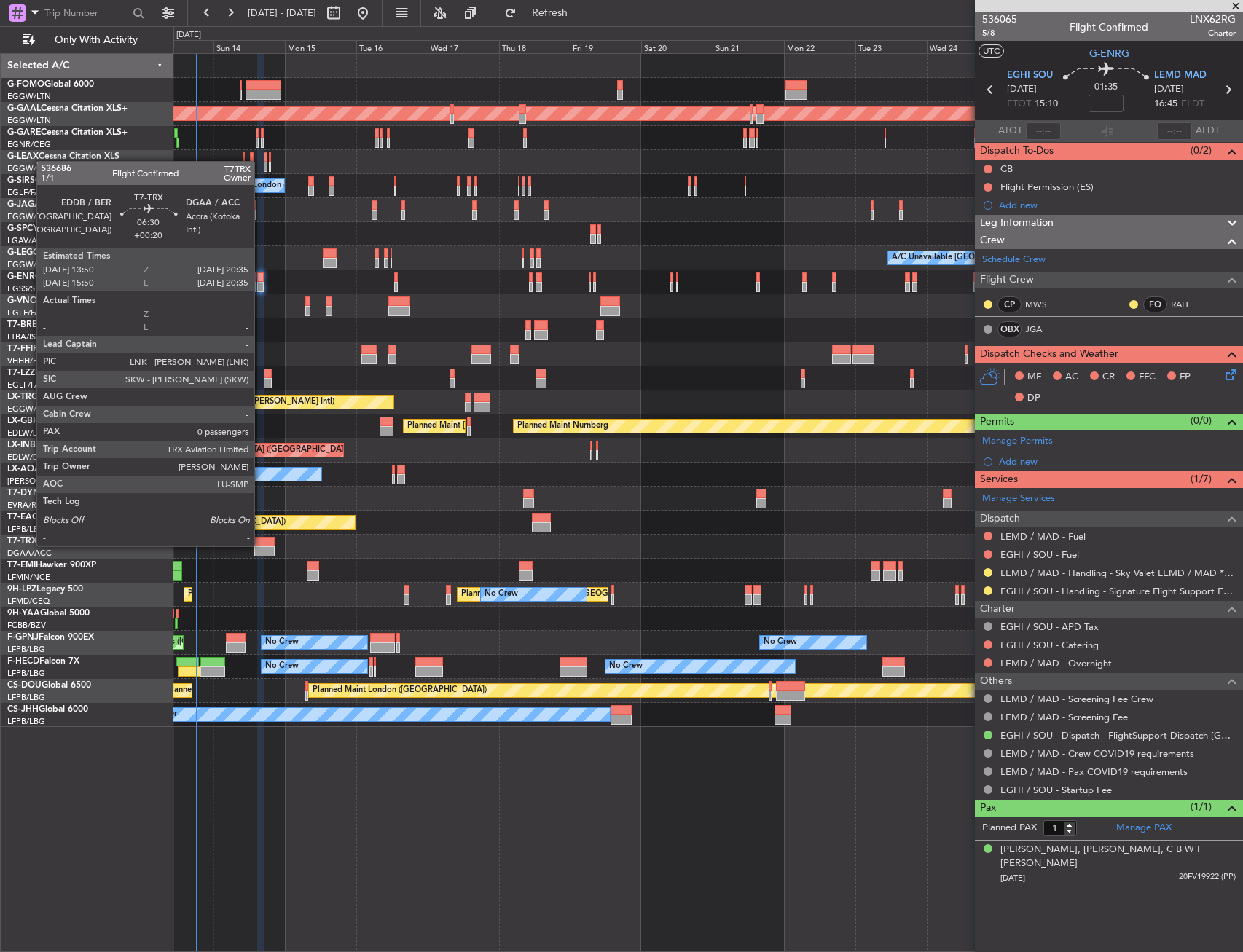
click at [261, 544] on div at bounding box center [264, 542] width 20 height 10
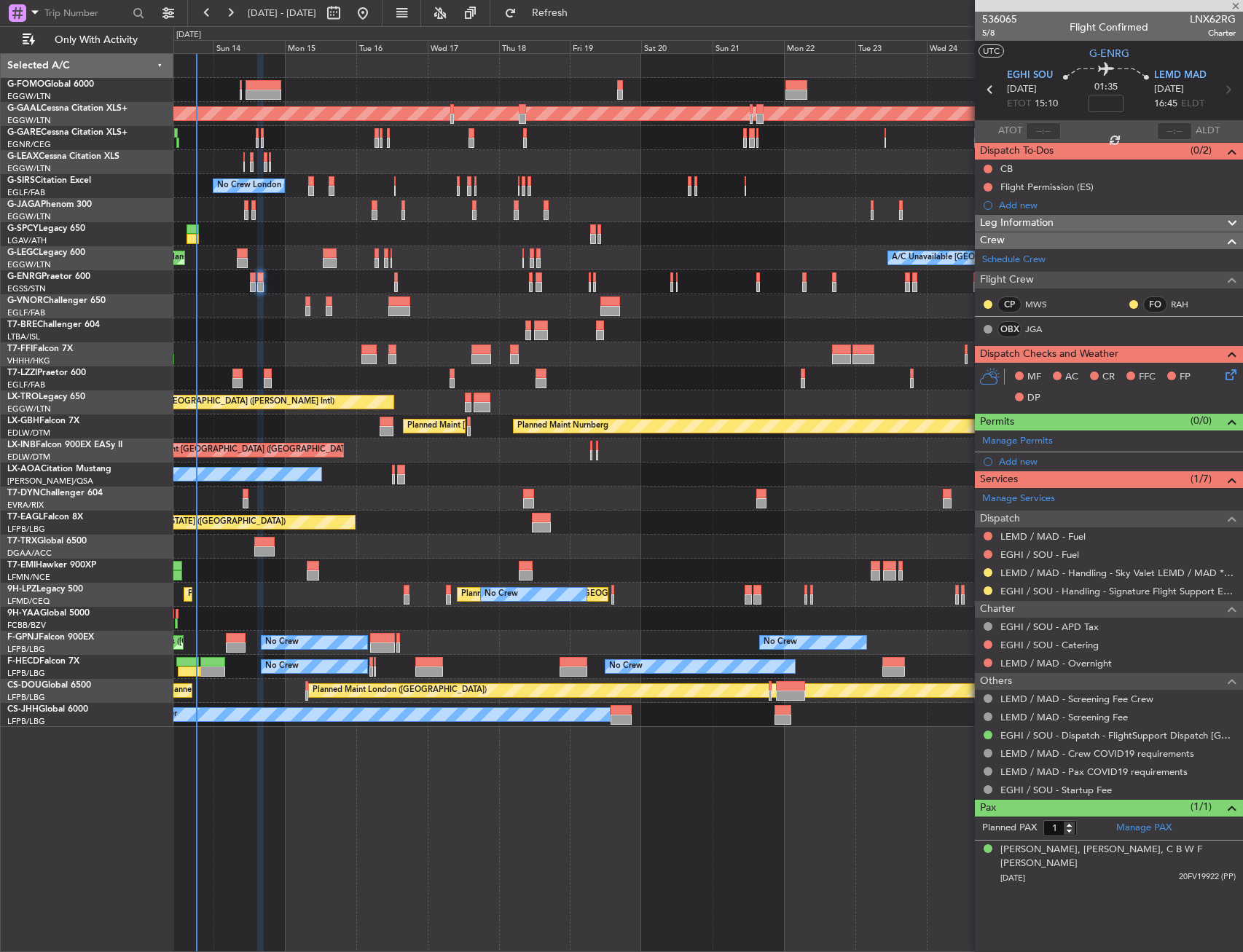
type input "+00:20"
type input "0"
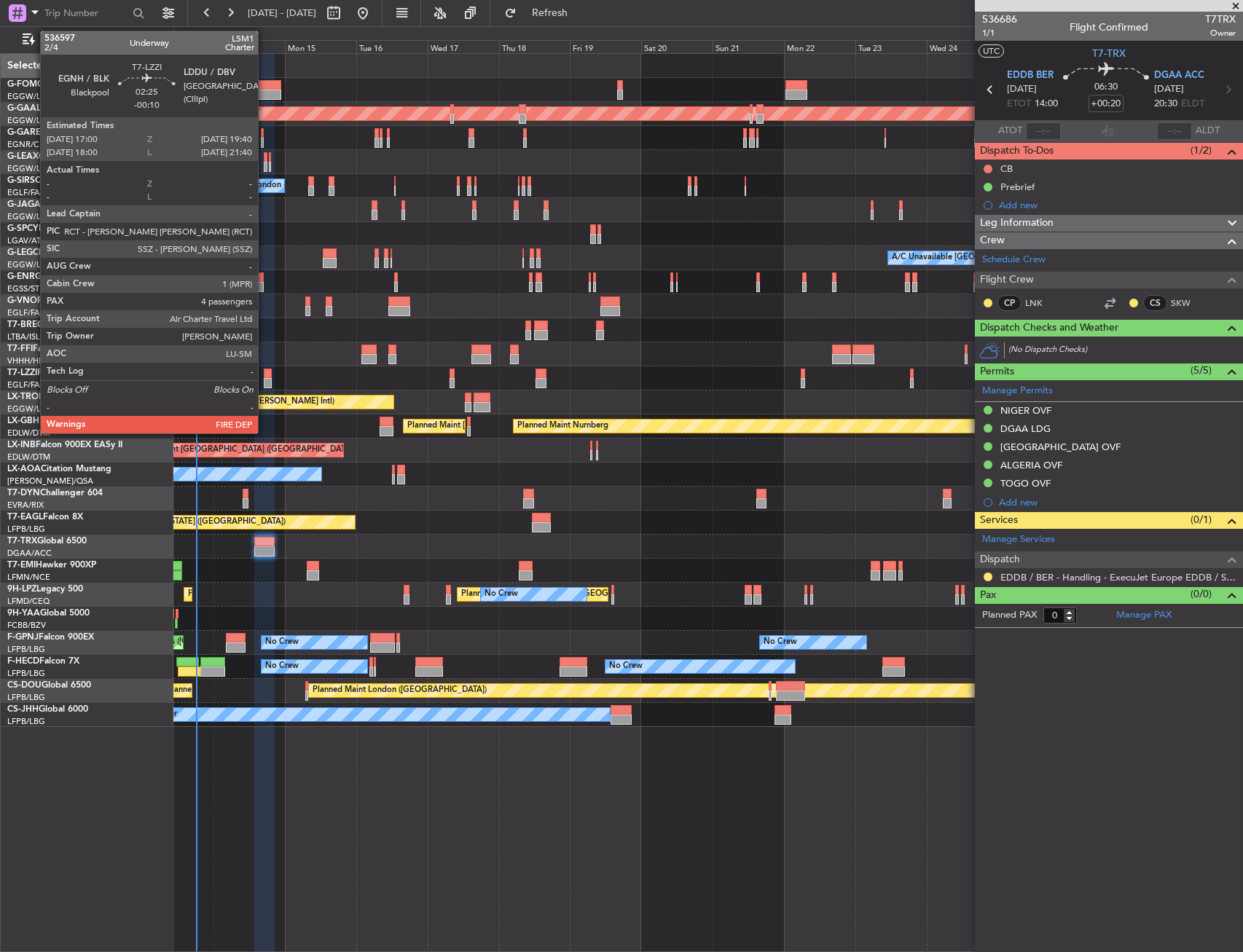
click at [264, 375] on div at bounding box center [267, 373] width 8 height 10
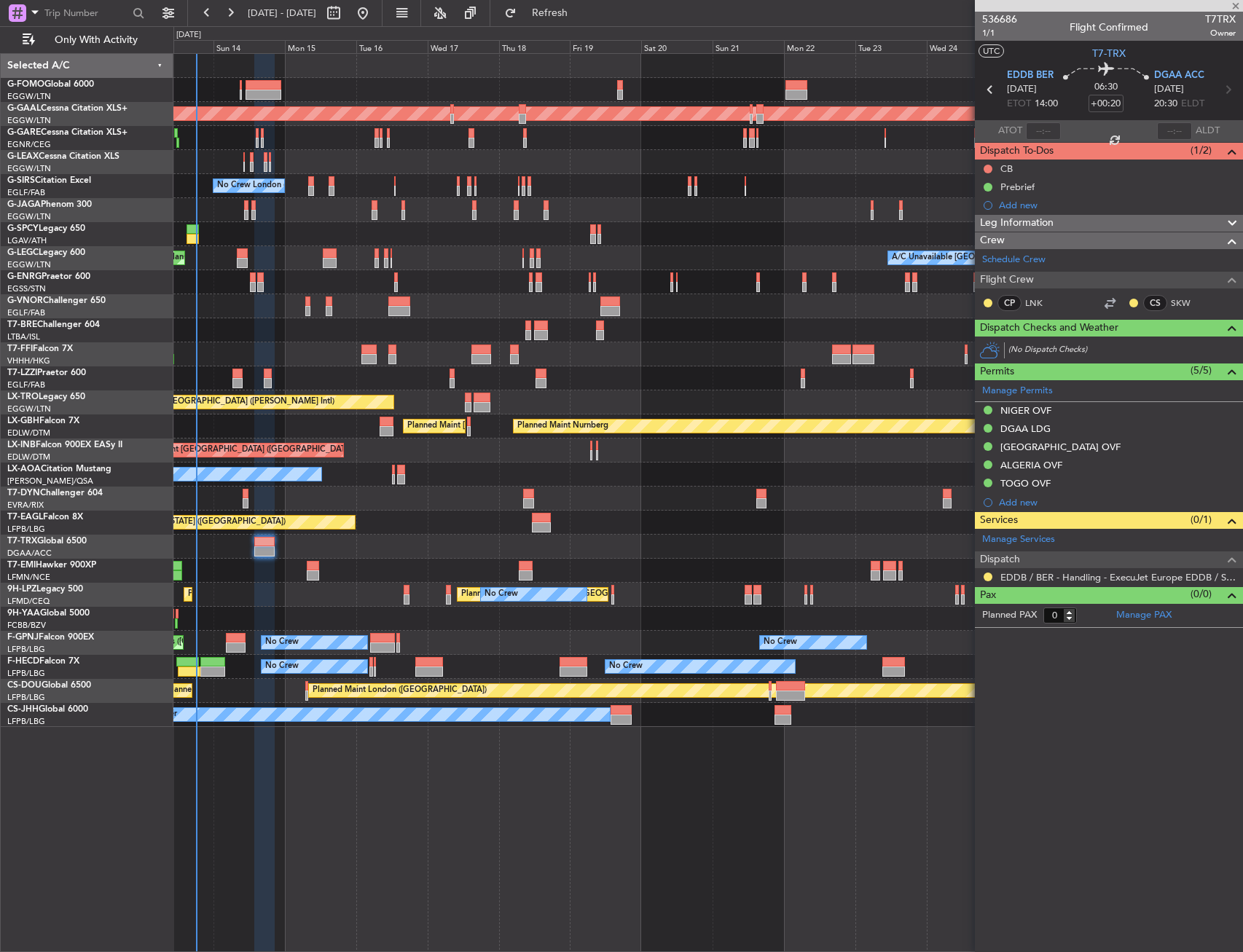
type input "-00:10"
type input "4"
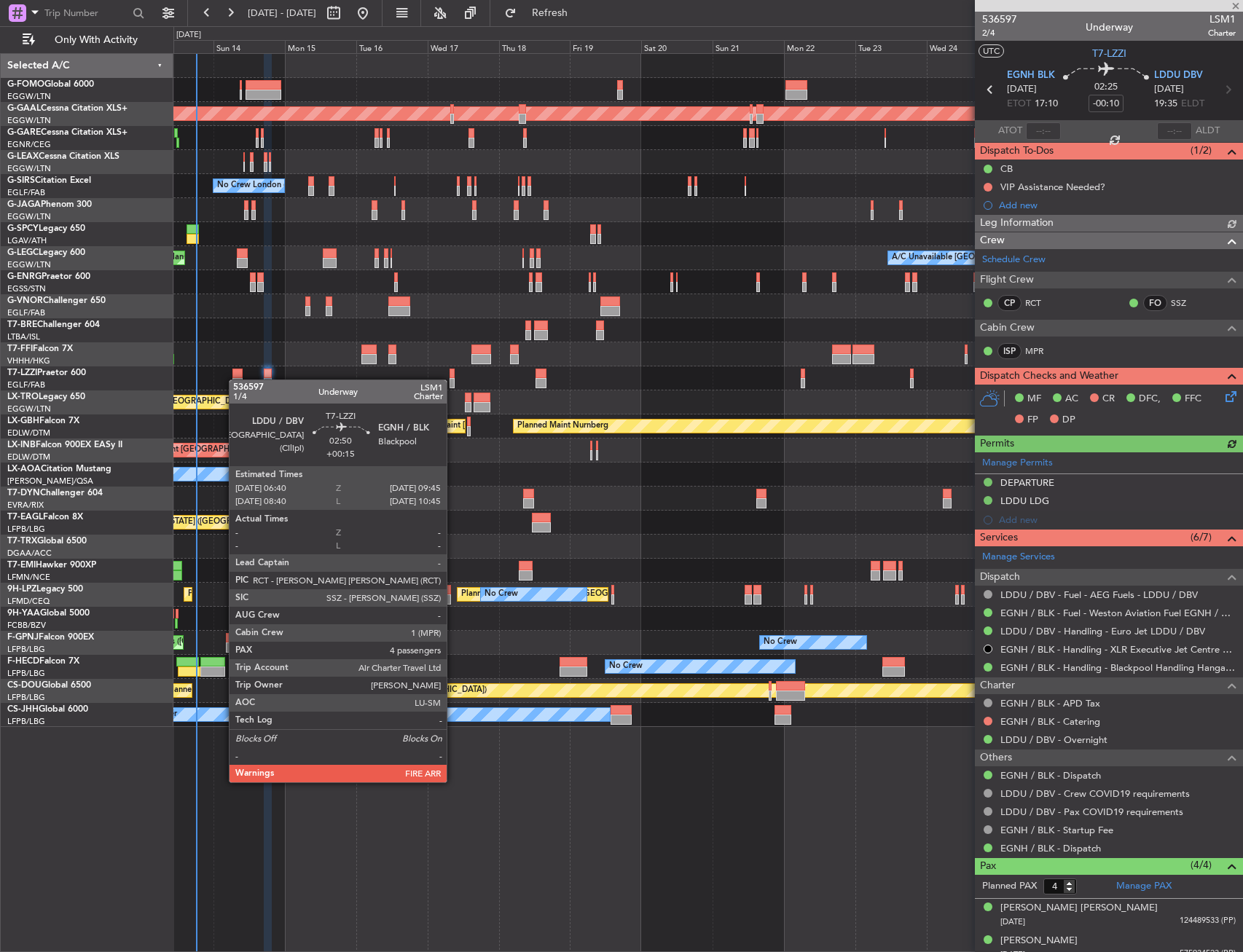
click at [236, 379] on div at bounding box center [237, 383] width 9 height 10
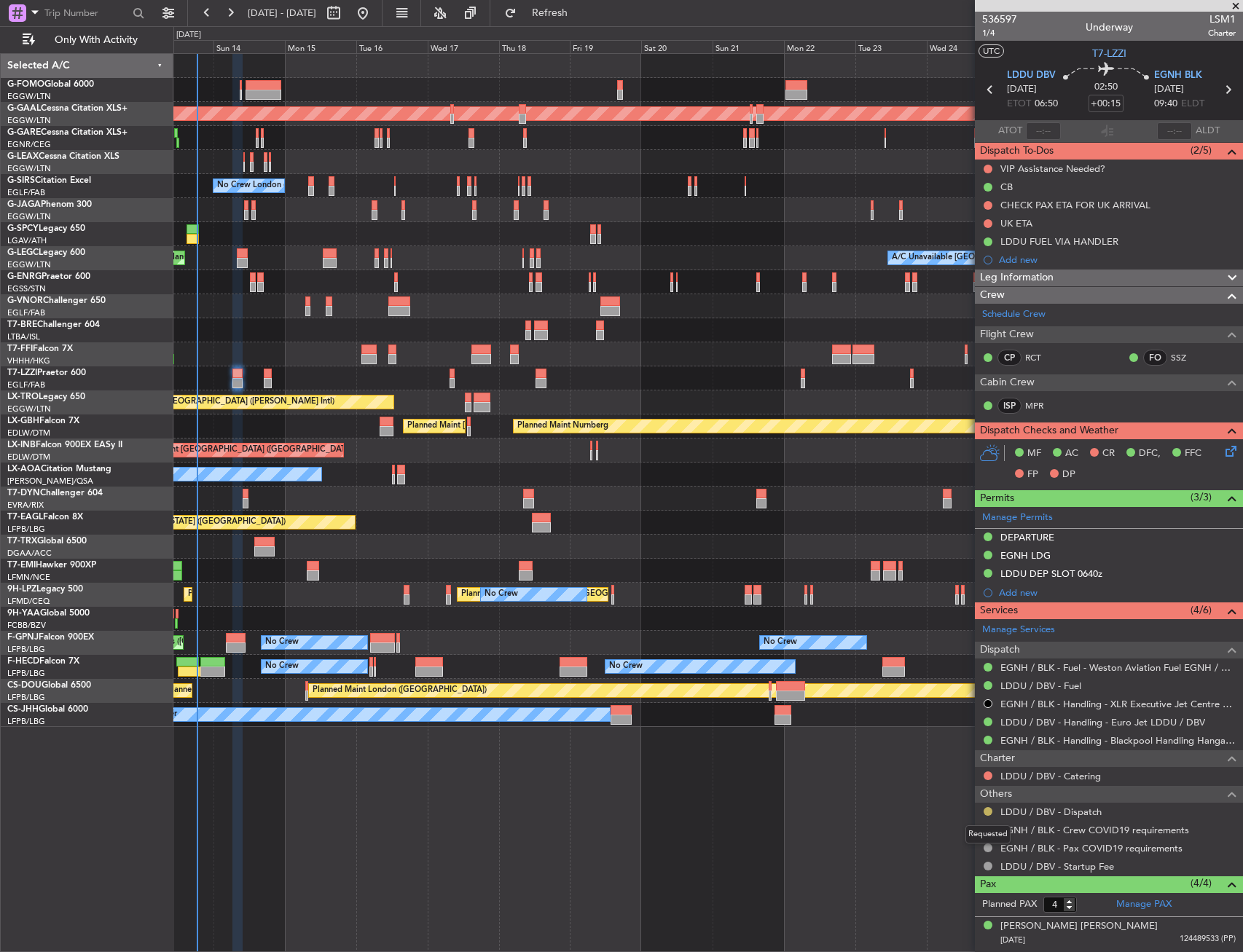
click at [985, 809] on button at bounding box center [988, 812] width 9 height 9
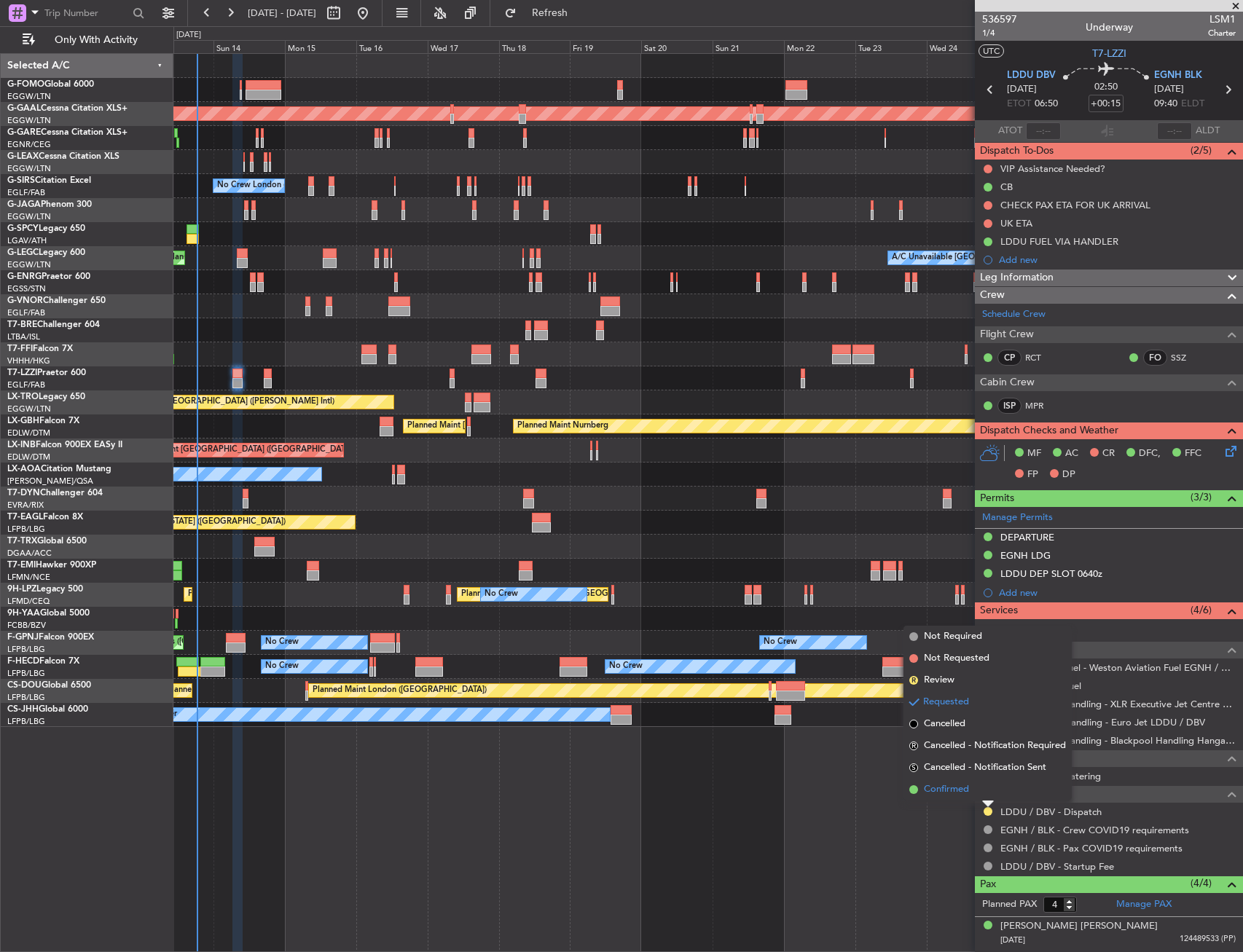
click at [981, 786] on li "Confirmed" at bounding box center [987, 790] width 168 height 22
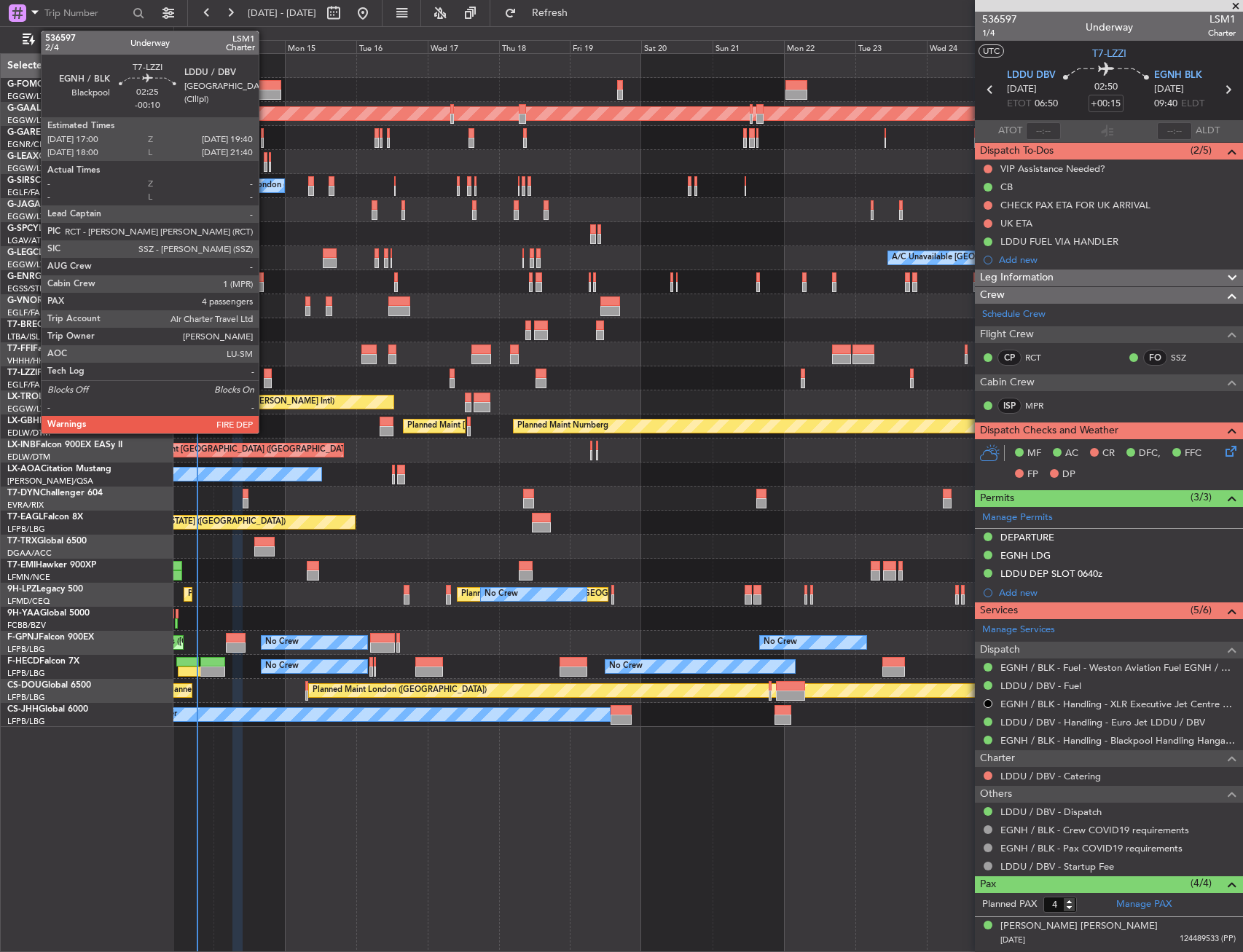
click at [265, 368] on div at bounding box center [267, 373] width 8 height 10
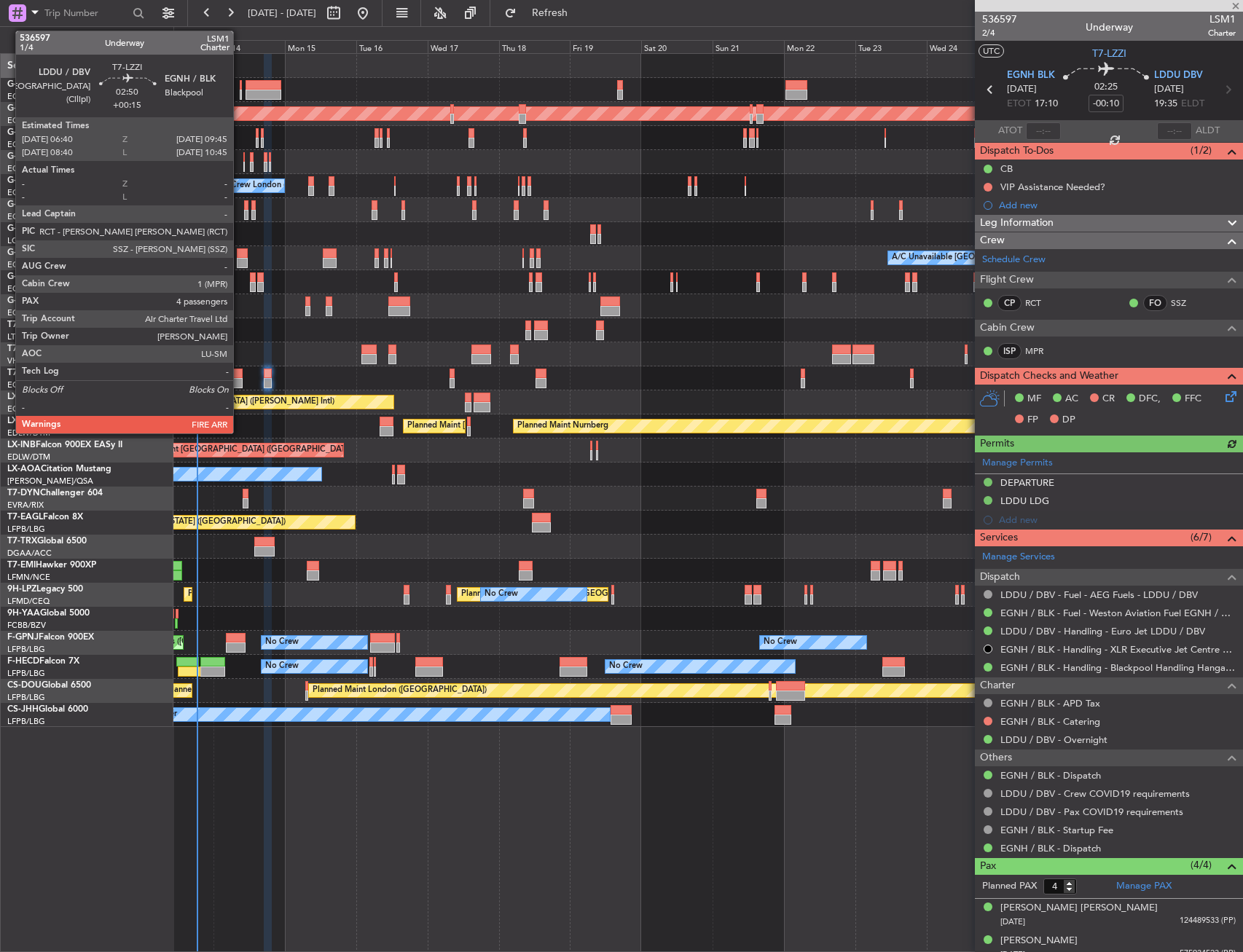
click at [240, 377] on div at bounding box center [237, 373] width 9 height 10
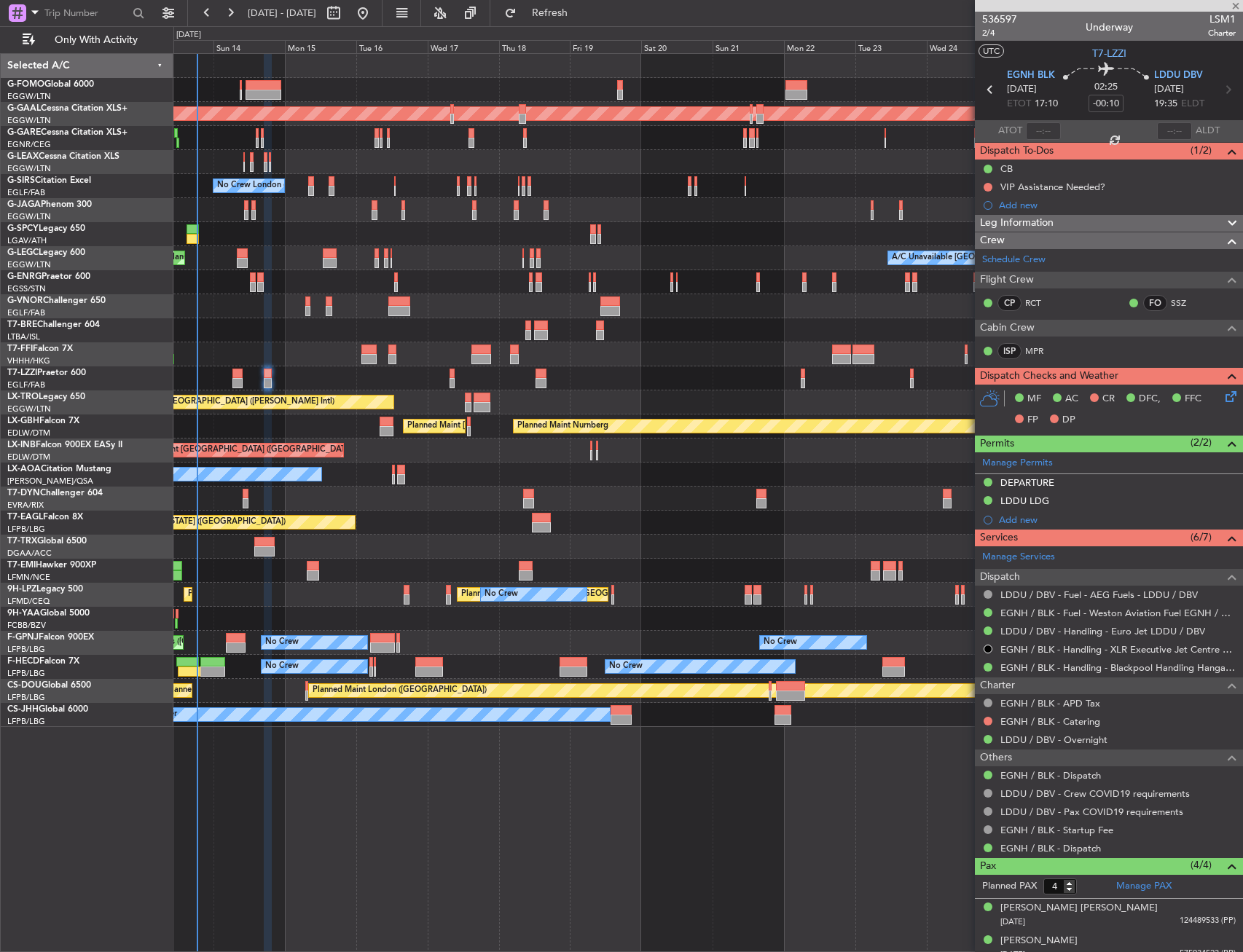
type input "+00:15"
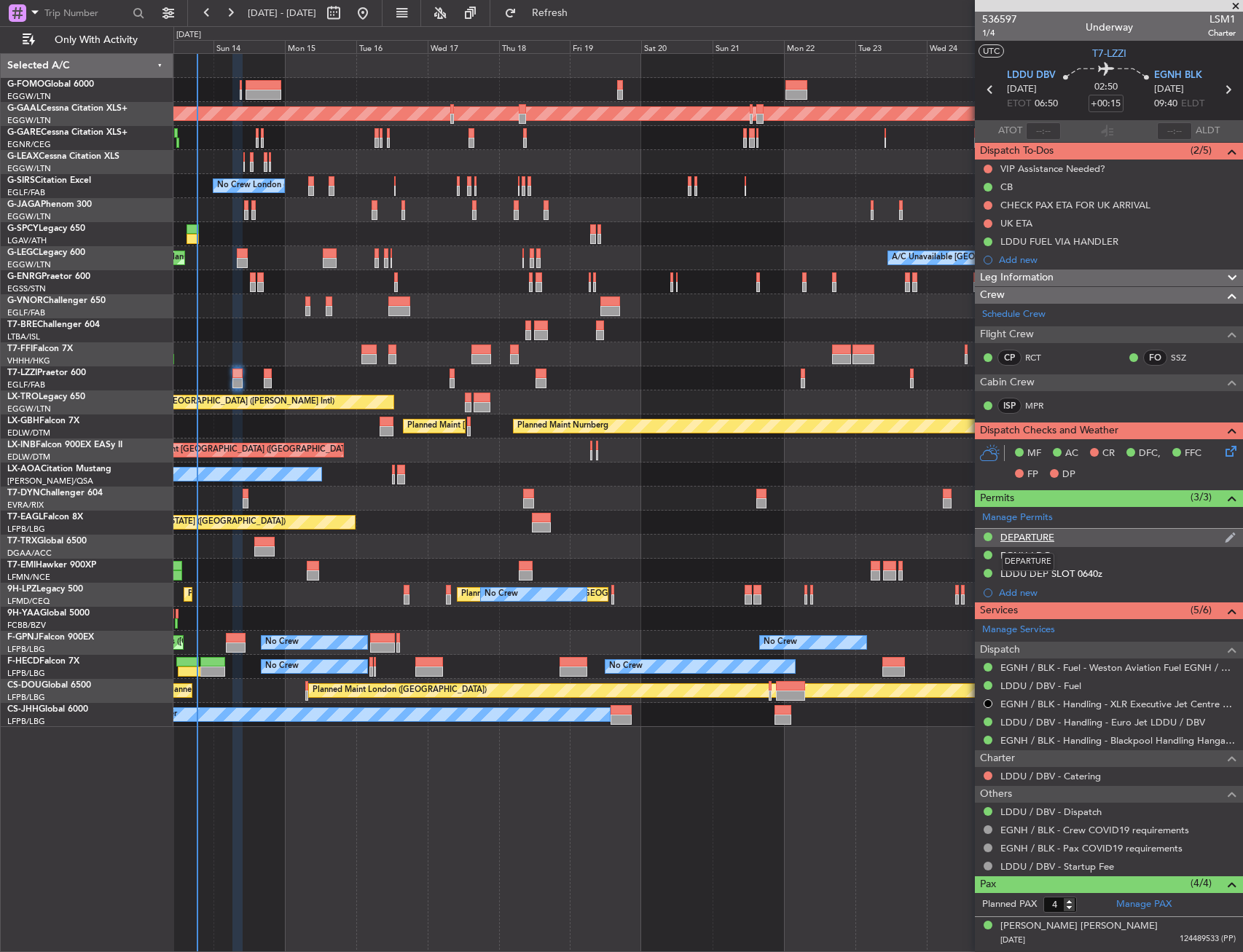
click at [1041, 533] on div "DEPARTURE" at bounding box center [1026, 536] width 54 height 12
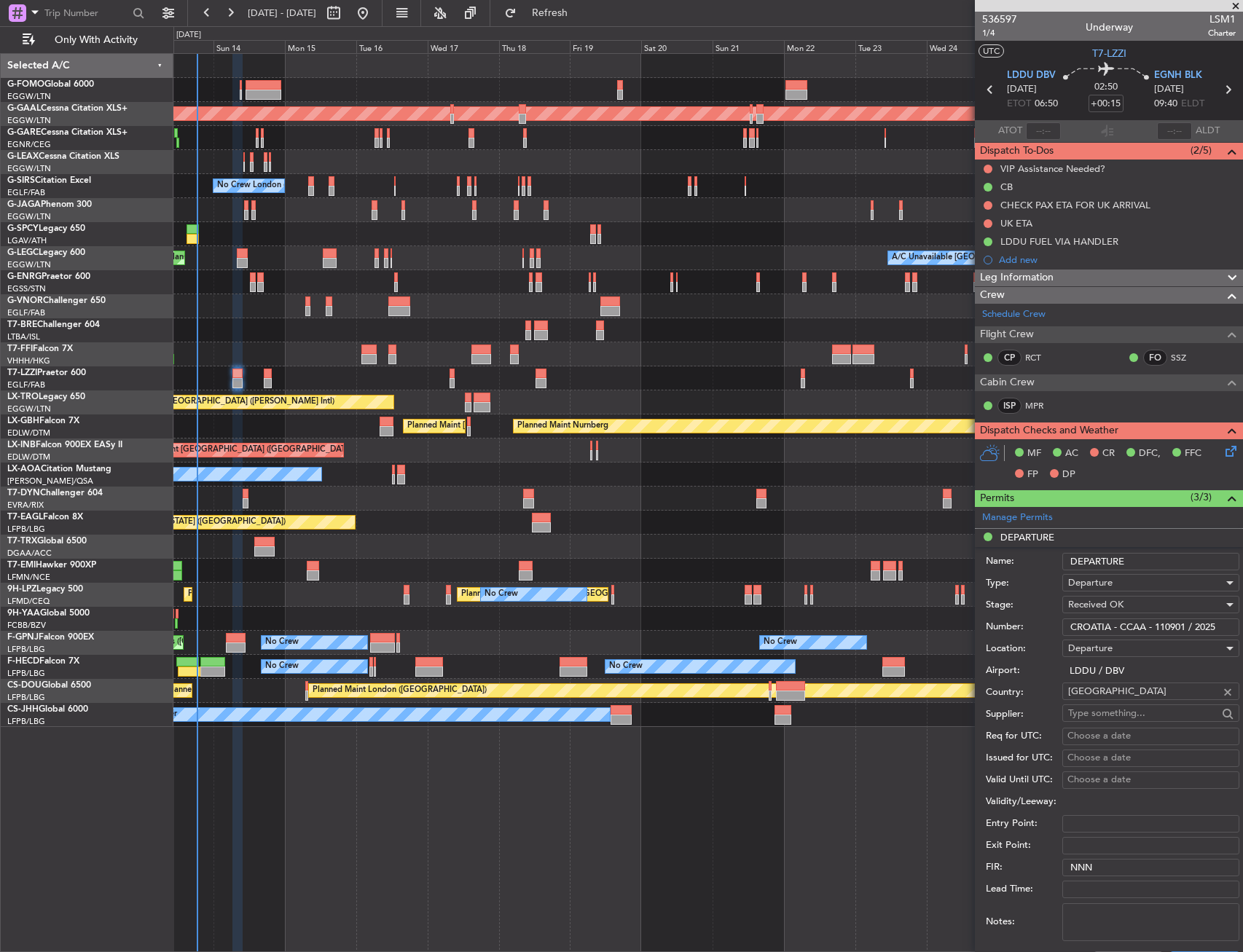
drag, startPoint x: 1072, startPoint y: 626, endPoint x: 1219, endPoint y: 628, distance: 147.0
click at [1219, 628] on input "CROATIA - CCAA - 110901 / 2025" at bounding box center [1150, 627] width 177 height 17
click at [1187, 626] on input "CROATIA - CCAA - 110901 / 2025" at bounding box center [1150, 627] width 177 height 17
click at [1124, 635] on div "Number: CROATIA - CCAA - 110901 / 2025" at bounding box center [1112, 627] width 253 height 22
click at [1081, 627] on input "CROATIA - CCAA - 110901 / 2025" at bounding box center [1150, 627] width 177 height 17
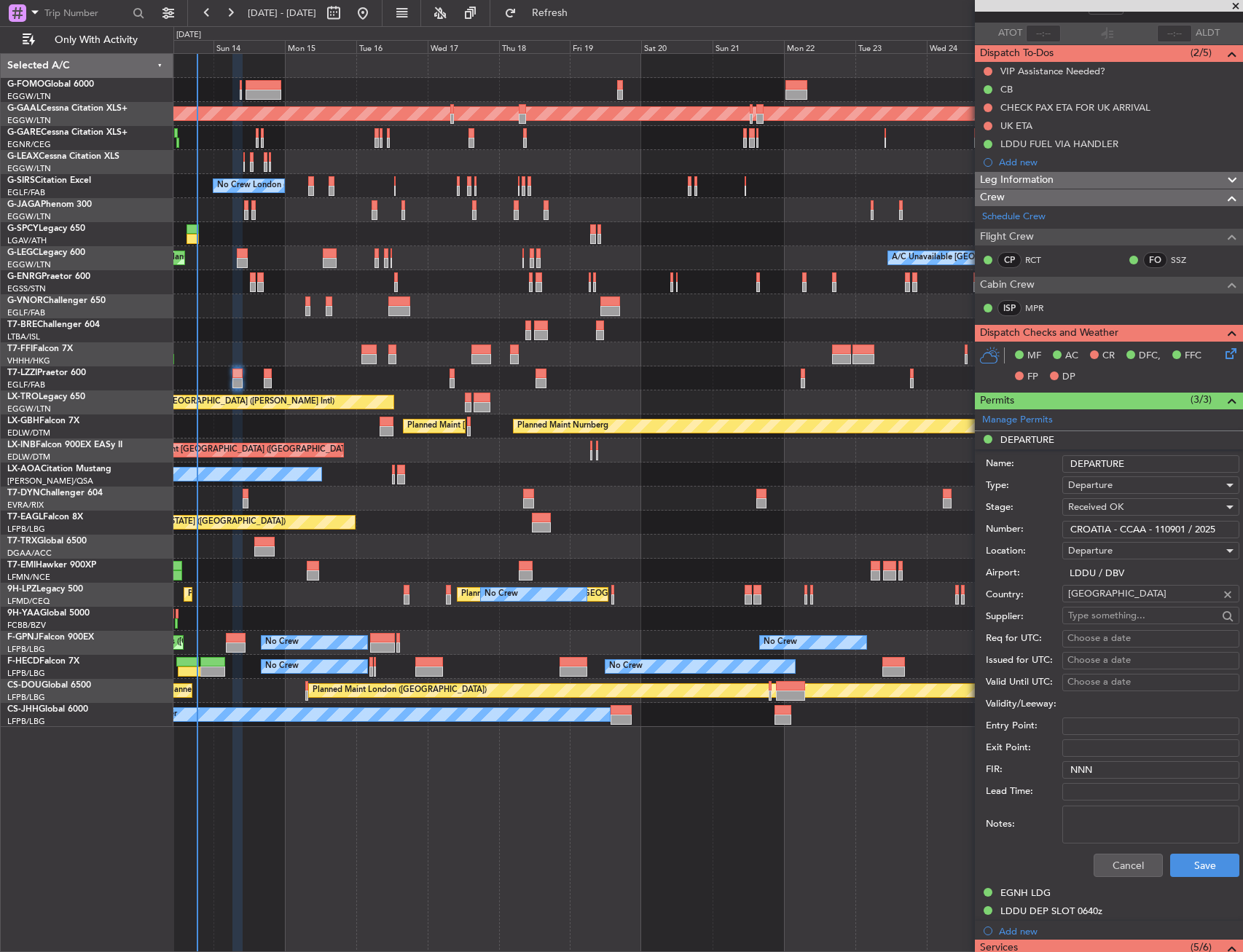
scroll to position [146, 0]
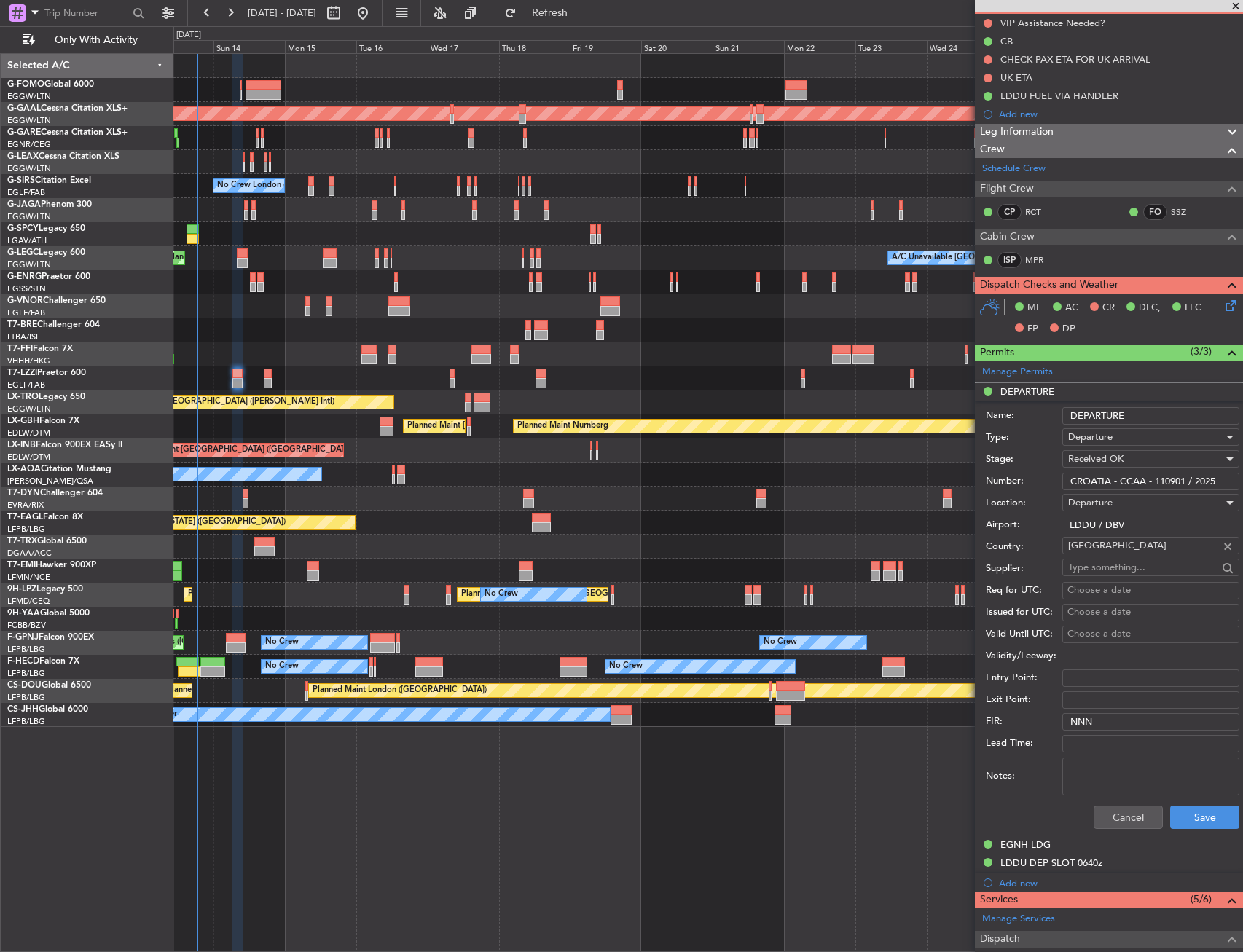
click at [1129, 828] on div "Cancel Save" at bounding box center [1112, 817] width 253 height 38
click at [1125, 807] on button "Cancel" at bounding box center [1127, 816] width 69 height 23
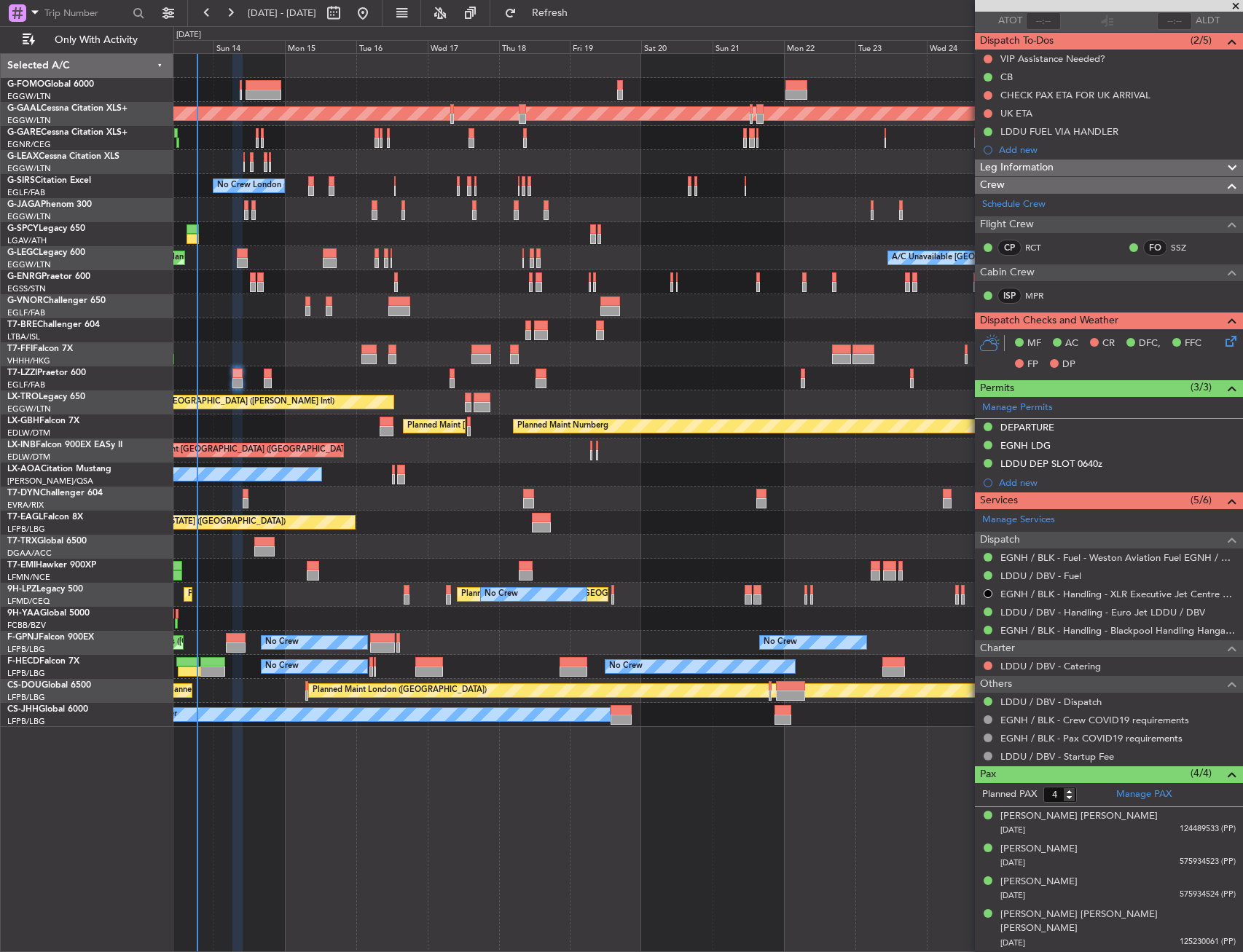
scroll to position [95, 0]
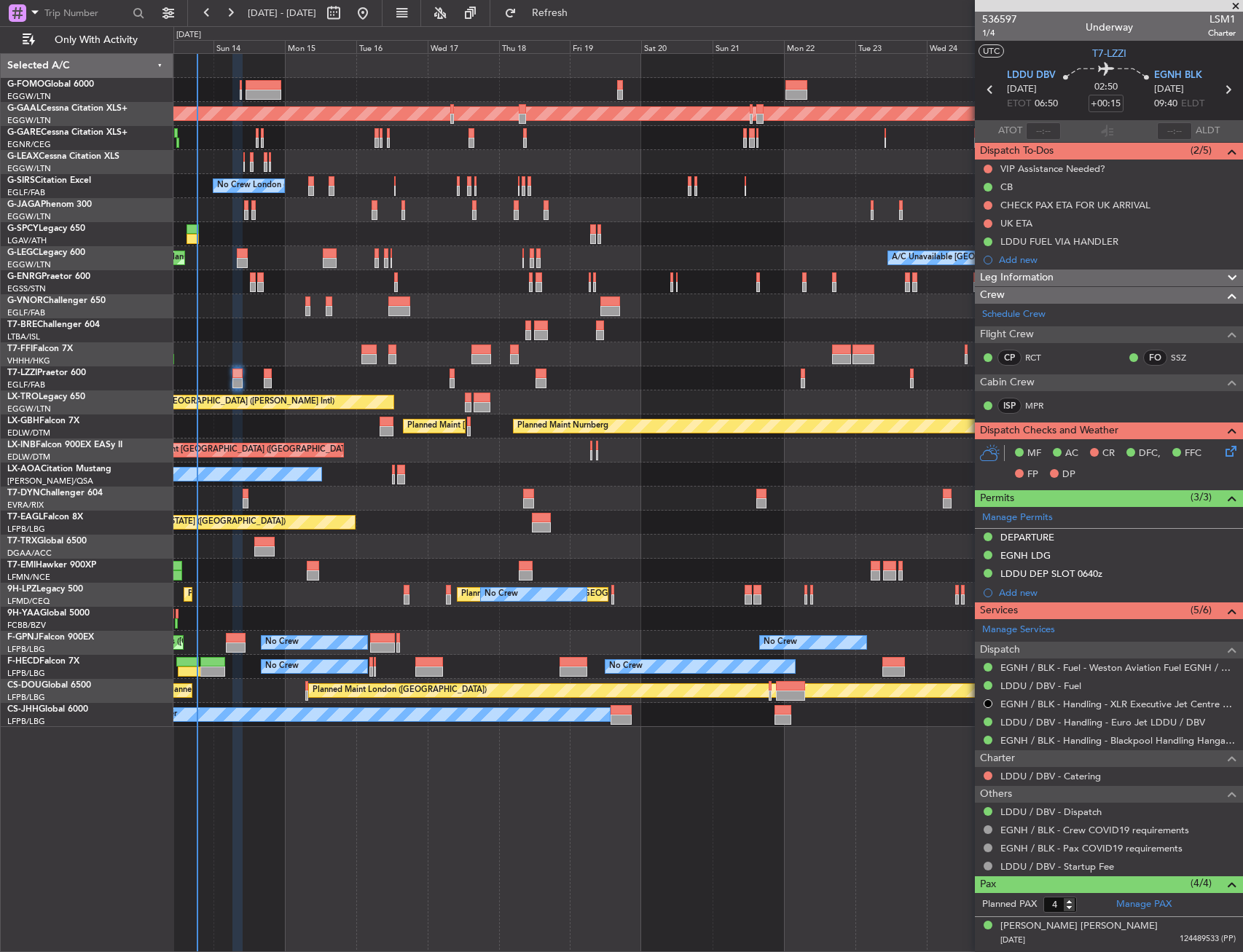
click at [1048, 549] on div "EGNH LDG" at bounding box center [1025, 554] width 50 height 12
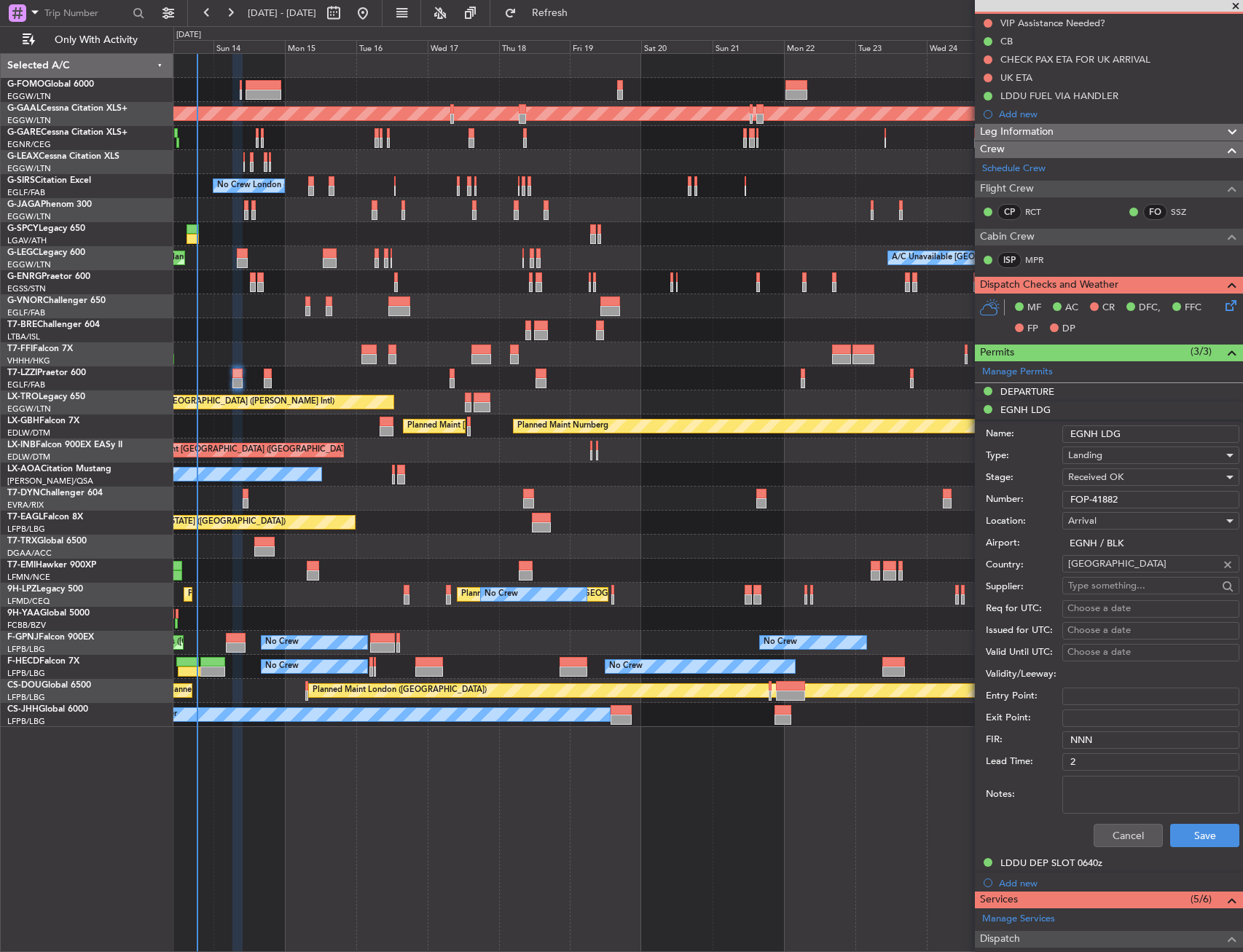
drag, startPoint x: 1145, startPoint y: 435, endPoint x: 1062, endPoint y: 439, distance: 83.1
click at [1067, 439] on input "EGNH LDG" at bounding box center [1150, 433] width 177 height 17
drag, startPoint x: 1159, startPoint y: 504, endPoint x: 831, endPoint y: 476, distance: 329.2
click at [1033, 517] on form "Name: EGNH LDG Type: Landing Stage: Received OK Number: FOP-41882 Location: [GE…" at bounding box center [1109, 637] width 268 height 435
click at [1121, 862] on div "LDDU DEP SLOT 0640z" at bounding box center [1109, 864] width 268 height 18
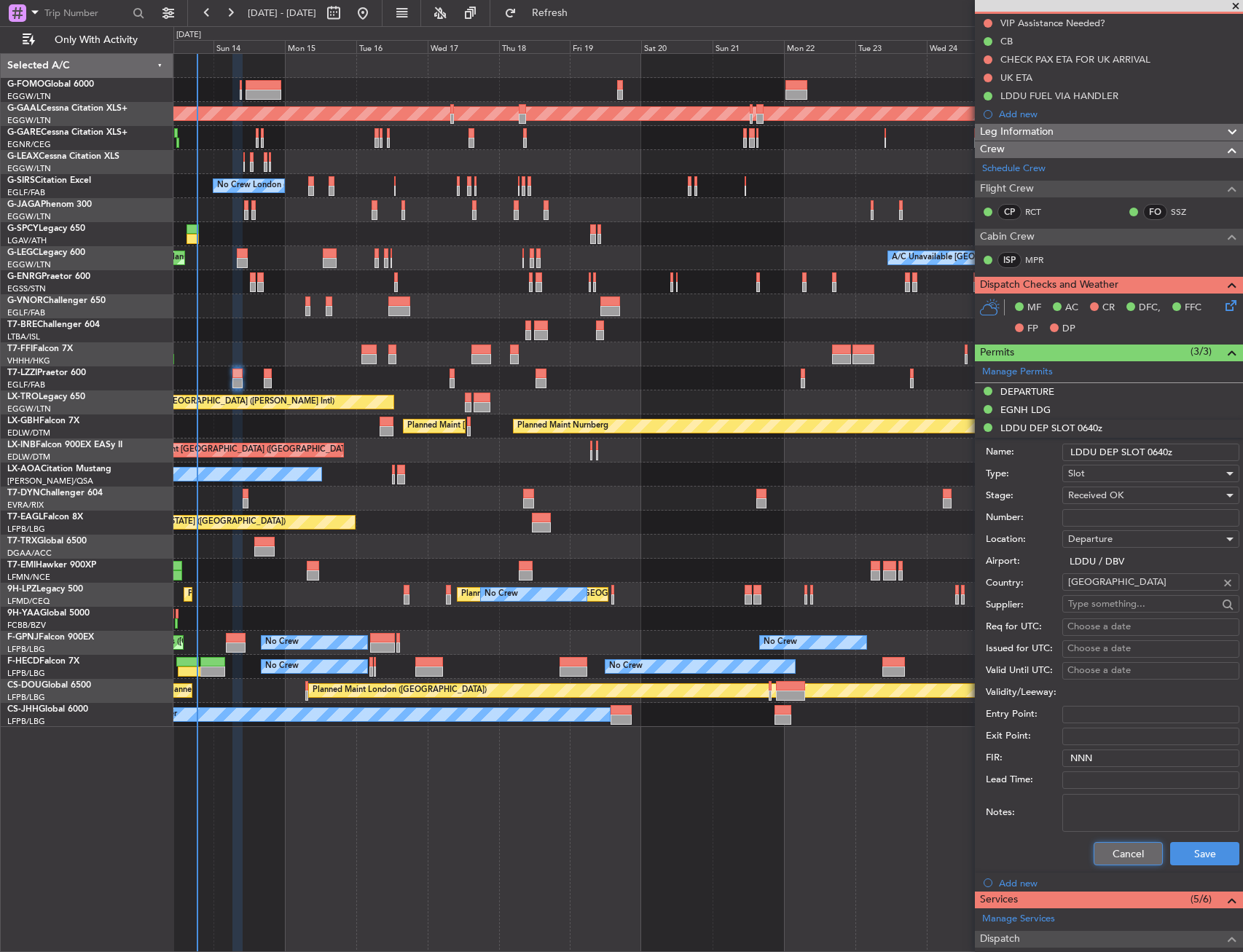
click at [1127, 846] on button "Cancel" at bounding box center [1127, 853] width 69 height 23
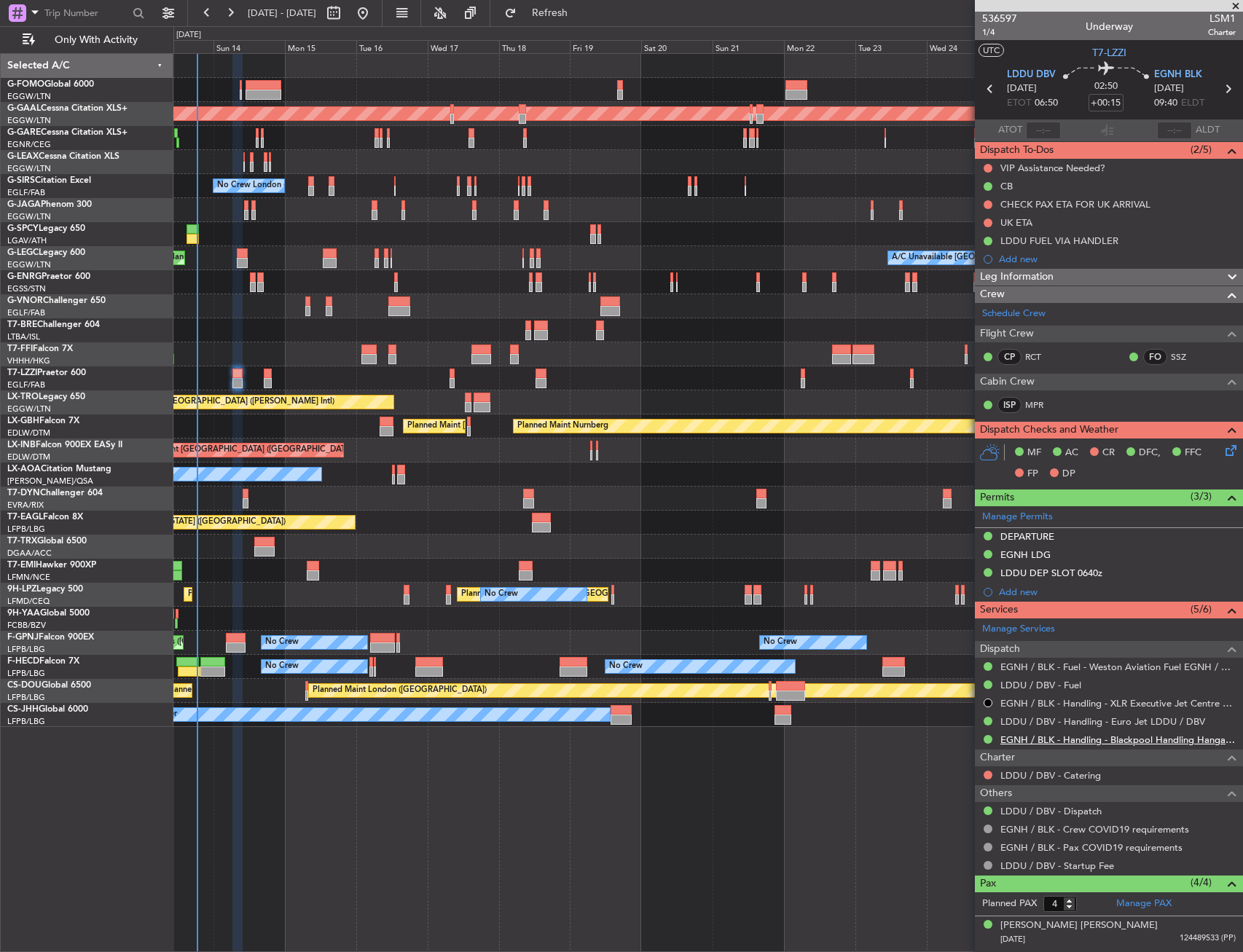
scroll to position [0, 0]
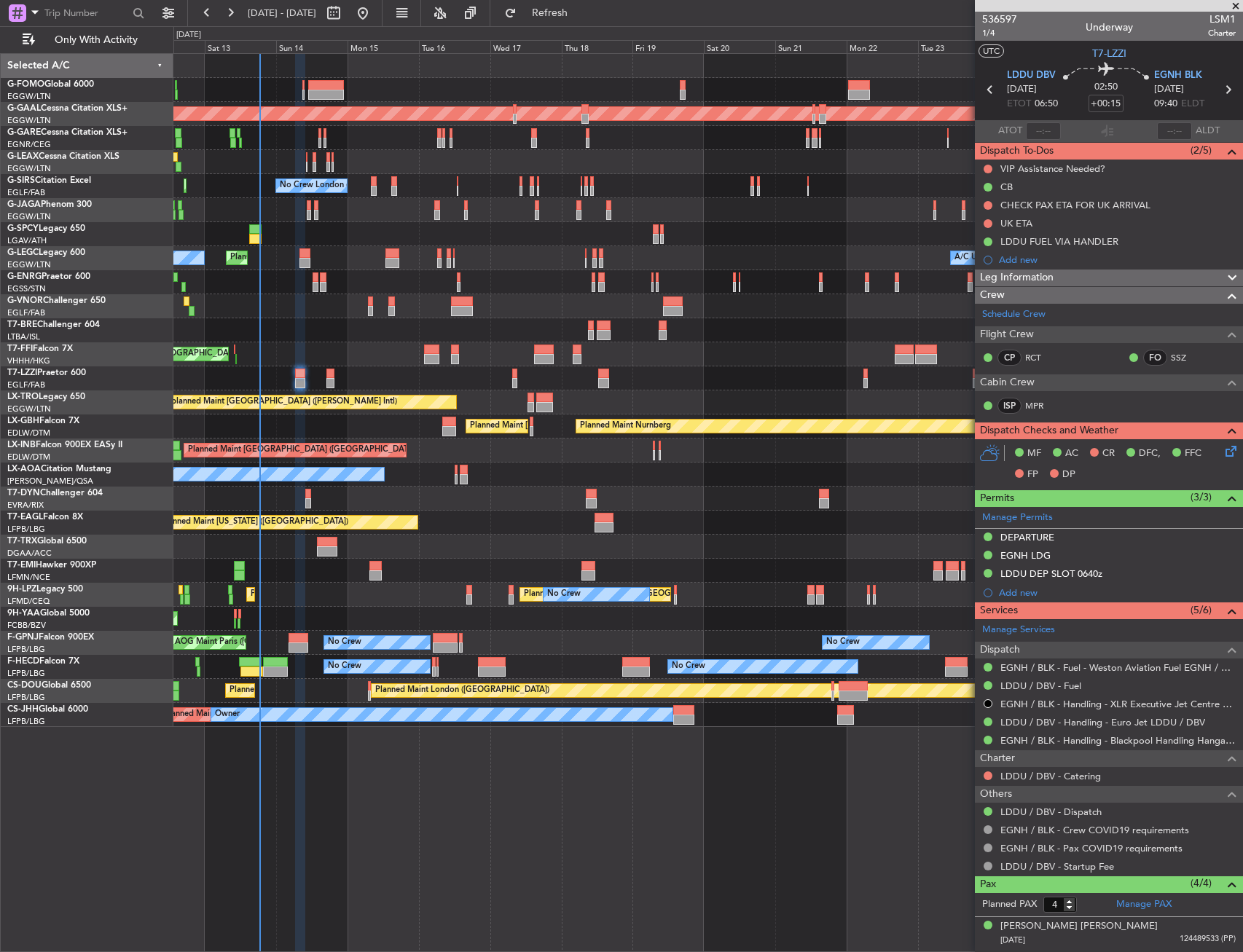
click at [1125, 277] on div "Leg Information" at bounding box center [1109, 278] width 268 height 17
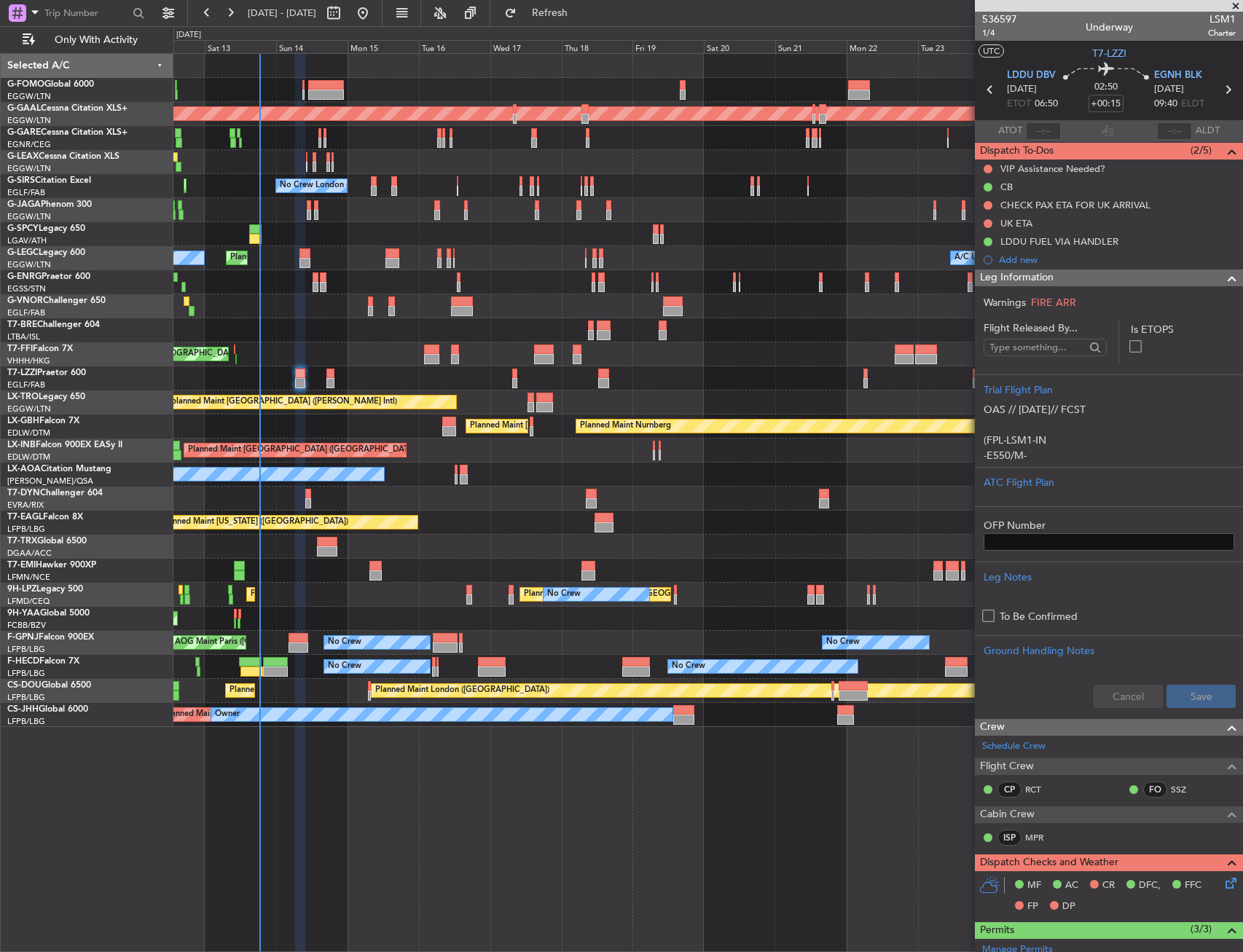
click at [1084, 510] on div "OFP Number" at bounding box center [1109, 528] width 268 height 44
click at [1083, 498] on div "ATC Flight Plan" at bounding box center [1109, 487] width 268 height 39
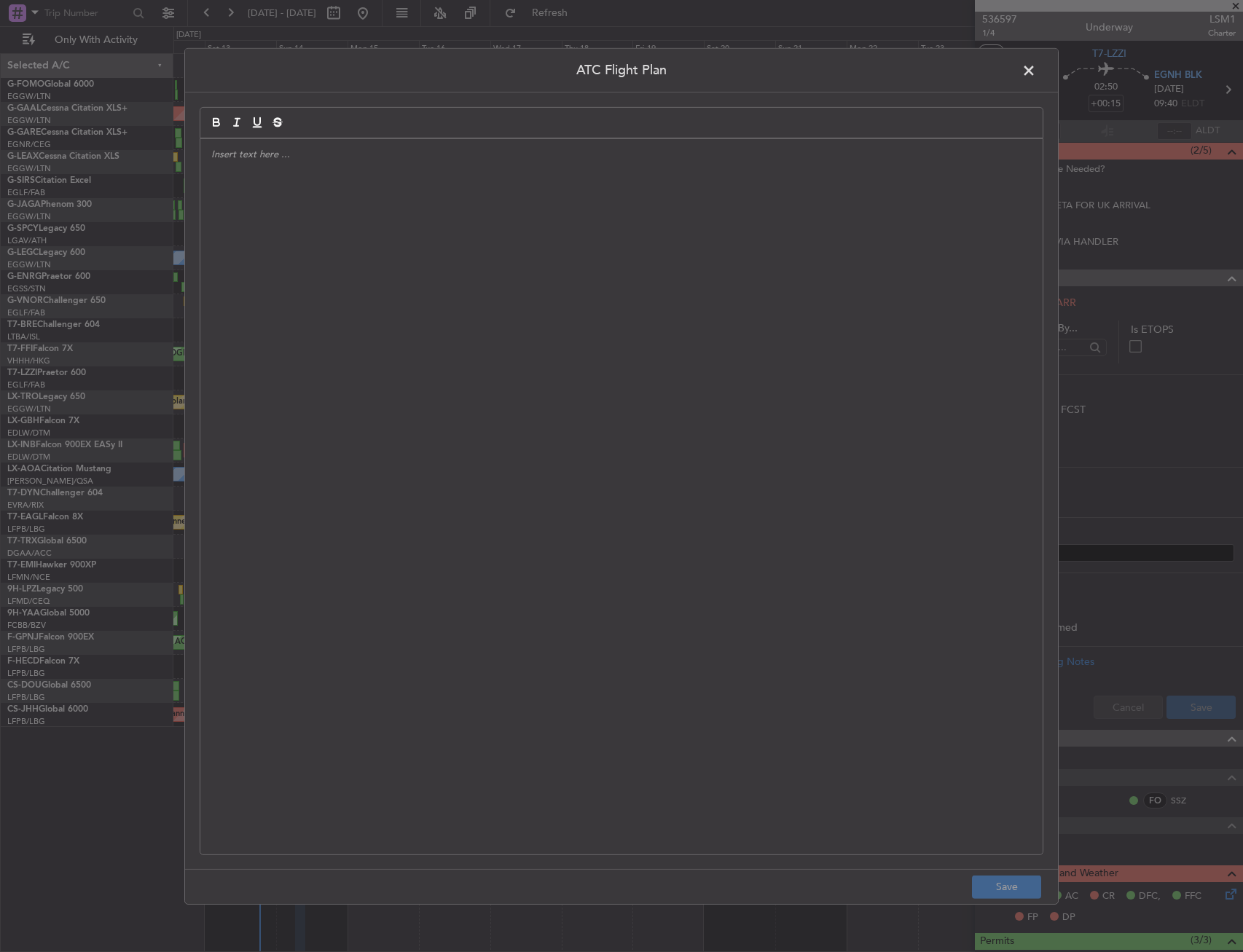
click at [837, 391] on div at bounding box center [621, 496] width 842 height 715
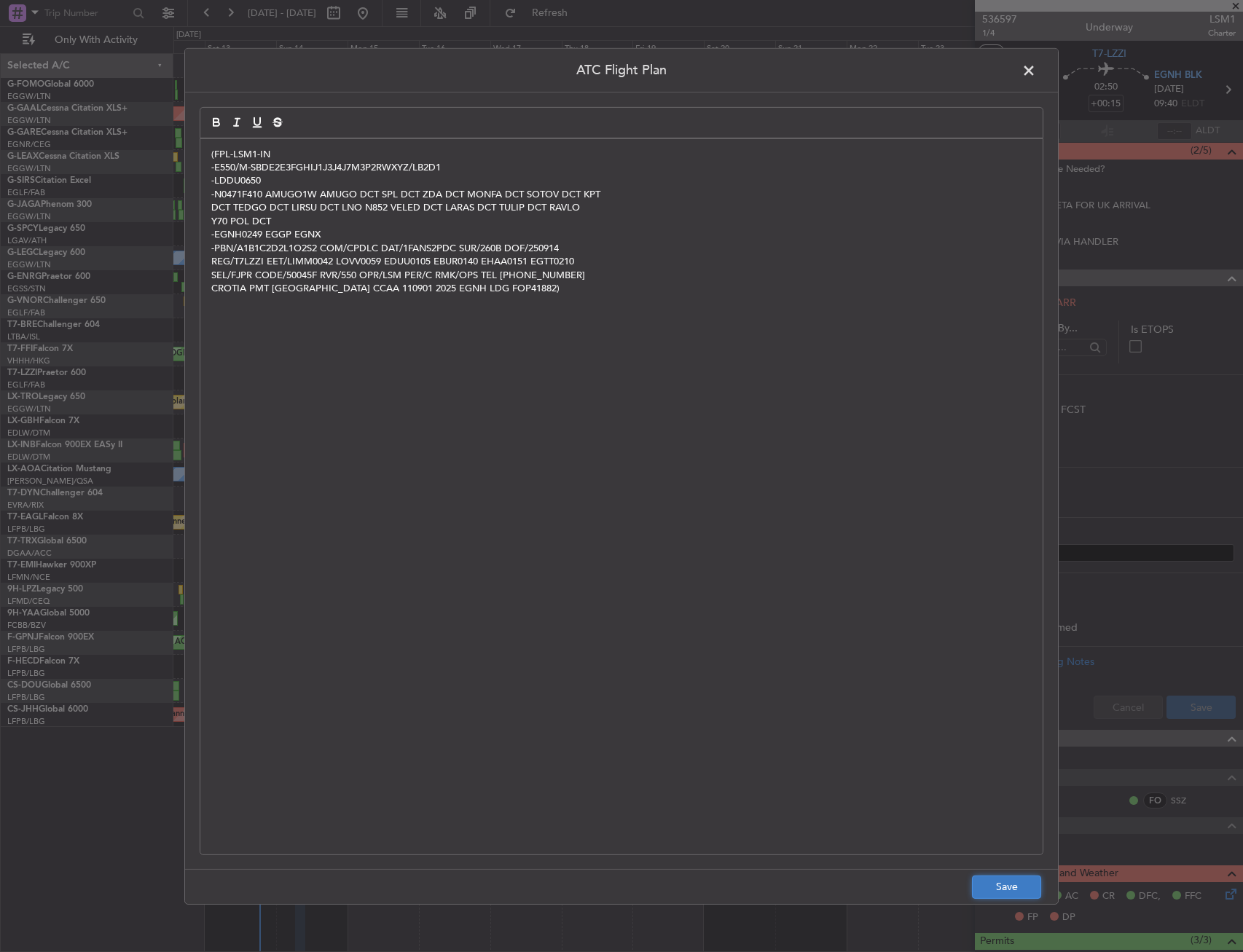
click at [1021, 892] on button "Save" at bounding box center [1005, 887] width 69 height 23
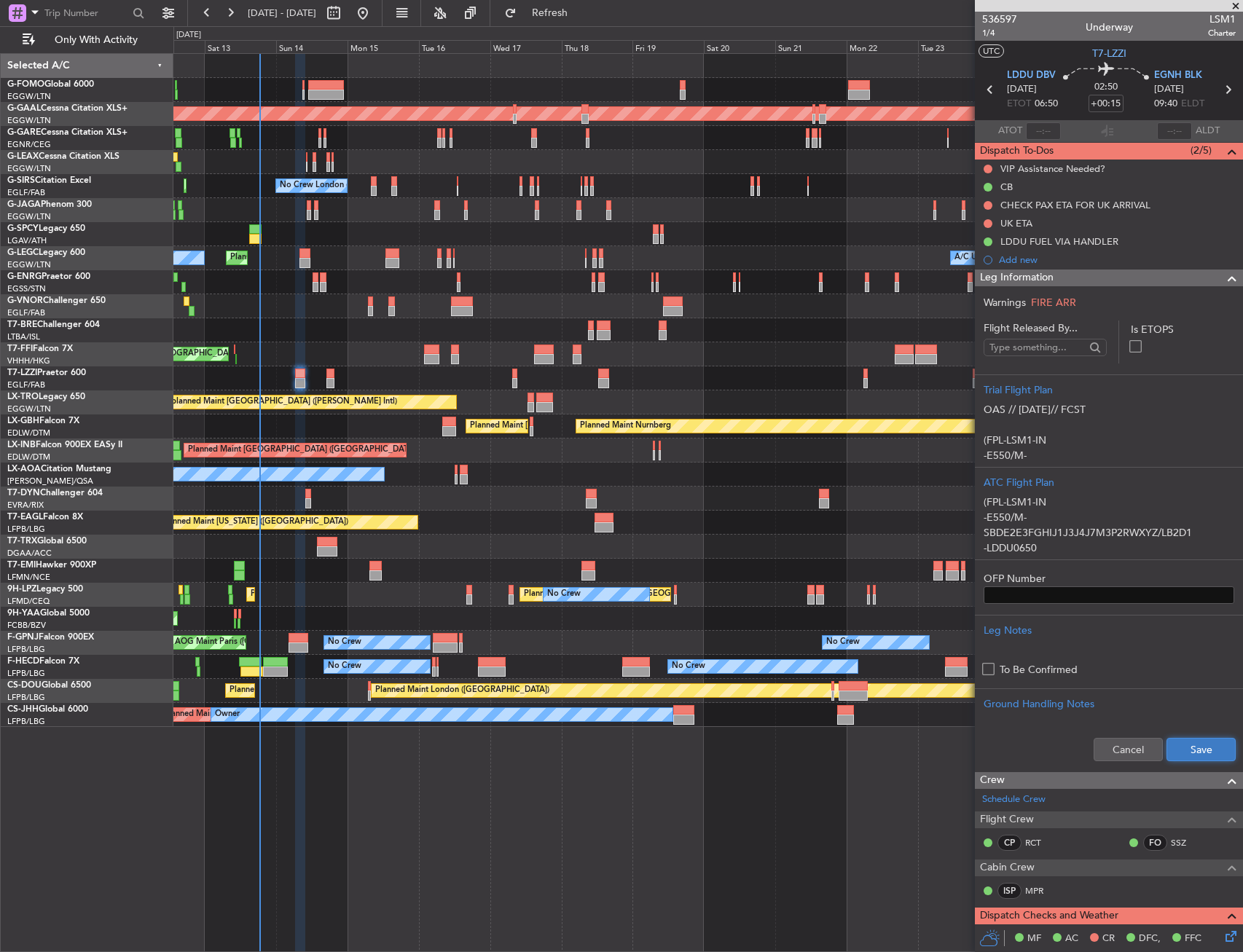
click at [1179, 745] on button "Save" at bounding box center [1200, 749] width 69 height 23
click at [1059, 281] on div "Leg Information" at bounding box center [1109, 278] width 268 height 17
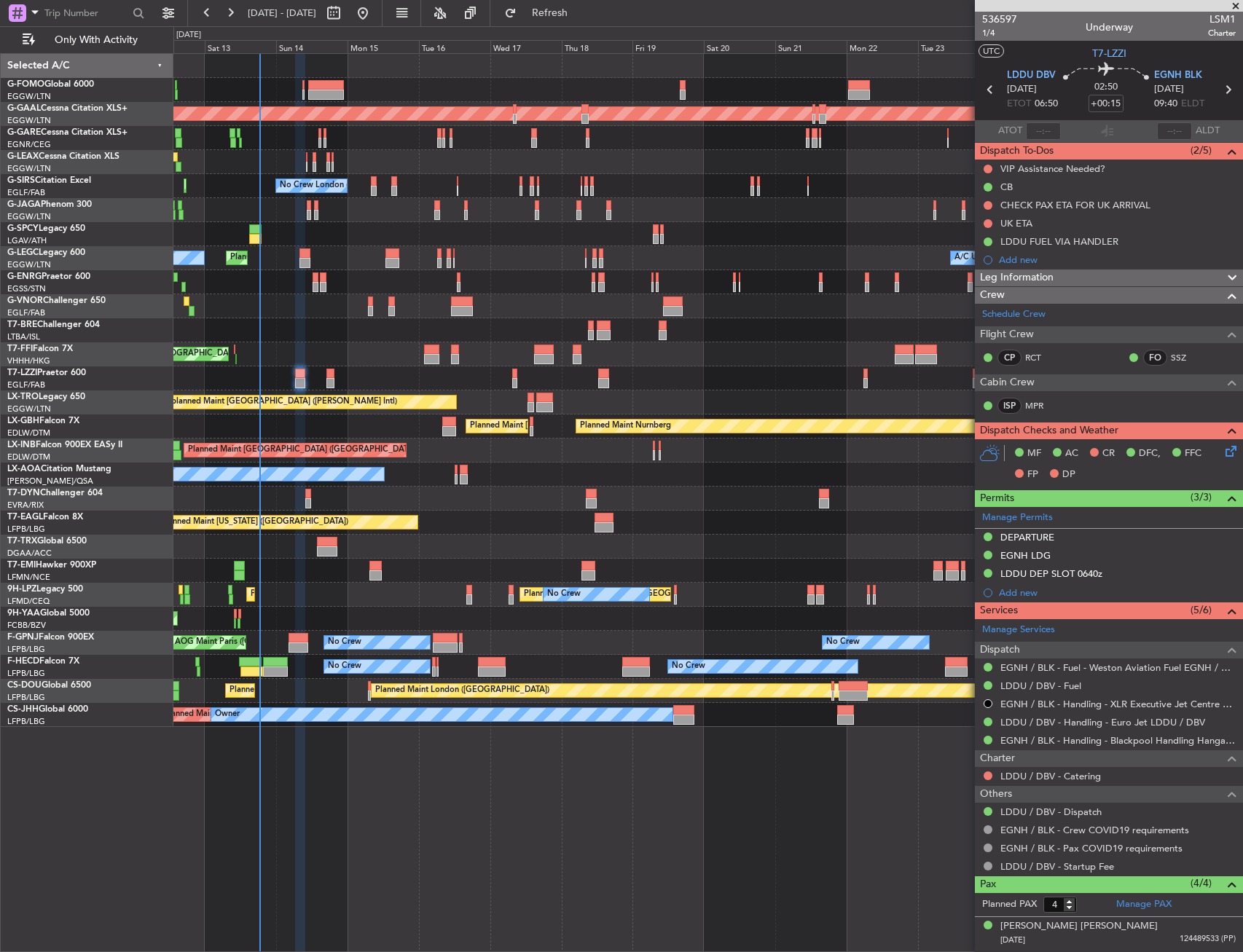
click at [1223, 454] on icon at bounding box center [1227, 448] width 12 height 12
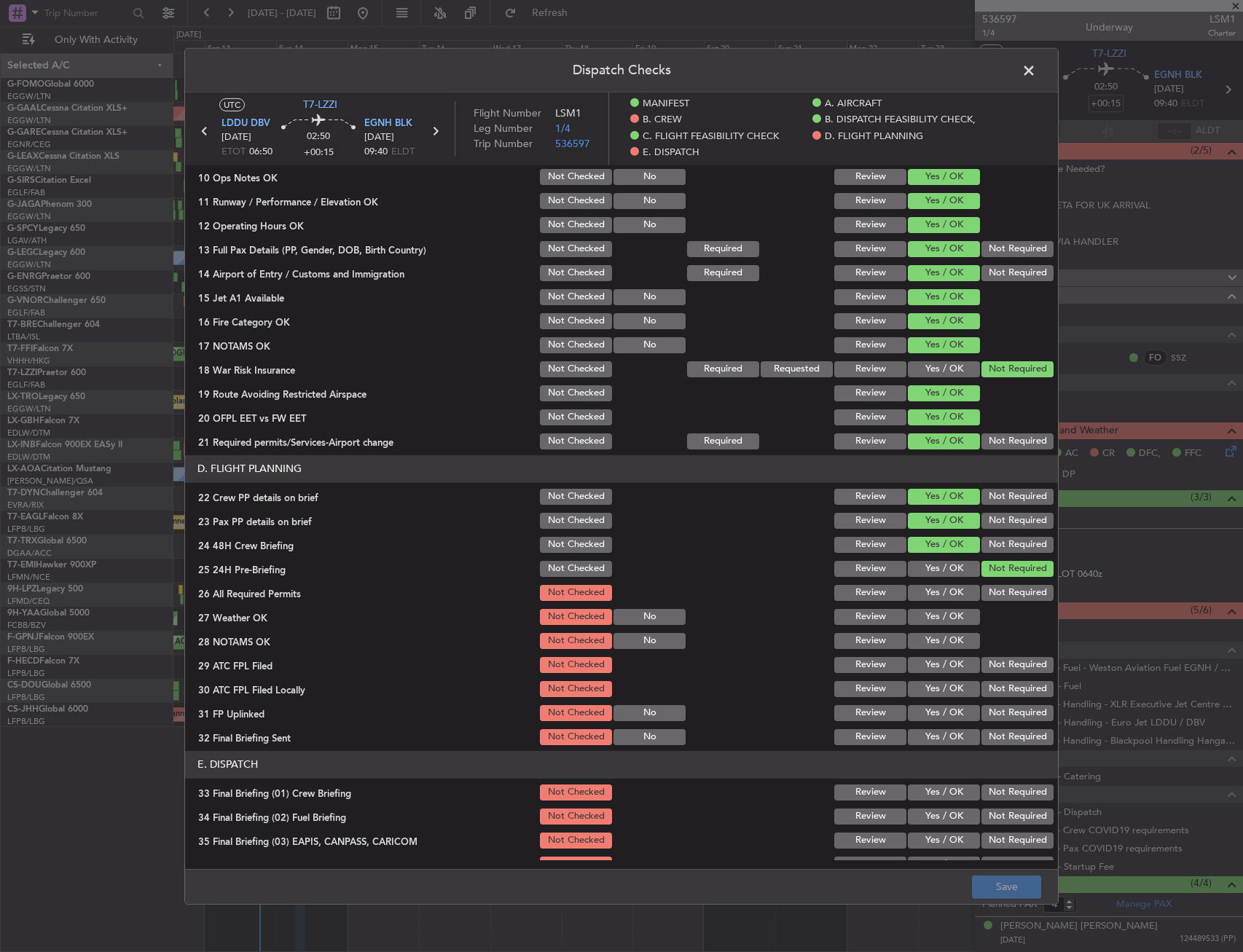
scroll to position [583, 0]
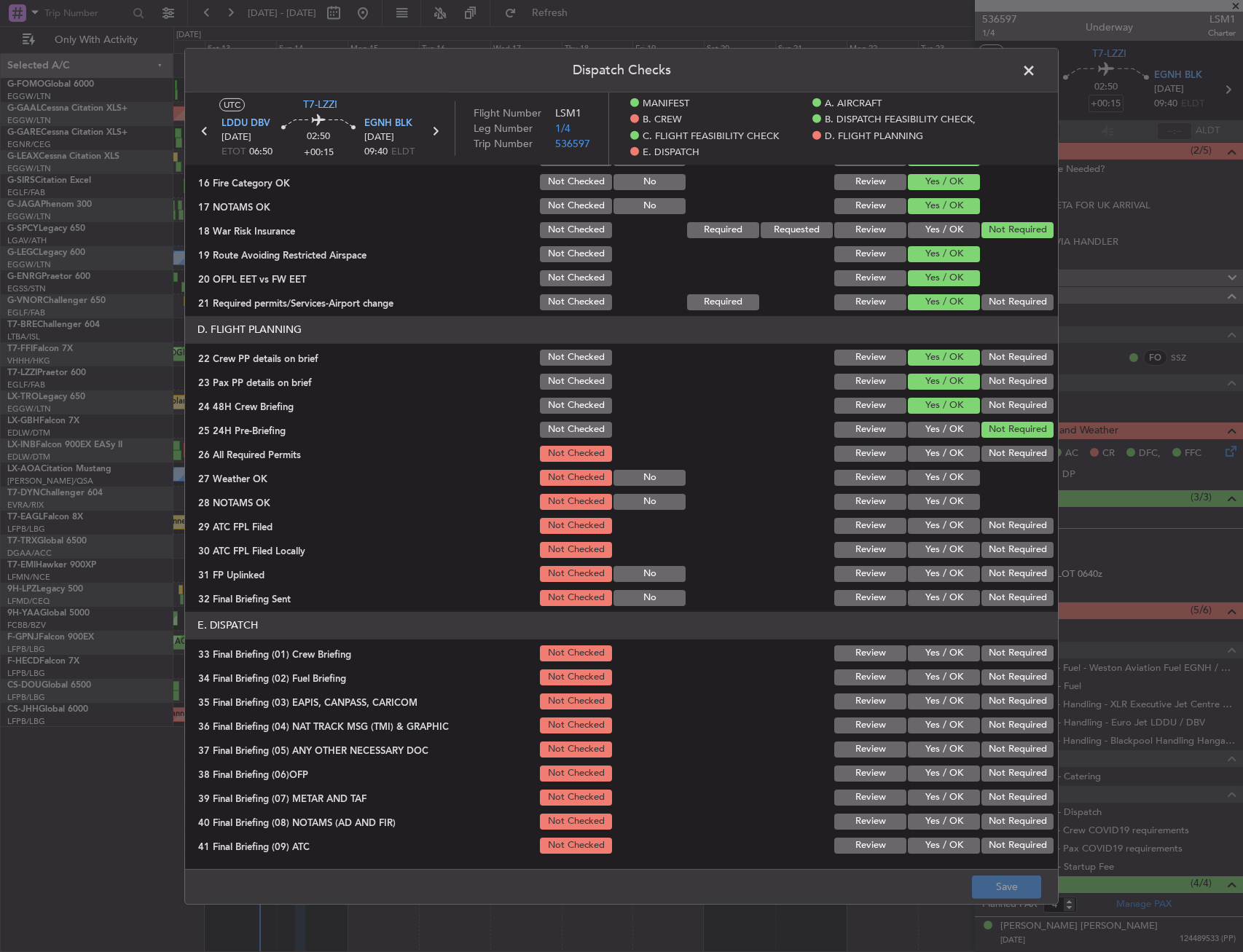
click at [924, 458] on button "Yes / OK" at bounding box center [944, 453] width 73 height 16
click at [922, 477] on button "Yes / OK" at bounding box center [944, 476] width 73 height 16
click at [922, 499] on button "Yes / OK" at bounding box center [944, 500] width 73 height 16
click at [923, 521] on button "Yes / OK" at bounding box center [944, 524] width 73 height 16
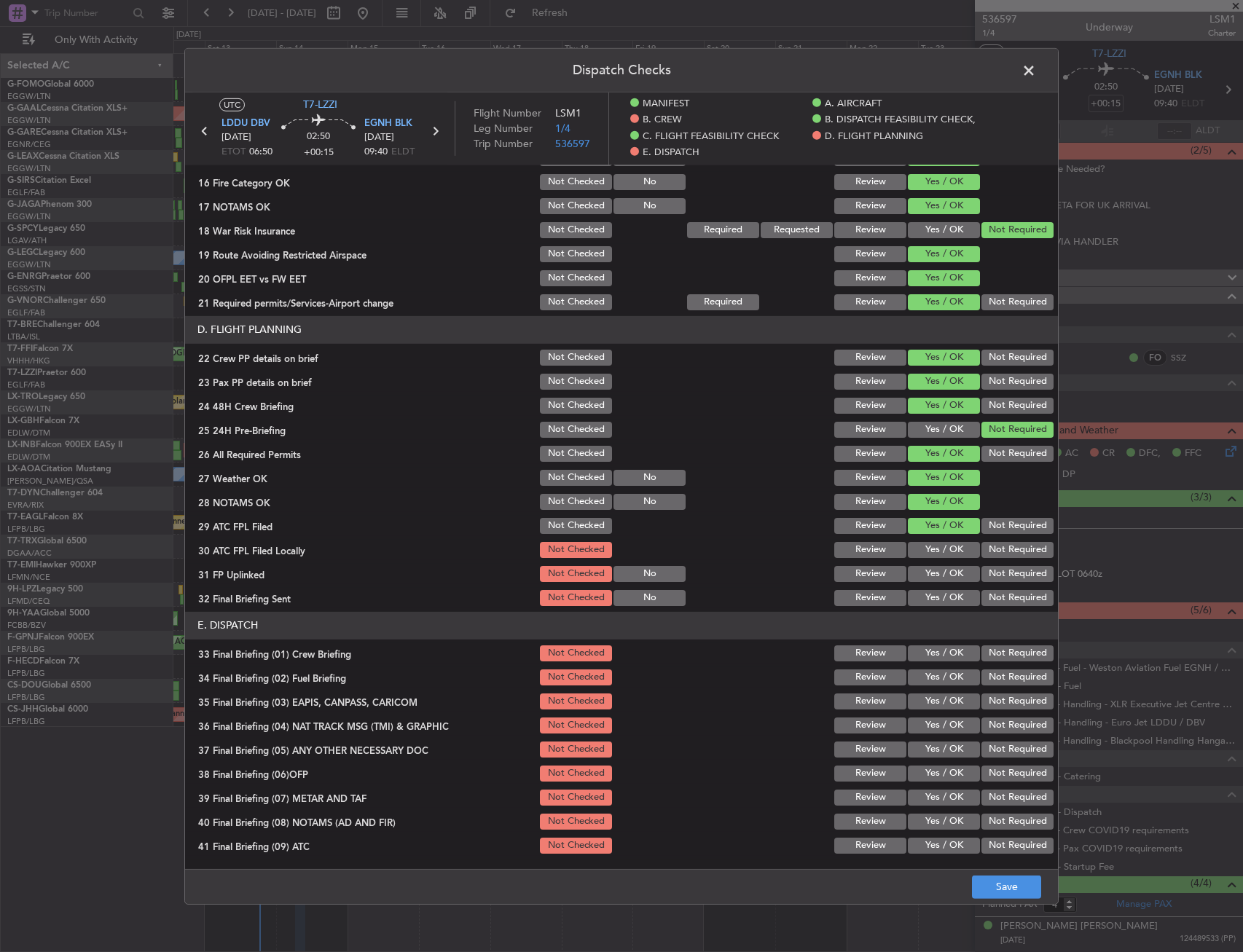
click at [923, 551] on button "Yes / OK" at bounding box center [944, 548] width 73 height 16
drag, startPoint x: 924, startPoint y: 568, endPoint x: 946, endPoint y: 577, distance: 23.8
click at [926, 569] on button "Yes / OK" at bounding box center [944, 573] width 73 height 16
click at [937, 600] on button "Yes / OK" at bounding box center [944, 597] width 73 height 16
click at [1004, 551] on button "Not Required" at bounding box center [1017, 548] width 73 height 16
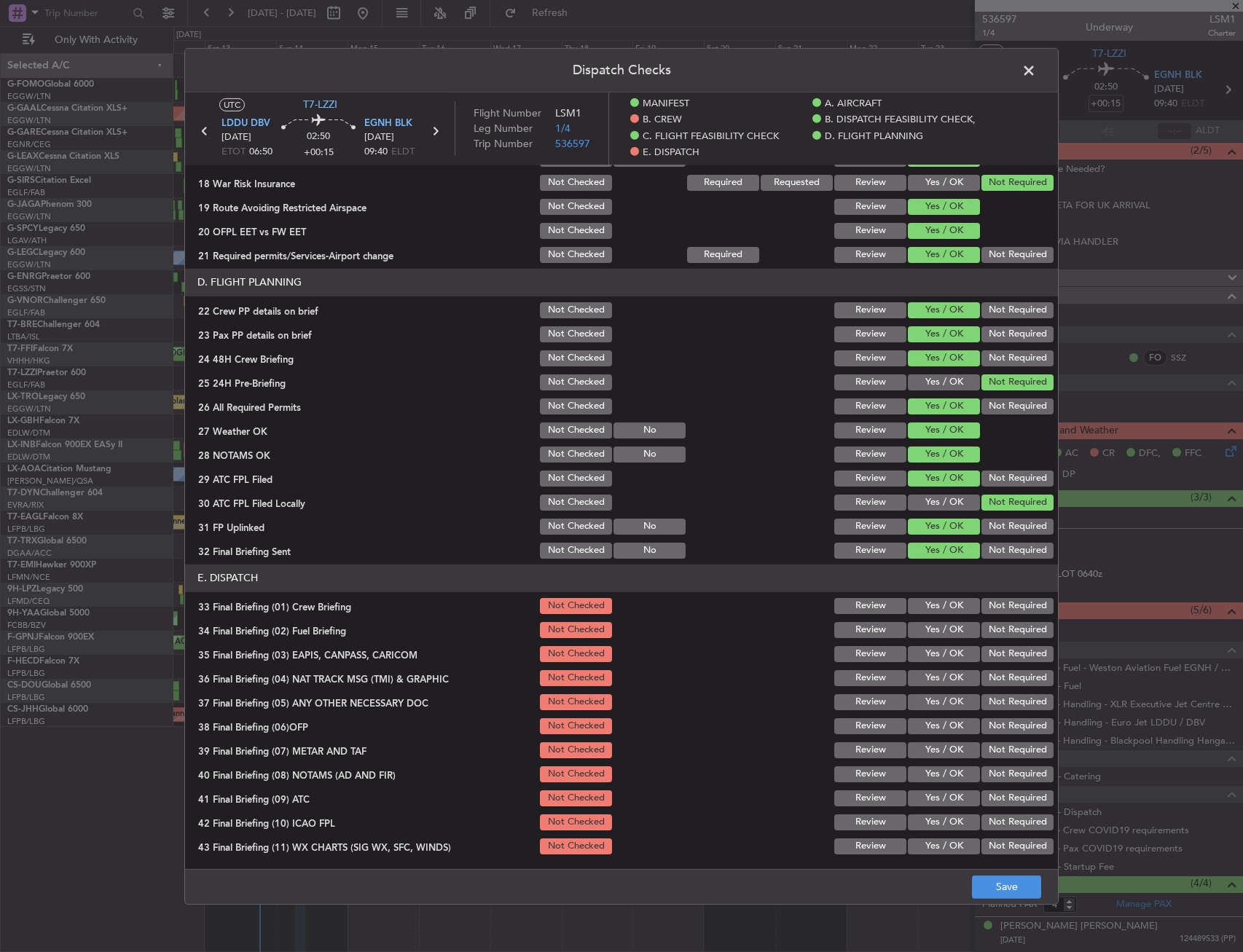
scroll to position [654, 0]
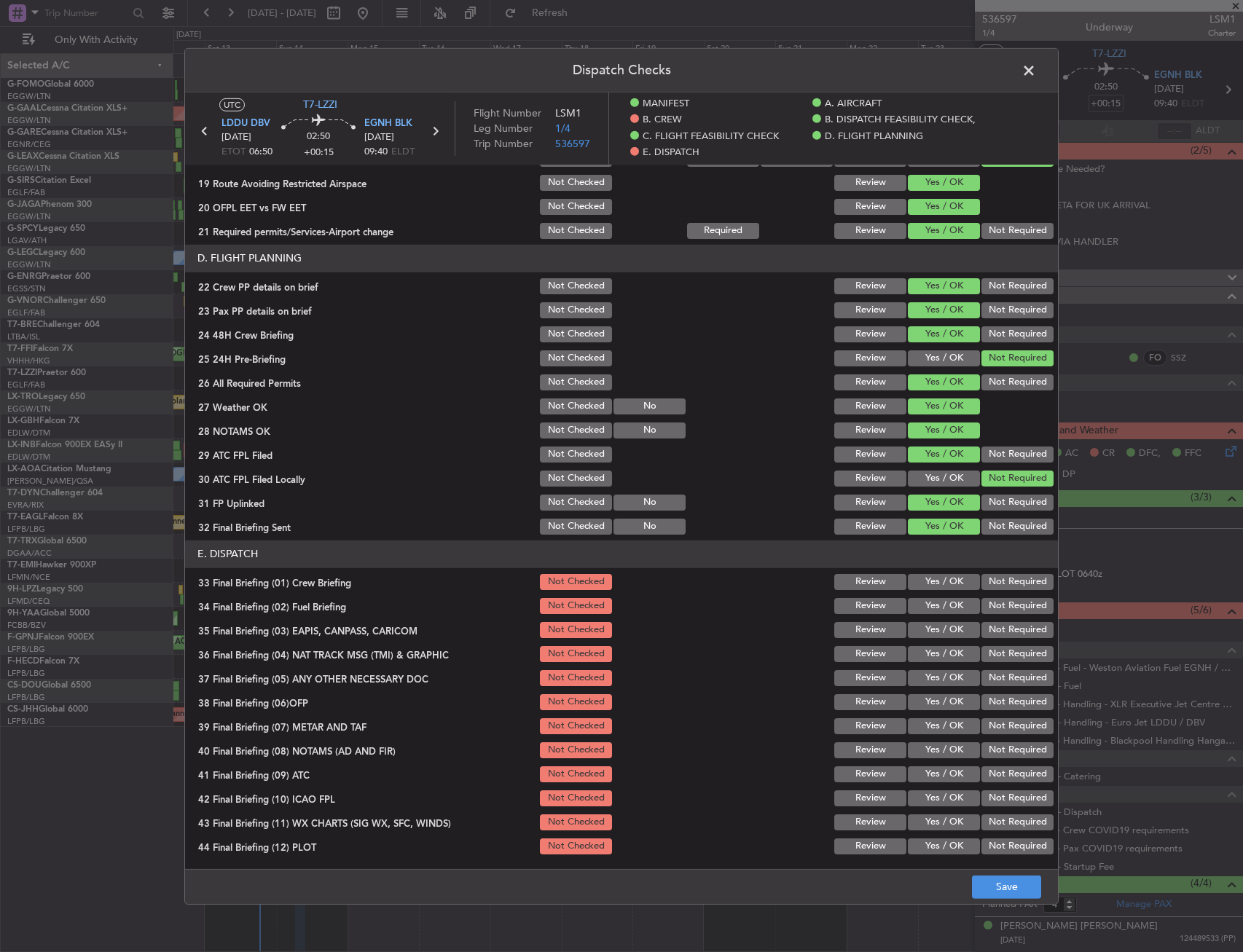
click at [939, 569] on section "E. DISPATCH 33 Final Briefing (01) Crew Briefing Not Checked Review Yes / OK No…" at bounding box center [622, 698] width 872 height 316
click at [934, 583] on button "Yes / OK" at bounding box center [944, 580] width 73 height 16
click at [934, 597] on div "Yes / OK" at bounding box center [942, 605] width 73 height 20
click at [934, 601] on button "Yes / OK" at bounding box center [944, 605] width 73 height 16
click at [1004, 633] on button "Not Required" at bounding box center [1017, 629] width 73 height 16
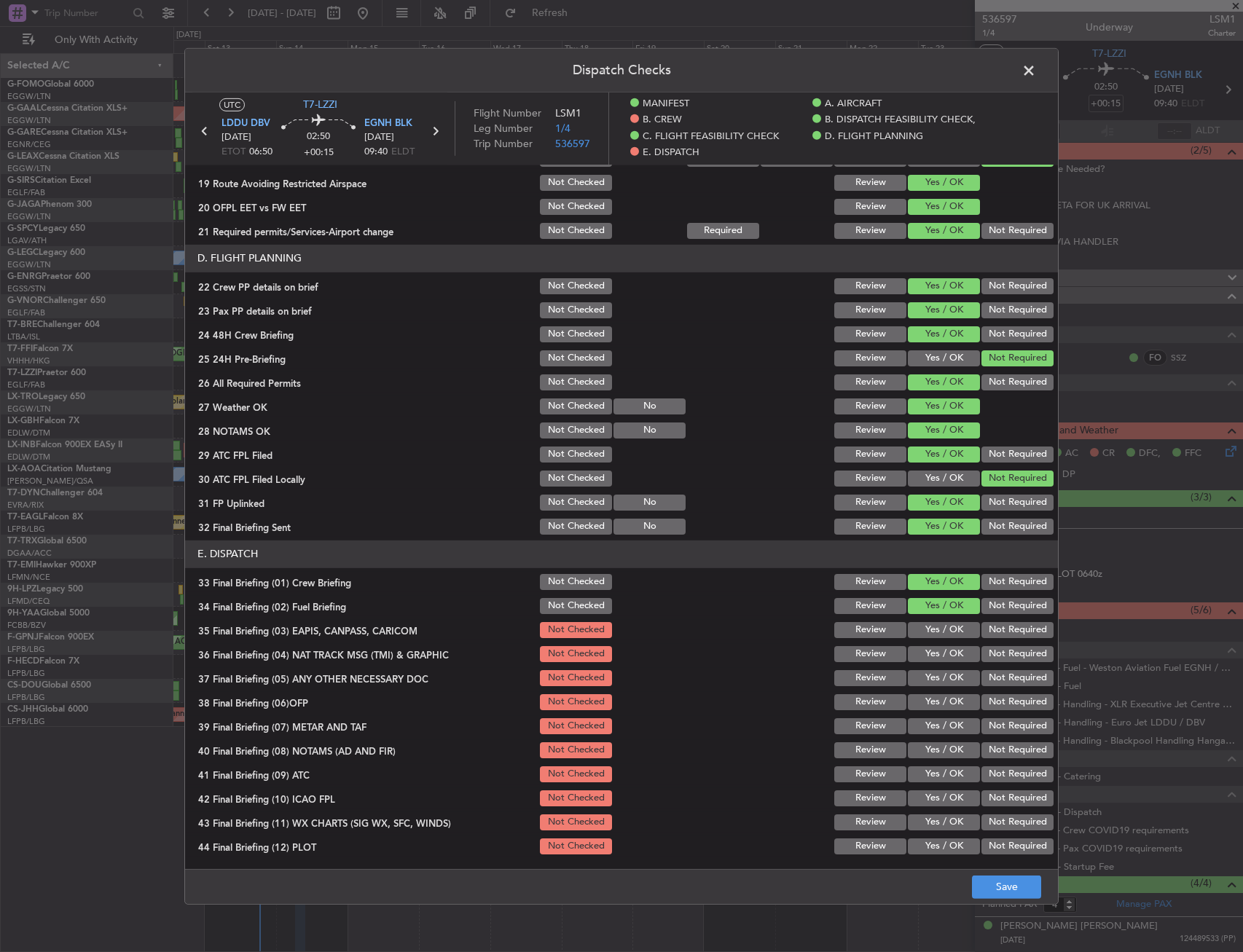
click at [998, 648] on button "Not Required" at bounding box center [1017, 653] width 73 height 16
click at [916, 693] on button "Yes / OK" at bounding box center [944, 700] width 73 height 16
click at [926, 678] on button "Yes / OK" at bounding box center [944, 677] width 73 height 16
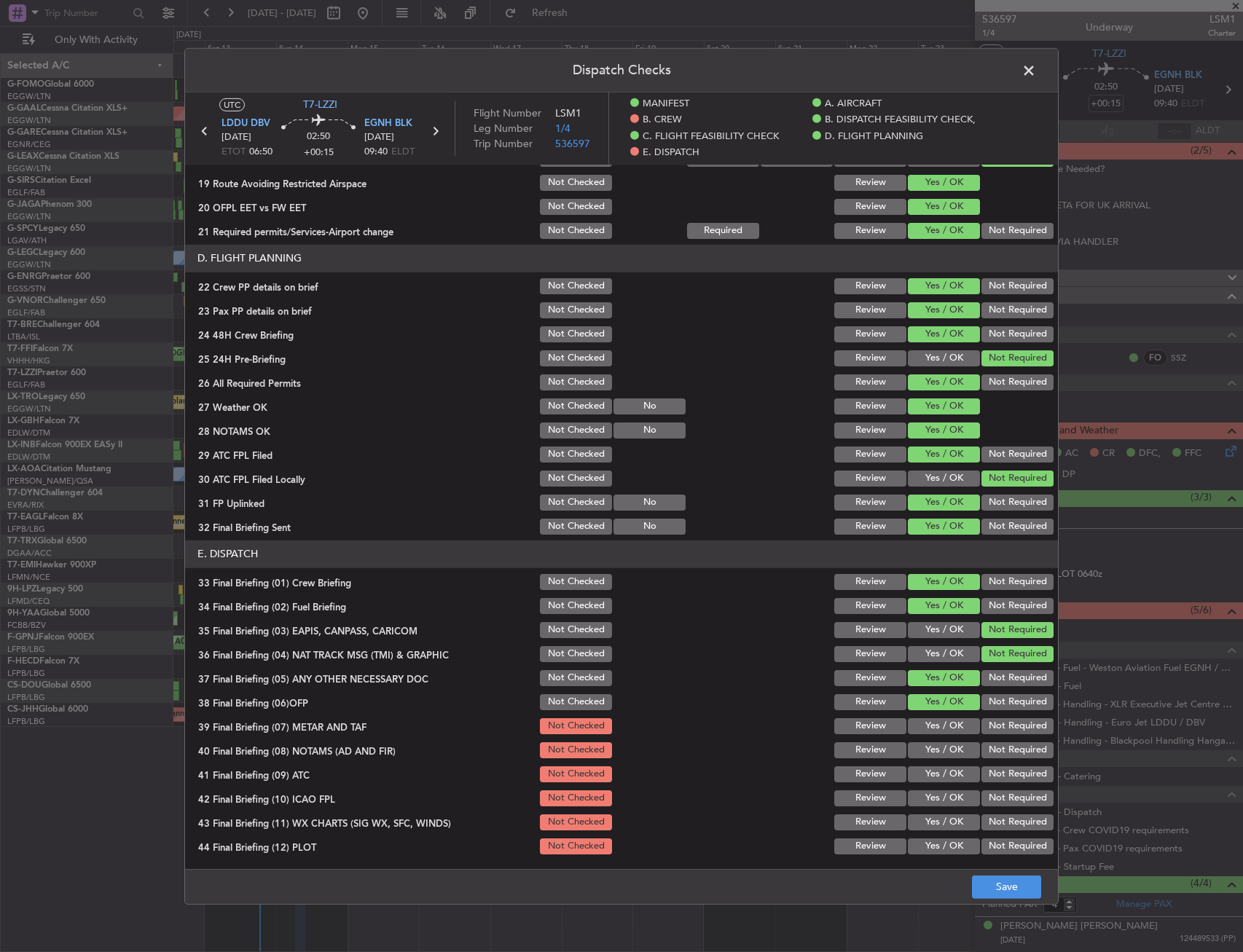
click at [937, 740] on div "Yes / OK" at bounding box center [942, 749] width 73 height 20
drag, startPoint x: 933, startPoint y: 748, endPoint x: 927, endPoint y: 735, distance: 14.3
click at [931, 748] on button "Yes / OK" at bounding box center [944, 749] width 73 height 16
click at [925, 725] on button "Yes / OK" at bounding box center [944, 724] width 73 height 16
click at [932, 775] on button "Yes / OK" at bounding box center [944, 773] width 73 height 16
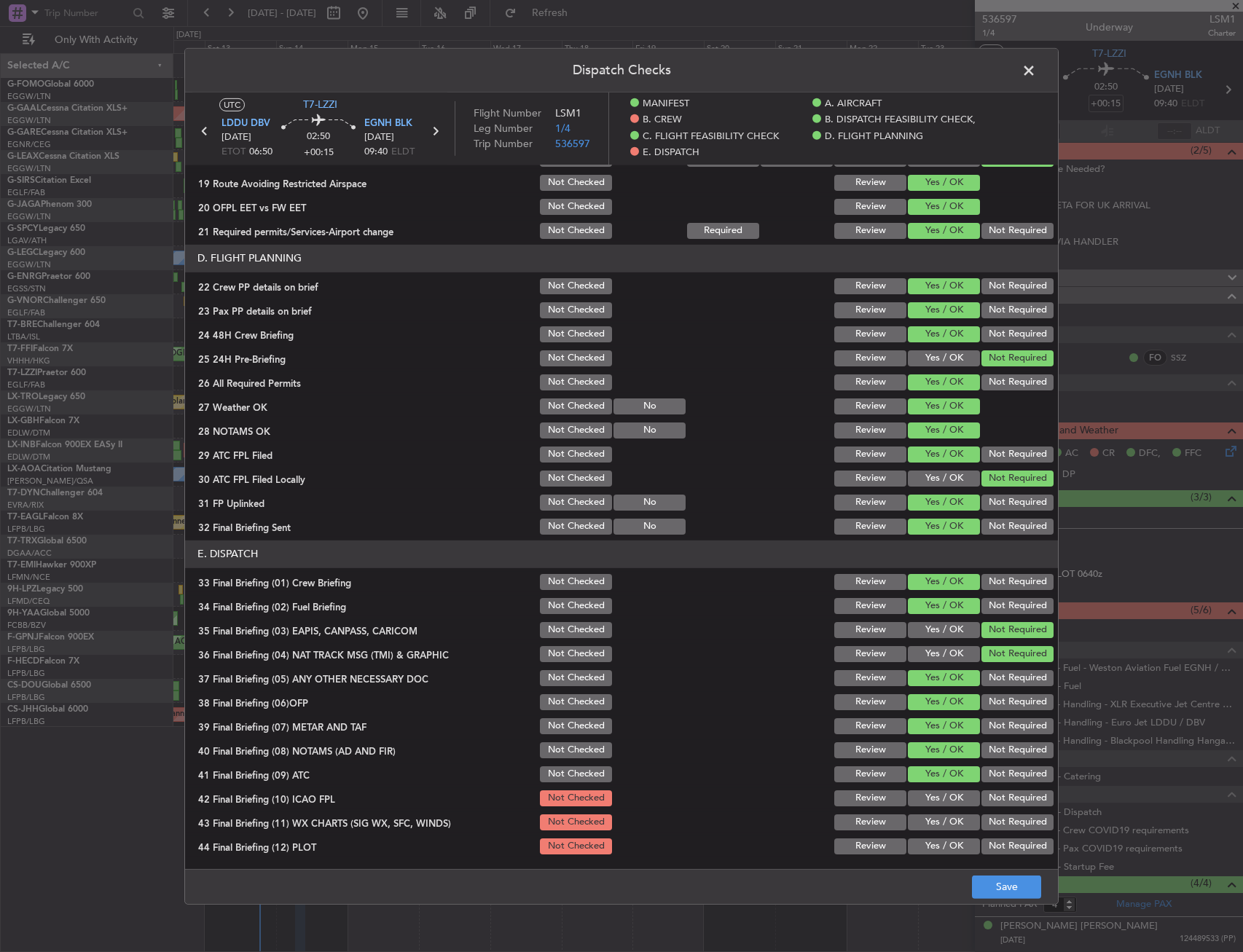
click at [989, 799] on button "Not Required" at bounding box center [1017, 797] width 73 height 16
click at [933, 801] on button "Yes / OK" at bounding box center [944, 797] width 73 height 16
click at [985, 812] on div "Not Required" at bounding box center [1015, 822] width 73 height 20
click at [982, 817] on button "Not Required" at bounding box center [1017, 821] width 73 height 16
click at [936, 844] on button "Yes / OK" at bounding box center [944, 845] width 73 height 16
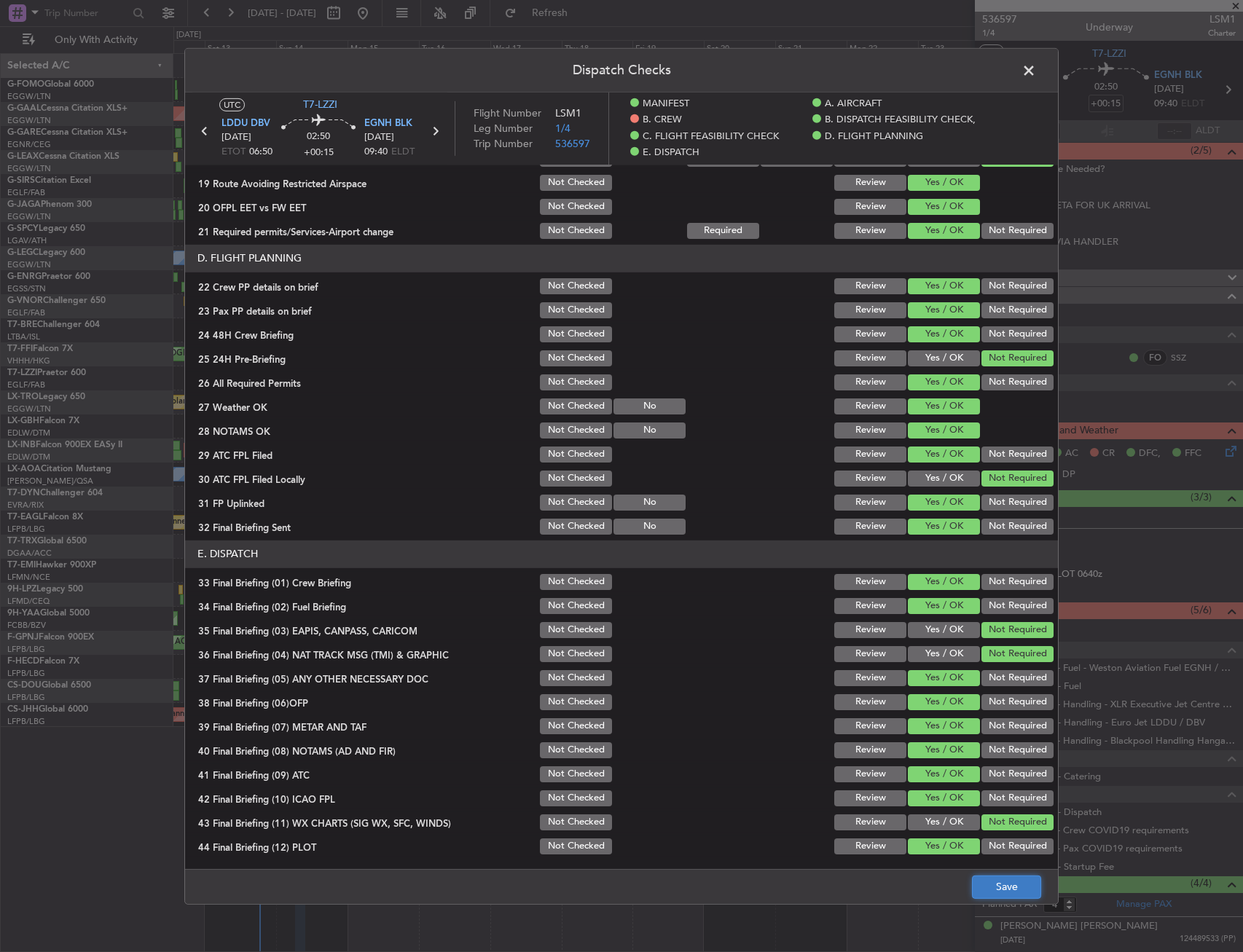
click at [1010, 884] on button "Save" at bounding box center [1005, 887] width 69 height 23
click at [1036, 76] on span at bounding box center [1036, 73] width 0 height 29
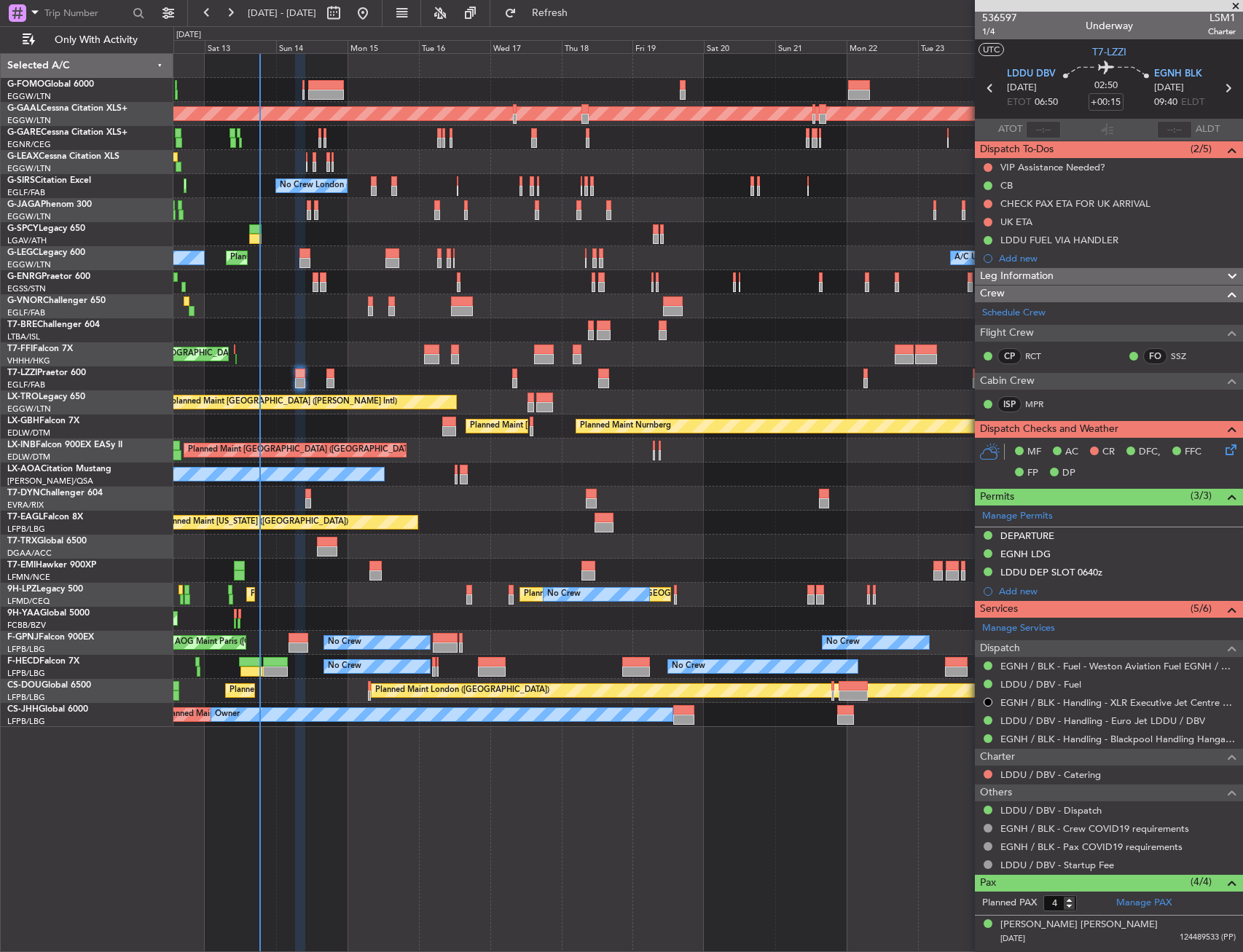
scroll to position [0, 0]
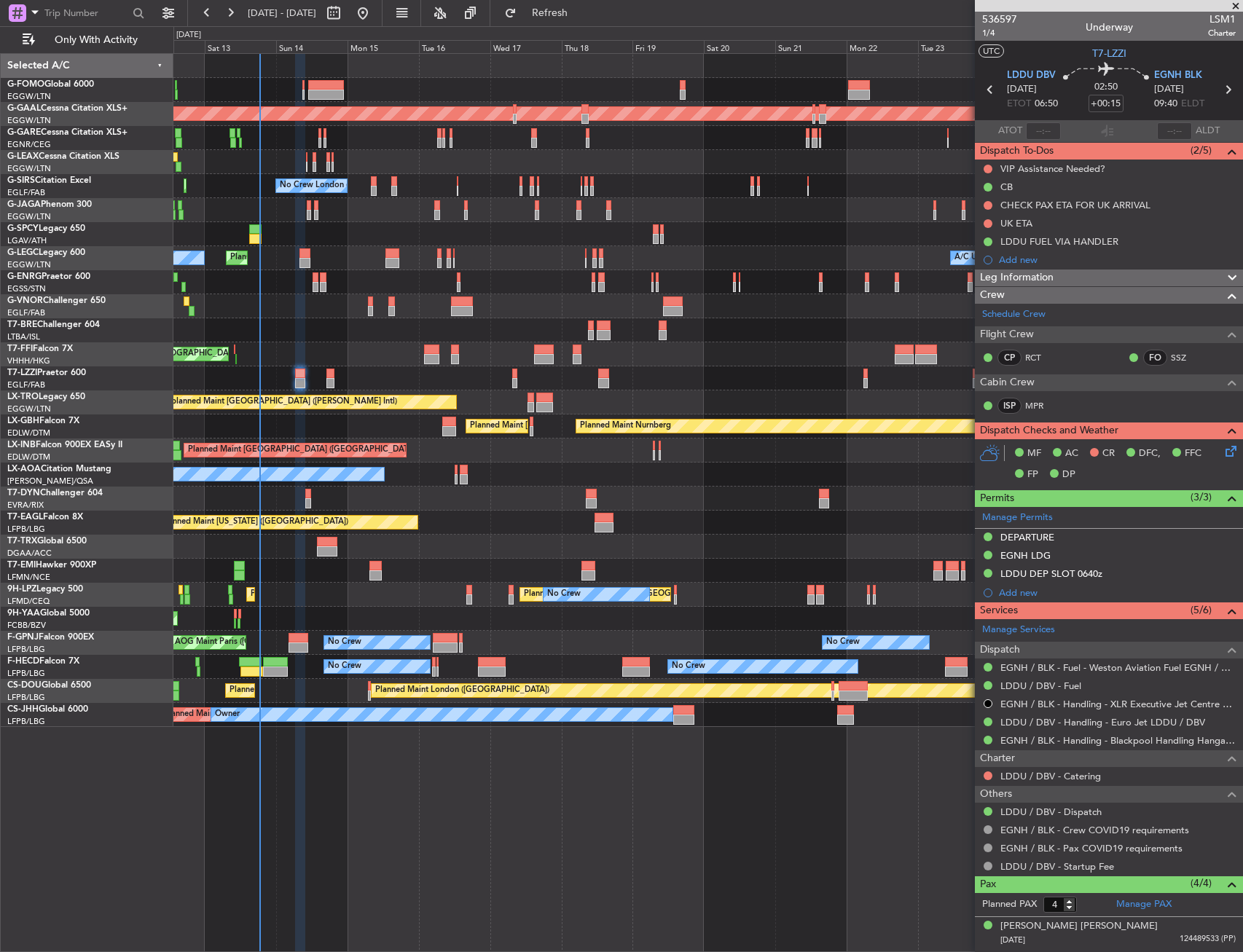
click at [317, 504] on div at bounding box center [708, 498] width 1069 height 24
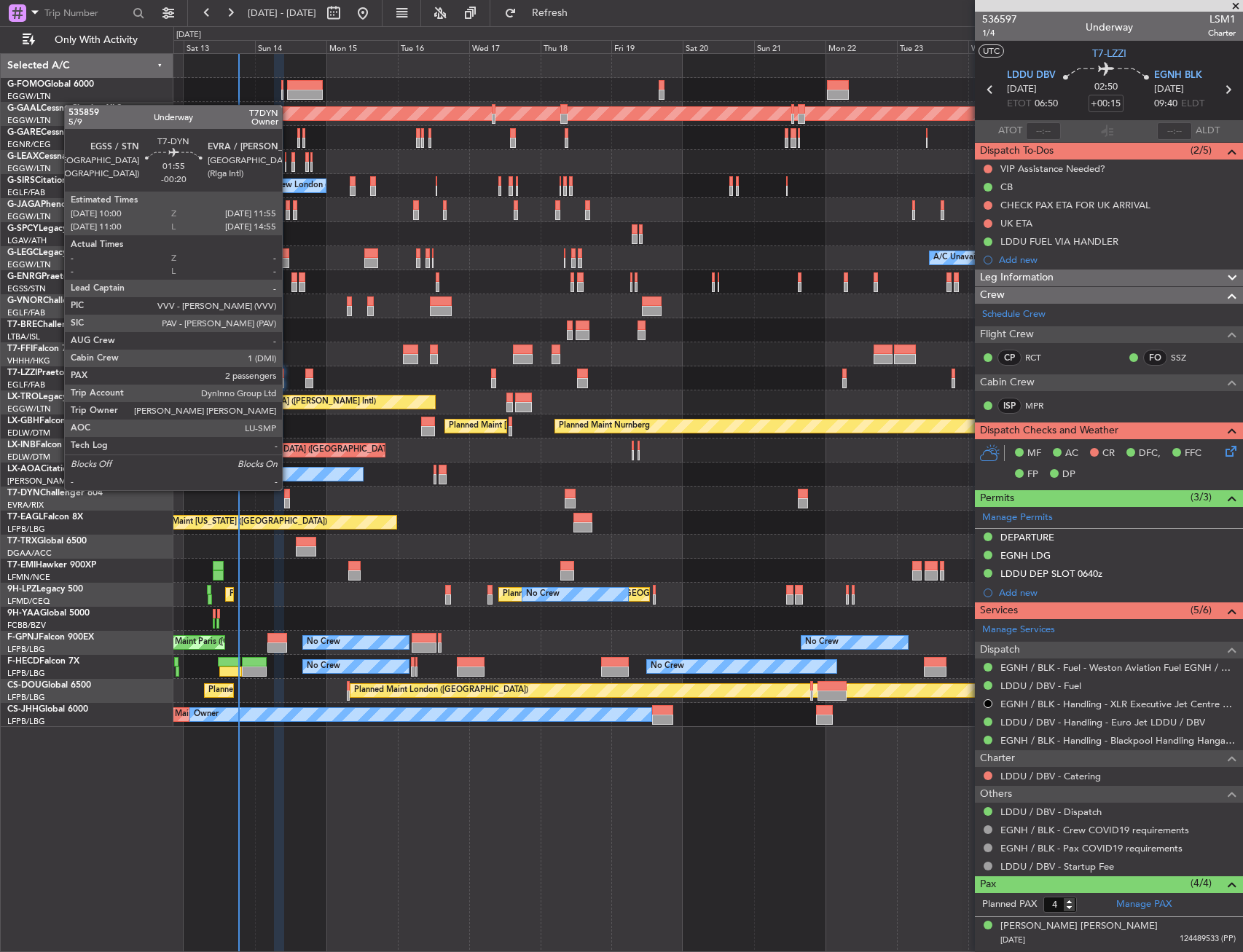
click at [288, 488] on div at bounding box center [286, 493] width 6 height 10
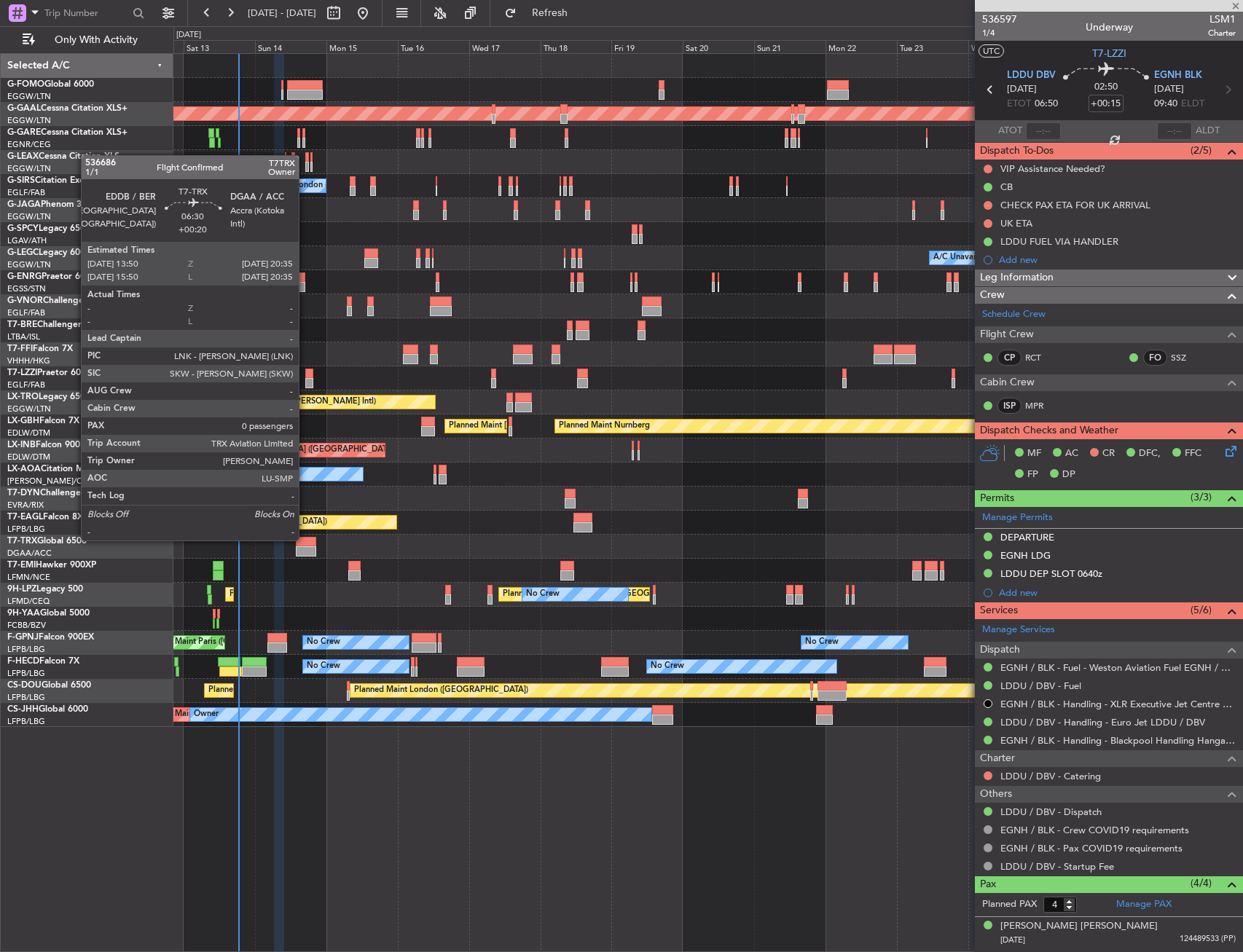
type input "-00:20"
type input "2"
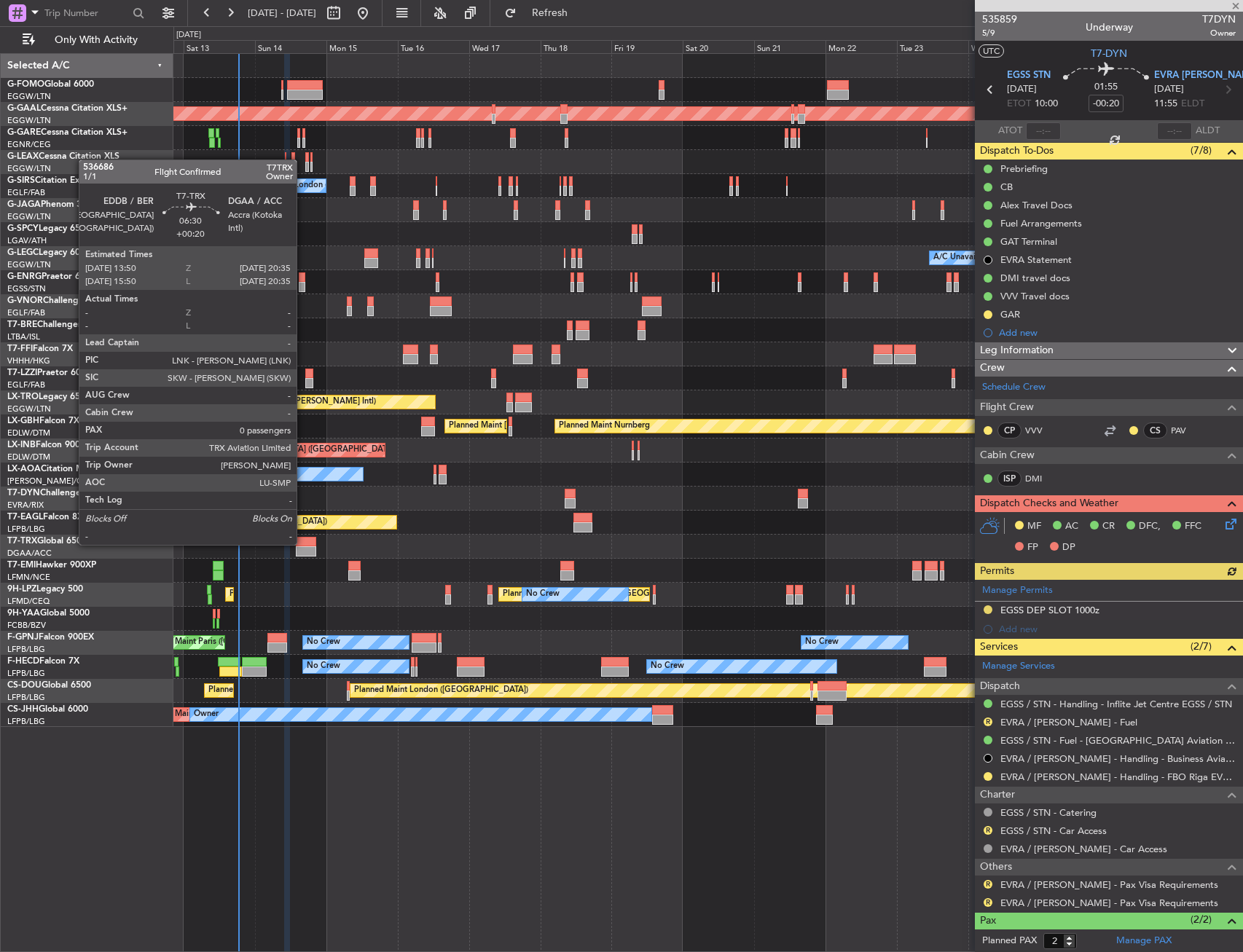
click at [303, 543] on div at bounding box center [306, 542] width 20 height 10
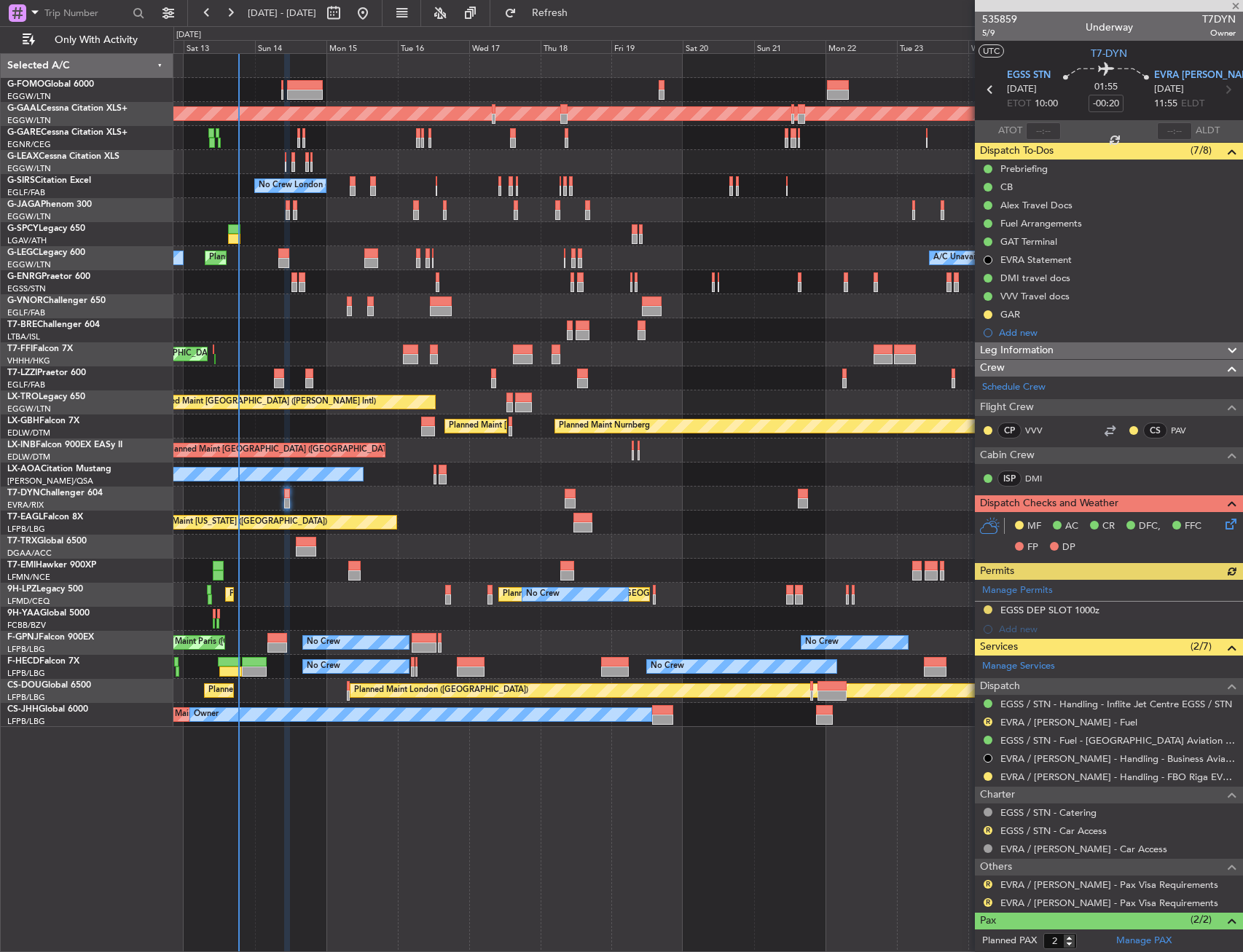
type input "+00:20"
type input "0"
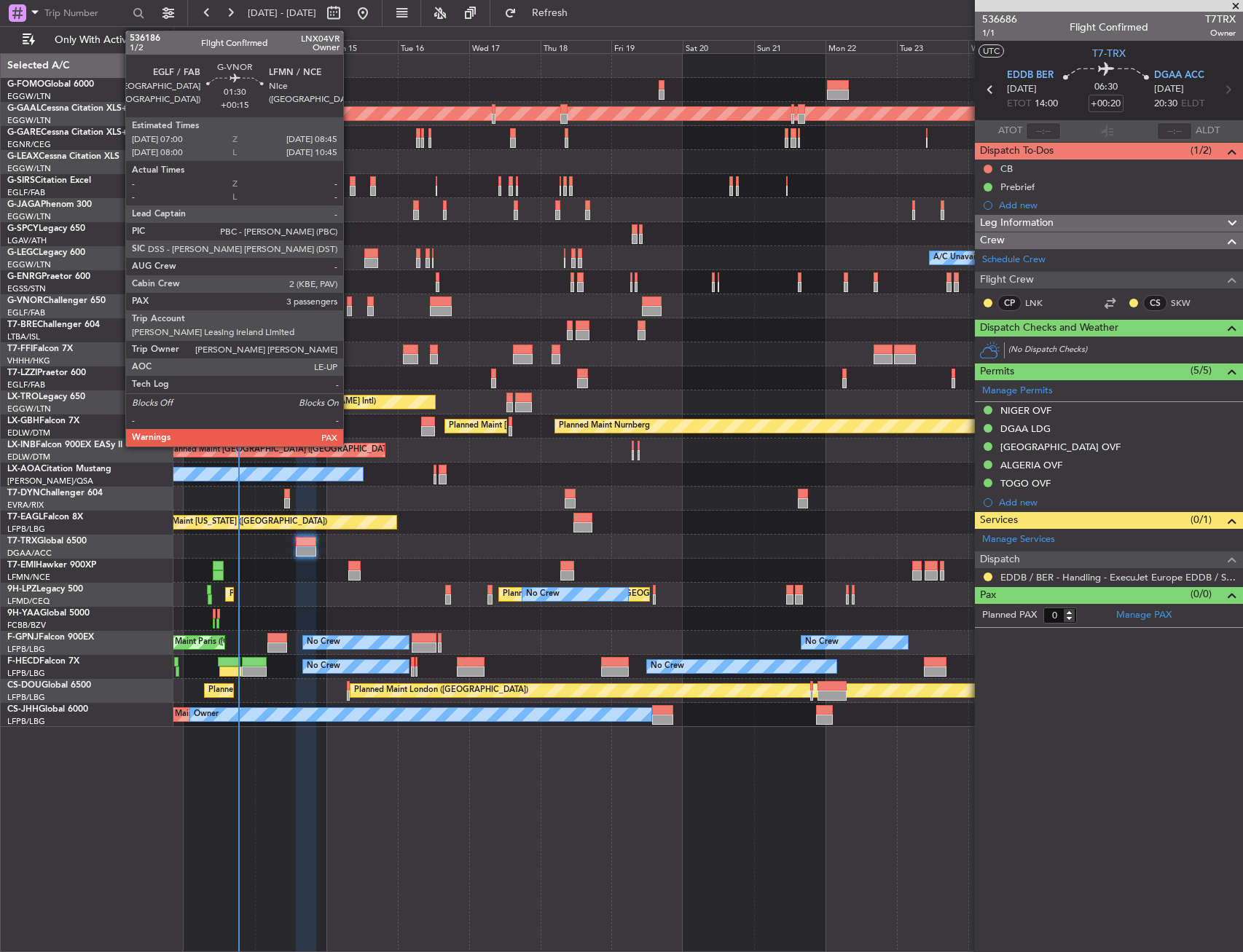
click at [349, 301] on div at bounding box center [350, 301] width 6 height 10
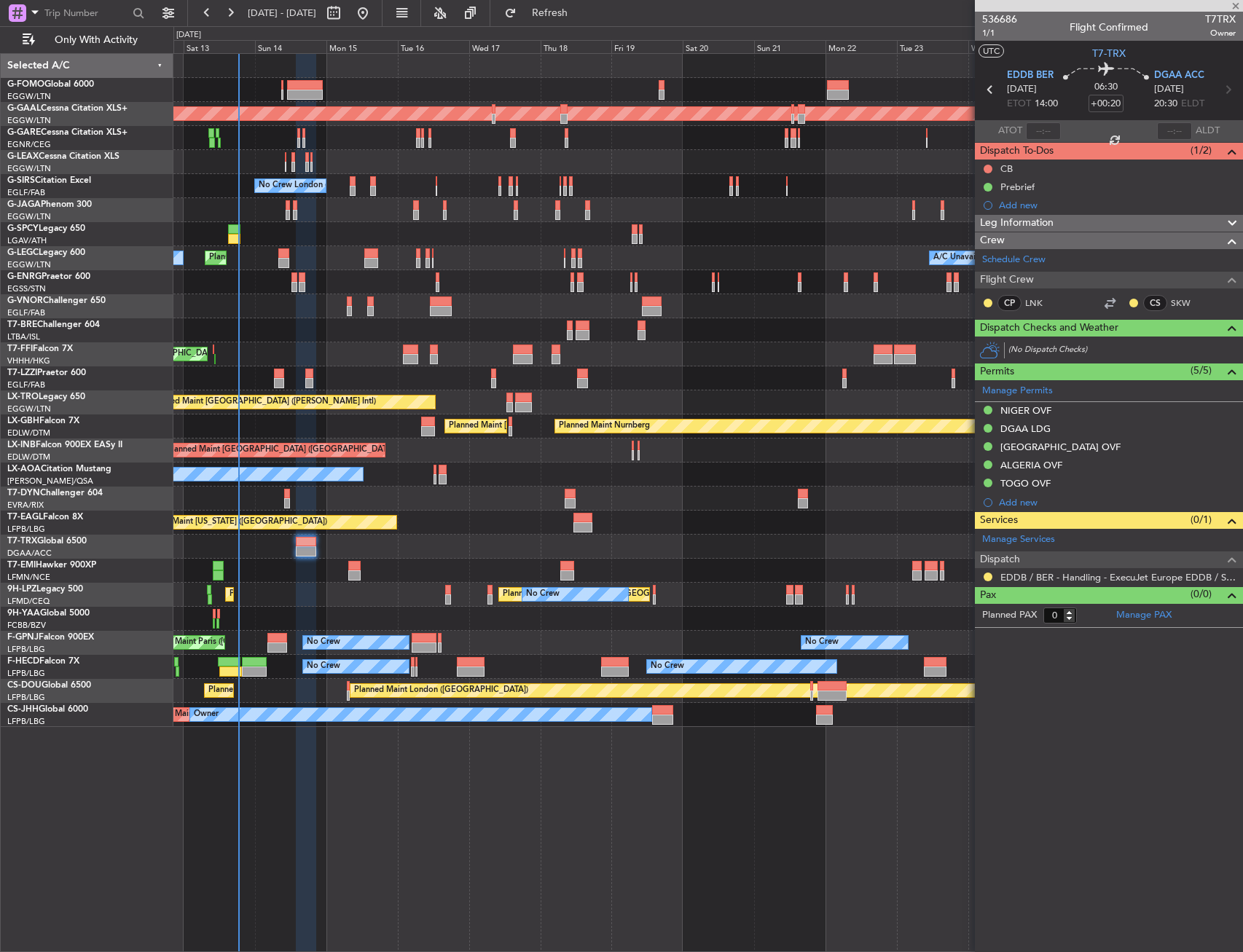
type input "+00:15"
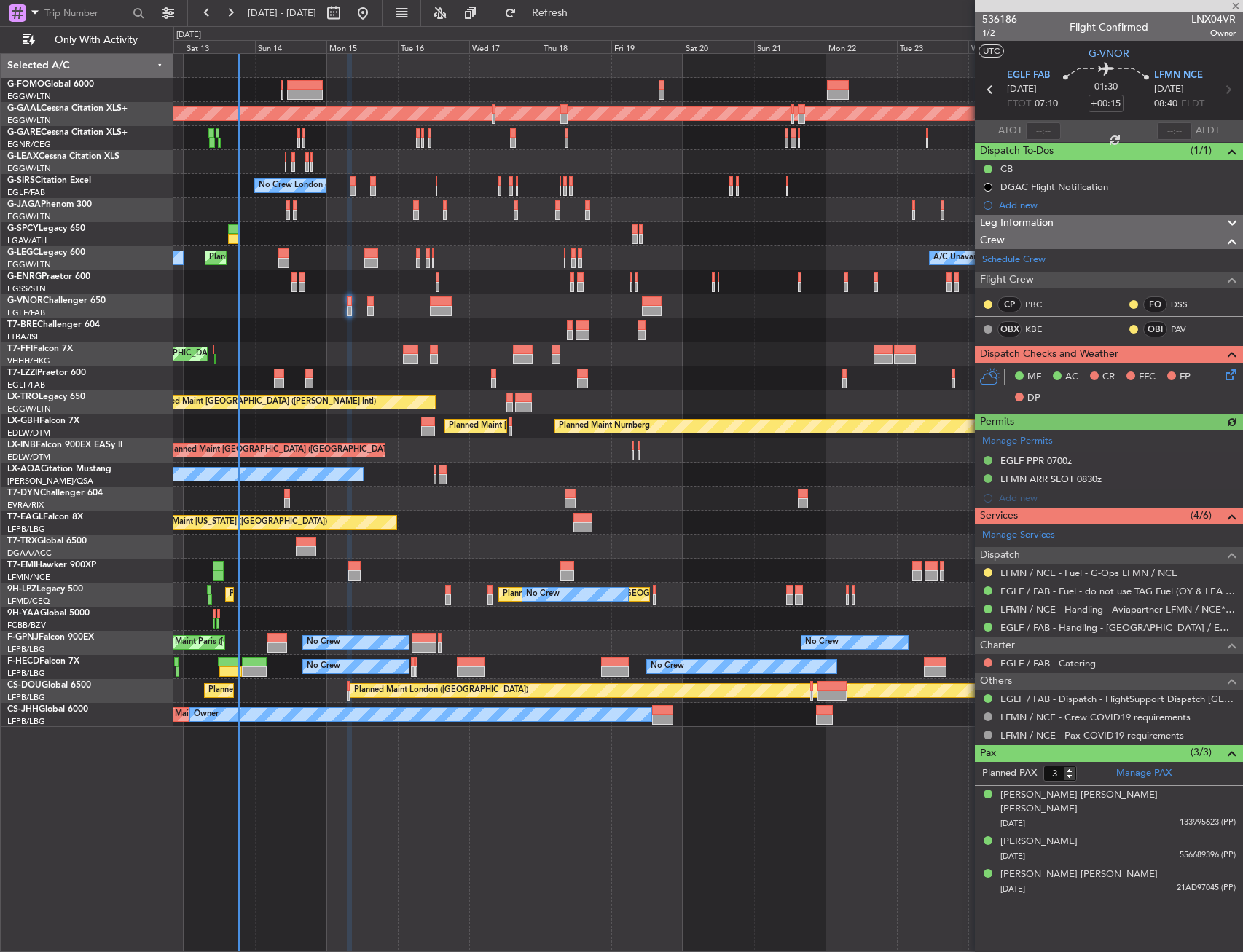
drag, startPoint x: 988, startPoint y: 572, endPoint x: 983, endPoint y: 601, distance: 29.4
click at [988, 572] on button at bounding box center [988, 573] width 9 height 9
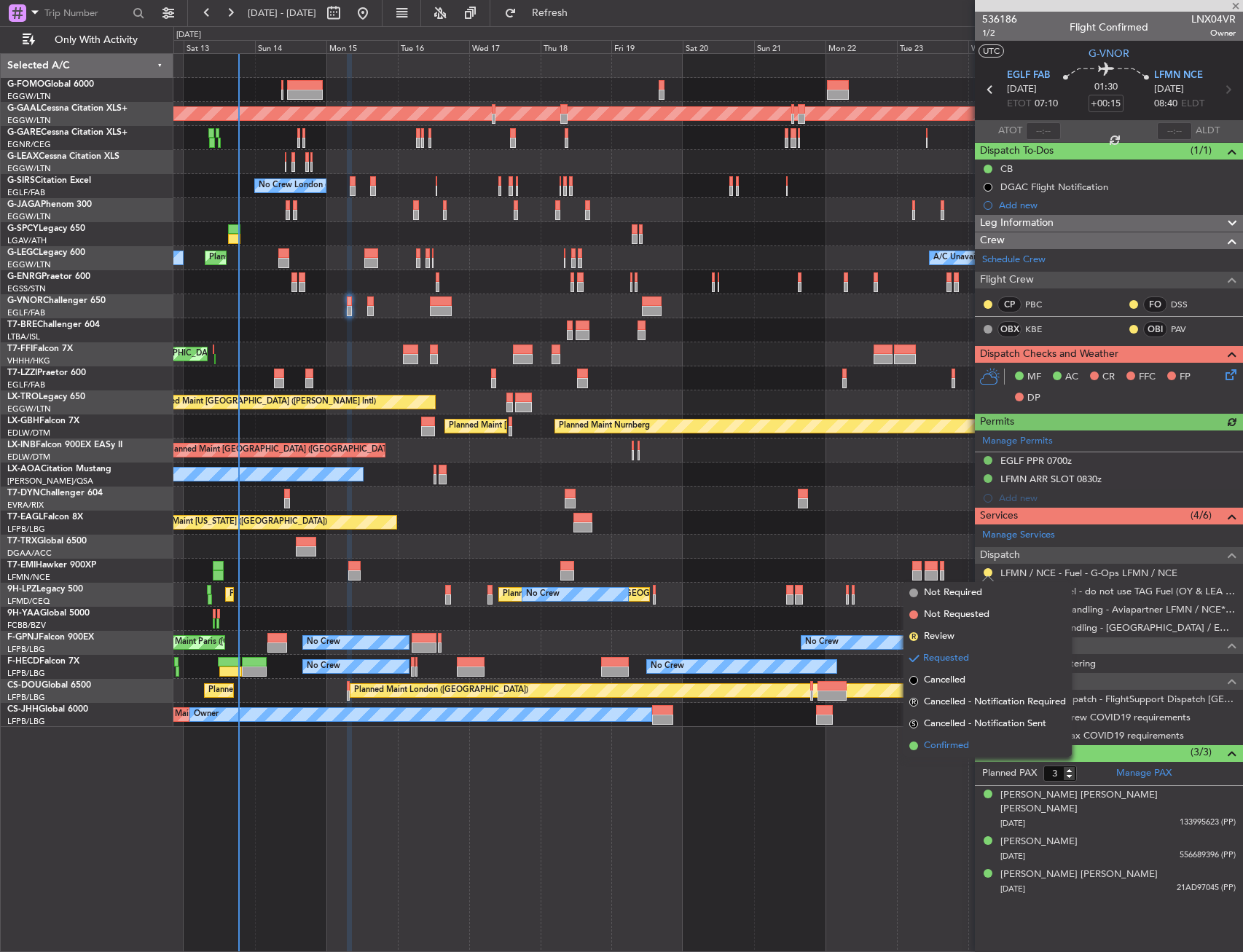
click at [946, 745] on span "Confirmed" at bounding box center [946, 745] width 45 height 15
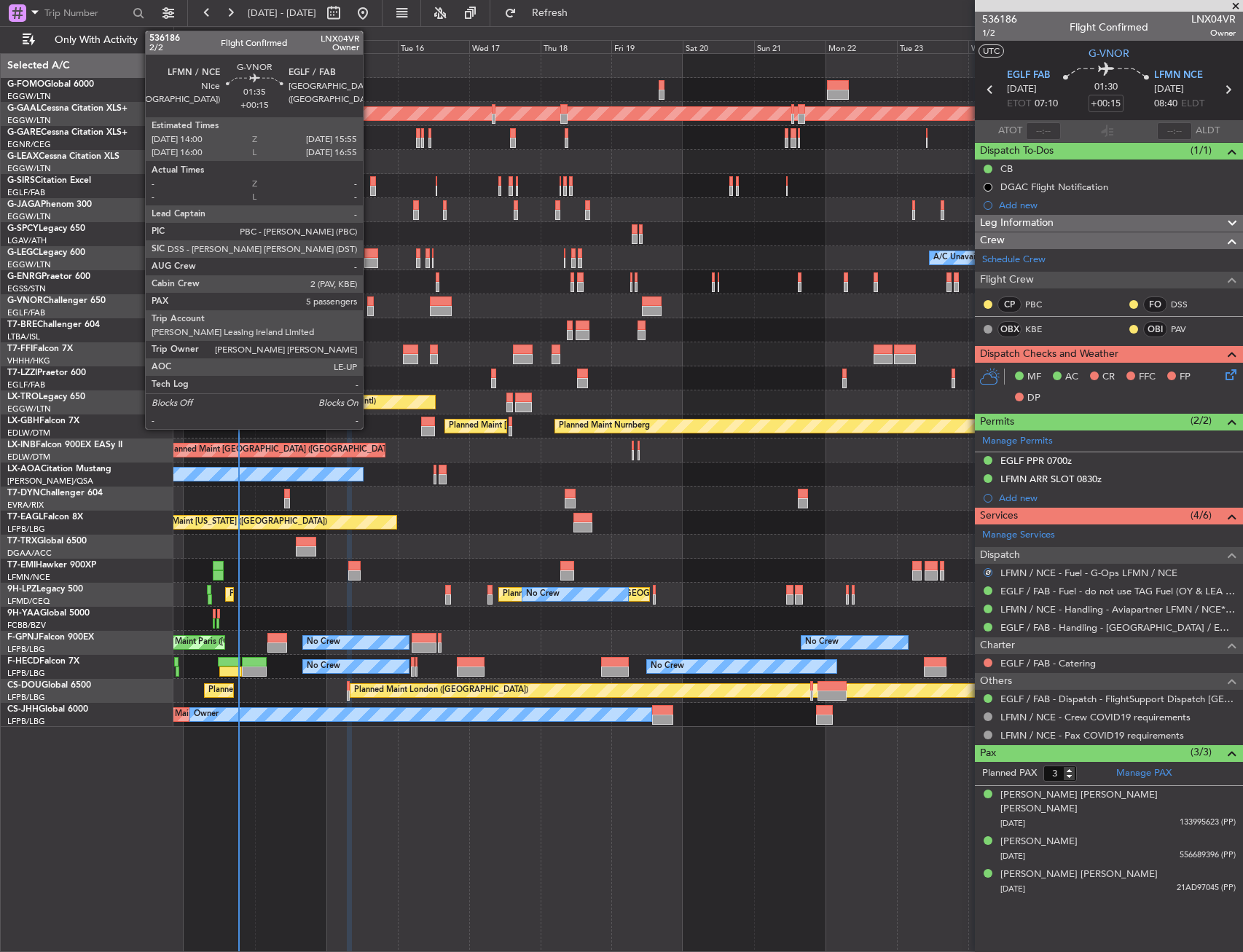
click at [370, 304] on div at bounding box center [370, 301] width 6 height 10
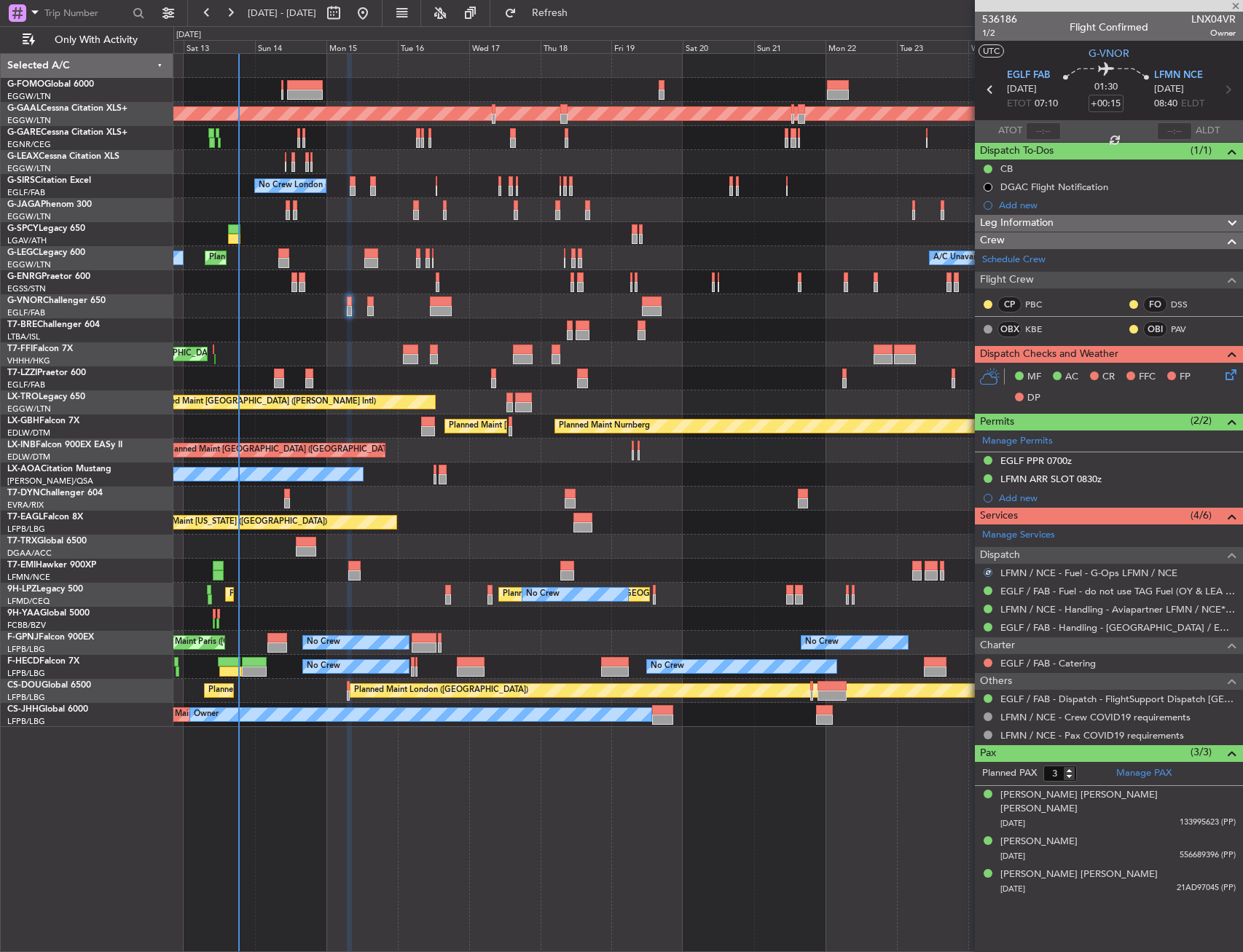
type input "5"
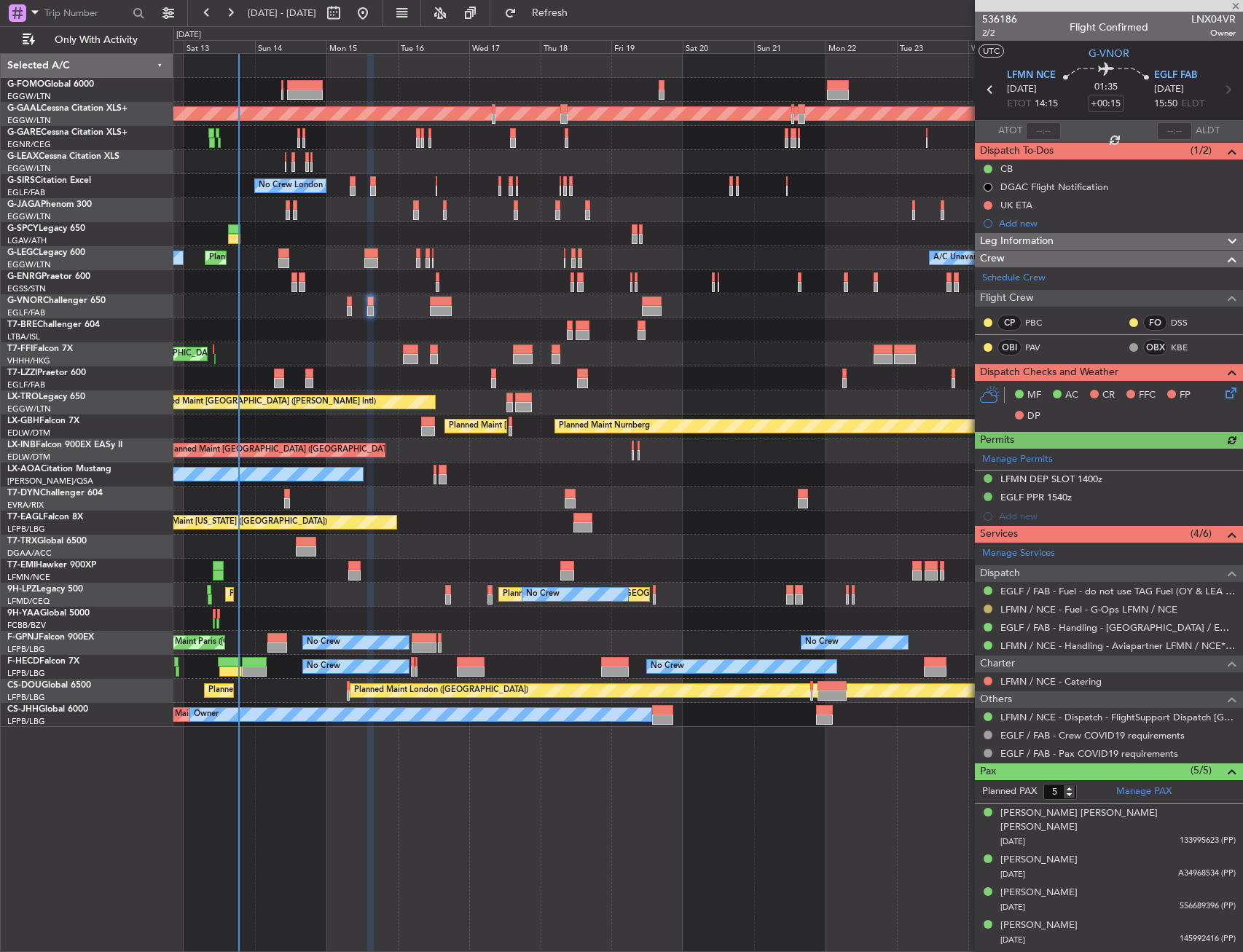
click at [991, 606] on button at bounding box center [988, 610] width 9 height 9
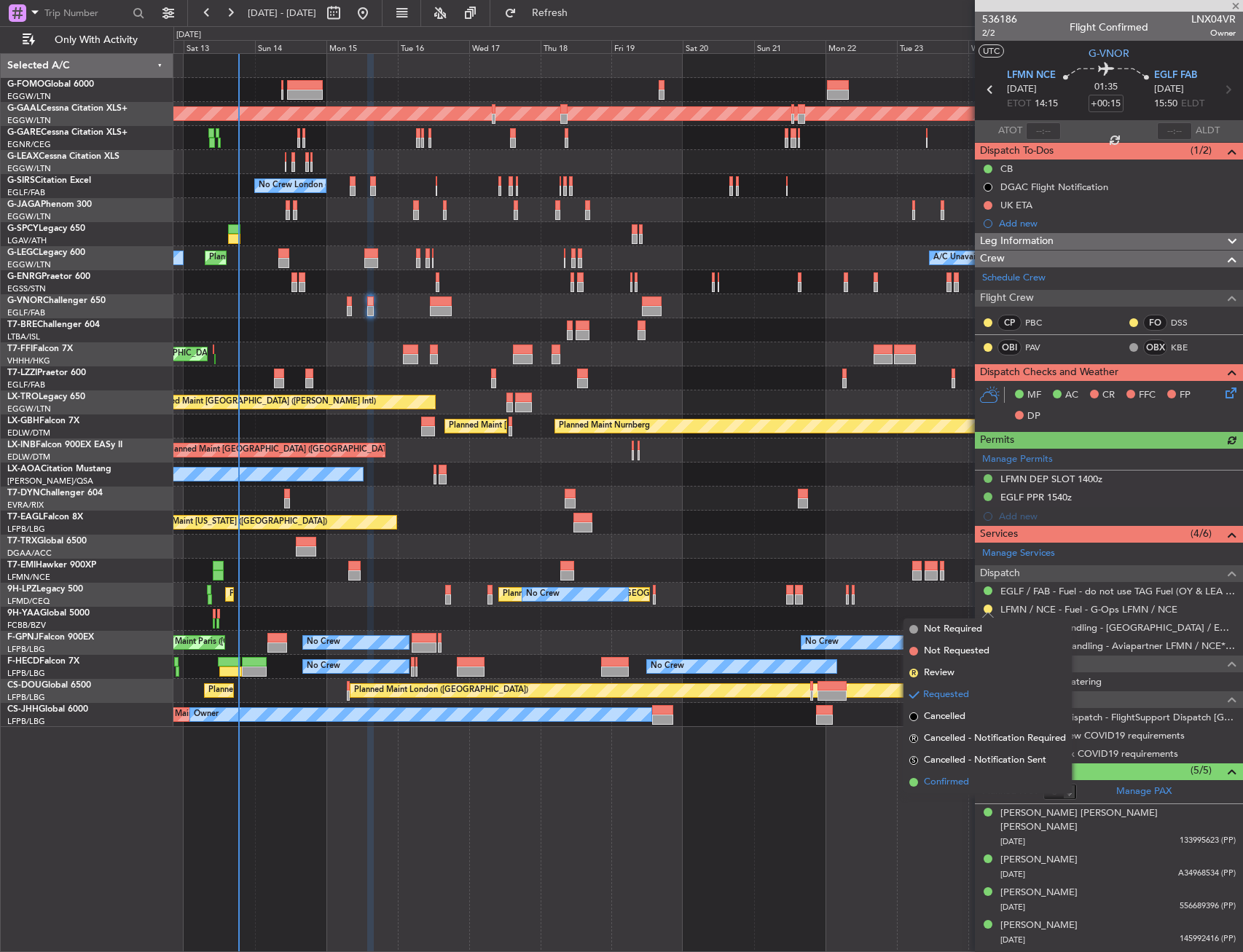
click at [940, 783] on span "Confirmed" at bounding box center [946, 782] width 45 height 15
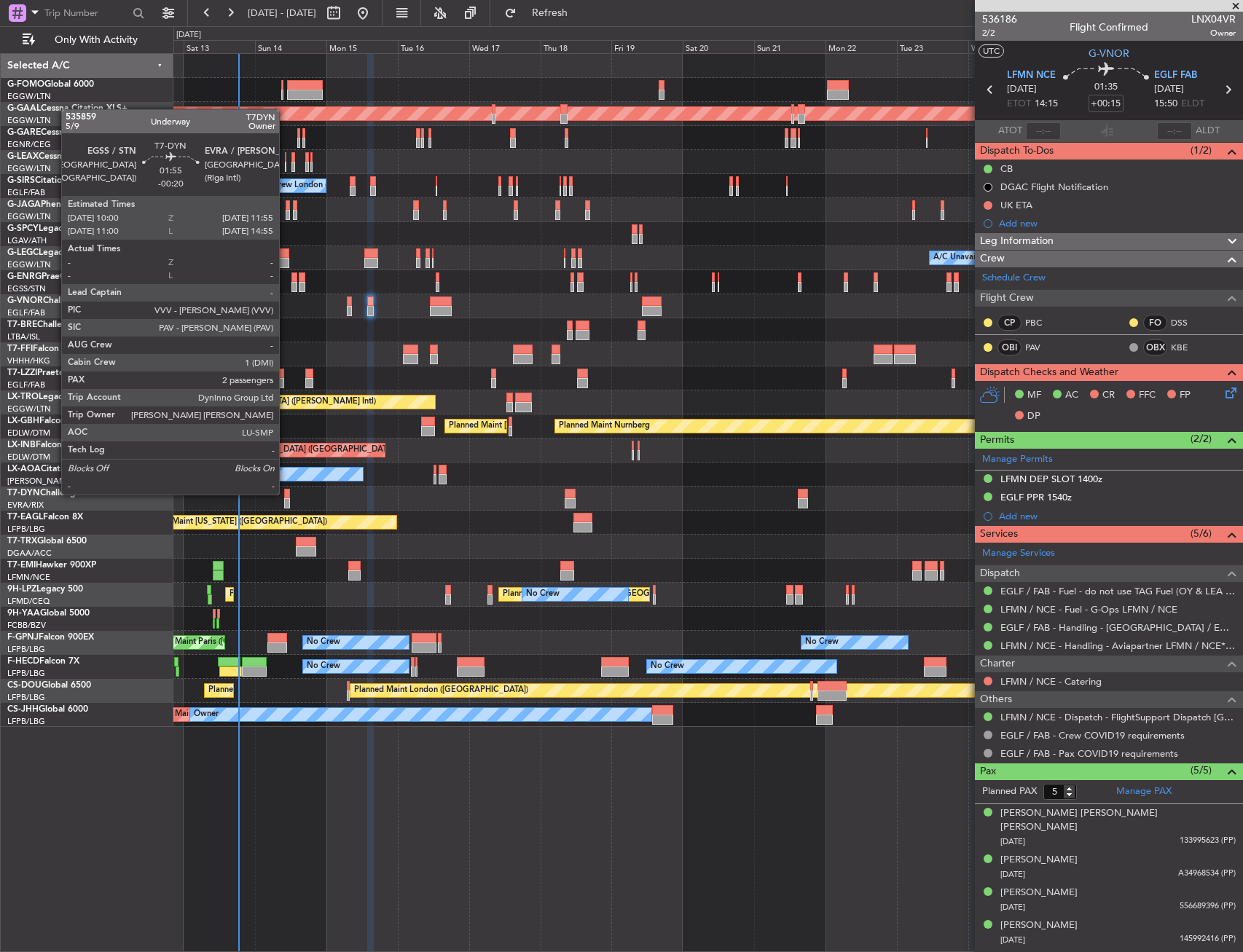
click at [286, 493] on div at bounding box center [286, 493] width 6 height 10
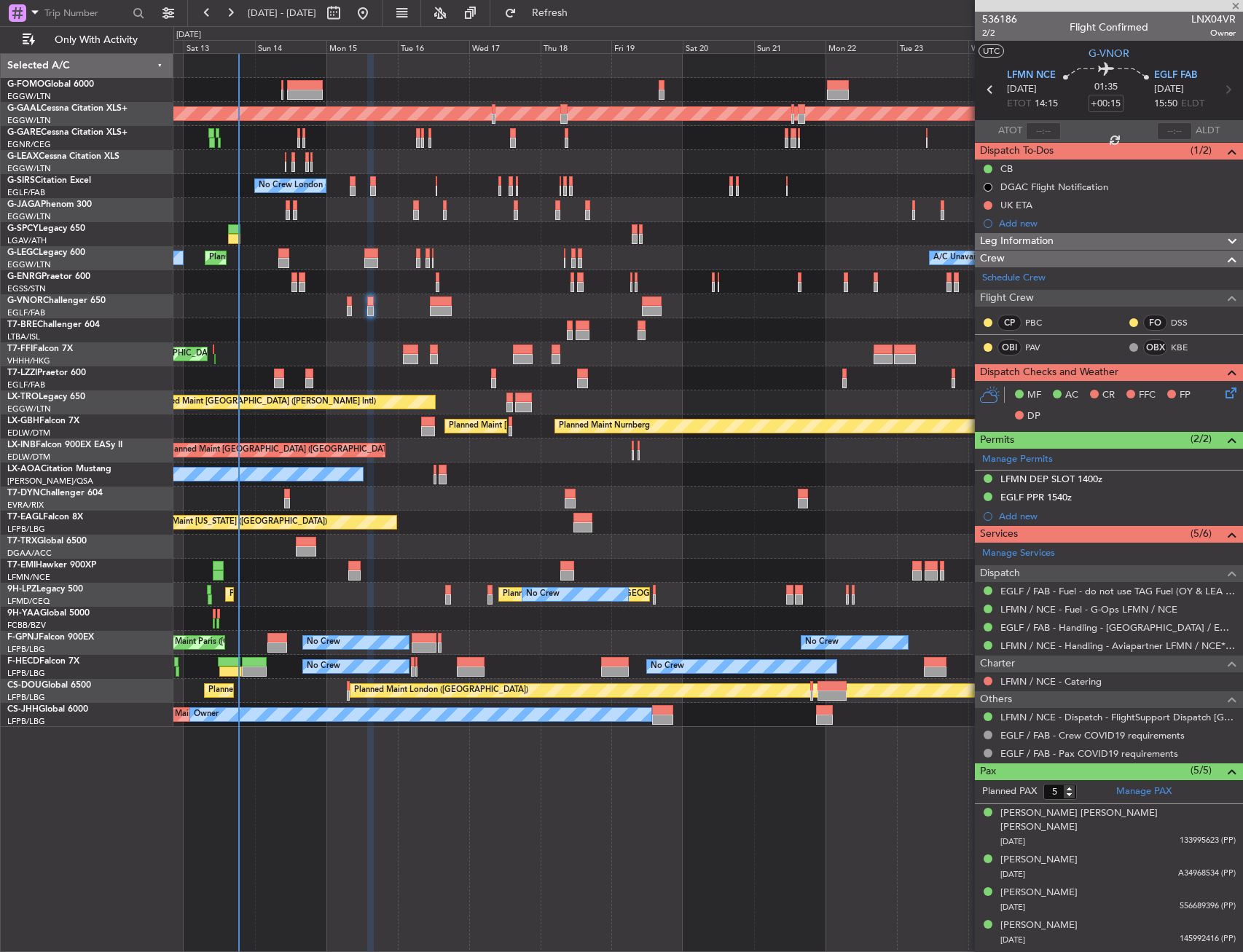
type input "-00:20"
type input "2"
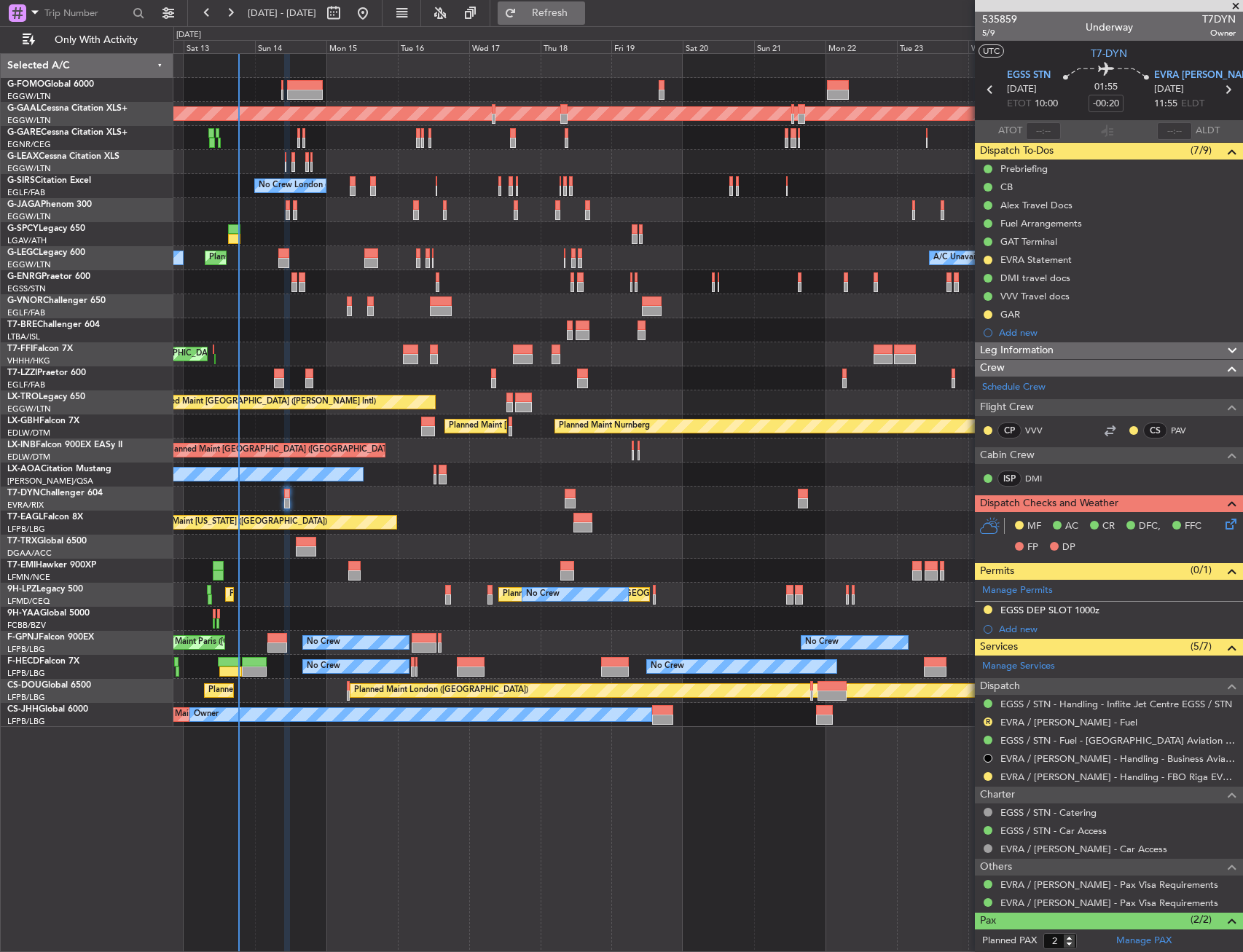
click at [580, 16] on span "Refresh" at bounding box center [550, 13] width 62 height 10
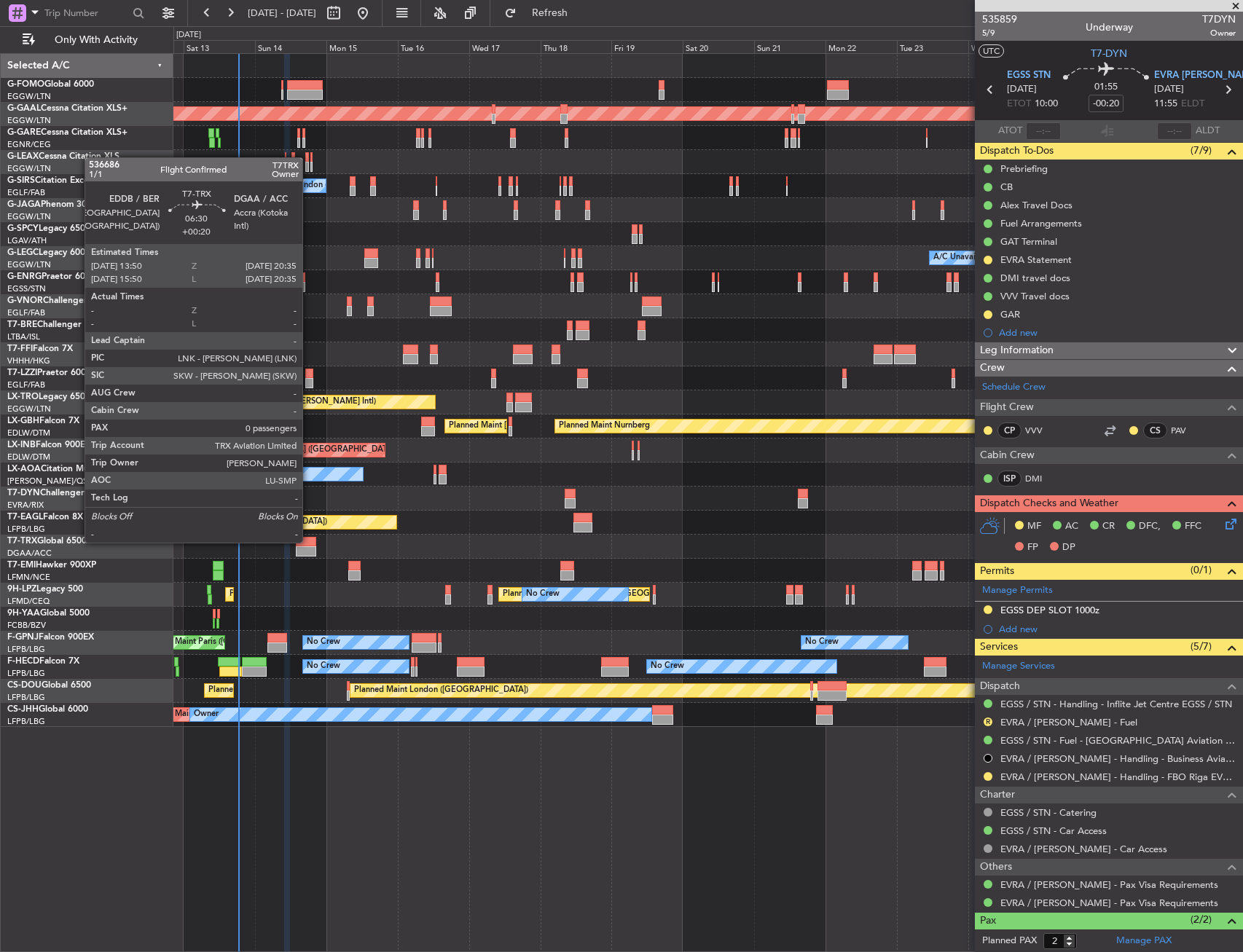
click at [308, 541] on div at bounding box center [306, 542] width 20 height 10
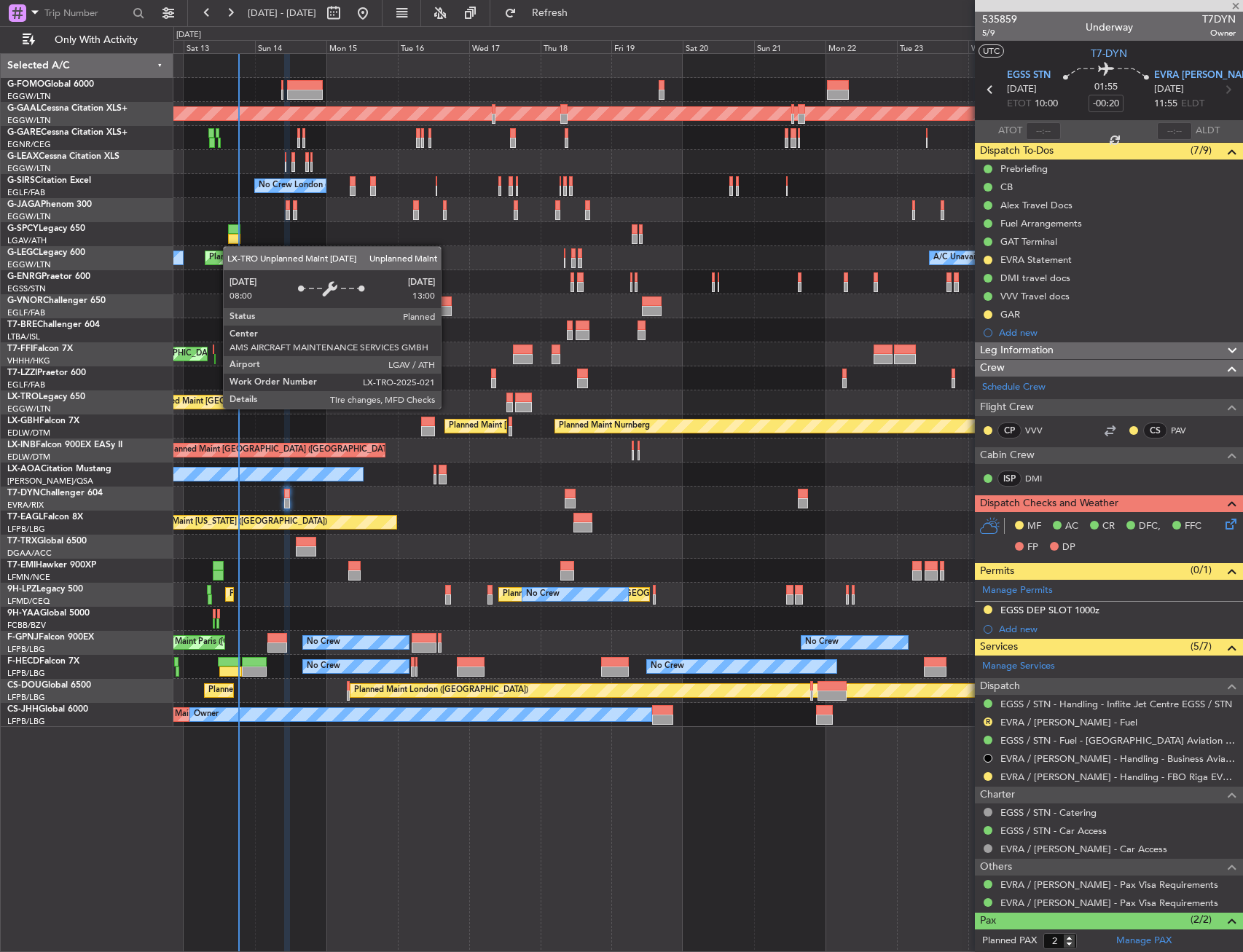
type input "+00:20"
type input "0"
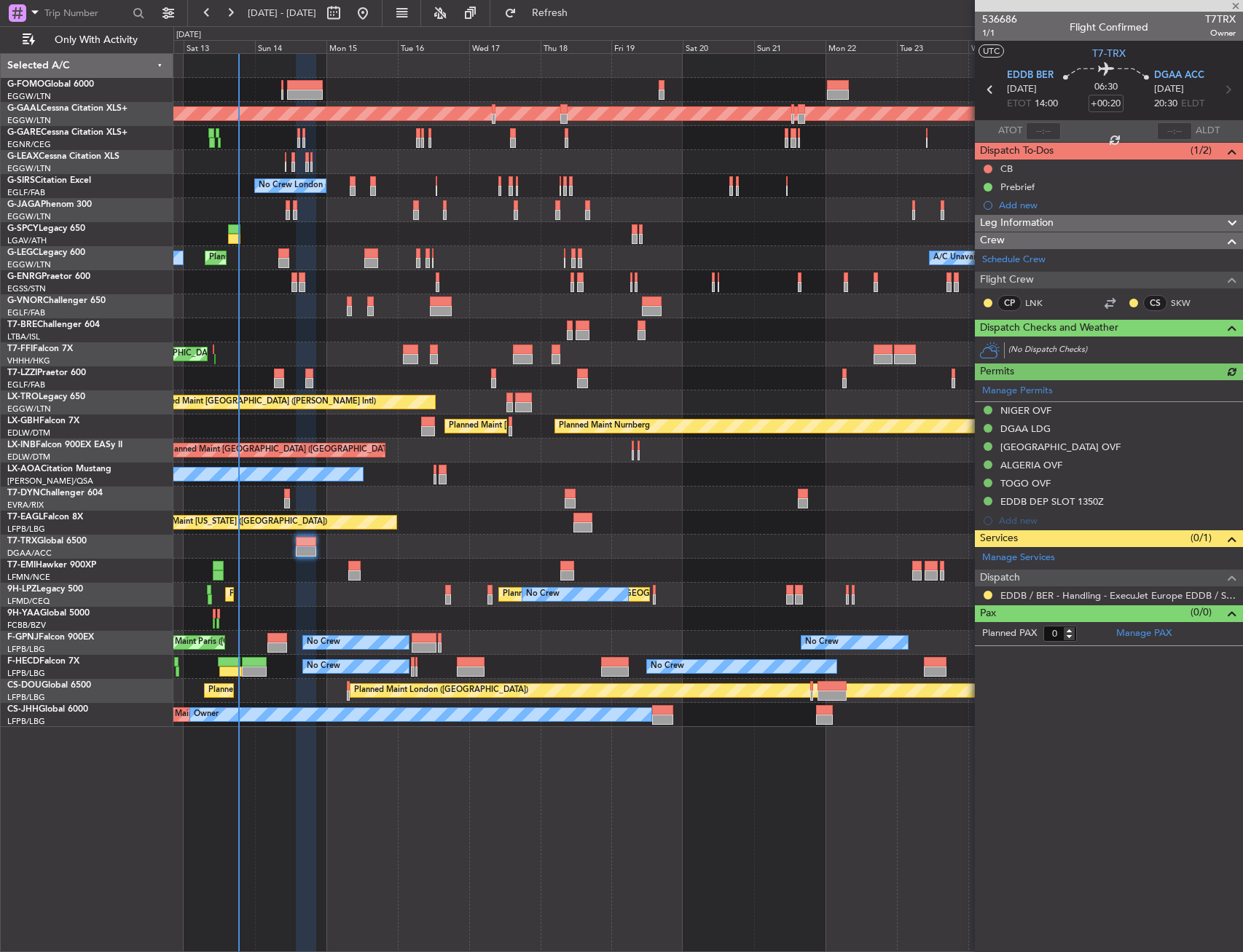
click at [283, 498] on div at bounding box center [708, 498] width 1069 height 24
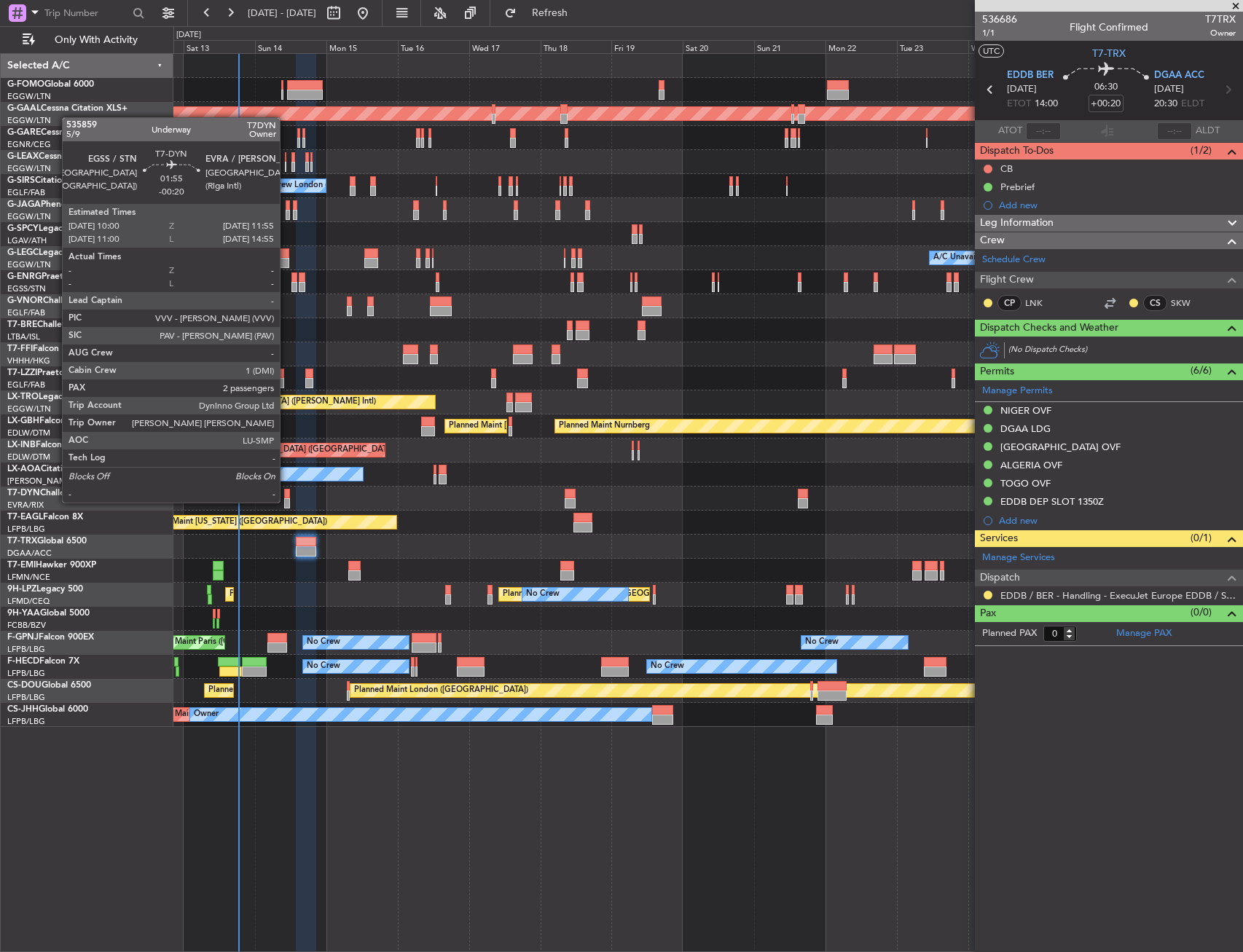
click at [286, 501] on div at bounding box center [286, 503] width 6 height 10
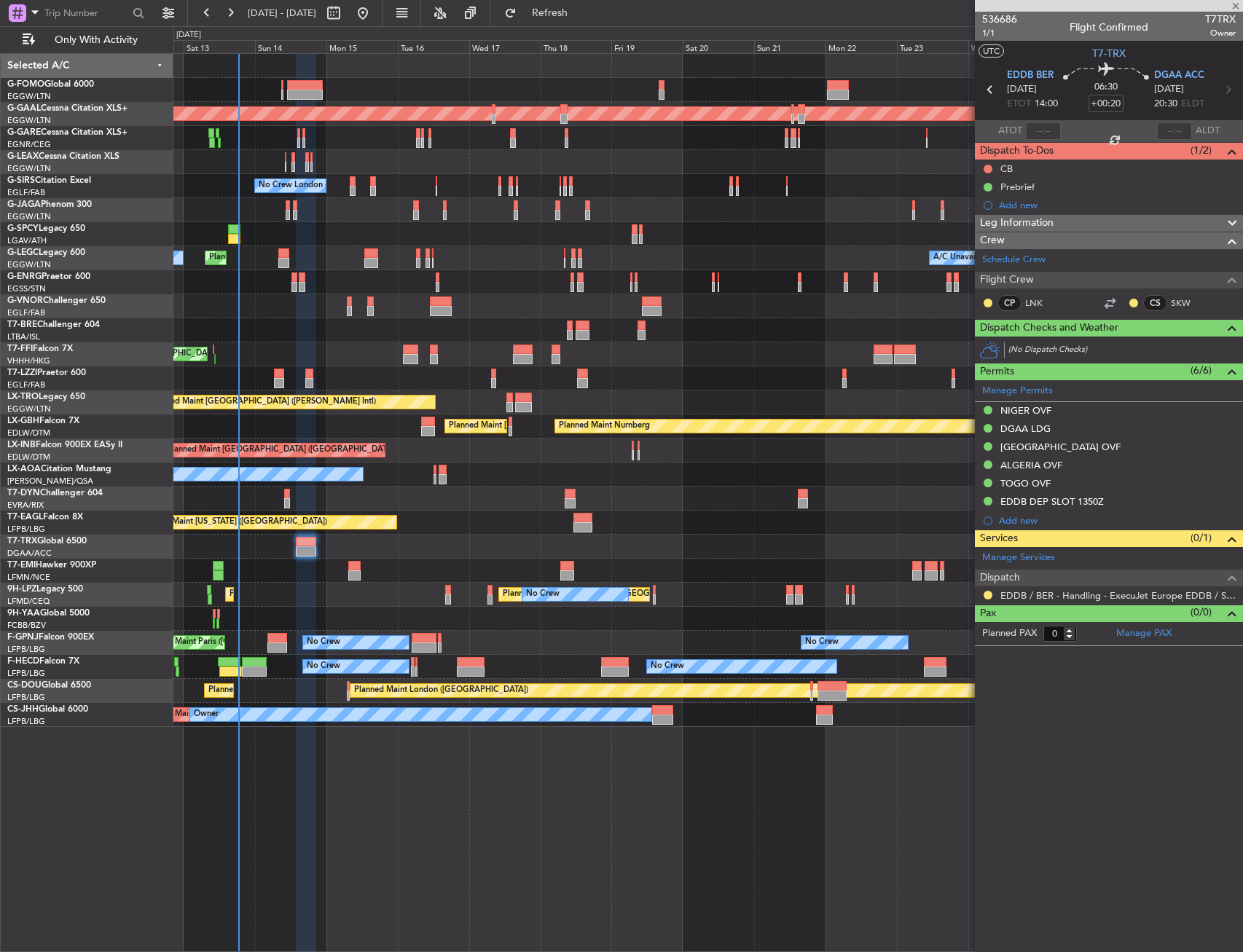
type input "-00:20"
type input "2"
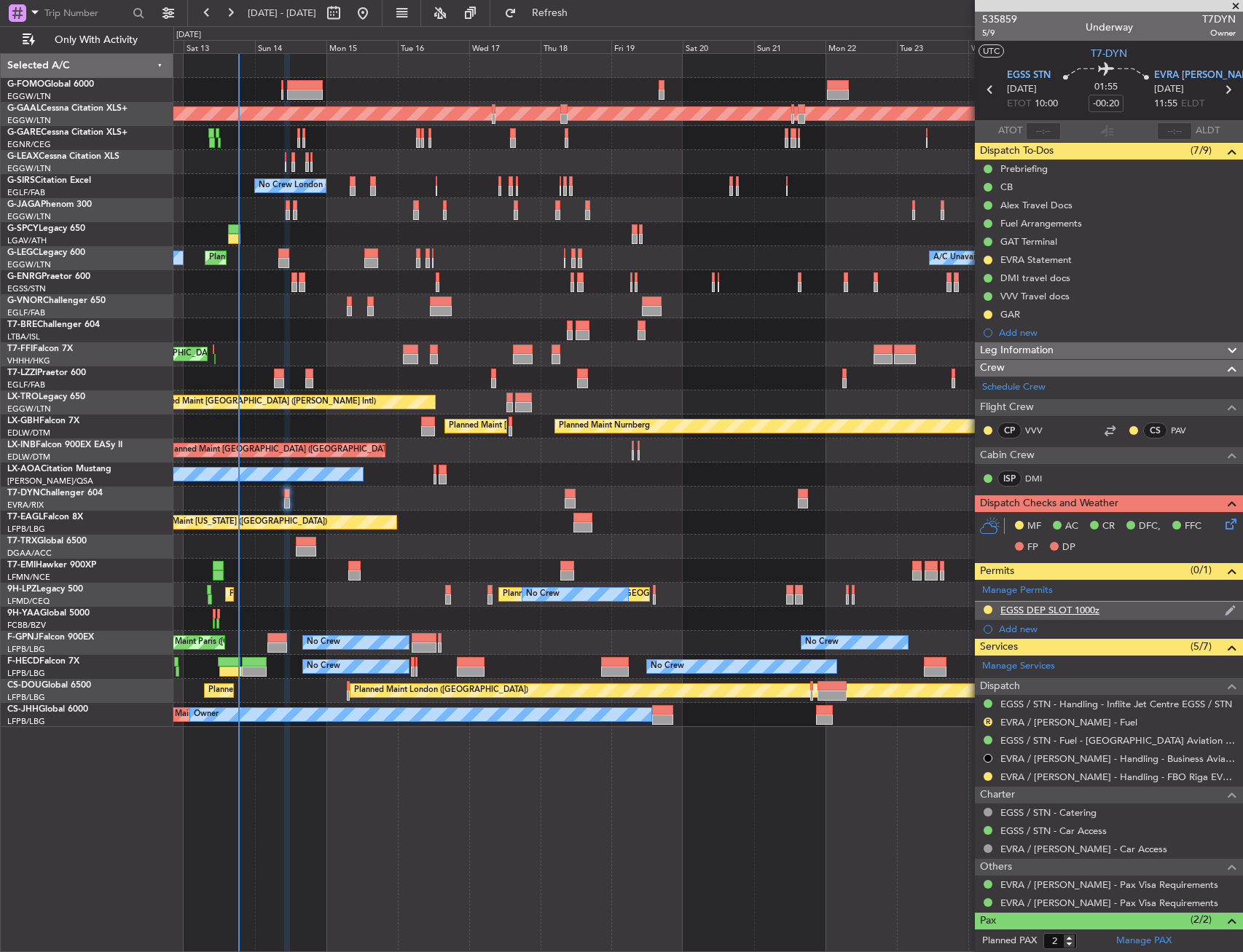
click at [985, 604] on div at bounding box center [987, 610] width 12 height 12
click at [991, 610] on button at bounding box center [988, 610] width 9 height 9
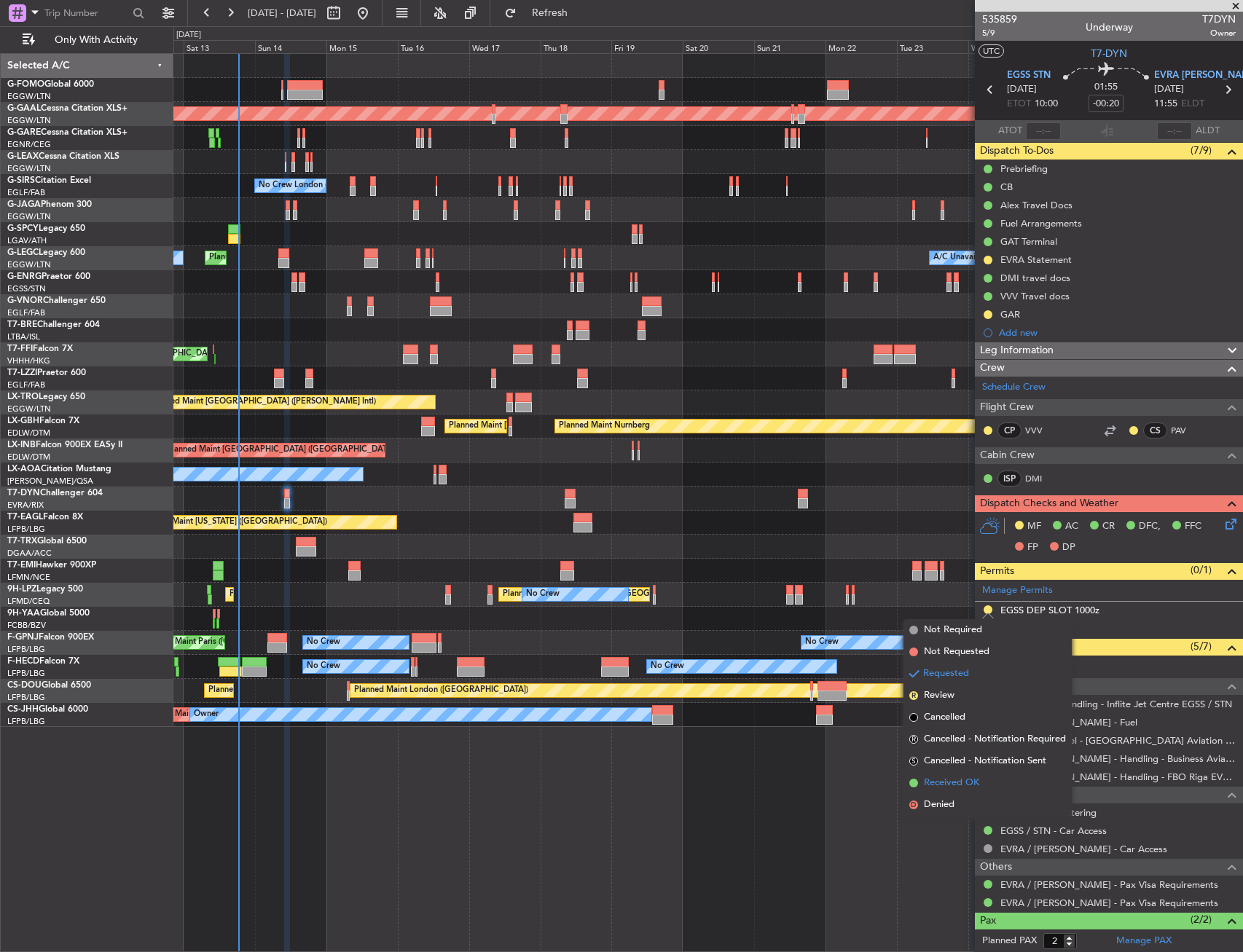
click at [939, 781] on span "Received OK" at bounding box center [951, 783] width 55 height 15
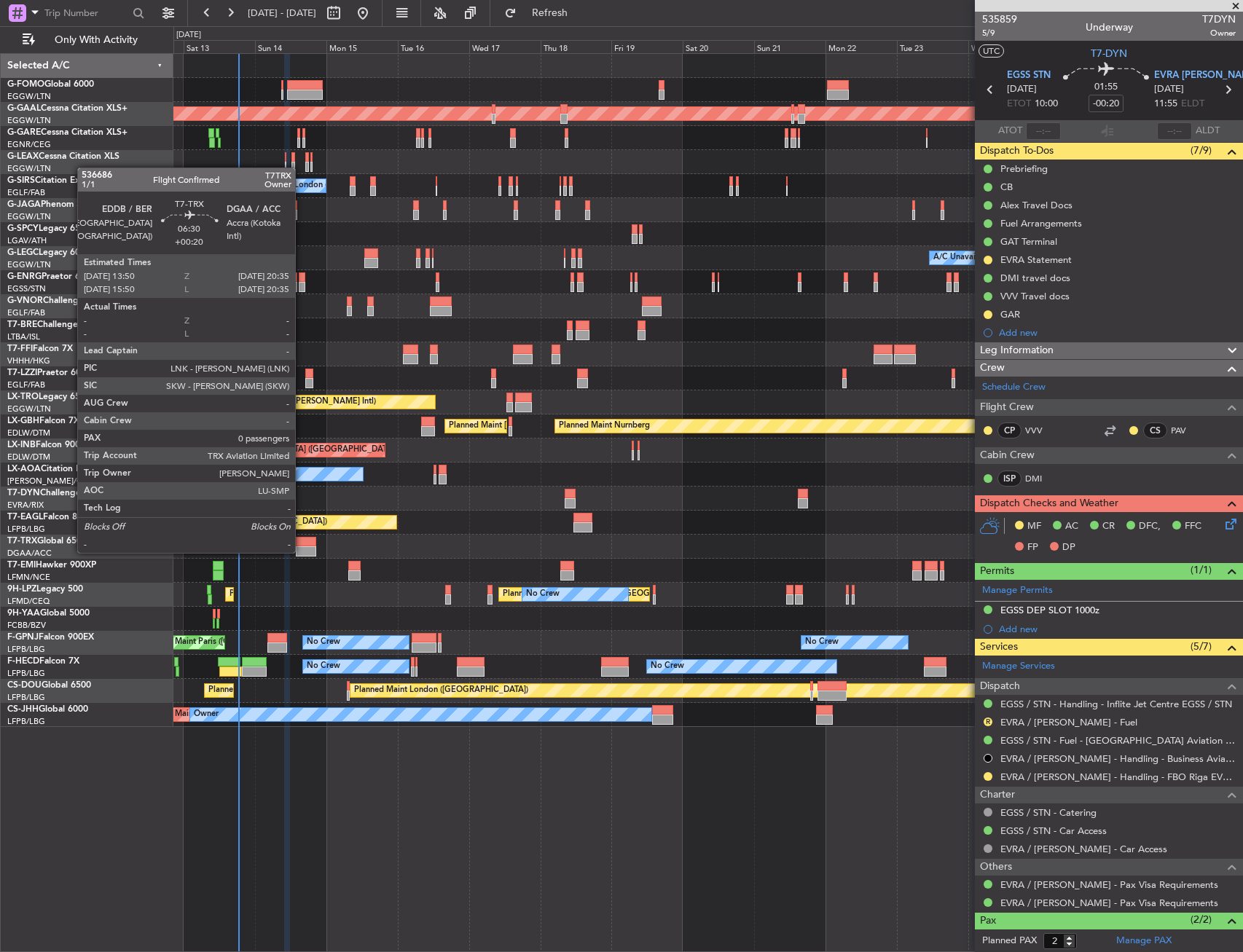
click at [301, 552] on div at bounding box center [306, 551] width 20 height 10
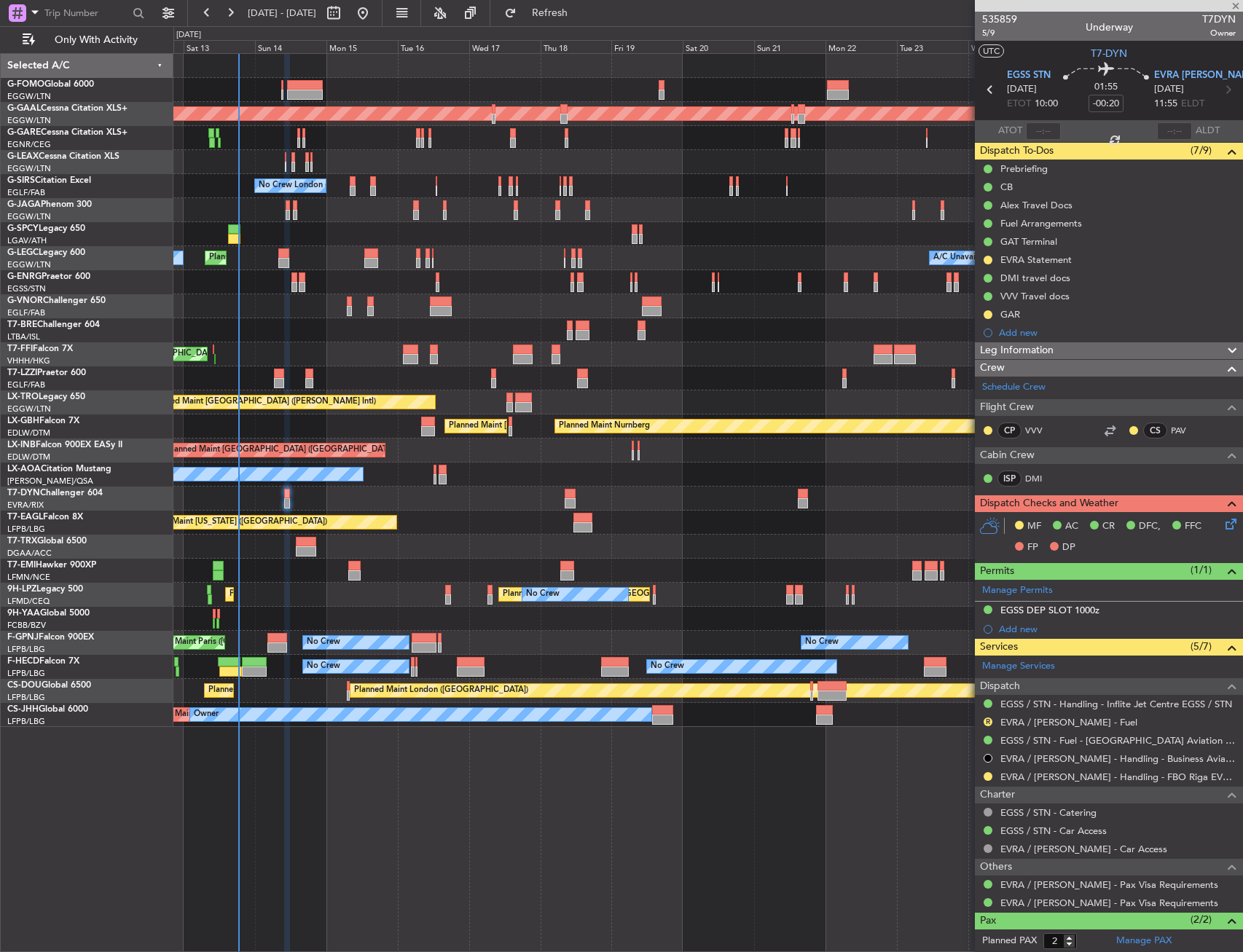
type input "+00:20"
type input "0"
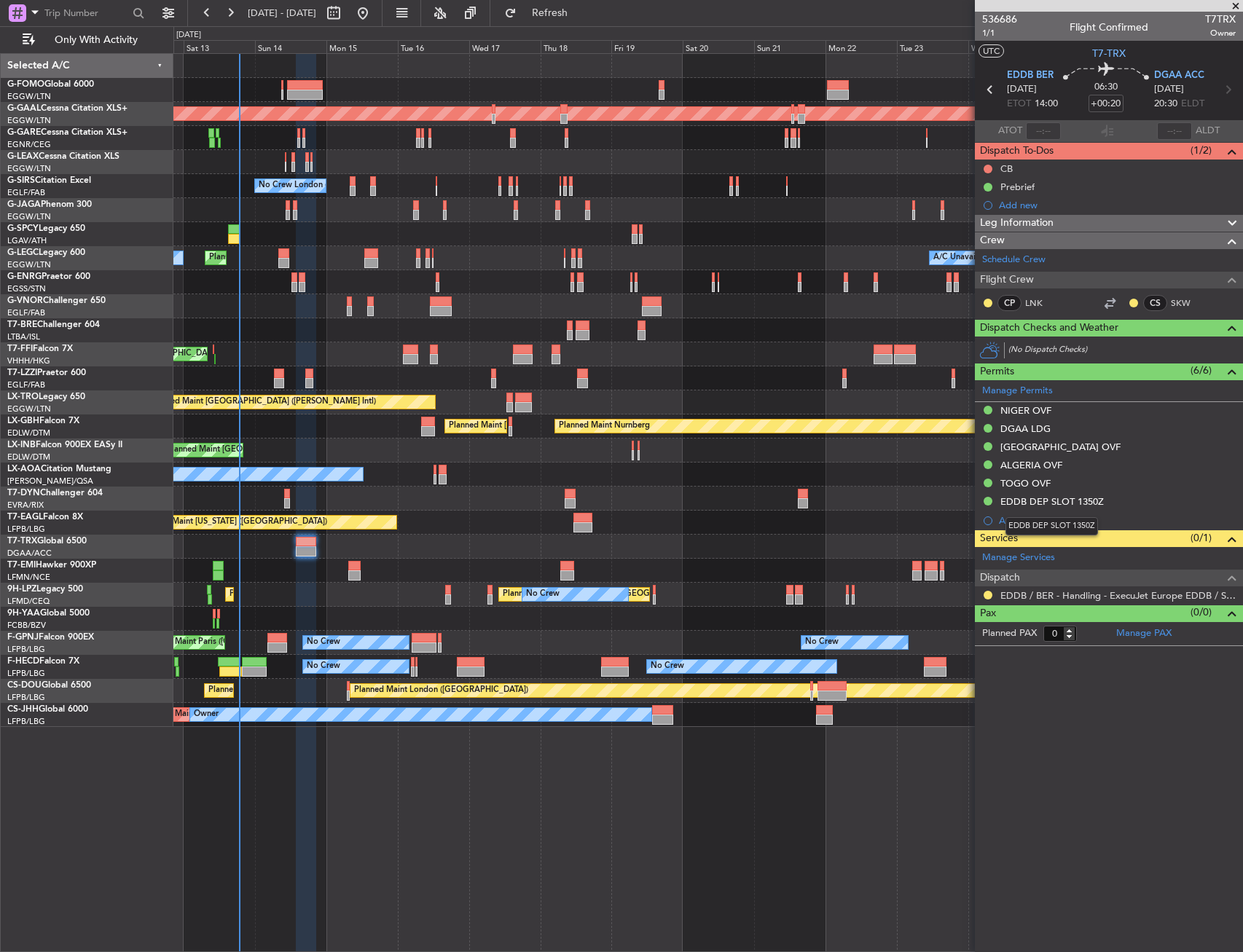
click at [1069, 499] on div "EDDB DEP SLOT 1350Z" at bounding box center [1051, 501] width 104 height 12
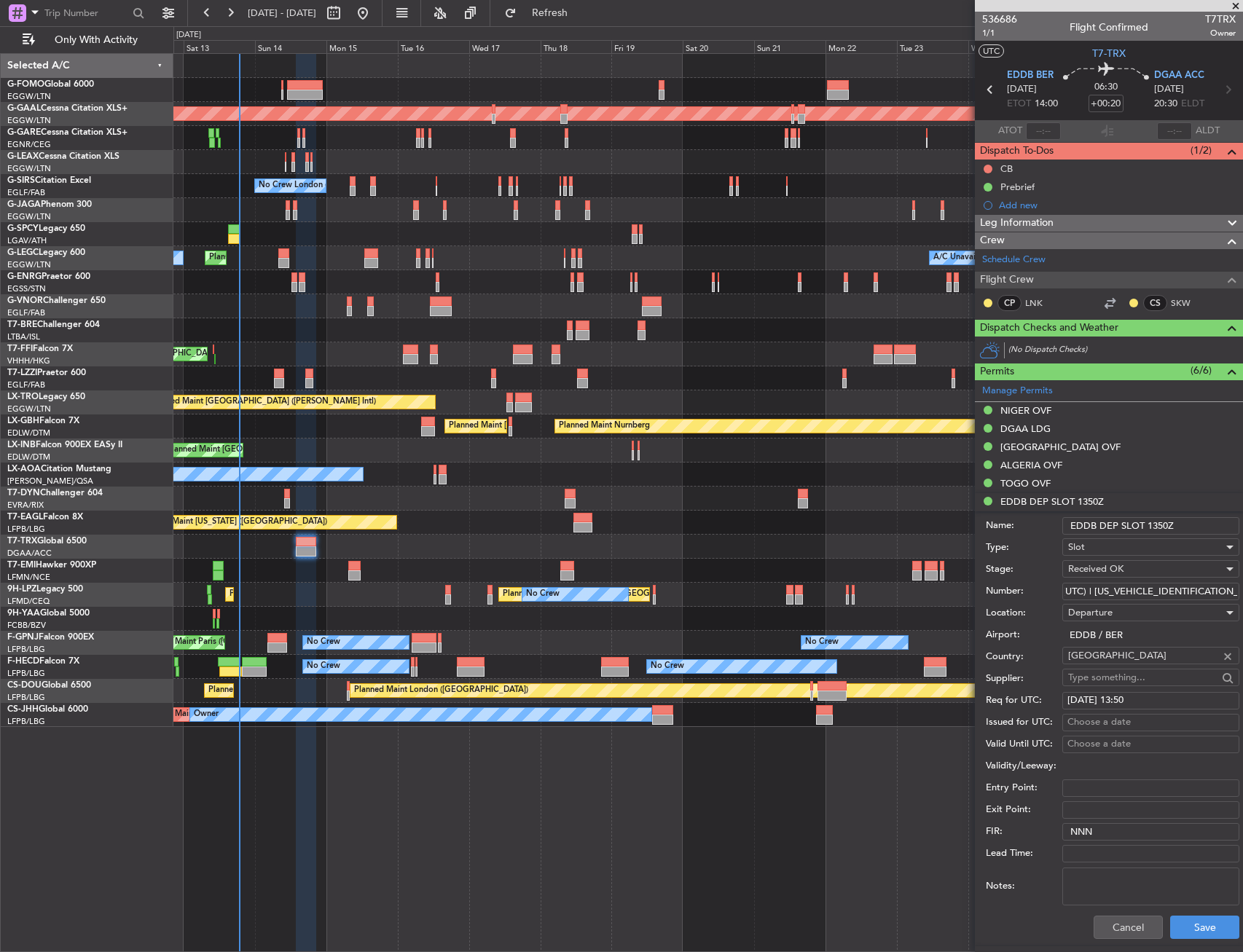
scroll to position [0, 51]
drag, startPoint x: 1125, startPoint y: 588, endPoint x: 1222, endPoint y: 590, distance: 97.0
click at [1222, 590] on input "14:00 (UTC) | [US_VEHICLE_IDENTIFICATION_NUMBER] (Confirmed)" at bounding box center [1150, 591] width 177 height 17
click at [1092, 588] on input "14:00 (UTC) | [US_VEHICLE_IDENTIFICATION_NUMBER] (Confirmed)" at bounding box center [1150, 591] width 177 height 17
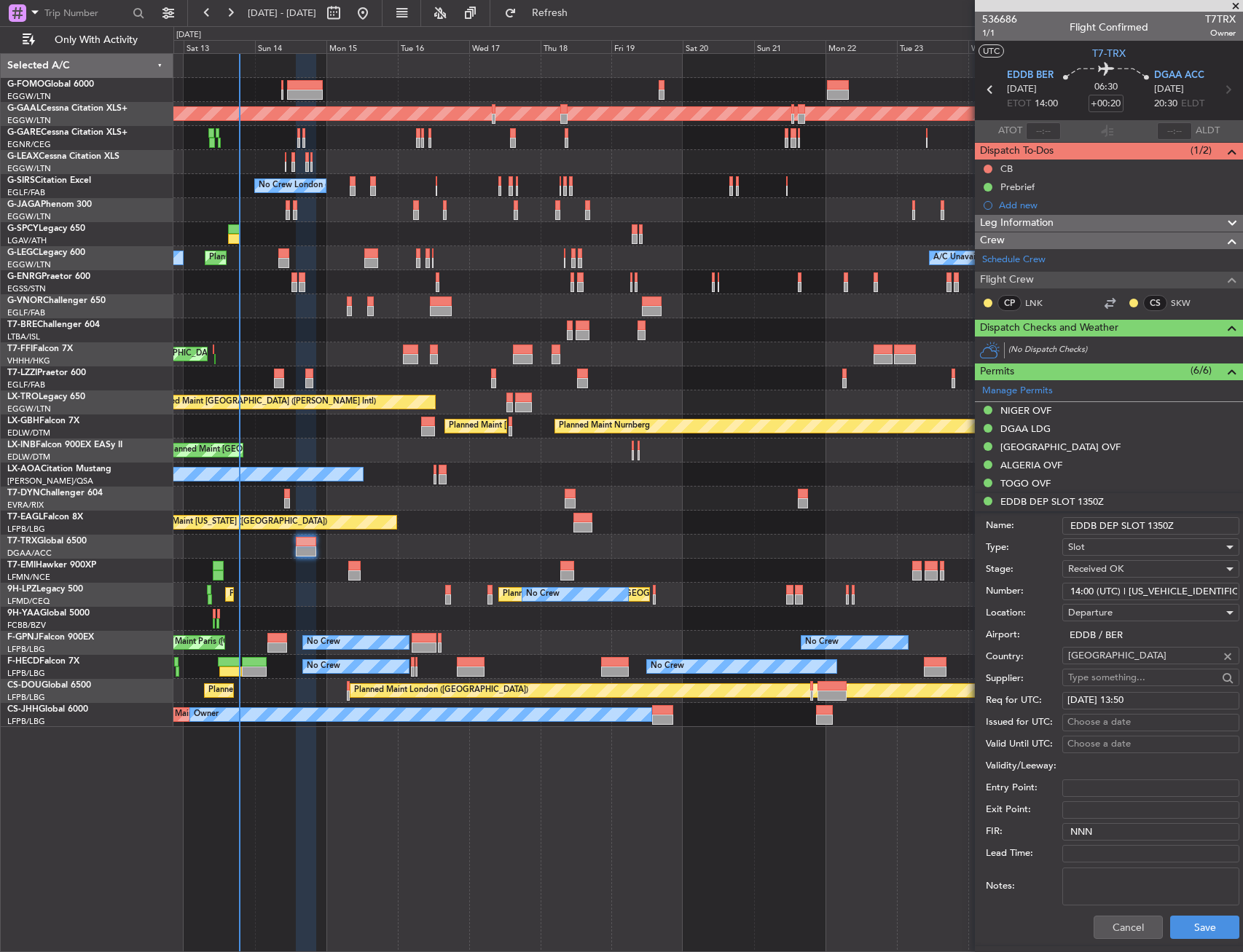
drag, startPoint x: 1084, startPoint y: 588, endPoint x: 1046, endPoint y: 595, distance: 38.6
click at [1046, 595] on div "Number: 14:00 (UTC) | [US_VEHICLE_IDENTIFICATION_NUMBER] (Confirmed)" at bounding box center [1112, 591] width 253 height 22
click at [1169, 587] on input "14:00 (UTC) | [US_VEHICLE_IDENTIFICATION_NUMBER] (Confirmed)" at bounding box center [1150, 591] width 177 height 17
click at [1135, 924] on button "Cancel" at bounding box center [1127, 926] width 69 height 23
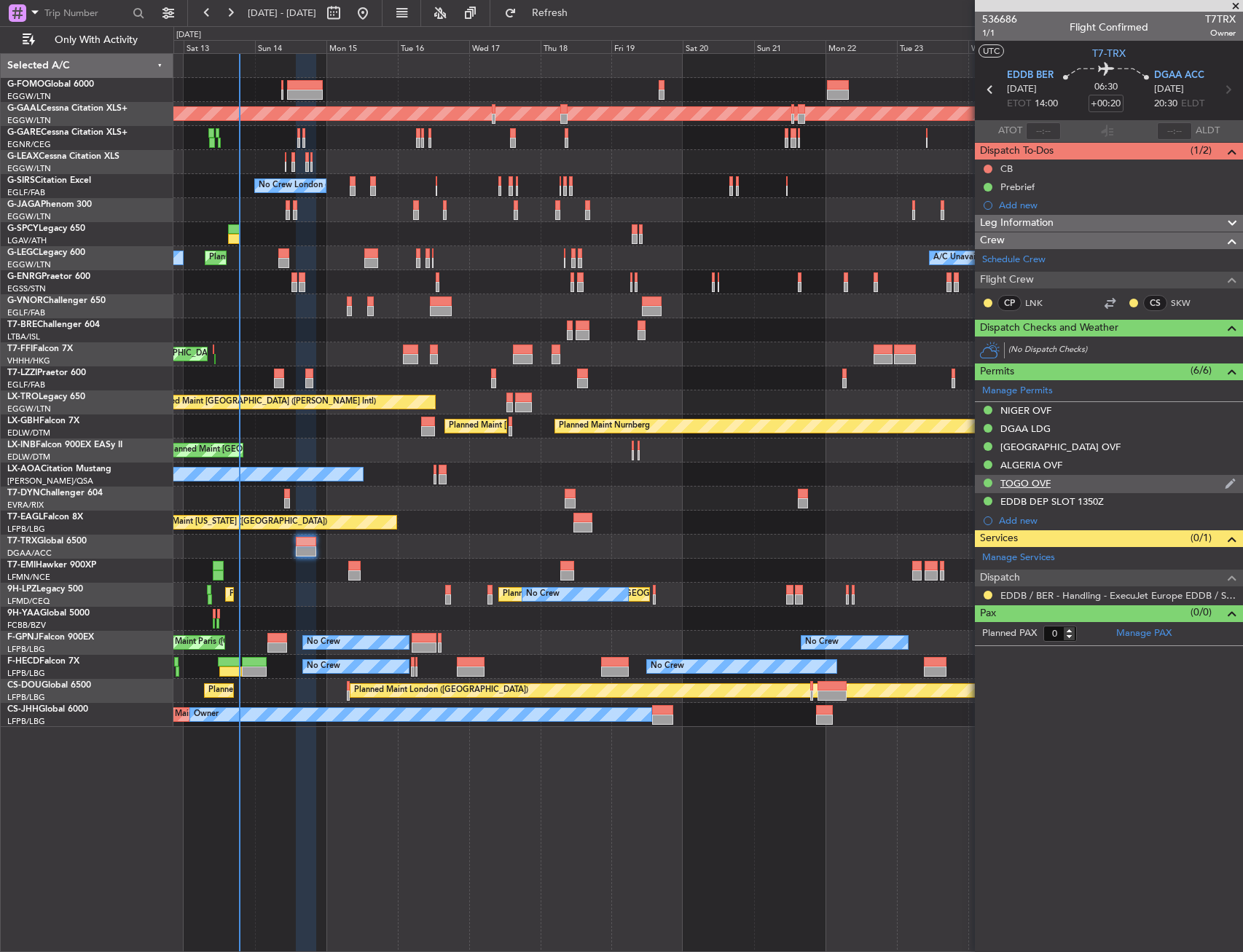
click at [1035, 485] on div "TOGO OVF" at bounding box center [1025, 483] width 50 height 12
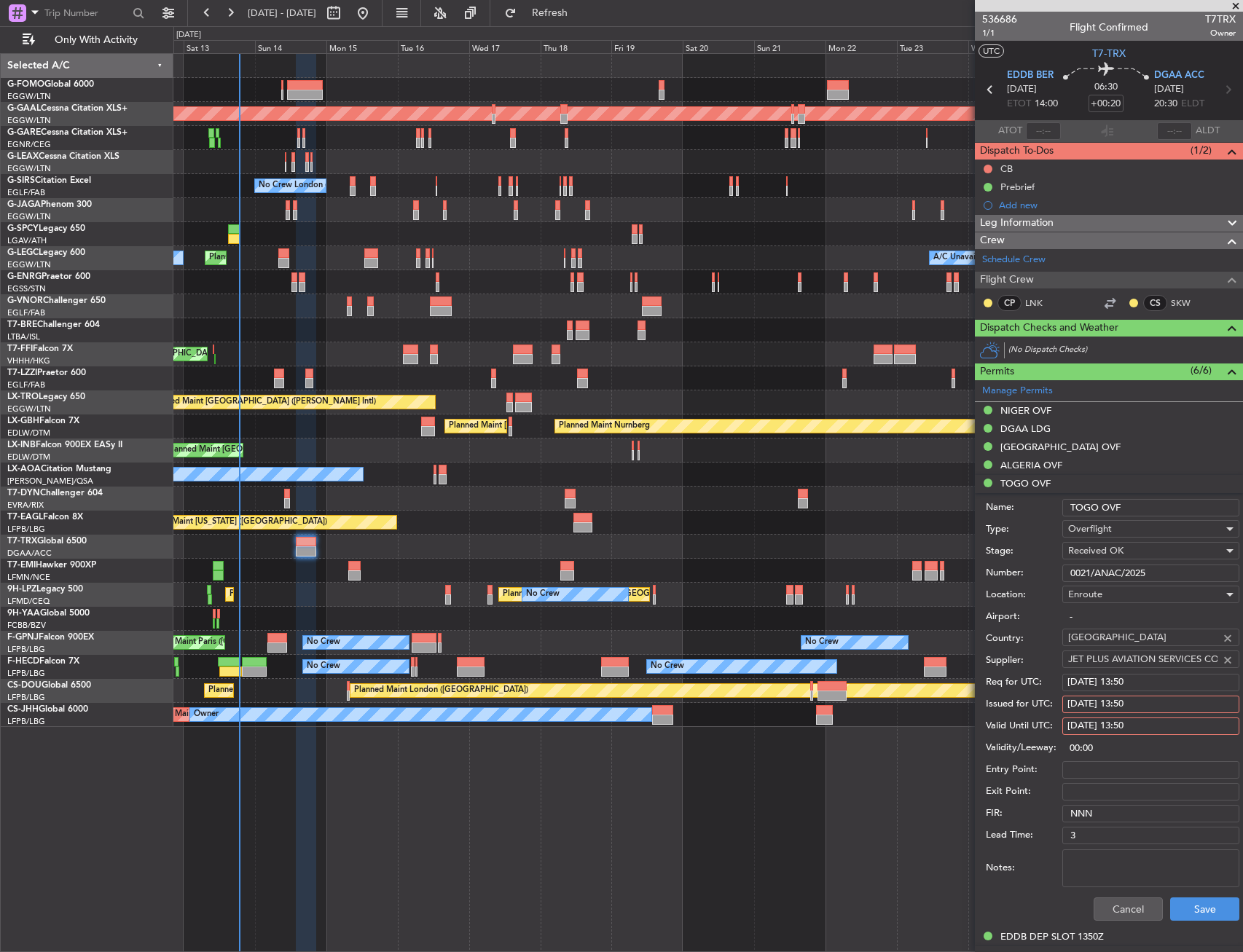
drag, startPoint x: 1147, startPoint y: 502, endPoint x: 1001, endPoint y: 513, distance: 146.4
click at [1001, 513] on div "Name: TOGO OVF" at bounding box center [1112, 508] width 253 height 22
click at [1160, 576] on input "0021/ANAC/2025" at bounding box center [1150, 573] width 177 height 17
click at [1040, 463] on div "ALGERIA OVF" at bounding box center [1030, 465] width 62 height 12
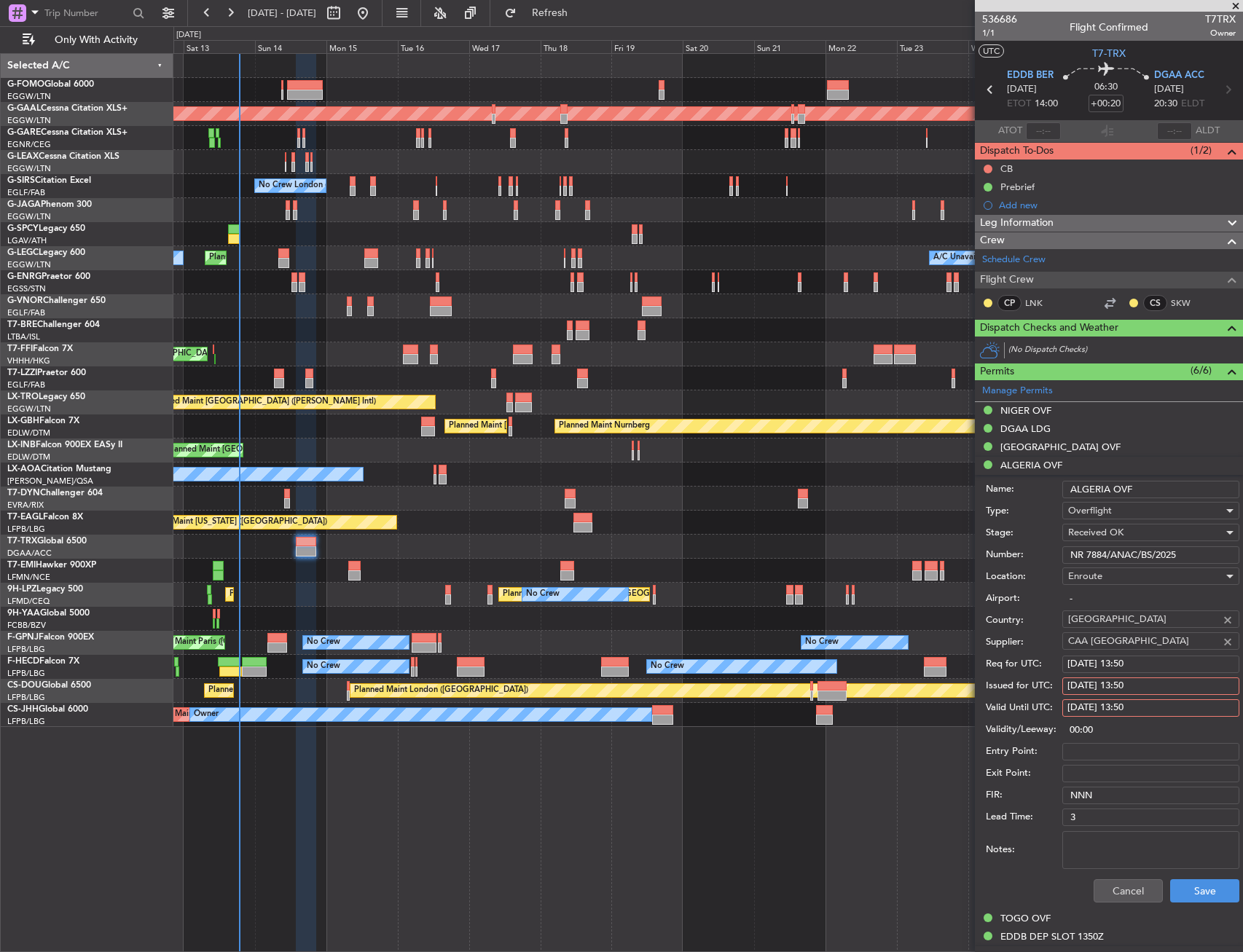
drag, startPoint x: 1155, startPoint y: 488, endPoint x: 995, endPoint y: 500, distance: 160.4
click at [995, 496] on div "Name: ALGERIA OVF" at bounding box center [1112, 489] width 253 height 22
drag, startPoint x: 1202, startPoint y: 554, endPoint x: 1052, endPoint y: 561, distance: 150.2
click at [1052, 561] on div "Number: NR 7884/ANAC/BS/2025" at bounding box center [1112, 555] width 253 height 22
click at [1105, 890] on button "Cancel" at bounding box center [1127, 890] width 69 height 23
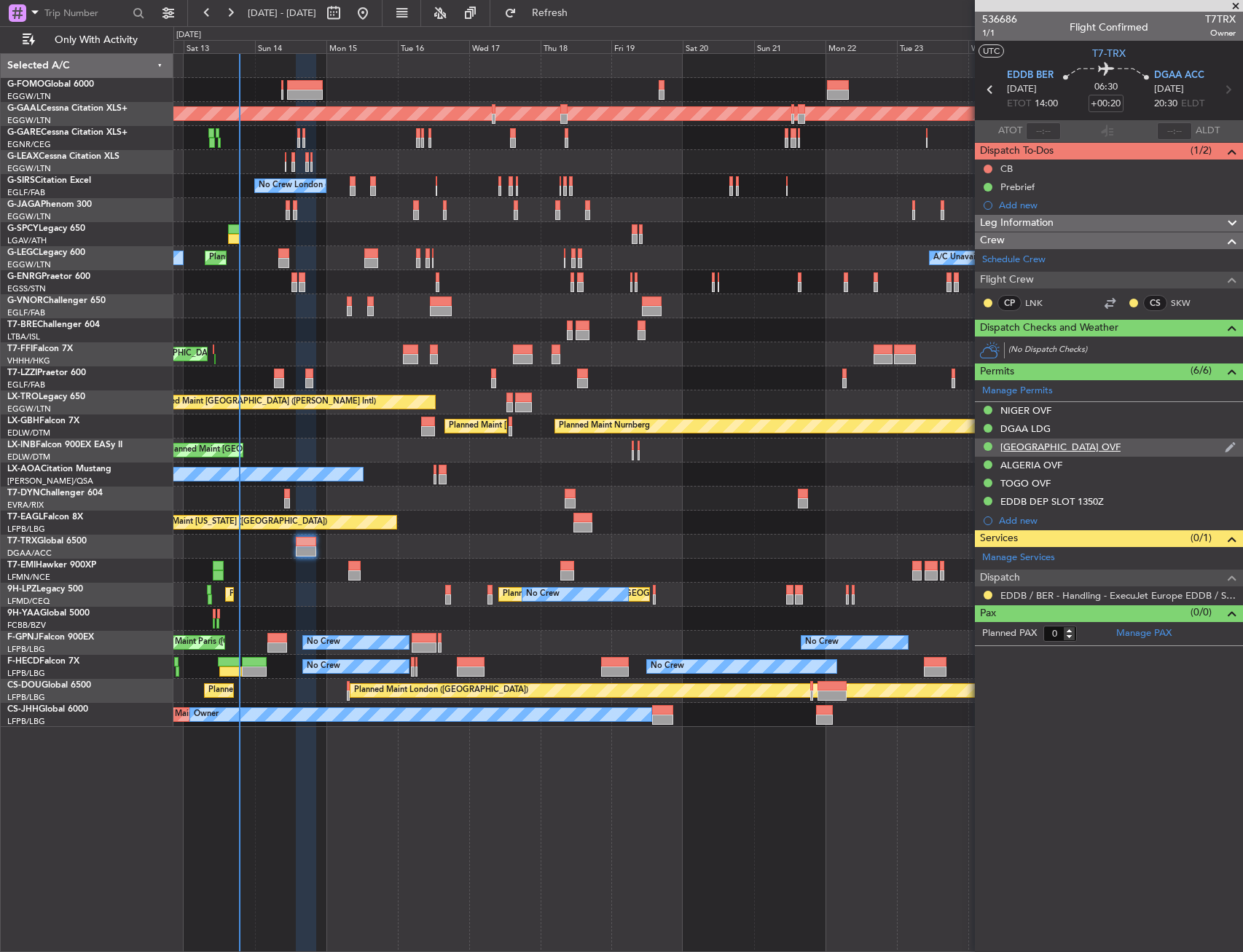
click at [1069, 449] on div "[GEOGRAPHIC_DATA] OVF" at bounding box center [1059, 446] width 120 height 12
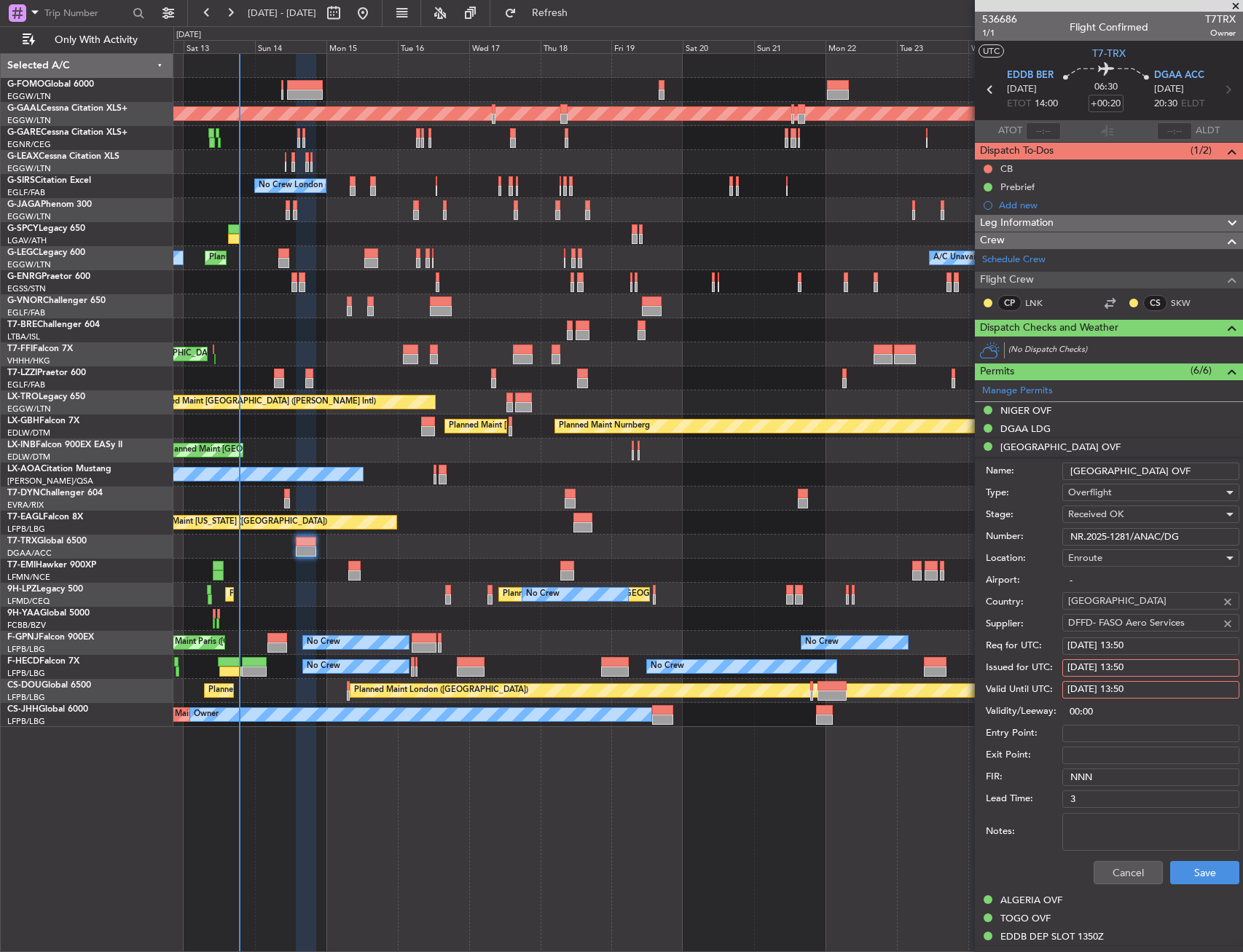
drag, startPoint x: 1092, startPoint y: 480, endPoint x: 1013, endPoint y: 481, distance: 79.0
click at [1013, 481] on div "Name: [GEOGRAPHIC_DATA] OVF" at bounding box center [1112, 471] width 253 height 22
drag, startPoint x: 1204, startPoint y: 534, endPoint x: 1042, endPoint y: 546, distance: 162.4
click at [1013, 545] on div "Number: NR.2025-1281/ANAC/DG" at bounding box center [1112, 537] width 253 height 22
drag, startPoint x: 1110, startPoint y: 869, endPoint x: 1095, endPoint y: 868, distance: 15.0
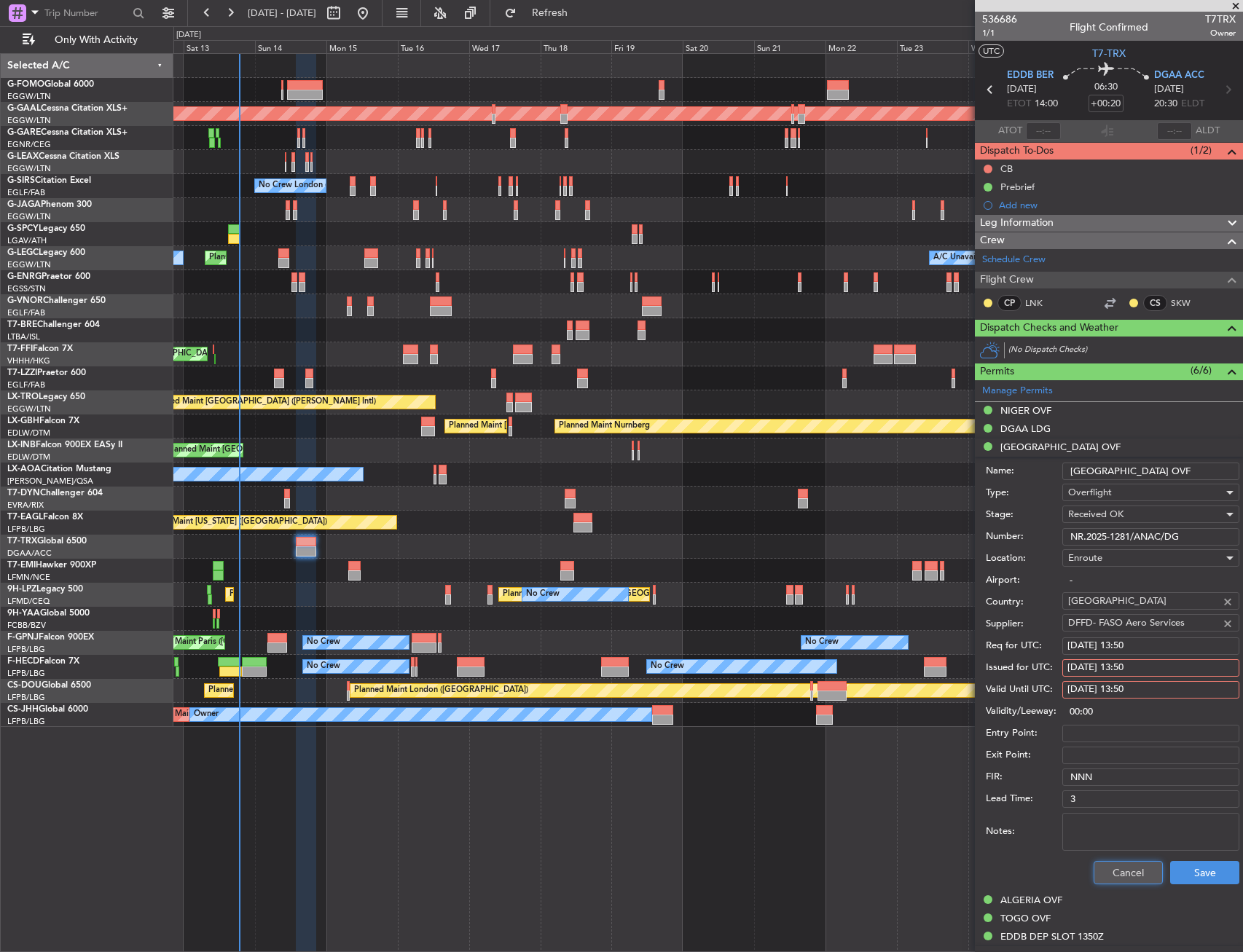
click at [1110, 869] on button "Cancel" at bounding box center [1127, 872] width 69 height 23
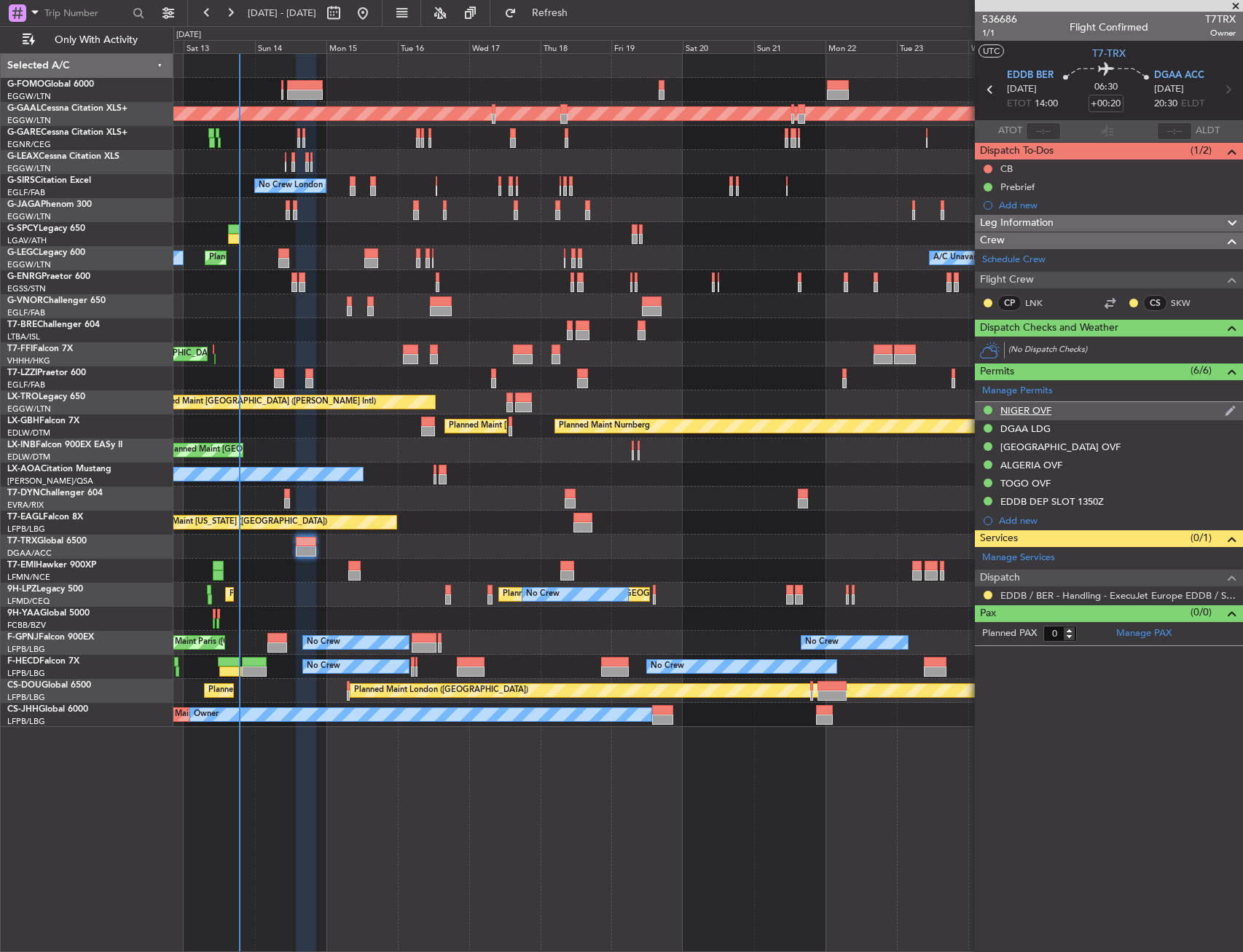
click at [1049, 409] on div "NIGER OVF" at bounding box center [1025, 409] width 51 height 12
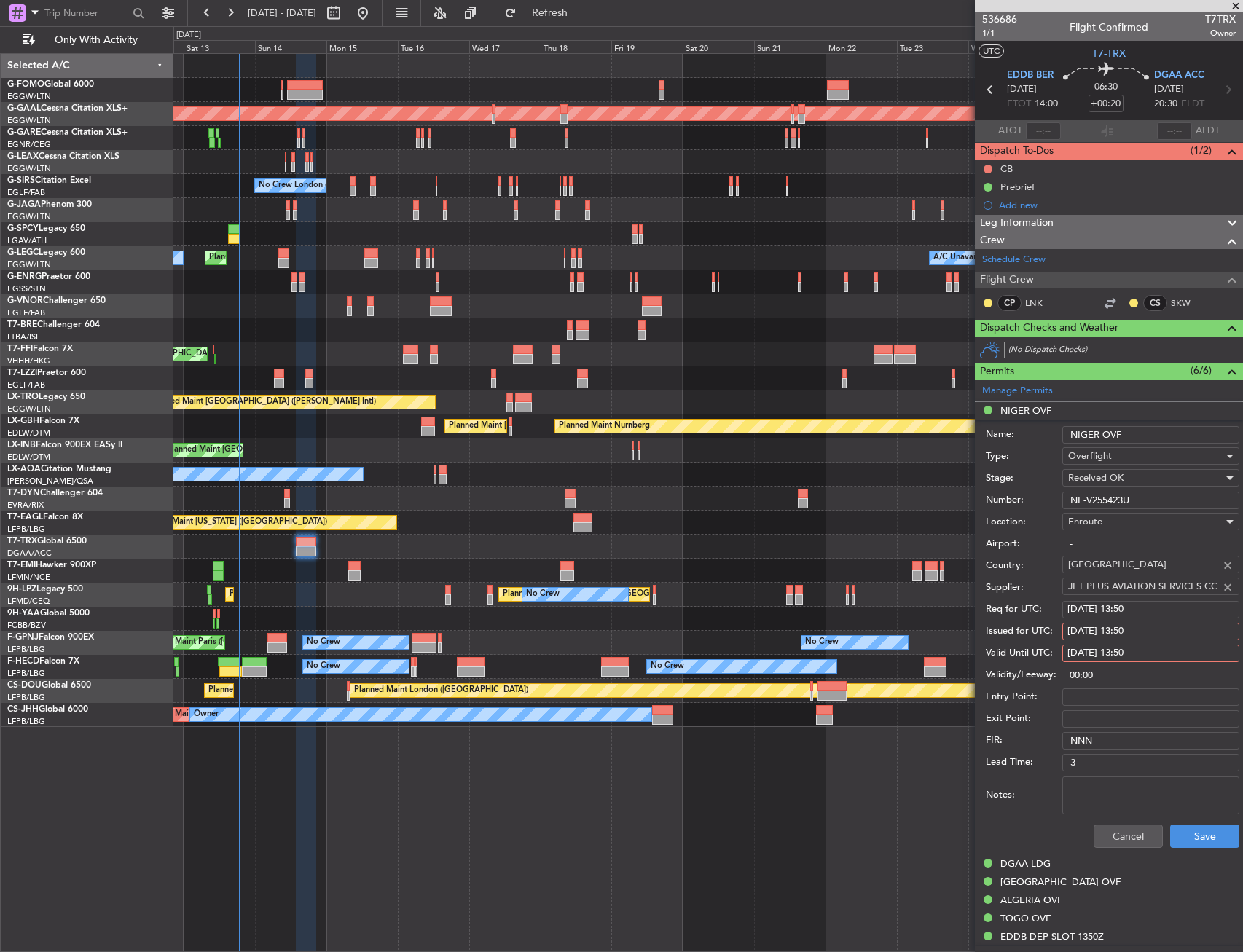
drag, startPoint x: 1192, startPoint y: 439, endPoint x: 961, endPoint y: 446, distance: 231.1
click at [1022, 444] on div "Name: NIGER OVF" at bounding box center [1112, 435] width 253 height 22
drag, startPoint x: 1141, startPoint y: 504, endPoint x: 986, endPoint y: 517, distance: 155.5
click at [986, 517] on form "Name: NIGER OVF Type: Overflight Stage: Received OK Number: NE-V255423U Locatio…" at bounding box center [1109, 638] width 268 height 435
type input "C"
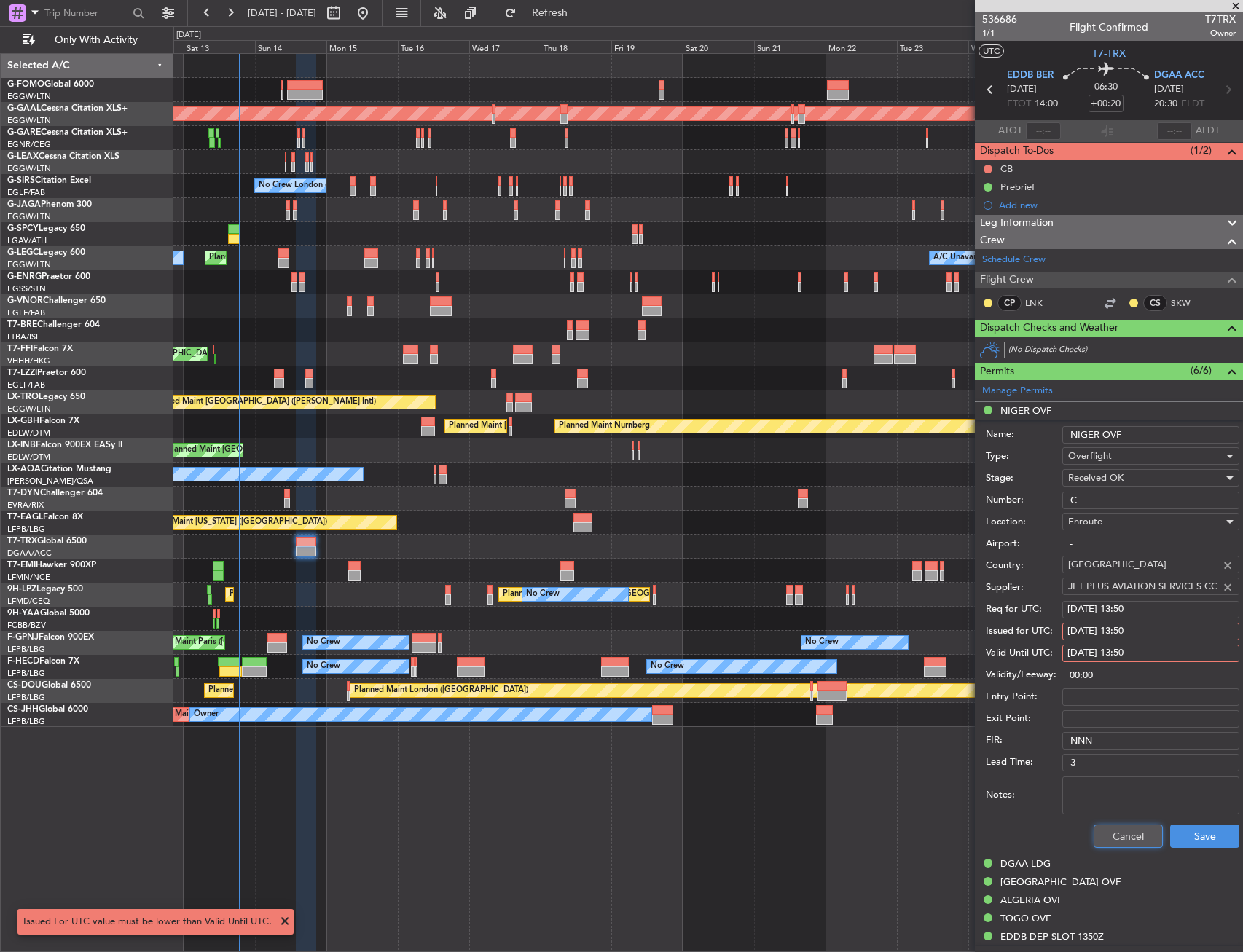
drag, startPoint x: 1132, startPoint y: 833, endPoint x: 1123, endPoint y: 774, distance: 59.7
click at [1132, 833] on button "Cancel" at bounding box center [1127, 835] width 69 height 23
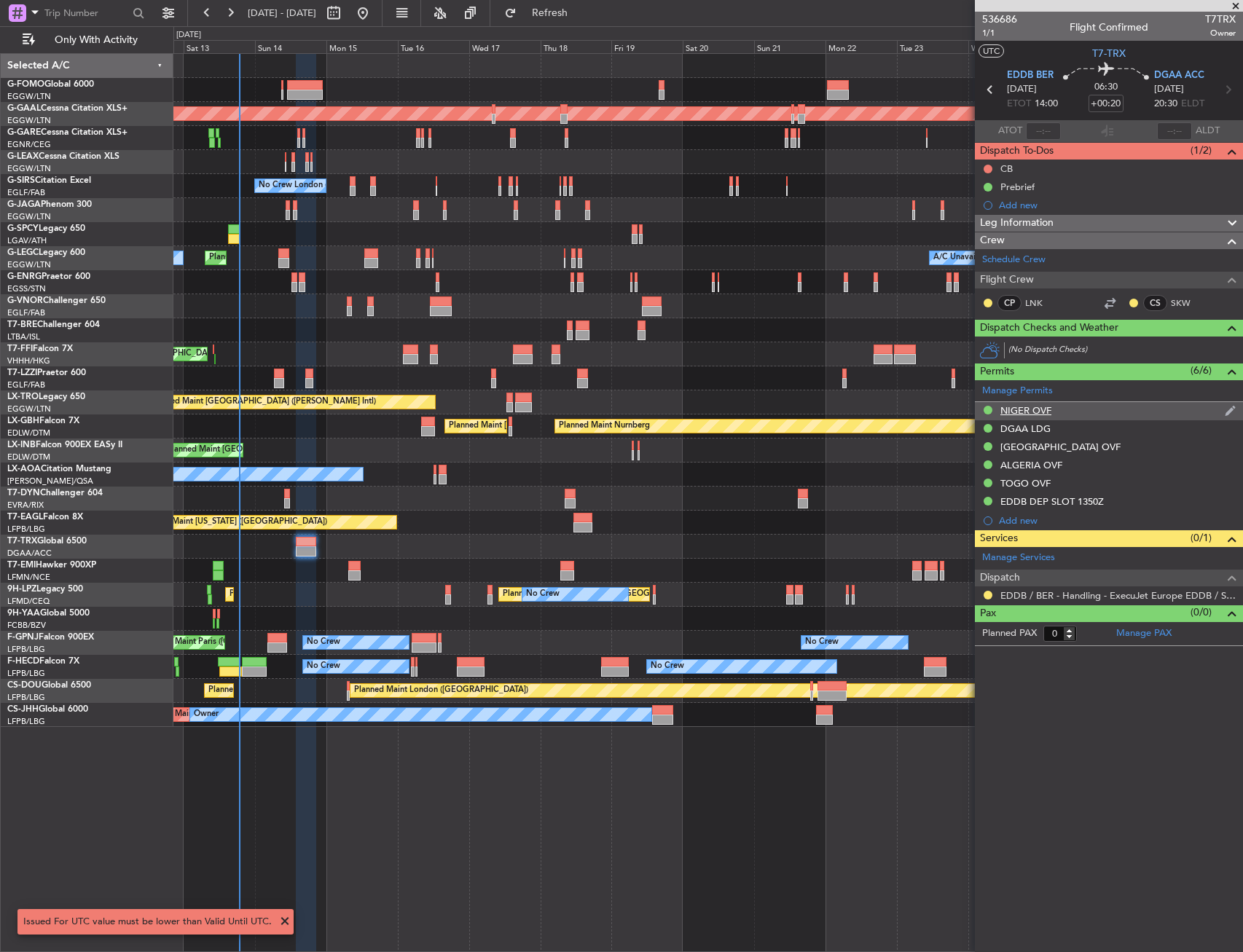
click at [1059, 409] on div "NIGER OVF" at bounding box center [1109, 411] width 268 height 18
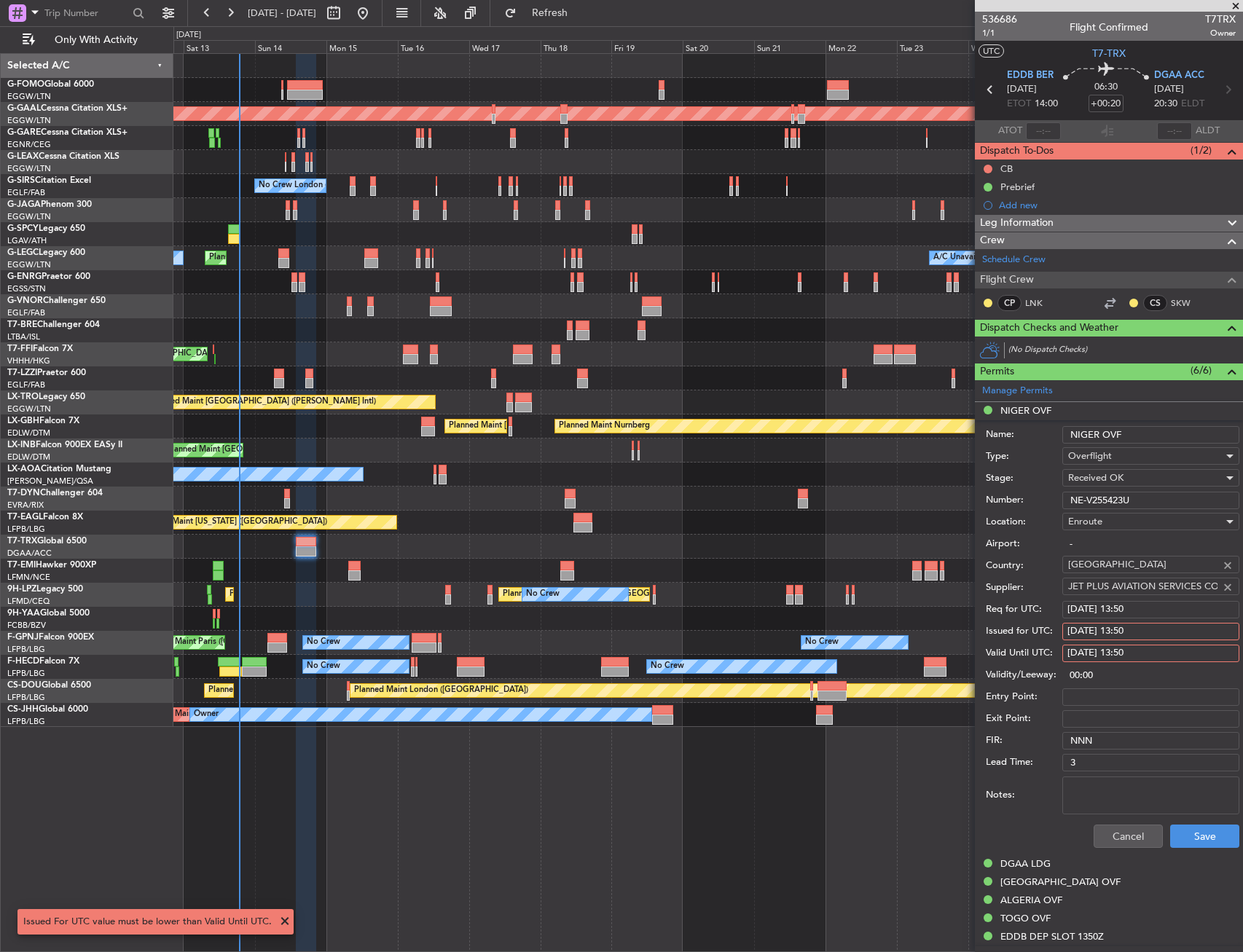
drag, startPoint x: 1151, startPoint y: 492, endPoint x: 1013, endPoint y: 501, distance: 138.3
click at [1013, 501] on div "Number: NE-V255423U" at bounding box center [1112, 500] width 253 height 22
click at [1054, 866] on div "DGAA LDG" at bounding box center [1109, 864] width 268 height 18
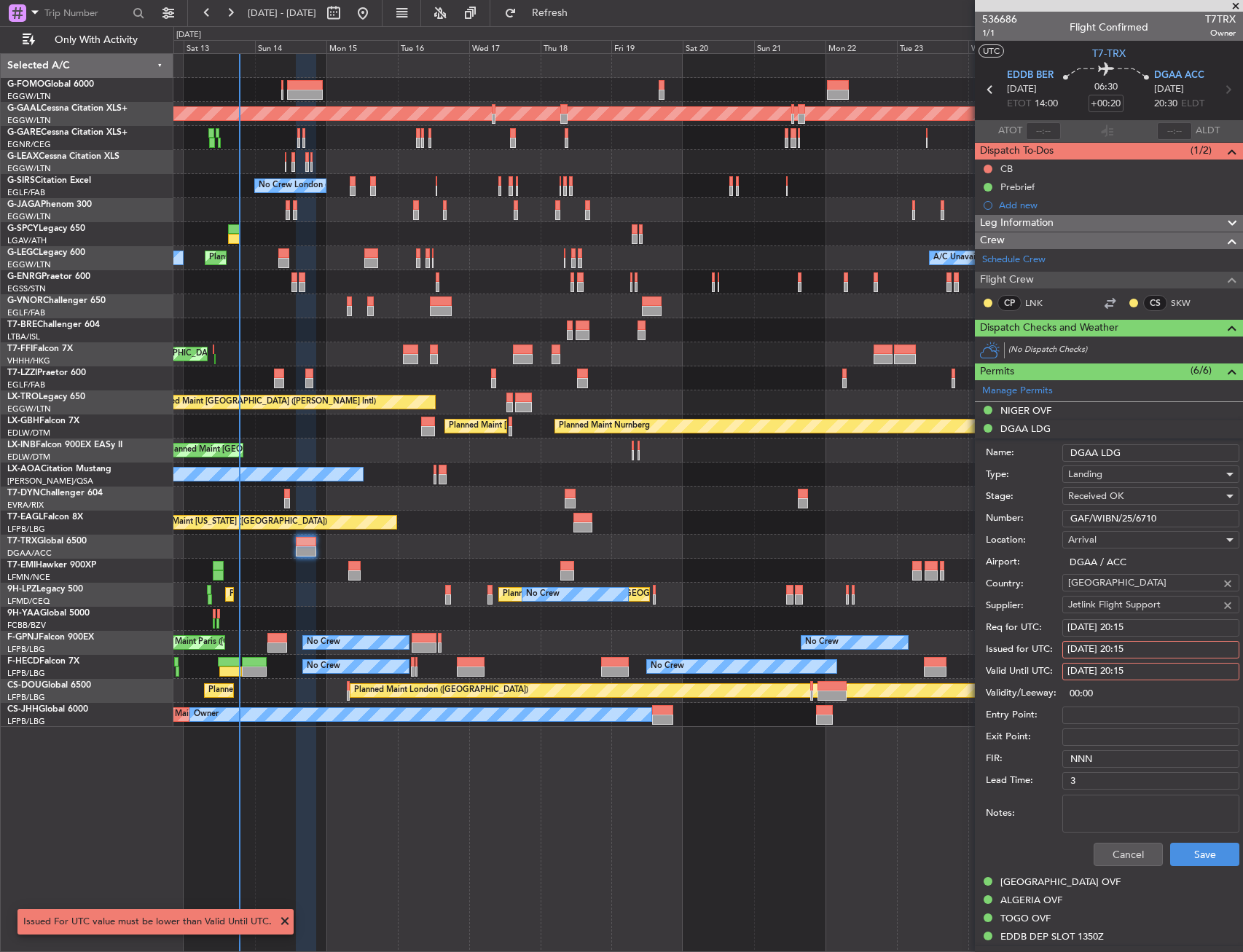
drag, startPoint x: 1142, startPoint y: 458, endPoint x: 968, endPoint y: 477, distance: 175.0
click at [967, 466] on fb-app "[DATE] - [DATE] Refresh Quick Links Only With Activity Planned Maint [GEOGRAPHI…" at bounding box center [622, 481] width 1243 height 941
drag, startPoint x: 1185, startPoint y: 527, endPoint x: 1029, endPoint y: 529, distance: 156.0
click at [1029, 529] on form "Name: DGAA LDG Type: Landing Stage: Received OK Number: GAF/WIBN/25/6710 Locati…" at bounding box center [1109, 656] width 268 height 435
click at [1204, 517] on input "GAF/WIBN/25/6710" at bounding box center [1150, 518] width 177 height 17
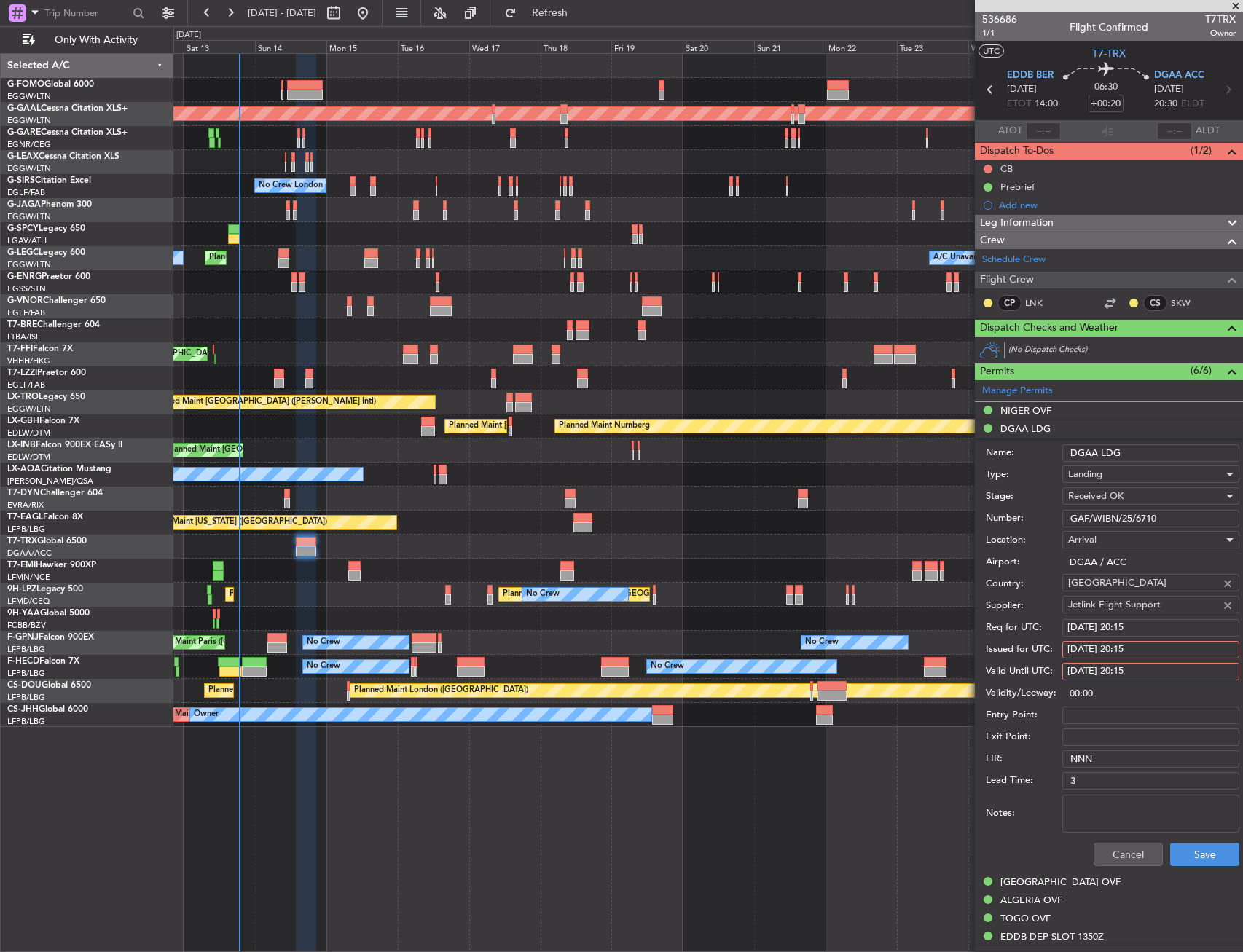
drag, startPoint x: 1052, startPoint y: 527, endPoint x: 996, endPoint y: 531, distance: 56.1
click at [996, 531] on form "Name: DGAA LDG Type: Landing Stage: Received OK Number: GAF/WIBN/25/6710 Locati…" at bounding box center [1109, 656] width 268 height 435
drag, startPoint x: 1051, startPoint y: 223, endPoint x: 1052, endPoint y: 234, distance: 11.0
click at [1051, 223] on span "Leg Information" at bounding box center [1016, 223] width 73 height 17
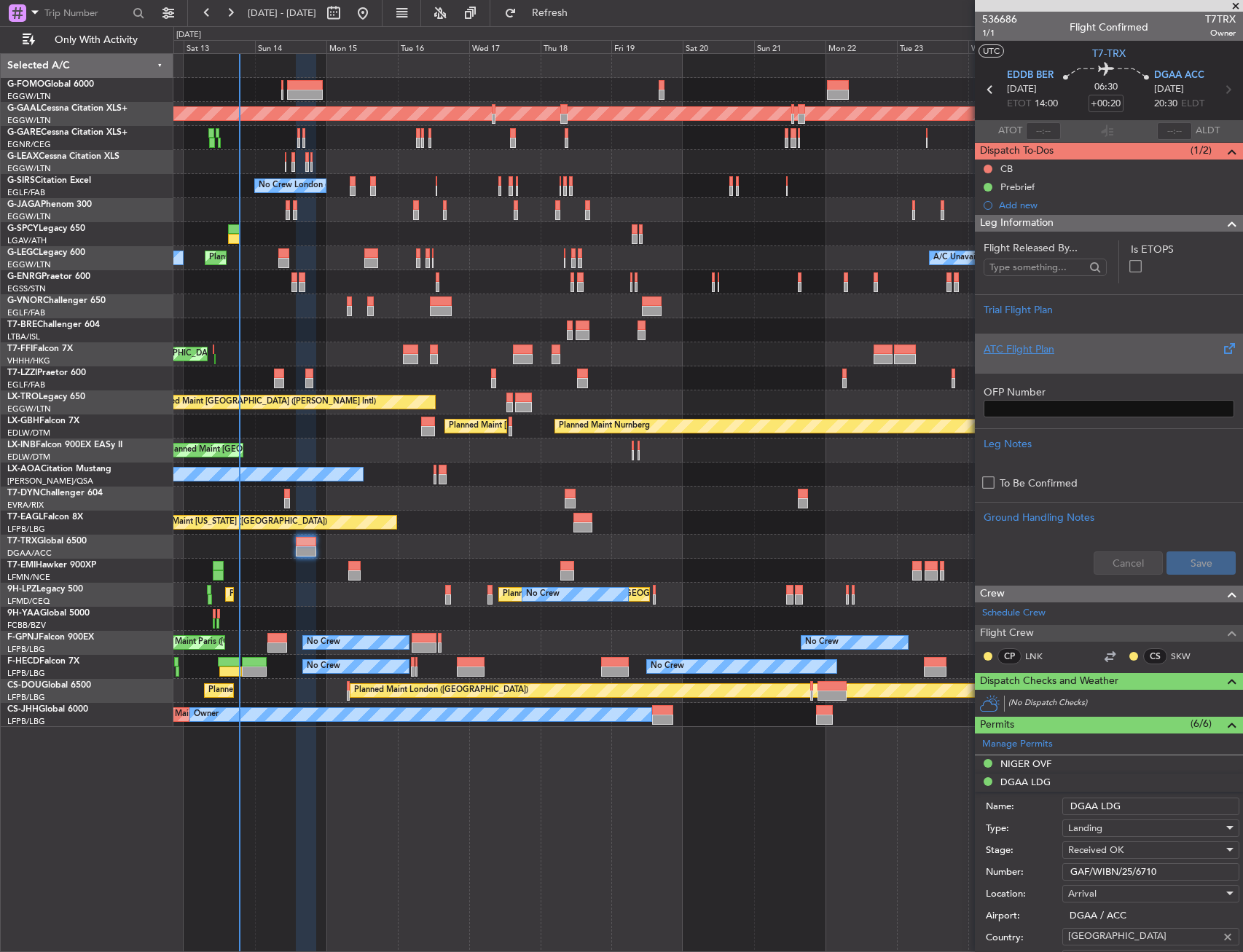
click at [1065, 366] on div "ATC Flight Plan" at bounding box center [1109, 353] width 268 height 39
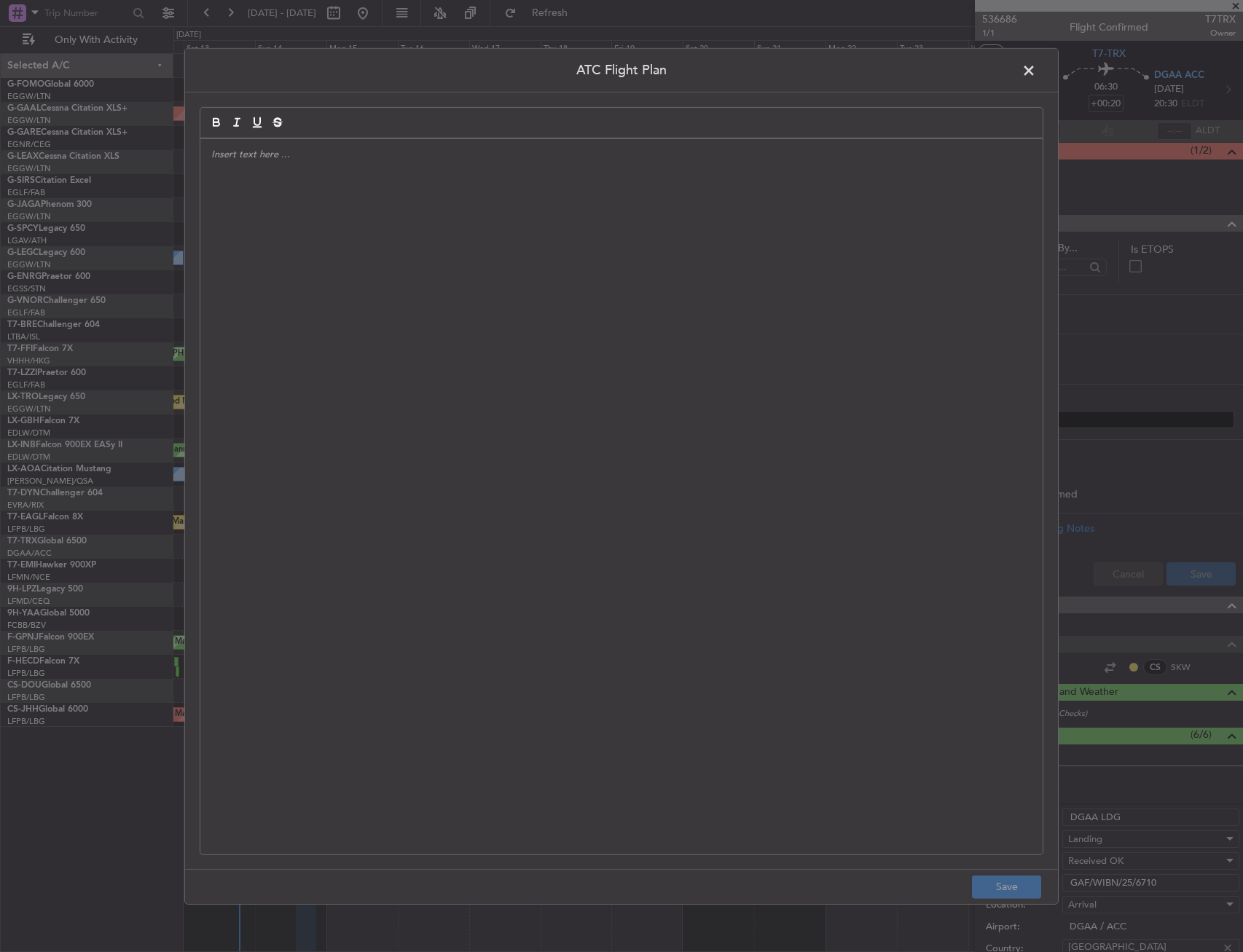
drag, startPoint x: 902, startPoint y: 383, endPoint x: 895, endPoint y: 386, distance: 7.6
click at [901, 383] on div at bounding box center [621, 496] width 842 height 715
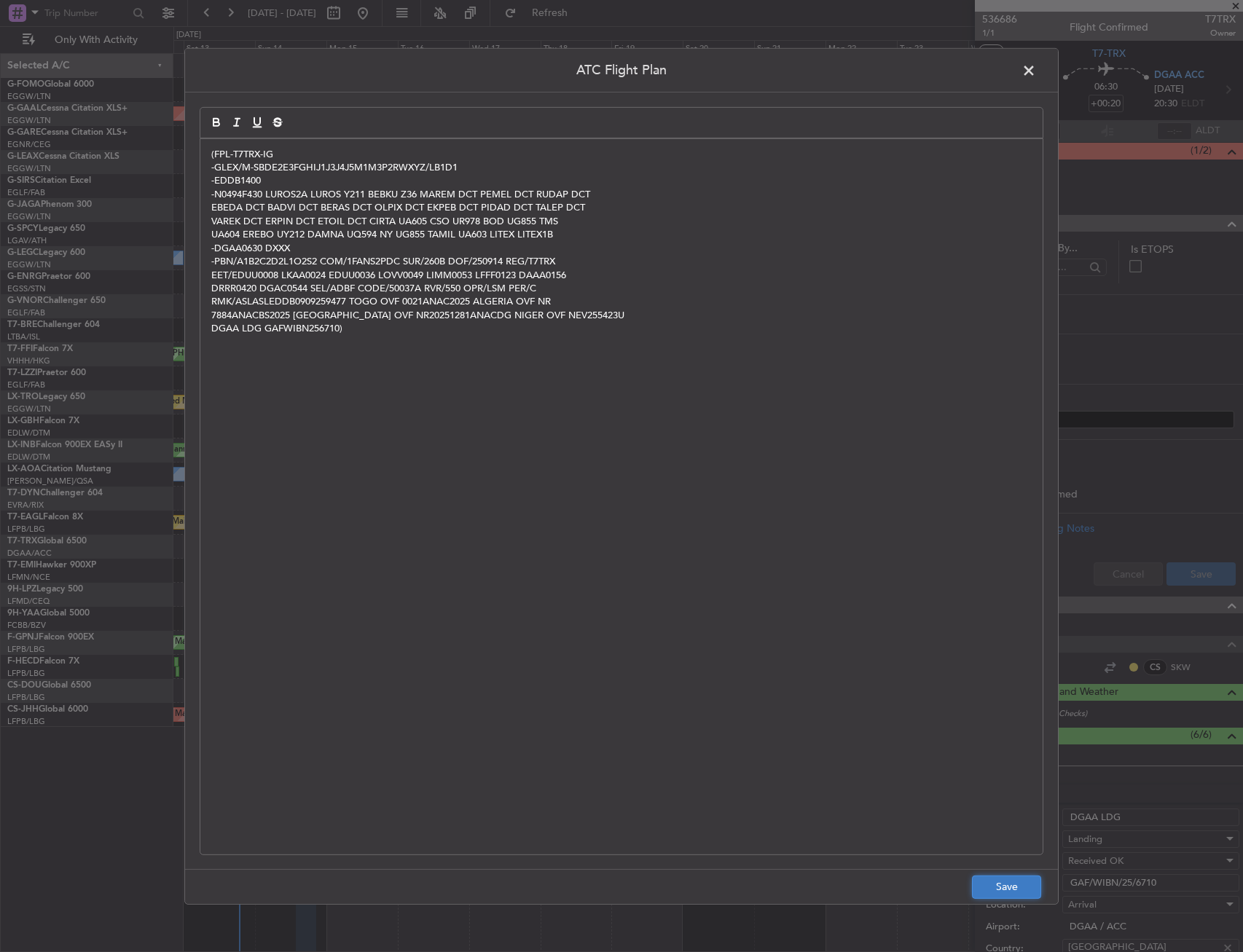
click at [1008, 894] on button "Save" at bounding box center [1005, 887] width 69 height 23
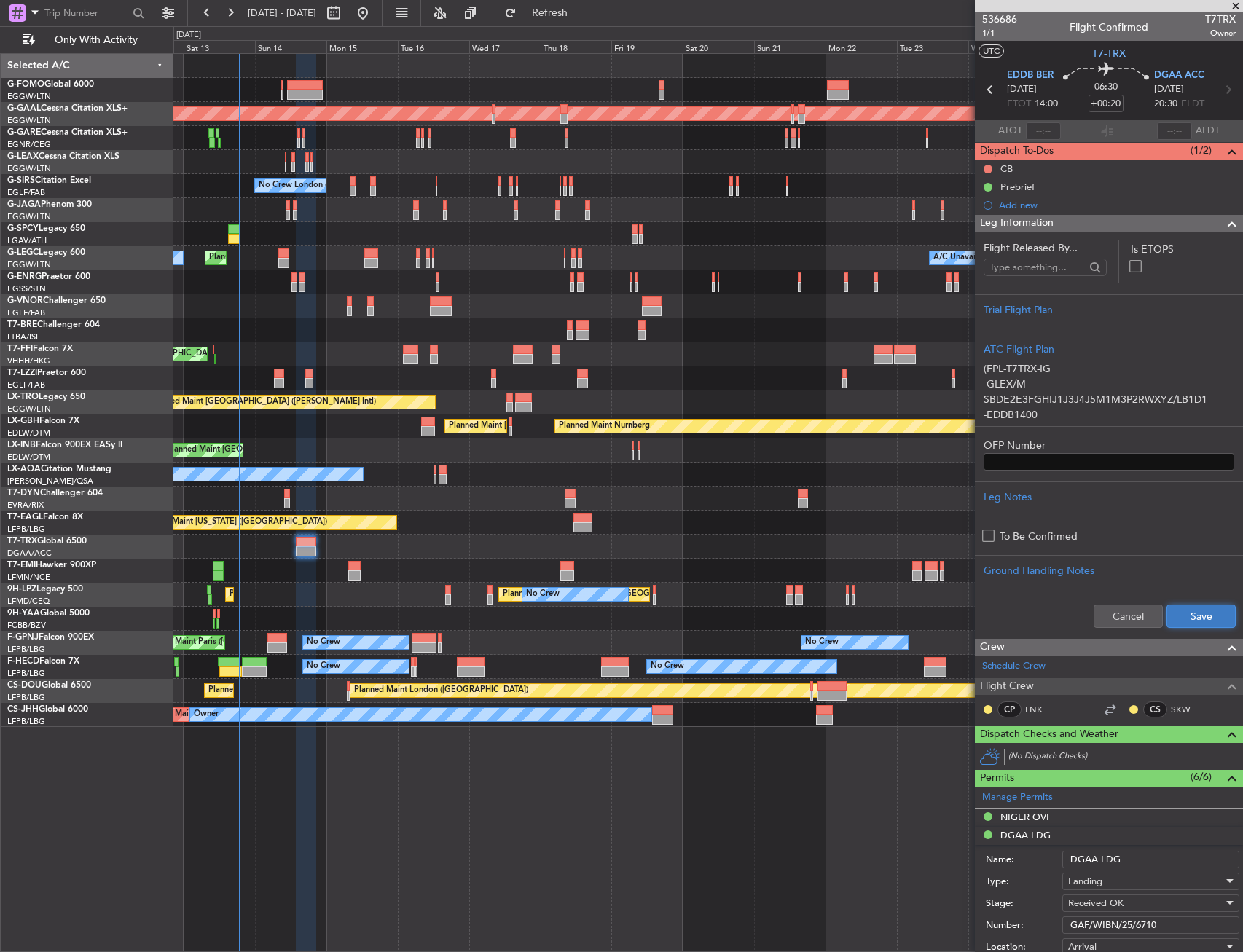
click at [1193, 624] on button "Save" at bounding box center [1200, 616] width 69 height 23
click at [1109, 221] on div "Leg Information" at bounding box center [1109, 223] width 268 height 17
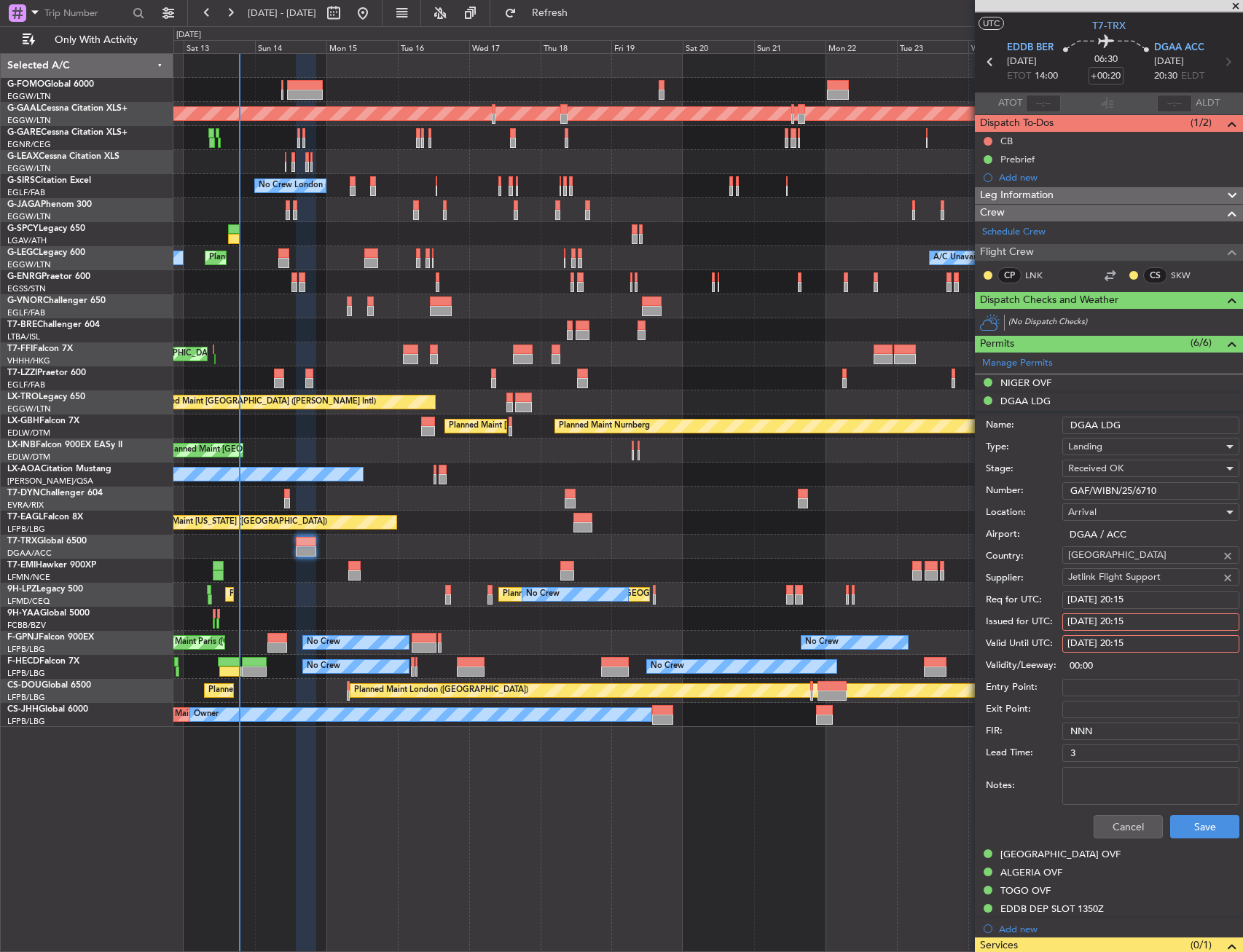
scroll to position [73, 0]
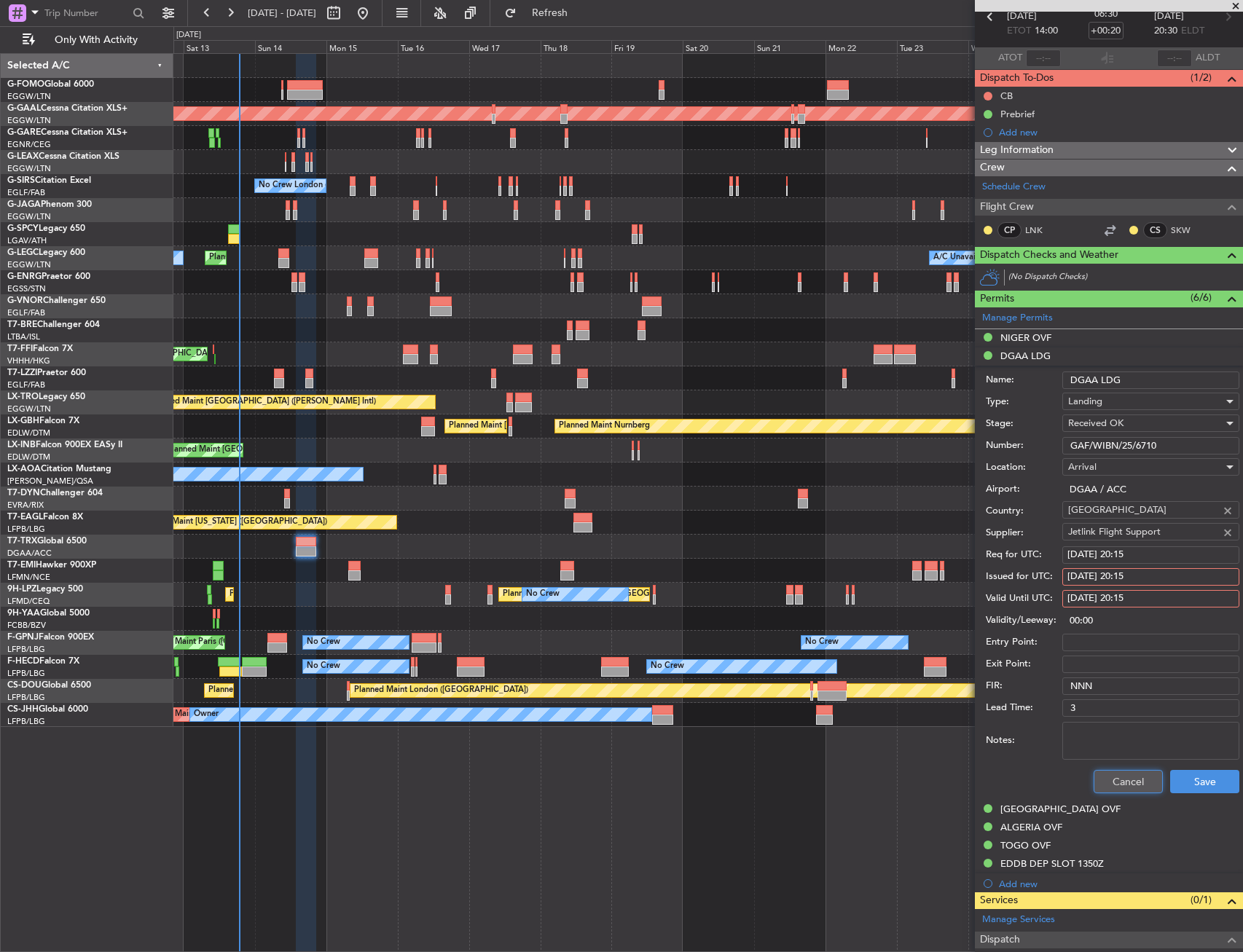
drag, startPoint x: 1137, startPoint y: 778, endPoint x: 1114, endPoint y: 769, distance: 24.7
click at [1137, 778] on button "Cancel" at bounding box center [1127, 781] width 69 height 23
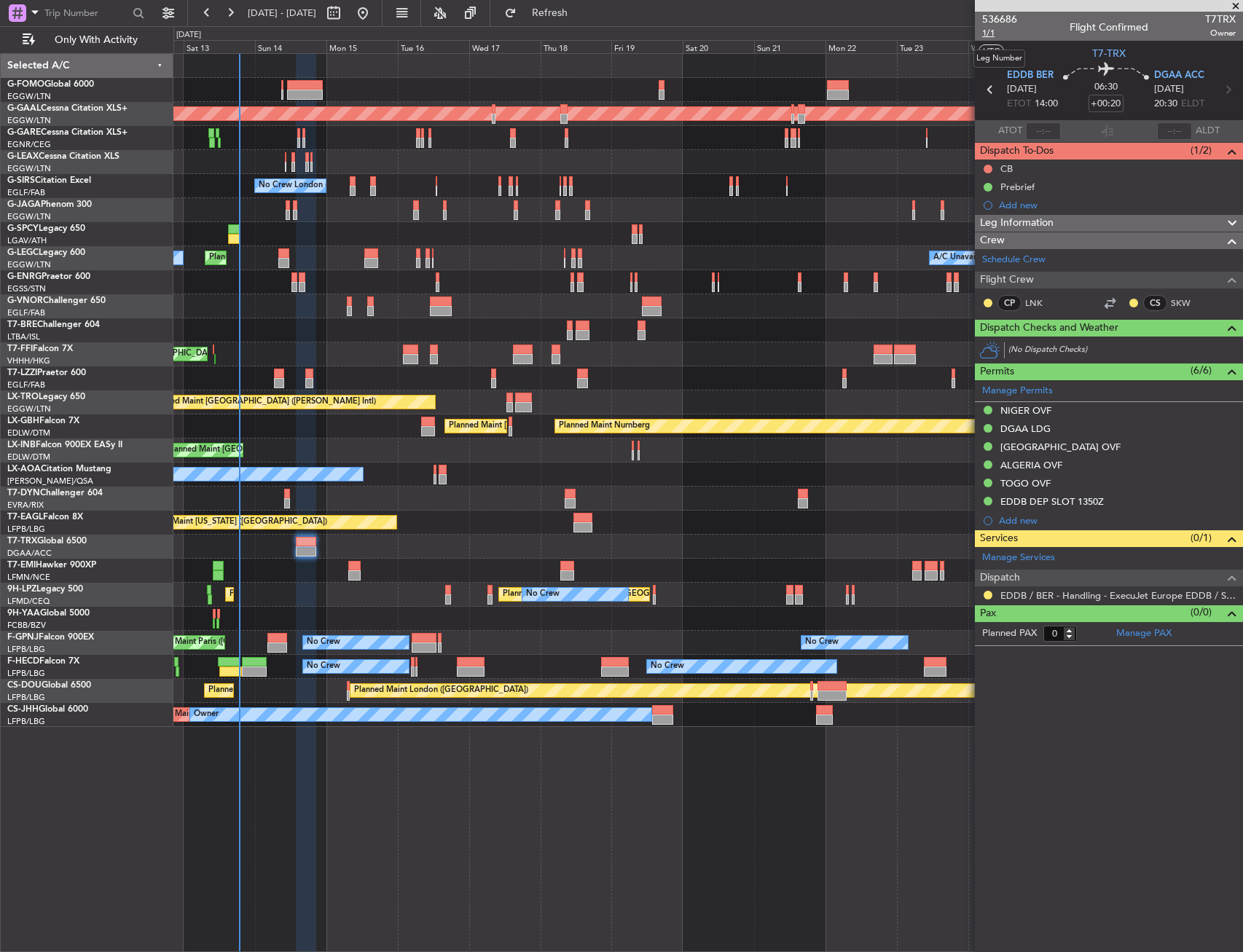
click at [993, 32] on span "1/1" at bounding box center [999, 32] width 35 height 12
drag, startPoint x: 989, startPoint y: 161, endPoint x: 992, endPoint y: 170, distance: 9.5
click at [989, 161] on div "CB" at bounding box center [1109, 169] width 268 height 18
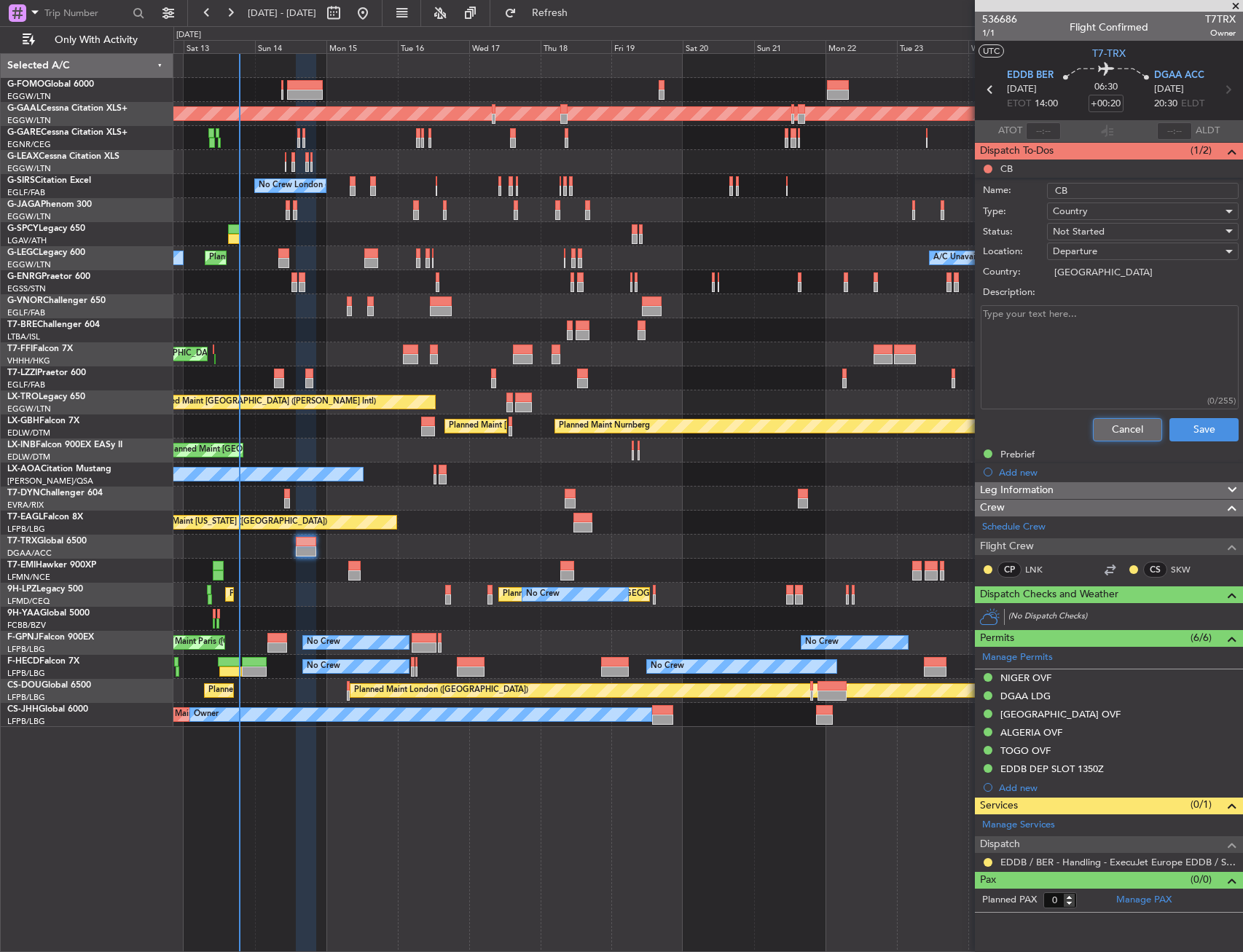
click at [1143, 429] on button "Cancel" at bounding box center [1126, 429] width 69 height 23
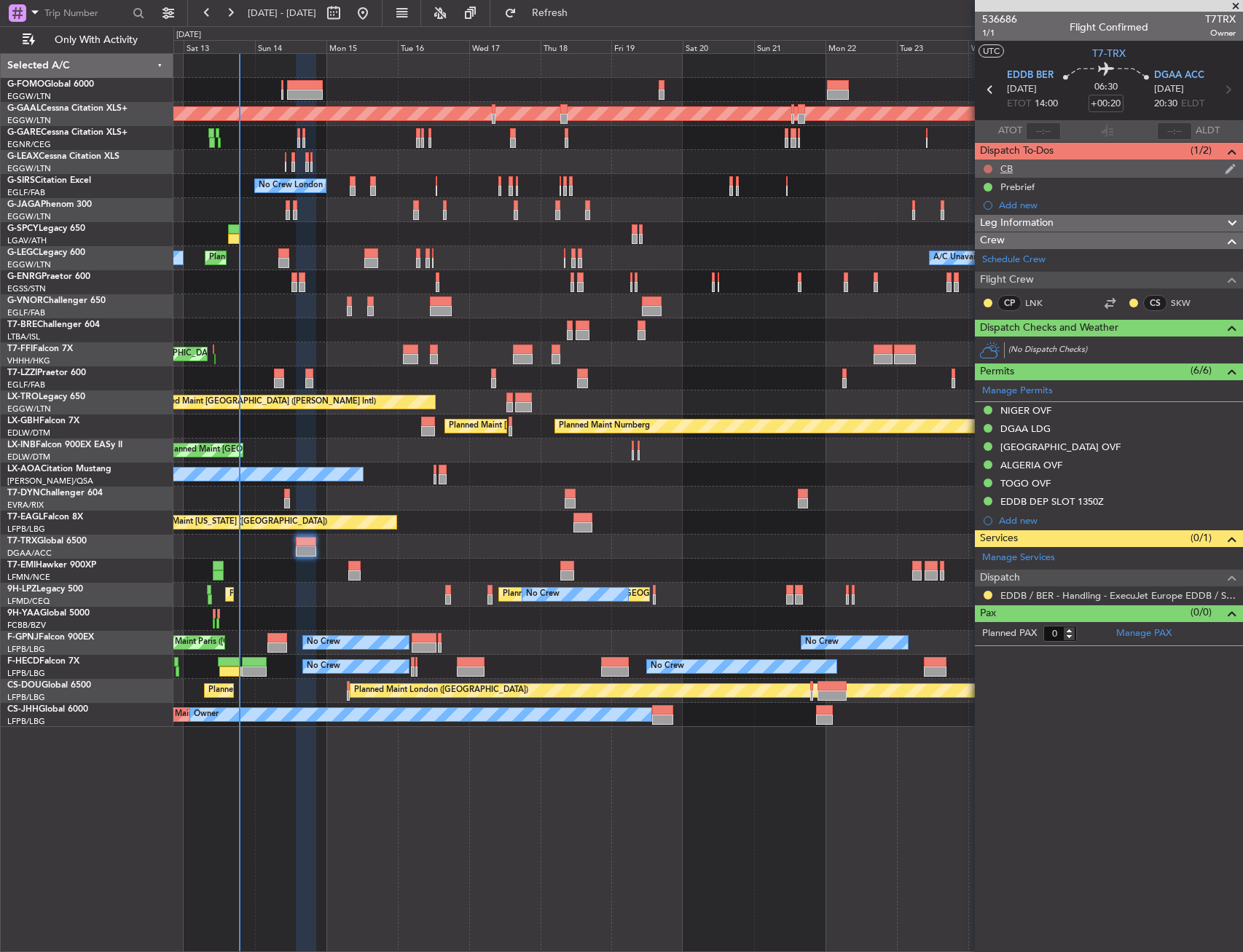
click at [989, 167] on button at bounding box center [988, 169] width 9 height 9
click at [987, 233] on span "Completed" at bounding box center [994, 233] width 48 height 15
click at [1083, 223] on div "Leg Information" at bounding box center [1109, 223] width 268 height 17
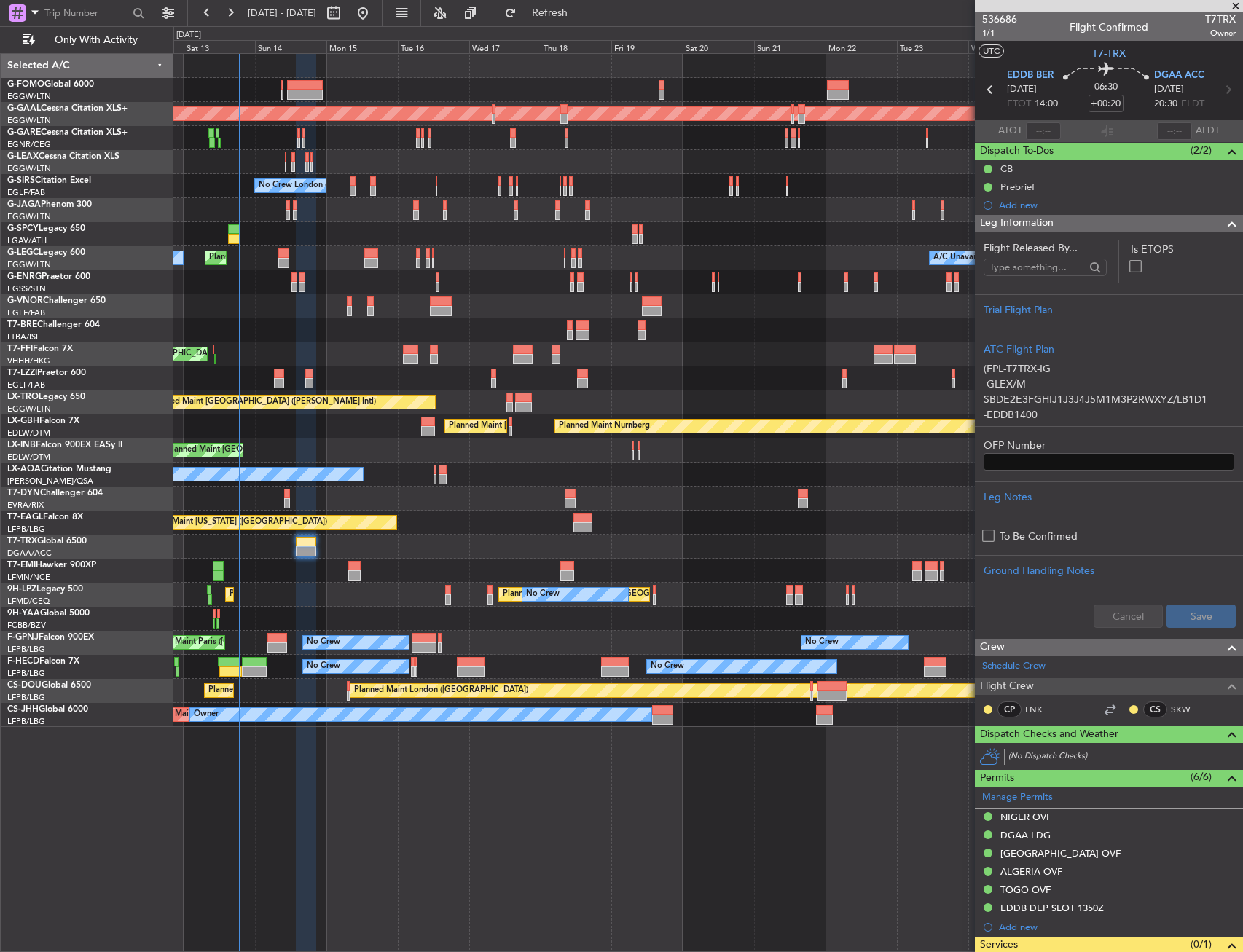
click at [1070, 220] on div "Leg Information" at bounding box center [1109, 223] width 268 height 17
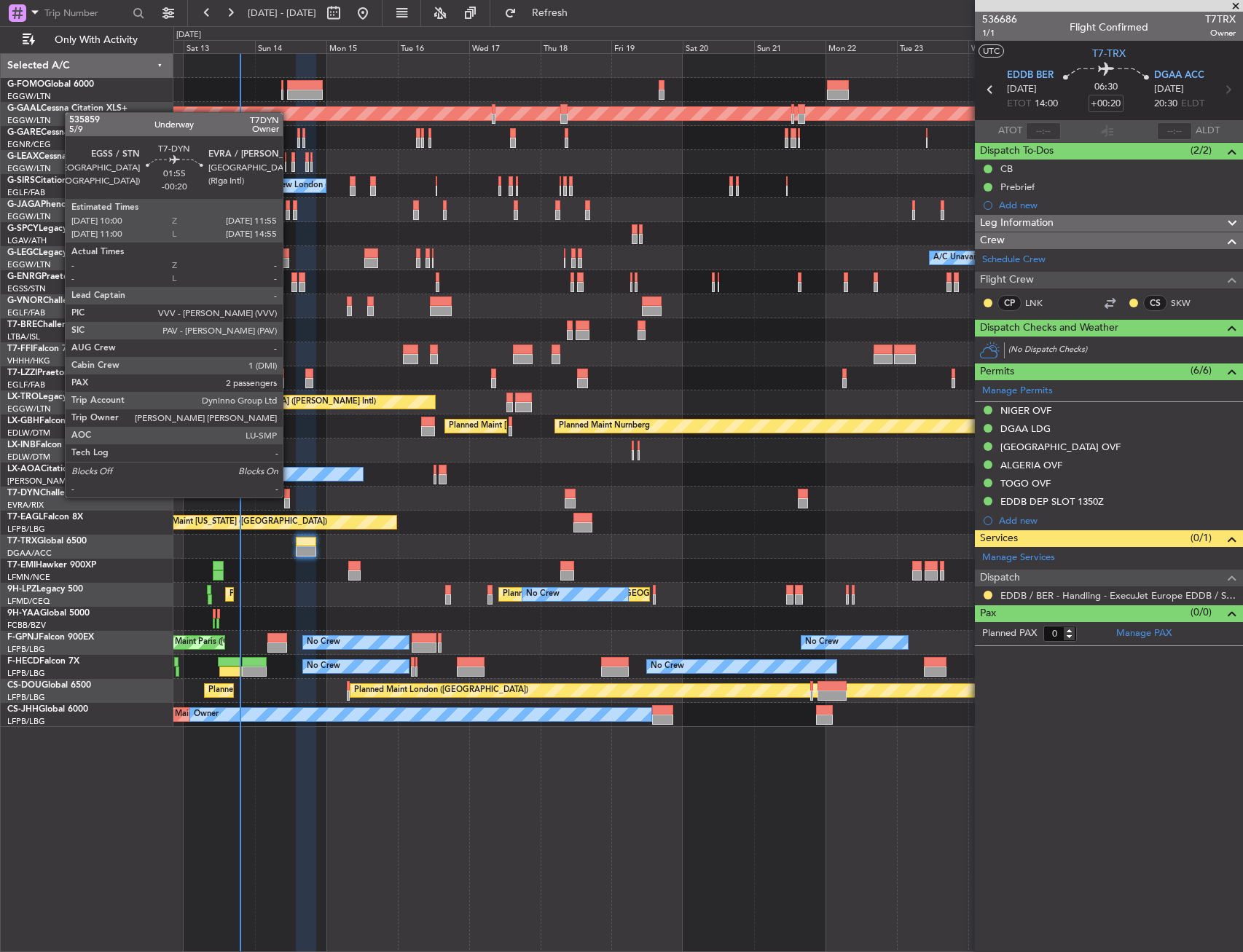
click at [289, 496] on div at bounding box center [286, 493] width 6 height 10
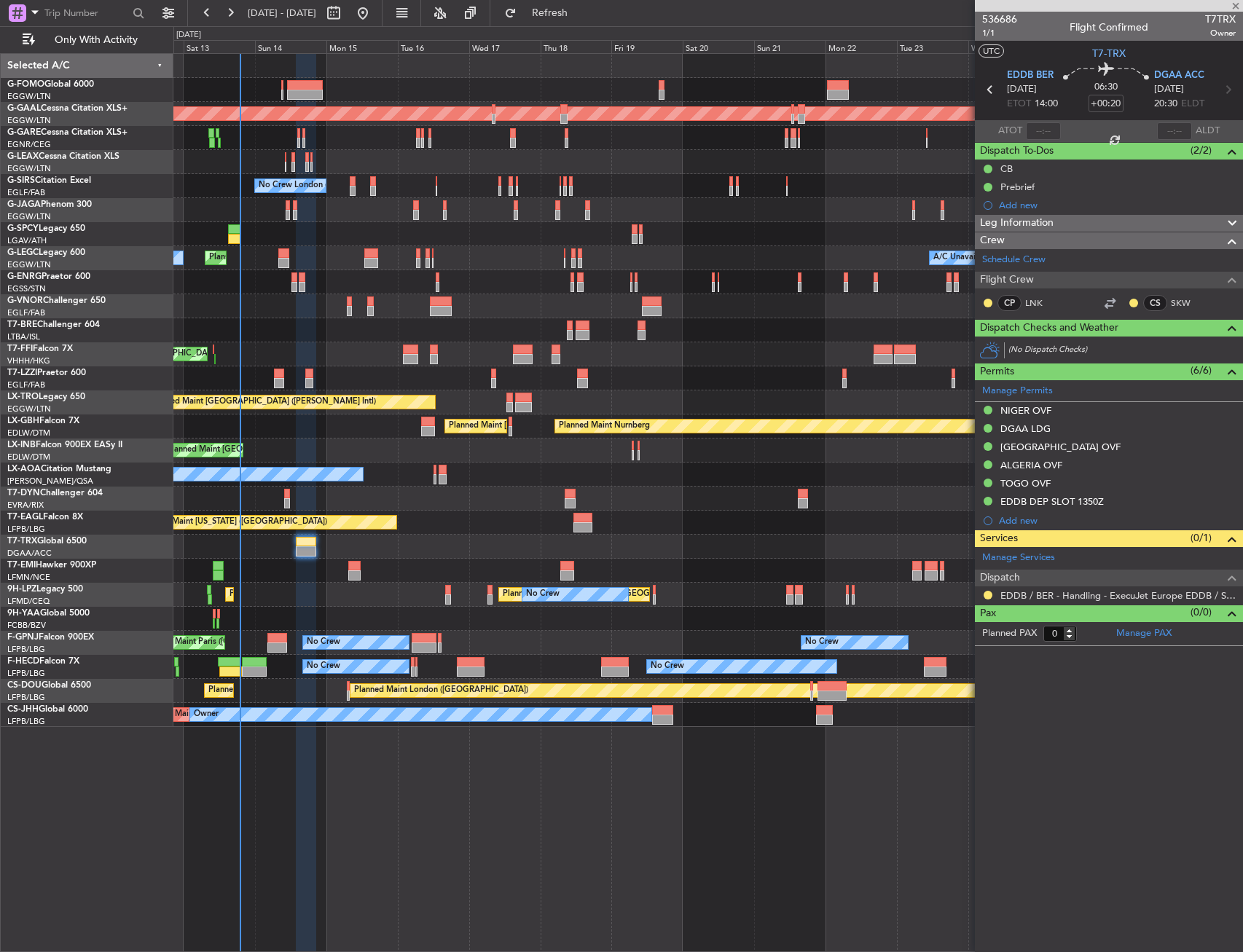
type input "-00:20"
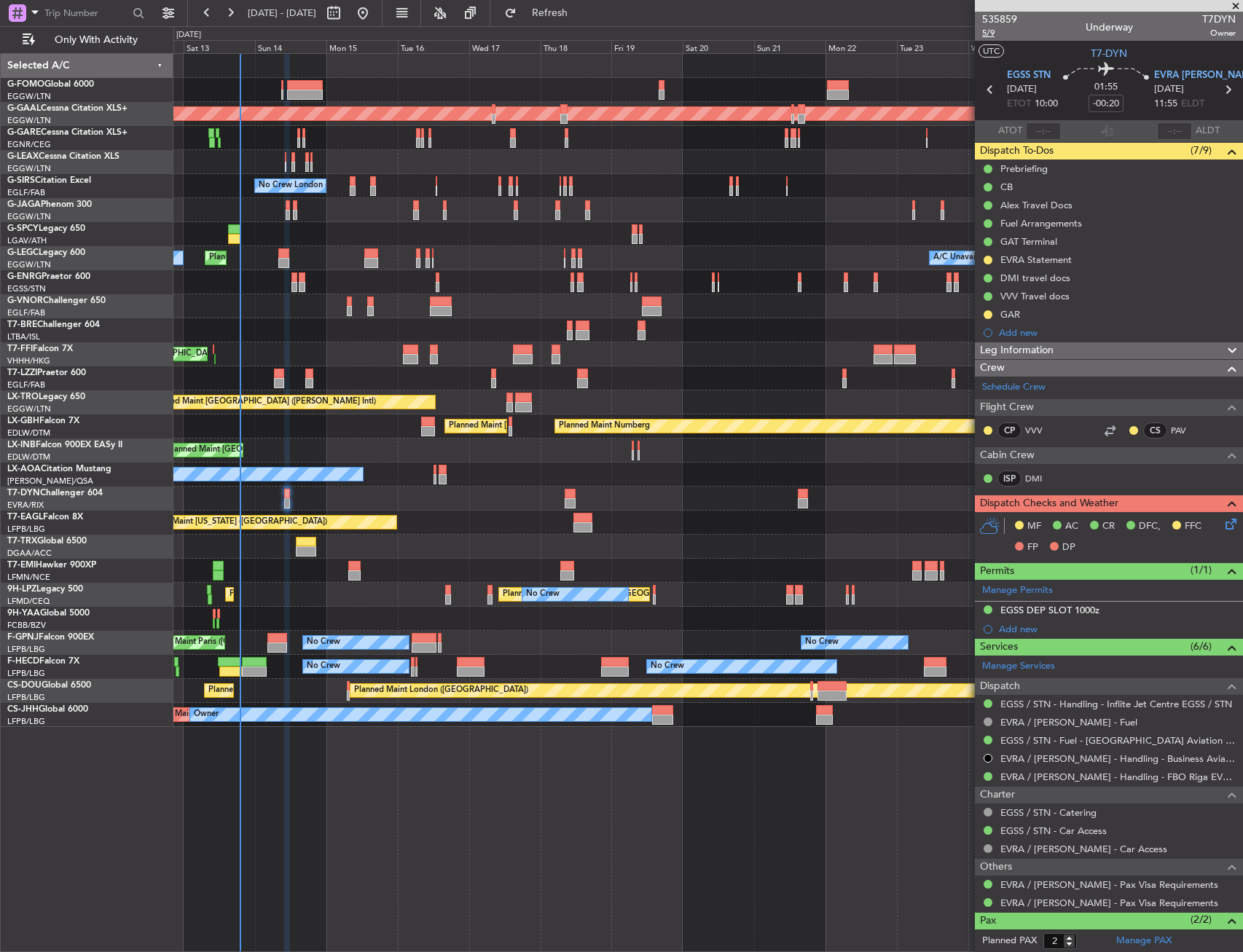
click at [991, 35] on span "5/9" at bounding box center [999, 32] width 35 height 12
click at [1104, 616] on div "EGSS DEP SLOT 1000z" at bounding box center [1109, 610] width 268 height 18
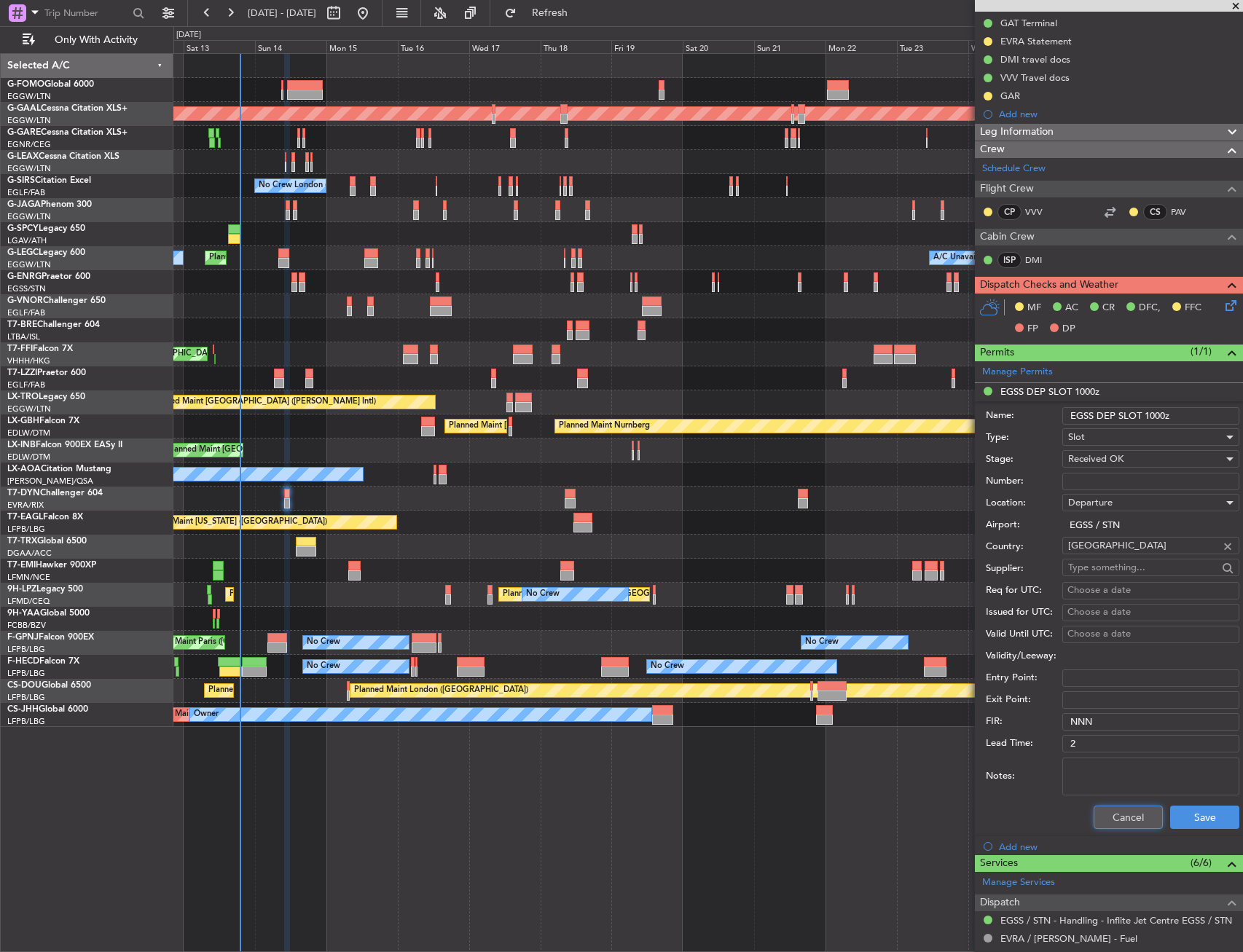
drag, startPoint x: 1129, startPoint y: 821, endPoint x: 1116, endPoint y: 812, distance: 15.8
click at [1123, 814] on button "Cancel" at bounding box center [1127, 816] width 69 height 23
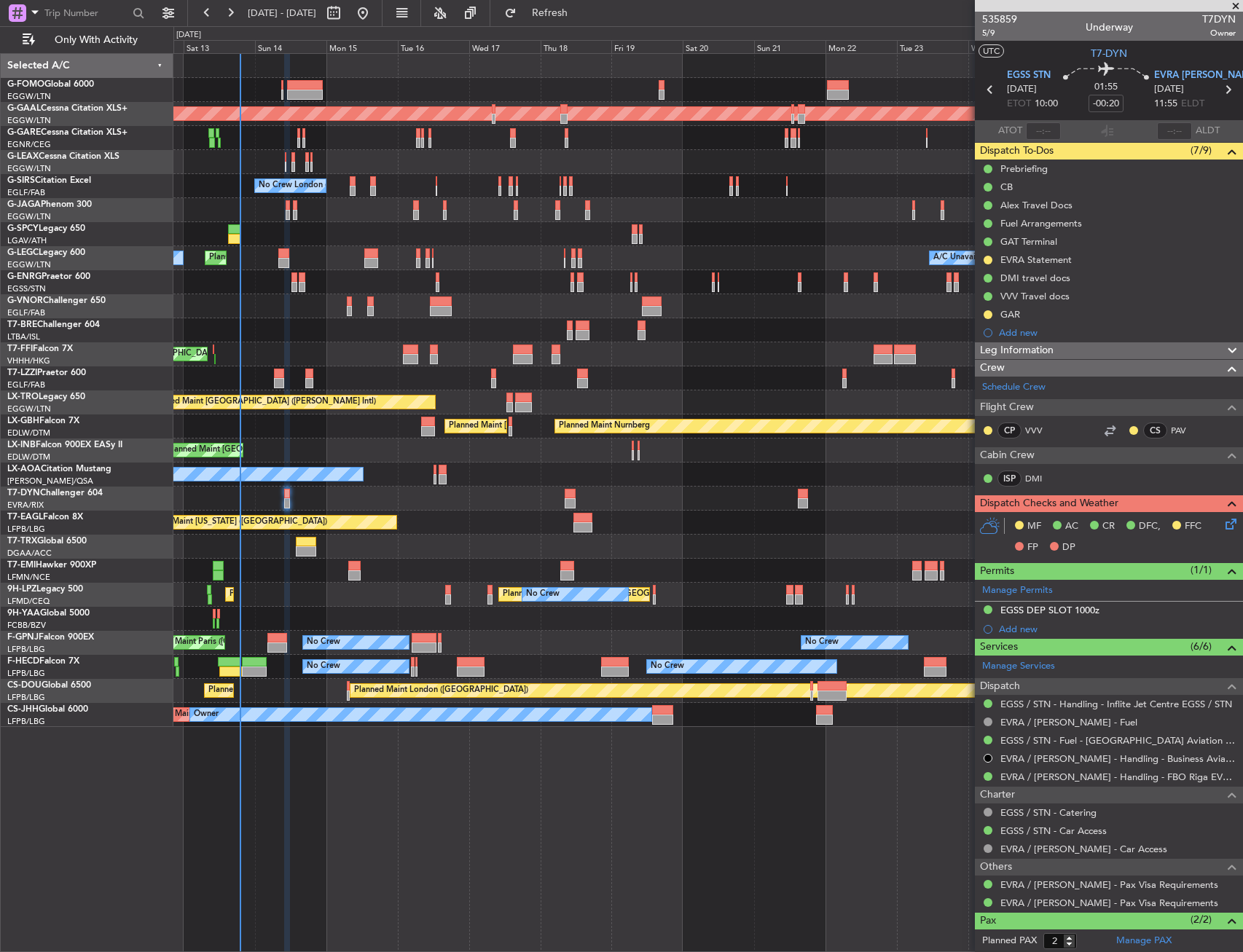
click at [1017, 347] on span "Leg Information" at bounding box center [1016, 351] width 73 height 17
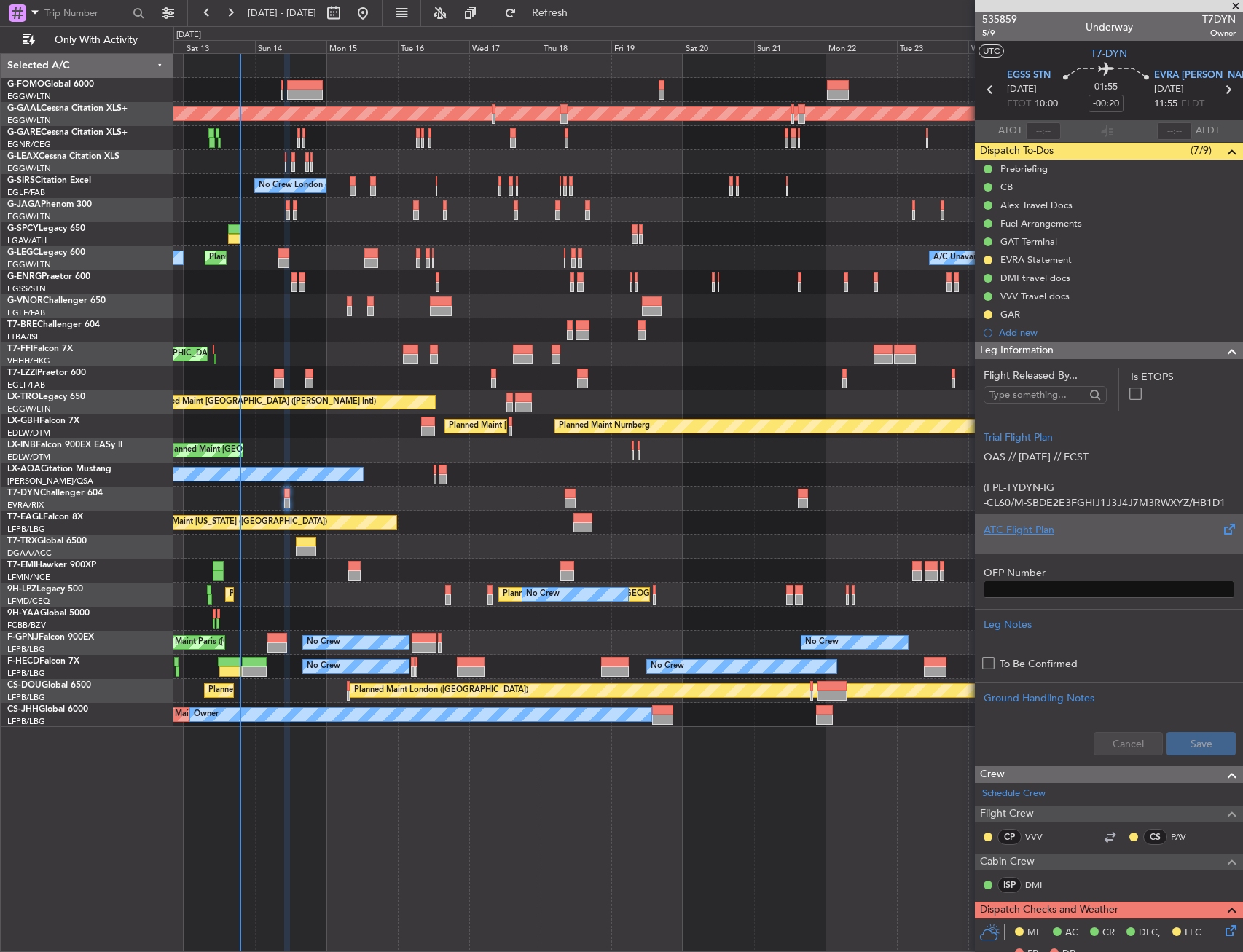
click at [1045, 544] on div at bounding box center [1108, 543] width 251 height 9
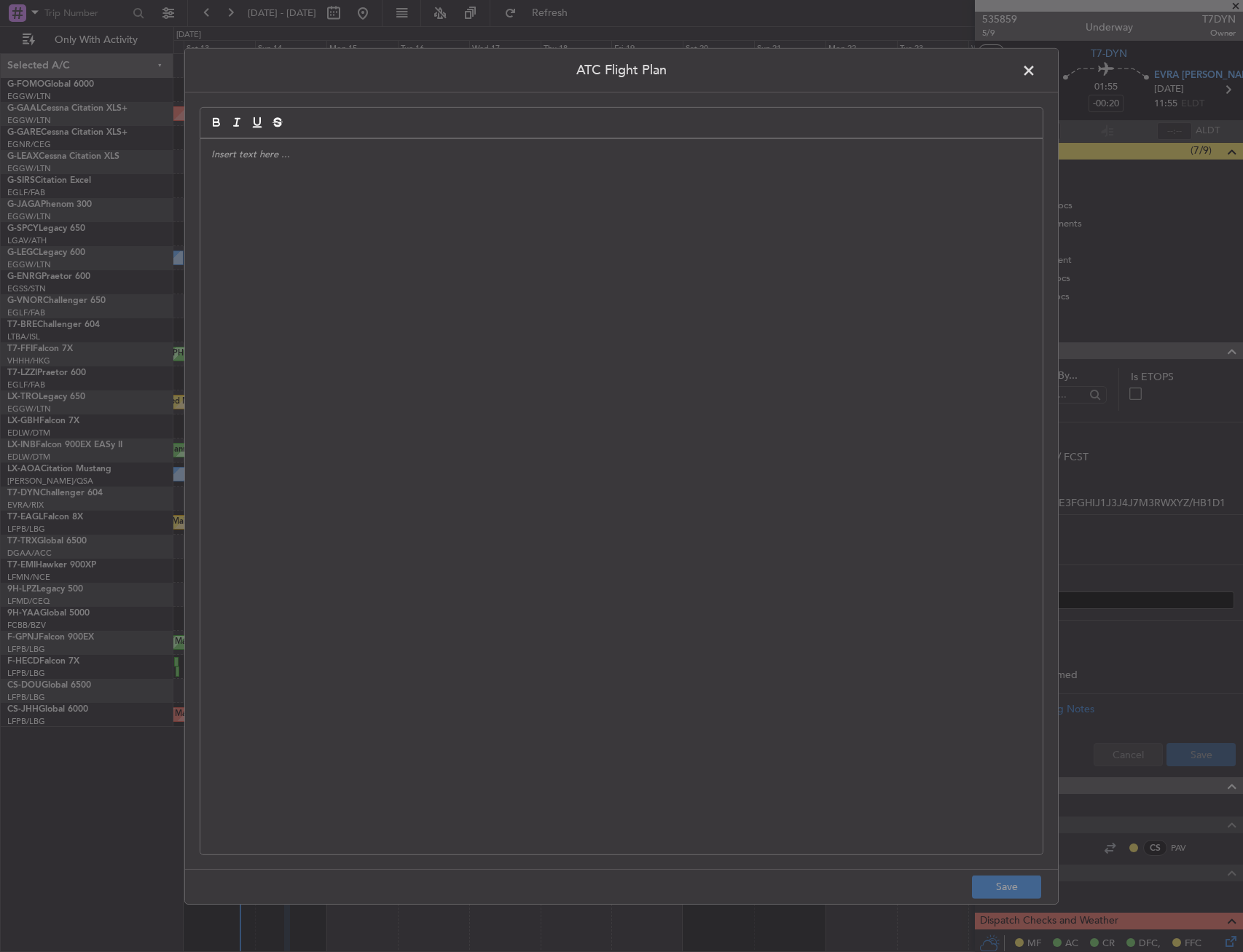
click at [565, 430] on div at bounding box center [621, 496] width 842 height 715
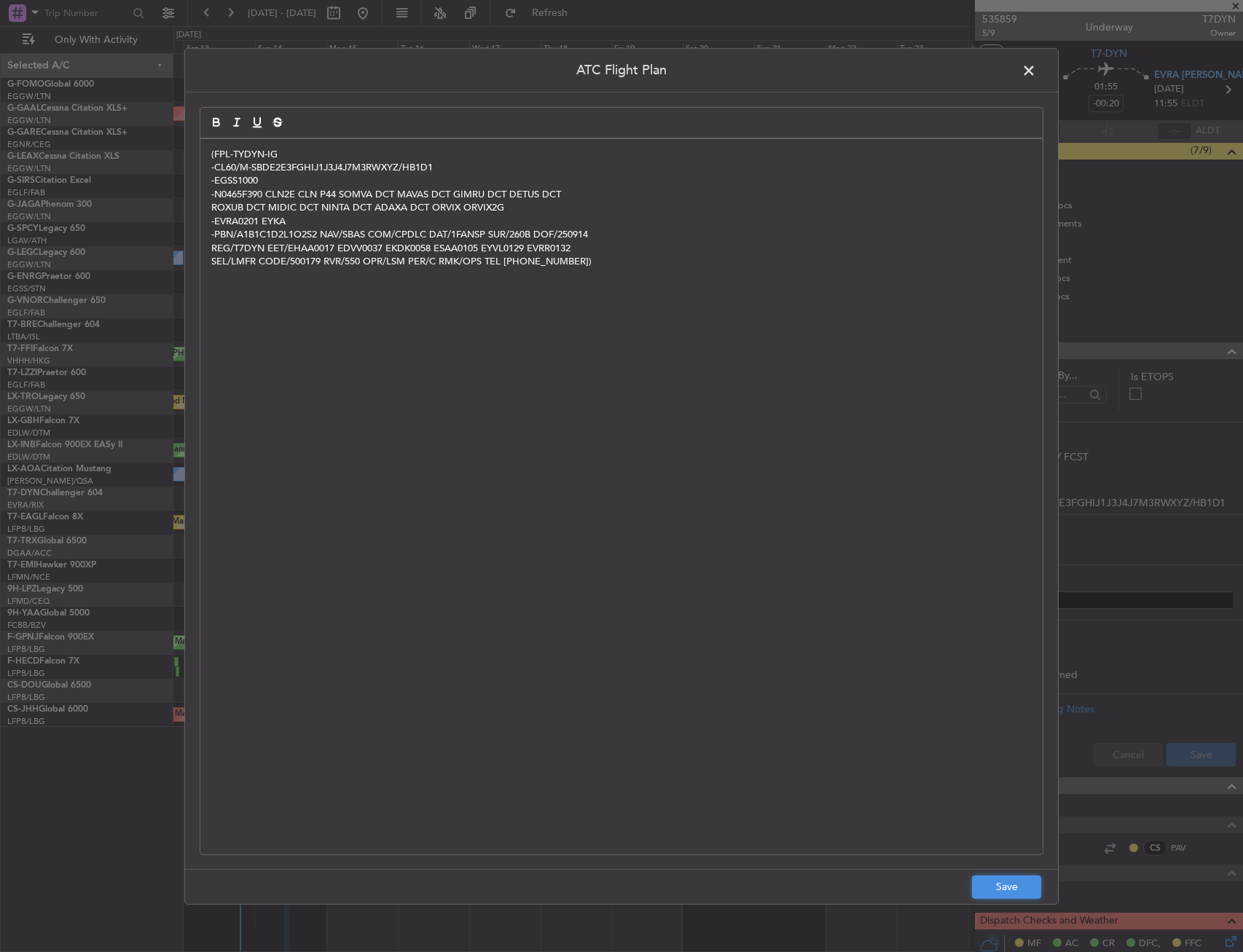
click at [1019, 887] on button "Save" at bounding box center [1005, 887] width 69 height 23
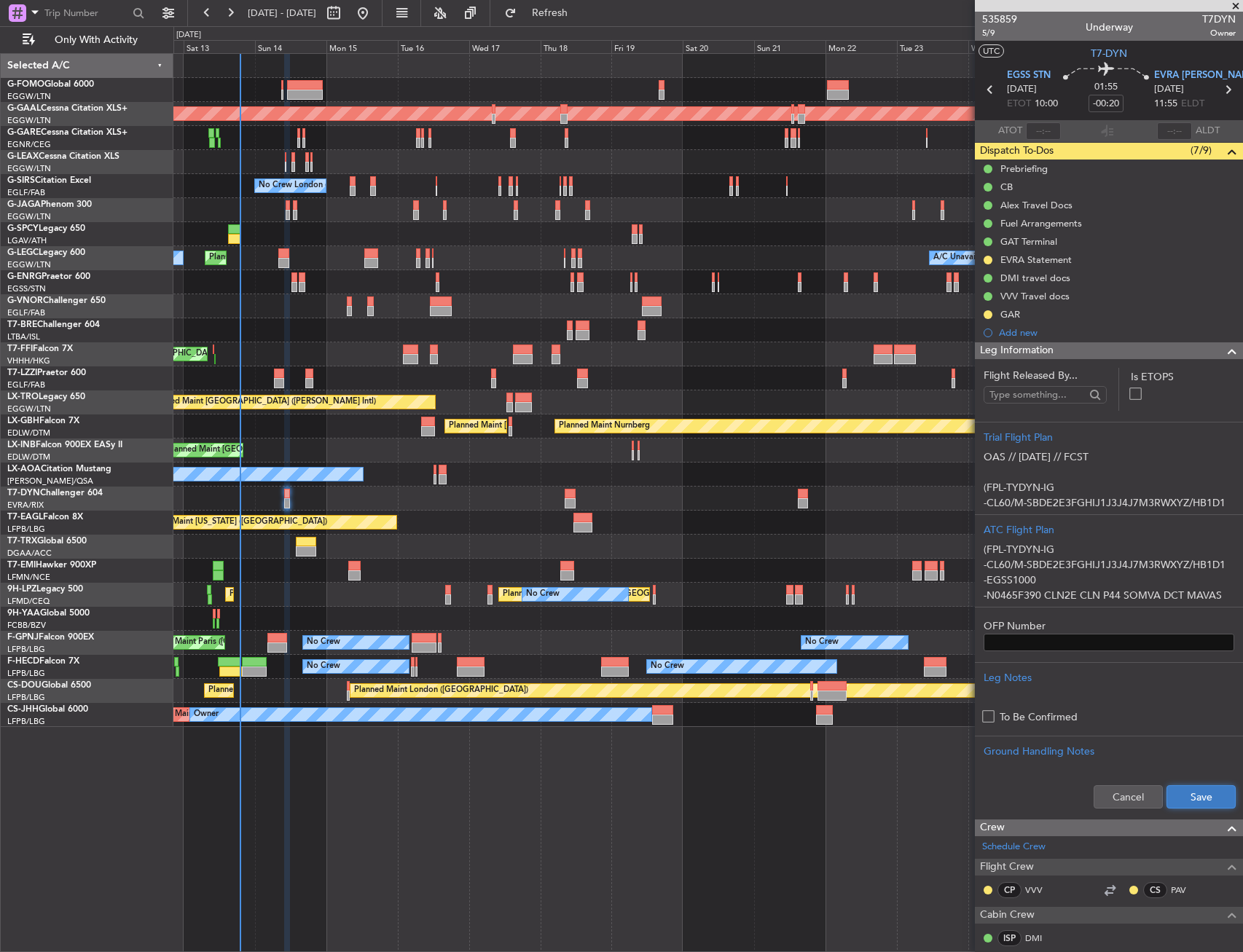
click at [1180, 792] on button "Save" at bounding box center [1200, 796] width 69 height 23
click at [1052, 354] on span "Leg Information" at bounding box center [1016, 351] width 73 height 17
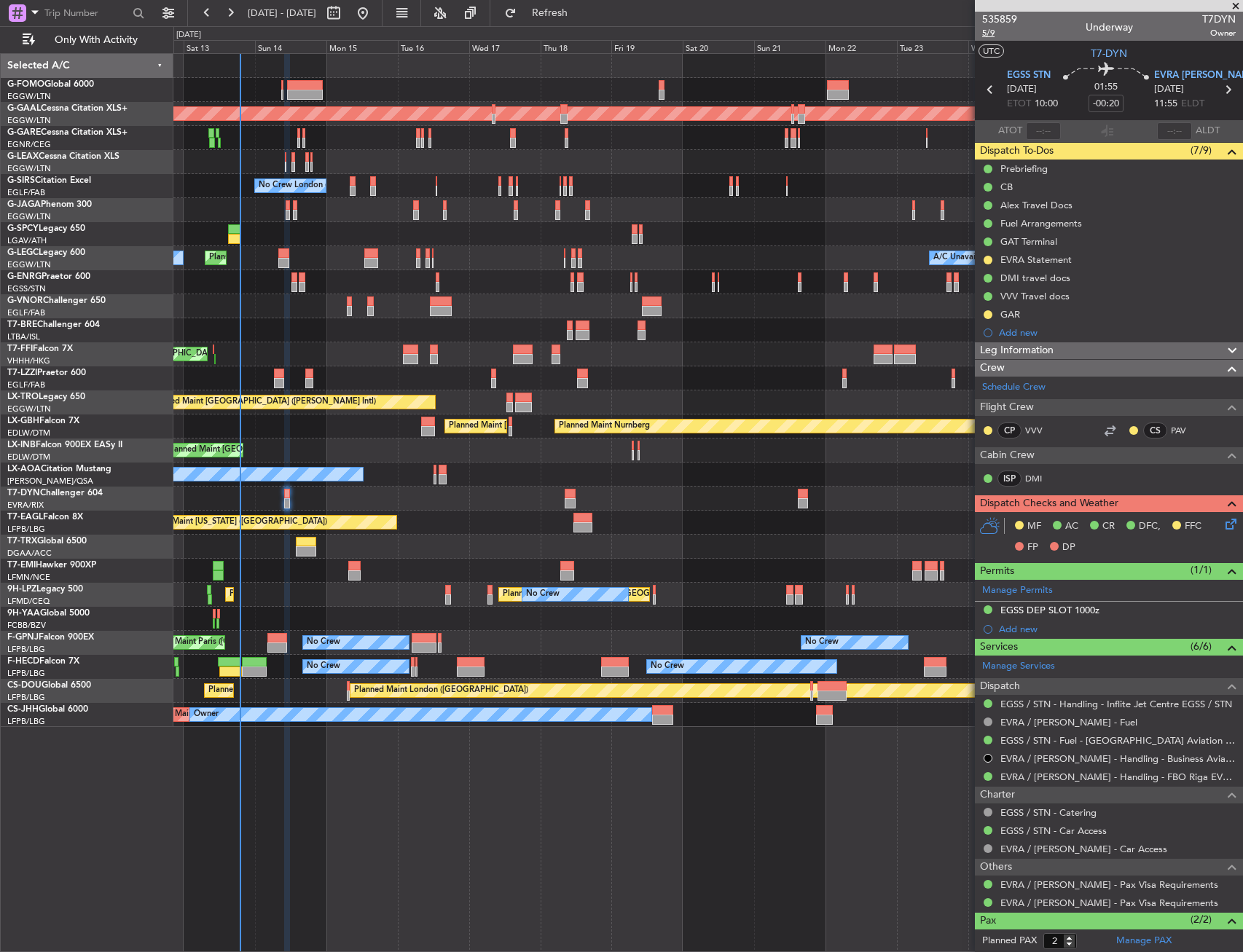
click at [1003, 30] on span "5/9" at bounding box center [999, 32] width 35 height 12
click at [1222, 516] on icon at bounding box center [1227, 521] width 12 height 12
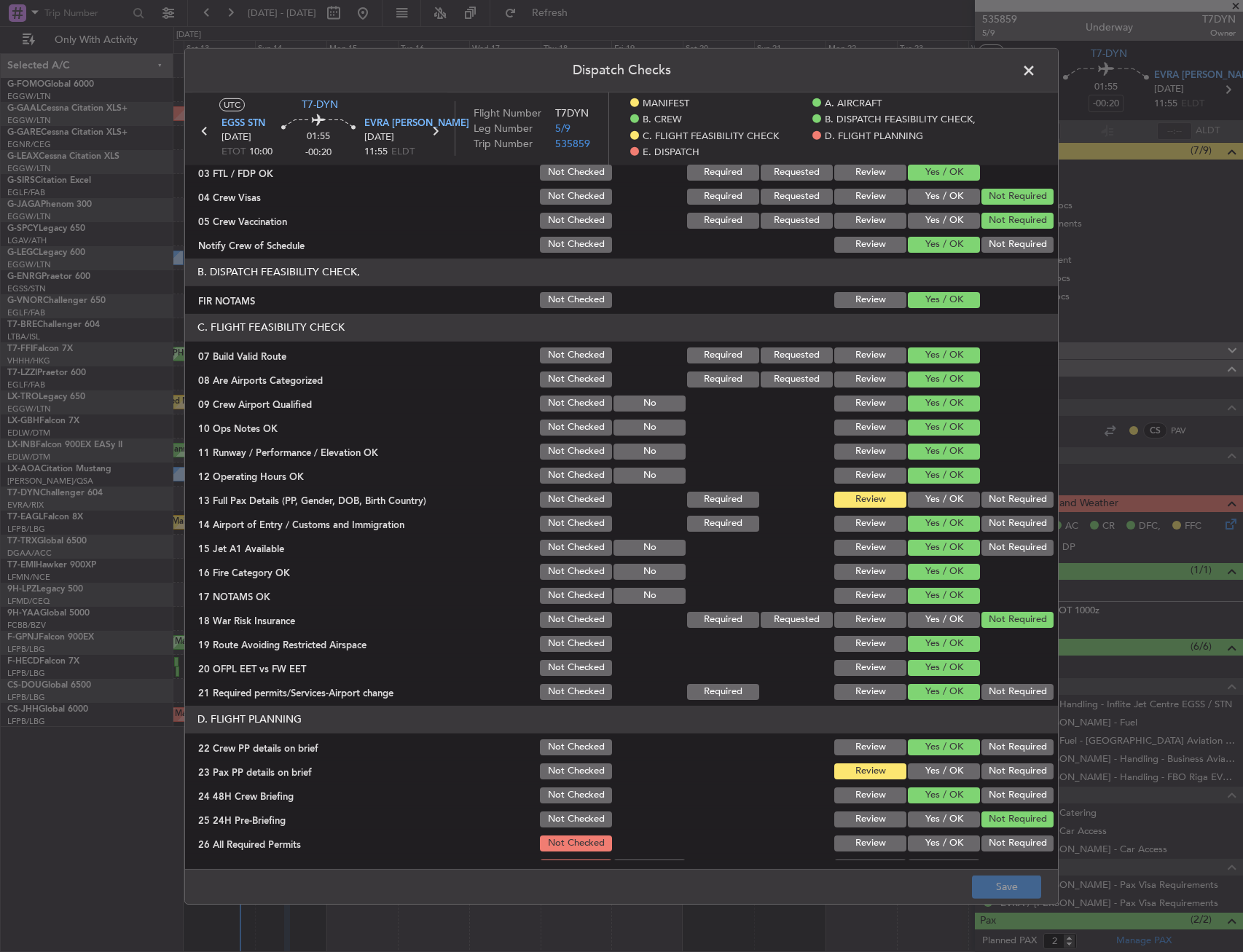
scroll to position [218, 0]
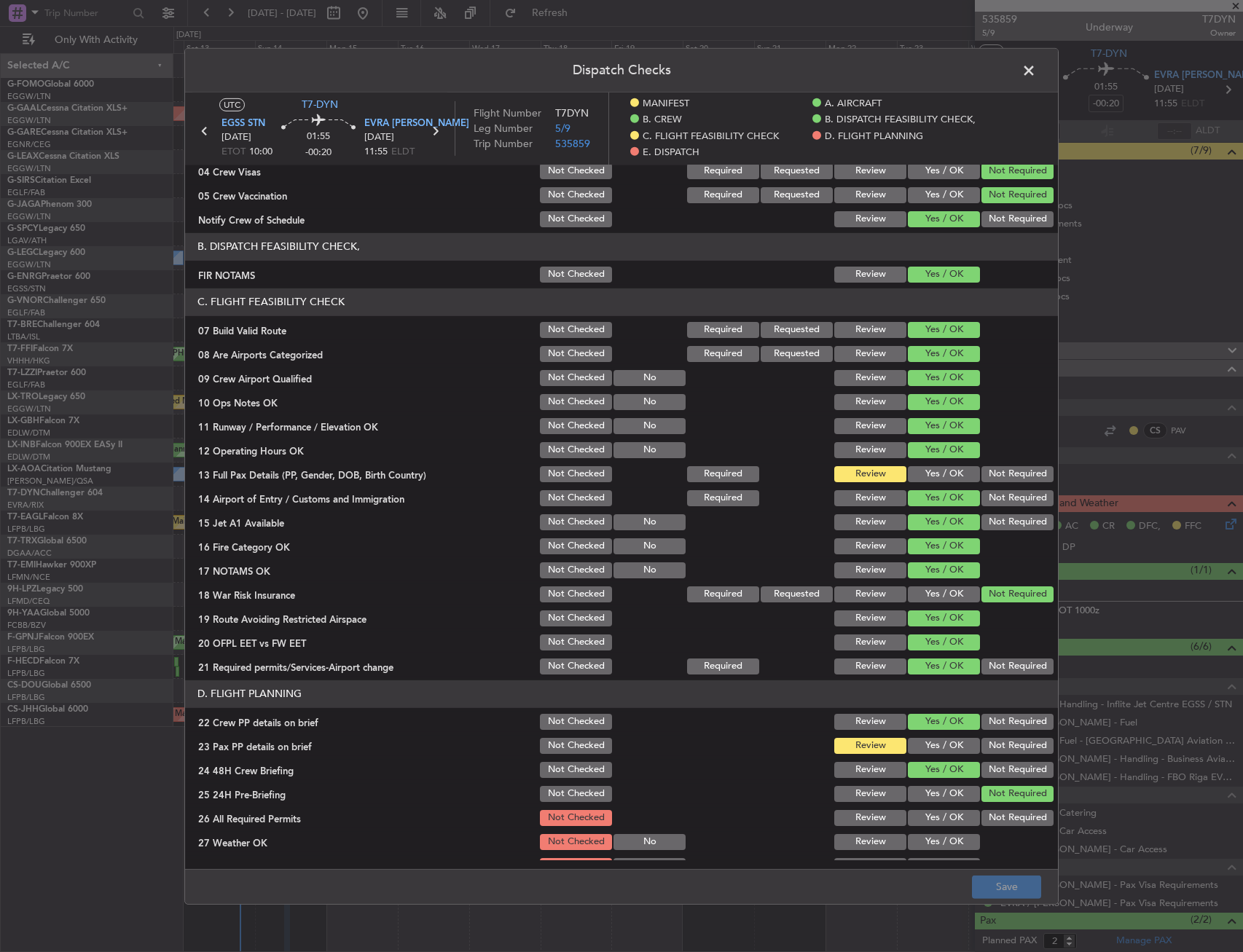
click at [931, 462] on section "C. FLIGHT FEASIBILITY CHECK 07 Build Valid Route Not Checked Required Requested…" at bounding box center [622, 481] width 872 height 388
click at [929, 470] on button "Yes / OK" at bounding box center [944, 473] width 73 height 16
click at [933, 588] on button "Yes / OK" at bounding box center [944, 593] width 73 height 16
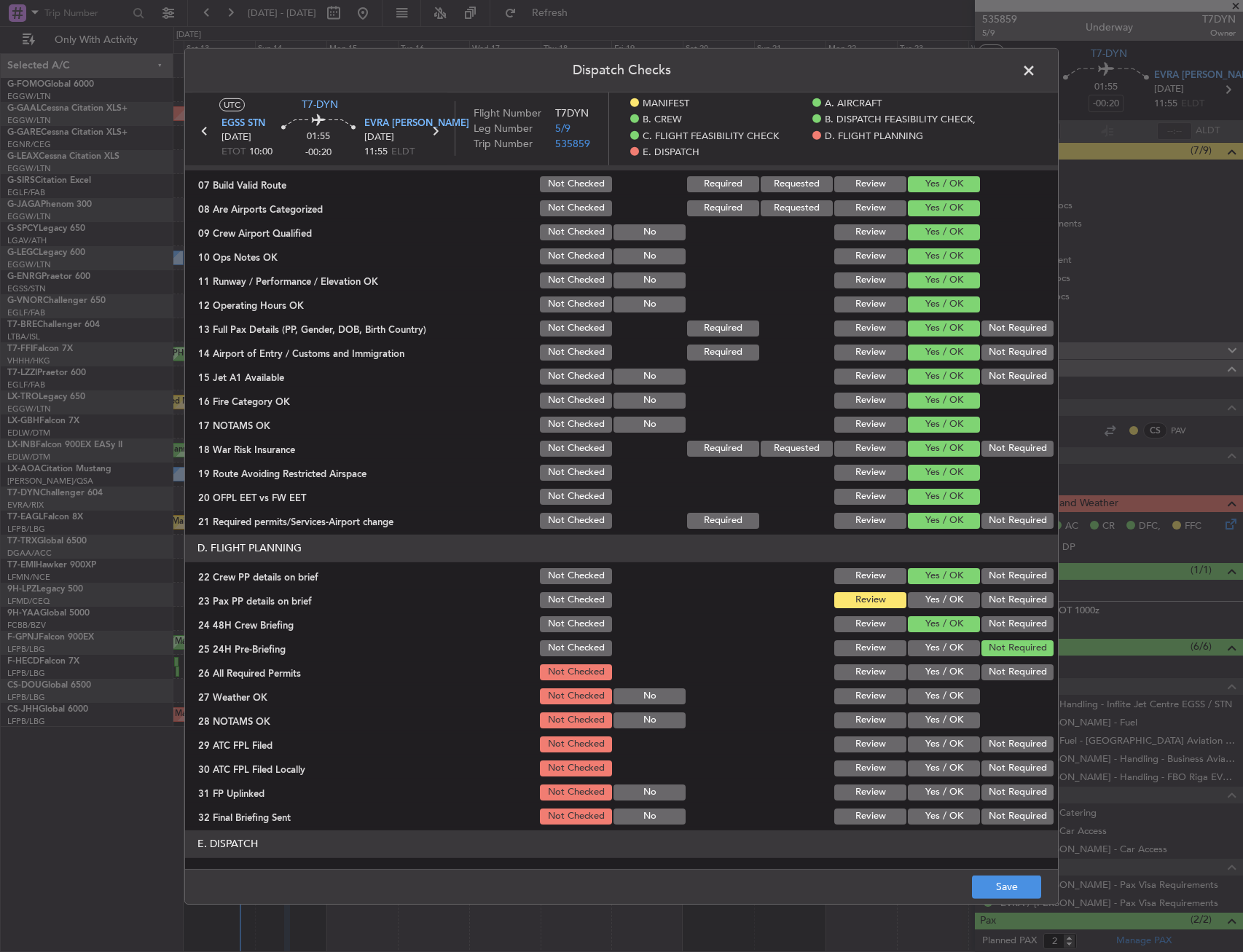
click at [992, 446] on button "Not Required" at bounding box center [1017, 447] width 73 height 16
click at [927, 604] on button "Yes / OK" at bounding box center [944, 599] width 73 height 16
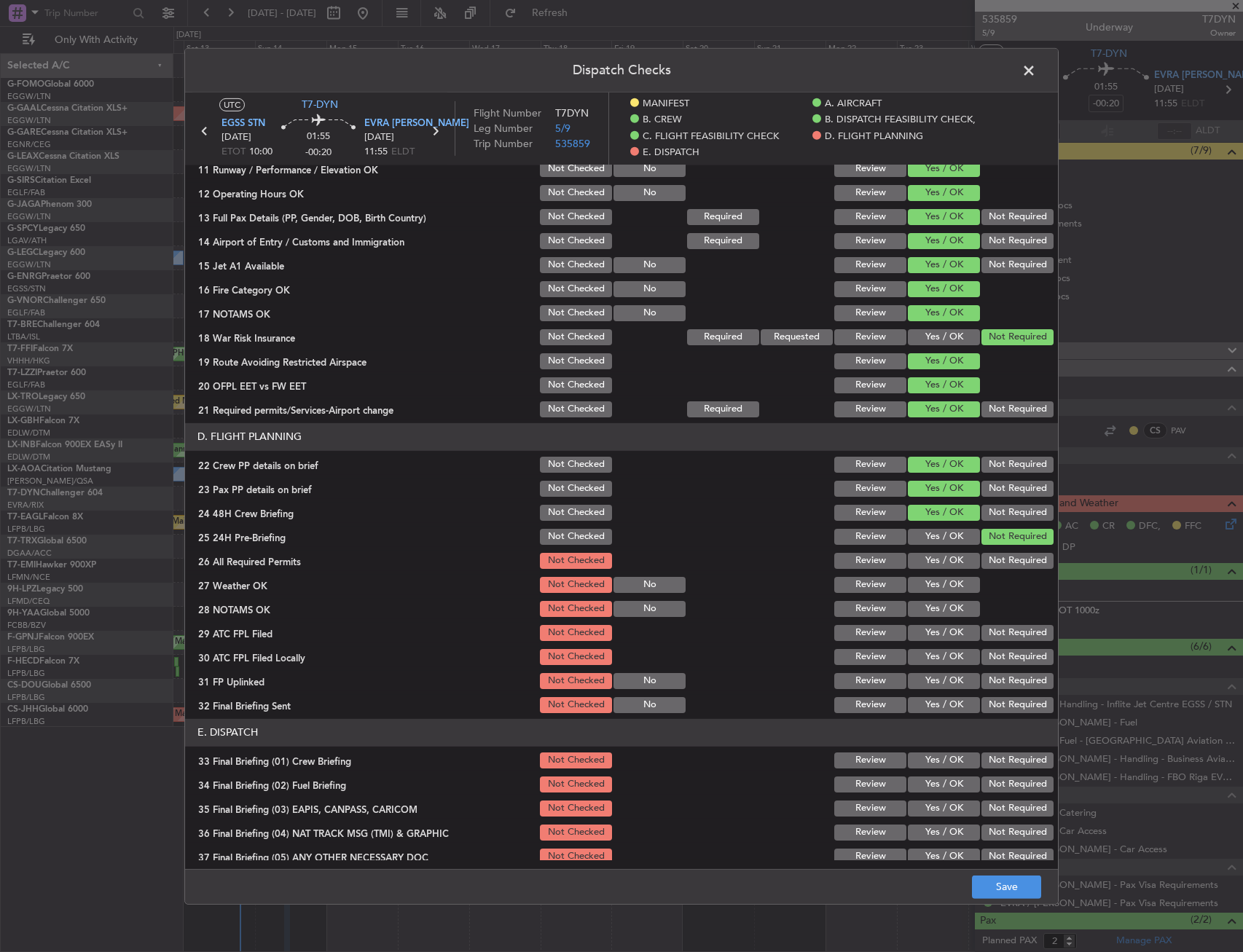
scroll to position [510, 0]
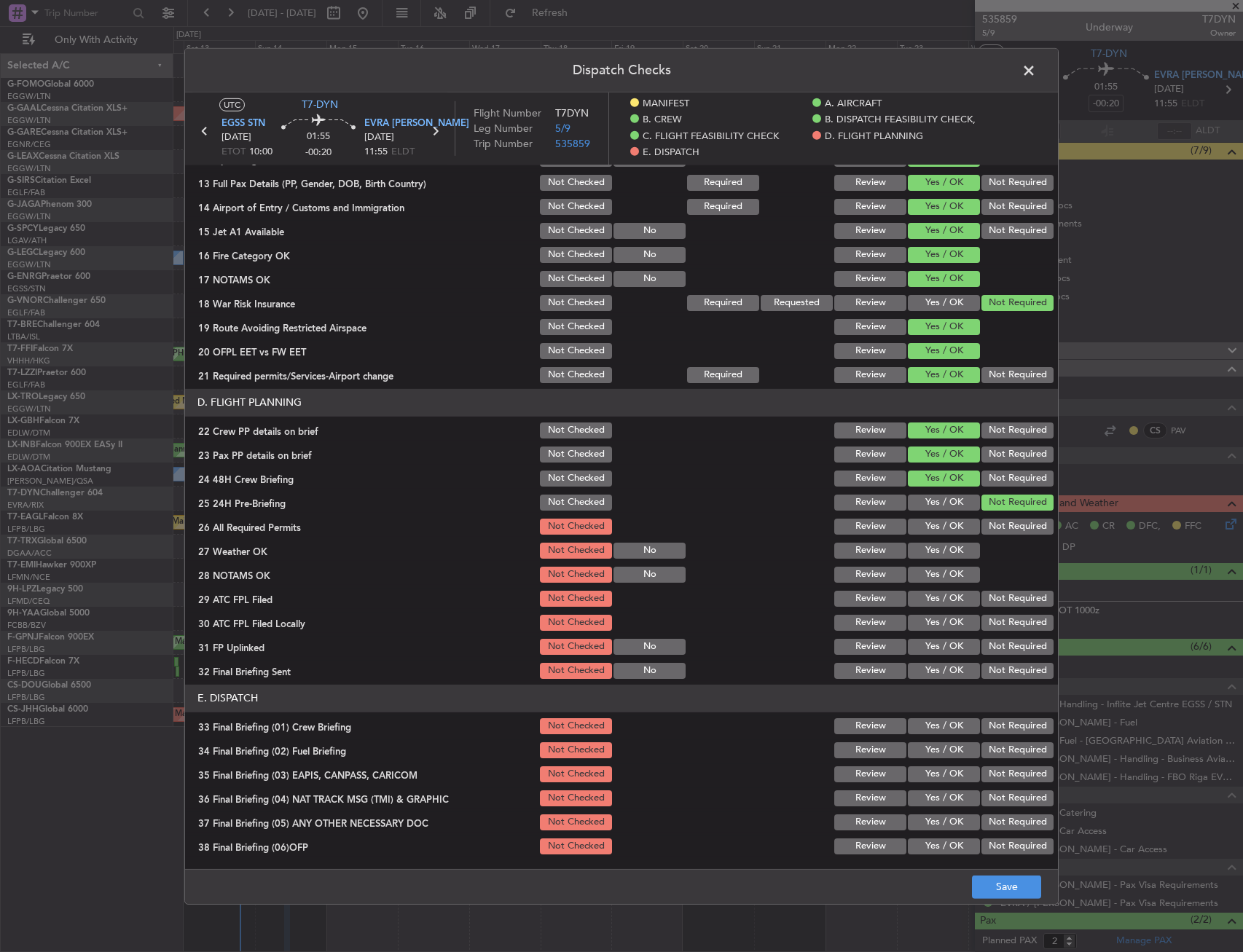
drag, startPoint x: 931, startPoint y: 509, endPoint x: 930, endPoint y: 527, distance: 18.0
click at [931, 510] on button "Yes / OK" at bounding box center [944, 501] width 73 height 16
drag, startPoint x: 929, startPoint y: 527, endPoint x: 944, endPoint y: 522, distance: 15.8
click at [931, 527] on button "Yes / OK" at bounding box center [944, 525] width 73 height 16
click at [981, 506] on button "Not Required" at bounding box center [1017, 501] width 73 height 16
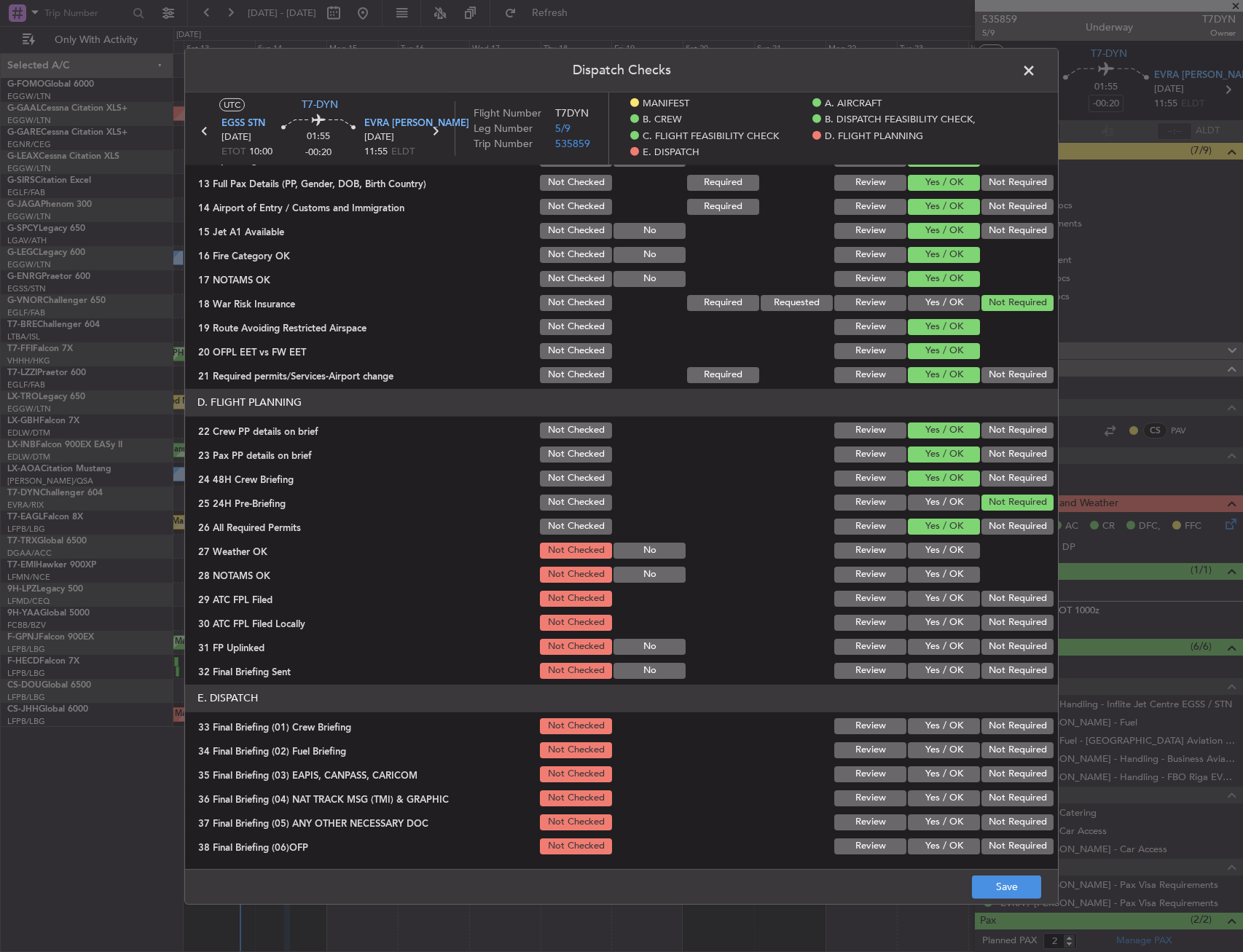
click at [933, 555] on button "Yes / OK" at bounding box center [944, 549] width 73 height 16
drag, startPoint x: 931, startPoint y: 569, endPoint x: 929, endPoint y: 585, distance: 16.1
click at [931, 577] on button "Yes / OK" at bounding box center [944, 573] width 73 height 16
click at [929, 595] on button "Yes / OK" at bounding box center [944, 598] width 73 height 16
click at [979, 605] on div "Not Required" at bounding box center [1015, 598] width 73 height 20
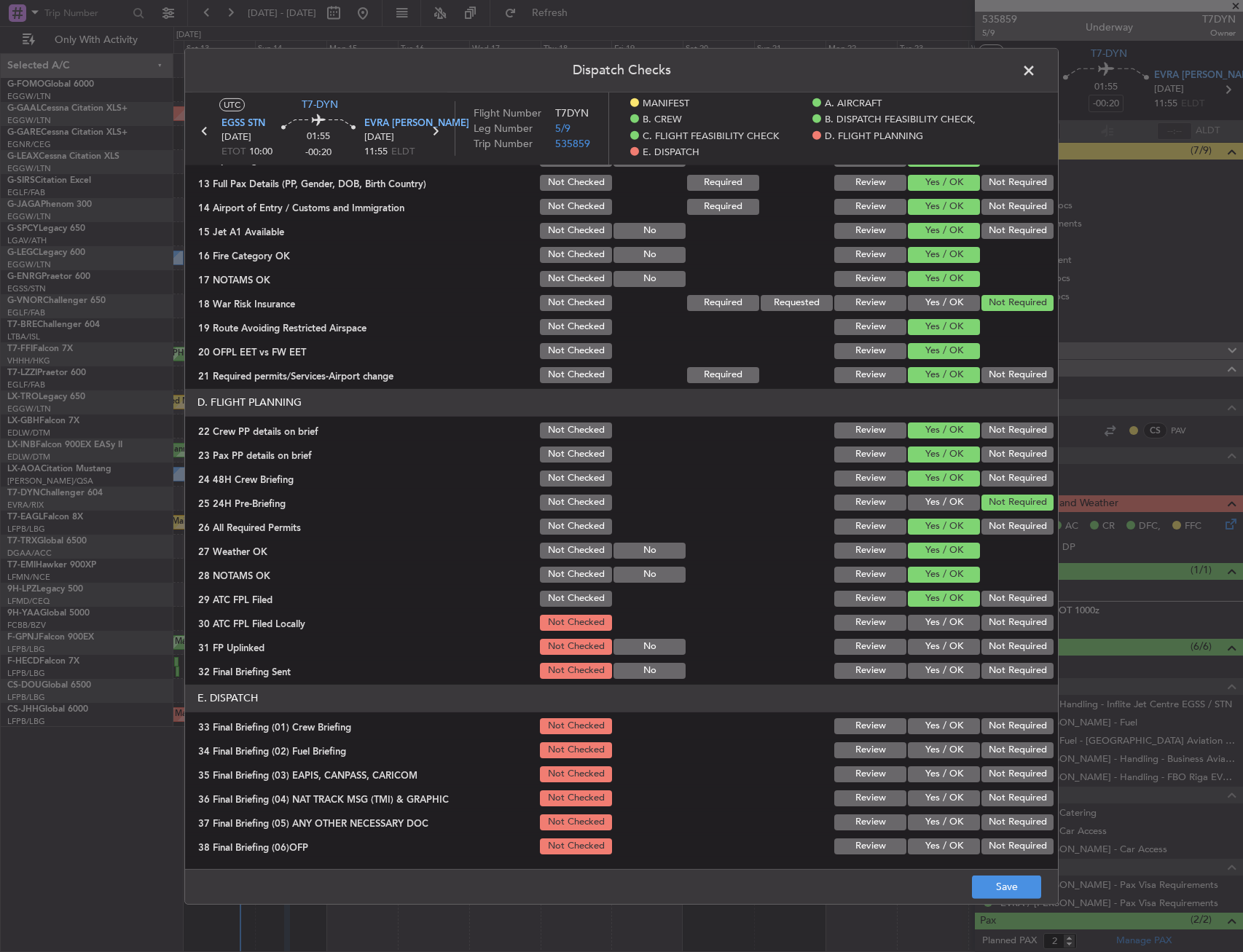
drag, startPoint x: 972, startPoint y: 622, endPoint x: 975, endPoint y: 636, distance: 14.3
click at [981, 622] on button "Not Required" at bounding box center [1017, 622] width 73 height 16
drag, startPoint x: 950, startPoint y: 647, endPoint x: 947, endPoint y: 666, distance: 19.2
click at [950, 649] on button "Yes / OK" at bounding box center [944, 645] width 73 height 16
click at [944, 675] on button "Yes / OK" at bounding box center [944, 669] width 73 height 16
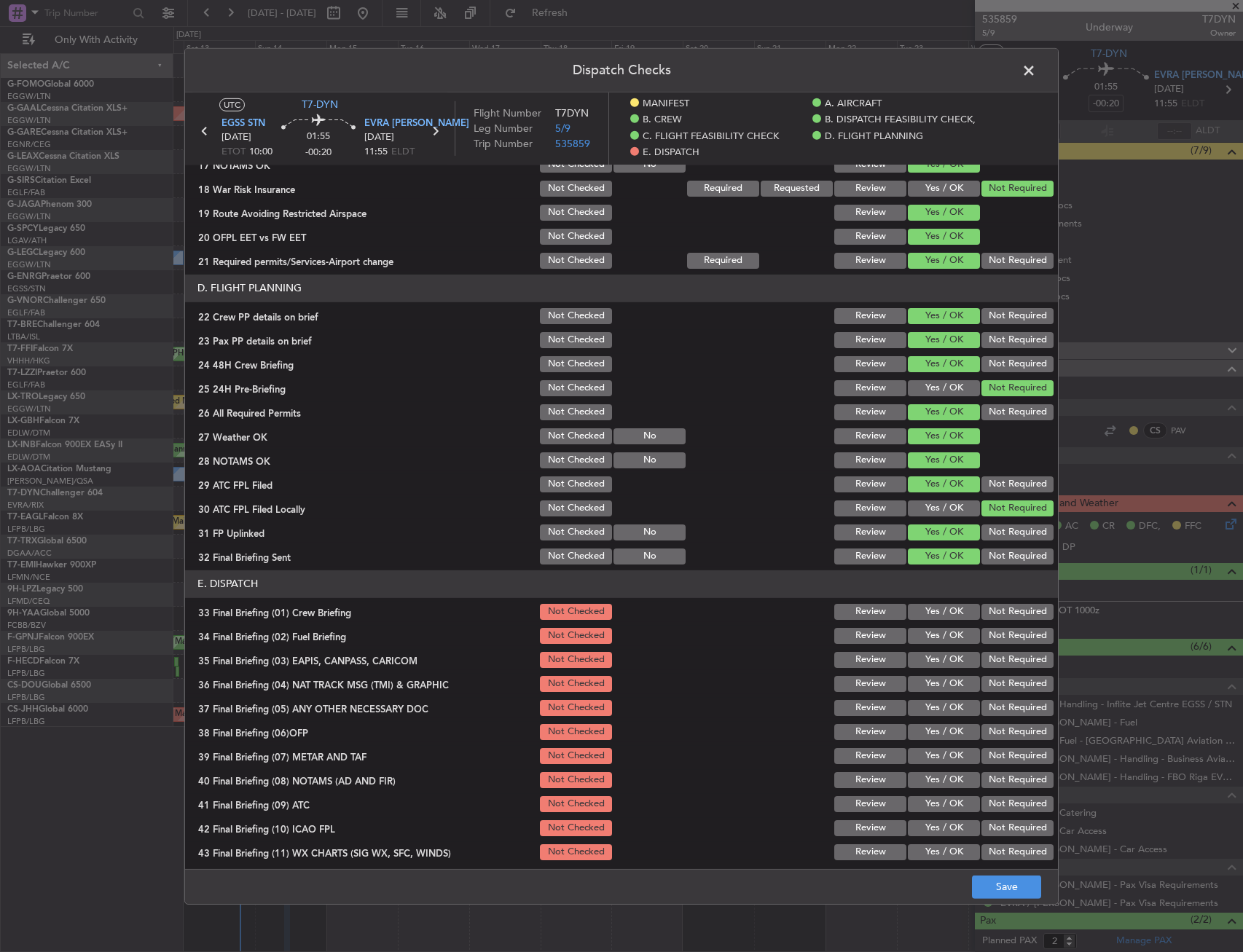
scroll to position [654, 0]
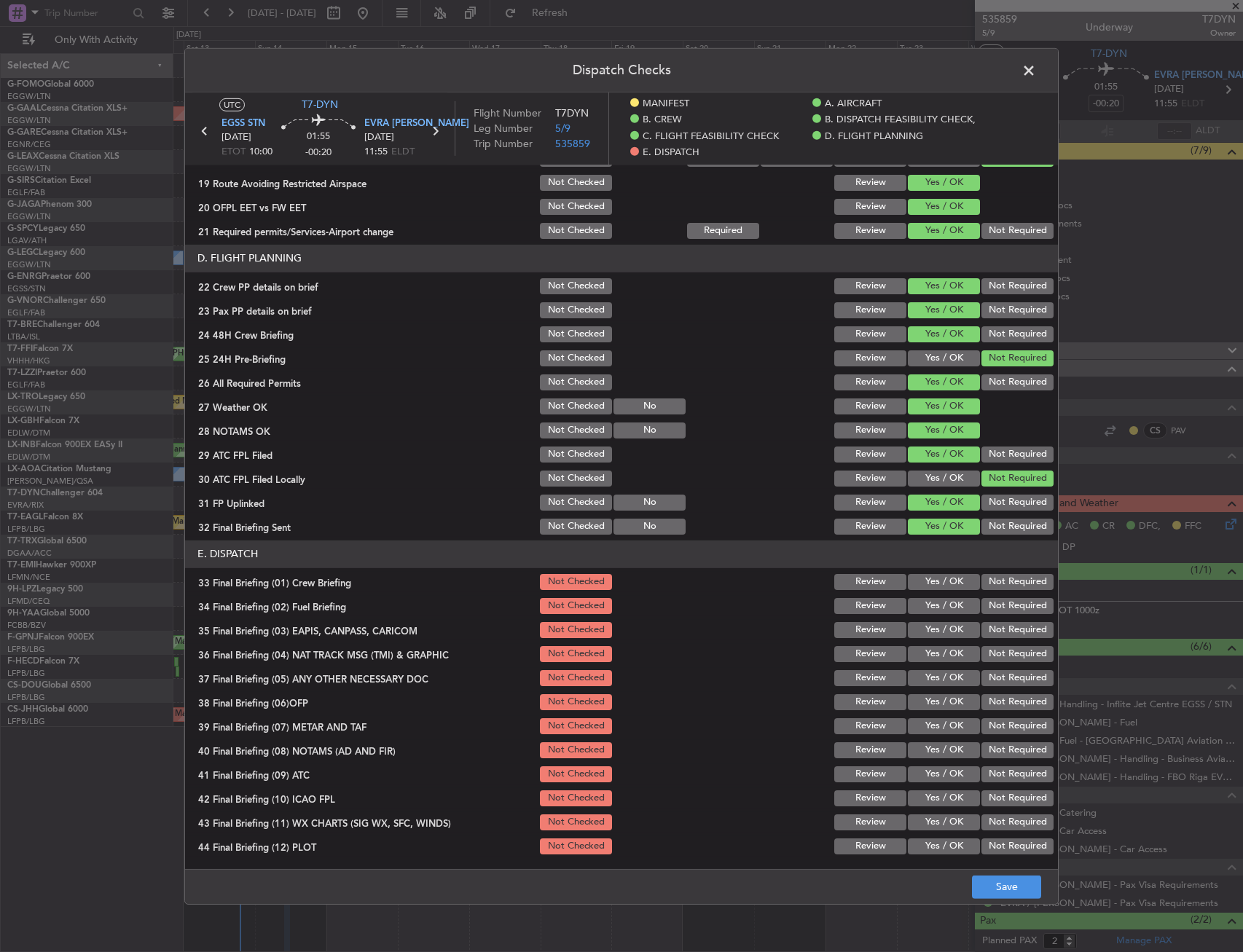
click at [923, 590] on div "Yes / OK" at bounding box center [942, 581] width 73 height 20
click at [924, 607] on button "Yes / OK" at bounding box center [944, 605] width 73 height 16
drag, startPoint x: 926, startPoint y: 580, endPoint x: 943, endPoint y: 591, distance: 20.2
click at [927, 580] on button "Yes / OK" at bounding box center [944, 580] width 73 height 16
click at [996, 630] on button "Not Required" at bounding box center [1017, 629] width 73 height 16
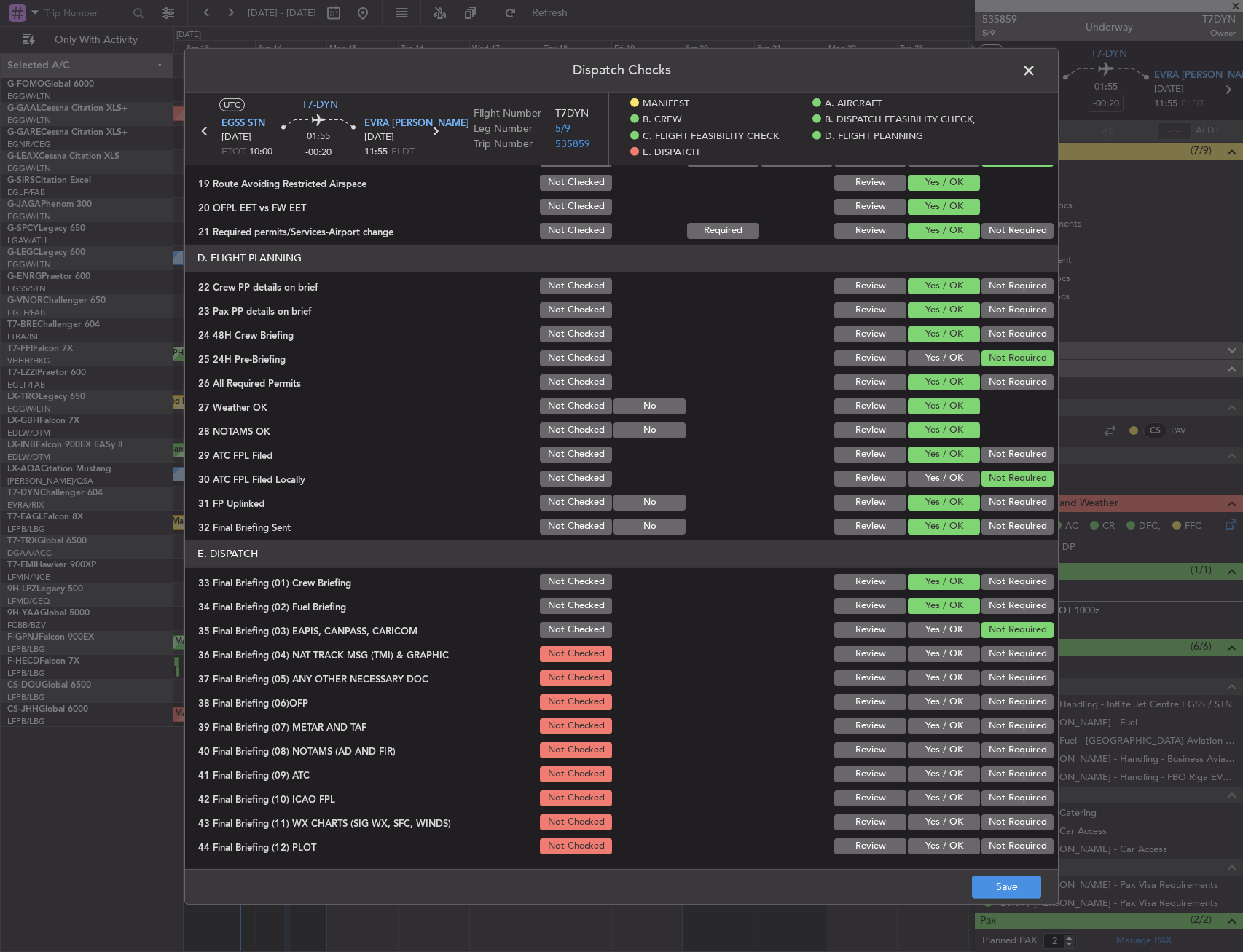
drag, startPoint x: 990, startPoint y: 652, endPoint x: 973, endPoint y: 667, distance: 22.7
click at [990, 653] on button "Not Required" at bounding box center [1017, 653] width 73 height 16
click at [932, 686] on div "Yes / OK" at bounding box center [942, 678] width 73 height 20
click at [935, 709] on button "Yes / OK" at bounding box center [944, 700] width 73 height 16
click at [938, 686] on button "Yes / OK" at bounding box center [944, 677] width 73 height 16
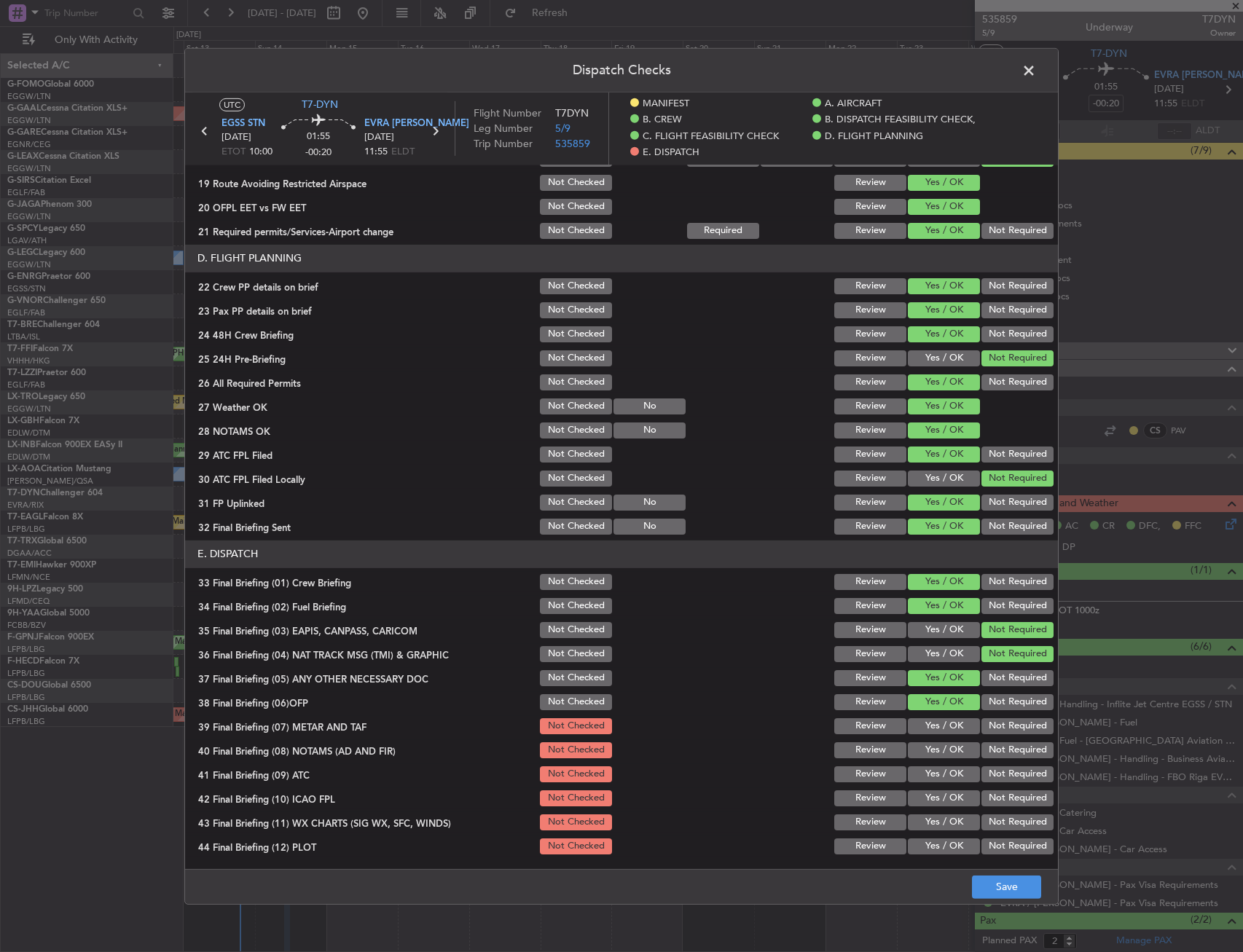
click at [934, 735] on div "Yes / OK" at bounding box center [942, 725] width 73 height 20
click at [941, 714] on section "E. DISPATCH 33 Final Briefing (01) Crew Briefing Not Checked Review Yes / OK No…" at bounding box center [622, 698] width 872 height 316
click at [943, 731] on button "Yes / OK" at bounding box center [944, 724] width 73 height 16
click at [943, 753] on button "Yes / OK" at bounding box center [944, 749] width 73 height 16
click at [936, 774] on button "Yes / OK" at bounding box center [944, 773] width 73 height 16
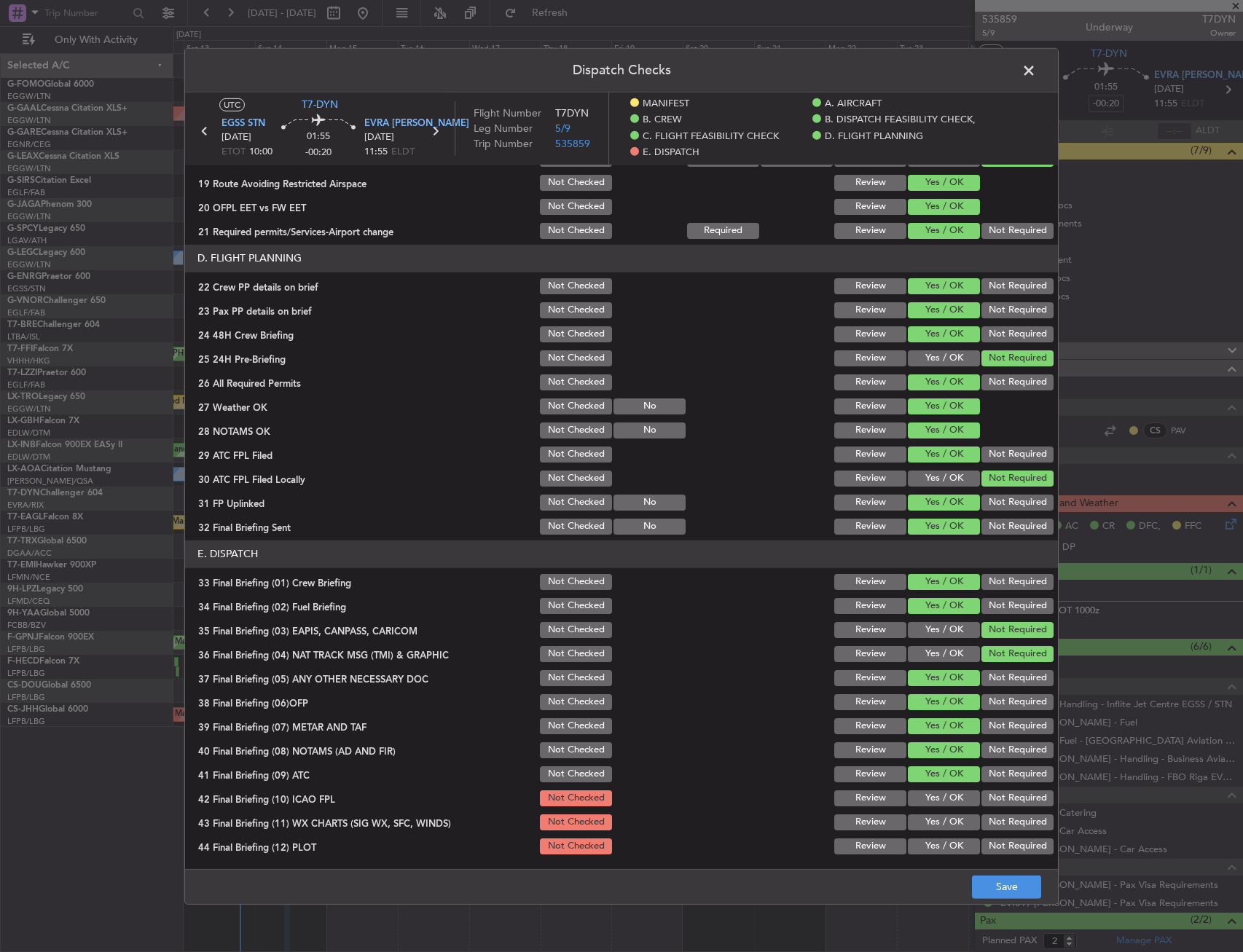
click at [943, 793] on button "Yes / OK" at bounding box center [944, 797] width 73 height 16
click at [999, 816] on button "Not Required" at bounding box center [1017, 821] width 73 height 16
drag, startPoint x: 948, startPoint y: 834, endPoint x: 999, endPoint y: 868, distance: 61.3
click at [948, 835] on section "E. DISPATCH 33 Final Briefing (01) Crew Briefing Not Checked Review Yes / OK No…" at bounding box center [622, 698] width 872 height 316
click at [941, 841] on button "Yes / OK" at bounding box center [944, 845] width 73 height 16
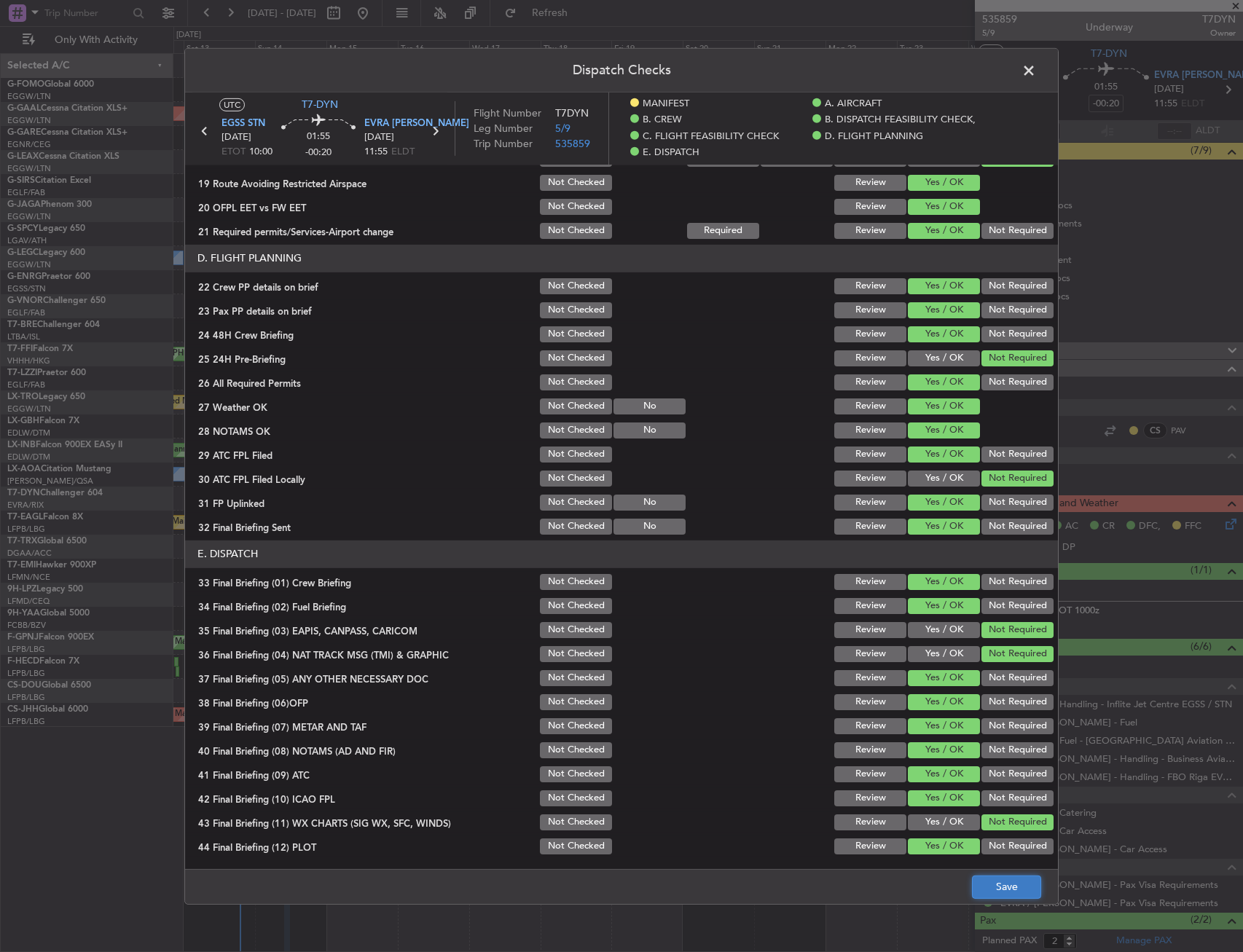
click at [991, 878] on button "Save" at bounding box center [1005, 887] width 69 height 23
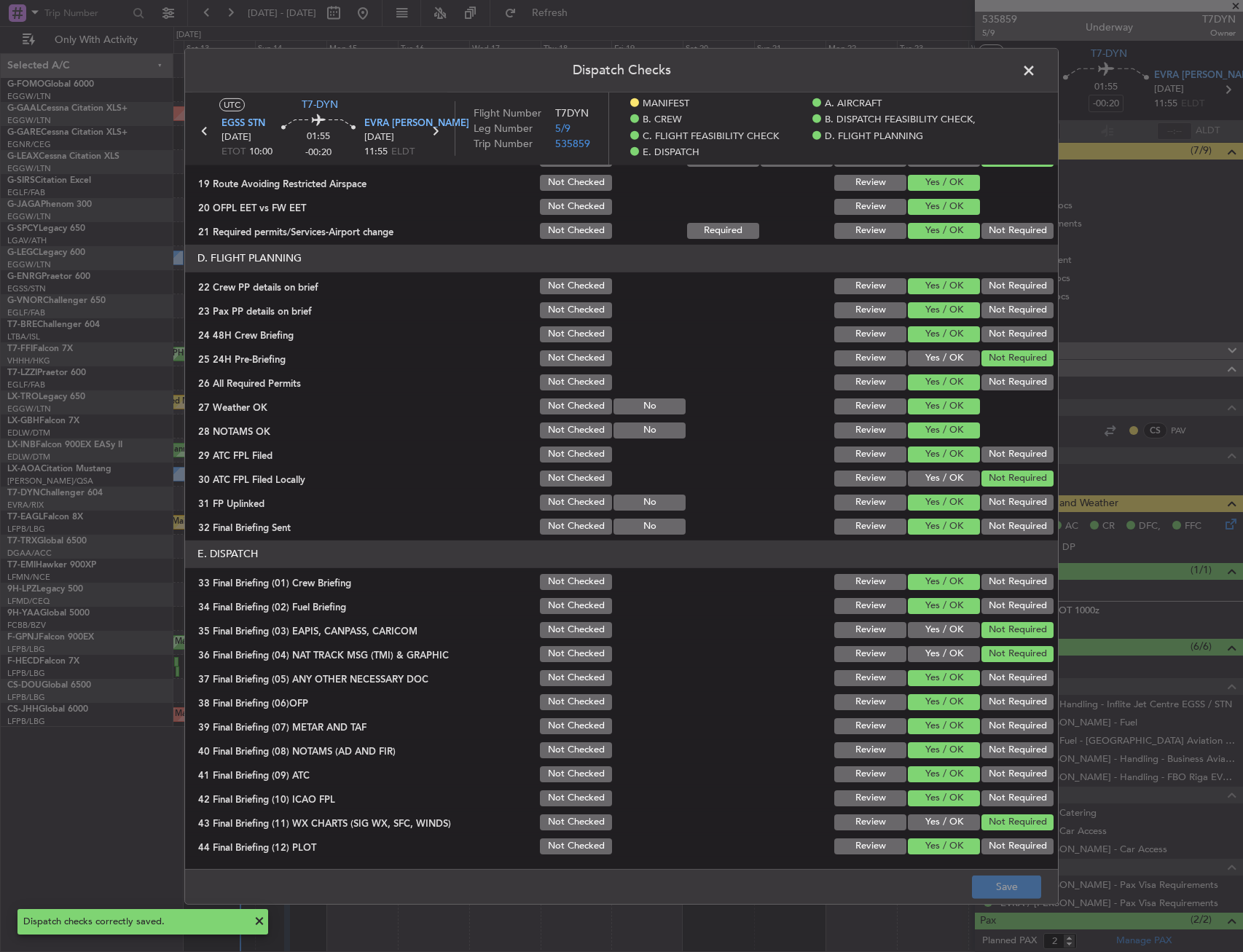
type input "3"
click at [1036, 70] on span at bounding box center [1036, 73] width 0 height 29
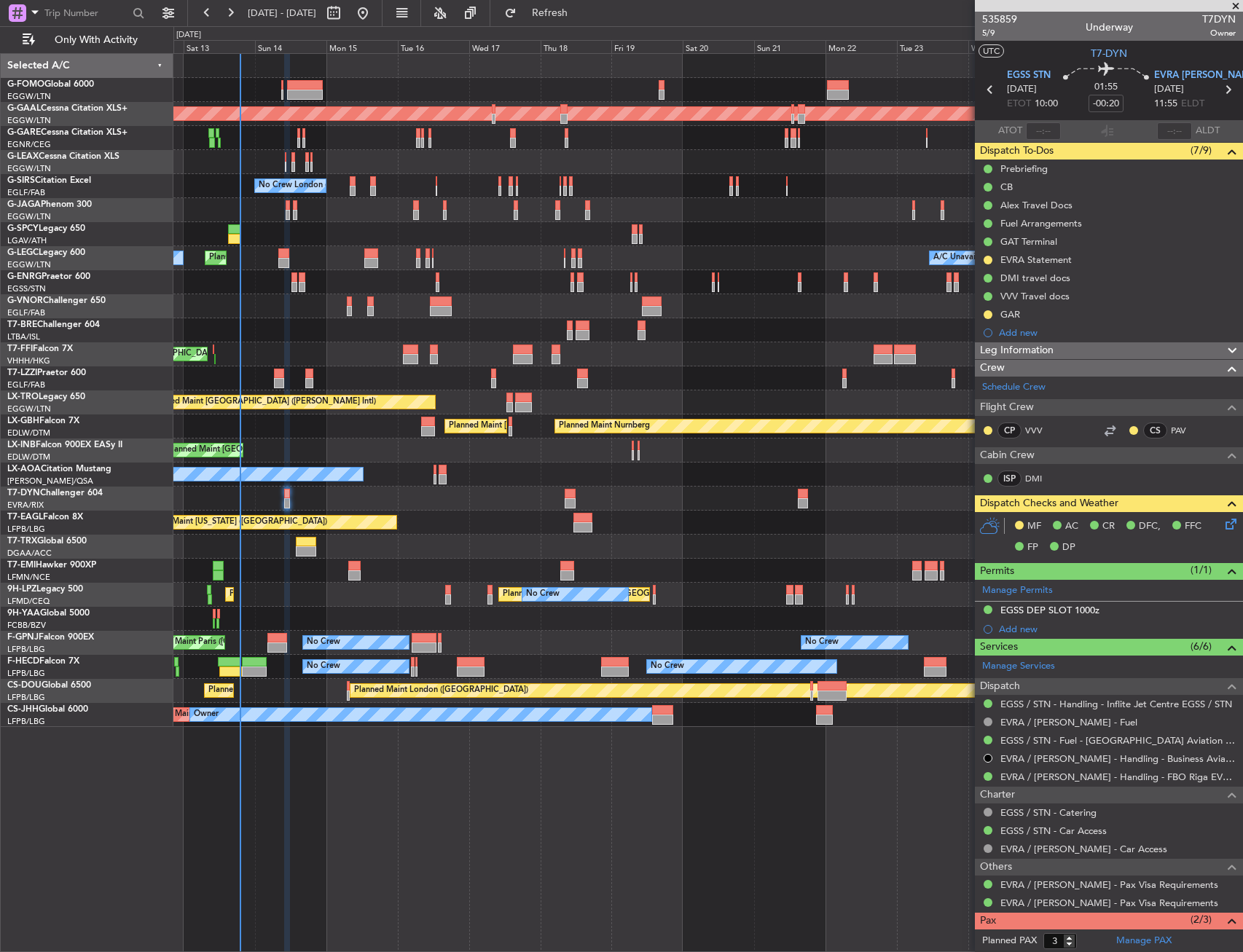
click at [1075, 353] on div "Leg Information" at bounding box center [1109, 351] width 268 height 17
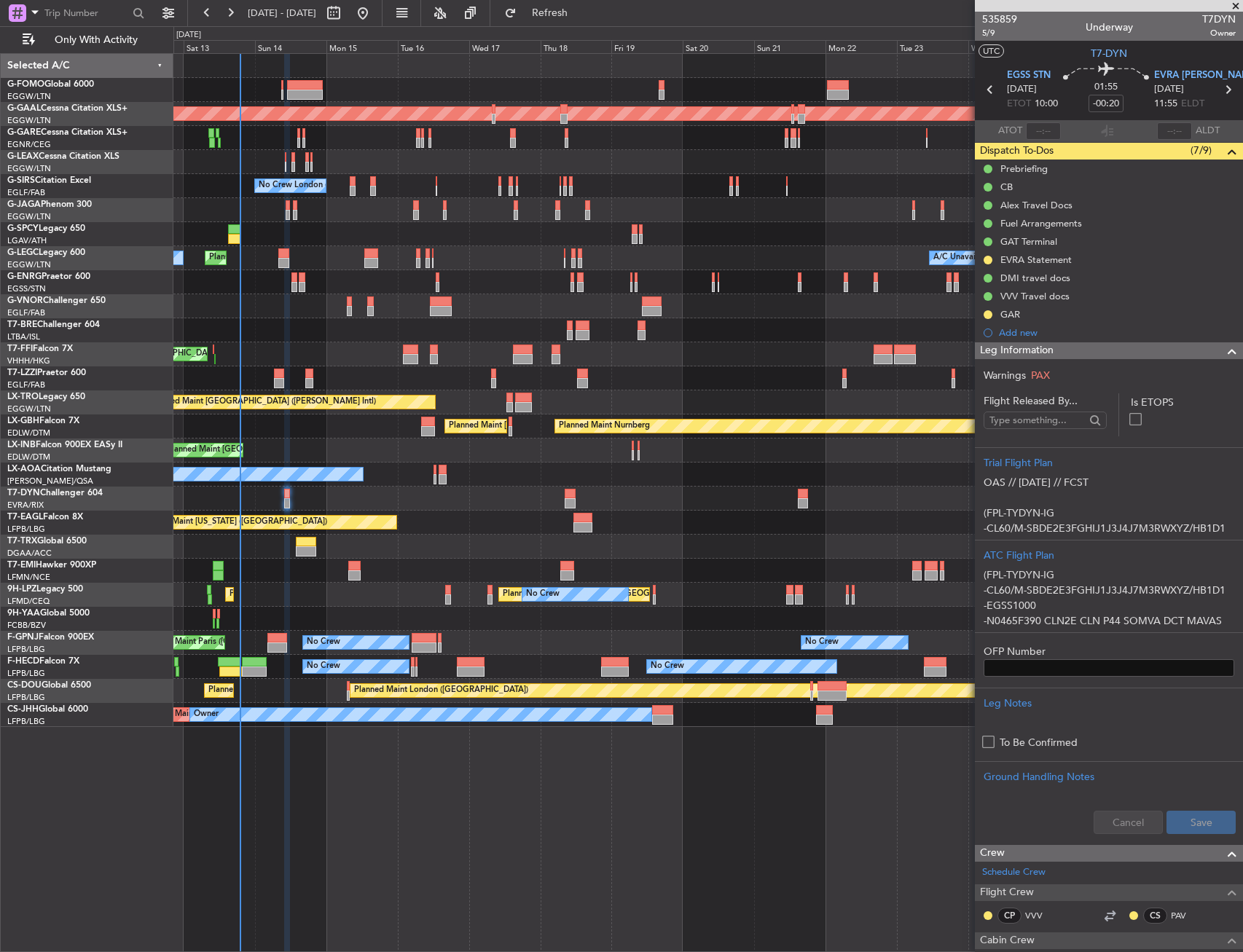
click at [1075, 353] on div "Leg Information" at bounding box center [1109, 351] width 268 height 17
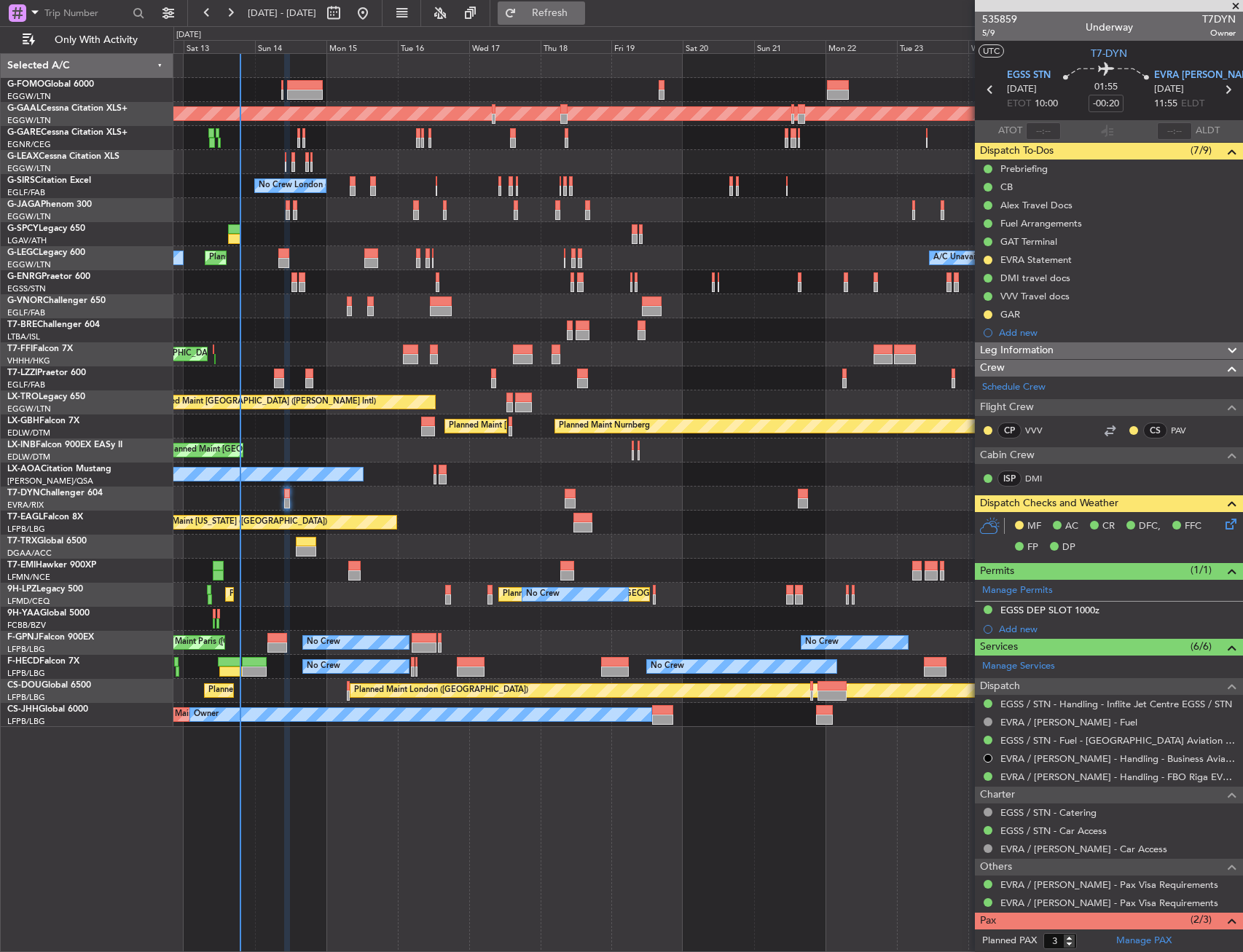
click at [573, 19] on button "Refresh" at bounding box center [541, 13] width 87 height 23
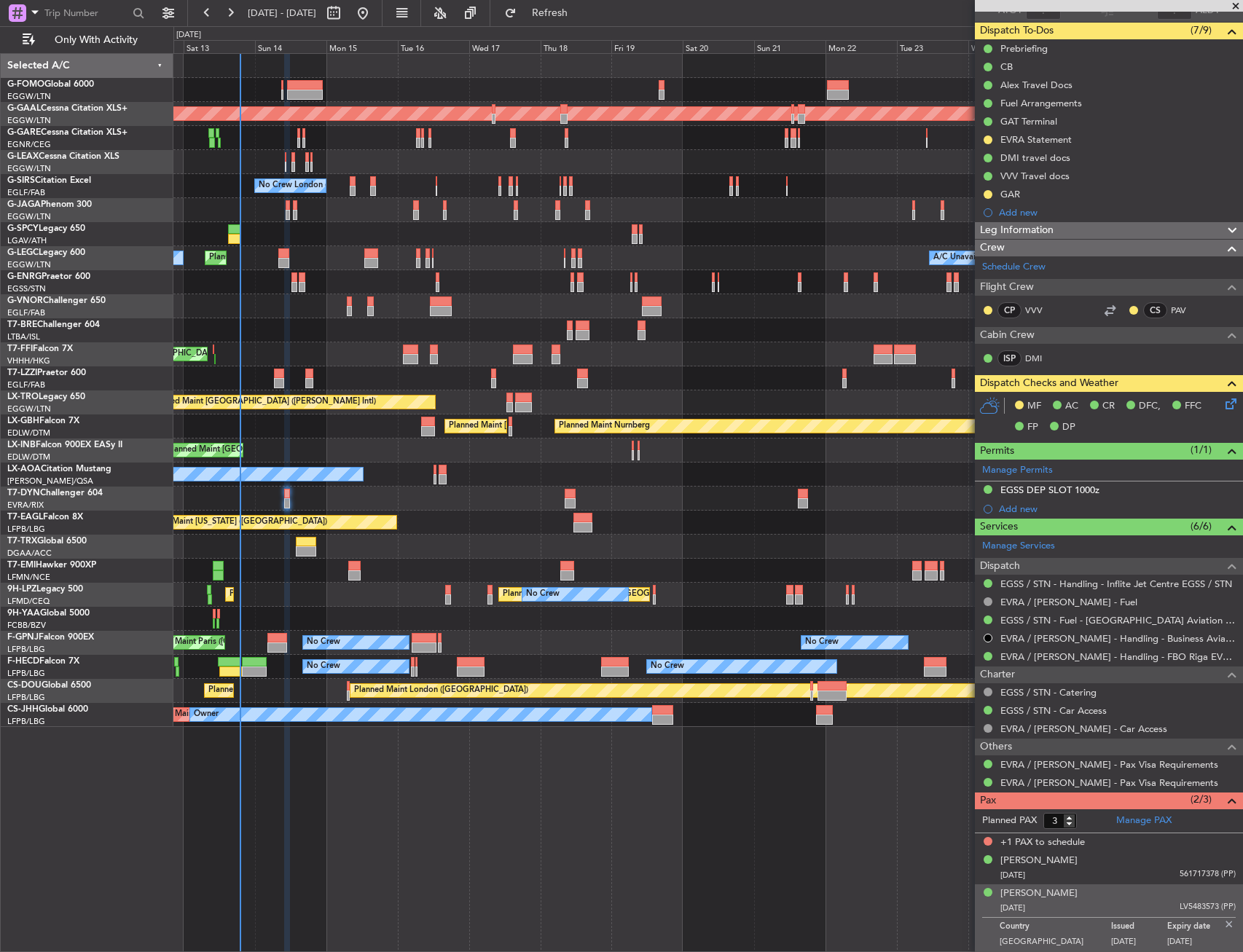
click at [1222, 400] on icon at bounding box center [1227, 401] width 12 height 12
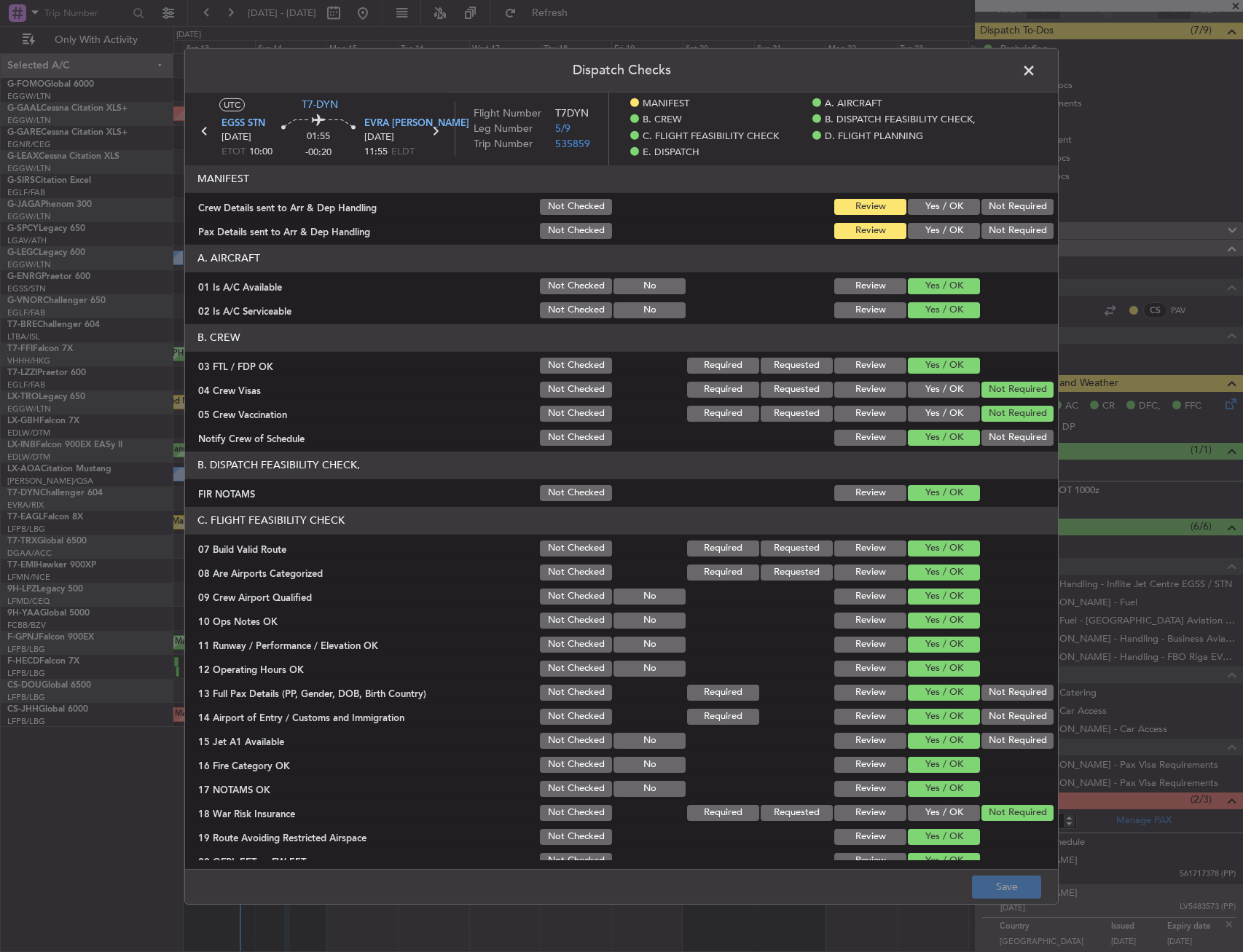
click at [1036, 68] on span at bounding box center [1036, 73] width 0 height 29
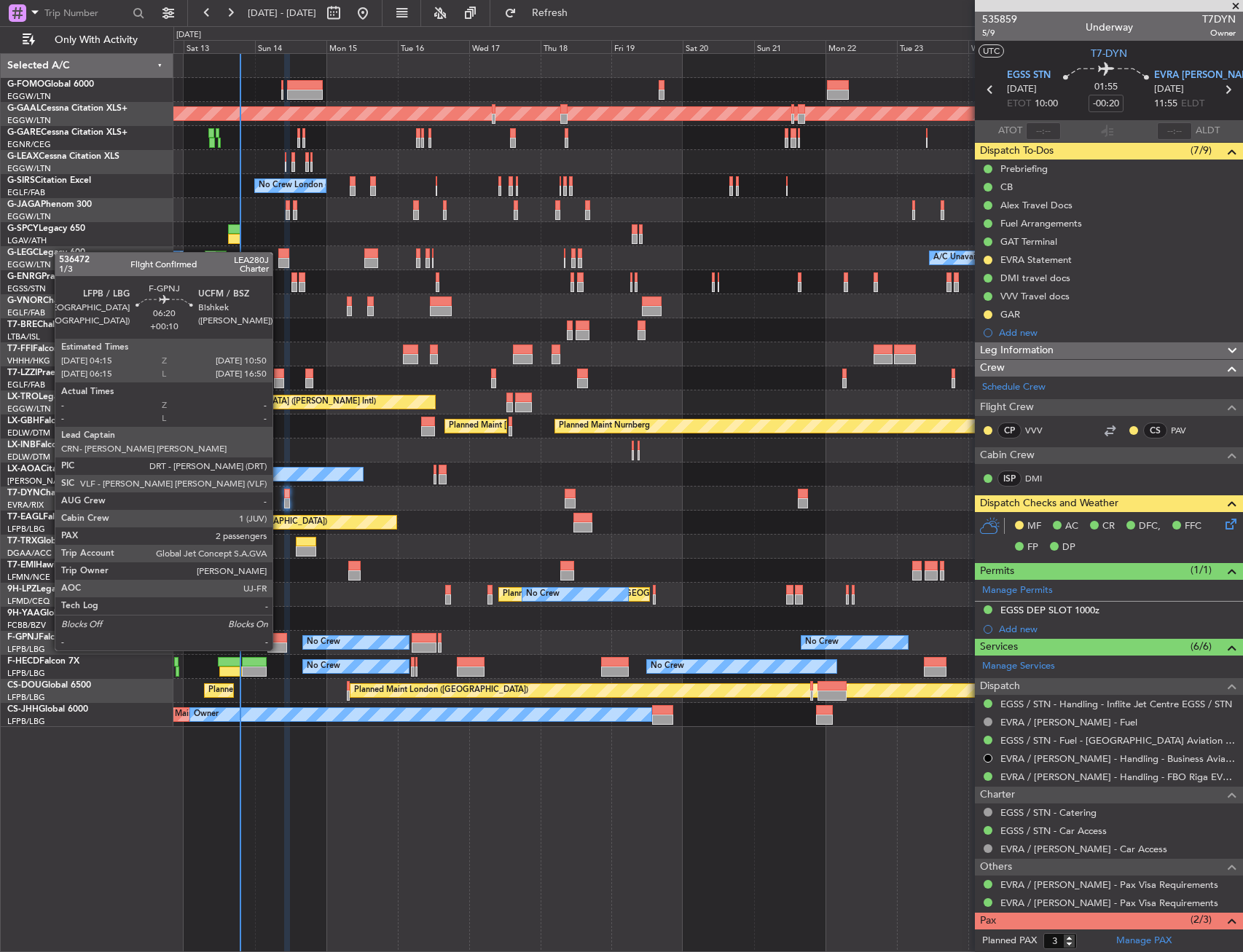
click at [279, 636] on div at bounding box center [276, 637] width 19 height 10
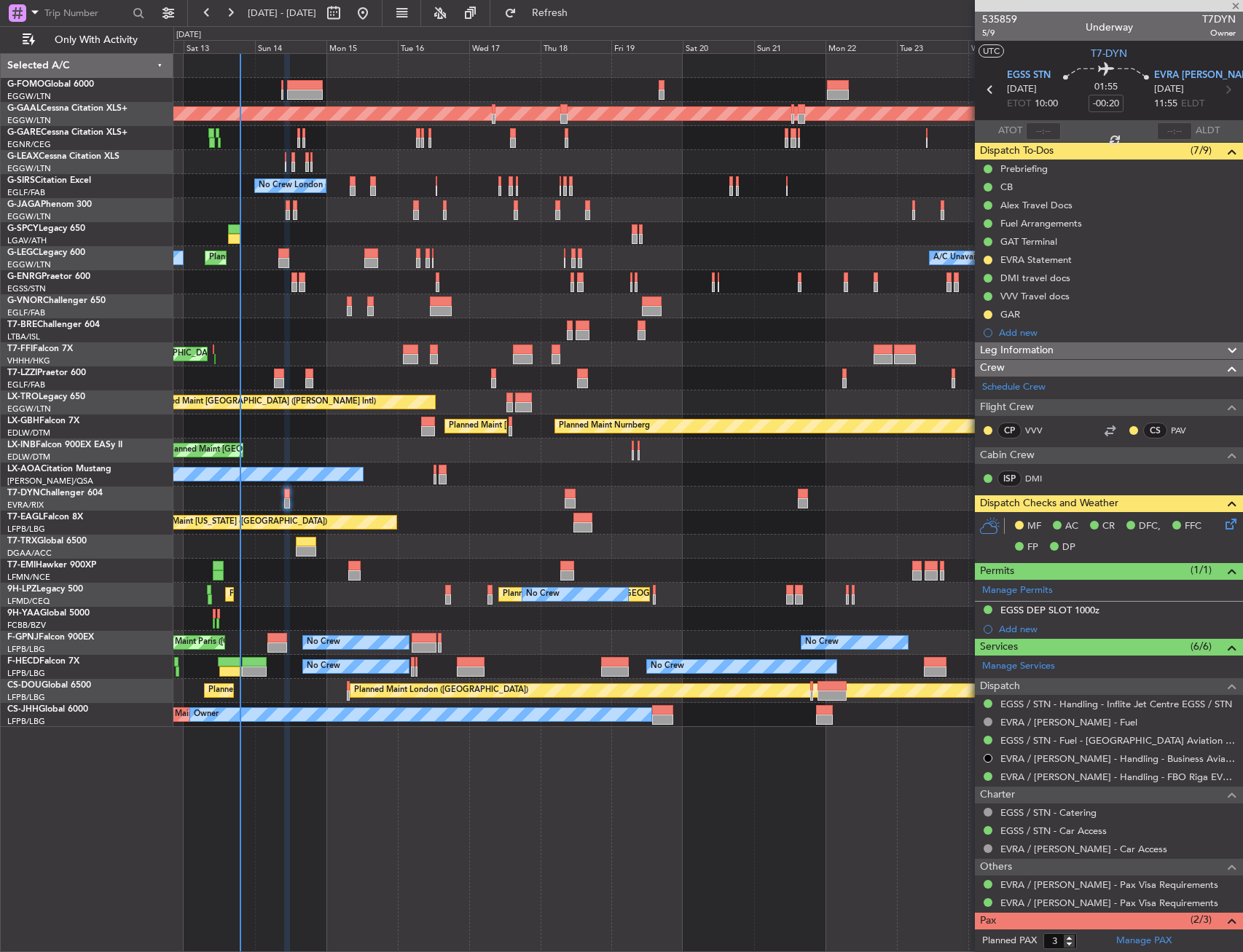
type input "+00:10"
type input "2"
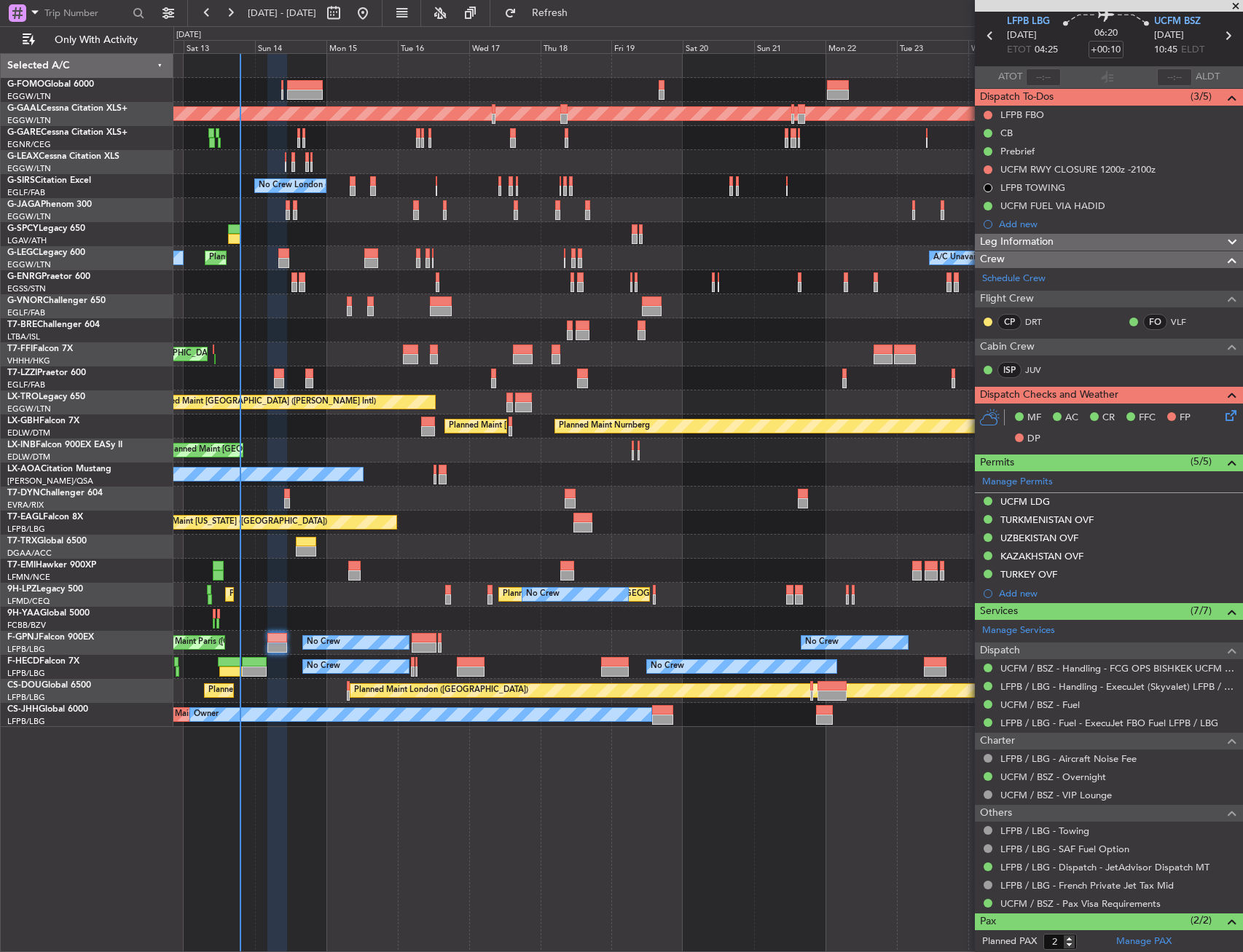
scroll to position [121, 0]
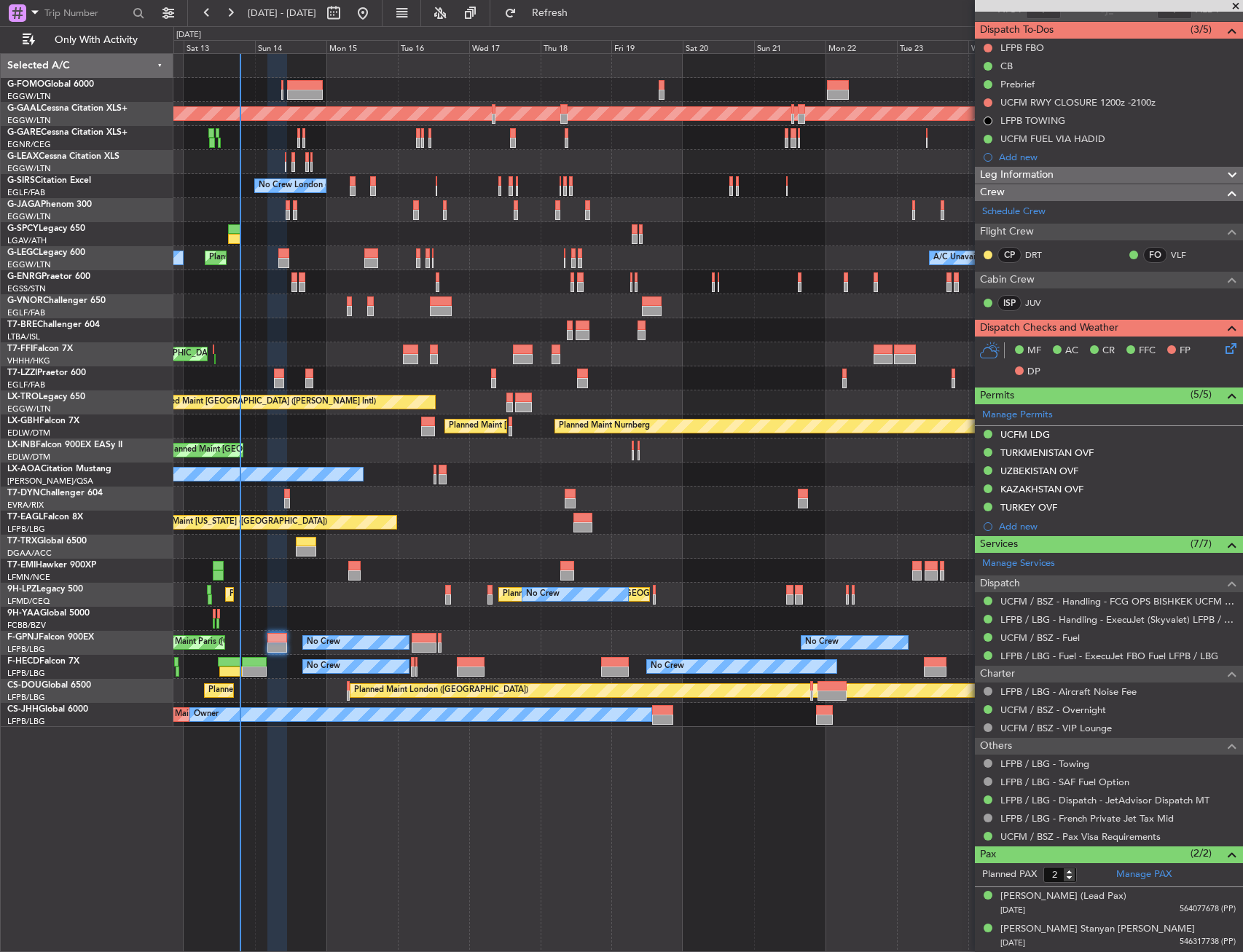
drag, startPoint x: 1023, startPoint y: 88, endPoint x: 1038, endPoint y: 117, distance: 32.6
click at [1023, 88] on div "Prebrief" at bounding box center [1016, 84] width 34 height 12
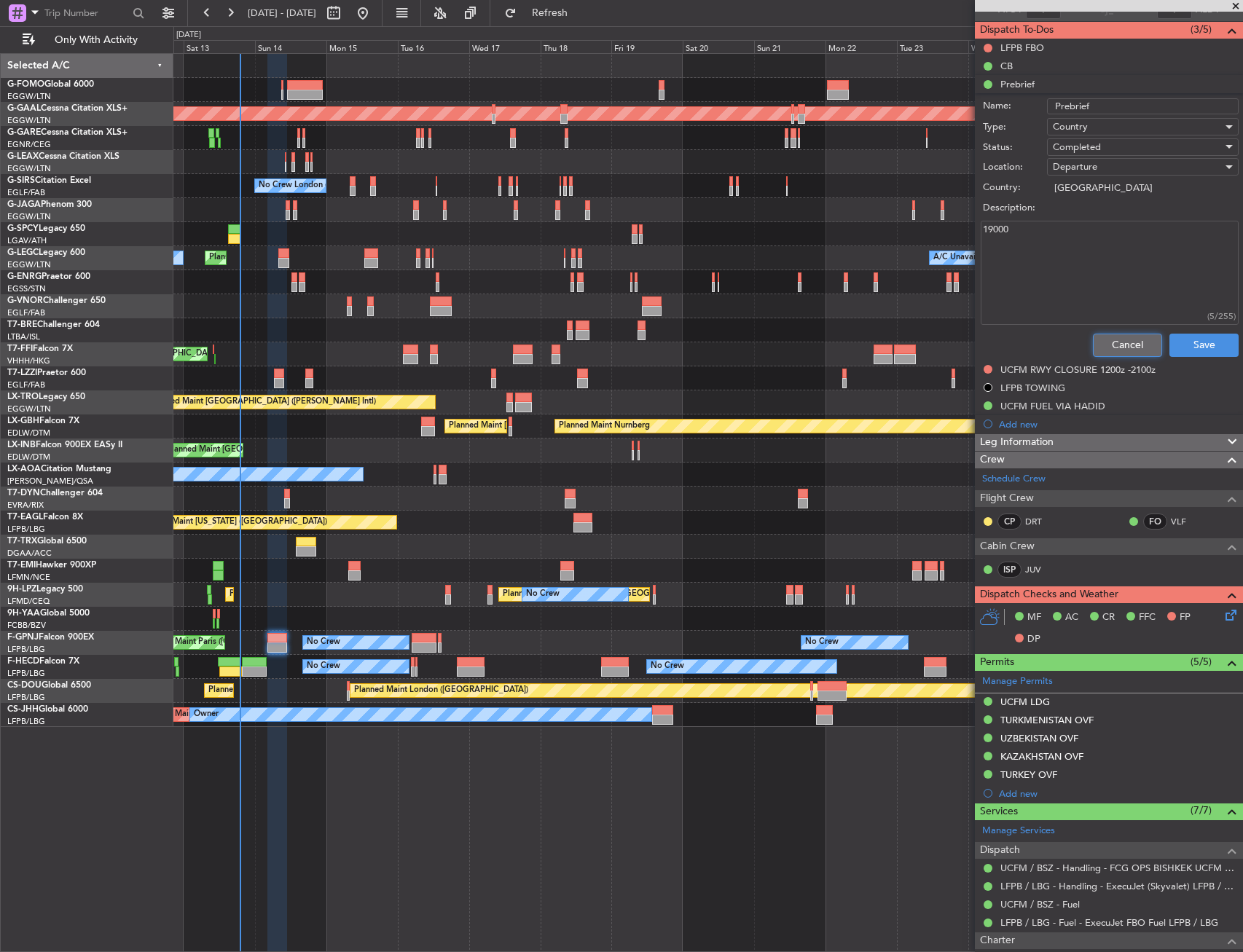
click at [1118, 343] on button "Cancel" at bounding box center [1126, 344] width 69 height 23
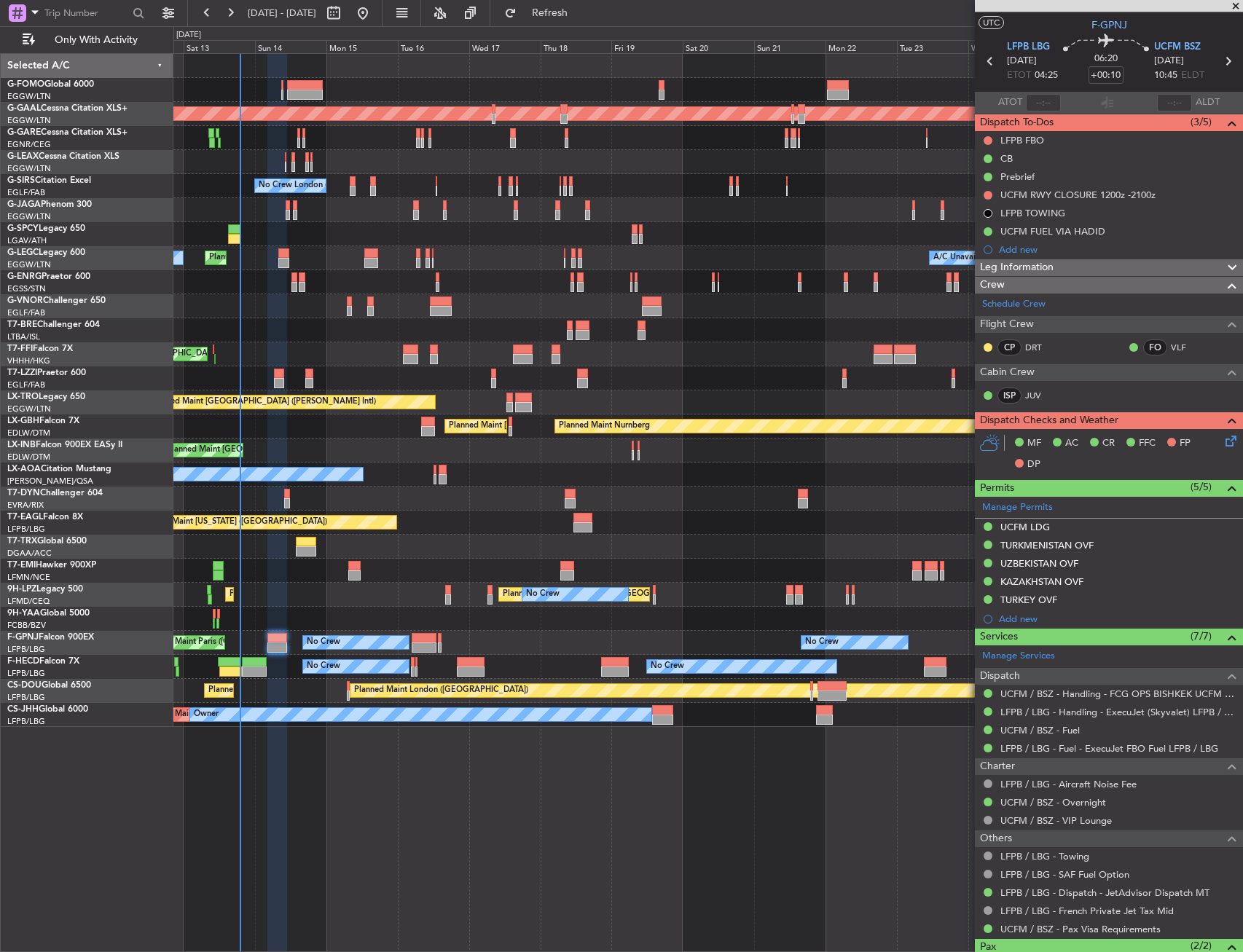
scroll to position [0, 0]
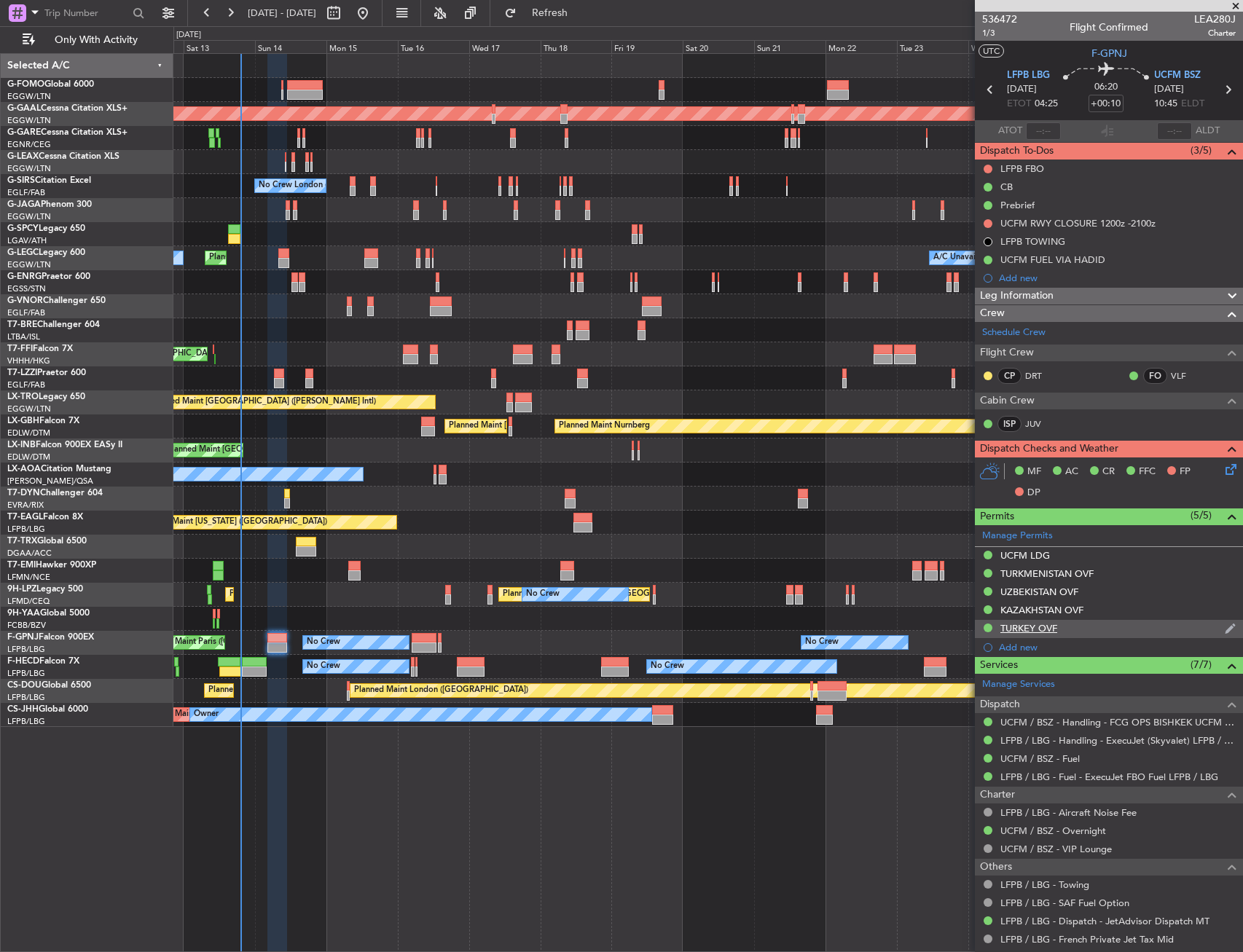
click at [1066, 632] on div "TURKEY OVF" at bounding box center [1109, 629] width 268 height 18
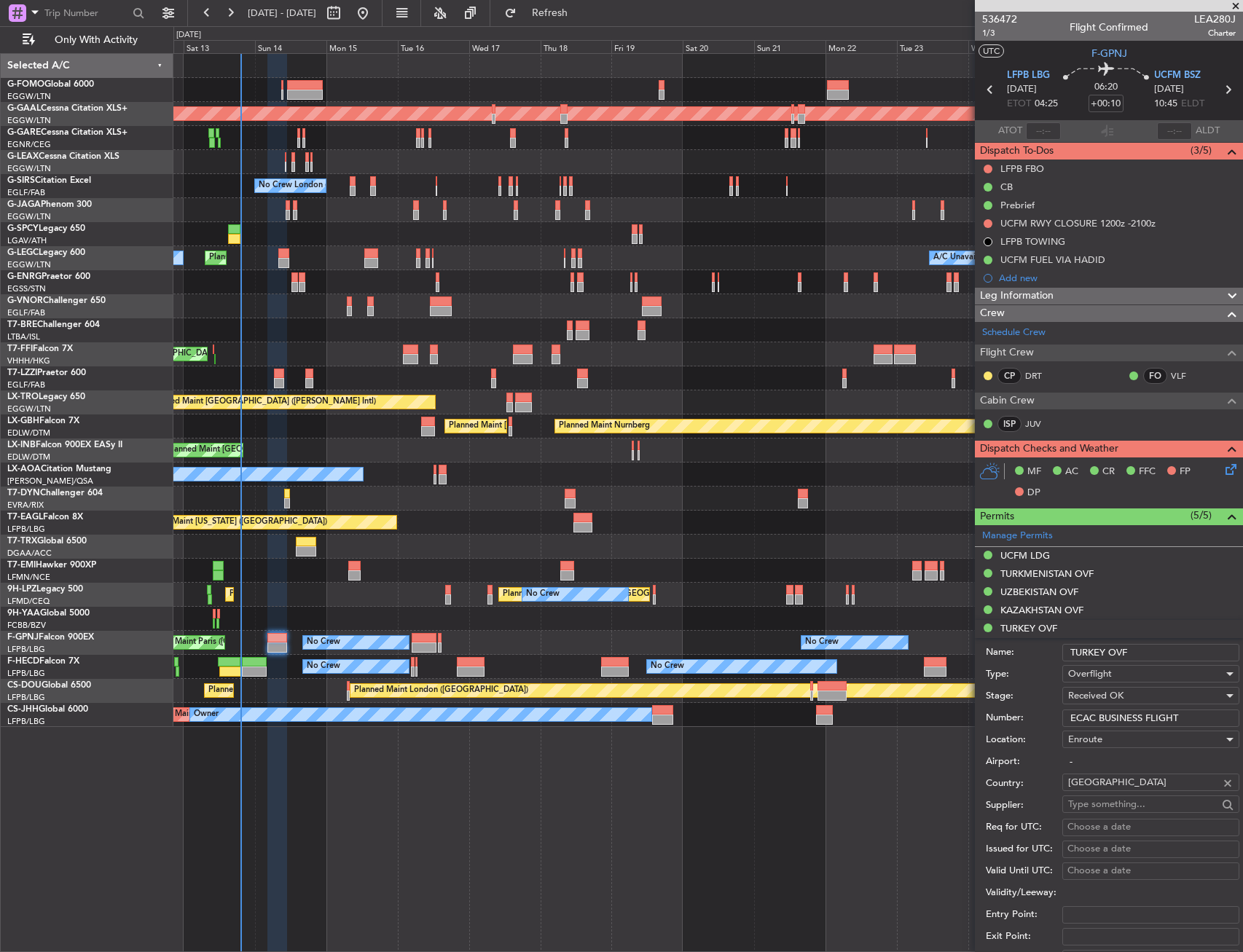
drag, startPoint x: 1164, startPoint y: 655, endPoint x: 1034, endPoint y: 655, distance: 130.0
click at [1034, 655] on div "Name: TURKEY OVF" at bounding box center [1112, 653] width 253 height 22
drag, startPoint x: 1200, startPoint y: 717, endPoint x: 1037, endPoint y: 726, distance: 163.2
click at [1037, 726] on div "Number: ECAC BUSINESS FLIGHT" at bounding box center [1112, 718] width 253 height 22
click at [1039, 611] on div "KAZAKHSTAN OVF" at bounding box center [1041, 610] width 83 height 12
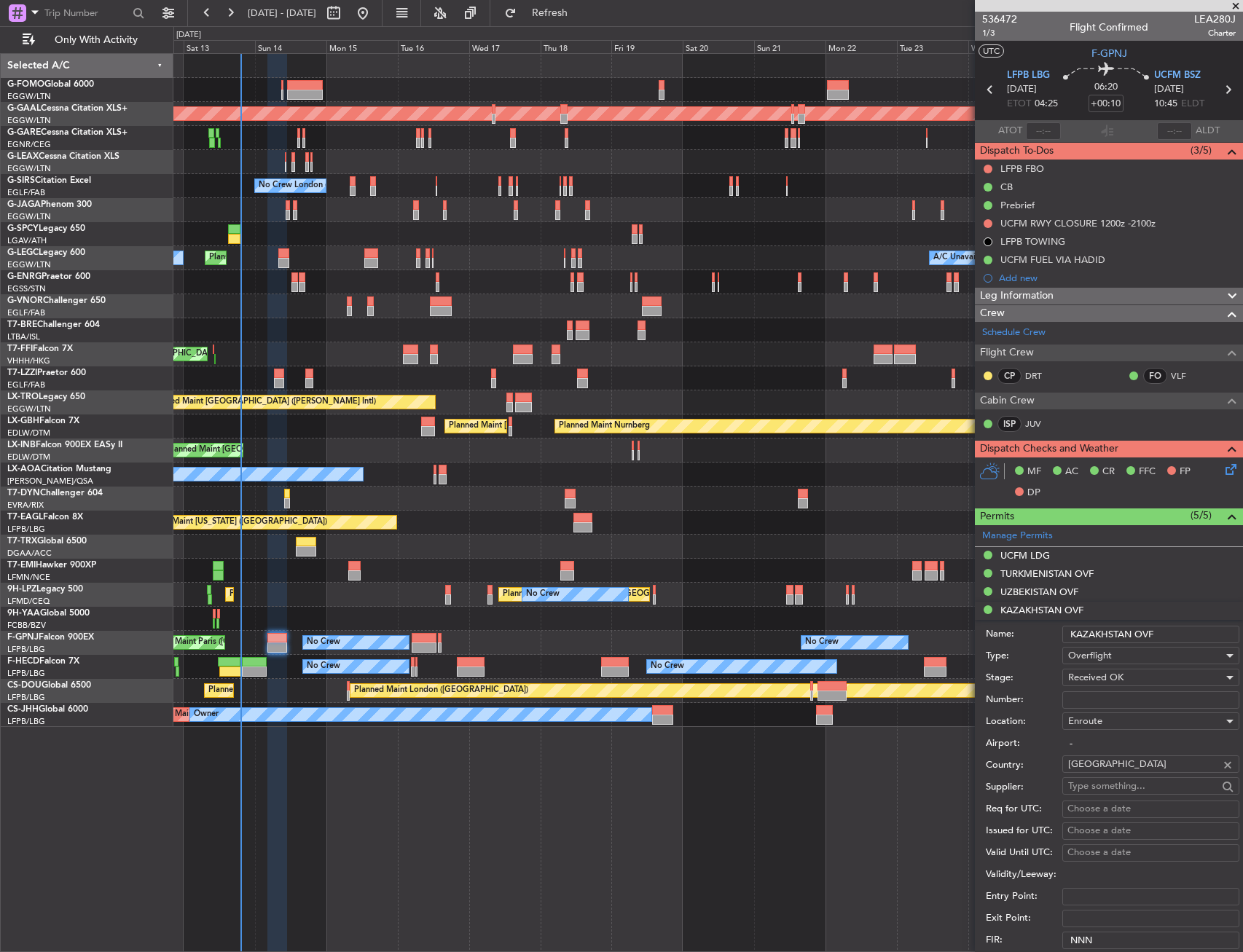
drag, startPoint x: 1181, startPoint y: 639, endPoint x: 1055, endPoint y: 643, distance: 126.1
click at [1055, 643] on div "Name: KAZAKHSTAN OVF" at bounding box center [1112, 634] width 253 height 22
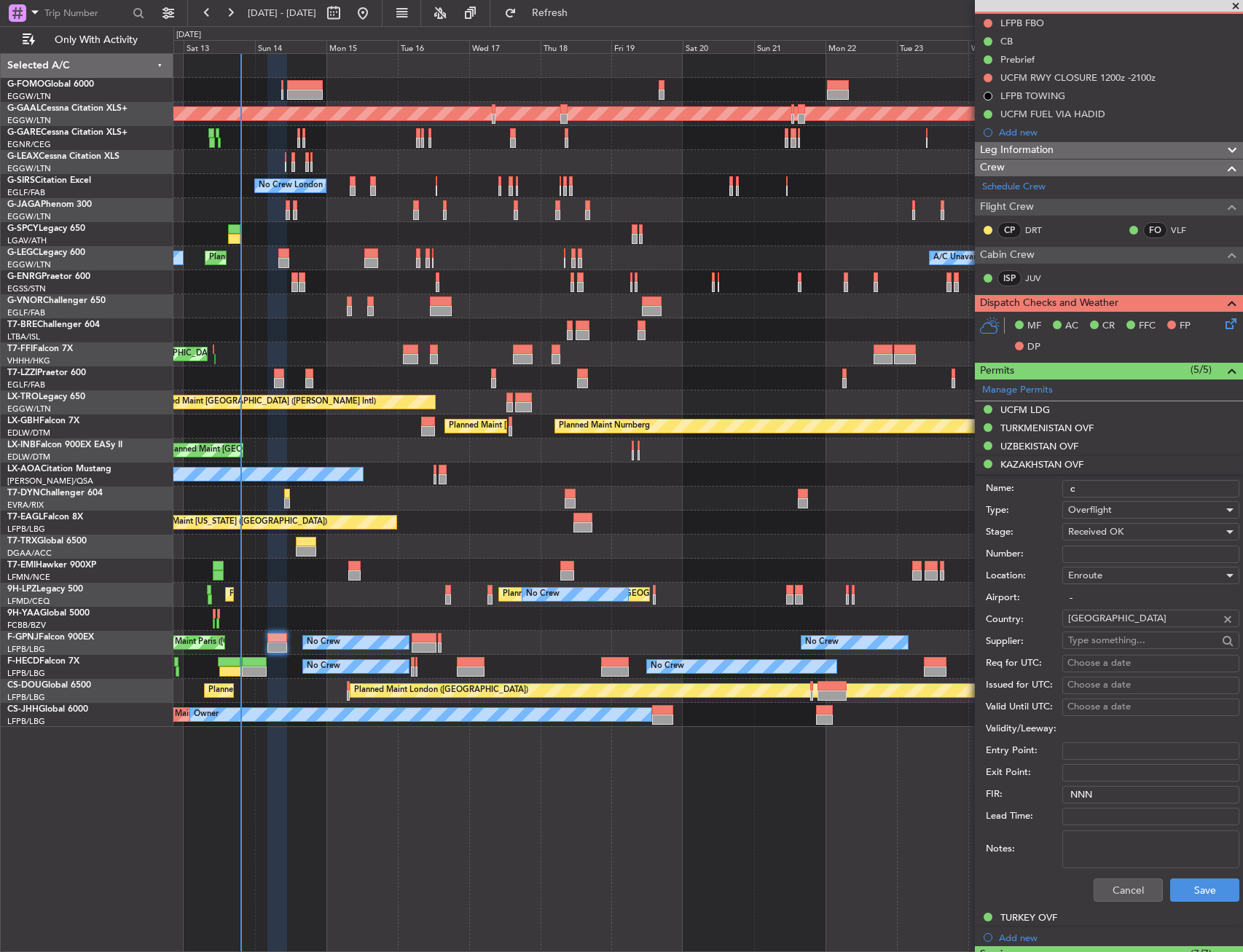
type input "c"
click at [1131, 887] on button "Cancel" at bounding box center [1127, 890] width 69 height 23
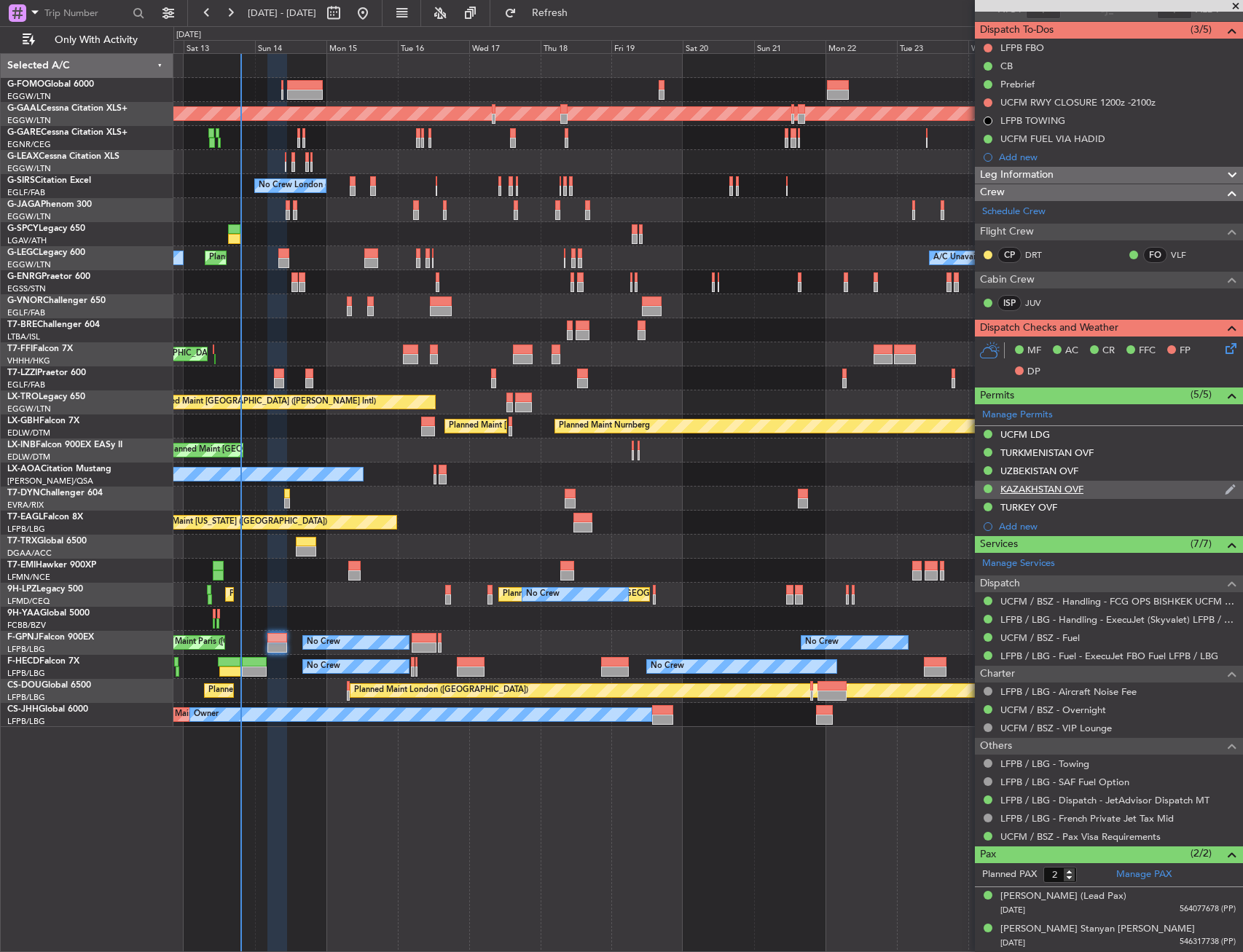
click at [1081, 489] on div "KAZAKHSTAN OVF" at bounding box center [1041, 488] width 83 height 12
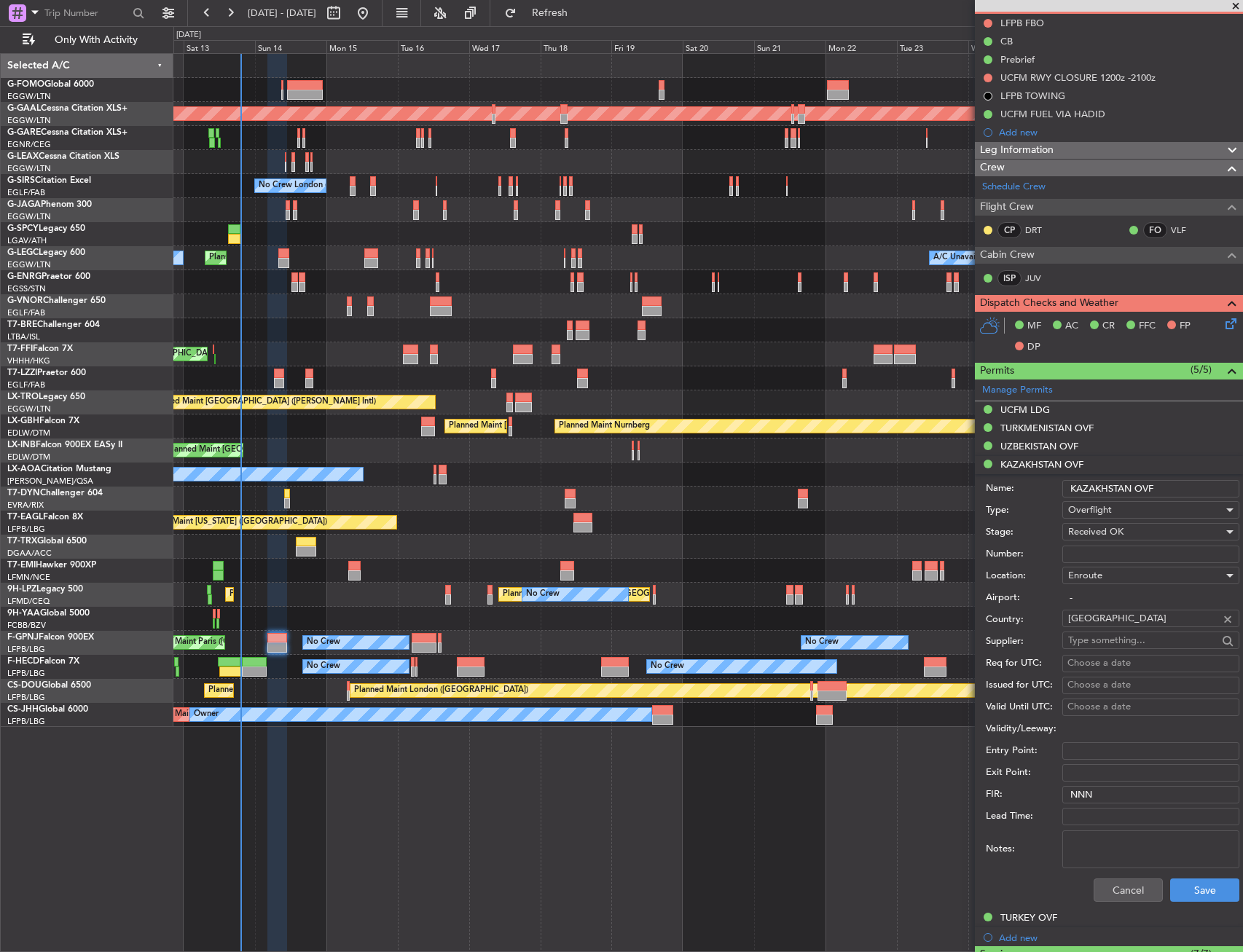
drag, startPoint x: 1172, startPoint y: 488, endPoint x: 1039, endPoint y: 495, distance: 133.2
click at [1039, 495] on div "Name: KAZAKHSTAN OVF" at bounding box center [1112, 488] width 253 height 22
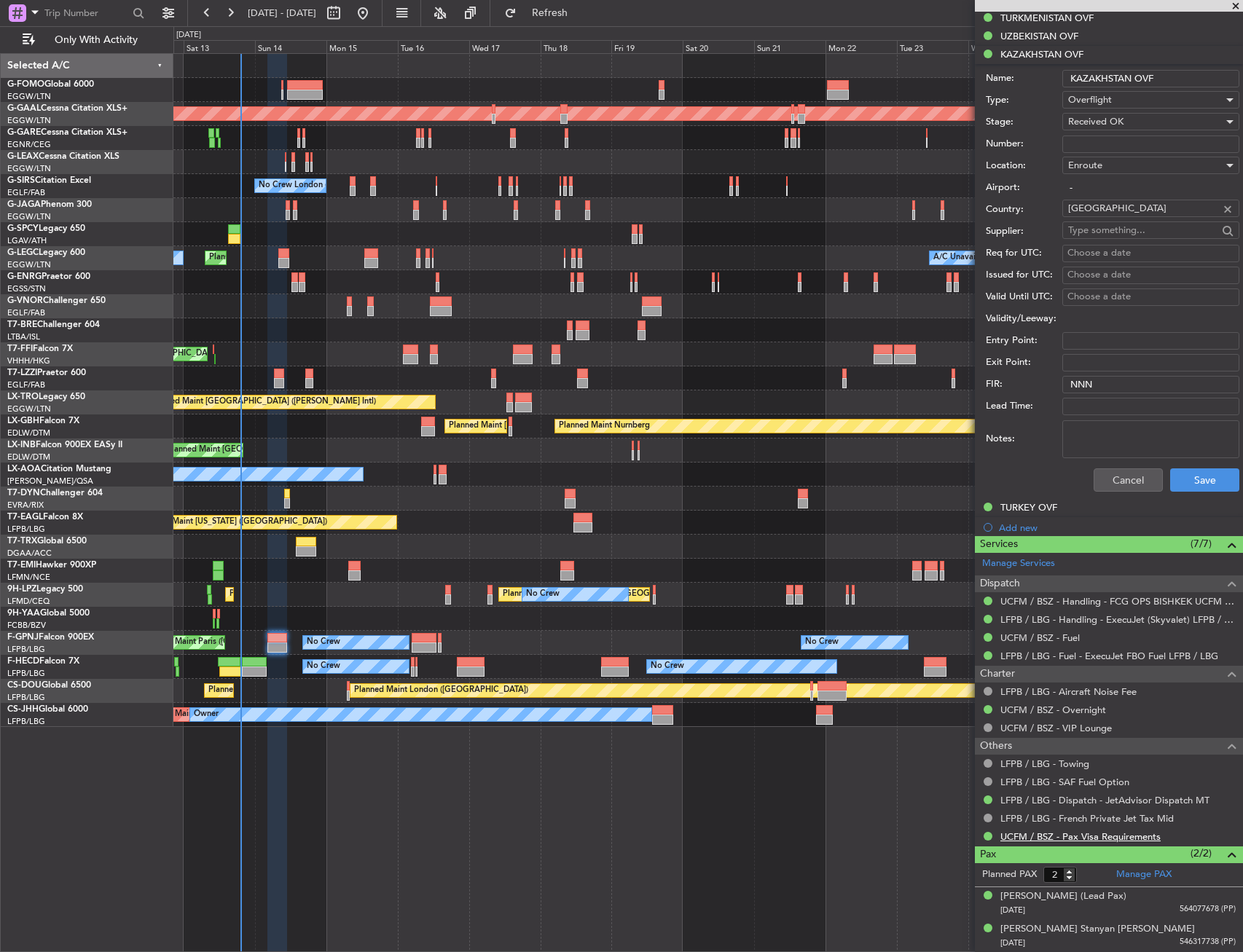
scroll to position [264, 0]
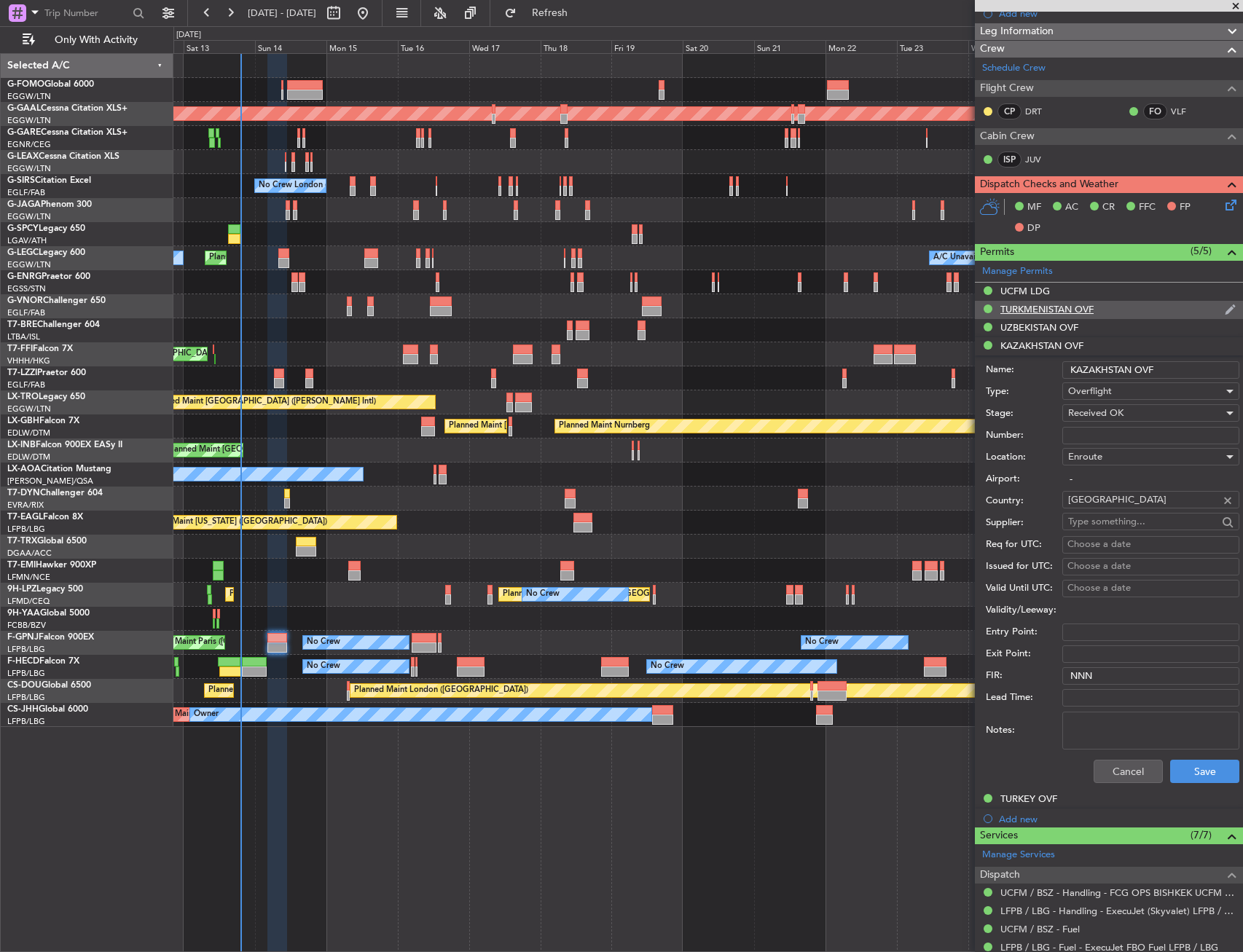
click at [1056, 317] on div "TURKMENISTAN OVF" at bounding box center [1109, 310] width 268 height 18
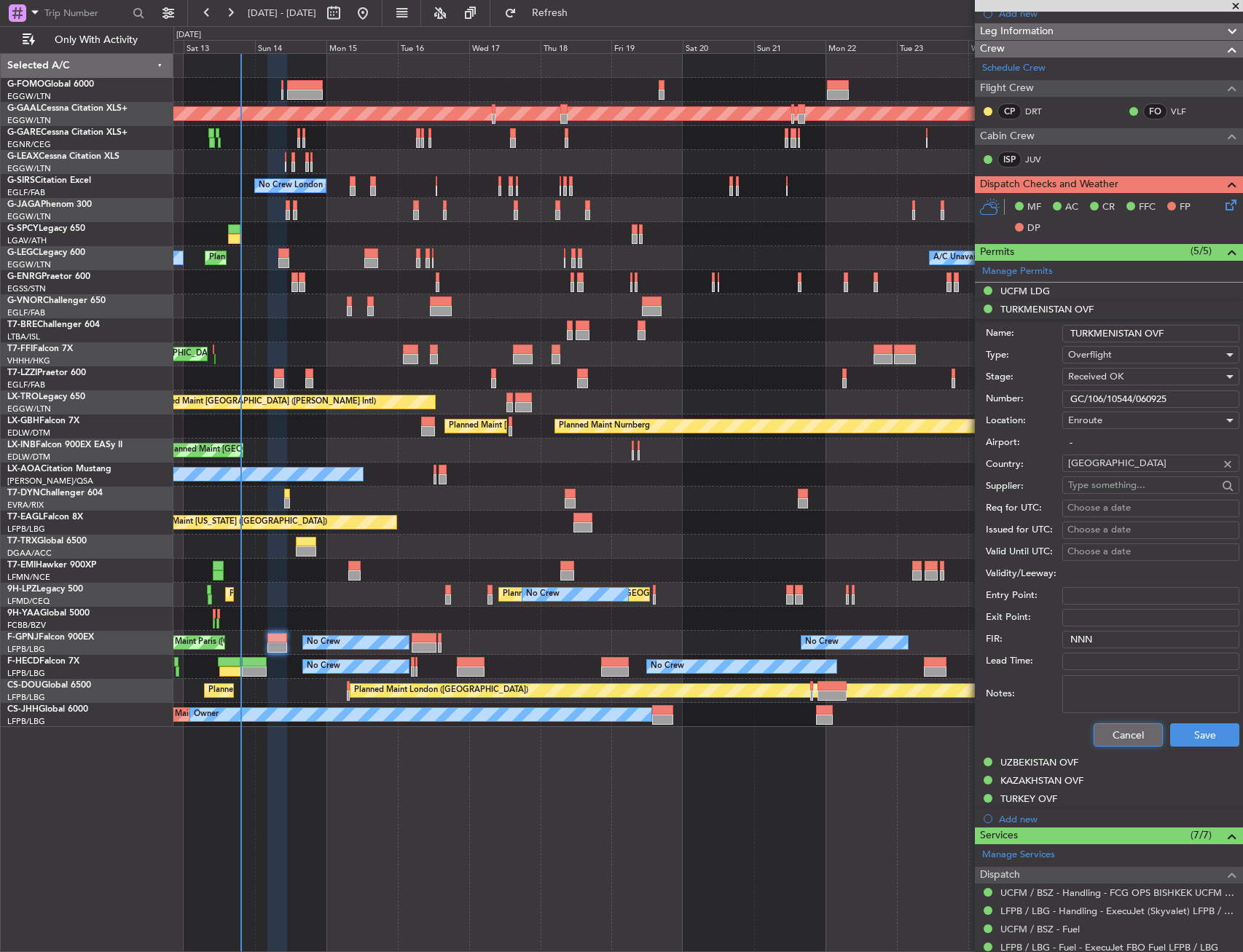
click at [1120, 728] on button "Cancel" at bounding box center [1127, 734] width 69 height 23
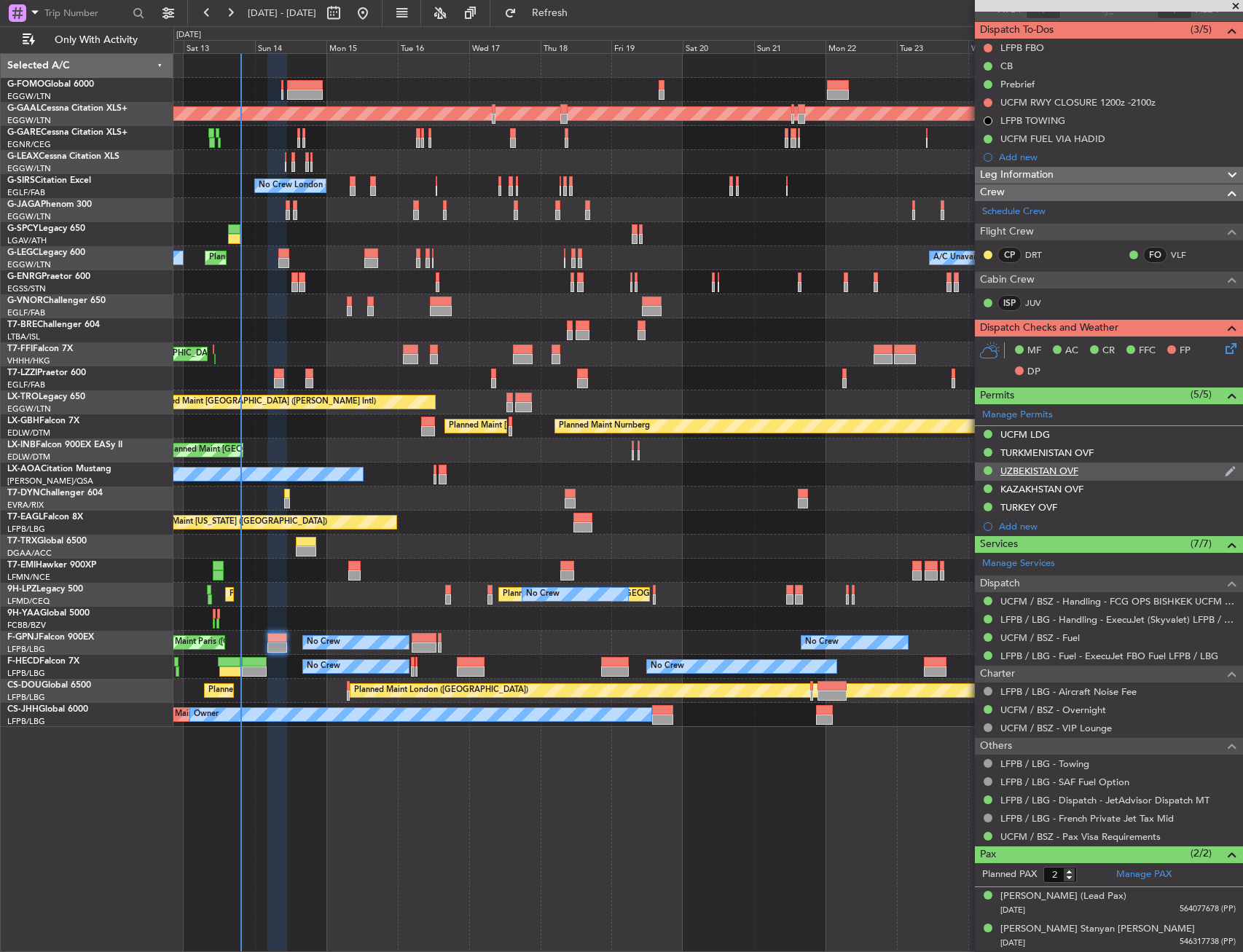
drag, startPoint x: 1030, startPoint y: 471, endPoint x: 1046, endPoint y: 476, distance: 16.8
click at [1031, 471] on div "UZBEKISTAN OVF" at bounding box center [1038, 470] width 78 height 12
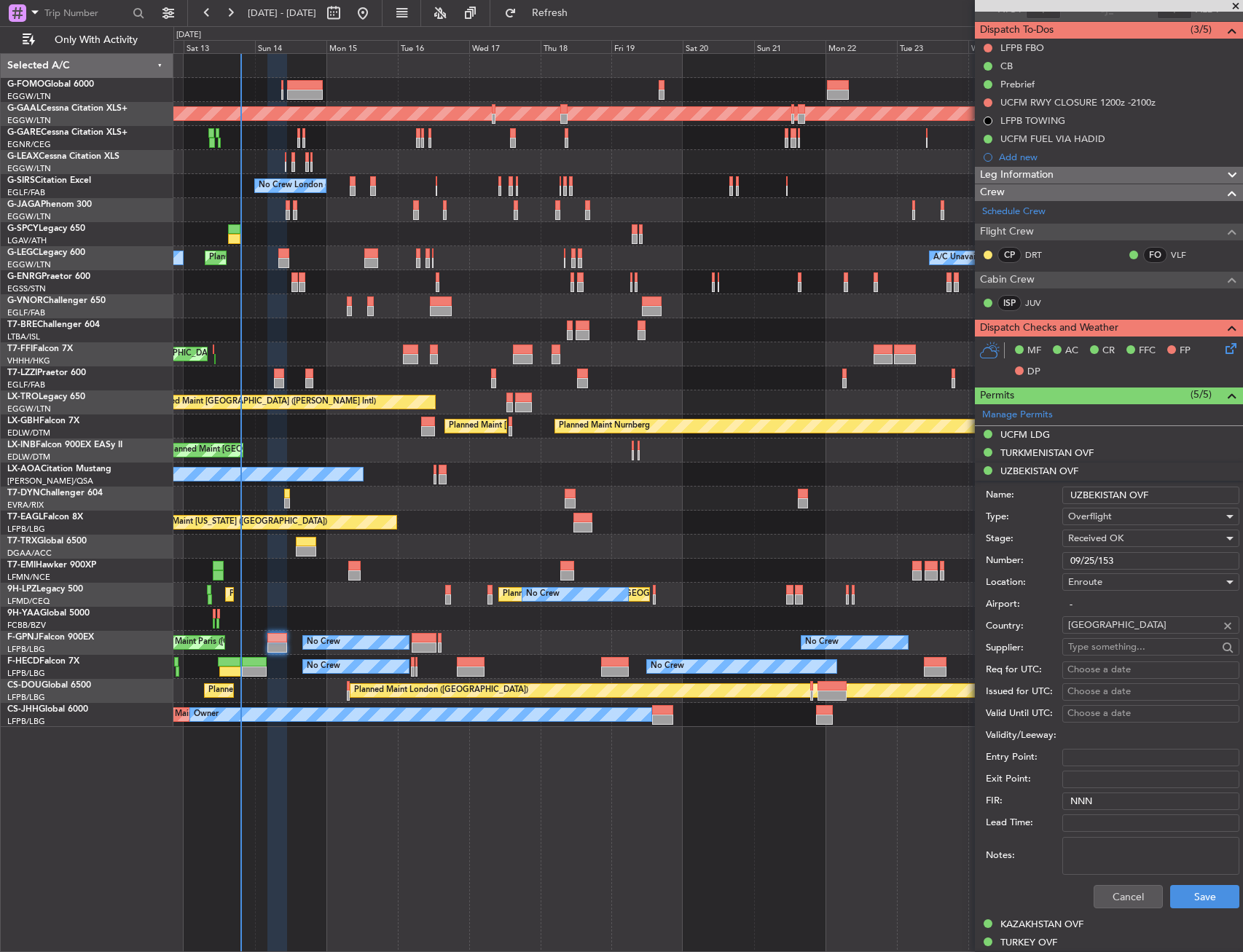
scroll to position [264, 0]
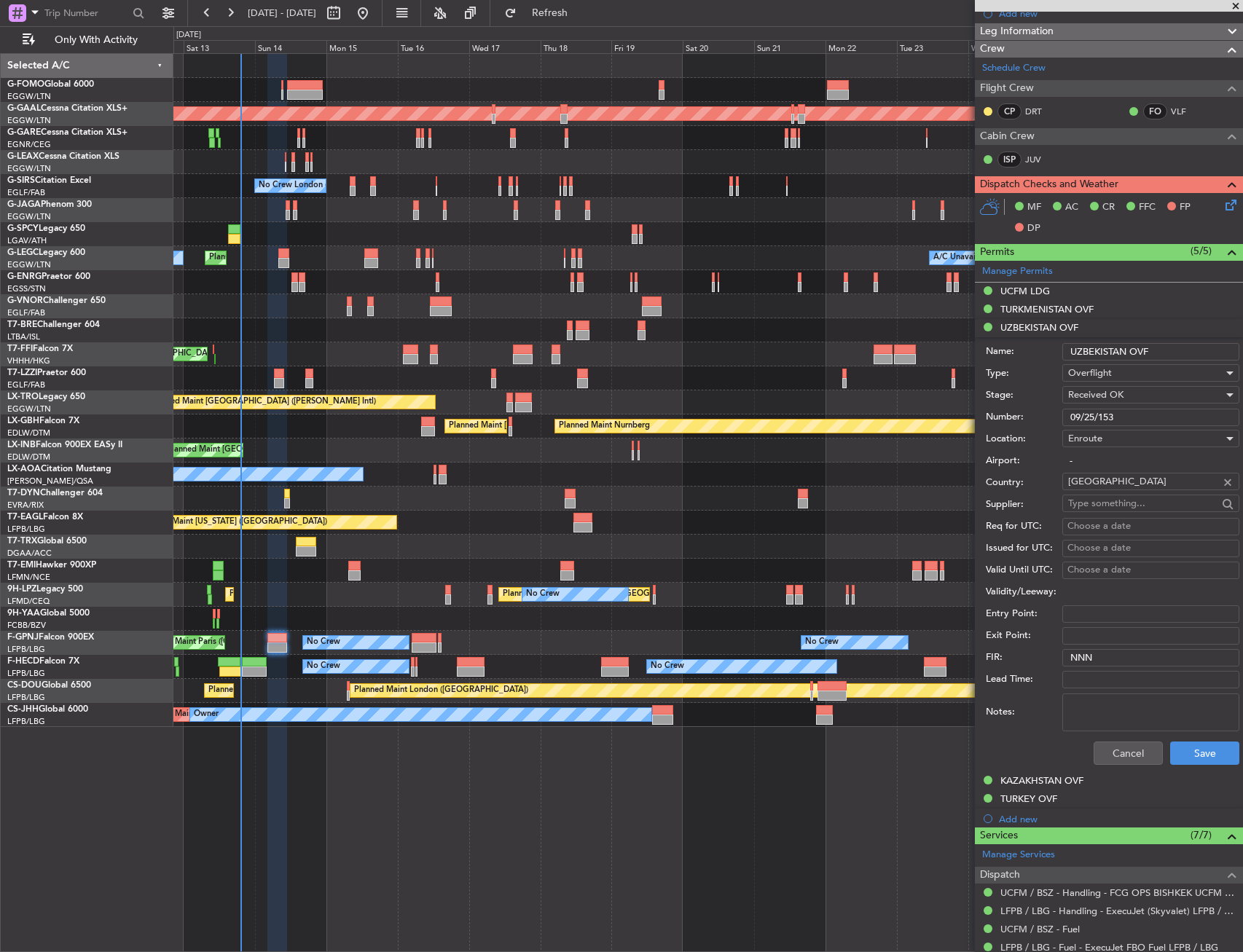
drag, startPoint x: 1142, startPoint y: 357, endPoint x: 1135, endPoint y: 398, distance: 41.6
click at [1024, 361] on div "Name: UZBEKISTAN OVF" at bounding box center [1112, 352] width 253 height 22
drag, startPoint x: 1068, startPoint y: 422, endPoint x: 1053, endPoint y: 422, distance: 15.0
click at [1053, 422] on div "Number: 09/25/153" at bounding box center [1112, 418] width 253 height 22
drag, startPoint x: 1076, startPoint y: 309, endPoint x: 1088, endPoint y: 333, distance: 26.8
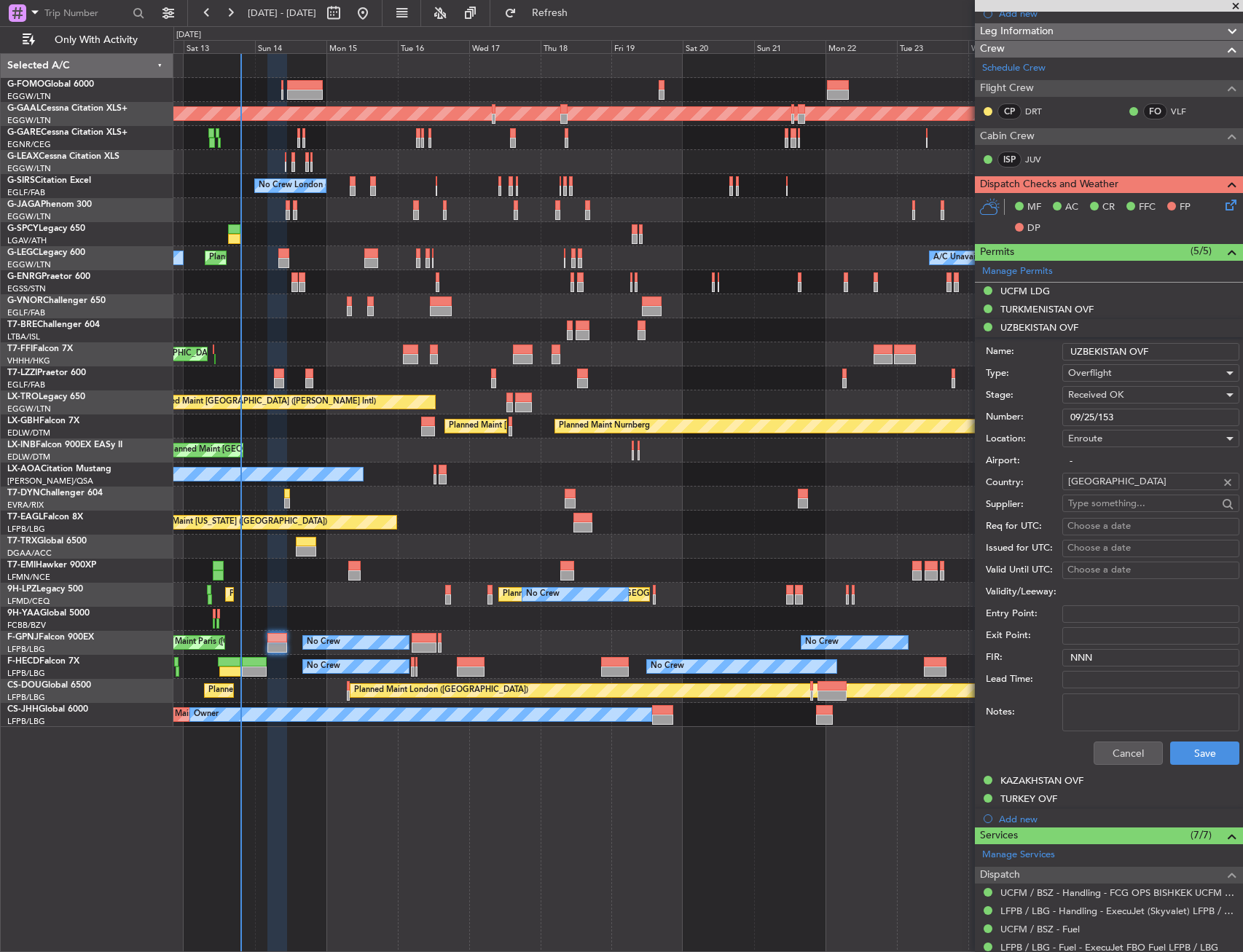
click at [1076, 309] on div "TURKMENISTAN OVF" at bounding box center [1047, 308] width 94 height 12
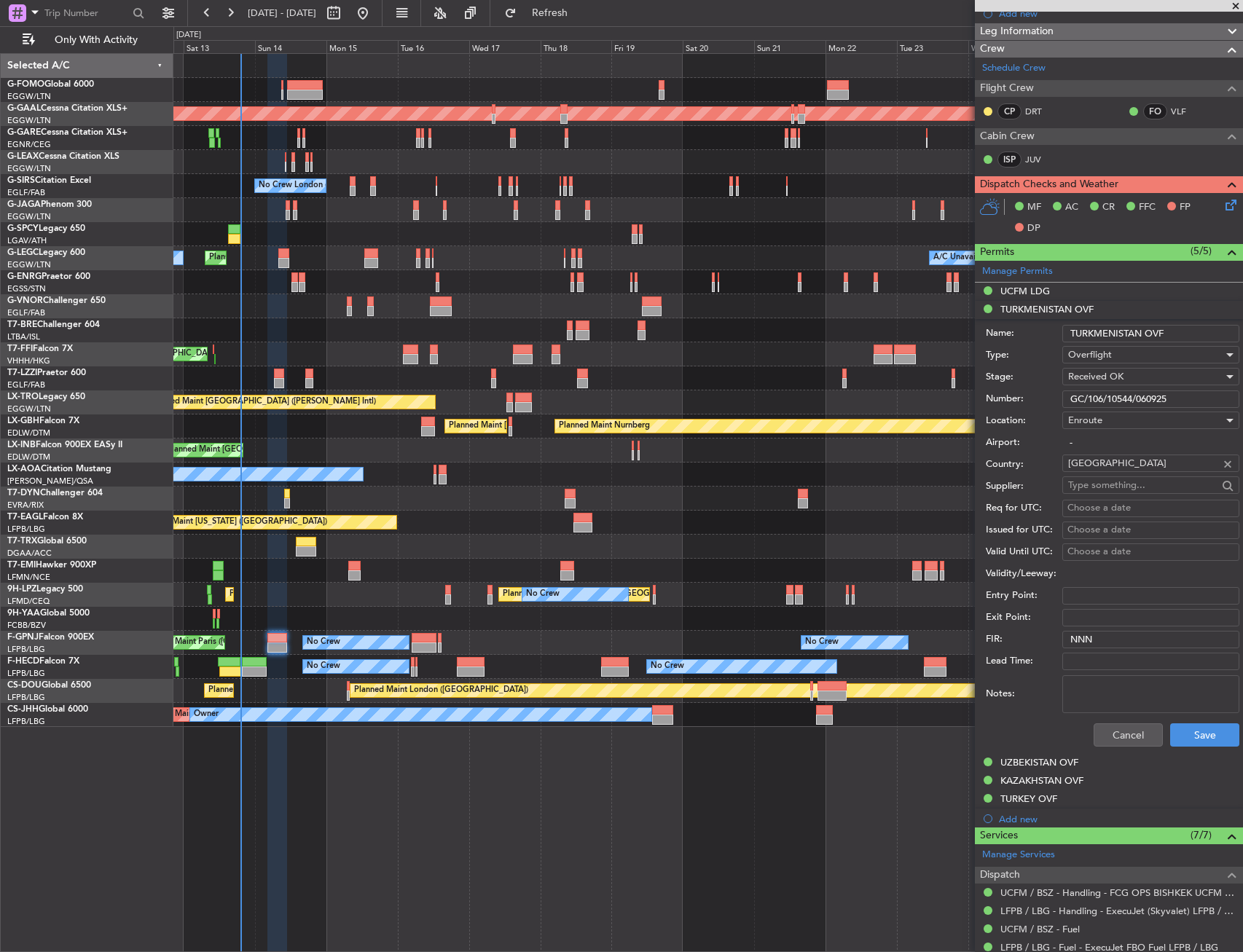
drag, startPoint x: 1179, startPoint y: 326, endPoint x: 1032, endPoint y: 342, distance: 147.9
click at [1032, 342] on div "Name: TURKMENISTAN OVF" at bounding box center [1112, 333] width 253 height 22
drag, startPoint x: 1173, startPoint y: 400, endPoint x: 1016, endPoint y: 424, distance: 158.8
click at [1016, 424] on form "Name: TURKMENISTAN OVF Type: Overflight Stage: Received OK Number: GC/106/10544…" at bounding box center [1109, 537] width 268 height 435
click at [1079, 297] on div "UCFM LDG" at bounding box center [1109, 292] width 268 height 18
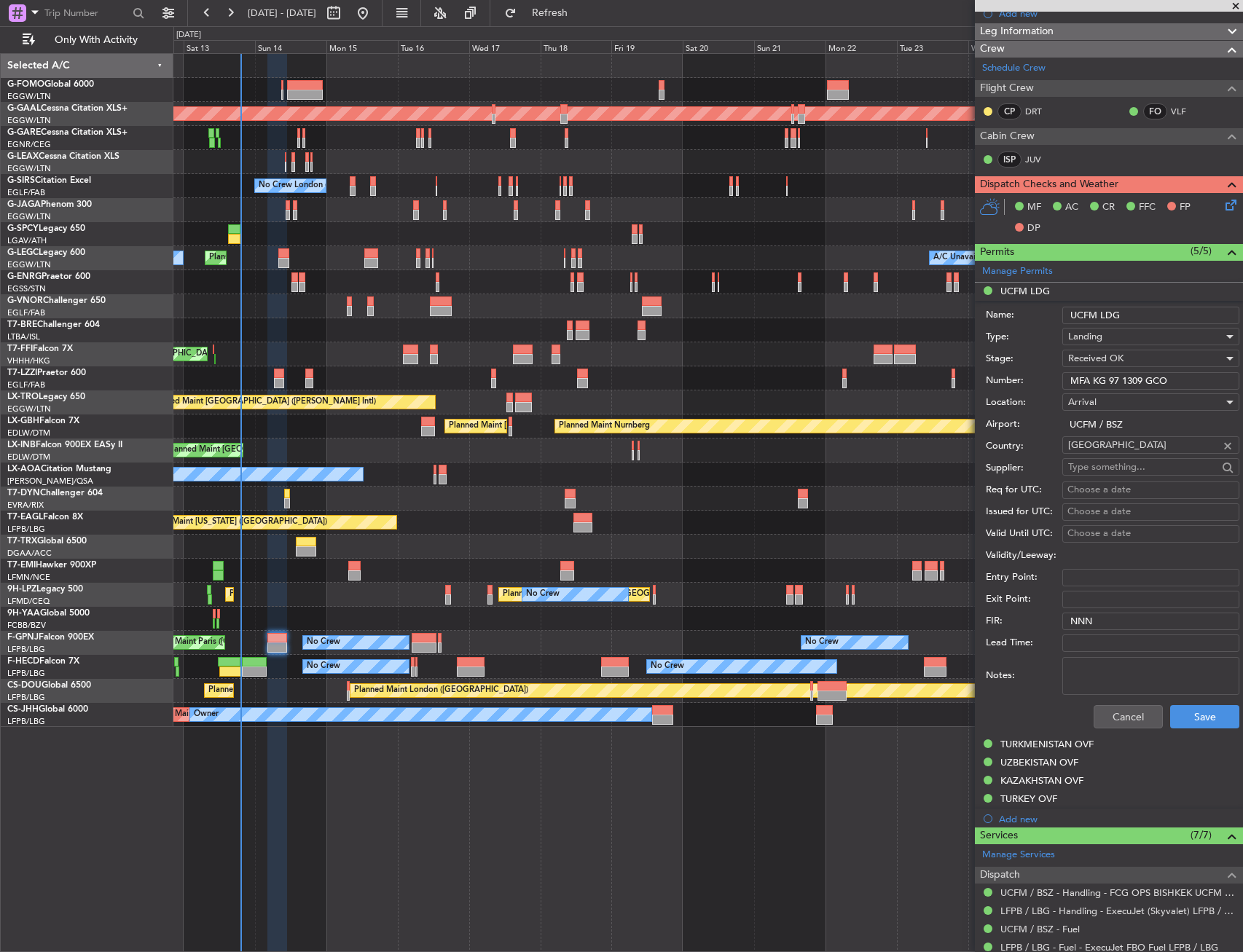
drag, startPoint x: 1161, startPoint y: 316, endPoint x: 1040, endPoint y: 326, distance: 121.4
click at [1040, 326] on form "Name: UCFM LDG Type: Landing Stage: Received OK Number: MFA KG 97 1309 GCO Loca…" at bounding box center [1109, 519] width 268 height 435
drag, startPoint x: 1190, startPoint y: 386, endPoint x: 1052, endPoint y: 391, distance: 138.1
click at [1052, 391] on form "Name: UCFM LDG Type: Landing Stage: Received OK Number: MFA KG 97 1309 GCO Loca…" at bounding box center [1109, 519] width 268 height 435
drag, startPoint x: 1119, startPoint y: 717, endPoint x: 1052, endPoint y: 611, distance: 125.4
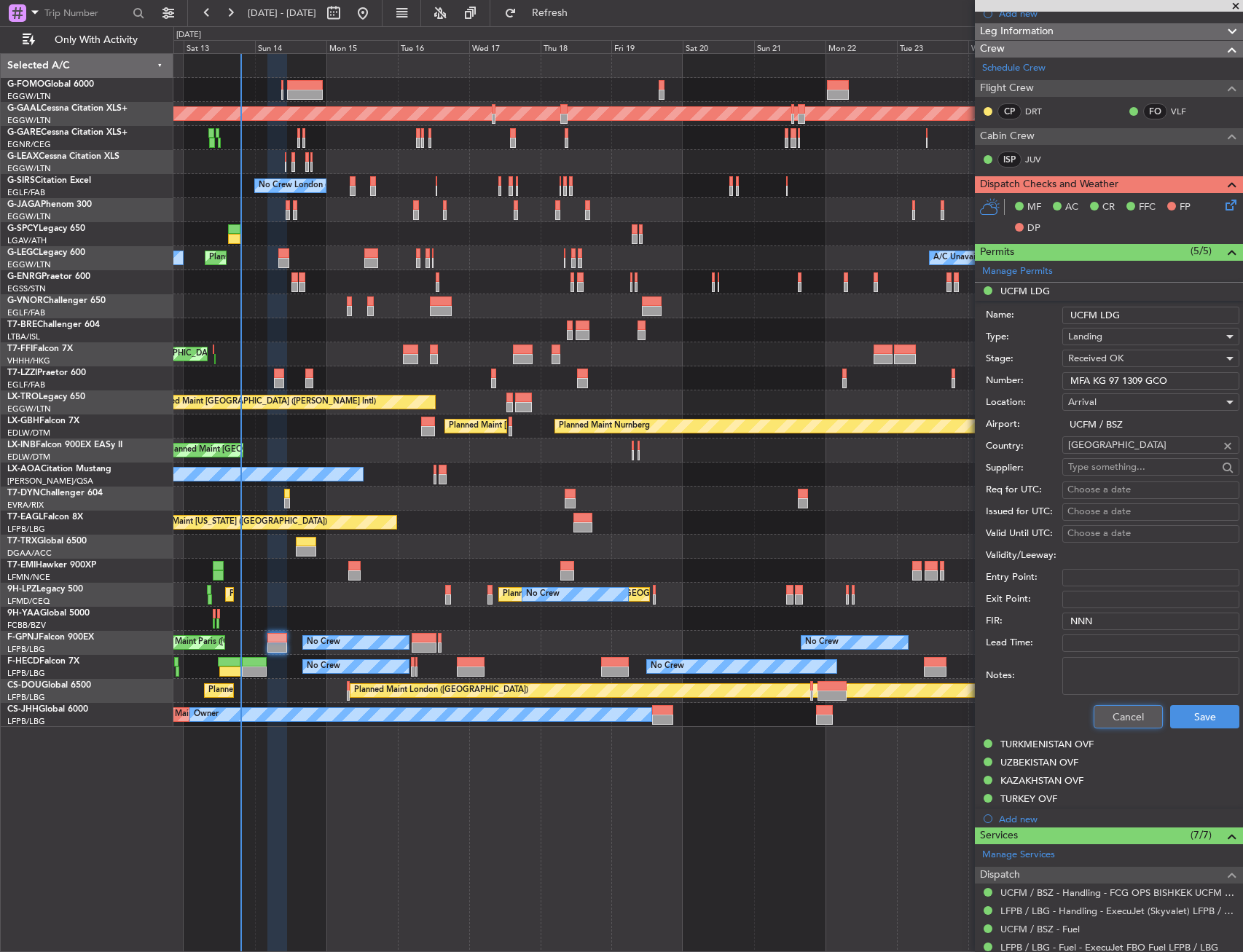
click at [1119, 717] on button "Cancel" at bounding box center [1127, 716] width 69 height 23
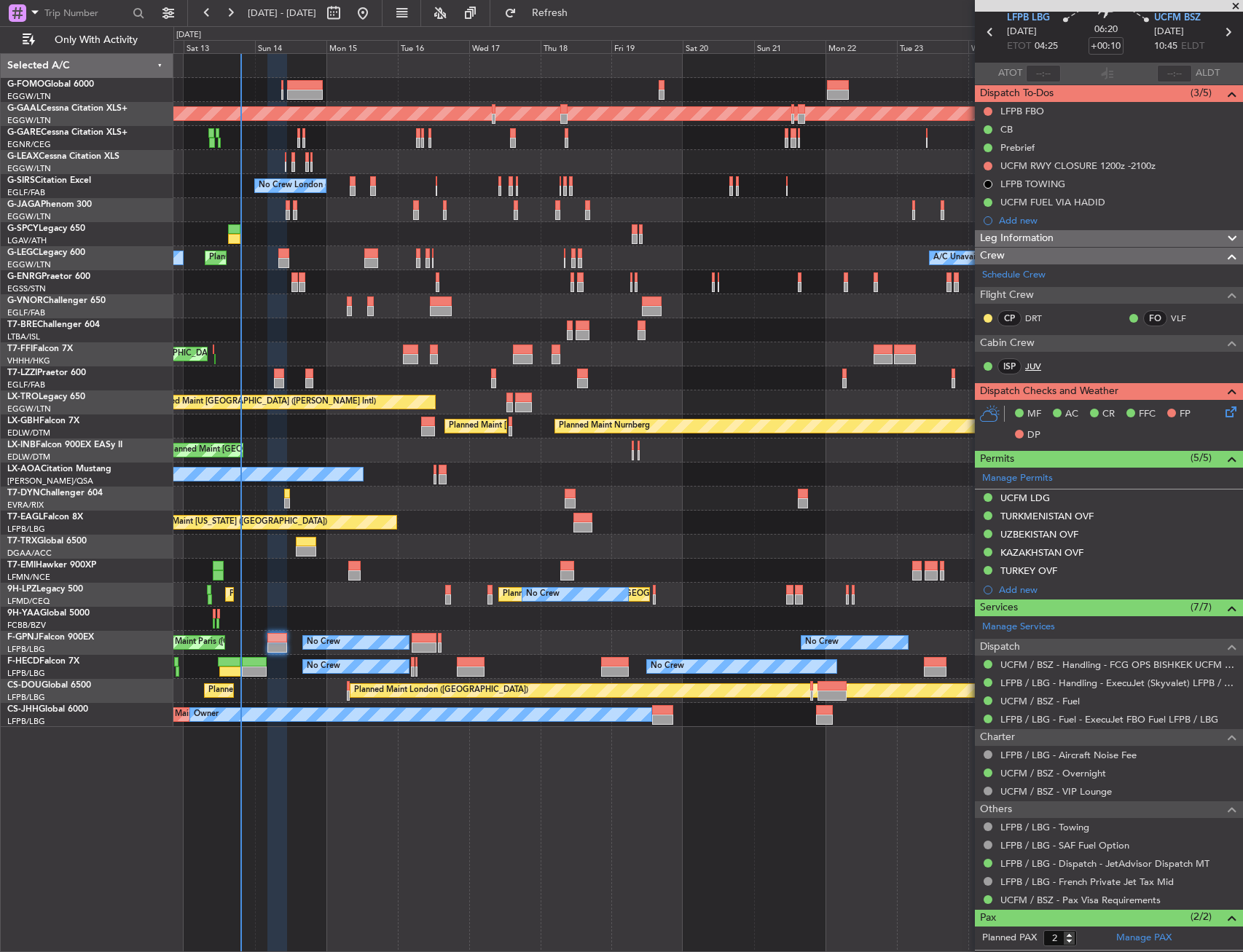
scroll to position [0, 0]
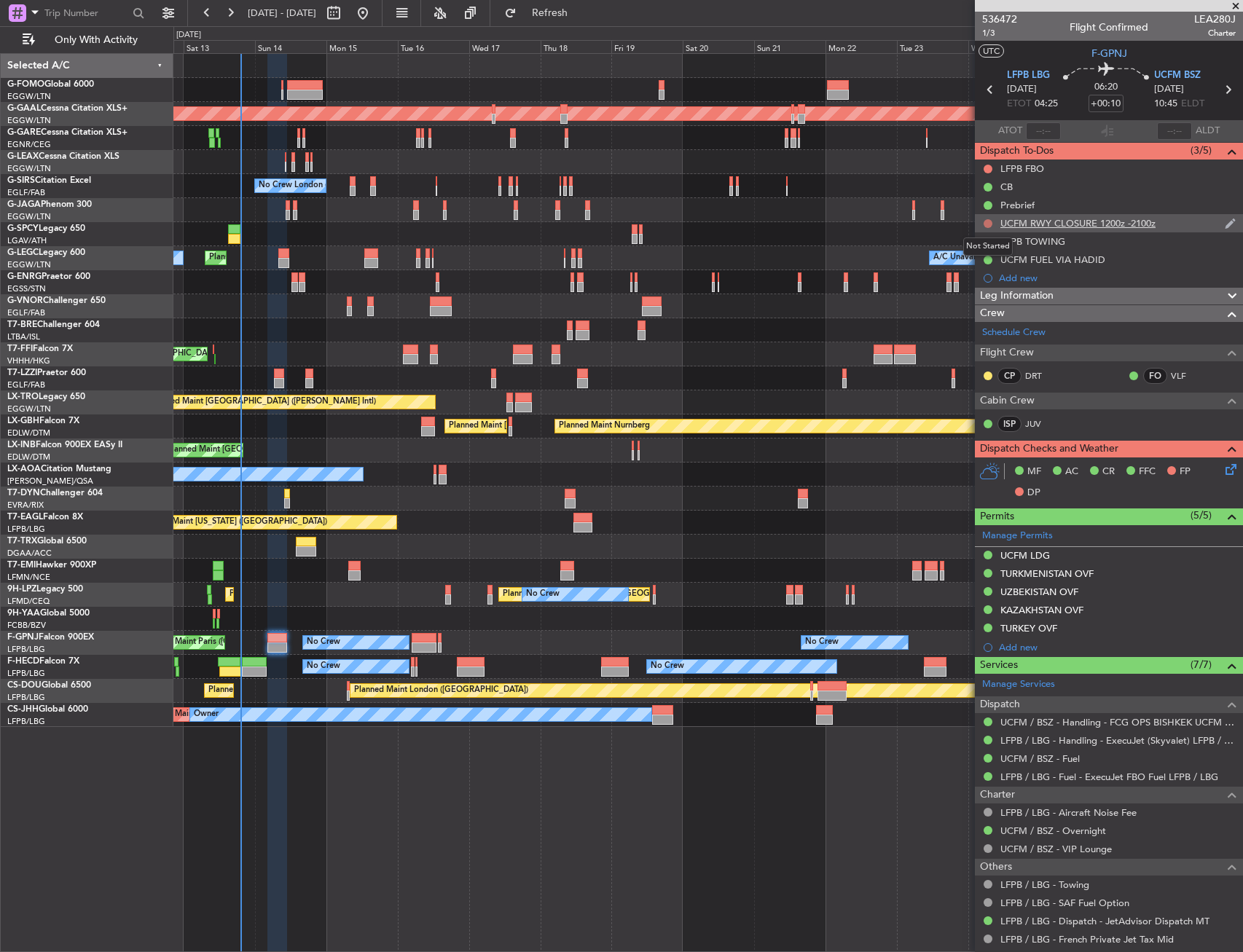
click at [988, 223] on button at bounding box center [988, 224] width 9 height 9
click at [987, 290] on span "Completed" at bounding box center [994, 287] width 48 height 15
click at [1025, 168] on div "LFPB FBO" at bounding box center [1022, 168] width 44 height 12
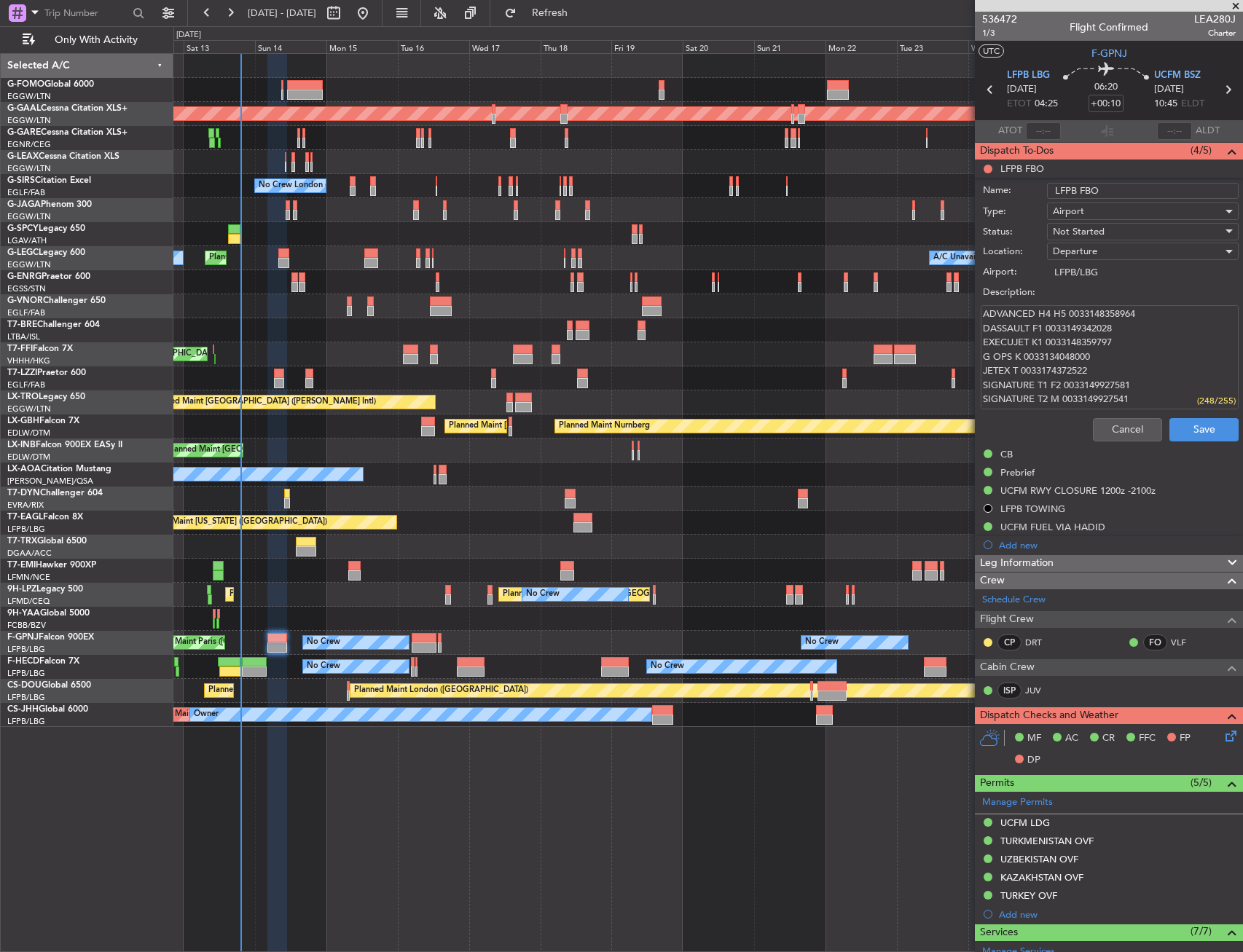
click at [1130, 416] on div "Cancel Save" at bounding box center [1104, 430] width 274 height 35
click at [1125, 425] on button "Cancel" at bounding box center [1126, 429] width 69 height 23
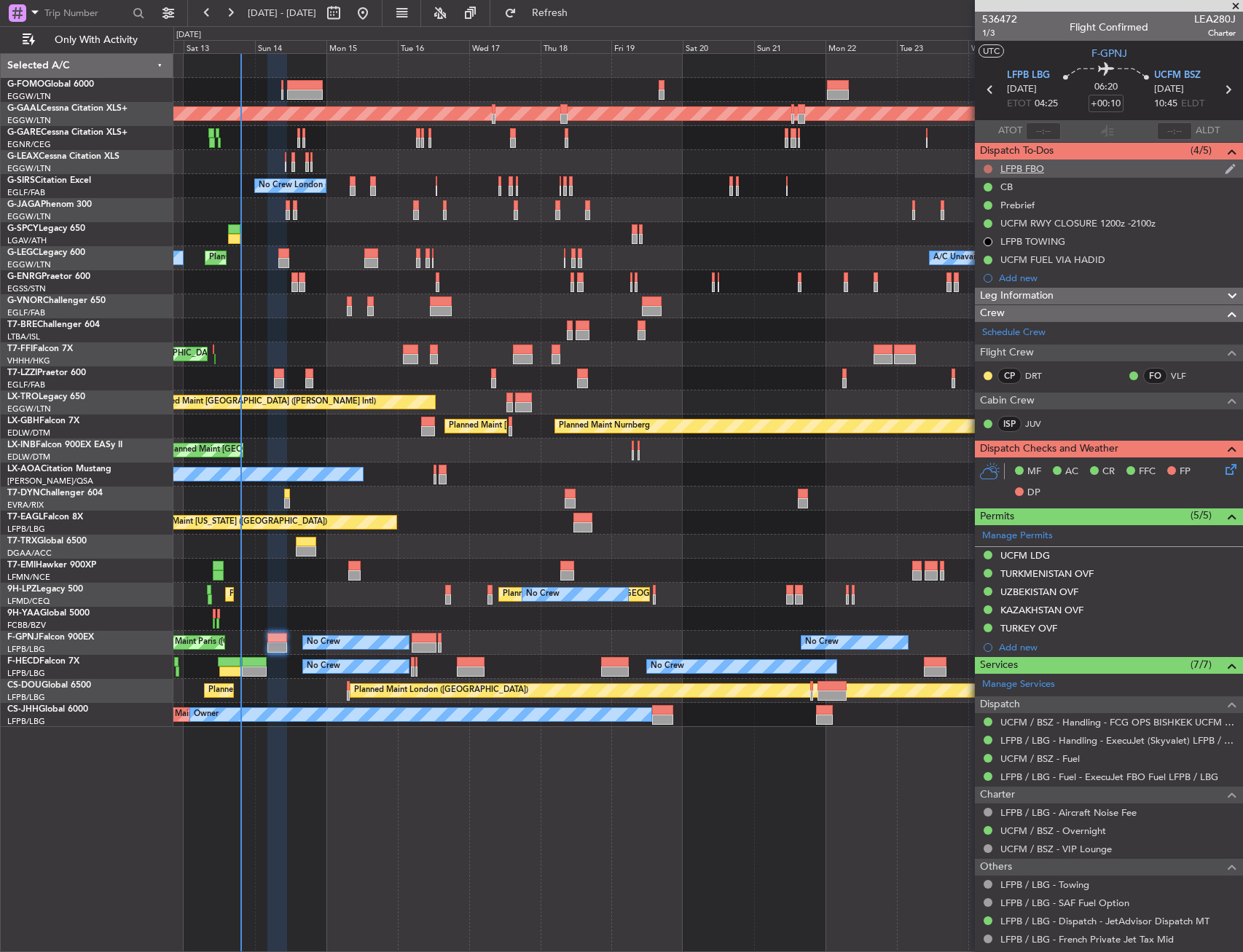
click at [989, 167] on button at bounding box center [988, 169] width 9 height 9
click at [983, 252] on span "Cancelled" at bounding box center [991, 255] width 41 height 15
click at [1046, 293] on span "Leg Information" at bounding box center [1016, 296] width 73 height 17
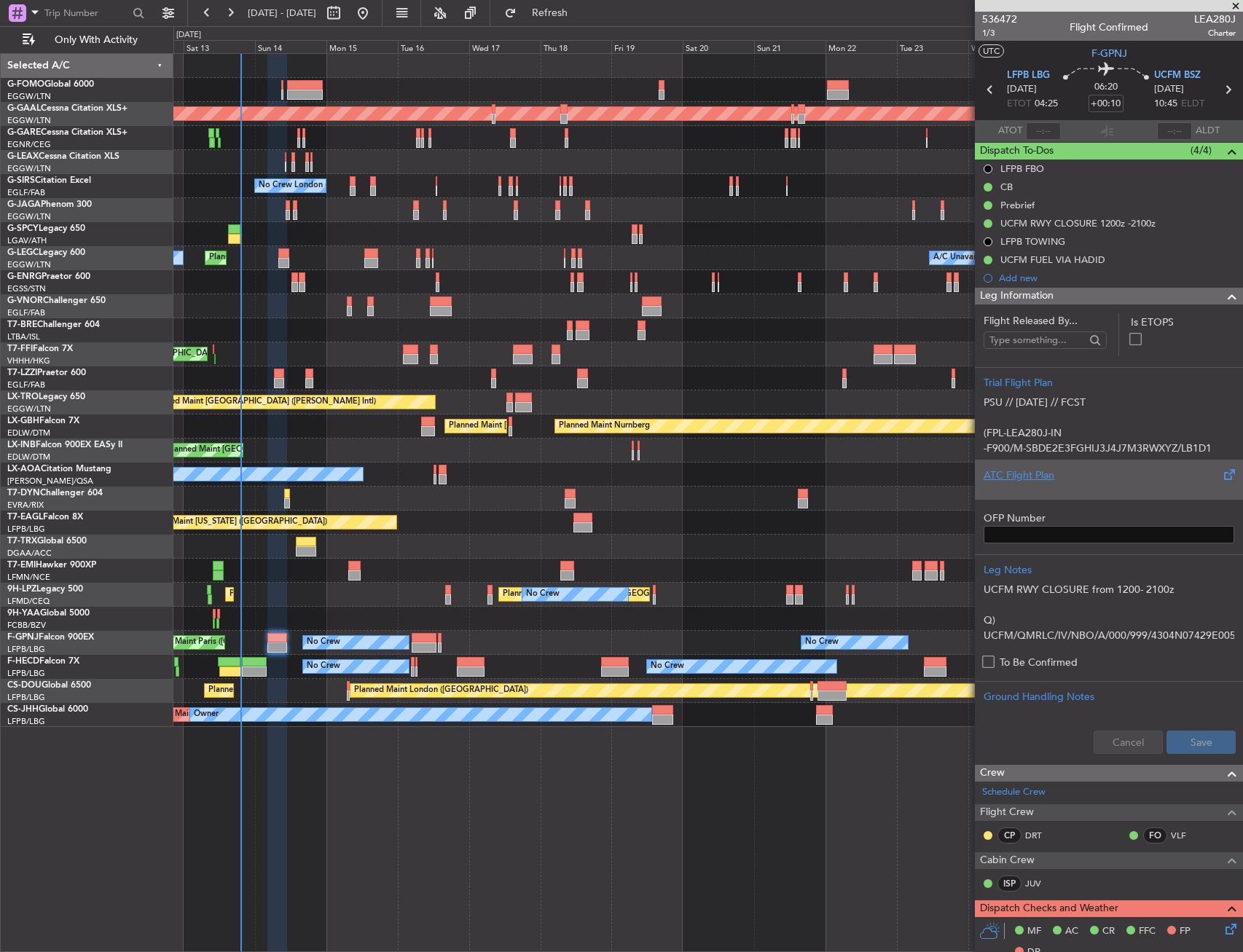
drag, startPoint x: 1071, startPoint y: 475, endPoint x: 1063, endPoint y: 474, distance: 8.1
click at [1063, 474] on div "ATC Flight Plan" at bounding box center [1108, 475] width 251 height 16
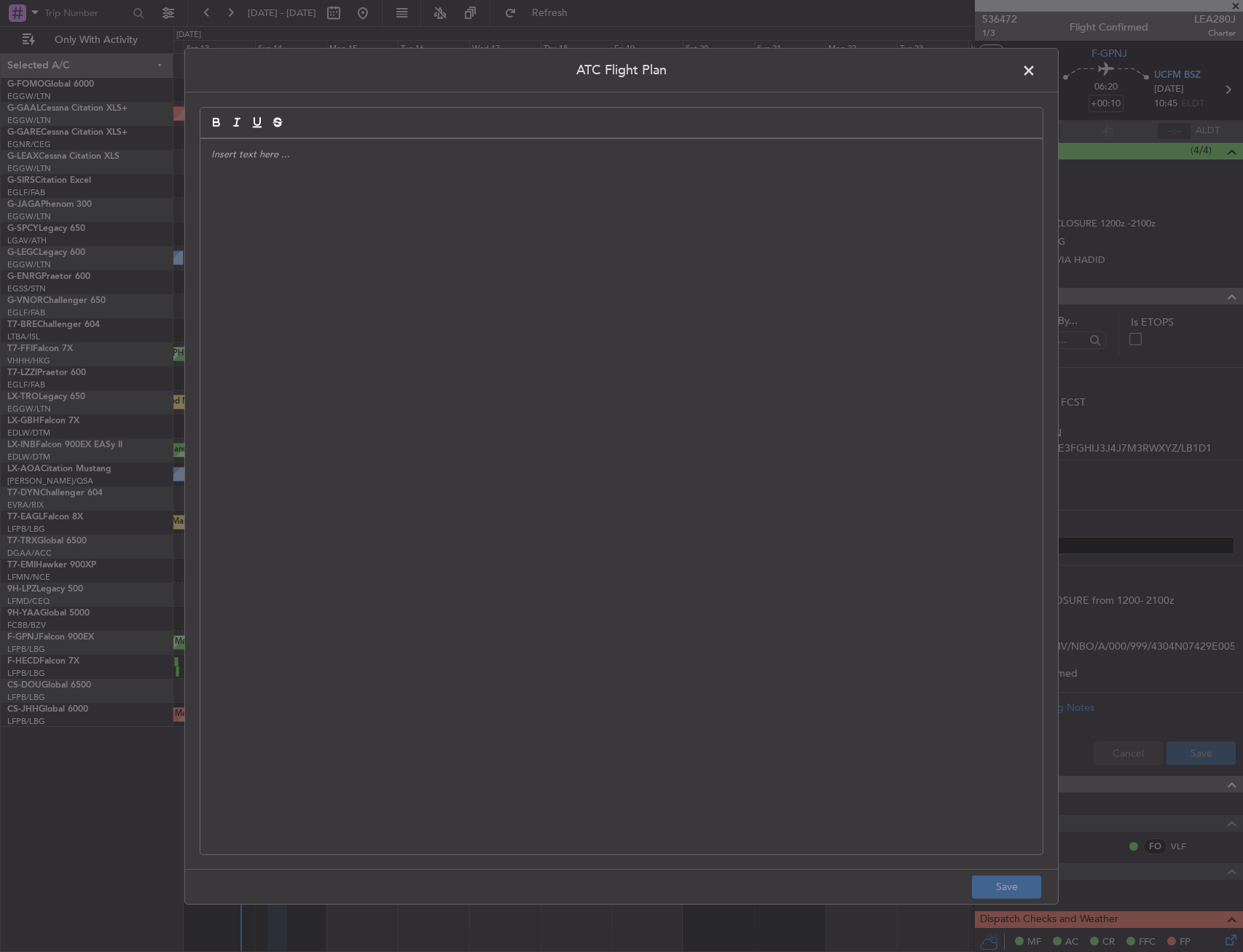
click at [566, 367] on div at bounding box center [621, 496] width 842 height 715
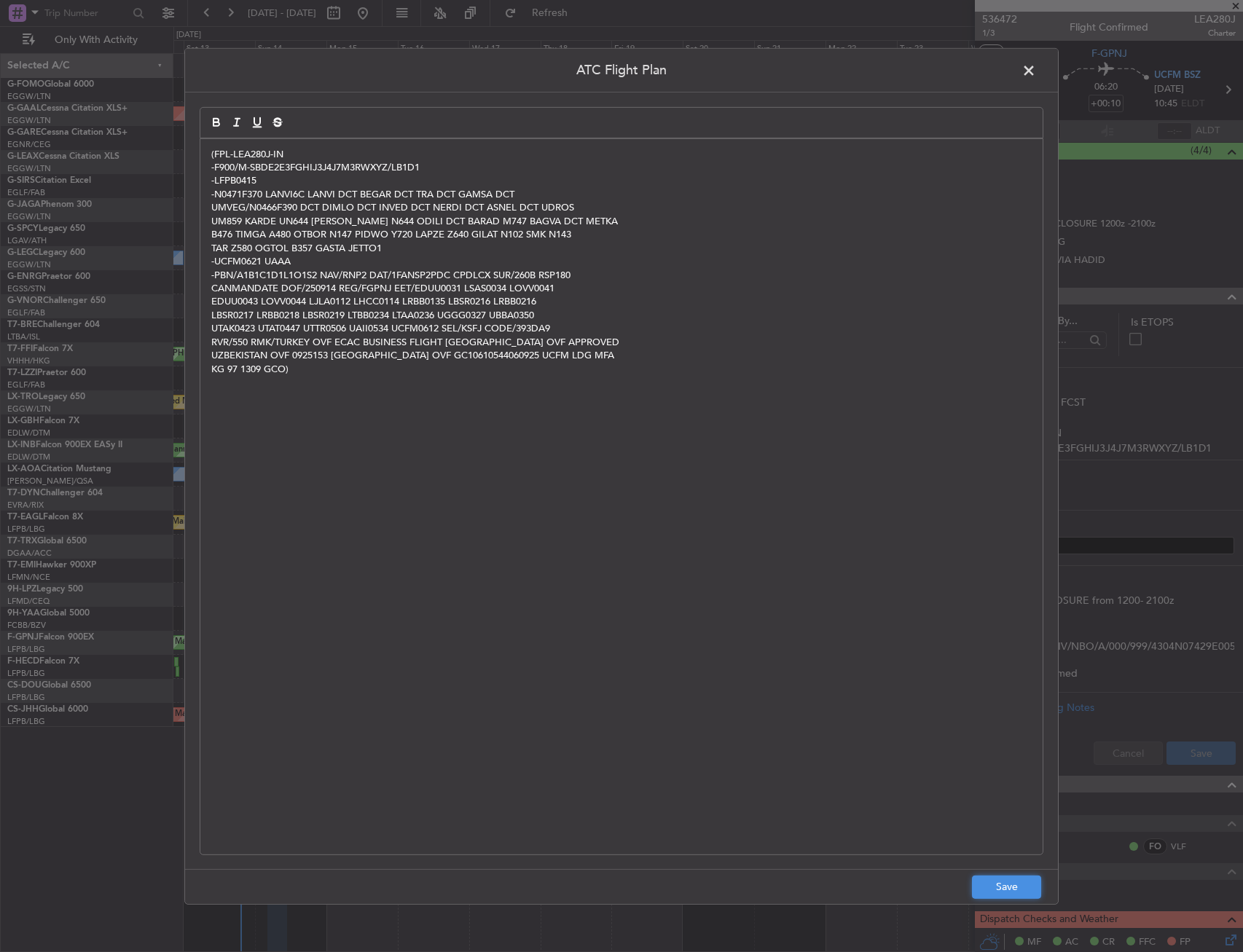
click at [1020, 886] on button "Save" at bounding box center [1005, 887] width 69 height 23
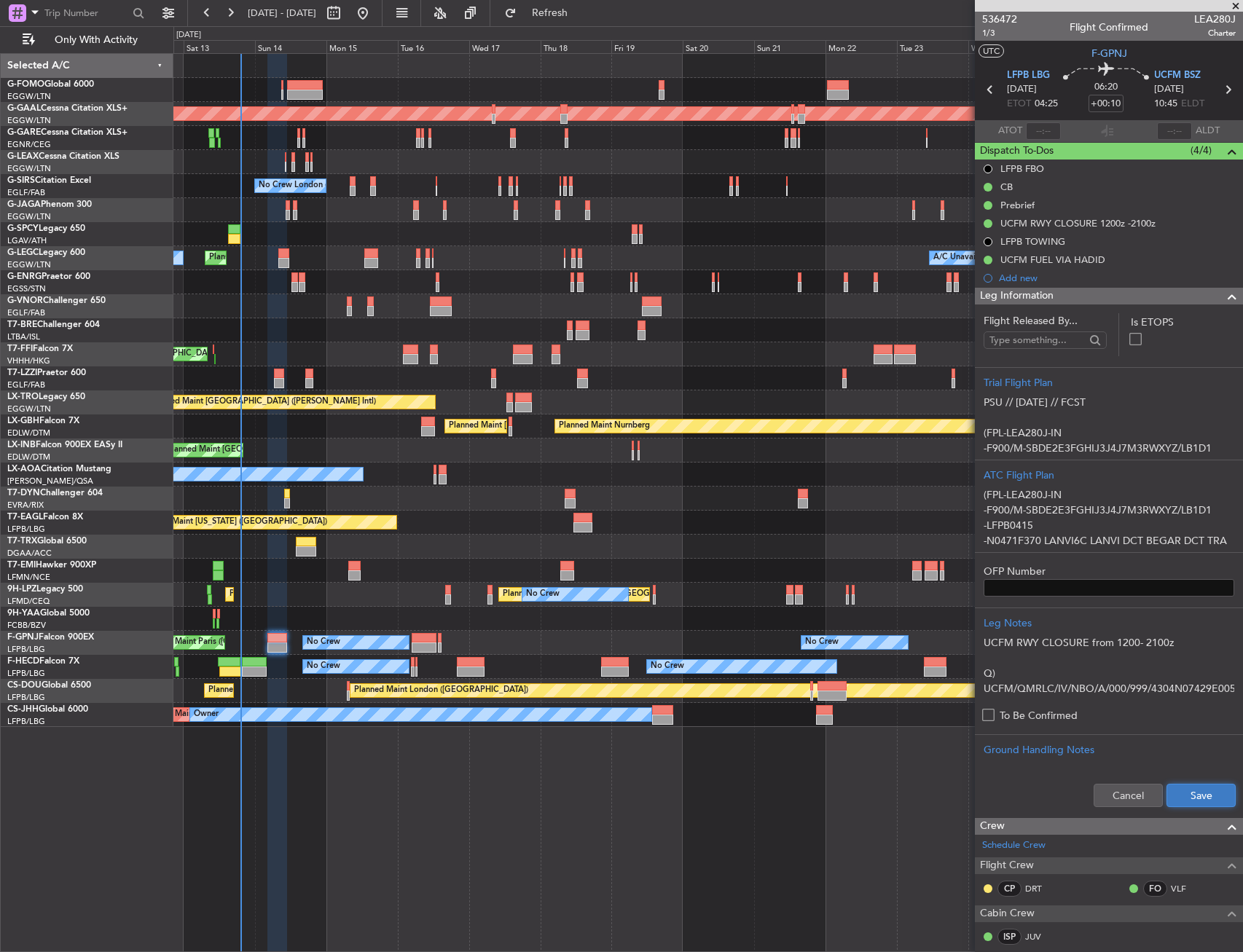
click at [1186, 790] on button "Save" at bounding box center [1200, 795] width 69 height 23
click at [1107, 302] on div "Leg Information" at bounding box center [1109, 296] width 268 height 17
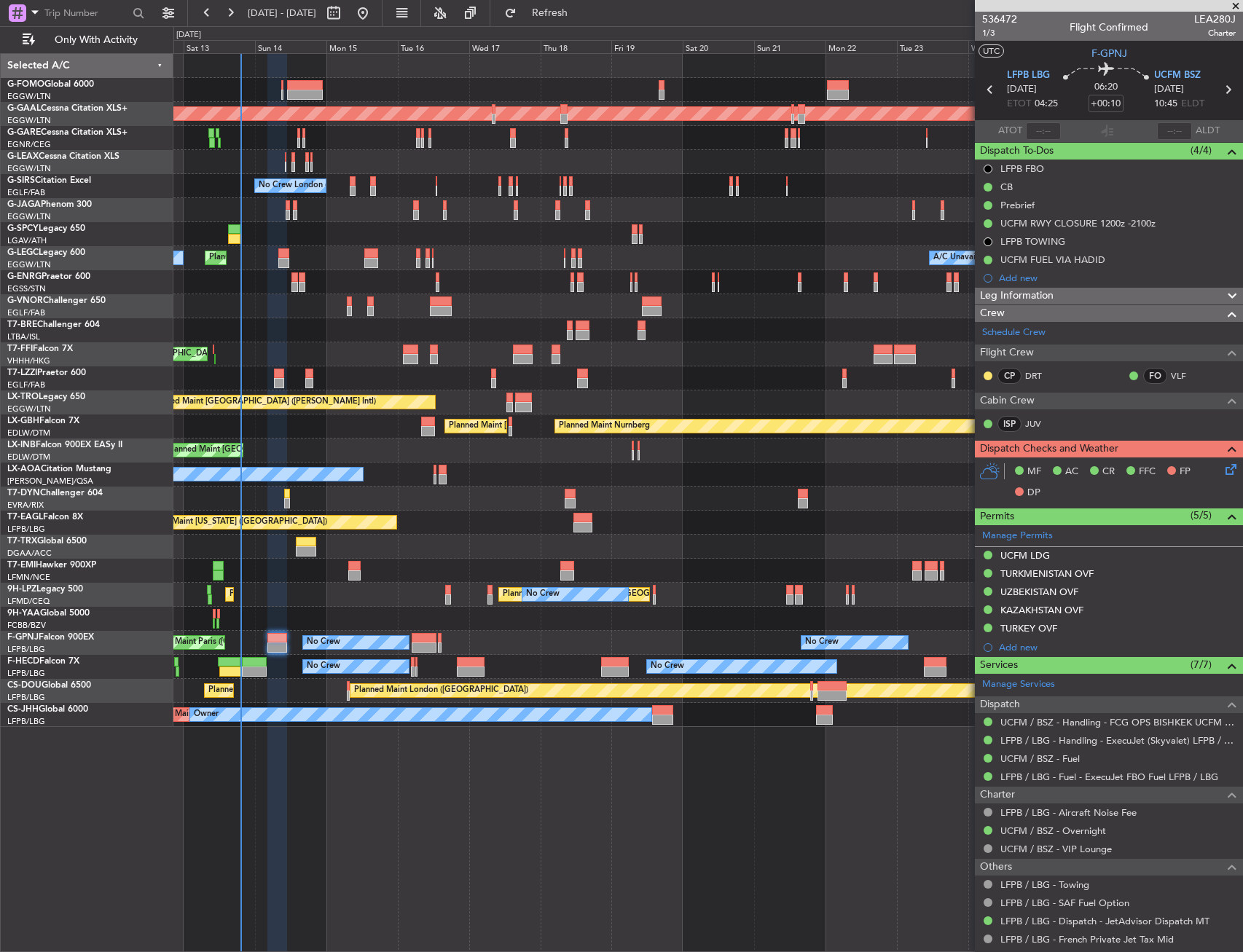
click at [1222, 471] on icon at bounding box center [1227, 466] width 12 height 12
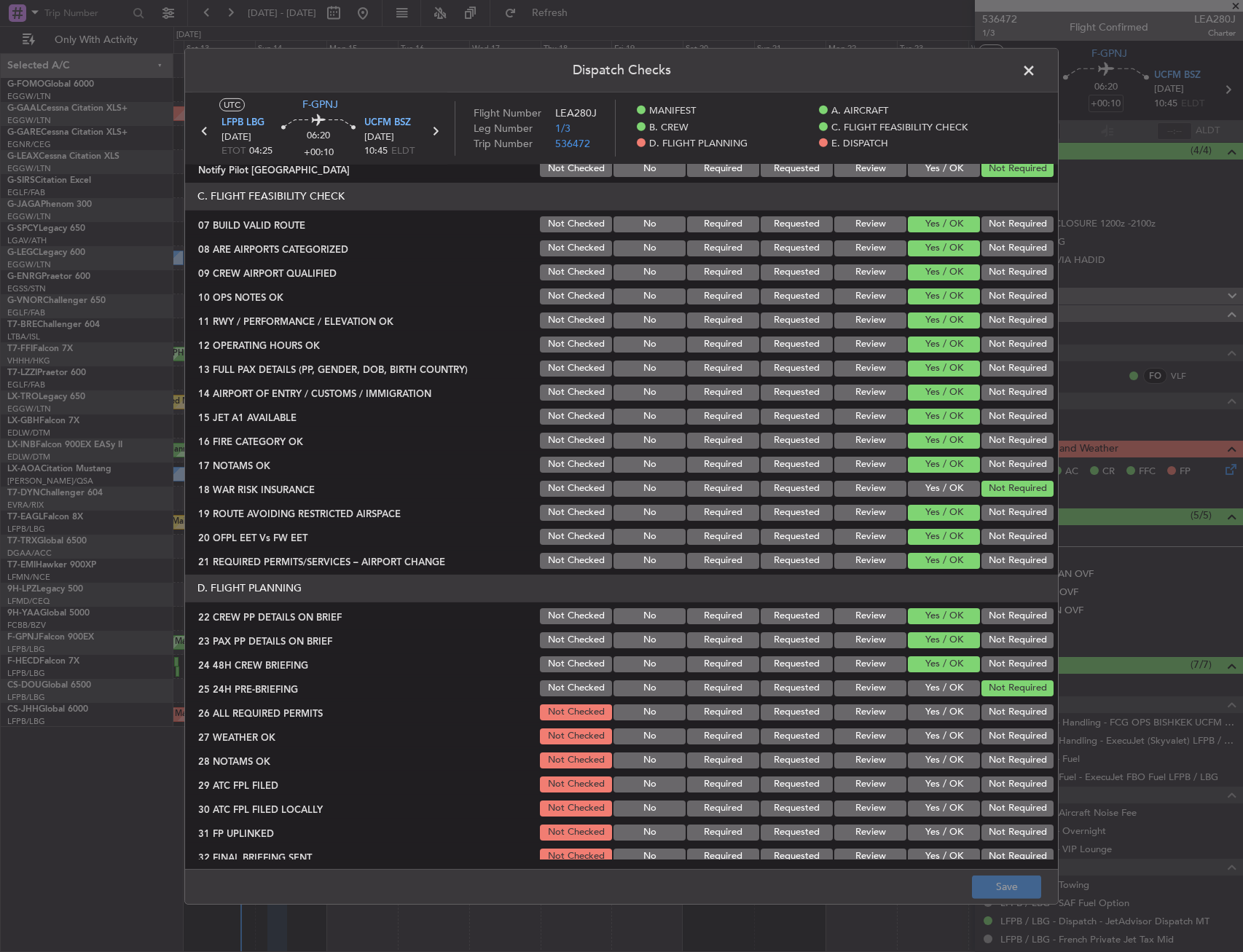
scroll to position [622, 0]
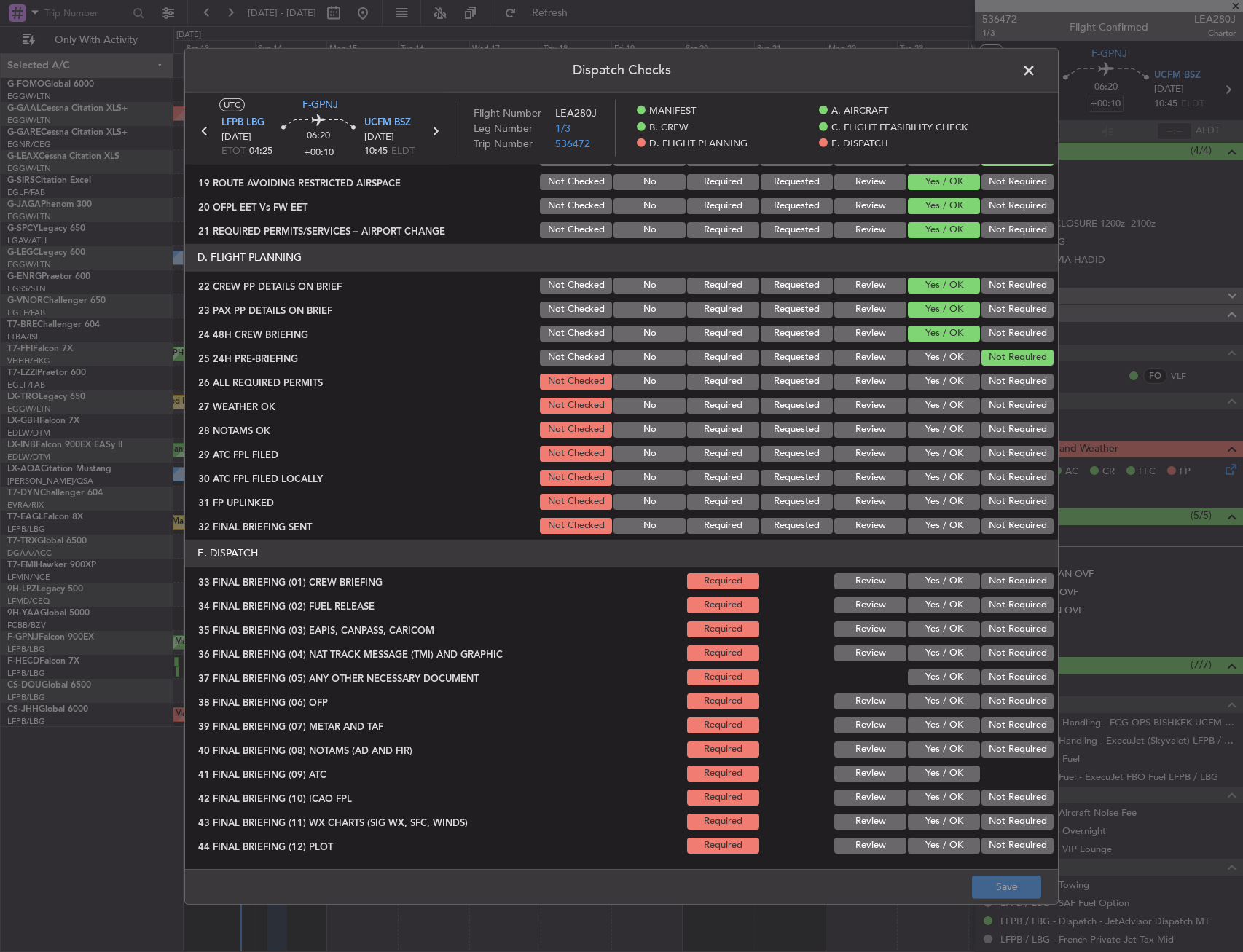
click at [918, 386] on button "Yes / OK" at bounding box center [944, 381] width 73 height 16
click at [918, 404] on button "Yes / OK" at bounding box center [944, 405] width 73 height 16
click at [918, 424] on button "Yes / OK" at bounding box center [944, 429] width 73 height 16
click at [918, 450] on button "Yes / OK" at bounding box center [944, 454] width 73 height 16
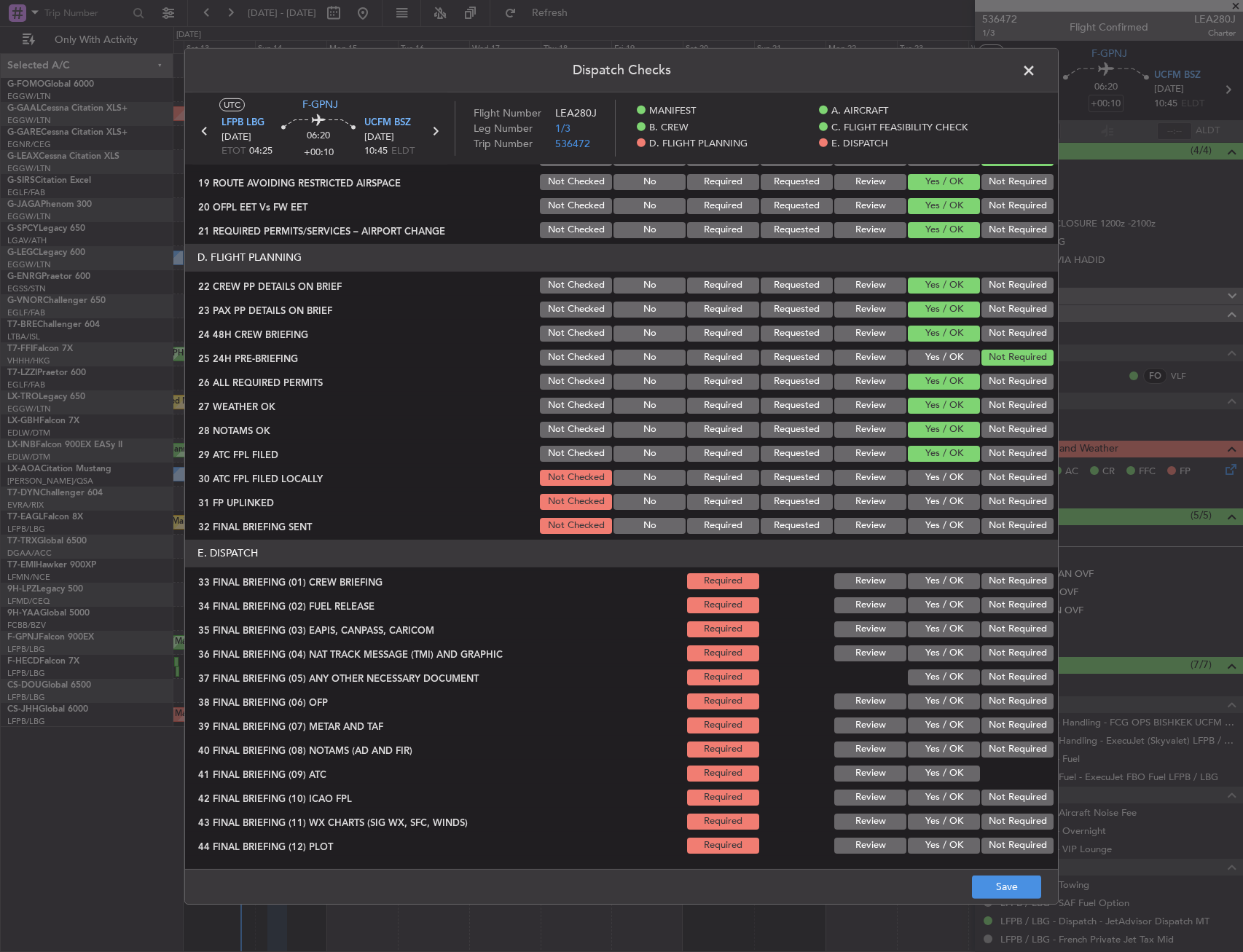
click at [1006, 471] on button "Not Required" at bounding box center [1017, 477] width 73 height 16
click at [937, 501] on button "Yes / OK" at bounding box center [944, 501] width 73 height 16
click at [936, 522] on button "Yes / OK" at bounding box center [944, 525] width 73 height 16
click at [947, 586] on button "Yes / OK" at bounding box center [944, 580] width 73 height 16
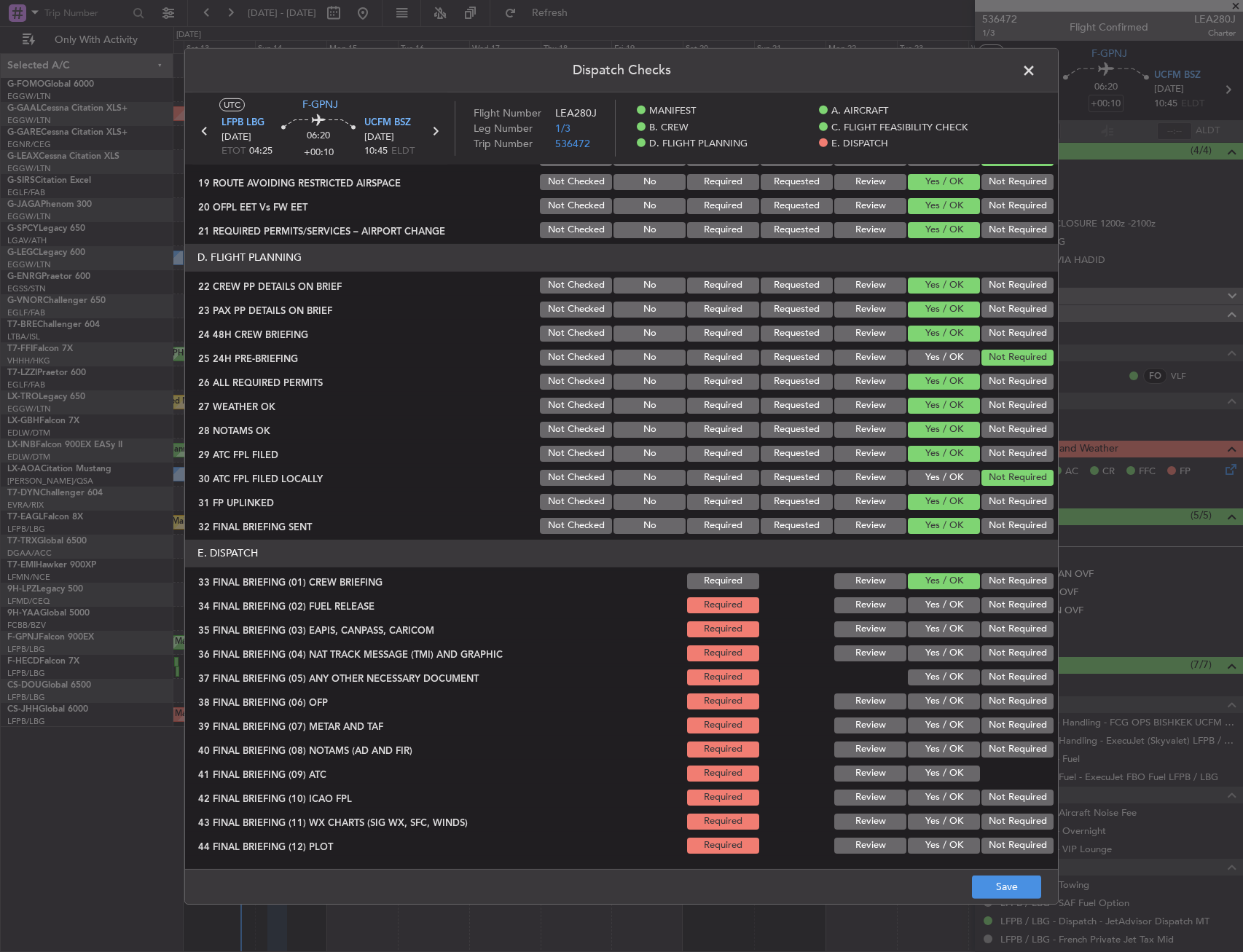
drag, startPoint x: 944, startPoint y: 604, endPoint x: 951, endPoint y: 609, distance: 8.6
click at [943, 605] on button "Yes / OK" at bounding box center [944, 605] width 73 height 16
drag, startPoint x: 1013, startPoint y: 632, endPoint x: 1009, endPoint y: 656, distance: 24.3
click at [1010, 636] on button "Not Required" at bounding box center [1017, 629] width 73 height 16
click at [1006, 663] on div "Not Required" at bounding box center [1015, 654] width 73 height 20
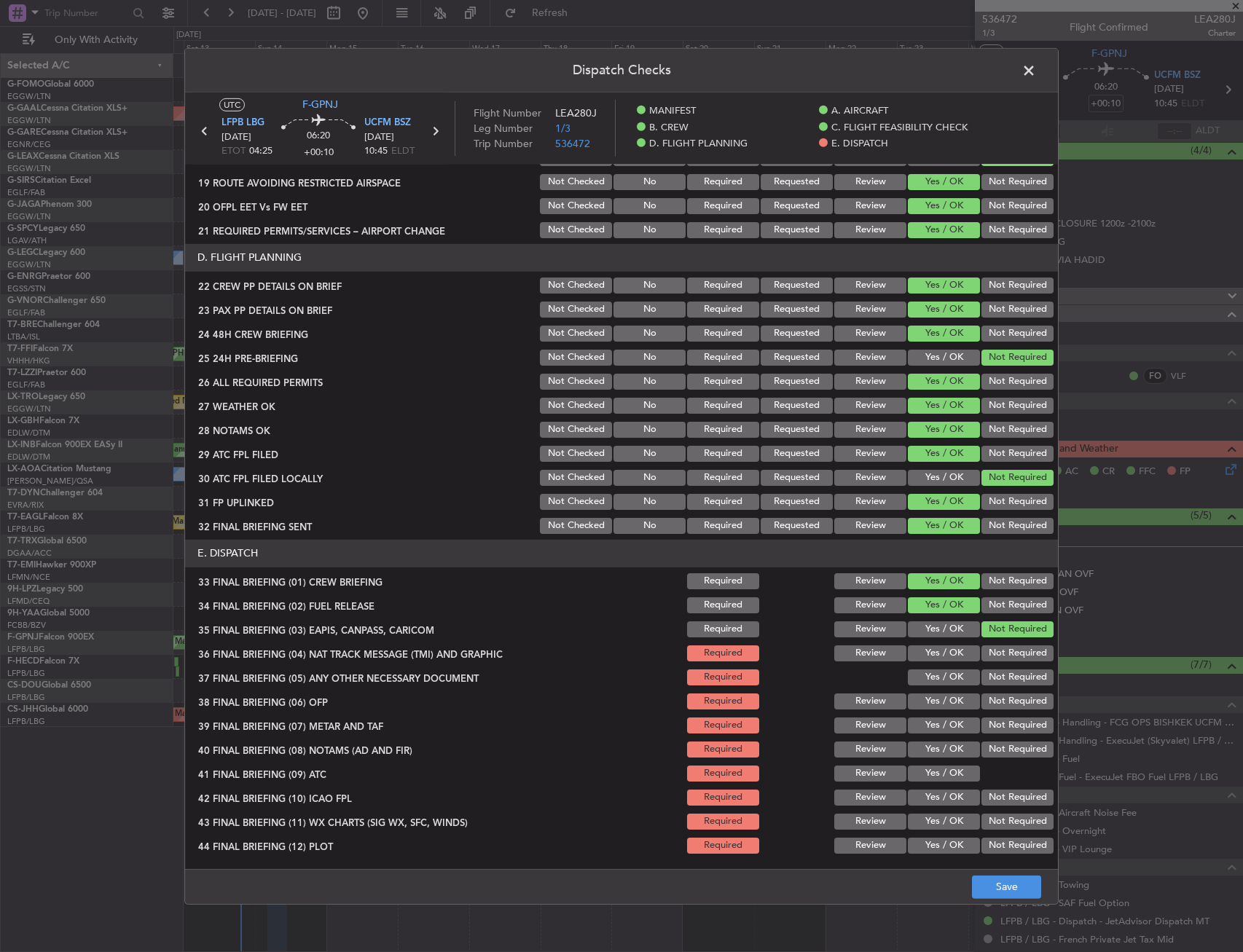
click at [1001, 660] on button "Not Required" at bounding box center [1017, 653] width 73 height 16
click at [950, 681] on button "Yes / OK" at bounding box center [944, 677] width 73 height 16
drag, startPoint x: 945, startPoint y: 700, endPoint x: 943, endPoint y: 728, distance: 28.1
click at [944, 700] on button "Yes / OK" at bounding box center [944, 700] width 73 height 16
click at [943, 728] on button "Yes / OK" at bounding box center [944, 724] width 73 height 16
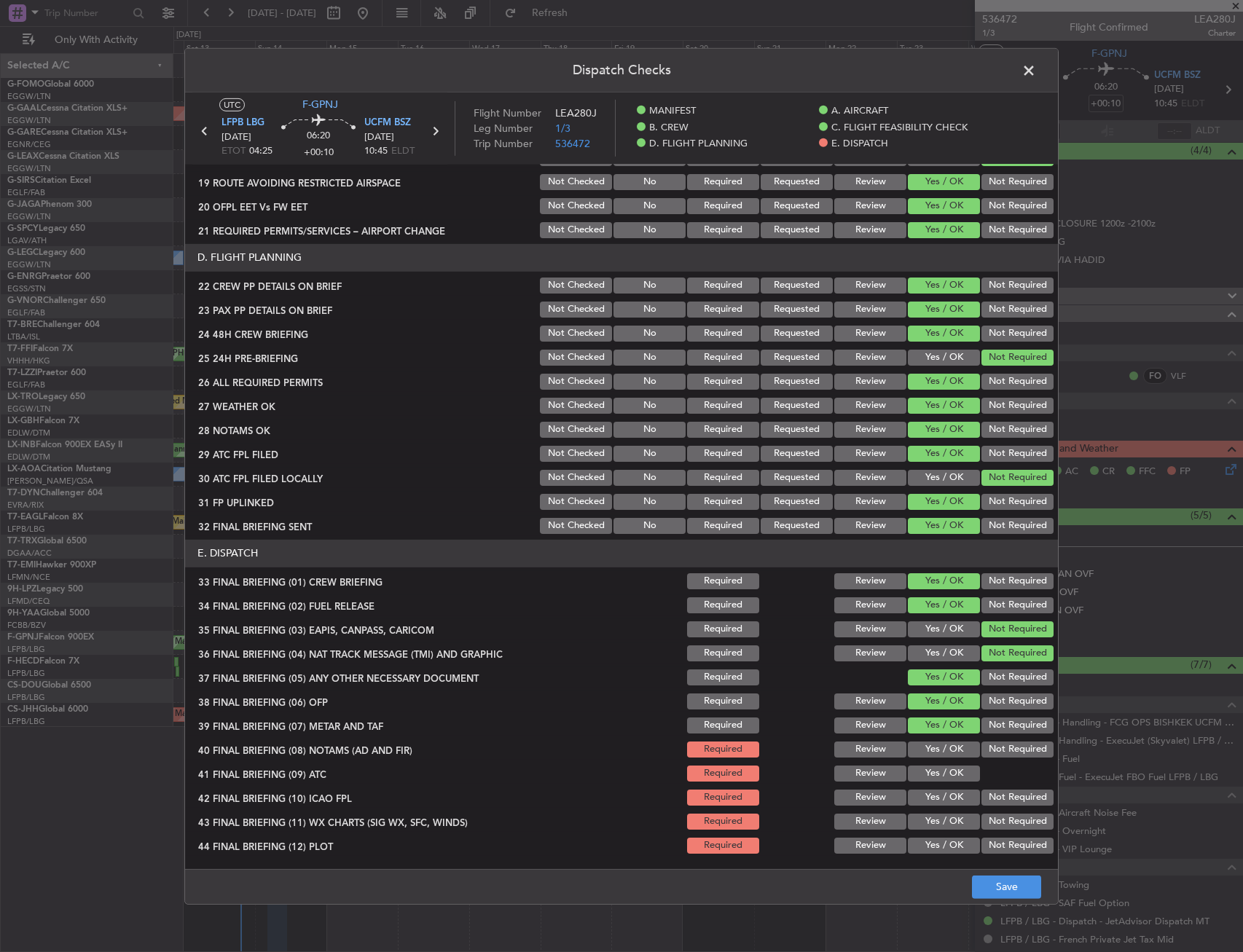
drag, startPoint x: 940, startPoint y: 750, endPoint x: 941, endPoint y: 768, distance: 18.0
click at [940, 751] on button "Yes / OK" at bounding box center [944, 749] width 73 height 16
click at [936, 774] on button "Yes / OK" at bounding box center [944, 773] width 73 height 16
click at [936, 799] on button "Yes / OK" at bounding box center [944, 797] width 73 height 16
drag, startPoint x: 942, startPoint y: 823, endPoint x: 952, endPoint y: 833, distance: 14.1
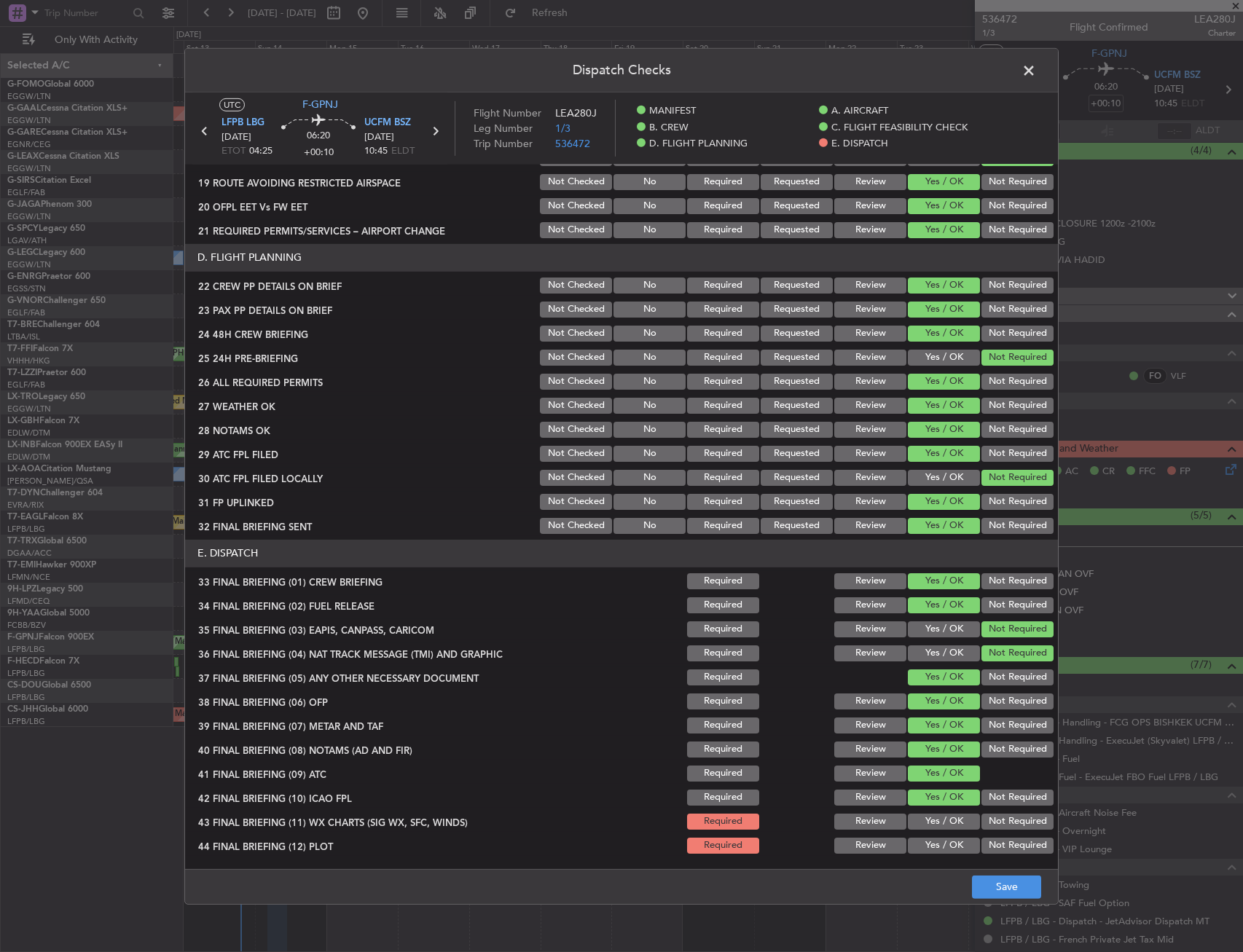
click at [942, 822] on button "Yes / OK" at bounding box center [944, 821] width 73 height 16
click at [942, 845] on button "Yes / OK" at bounding box center [944, 845] width 73 height 16
click at [1016, 882] on button "Save" at bounding box center [1005, 887] width 69 height 23
click at [1036, 66] on span at bounding box center [1036, 73] width 0 height 29
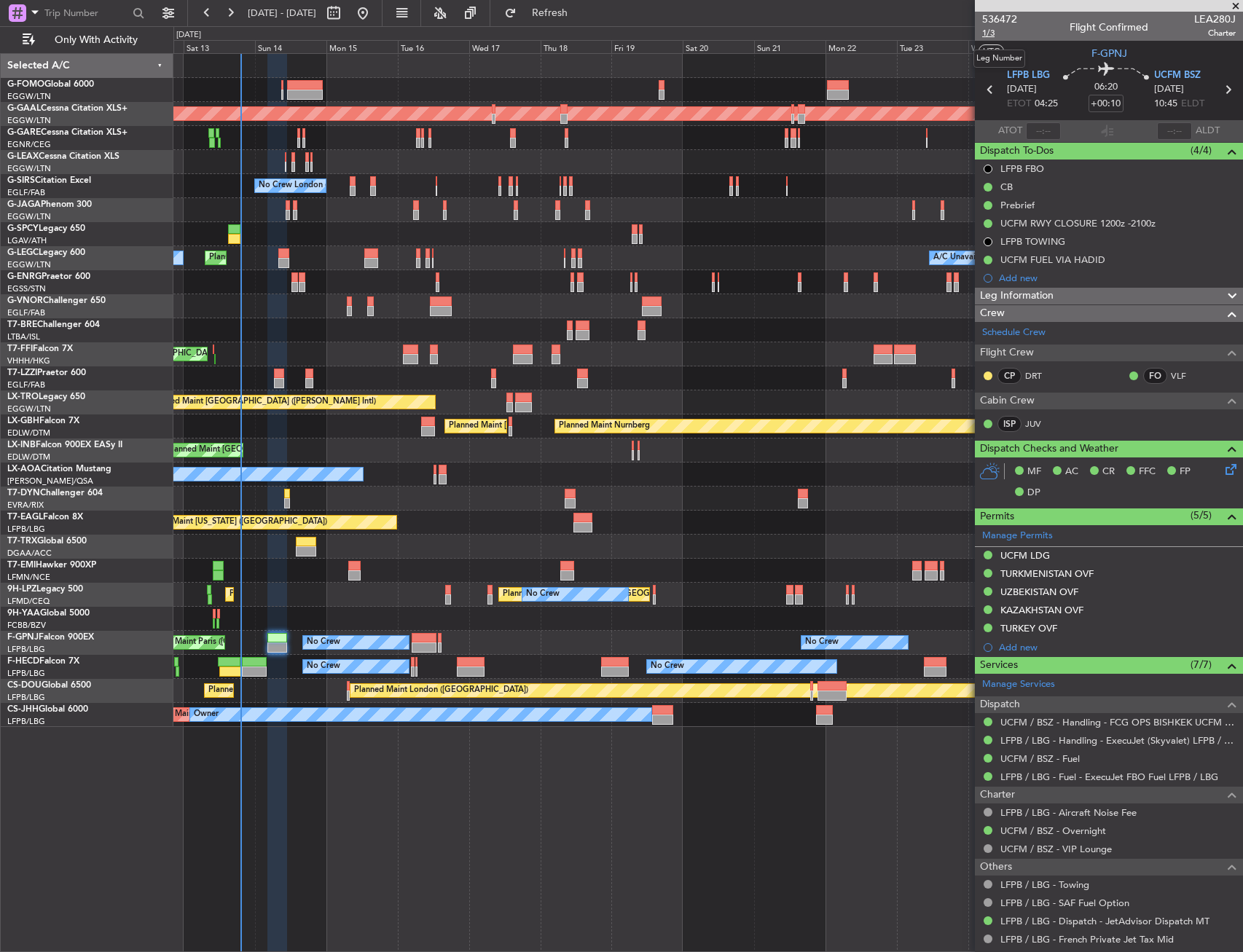
click at [992, 30] on span "1/3" at bounding box center [999, 32] width 35 height 12
click at [592, 6] on fb-refresh-button "Refresh" at bounding box center [541, 13] width 102 height 27
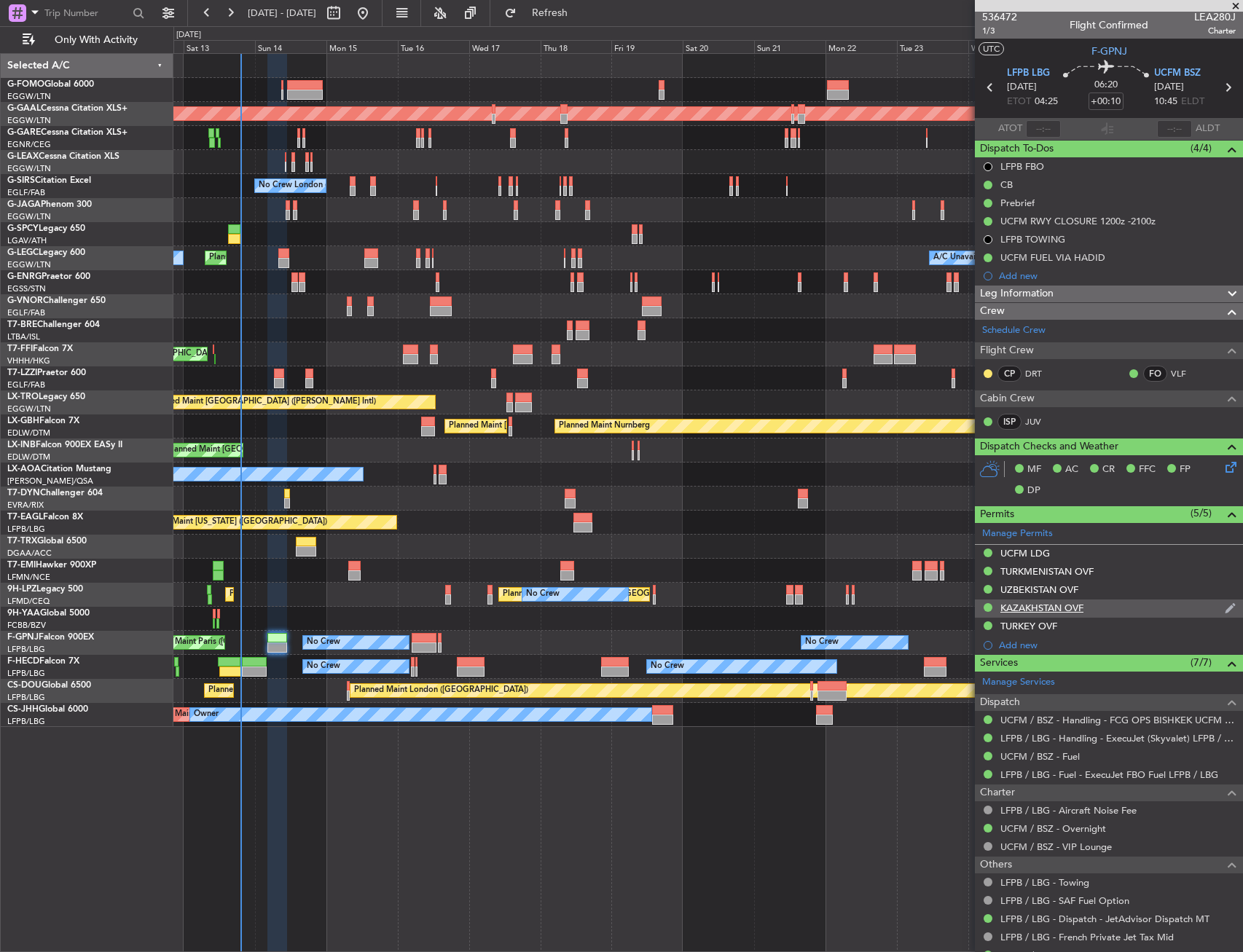
scroll to position [0, 0]
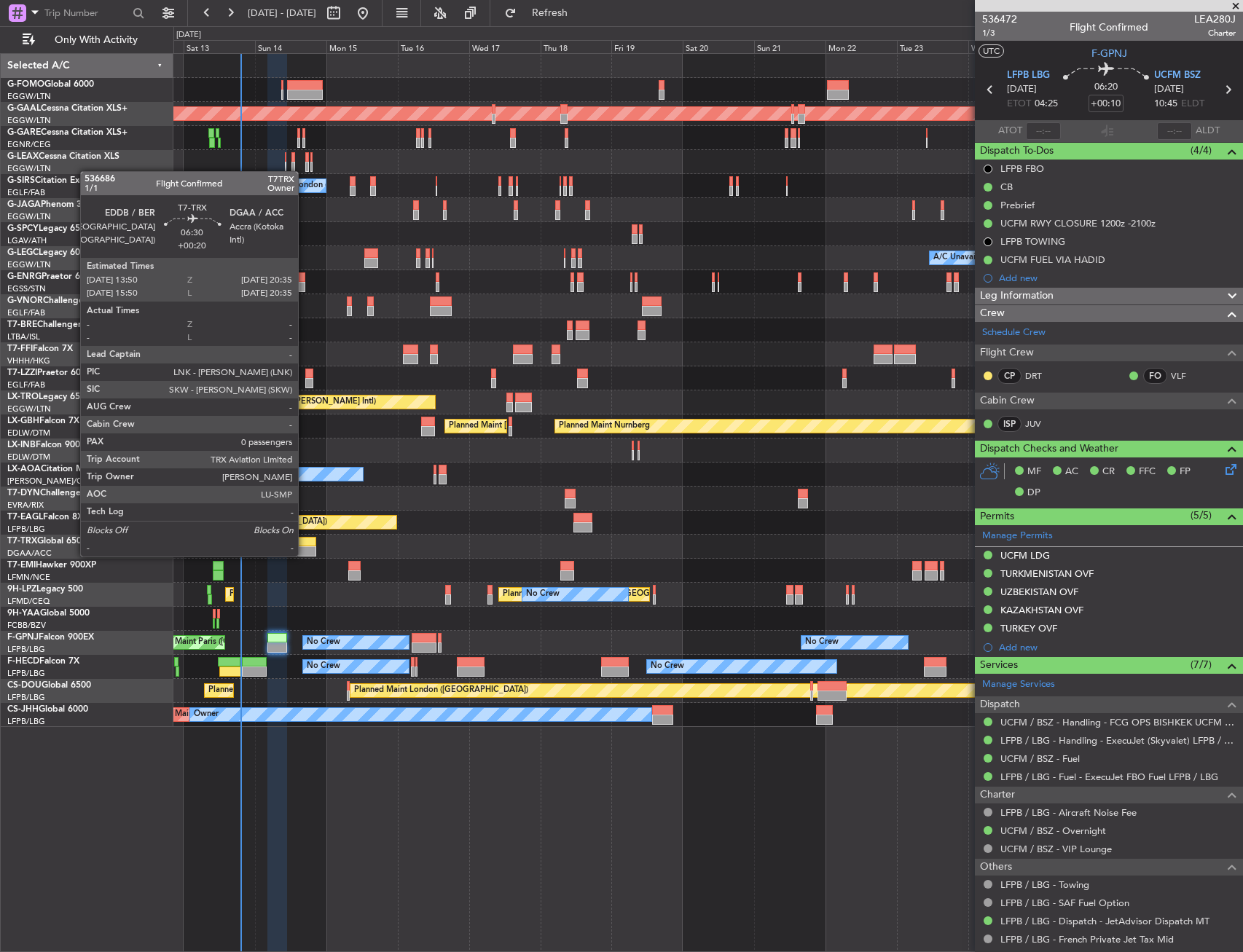
click at [307, 551] on div at bounding box center [306, 551] width 20 height 10
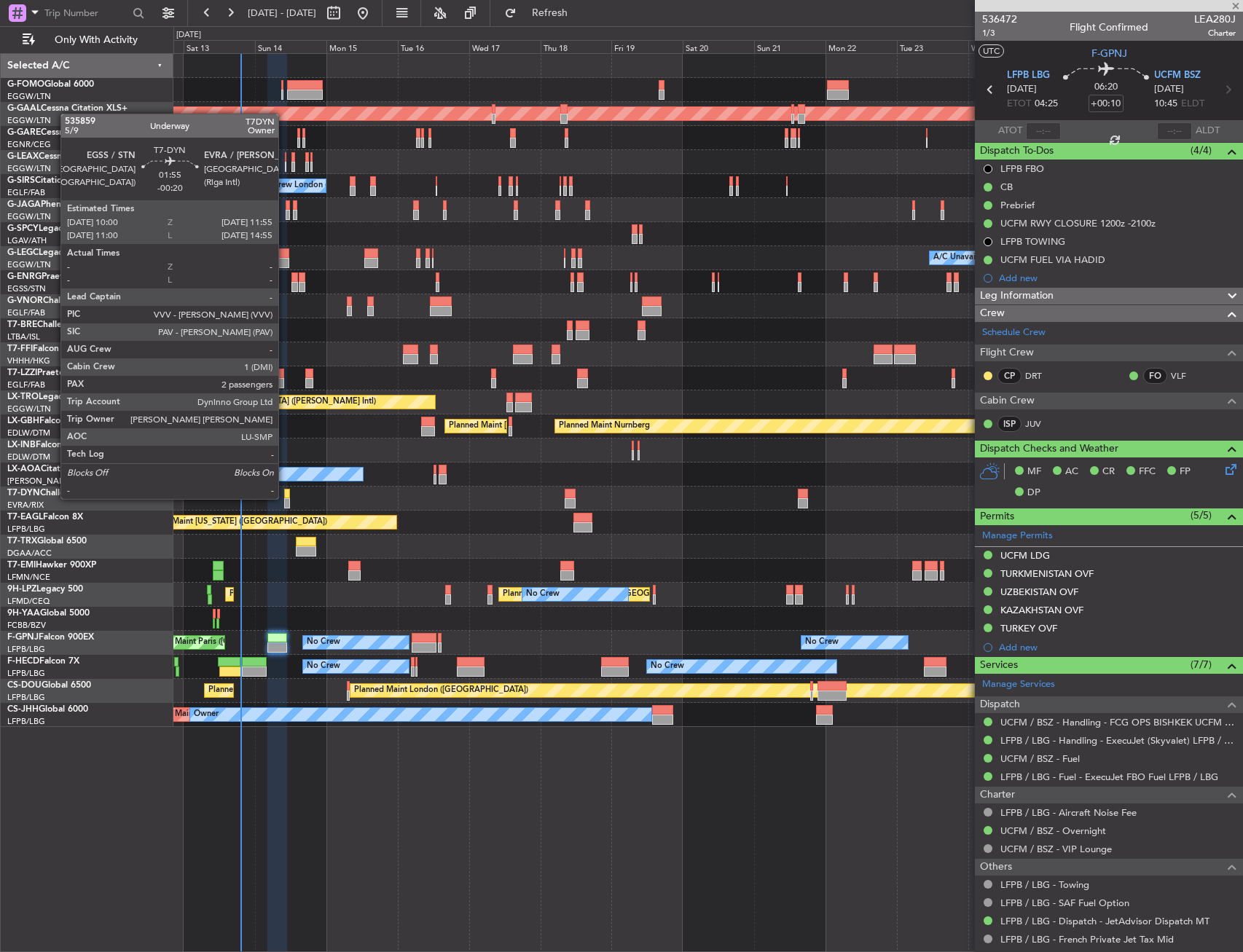
type input "+00:20"
type input "0"
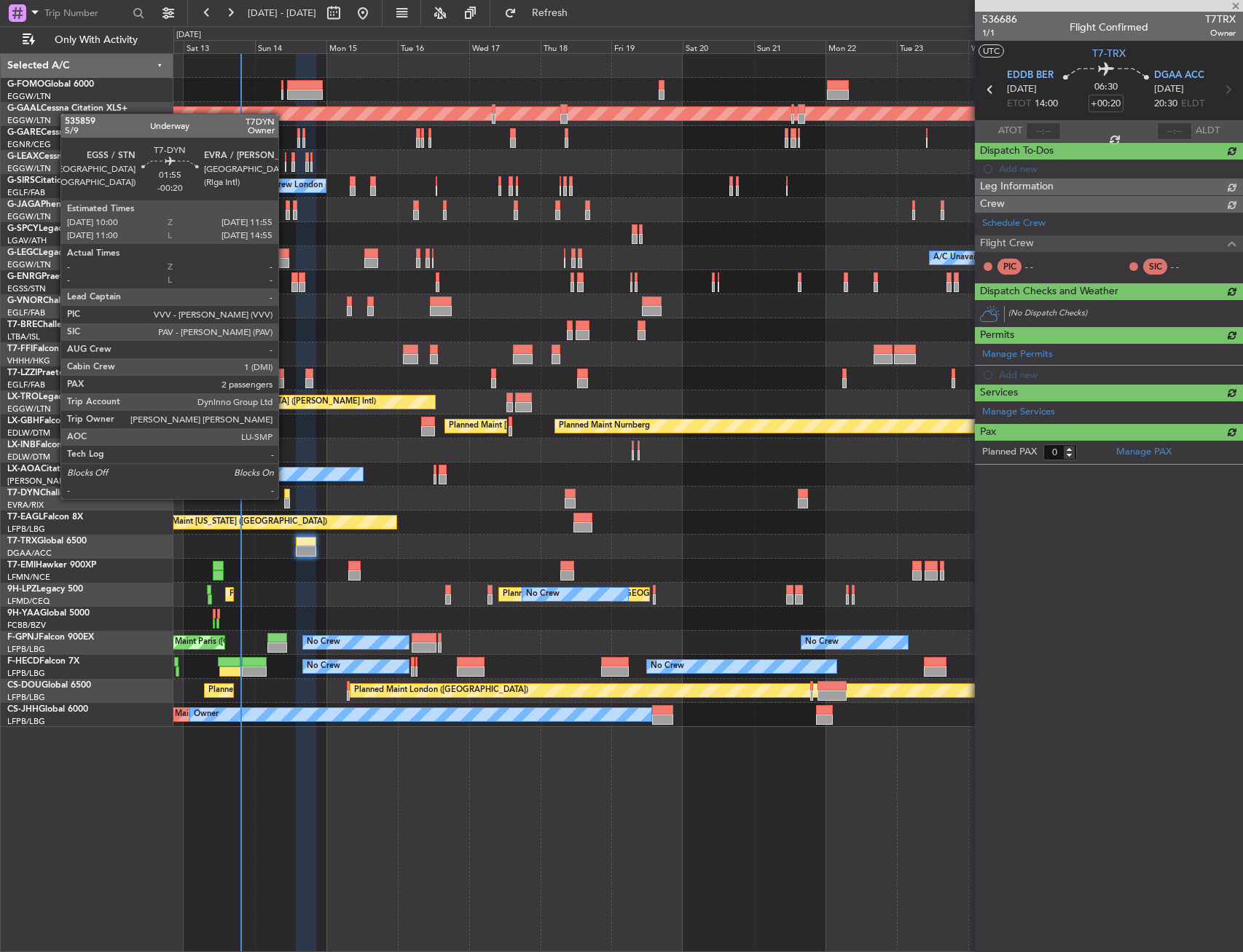
click at [285, 498] on div at bounding box center [286, 493] width 6 height 10
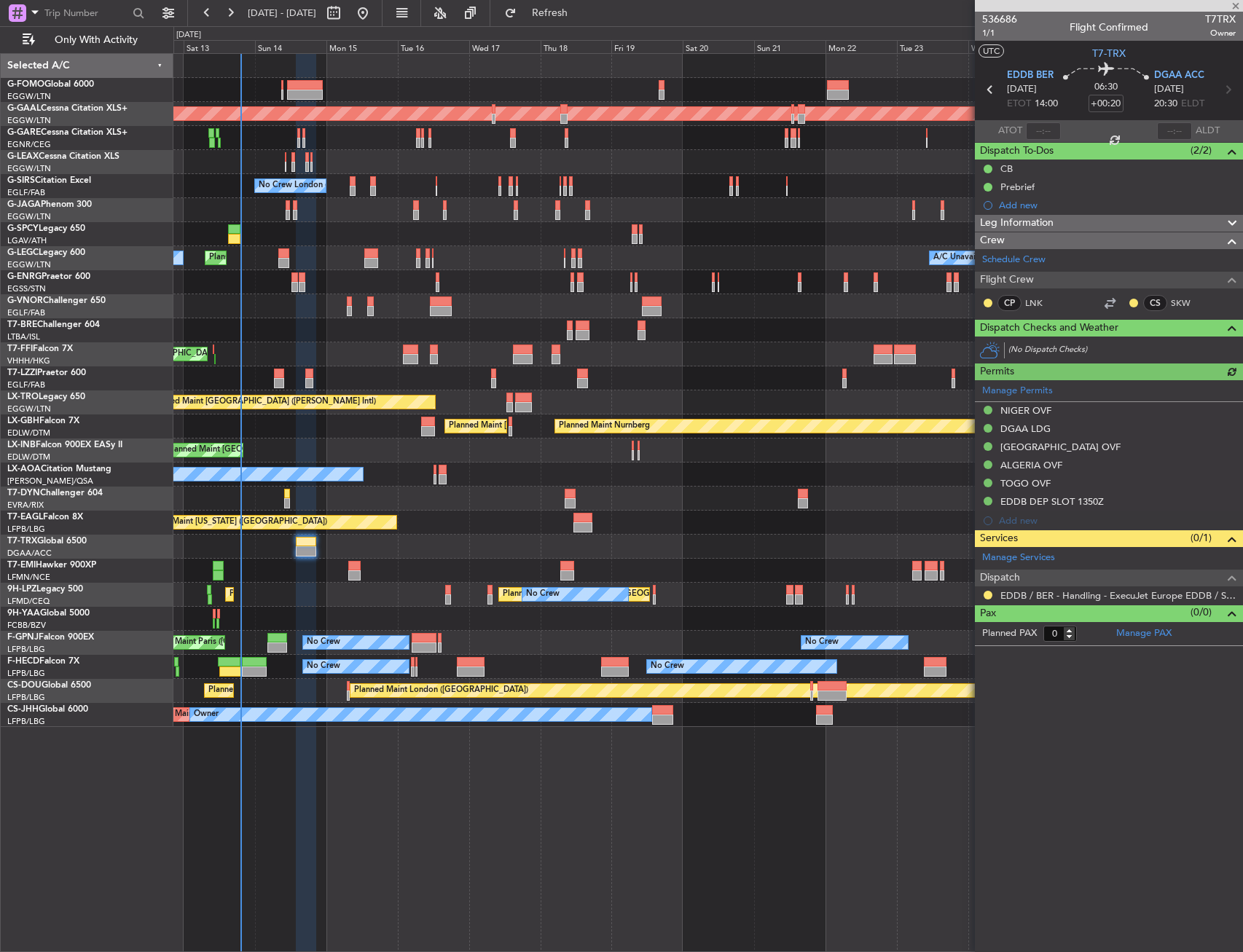
type input "-00:20"
type input "2"
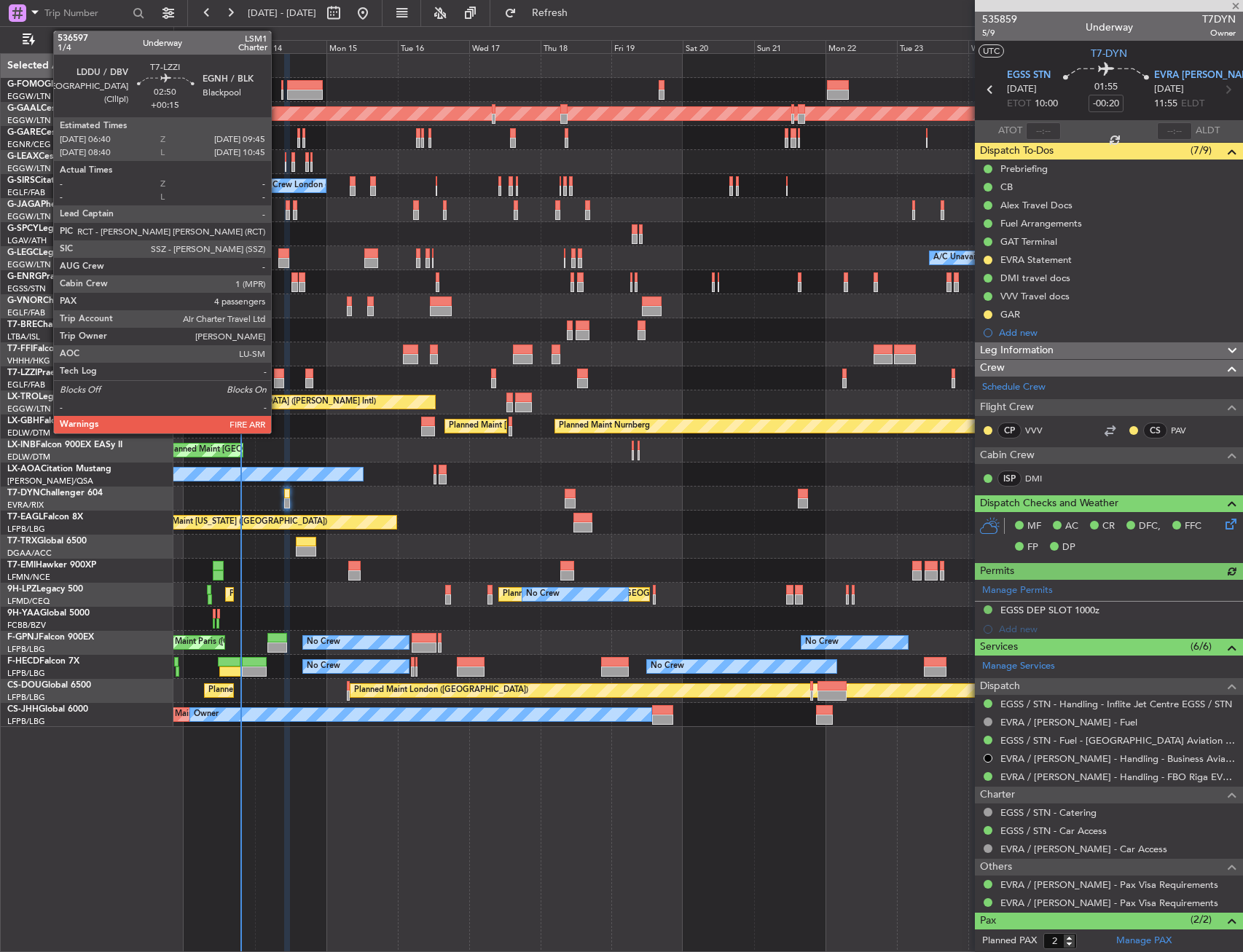
click at [277, 373] on div at bounding box center [278, 373] width 9 height 10
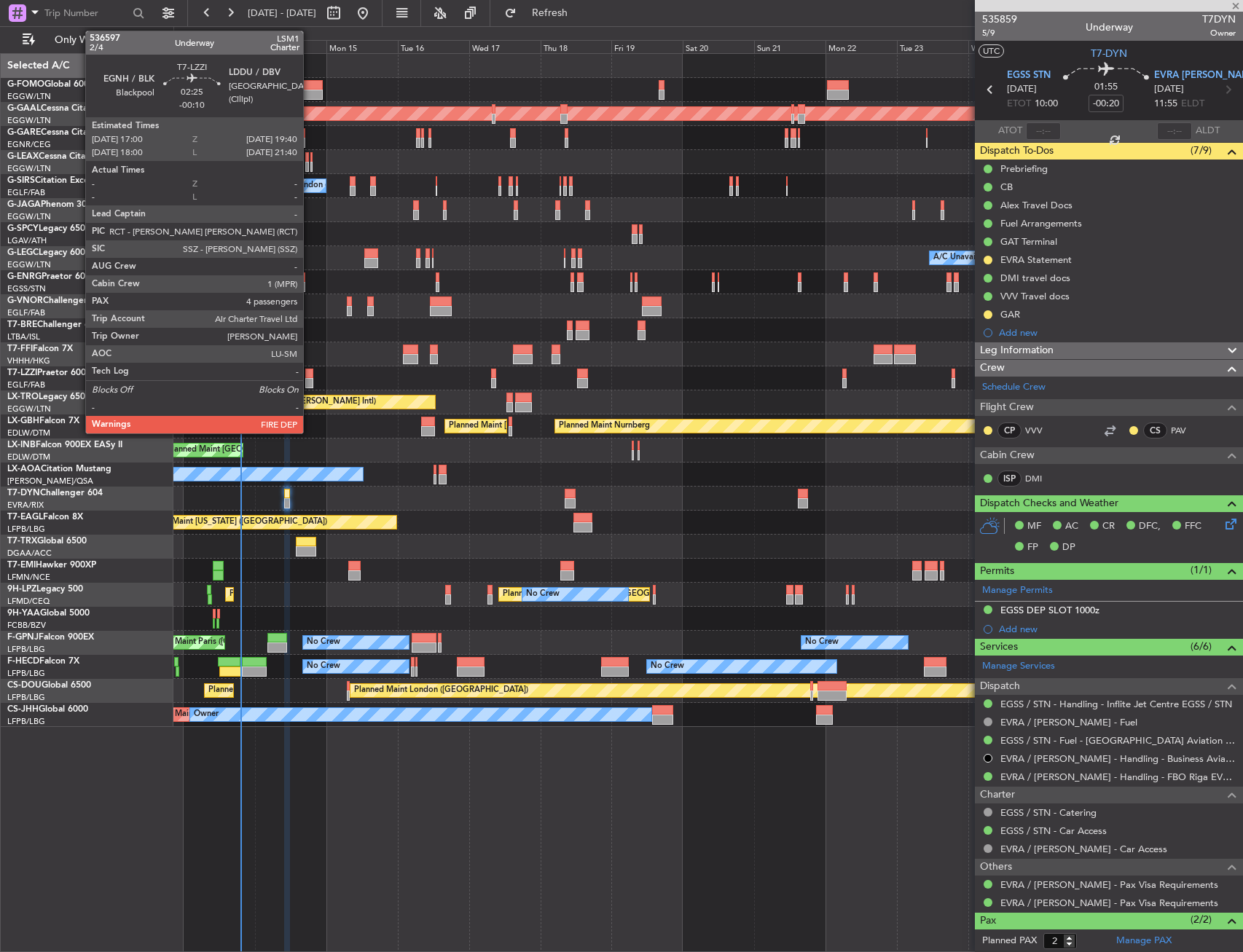
type input "+00:15"
type input "4"
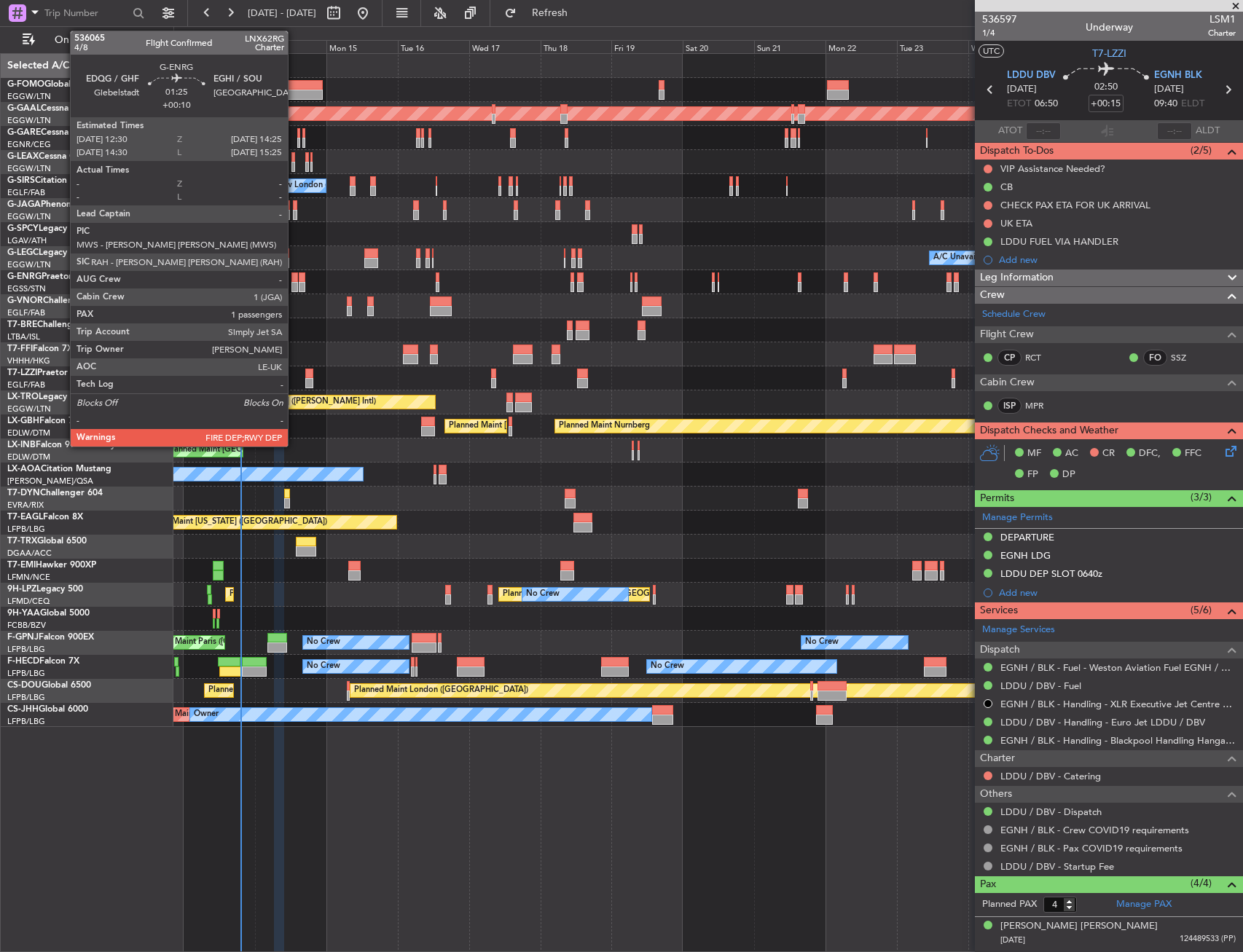
click at [295, 279] on div at bounding box center [294, 277] width 6 height 10
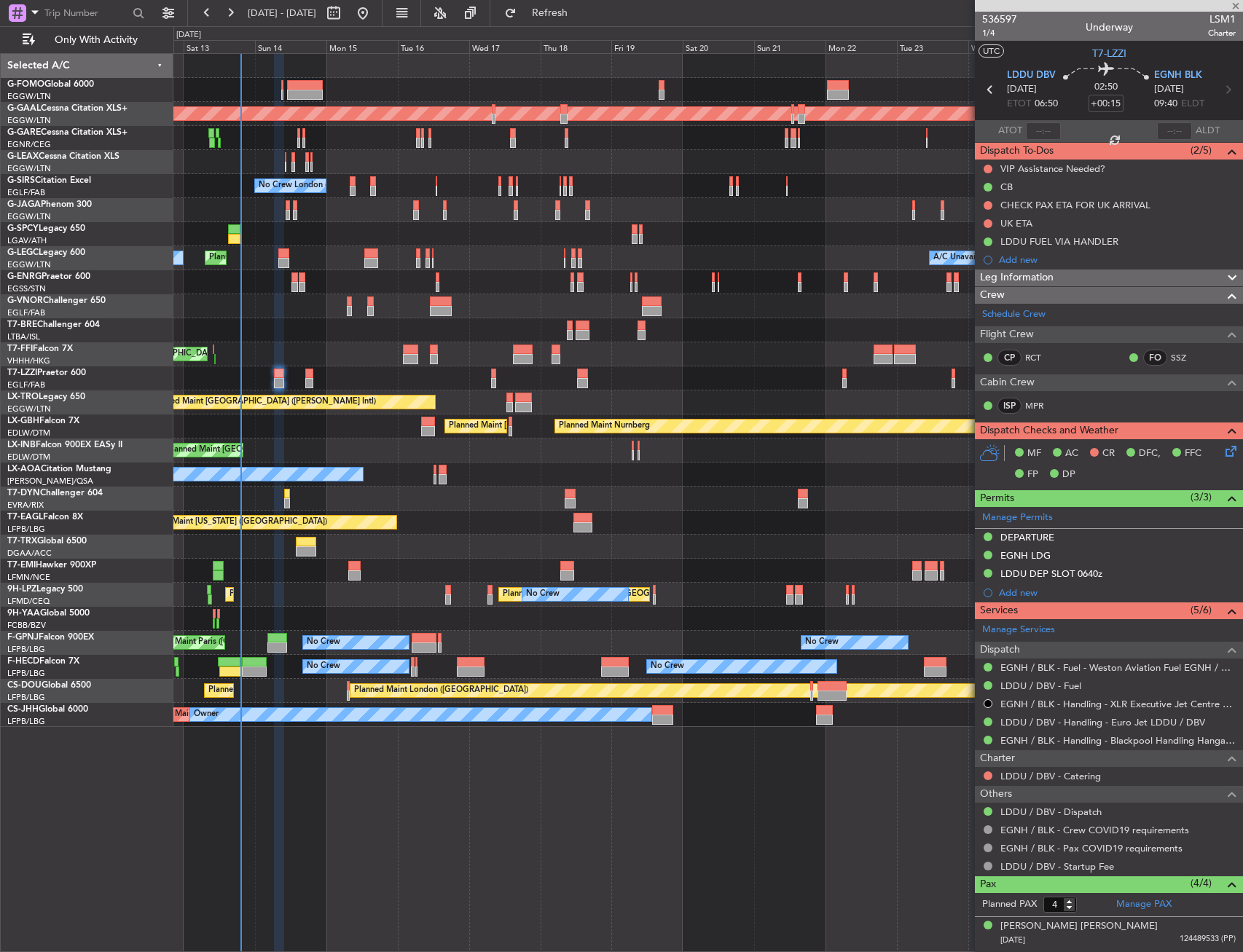
click at [305, 279] on div at bounding box center [301, 277] width 6 height 10
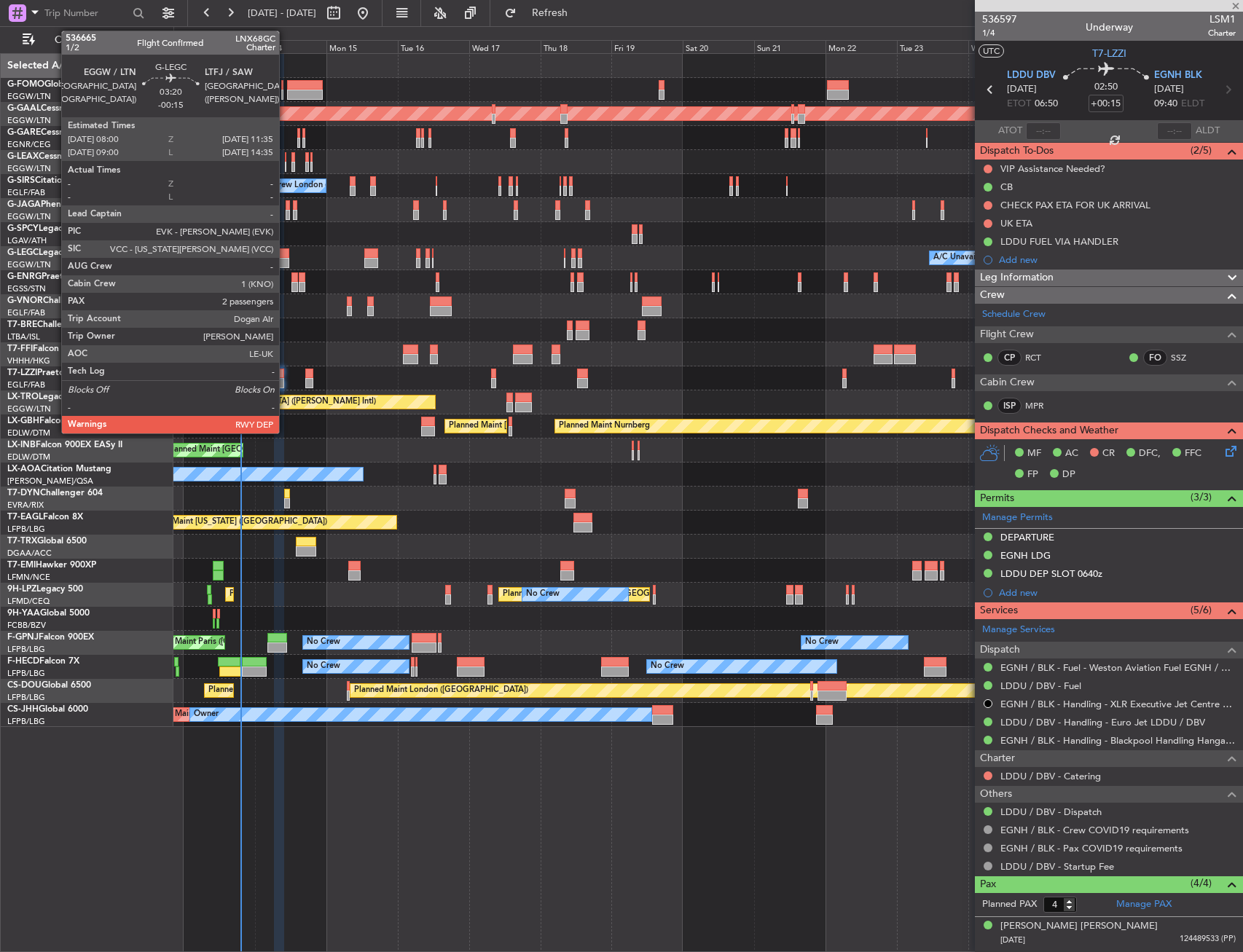
click at [286, 252] on div at bounding box center [284, 253] width 11 height 10
type input "+00:05"
type input "1"
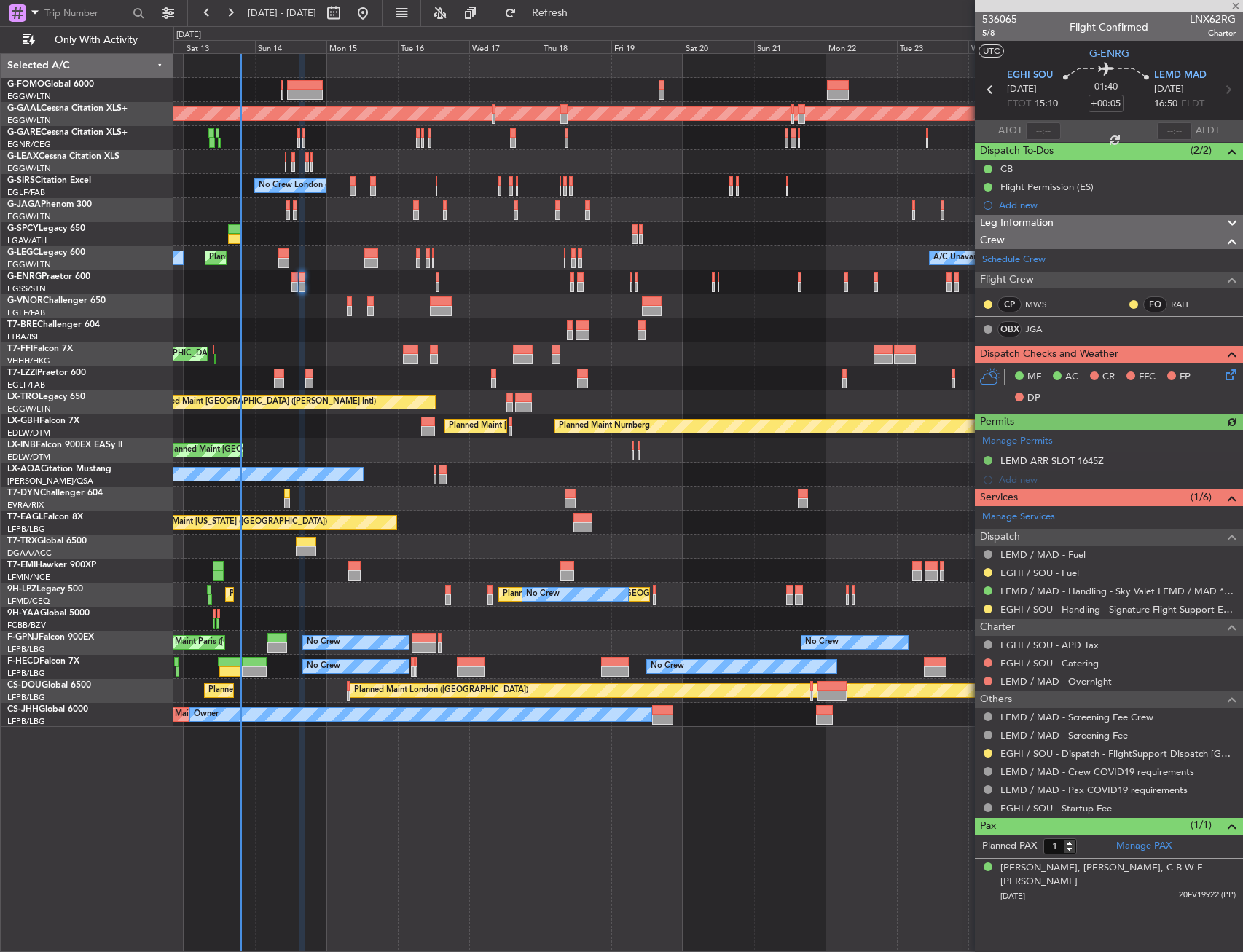
type input "-00:15"
type input "2"
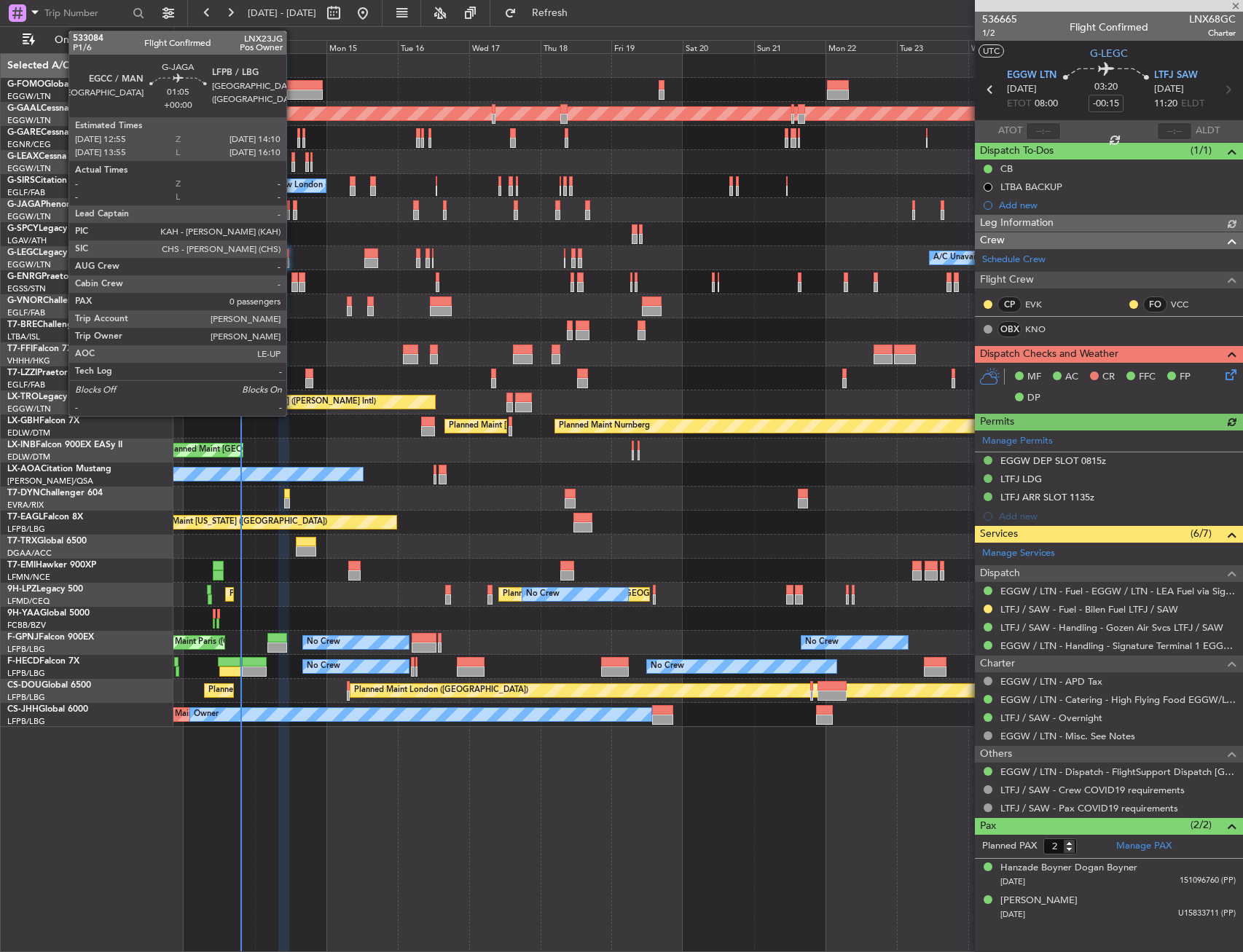
click at [293, 206] on div at bounding box center [295, 205] width 5 height 10
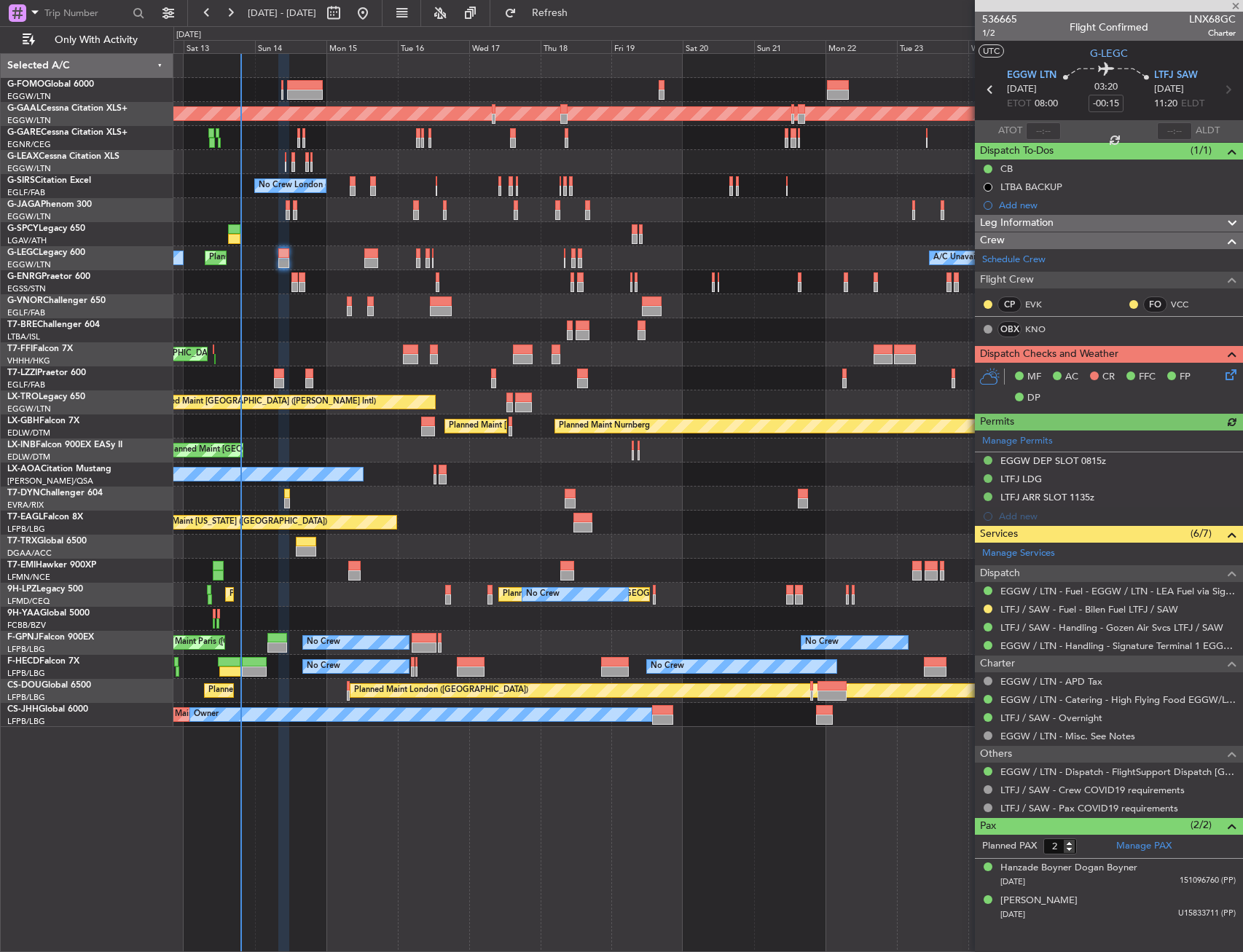
type input "0"
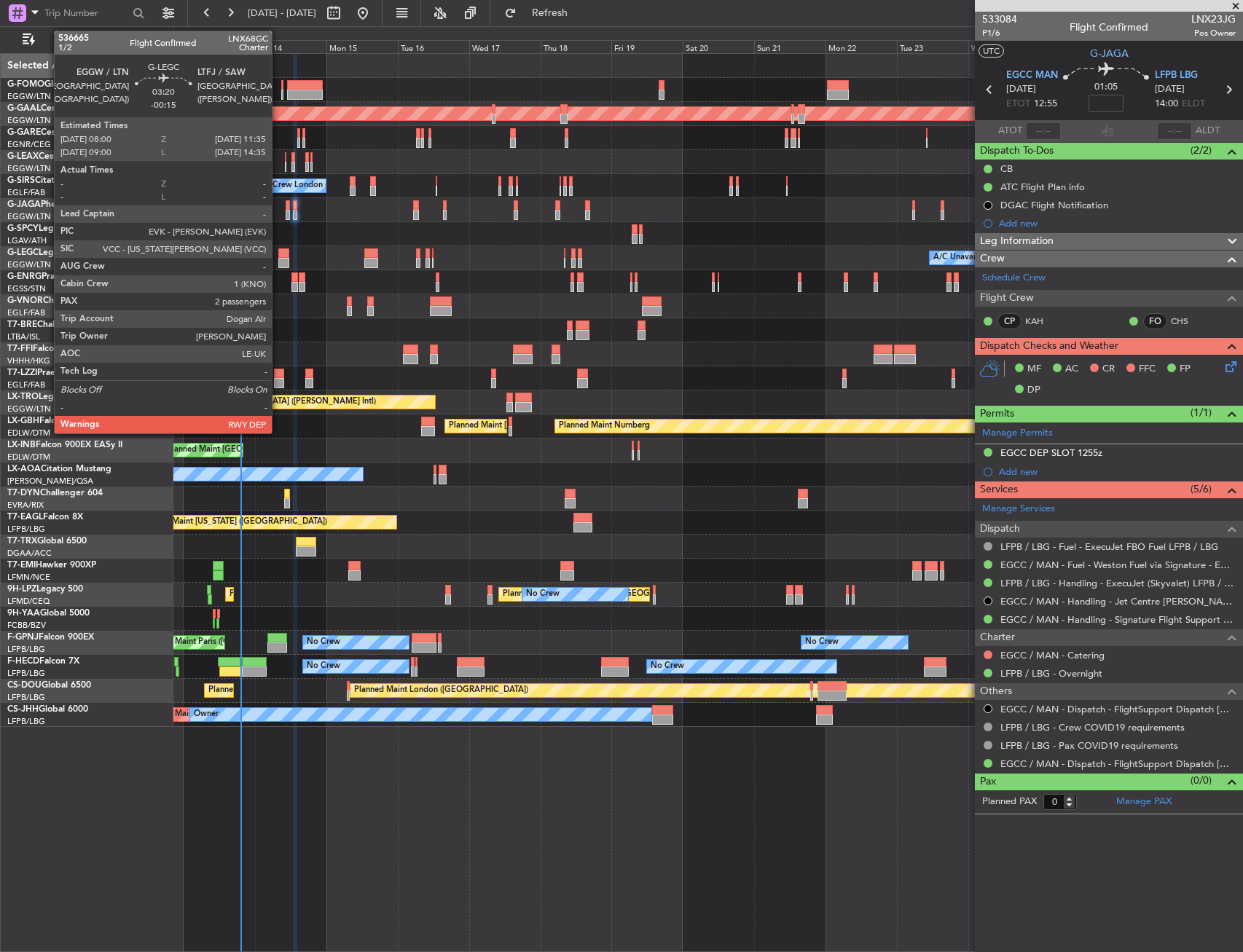
click at [278, 251] on div at bounding box center [284, 253] width 11 height 10
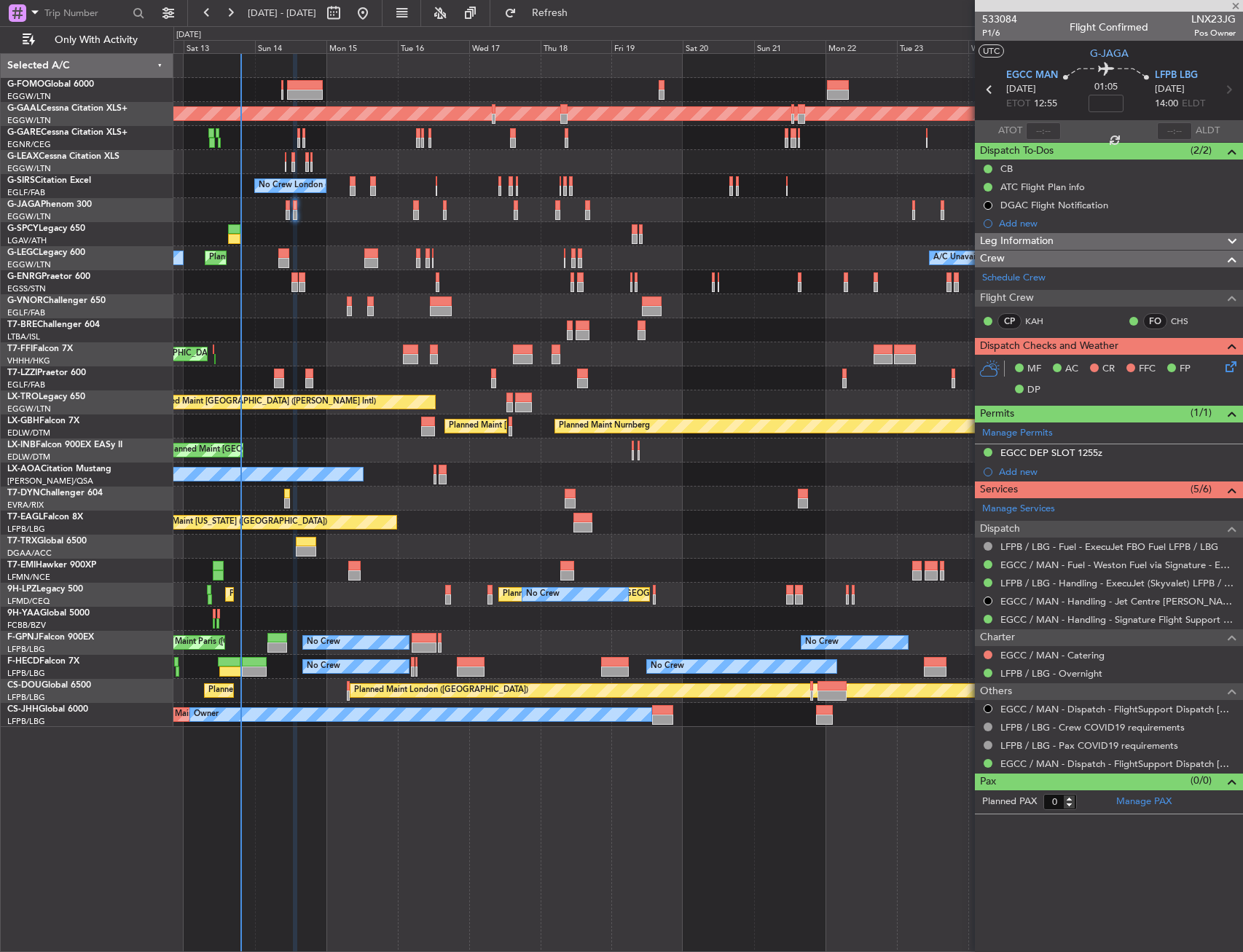
type input "-00:15"
type input "2"
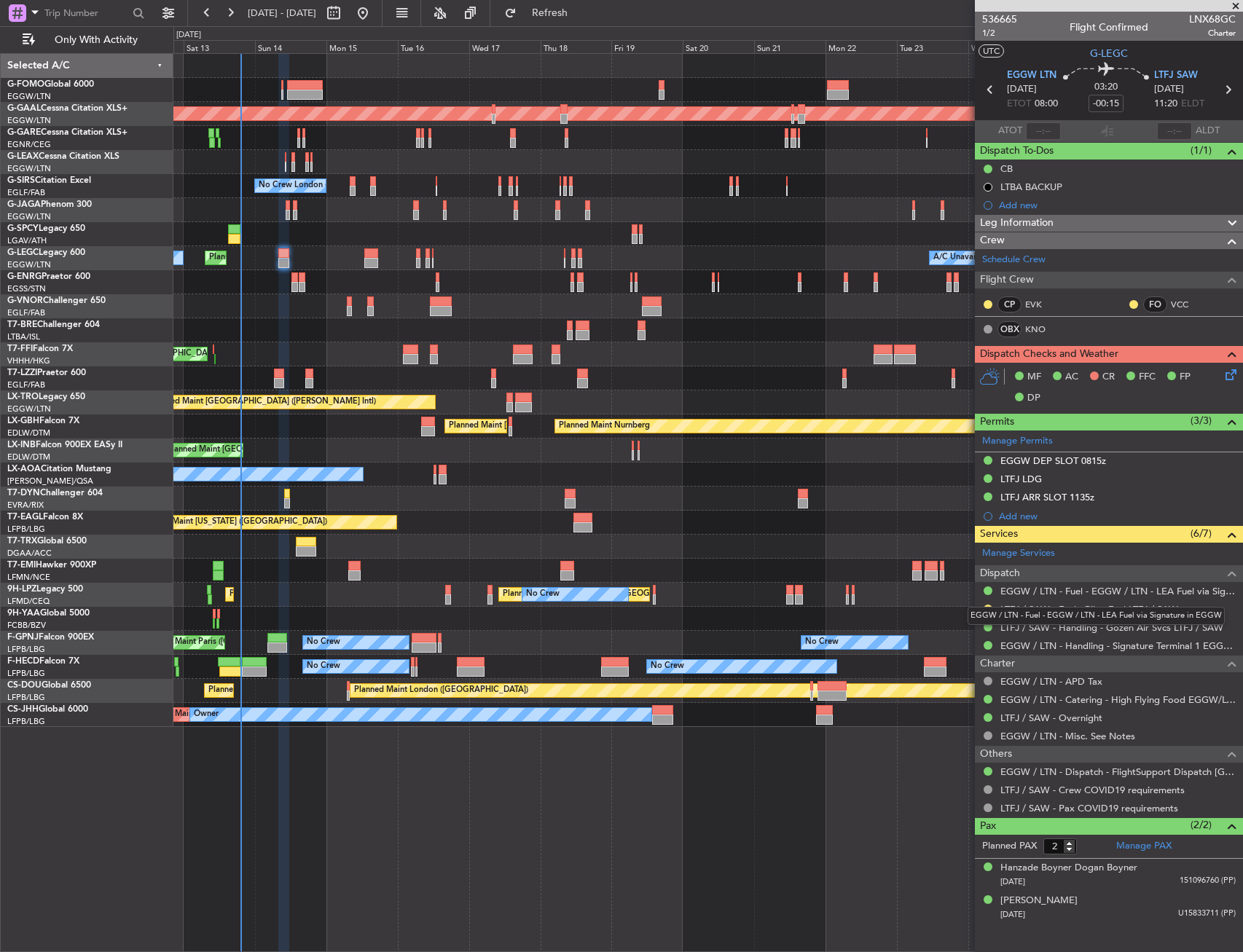
click at [989, 603] on mat-tooltip-component "EGGW / LTN - Fuel - EGGW / LTN - LEA Fuel via Signature in EGGW" at bounding box center [1096, 616] width 277 height 39
click at [989, 610] on button at bounding box center [988, 610] width 9 height 9
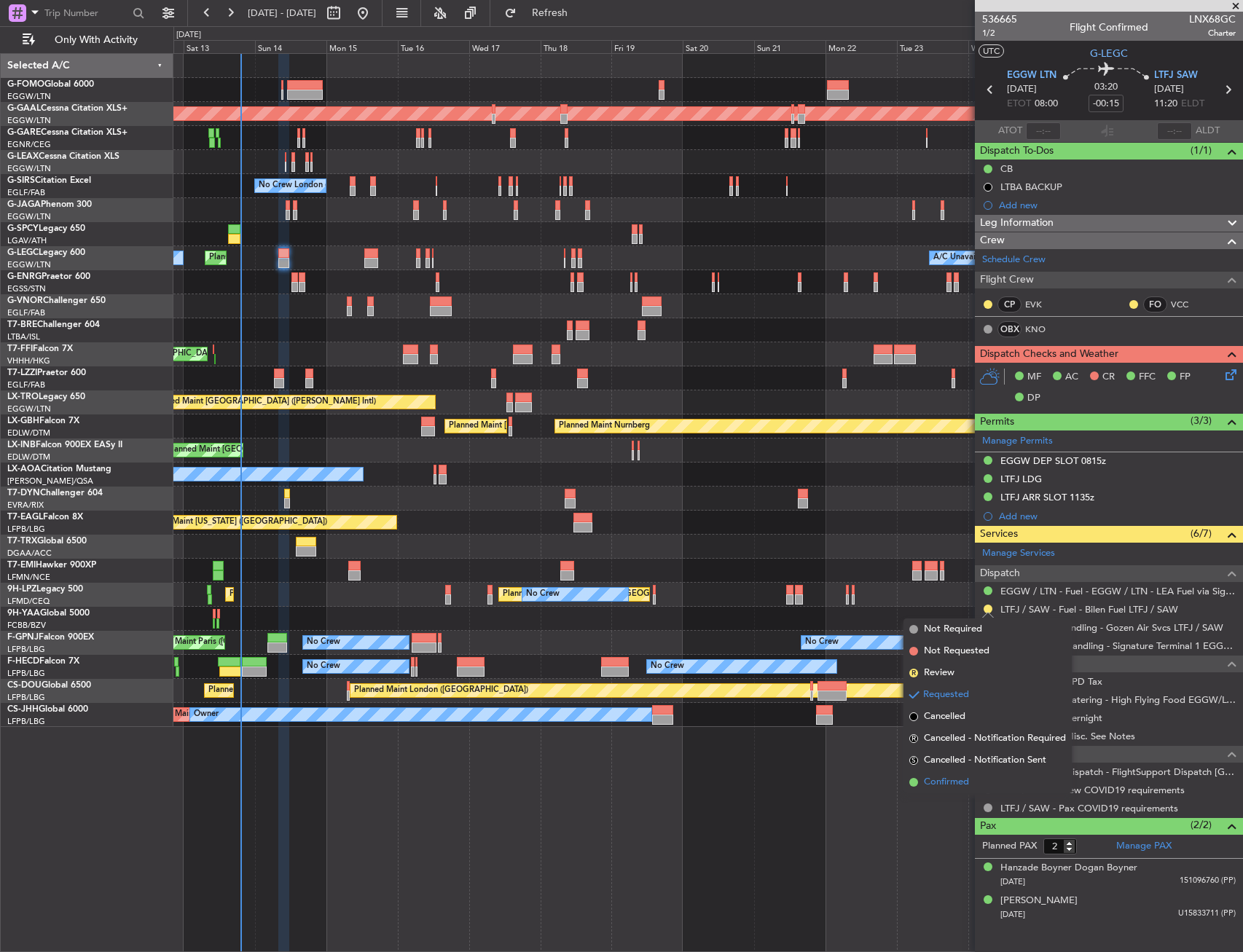
click at [930, 788] on span "Confirmed" at bounding box center [946, 782] width 45 height 15
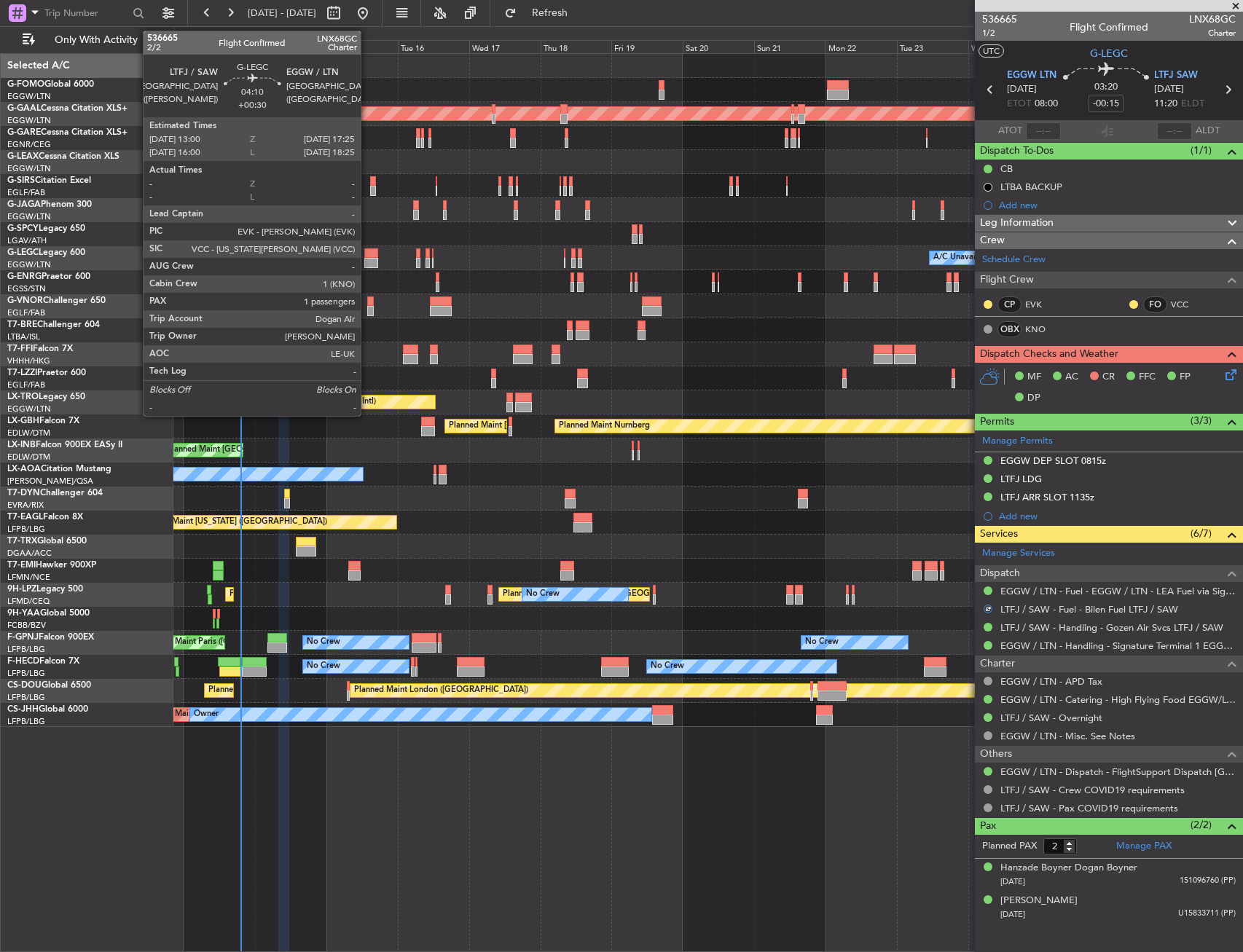
click at [368, 255] on div at bounding box center [371, 253] width 14 height 10
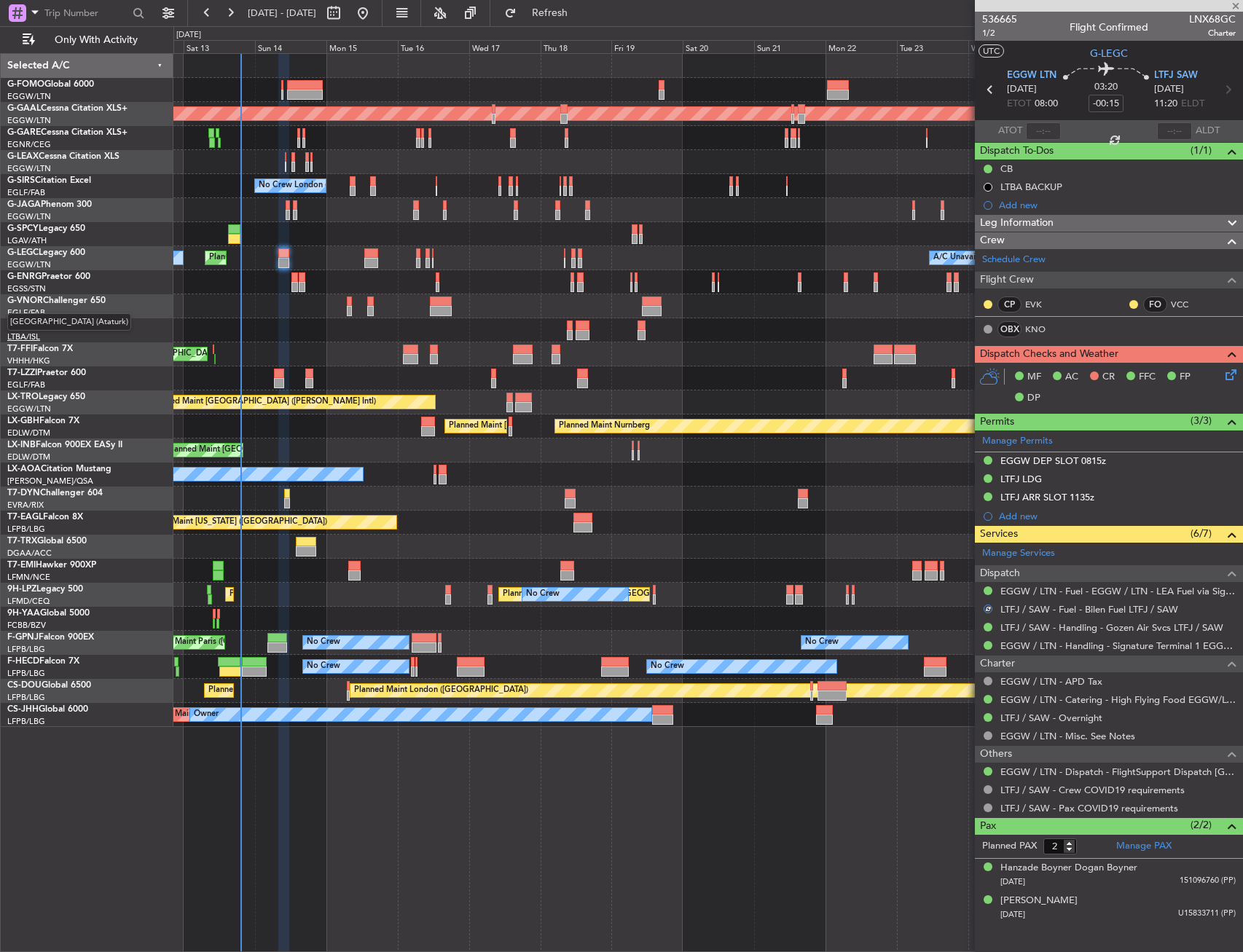
type input "+00:30"
type input "1"
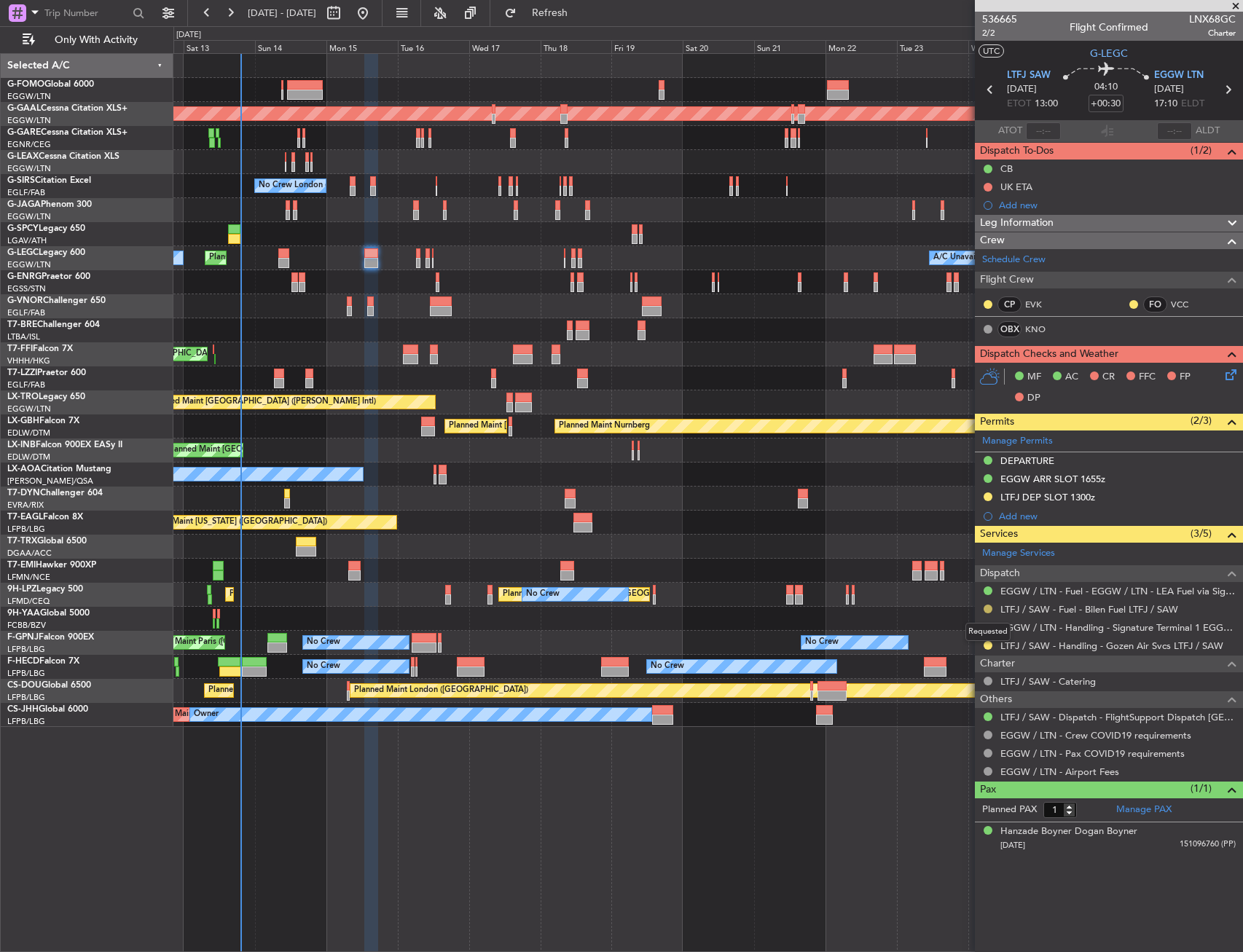
click at [984, 606] on button at bounding box center [988, 610] width 9 height 9
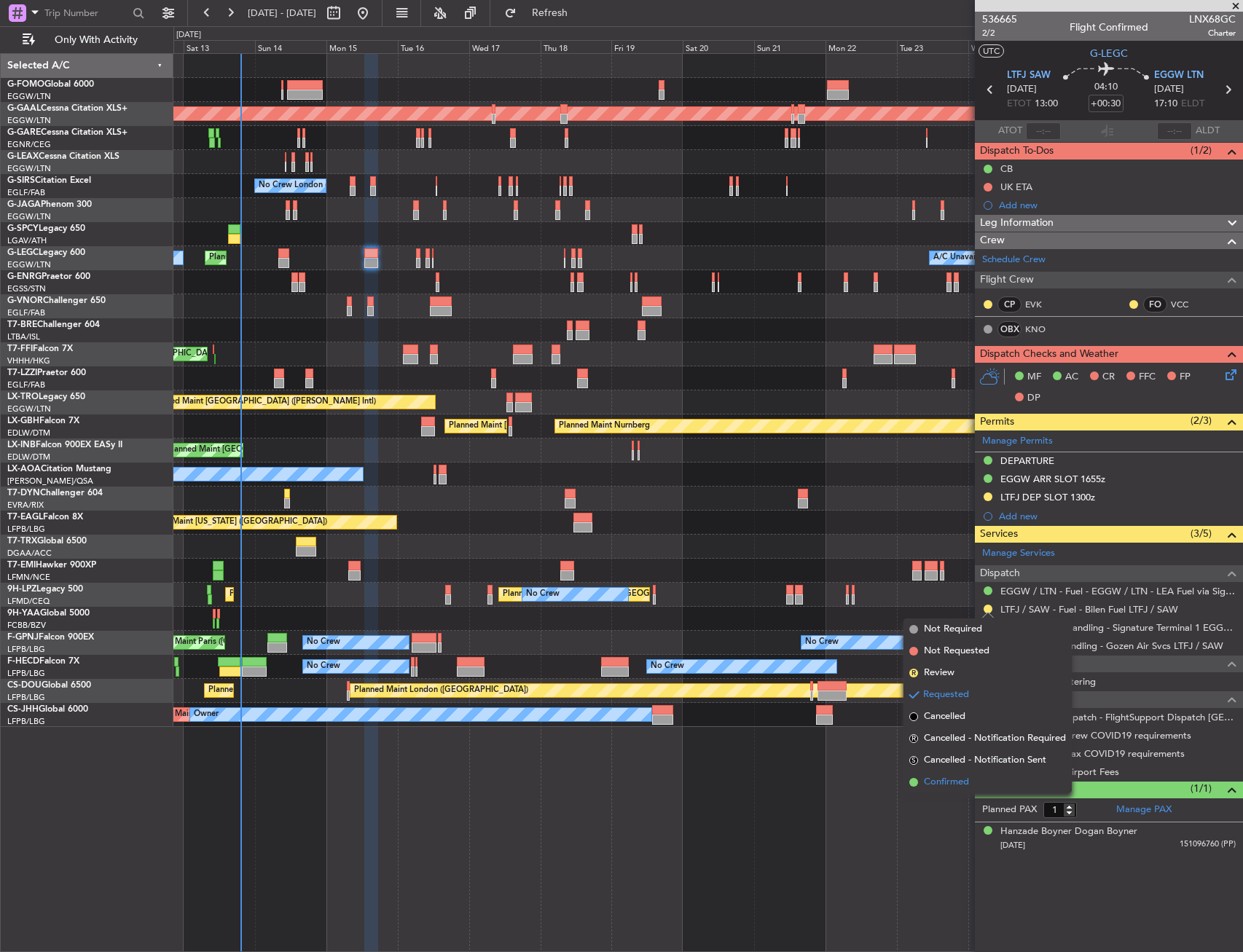
click at [950, 782] on span "Confirmed" at bounding box center [946, 782] width 45 height 15
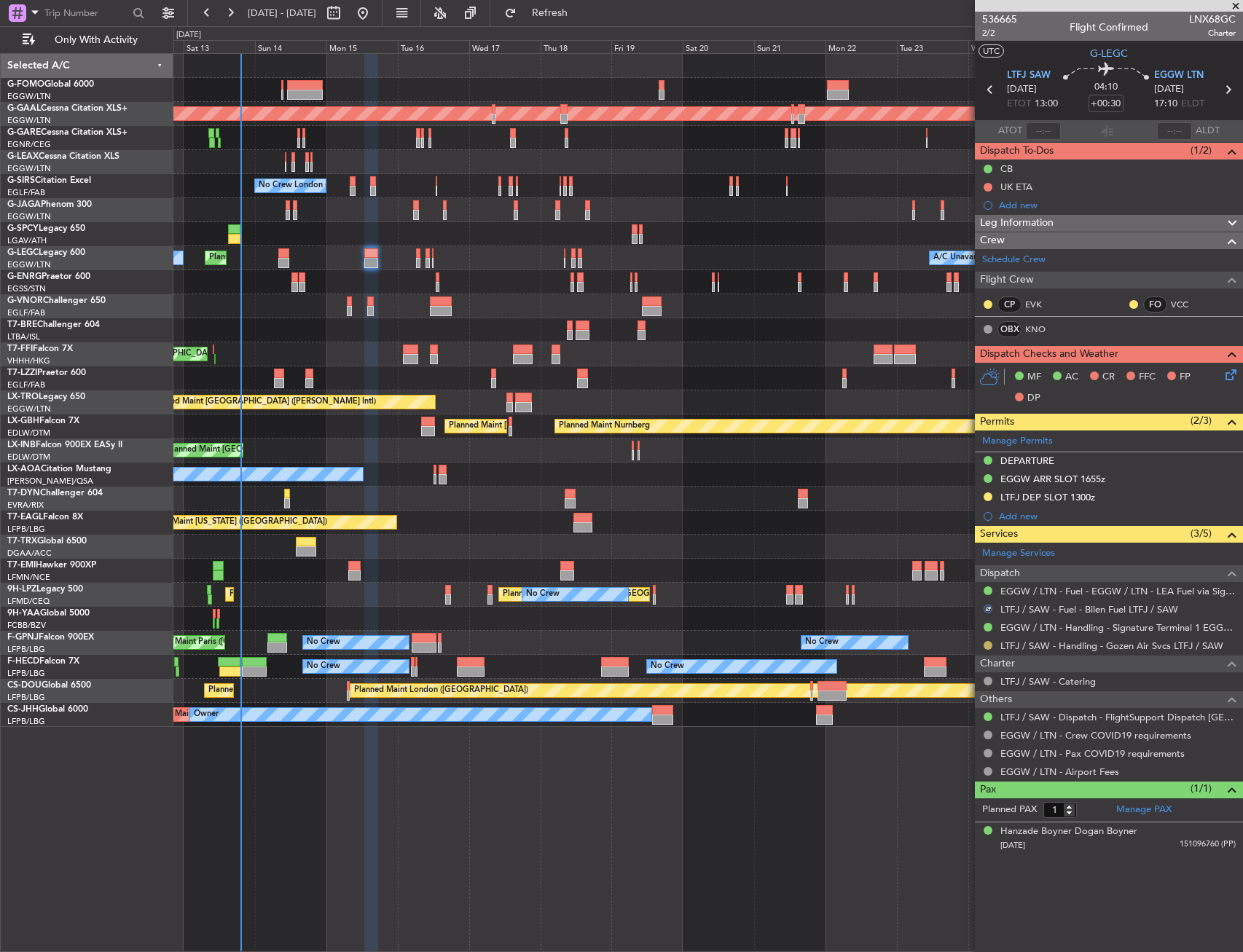
click at [989, 642] on button at bounding box center [988, 645] width 9 height 9
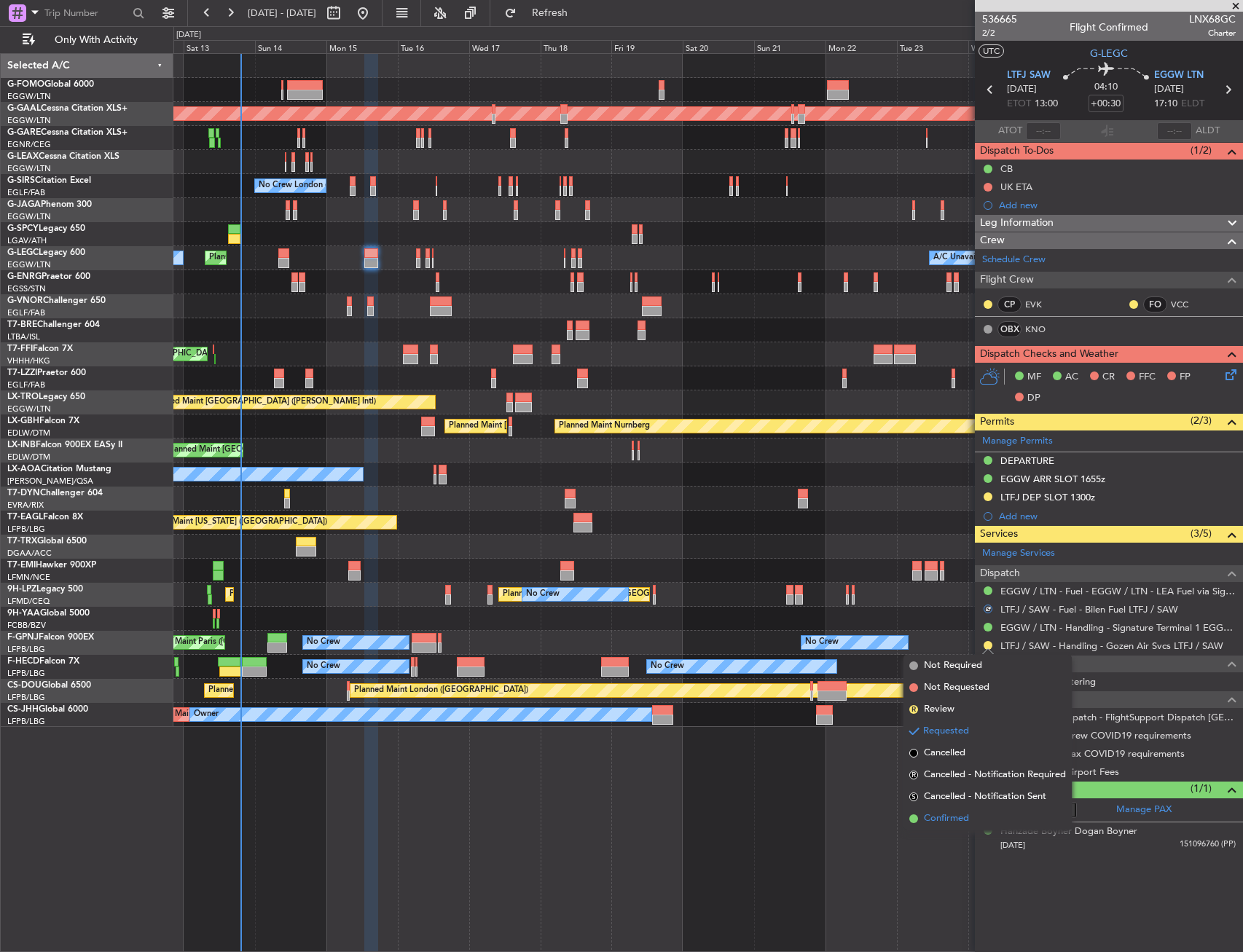
click at [927, 816] on span "Confirmed" at bounding box center [946, 819] width 45 height 15
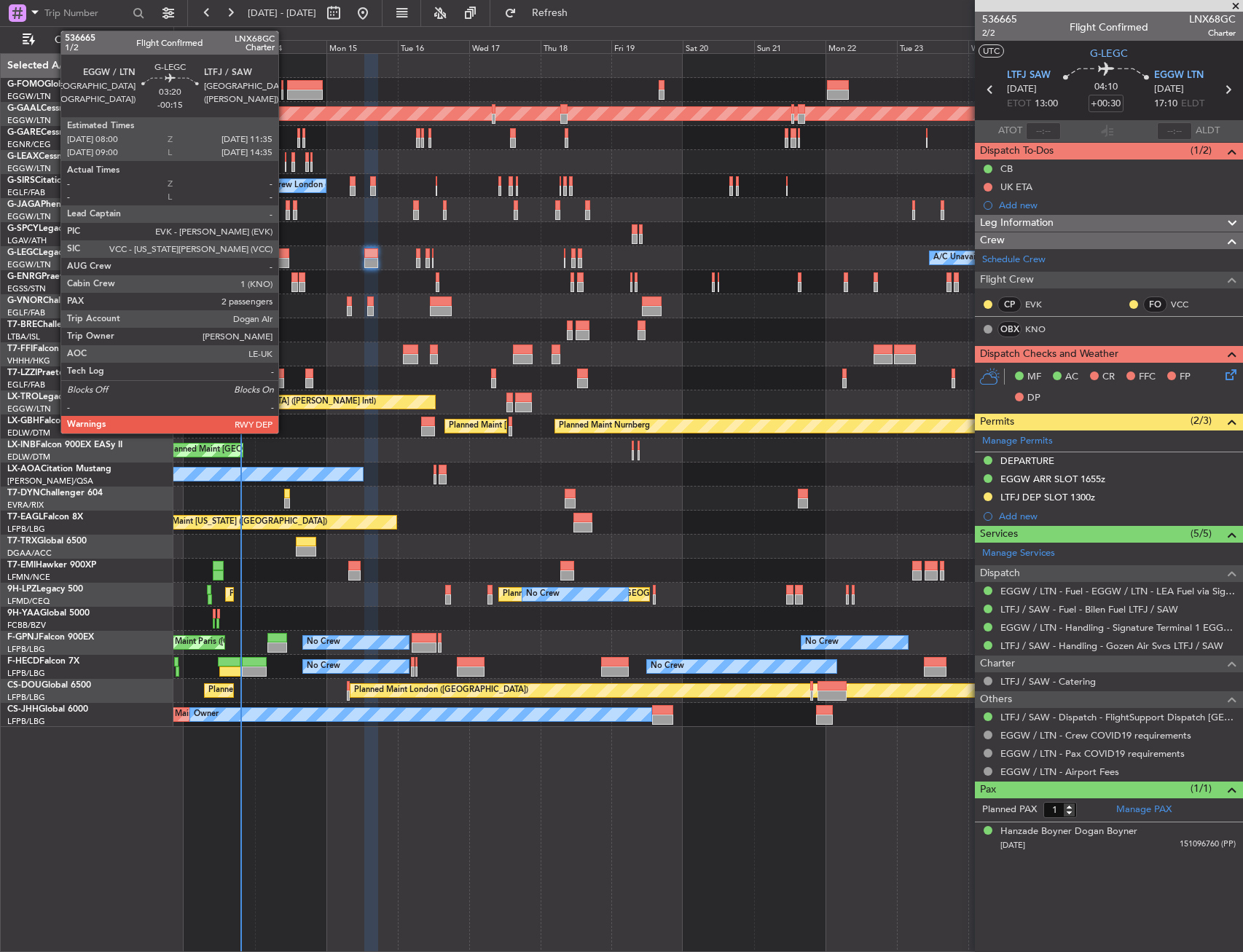
click at [285, 254] on div at bounding box center [284, 253] width 11 height 10
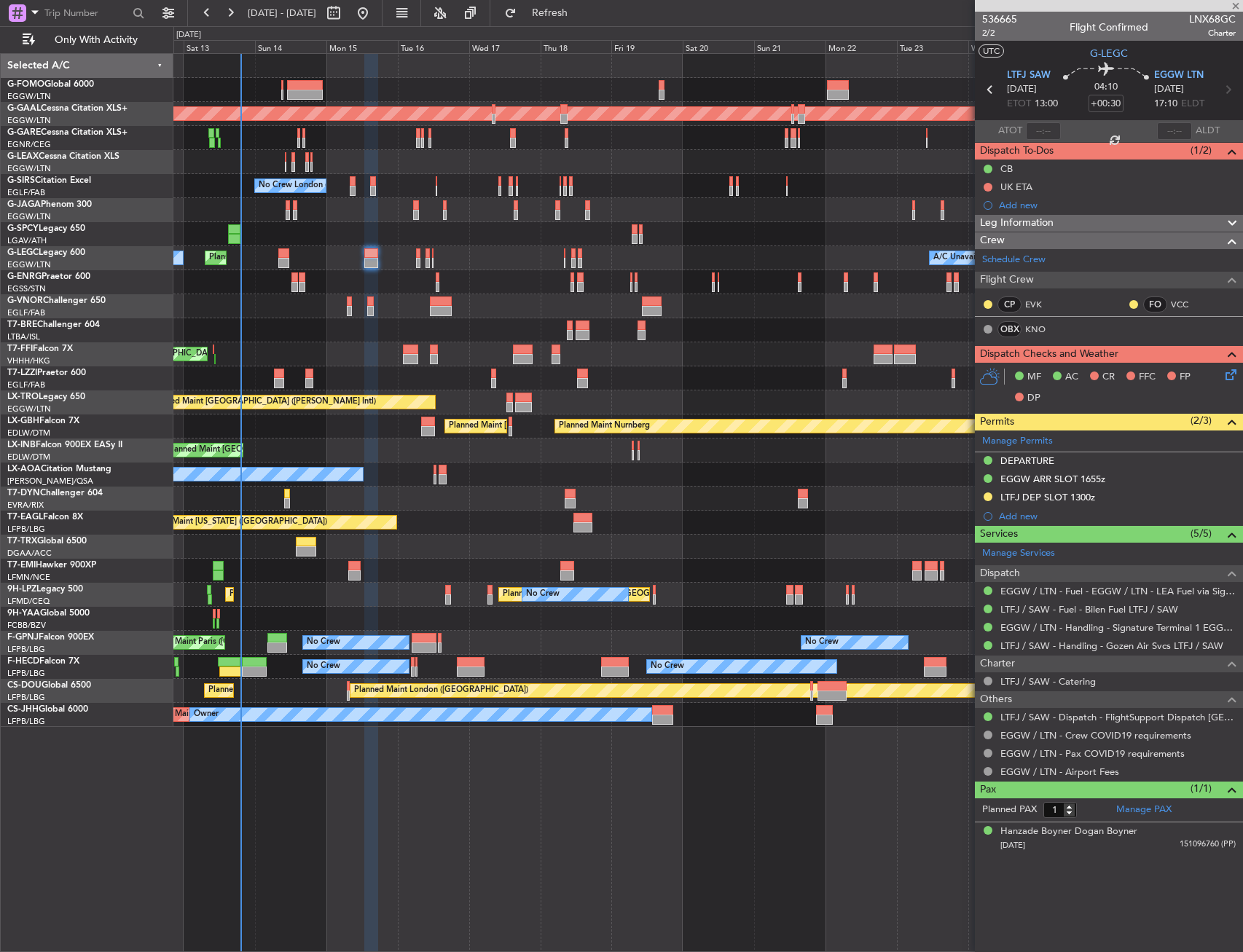
type input "-00:15"
type input "2"
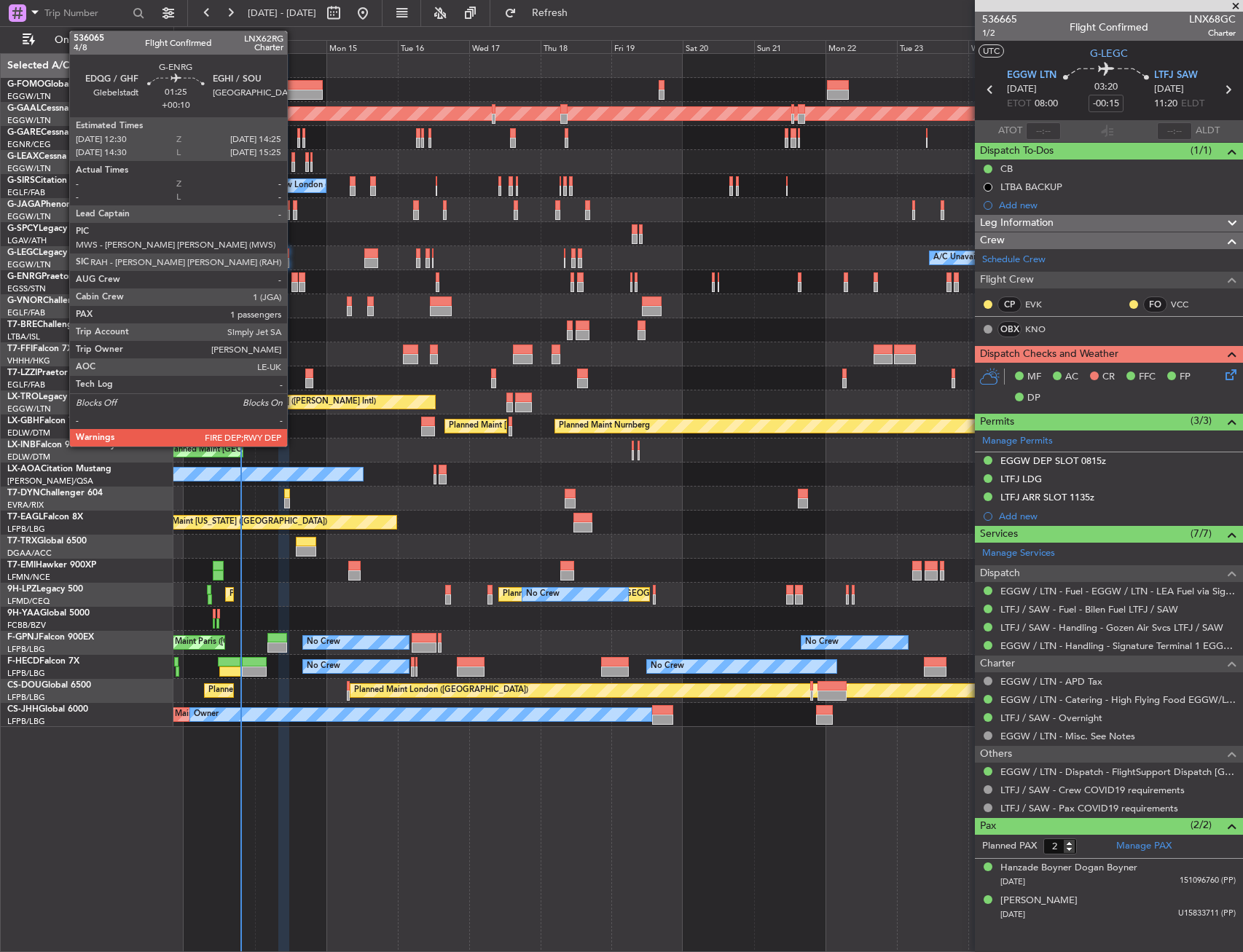
click at [294, 282] on div at bounding box center [294, 286] width 6 height 10
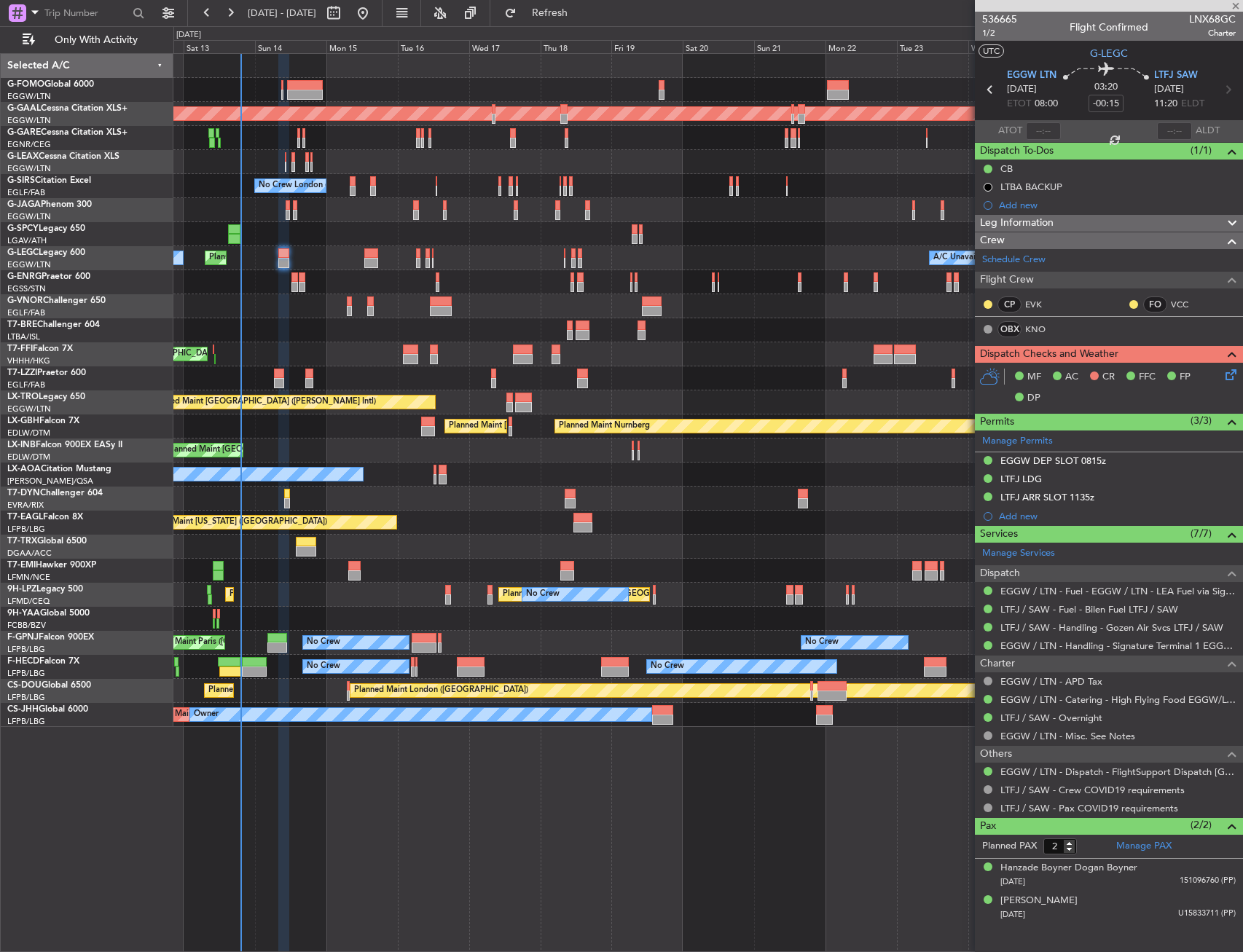
type input "+00:10"
type input "1"
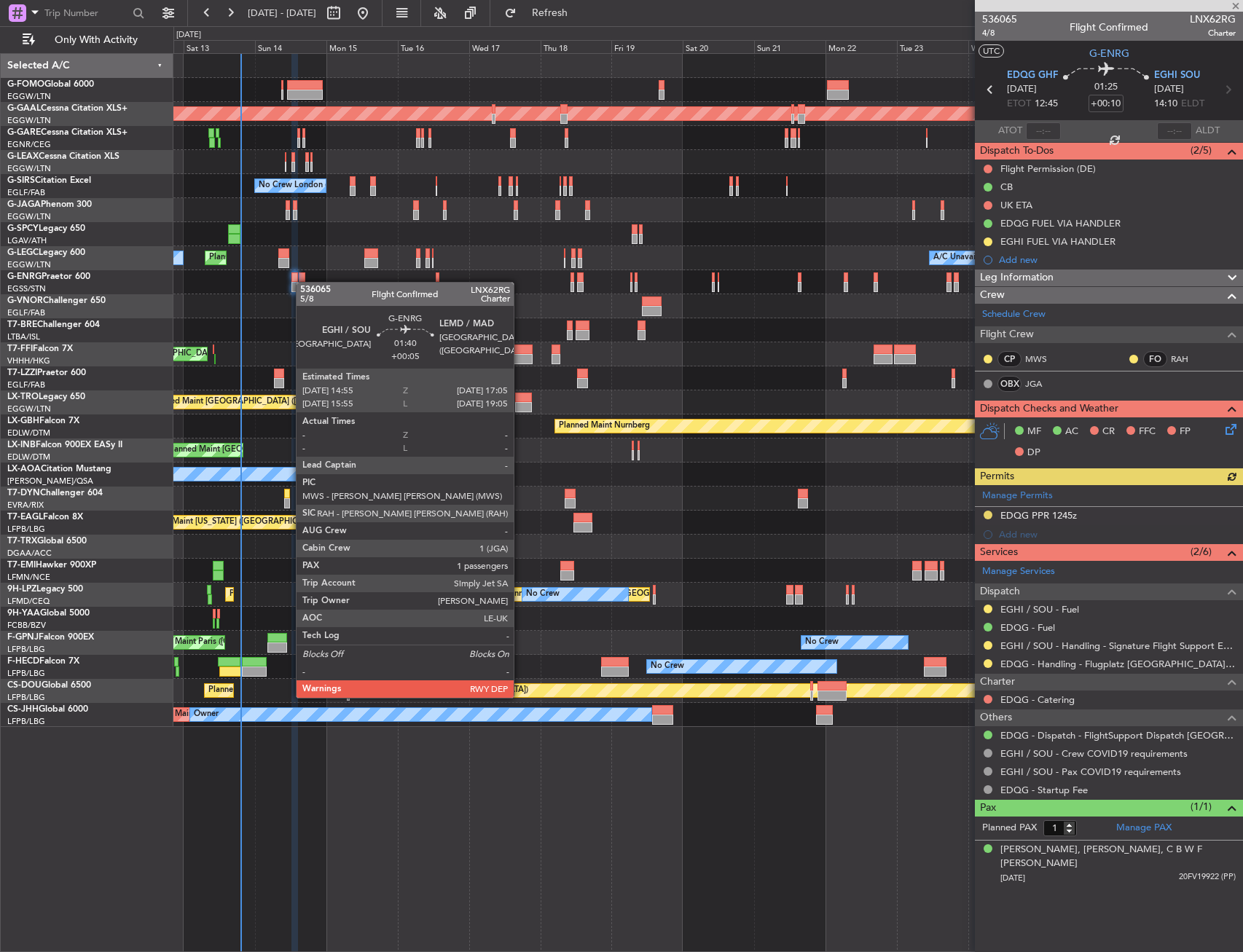
click at [303, 282] on div at bounding box center [301, 286] width 6 height 10
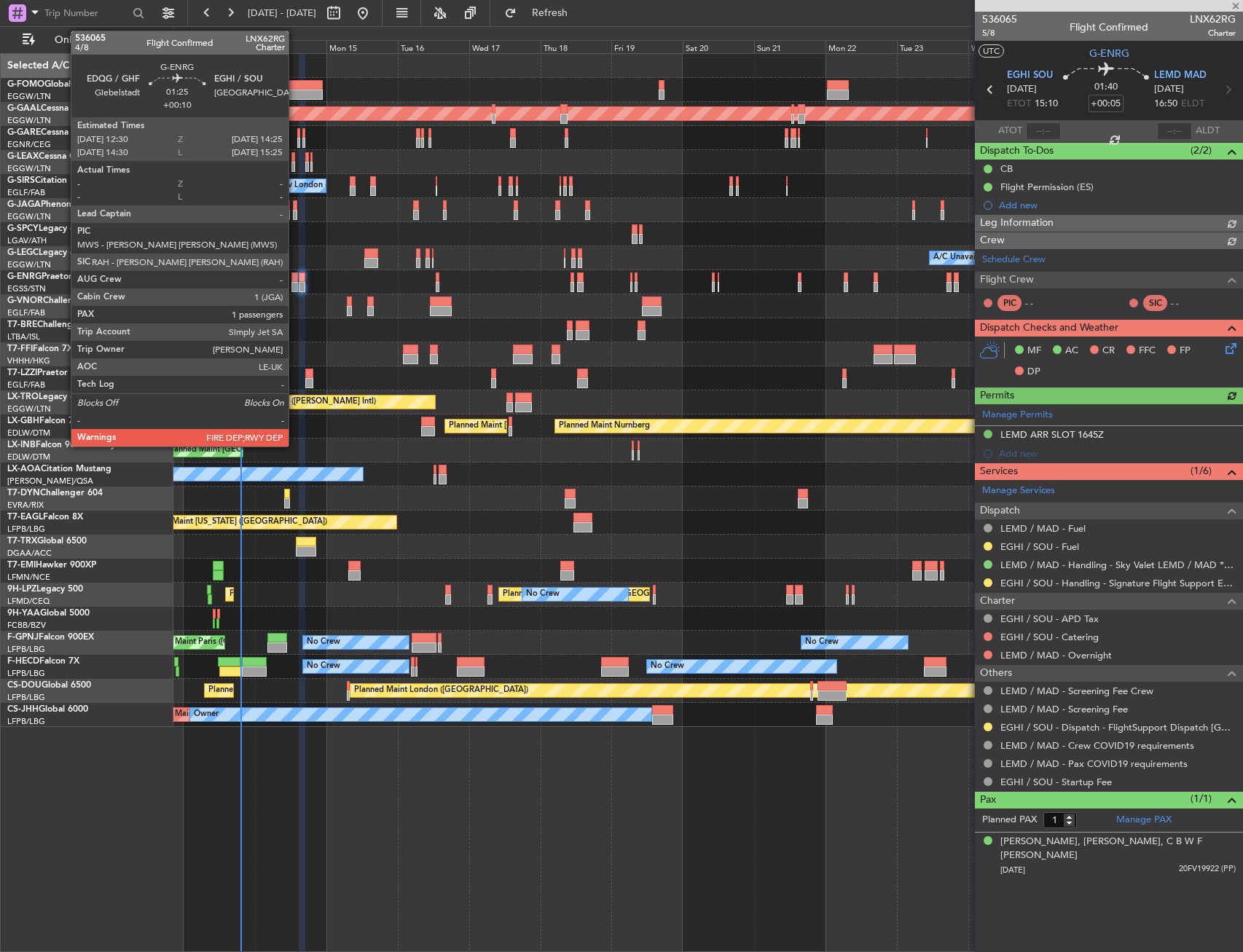
click at [295, 284] on div at bounding box center [294, 286] width 6 height 10
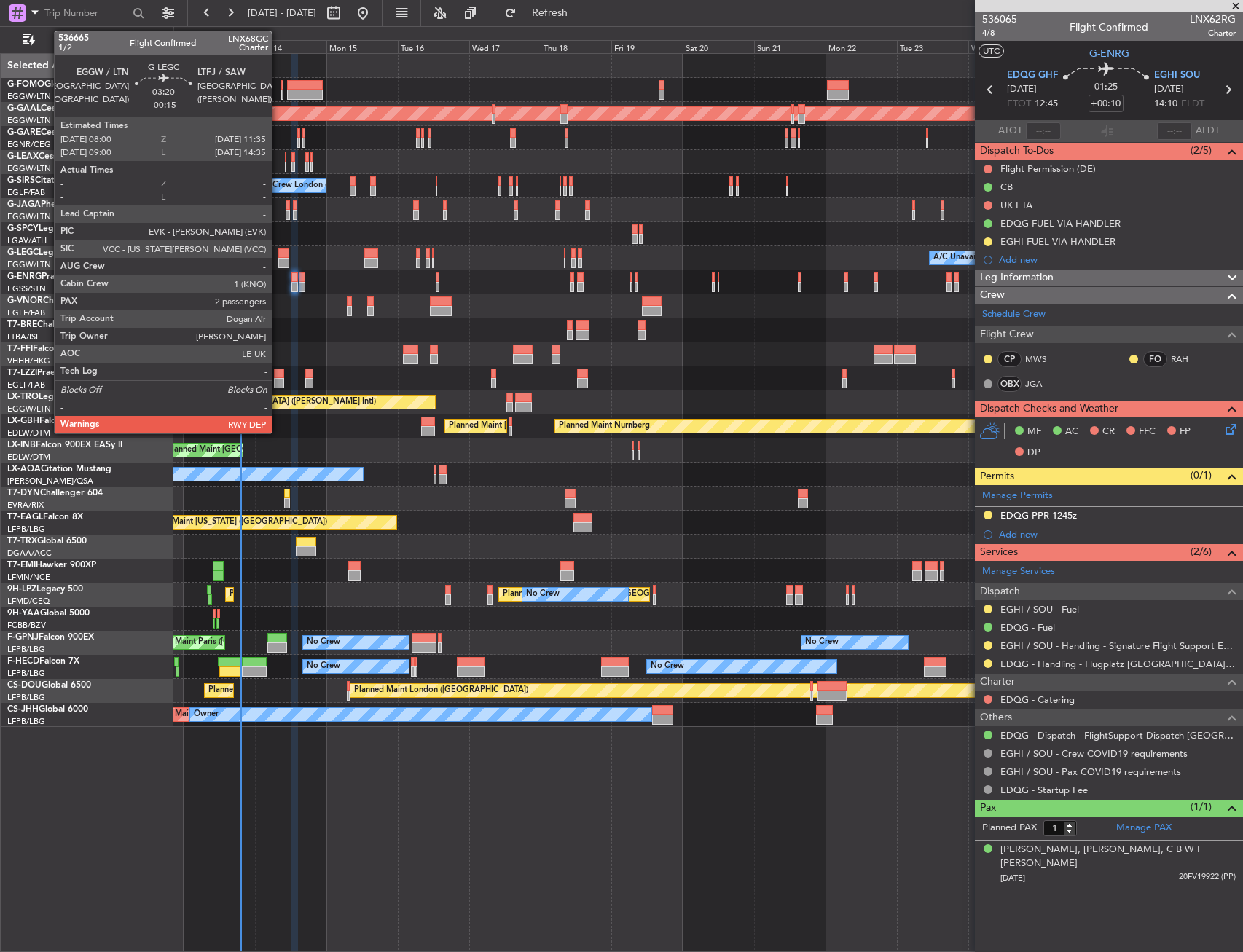
click at [278, 252] on div at bounding box center [284, 253] width 11 height 10
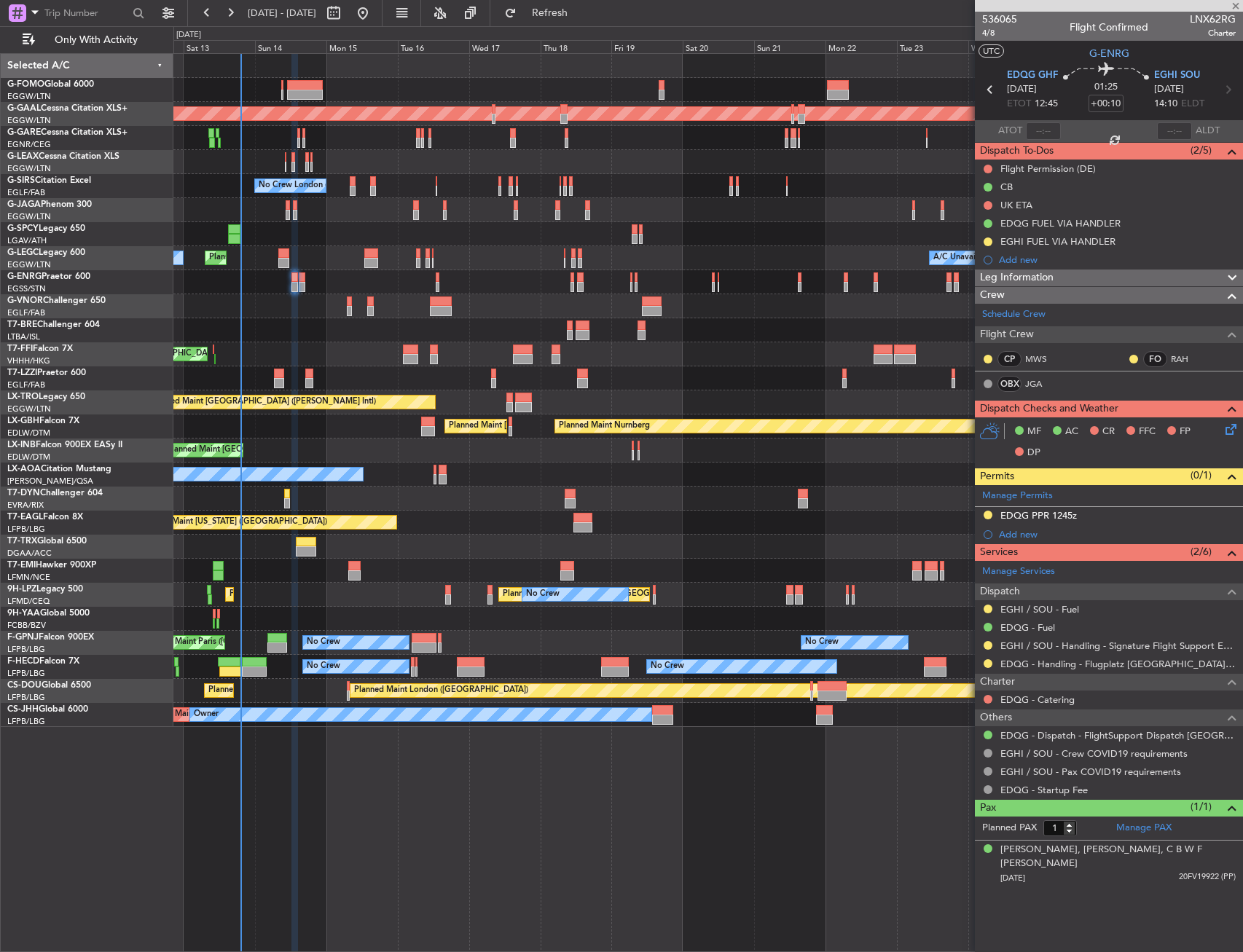
type input "-00:15"
type input "2"
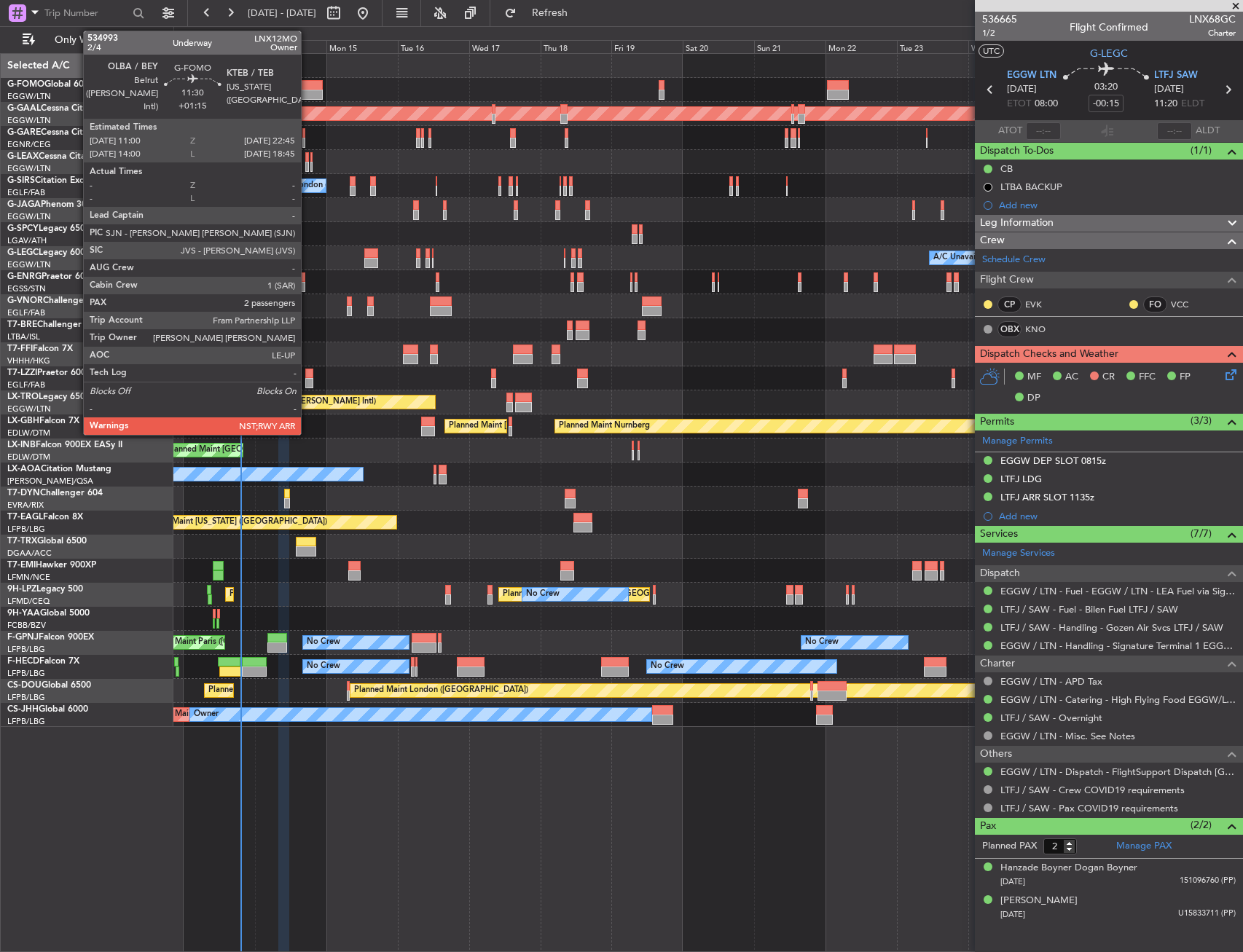
click at [308, 83] on div at bounding box center [305, 84] width 35 height 10
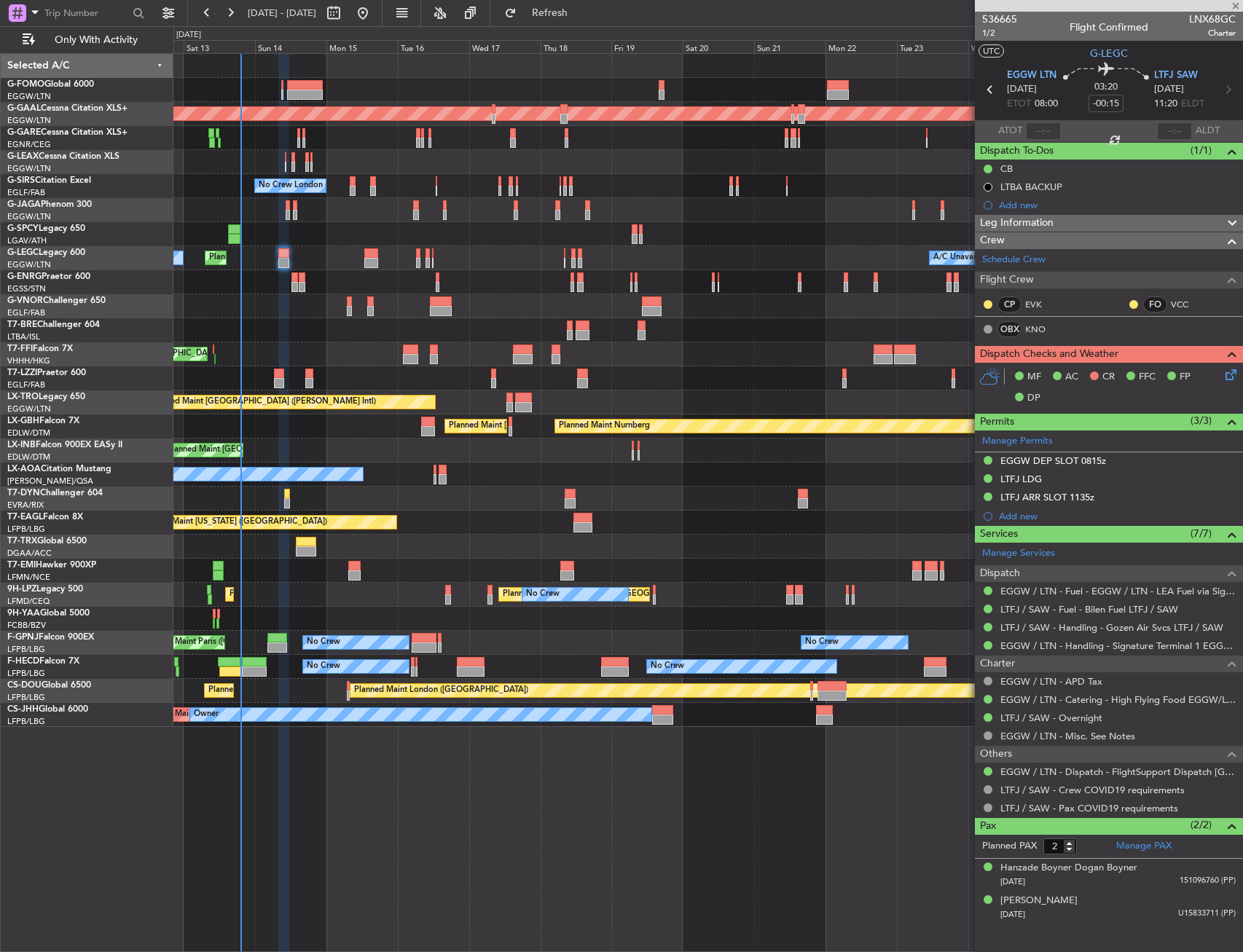
type input "+01:15"
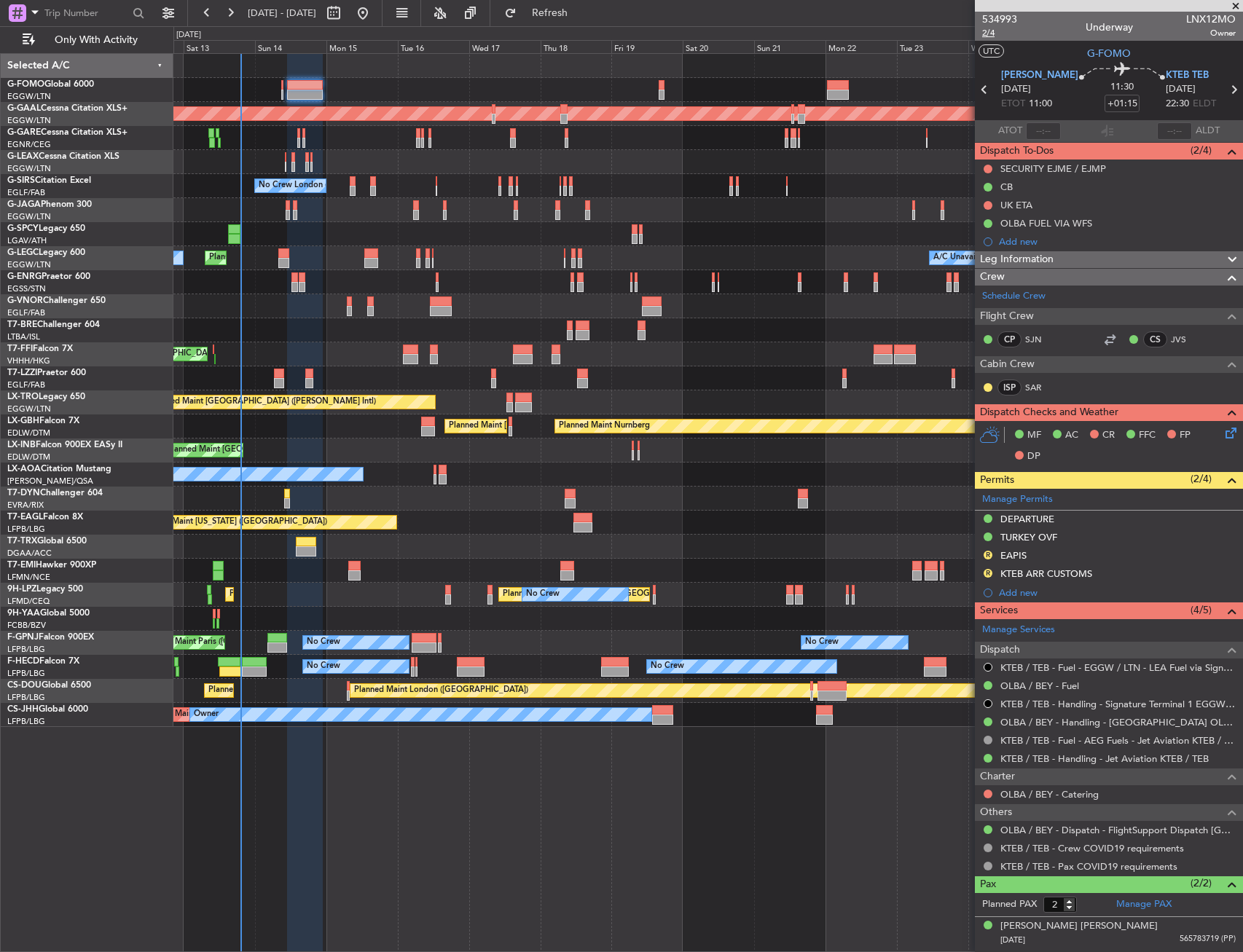
click at [993, 33] on span "2/4" at bounding box center [999, 32] width 35 height 12
click at [1036, 555] on div "R EAPIS" at bounding box center [1109, 556] width 268 height 18
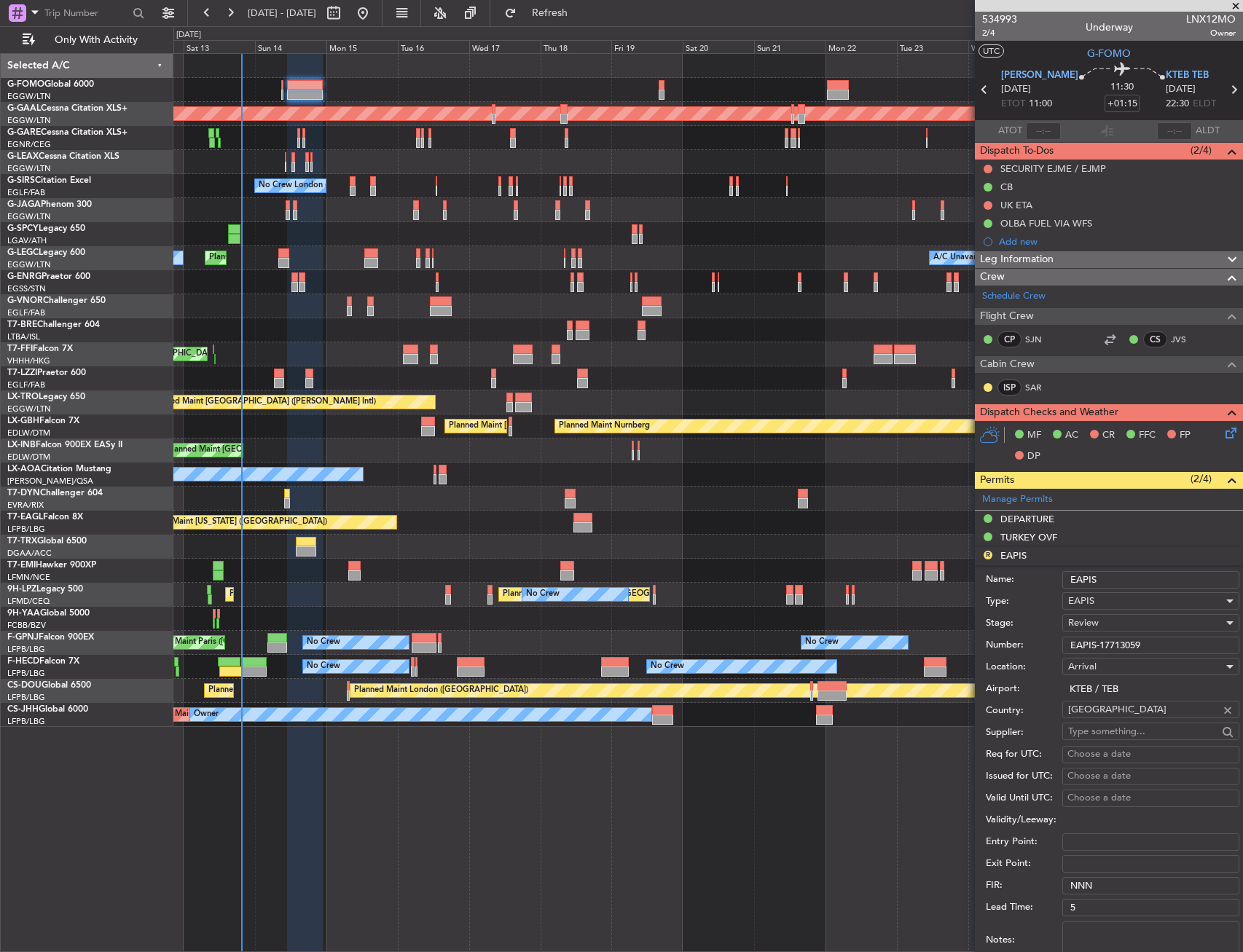
drag, startPoint x: 1176, startPoint y: 643, endPoint x: 1010, endPoint y: 657, distance: 166.6
click at [1010, 657] on form "Name: EAPIS Type: EAPIS Stage: Review Number: EAPIS-17713059 Location: Arrival …" at bounding box center [1109, 783] width 268 height 435
paste input "EAPIS-17714020"
type input "EAPIS-17714020"
click at [1098, 623] on span "Review" at bounding box center [1082, 622] width 30 height 13
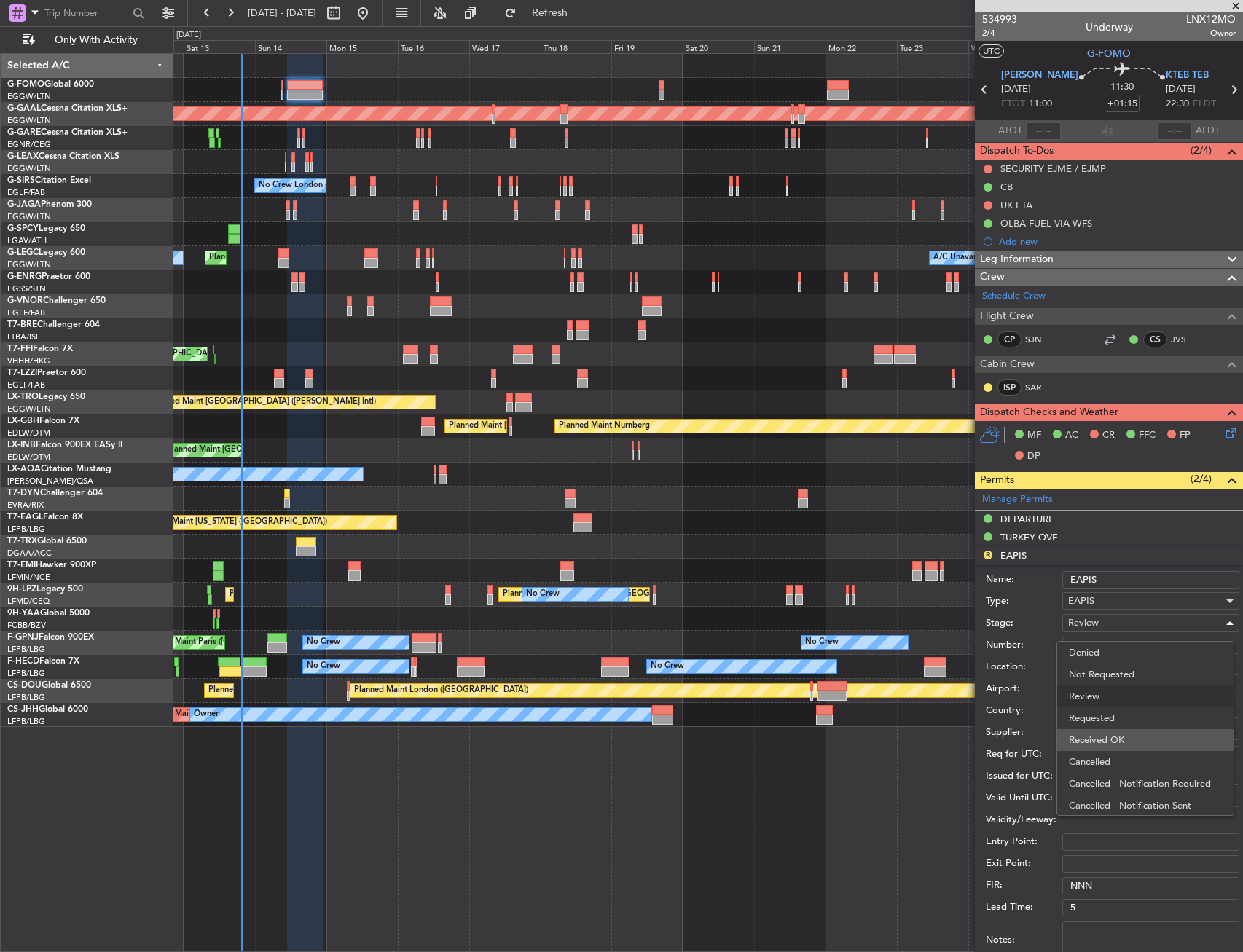
click at [1109, 735] on span "Received OK" at bounding box center [1145, 740] width 153 height 22
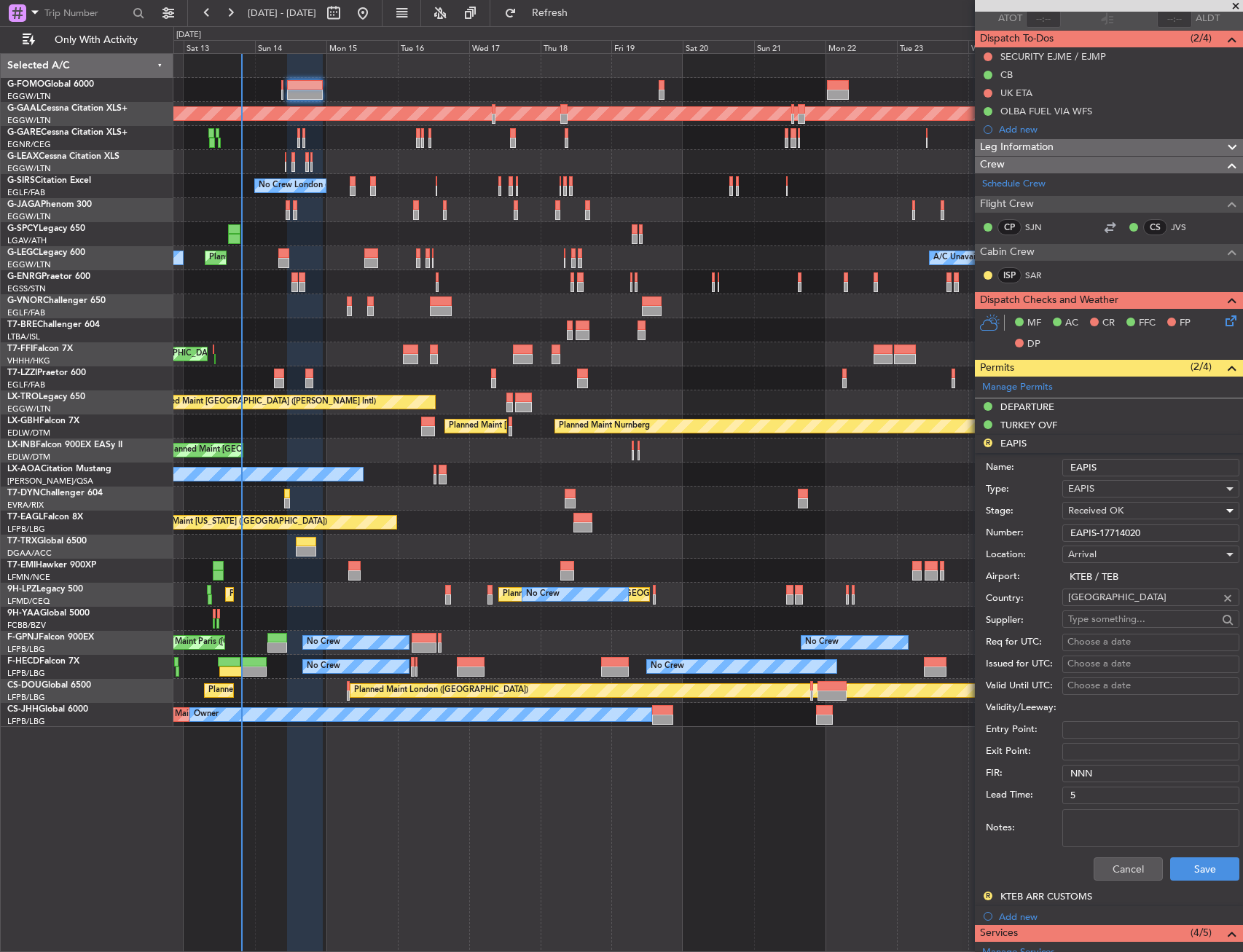
scroll to position [146, 0]
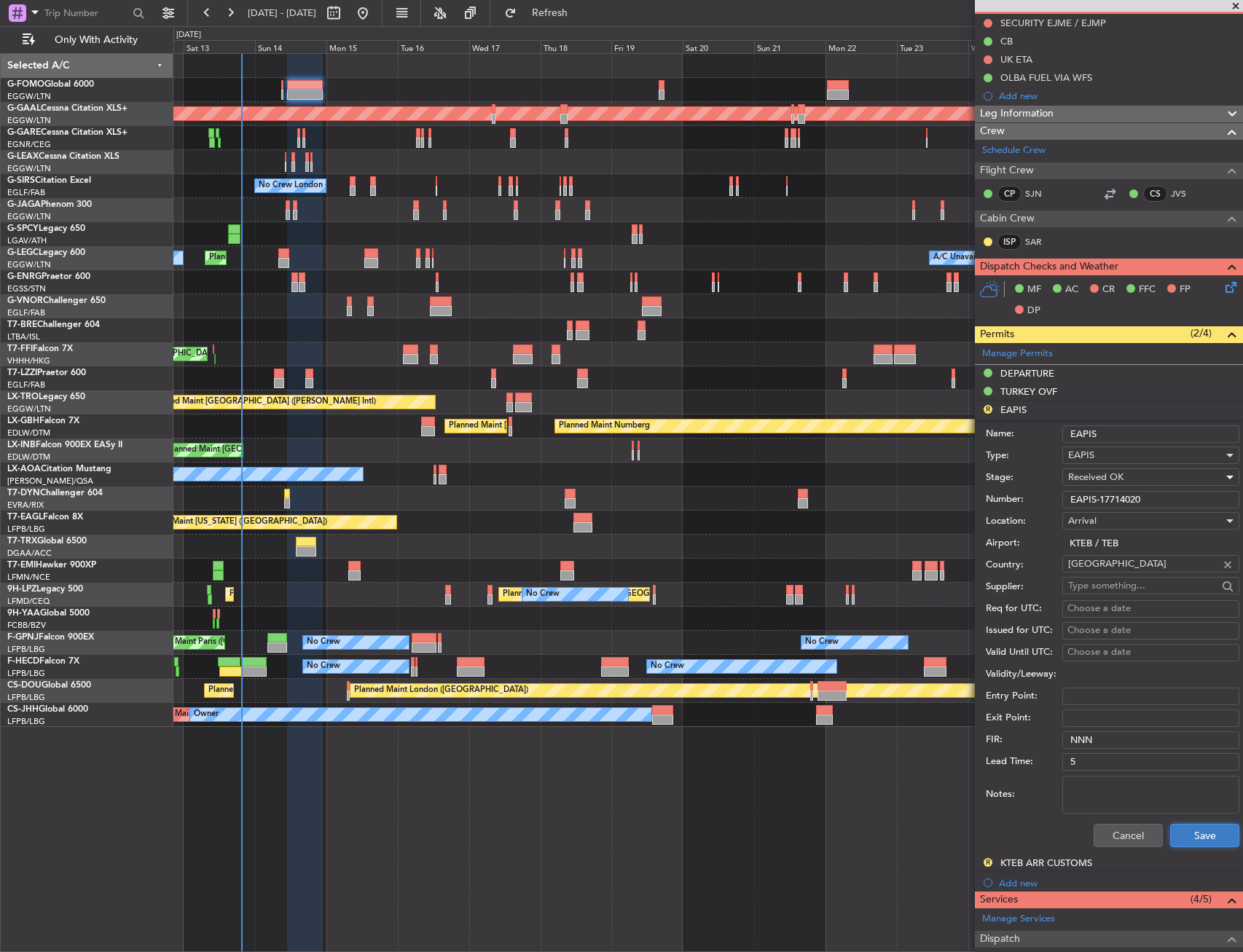
click at [1193, 836] on button "Save" at bounding box center [1204, 834] width 69 height 23
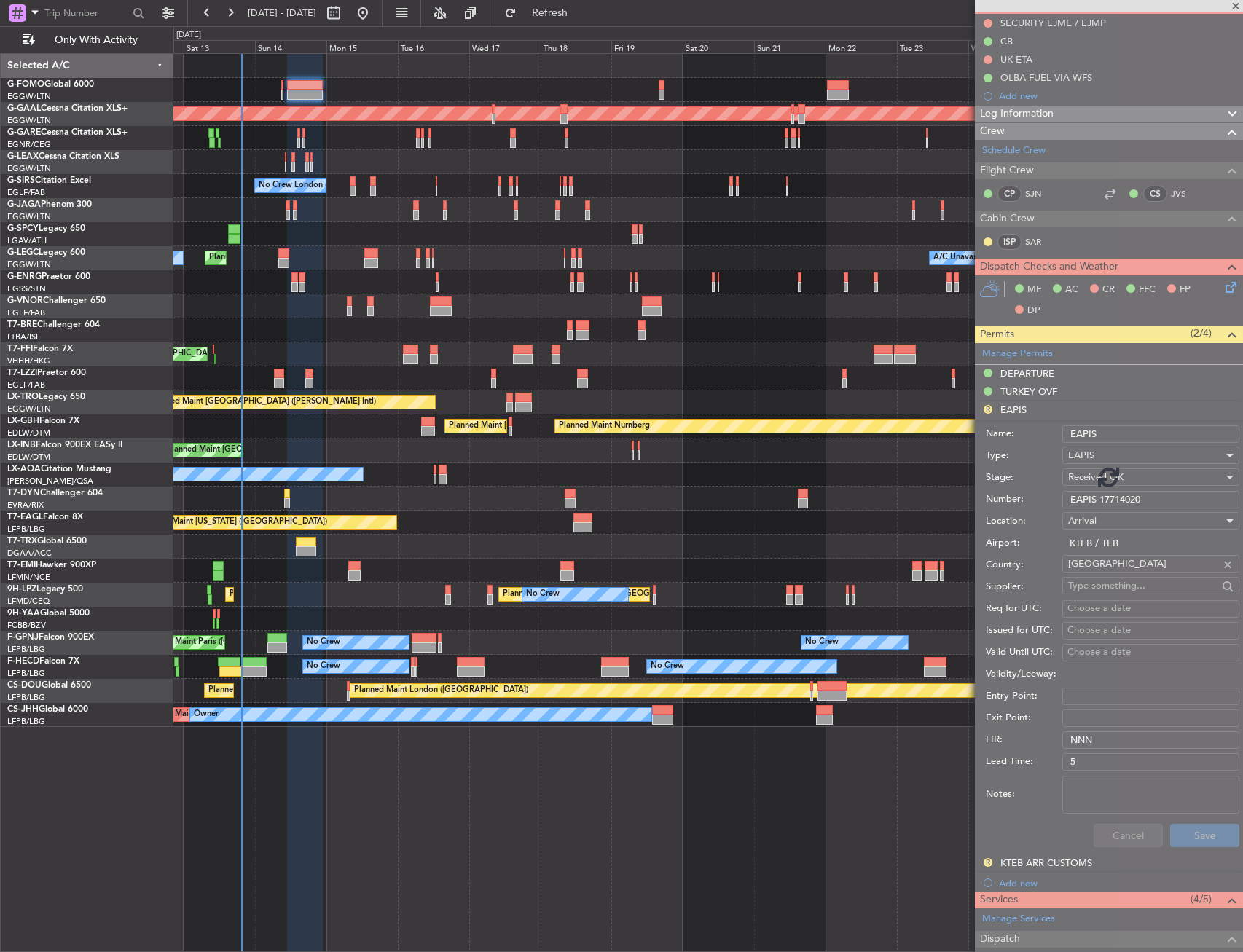
scroll to position [30, 0]
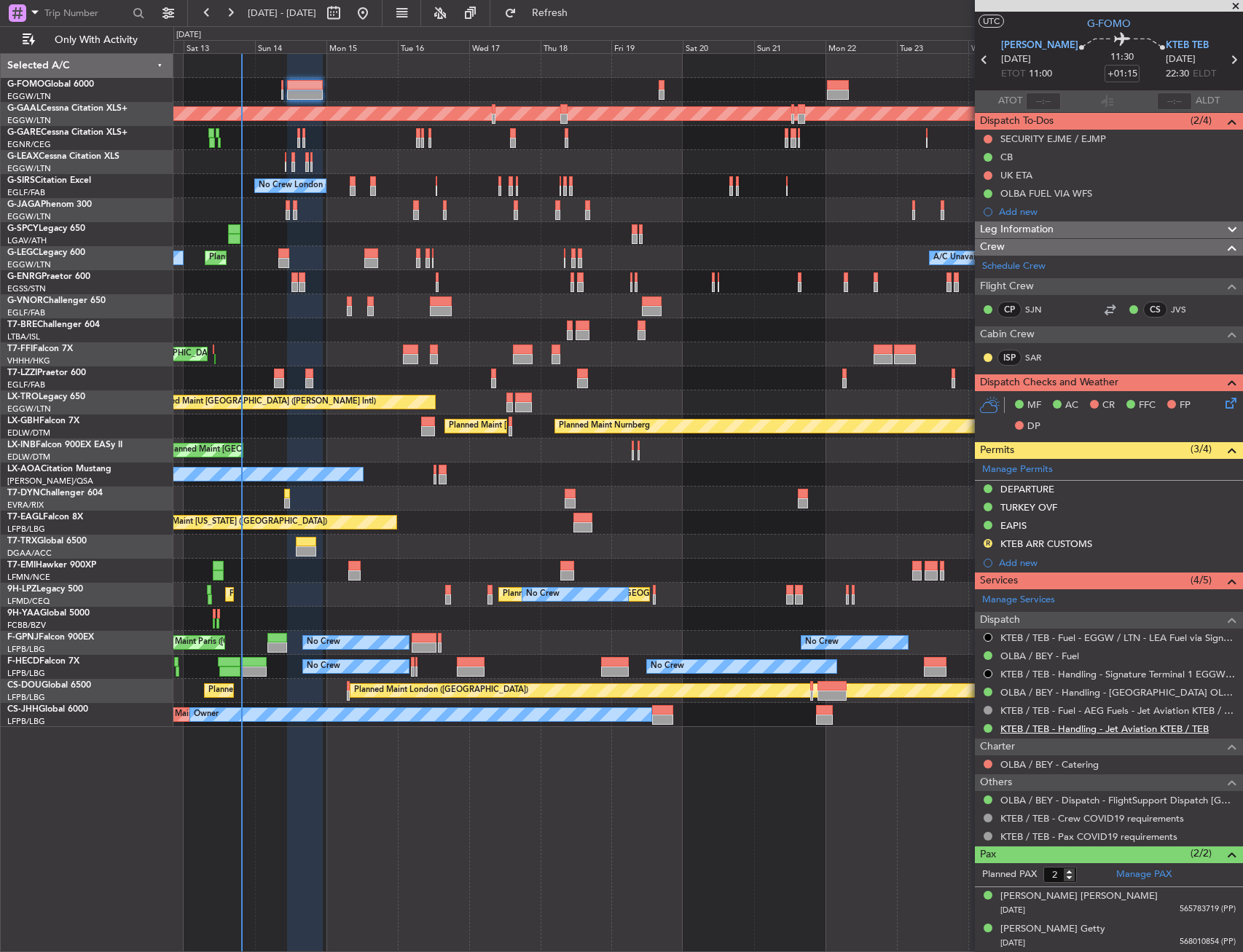
click at [1078, 727] on link "KTEB / TEB - Handling - Jet Aviation KTEB / TEB" at bounding box center [1103, 728] width 208 height 12
click at [989, 544] on button "R" at bounding box center [988, 543] width 9 height 9
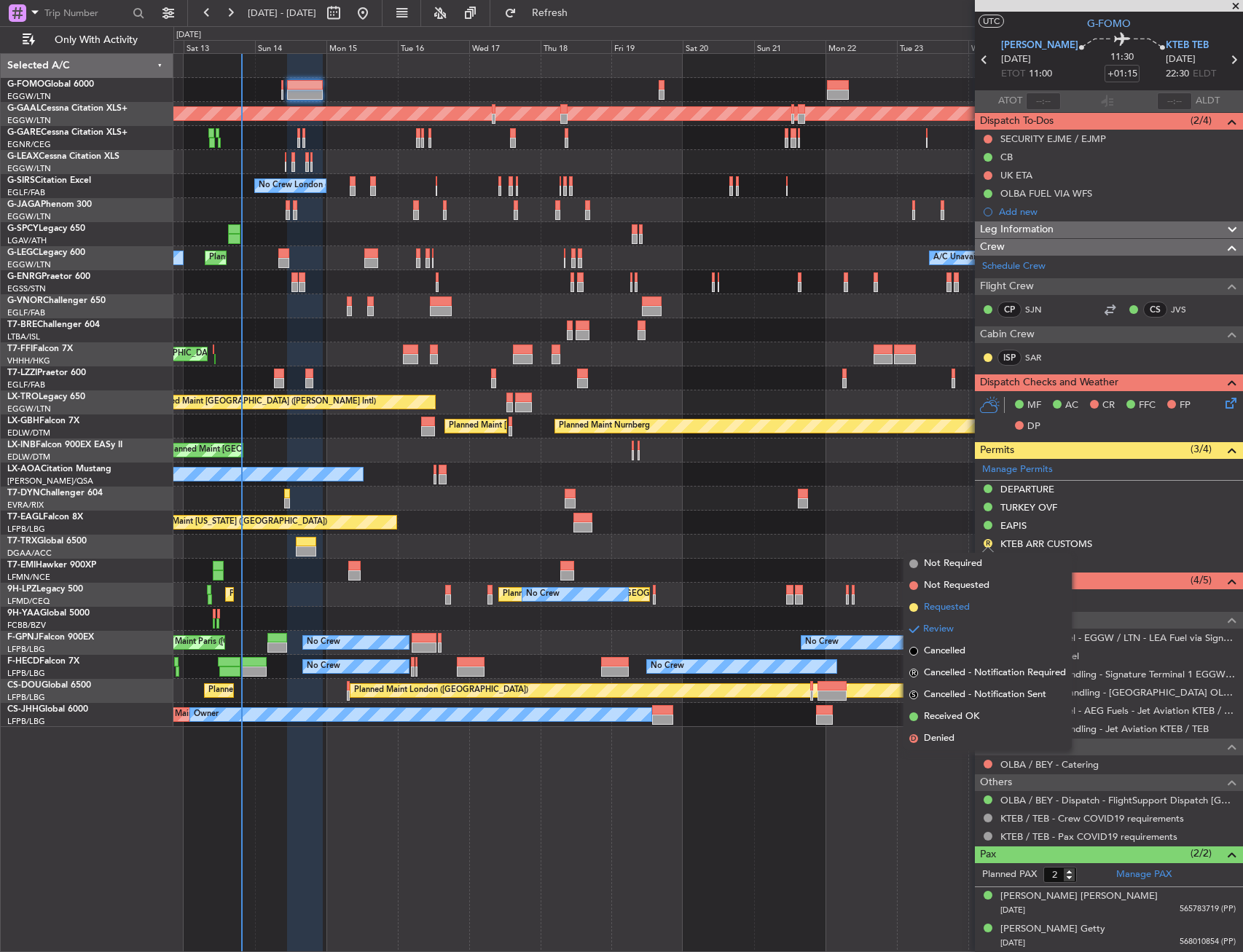
click at [985, 606] on li "Requested" at bounding box center [987, 608] width 168 height 22
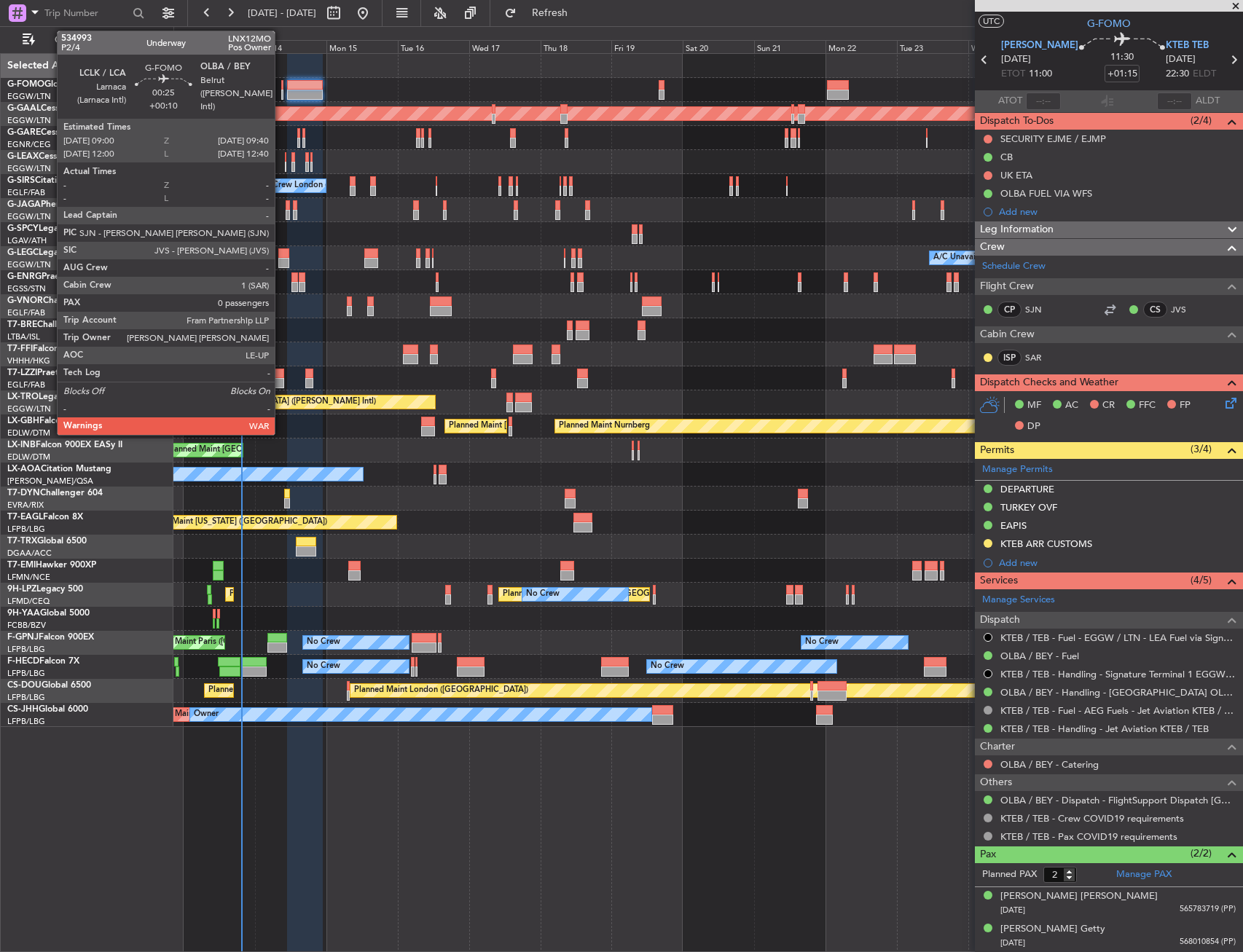
click at [281, 87] on div at bounding box center [282, 84] width 2 height 10
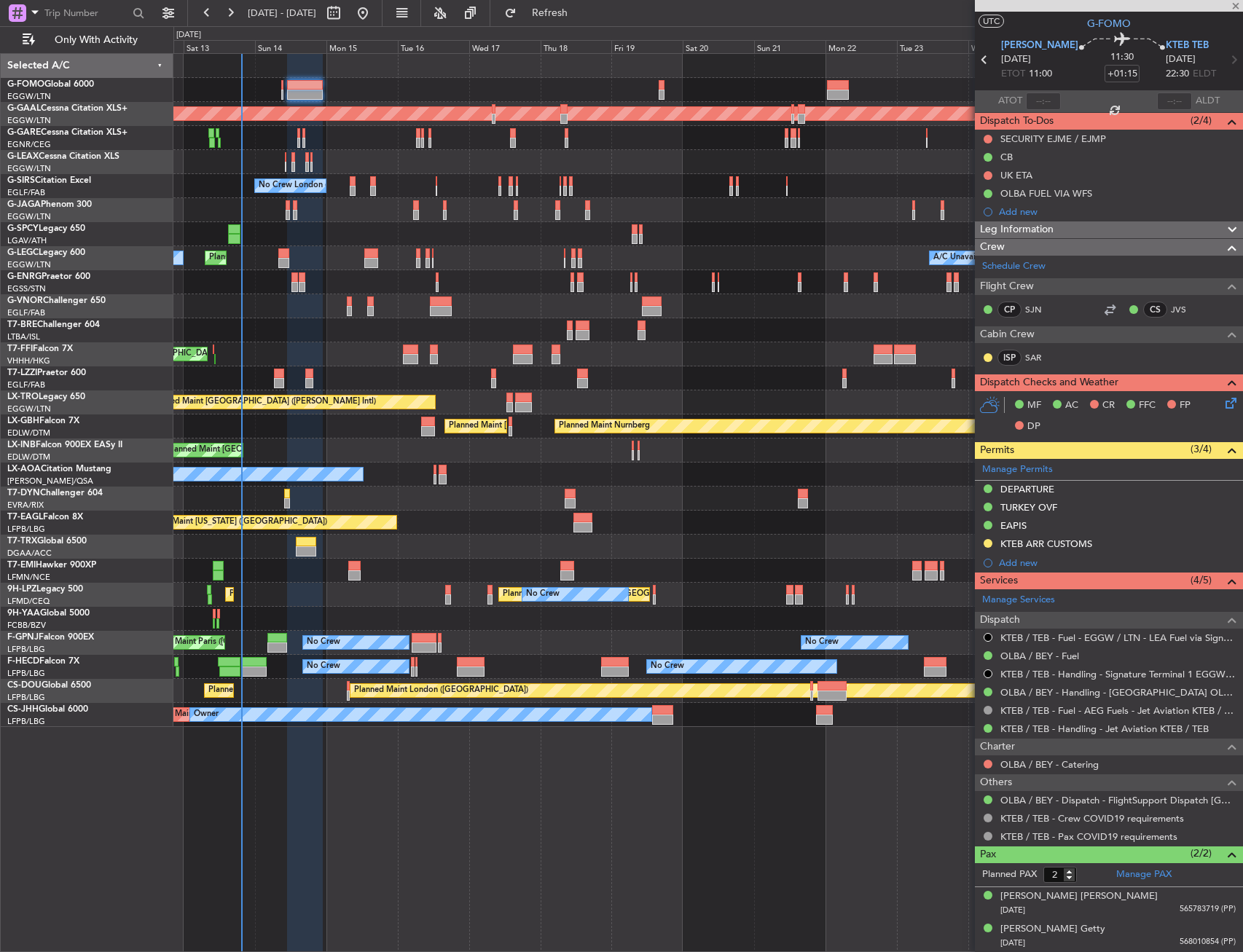
type input "+00:10"
type input "0"
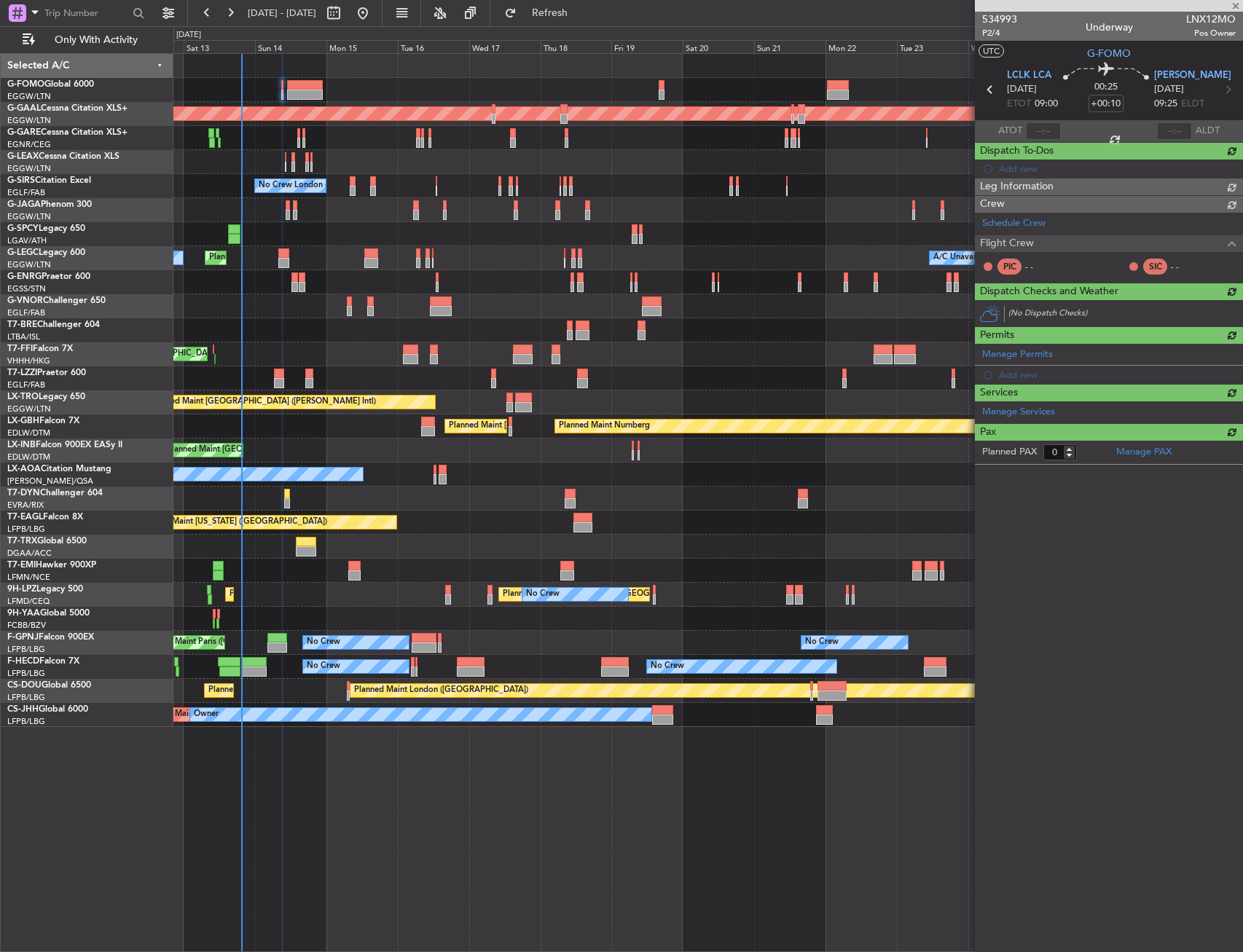
scroll to position [0, 0]
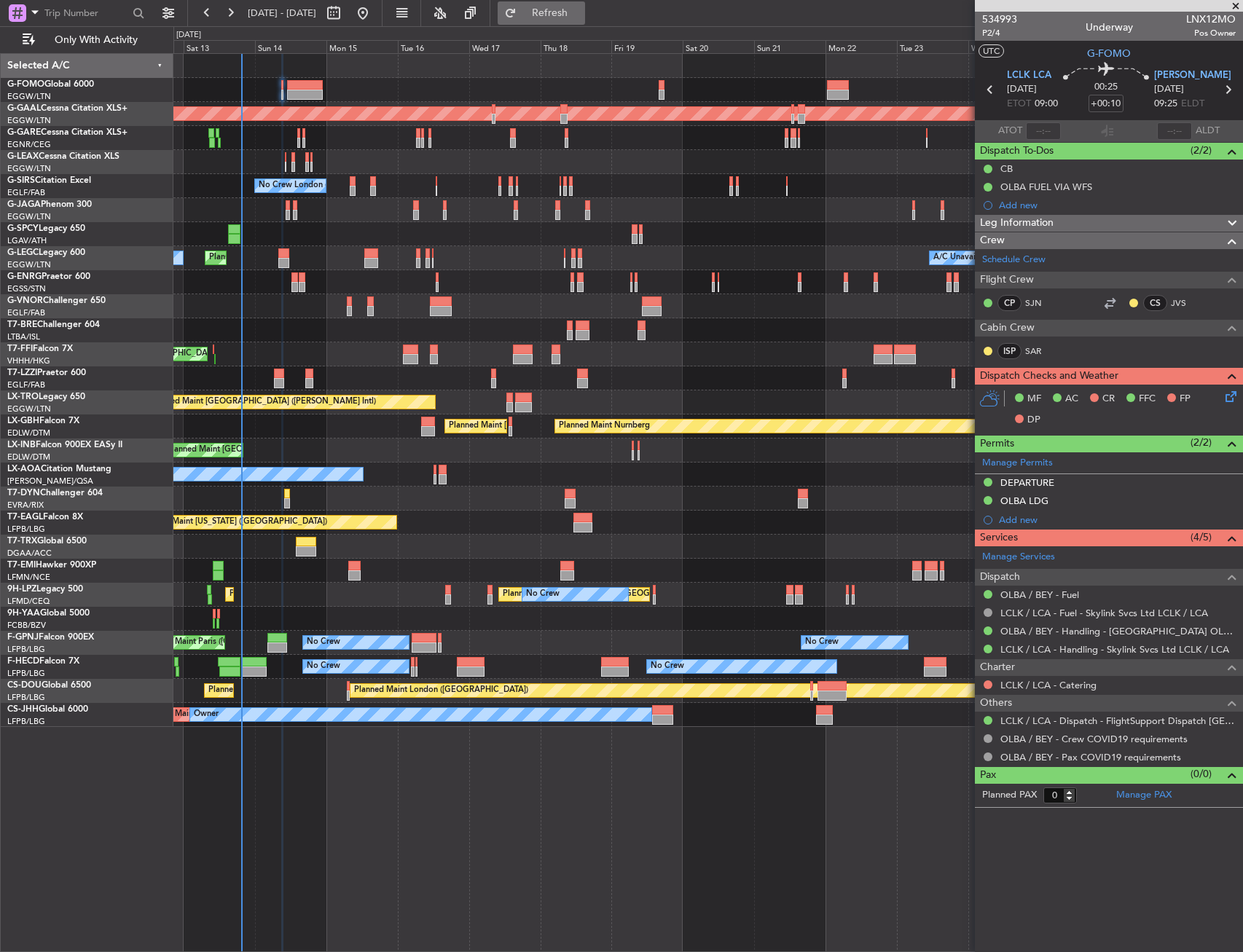
drag, startPoint x: 588, startPoint y: 11, endPoint x: 582, endPoint y: 23, distance: 13.4
click at [580, 11] on span "Refresh" at bounding box center [550, 13] width 62 height 10
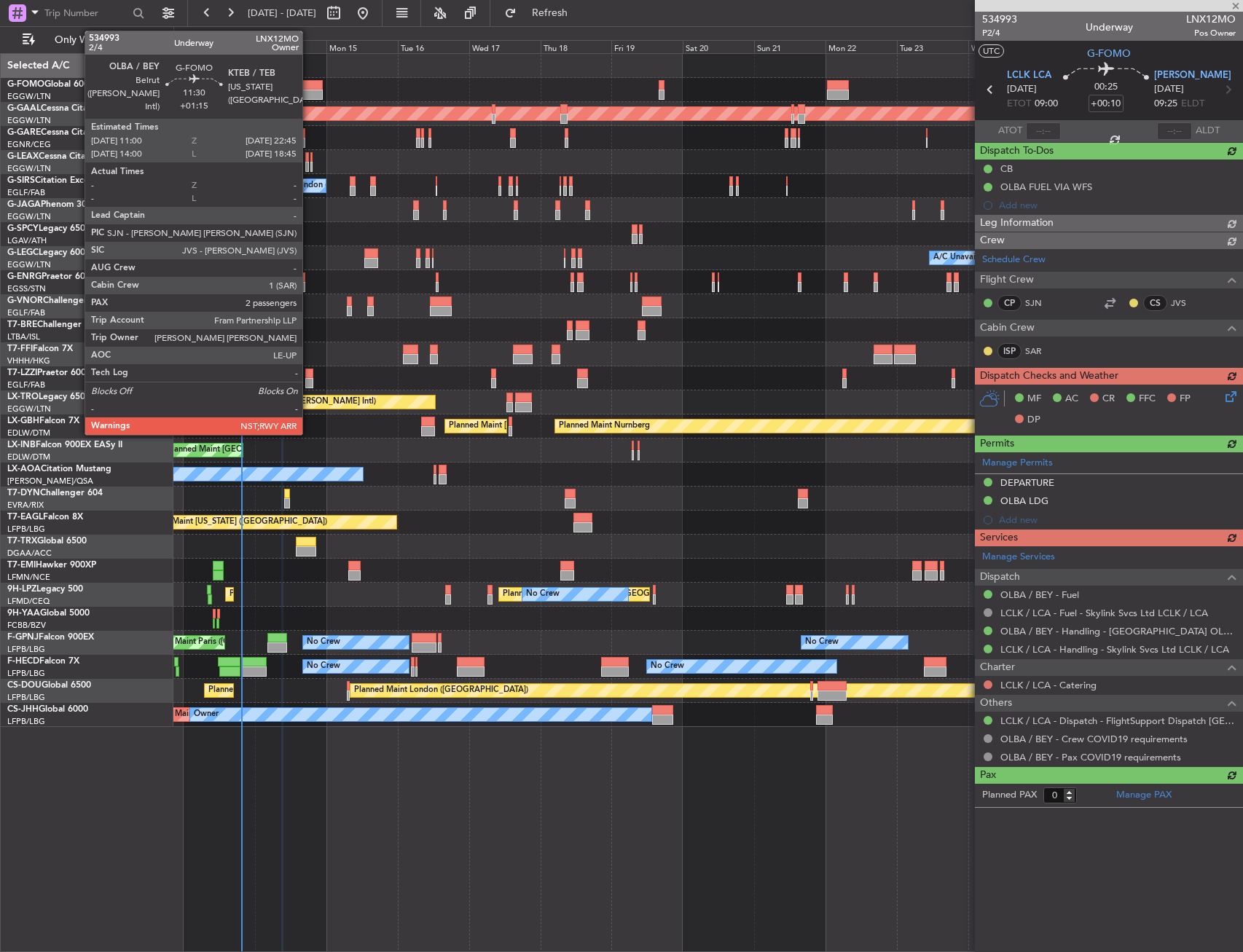
click at [308, 86] on div at bounding box center [305, 84] width 35 height 10
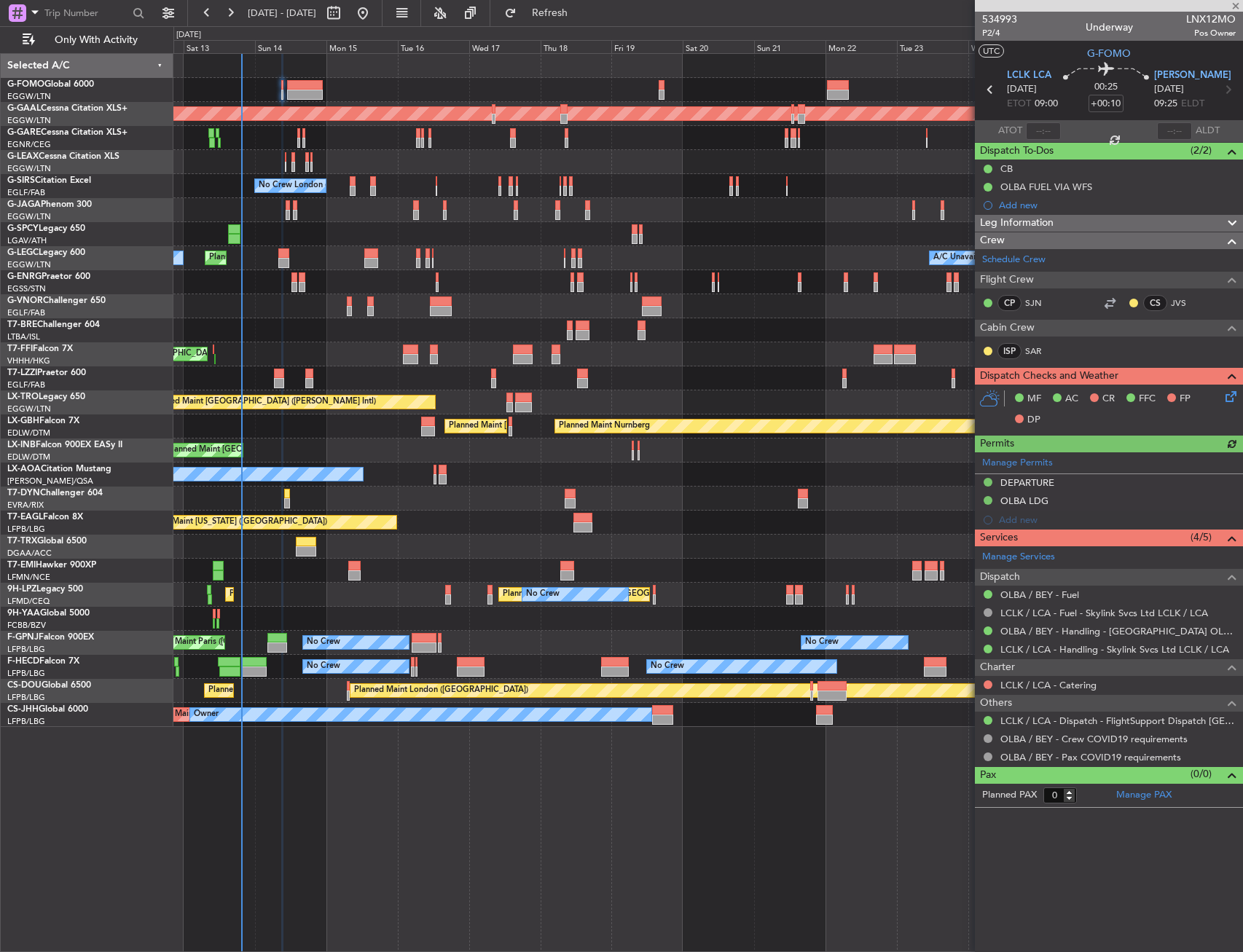
type input "+01:15"
type input "2"
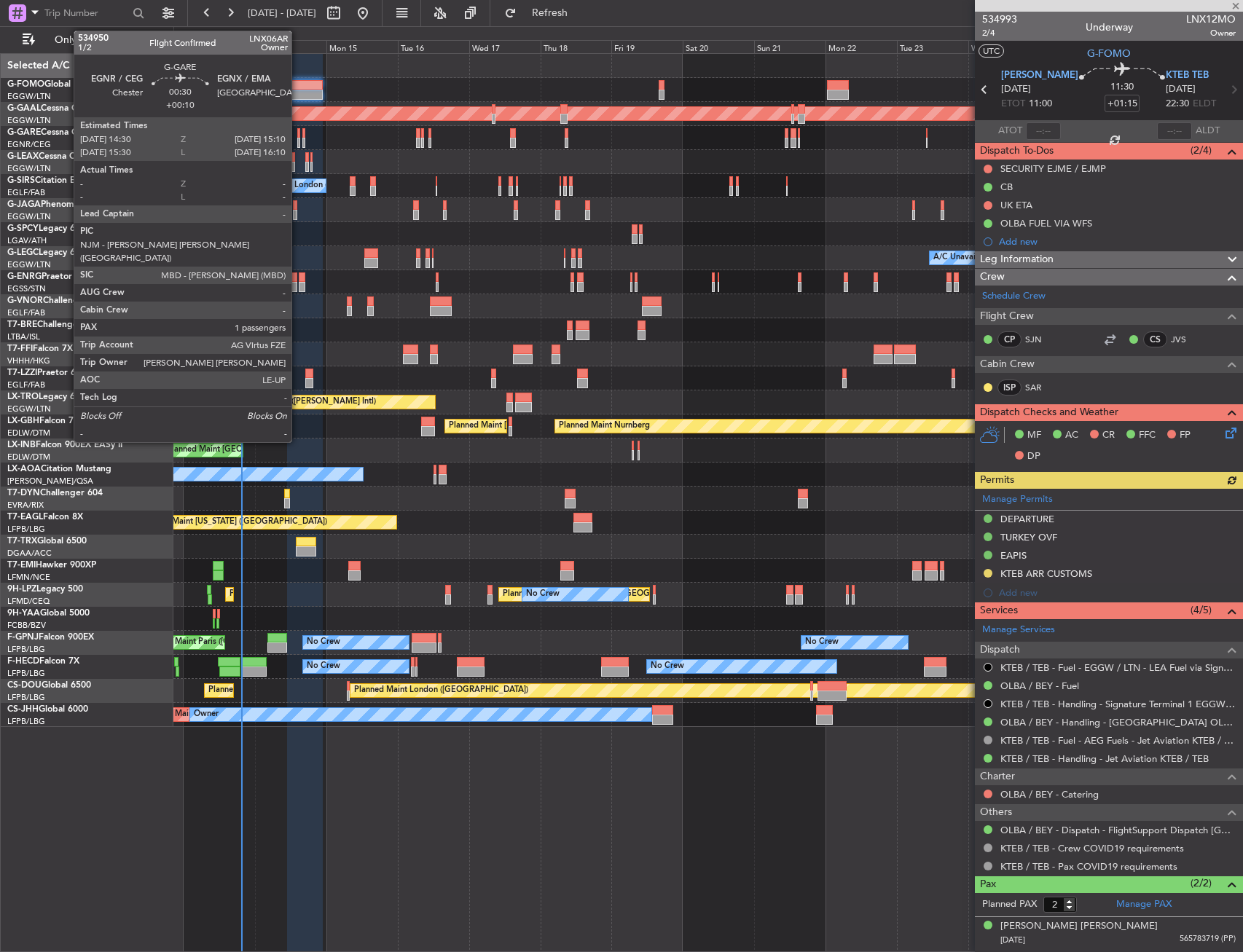
click at [297, 136] on div at bounding box center [298, 133] width 2 height 10
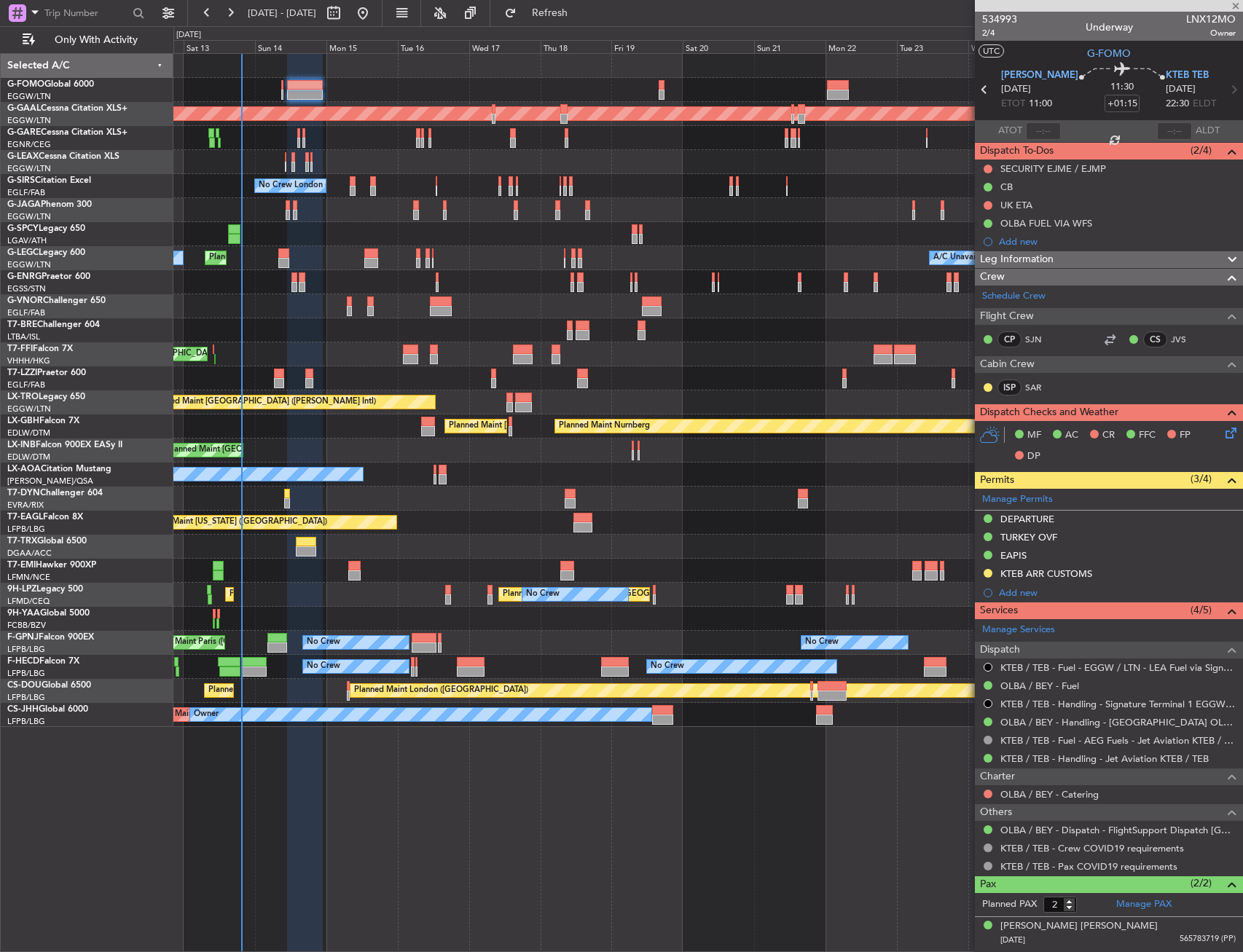
type input "+00:10"
type input "1"
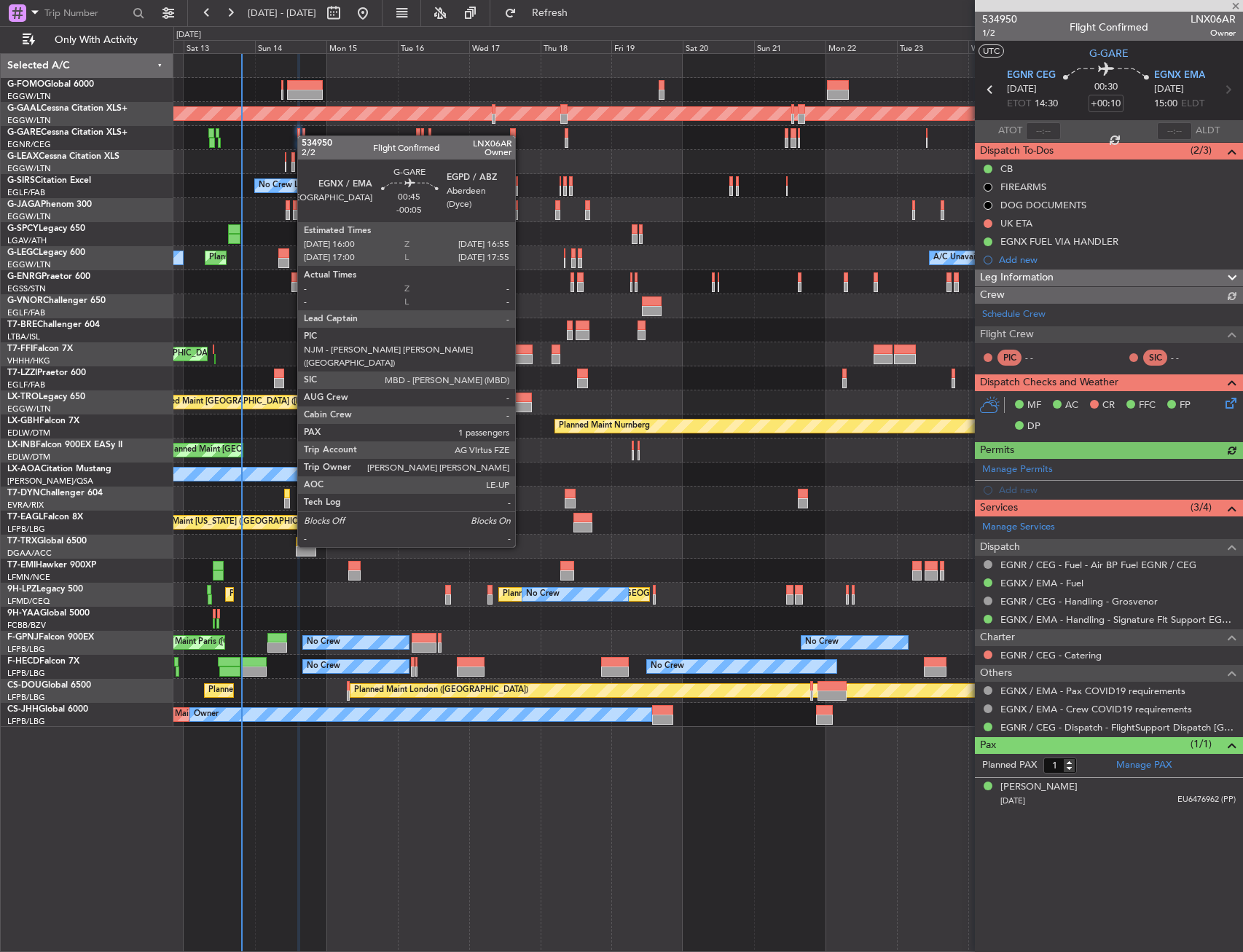
click at [305, 136] on div at bounding box center [303, 133] width 3 height 10
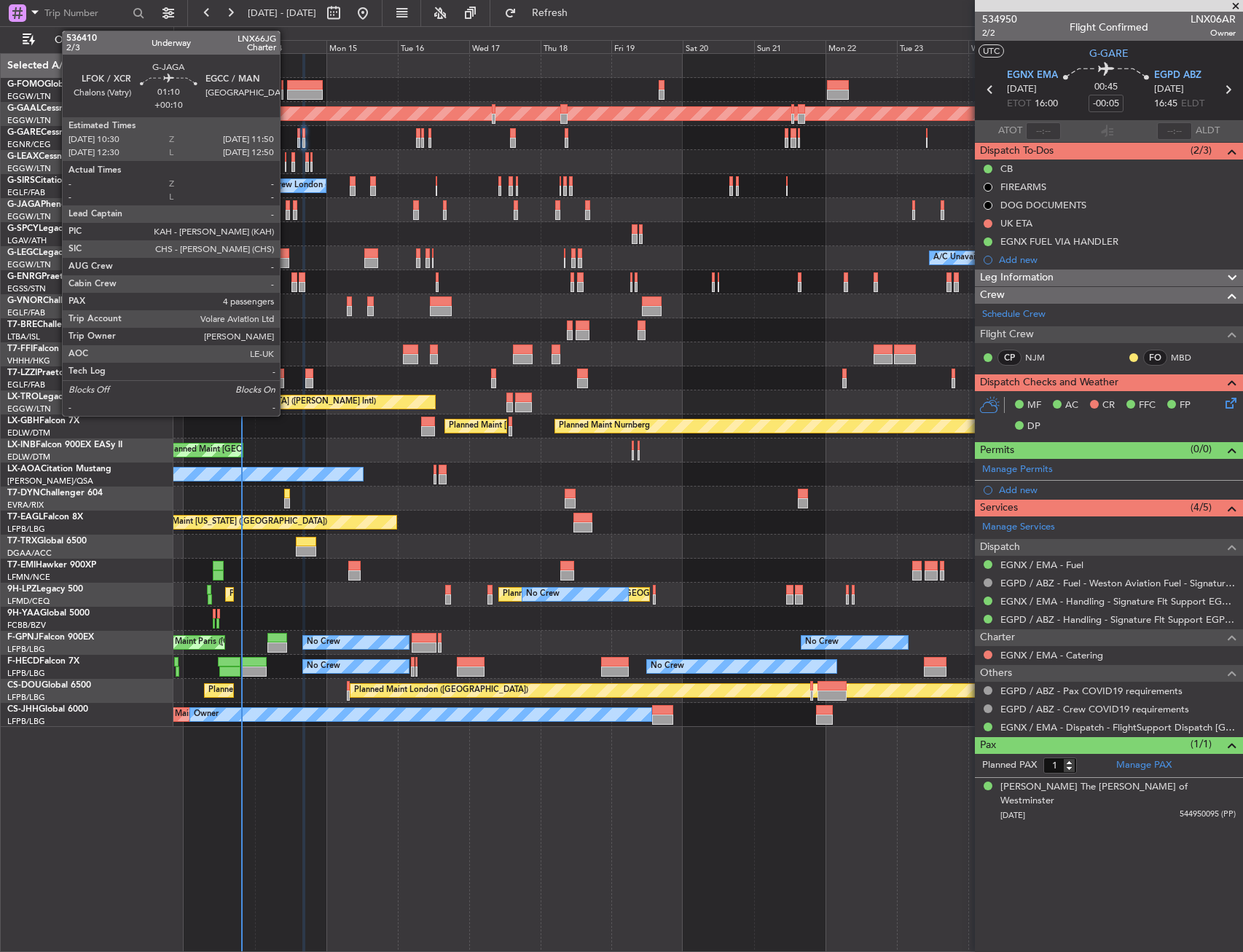
click at [286, 210] on div at bounding box center [287, 214] width 5 height 10
type input "+00:10"
type input "4"
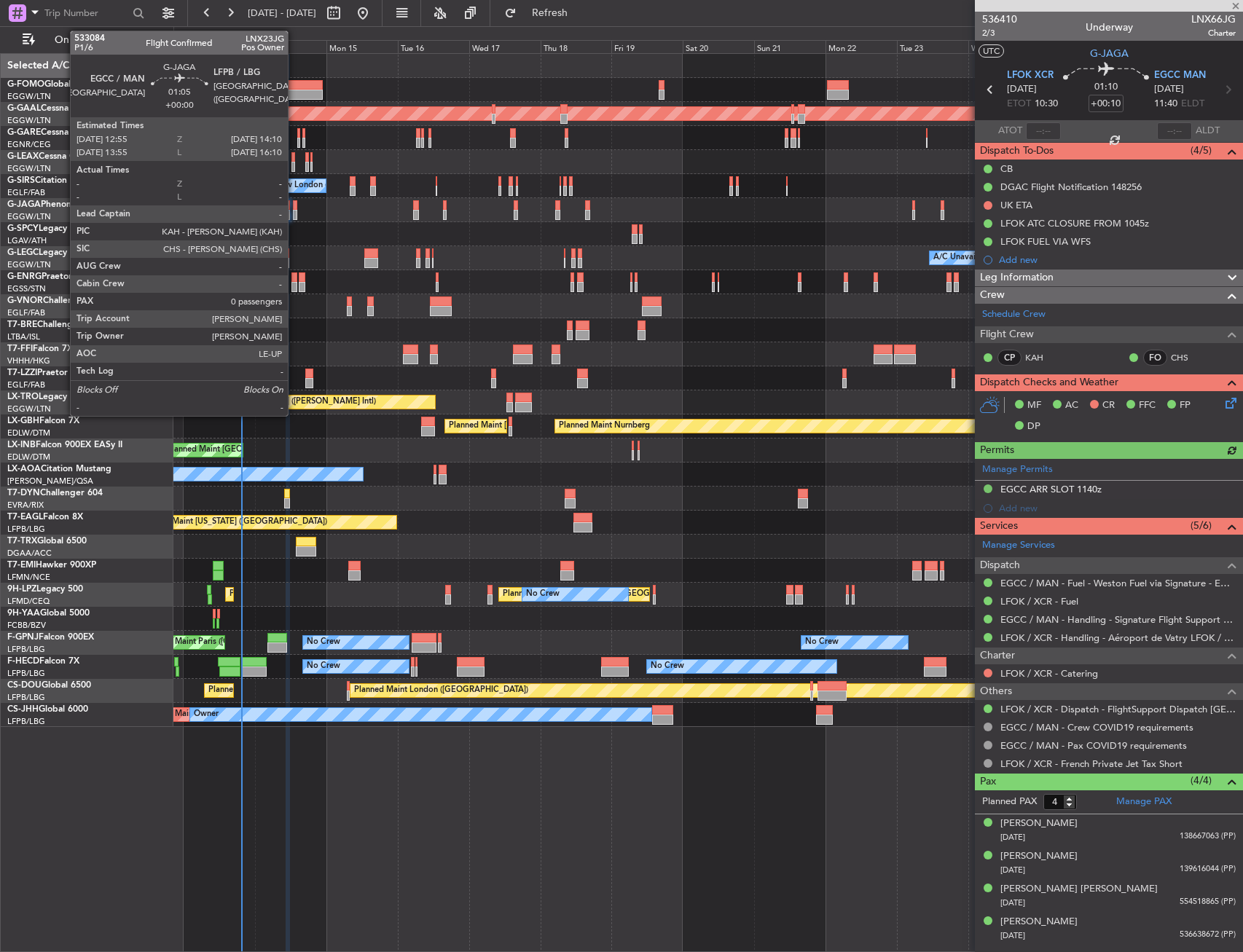
click at [295, 212] on div at bounding box center [295, 214] width 5 height 10
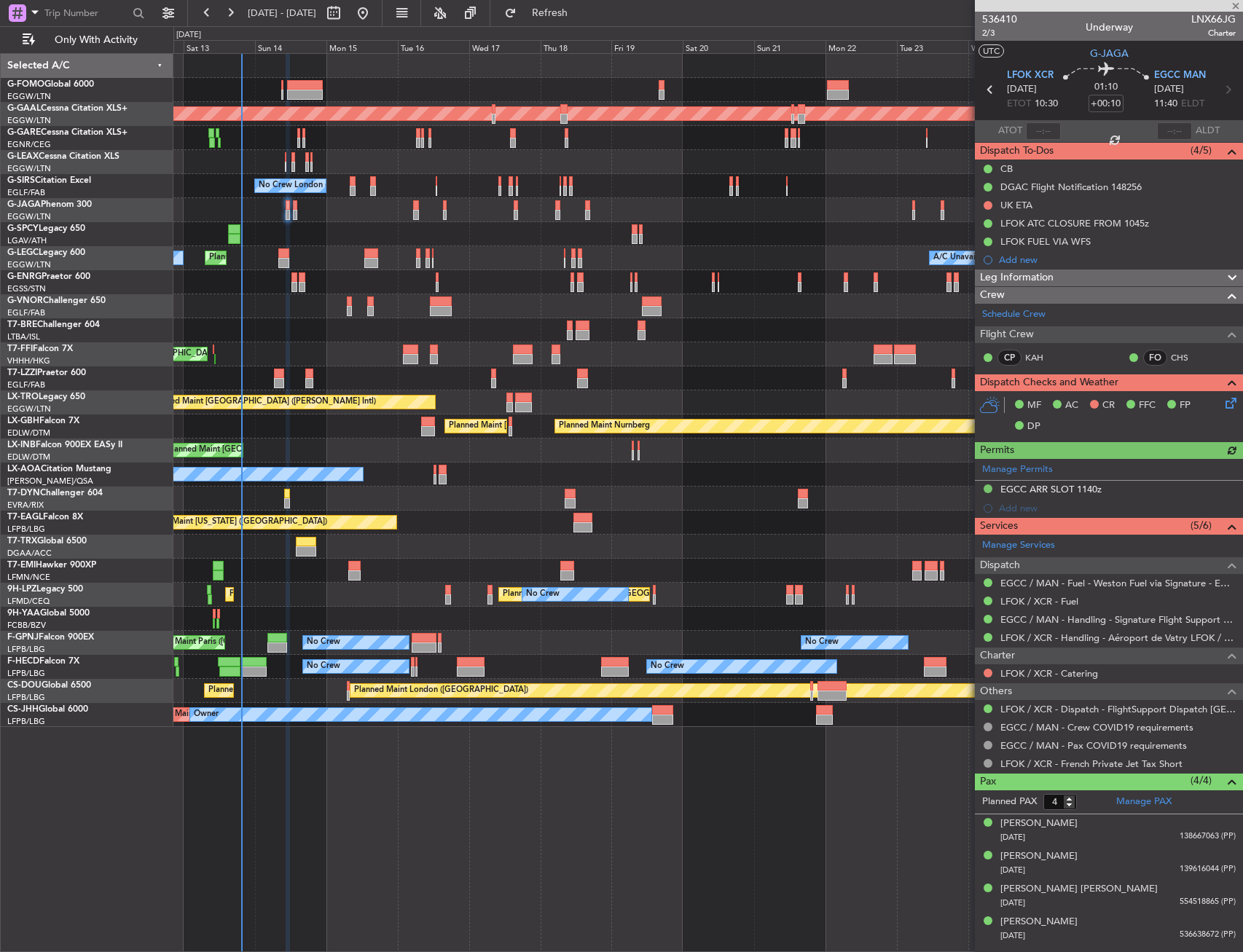
type input "0"
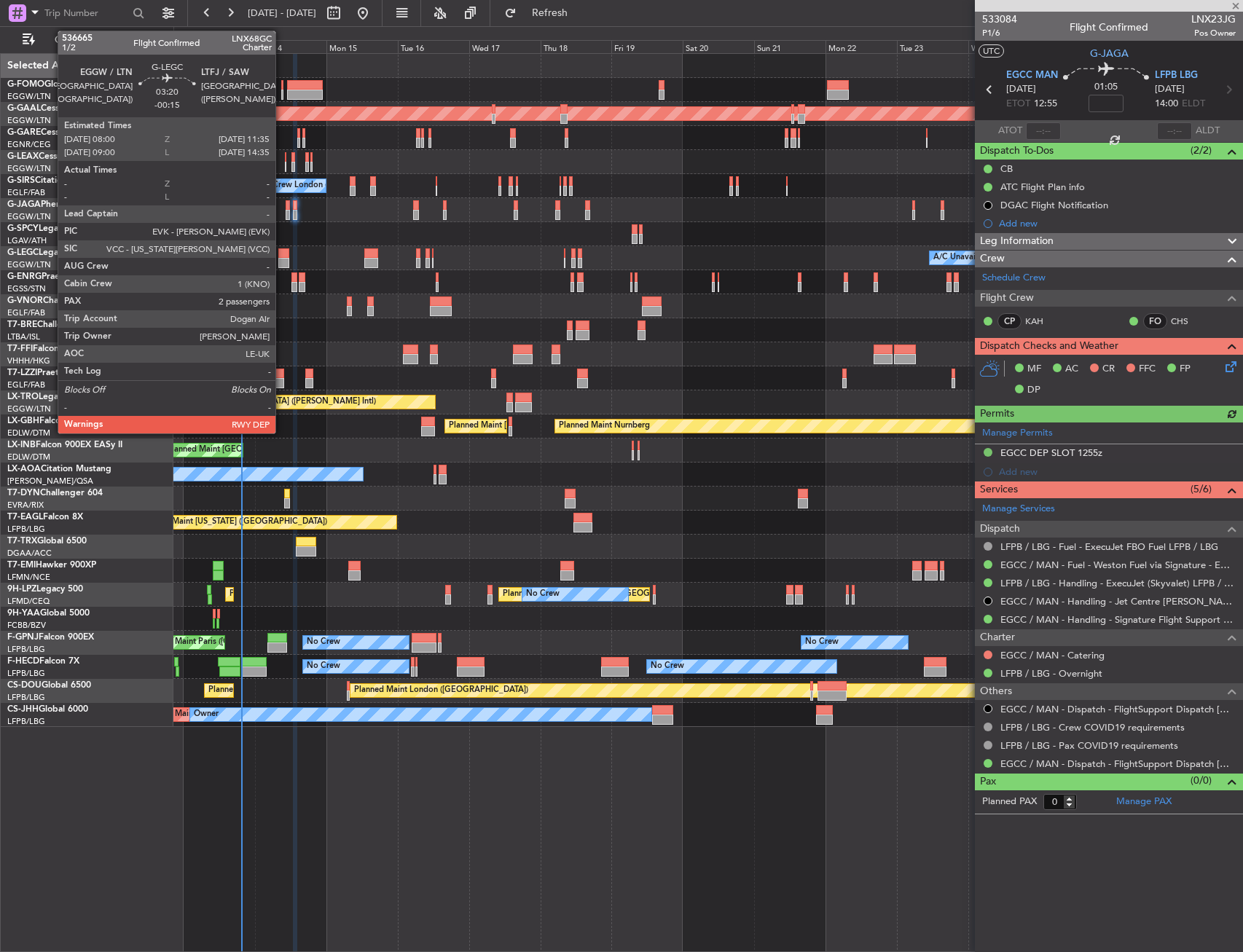
click at [282, 252] on div at bounding box center [284, 253] width 11 height 10
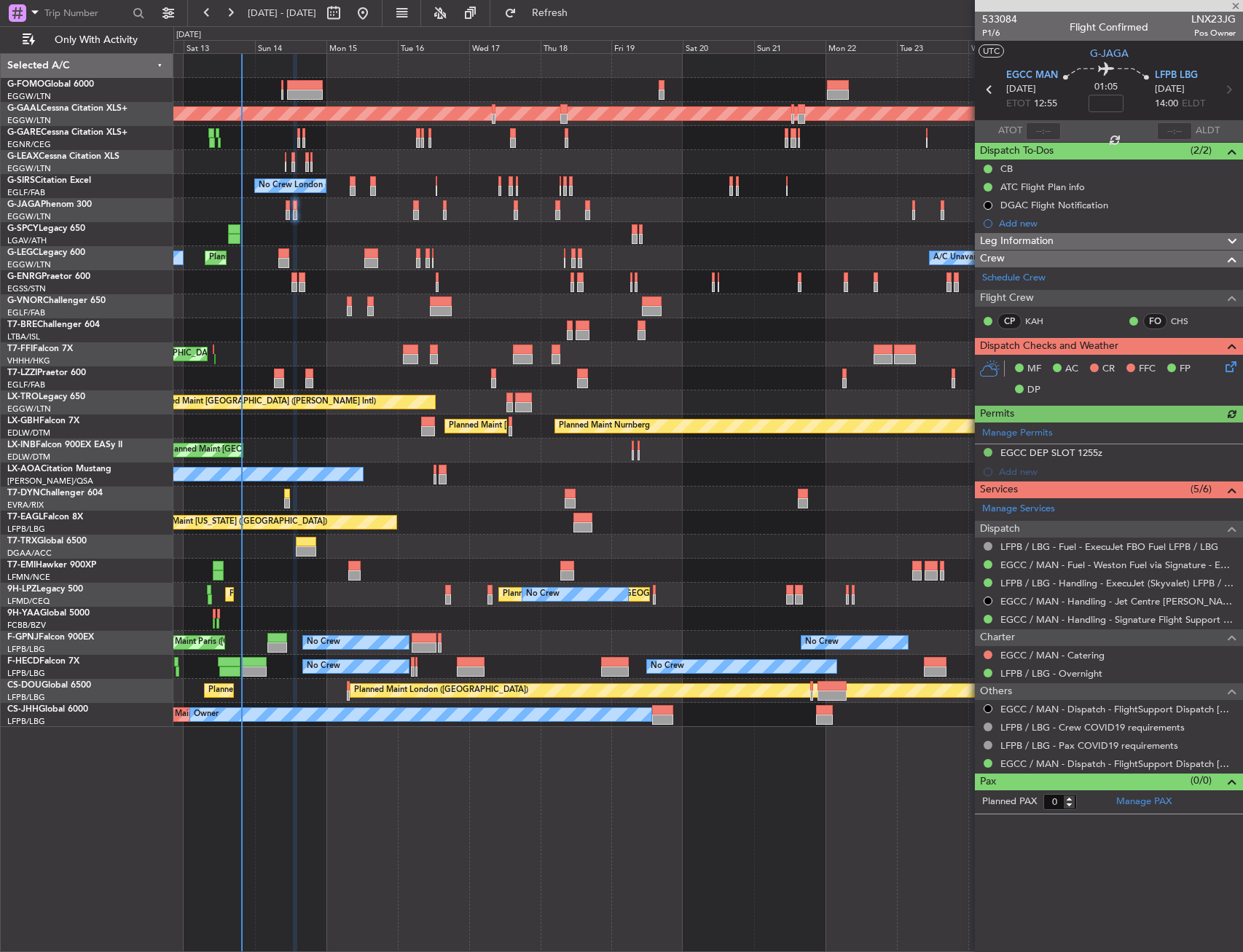
type input "-00:15"
type input "2"
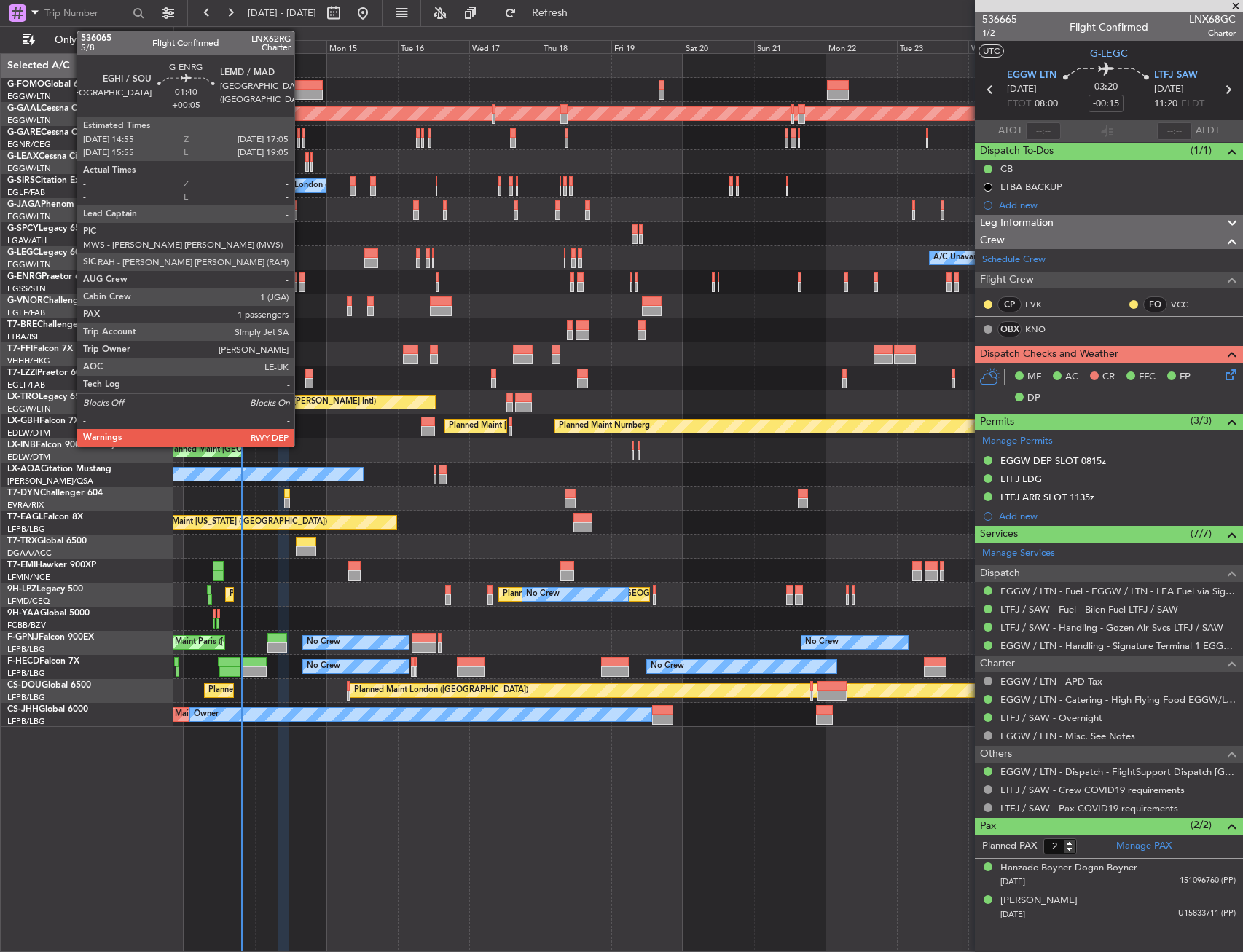
click at [301, 284] on div at bounding box center [301, 286] width 6 height 10
type input "+00:05"
type input "1"
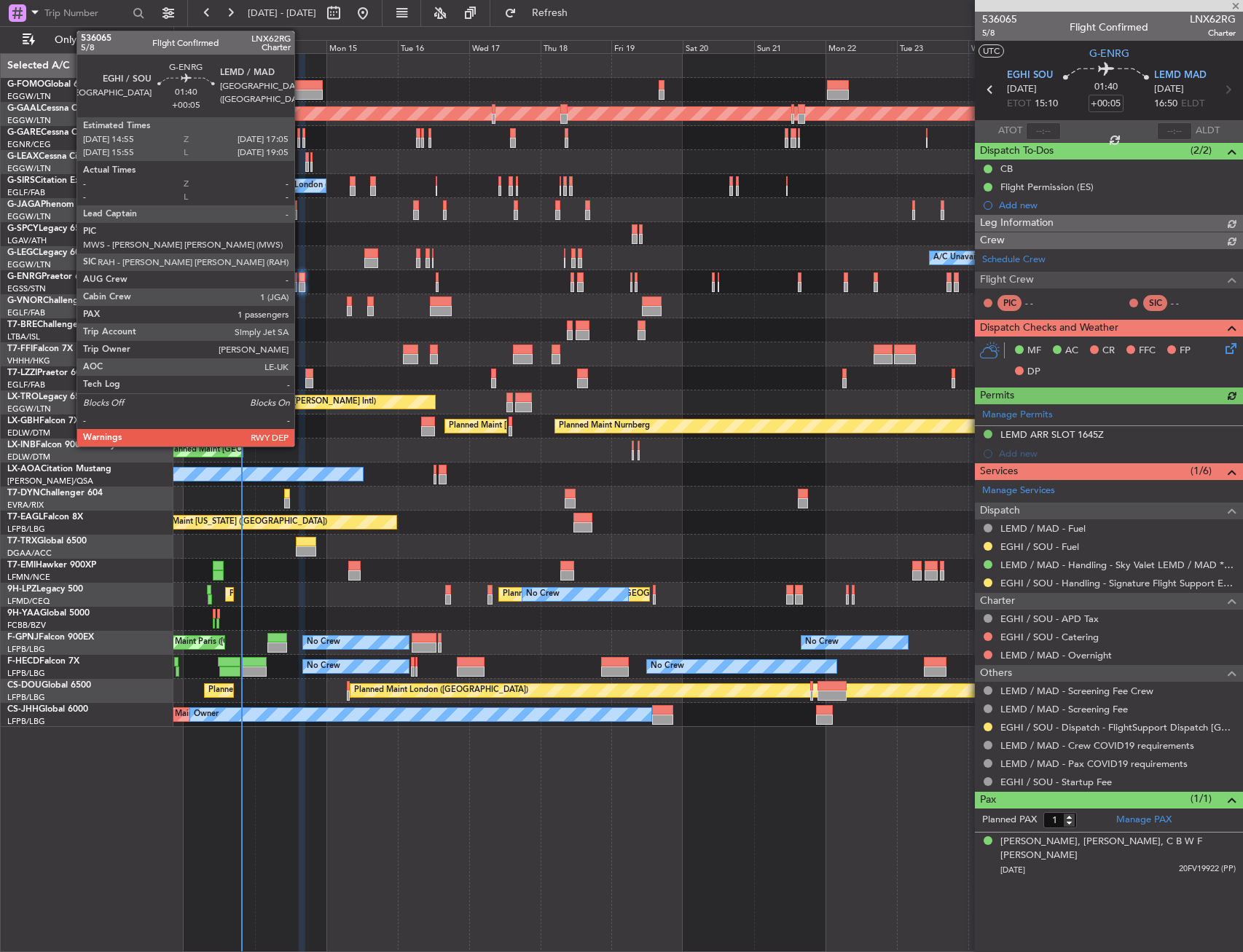
click at [301, 282] on div at bounding box center [301, 286] width 6 height 10
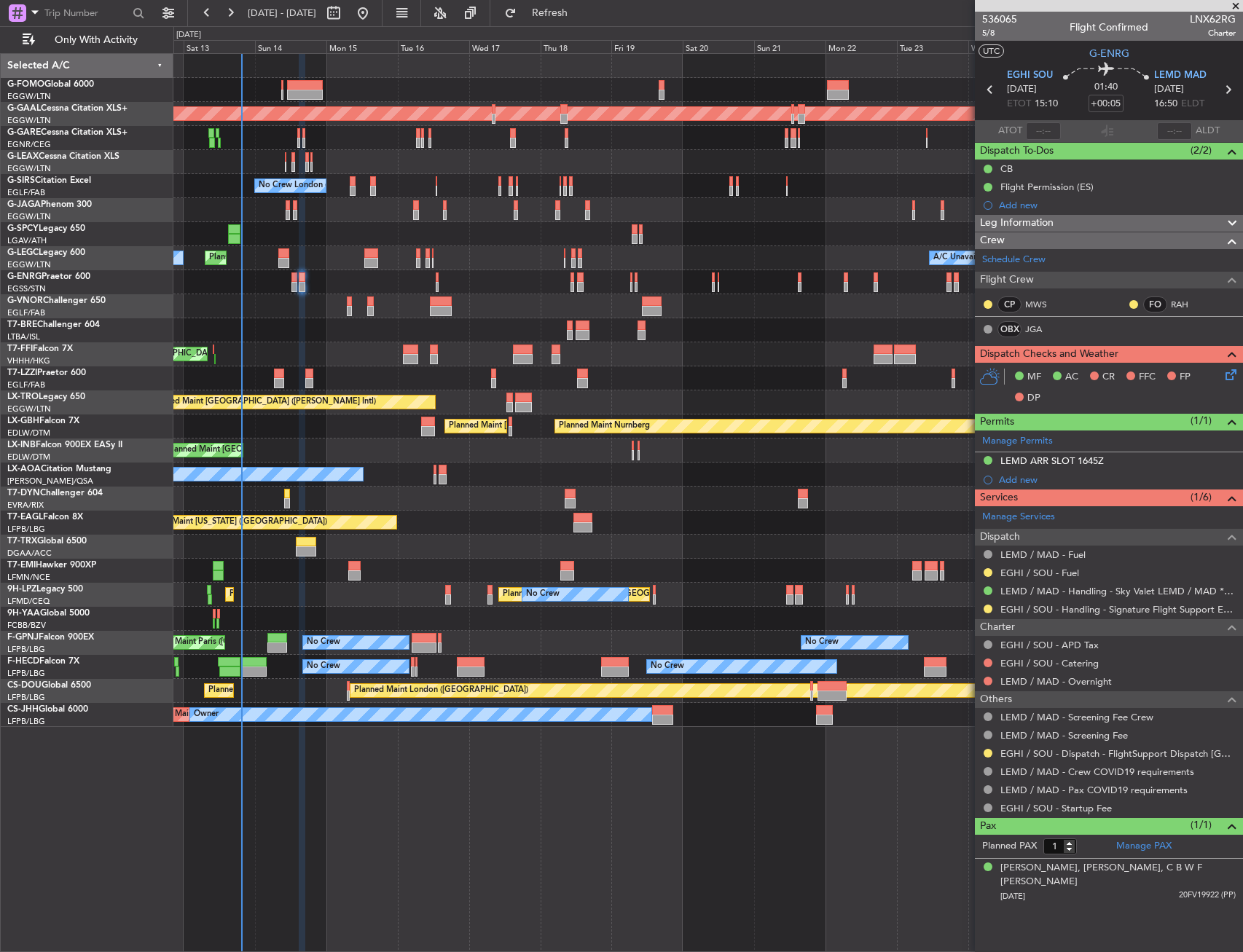
click at [987, 755] on button at bounding box center [988, 754] width 9 height 9
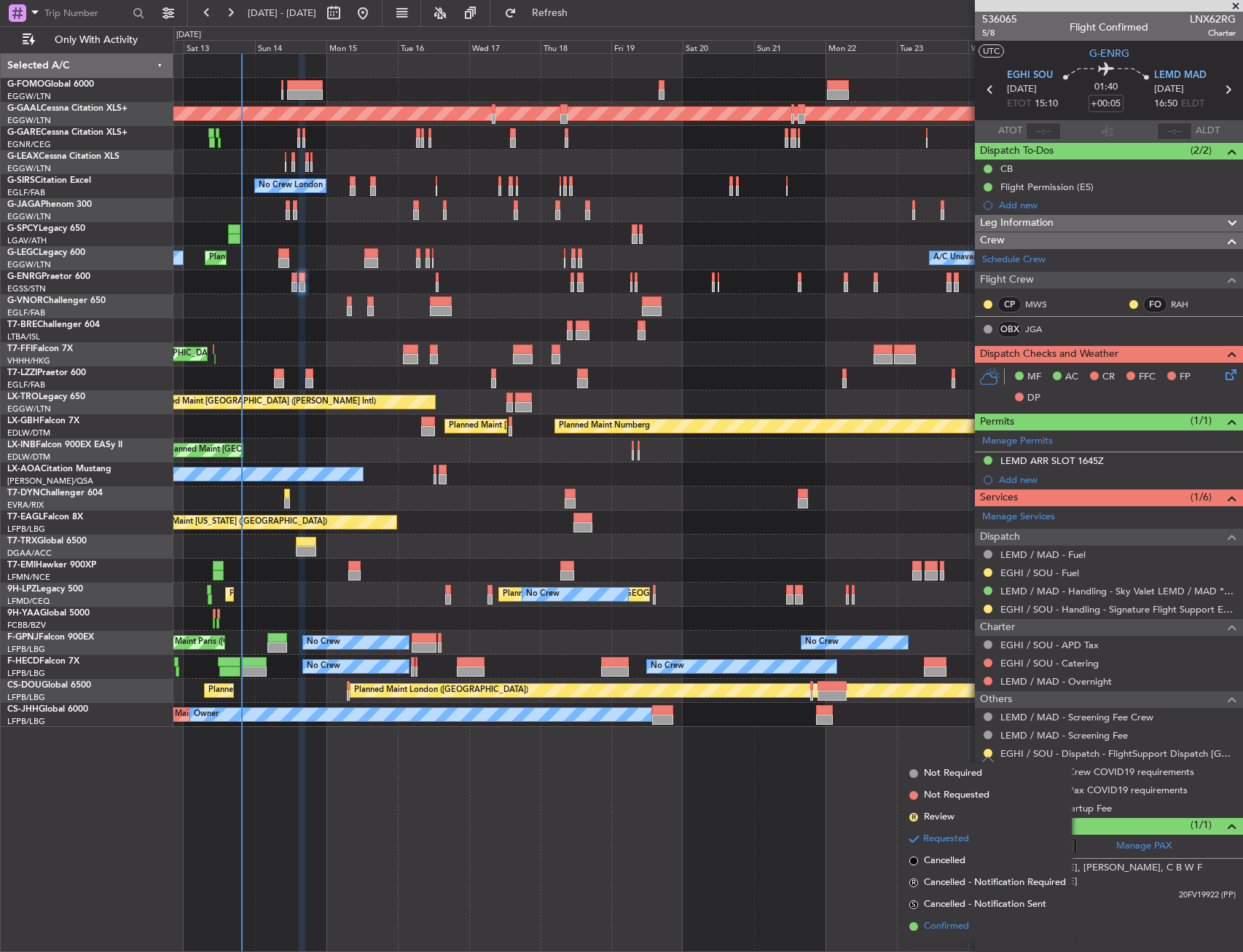
click at [953, 926] on span "Confirmed" at bounding box center [946, 926] width 45 height 15
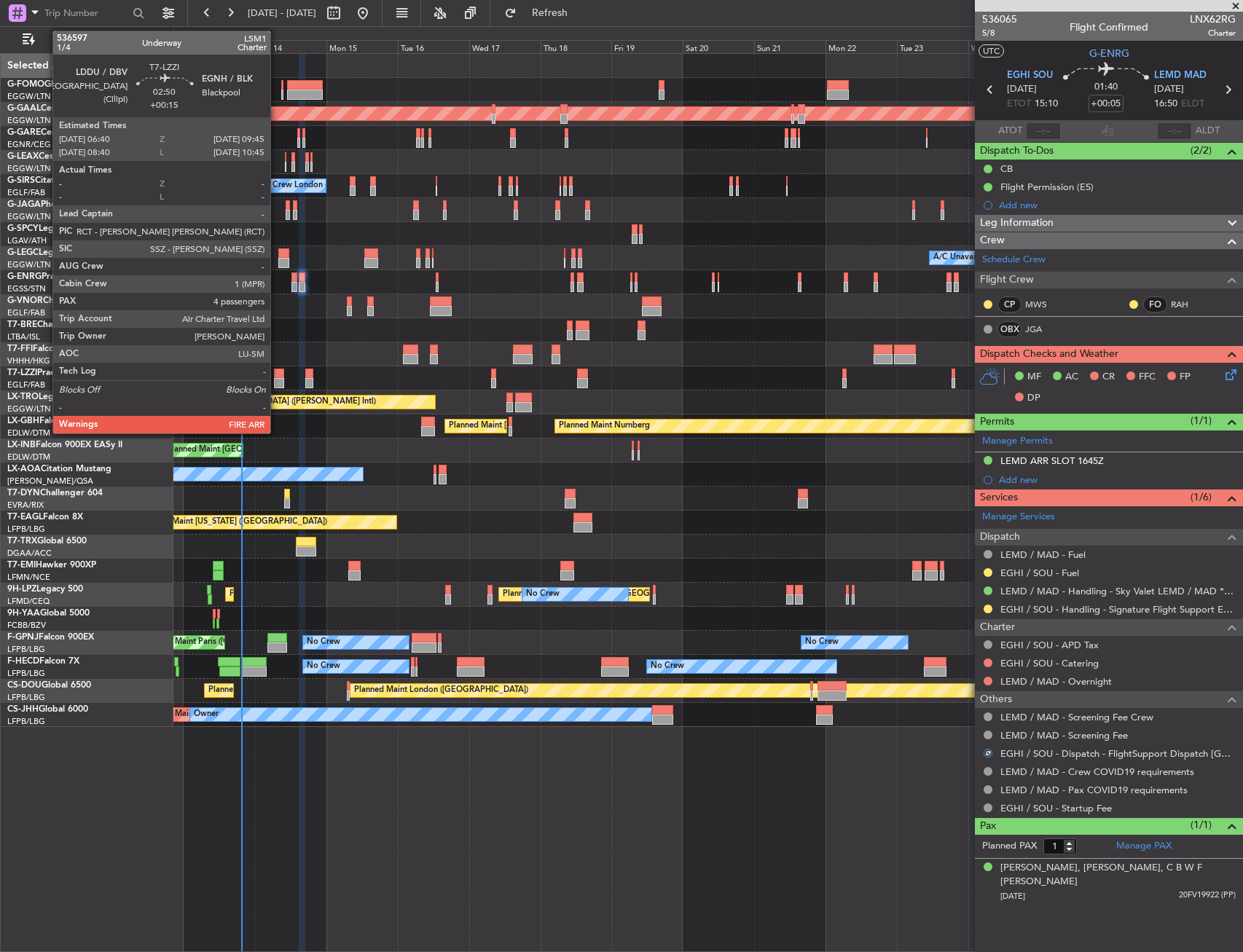
click at [276, 375] on div at bounding box center [278, 373] width 9 height 10
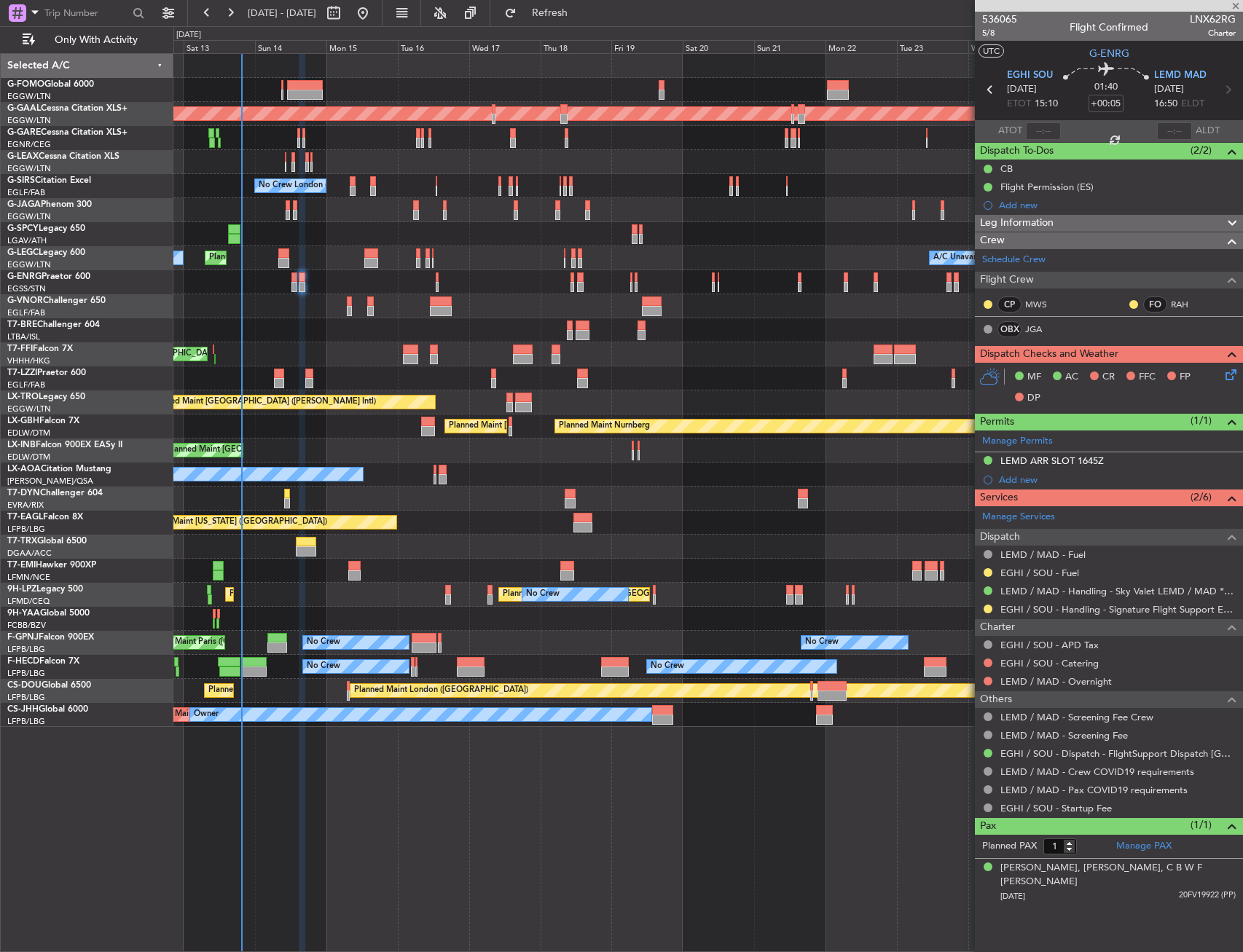
type input "+00:15"
type input "4"
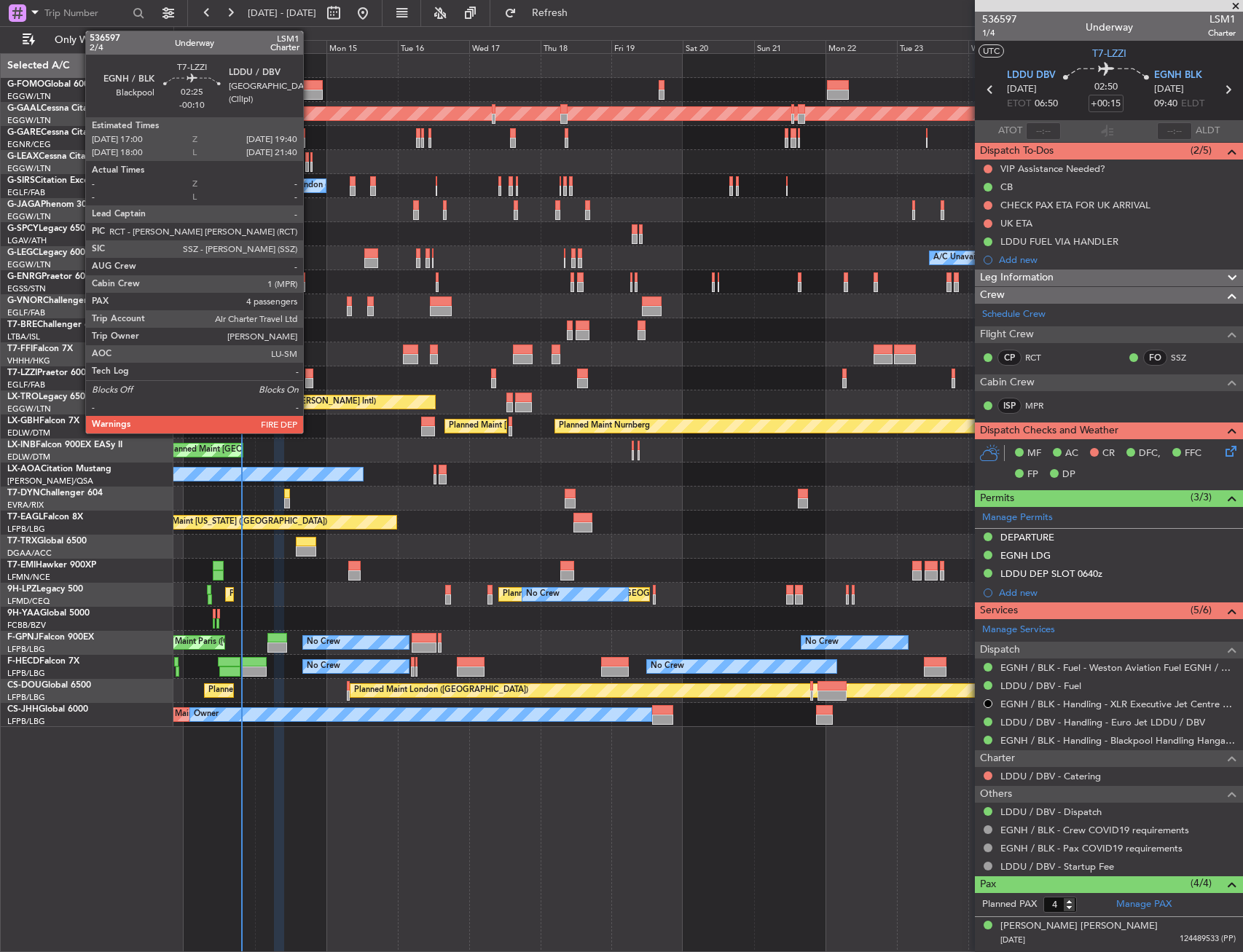
click at [309, 375] on div at bounding box center [308, 373] width 8 height 10
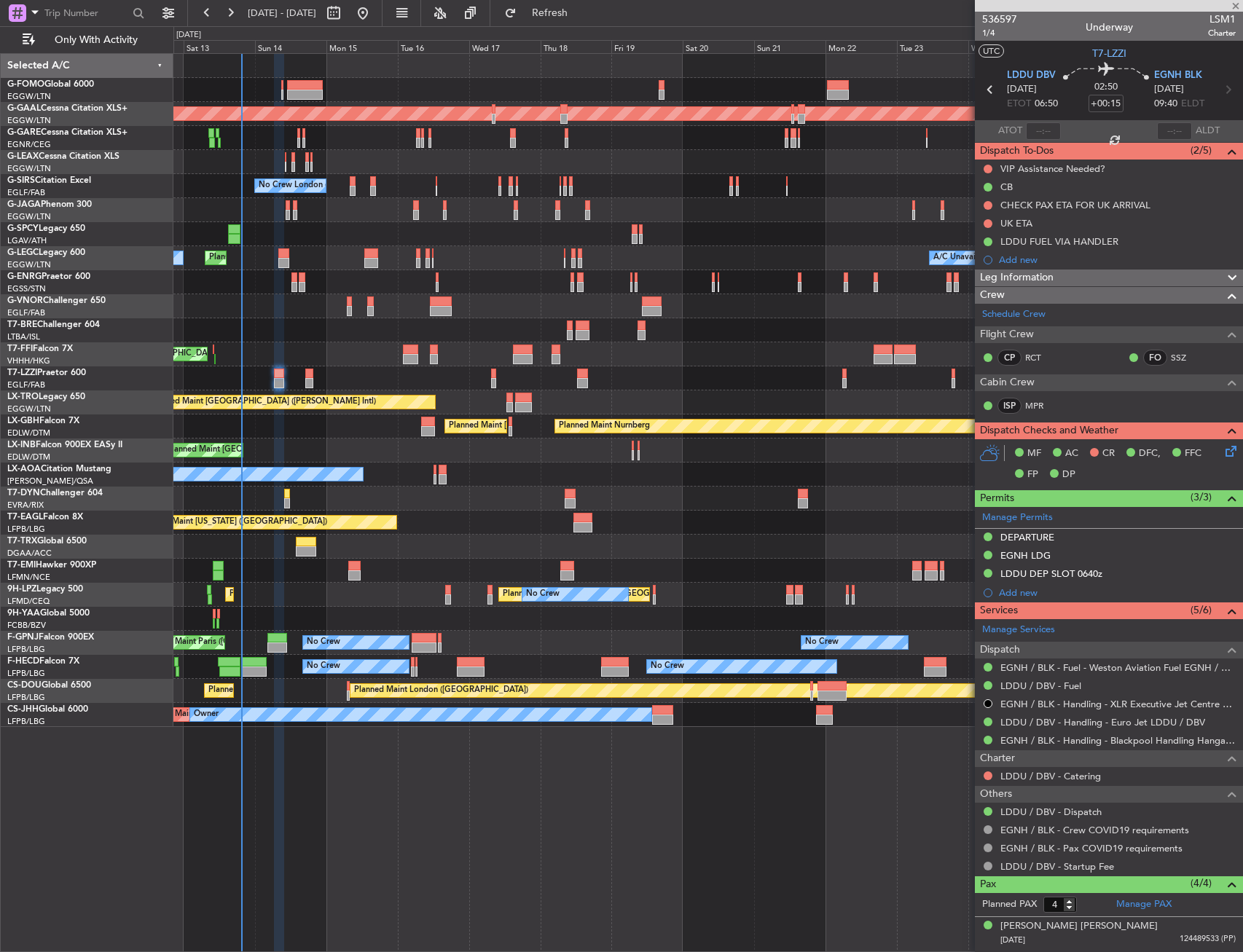
type input "-00:10"
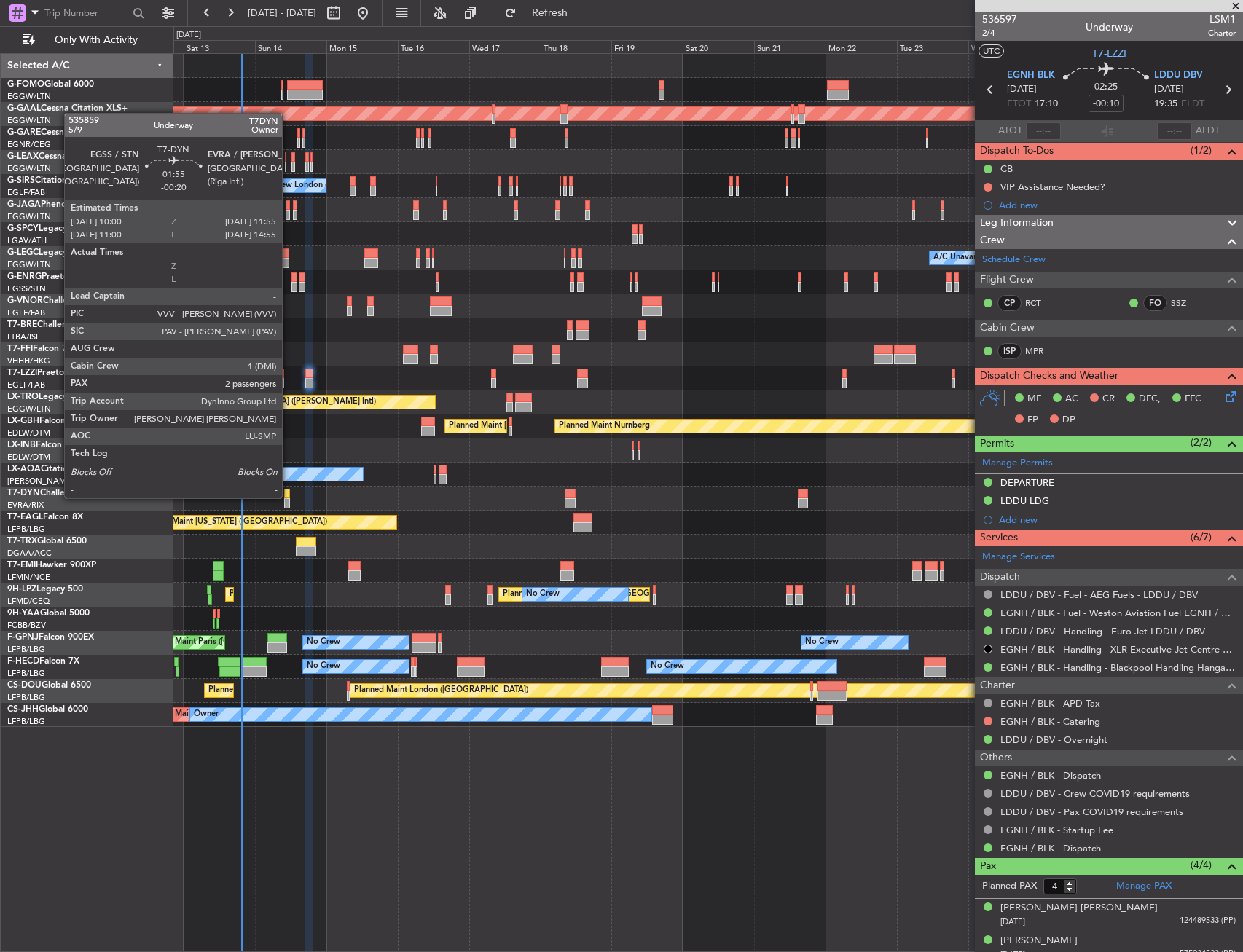
click at [288, 497] on div at bounding box center [286, 493] width 6 height 10
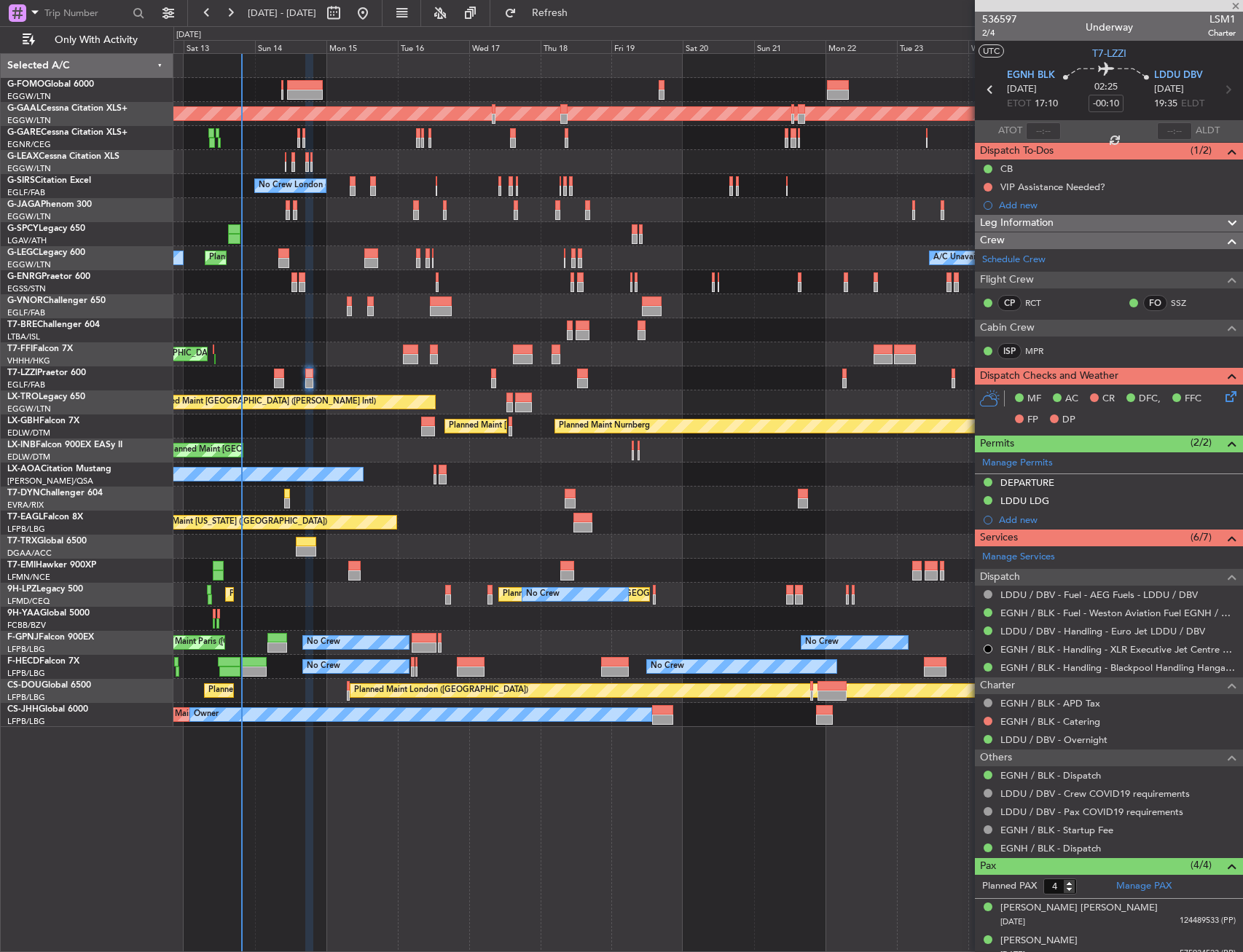
type input "-00:20"
type input "2"
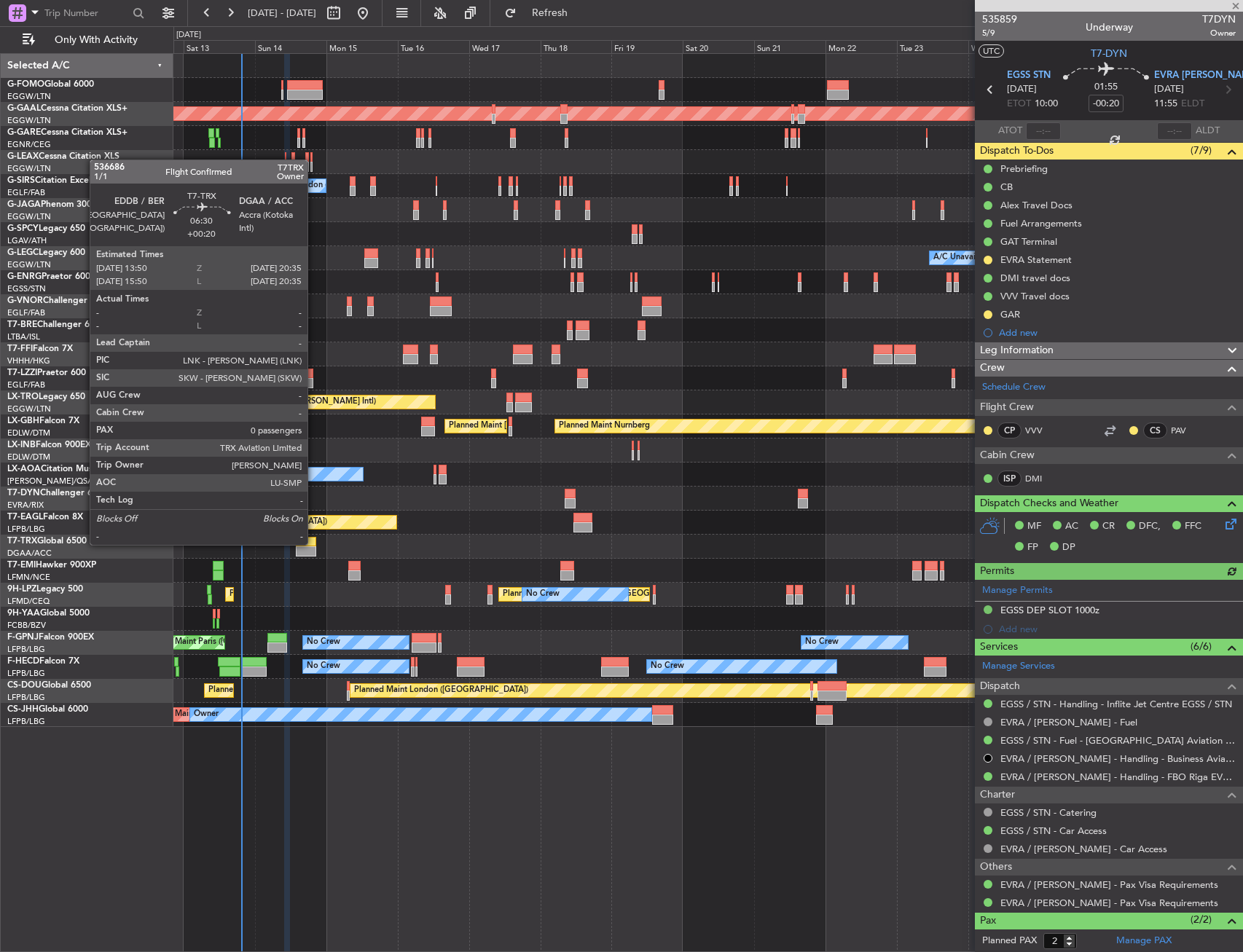
click at [314, 543] on div at bounding box center [306, 542] width 20 height 10
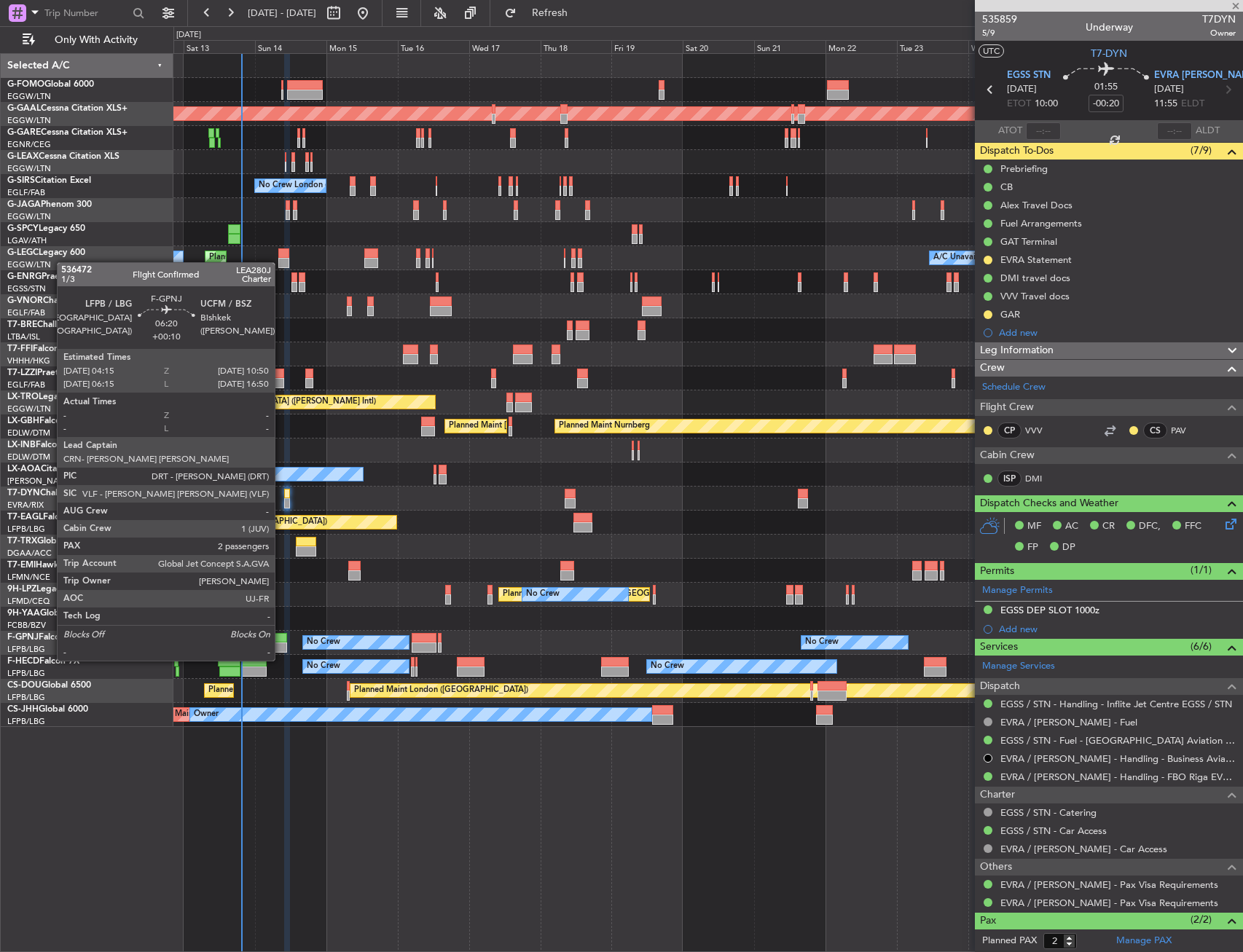
type input "+00:20"
type input "0"
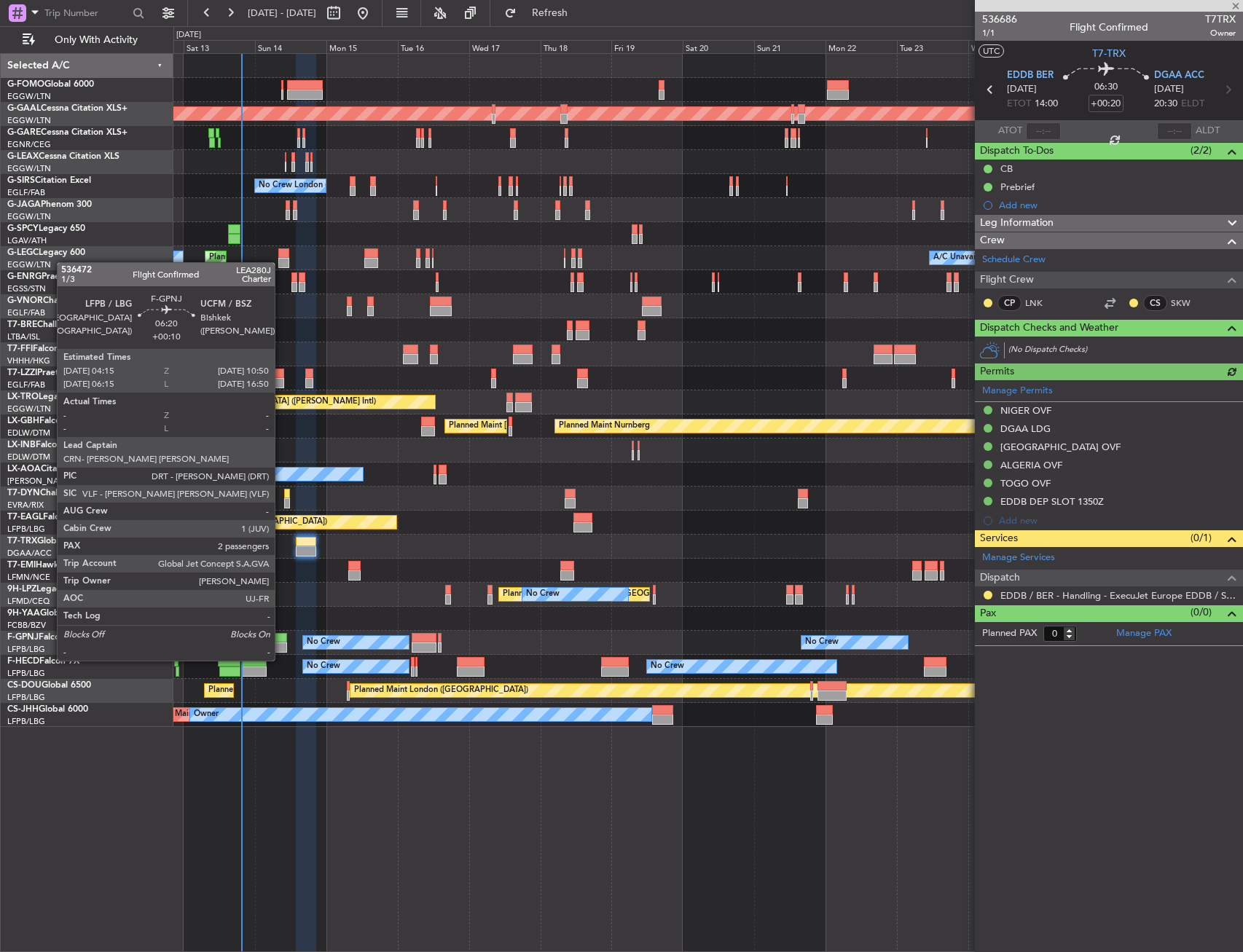
click at [281, 646] on div at bounding box center [276, 647] width 19 height 10
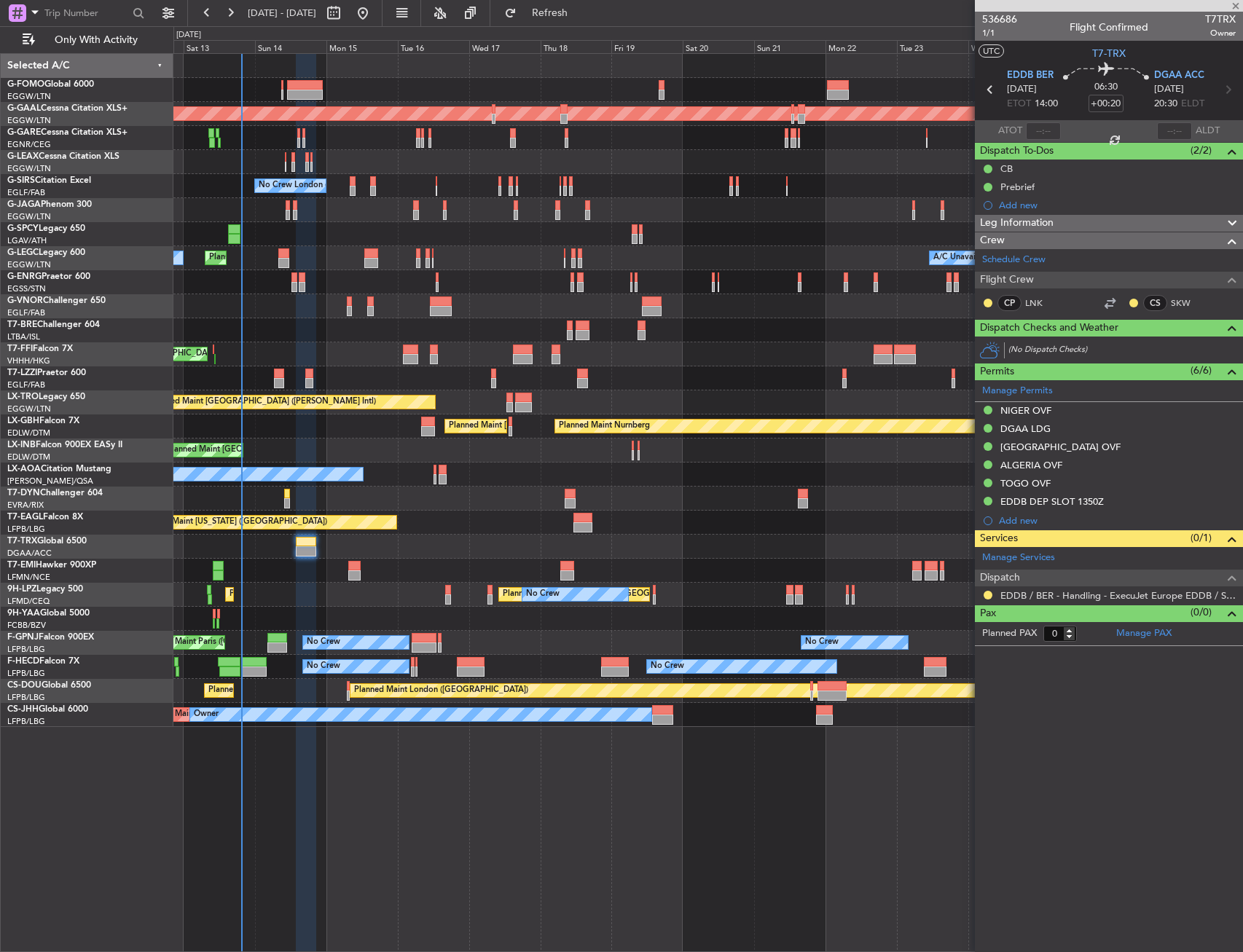
type input "+00:10"
type input "2"
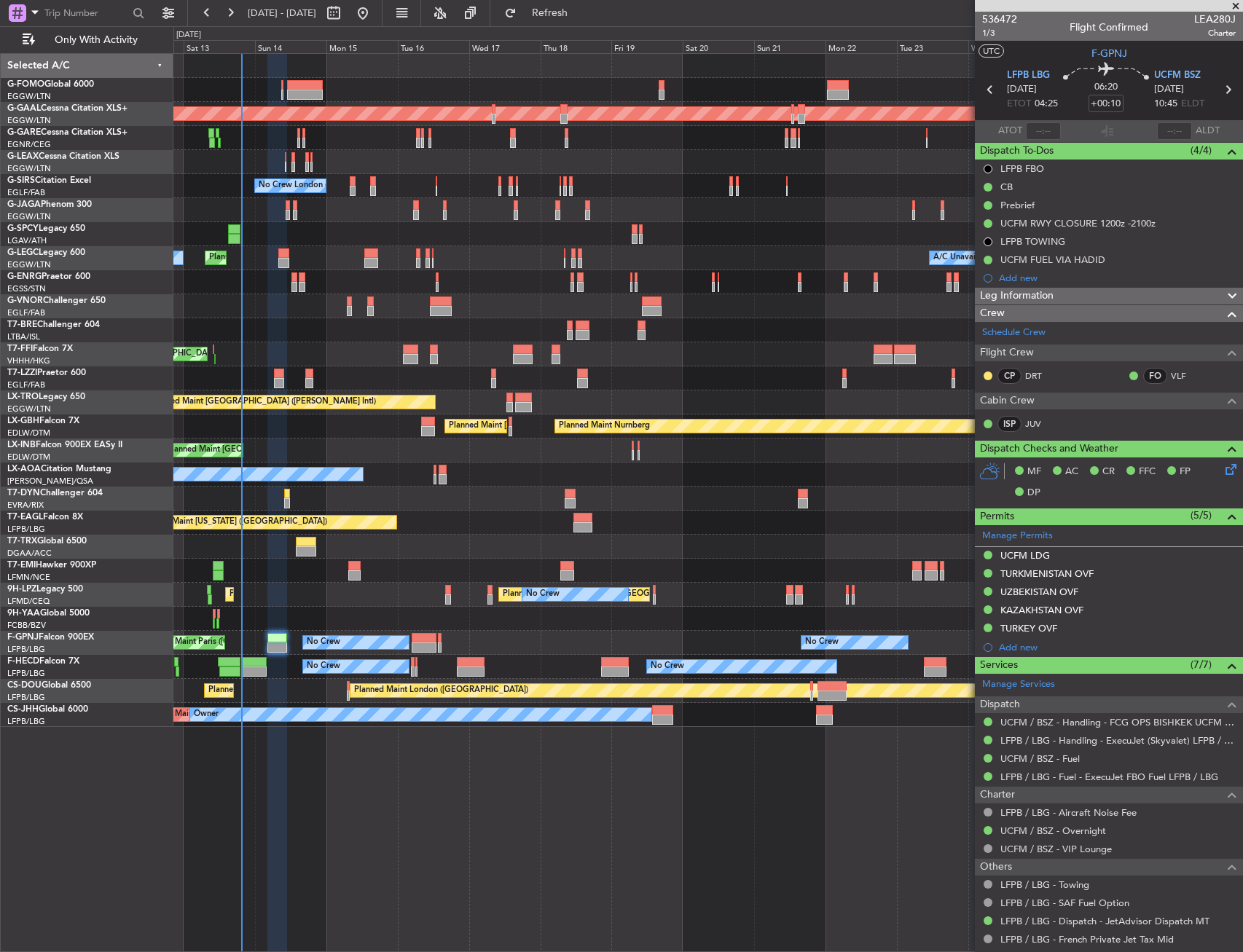
click at [388, 582] on div "Planned Maint [GEOGRAPHIC_DATA] ([GEOGRAPHIC_DATA]) Planned [GEOGRAPHIC_DATA] P…" at bounding box center [708, 390] width 1069 height 673
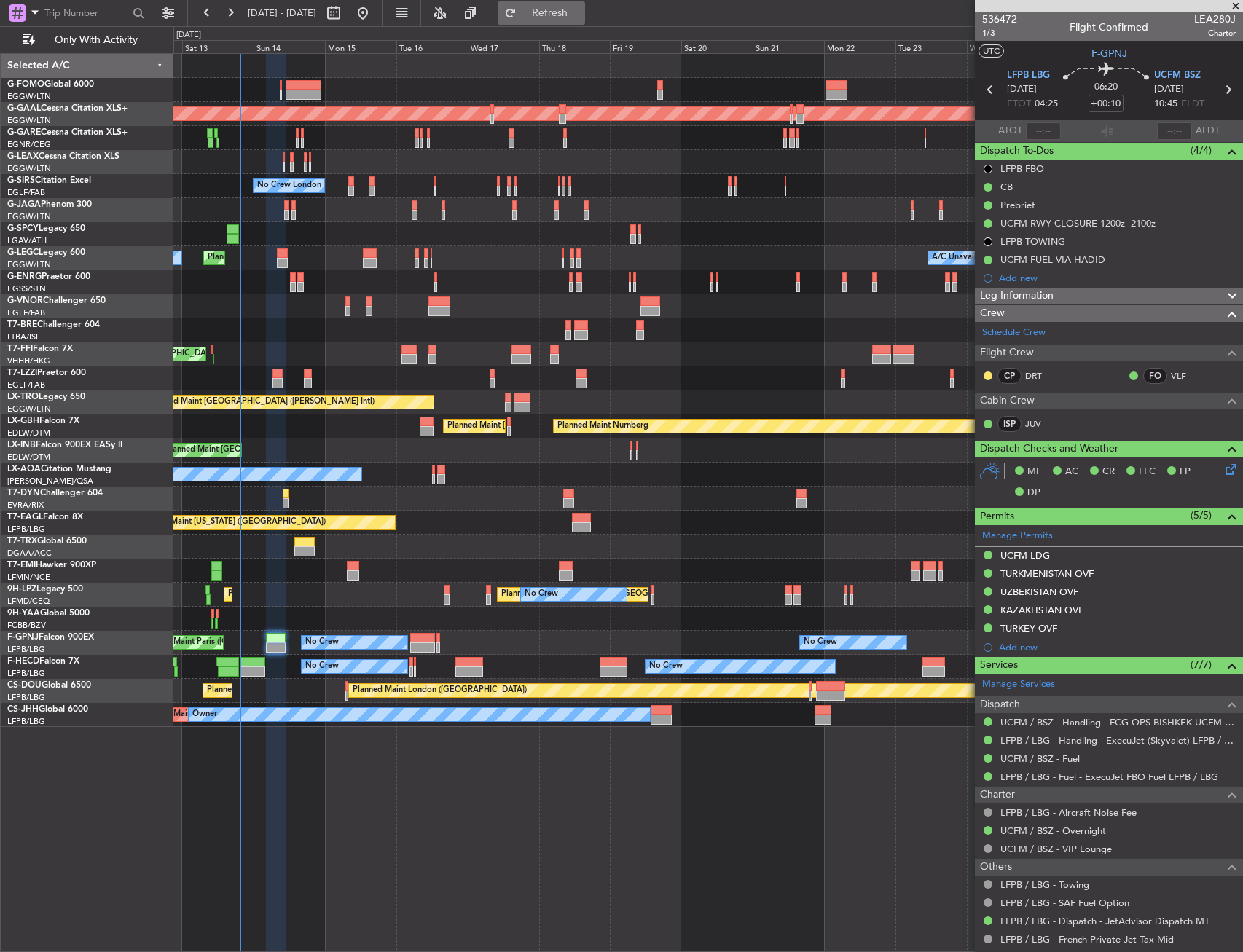
click at [580, 8] on span "Refresh" at bounding box center [550, 13] width 62 height 10
click at [622, 536] on div "Planned Maint [GEOGRAPHIC_DATA] ([GEOGRAPHIC_DATA])" at bounding box center [708, 546] width 1069 height 24
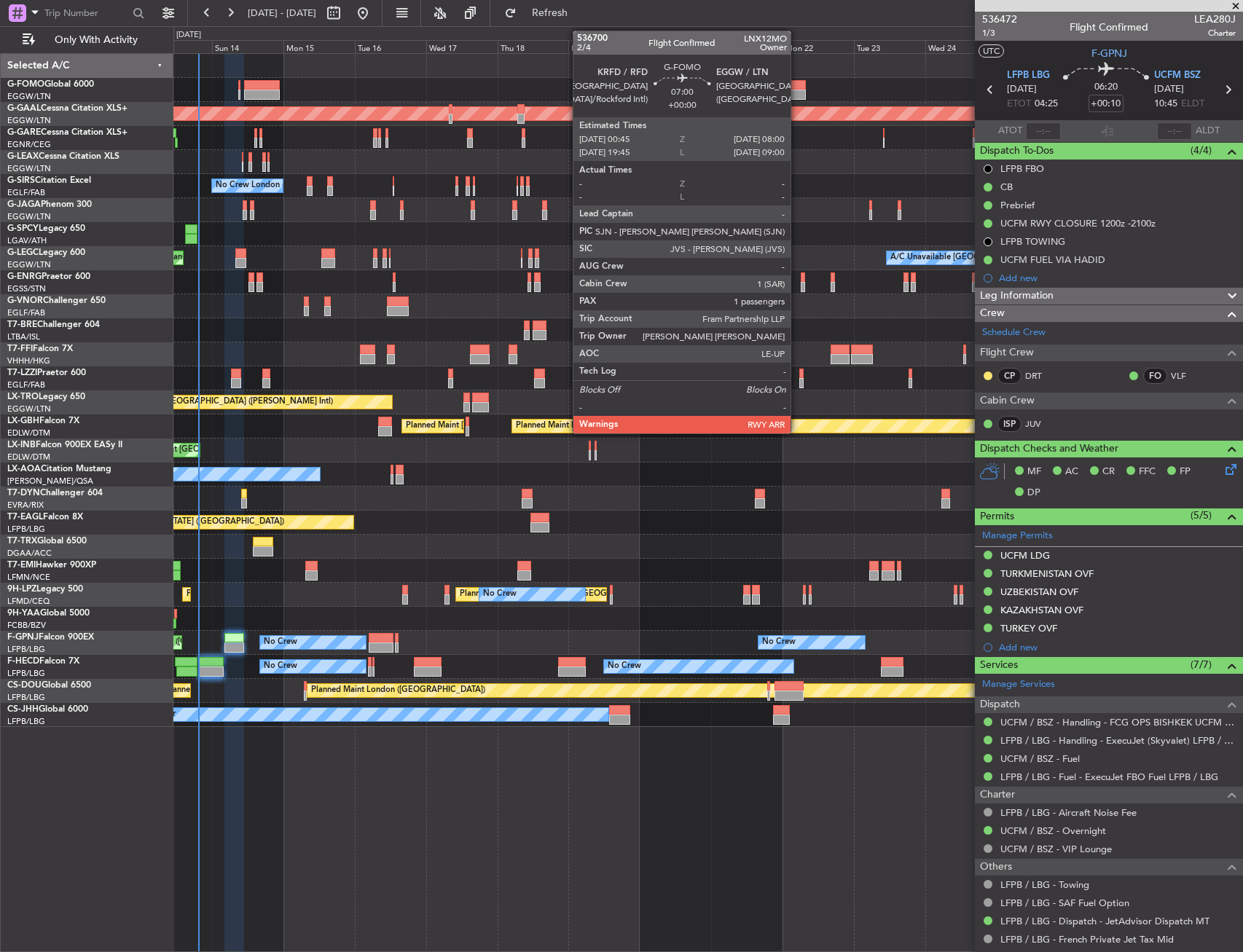
click at [797, 91] on div at bounding box center [795, 95] width 22 height 10
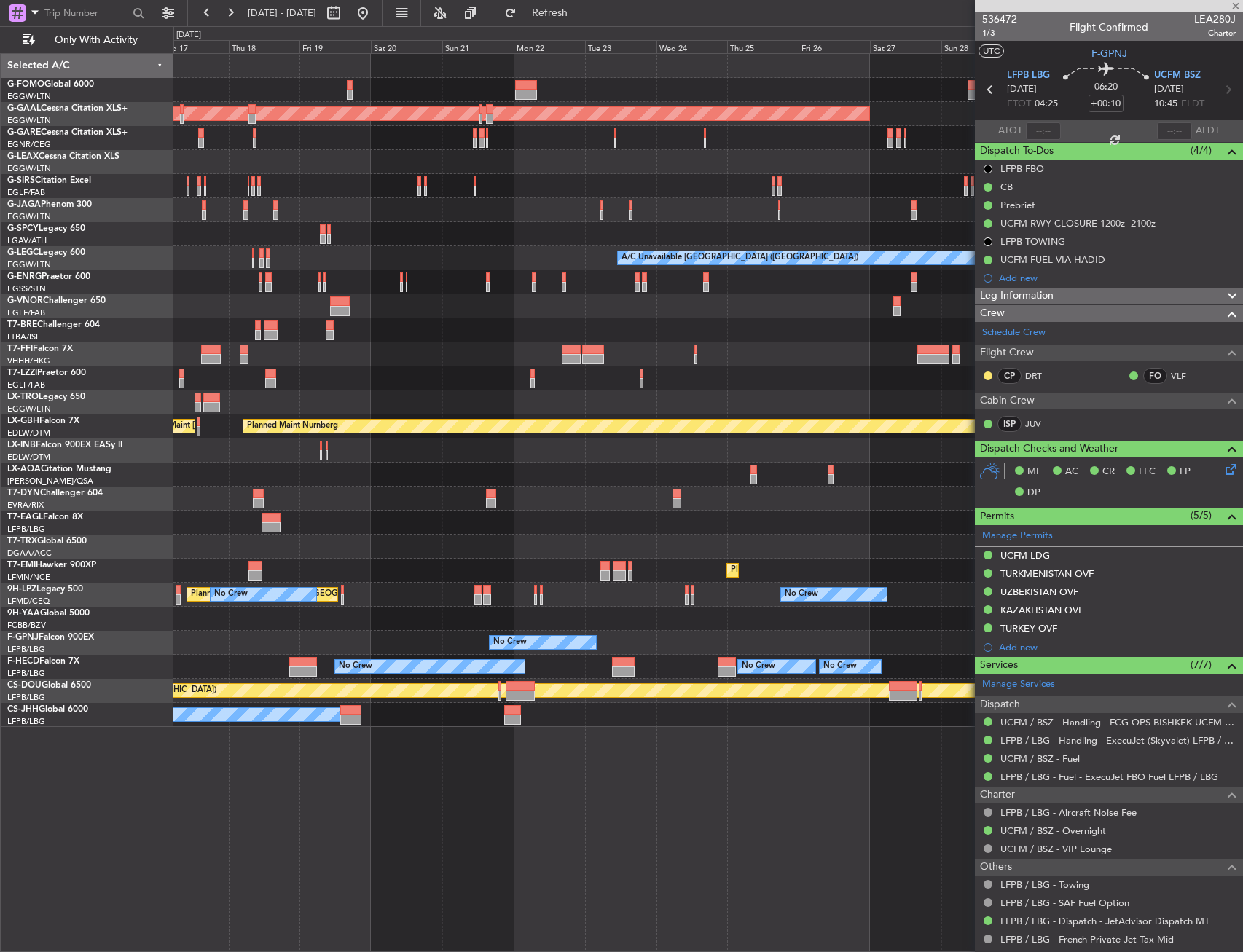
click at [436, 168] on div "Planned Maint Dusseldorf No Crew [GEOGRAPHIC_DATA] ([GEOGRAPHIC_DATA]) A/C Unav…" at bounding box center [708, 390] width 1069 height 673
type input "1"
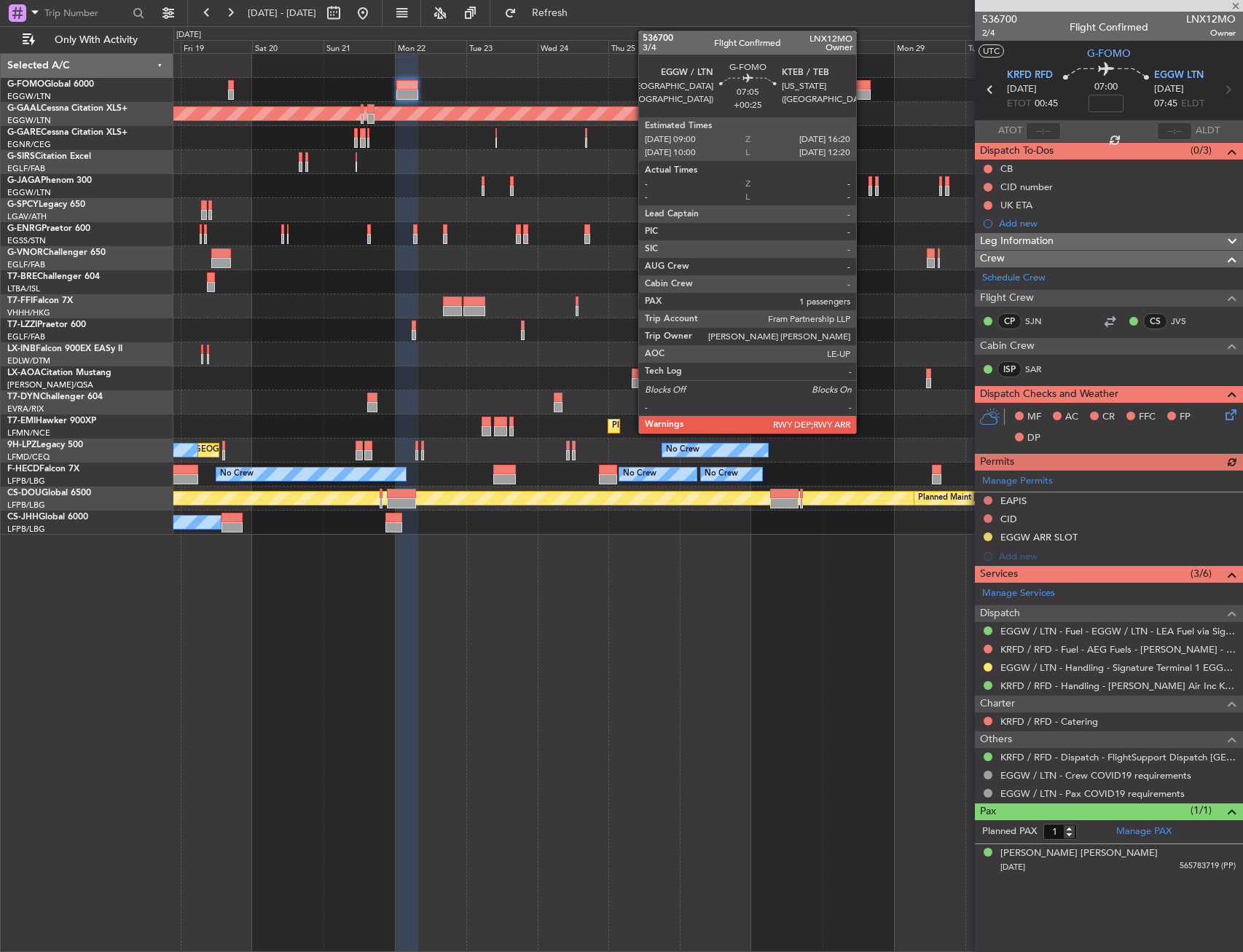
click at [862, 86] on div at bounding box center [859, 84] width 22 height 10
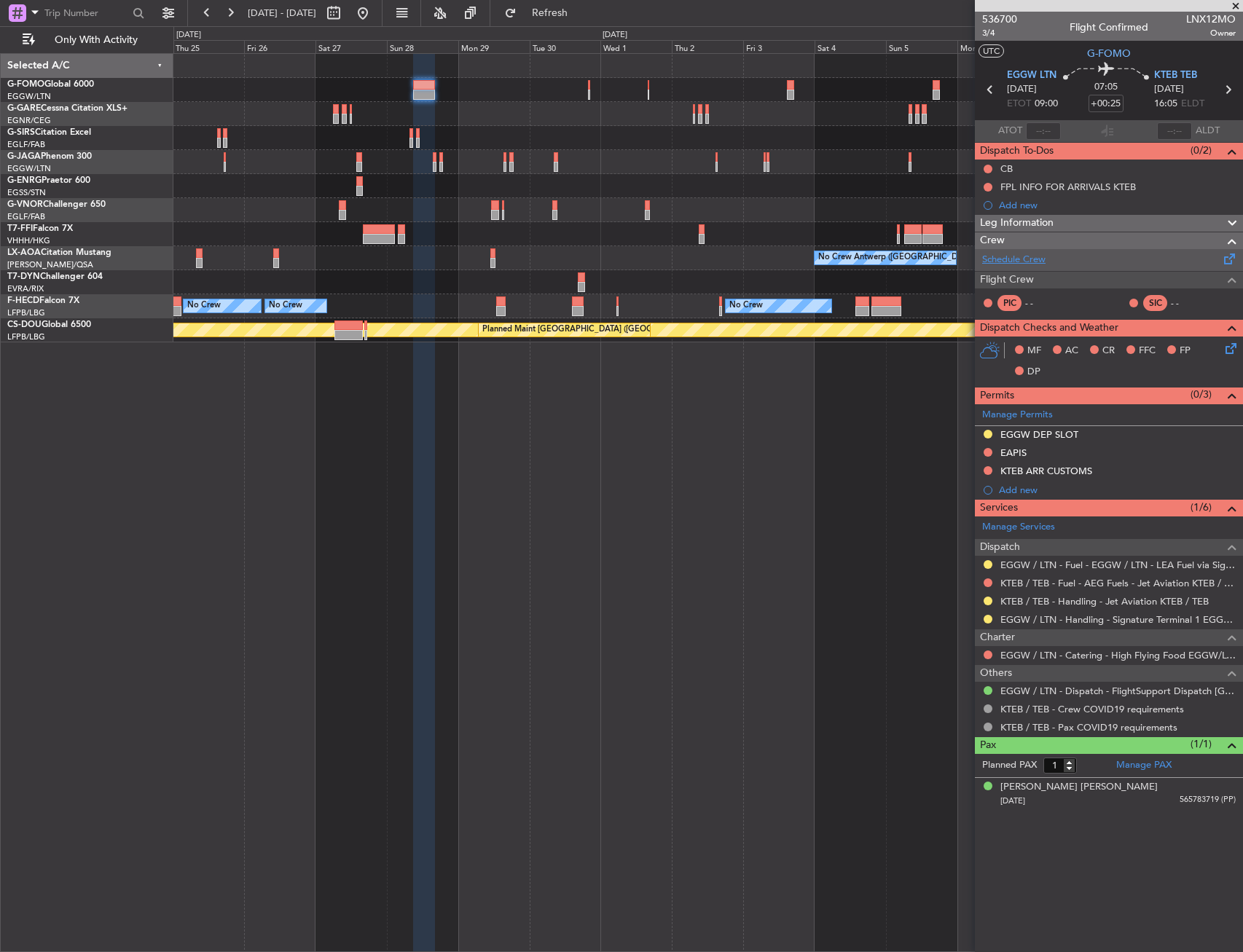
click at [1021, 264] on link "Schedule Crew" at bounding box center [1013, 260] width 63 height 15
click at [847, 640] on div "Planned Maint Geneva (Cointrin) No Crew [GEOGRAPHIC_DATA] ([GEOGRAPHIC_DATA]) N…" at bounding box center [708, 502] width 1069 height 899
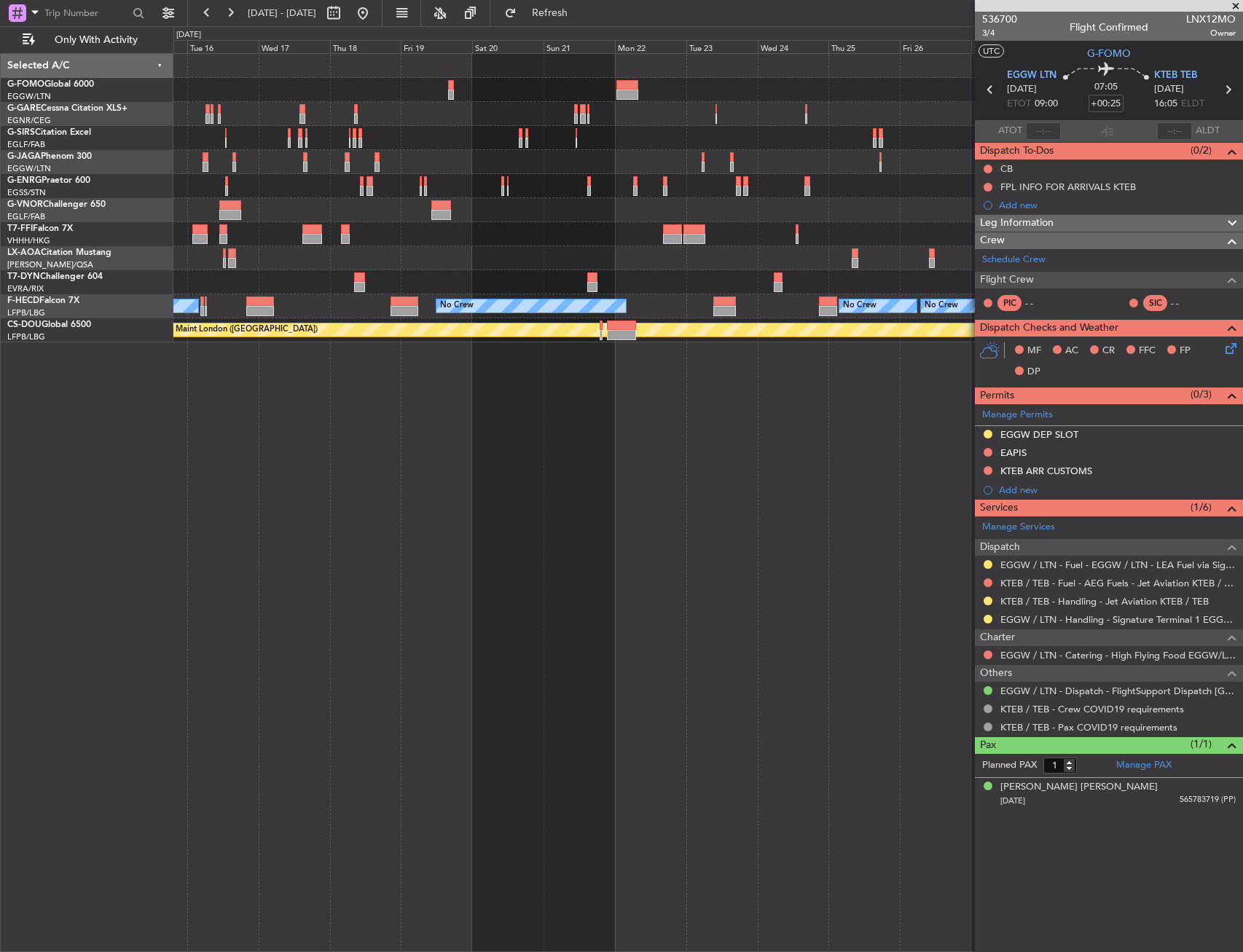
click at [759, 644] on div "No Crew London ([GEOGRAPHIC_DATA]) Planned Maint [GEOGRAPHIC_DATA] ([GEOGRAPHIC…" at bounding box center [708, 502] width 1069 height 899
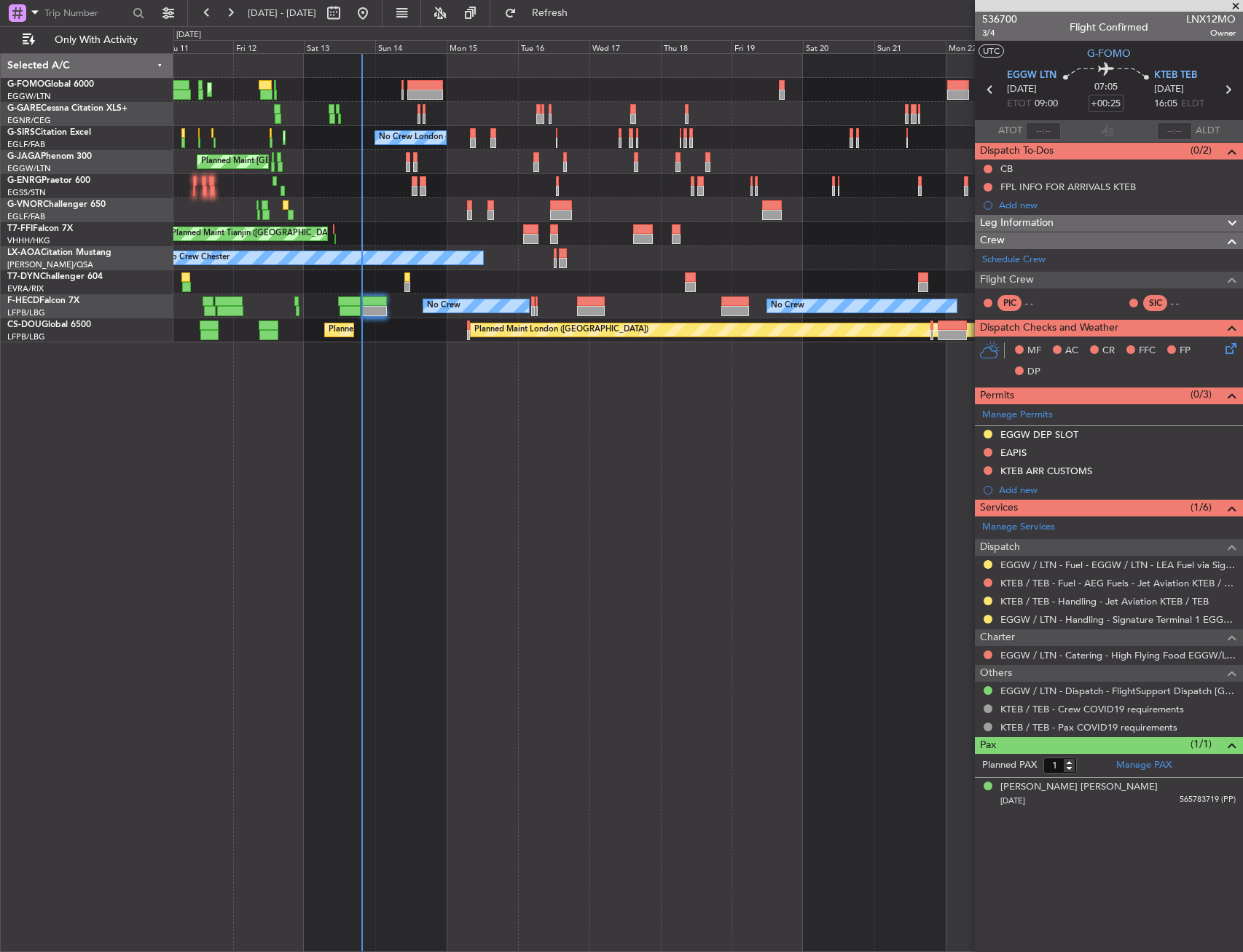
click at [778, 512] on div "Planned Maint [GEOGRAPHIC_DATA] ([GEOGRAPHIC_DATA]) Unplanned Maint [PERSON_NAM…" at bounding box center [708, 502] width 1069 height 899
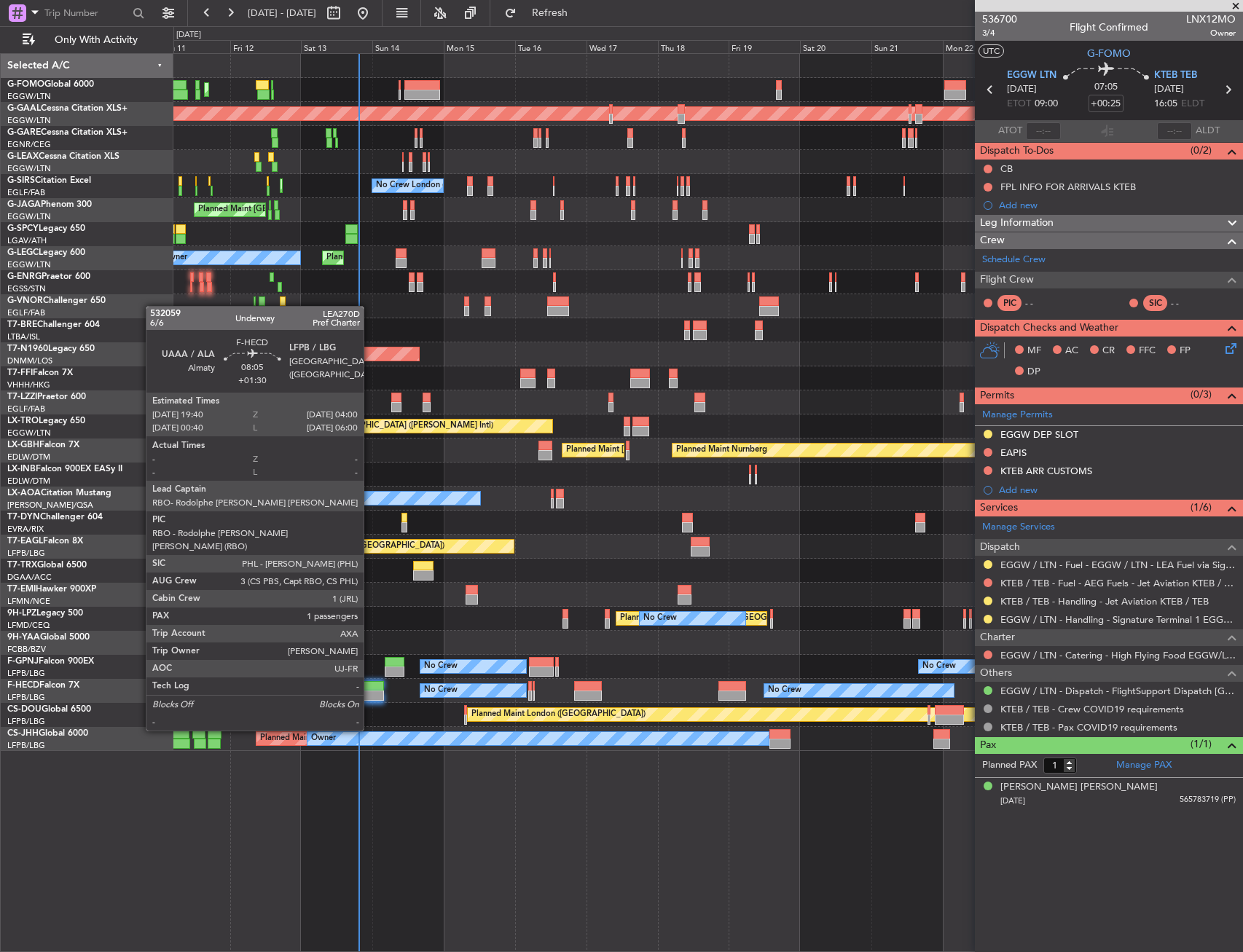
click at [370, 689] on div at bounding box center [371, 686] width 25 height 10
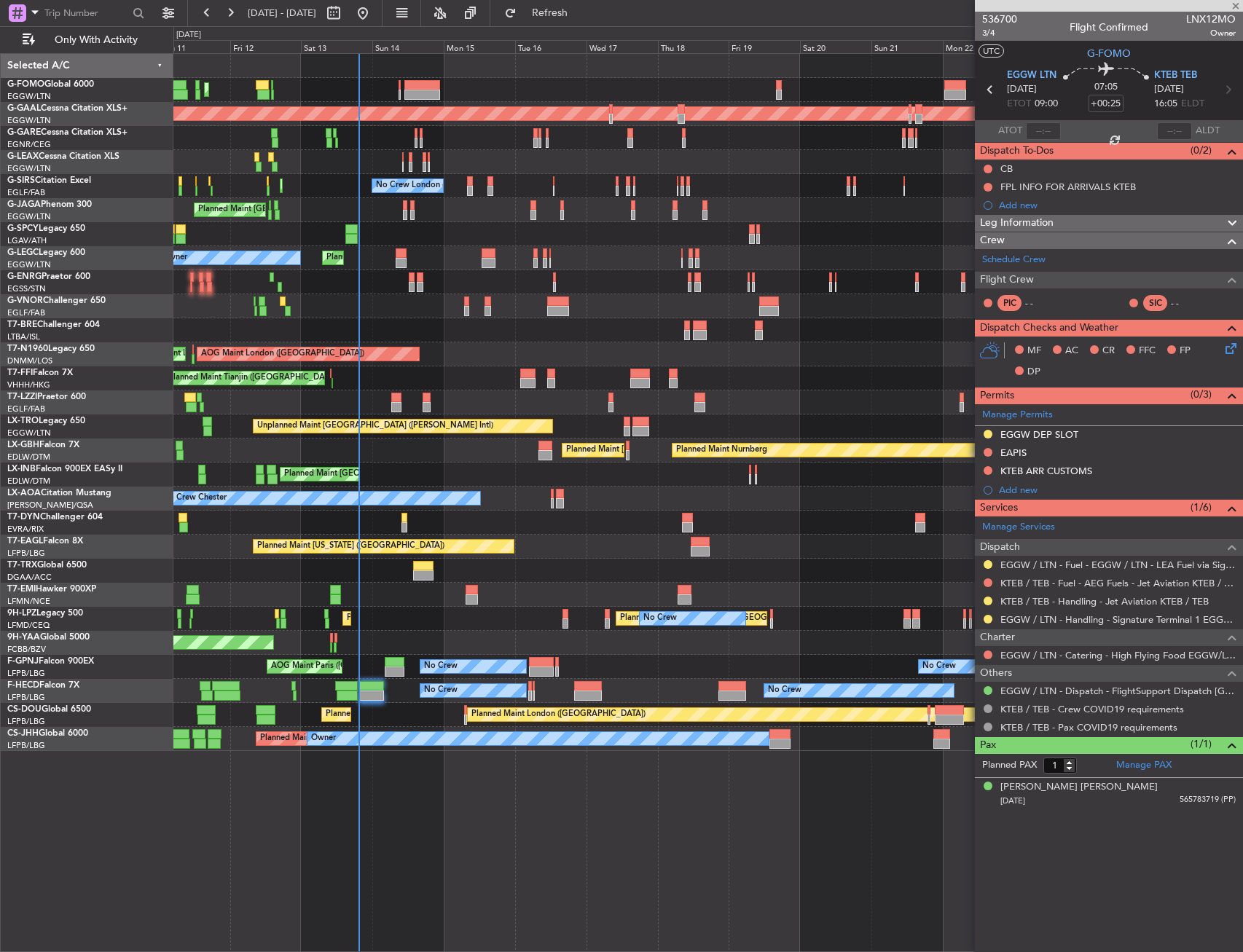
type input "+01:30"
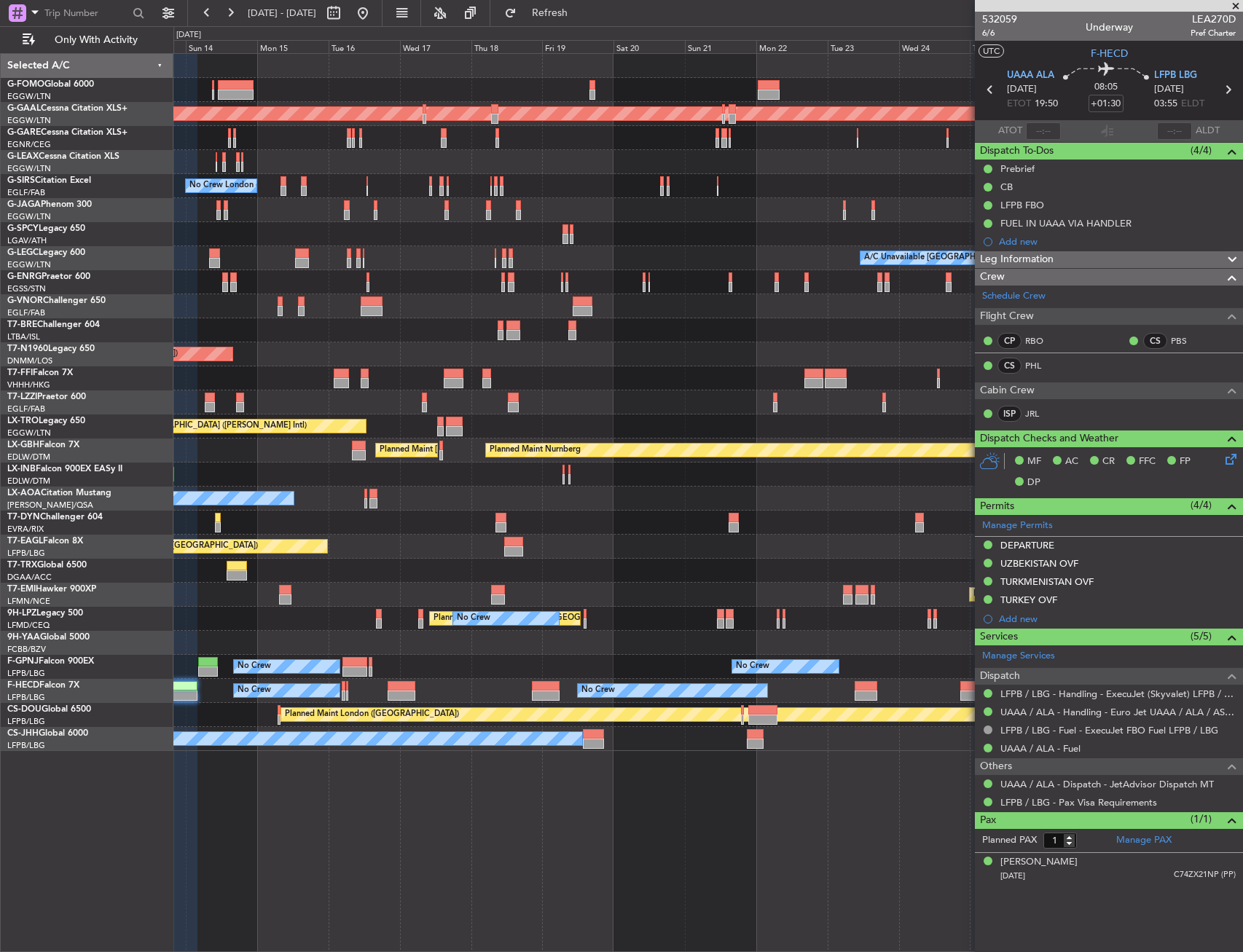
click at [342, 486] on div "Planned Maint [GEOGRAPHIC_DATA] ([GEOGRAPHIC_DATA]) Planned [GEOGRAPHIC_DATA] P…" at bounding box center [708, 402] width 1069 height 697
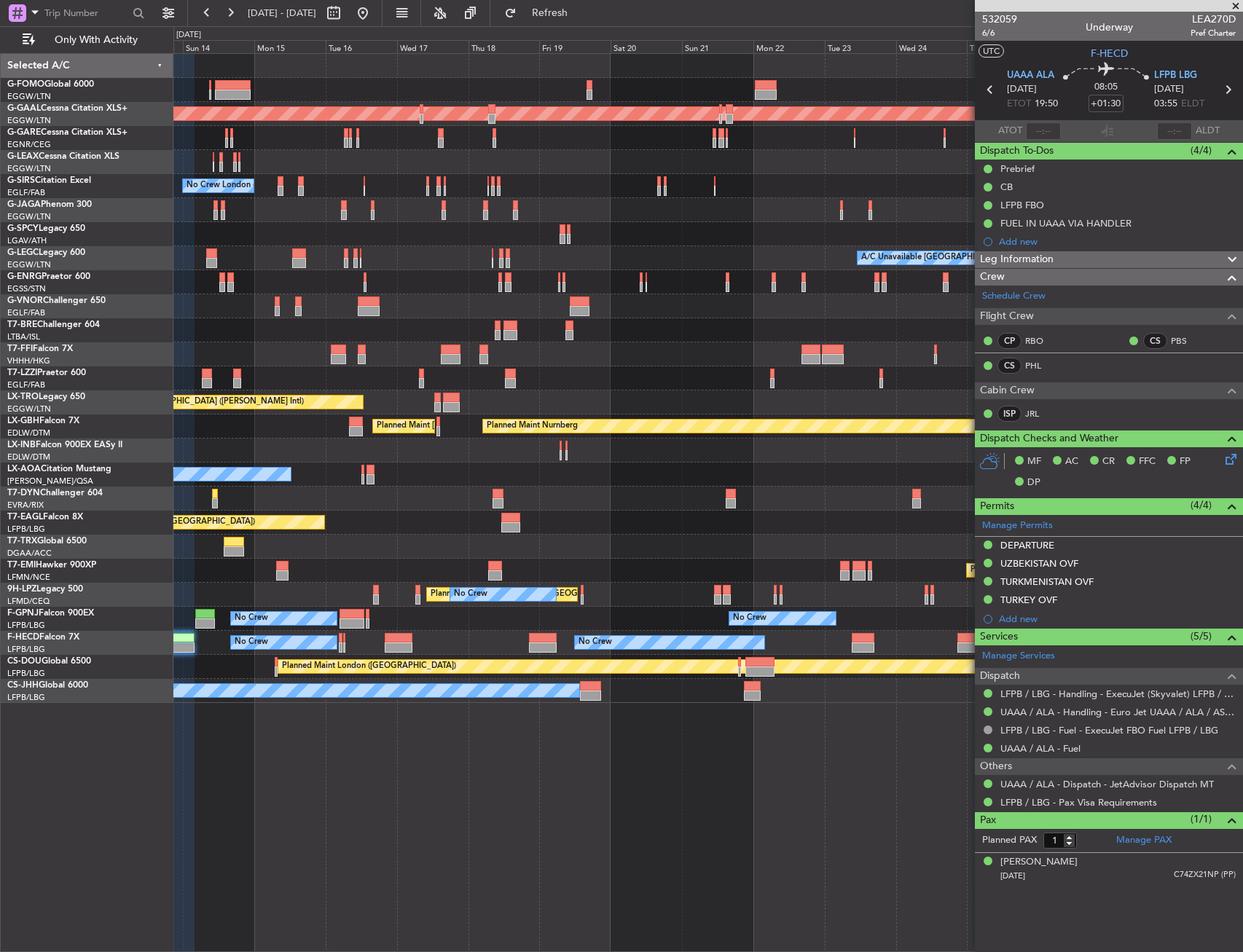
click at [430, 438] on div "Planned Maint Nurnberg Planned Maint [GEOGRAPHIC_DATA] ([GEOGRAPHIC_DATA])" at bounding box center [708, 426] width 1069 height 24
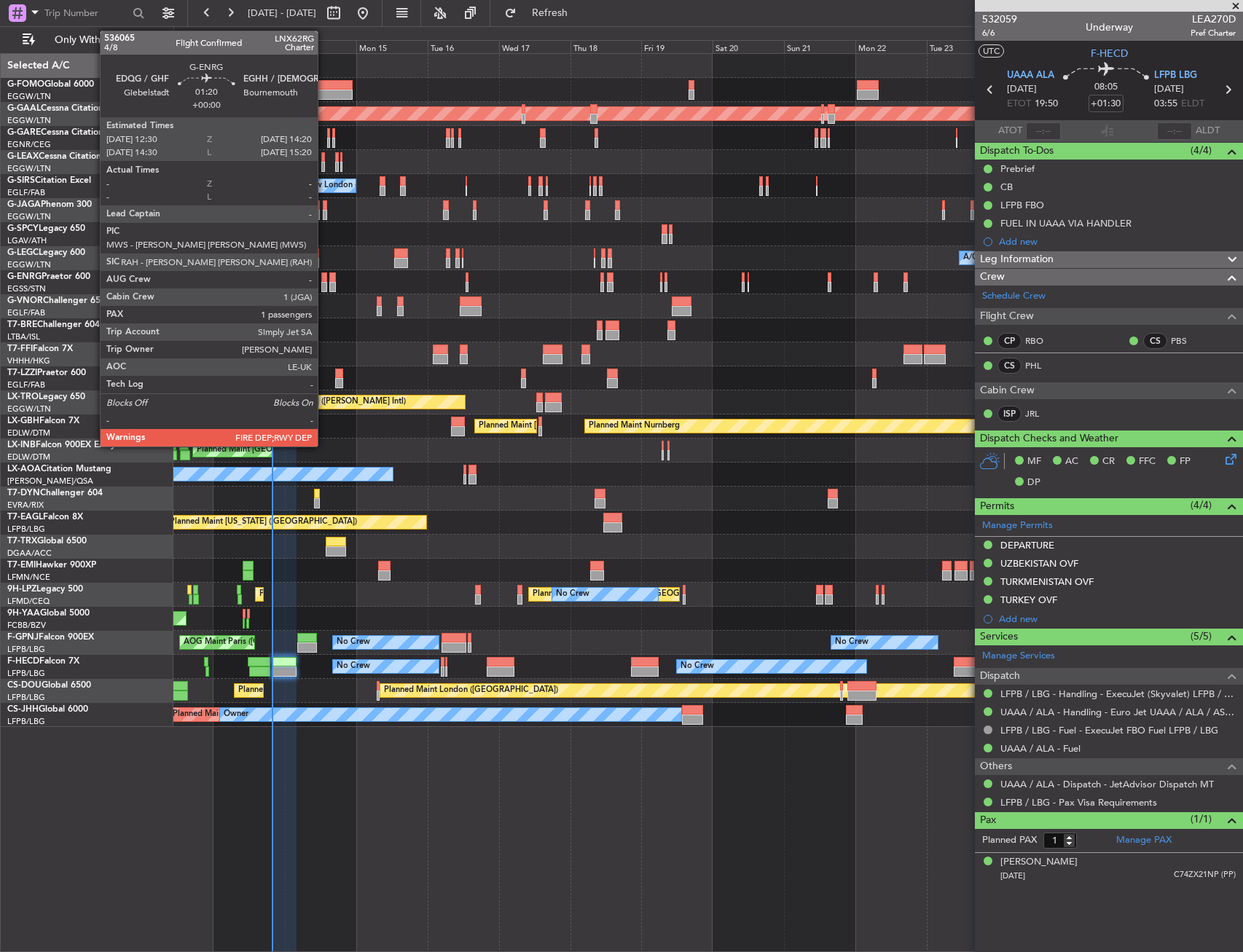
click at [324, 280] on div at bounding box center [324, 277] width 6 height 10
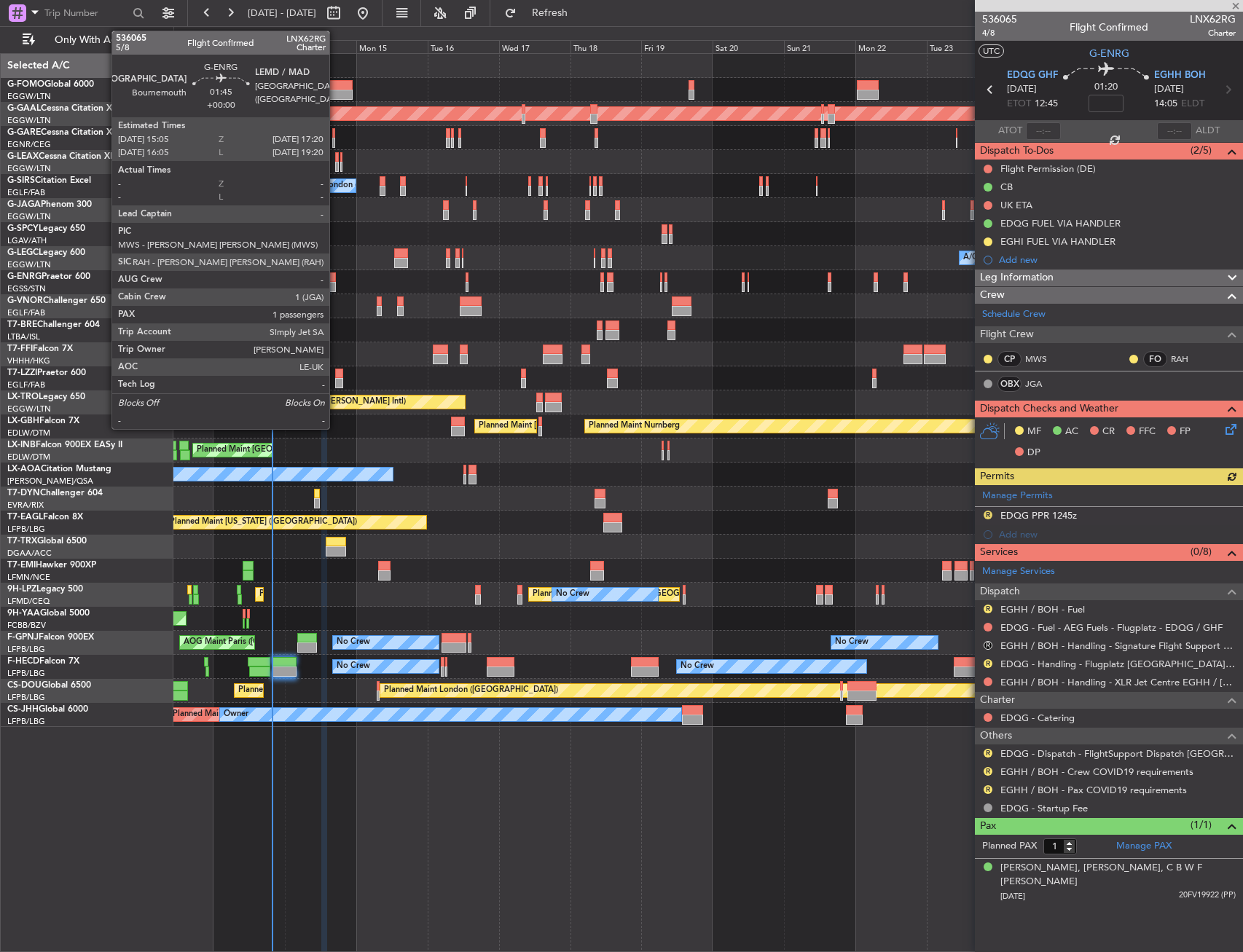
click at [336, 282] on div at bounding box center [333, 286] width 7 height 10
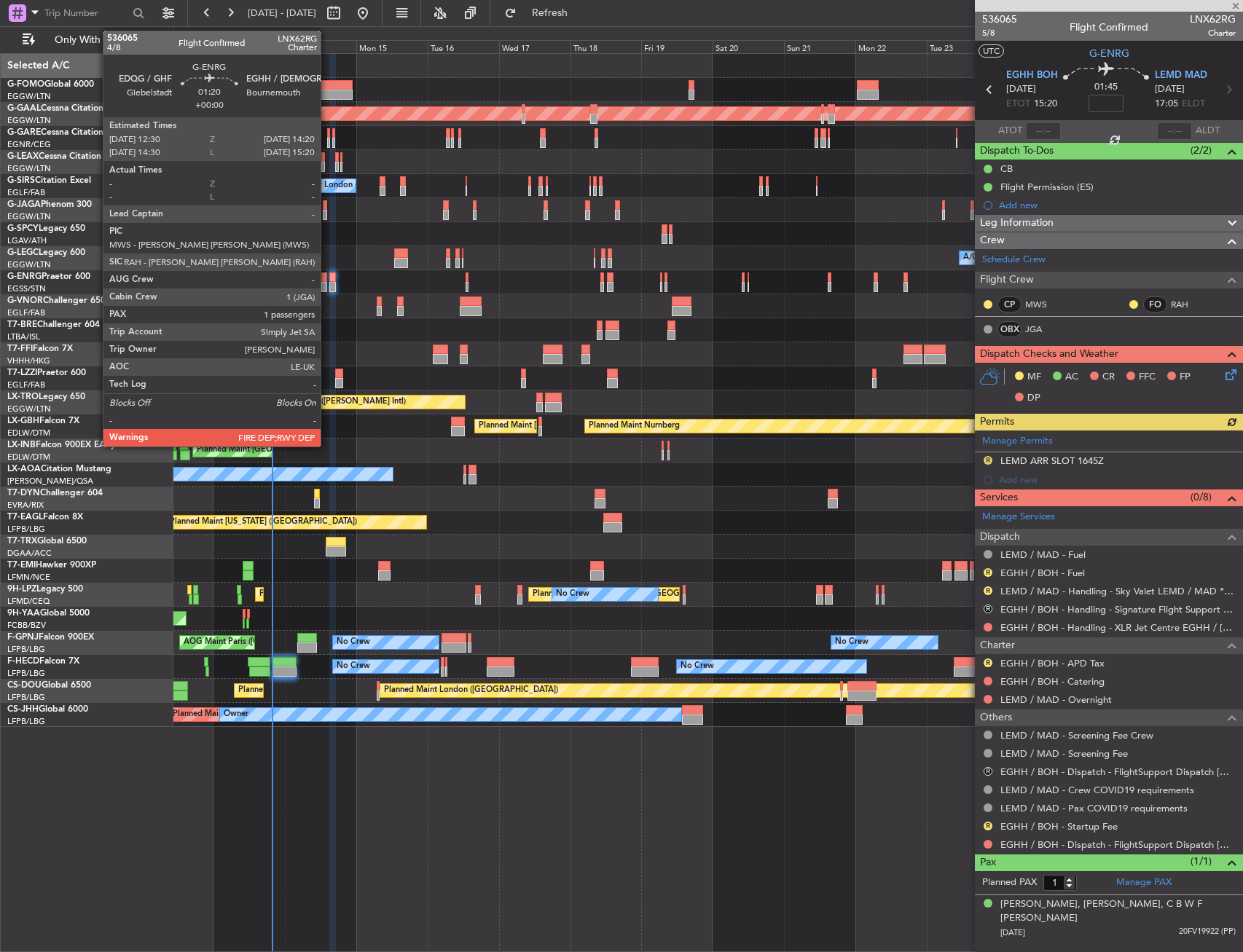
click at [327, 281] on div at bounding box center [324, 277] width 6 height 10
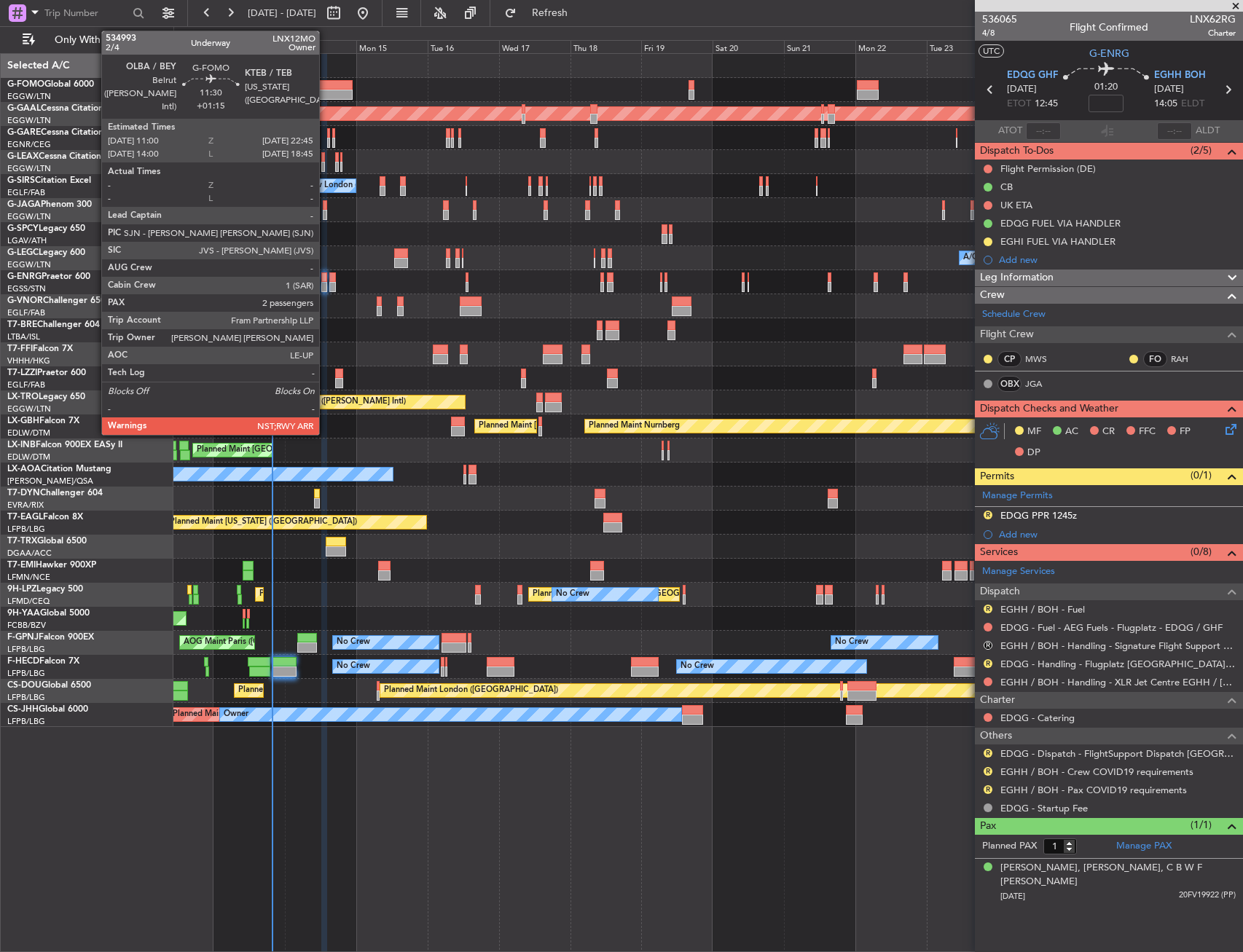
click at [326, 90] on div at bounding box center [334, 95] width 35 height 10
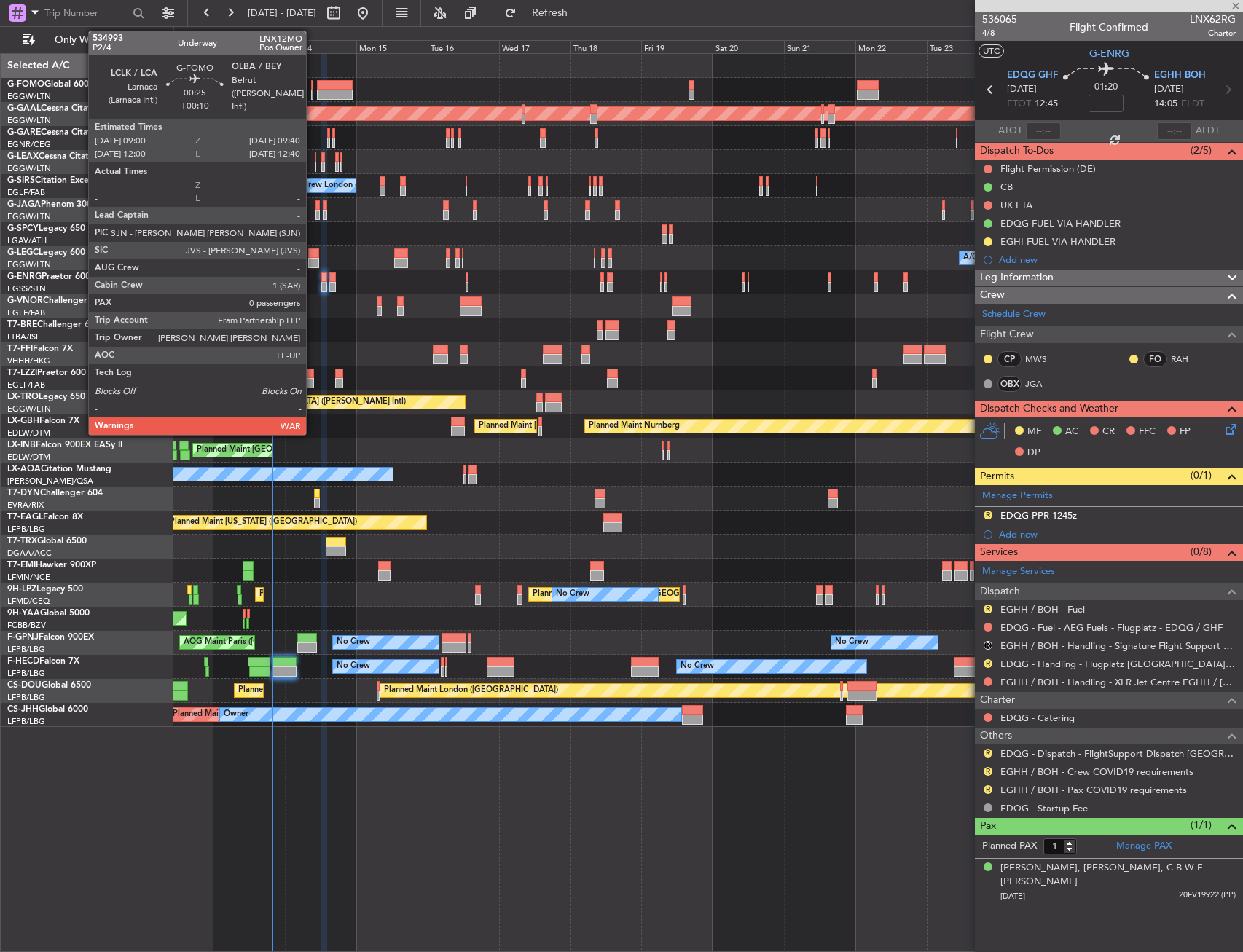
type input "+01:15"
type input "2"
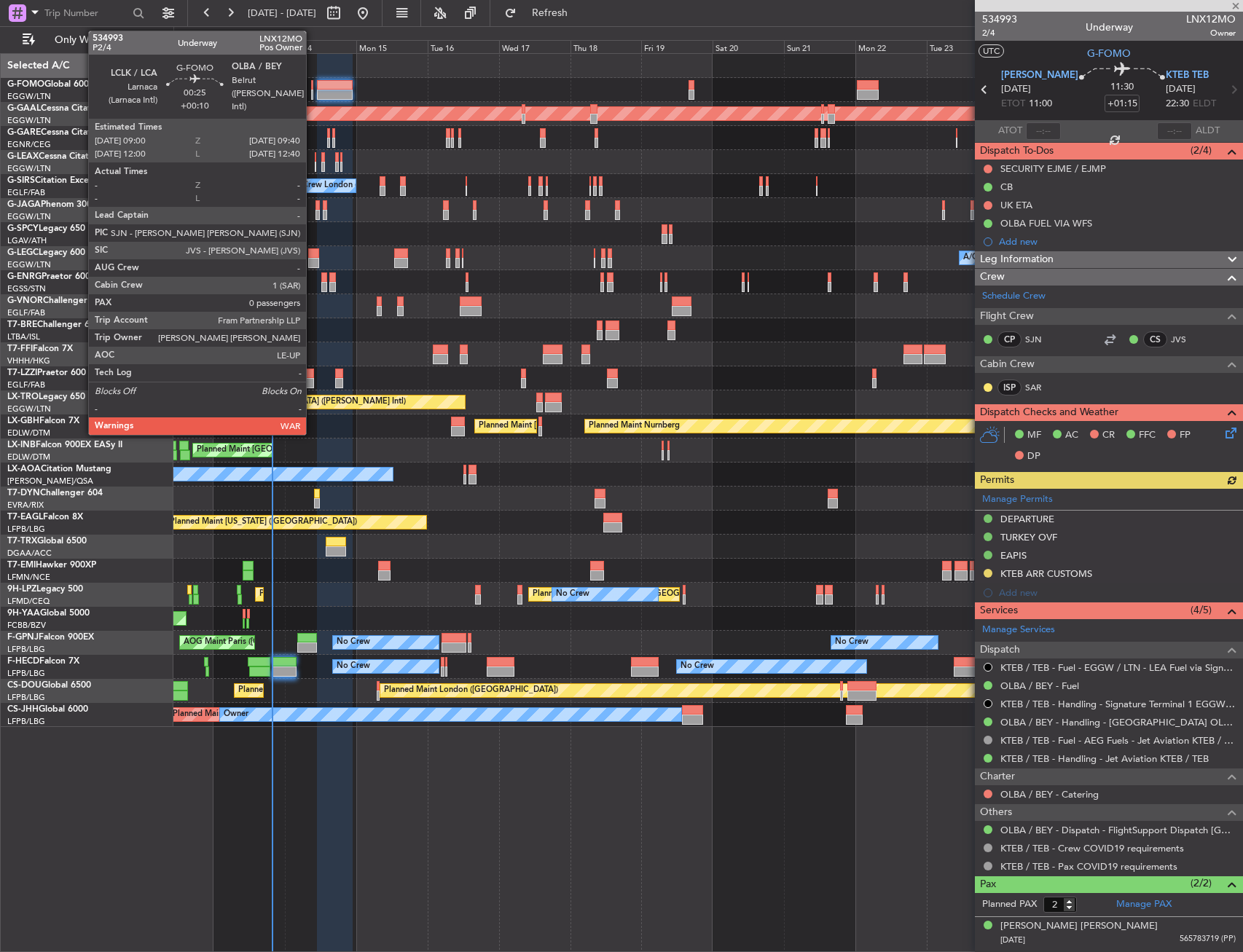
click at [312, 87] on div at bounding box center [312, 84] width 2 height 10
type input "+00:10"
type input "0"
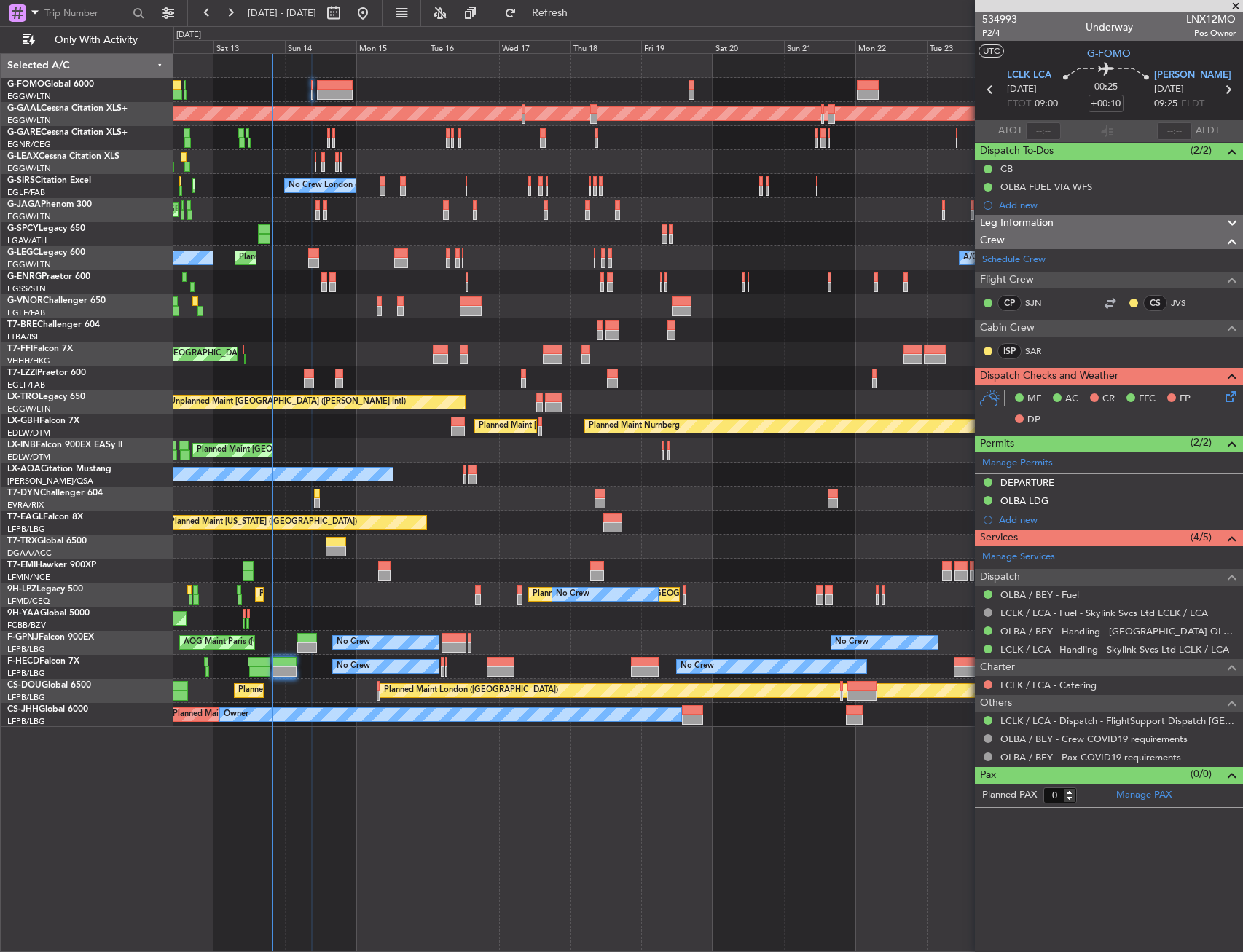
click at [1097, 477] on div "DEPARTURE" at bounding box center [1109, 483] width 268 height 18
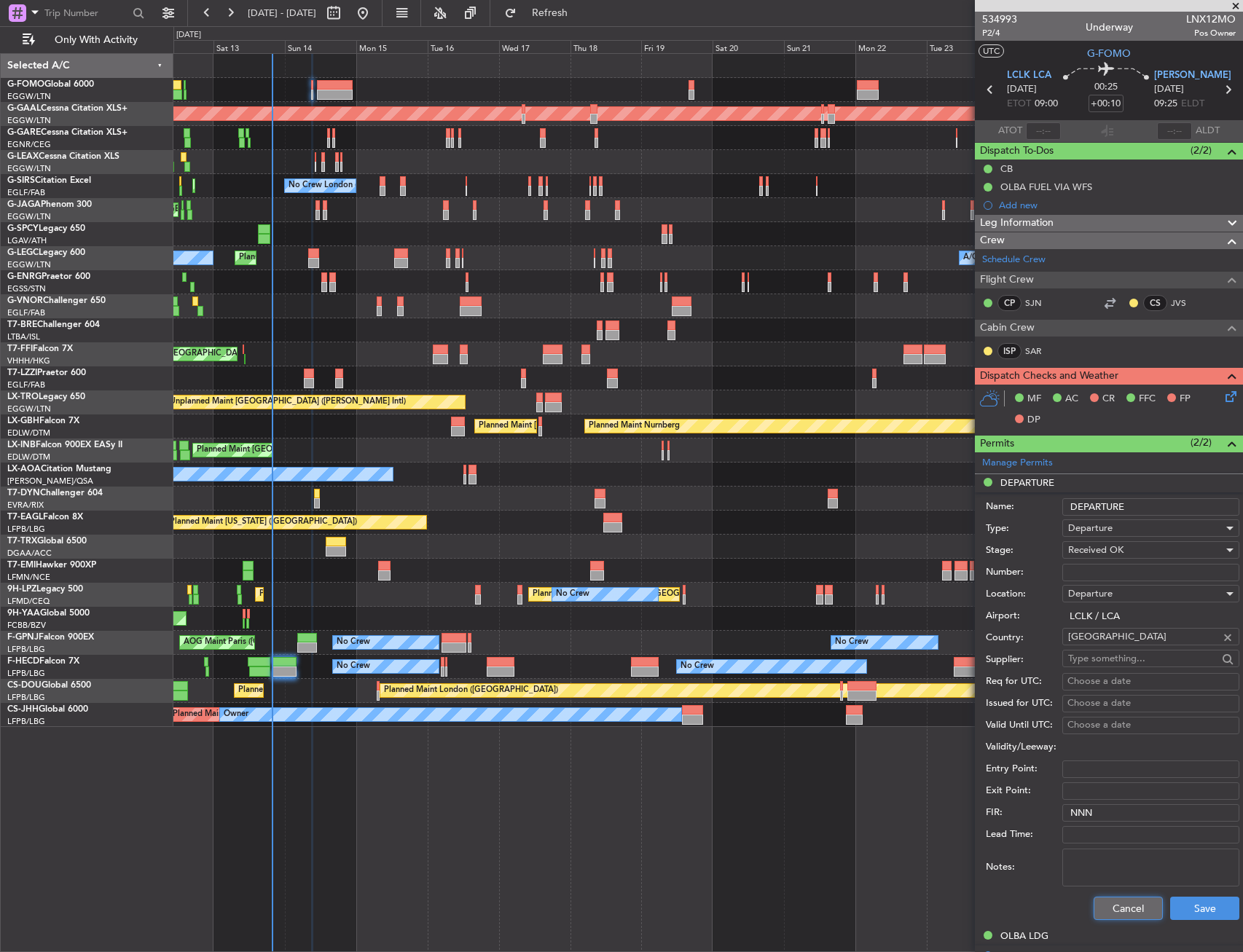
click at [1148, 914] on button "Cancel" at bounding box center [1127, 908] width 69 height 23
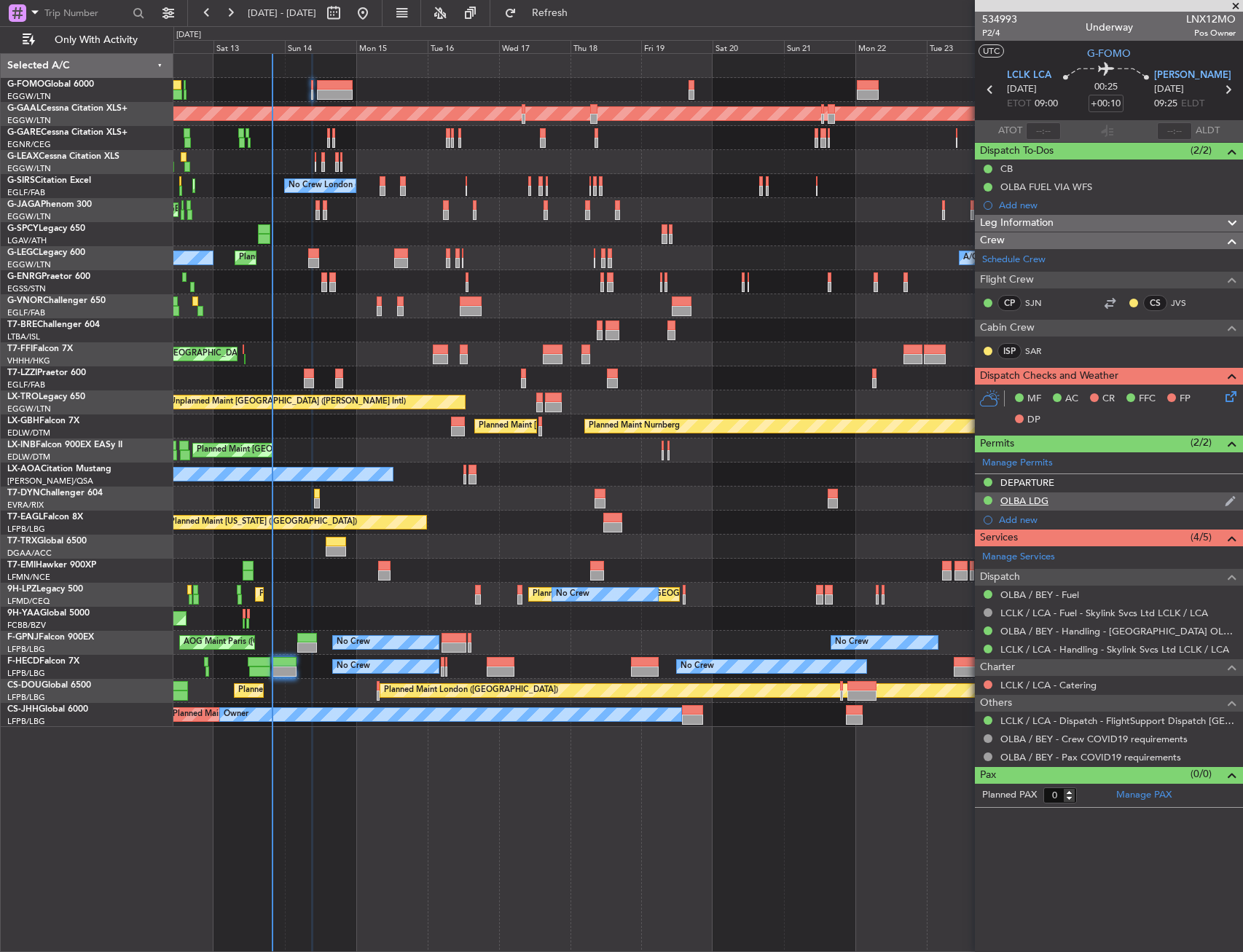
click at [1052, 504] on div "OLBA LDG" at bounding box center [1109, 501] width 268 height 18
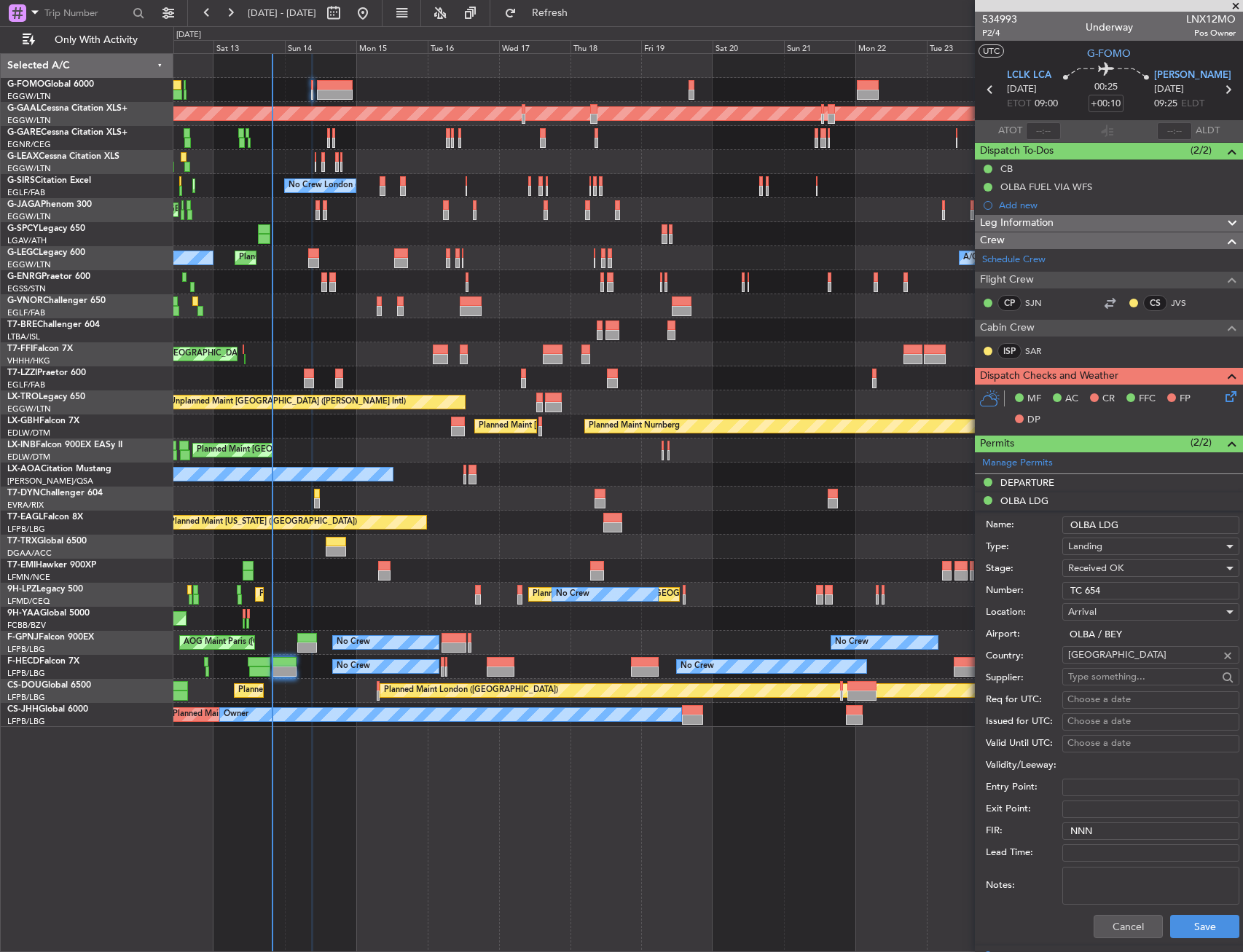
drag, startPoint x: 1127, startPoint y: 531, endPoint x: 1028, endPoint y: 542, distance: 99.6
click at [1028, 542] on form "Name: OLBA LDG Type: Landing Stage: Received OK Number: TC 654 Location: [GEOGR…" at bounding box center [1109, 728] width 268 height 435
drag, startPoint x: 1131, startPoint y: 583, endPoint x: 1092, endPoint y: 590, distance: 39.6
click at [1092, 590] on input "TC 654" at bounding box center [1150, 590] width 177 height 17
click at [1119, 592] on input "TC 654" at bounding box center [1150, 590] width 177 height 17
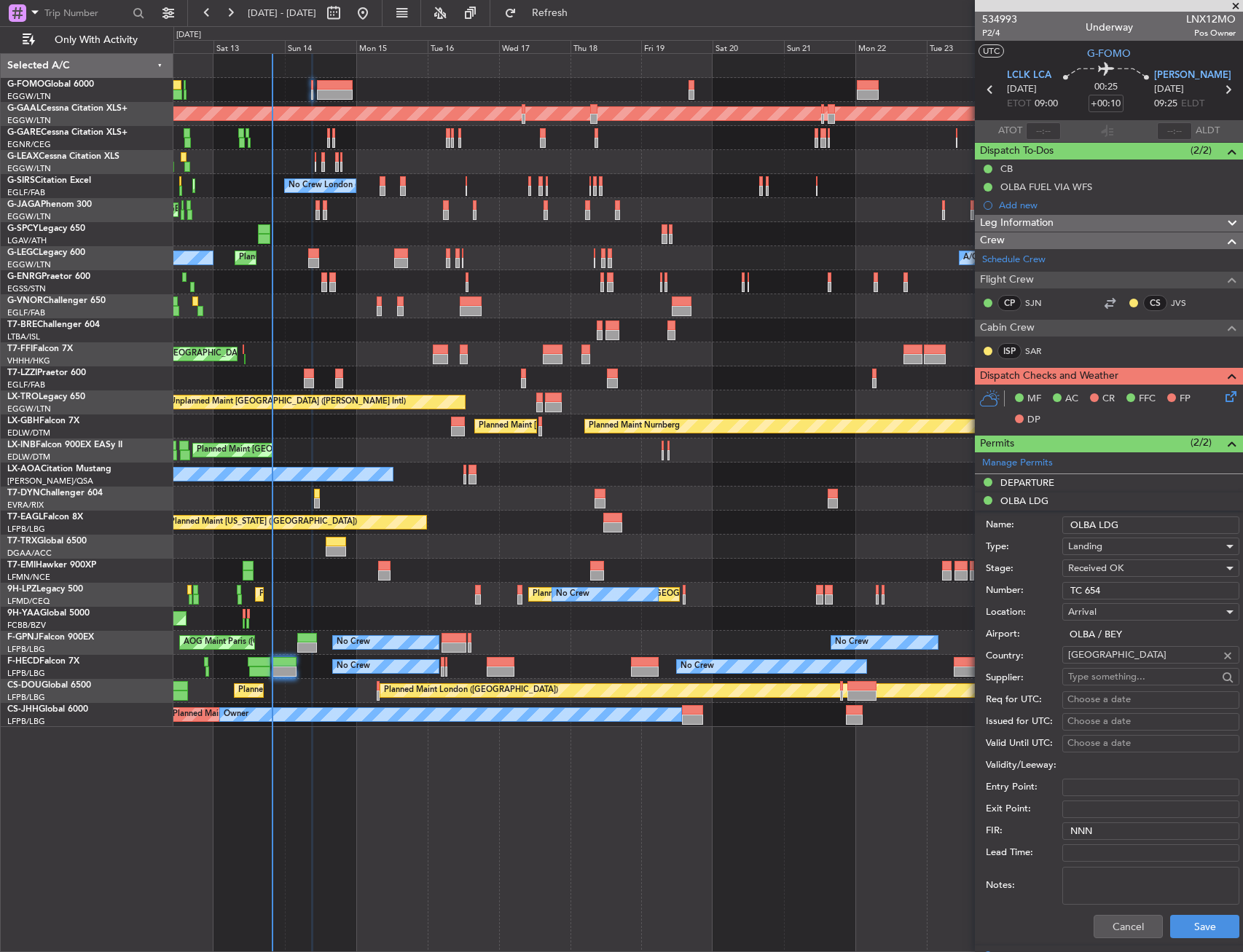
drag, startPoint x: 1120, startPoint y: 594, endPoint x: 1056, endPoint y: 599, distance: 64.2
click at [1056, 599] on div "Number: TC 654" at bounding box center [1112, 591] width 253 height 22
click at [1111, 933] on button "Cancel" at bounding box center [1127, 925] width 69 height 23
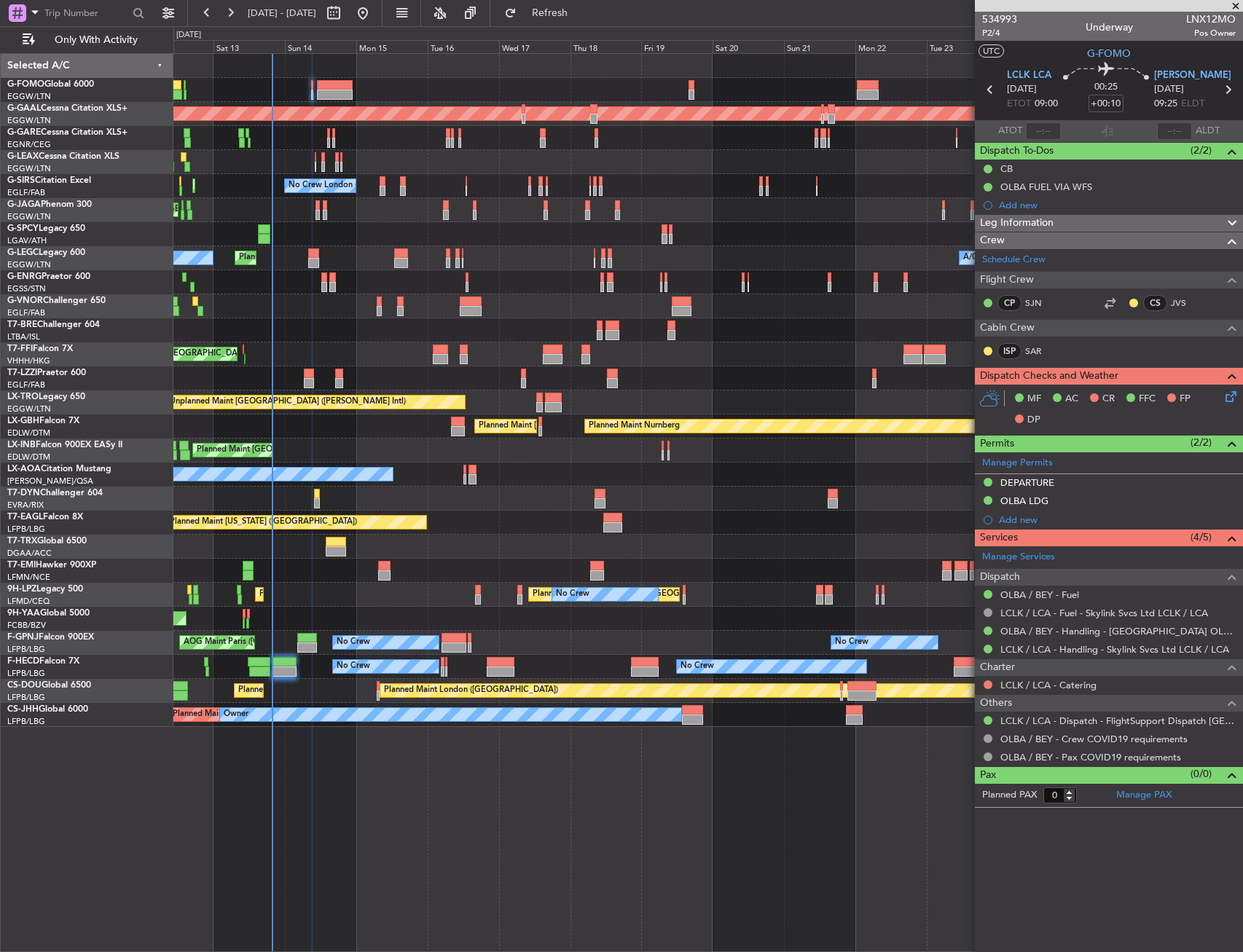
click at [1032, 224] on span "Leg Information" at bounding box center [1016, 223] width 73 height 17
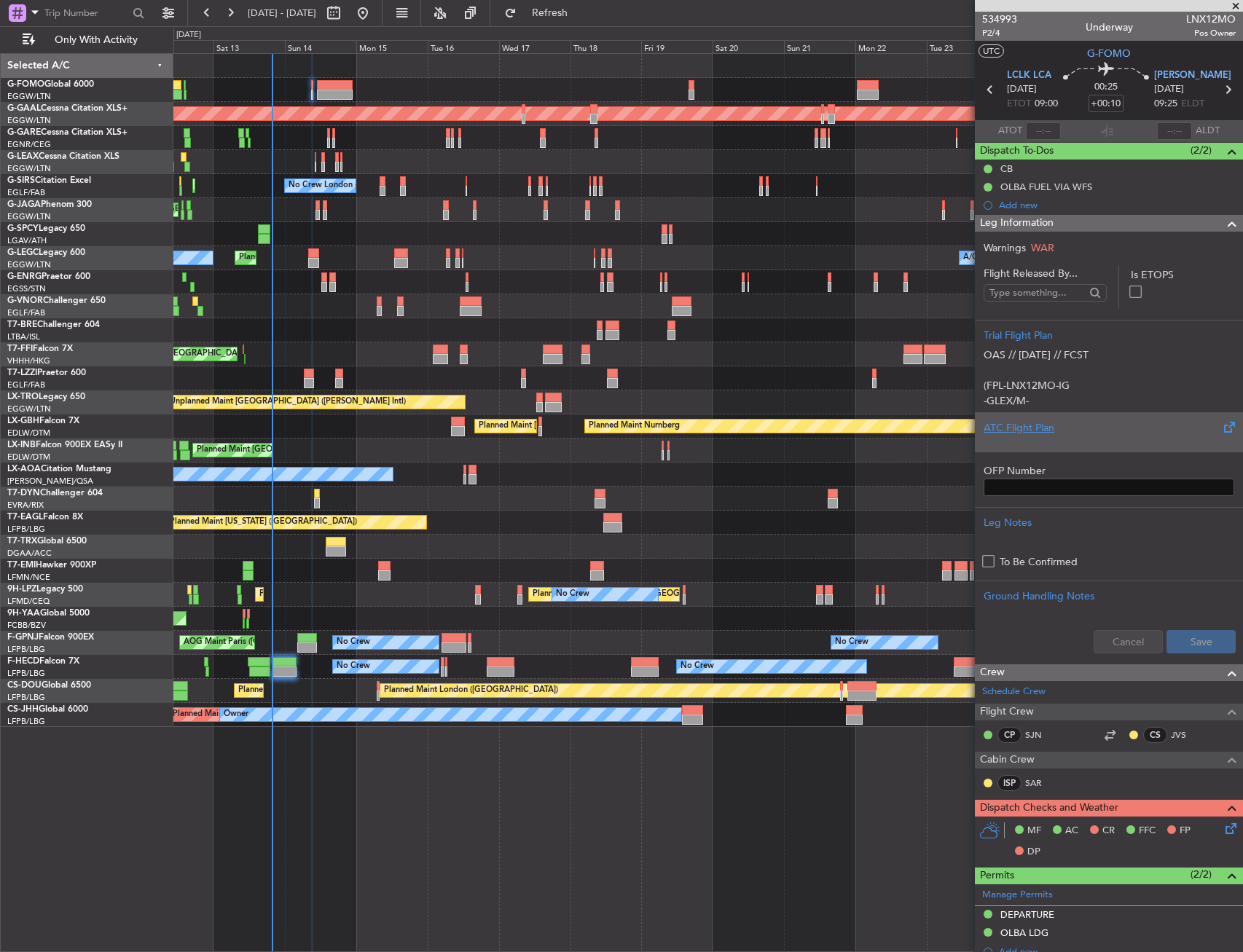
click at [1068, 445] on div "ATC Flight Plan" at bounding box center [1109, 431] width 268 height 39
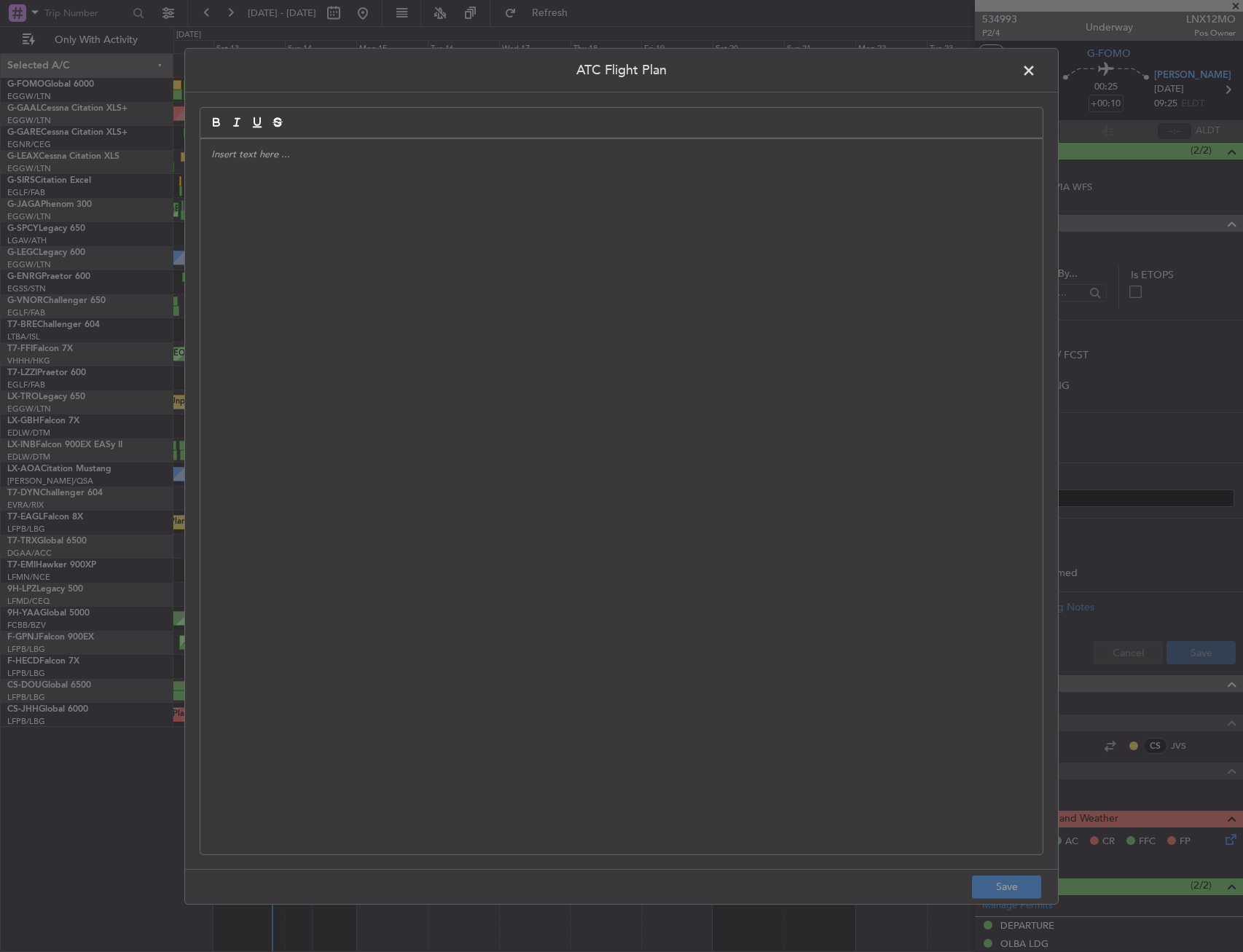
click at [440, 367] on div at bounding box center [621, 496] width 842 height 715
click at [548, 358] on div at bounding box center [621, 496] width 842 height 715
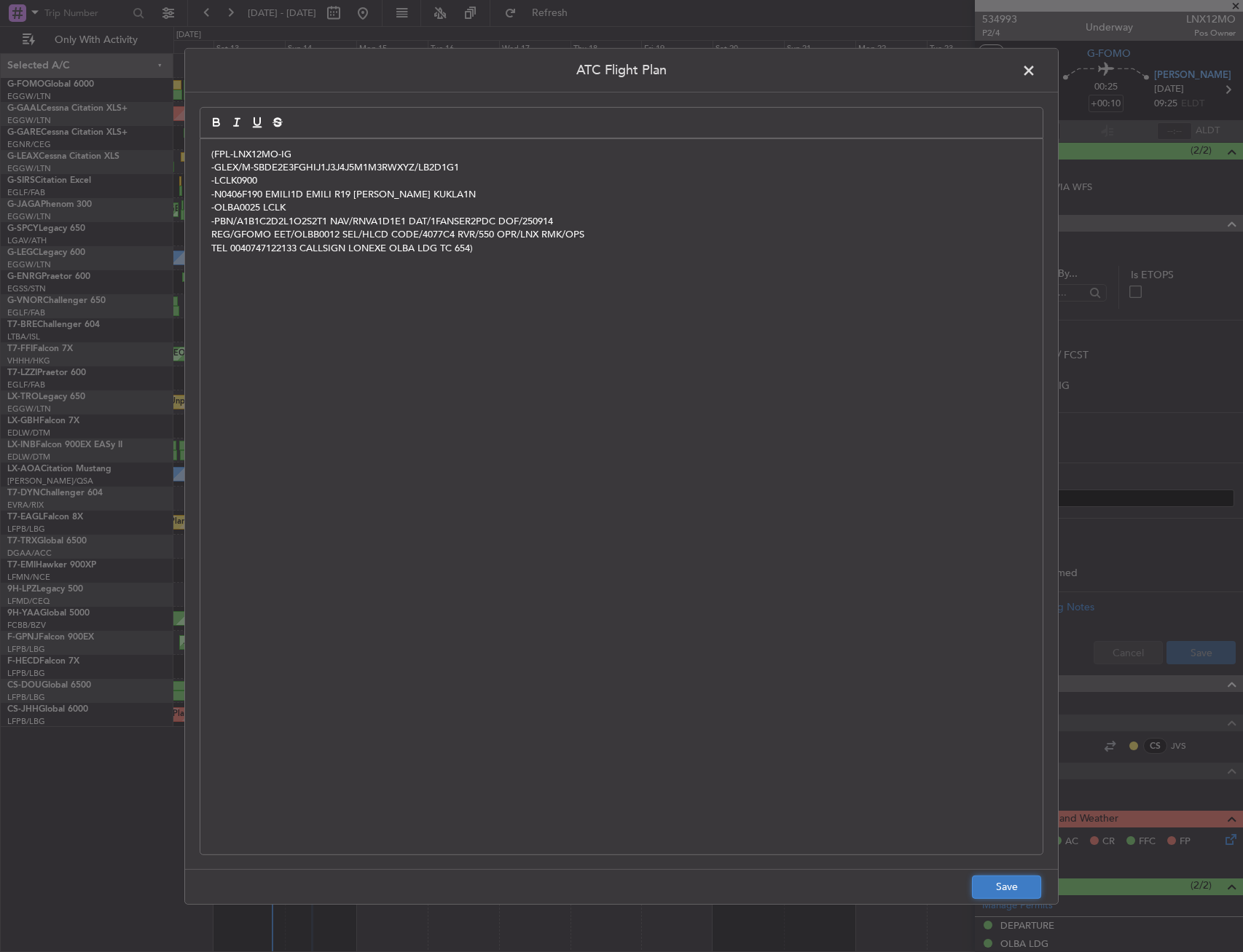
click at [1010, 892] on button "Save" at bounding box center [1005, 887] width 69 height 23
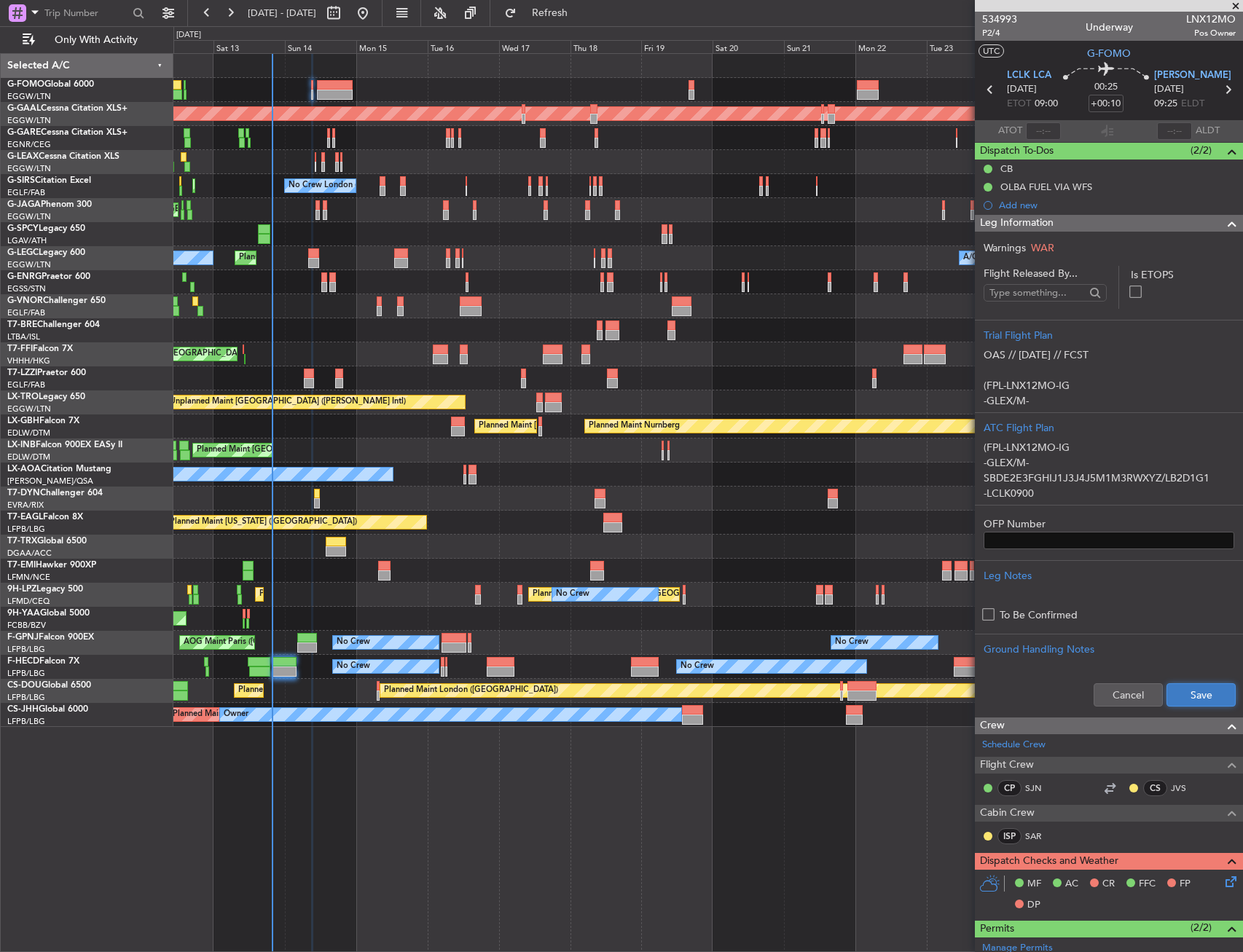
click at [1215, 693] on button "Save" at bounding box center [1200, 694] width 69 height 23
drag, startPoint x: 1214, startPoint y: 225, endPoint x: 1207, endPoint y: 248, distance: 24.0
click at [1223, 225] on span at bounding box center [1231, 223] width 17 height 17
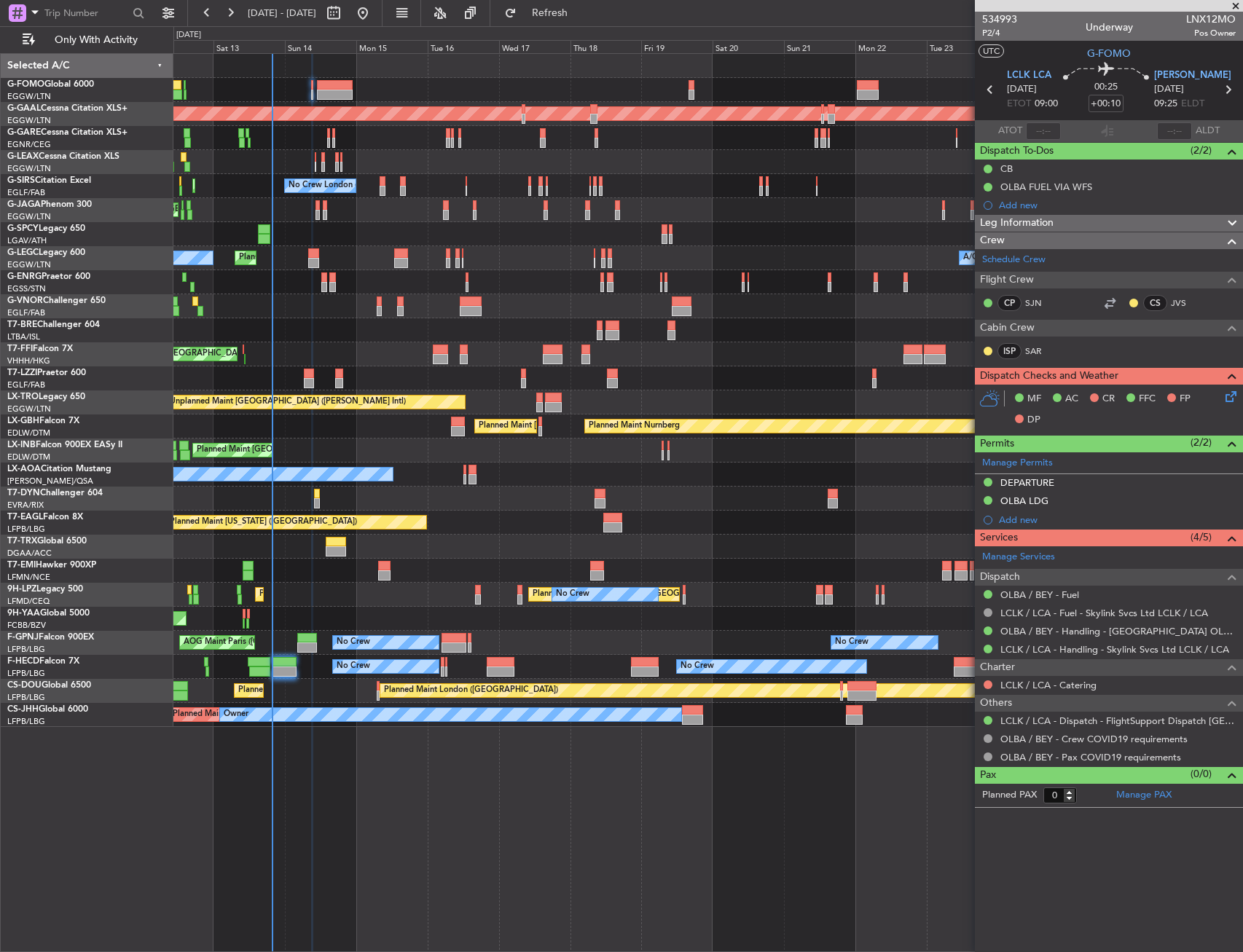
click at [1224, 395] on icon at bounding box center [1227, 394] width 12 height 12
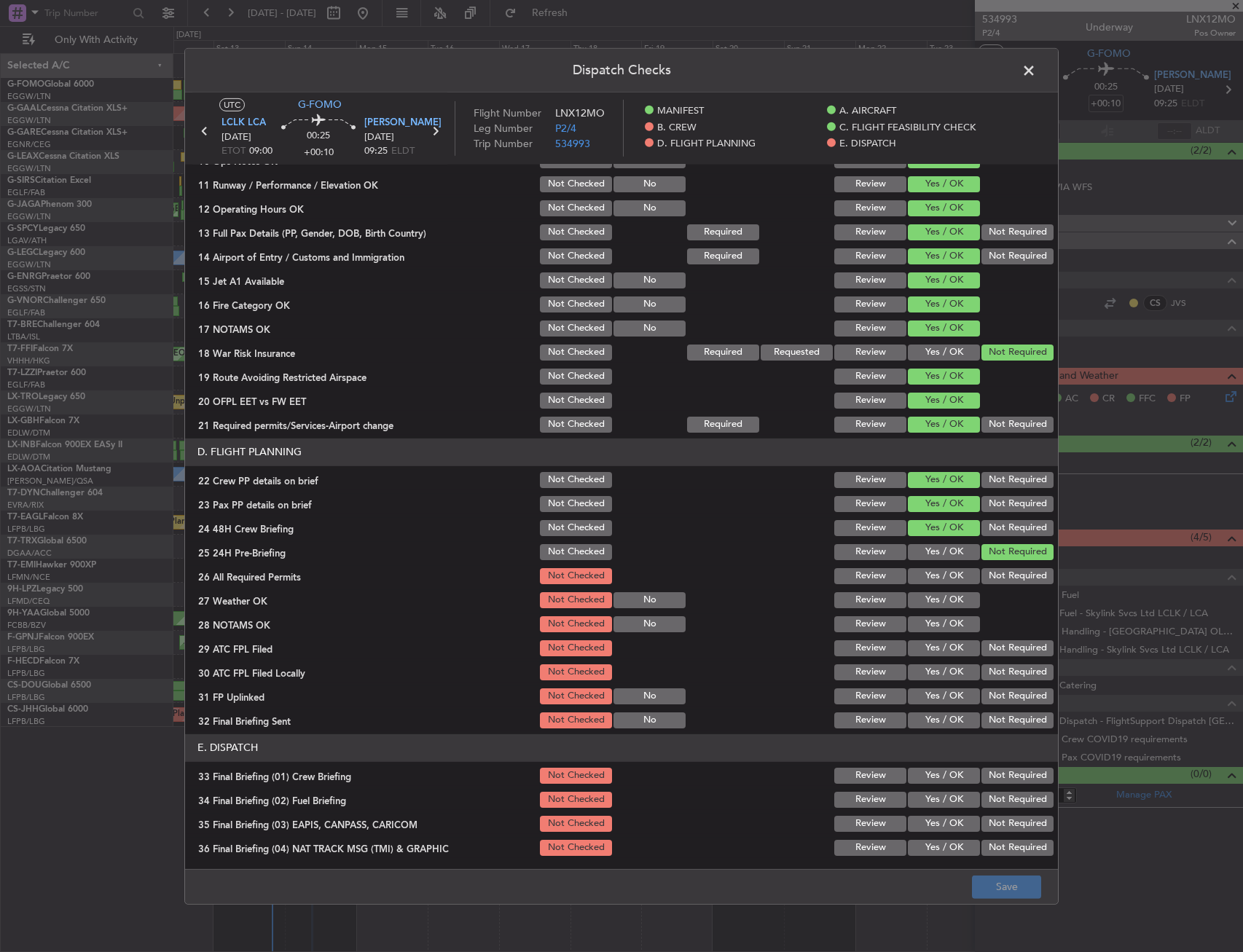
scroll to position [437, 0]
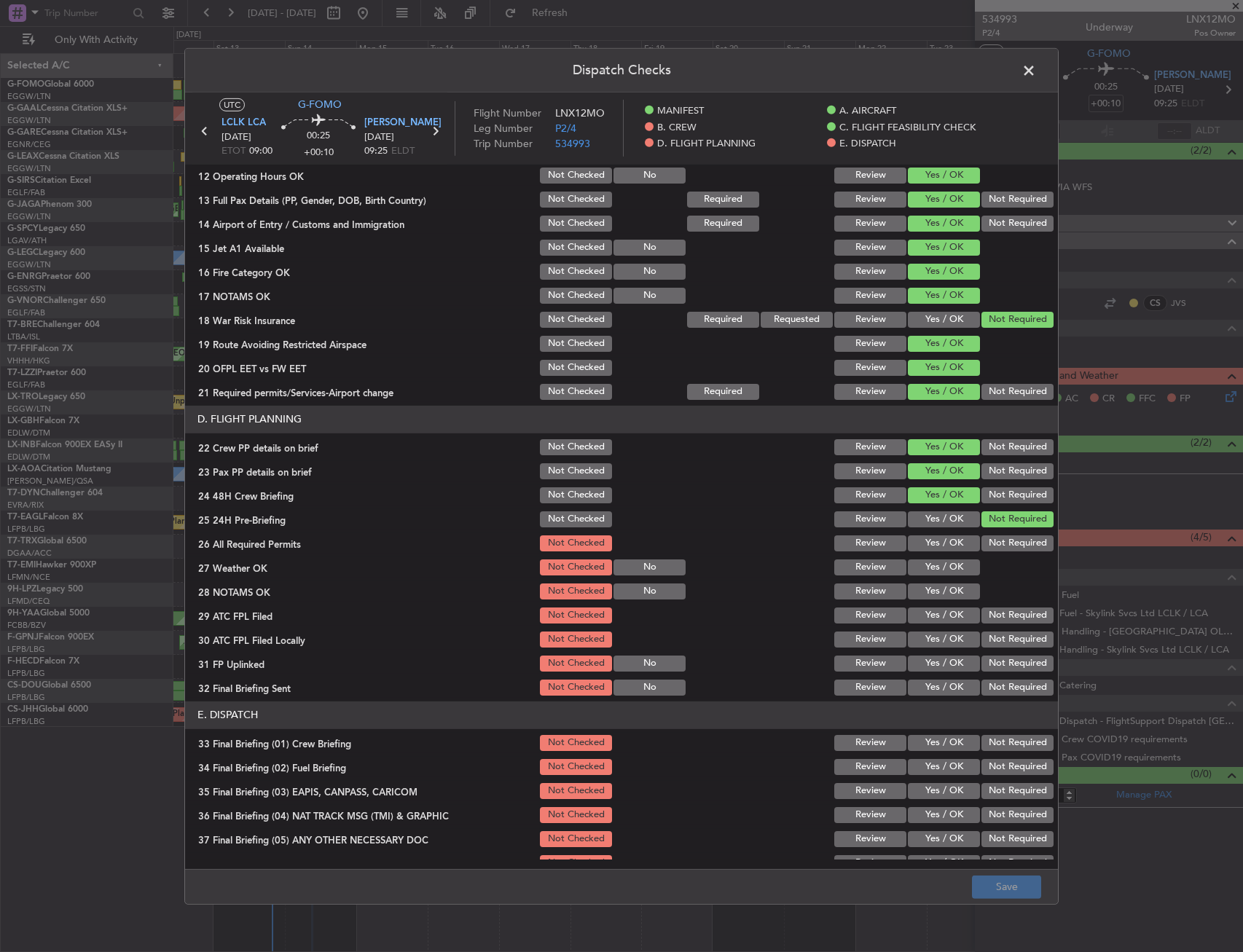
click at [934, 546] on button "Yes / OK" at bounding box center [944, 543] width 73 height 16
click at [930, 566] on button "Yes / OK" at bounding box center [944, 566] width 73 height 16
click at [931, 594] on button "Yes / OK" at bounding box center [944, 591] width 73 height 16
click at [931, 612] on button "Yes / OK" at bounding box center [944, 615] width 73 height 16
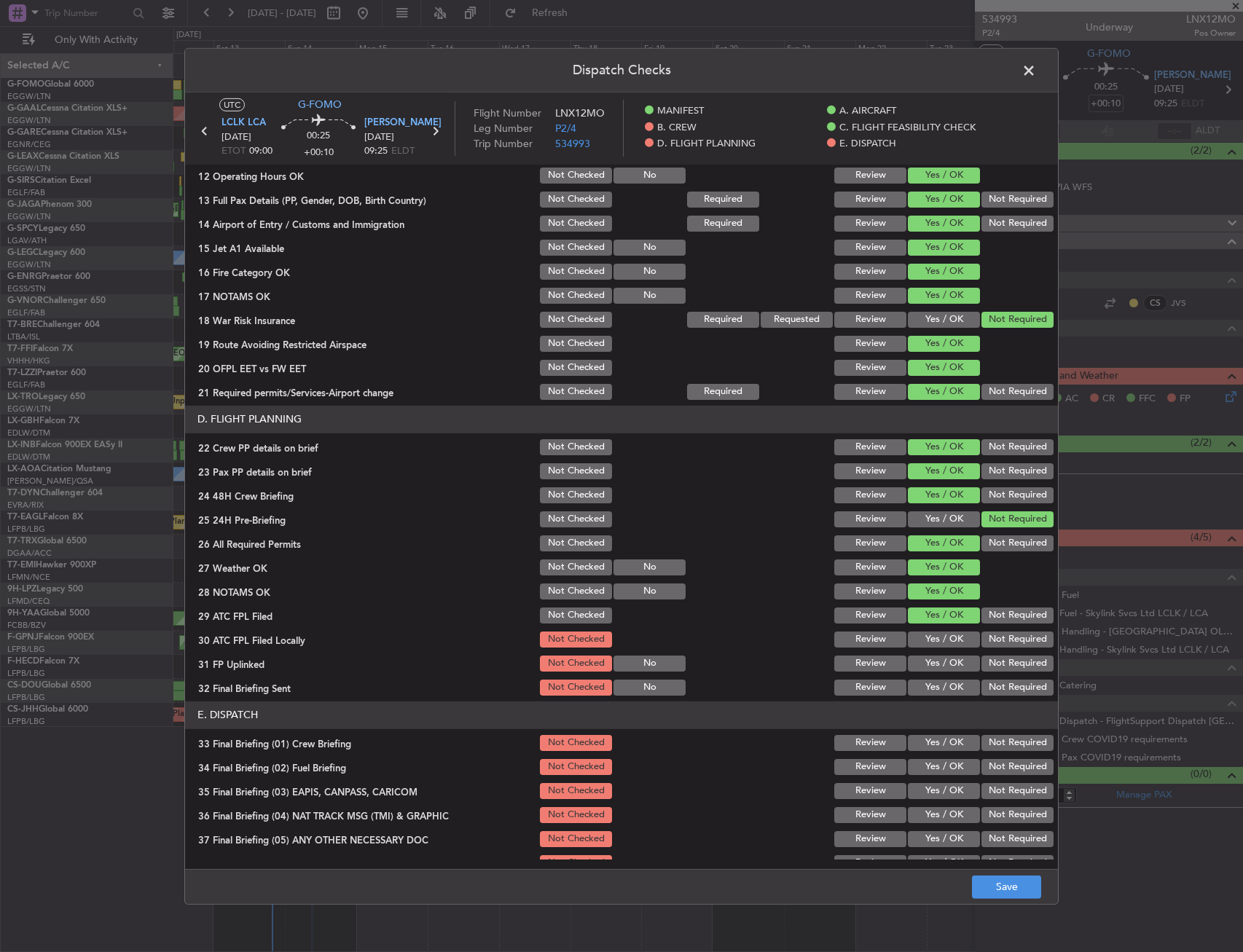
drag, startPoint x: 931, startPoint y: 642, endPoint x: 964, endPoint y: 667, distance: 41.4
click at [931, 643] on button "Yes / OK" at bounding box center [944, 639] width 73 height 16
click at [995, 672] on div "Not Required" at bounding box center [1015, 664] width 73 height 20
click at [989, 660] on button "Not Required" at bounding box center [1017, 663] width 73 height 16
click at [933, 694] on button "Yes / OK" at bounding box center [944, 687] width 73 height 16
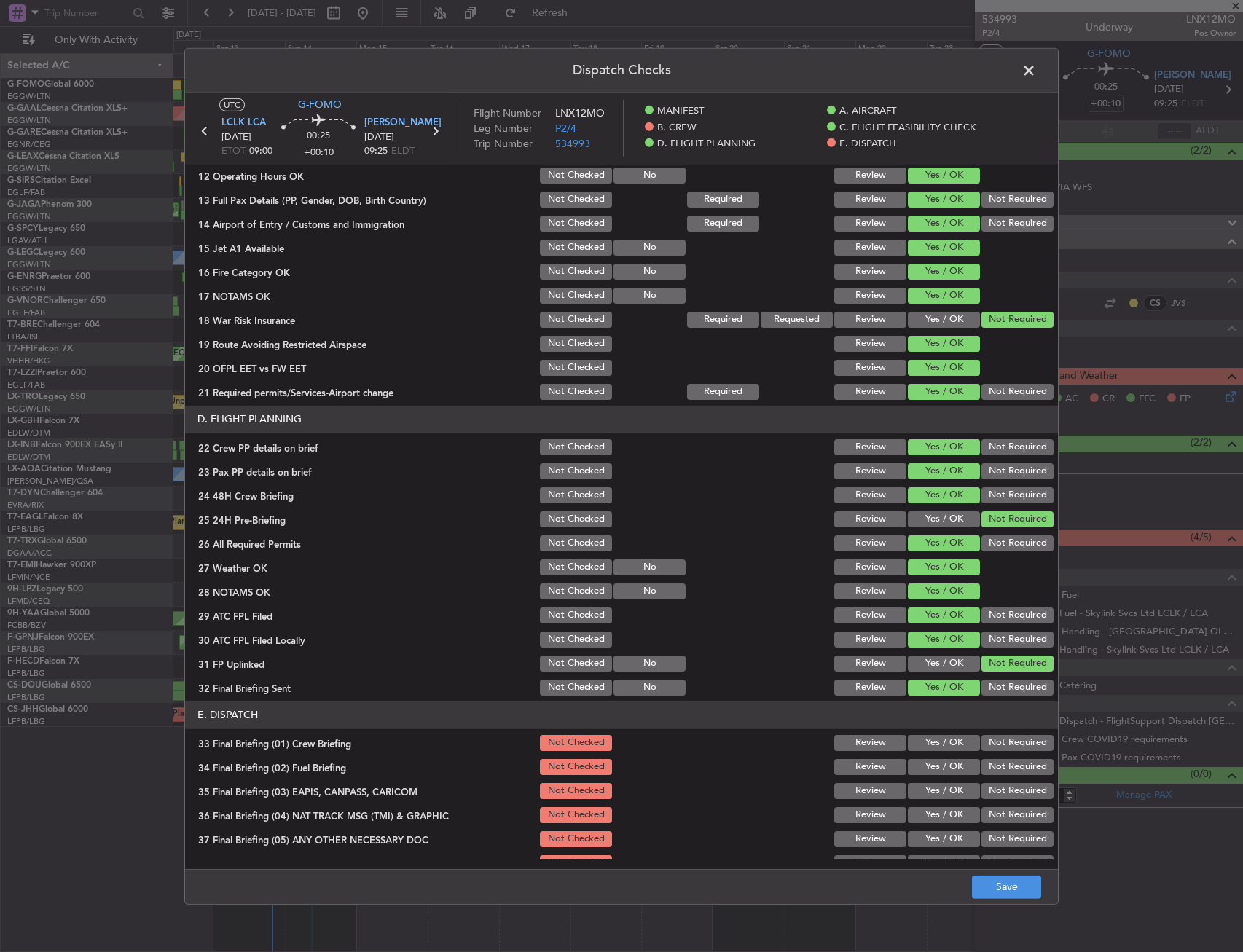
click at [990, 637] on button "Not Required" at bounding box center [1017, 639] width 73 height 16
click at [939, 657] on button "Yes / OK" at bounding box center [944, 663] width 73 height 16
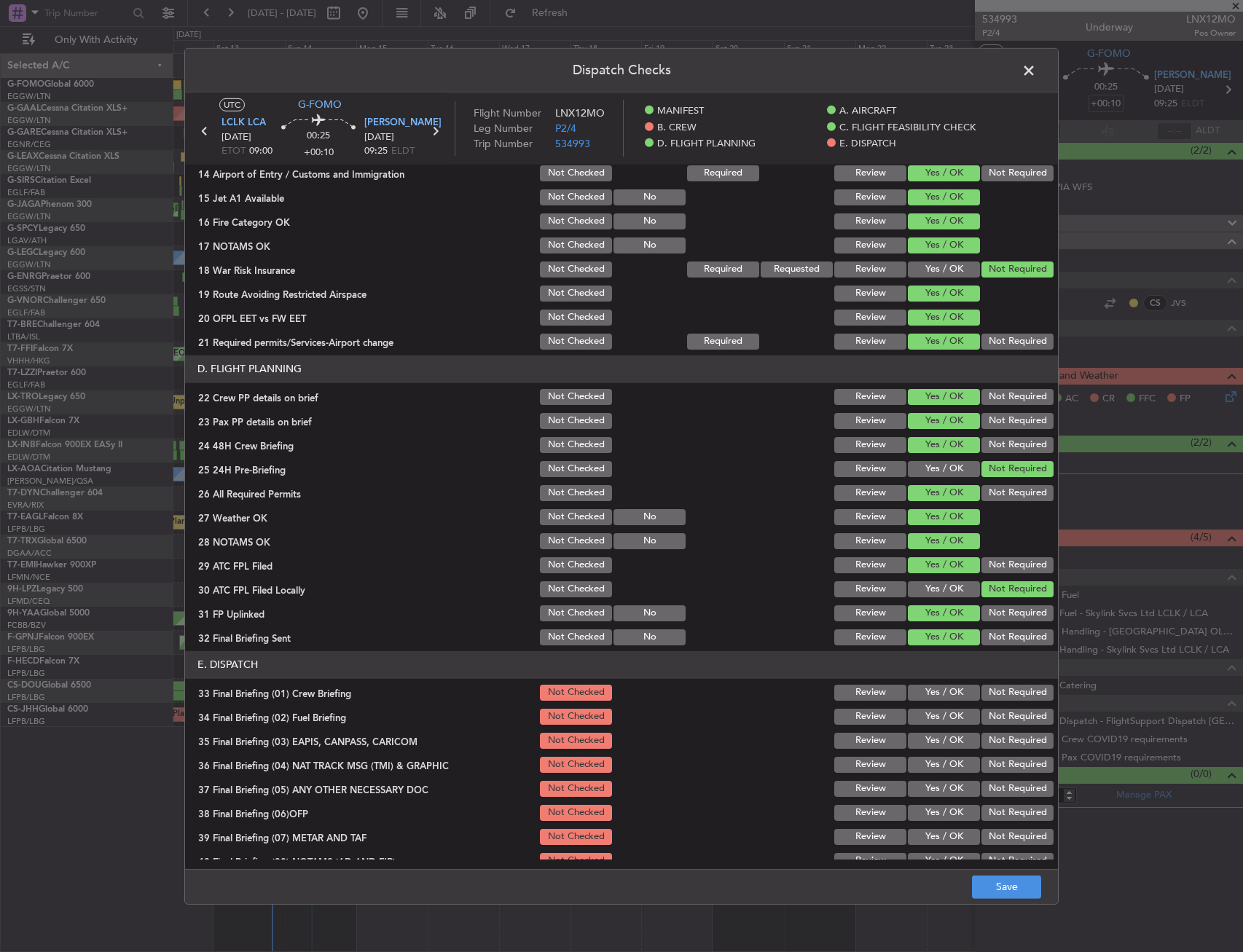
scroll to position [510, 0]
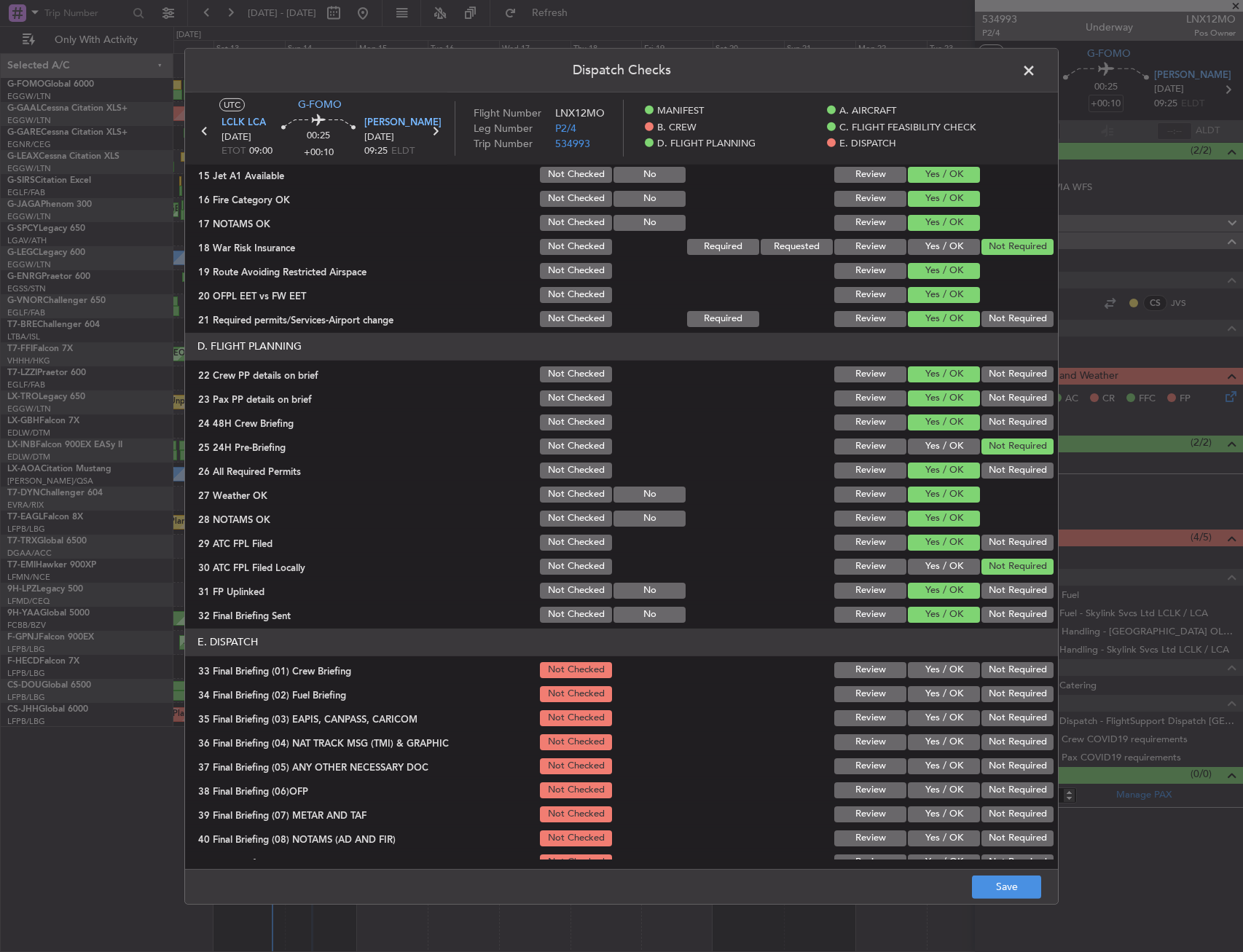
click at [943, 668] on button "Yes / OK" at bounding box center [944, 669] width 73 height 16
click at [946, 694] on button "Yes / OK" at bounding box center [944, 693] width 73 height 16
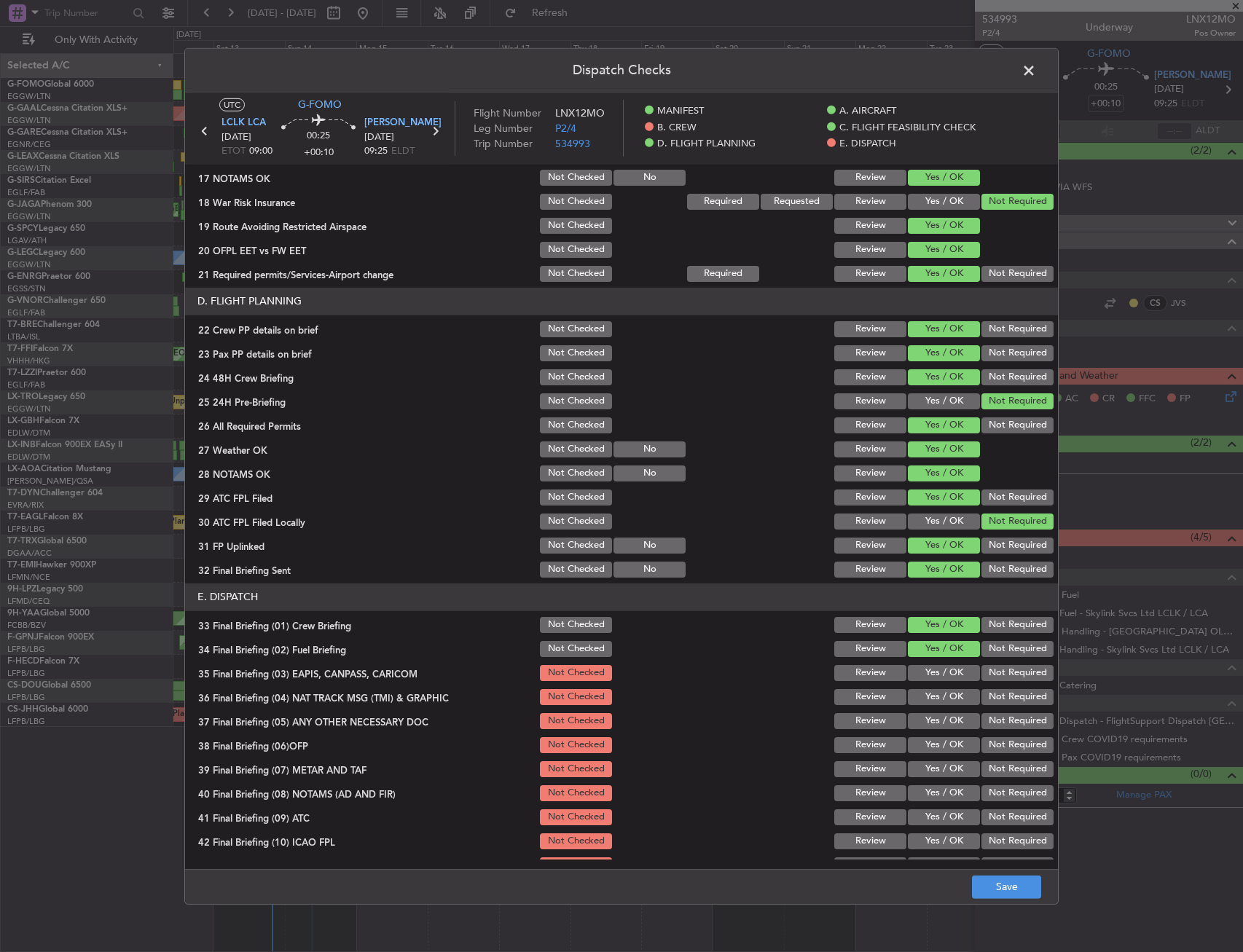
scroll to position [599, 0]
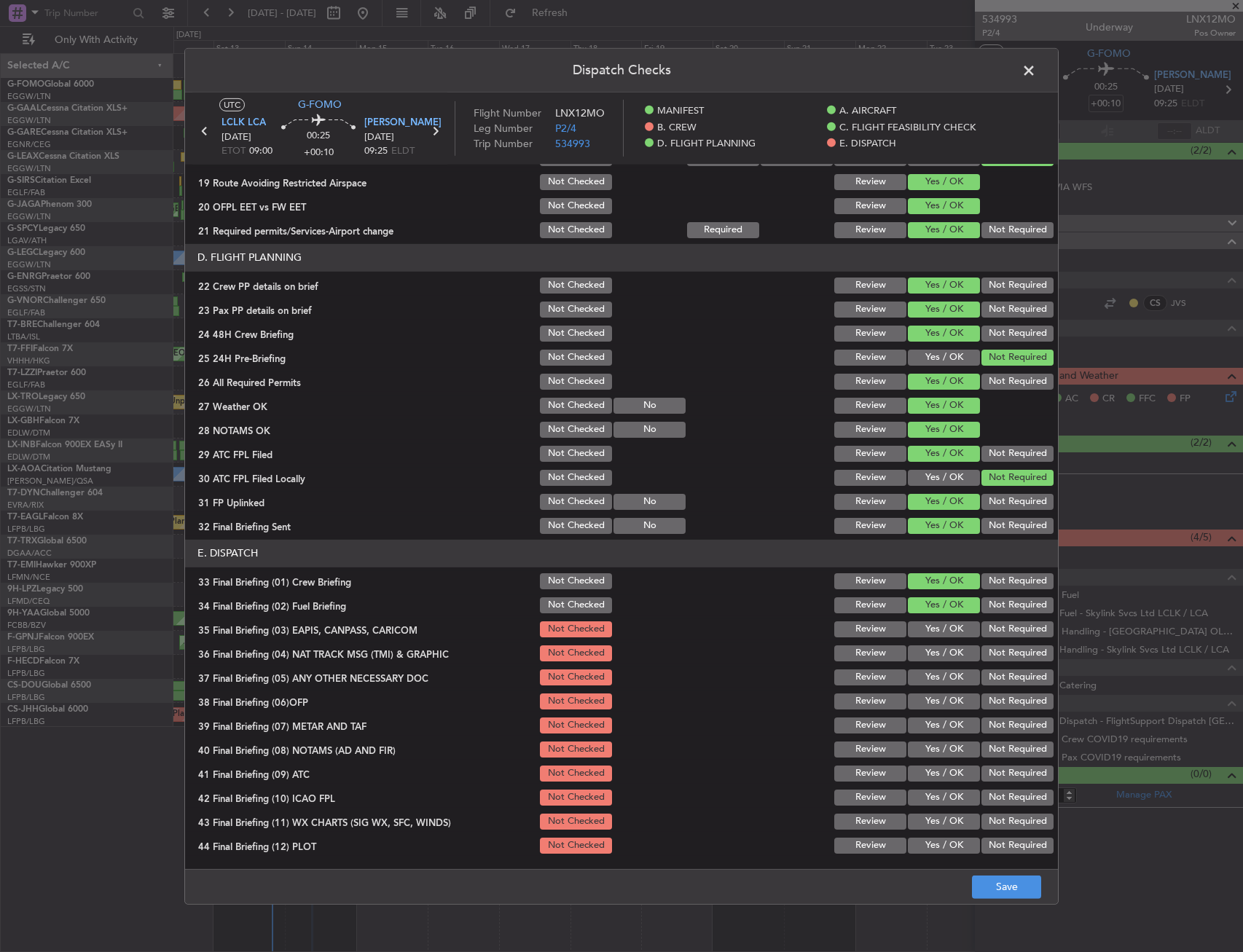
click at [1003, 629] on button "Not Required" at bounding box center [1017, 629] width 73 height 16
click at [1002, 644] on div "Not Required" at bounding box center [1015, 654] width 73 height 20
drag, startPoint x: 1001, startPoint y: 651, endPoint x: 990, endPoint y: 665, distance: 17.8
click at [1000, 652] on button "Not Required" at bounding box center [1017, 653] width 73 height 16
drag, startPoint x: 951, startPoint y: 689, endPoint x: 945, endPoint y: 695, distance: 8.5
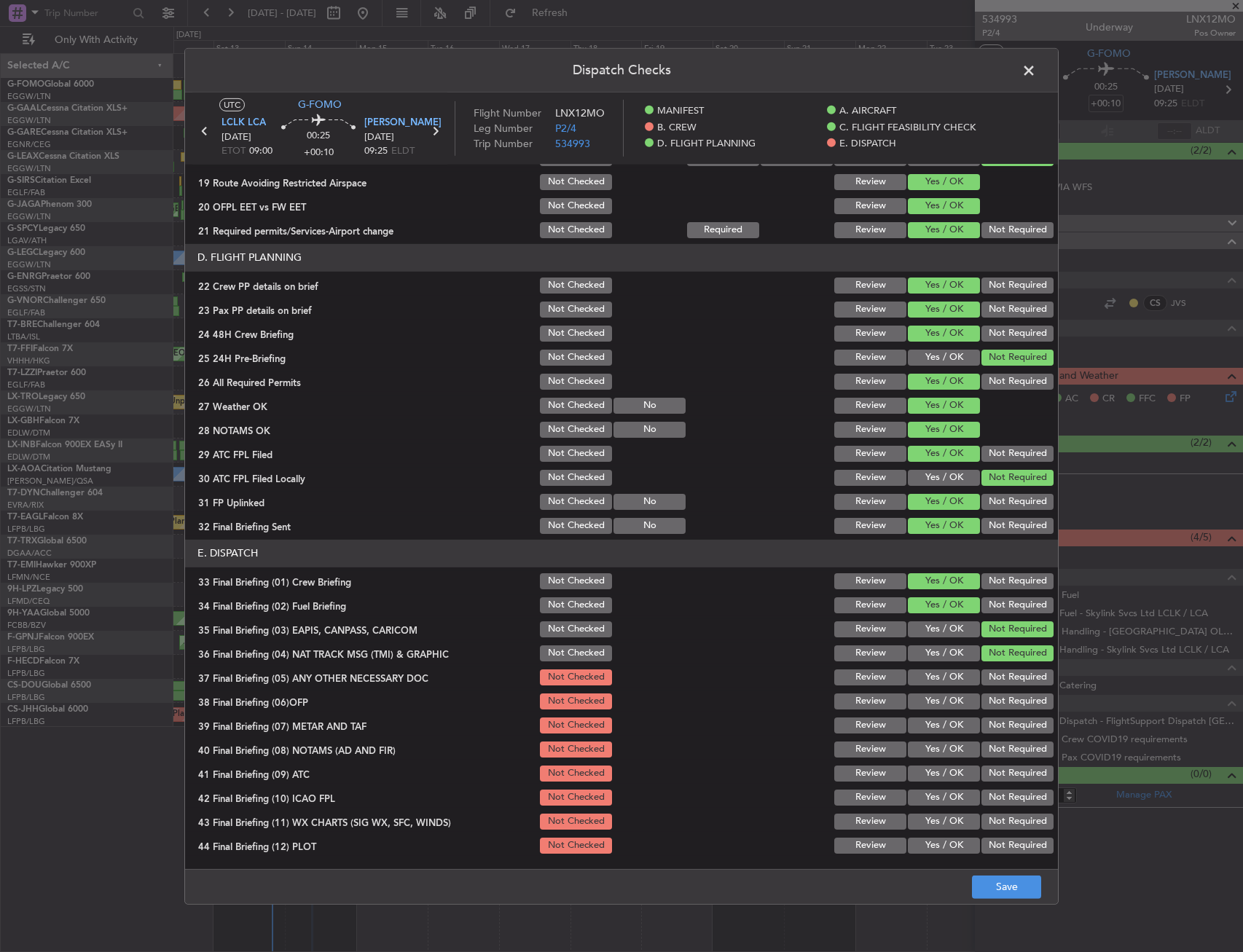
click at [951, 689] on section "E. DISPATCH 33 Final Briefing (01) Crew Briefing Not Checked Review Yes / OK No…" at bounding box center [622, 698] width 872 height 316
click at [940, 689] on section "E. DISPATCH 33 Final Briefing (01) Crew Briefing Not Checked Review Yes / OK No…" at bounding box center [622, 698] width 872 height 316
click at [935, 682] on button "Yes / OK" at bounding box center [944, 677] width 73 height 16
click at [933, 701] on button "Yes / OK" at bounding box center [944, 700] width 73 height 16
click at [929, 732] on button "Yes / OK" at bounding box center [944, 724] width 73 height 16
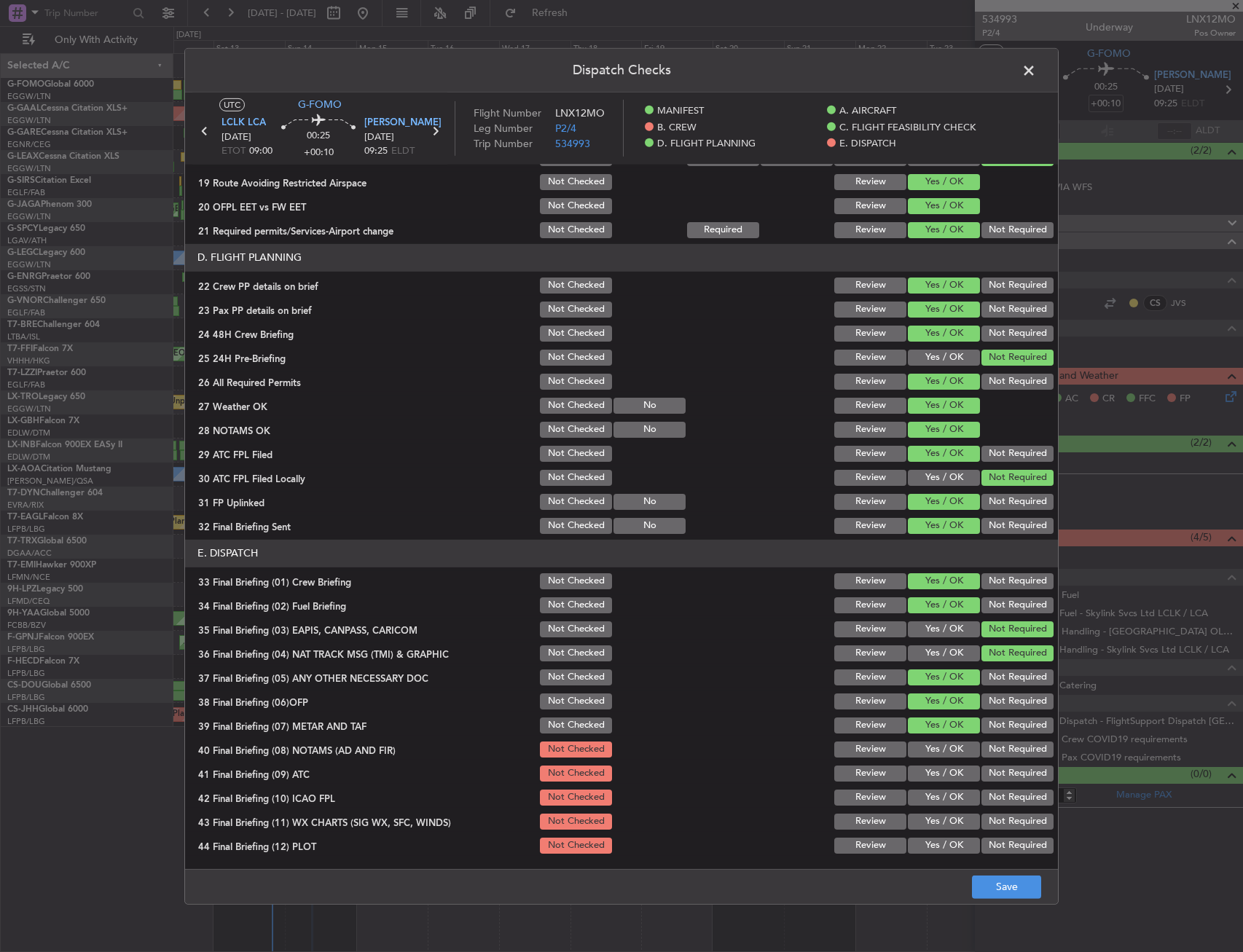
click at [925, 746] on button "Yes / OK" at bounding box center [944, 749] width 73 height 16
click at [917, 778] on button "Yes / OK" at bounding box center [944, 773] width 73 height 16
click at [922, 803] on button "Yes / OK" at bounding box center [944, 797] width 73 height 16
click at [924, 824] on button "Yes / OK" at bounding box center [944, 821] width 73 height 16
click at [931, 845] on button "Yes / OK" at bounding box center [944, 845] width 73 height 16
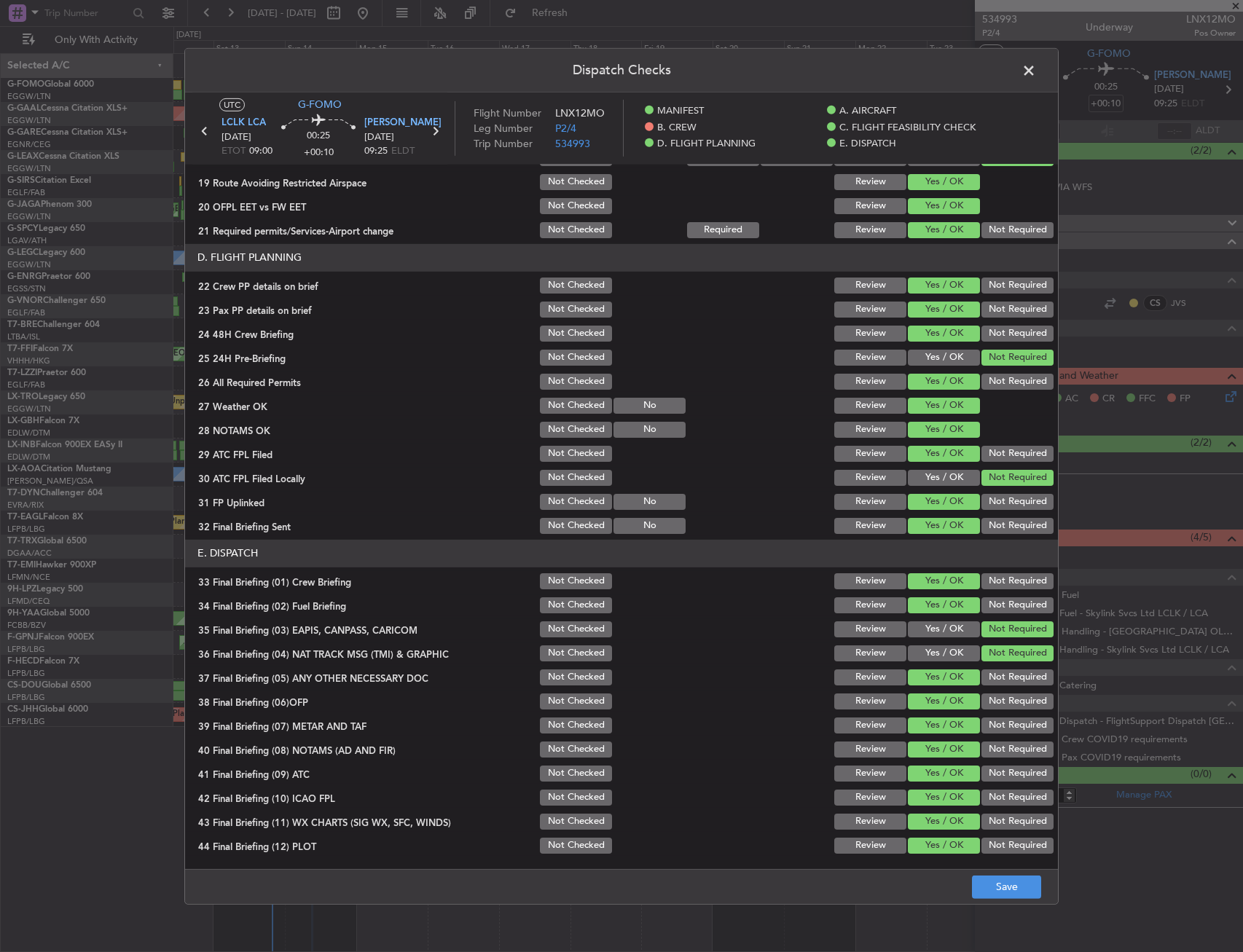
click at [993, 820] on button "Not Required" at bounding box center [1017, 821] width 73 height 16
click at [946, 815] on button "Yes / OK" at bounding box center [944, 821] width 73 height 16
click at [984, 801] on button "Not Required" at bounding box center [1017, 797] width 73 height 16
click at [986, 834] on section "E. DISPATCH 33 Final Briefing (01) Crew Briefing Not Checked Review Yes / OK No…" at bounding box center [622, 698] width 872 height 316
click at [986, 839] on button "Not Required" at bounding box center [1017, 845] width 73 height 16
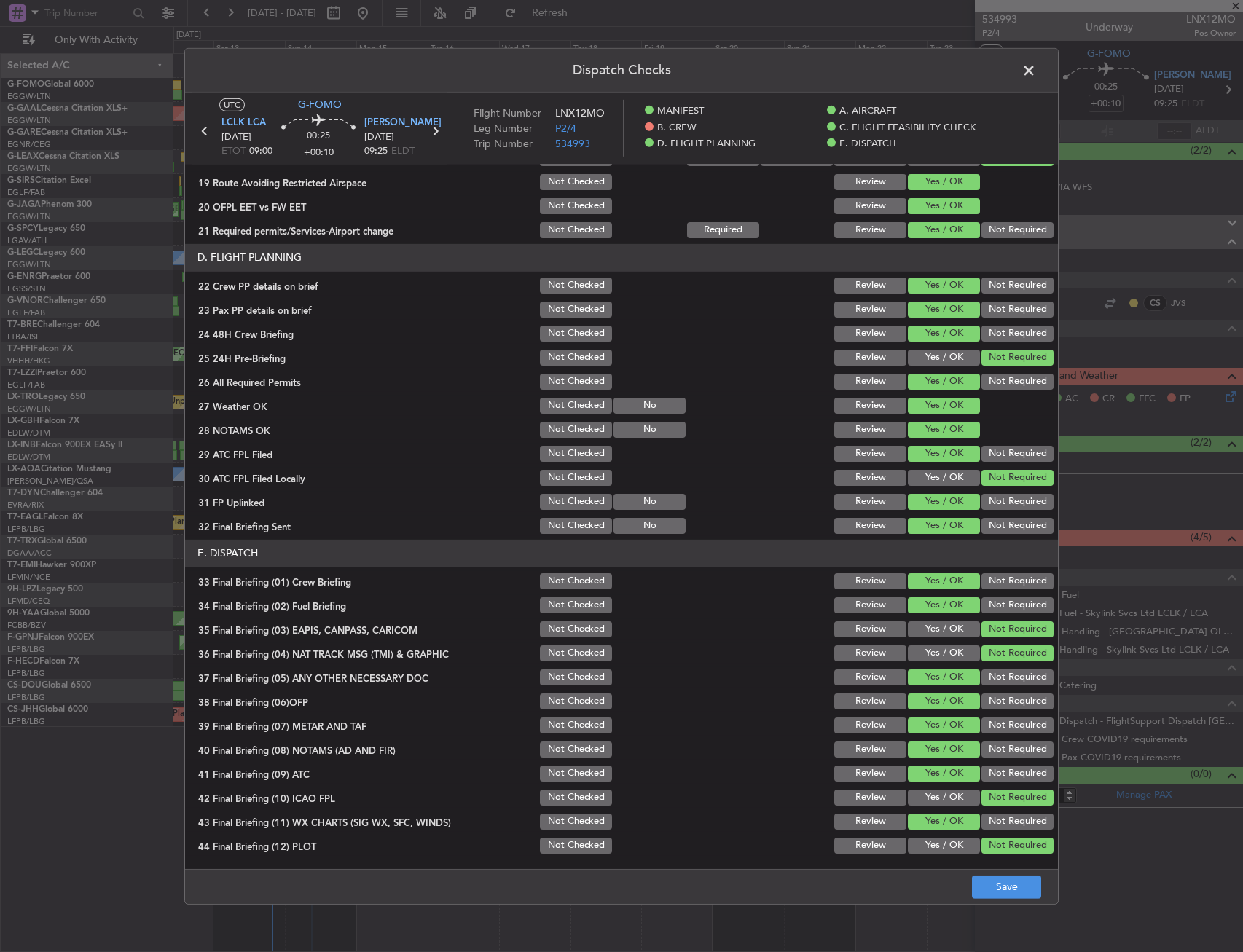
click at [992, 872] on footer "Save" at bounding box center [622, 887] width 872 height 35
click at [991, 886] on button "Save" at bounding box center [1005, 887] width 69 height 23
click at [1036, 65] on span at bounding box center [1036, 73] width 0 height 29
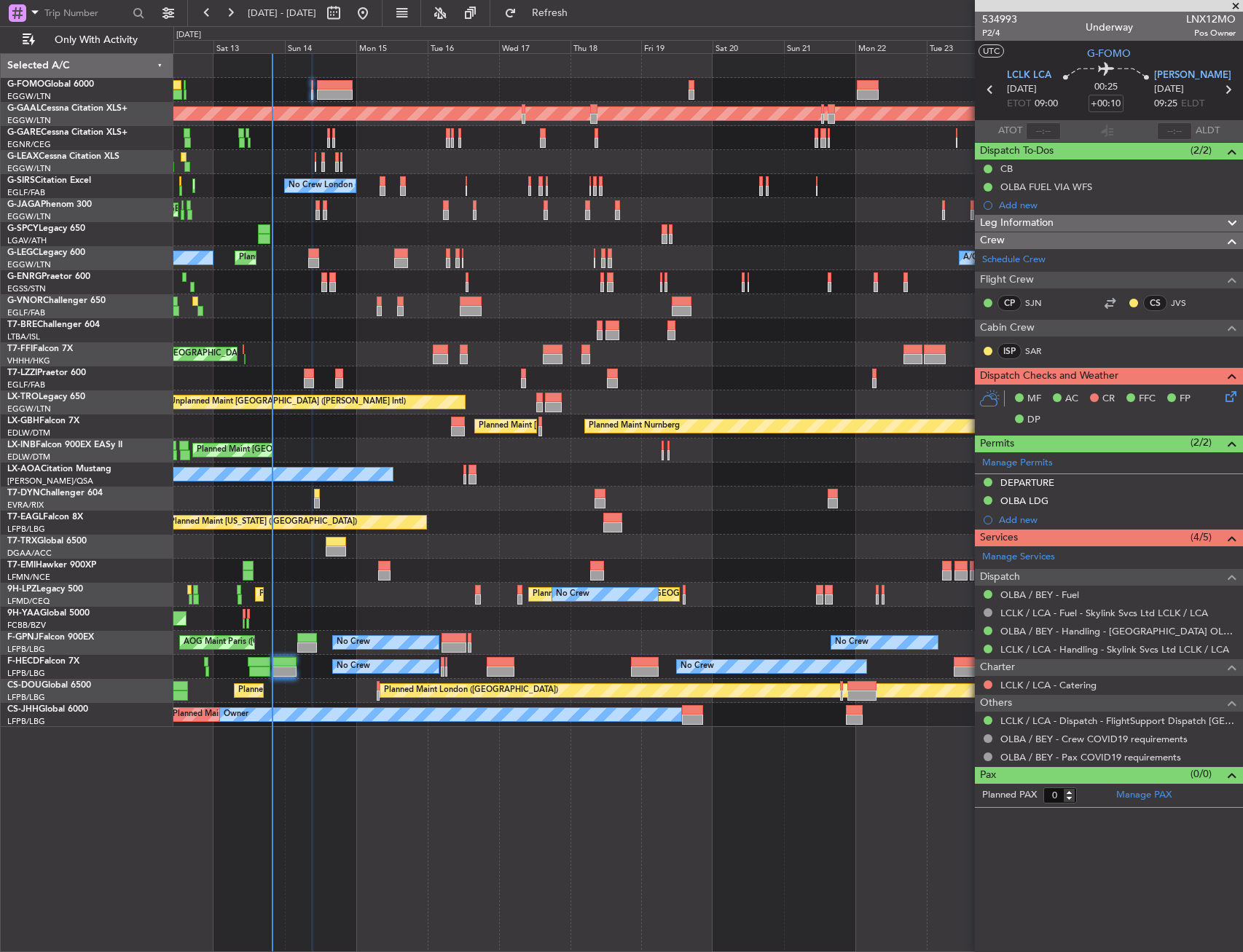
click at [1233, 395] on icon at bounding box center [1227, 394] width 12 height 12
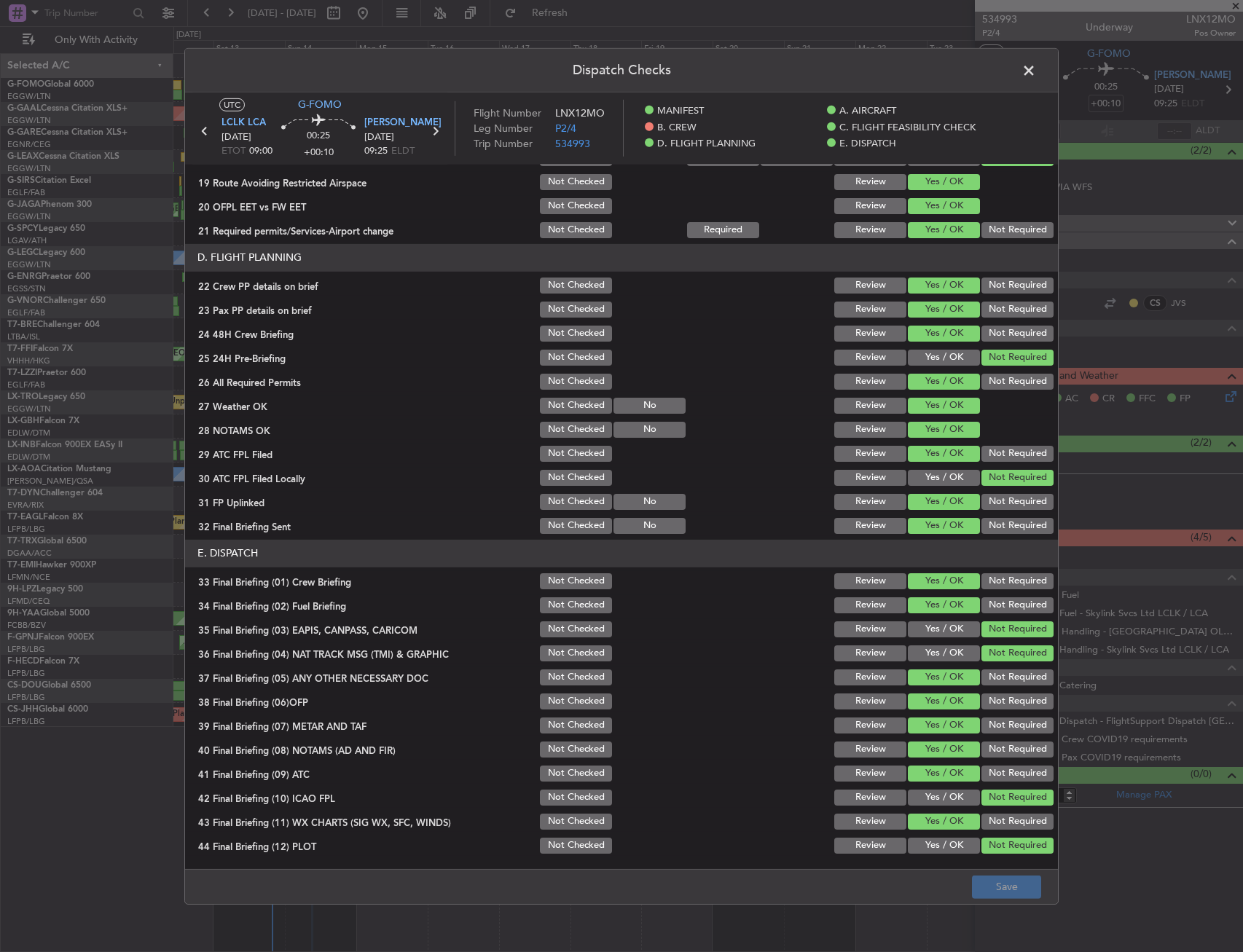
click at [1036, 68] on span at bounding box center [1036, 73] width 0 height 29
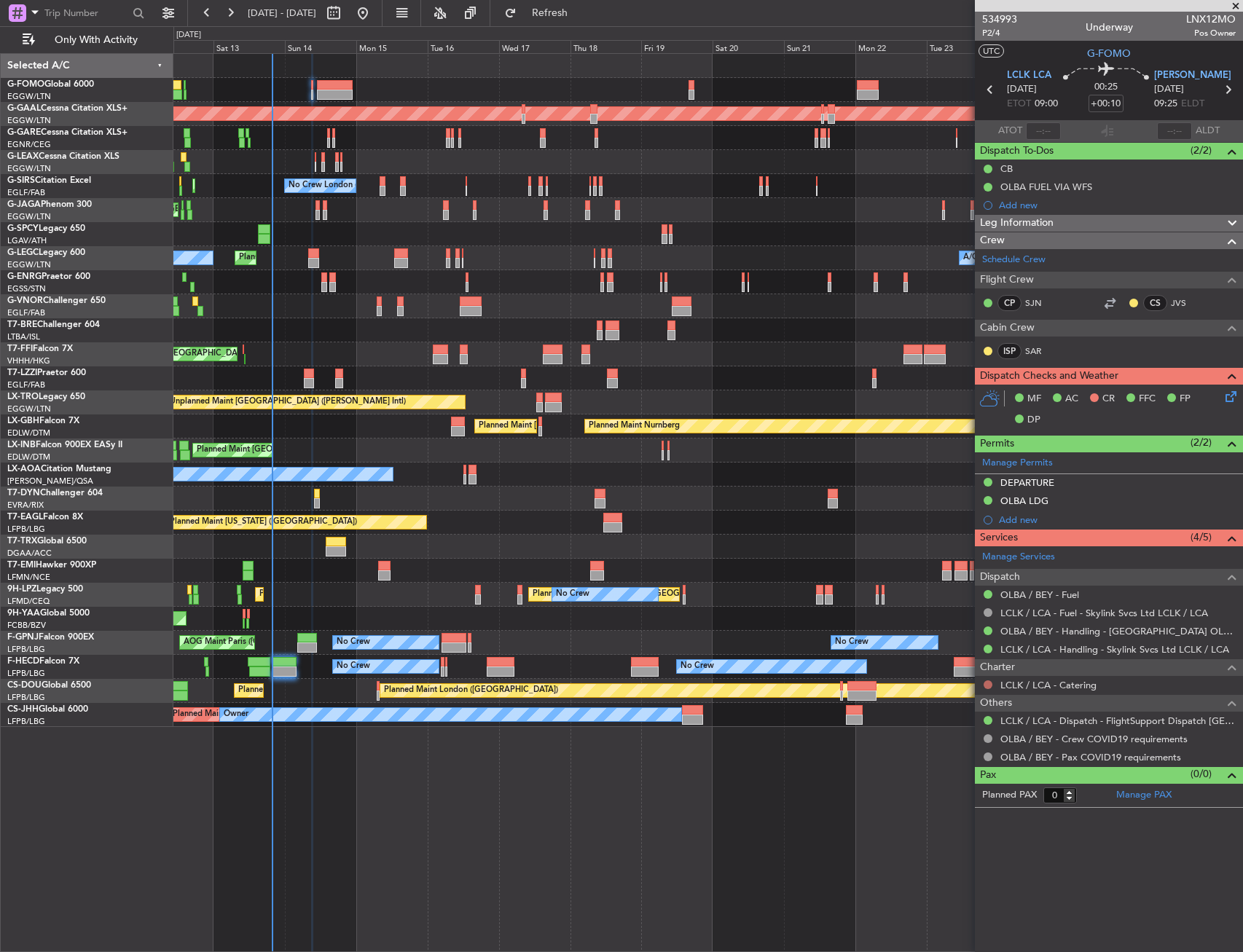
click at [990, 682] on button at bounding box center [988, 685] width 9 height 9
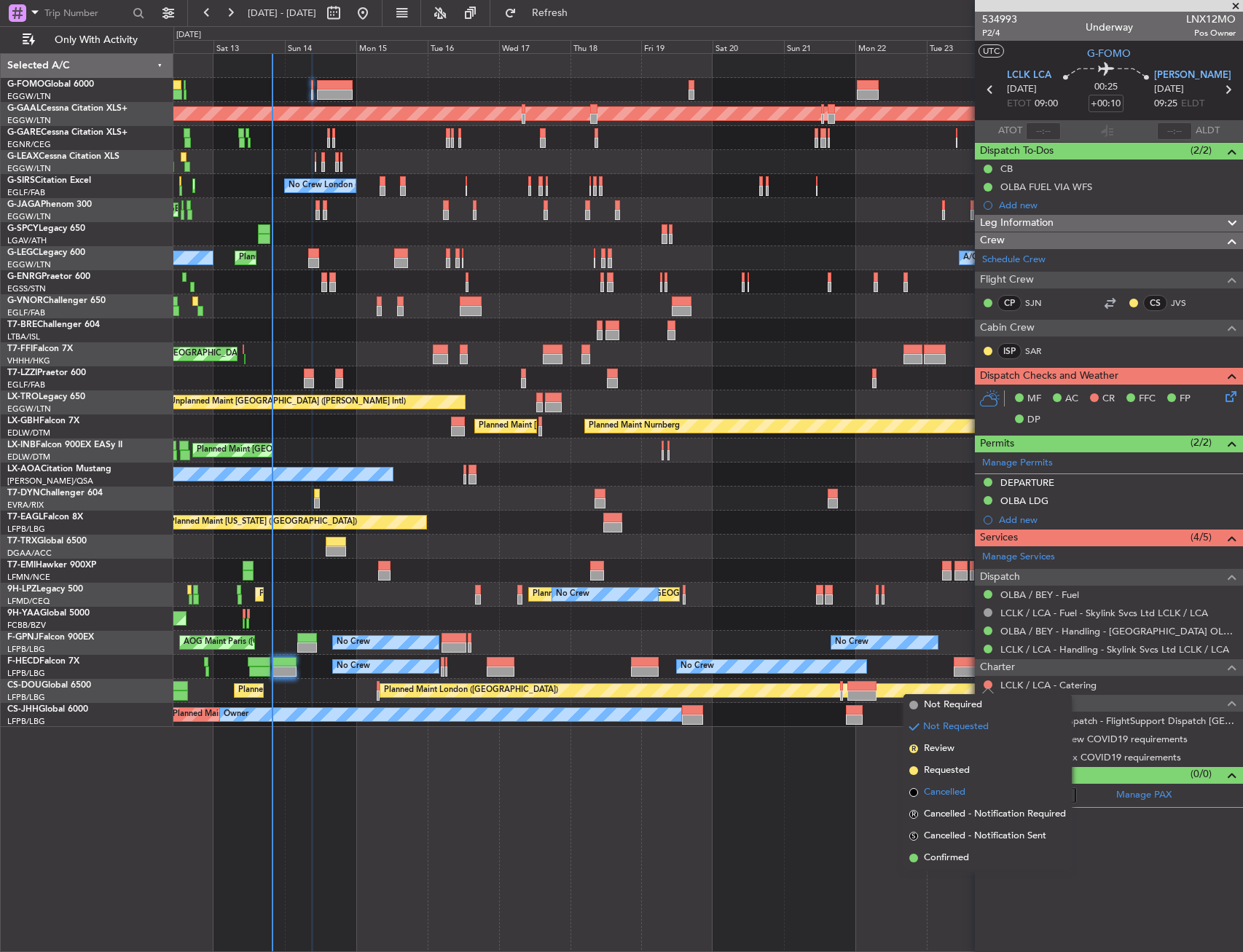
click at [957, 794] on span "Cancelled" at bounding box center [944, 792] width 41 height 15
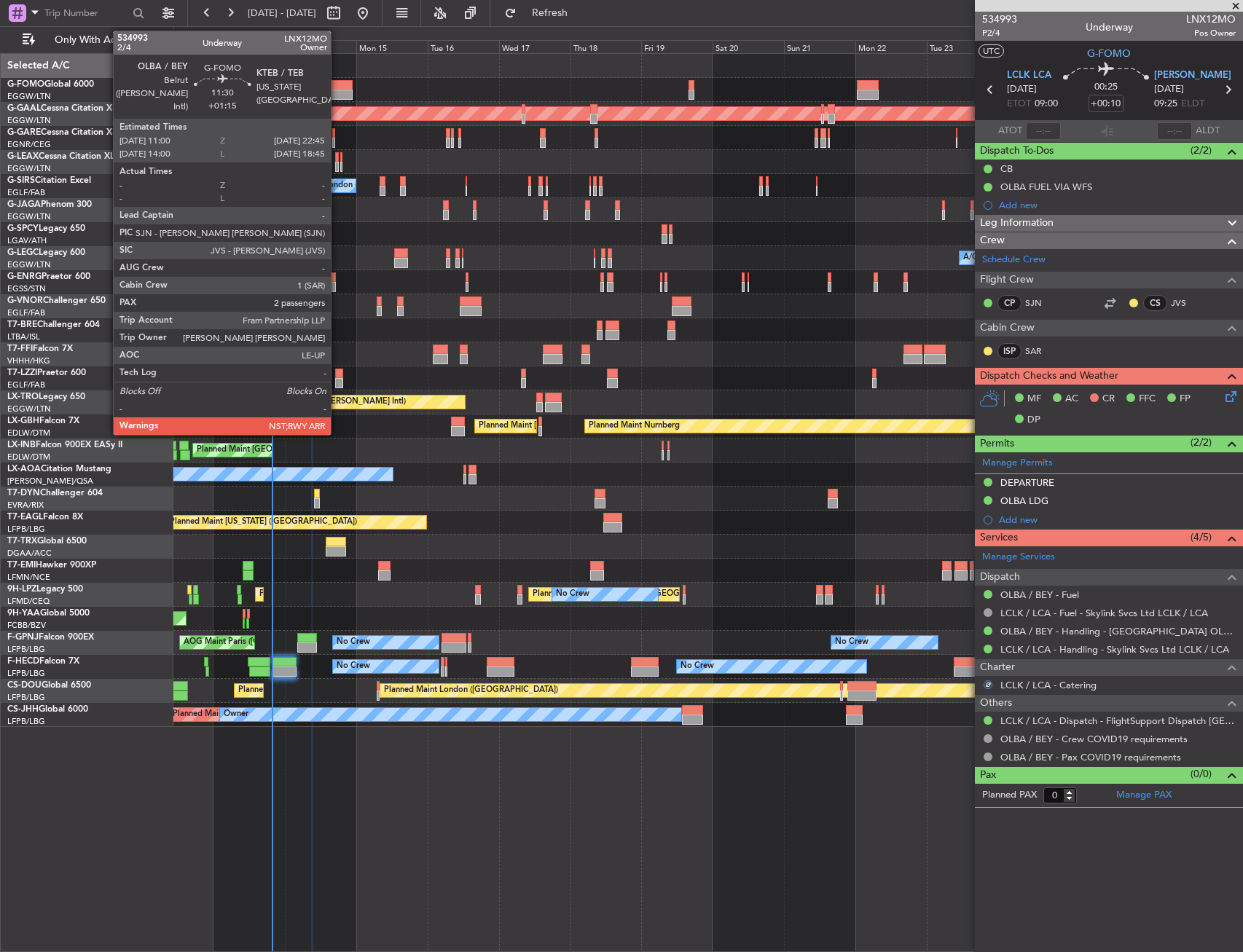
click at [337, 83] on div at bounding box center [334, 84] width 35 height 10
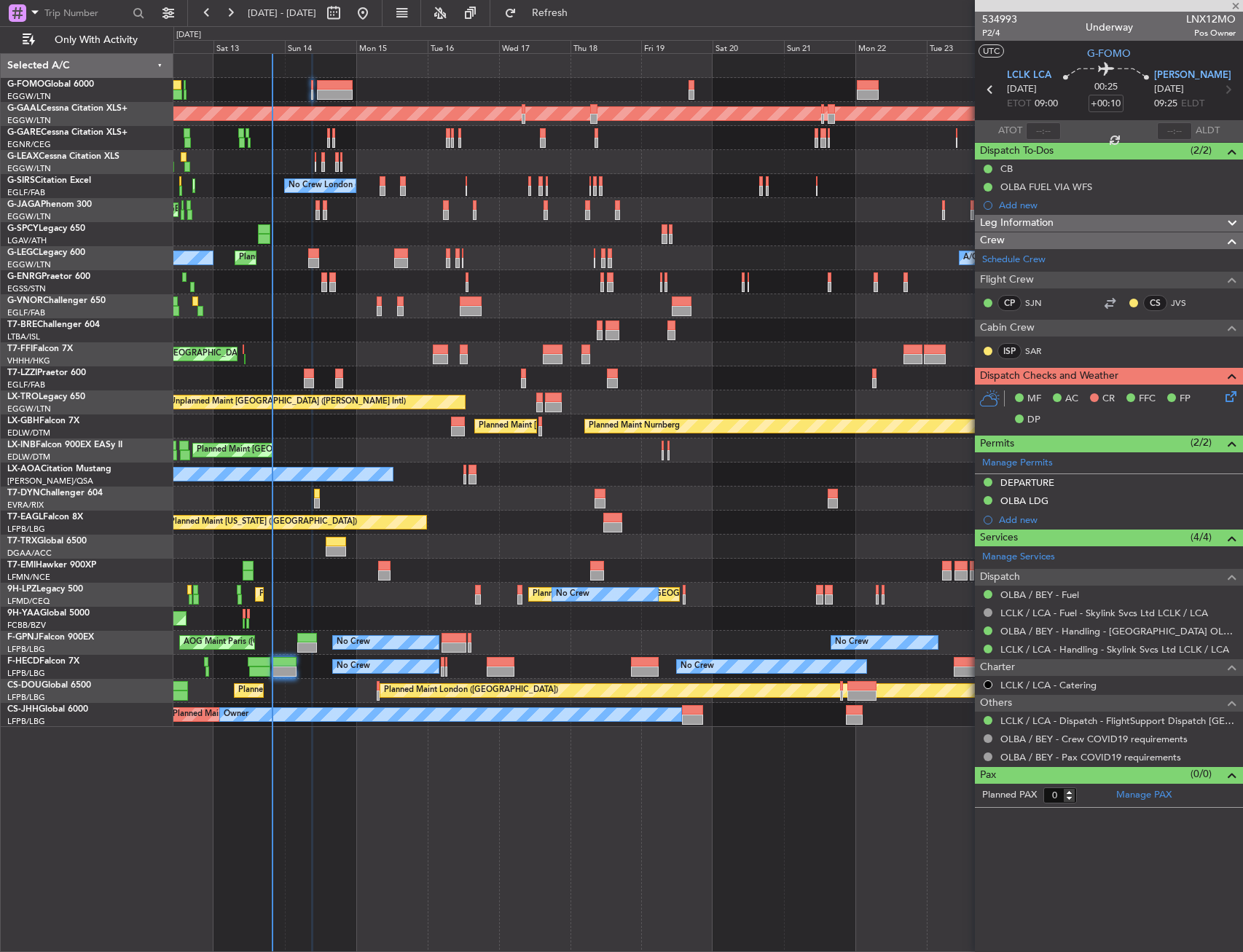
type input "+01:15"
type input "2"
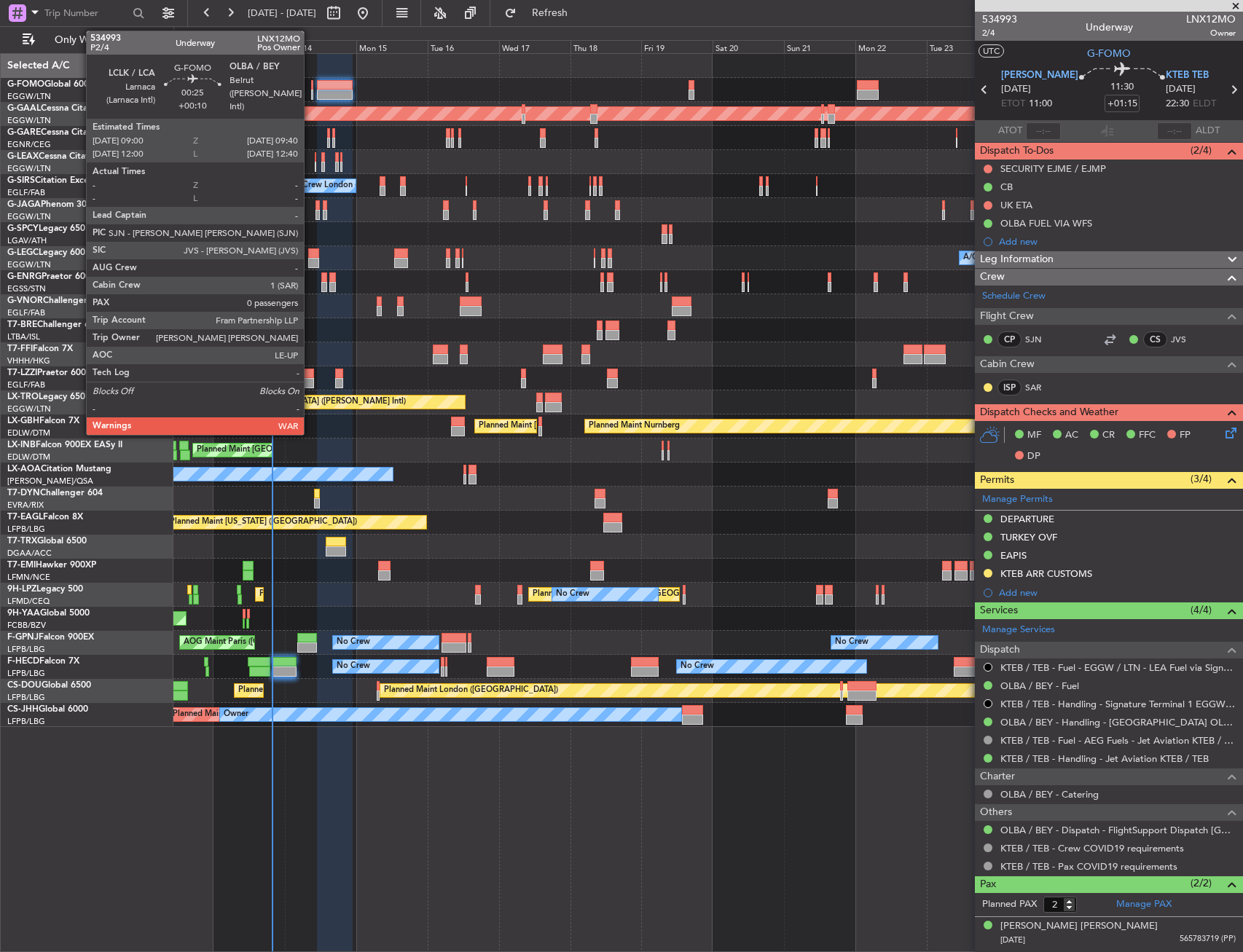
click at [311, 84] on div at bounding box center [312, 84] width 2 height 10
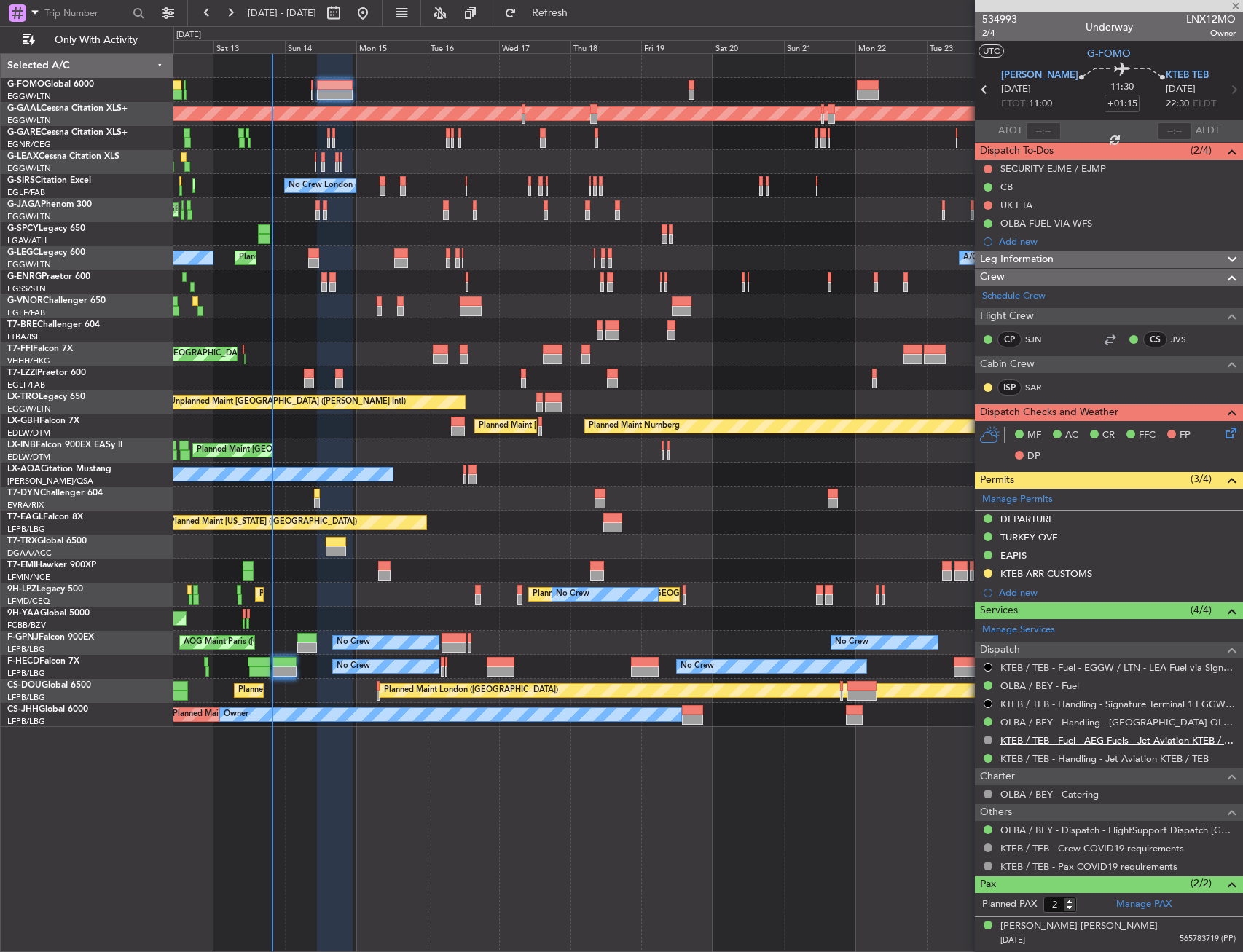
type input "+00:10"
type input "0"
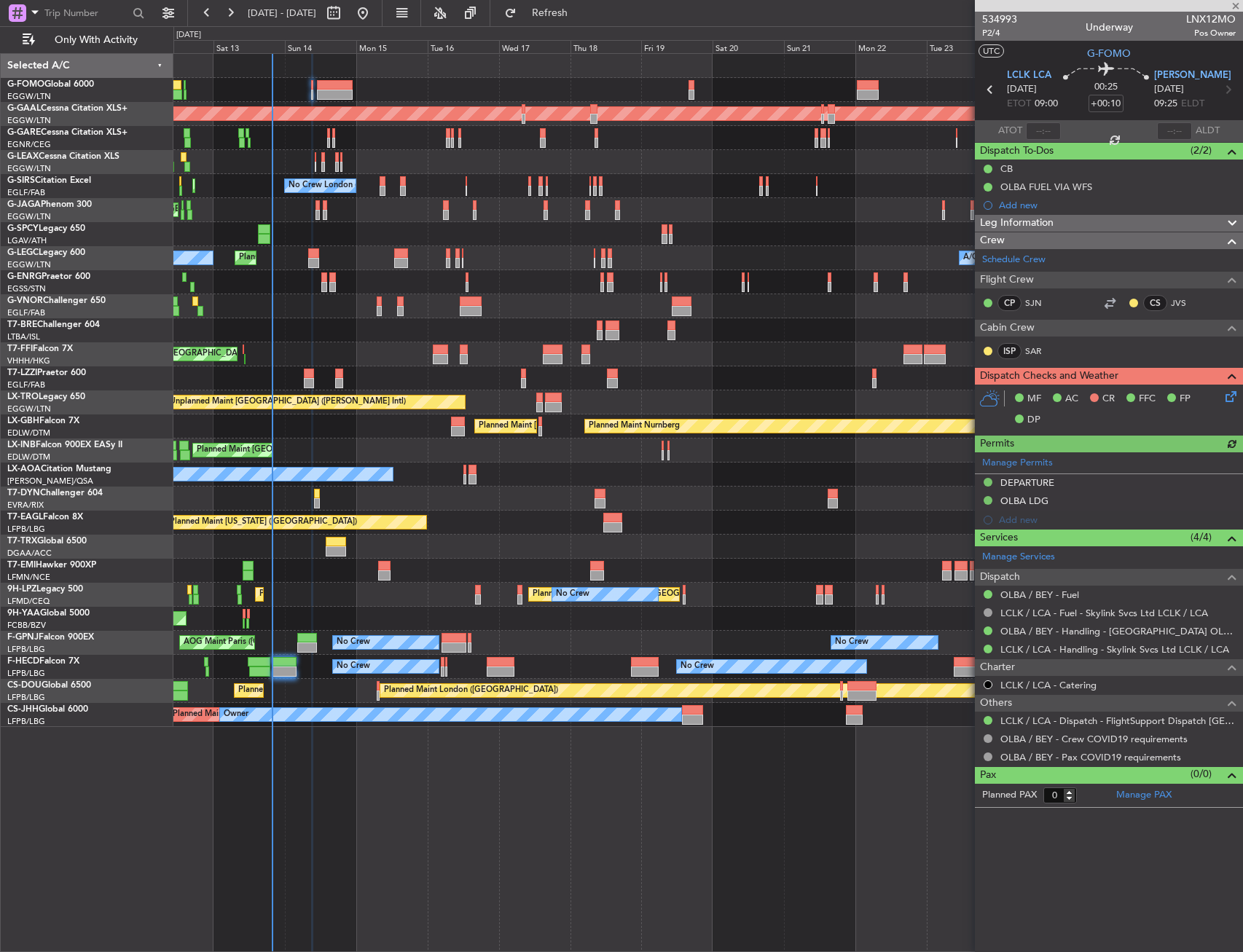
click at [988, 677] on div "LCLK / LCA - Catering" at bounding box center [1109, 685] width 268 height 18
click at [988, 682] on button at bounding box center [988, 685] width 9 height 9
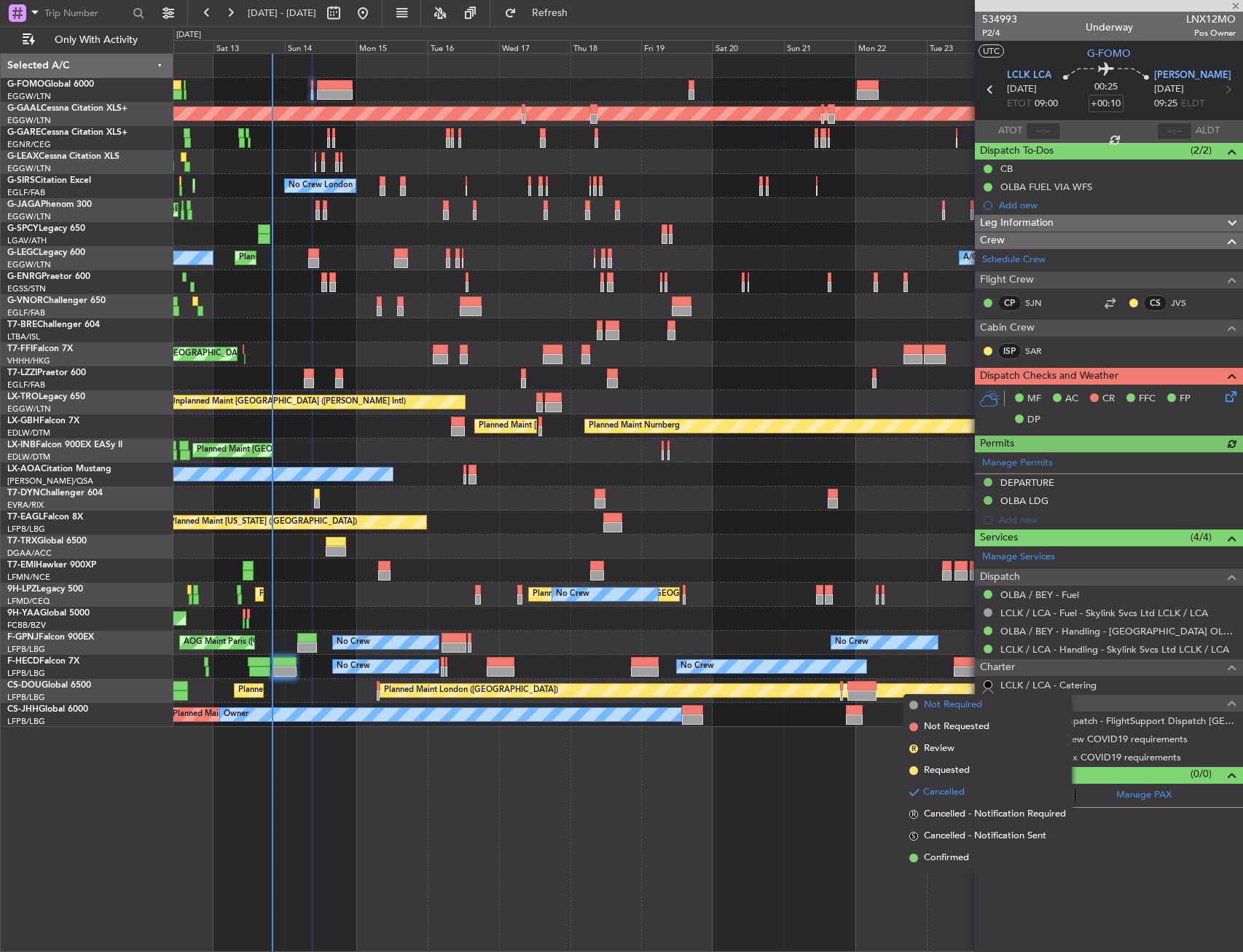
click at [946, 700] on span "Not Required" at bounding box center [952, 705] width 58 height 15
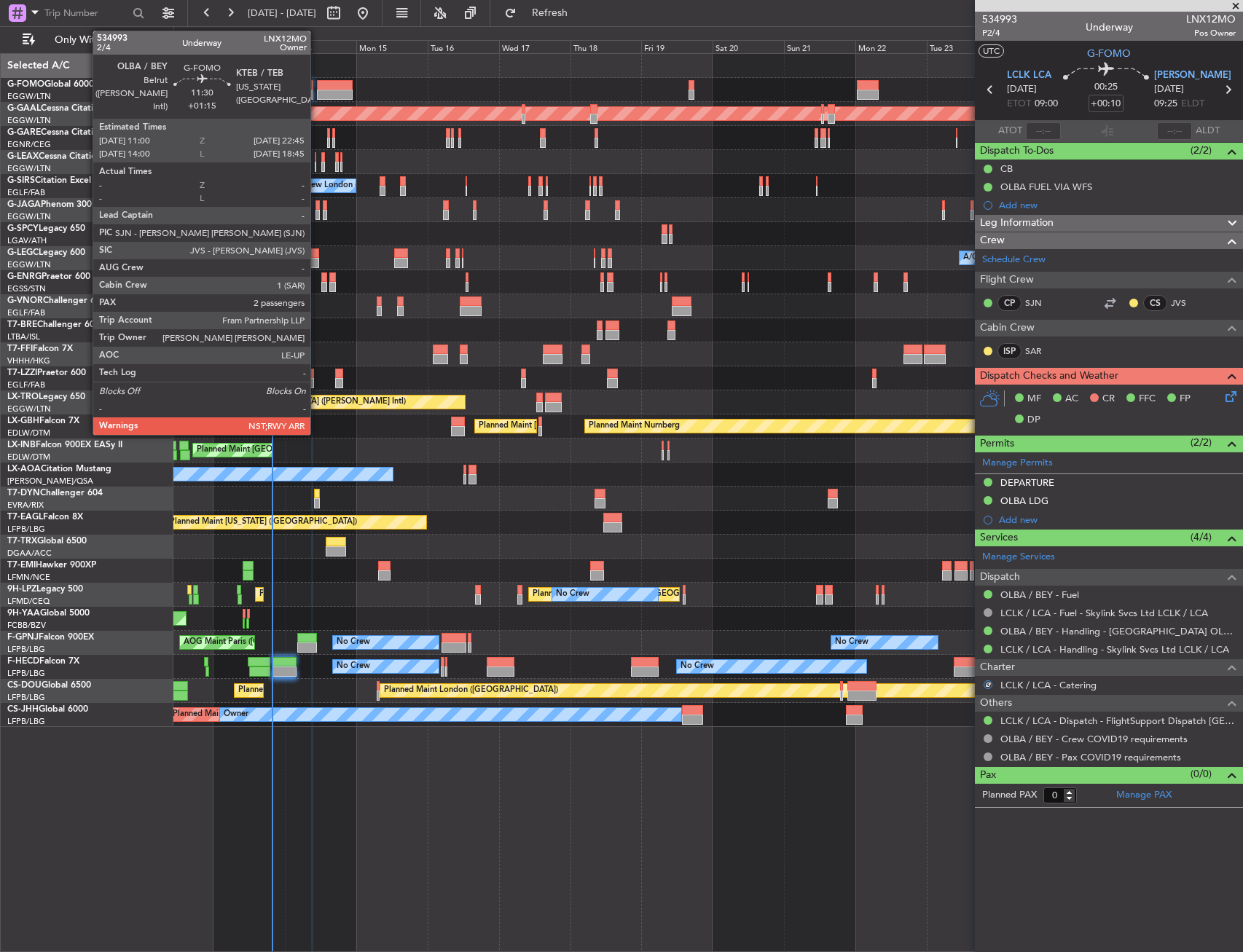
click at [317, 85] on div at bounding box center [334, 84] width 35 height 10
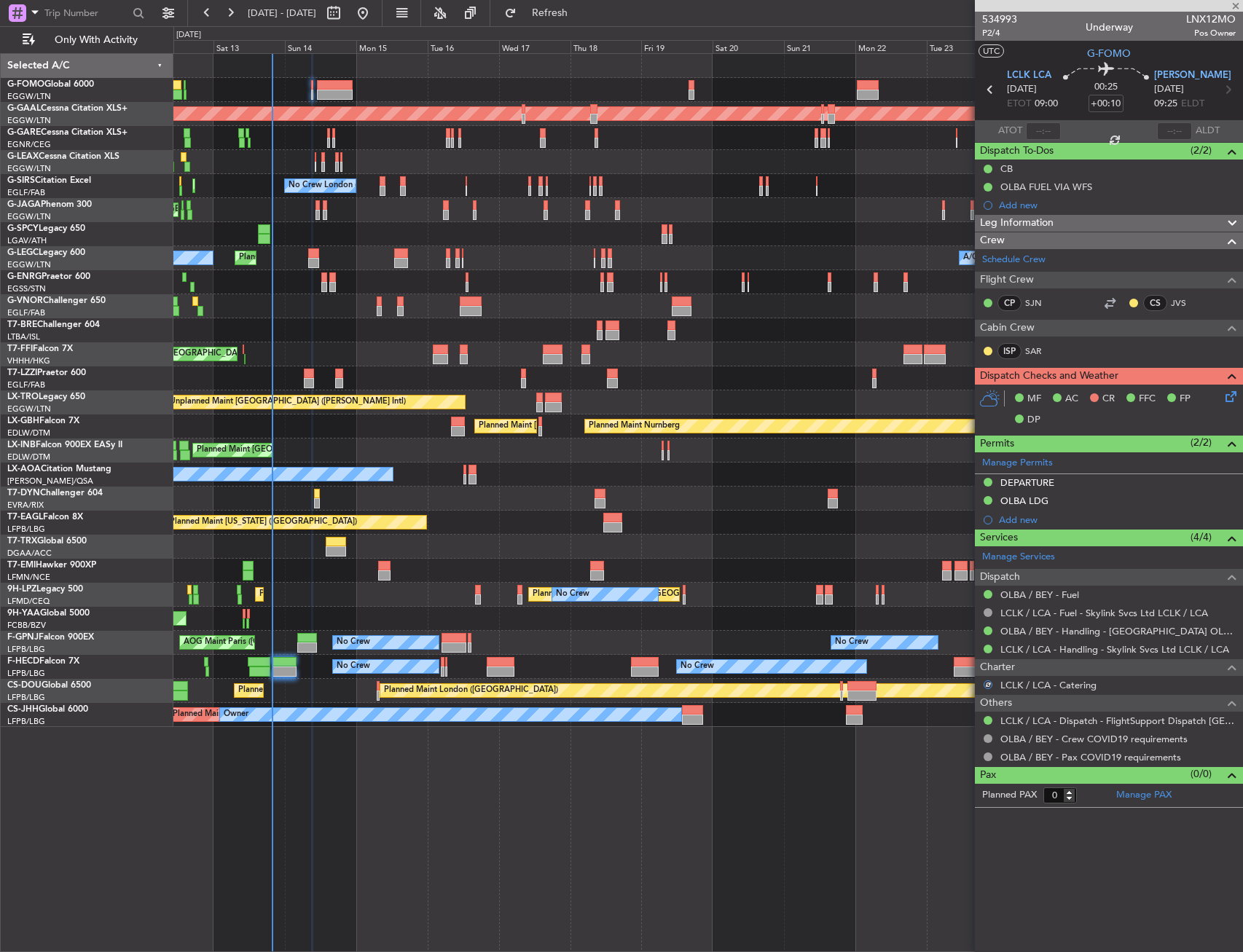
type input "+01:15"
type input "2"
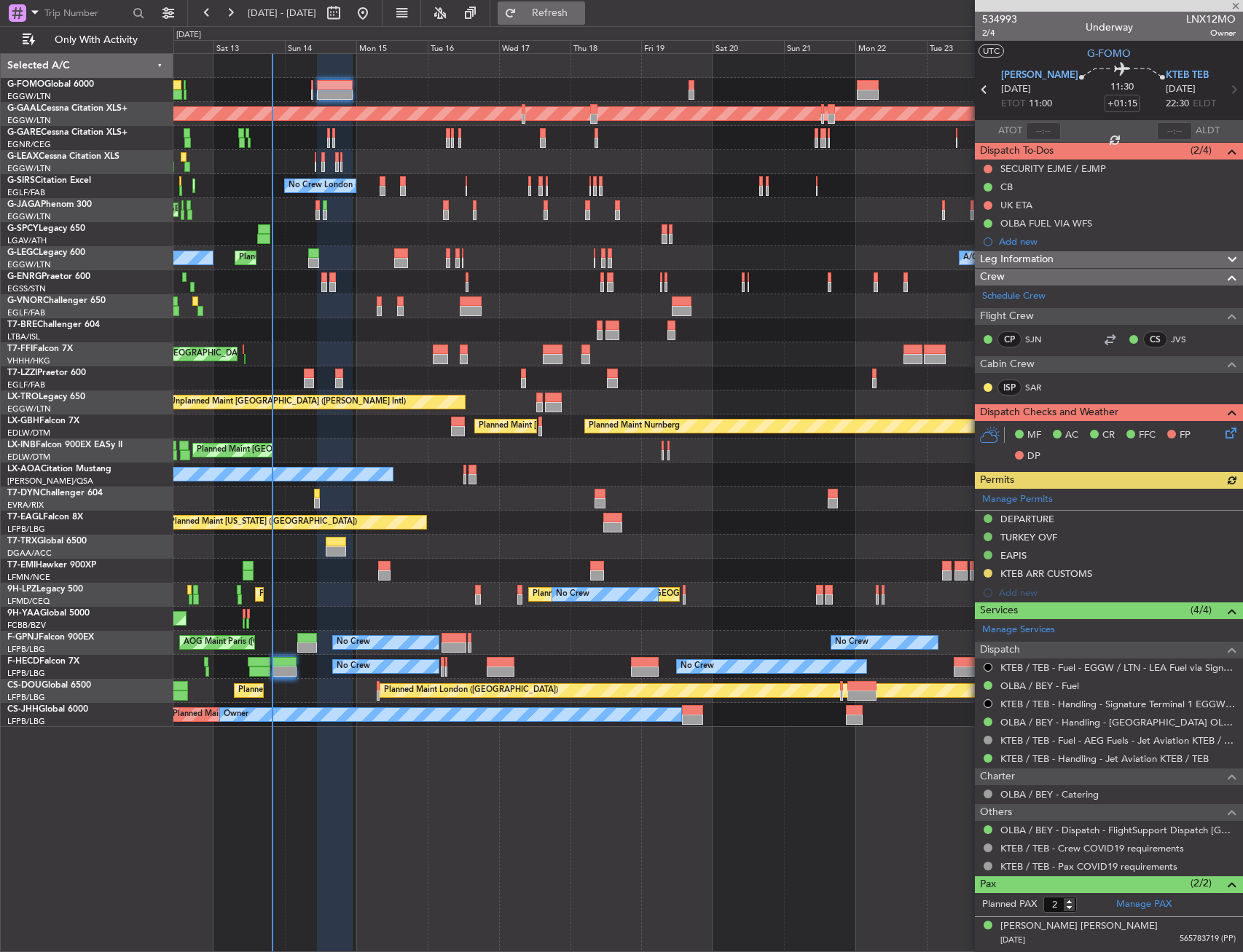
click at [558, 9] on button "Refresh" at bounding box center [541, 13] width 87 height 23
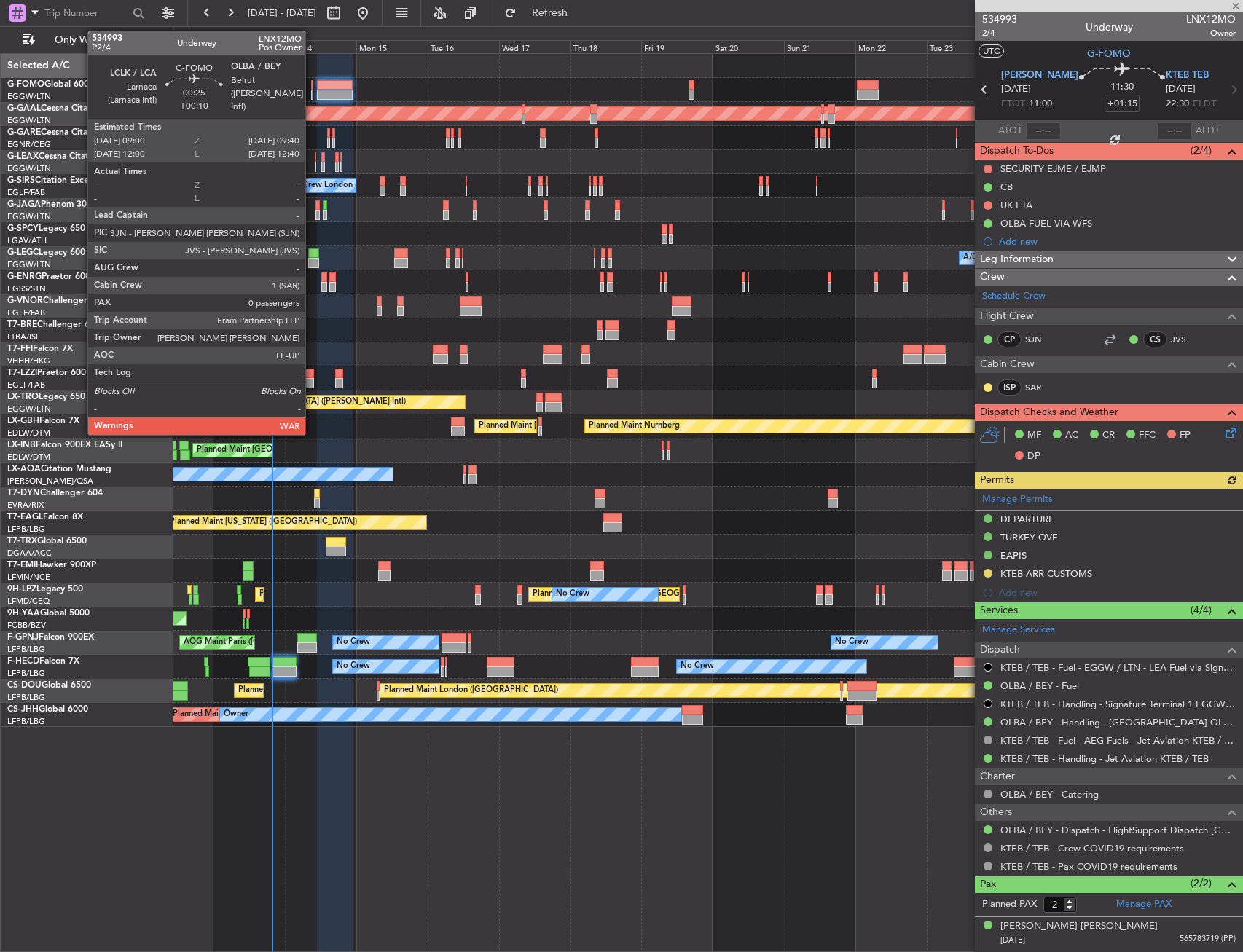
click at [312, 90] on div at bounding box center [312, 95] width 2 height 10
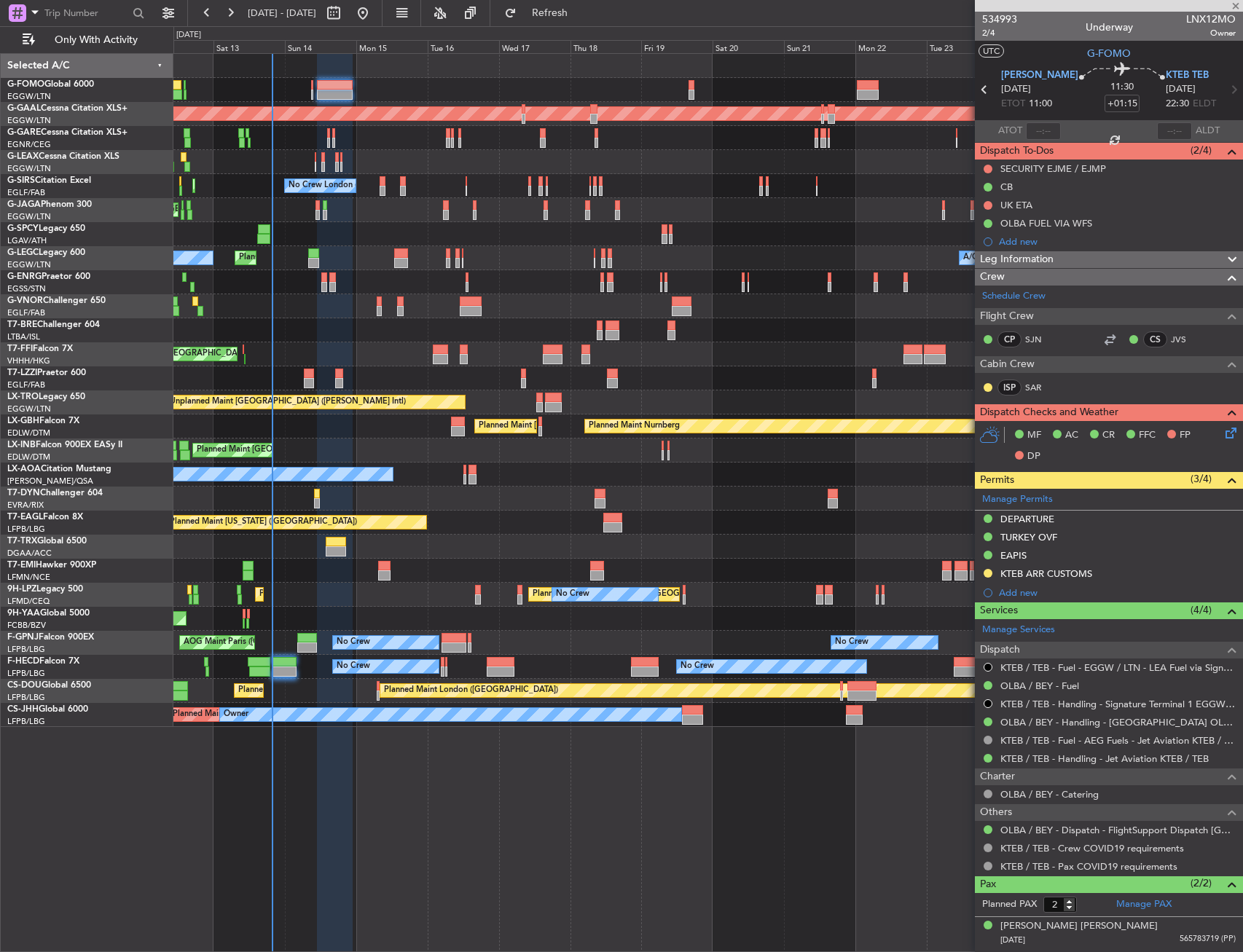
type input "+00:10"
type input "0"
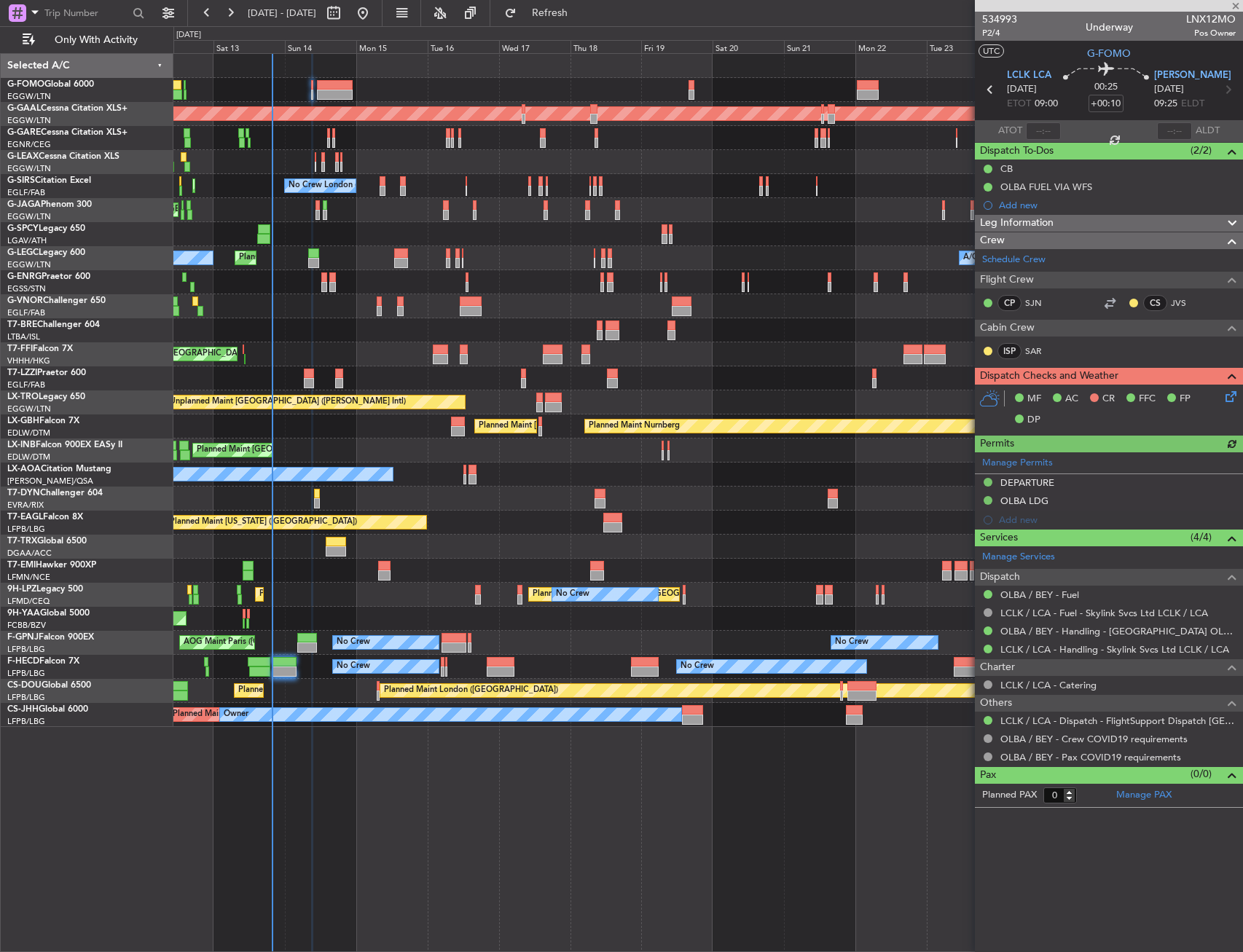
click at [543, 13] on fb-refresh-button "Refresh" at bounding box center [541, 13] width 102 height 27
click at [555, 13] on button "Refresh" at bounding box center [541, 13] width 87 height 23
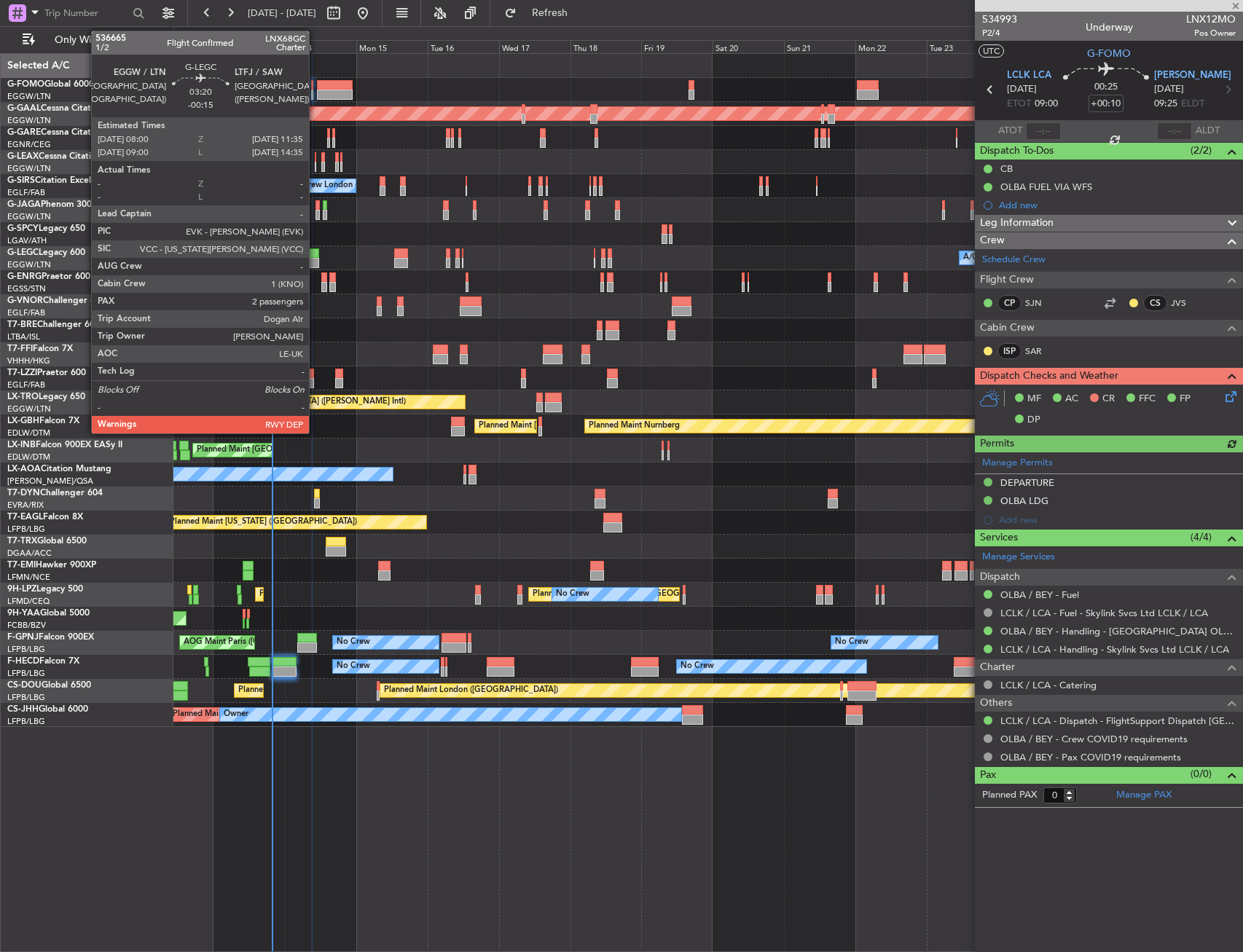
click at [316, 255] on div at bounding box center [314, 253] width 11 height 10
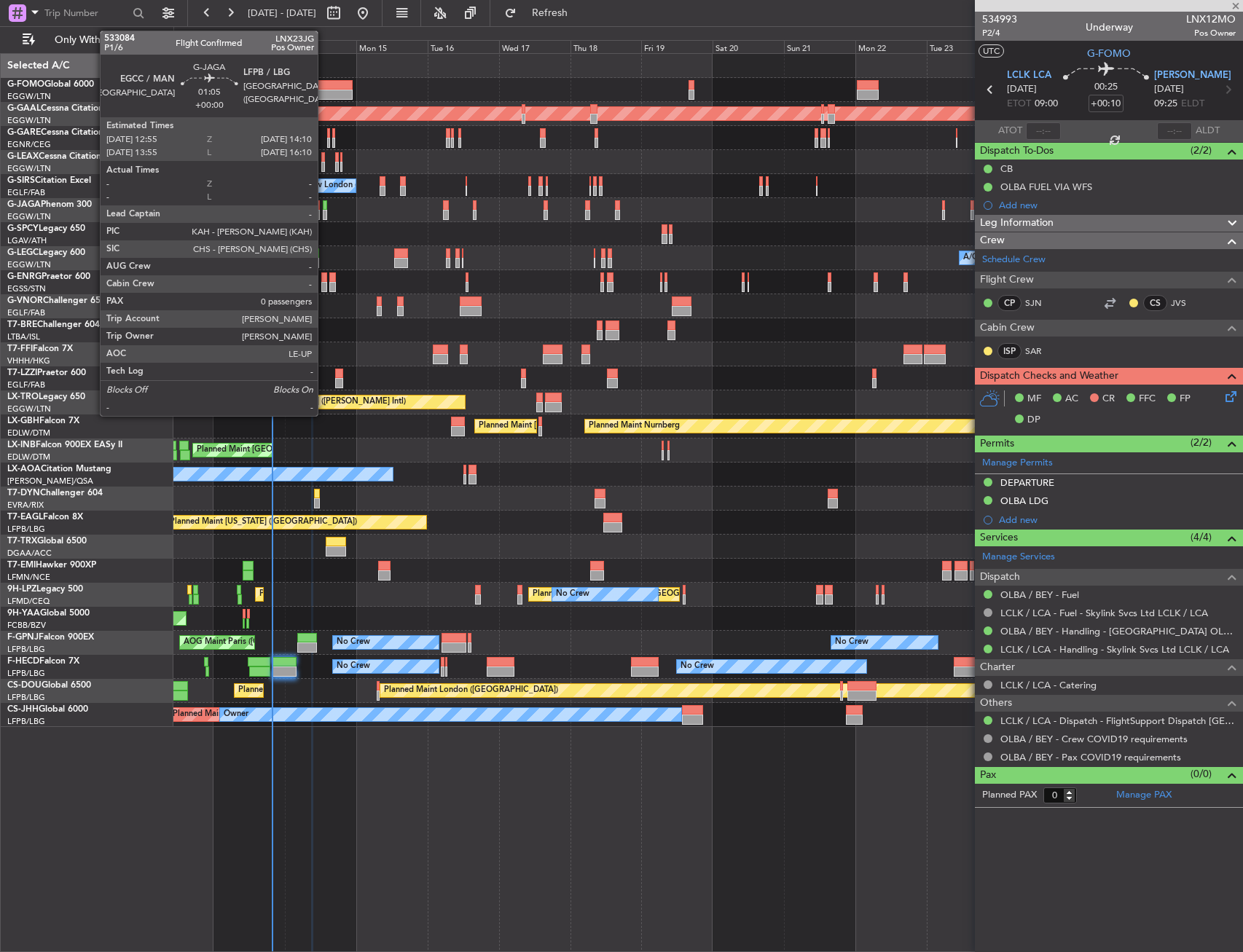
type input "-00:15"
type input "2"
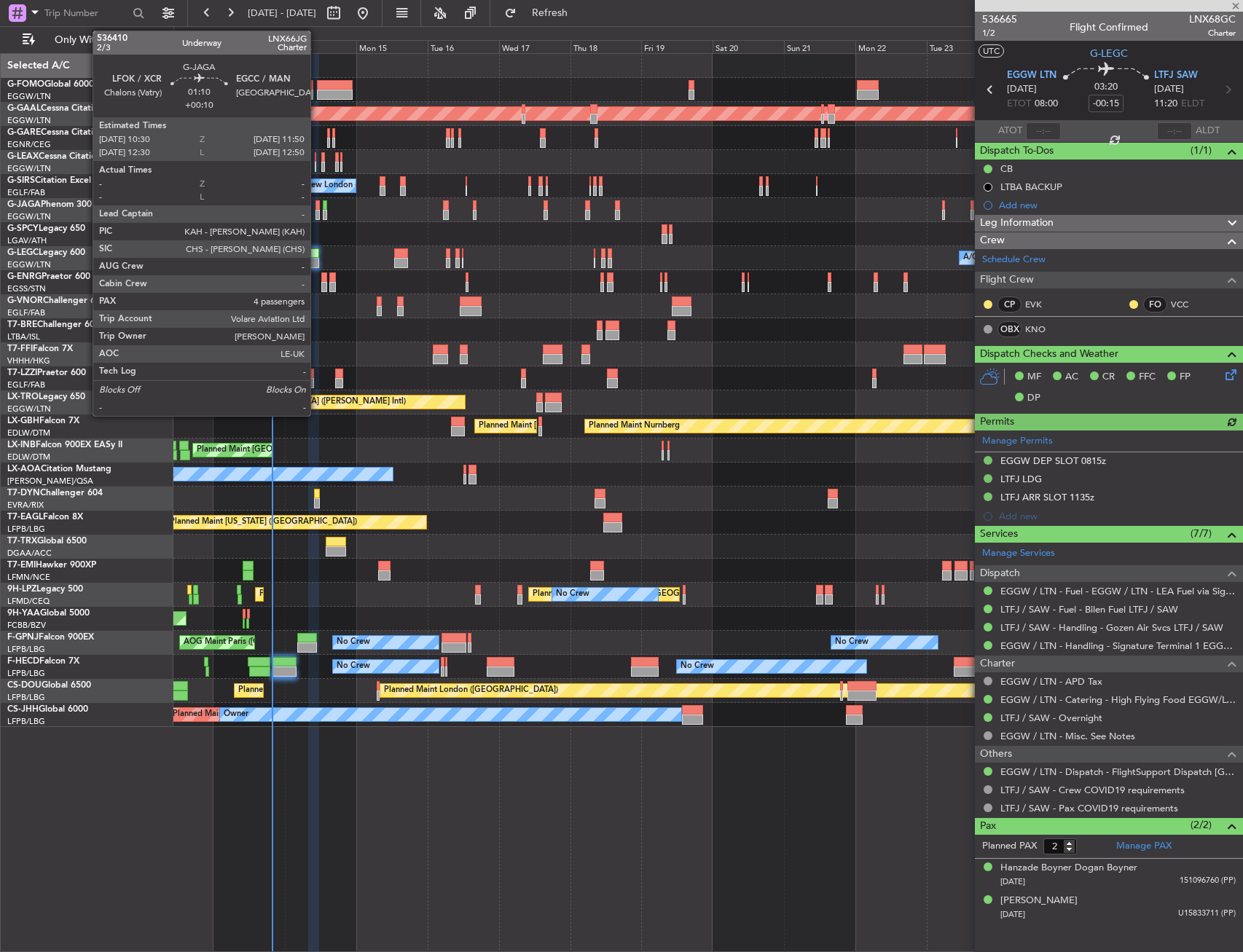
click at [317, 207] on div at bounding box center [318, 205] width 5 height 10
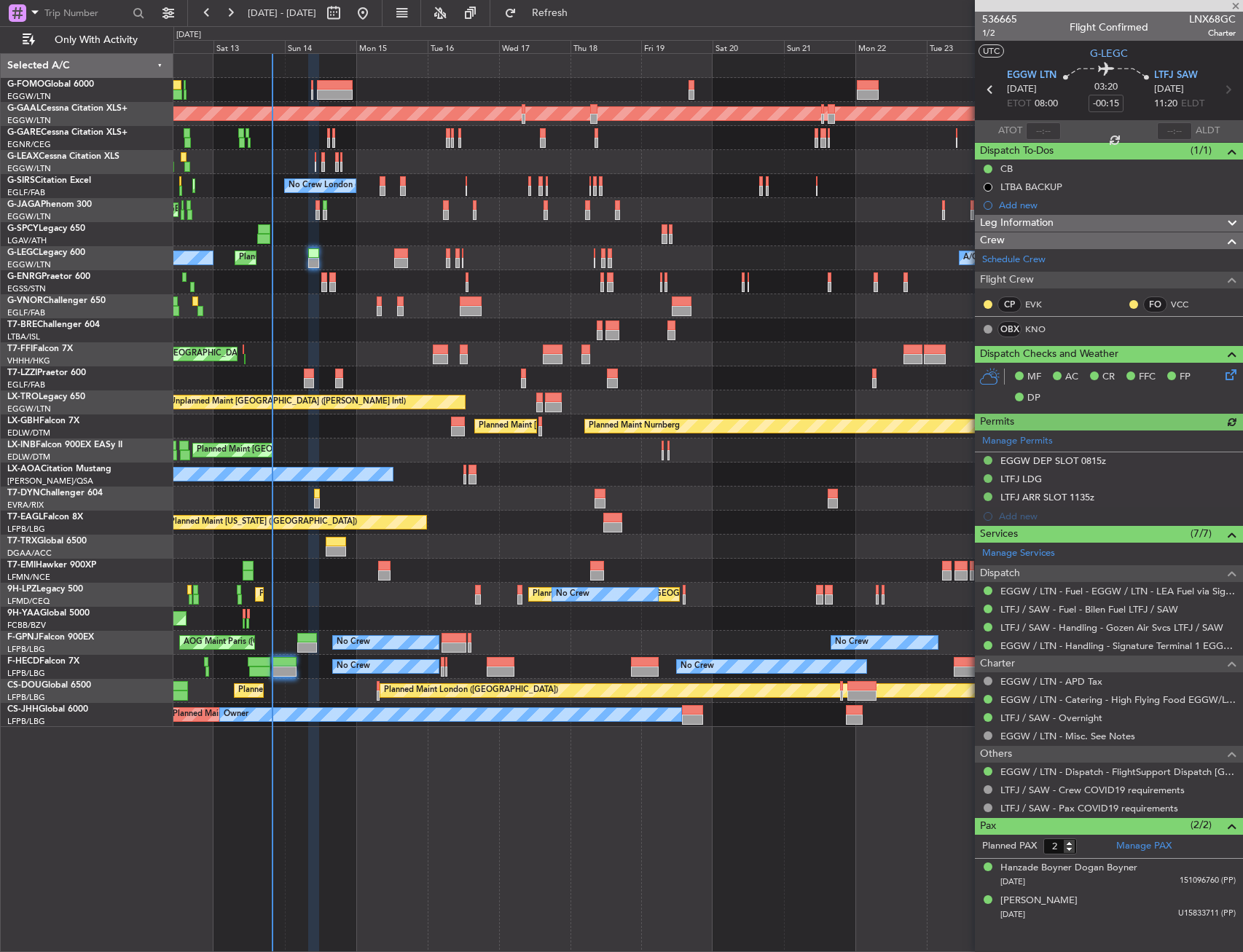
type input "+00:10"
type input "4"
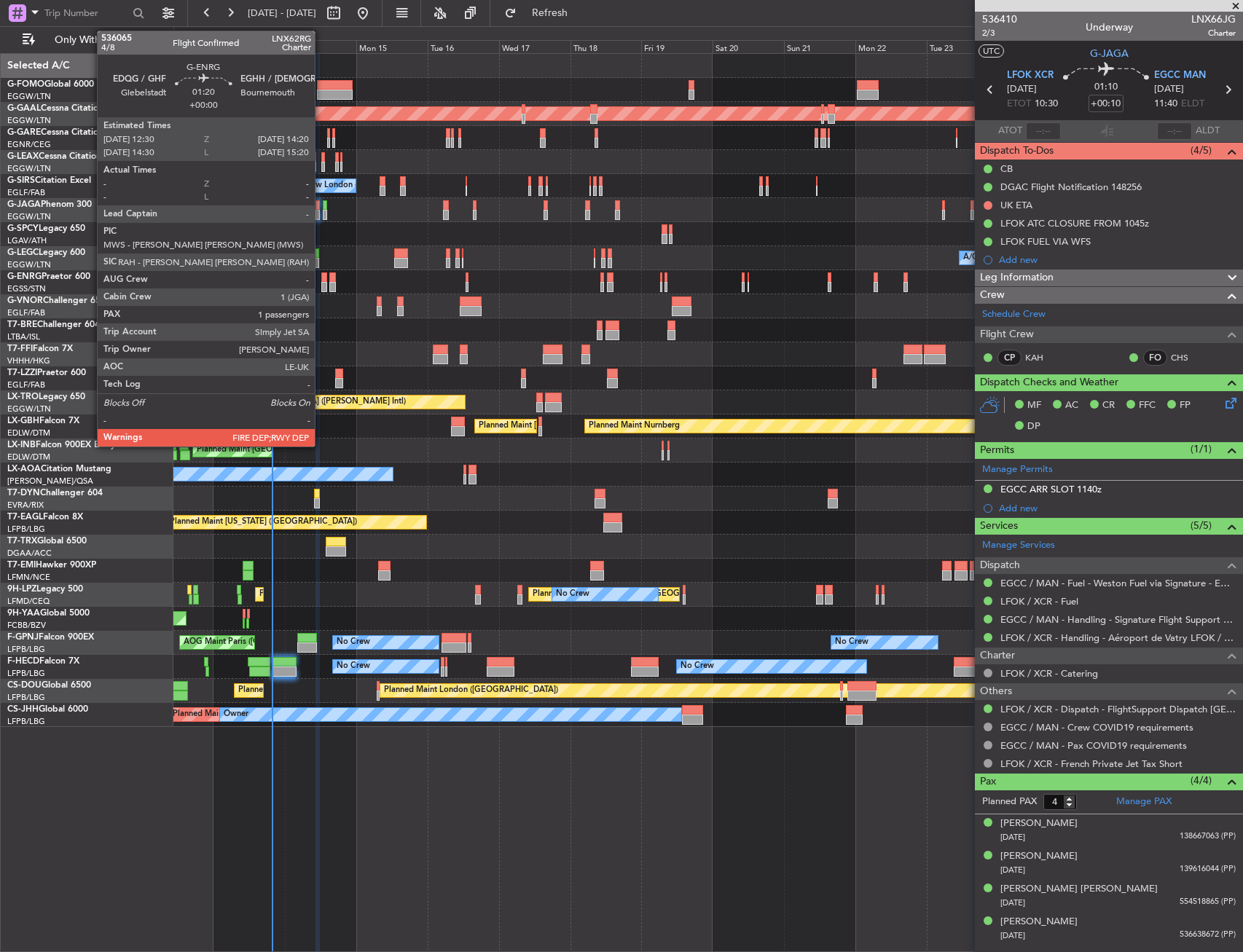
click at [322, 282] on div at bounding box center [324, 286] width 6 height 10
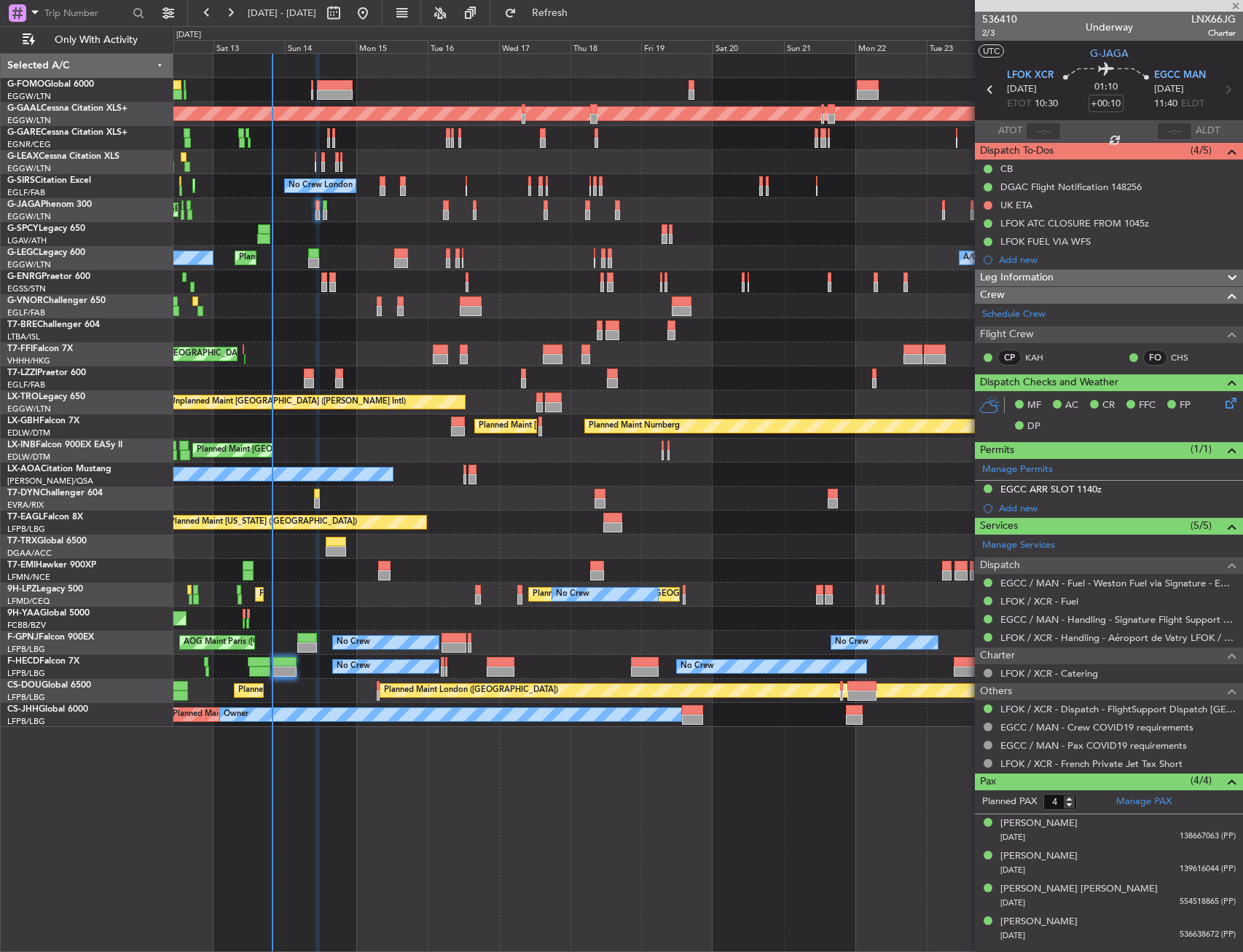
type input "1"
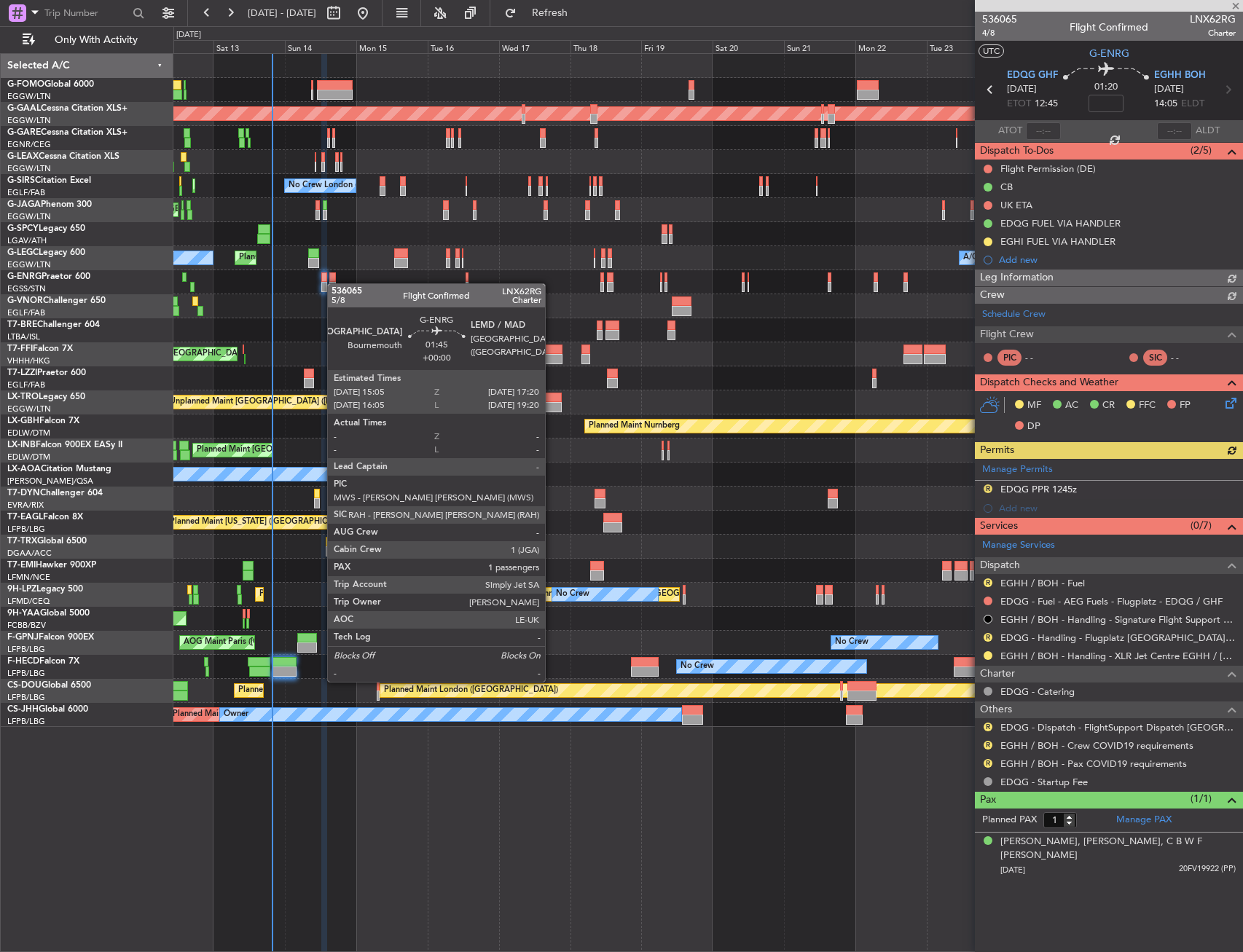
click at [334, 284] on div at bounding box center [333, 286] width 7 height 10
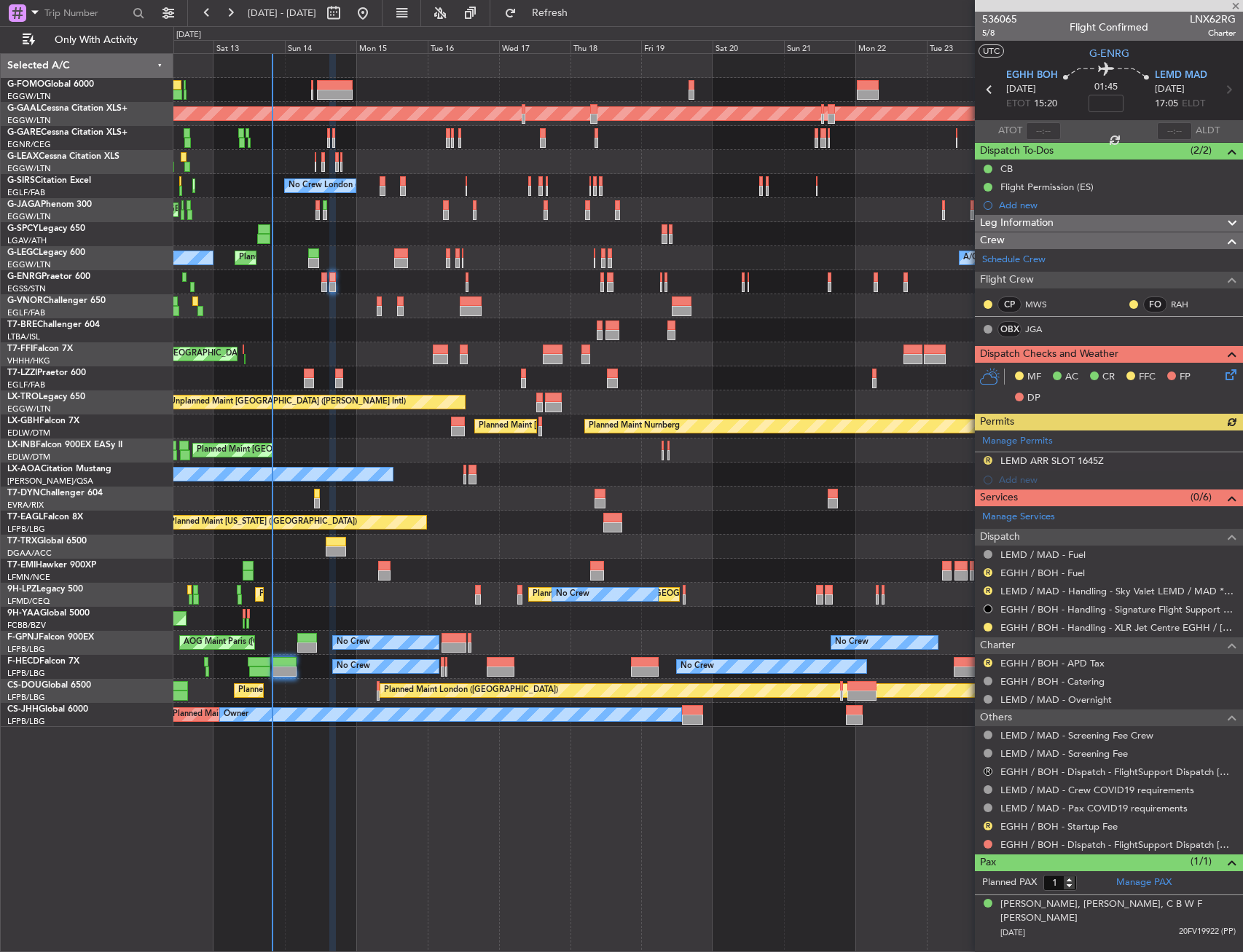
click at [303, 378] on div "Owner" at bounding box center [708, 378] width 1069 height 24
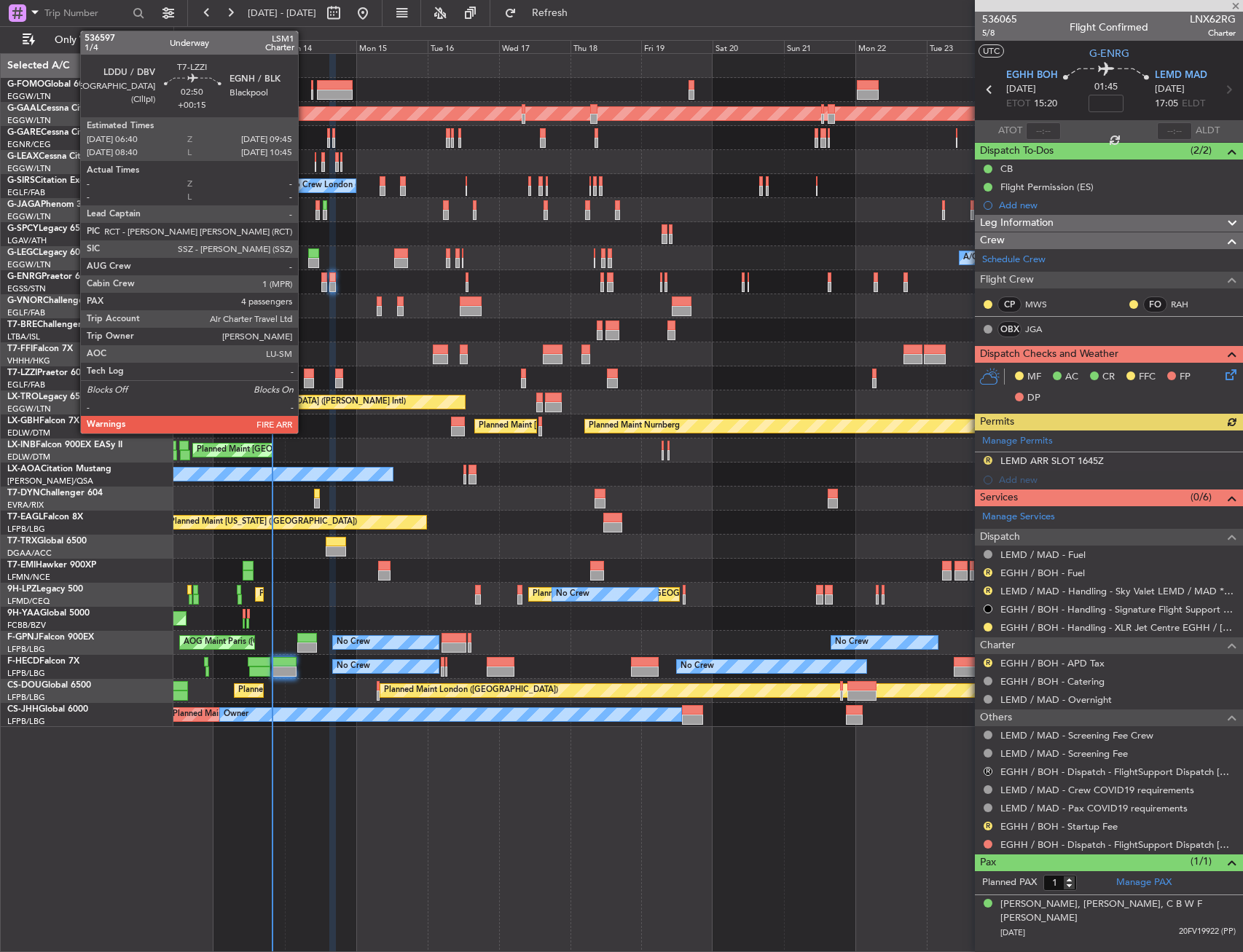
click at [305, 379] on div at bounding box center [308, 383] width 9 height 10
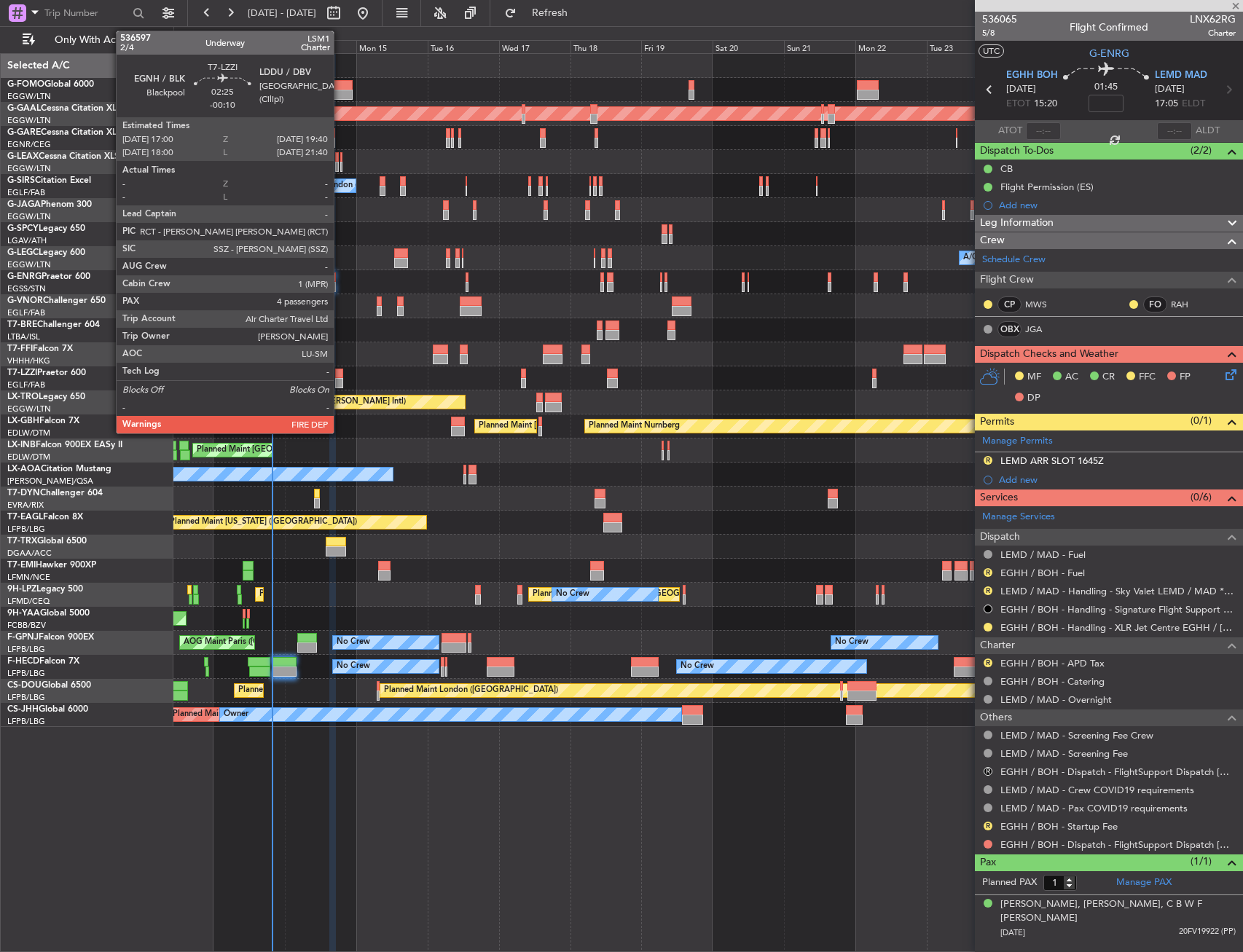
type input "+00:15"
type input "4"
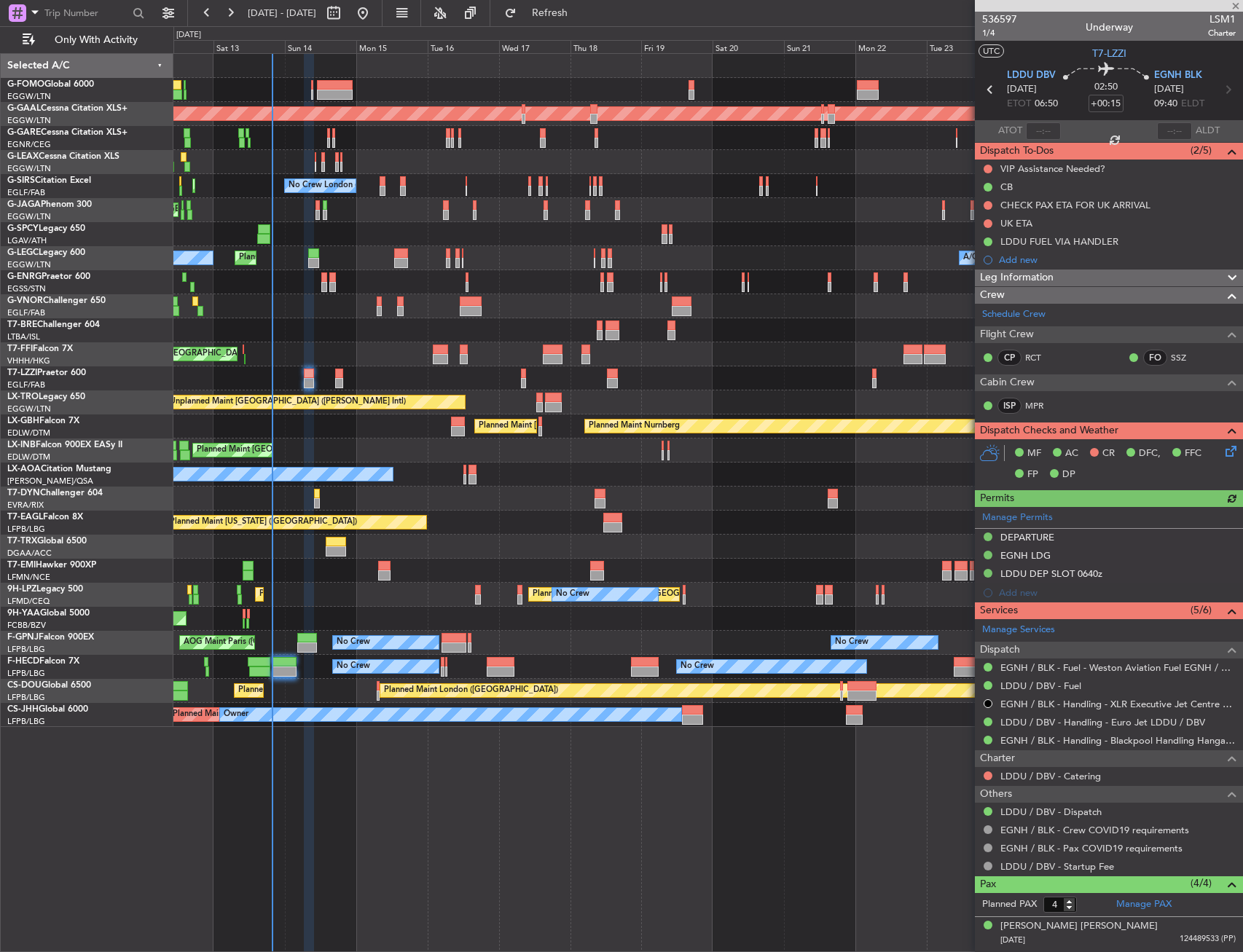
click at [1222, 448] on icon at bounding box center [1227, 448] width 12 height 12
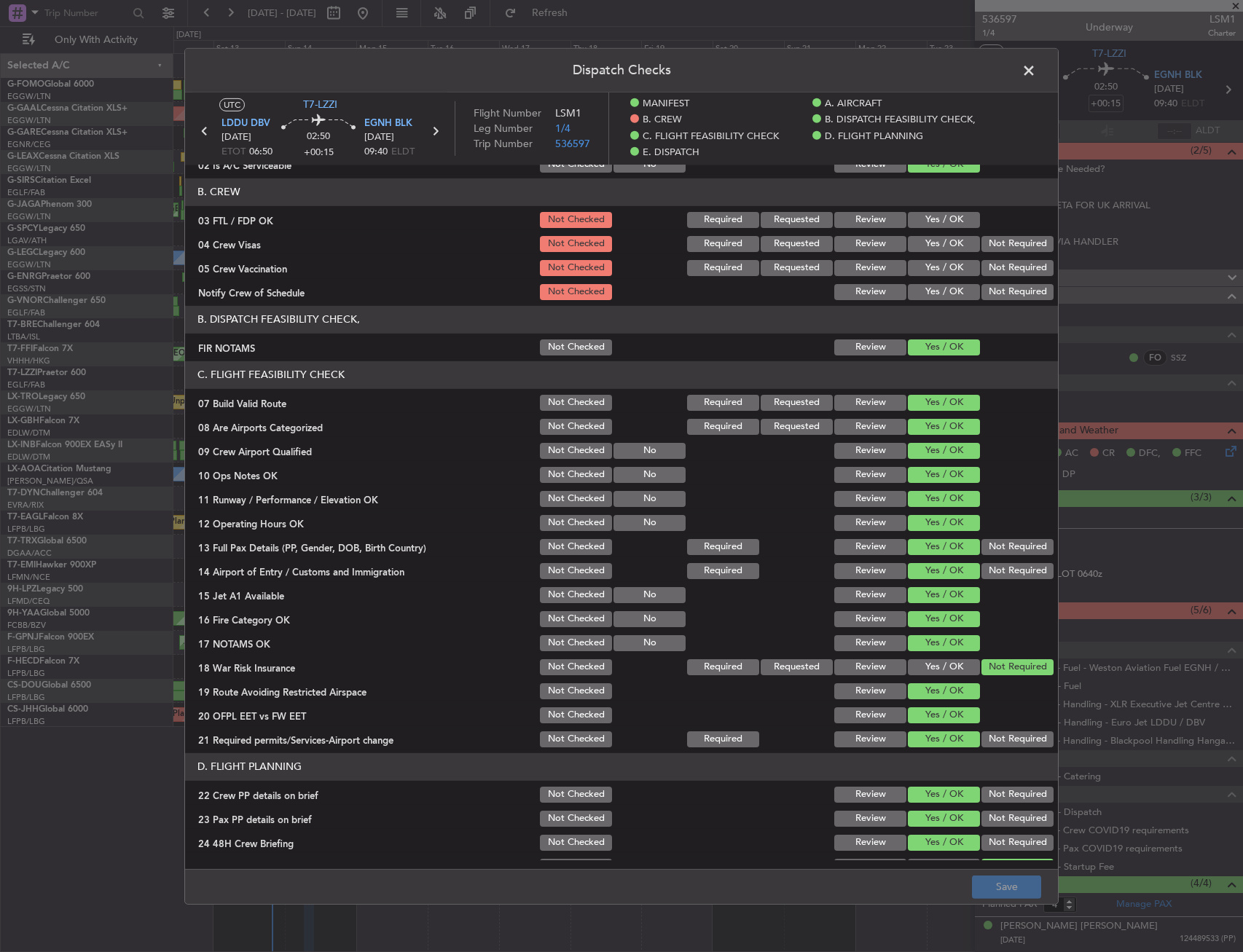
scroll to position [0, 0]
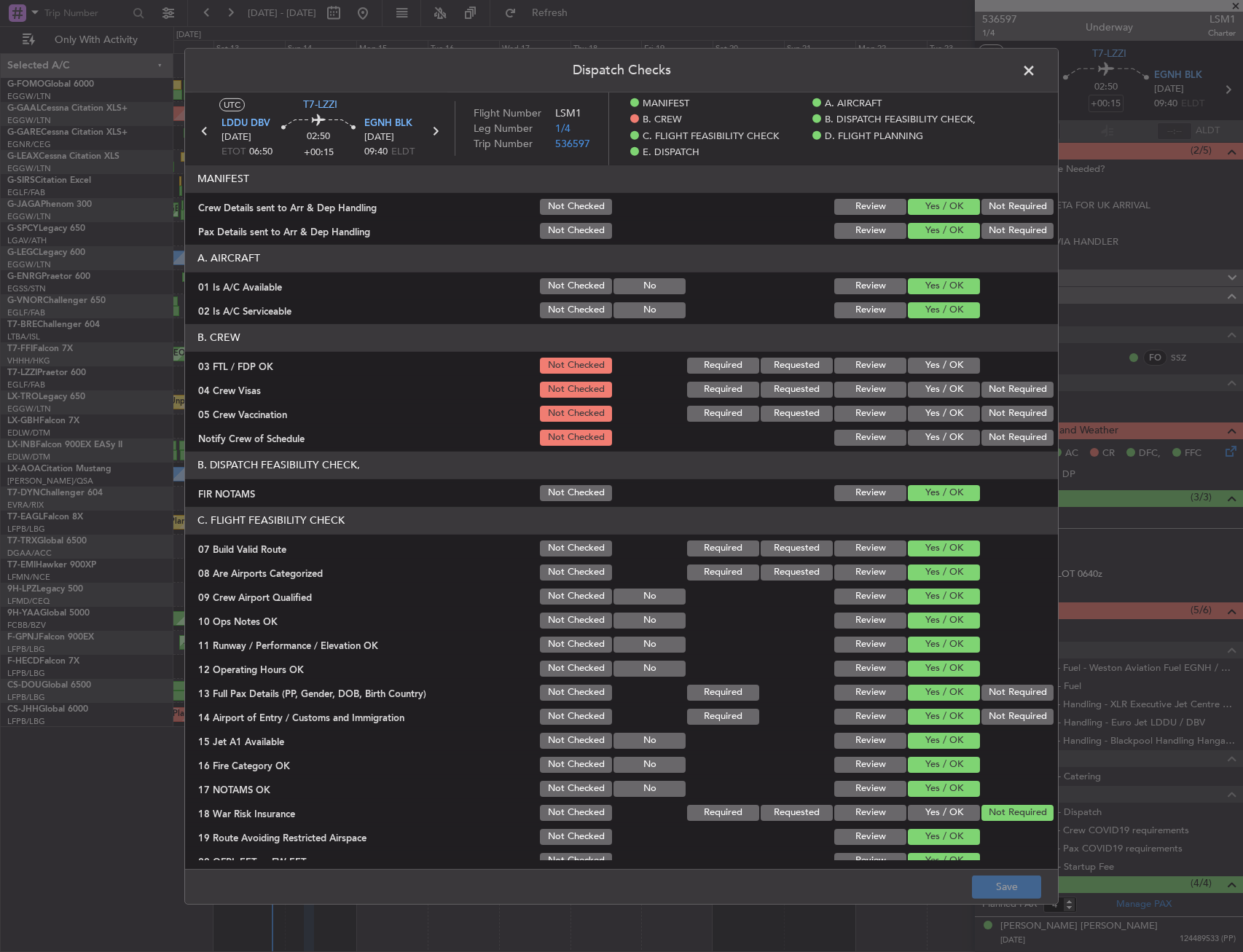
click at [1036, 73] on span at bounding box center [1036, 73] width 0 height 29
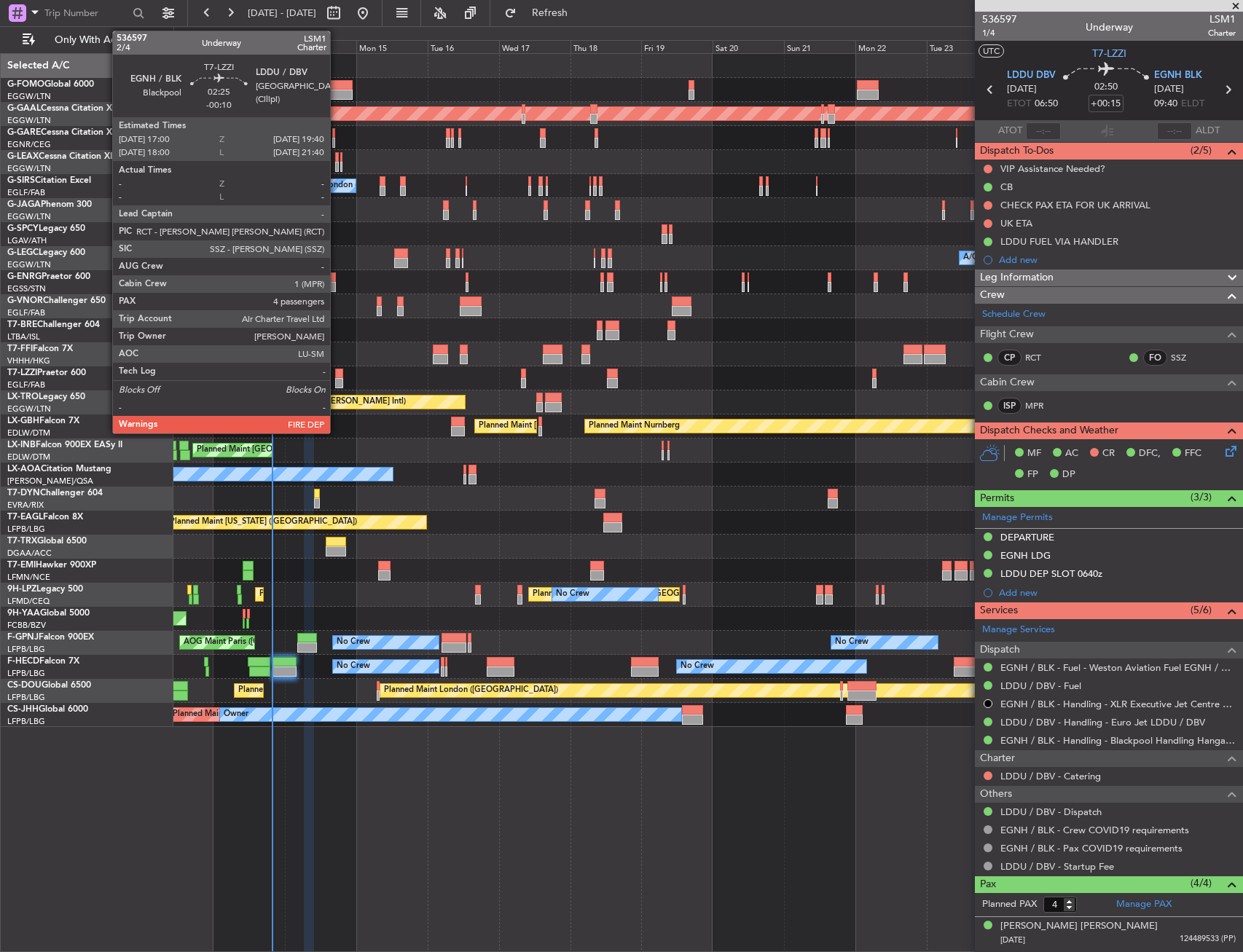
click at [337, 378] on div at bounding box center [339, 383] width 8 height 10
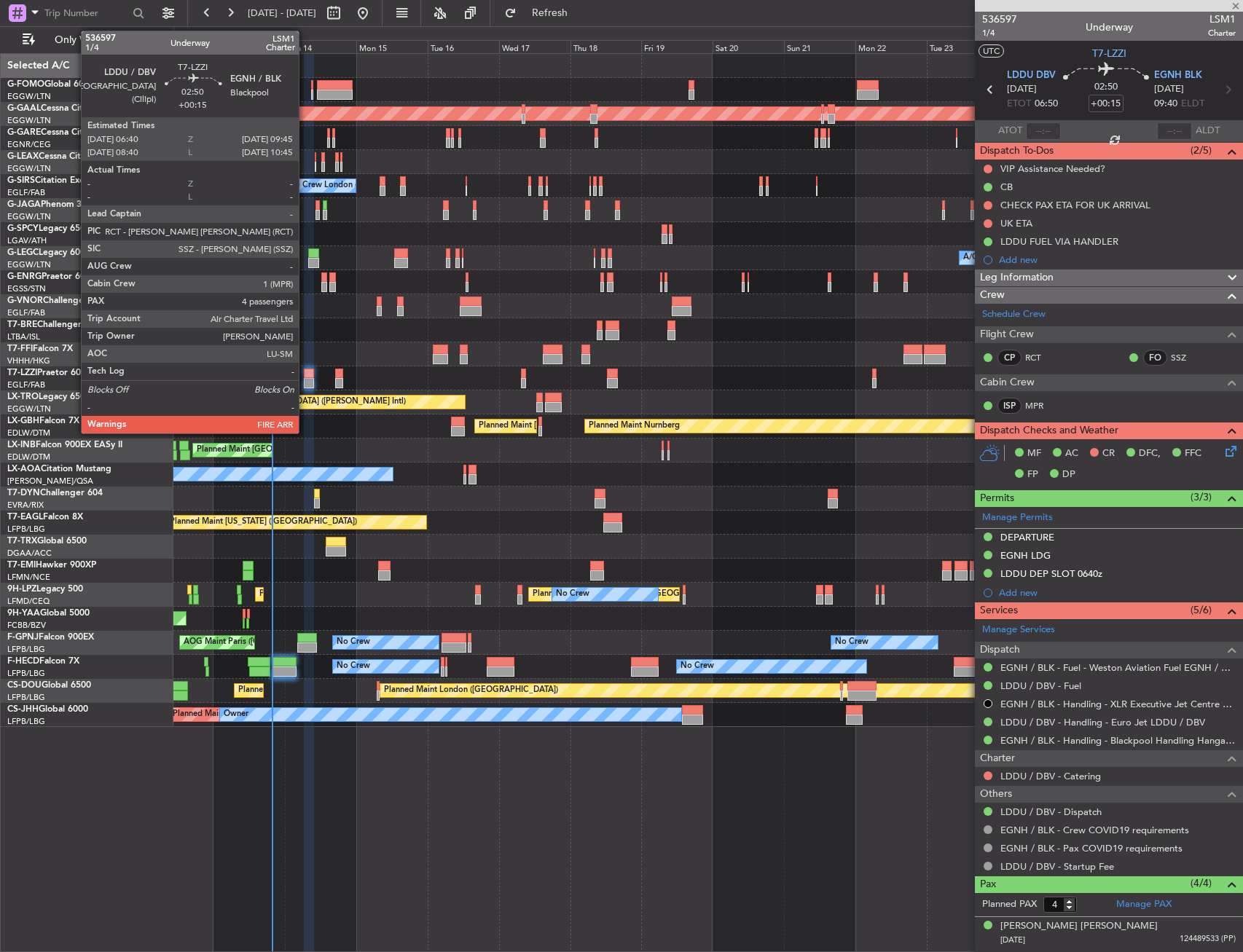
type input "-00:10"
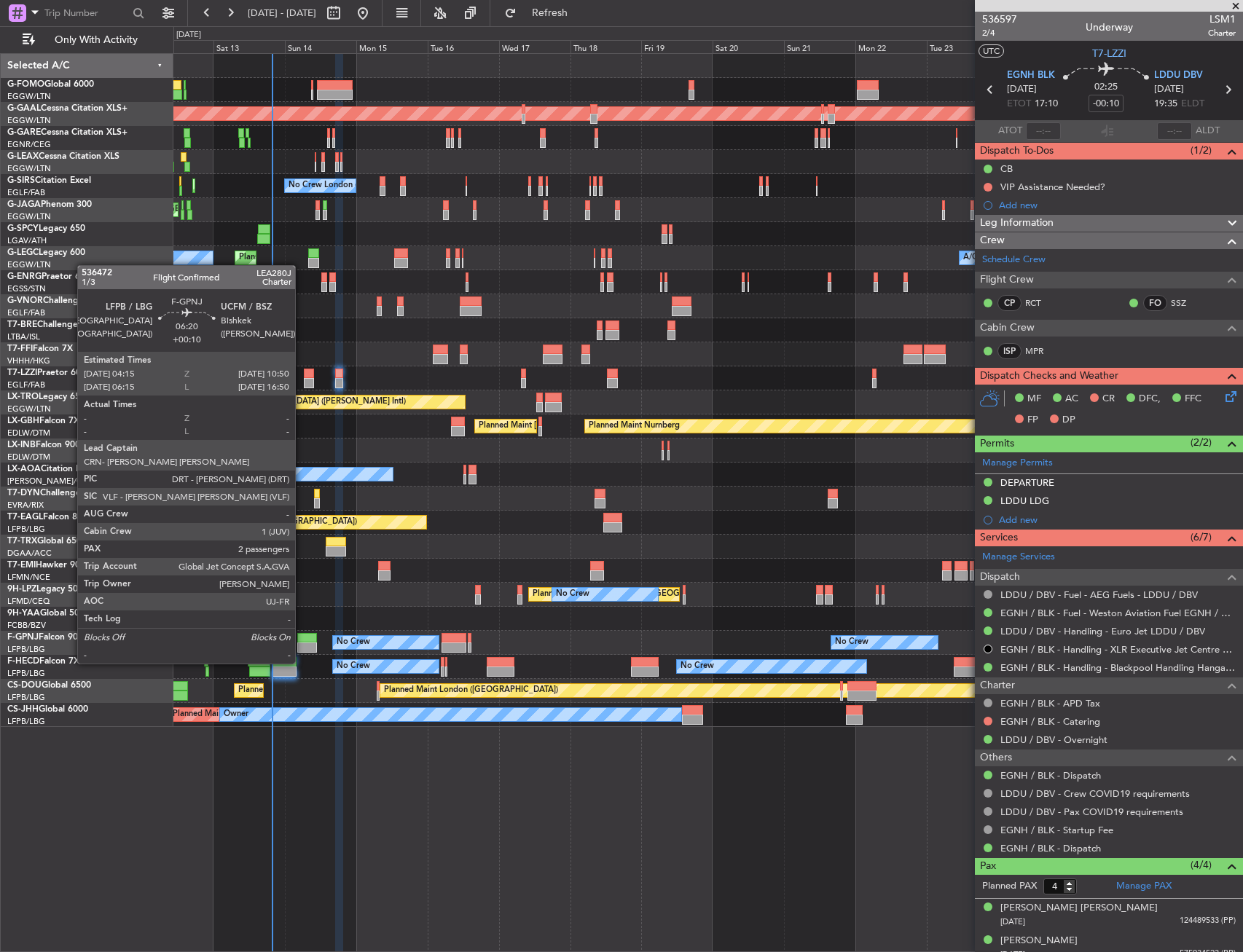
click at [295, 642] on div "AOG Maint Paris ([GEOGRAPHIC_DATA]) No Crew No Crew No Crew No Crew" at bounding box center [708, 643] width 1069 height 24
click at [303, 650] on div at bounding box center [307, 647] width 19 height 10
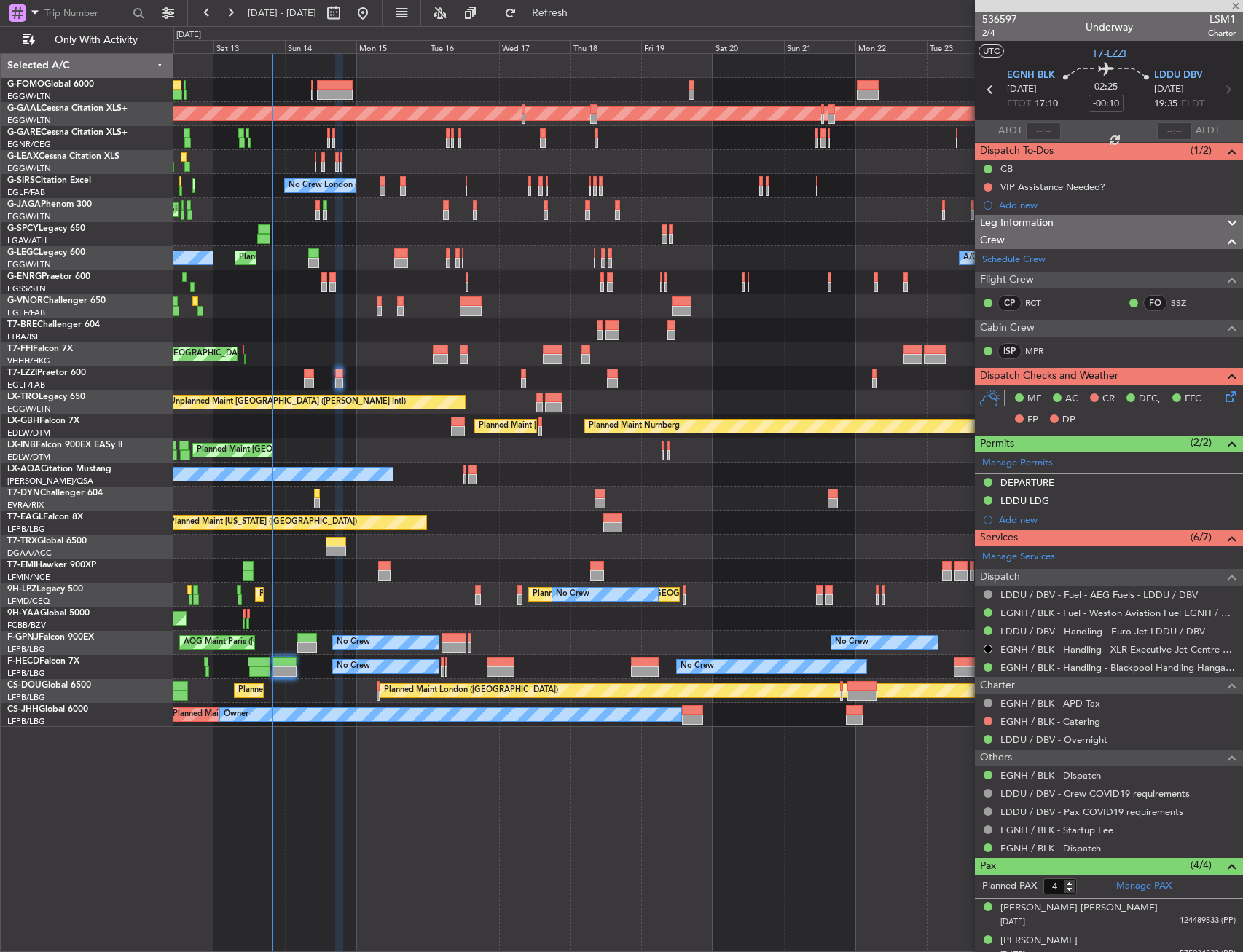
type input "+00:10"
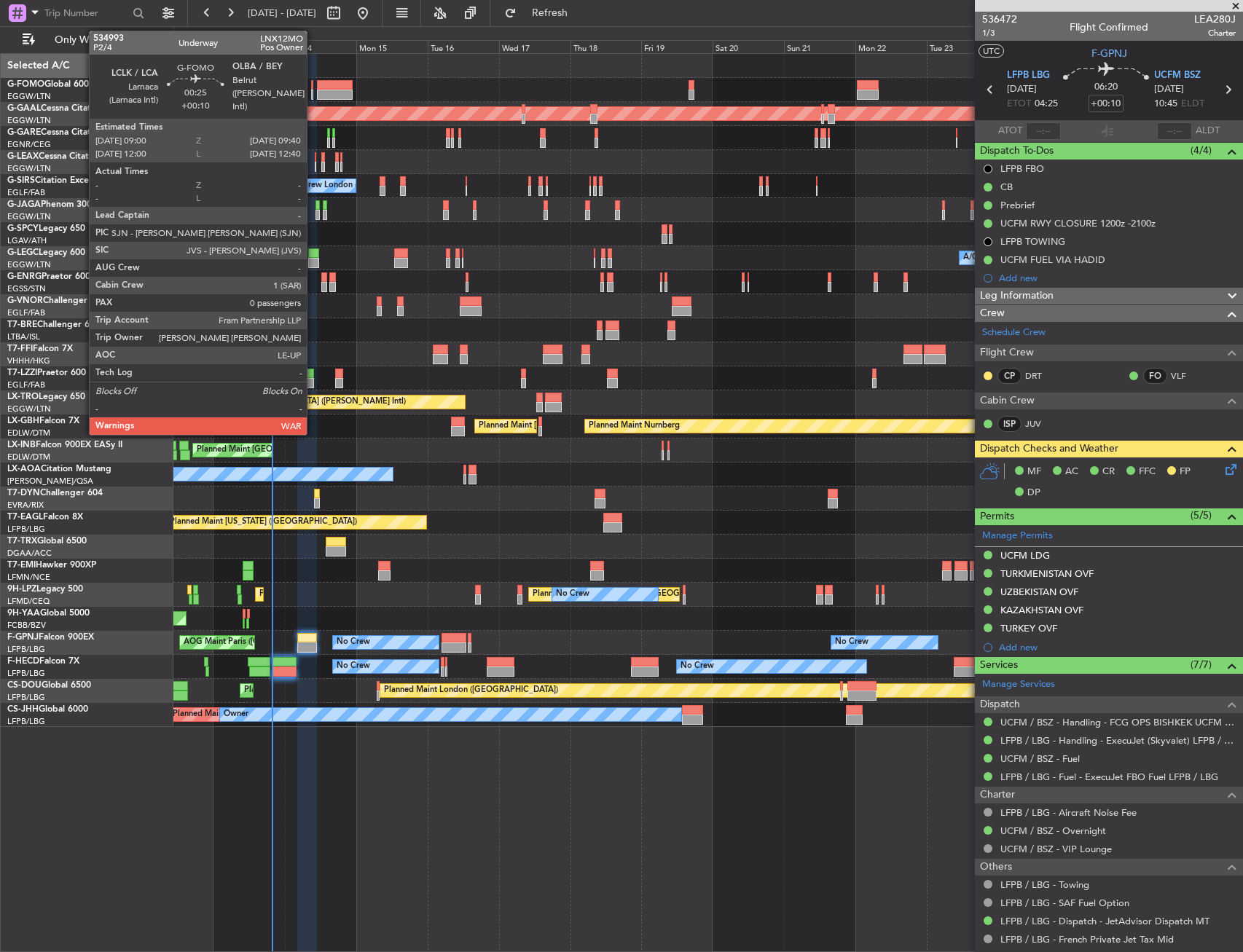
click at [311, 87] on div at bounding box center [312, 84] width 2 height 10
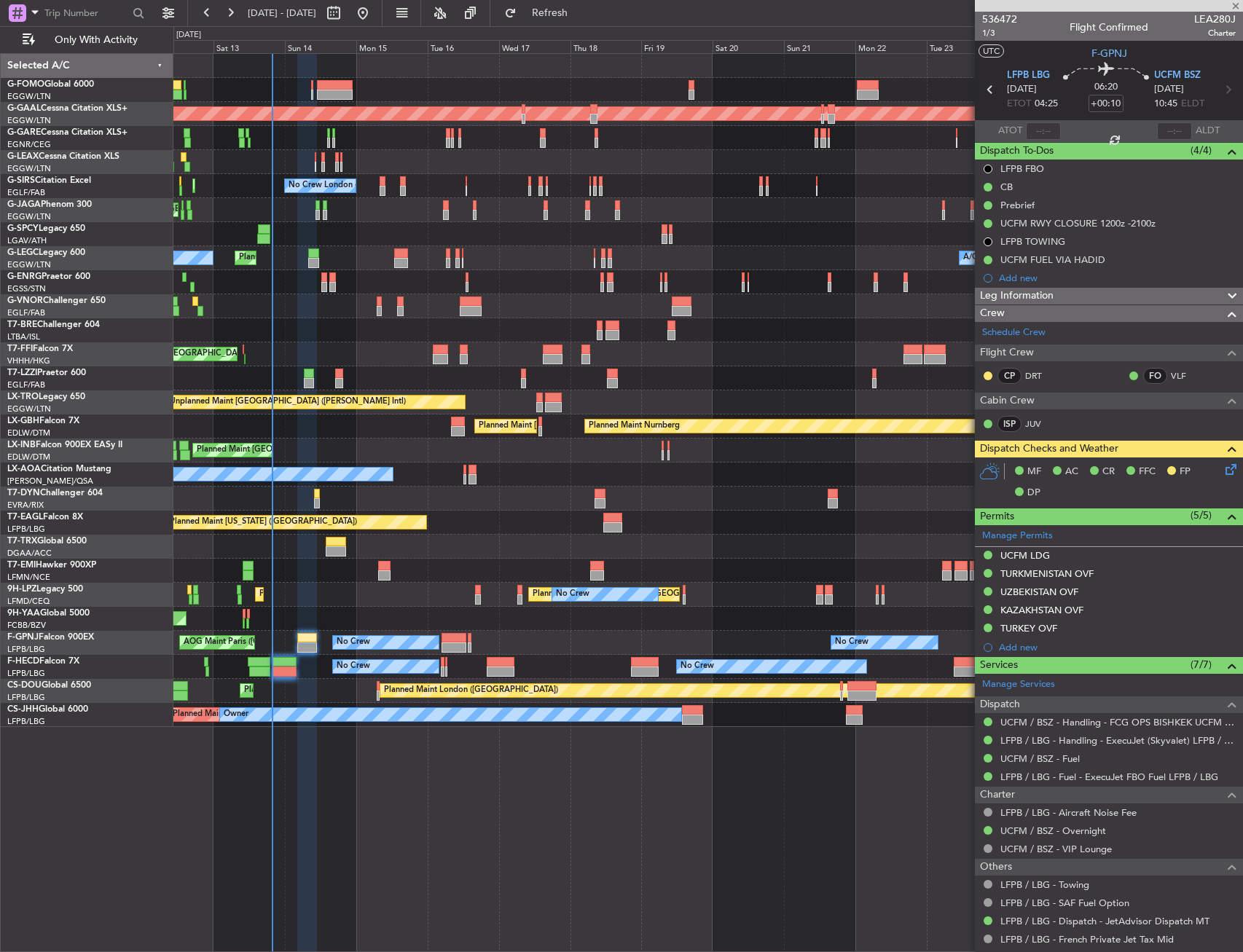
type input "0"
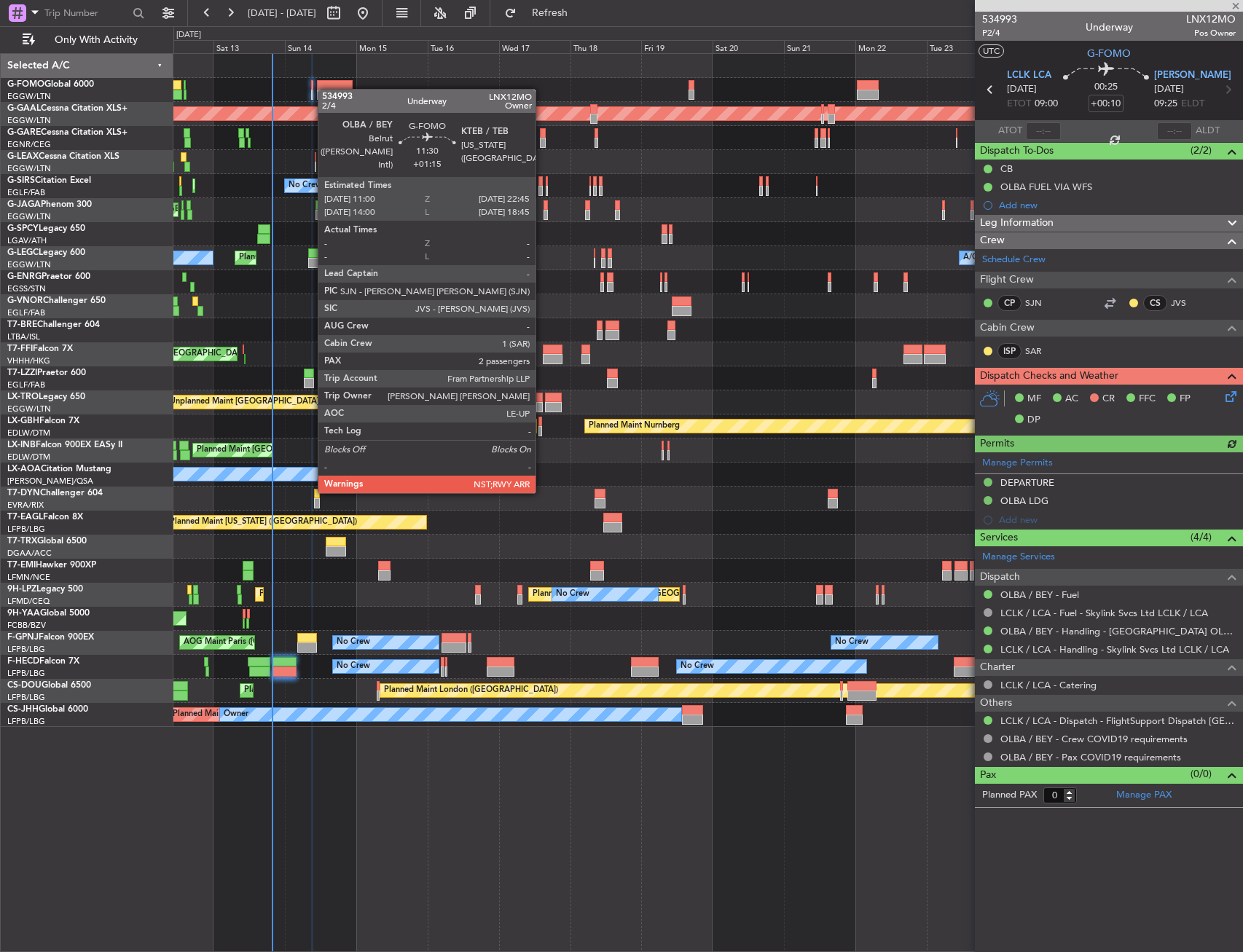
click at [325, 89] on div at bounding box center [334, 84] width 35 height 10
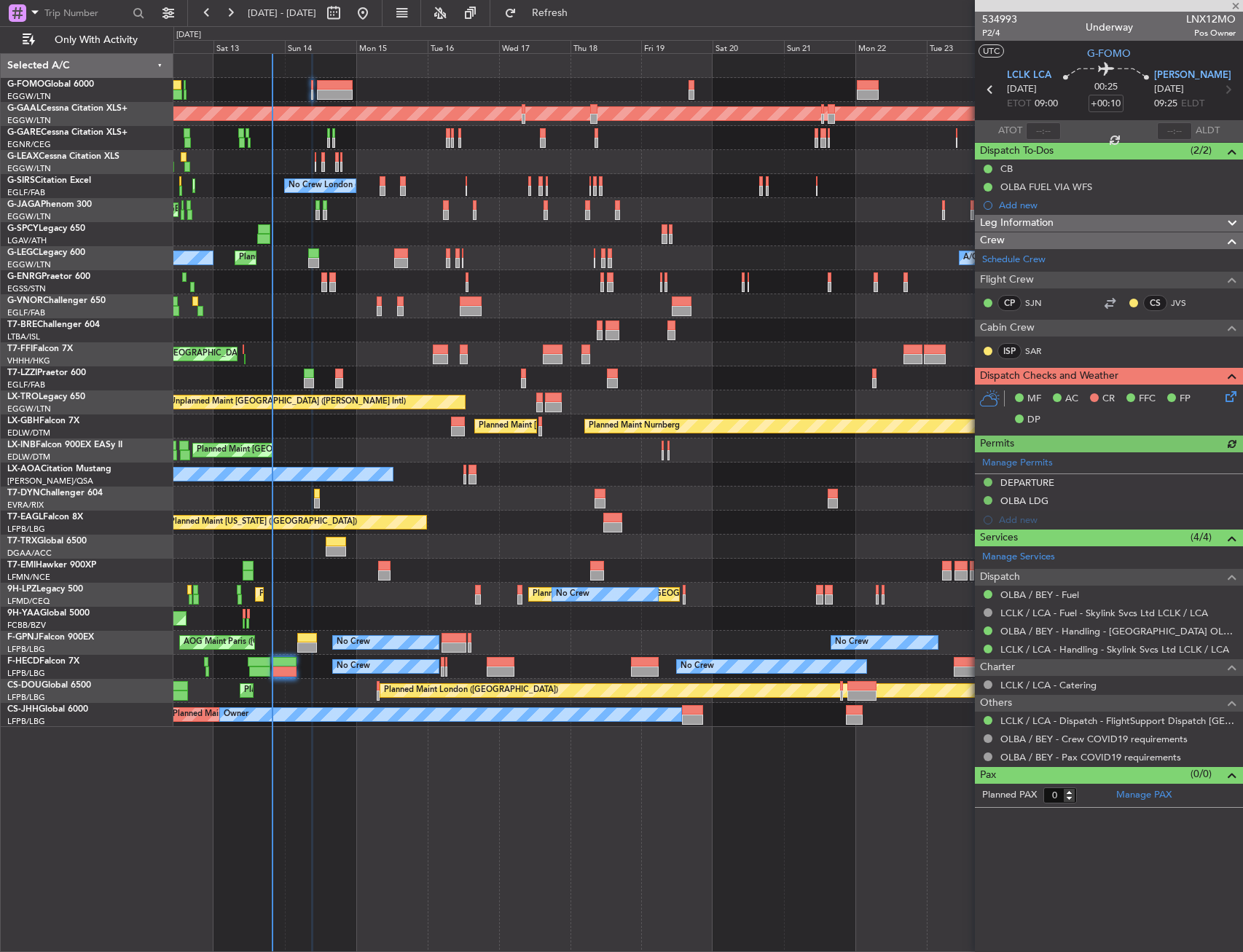
type input "+01:15"
type input "2"
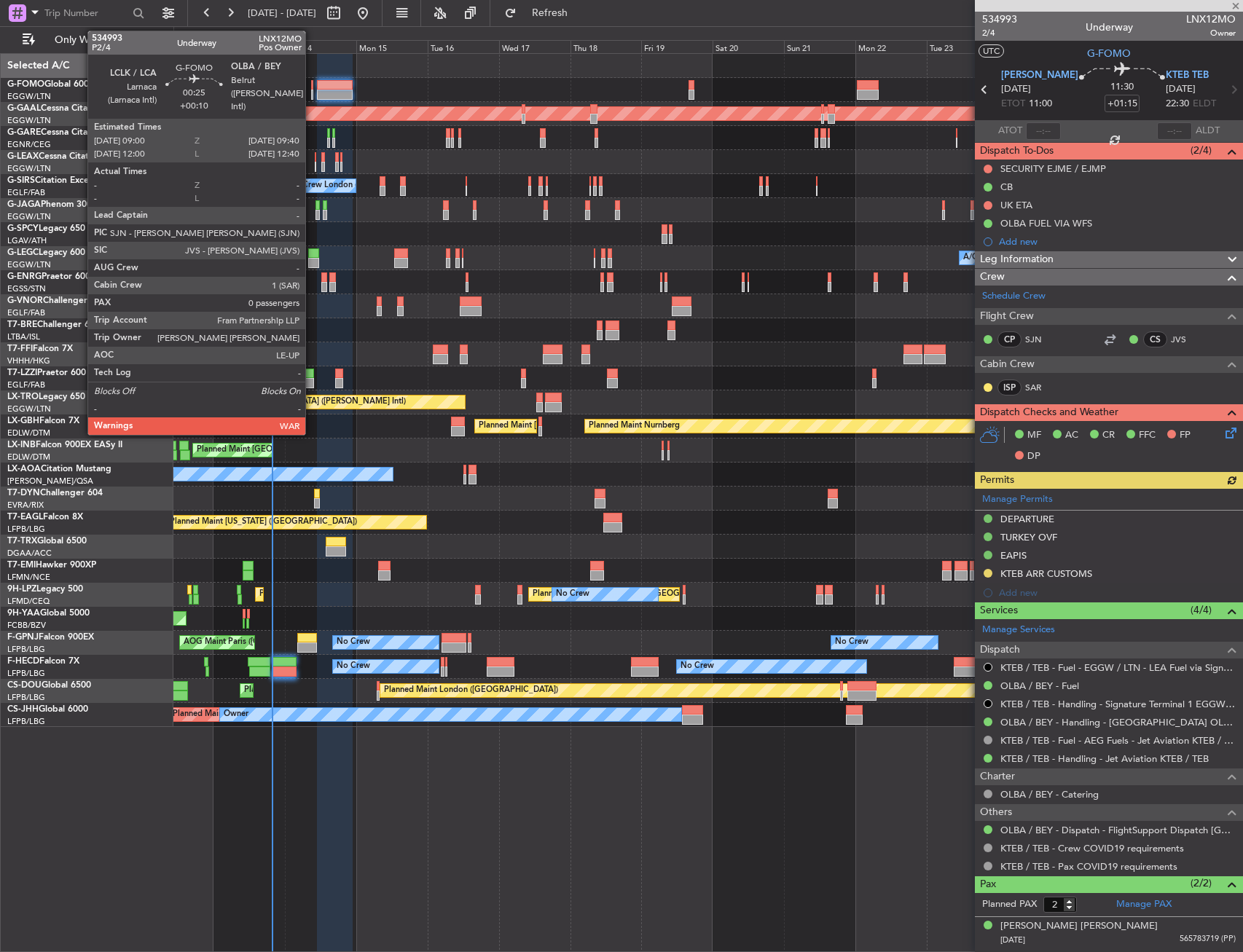
click at [312, 89] on div at bounding box center [312, 84] width 2 height 10
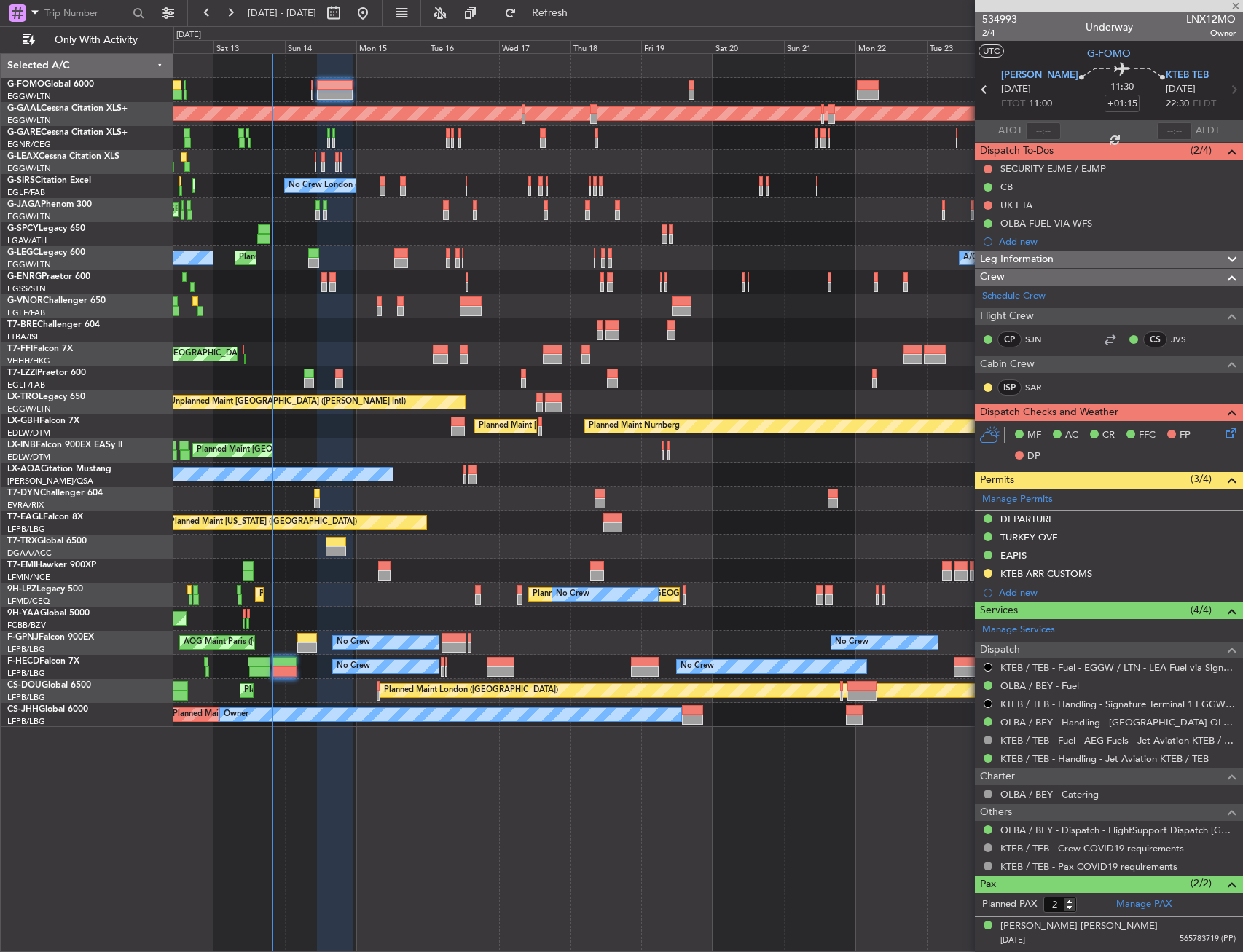
type input "+00:10"
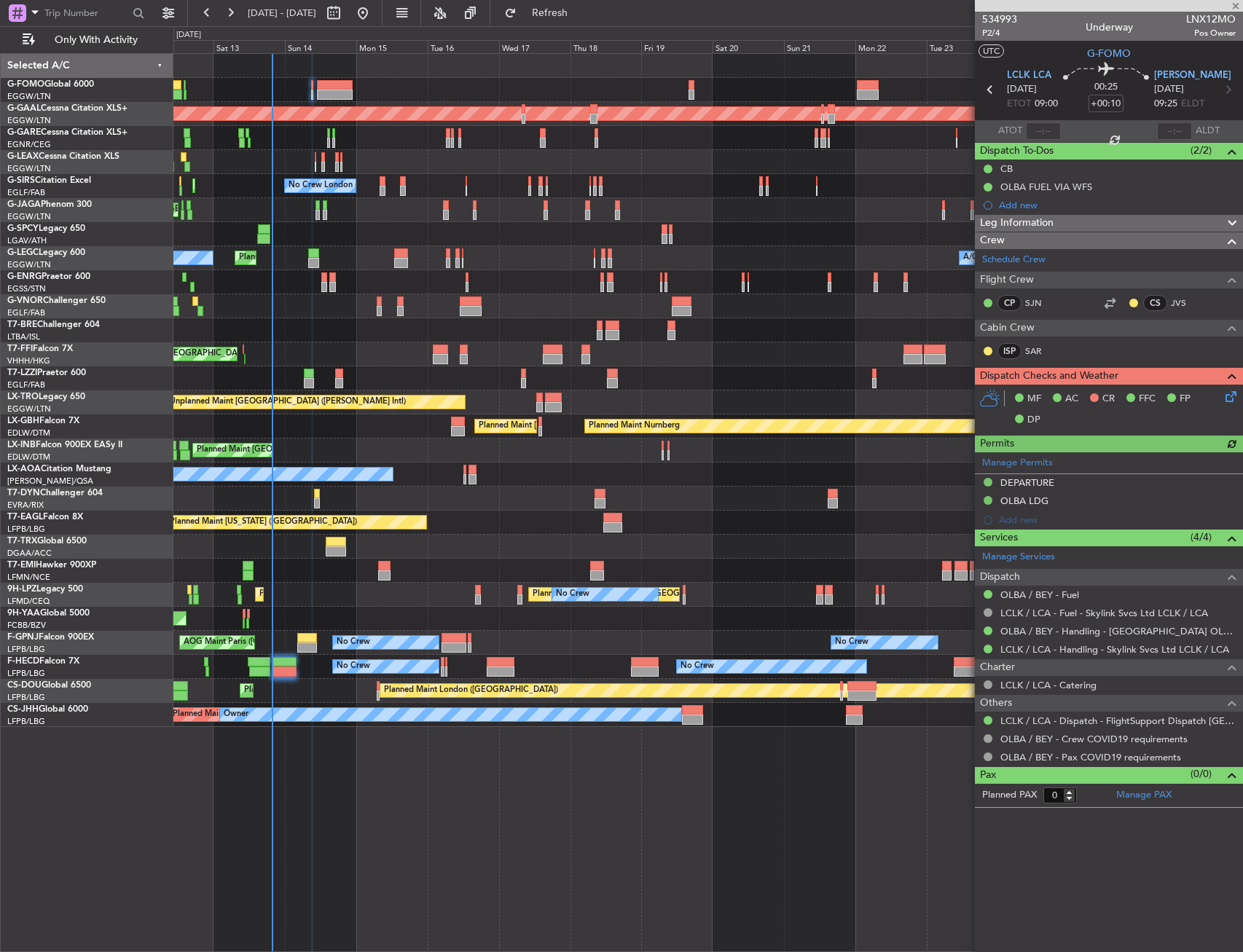
click at [1229, 398] on icon at bounding box center [1227, 394] width 12 height 12
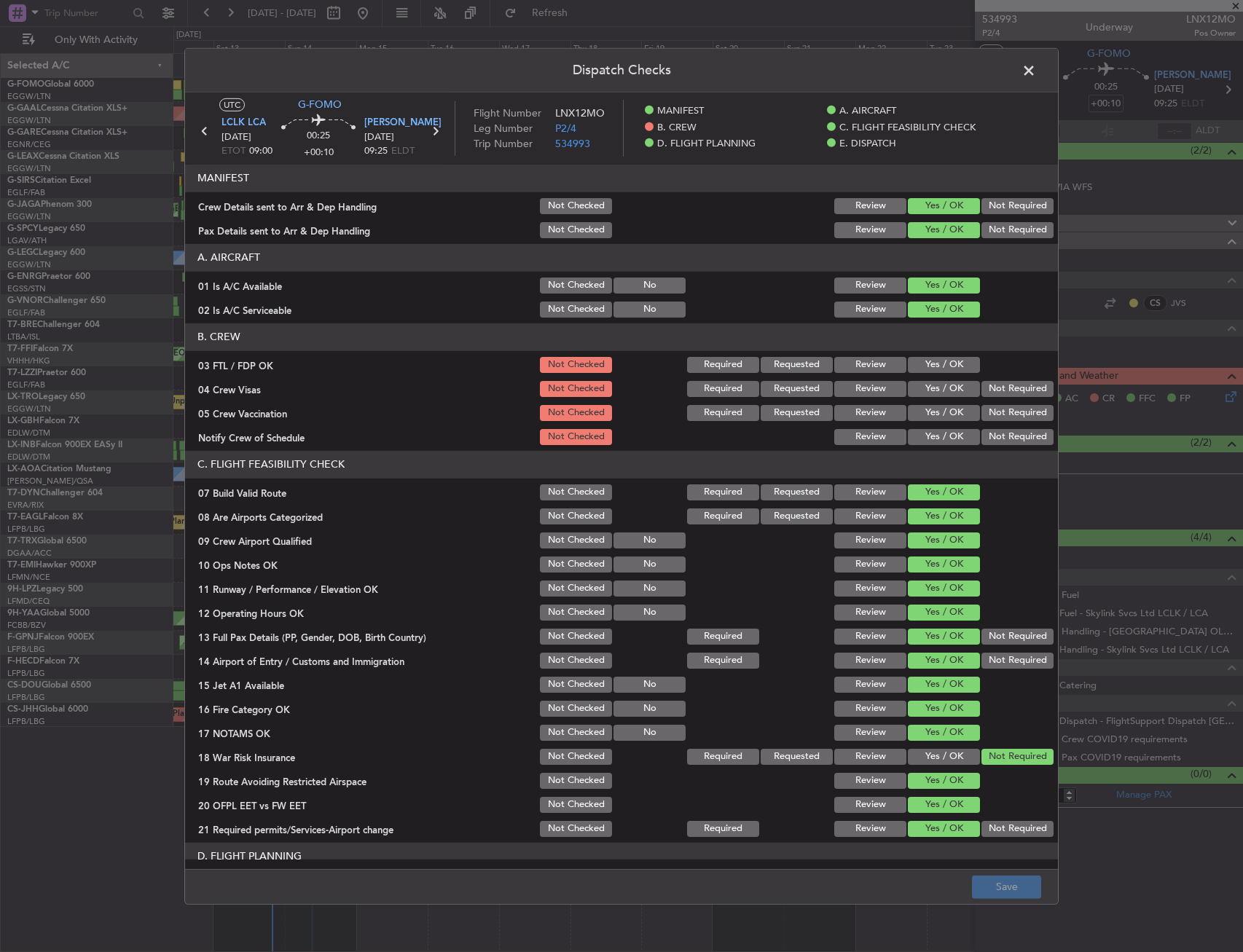
click at [1036, 65] on span at bounding box center [1036, 73] width 0 height 29
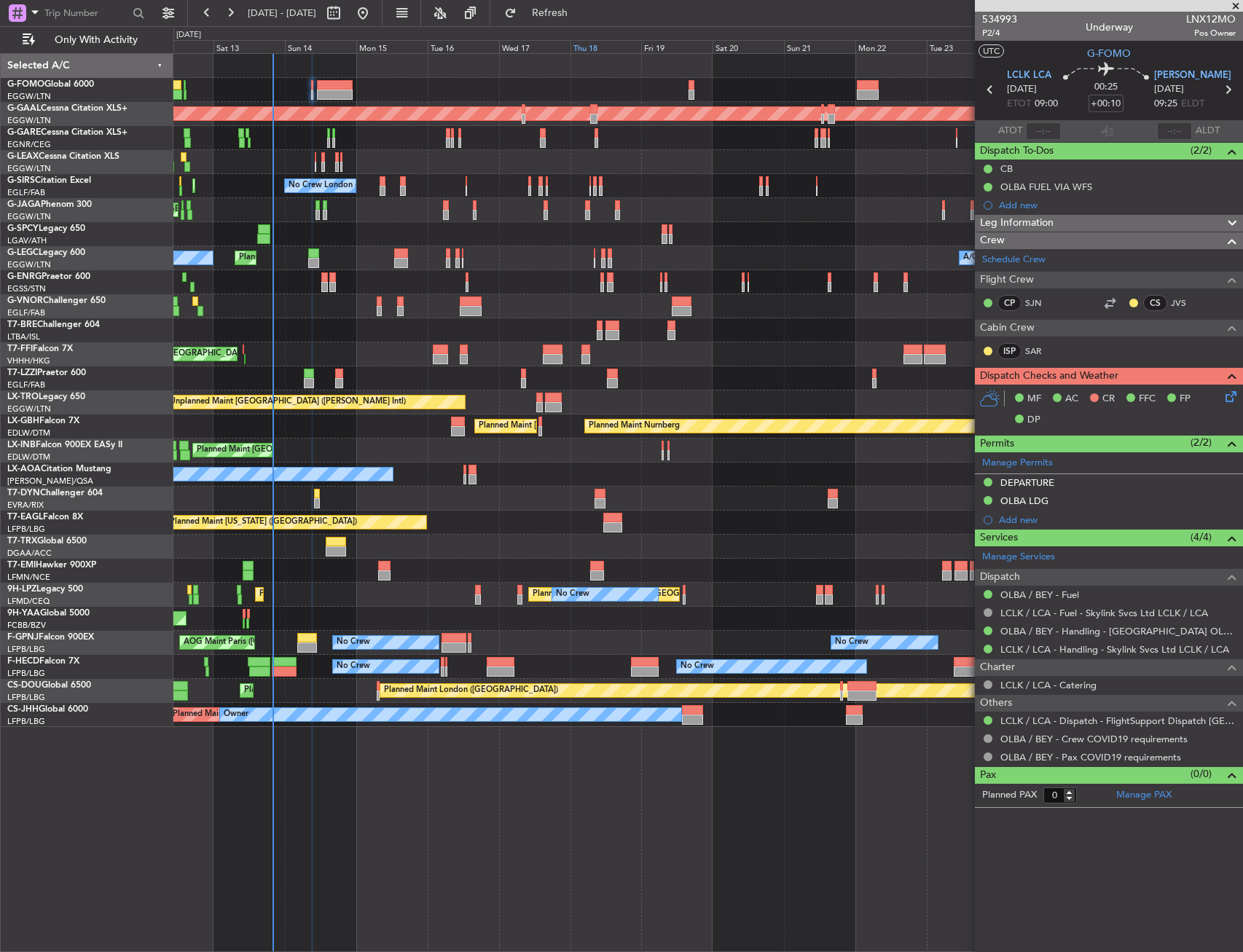
drag, startPoint x: 600, startPoint y: 10, endPoint x: 600, endPoint y: 51, distance: 41.0
click at [580, 10] on span "Refresh" at bounding box center [550, 13] width 62 height 10
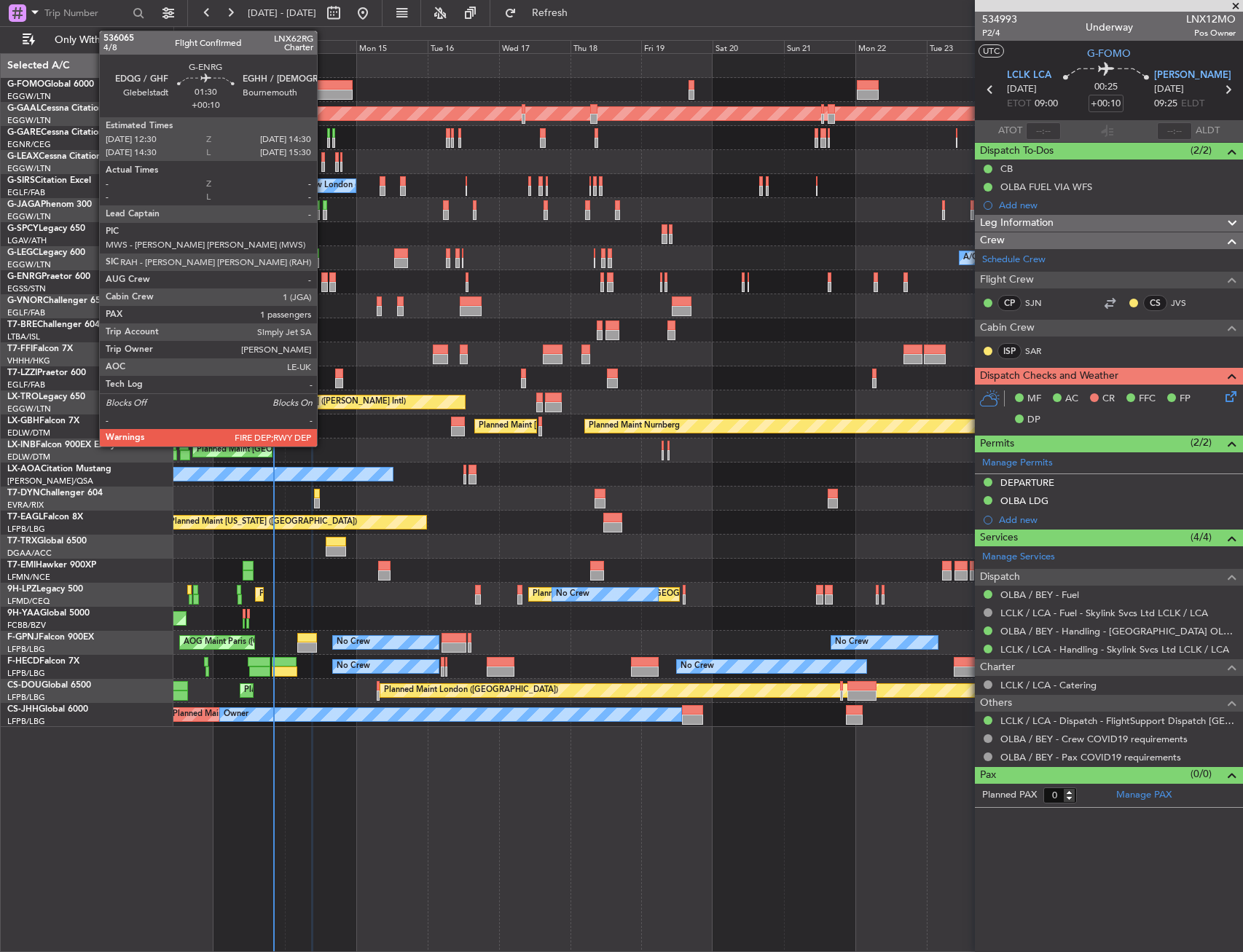
click at [323, 284] on div at bounding box center [324, 286] width 6 height 10
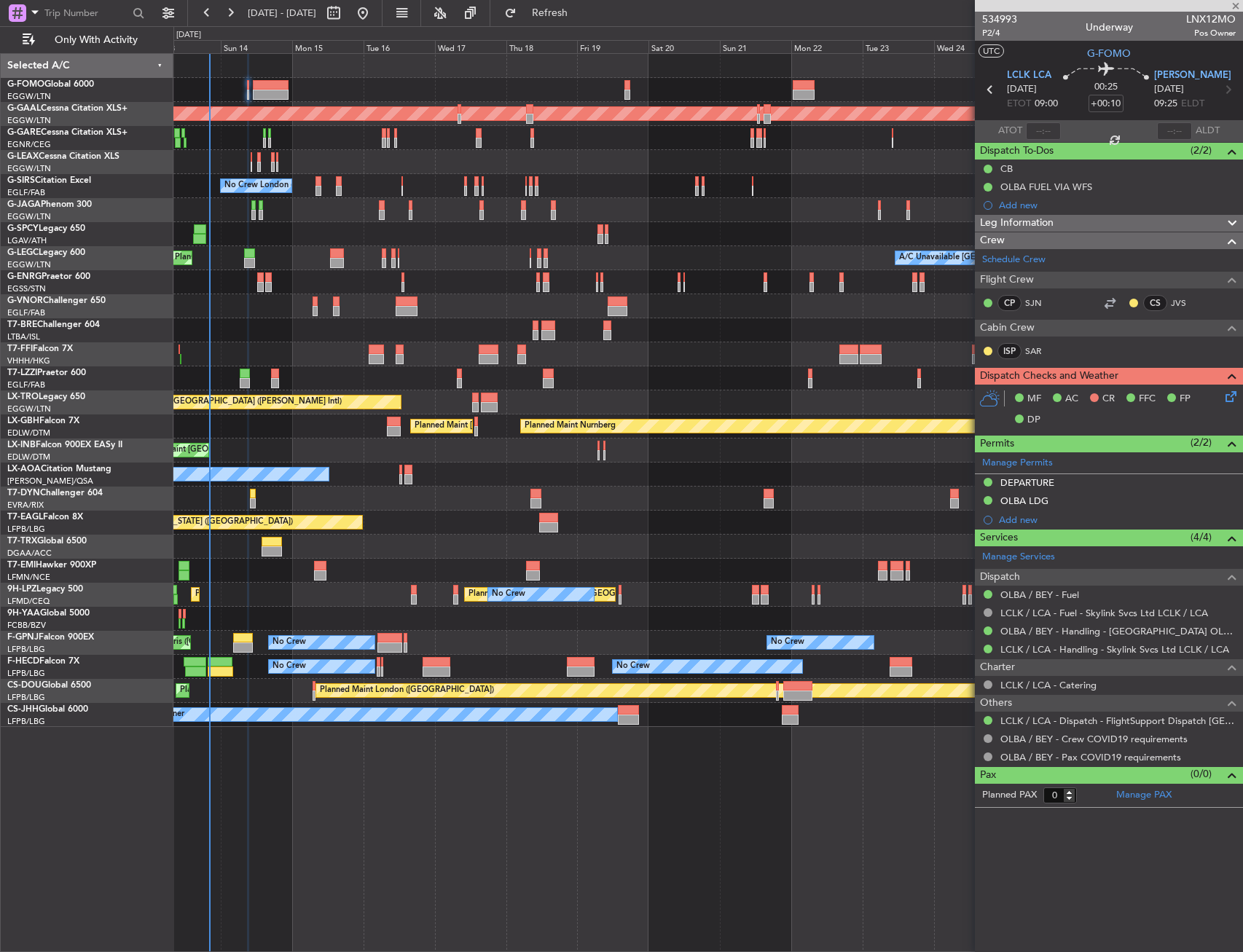
type input "1"
click at [282, 314] on div "Planned Maint [GEOGRAPHIC_DATA] ([GEOGRAPHIC_DATA]) Planned [GEOGRAPHIC_DATA] P…" at bounding box center [708, 390] width 1069 height 673
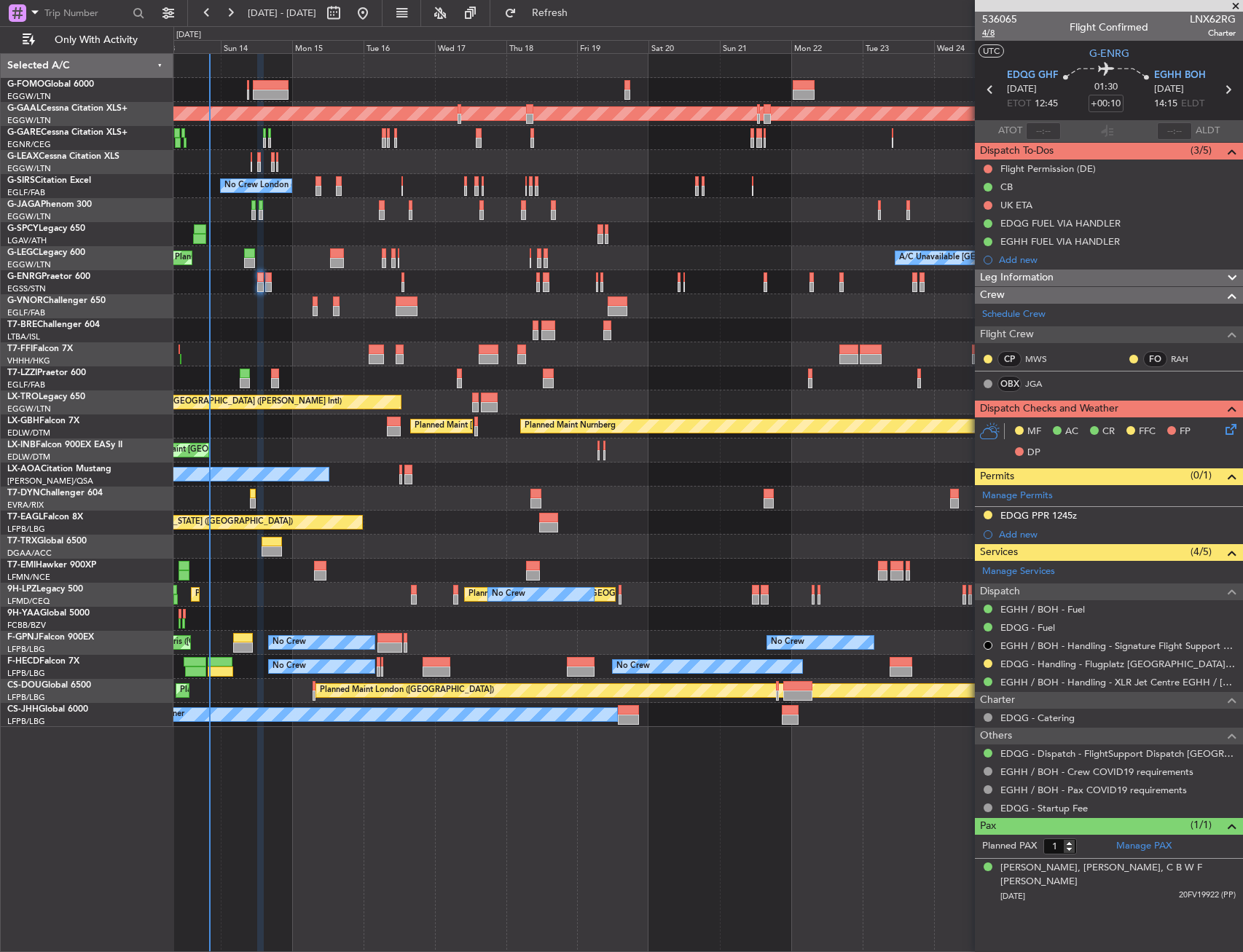
click at [989, 33] on span "4/8" at bounding box center [999, 32] width 35 height 12
click at [1226, 429] on icon at bounding box center [1227, 427] width 12 height 12
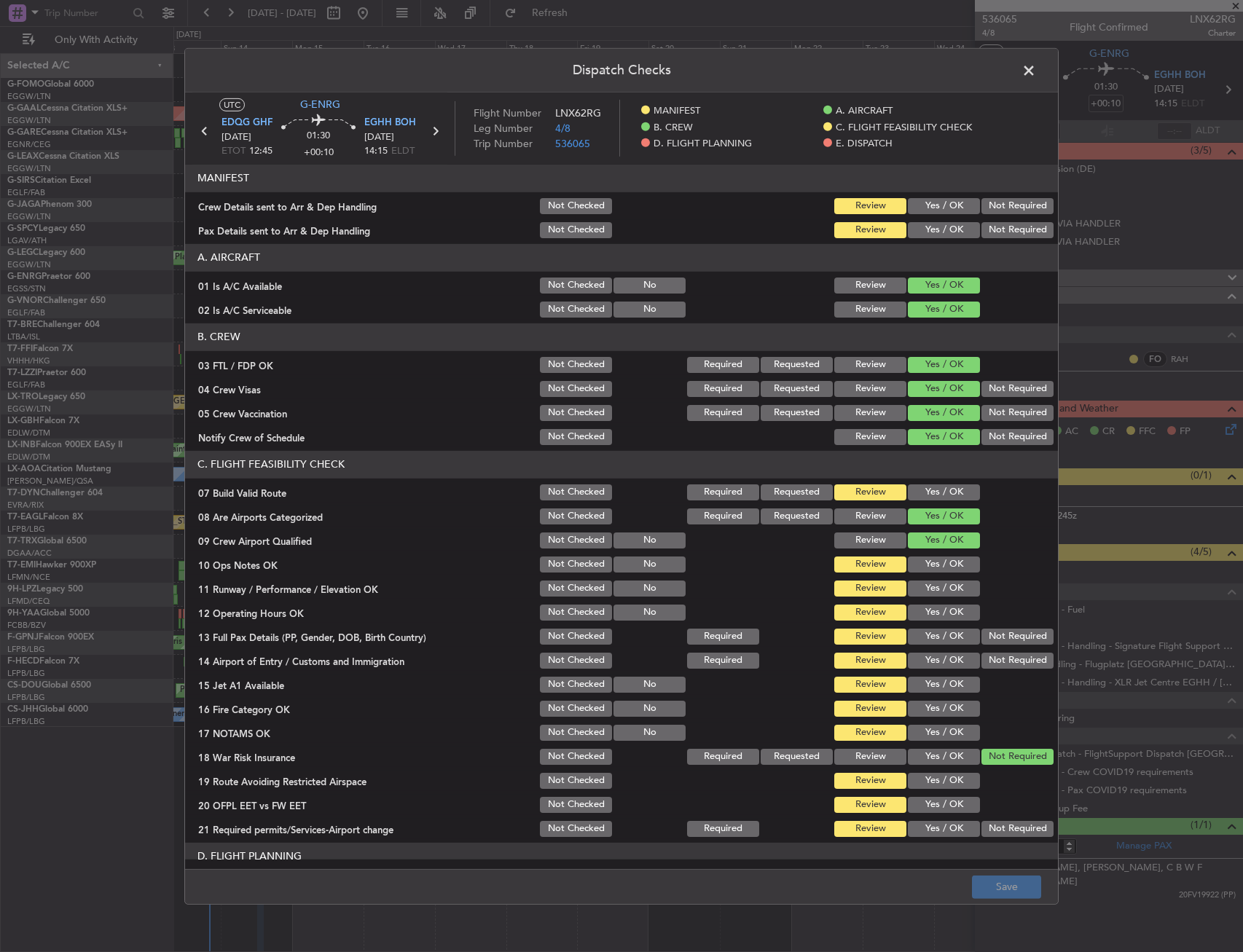
click at [921, 236] on button "Yes / OK" at bounding box center [944, 230] width 73 height 16
click at [921, 207] on button "Yes / OK" at bounding box center [944, 206] width 73 height 16
click at [1036, 66] on span at bounding box center [1036, 73] width 0 height 29
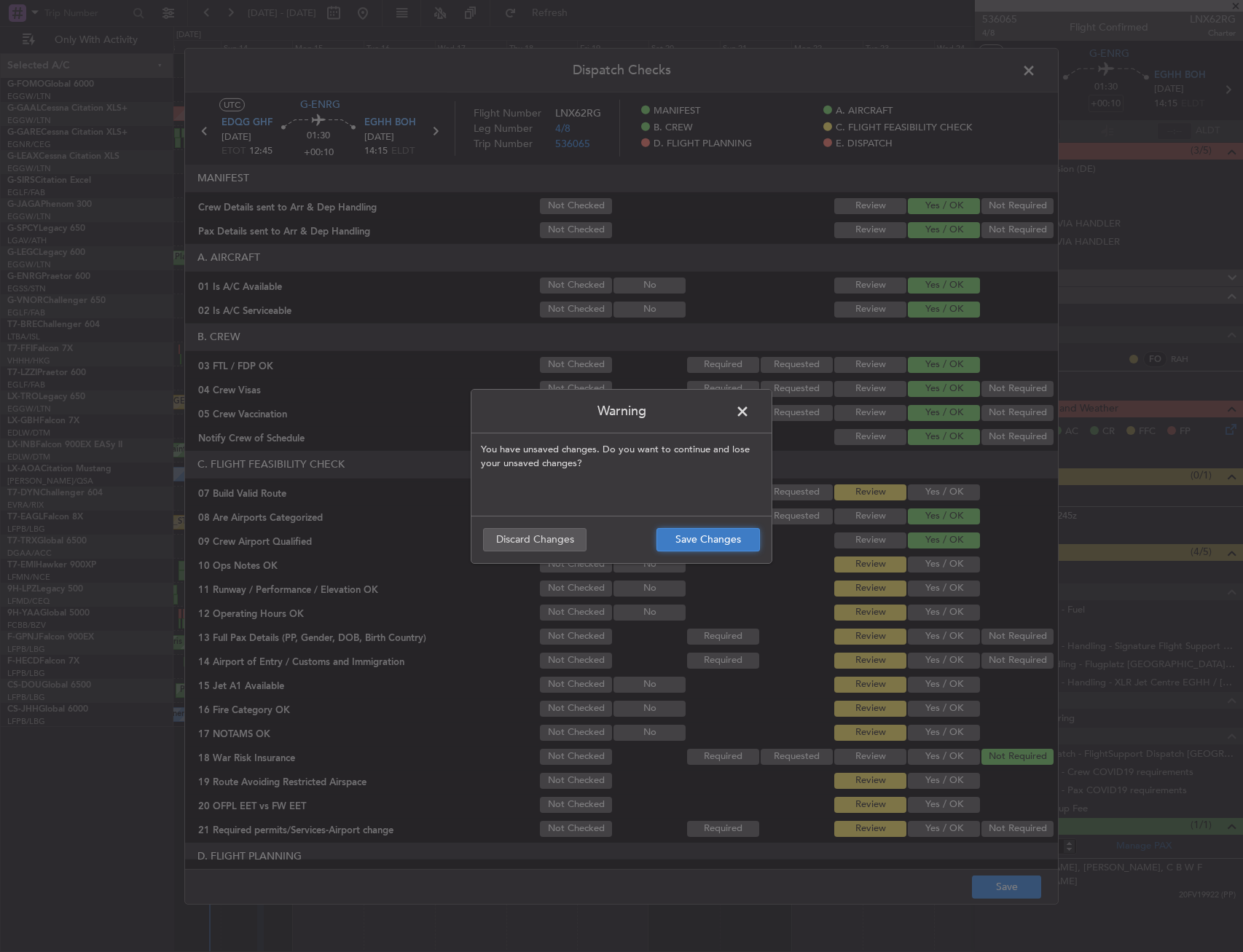
click at [724, 548] on button "Save Changes" at bounding box center [708, 539] width 104 height 23
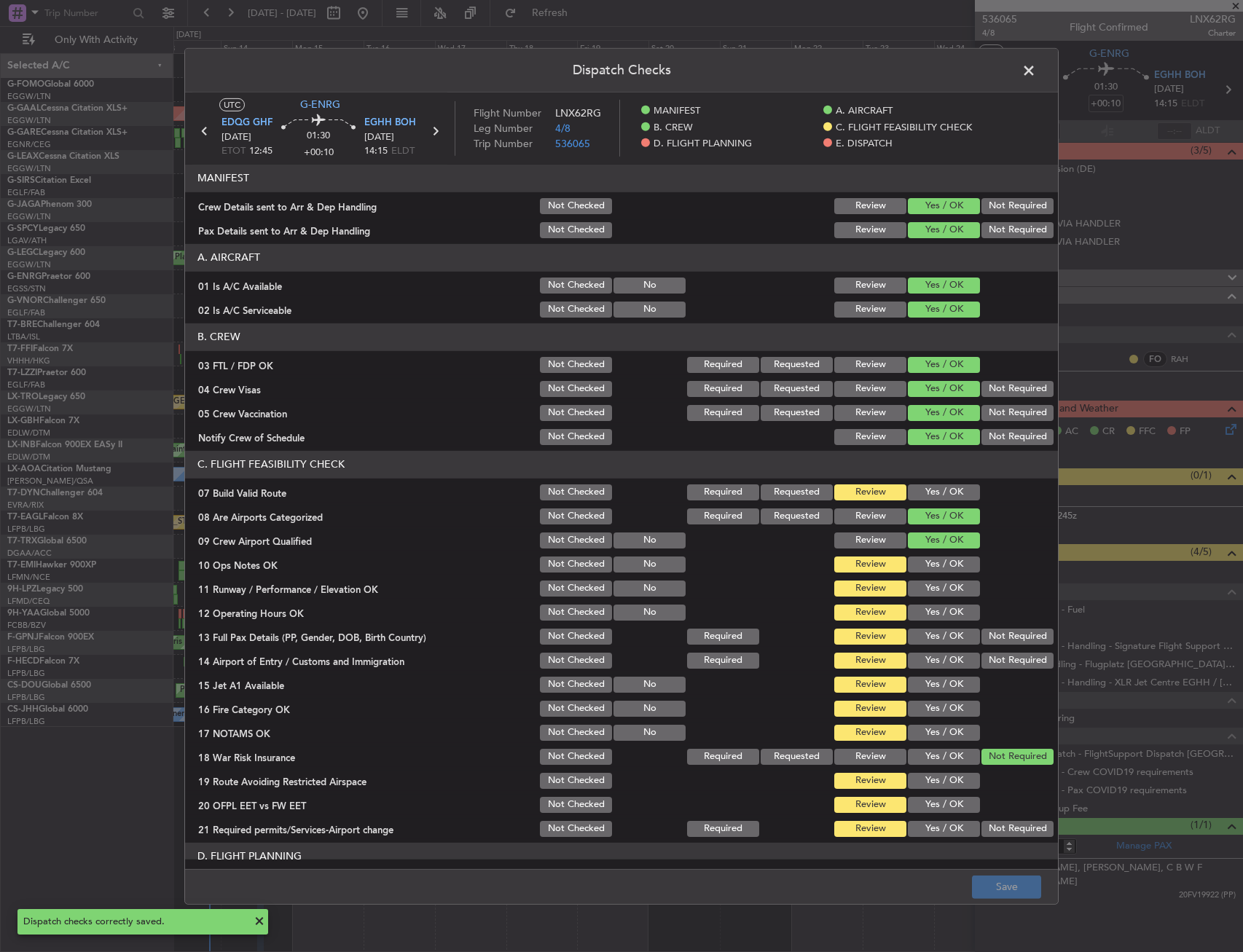
click at [1036, 66] on span at bounding box center [1036, 73] width 0 height 29
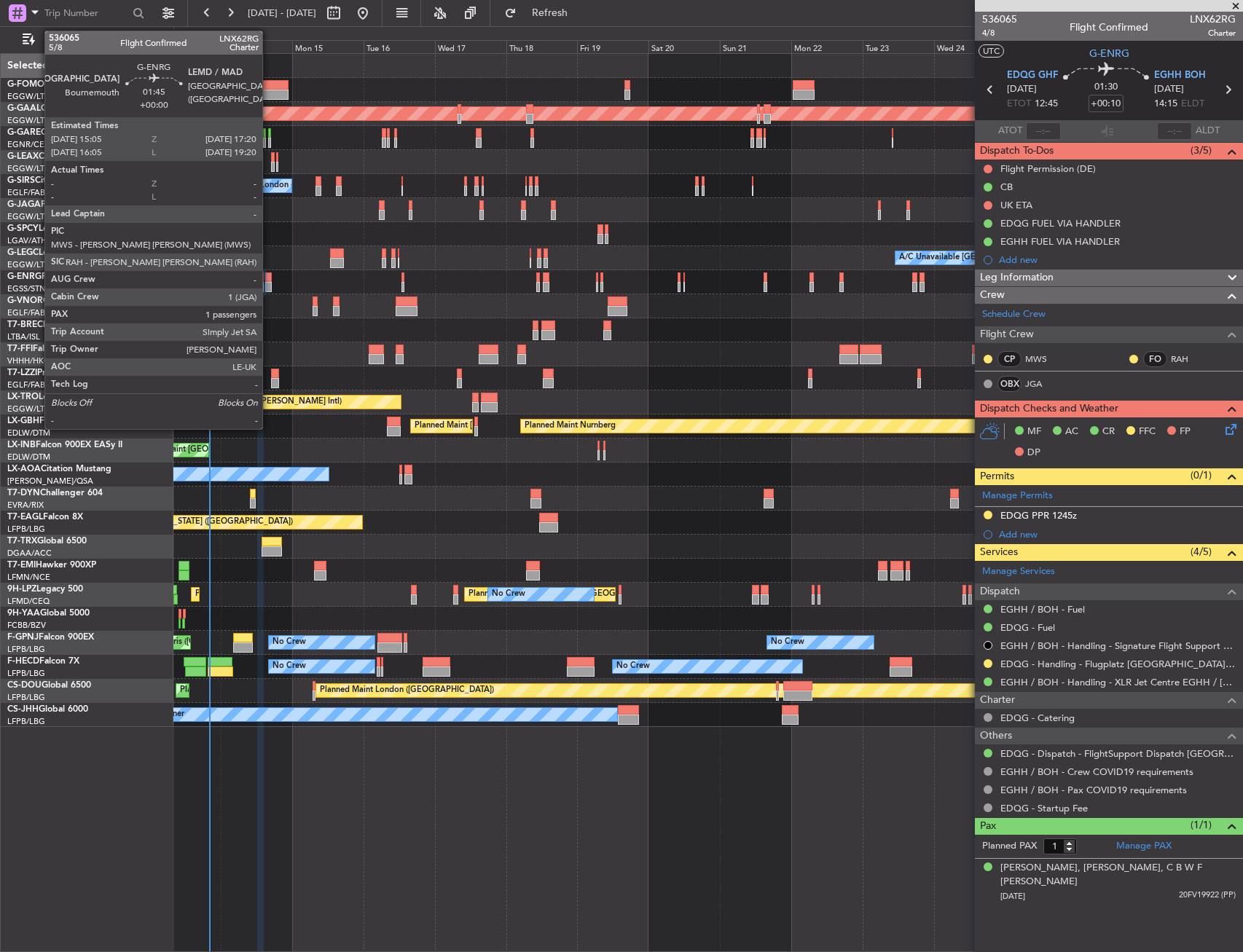
click at [269, 284] on div at bounding box center [269, 286] width 7 height 10
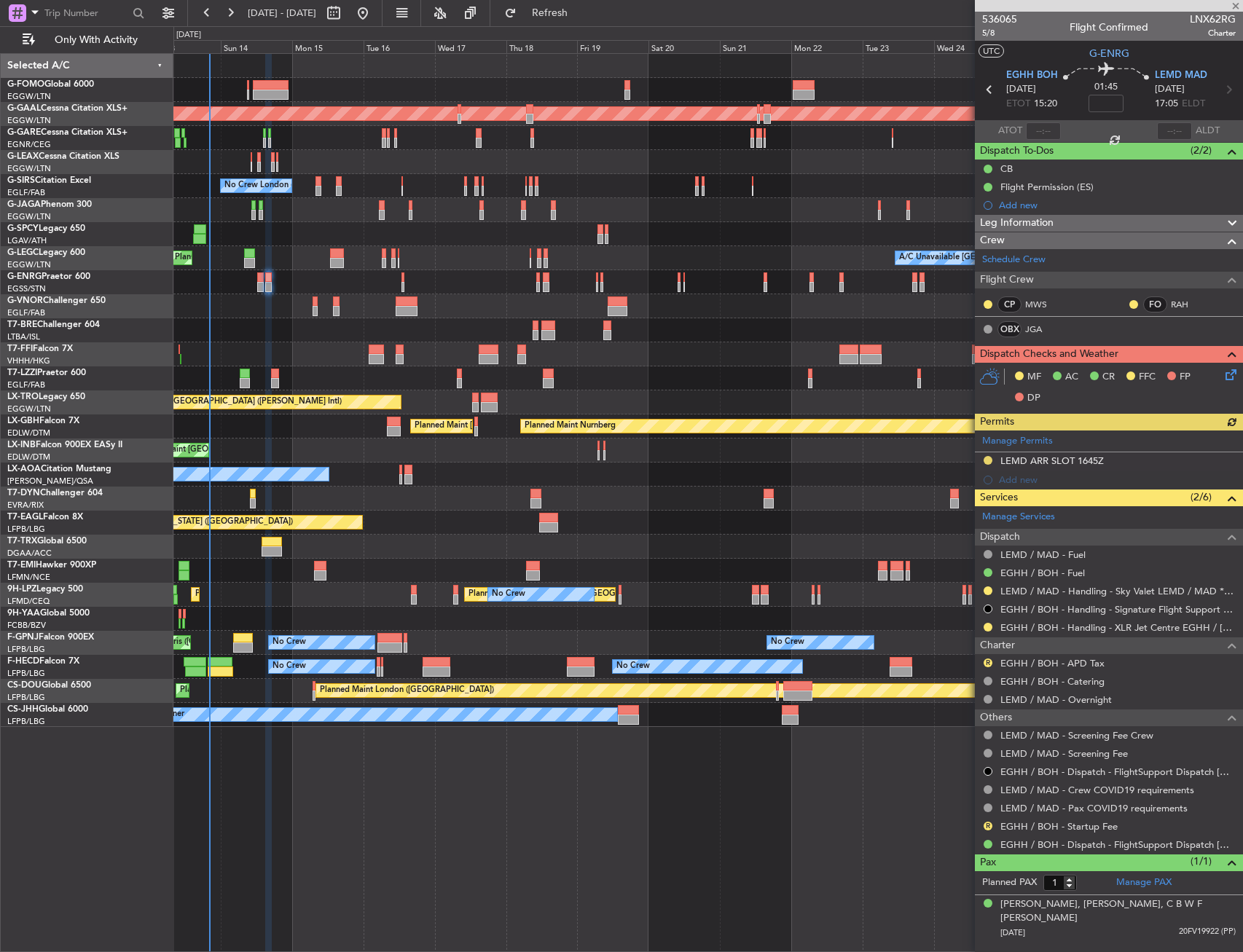
click at [1225, 373] on icon at bounding box center [1227, 372] width 12 height 12
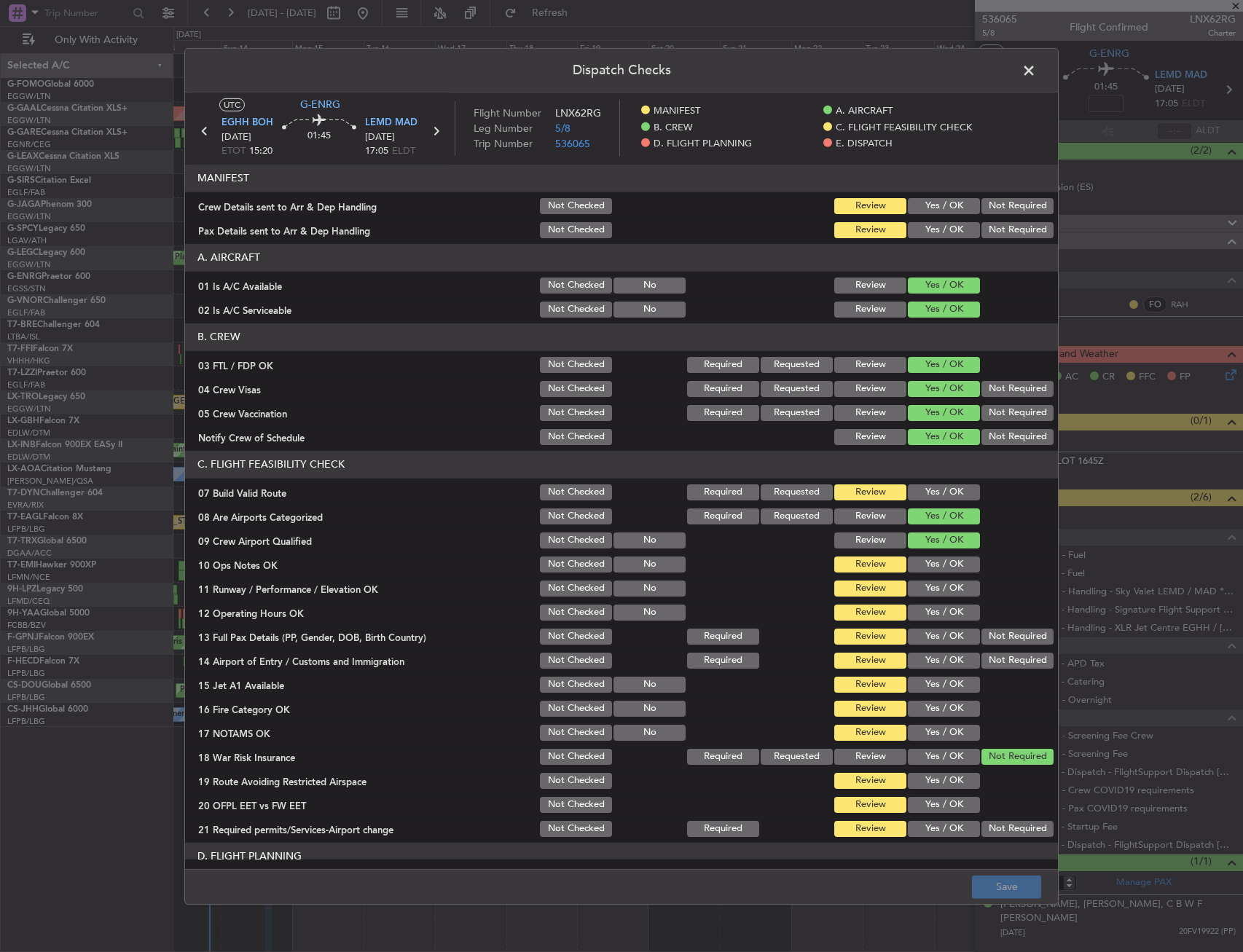
click at [926, 239] on div "Yes / OK" at bounding box center [942, 230] width 73 height 20
click at [929, 229] on button "Yes / OK" at bounding box center [944, 230] width 73 height 16
click at [933, 209] on button "Yes / OK" at bounding box center [944, 206] width 73 height 16
click at [998, 883] on button "Save" at bounding box center [1005, 887] width 69 height 23
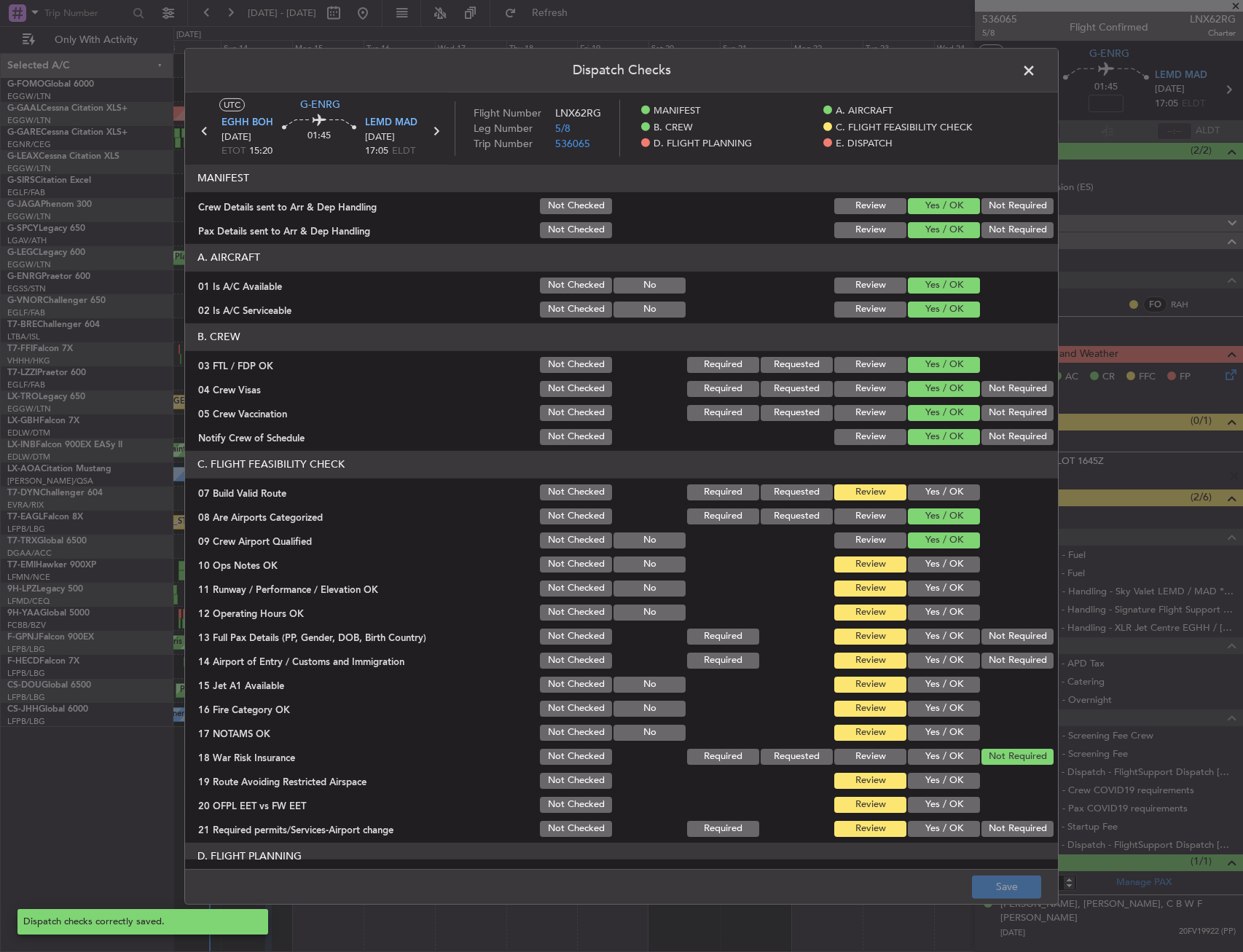
click at [1036, 63] on span at bounding box center [1036, 73] width 0 height 29
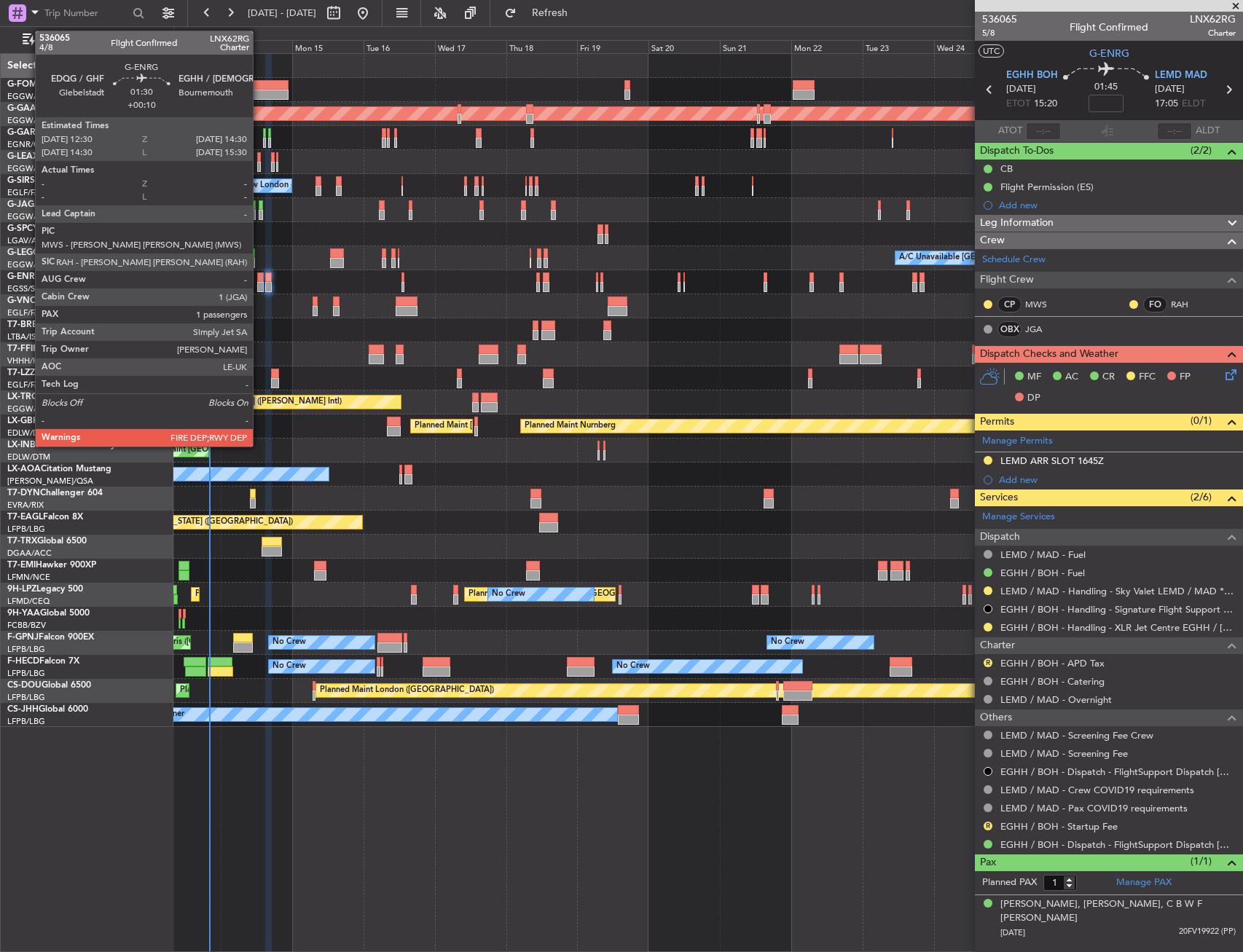
click at [259, 277] on div at bounding box center [260, 277] width 6 height 10
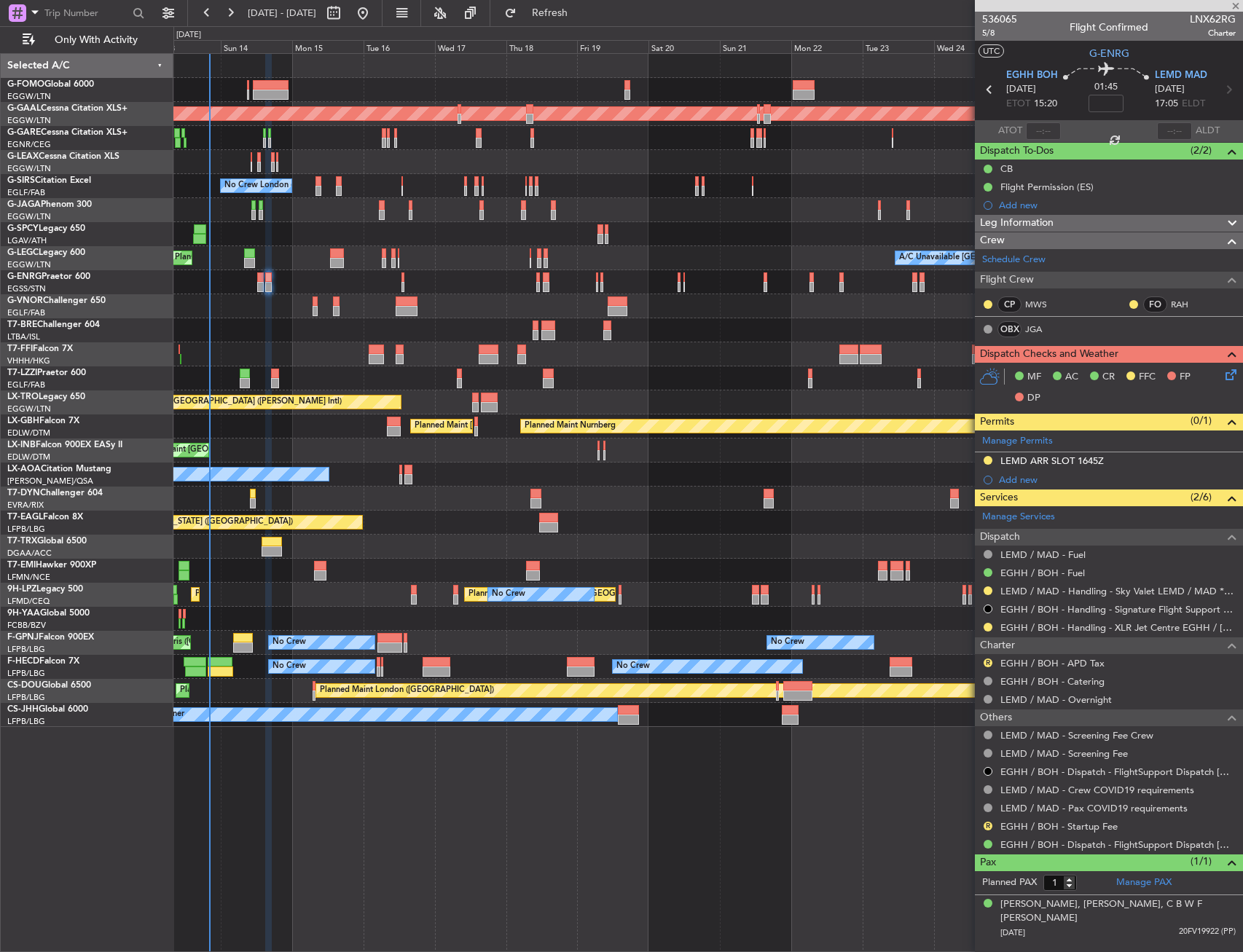
type input "+00:10"
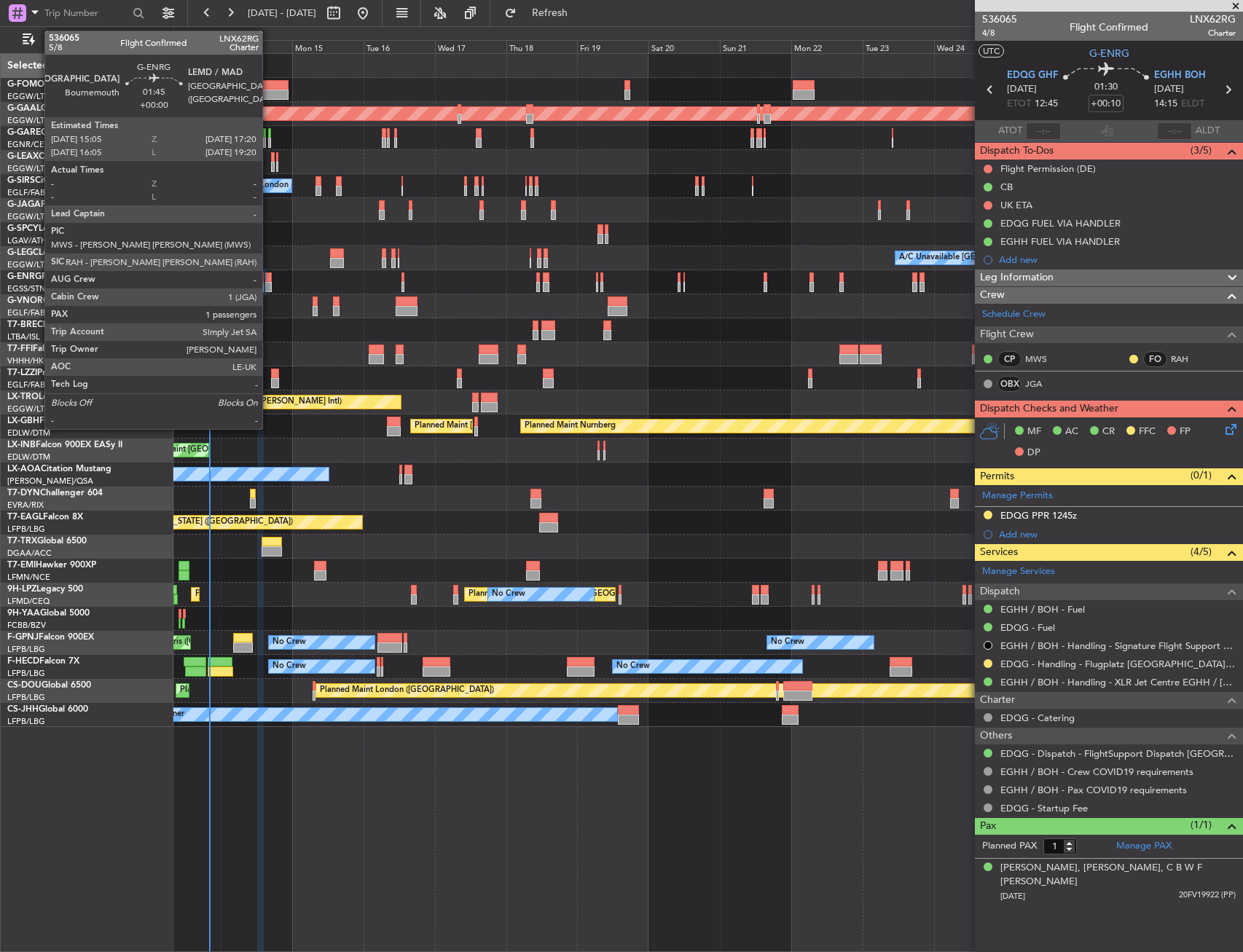
click at [269, 284] on div at bounding box center [269, 286] width 7 height 10
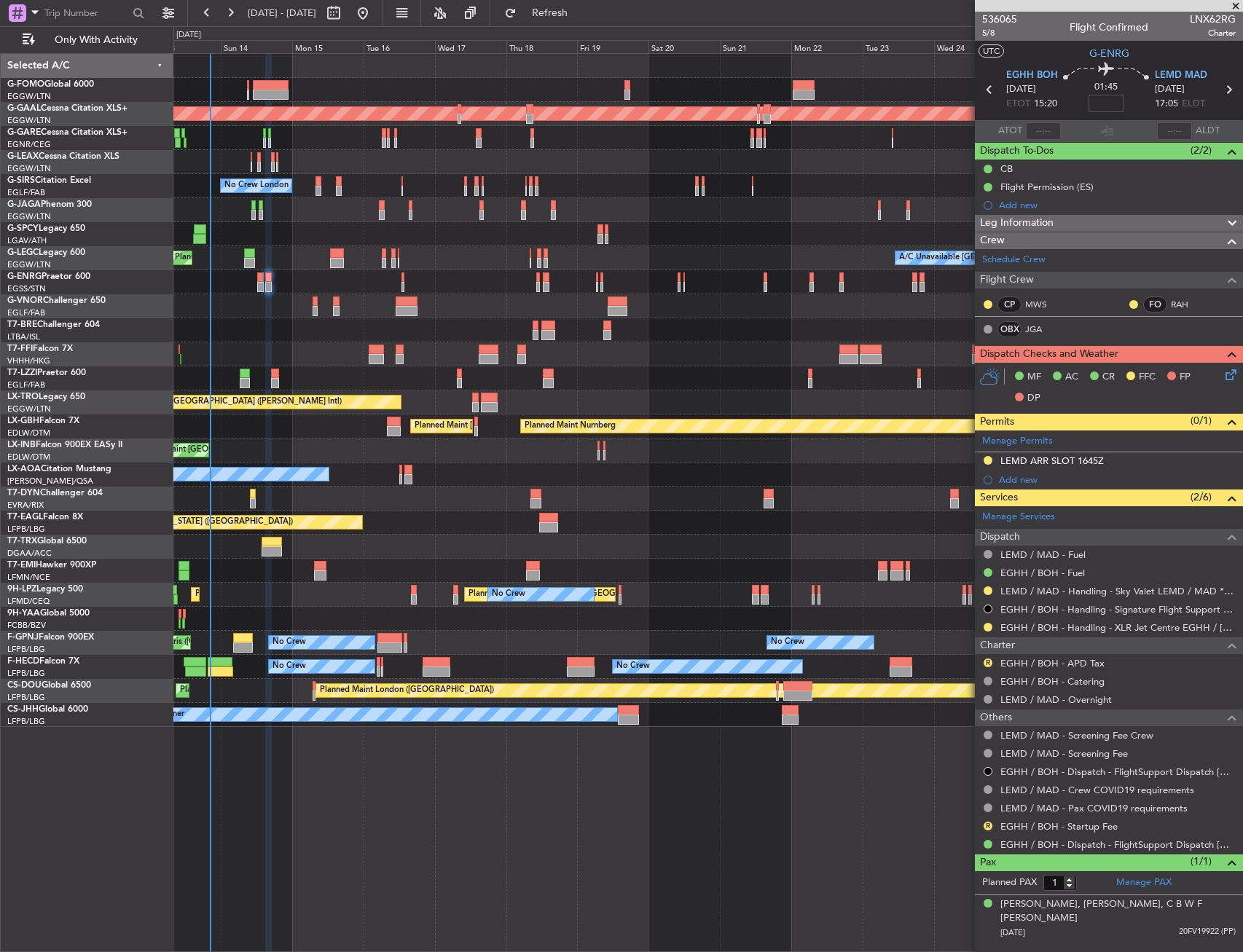
click at [1120, 105] on input at bounding box center [1105, 103] width 35 height 17
click at [1072, 91] on div "01:45 -5" at bounding box center [1105, 89] width 96 height 54
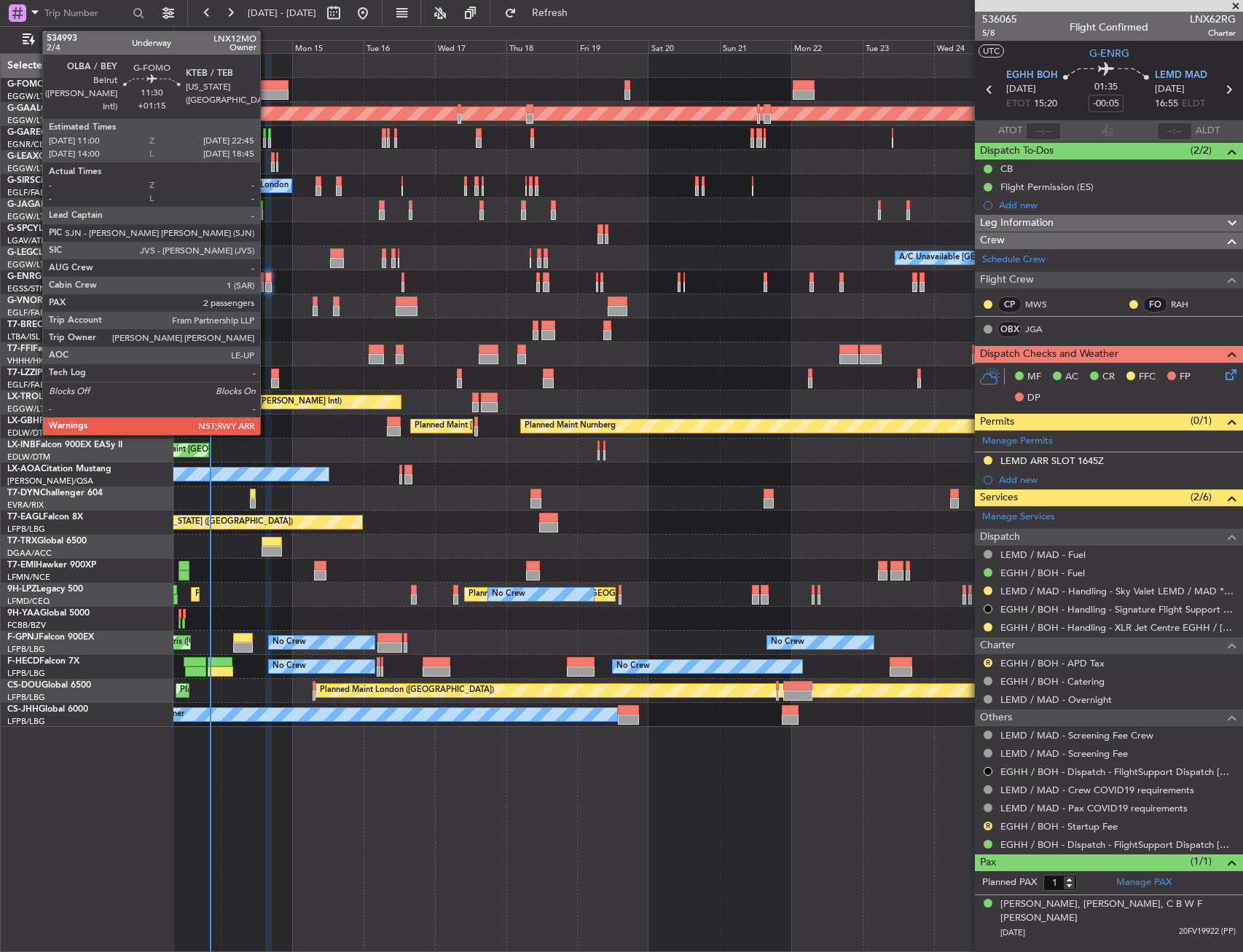
click at [266, 95] on div at bounding box center [270, 95] width 35 height 10
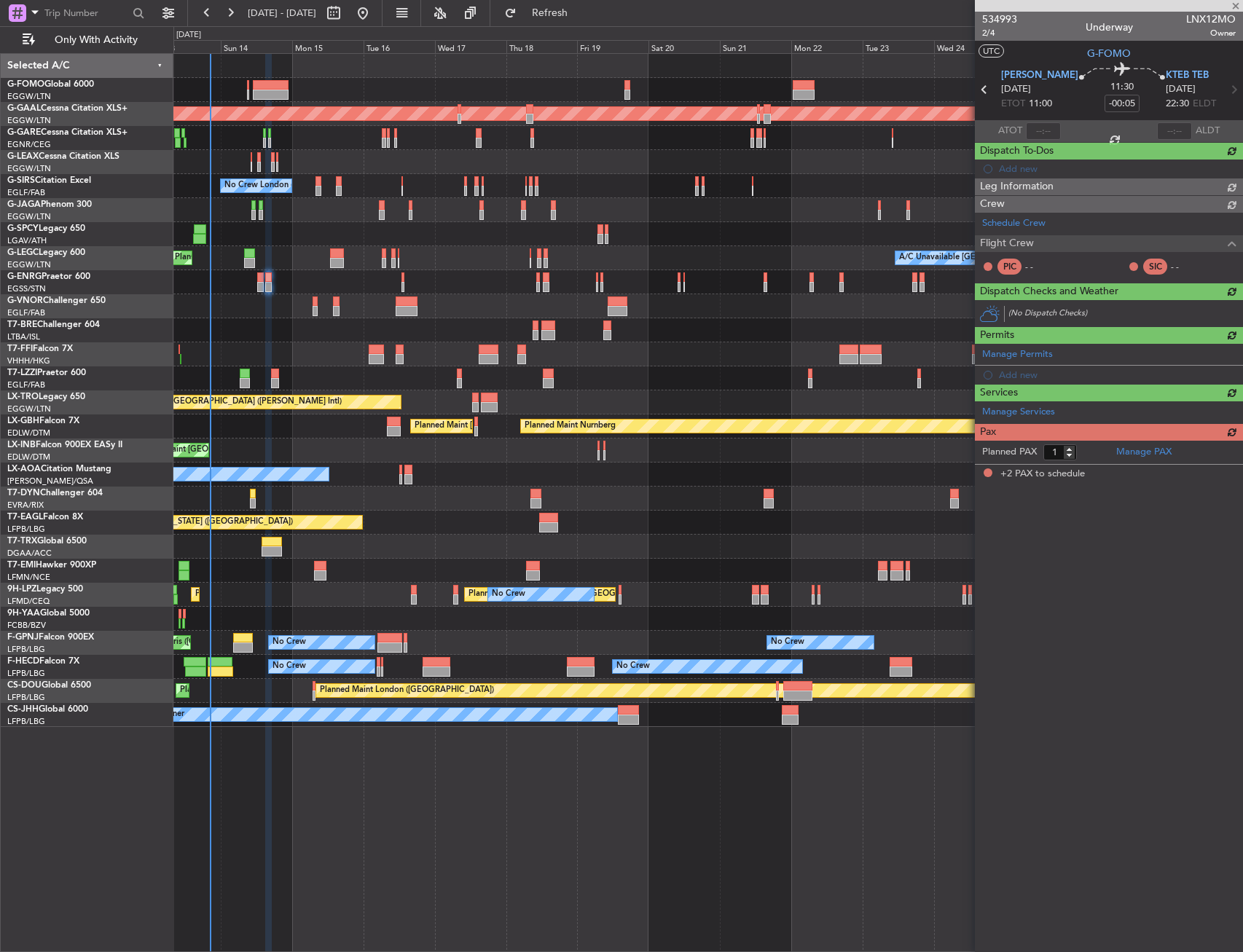
type input "+01:15"
type input "2"
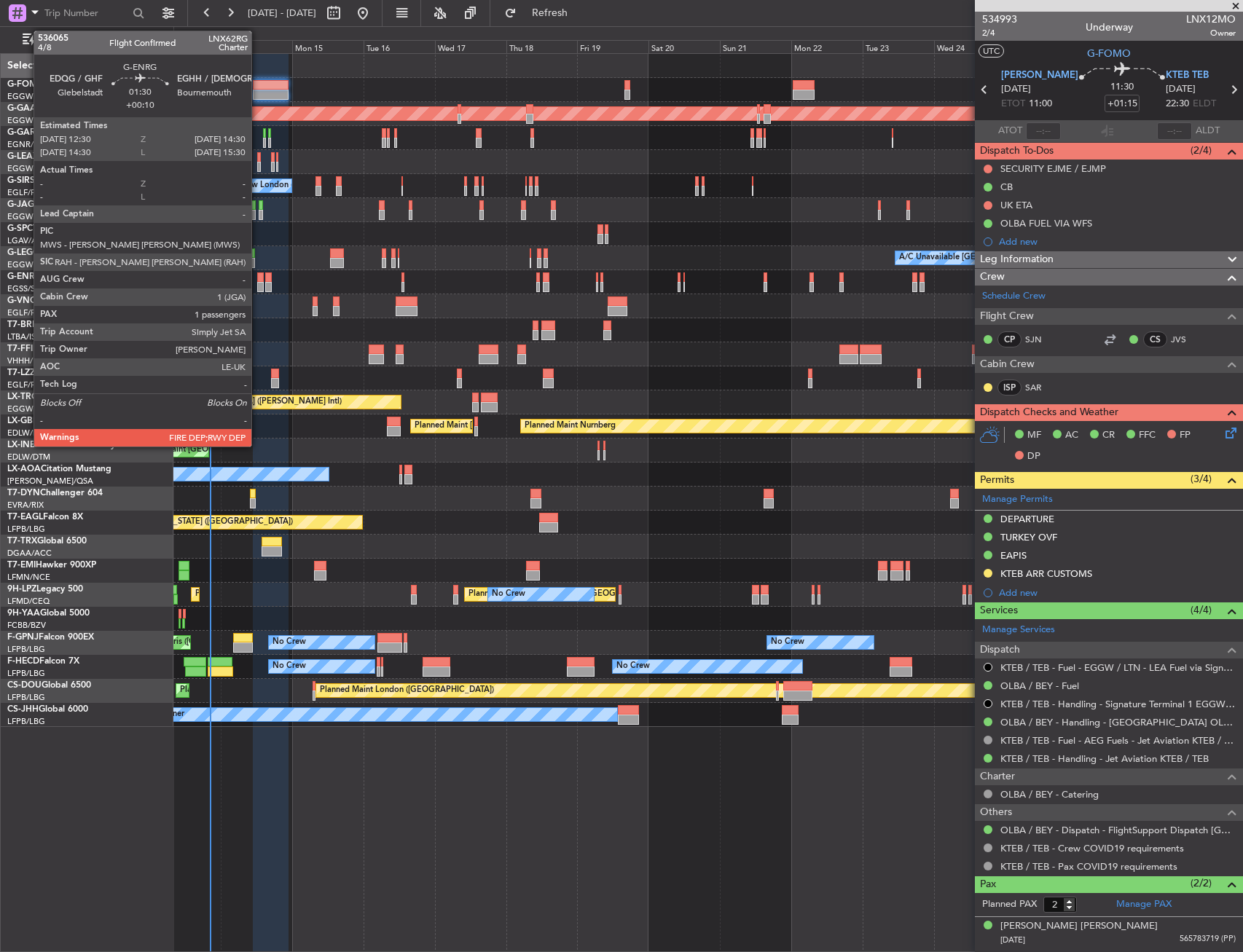
click at [258, 282] on div at bounding box center [260, 286] width 6 height 10
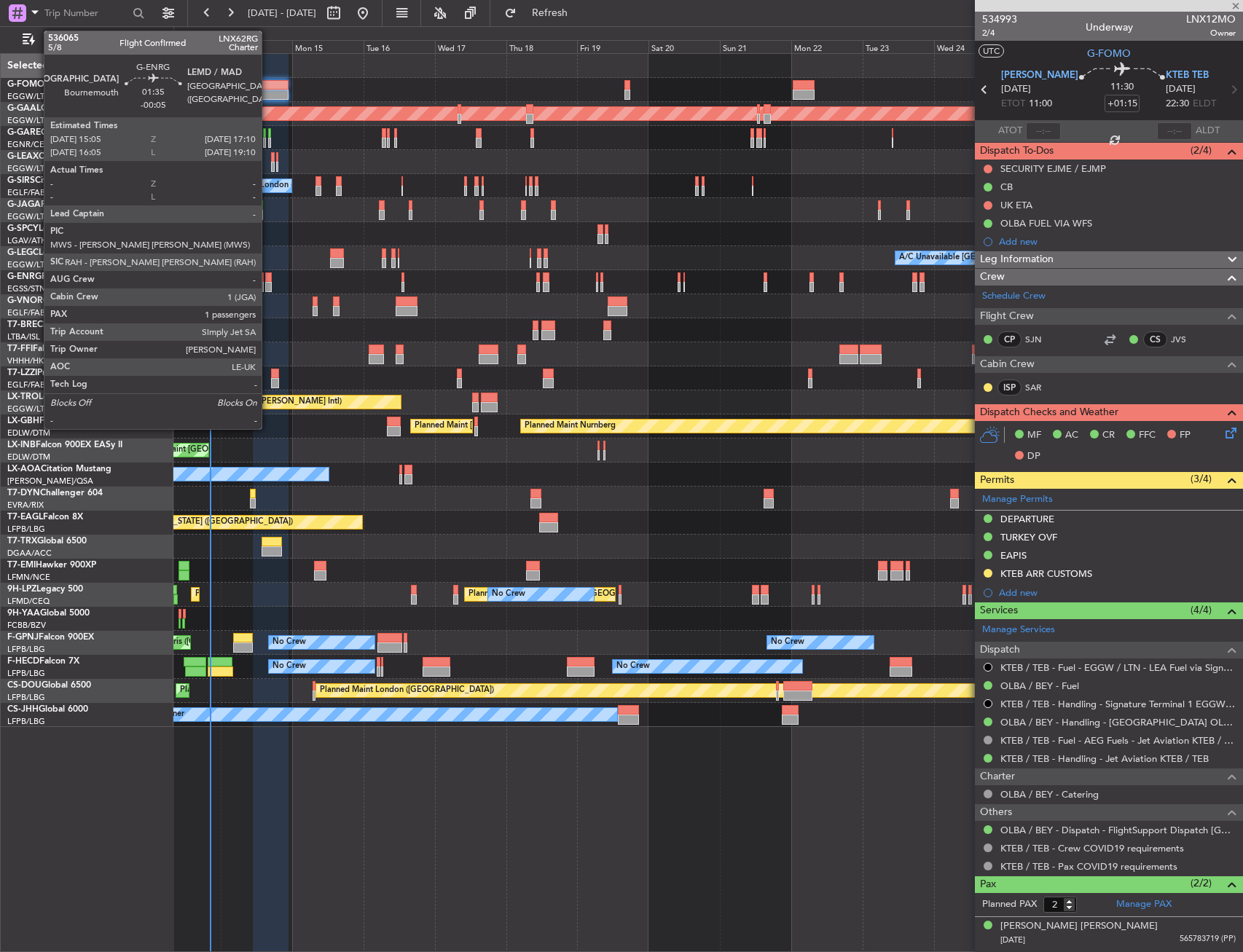
type input "+00:10"
type input "1"
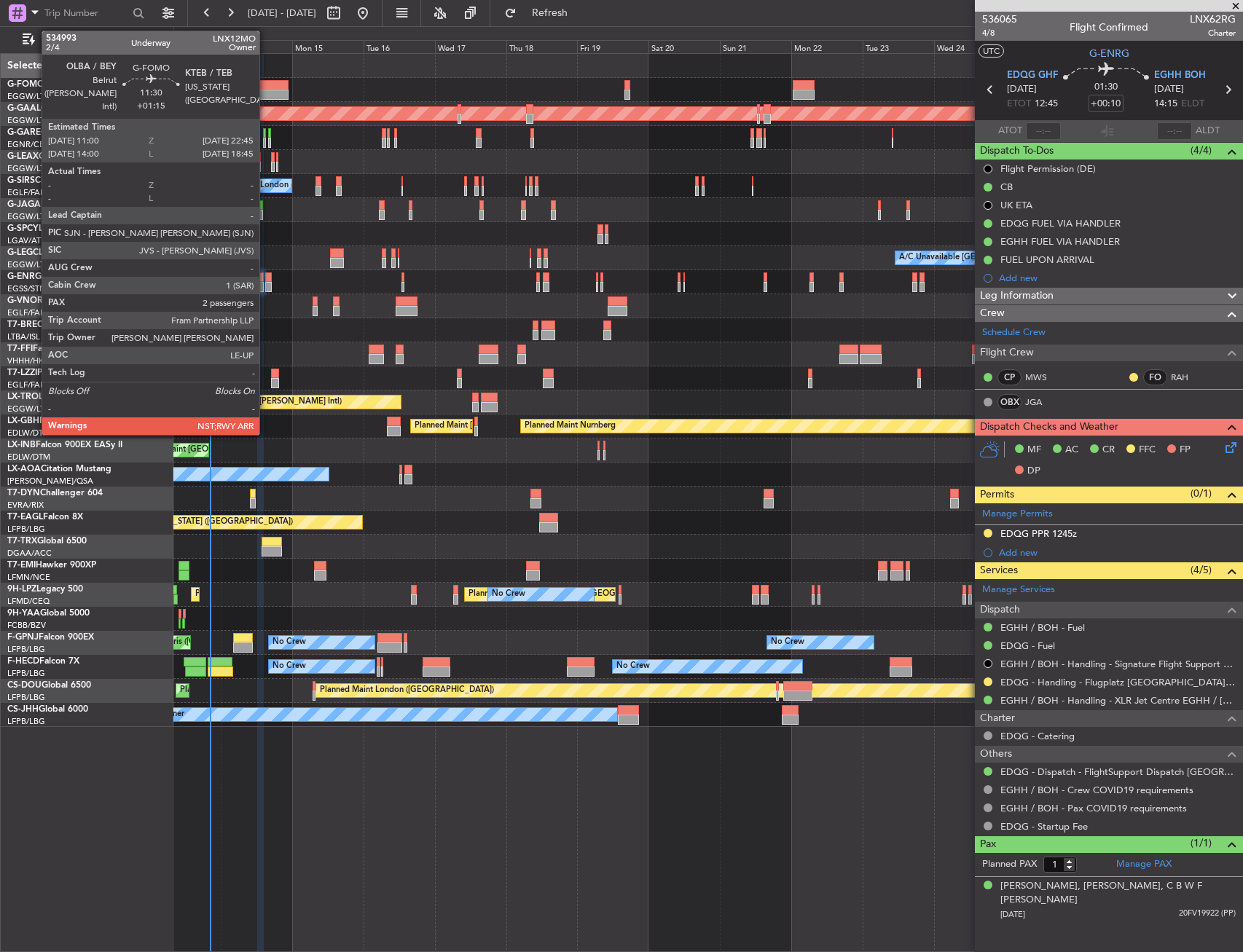
click at [266, 90] on div at bounding box center [270, 95] width 35 height 10
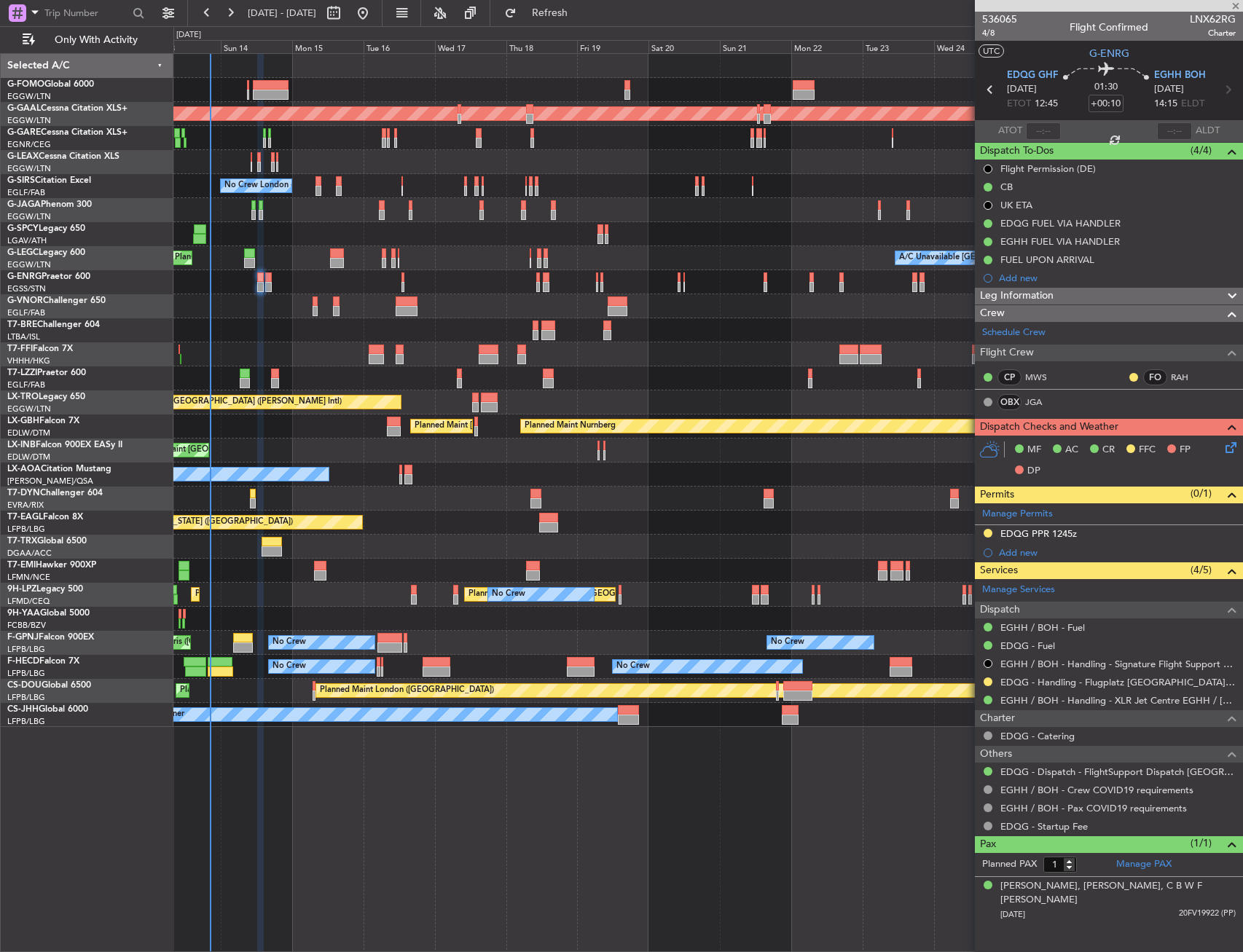
type input "+01:15"
type input "2"
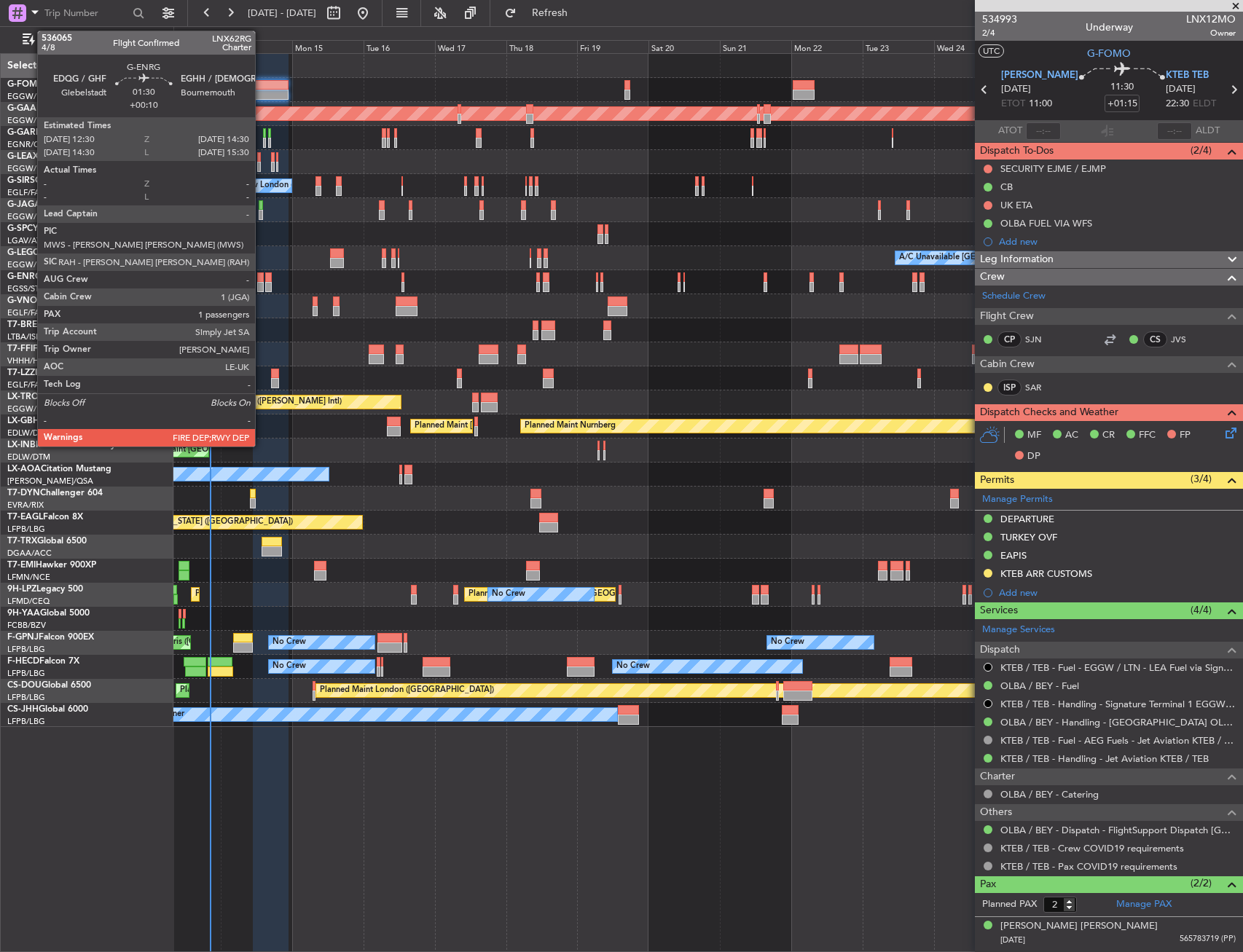
click at [262, 278] on div at bounding box center [260, 277] width 6 height 10
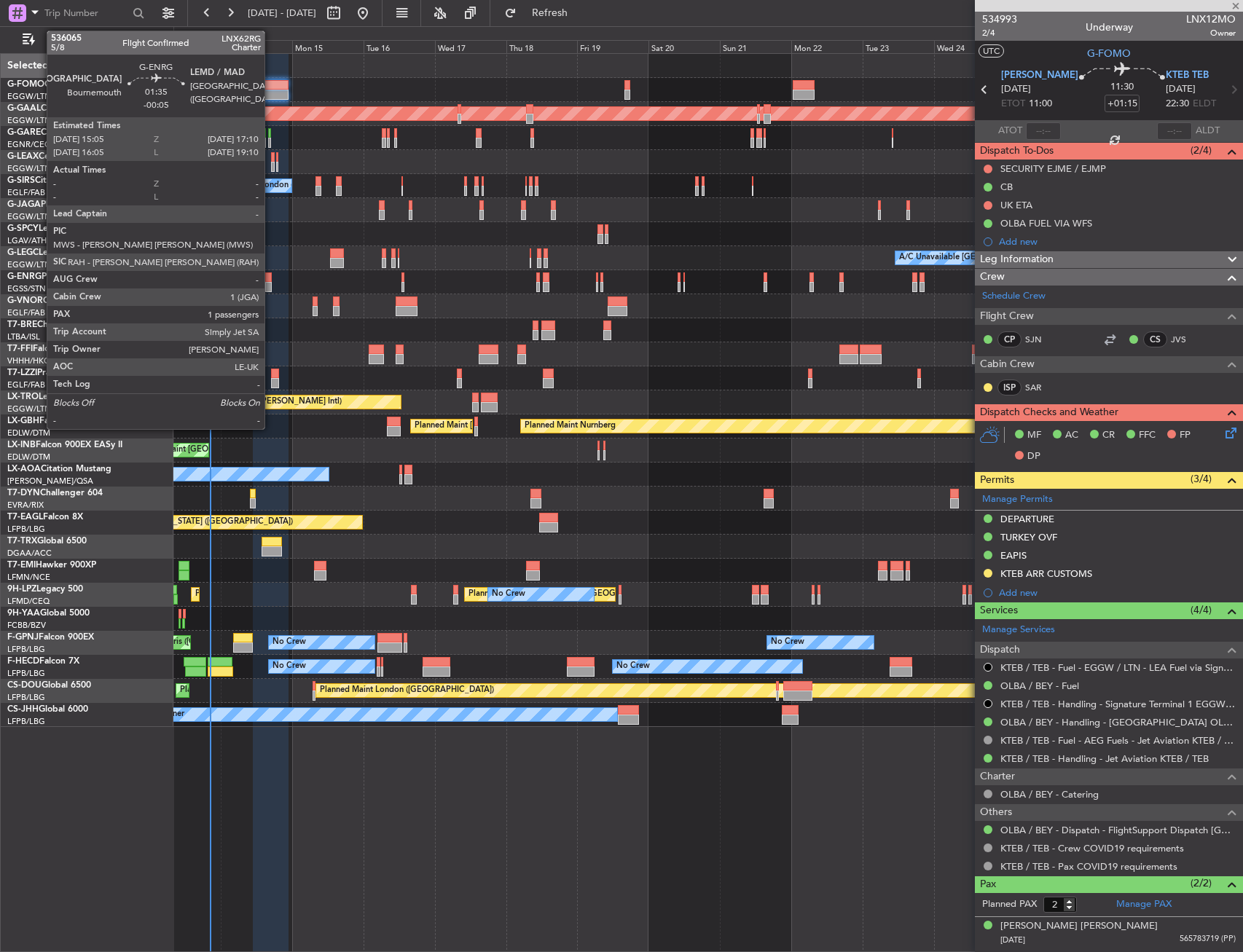
type input "+00:10"
type input "1"
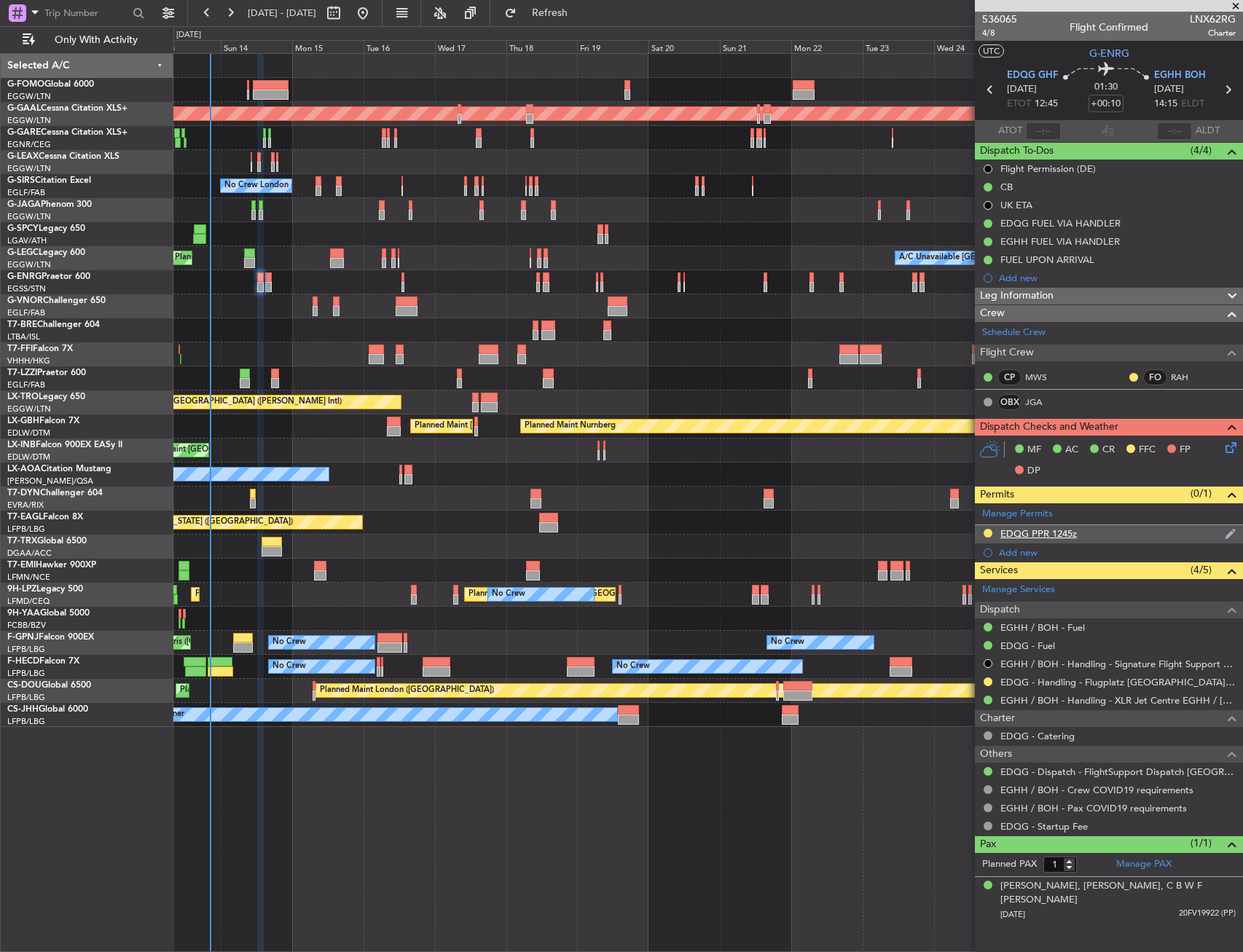
click at [1117, 538] on div "EDQG PPR 1245z" at bounding box center [1109, 534] width 268 height 18
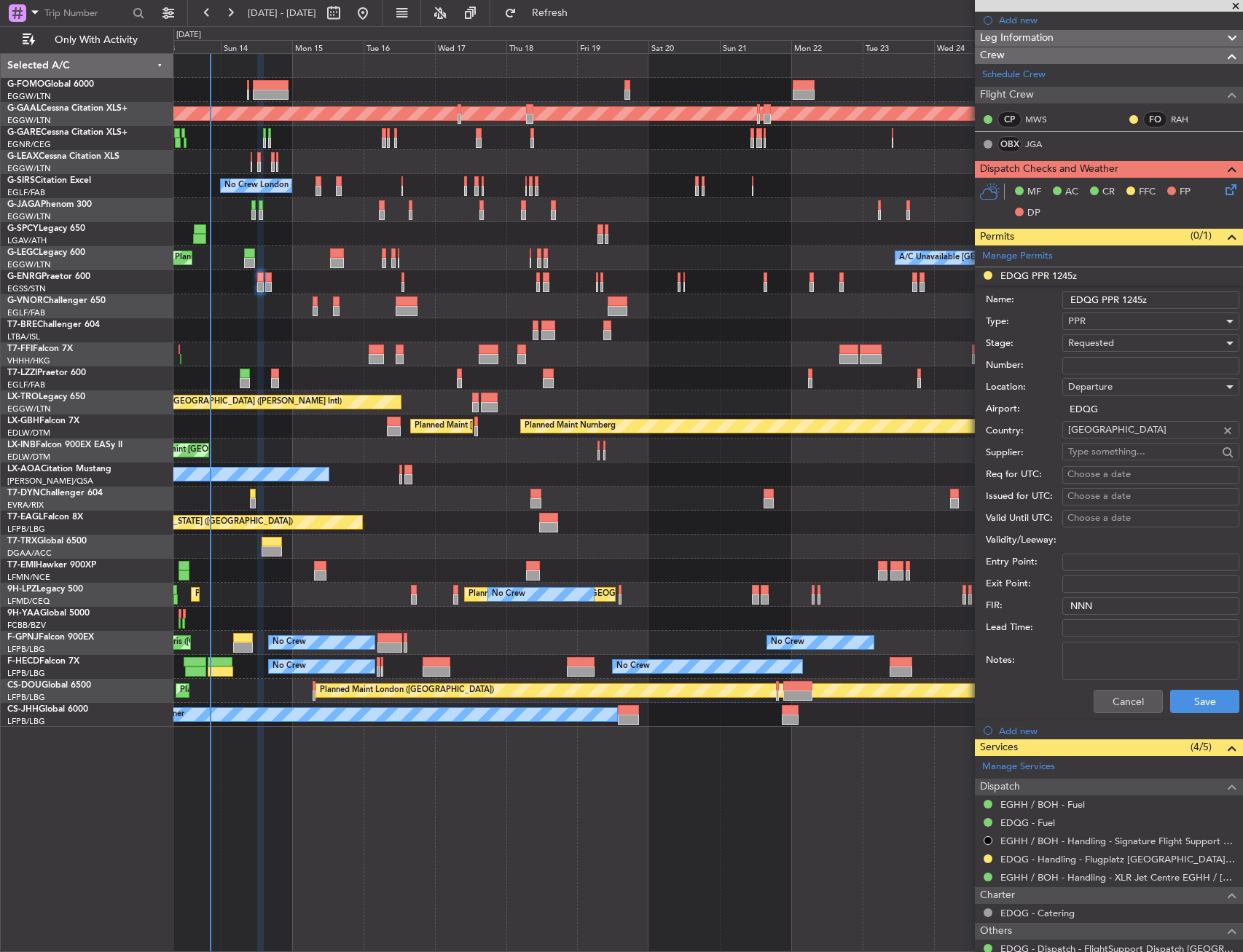
scroll to position [364, 0]
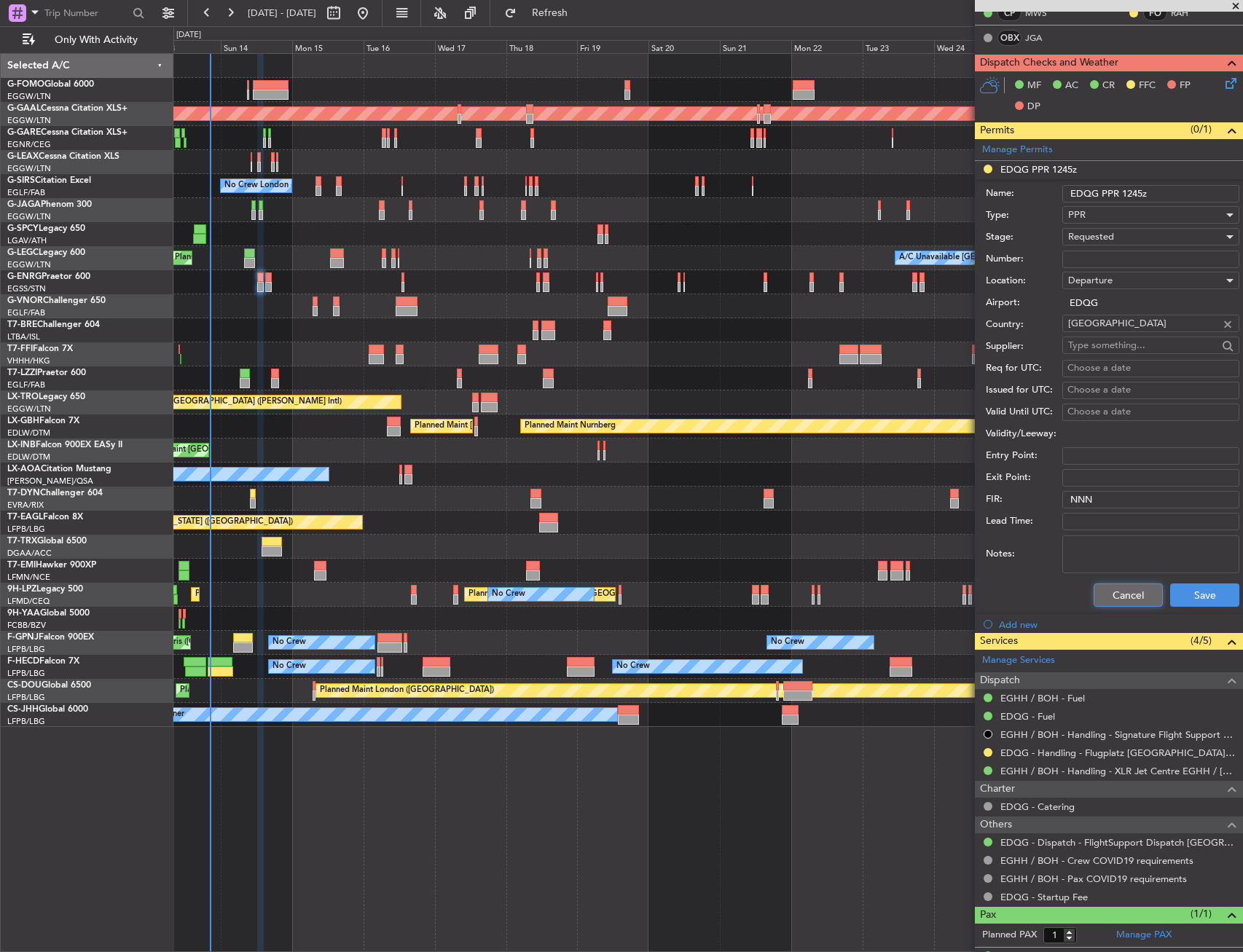
click at [1123, 596] on button "Cancel" at bounding box center [1127, 595] width 69 height 23
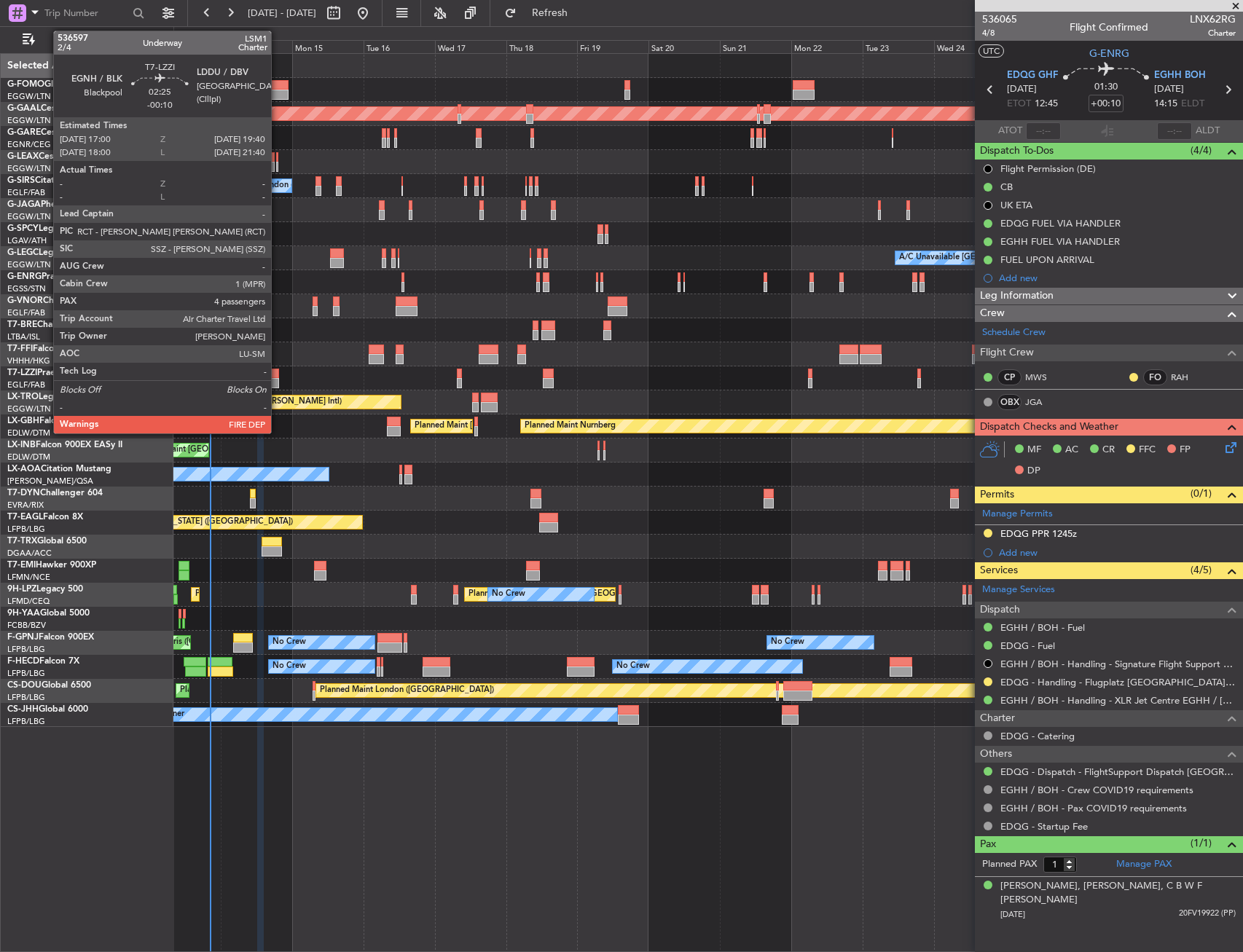
click at [277, 374] on div at bounding box center [274, 373] width 8 height 10
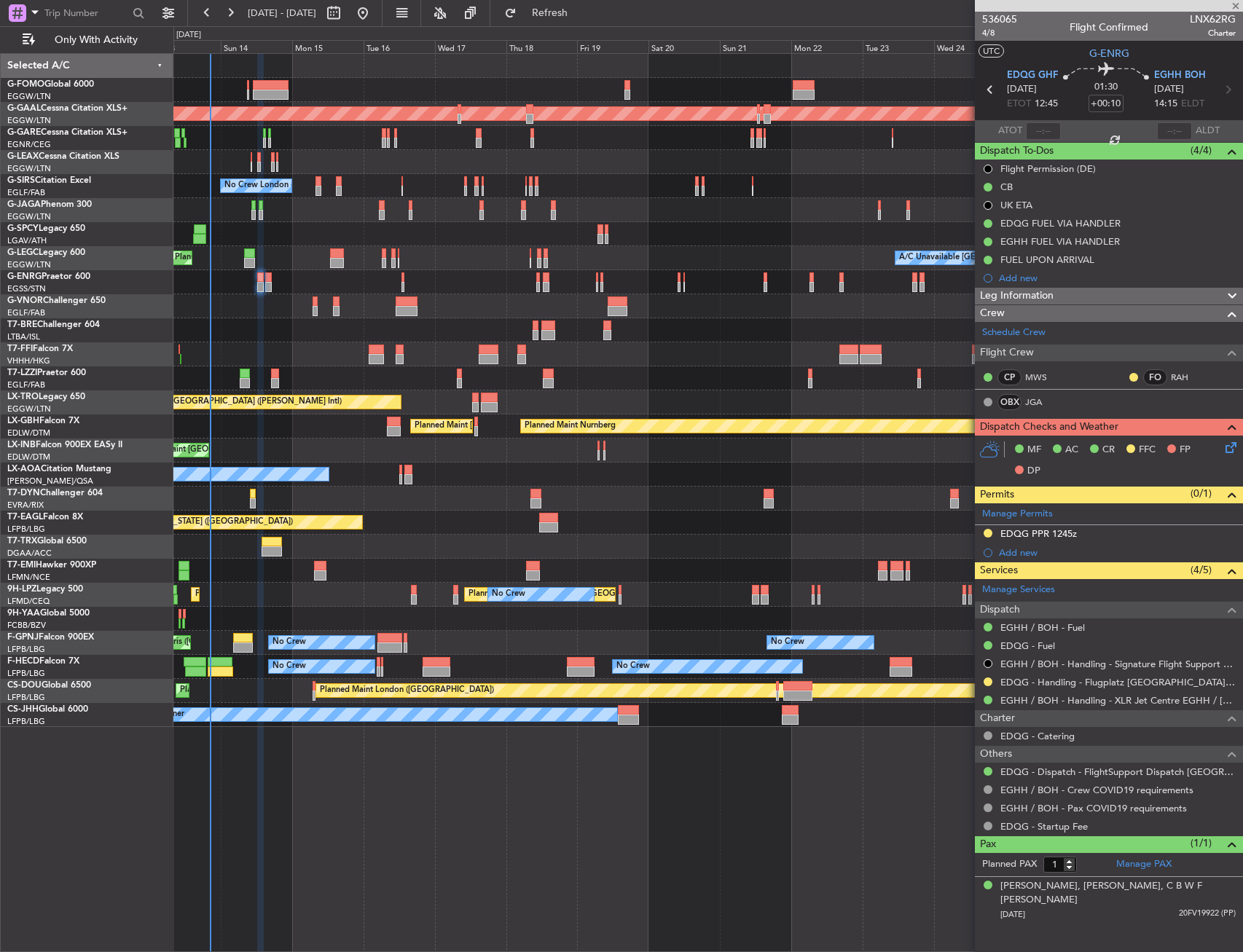
type input "-00:10"
type input "4"
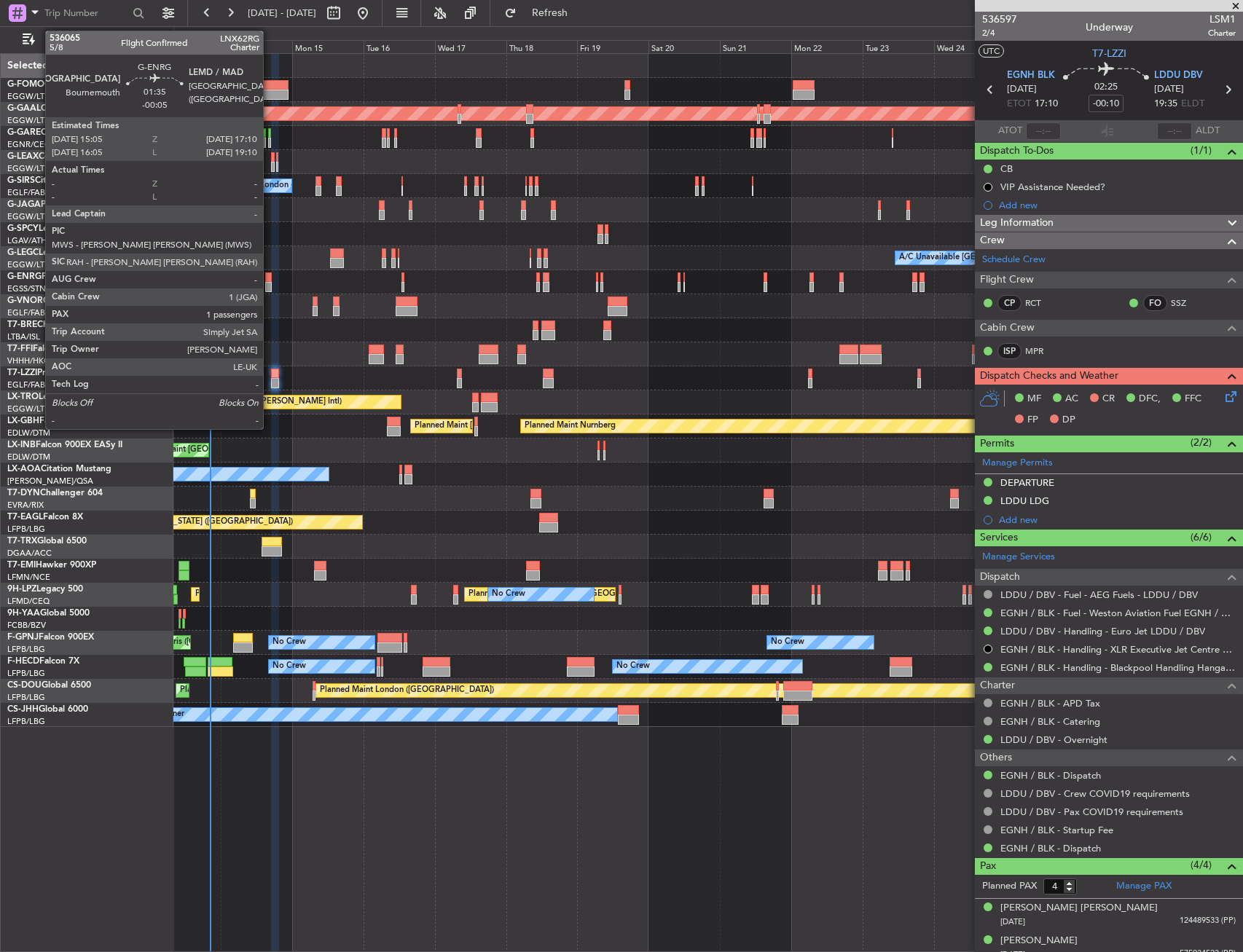
click at [270, 281] on div at bounding box center [268, 277] width 6 height 10
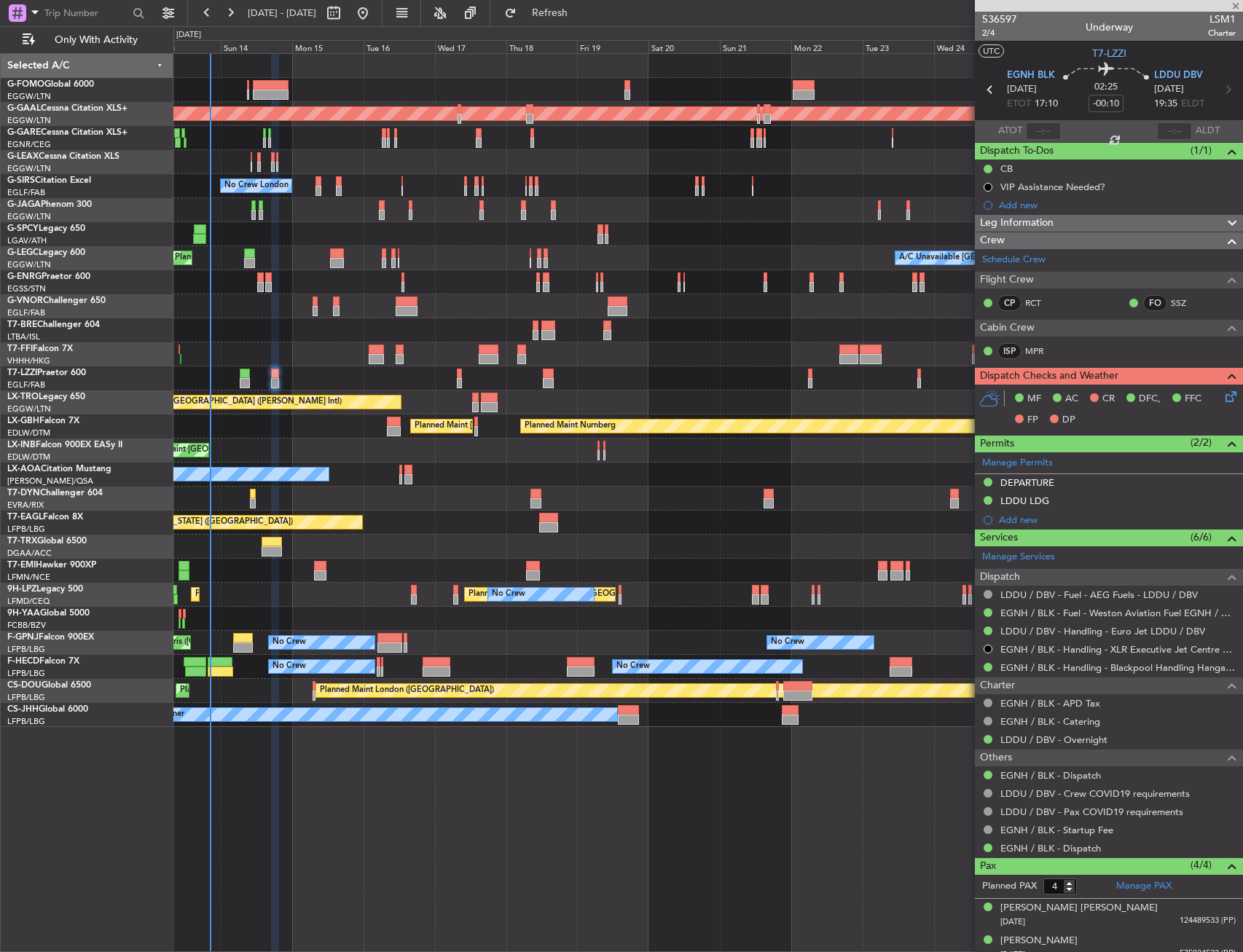
type input "-00:05"
type input "1"
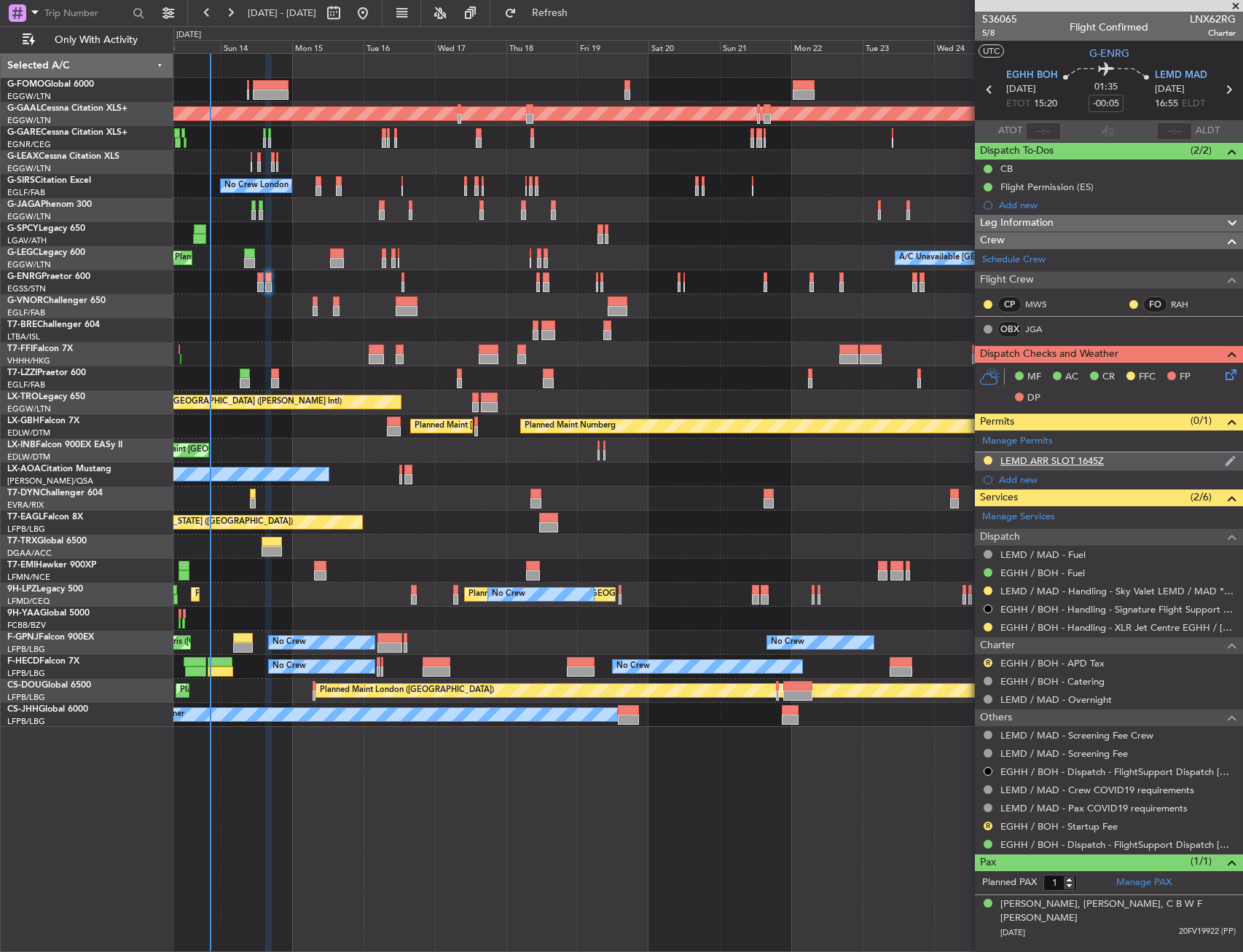
click at [1172, 465] on div "LEMD ARR SLOT 1645Z" at bounding box center [1109, 462] width 268 height 18
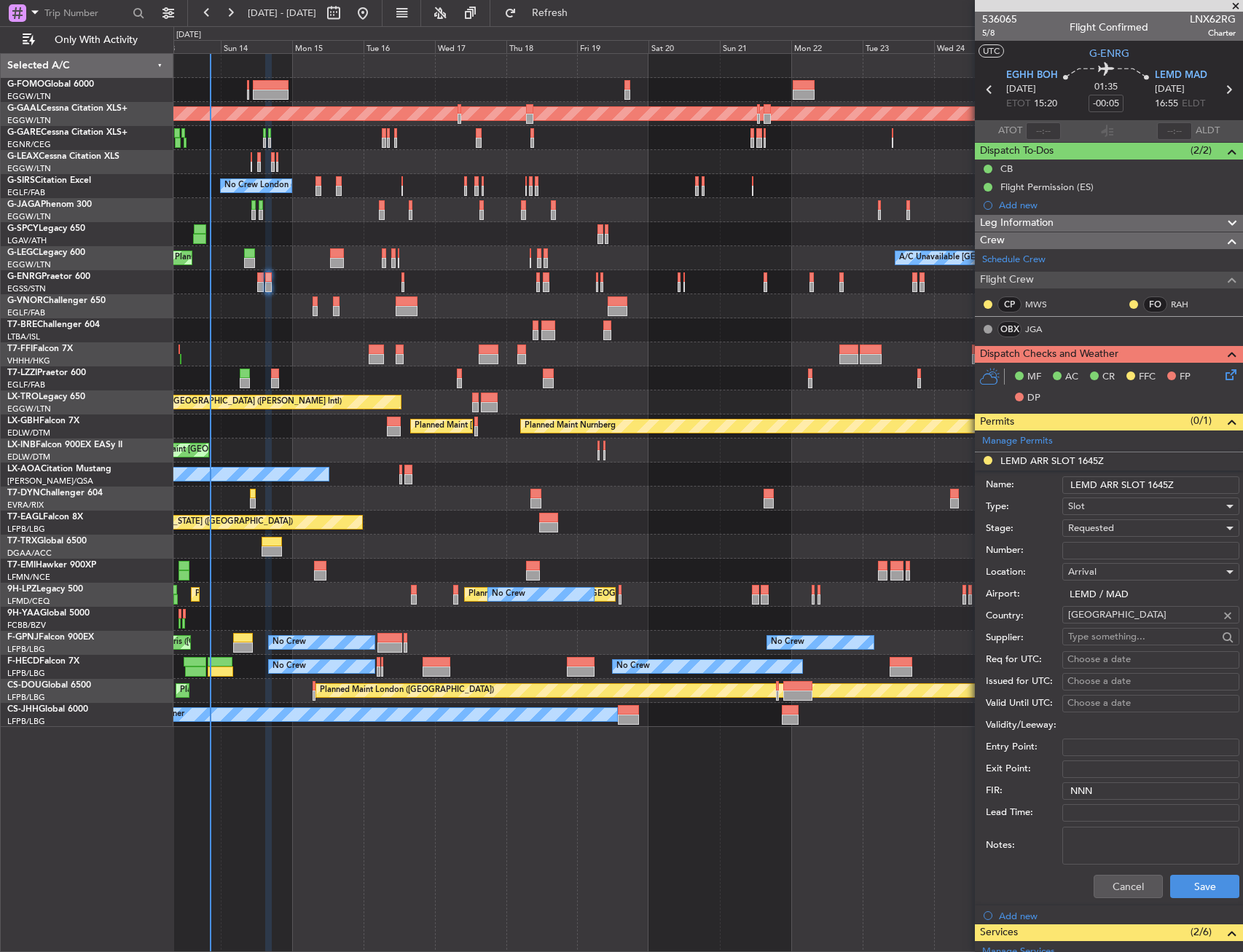
drag, startPoint x: 1148, startPoint y: 485, endPoint x: 1193, endPoint y: 481, distance: 45.2
click at [1193, 481] on input "LEMD ARR SLOT 1645Z" at bounding box center [1150, 485] width 177 height 17
type input "LEMD ARR SLOT 1705Z"
click at [1171, 529] on div "Requested" at bounding box center [1145, 528] width 155 height 22
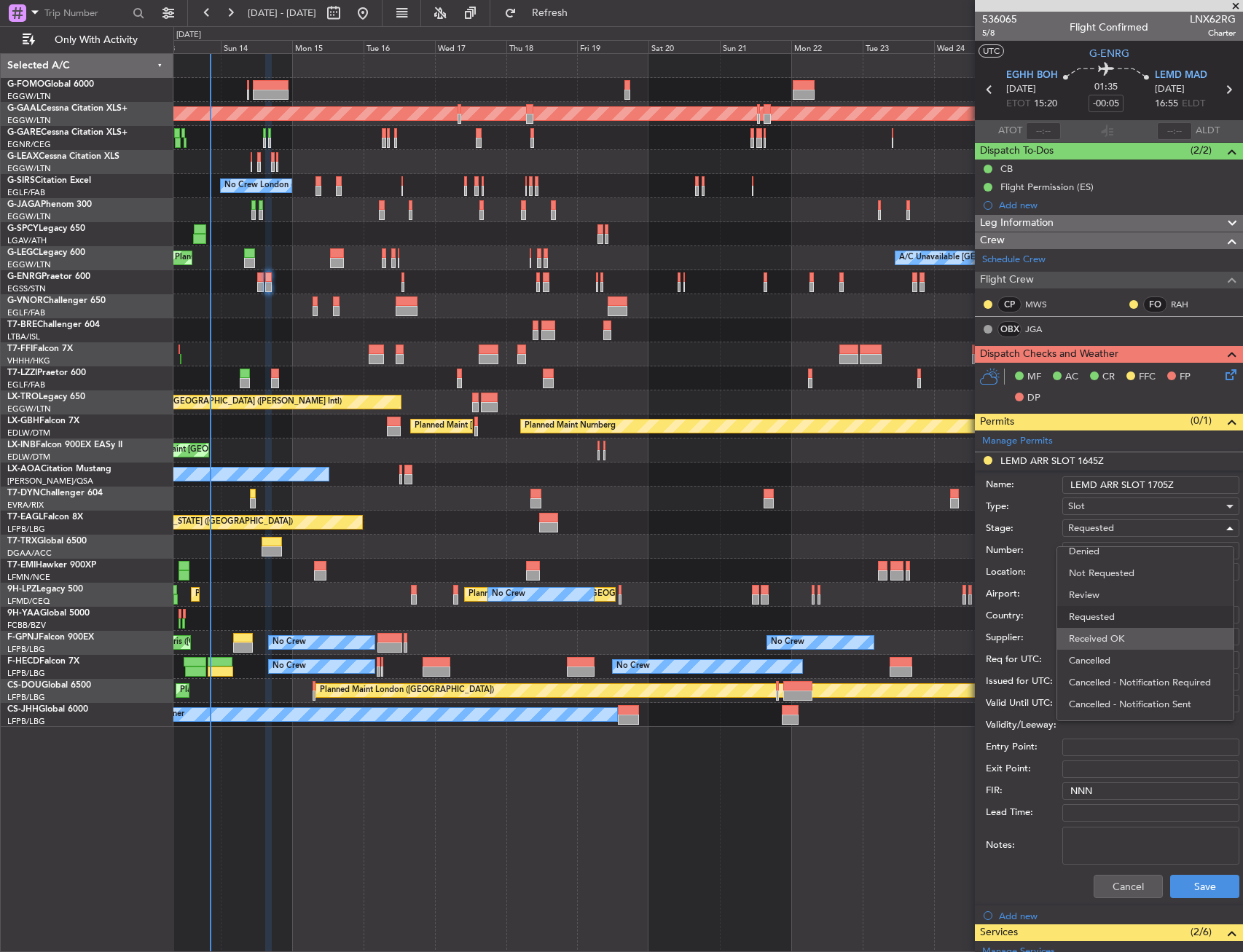
drag, startPoint x: 1151, startPoint y: 640, endPoint x: 1166, endPoint y: 755, distance: 116.0
click at [1151, 640] on span "Received OK" at bounding box center [1145, 639] width 153 height 22
click at [1204, 890] on button "Save" at bounding box center [1204, 886] width 69 height 23
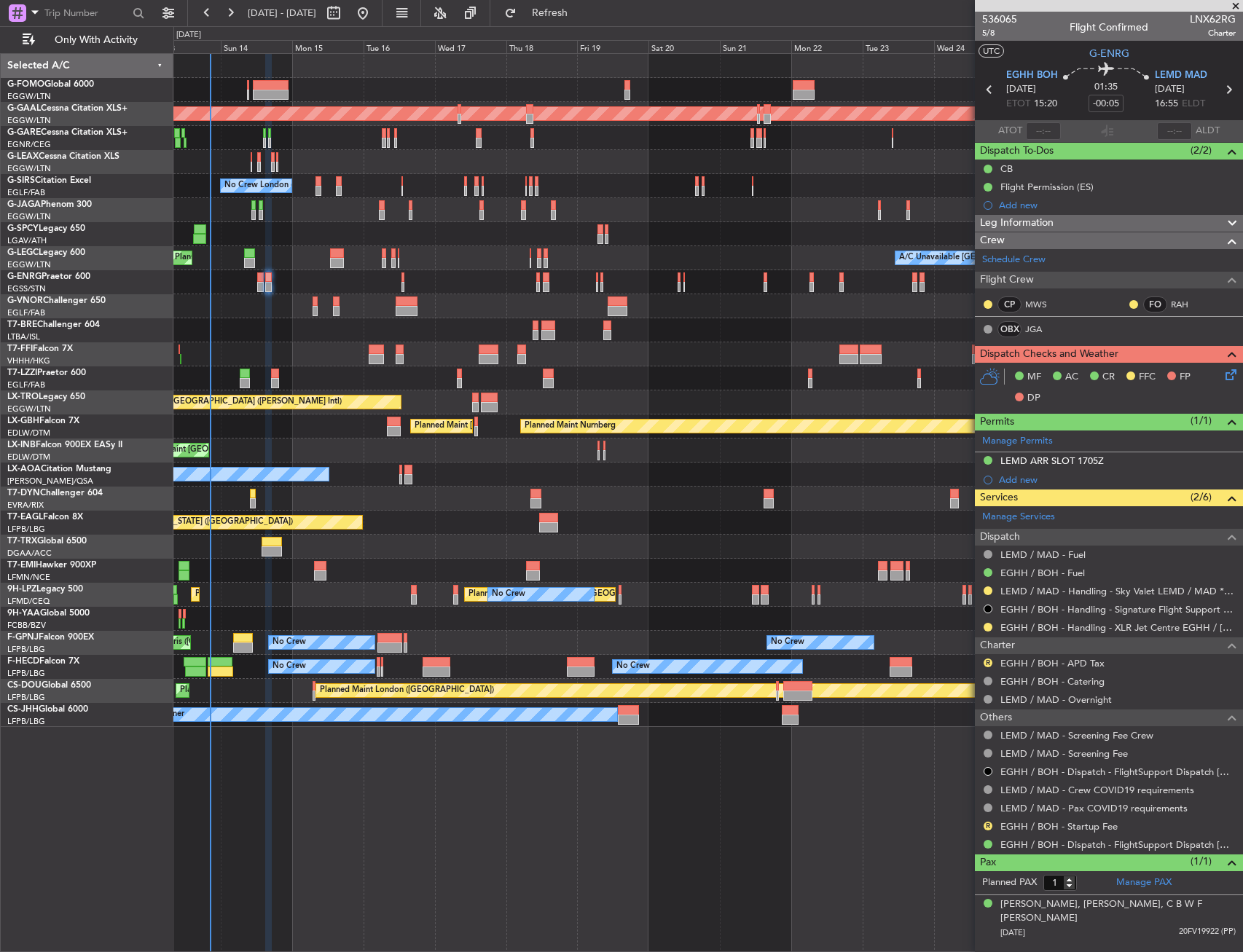
click at [989, 585] on div at bounding box center [987, 590] width 12 height 12
click at [988, 588] on button at bounding box center [988, 591] width 9 height 9
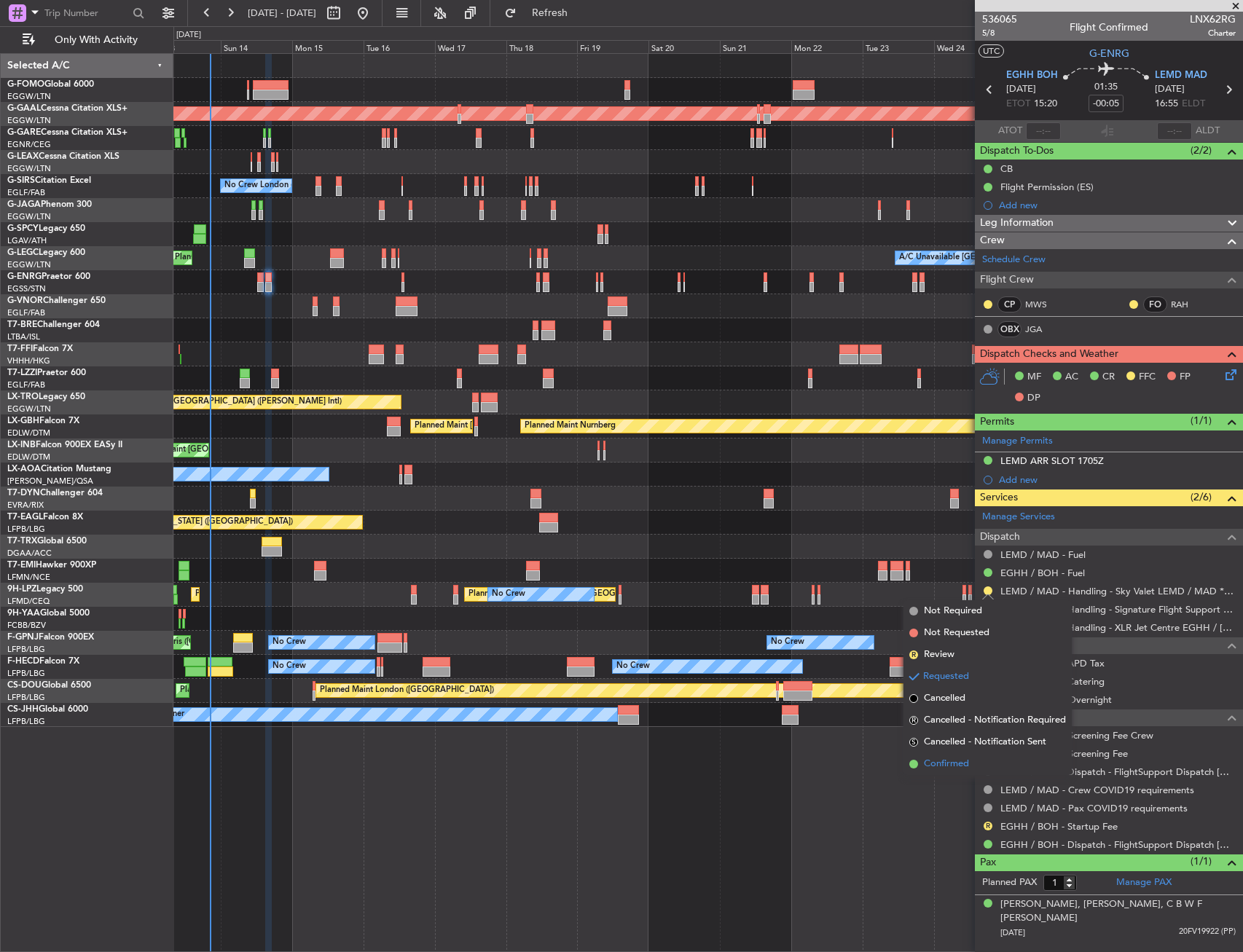
click at [957, 764] on span "Confirmed" at bounding box center [946, 764] width 45 height 15
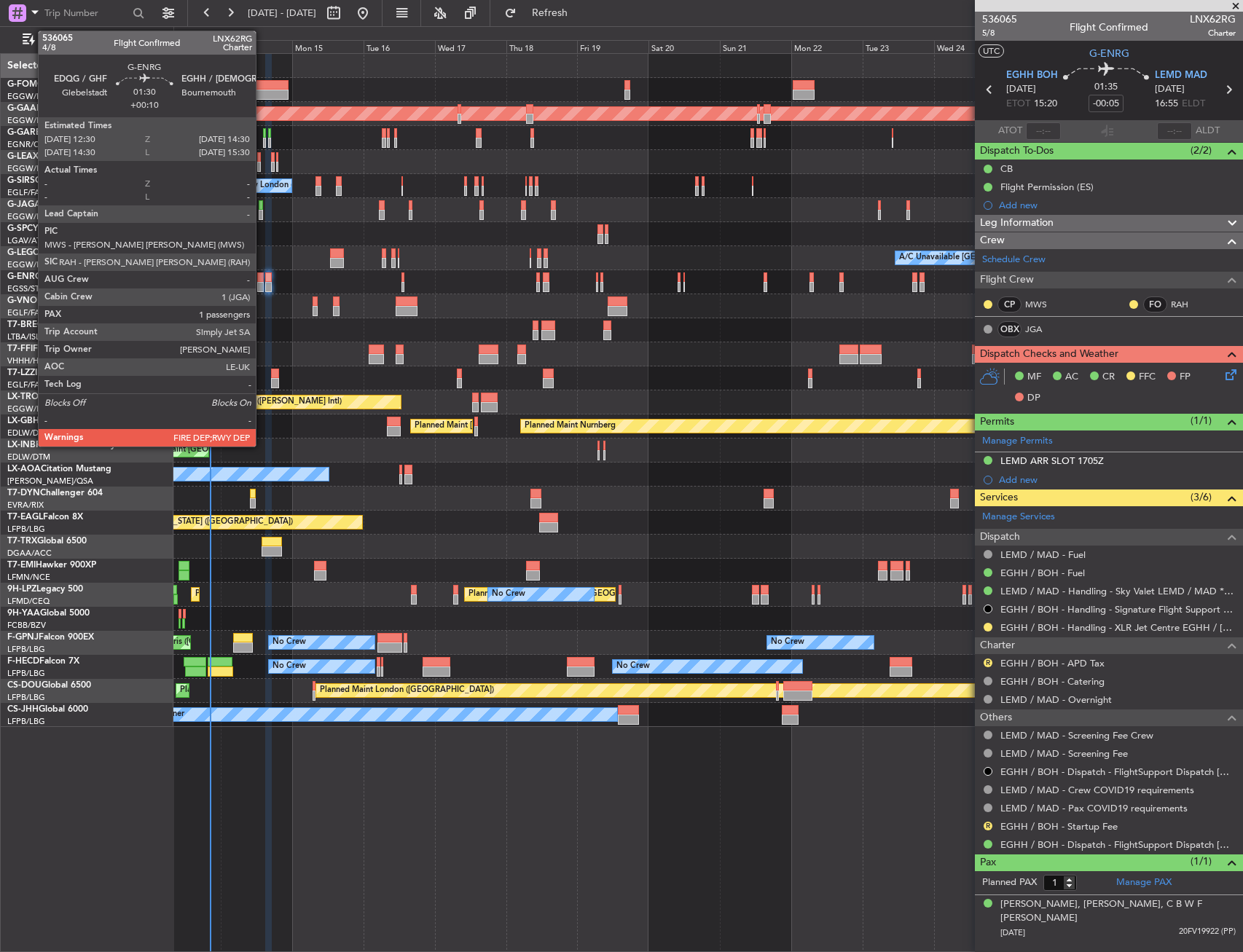
click at [263, 275] on div at bounding box center [260, 277] width 6 height 10
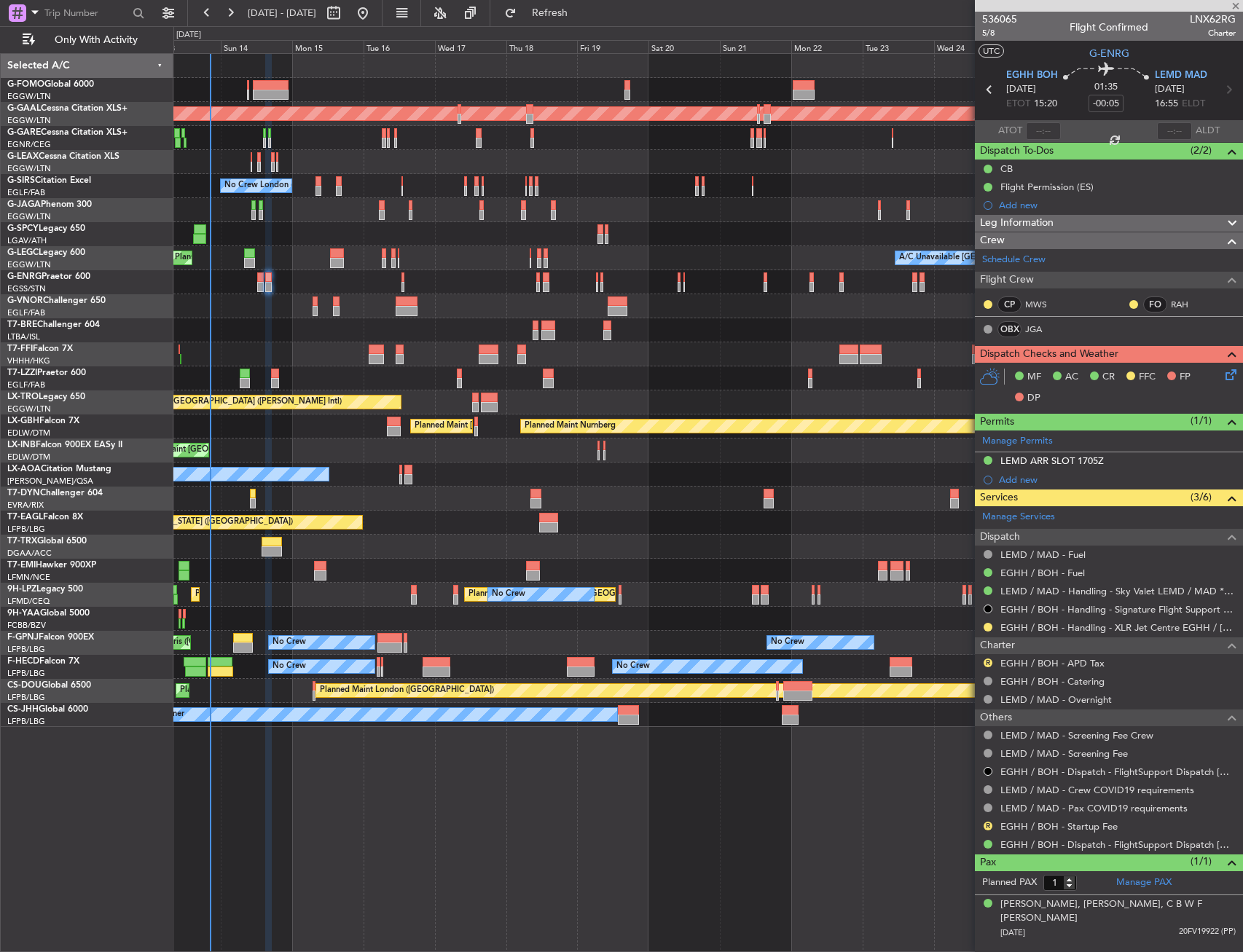
type input "+00:10"
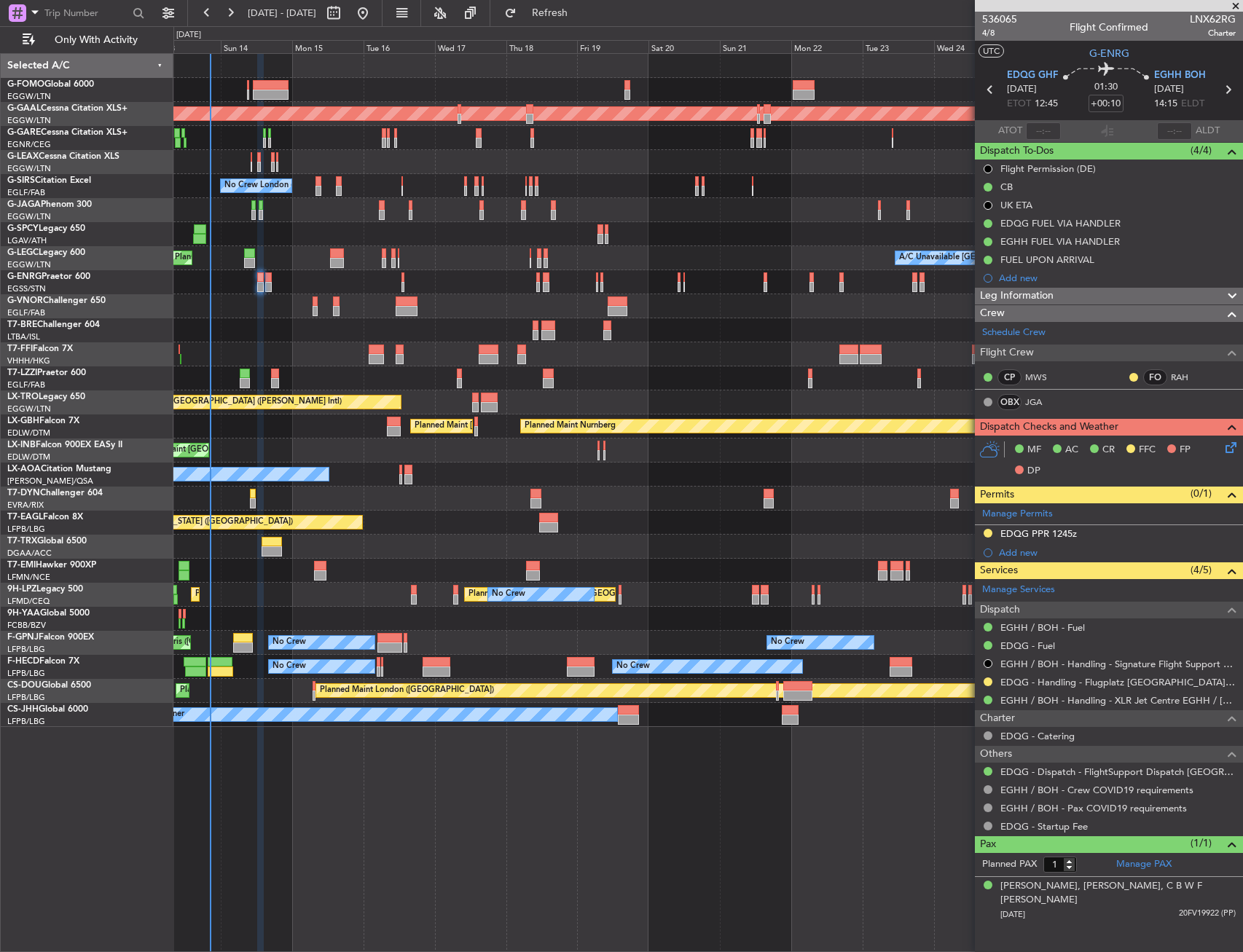
click at [1030, 303] on span "Leg Information" at bounding box center [1016, 296] width 73 height 17
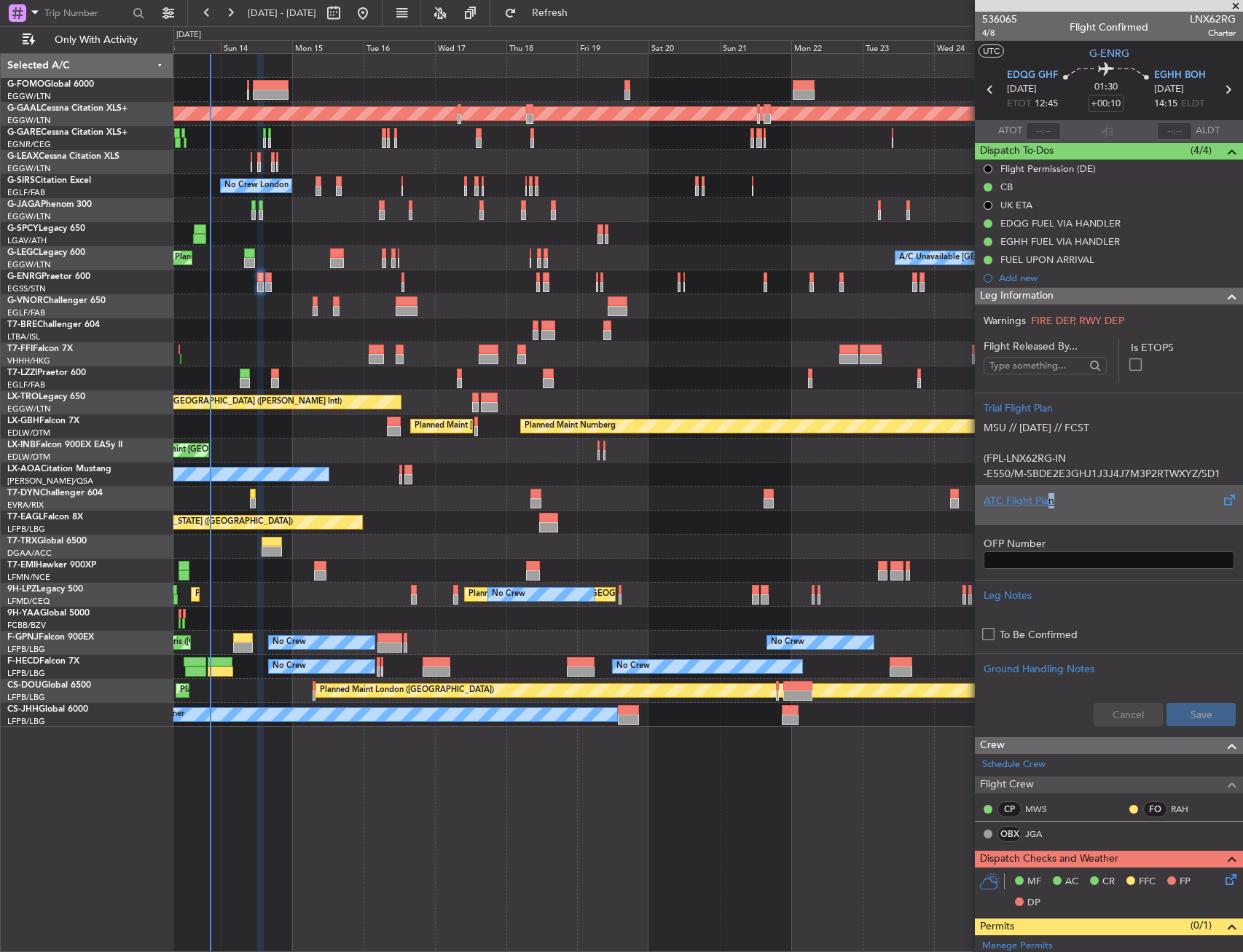
click at [1049, 498] on div "ATC Flight Plan" at bounding box center [1108, 500] width 251 height 16
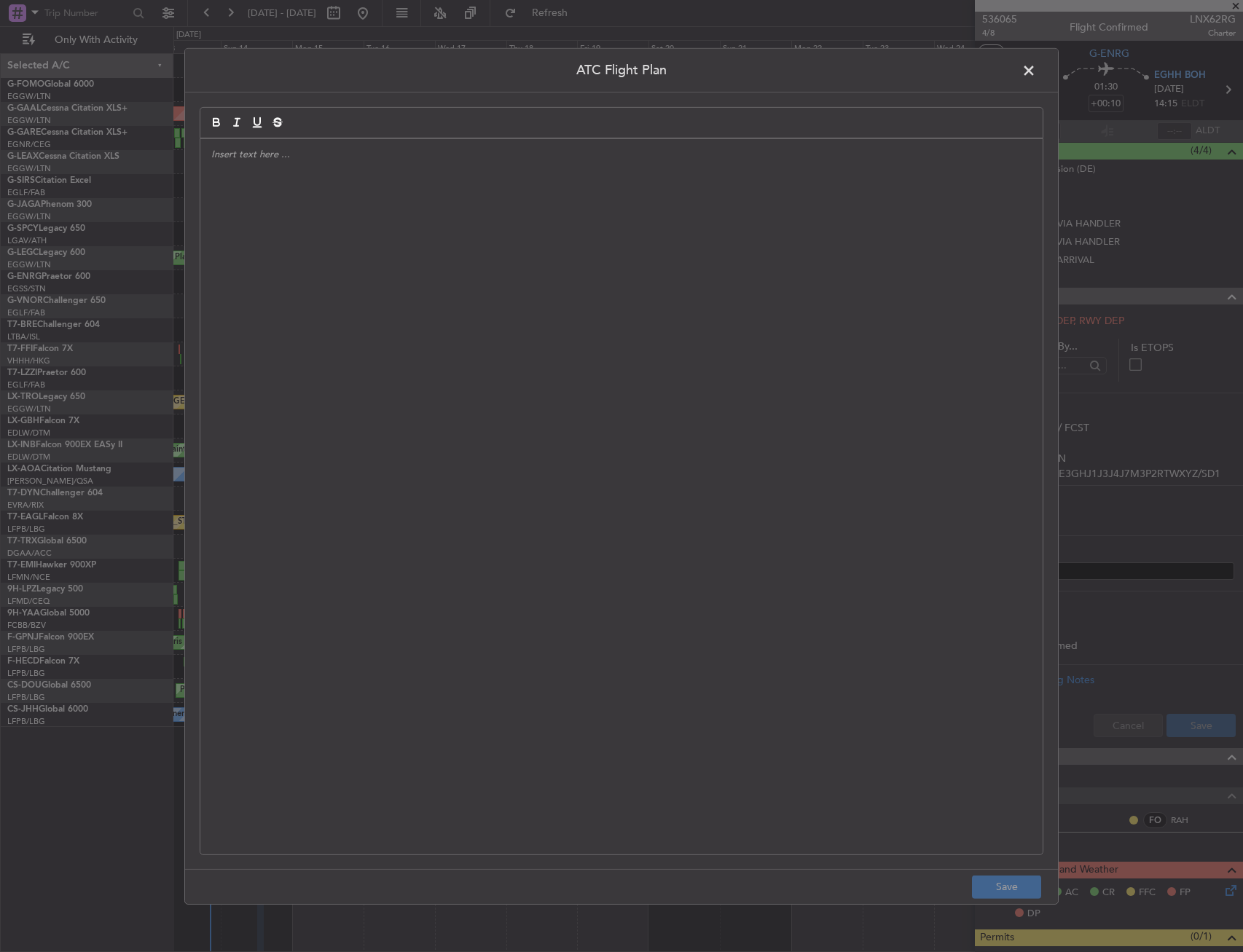
click at [421, 339] on div at bounding box center [621, 496] width 842 height 715
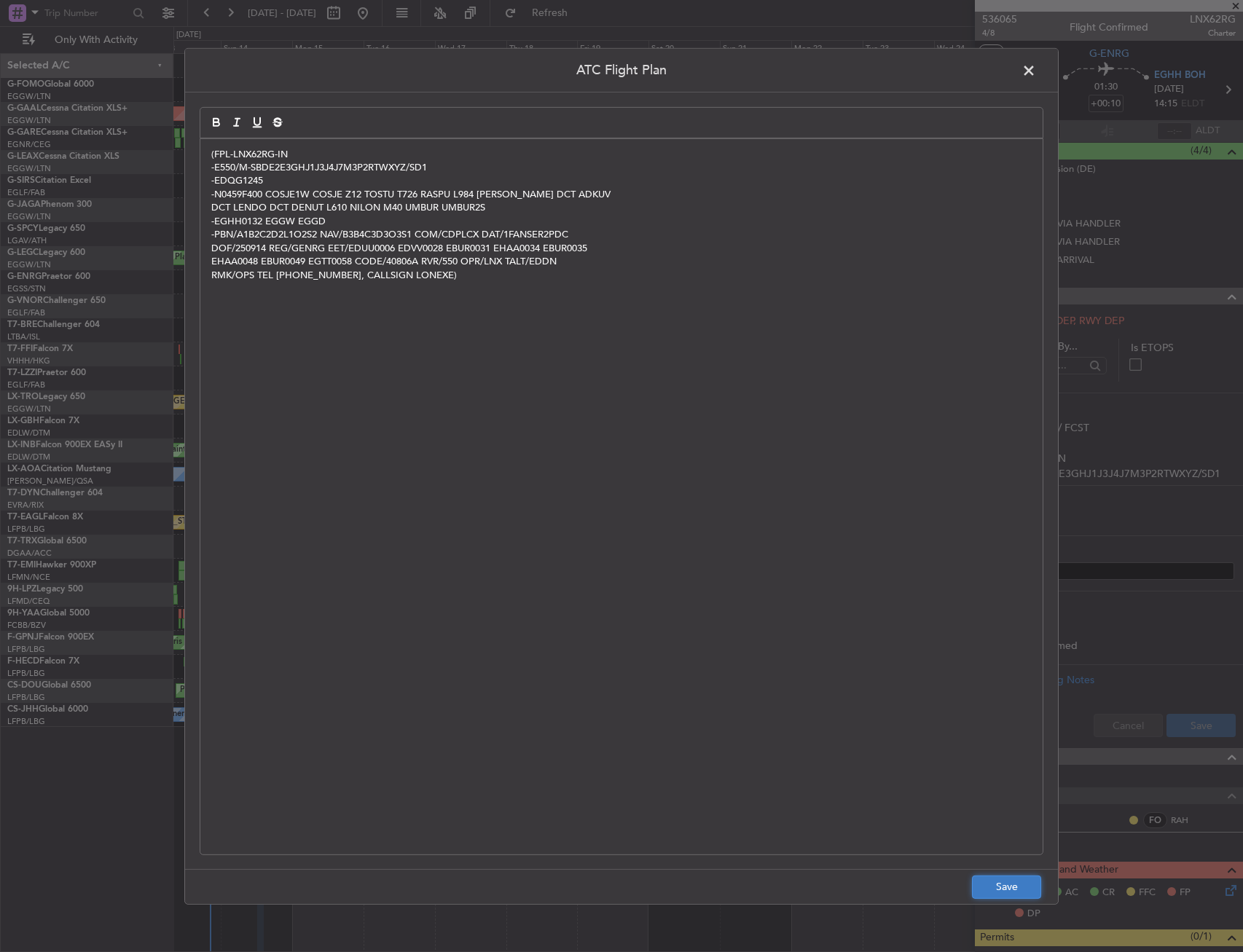
click at [1013, 885] on button "Save" at bounding box center [1005, 887] width 69 height 23
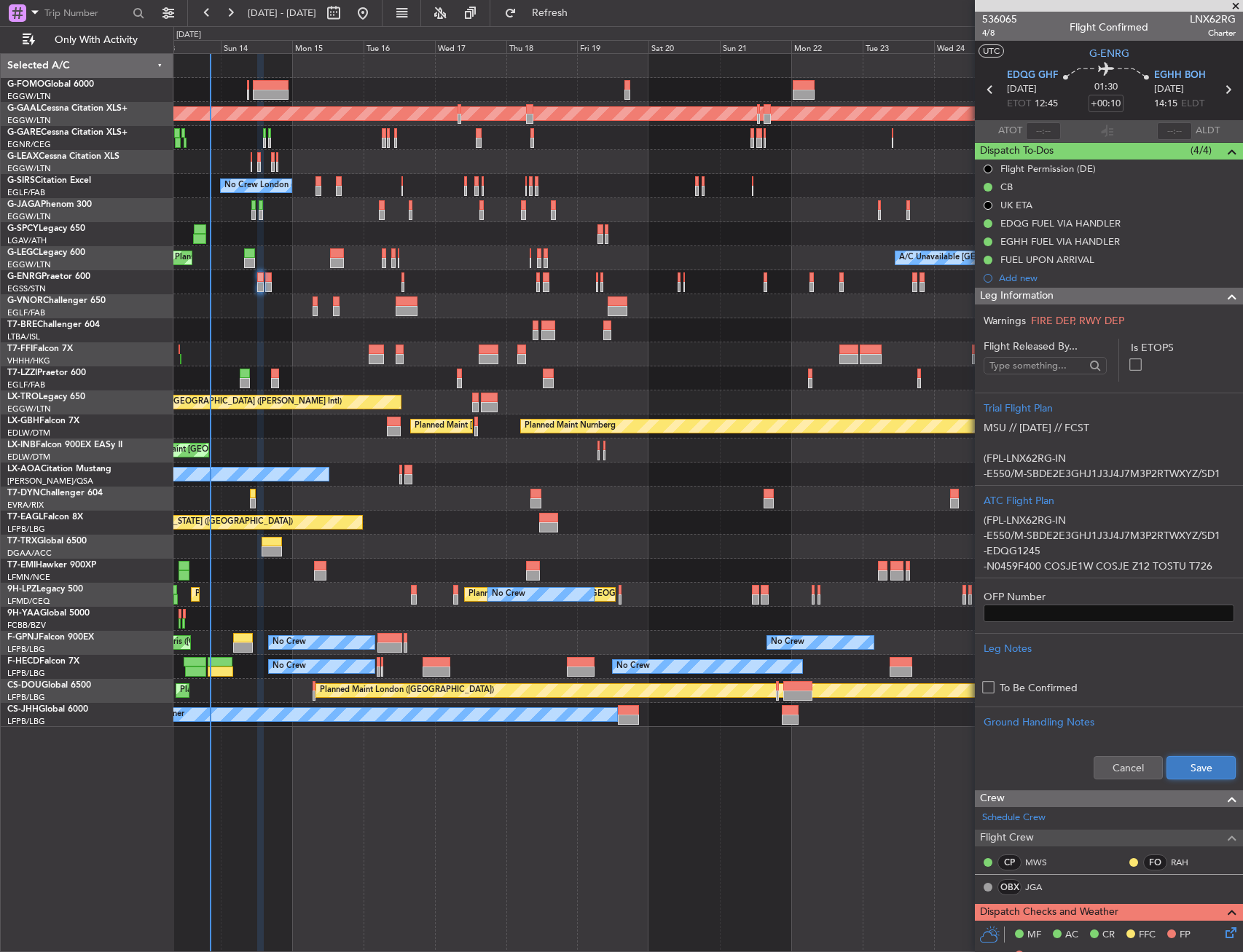
click at [1208, 771] on button "Save" at bounding box center [1200, 767] width 69 height 23
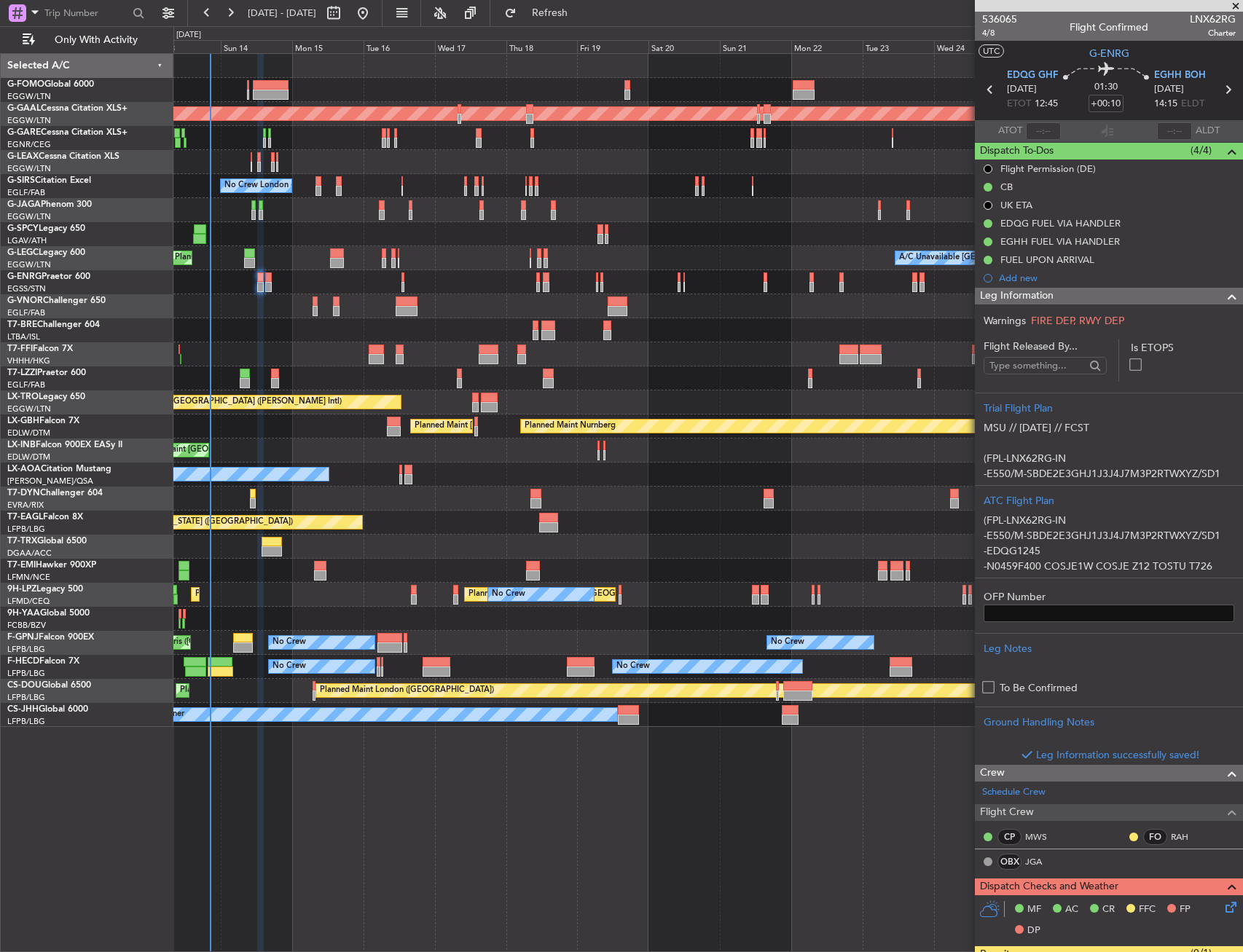
drag, startPoint x: 1098, startPoint y: 302, endPoint x: 1021, endPoint y: 343, distance: 87.2
click at [1098, 302] on div "Leg Information" at bounding box center [1109, 296] width 268 height 17
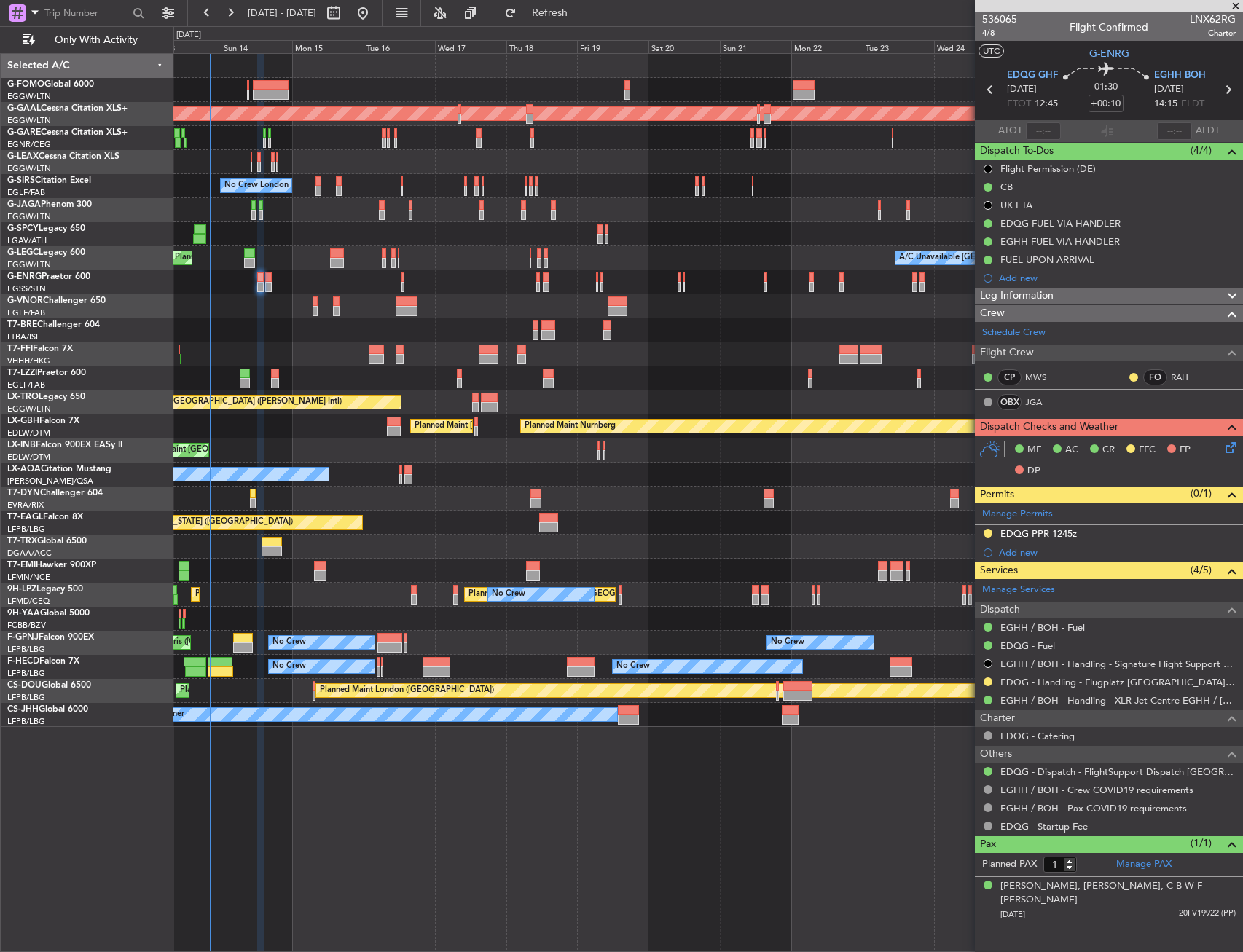
click at [1222, 451] on icon at bounding box center [1227, 444] width 12 height 12
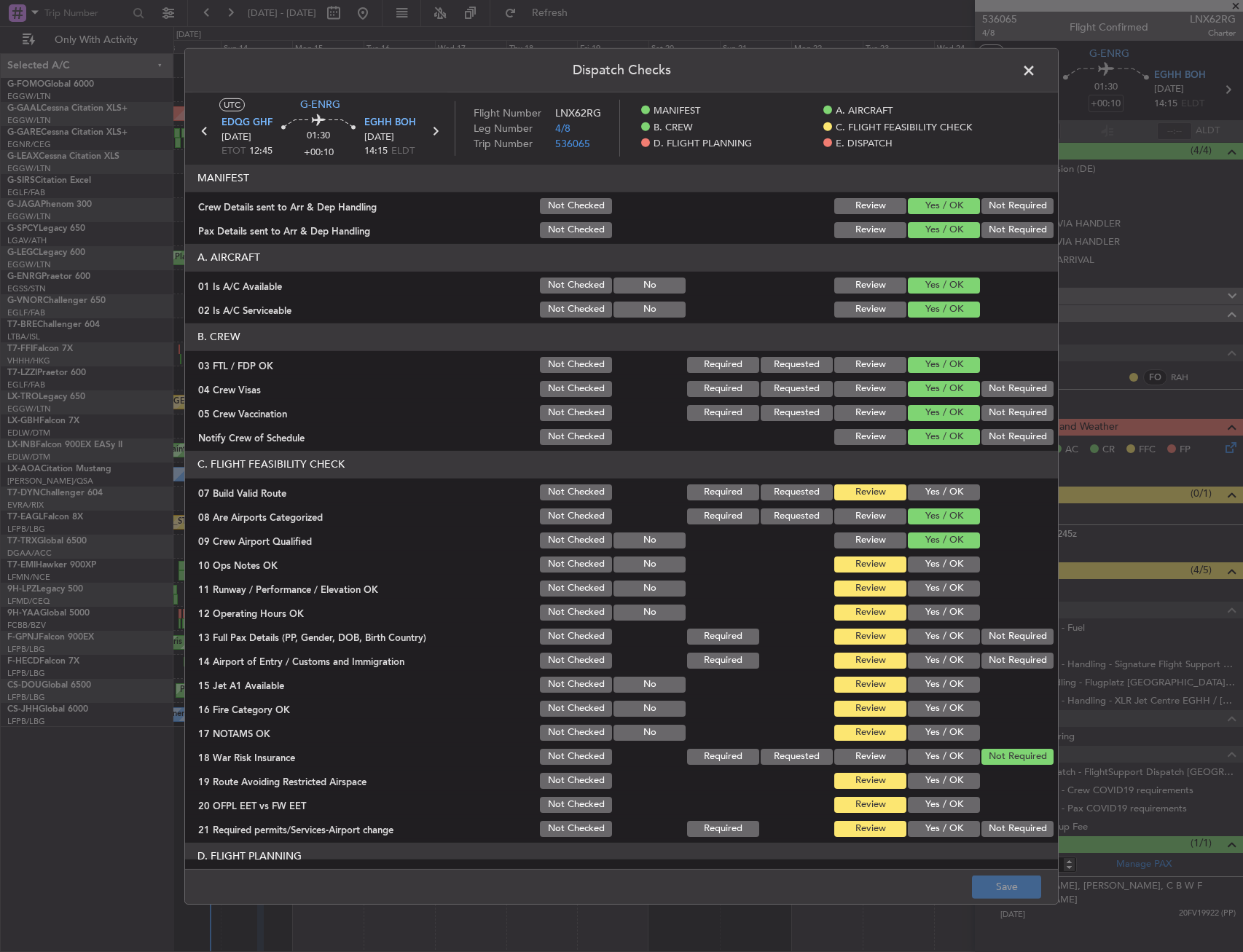
scroll to position [146, 0]
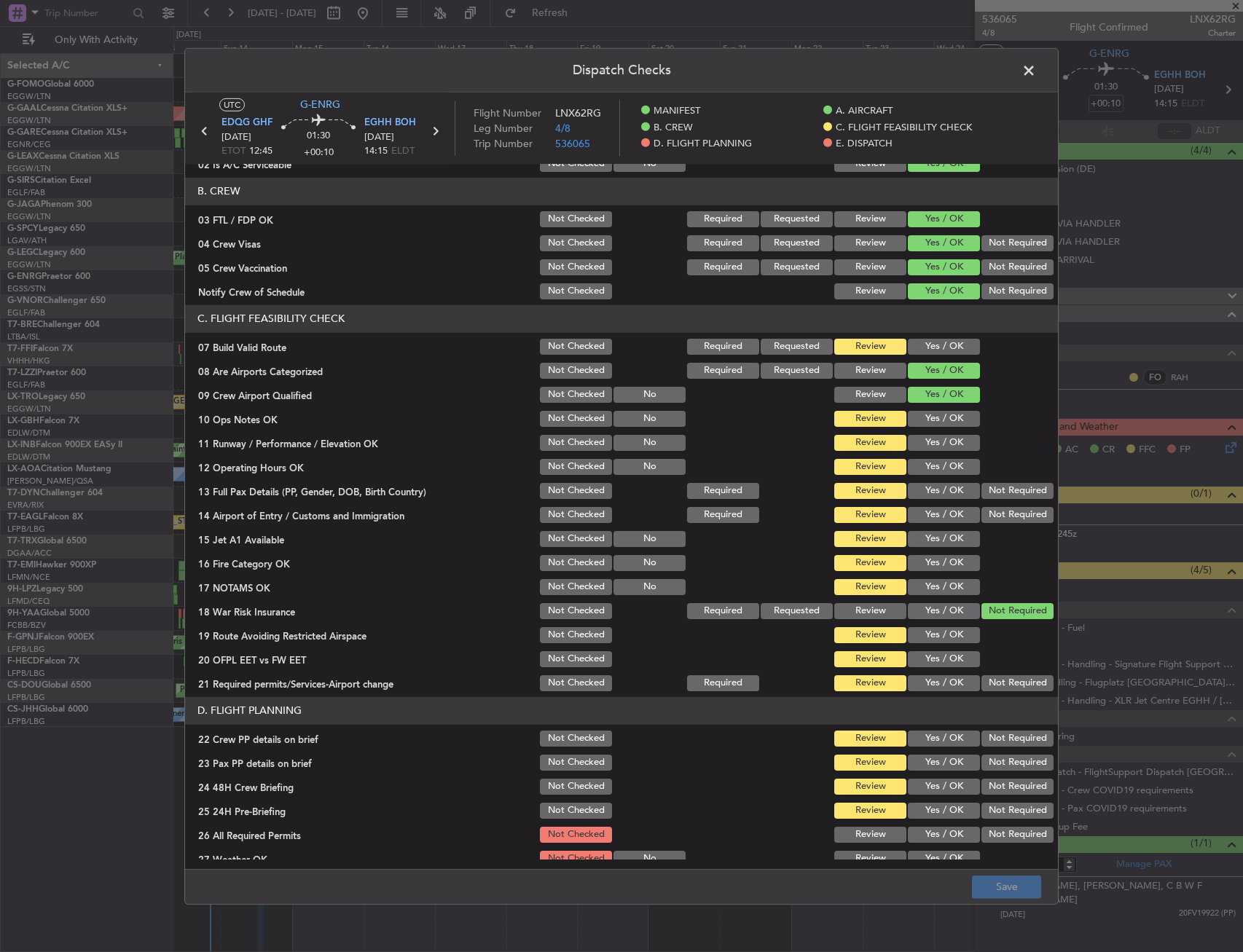
click at [941, 350] on button "Yes / OK" at bounding box center [944, 346] width 73 height 16
click at [932, 418] on button "Yes / OK" at bounding box center [944, 418] width 73 height 16
click at [932, 438] on button "Yes / OK" at bounding box center [944, 442] width 73 height 16
click at [925, 461] on button "Yes / OK" at bounding box center [944, 466] width 73 height 16
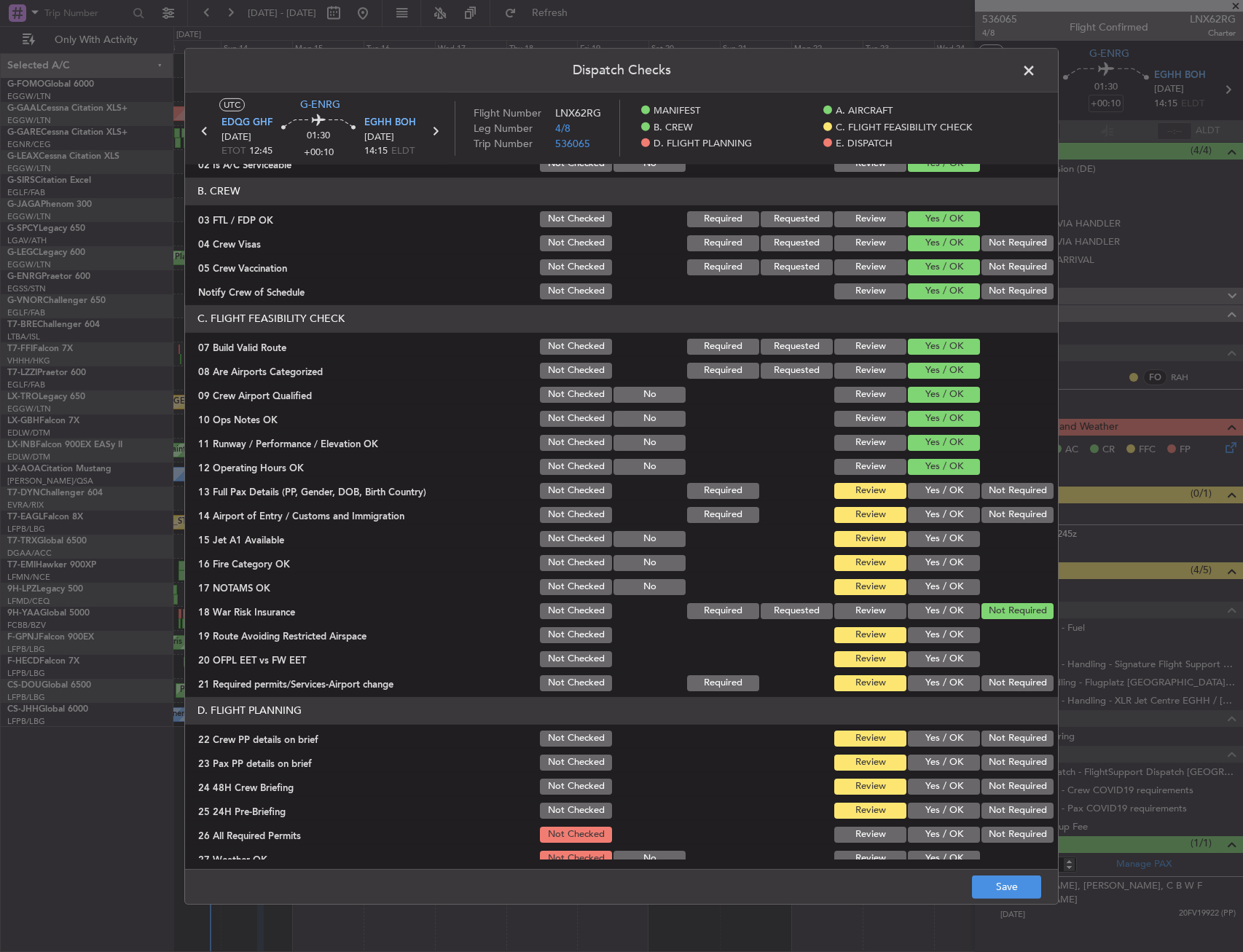
drag, startPoint x: 923, startPoint y: 473, endPoint x: 923, endPoint y: 495, distance: 22.0
click at [923, 475] on div "Yes / OK" at bounding box center [942, 466] width 73 height 20
click at [923, 497] on button "Yes / OK" at bounding box center [944, 490] width 73 height 16
click at [923, 507] on button "Yes / OK" at bounding box center [944, 514] width 73 height 16
click at [923, 541] on button "Yes / OK" at bounding box center [944, 538] width 73 height 16
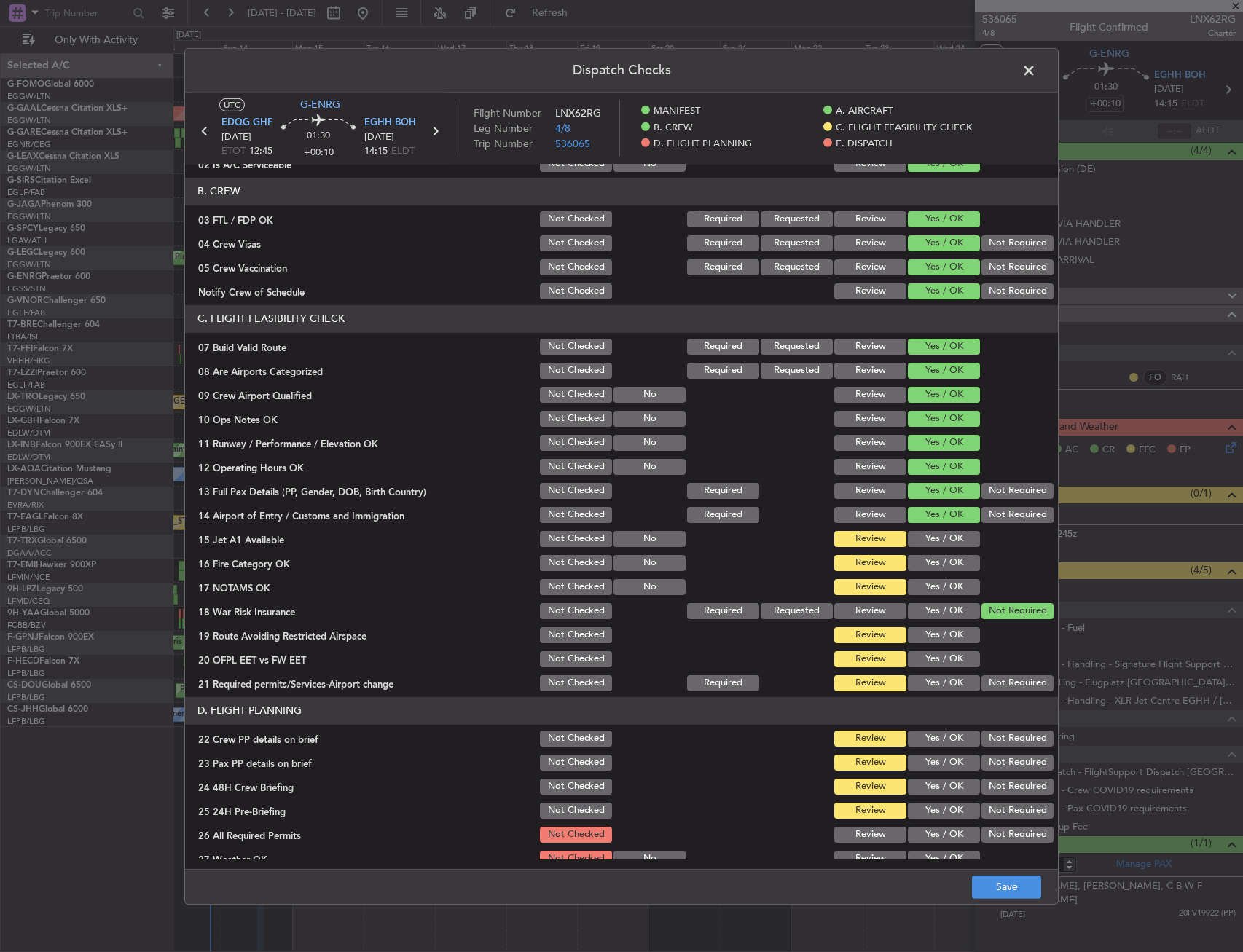
click at [924, 558] on button "Yes / OK" at bounding box center [944, 563] width 73 height 16
click at [925, 579] on button "Yes / OK" at bounding box center [944, 587] width 73 height 16
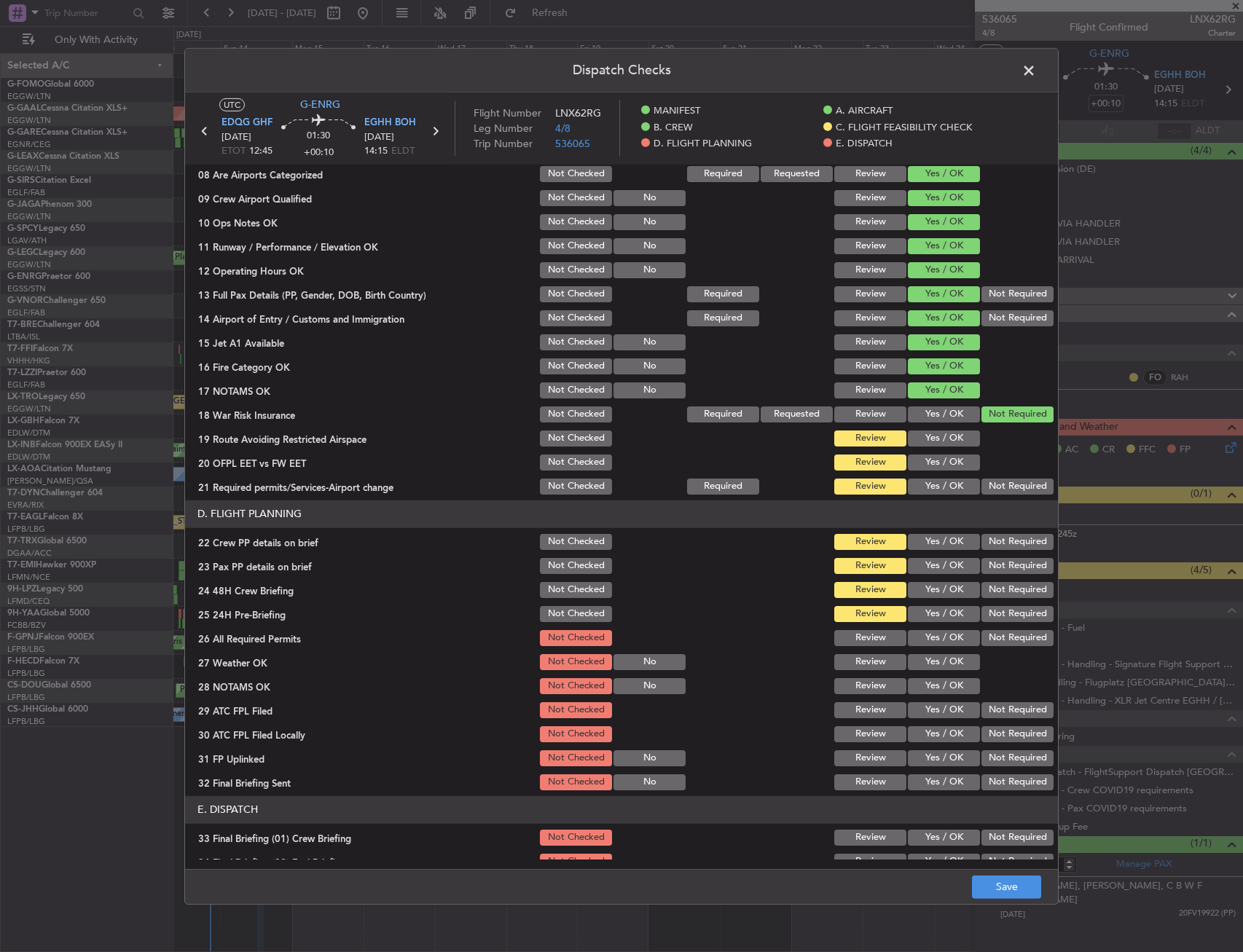
scroll to position [437, 0]
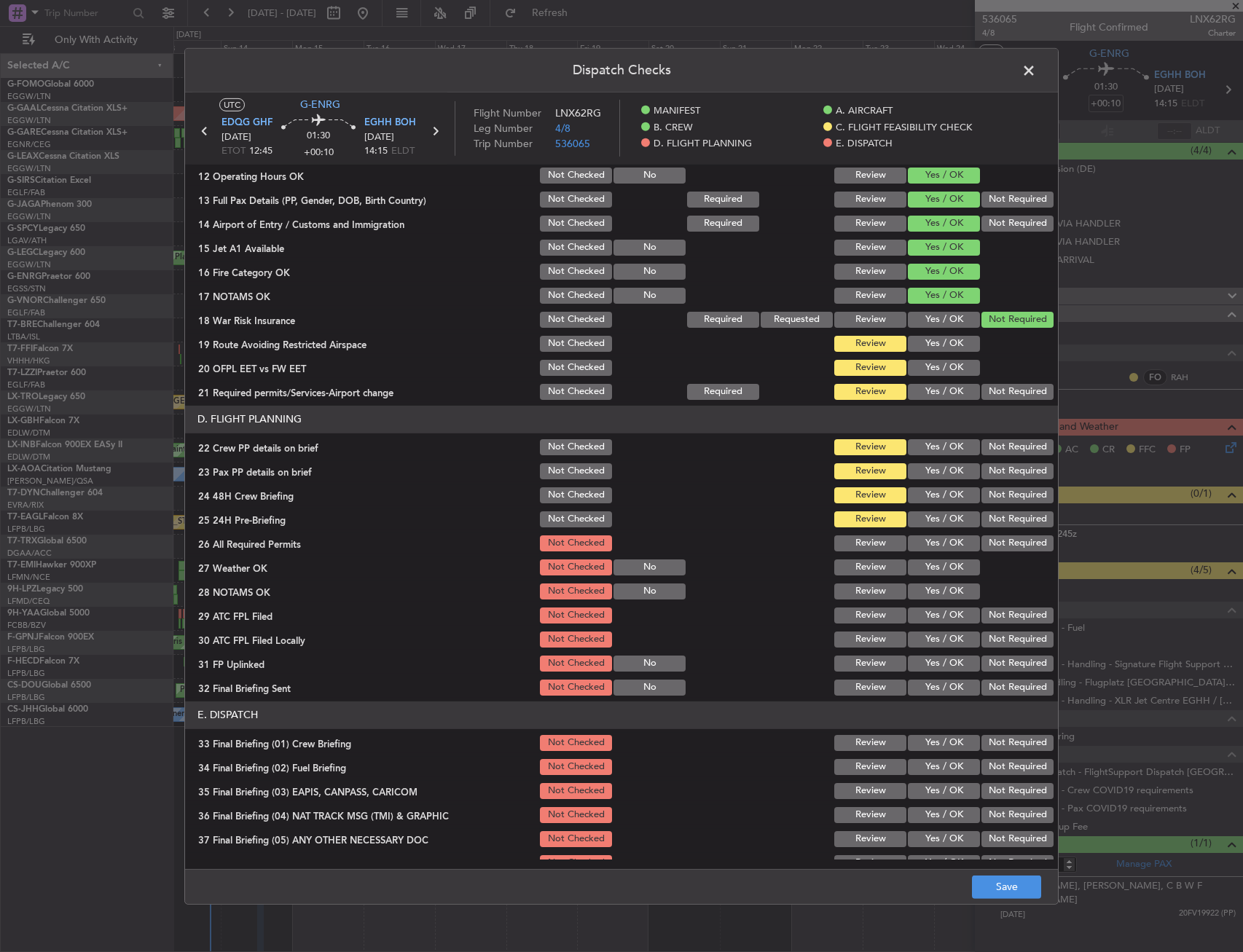
click at [923, 382] on div "Yes / OK" at bounding box center [942, 392] width 73 height 20
click at [922, 358] on div "Yes / OK" at bounding box center [942, 368] width 73 height 20
click at [922, 347] on button "Yes / OK" at bounding box center [944, 343] width 73 height 16
click at [920, 376] on div "Yes / OK" at bounding box center [942, 368] width 73 height 20
click at [919, 391] on button "Yes / OK" at bounding box center [944, 391] width 73 height 16
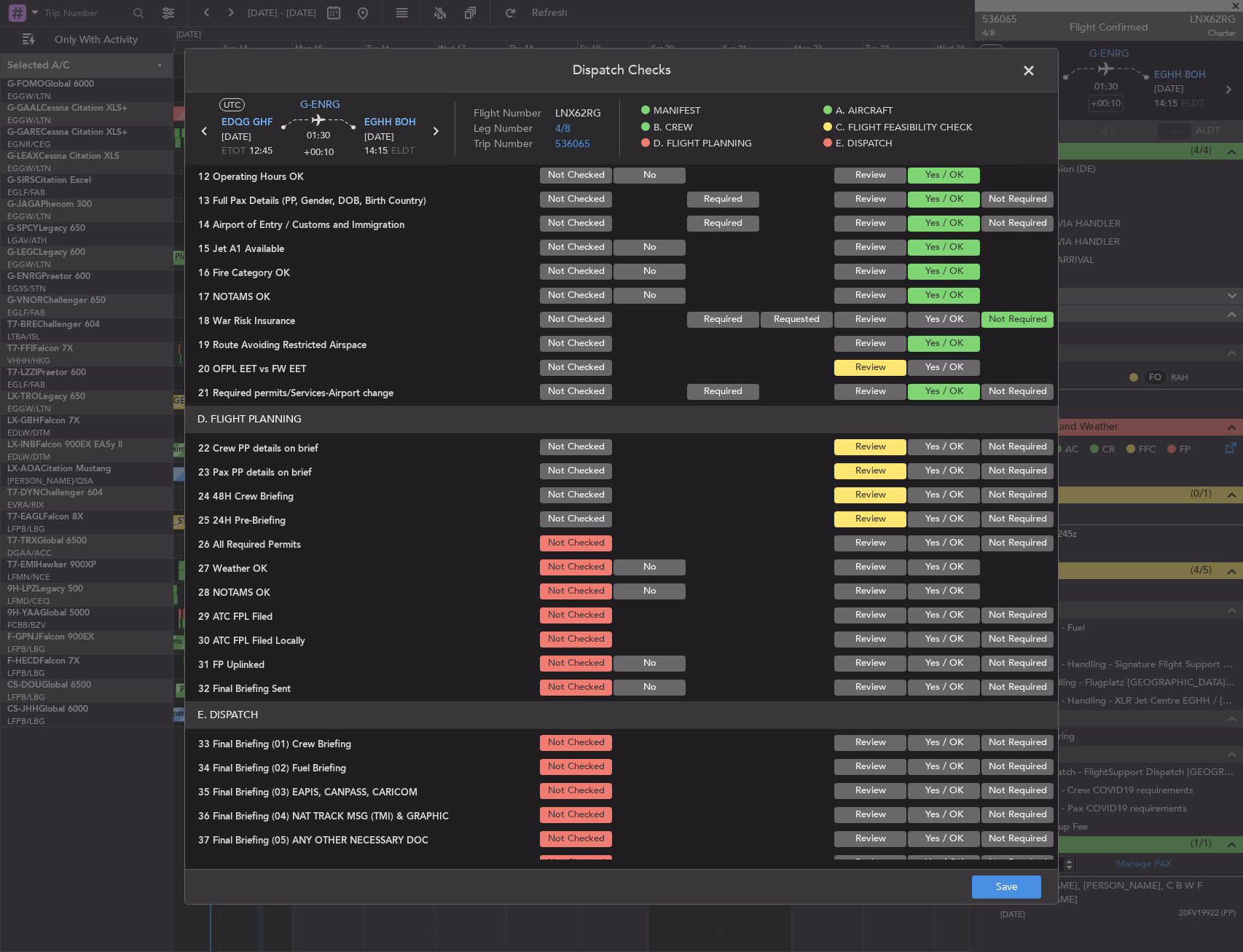
click at [920, 364] on button "Yes / OK" at bounding box center [944, 367] width 73 height 16
click at [929, 433] on section "D. FLIGHT PLANNING 22 Crew PP details on brief Not Checked Review Yes / OK Not …" at bounding box center [622, 552] width 872 height 292
click at [929, 450] on button "Yes / OK" at bounding box center [944, 446] width 73 height 16
drag, startPoint x: 925, startPoint y: 469, endPoint x: 925, endPoint y: 488, distance: 19.0
click at [925, 470] on button "Yes / OK" at bounding box center [944, 471] width 73 height 16
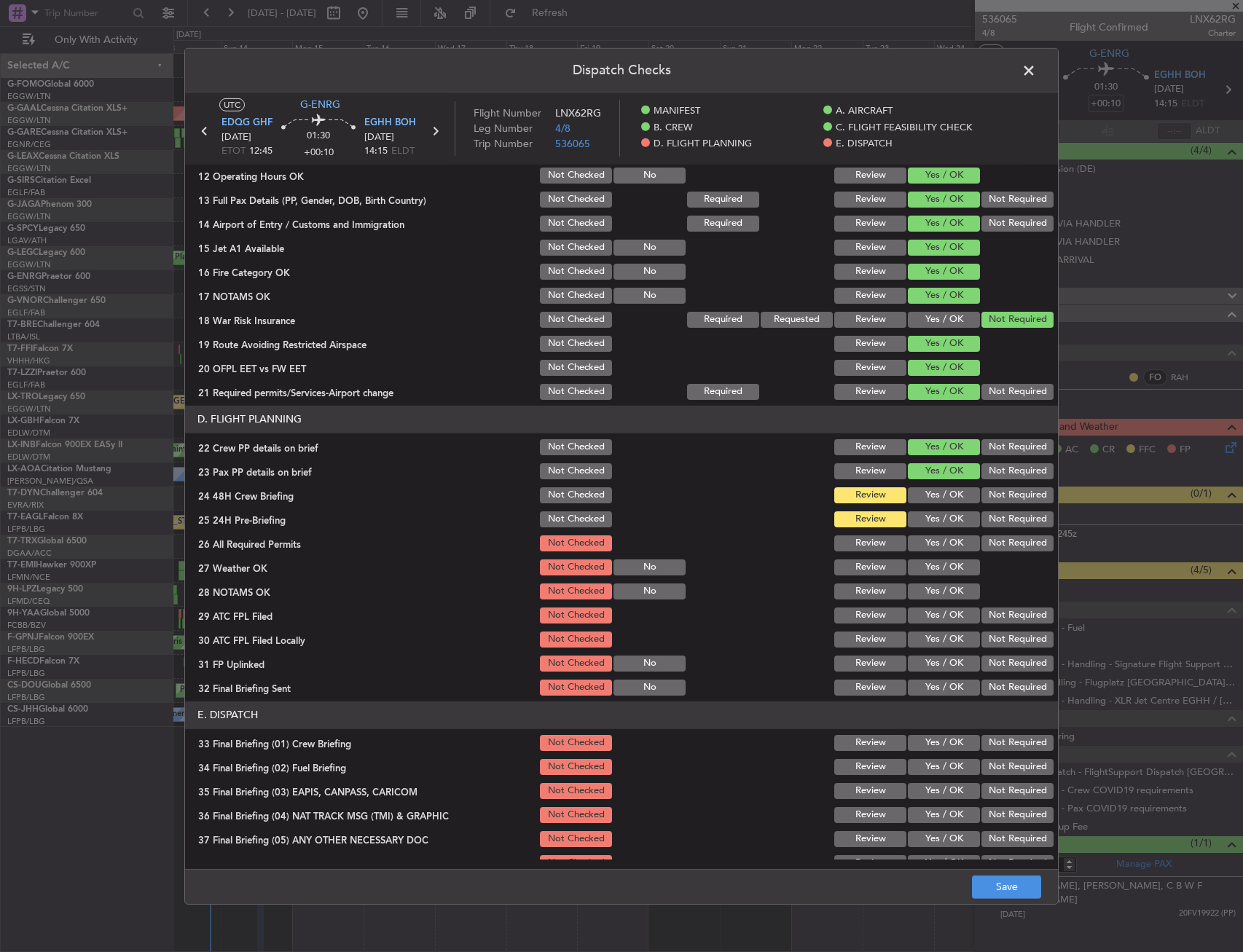
click at [925, 489] on button "Yes / OK" at bounding box center [944, 495] width 73 height 16
click at [985, 520] on button "Not Required" at bounding box center [1017, 519] width 73 height 16
drag, startPoint x: 938, startPoint y: 538, endPoint x: 939, endPoint y: 560, distance: 22.0
click at [936, 538] on button "Yes / OK" at bounding box center [944, 543] width 73 height 16
click at [939, 566] on button "Yes / OK" at bounding box center [944, 566] width 73 height 16
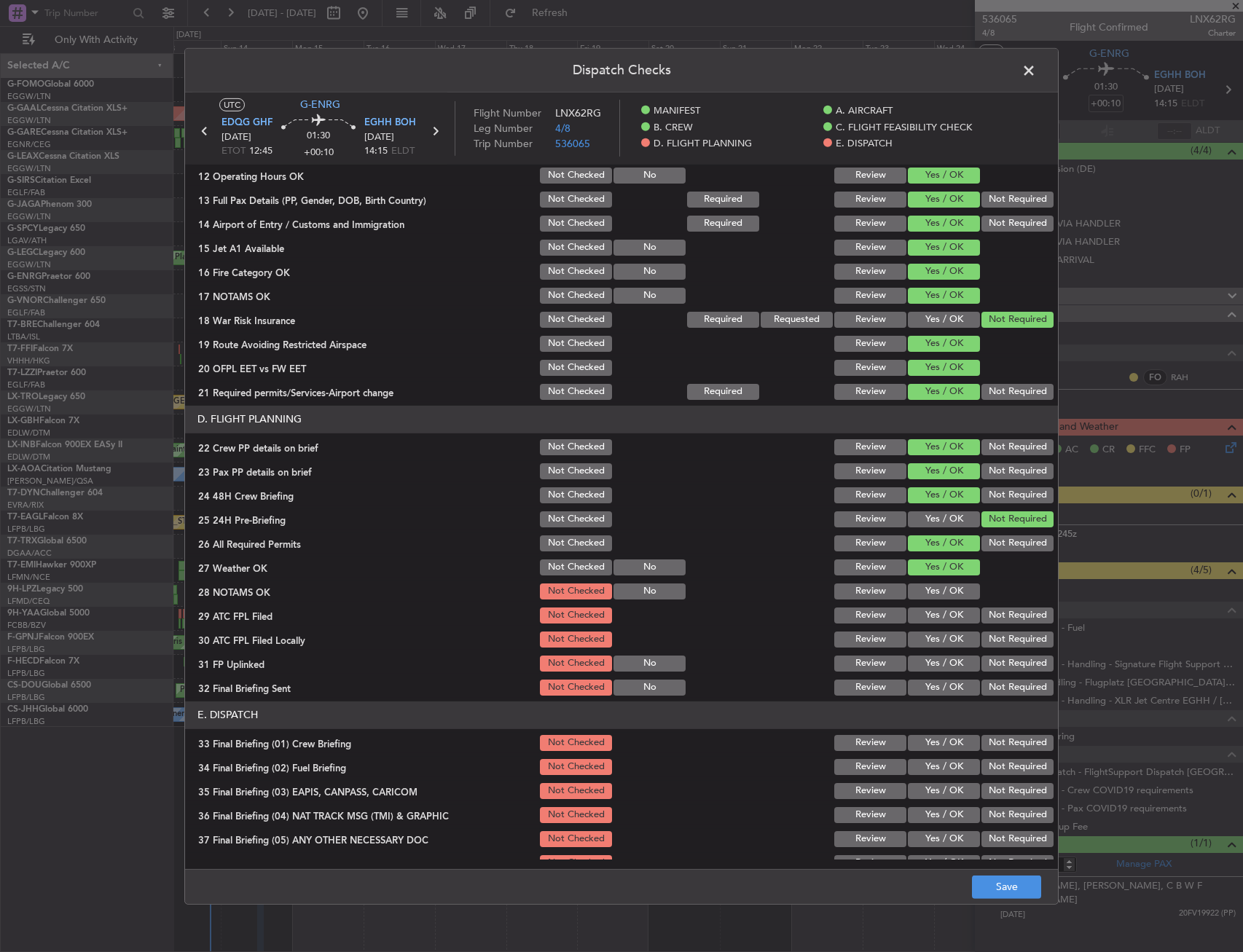
drag, startPoint x: 940, startPoint y: 583, endPoint x: 939, endPoint y: 599, distance: 16.0
click at [940, 585] on button "Yes / OK" at bounding box center [944, 591] width 73 height 16
drag, startPoint x: 939, startPoint y: 601, endPoint x: 938, endPoint y: 617, distance: 16.0
click at [939, 602] on section "D. FLIGHT PLANNING 22 Crew PP details on brief Not Checked Review Yes / OK Not …" at bounding box center [622, 552] width 872 height 292
drag, startPoint x: 938, startPoint y: 617, endPoint x: 936, endPoint y: 636, distance: 19.1
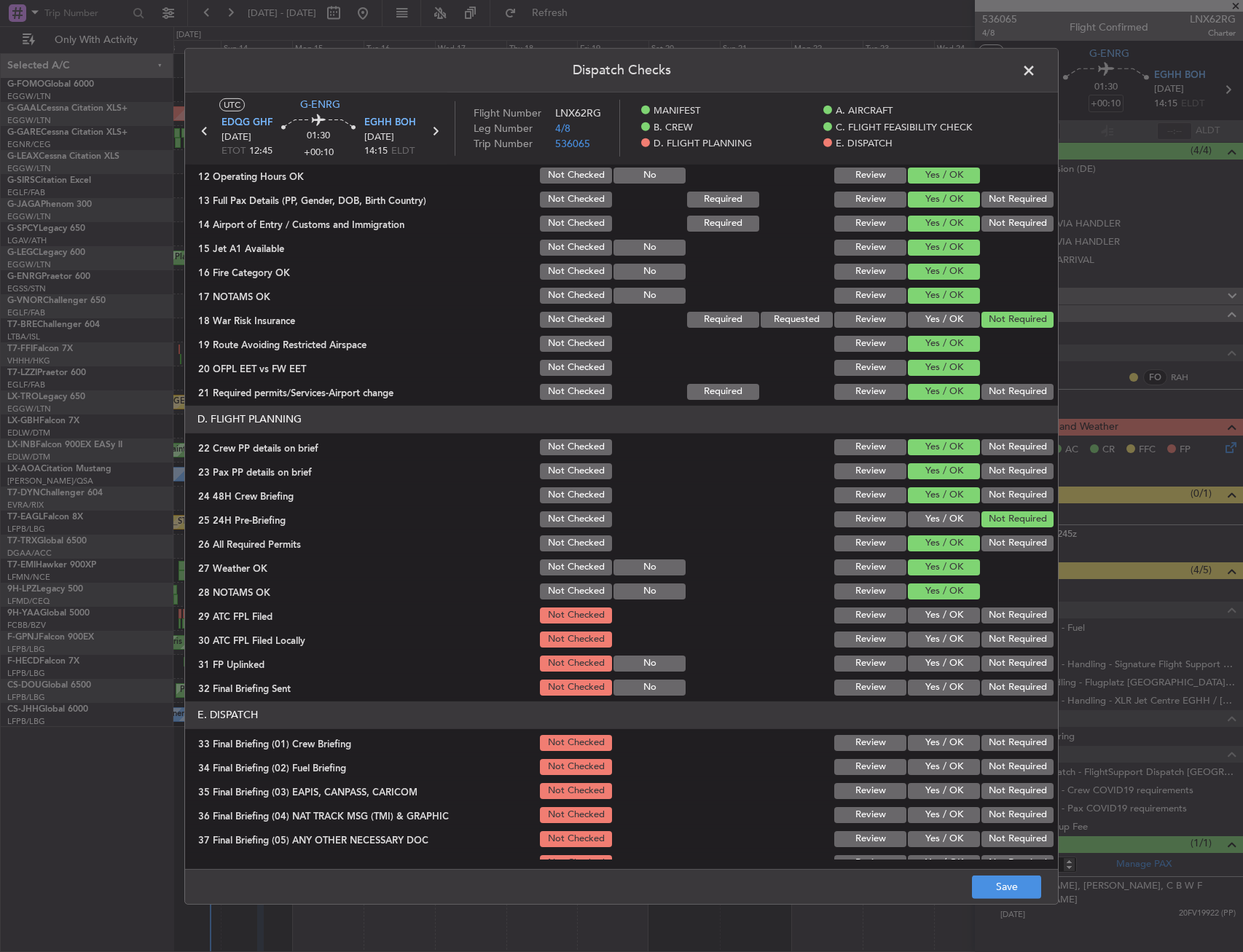
click at [937, 618] on button "Yes / OK" at bounding box center [944, 615] width 73 height 16
click at [1002, 637] on button "Not Required" at bounding box center [1017, 639] width 73 height 16
drag, startPoint x: 960, startPoint y: 663, endPoint x: 949, endPoint y: 689, distance: 28.2
click at [958, 663] on button "Yes / OK" at bounding box center [944, 663] width 73 height 16
click at [949, 689] on button "Yes / OK" at bounding box center [944, 687] width 73 height 16
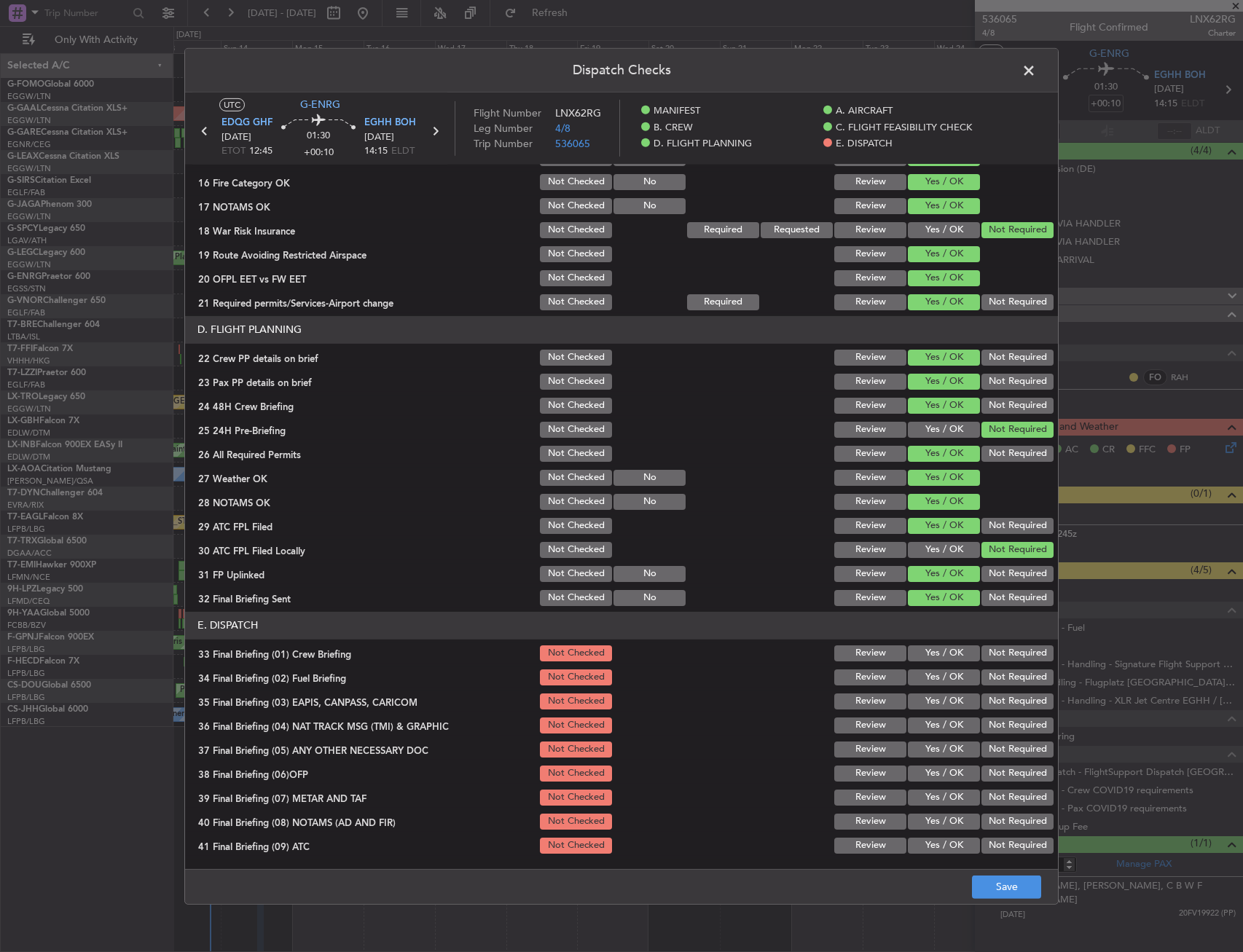
scroll to position [583, 0]
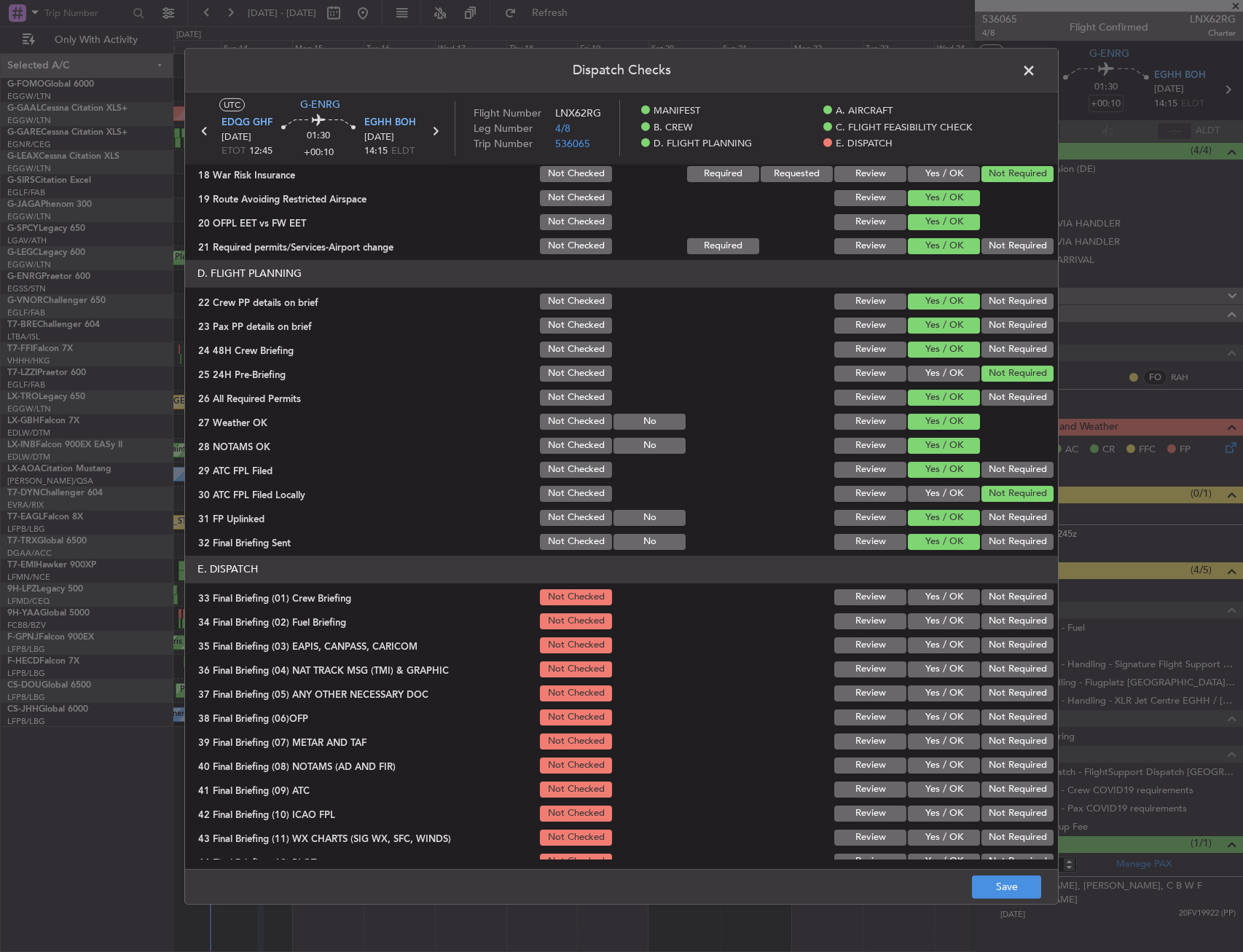
drag, startPoint x: 932, startPoint y: 628, endPoint x: 927, endPoint y: 614, distance: 14.9
click at [930, 628] on button "Yes / OK" at bounding box center [944, 621] width 73 height 16
click at [926, 599] on button "Yes / OK" at bounding box center [944, 597] width 73 height 16
click at [990, 645] on button "Not Required" at bounding box center [1017, 644] width 73 height 16
drag, startPoint x: 988, startPoint y: 665, endPoint x: 945, endPoint y: 689, distance: 49.2
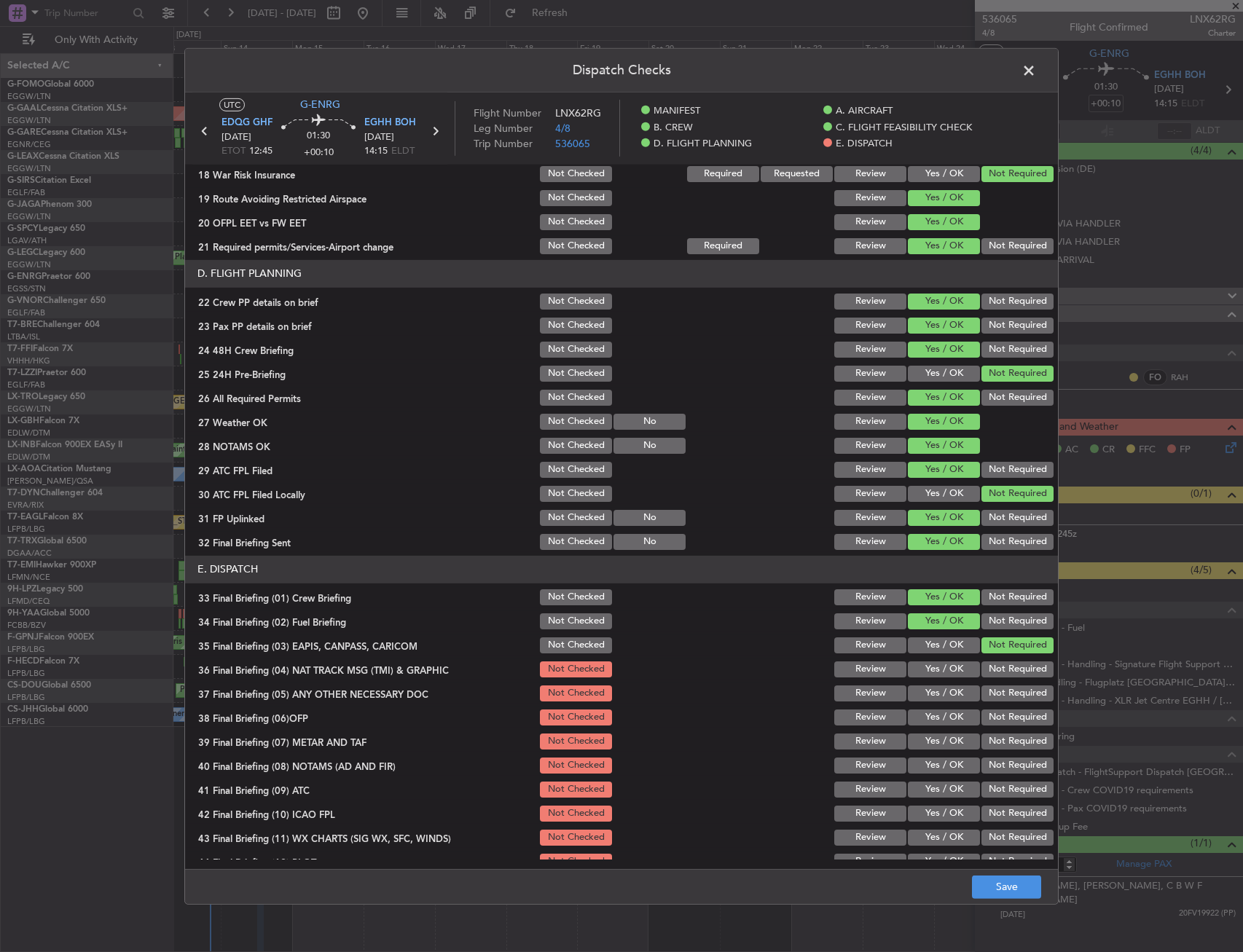
click at [987, 665] on button "Not Required" at bounding box center [1017, 668] width 73 height 16
drag, startPoint x: 941, startPoint y: 692, endPoint x: 936, endPoint y: 717, distance: 25.5
click at [939, 695] on button "Yes / OK" at bounding box center [944, 693] width 73 height 16
drag, startPoint x: 936, startPoint y: 717, endPoint x: 941, endPoint y: 732, distance: 15.8
click at [936, 718] on button "Yes / OK" at bounding box center [944, 717] width 73 height 16
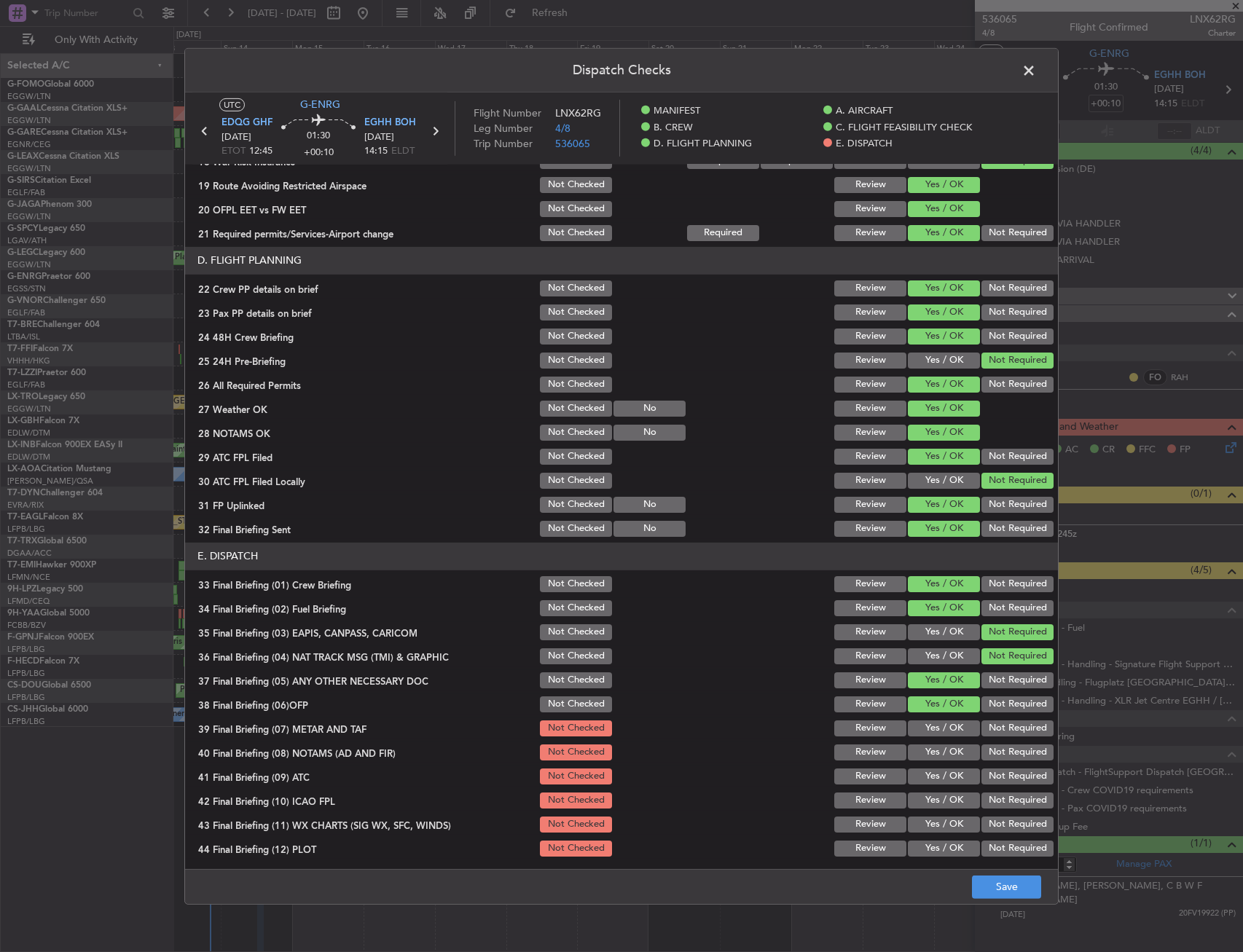
scroll to position [599, 0]
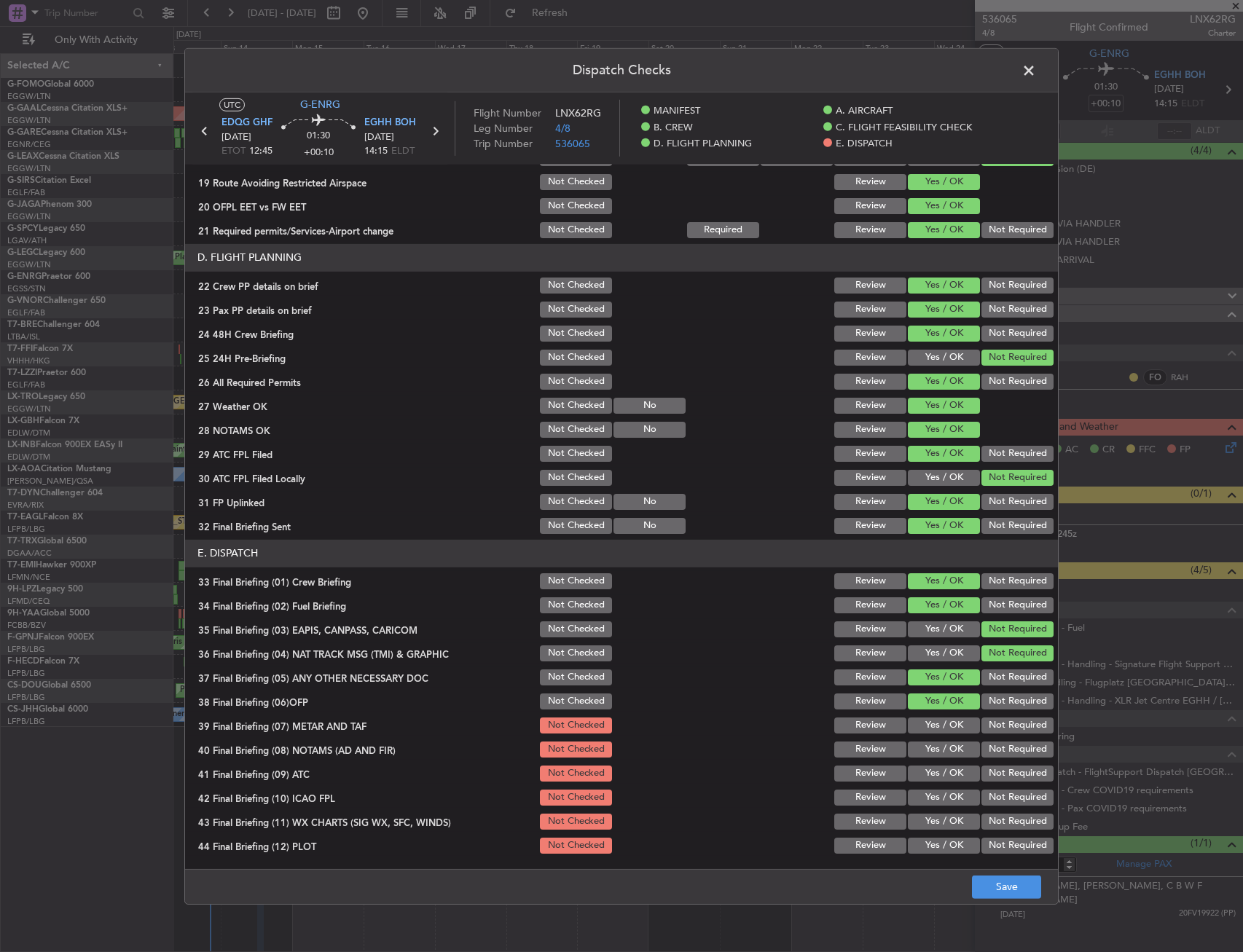
click at [937, 719] on button "Yes / OK" at bounding box center [944, 724] width 73 height 16
drag, startPoint x: 934, startPoint y: 731, endPoint x: 933, endPoint y: 747, distance: 16.0
click at [934, 732] on button "Yes / OK" at bounding box center [944, 724] width 73 height 16
click at [933, 761] on section "E. DISPATCH 33 Final Briefing (01) Crew Briefing Not Checked Review Yes / OK No…" at bounding box center [622, 698] width 872 height 316
drag, startPoint x: 933, startPoint y: 761, endPoint x: 931, endPoint y: 782, distance: 21.1
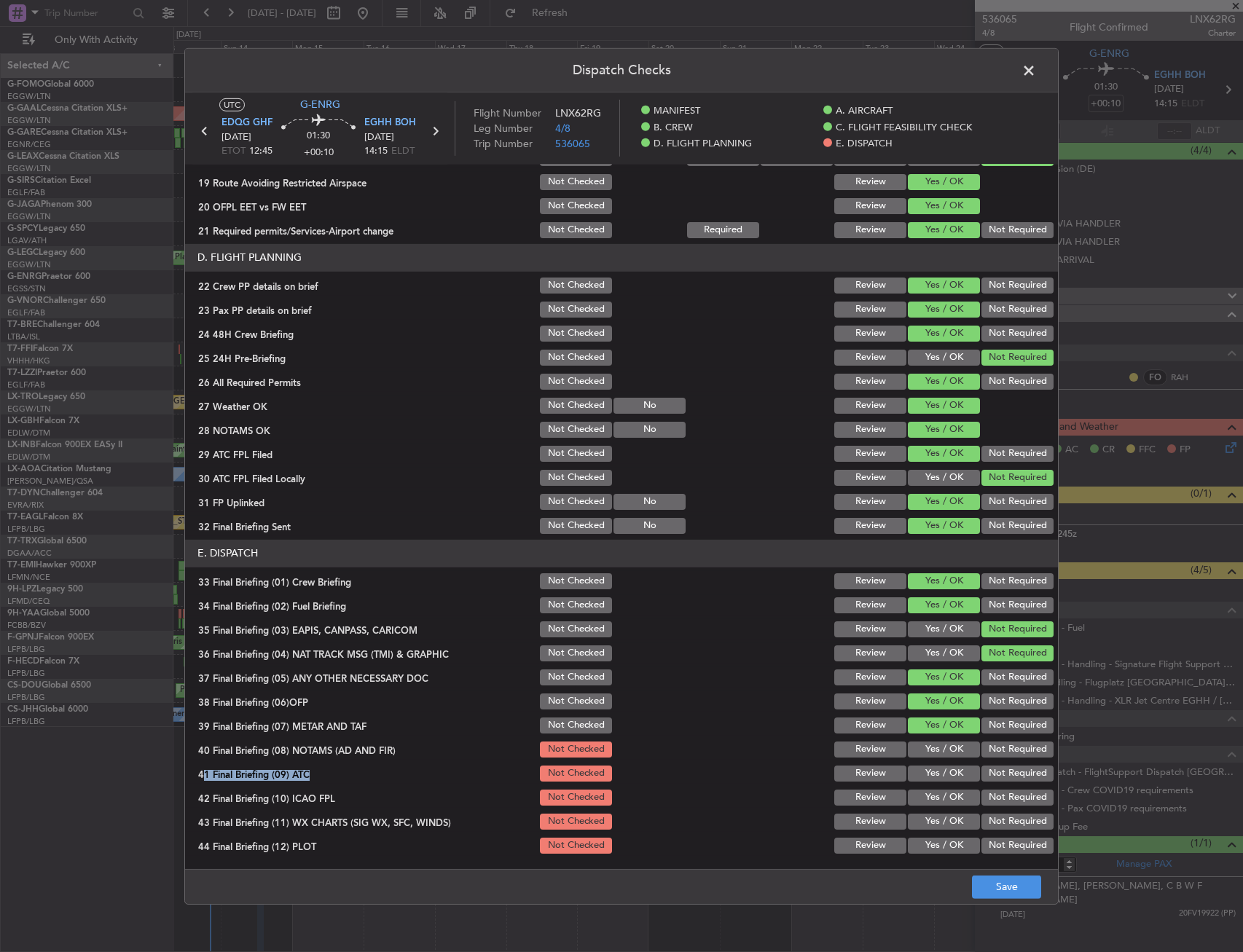
click at [931, 782] on div "Yes / OK" at bounding box center [942, 773] width 73 height 20
click at [931, 769] on button "Yes / OK" at bounding box center [944, 773] width 73 height 16
click at [936, 748] on button "Yes / OK" at bounding box center [944, 749] width 73 height 16
click at [943, 792] on button "Yes / OK" at bounding box center [944, 797] width 73 height 16
click at [1000, 819] on button "Not Required" at bounding box center [1017, 821] width 73 height 16
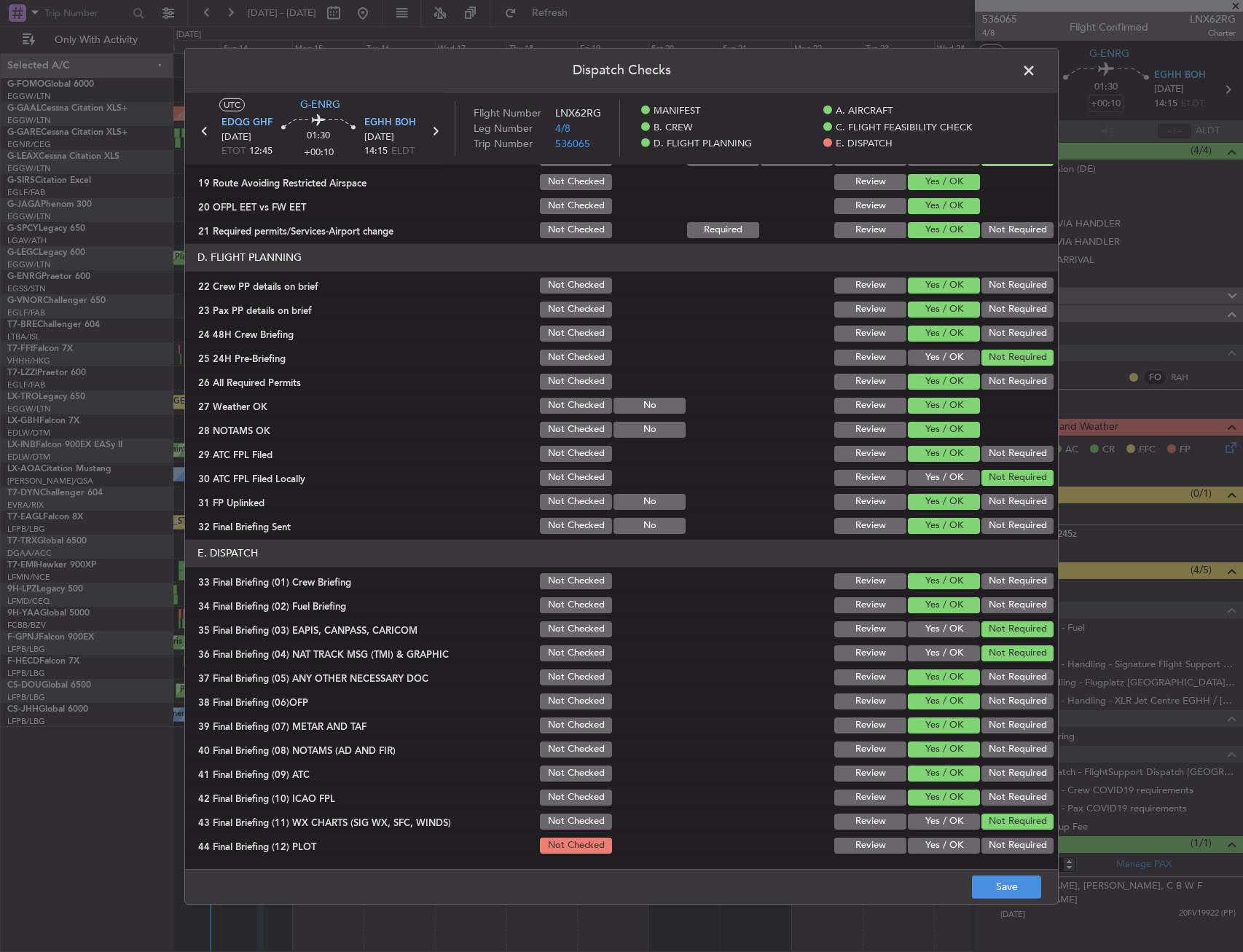
click at [938, 826] on button "Yes / OK" at bounding box center [944, 821] width 73 height 16
click at [1013, 798] on button "Not Required" at bounding box center [1017, 797] width 73 height 16
click at [1007, 841] on button "Not Required" at bounding box center [1017, 845] width 73 height 16
click at [1015, 884] on button "Save" at bounding box center [1005, 887] width 69 height 23
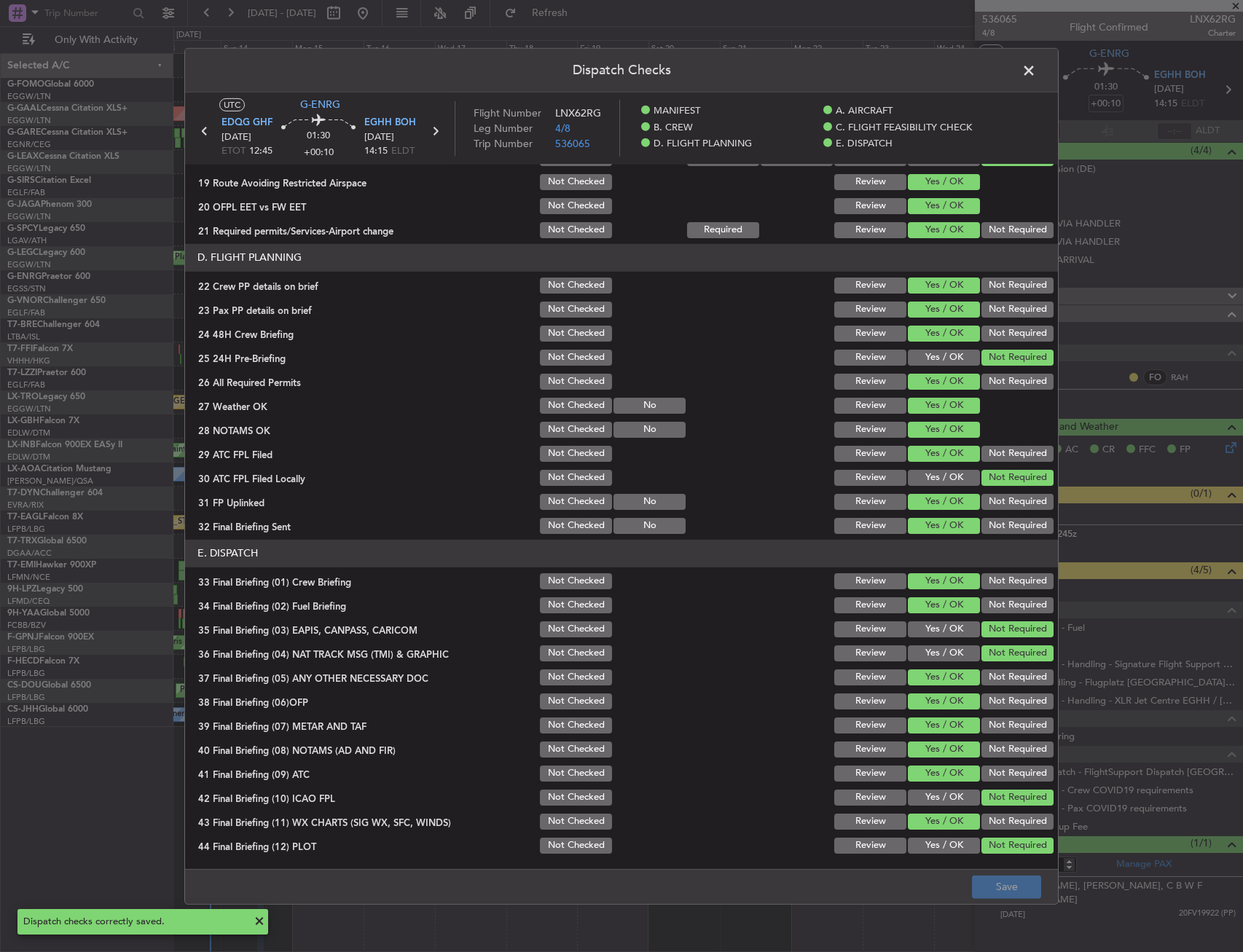
click at [1036, 73] on span at bounding box center [1036, 73] width 0 height 29
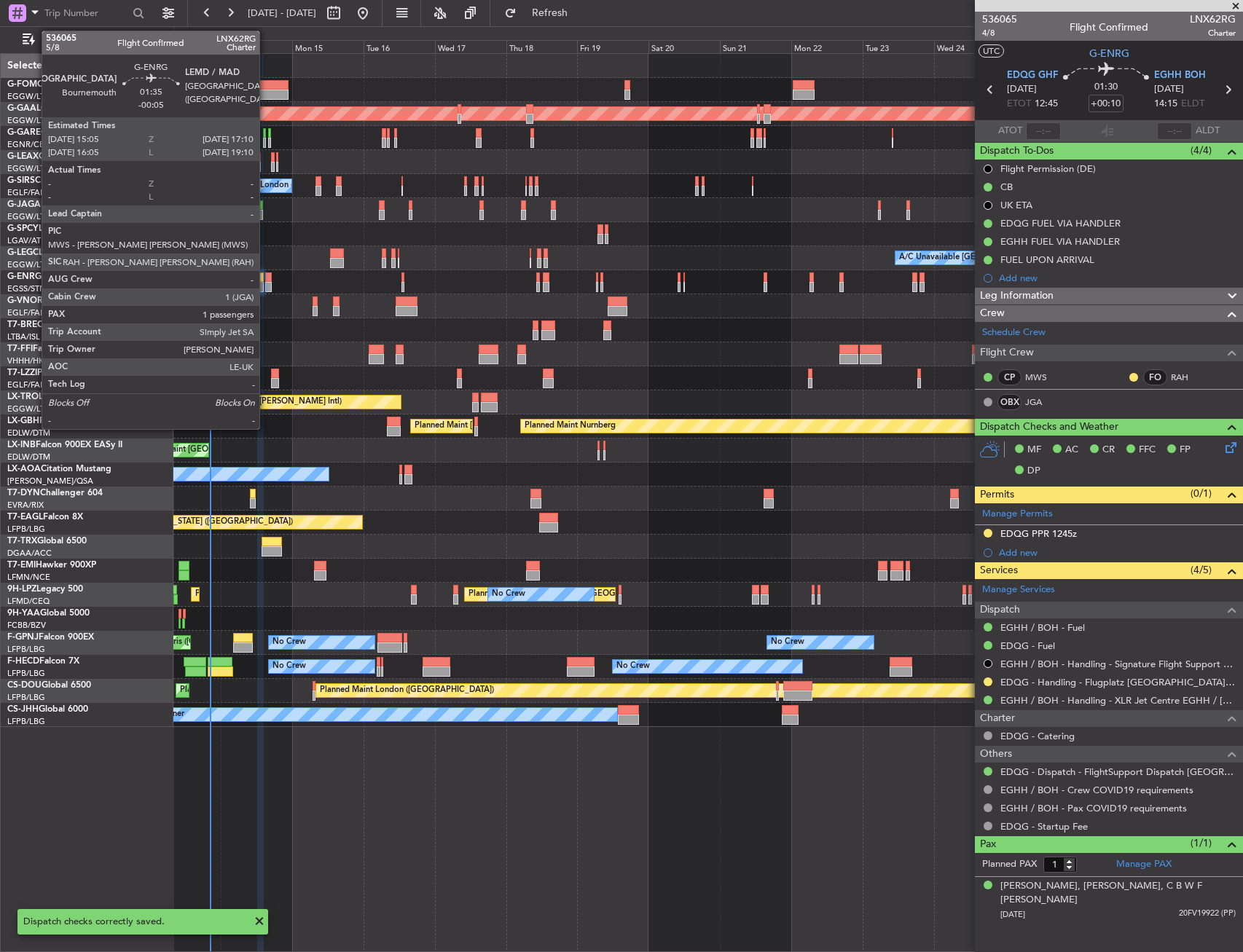
click at [266, 279] on div at bounding box center [268, 277] width 6 height 10
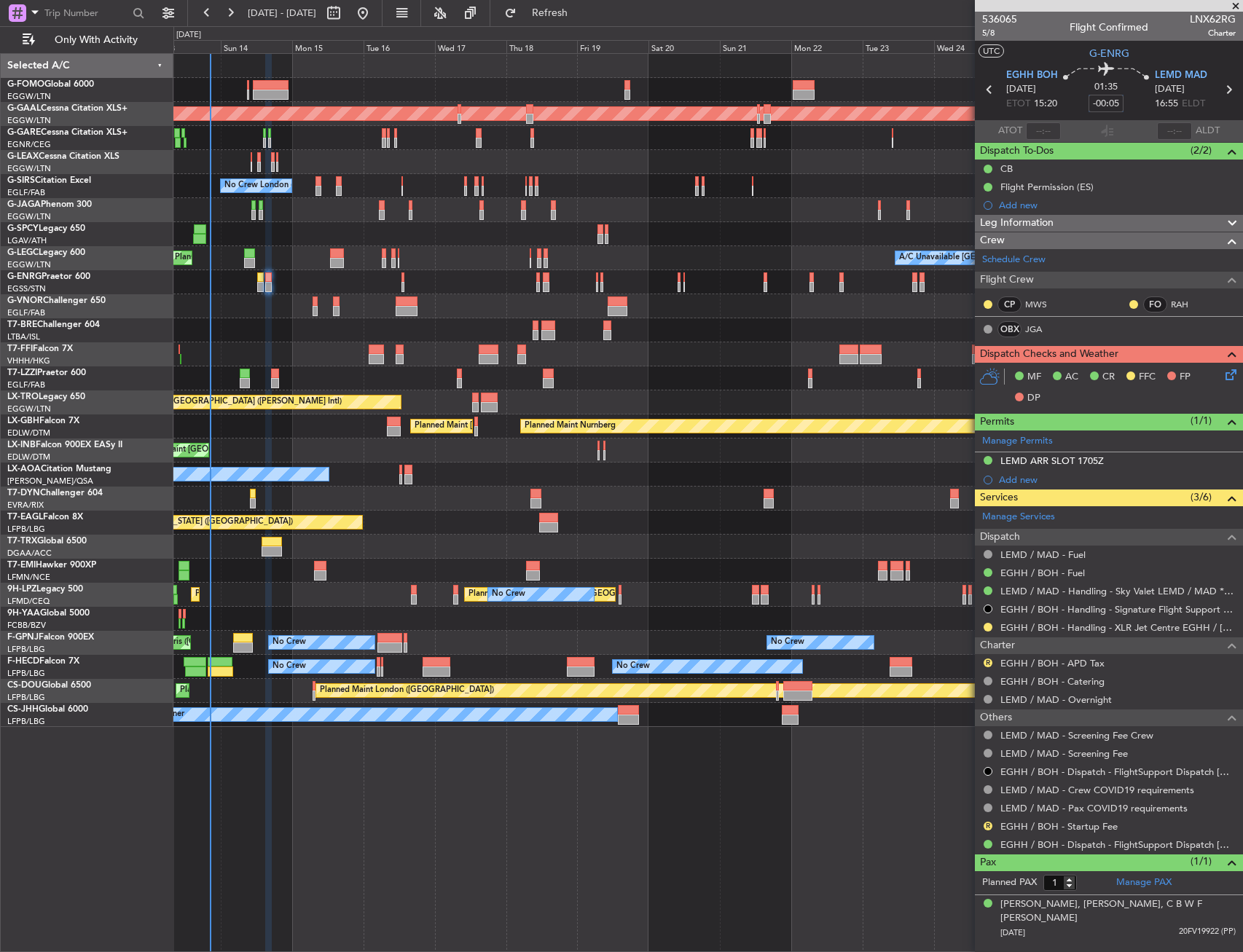
click at [1114, 102] on input "-00:05" at bounding box center [1105, 103] width 35 height 17
click at [1134, 98] on div "01:35 0" at bounding box center [1105, 89] width 96 height 54
type input "+00:00"
click at [1051, 225] on span "Leg Information" at bounding box center [1016, 223] width 73 height 17
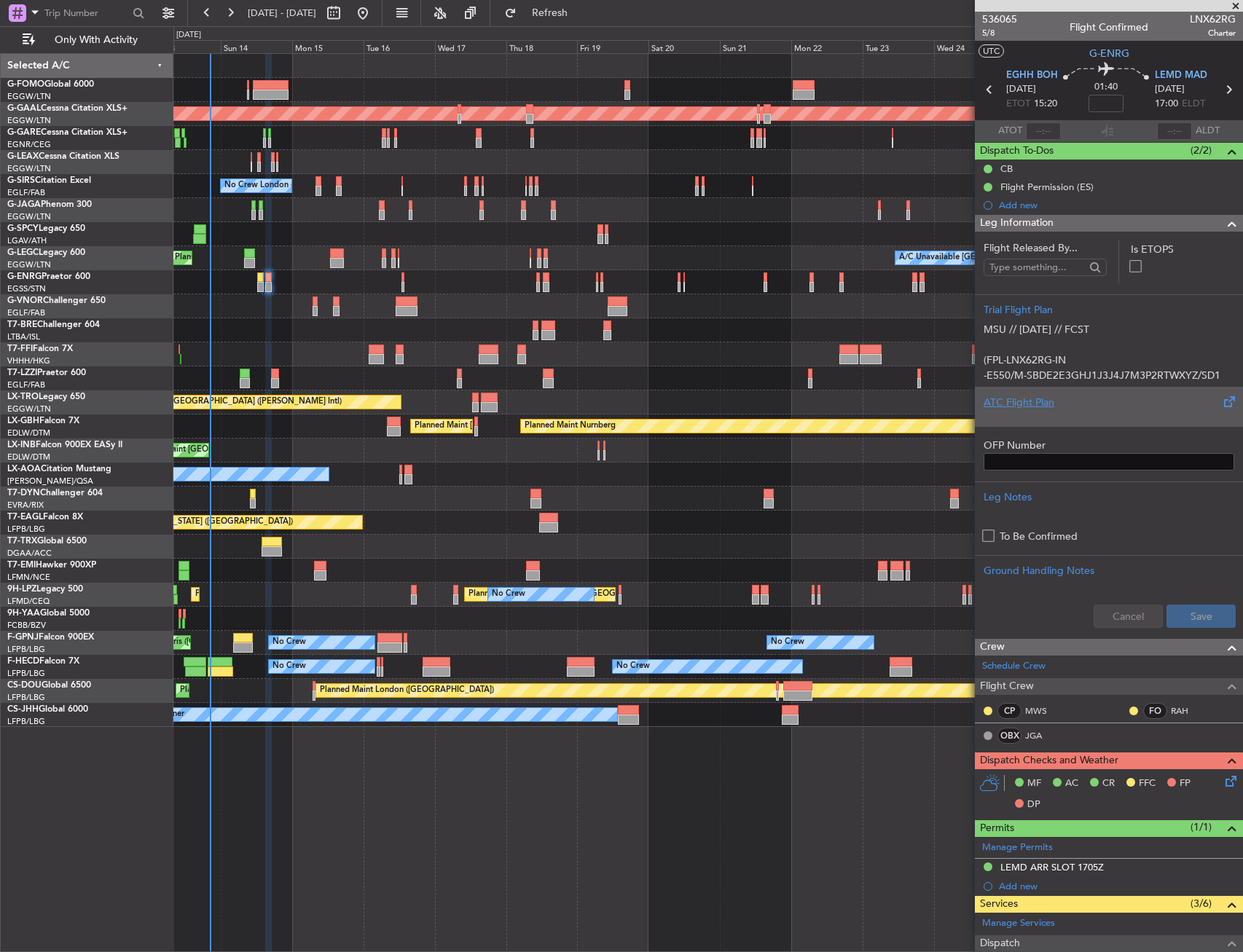
click at [1073, 421] on div "ATC Flight Plan" at bounding box center [1109, 406] width 268 height 39
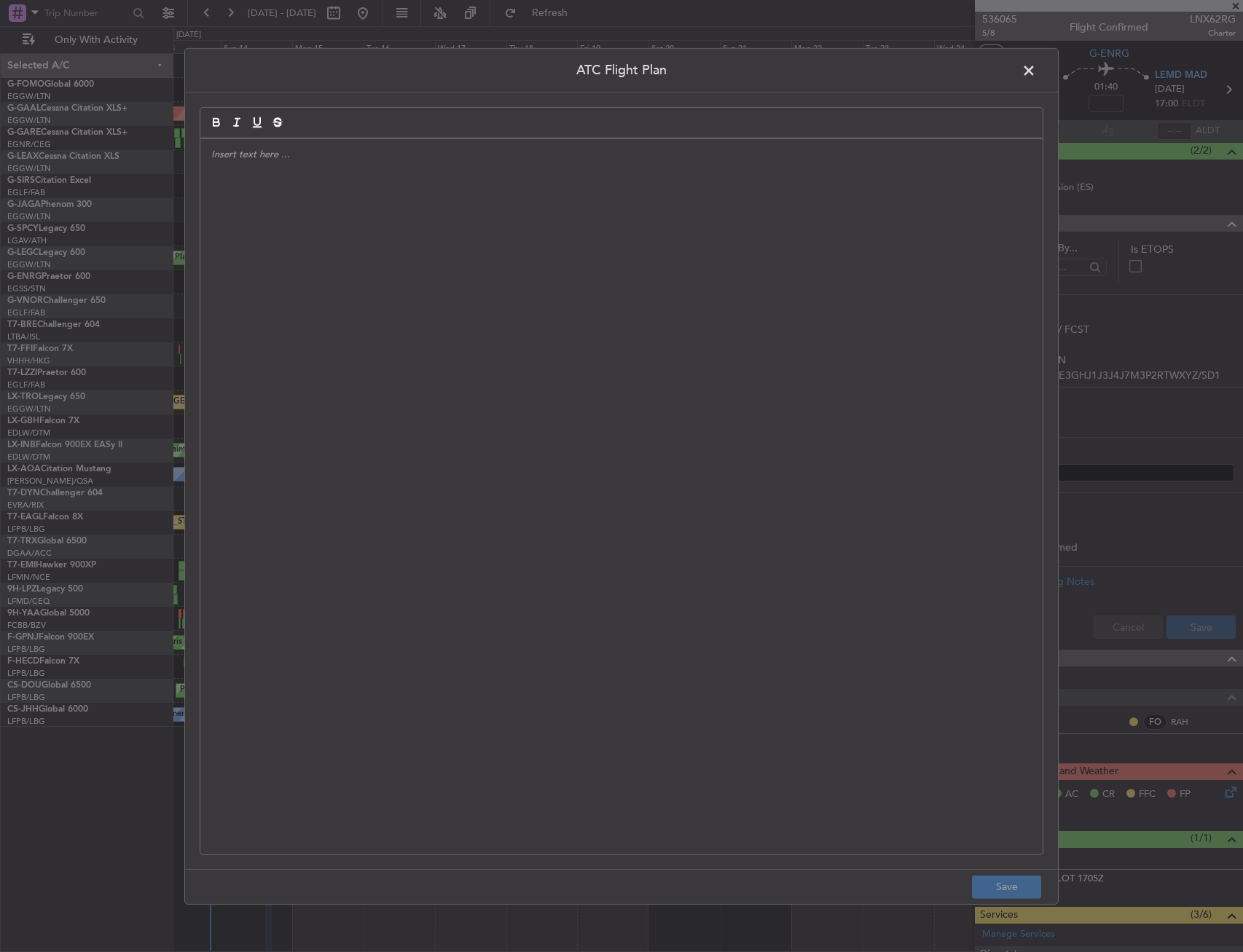
click at [596, 383] on div at bounding box center [621, 496] width 842 height 715
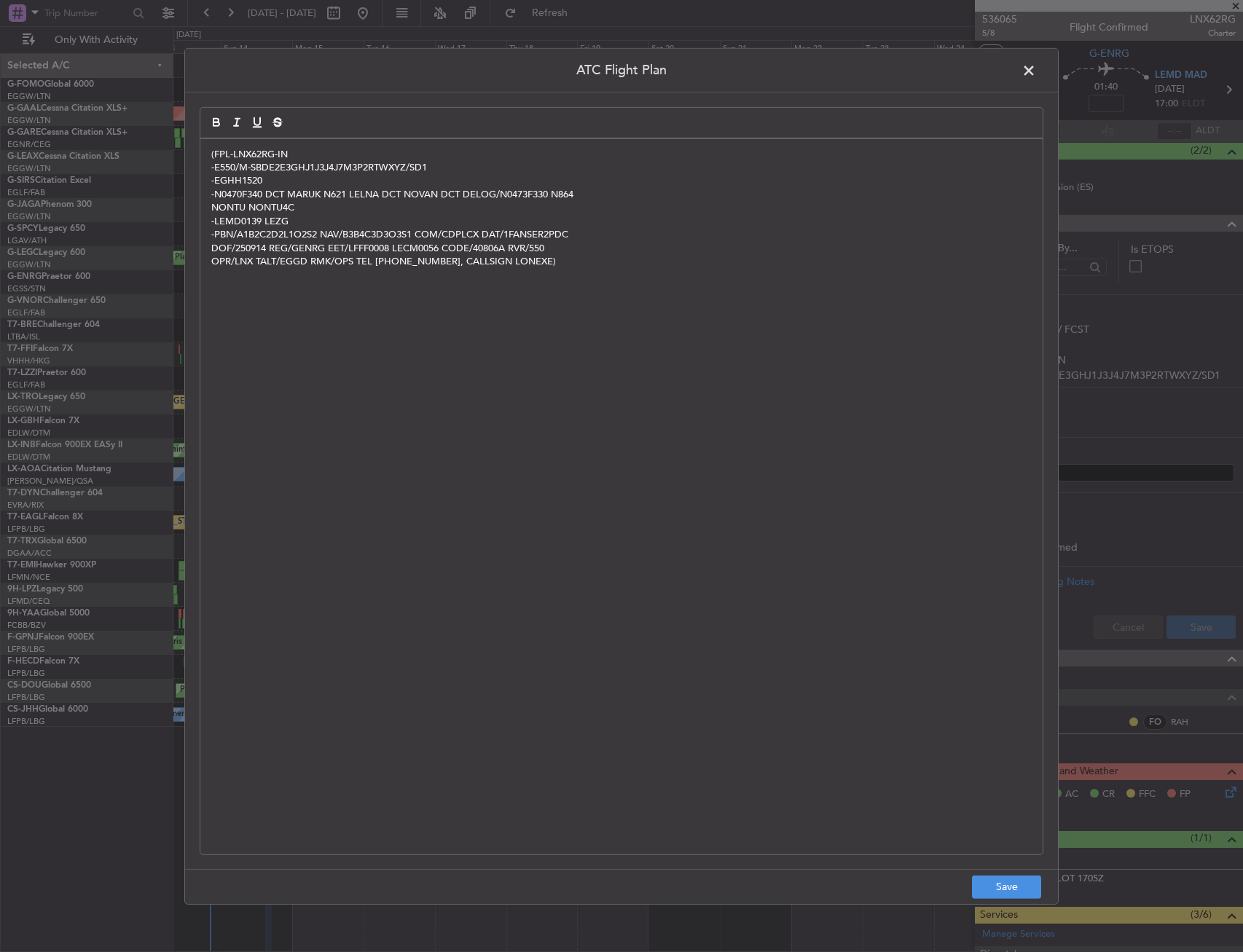
scroll to position [0, 0]
click at [1025, 893] on button "Save" at bounding box center [1005, 887] width 69 height 23
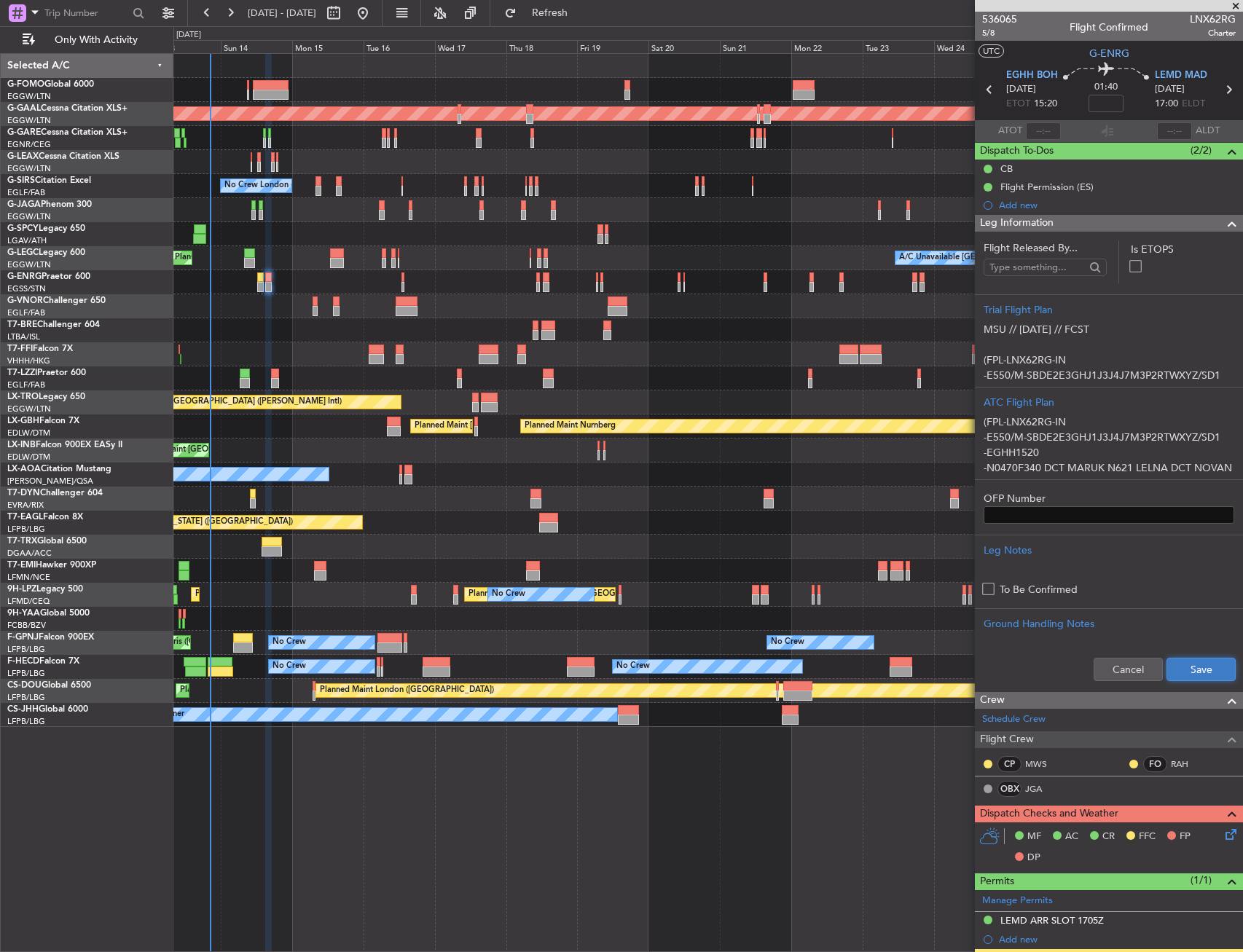
click at [1215, 659] on button "Save" at bounding box center [1200, 668] width 69 height 23
click at [1116, 225] on div "Leg Information" at bounding box center [1109, 223] width 268 height 17
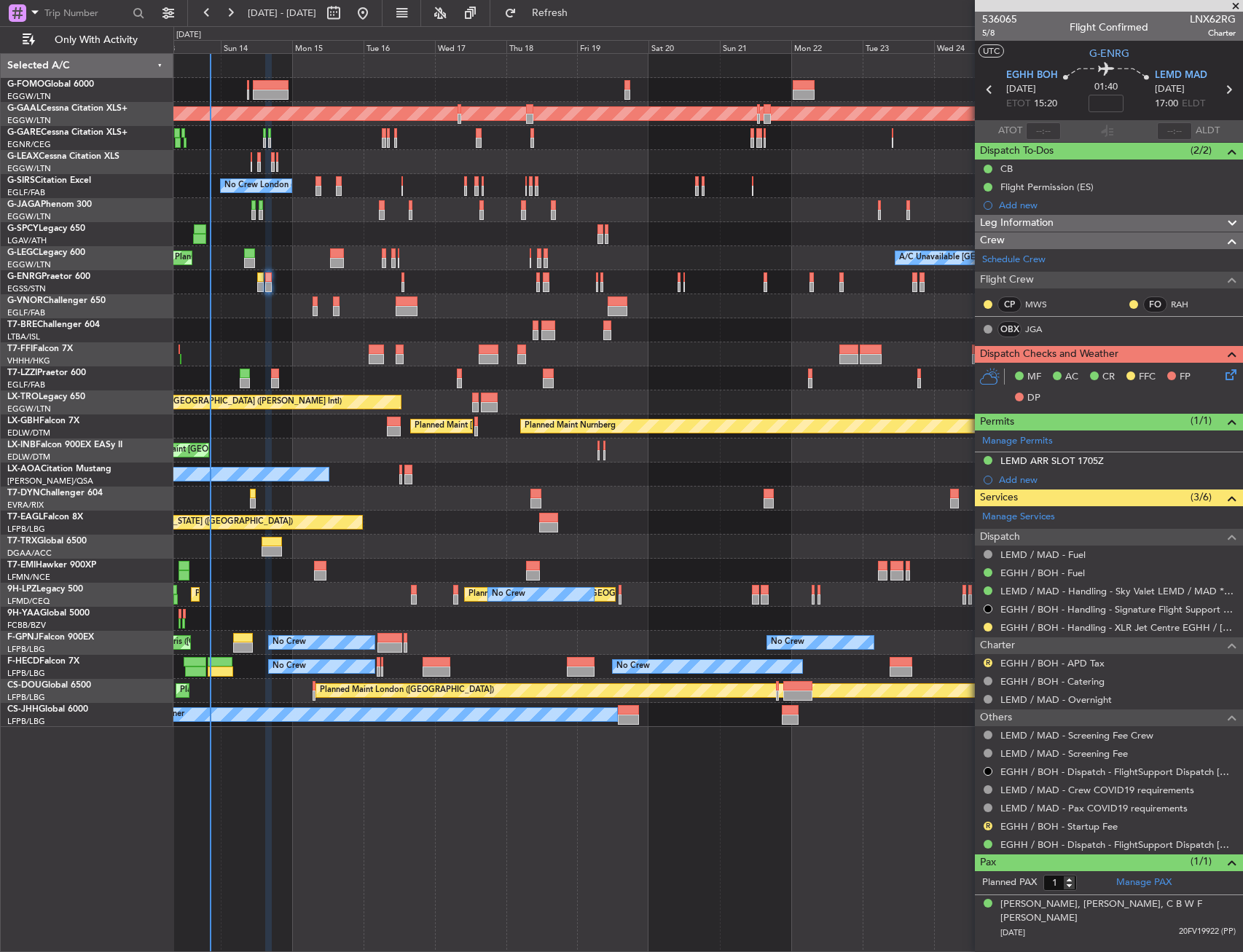
click at [1222, 370] on div "MF AC CR FFC FP DP" at bounding box center [1114, 387] width 214 height 43
click at [1223, 369] on icon at bounding box center [1227, 372] width 12 height 12
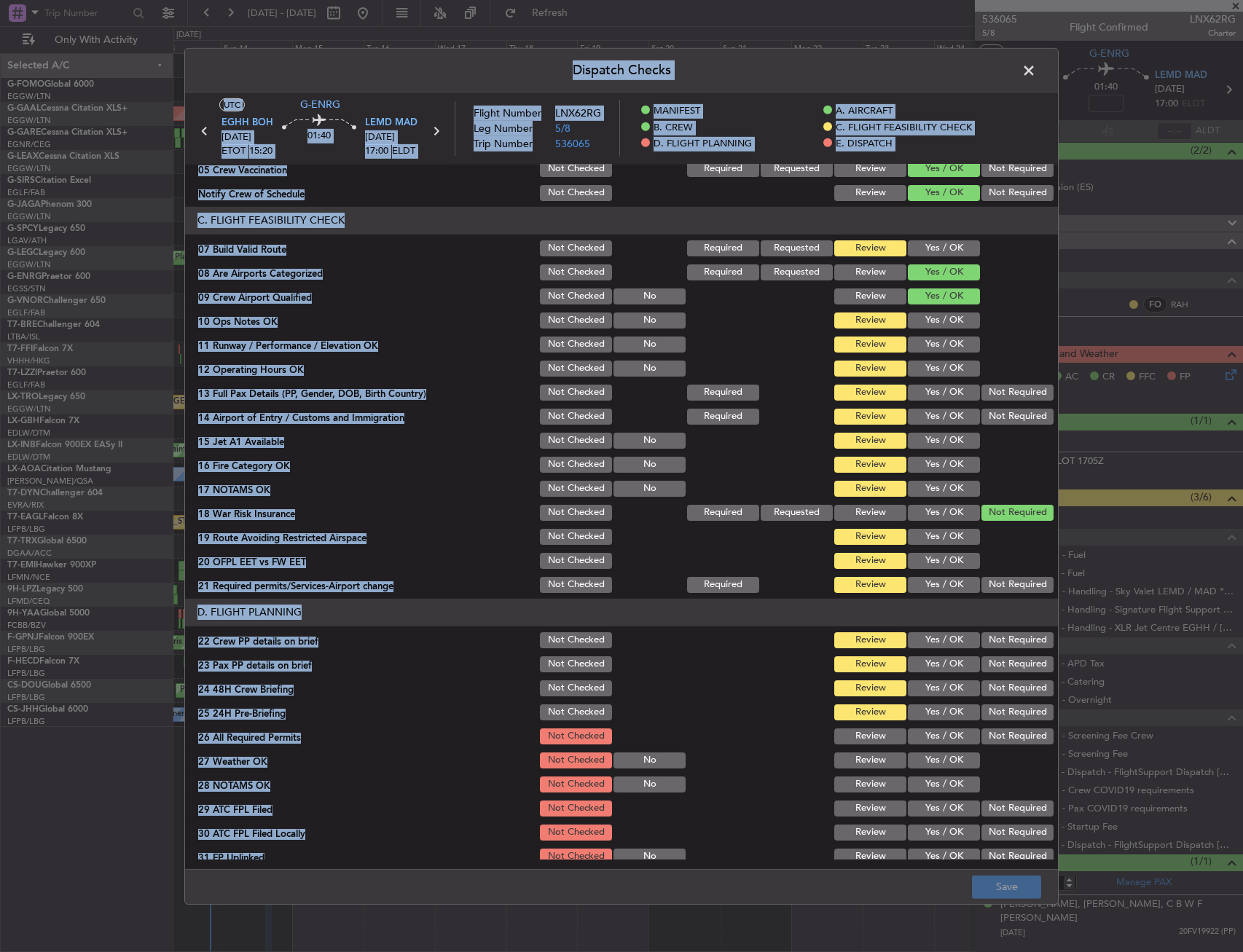
scroll to position [218, 0]
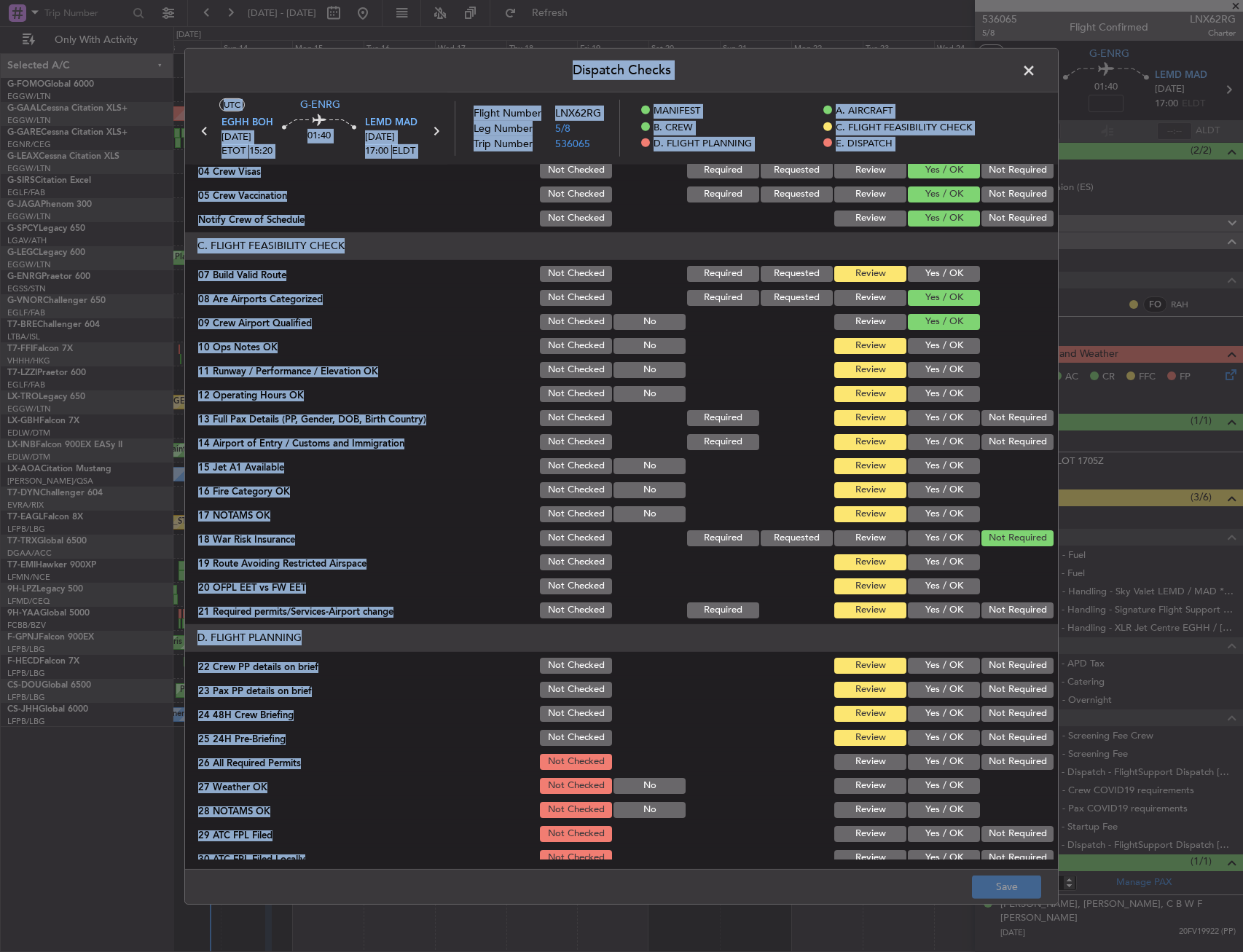
click at [913, 270] on button "Yes / OK" at bounding box center [944, 274] width 73 height 16
click at [925, 368] on button "Yes / OK" at bounding box center [944, 369] width 73 height 16
click at [921, 338] on button "Yes / OK" at bounding box center [944, 345] width 73 height 16
click at [960, 132] on span "C. FLIGHT FEASIBILITY CHECK" at bounding box center [903, 129] width 136 height 15
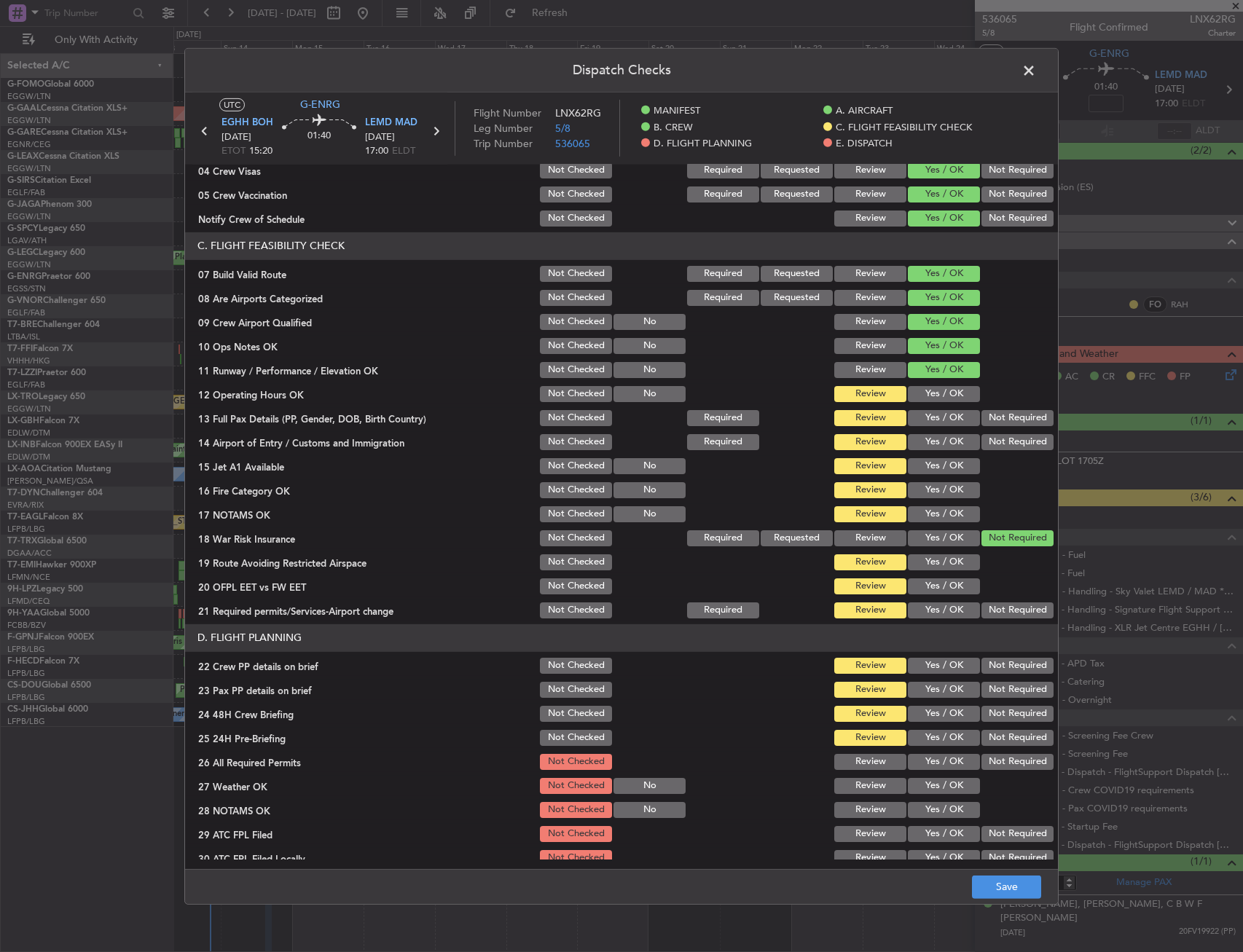
click at [933, 398] on button "Yes / OK" at bounding box center [944, 393] width 73 height 16
click at [930, 425] on button "Yes / OK" at bounding box center [944, 418] width 73 height 16
click at [931, 439] on button "Yes / OK" at bounding box center [944, 442] width 73 height 16
click at [933, 474] on div "Yes / OK" at bounding box center [942, 466] width 73 height 20
click at [933, 496] on button "Yes / OK" at bounding box center [944, 489] width 73 height 16
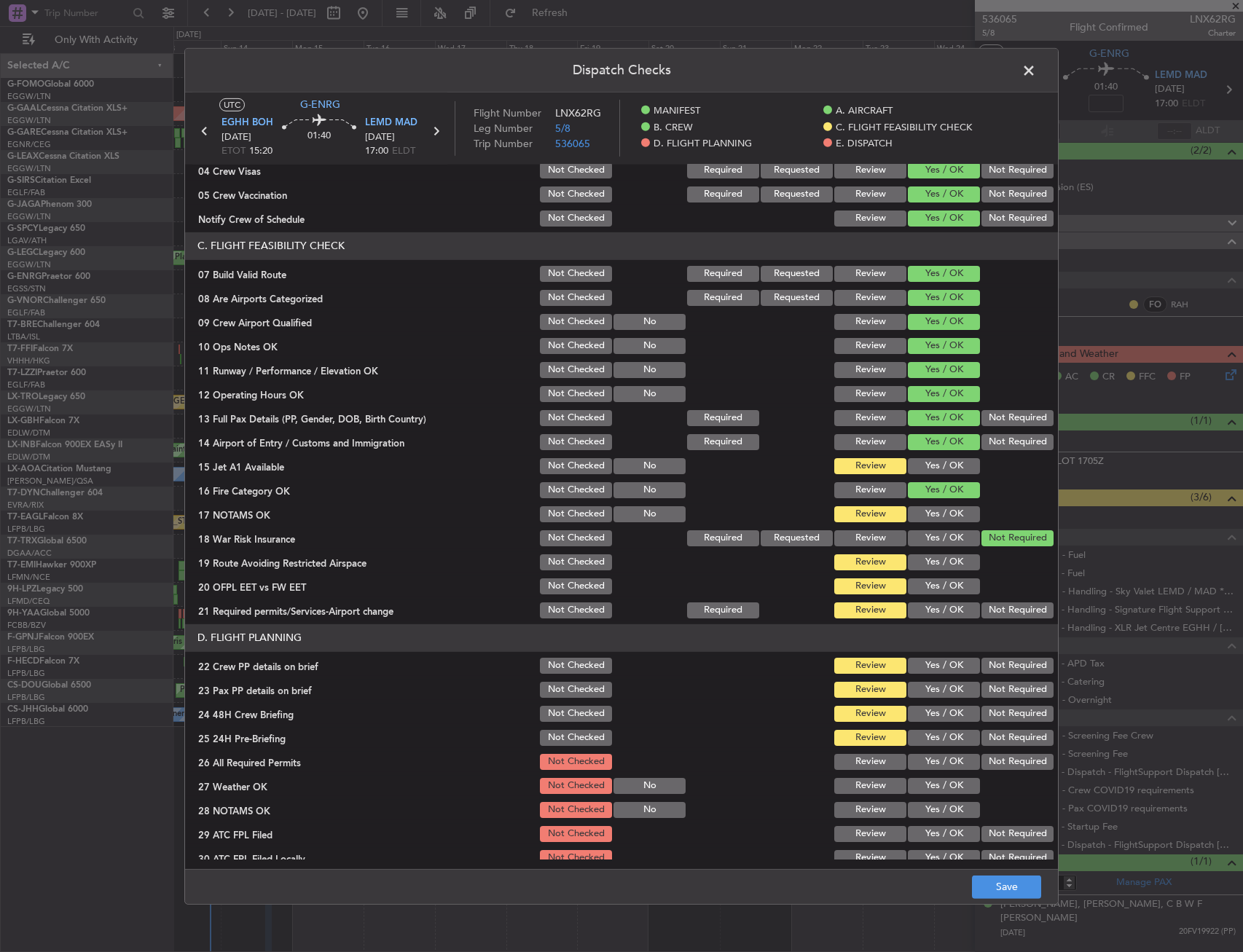
click at [932, 469] on button "Yes / OK" at bounding box center [944, 465] width 73 height 16
click at [922, 515] on button "Yes / OK" at bounding box center [944, 513] width 73 height 16
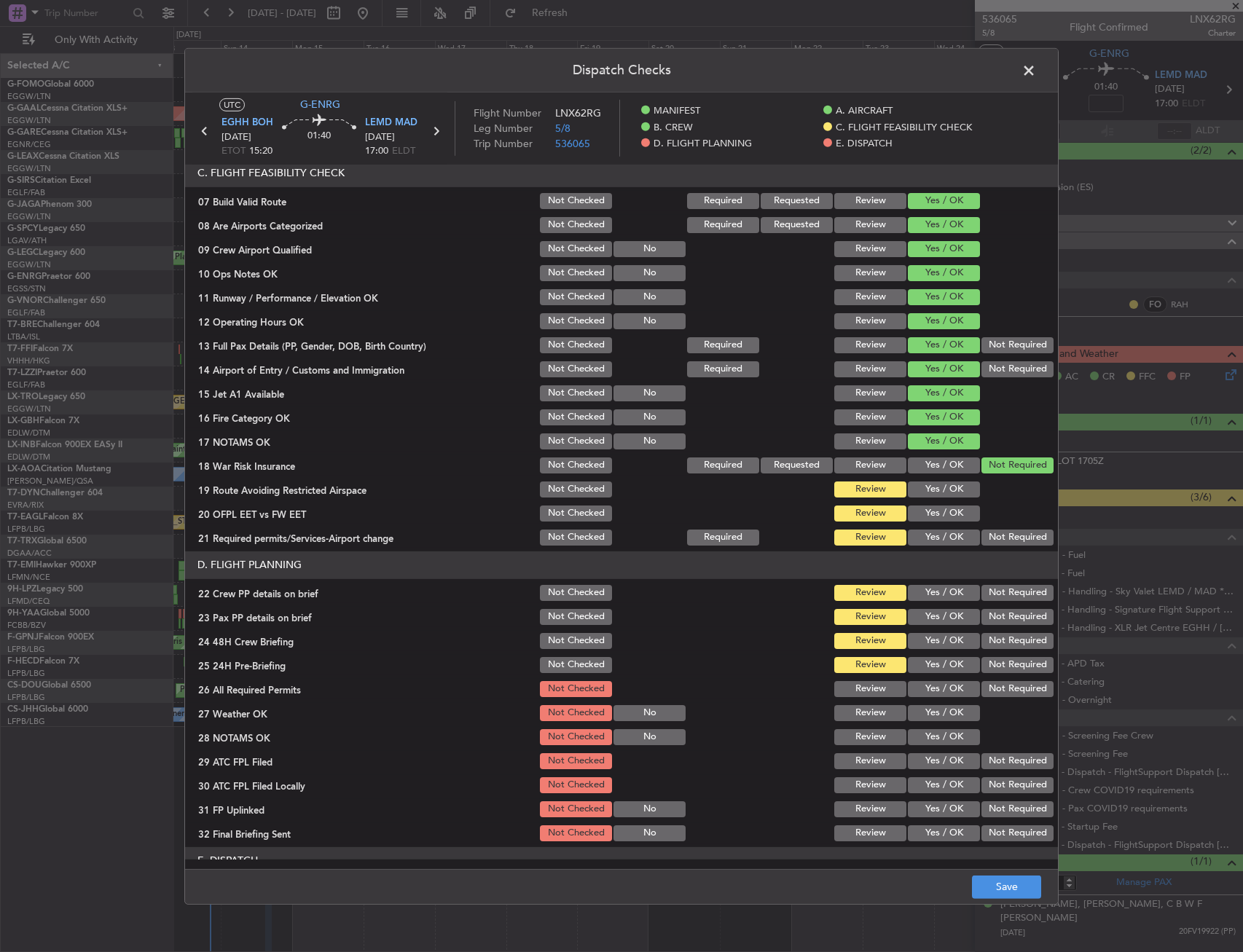
click at [908, 492] on button "Yes / OK" at bounding box center [944, 488] width 73 height 16
click at [924, 512] on button "Yes / OK" at bounding box center [944, 513] width 73 height 16
click at [925, 531] on button "Yes / OK" at bounding box center [944, 537] width 73 height 16
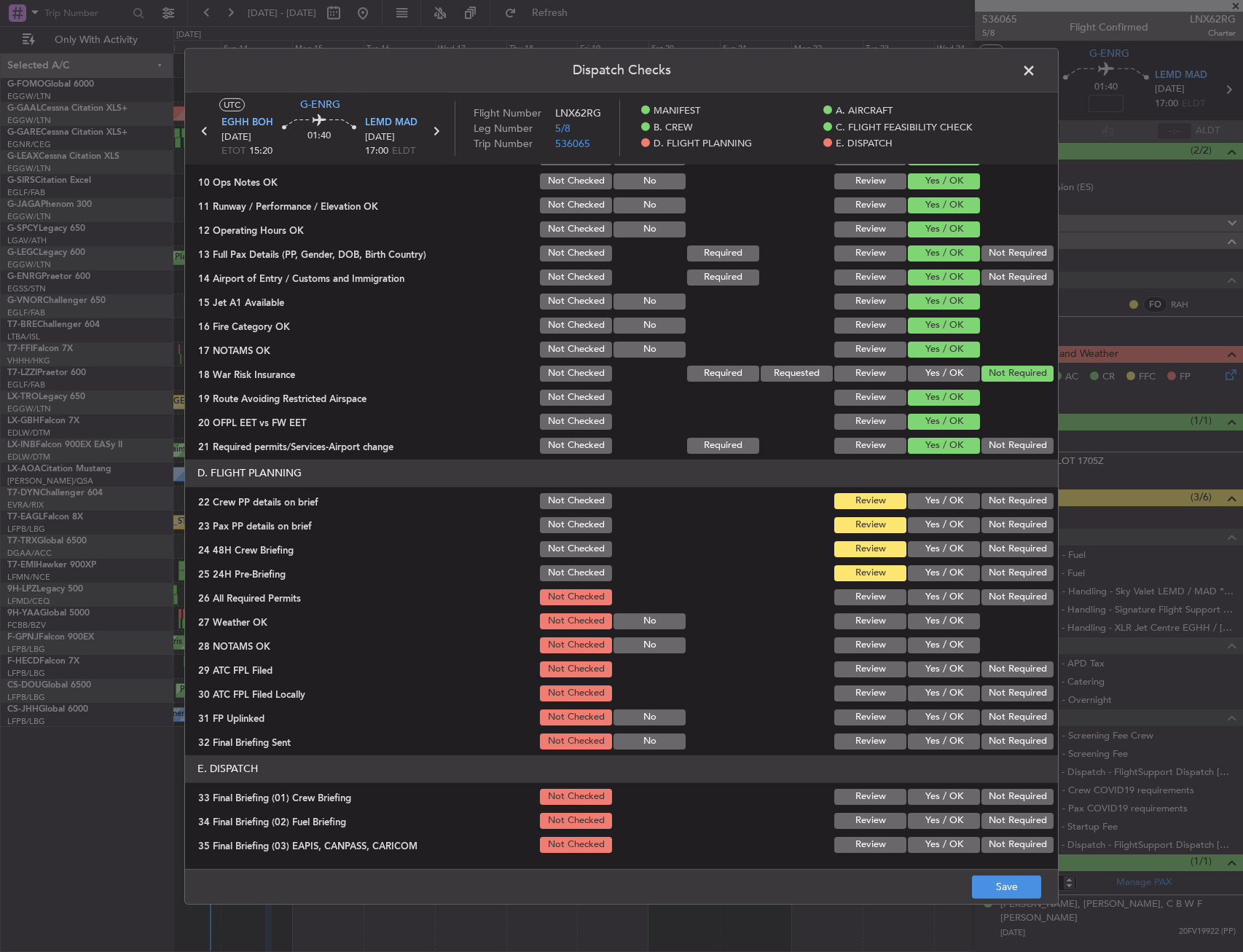
scroll to position [437, 0]
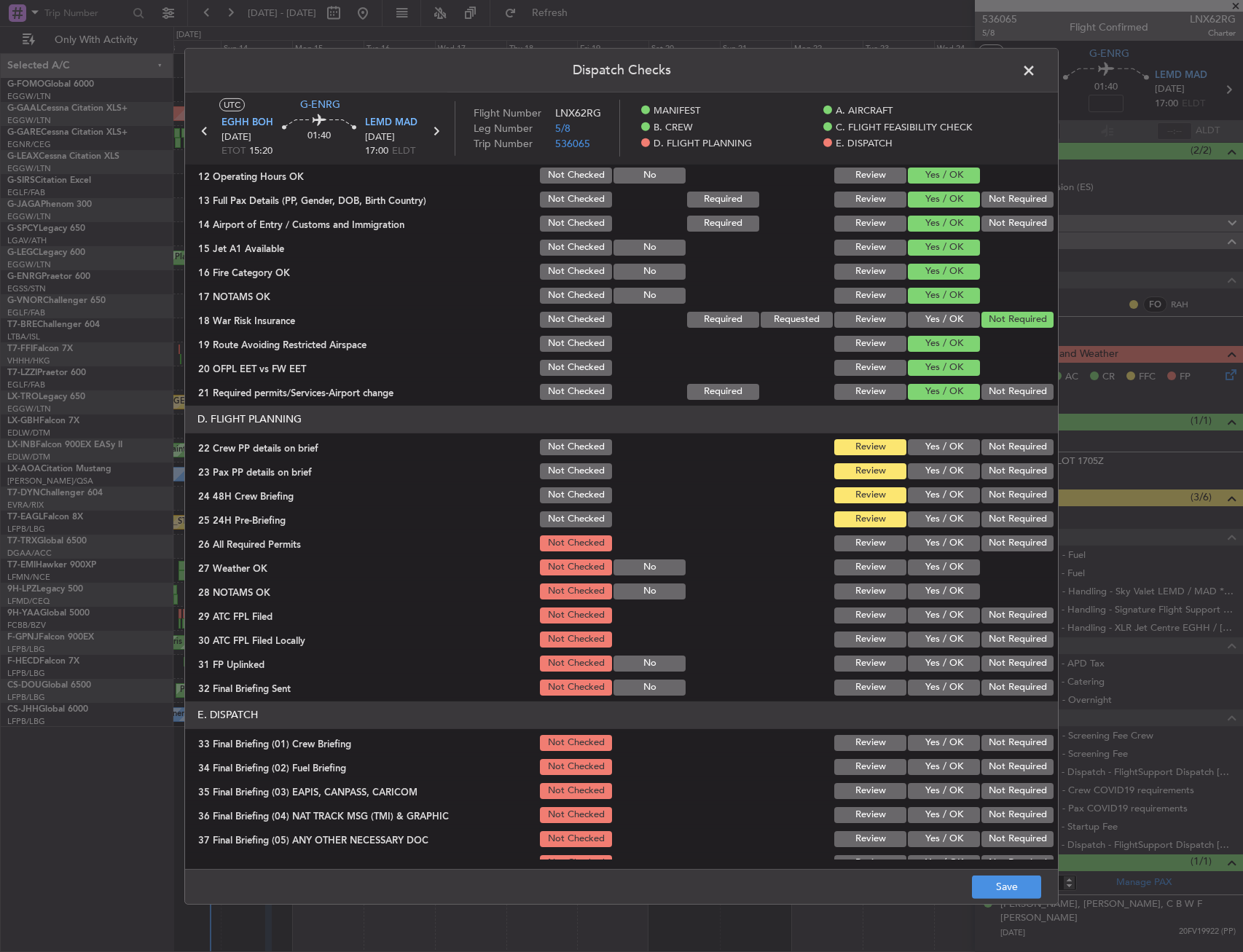
drag, startPoint x: 929, startPoint y: 482, endPoint x: 925, endPoint y: 474, distance: 8.9
click at [928, 482] on section "D. FLIGHT PLANNING 22 Crew PP details on brief Not Checked Review Yes / OK Not …" at bounding box center [622, 552] width 872 height 292
click at [924, 464] on button "Yes / OK" at bounding box center [944, 471] width 73 height 16
click at [925, 446] on button "Yes / OK" at bounding box center [944, 446] width 73 height 16
click at [926, 496] on button "Yes / OK" at bounding box center [944, 495] width 73 height 16
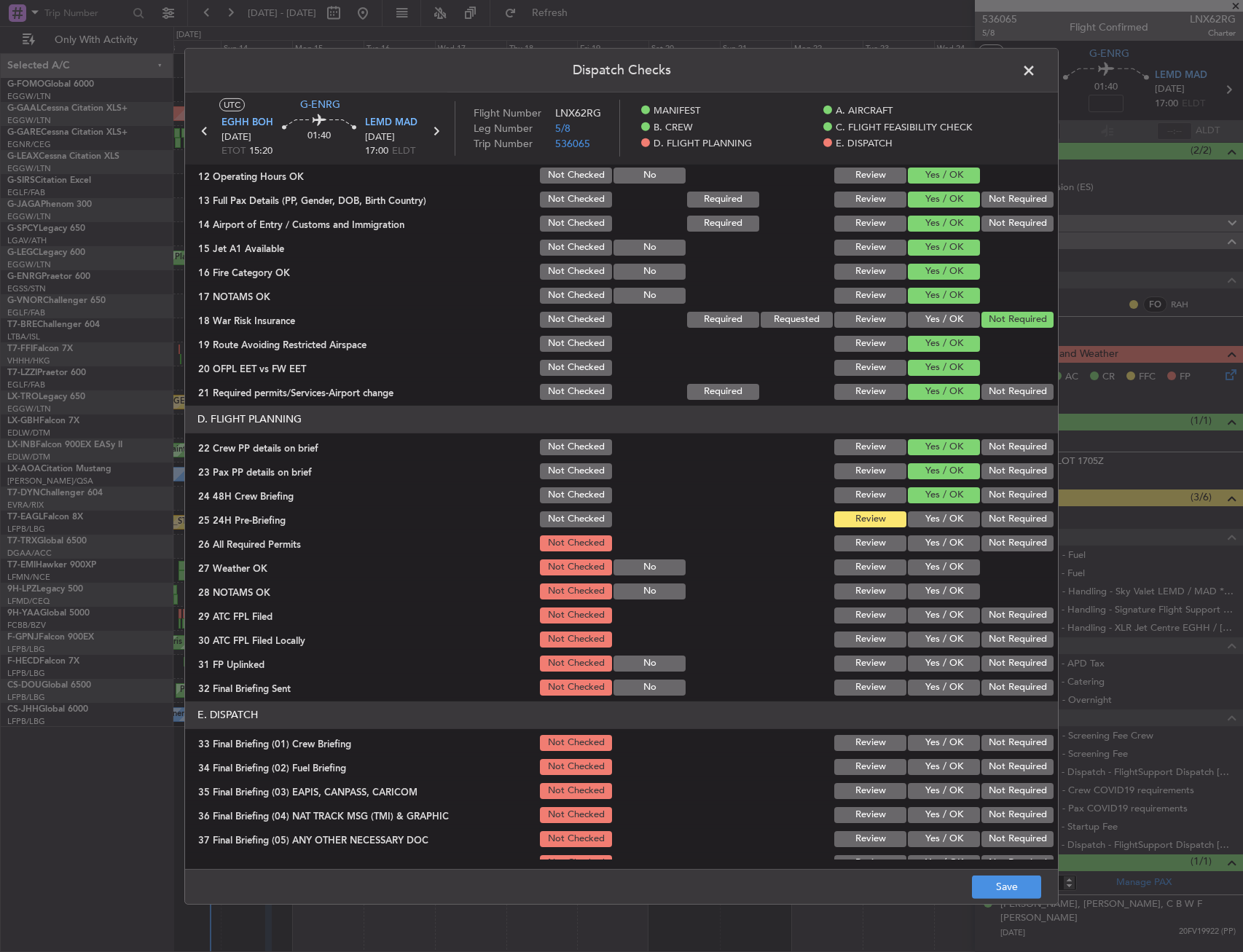
click at [981, 517] on button "Not Required" at bounding box center [1017, 519] width 73 height 16
click at [950, 554] on section "D. FLIGHT PLANNING 22 Crew PP details on brief Not Checked Review Yes / OK Not …" at bounding box center [622, 552] width 872 height 292
drag, startPoint x: 940, startPoint y: 562, endPoint x: 939, endPoint y: 549, distance: 13.0
click at [939, 562] on button "Yes / OK" at bounding box center [944, 566] width 73 height 16
drag, startPoint x: 939, startPoint y: 541, endPoint x: 936, endPoint y: 559, distance: 18.2
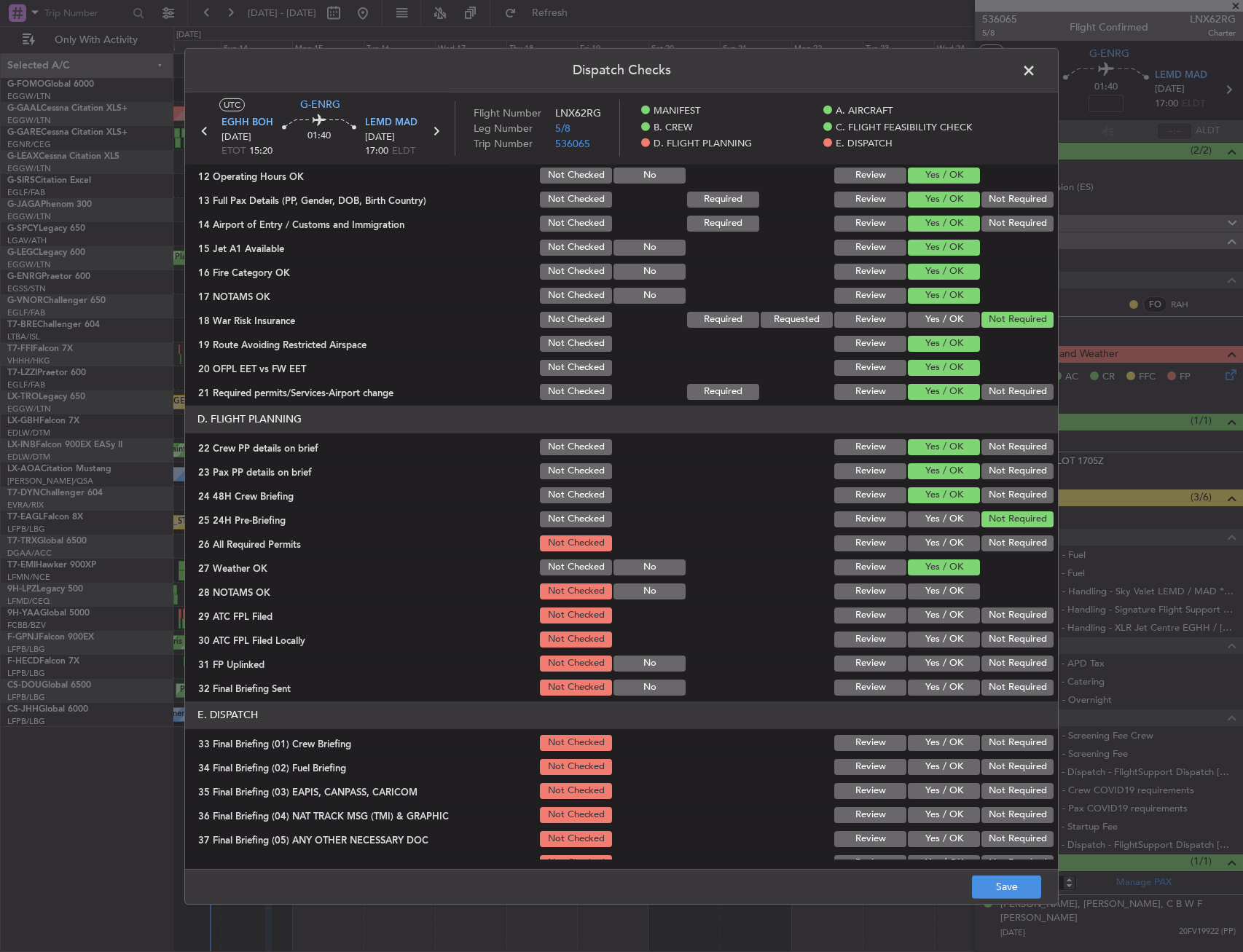
click at [938, 541] on button "Yes / OK" at bounding box center [944, 543] width 73 height 16
click at [934, 605] on div "Yes / OK" at bounding box center [942, 615] width 73 height 20
click at [935, 612] on button "Yes / OK" at bounding box center [944, 615] width 73 height 16
drag, startPoint x: 937, startPoint y: 587, endPoint x: 939, endPoint y: 637, distance: 50.0
click at [937, 589] on button "Yes / OK" at bounding box center [944, 591] width 73 height 16
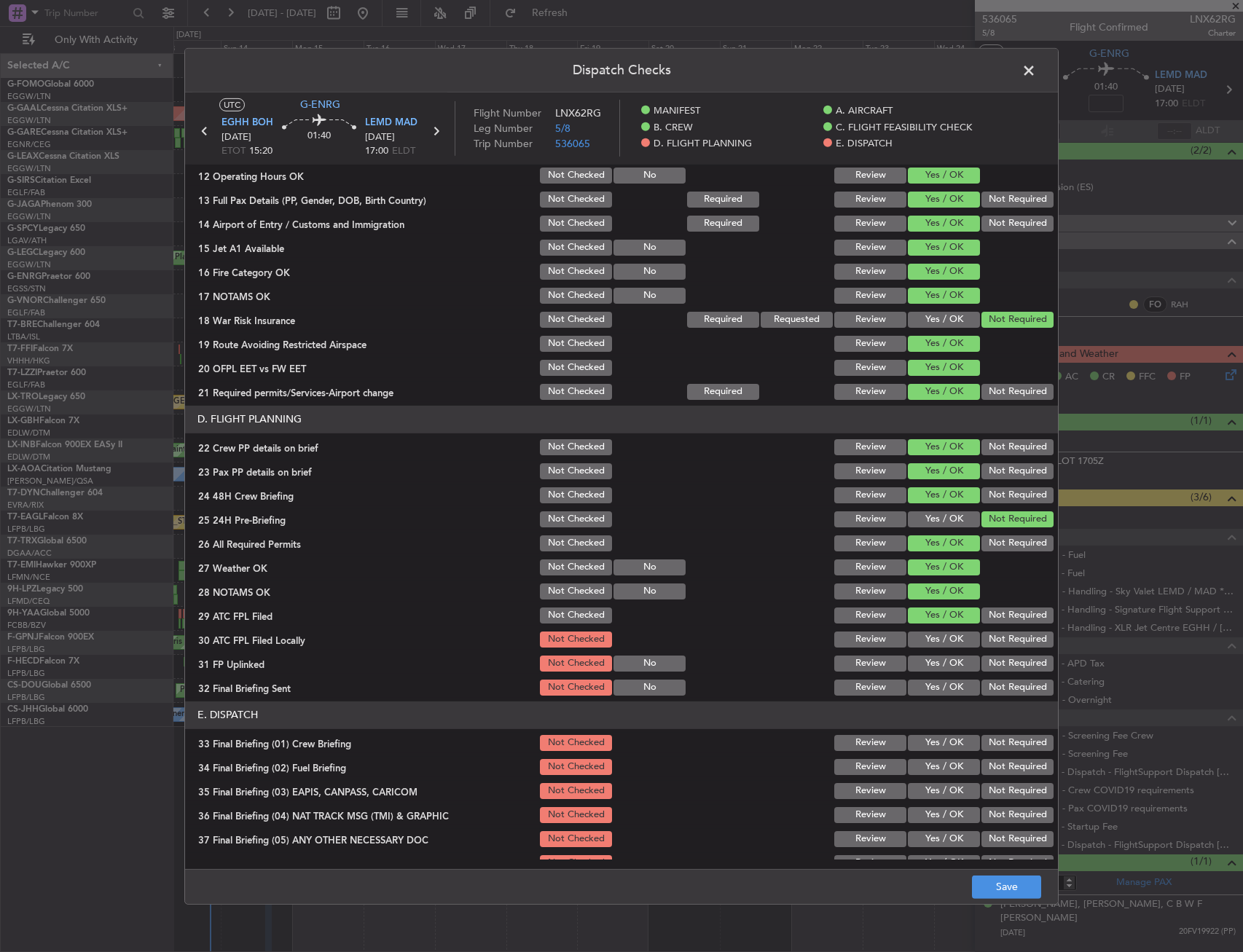
click at [939, 644] on button "Yes / OK" at bounding box center [944, 639] width 73 height 16
click at [983, 656] on button "Not Required" at bounding box center [1017, 663] width 73 height 16
click at [908, 687] on button "Yes / OK" at bounding box center [944, 687] width 73 height 16
click at [929, 668] on button "Yes / OK" at bounding box center [944, 663] width 73 height 16
click at [1002, 637] on button "Not Required" at bounding box center [1017, 639] width 73 height 16
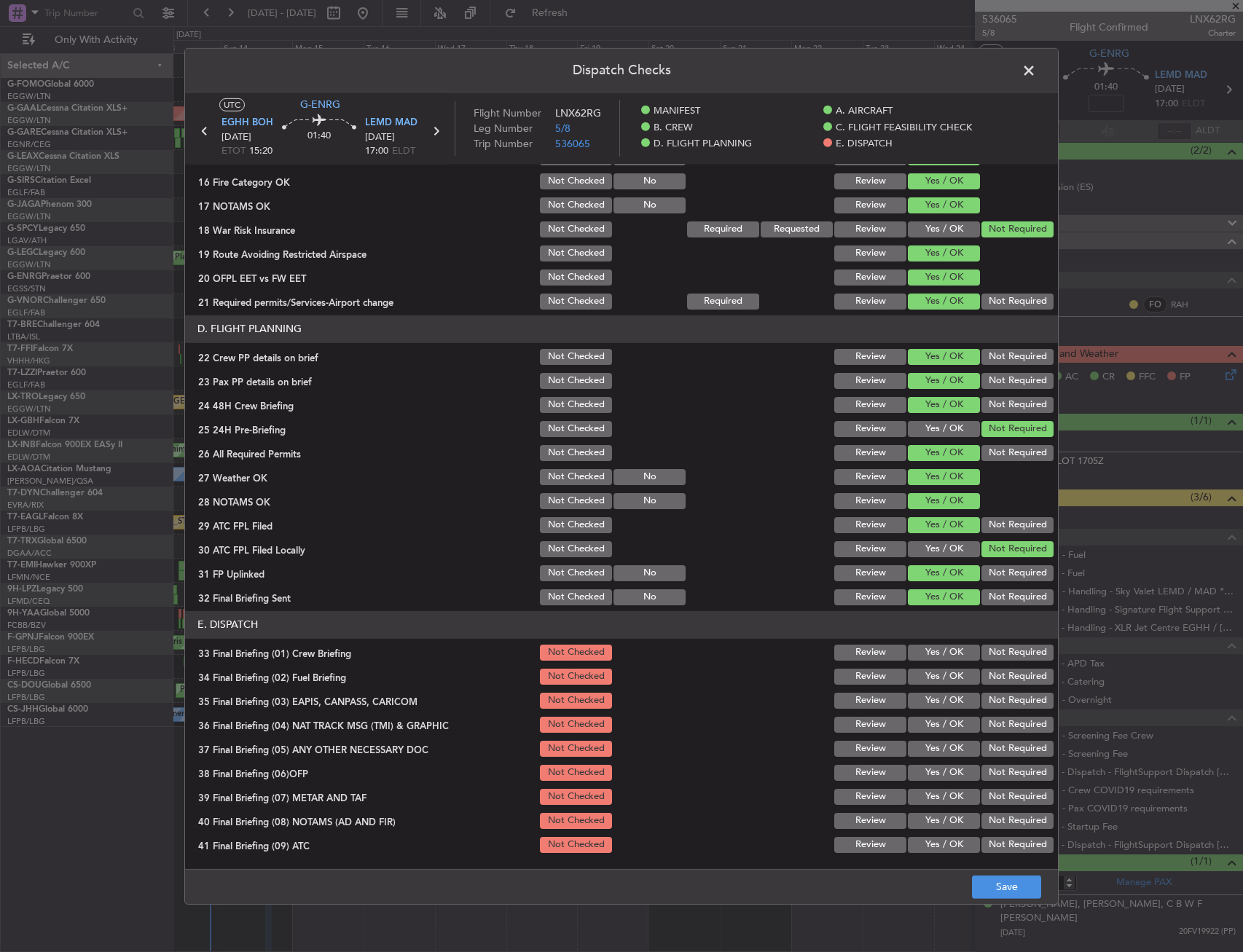
scroll to position [599, 0]
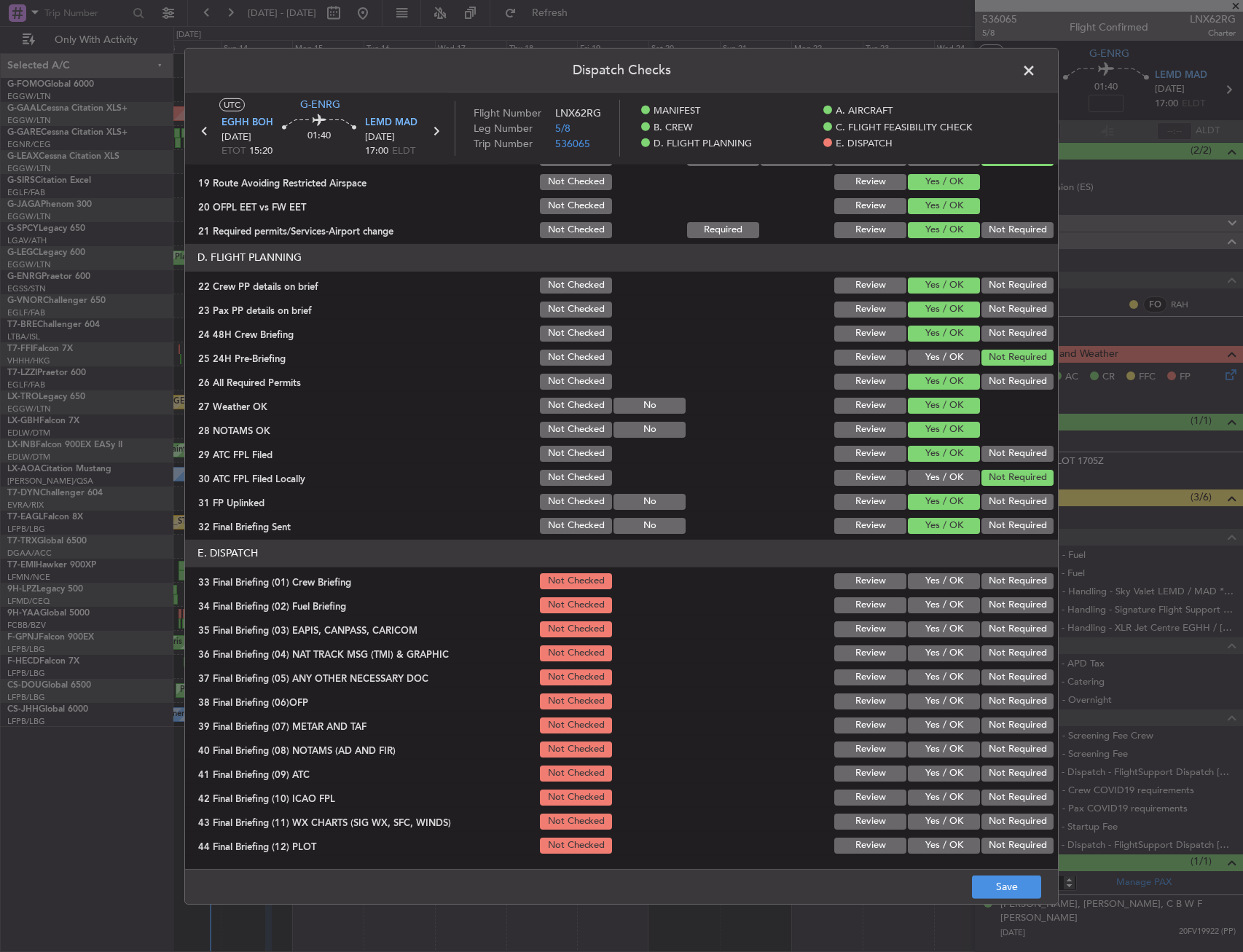
click at [908, 595] on div "Yes / OK" at bounding box center [942, 605] width 73 height 20
drag, startPoint x: 912, startPoint y: 601, endPoint x: 923, endPoint y: 580, distance: 23.7
click at [912, 598] on button "Yes / OK" at bounding box center [944, 605] width 73 height 16
drag, startPoint x: 923, startPoint y: 580, endPoint x: 1000, endPoint y: 635, distance: 94.6
click at [926, 584] on button "Yes / OK" at bounding box center [944, 580] width 73 height 16
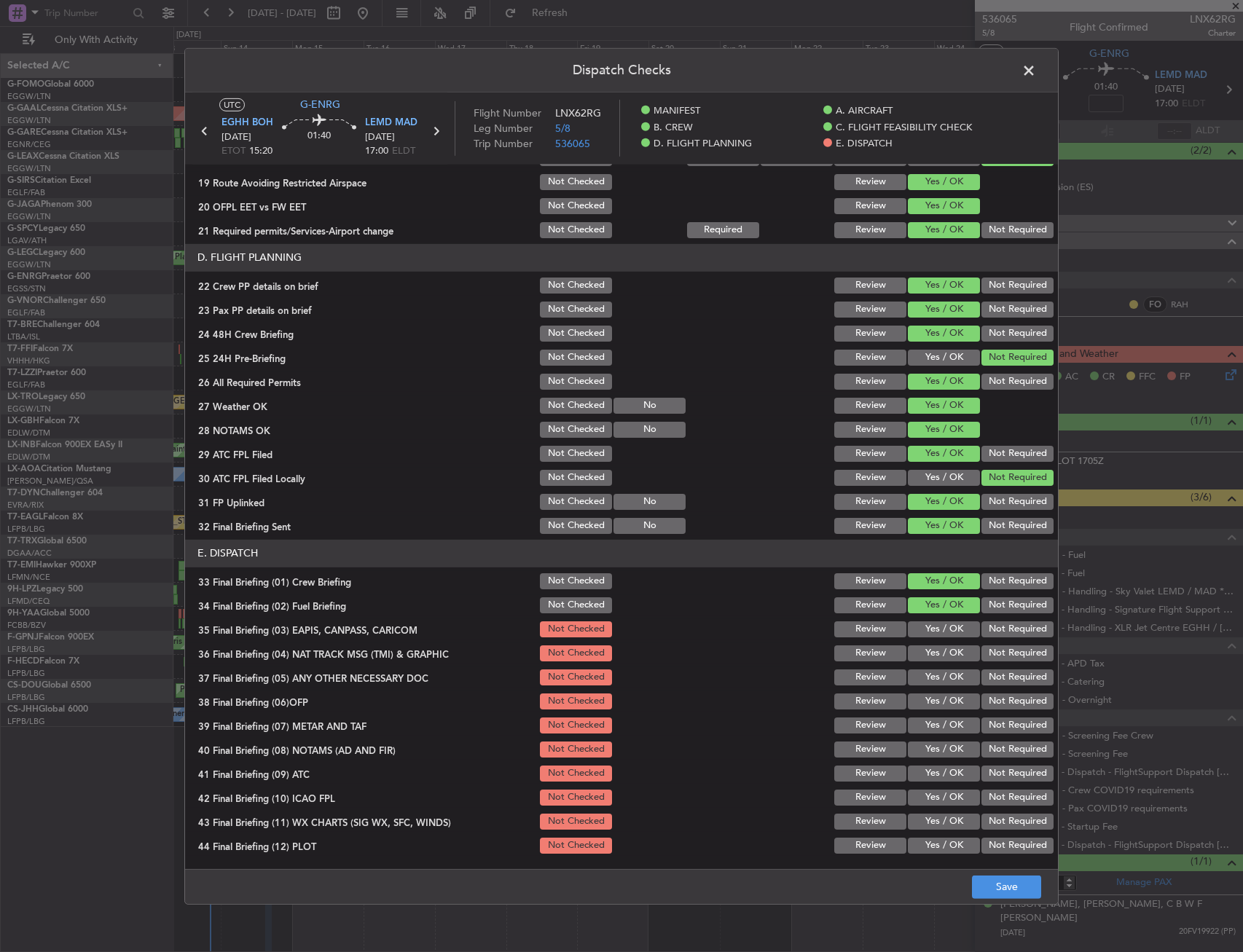
click at [1000, 642] on section "E. DISPATCH 33 Final Briefing (01) Crew Briefing Not Checked Review Yes / OK No…" at bounding box center [622, 698] width 872 height 316
click at [1000, 630] on button "Not Required" at bounding box center [1017, 629] width 73 height 16
click at [996, 645] on button "Not Required" at bounding box center [1017, 653] width 73 height 16
click at [945, 697] on button "Yes / OK" at bounding box center [944, 700] width 73 height 16
click at [946, 689] on section "E. DISPATCH 33 Final Briefing (01) Crew Briefing Not Checked Review Yes / OK No…" at bounding box center [622, 698] width 872 height 316
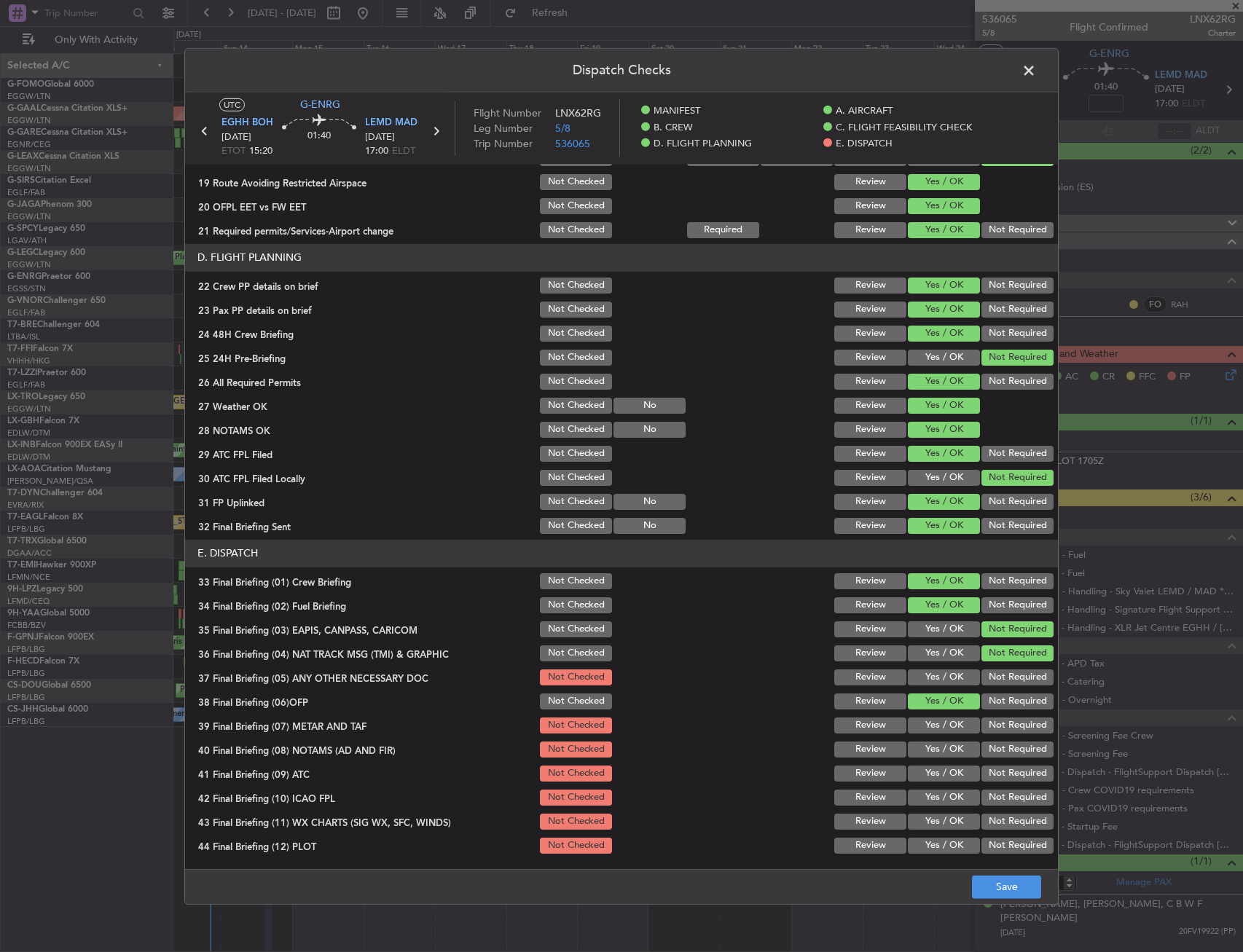
click at [948, 681] on button "Yes / OK" at bounding box center [944, 677] width 73 height 16
drag, startPoint x: 943, startPoint y: 724, endPoint x: 928, endPoint y: 775, distance: 53.2
click at [942, 724] on button "Yes / OK" at bounding box center [944, 724] width 73 height 16
click at [928, 774] on button "Yes / OK" at bounding box center [944, 773] width 73 height 16
click at [933, 745] on button "Yes / OK" at bounding box center [944, 749] width 73 height 16
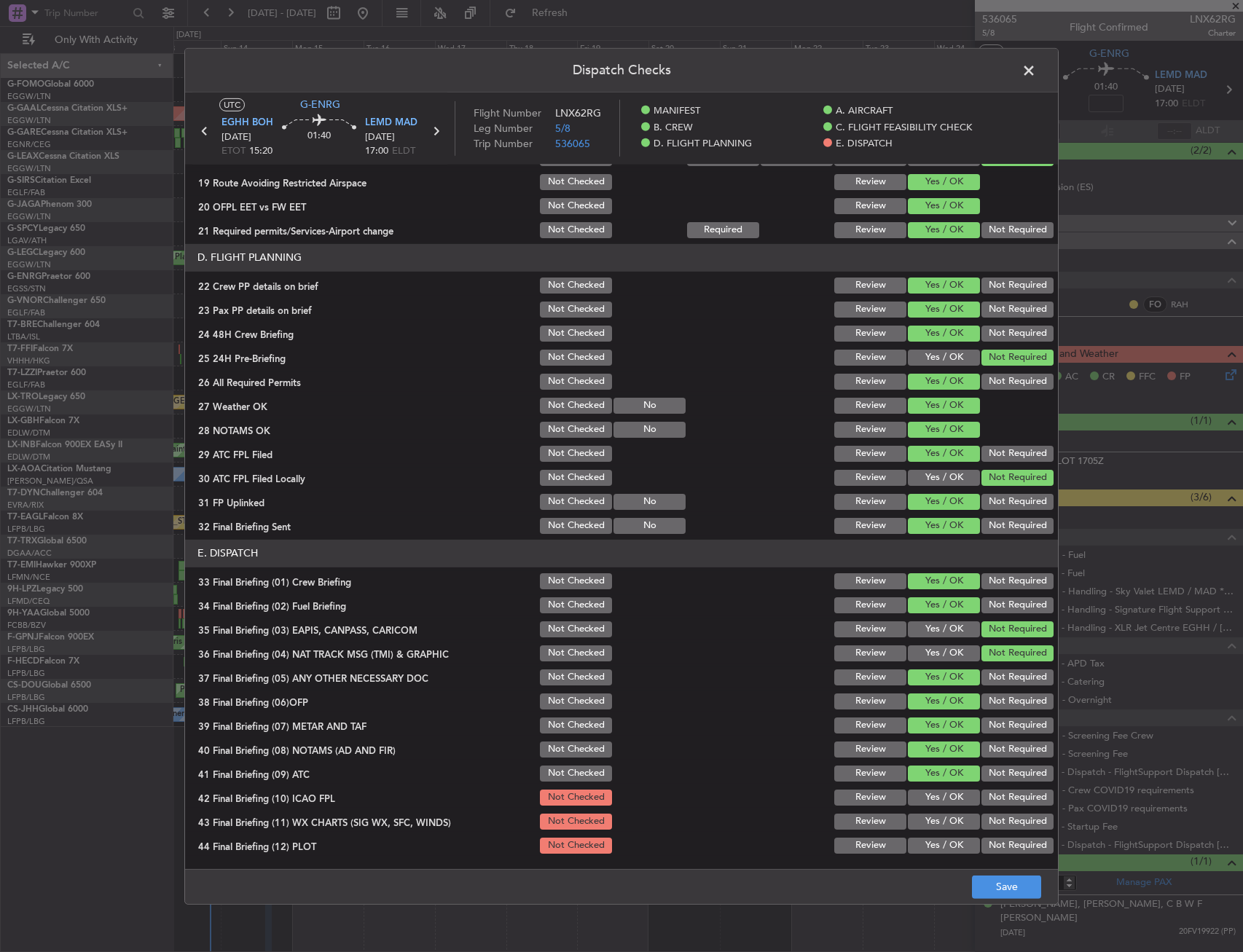
drag, startPoint x: 988, startPoint y: 794, endPoint x: 968, endPoint y: 805, distance: 22.8
click at [986, 794] on button "Not Required" at bounding box center [1017, 797] width 73 height 16
drag, startPoint x: 946, startPoint y: 822, endPoint x: 1024, endPoint y: 840, distance: 80.0
click at [946, 823] on button "Yes / OK" at bounding box center [944, 821] width 73 height 16
click at [1024, 841] on button "Not Required" at bounding box center [1017, 845] width 73 height 16
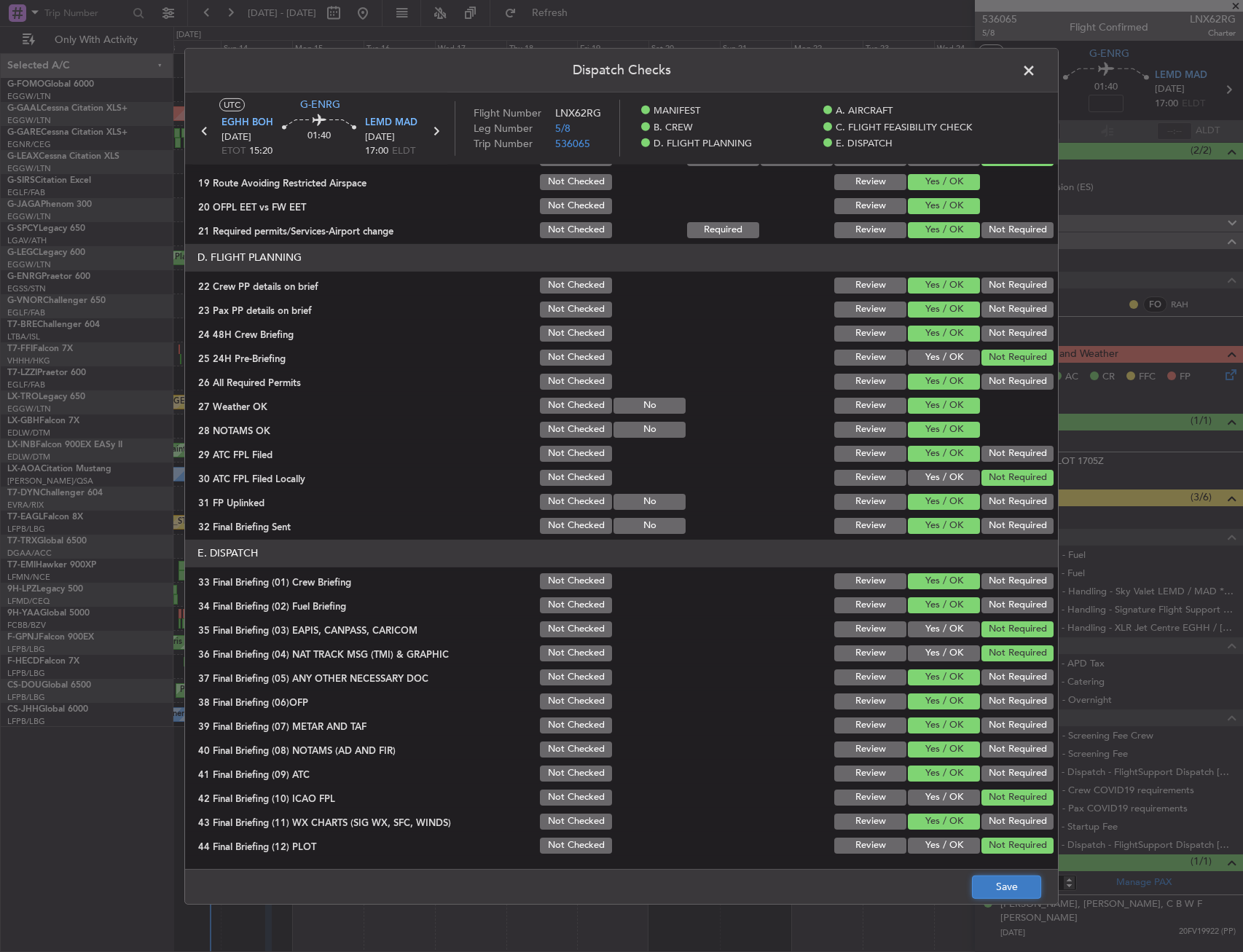
click at [1018, 883] on button "Save" at bounding box center [1005, 887] width 69 height 23
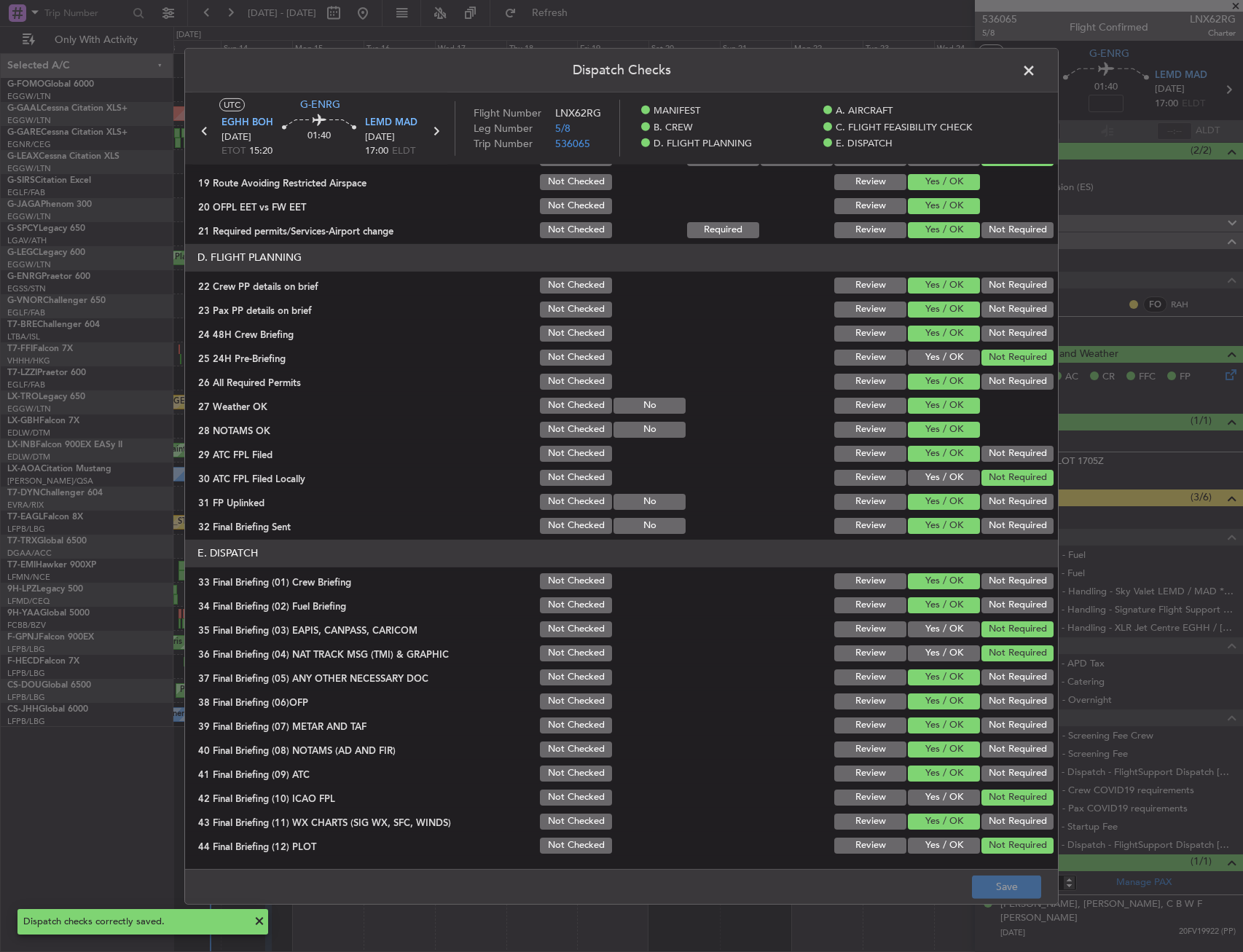
click at [1036, 70] on span at bounding box center [1036, 73] width 0 height 29
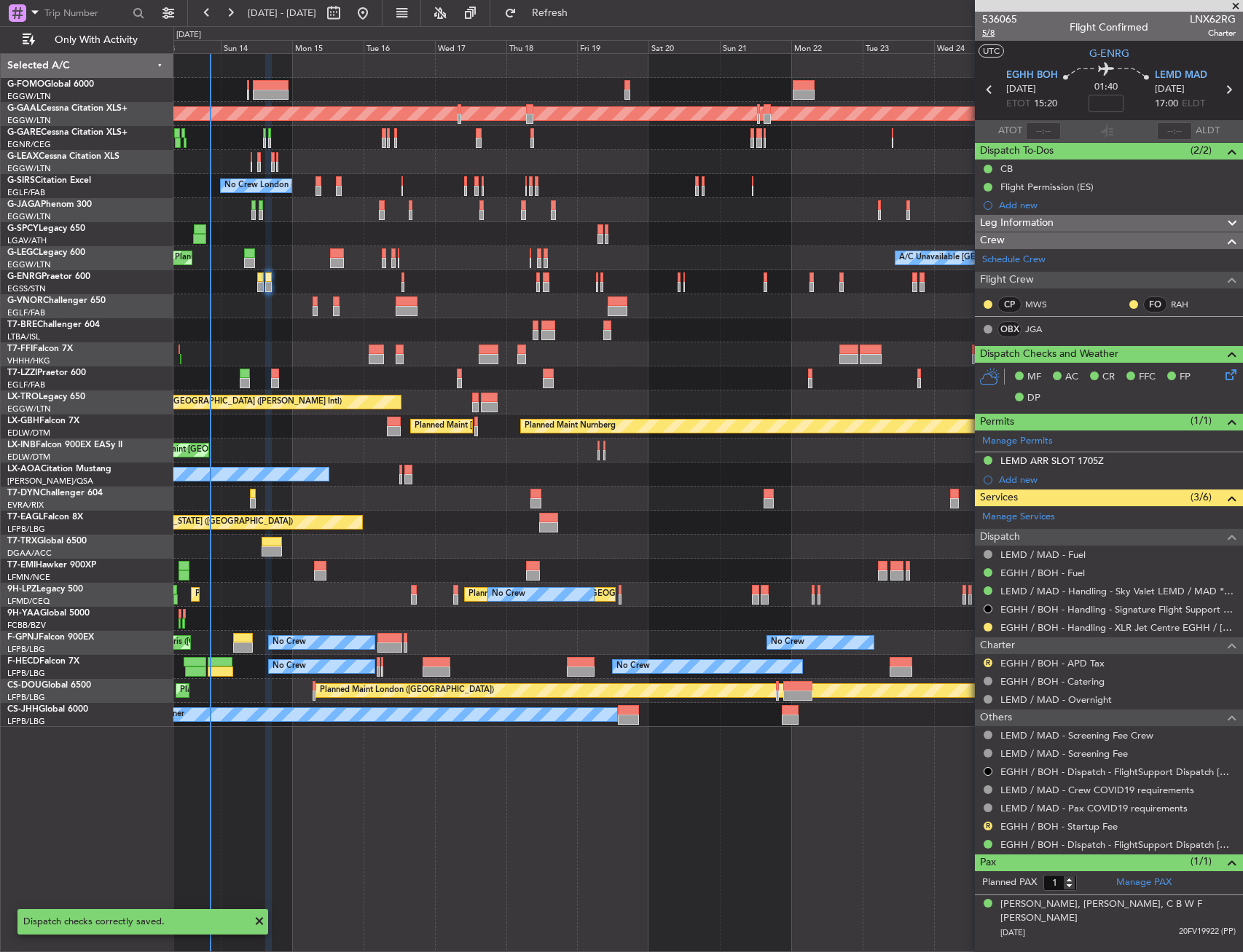
click at [985, 33] on span "5/8" at bounding box center [999, 32] width 35 height 12
click at [1025, 824] on link "EGHH / BOH - Startup Fee" at bounding box center [1058, 825] width 118 height 12
click at [988, 823] on button "R" at bounding box center [988, 826] width 9 height 9
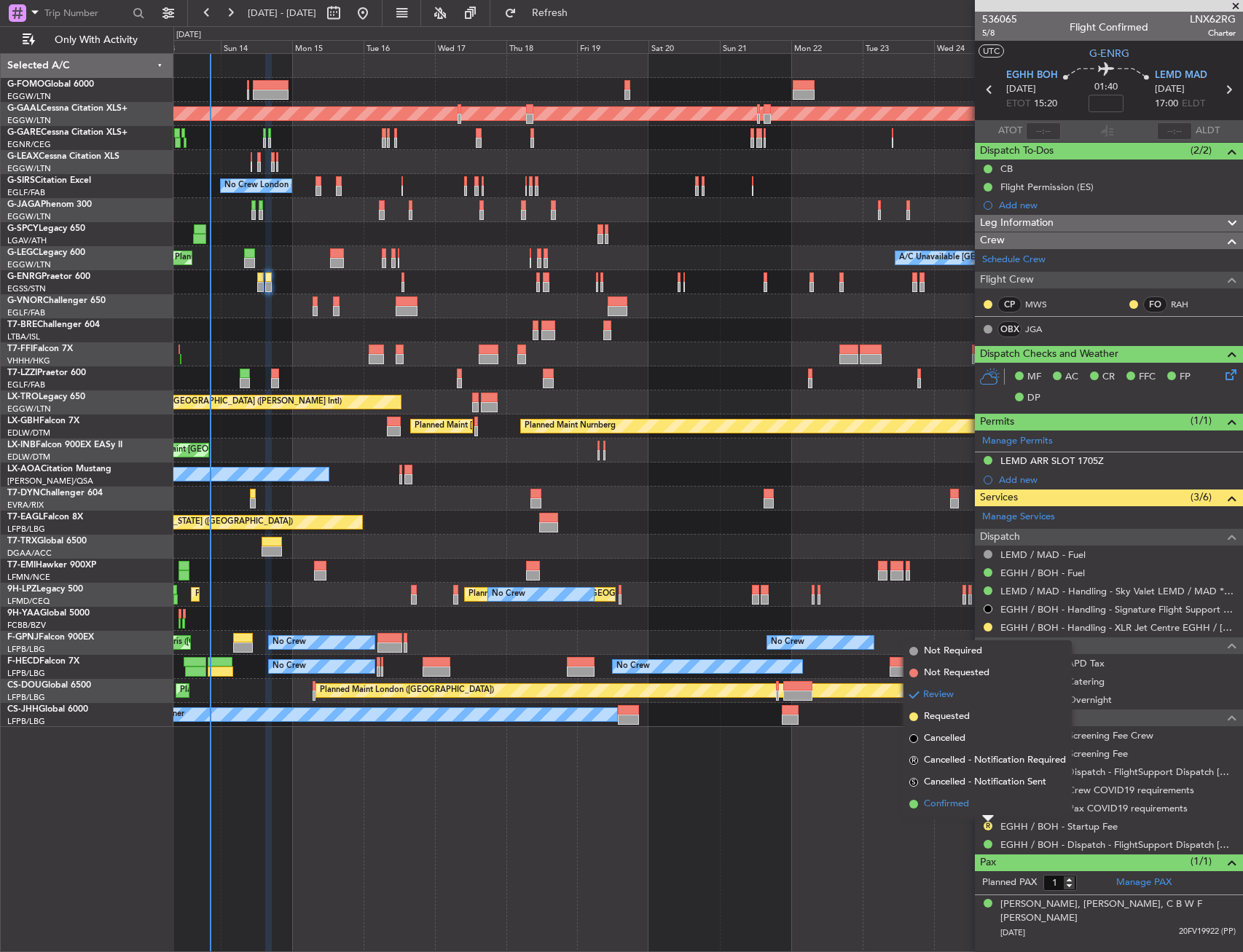
click at [967, 807] on span "Confirmed" at bounding box center [946, 804] width 45 height 15
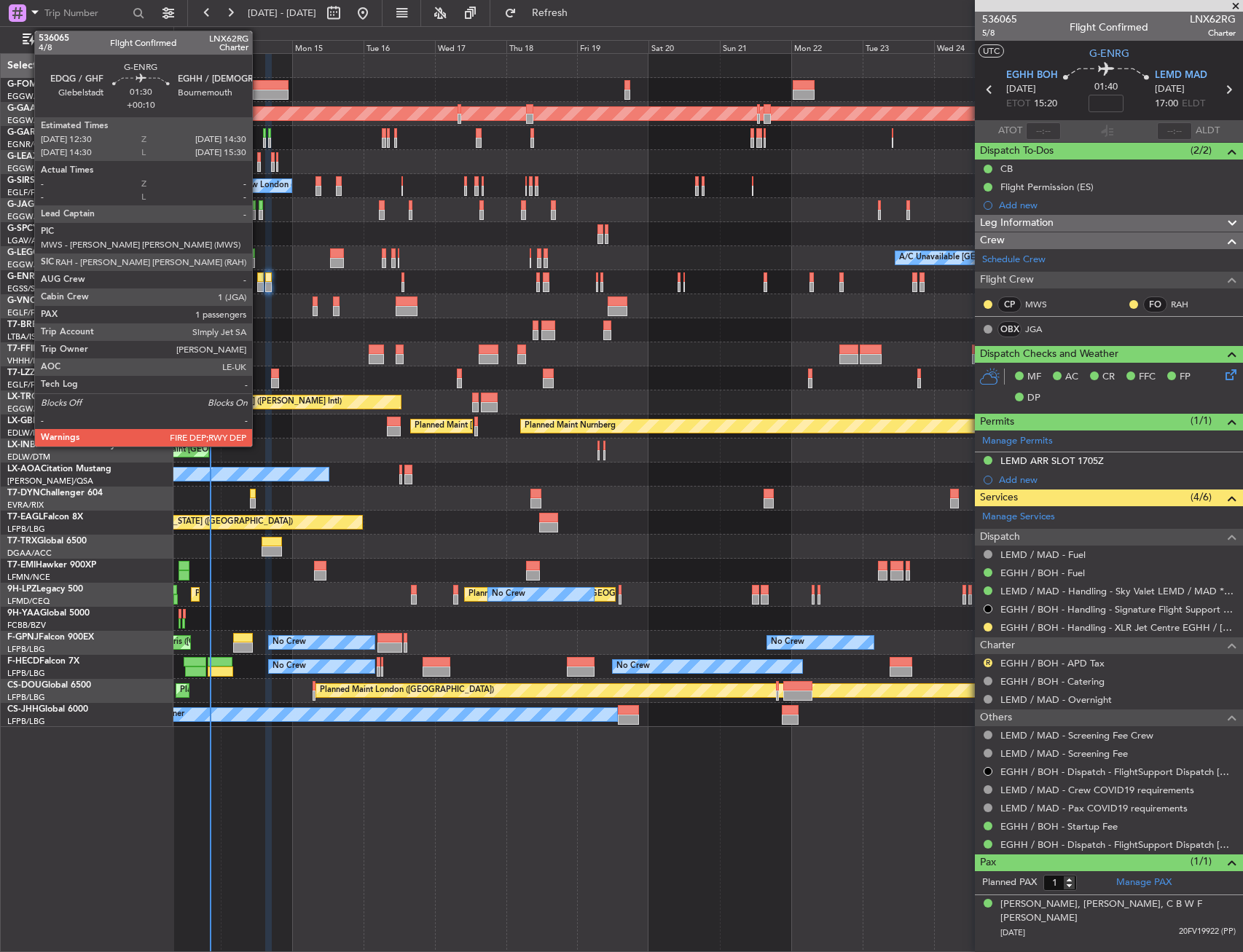
click at [259, 288] on div at bounding box center [260, 286] width 6 height 10
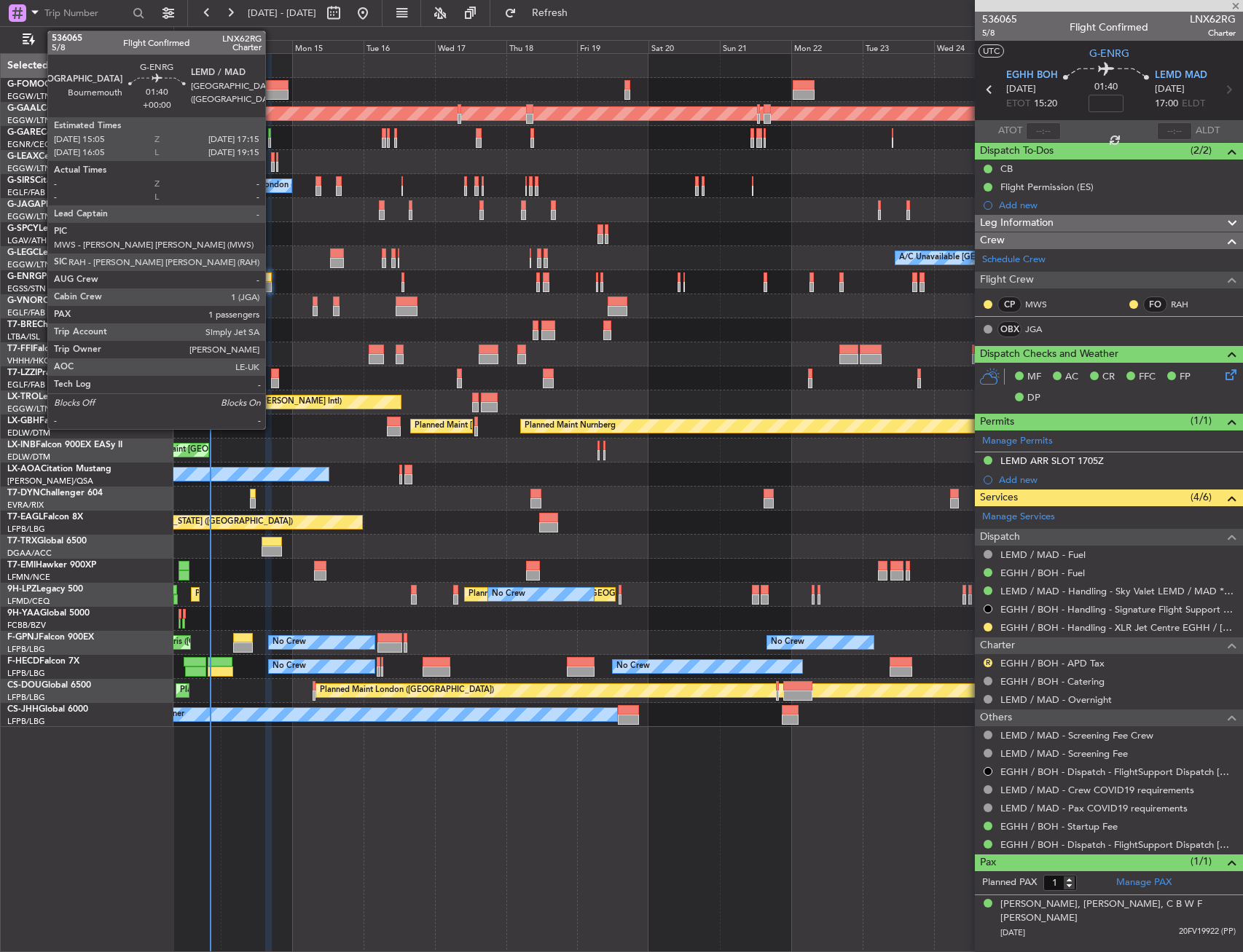
type input "+00:10"
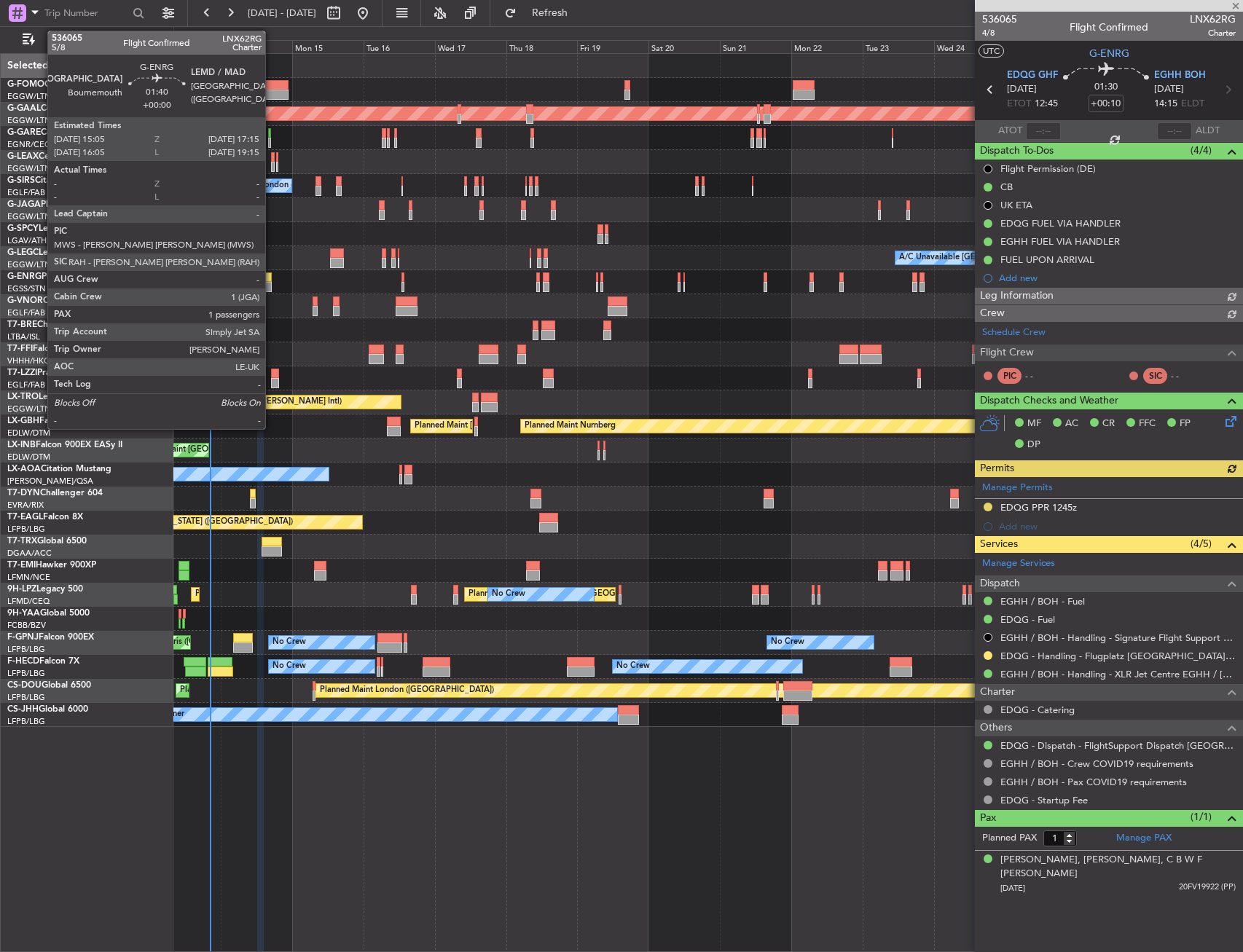
click at [272, 285] on div at bounding box center [268, 286] width 6 height 10
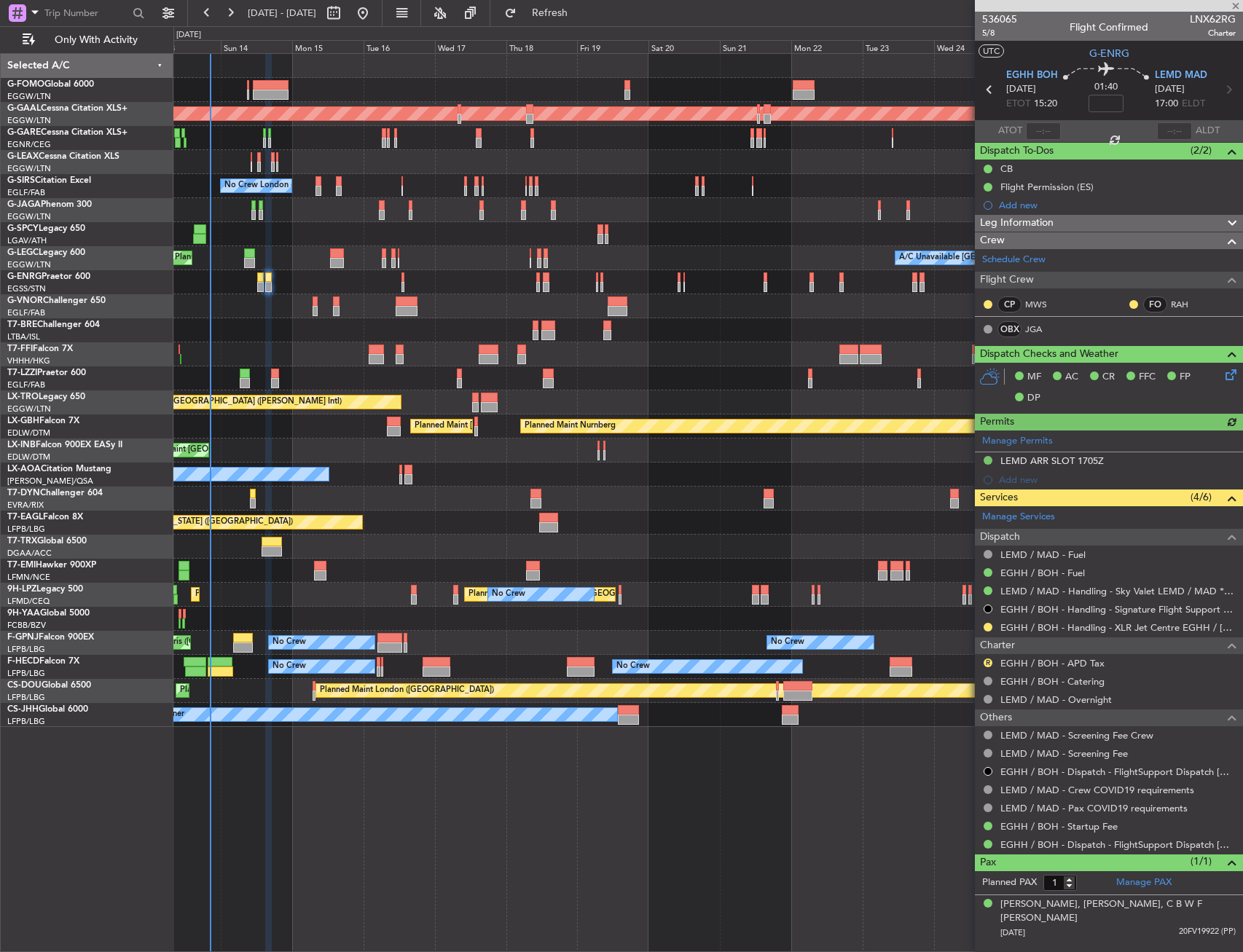
click at [991, 630] on div at bounding box center [987, 627] width 12 height 12
click at [988, 628] on button at bounding box center [988, 627] width 9 height 9
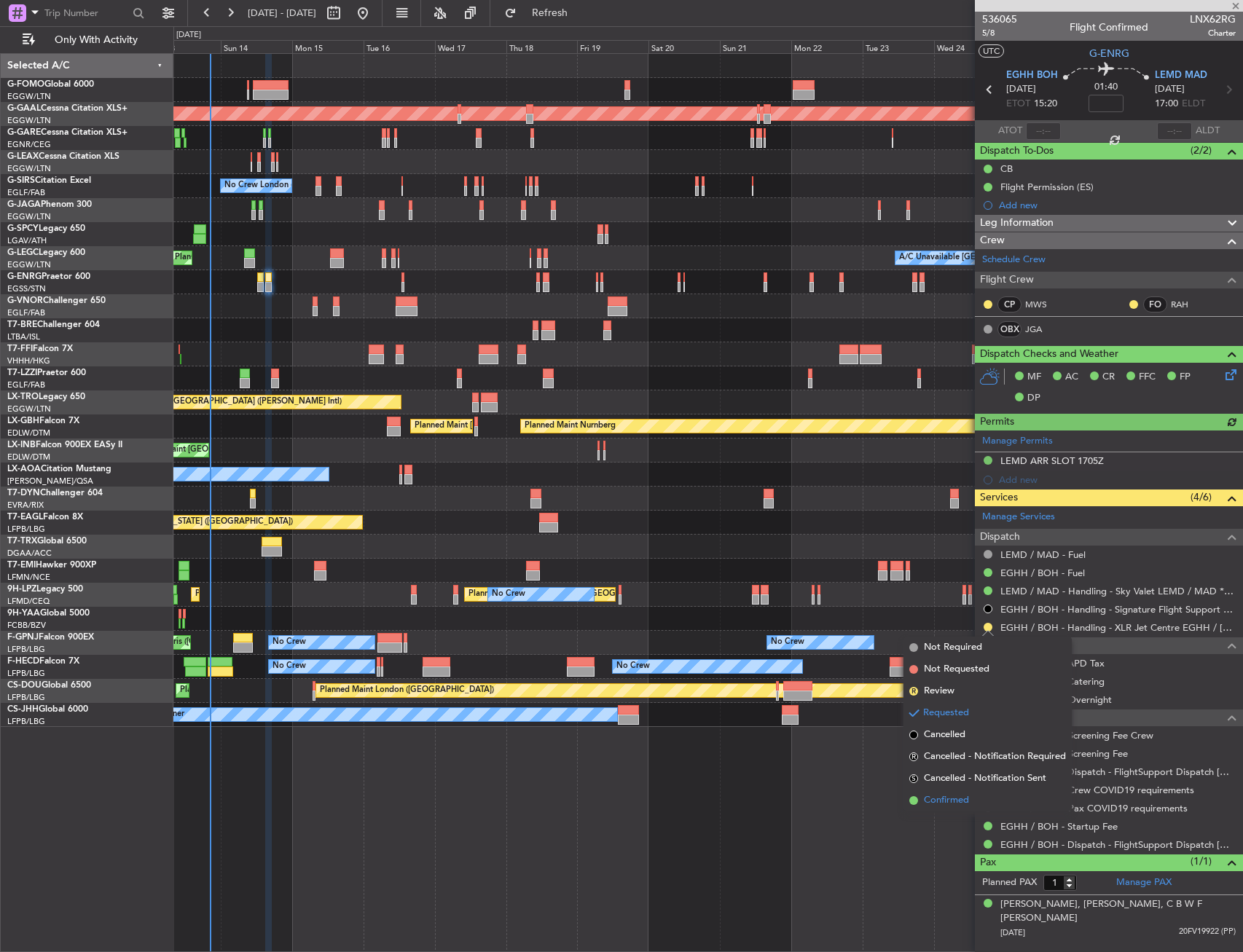
click at [957, 799] on span "Confirmed" at bounding box center [946, 801] width 45 height 15
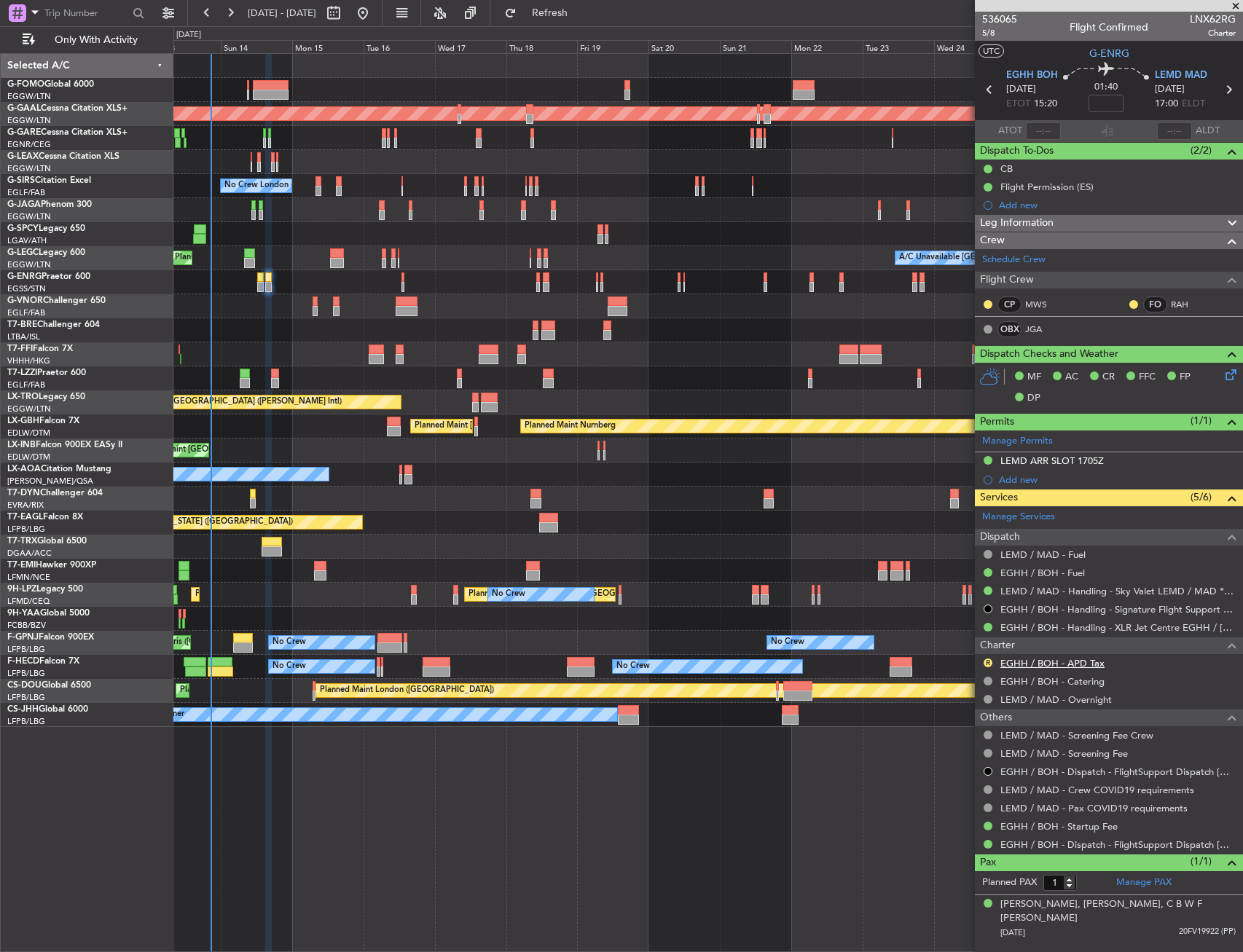
click at [1092, 660] on link "EGHH / BOH - APD Tax" at bounding box center [1051, 663] width 104 height 12
click at [985, 659] on button "R" at bounding box center [988, 663] width 9 height 9
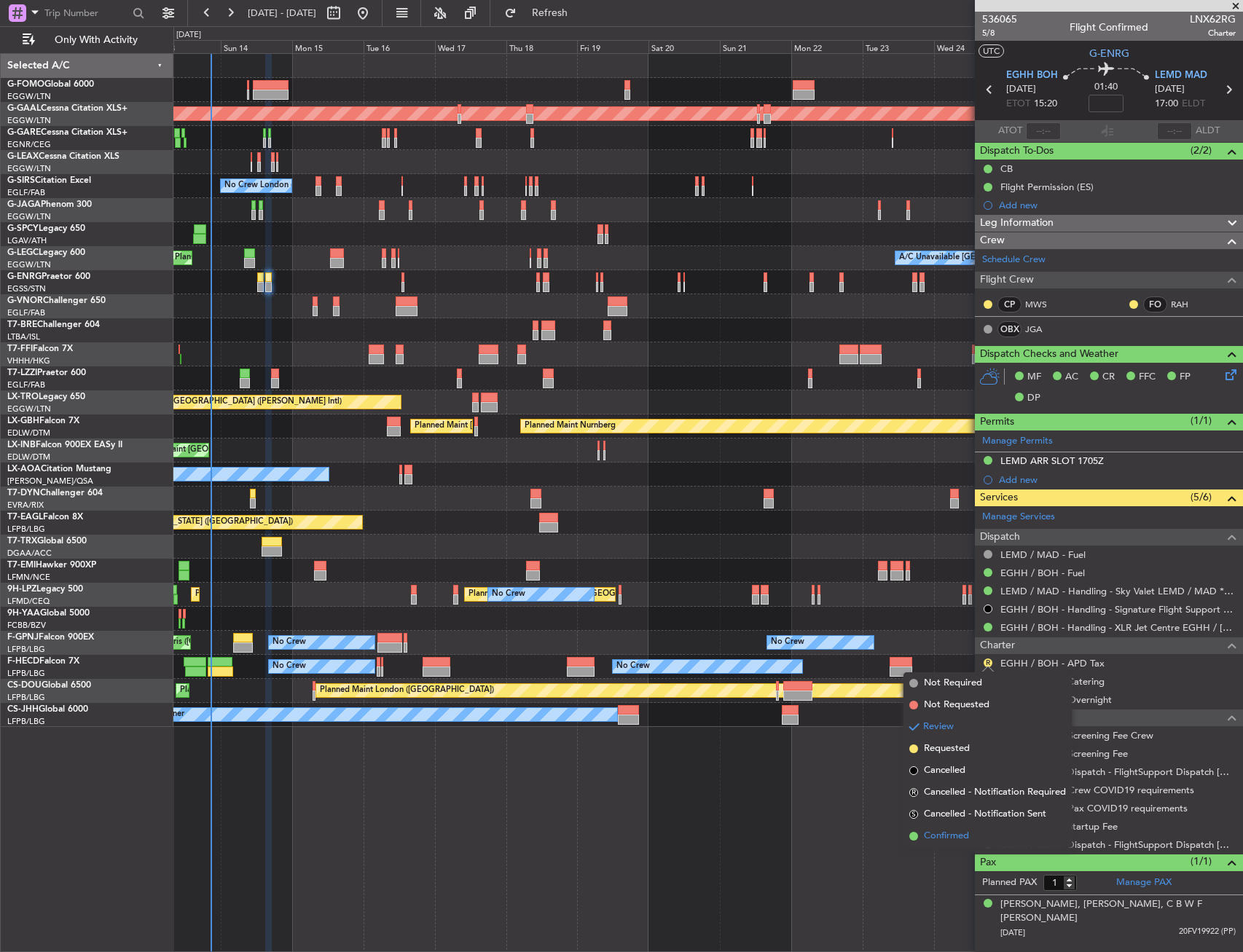
click at [943, 837] on span "Confirmed" at bounding box center [946, 836] width 45 height 15
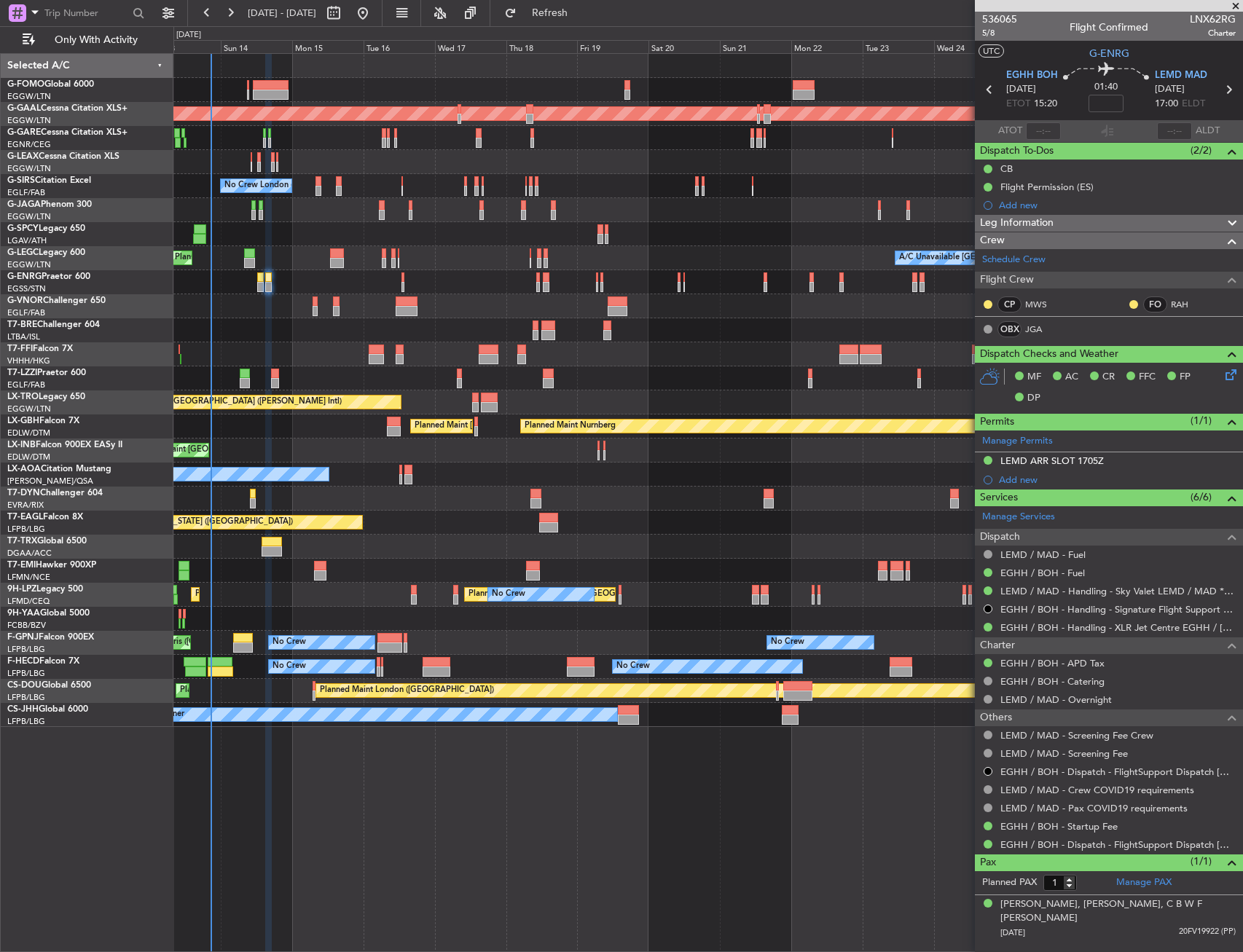
click at [257, 279] on div "No Crew Planned Maint [GEOGRAPHIC_DATA] ([GEOGRAPHIC_DATA])" at bounding box center [708, 282] width 1069 height 24
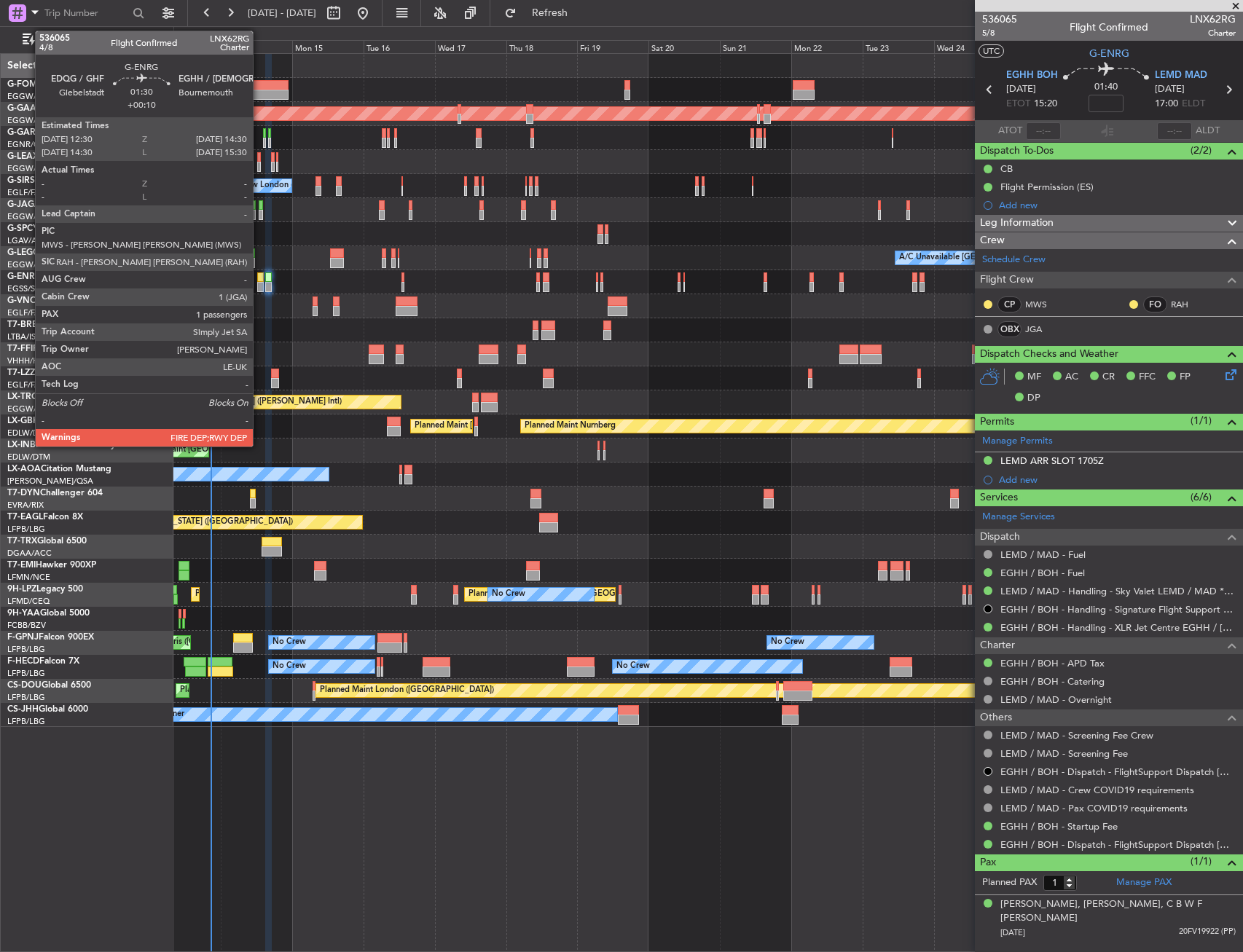
click at [259, 282] on div at bounding box center [260, 286] width 6 height 10
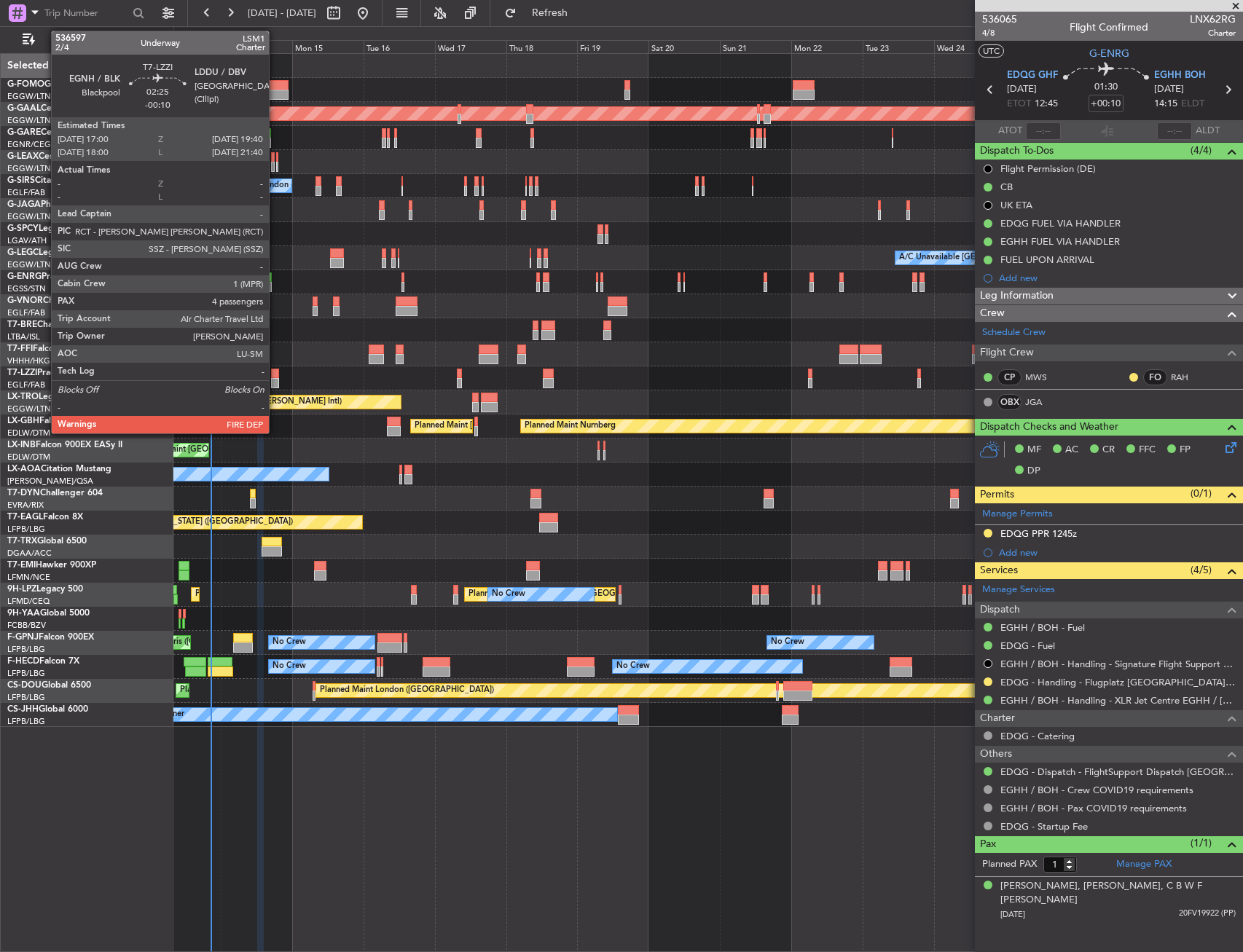
click at [275, 379] on div at bounding box center [274, 383] width 8 height 10
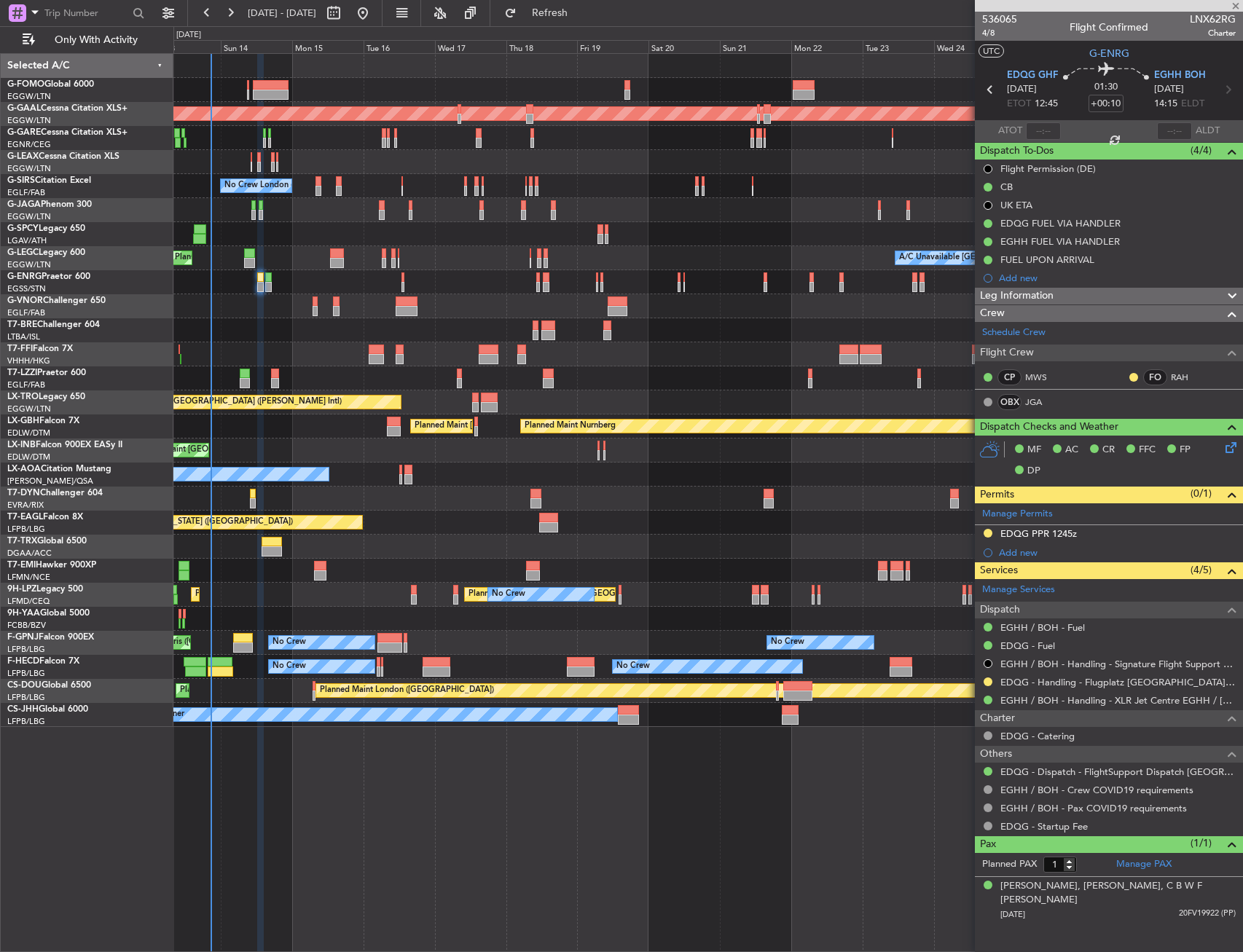
type input "-00:10"
type input "4"
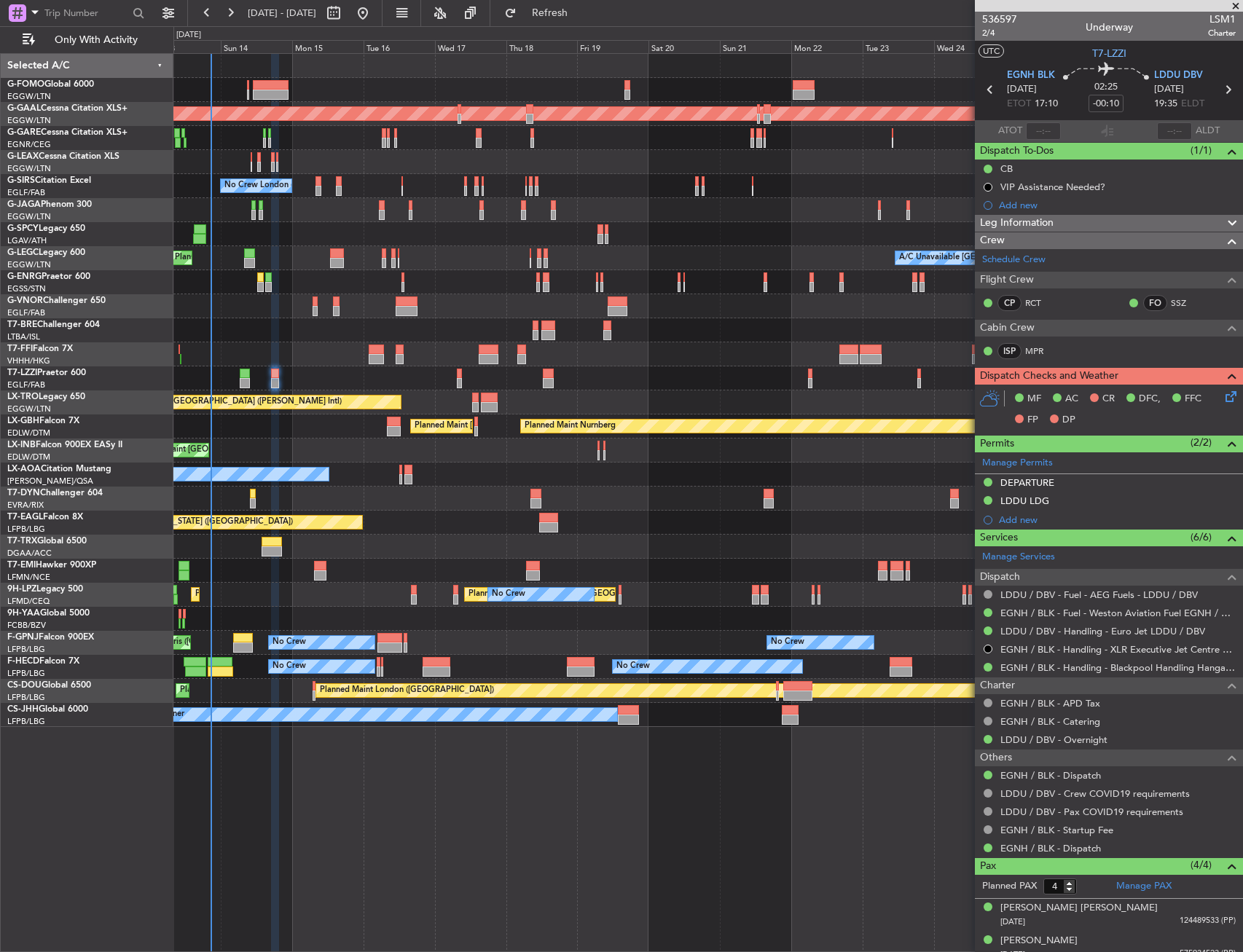
click at [1225, 397] on icon at bounding box center [1227, 394] width 12 height 12
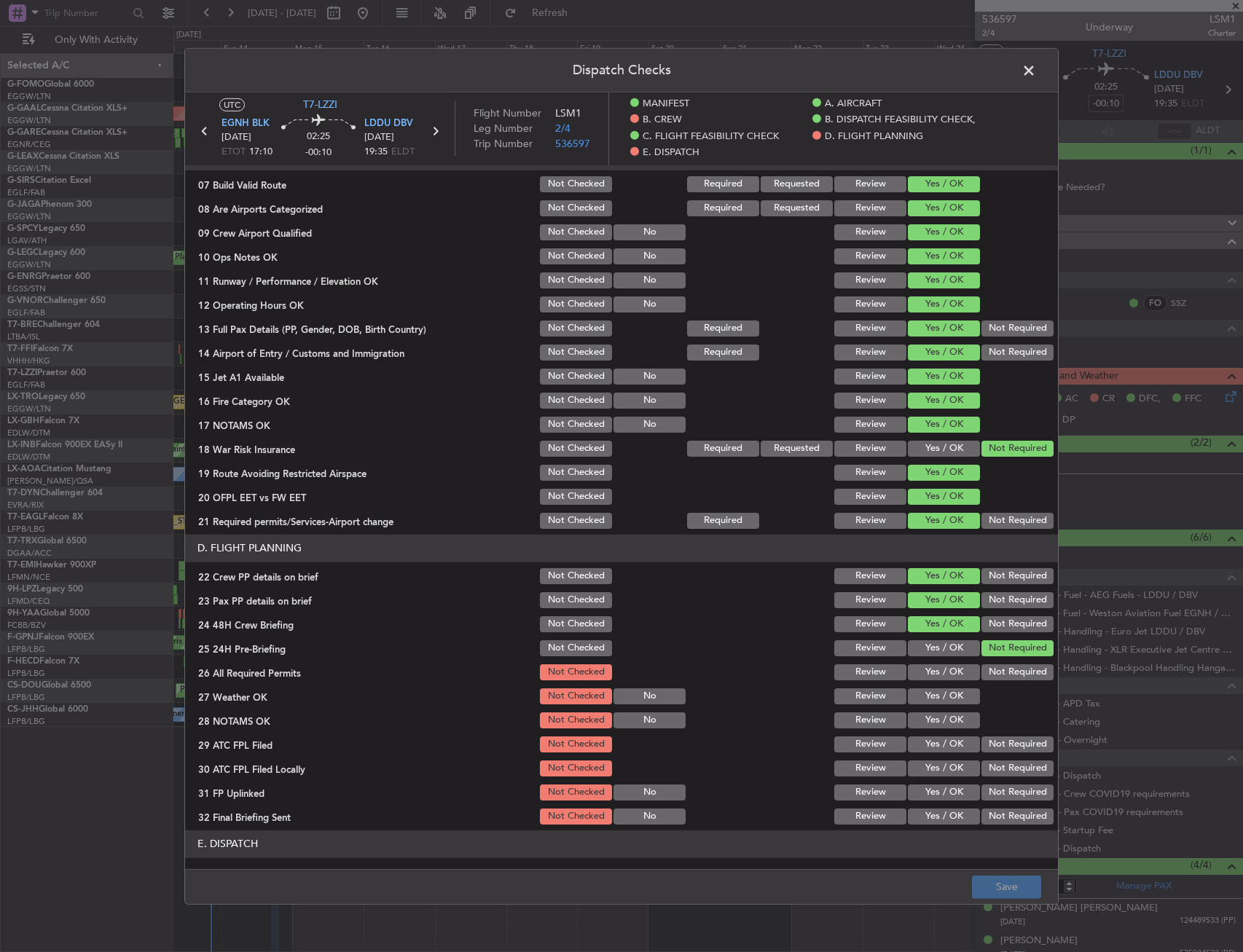
scroll to position [654, 0]
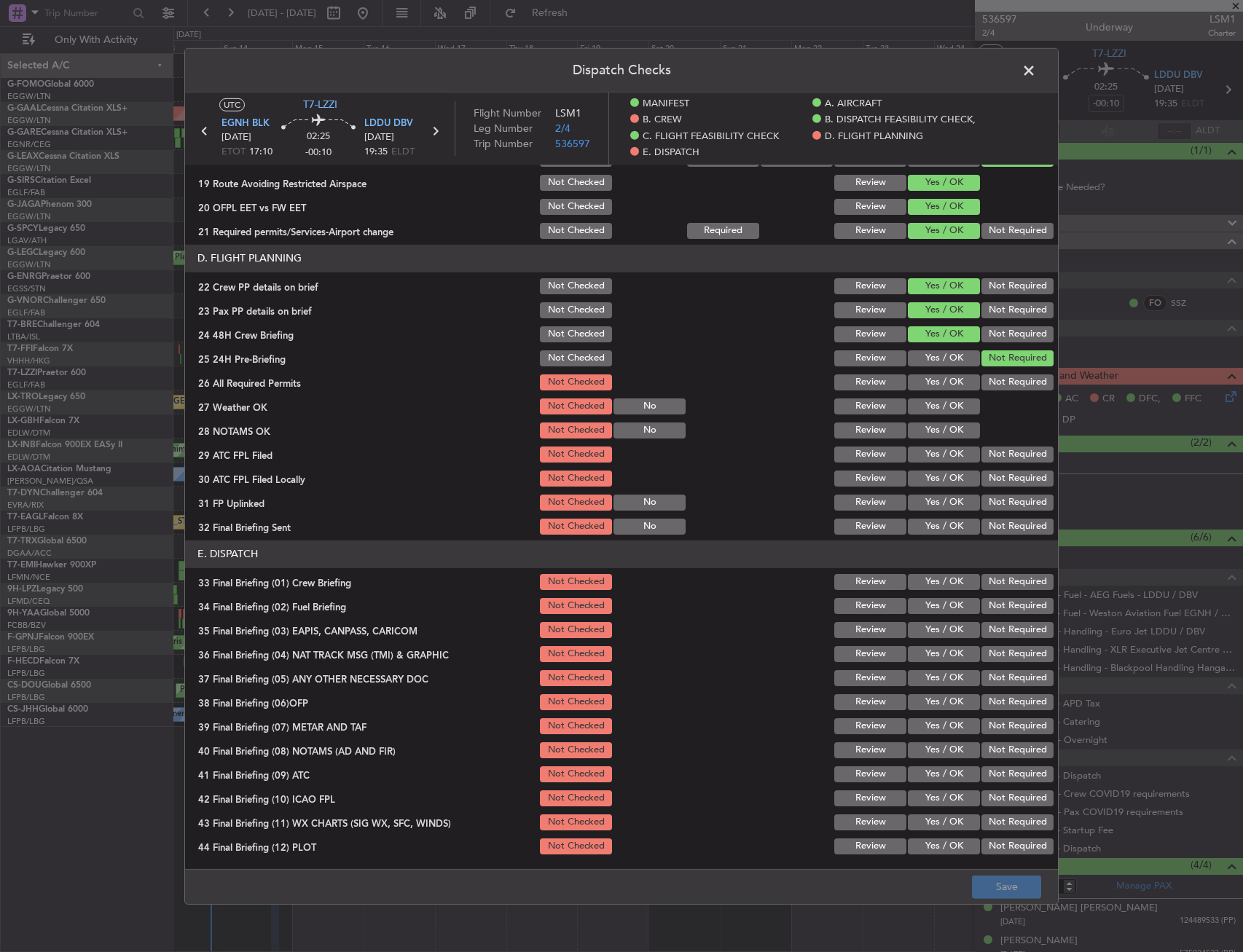
click at [1036, 74] on span at bounding box center [1036, 73] width 0 height 29
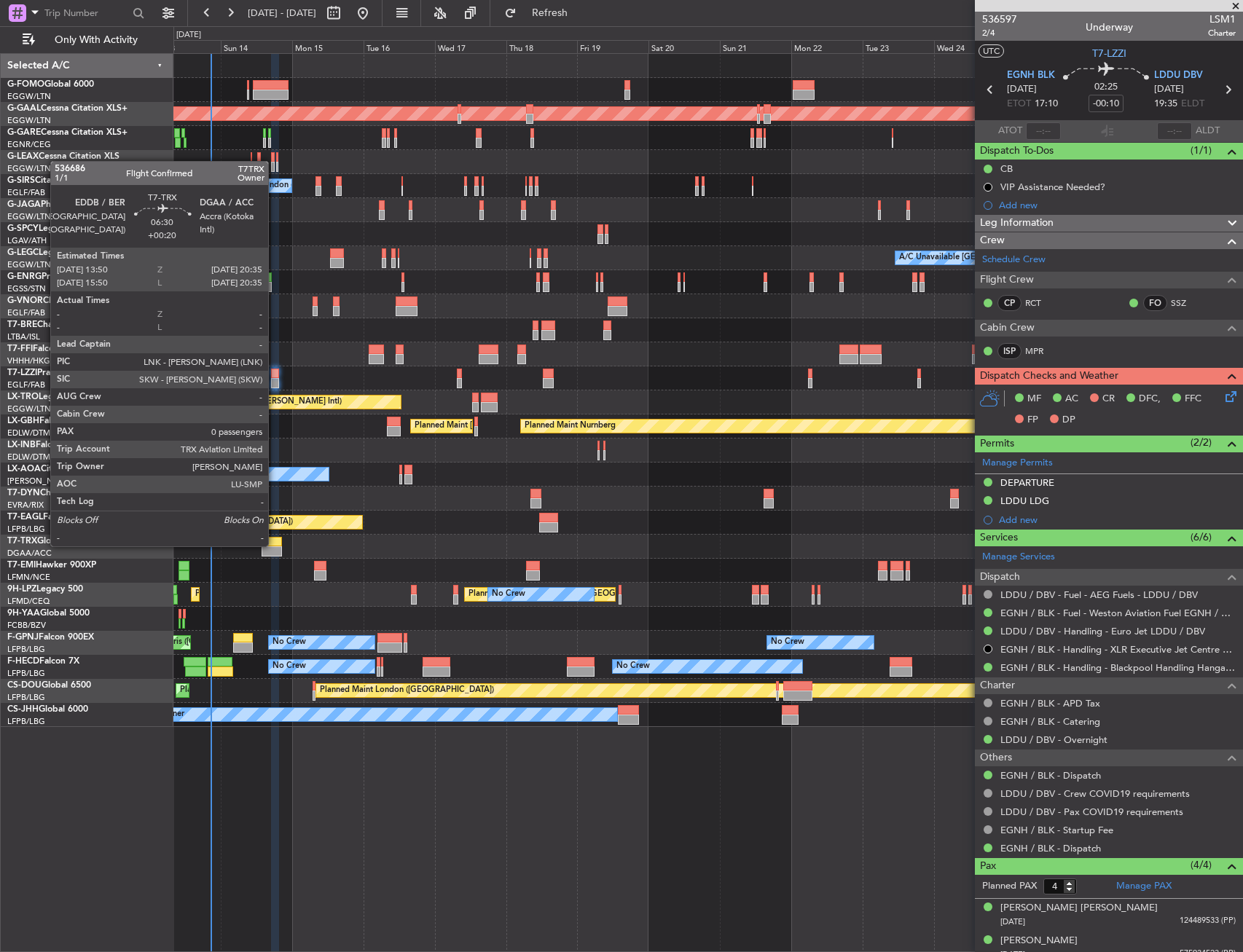
click at [274, 544] on div at bounding box center [272, 542] width 20 height 10
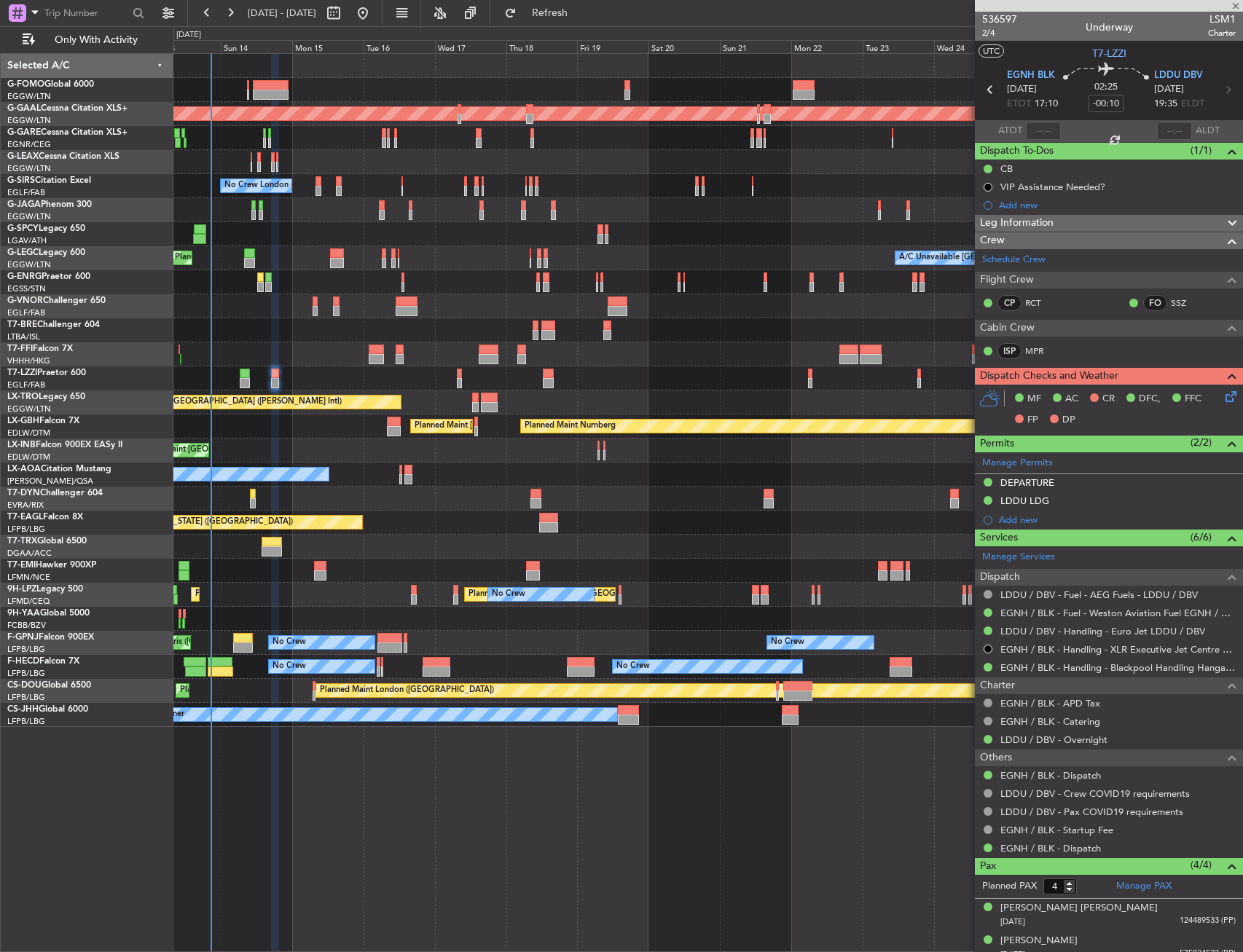
type input "+00:20"
type input "0"
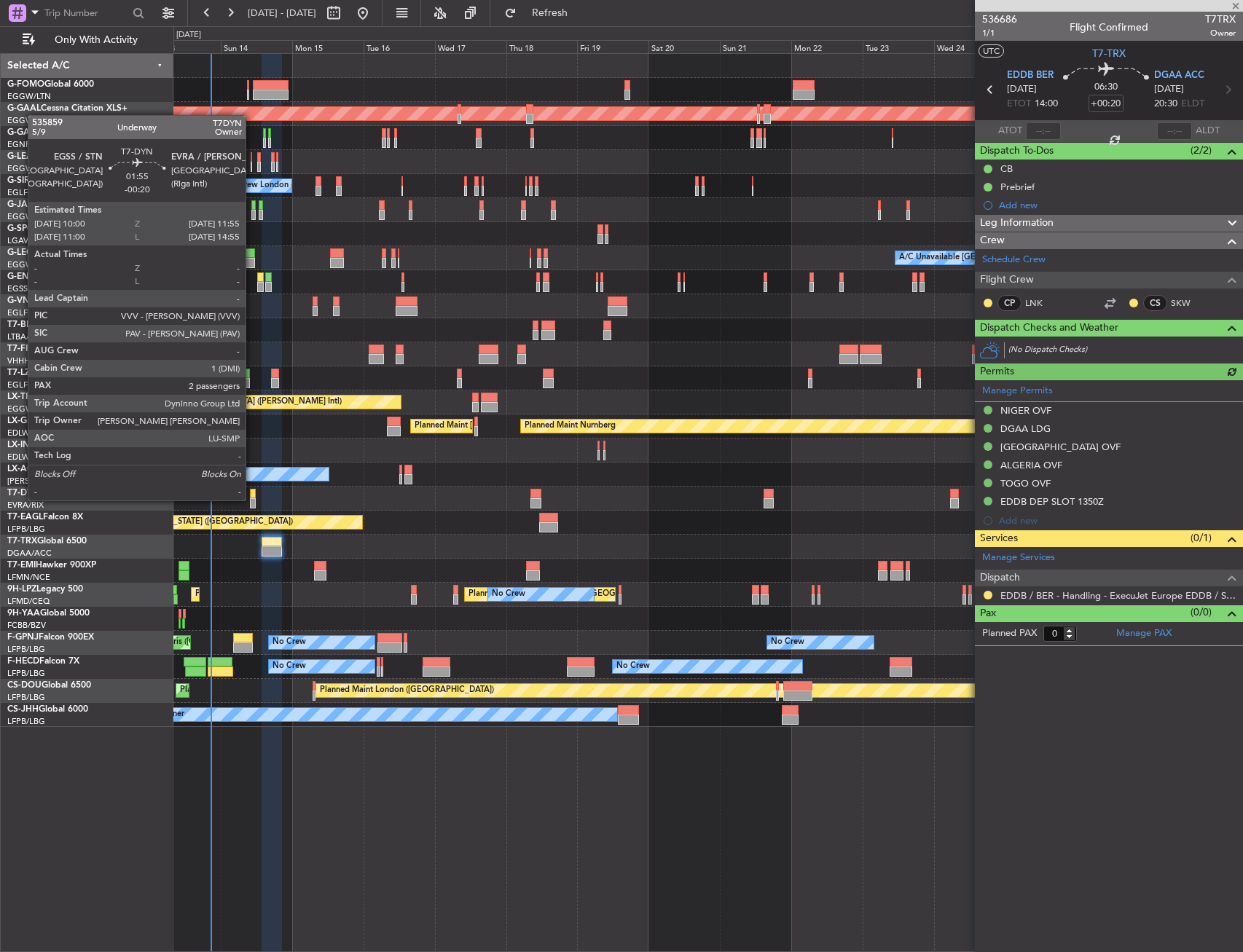
click at [252, 498] on div at bounding box center [252, 503] width 6 height 10
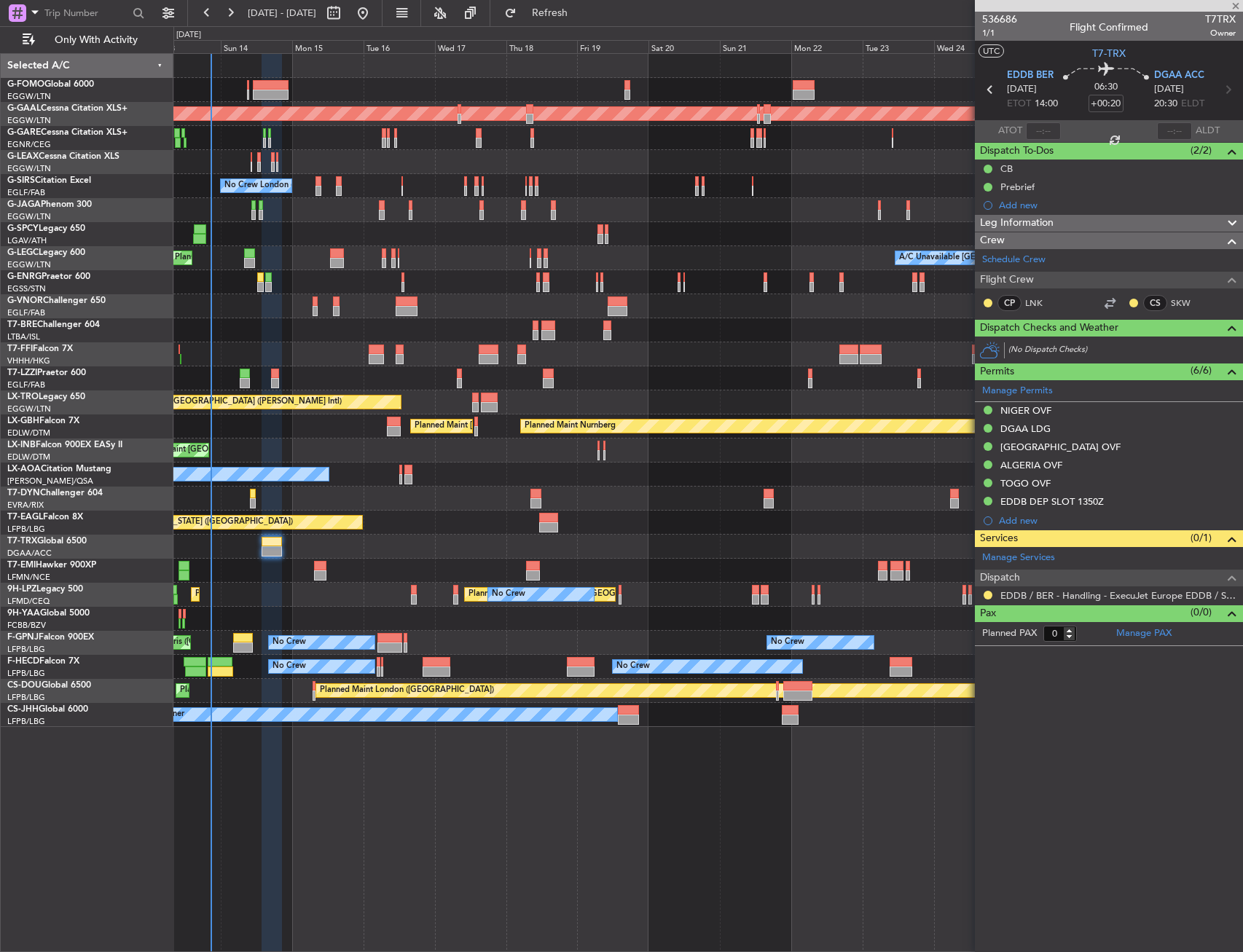
type input "-00:20"
type input "2"
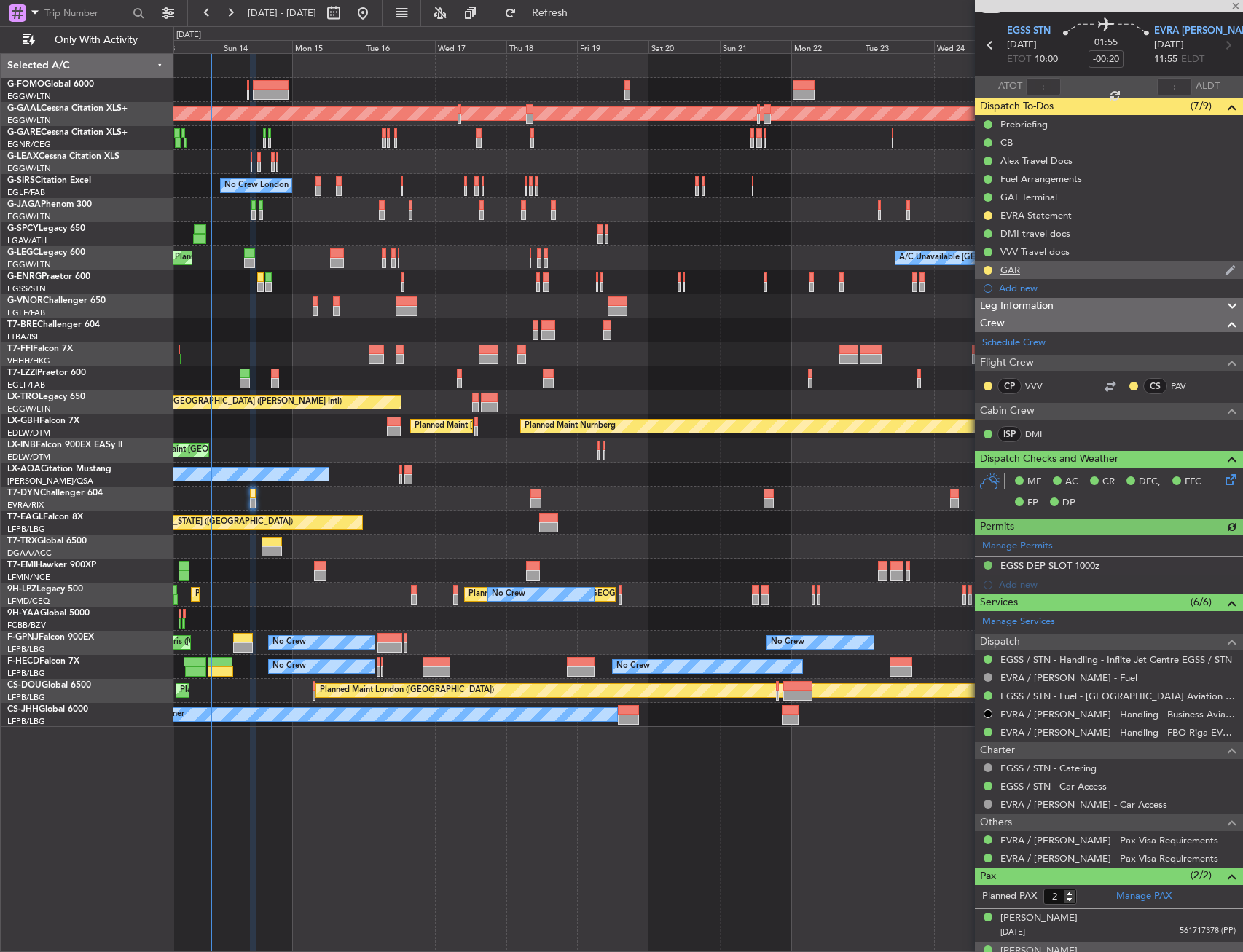
scroll to position [0, 0]
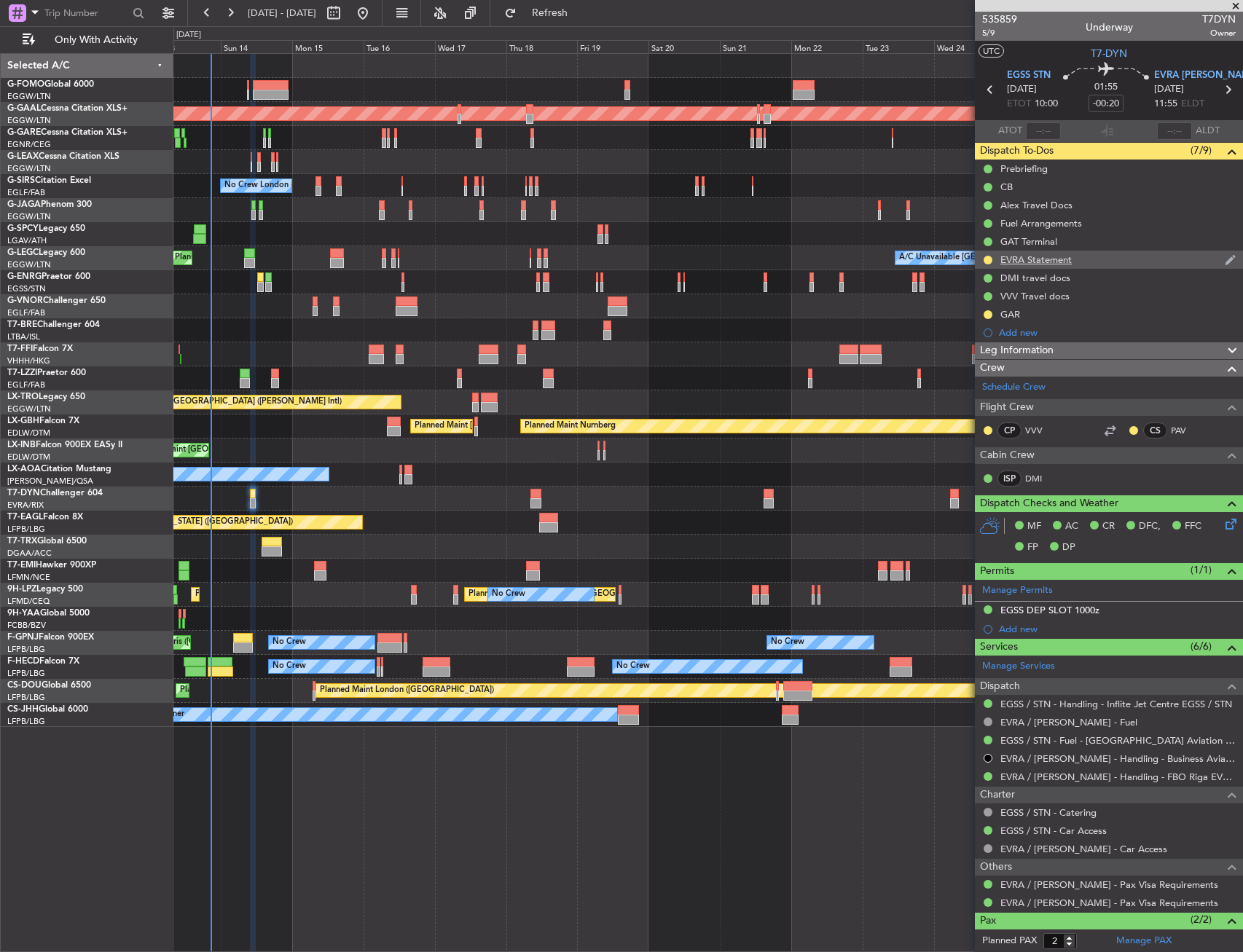
click at [1056, 262] on div "EVRA Statement" at bounding box center [1036, 259] width 72 height 12
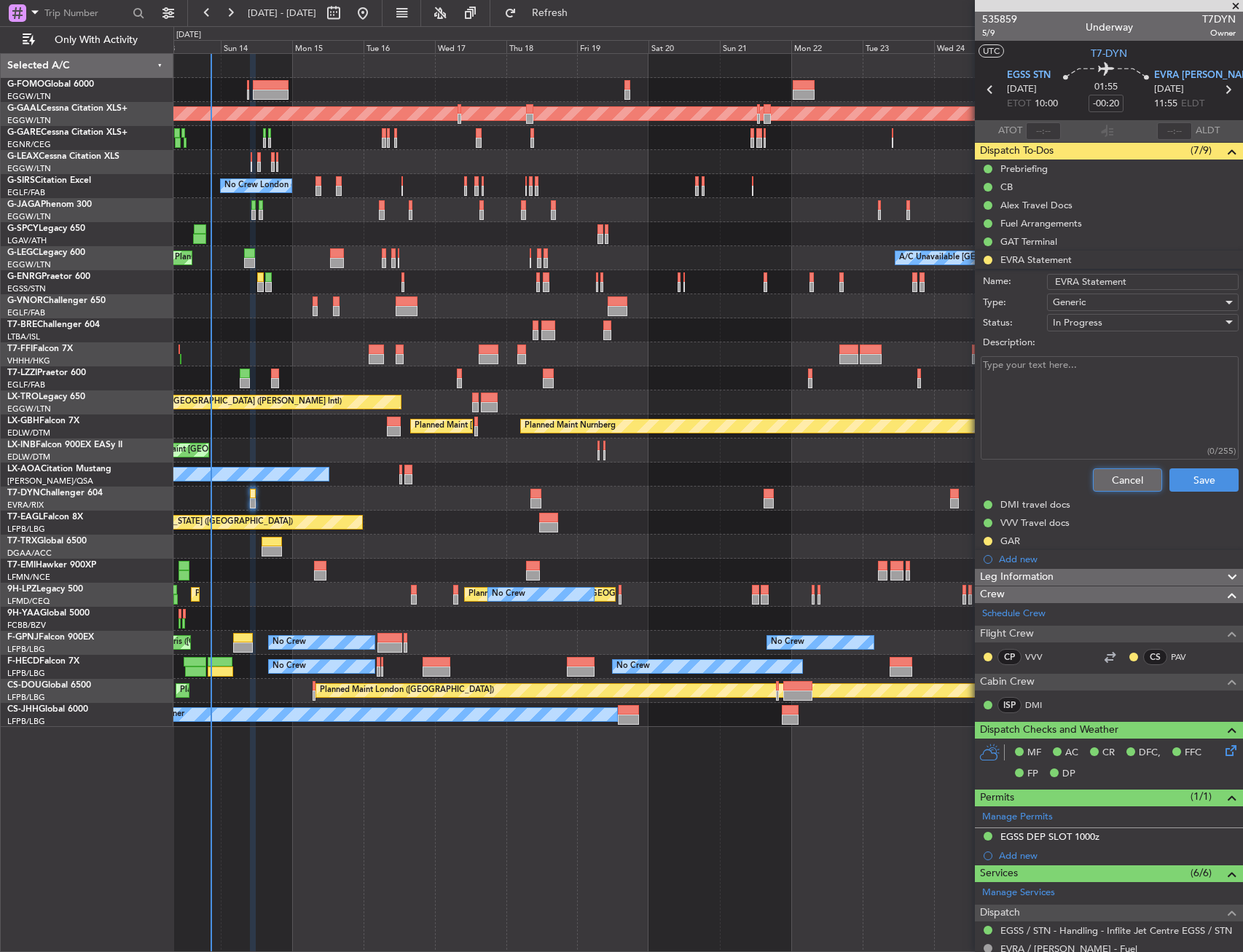
click at [1115, 474] on button "Cancel" at bounding box center [1126, 479] width 69 height 23
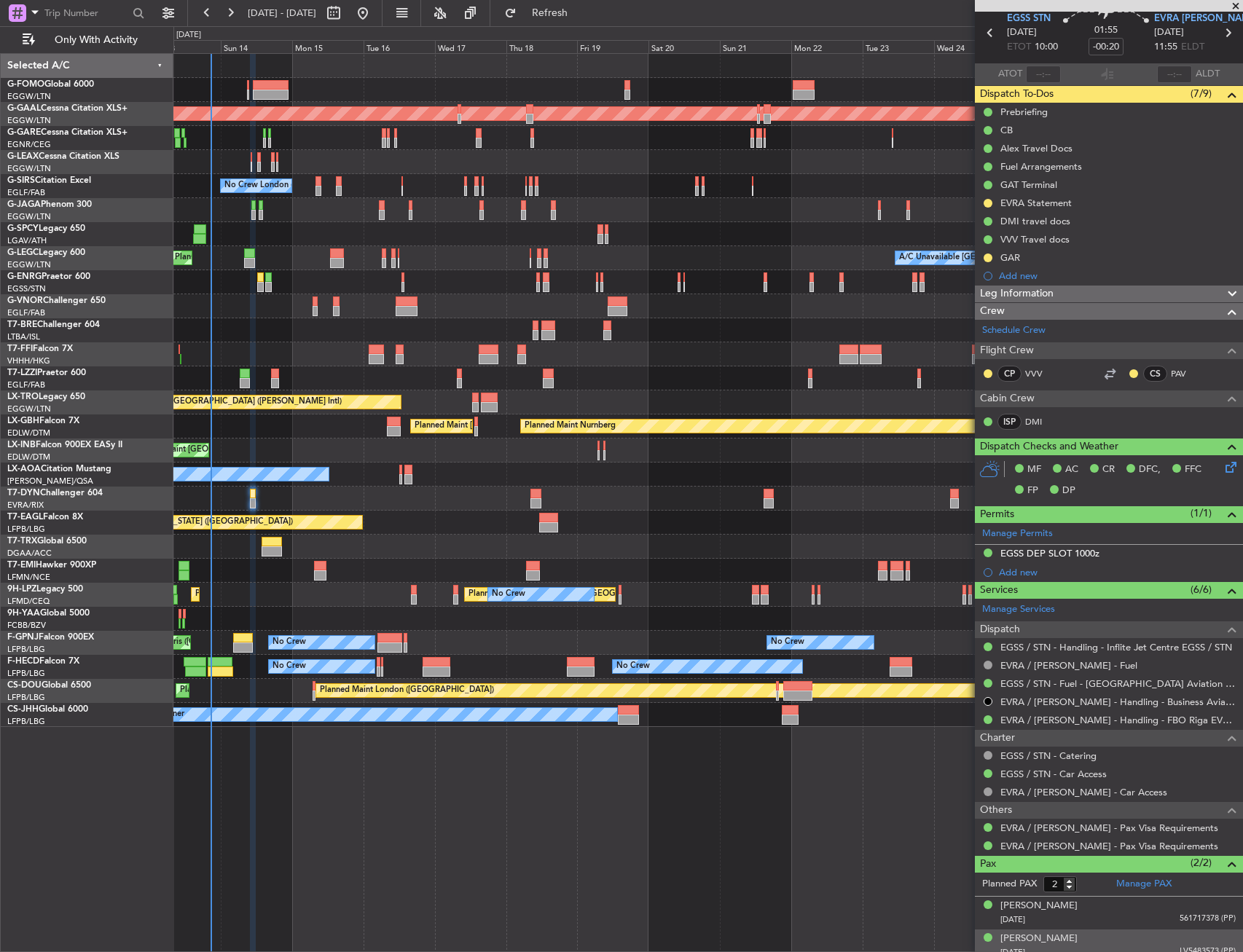
scroll to position [102, 0]
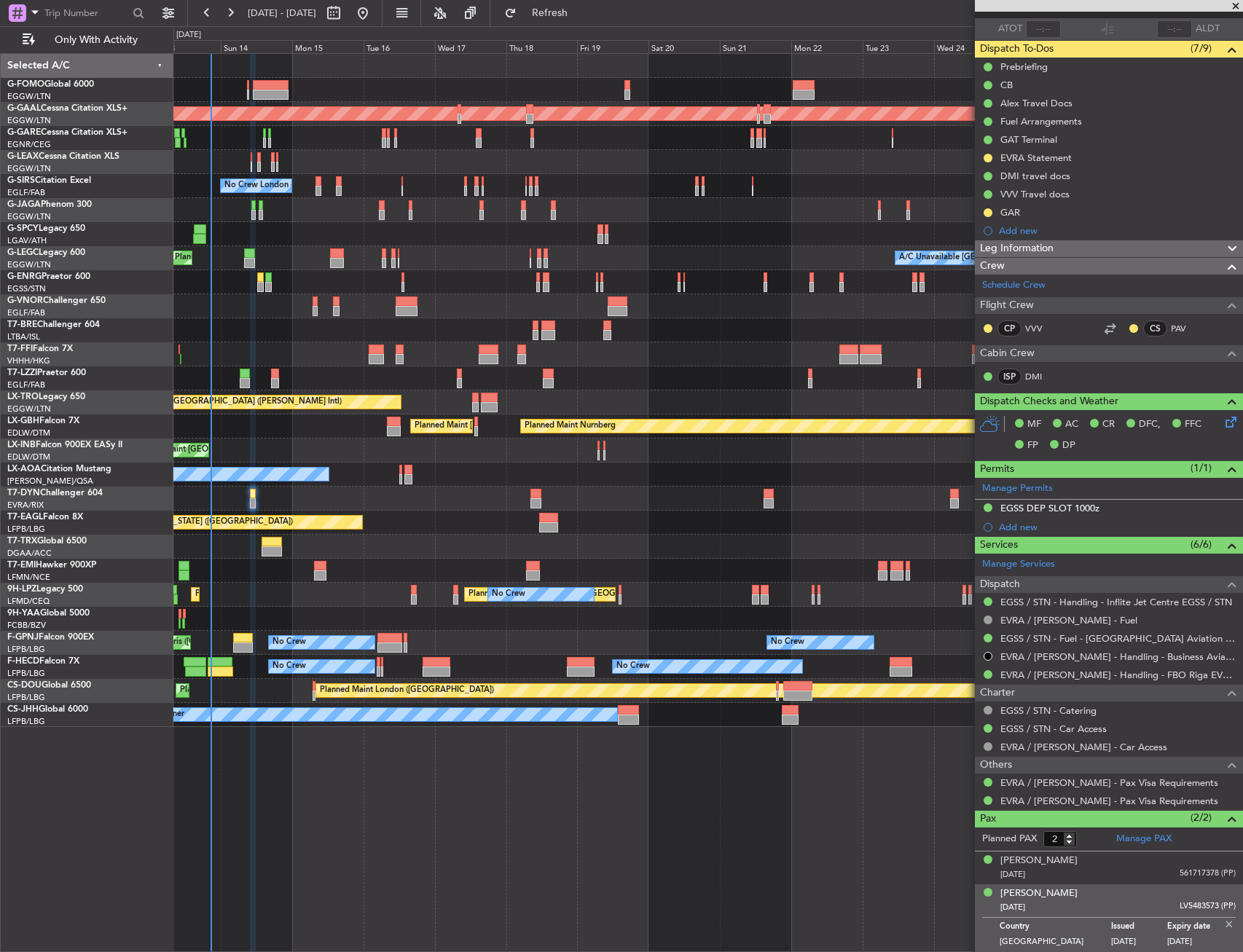
click at [1222, 922] on img at bounding box center [1228, 924] width 13 height 13
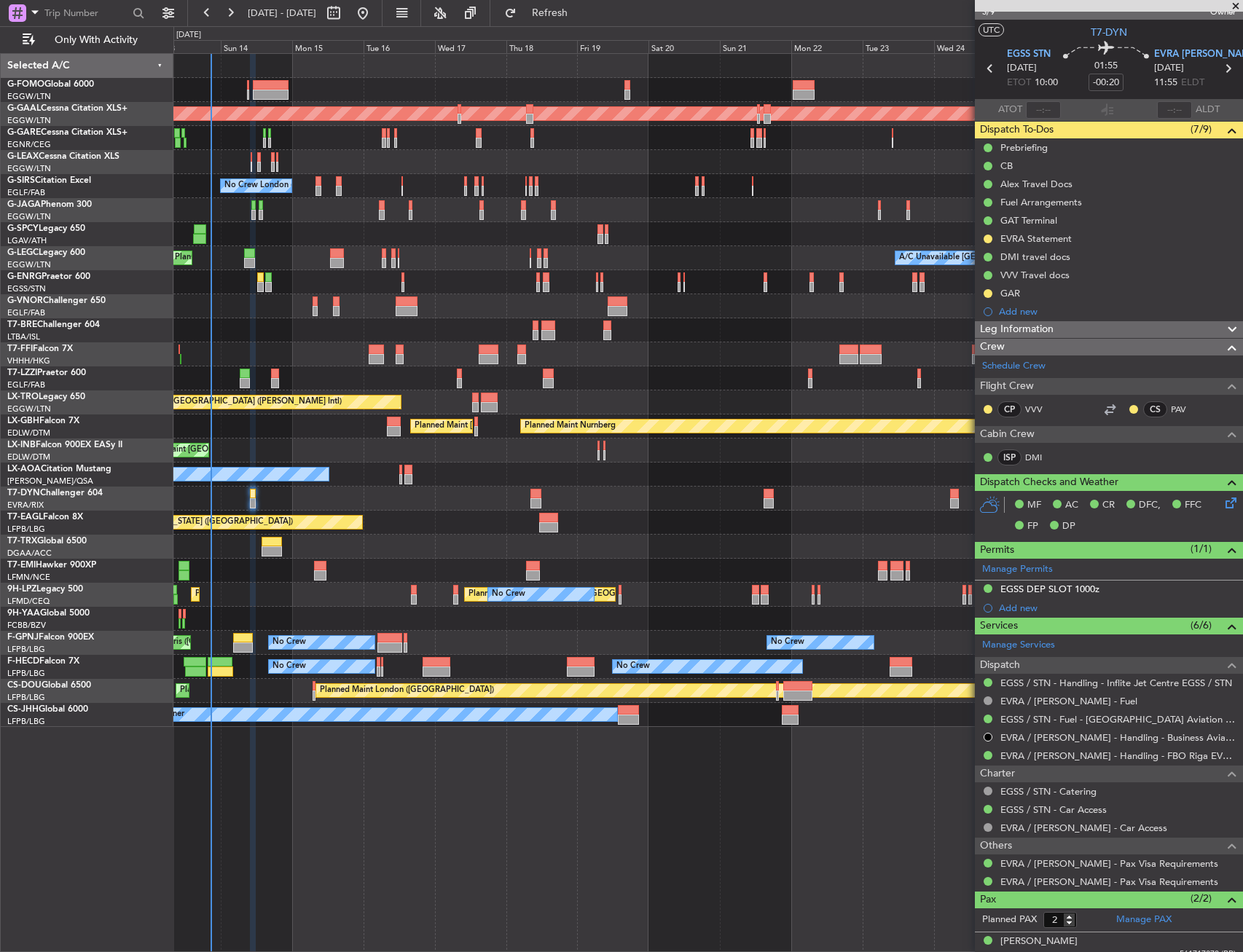
scroll to position [0, 0]
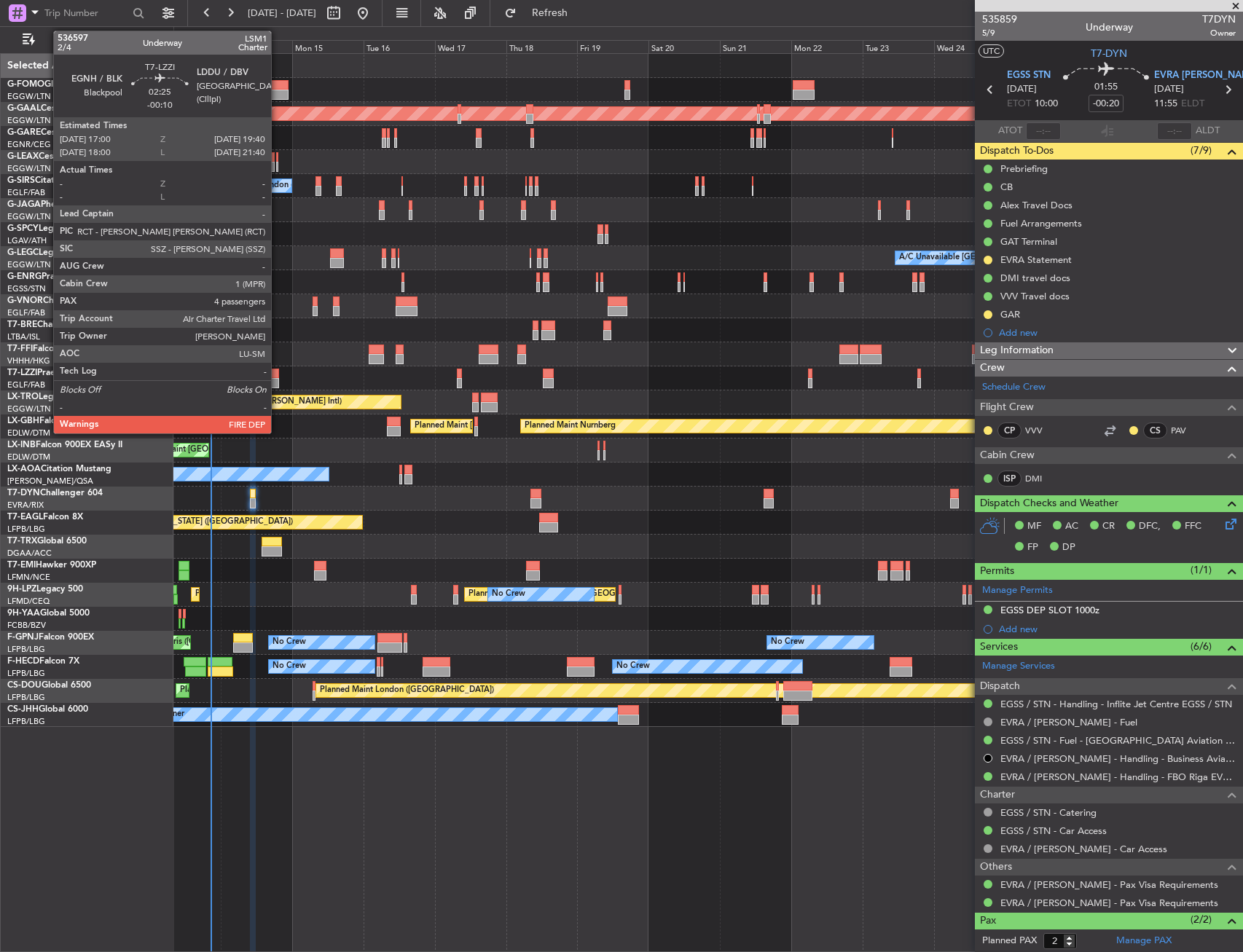
click at [279, 369] on div "Owner" at bounding box center [708, 378] width 1069 height 24
click at [276, 370] on div at bounding box center [274, 373] width 8 height 10
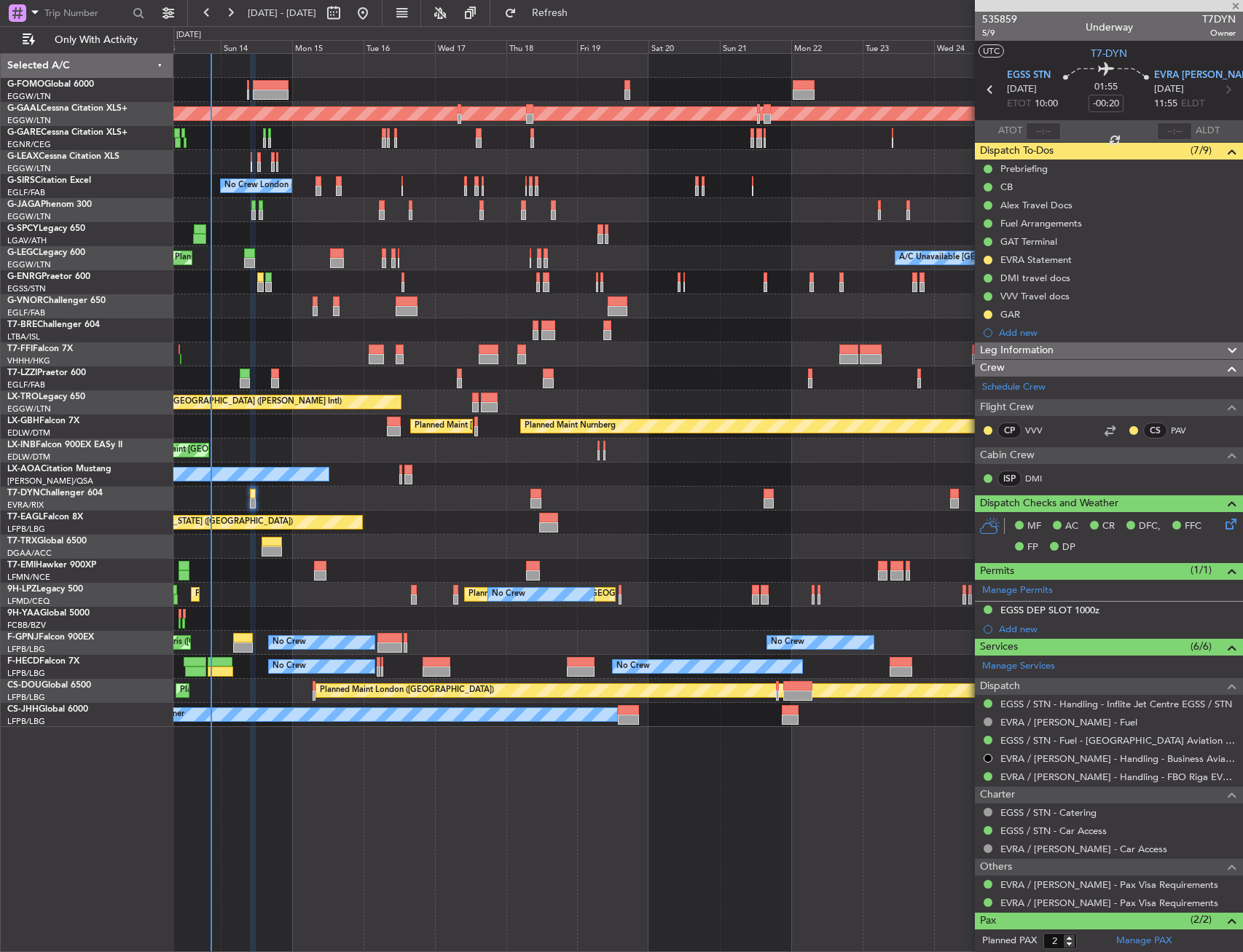
type input "-00:10"
type input "4"
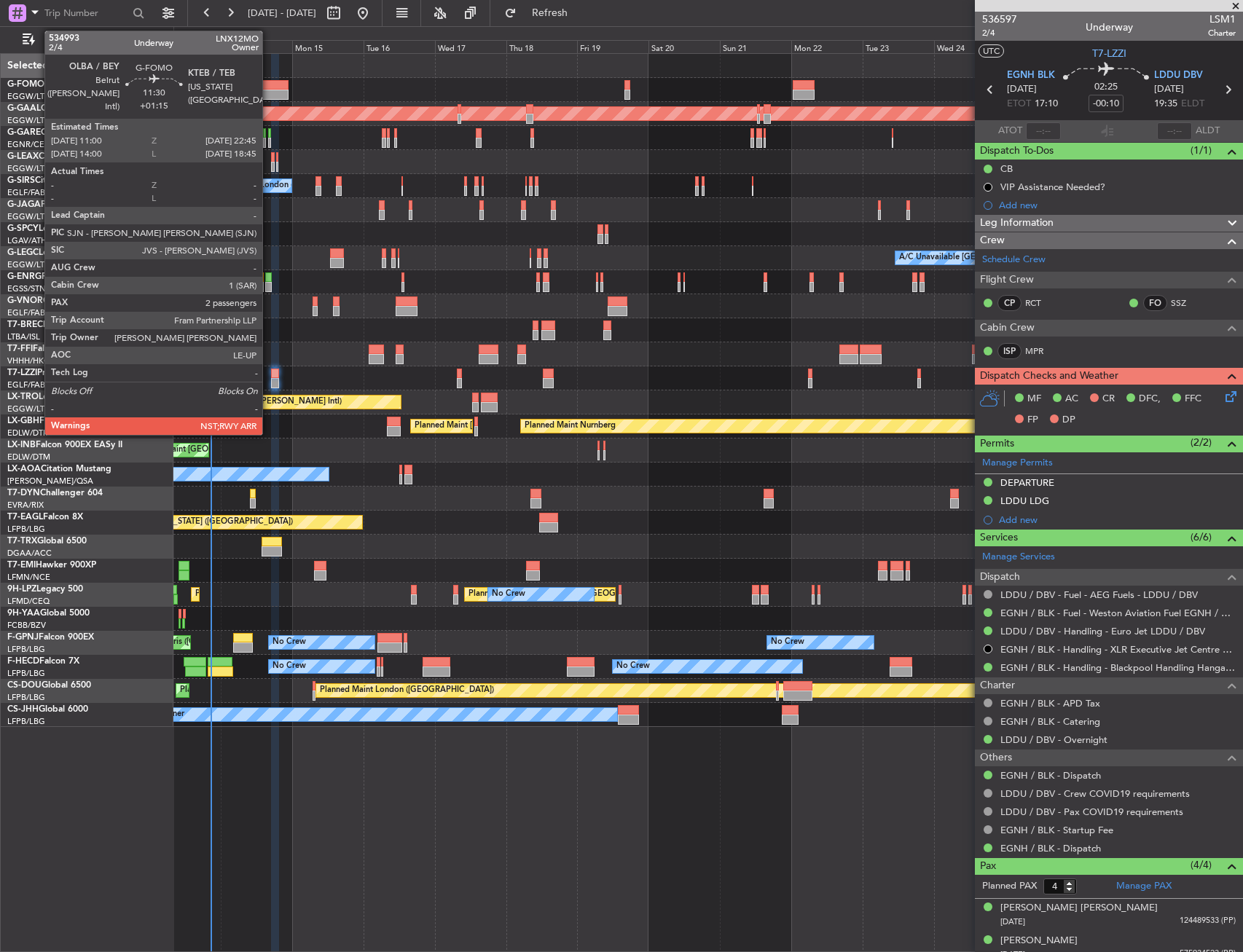
click at [270, 86] on div at bounding box center [270, 84] width 35 height 10
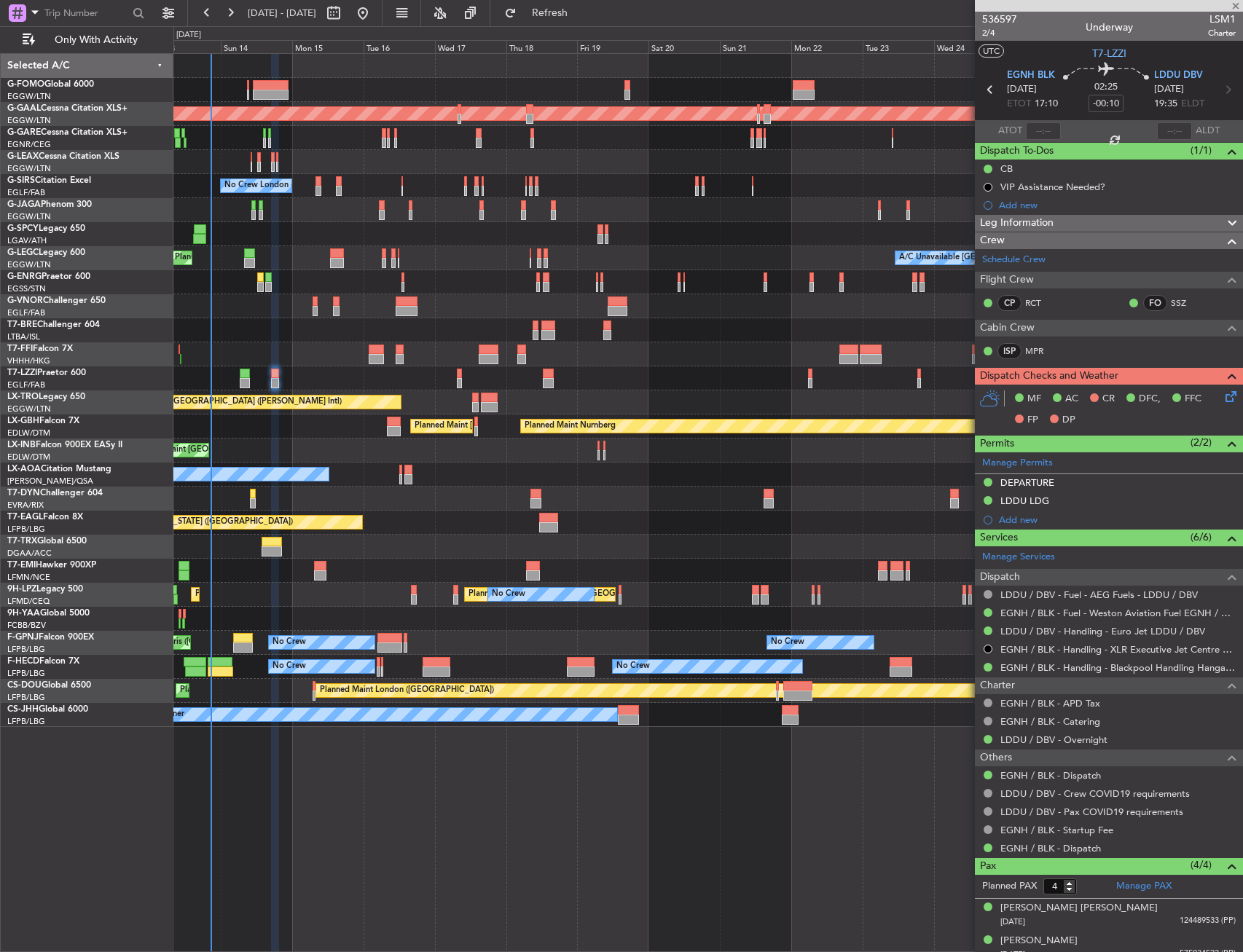
type input "+01:15"
type input "2"
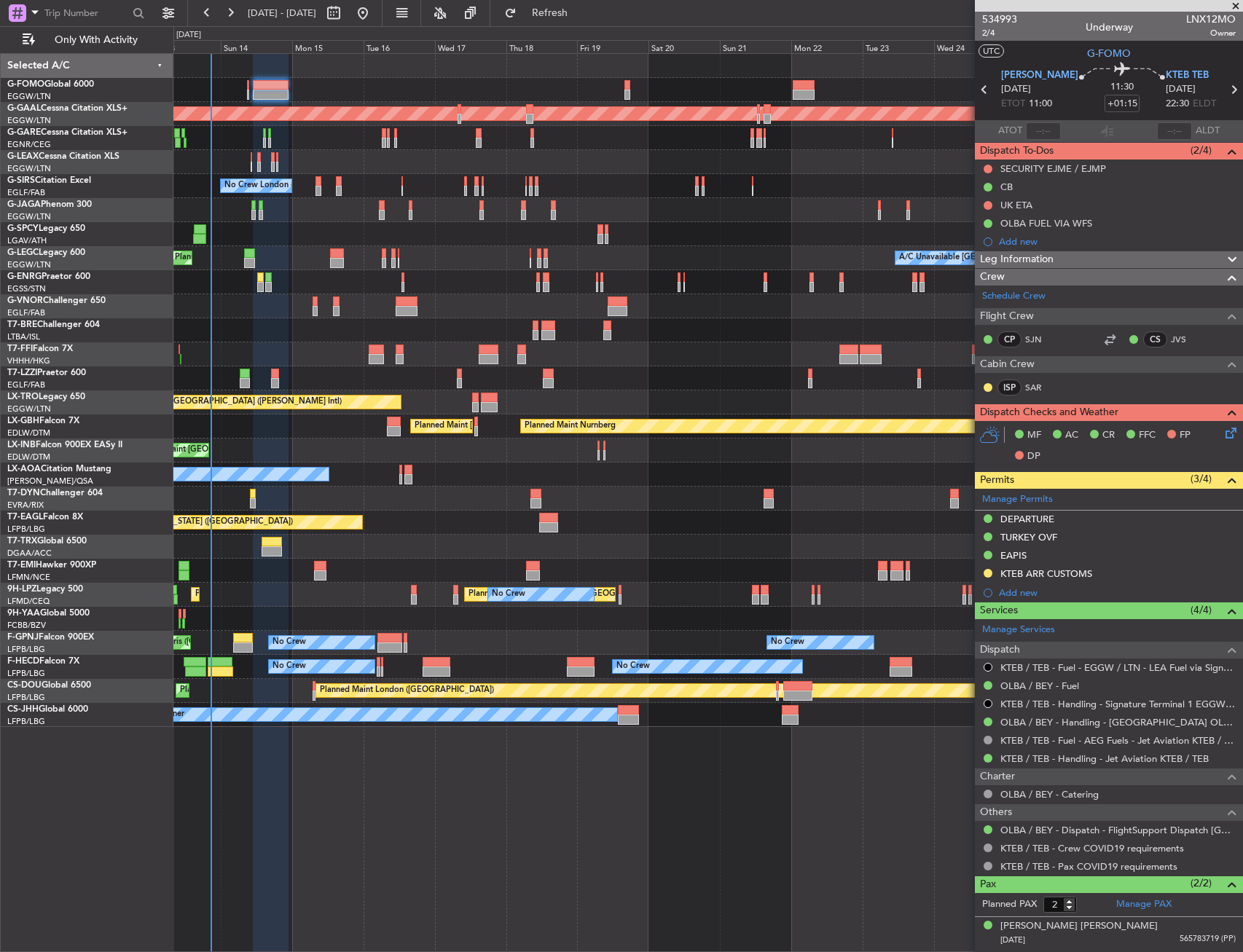
drag, startPoint x: 985, startPoint y: 576, endPoint x: 991, endPoint y: 593, distance: 18.0
click at [985, 576] on button at bounding box center [988, 574] width 9 height 9
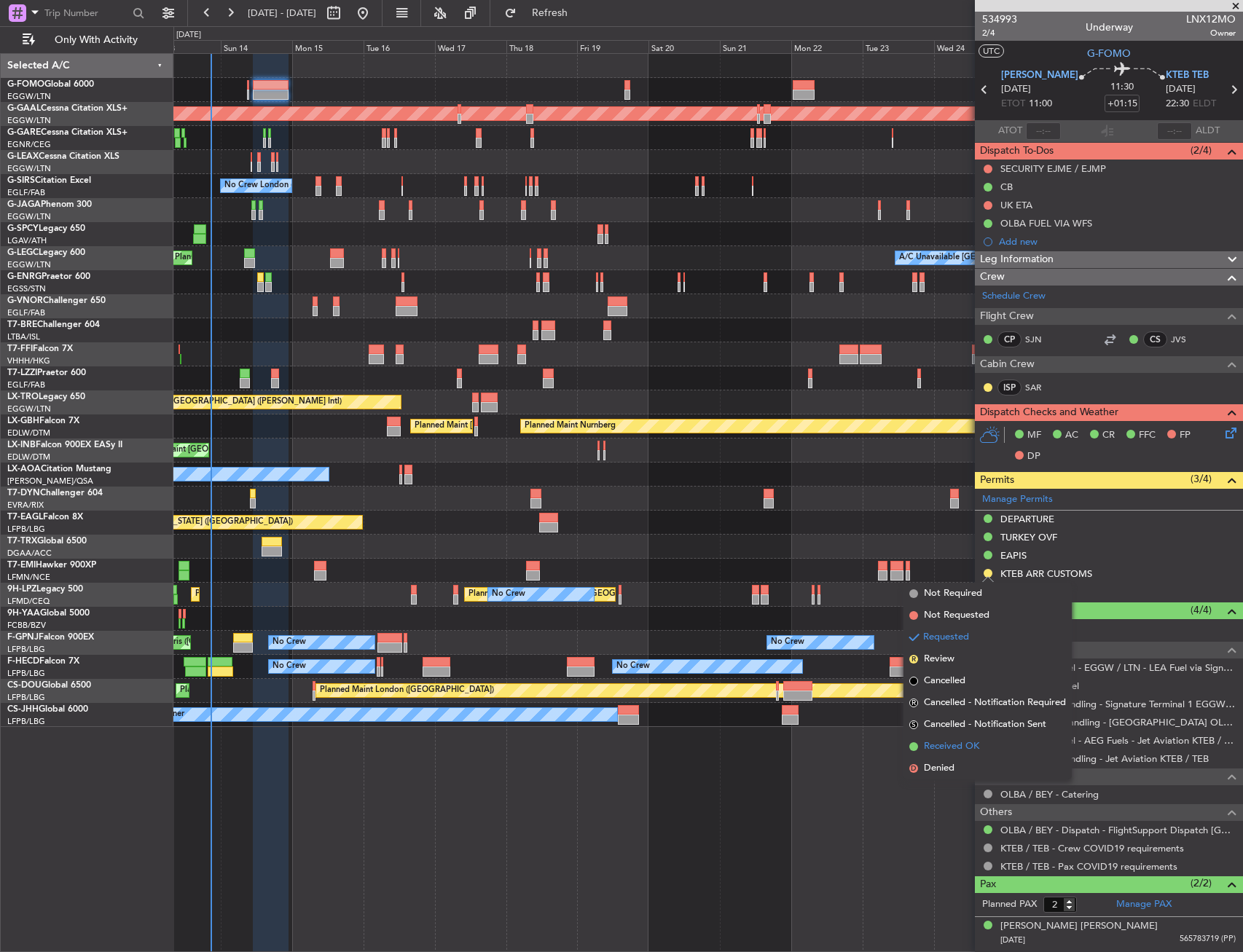
click at [950, 749] on span "Received OK" at bounding box center [951, 746] width 55 height 15
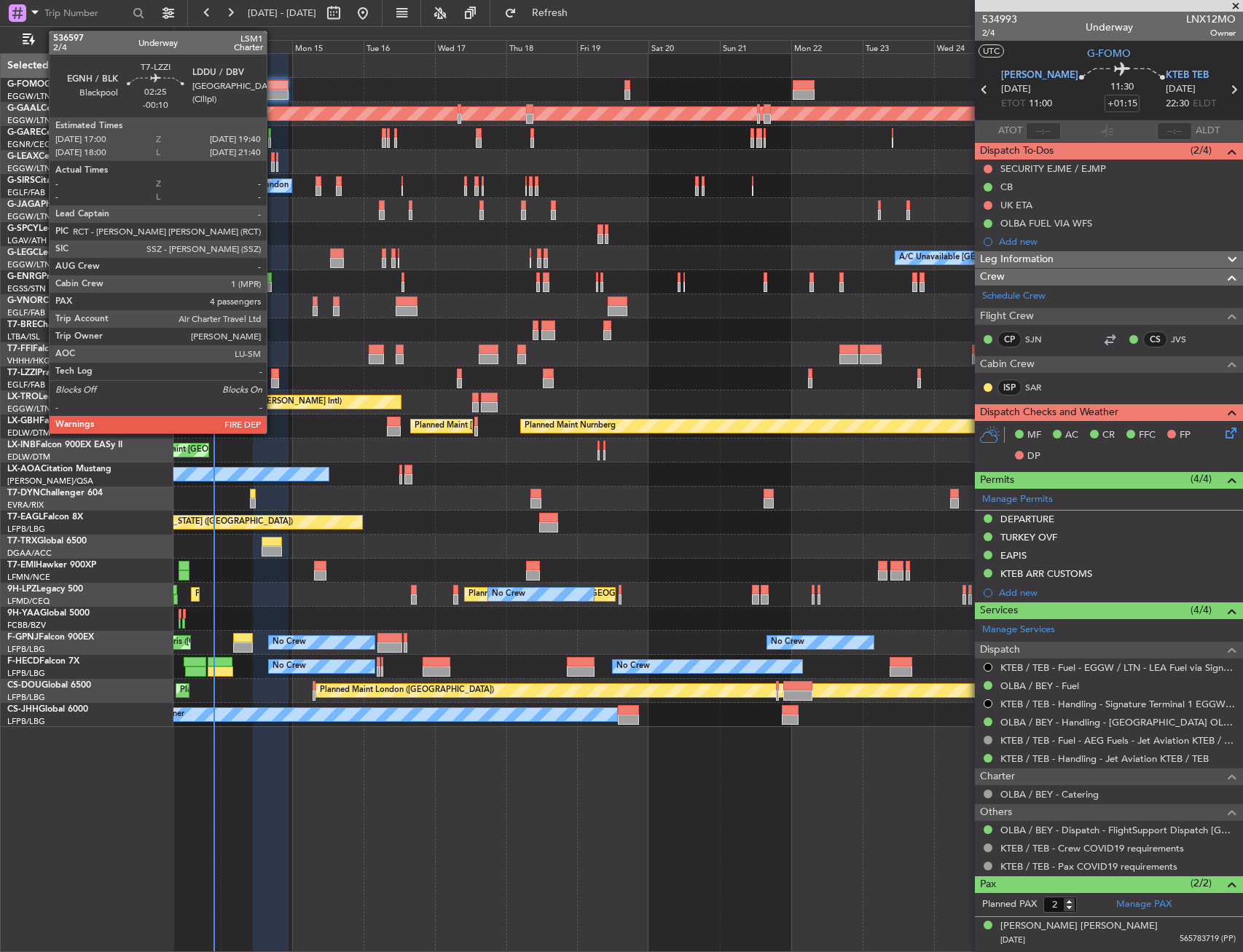
click at [274, 383] on div at bounding box center [274, 383] width 8 height 10
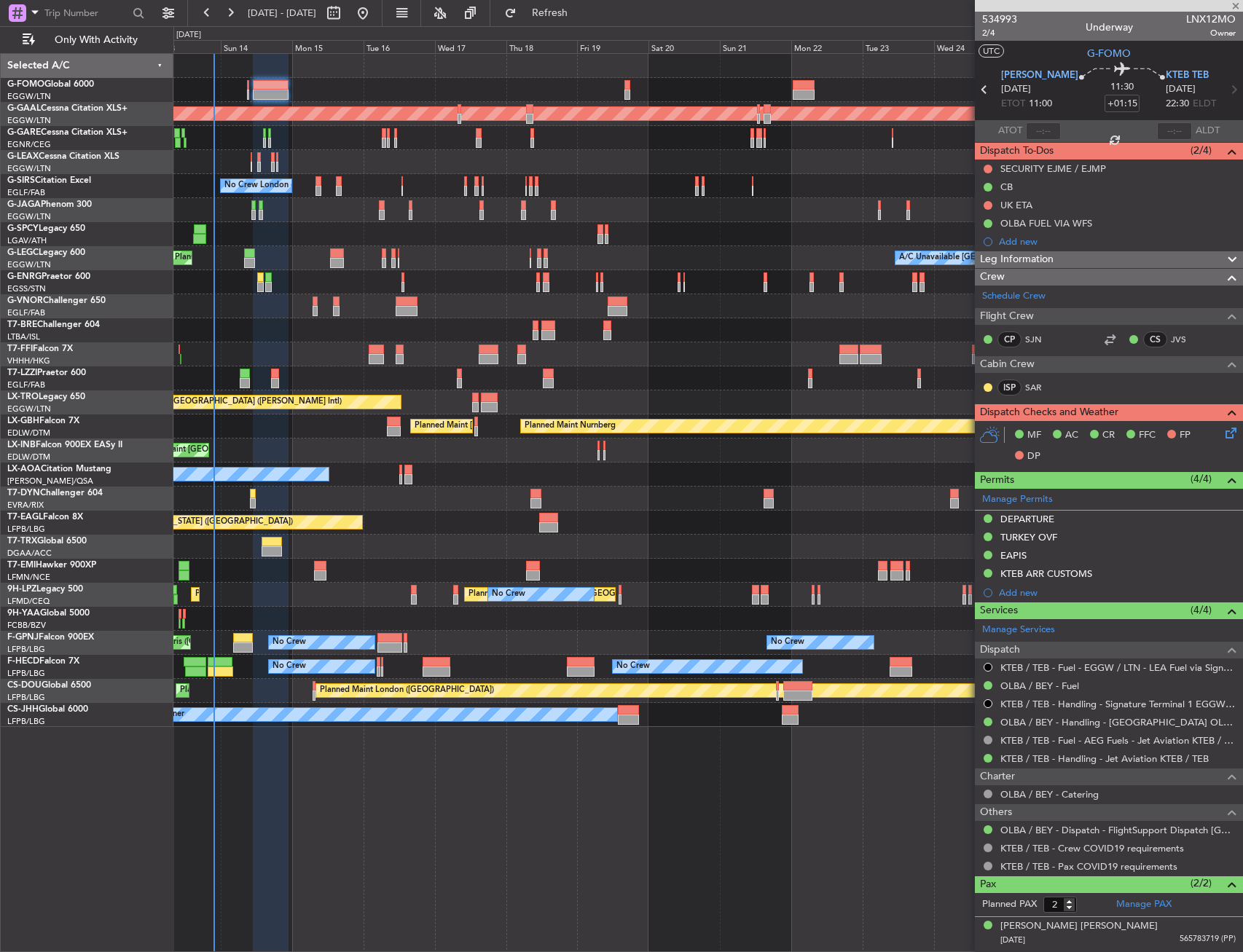
type input "-00:10"
type input "4"
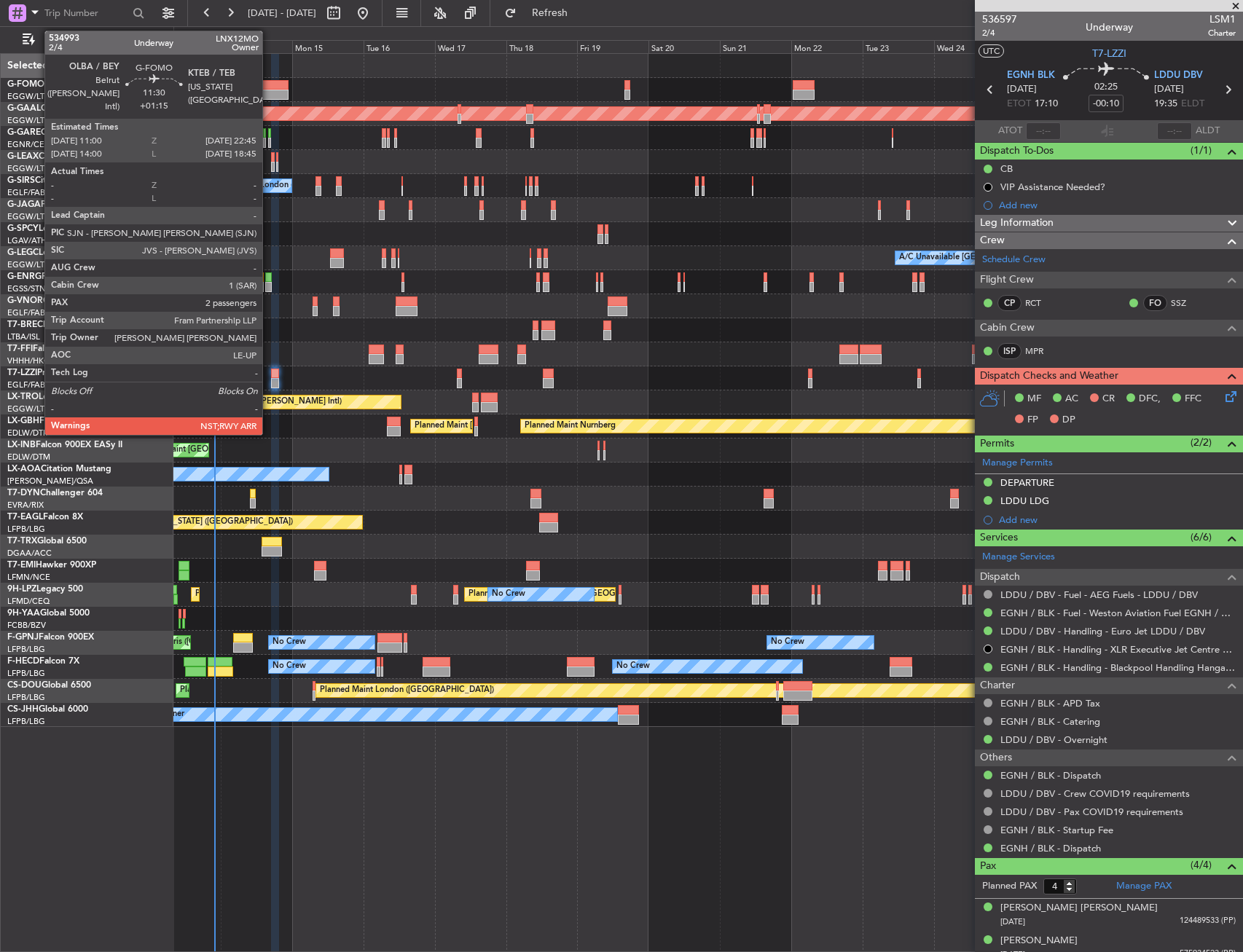
click at [269, 86] on div at bounding box center [270, 84] width 35 height 10
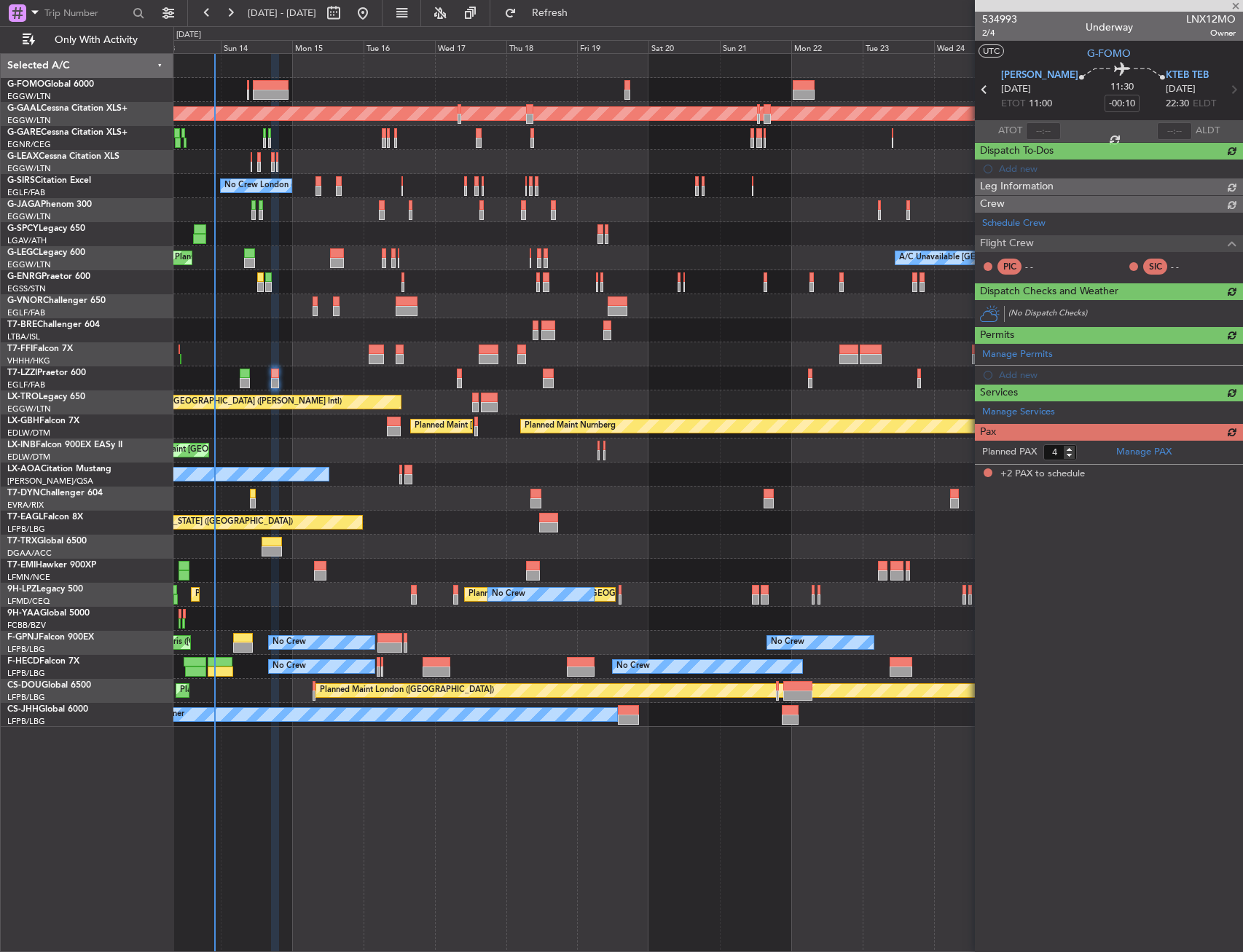
type input "+01:15"
type input "2"
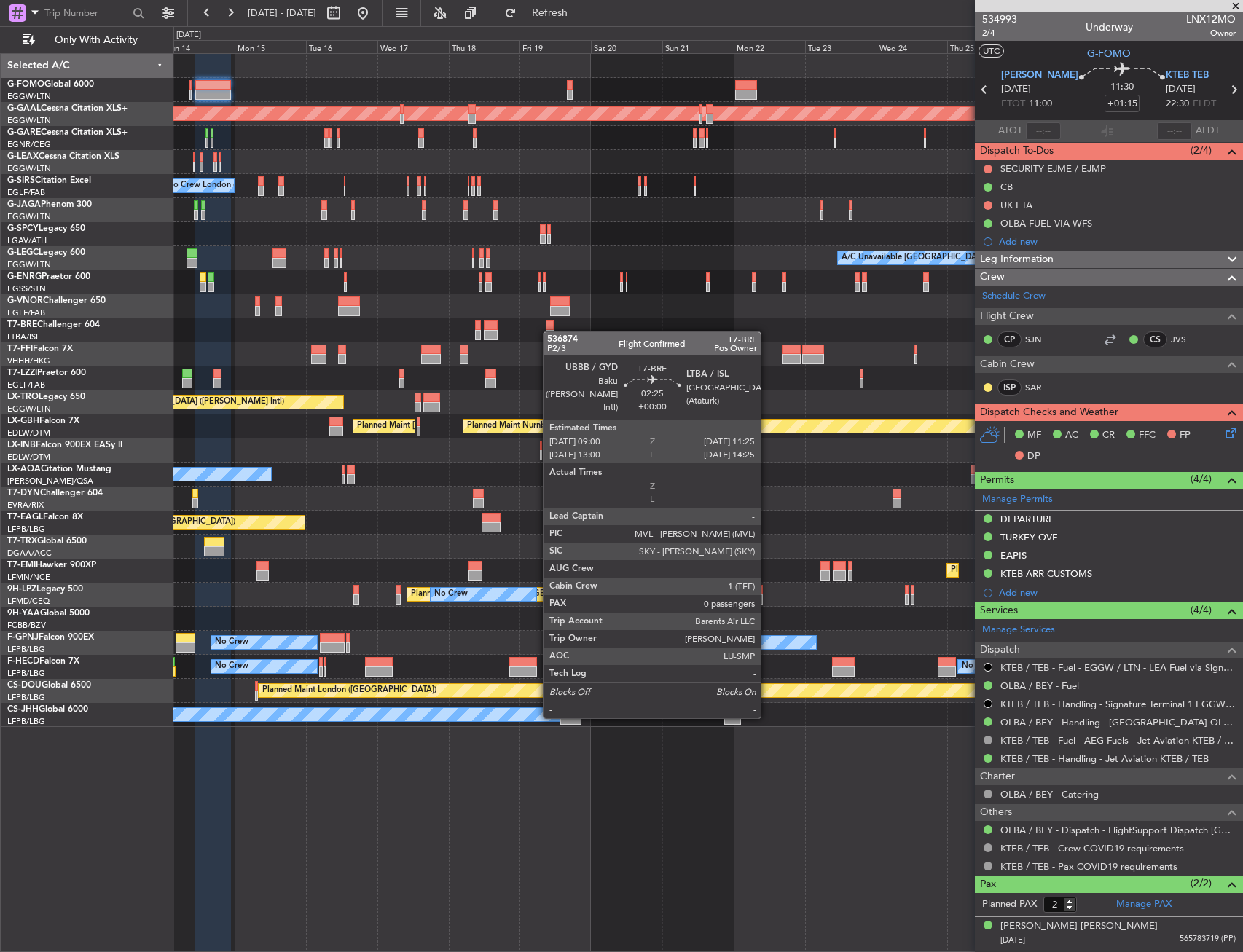
click at [550, 331] on div "Planned Maint [GEOGRAPHIC_DATA] ([GEOGRAPHIC_DATA]) Planned [GEOGRAPHIC_DATA] P…" at bounding box center [708, 390] width 1069 height 673
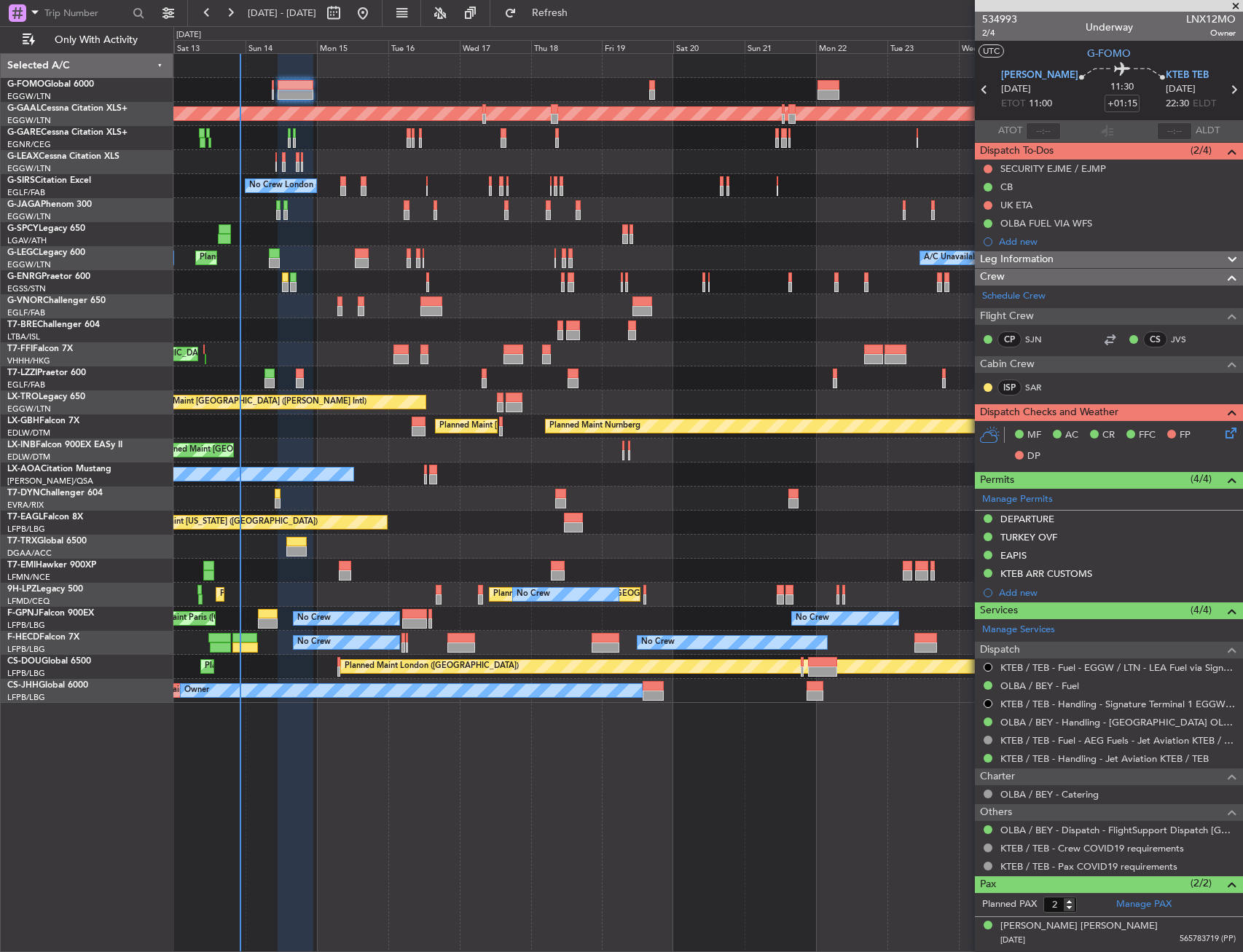
click at [753, 802] on div "Planned Maint [GEOGRAPHIC_DATA] ([GEOGRAPHIC_DATA]) Planned [GEOGRAPHIC_DATA] P…" at bounding box center [708, 502] width 1069 height 899
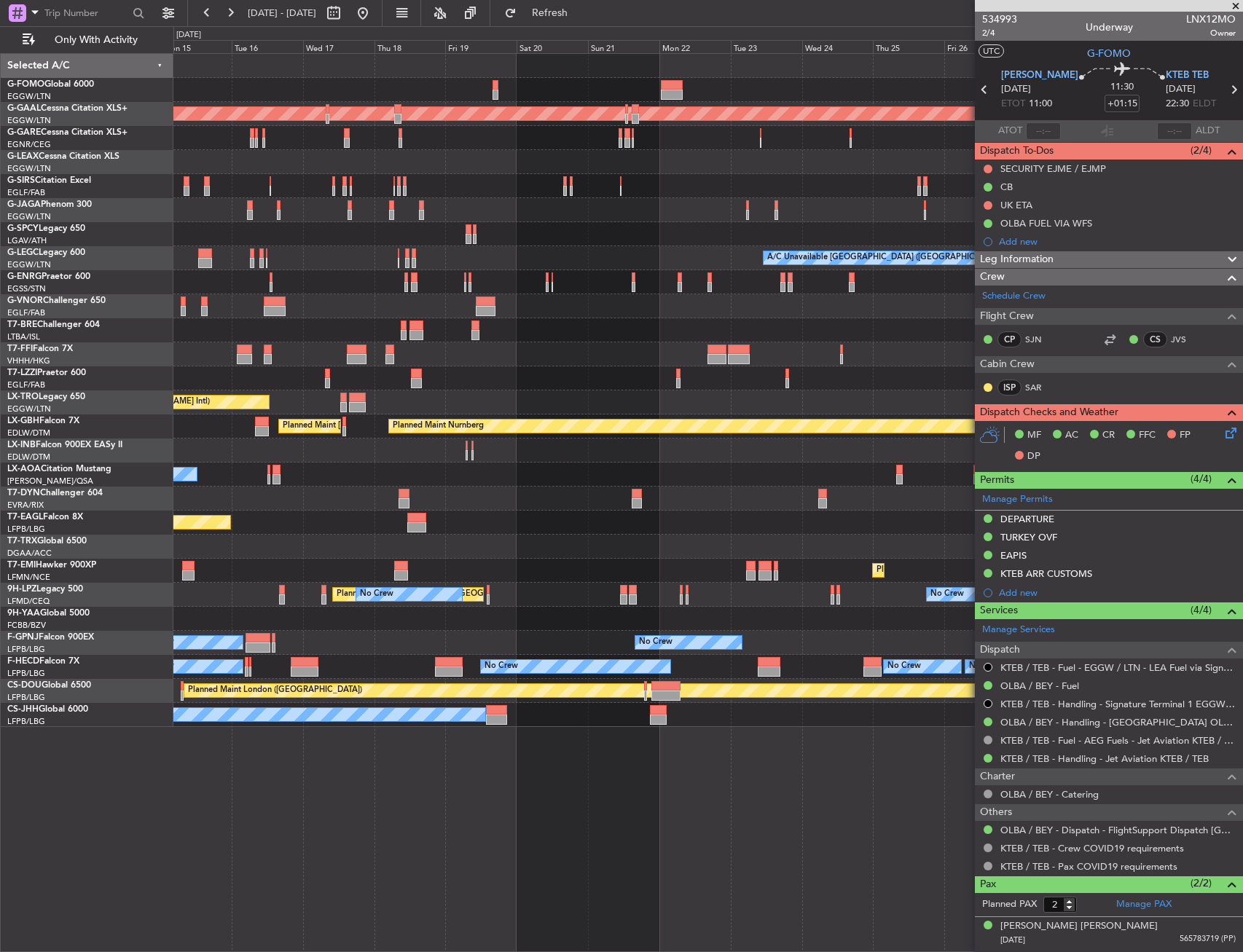
click at [603, 768] on div "Planned Maint [GEOGRAPHIC_DATA] ([GEOGRAPHIC_DATA]) Planned [GEOGRAPHIC_DATA] N…" at bounding box center [708, 502] width 1069 height 899
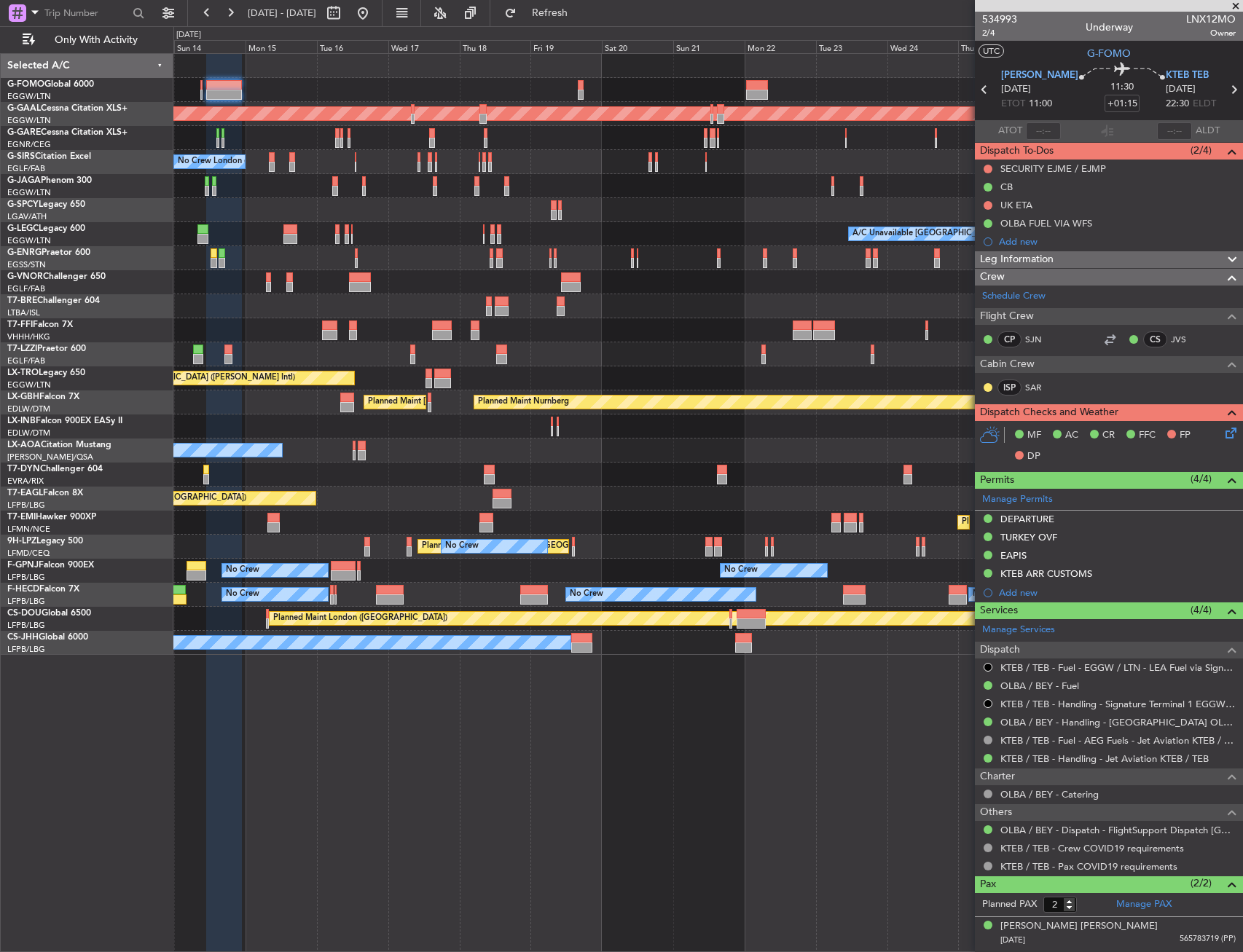
click at [522, 784] on div "Planned Maint [GEOGRAPHIC_DATA] ([GEOGRAPHIC_DATA]) Planned [GEOGRAPHIC_DATA] N…" at bounding box center [708, 502] width 1069 height 899
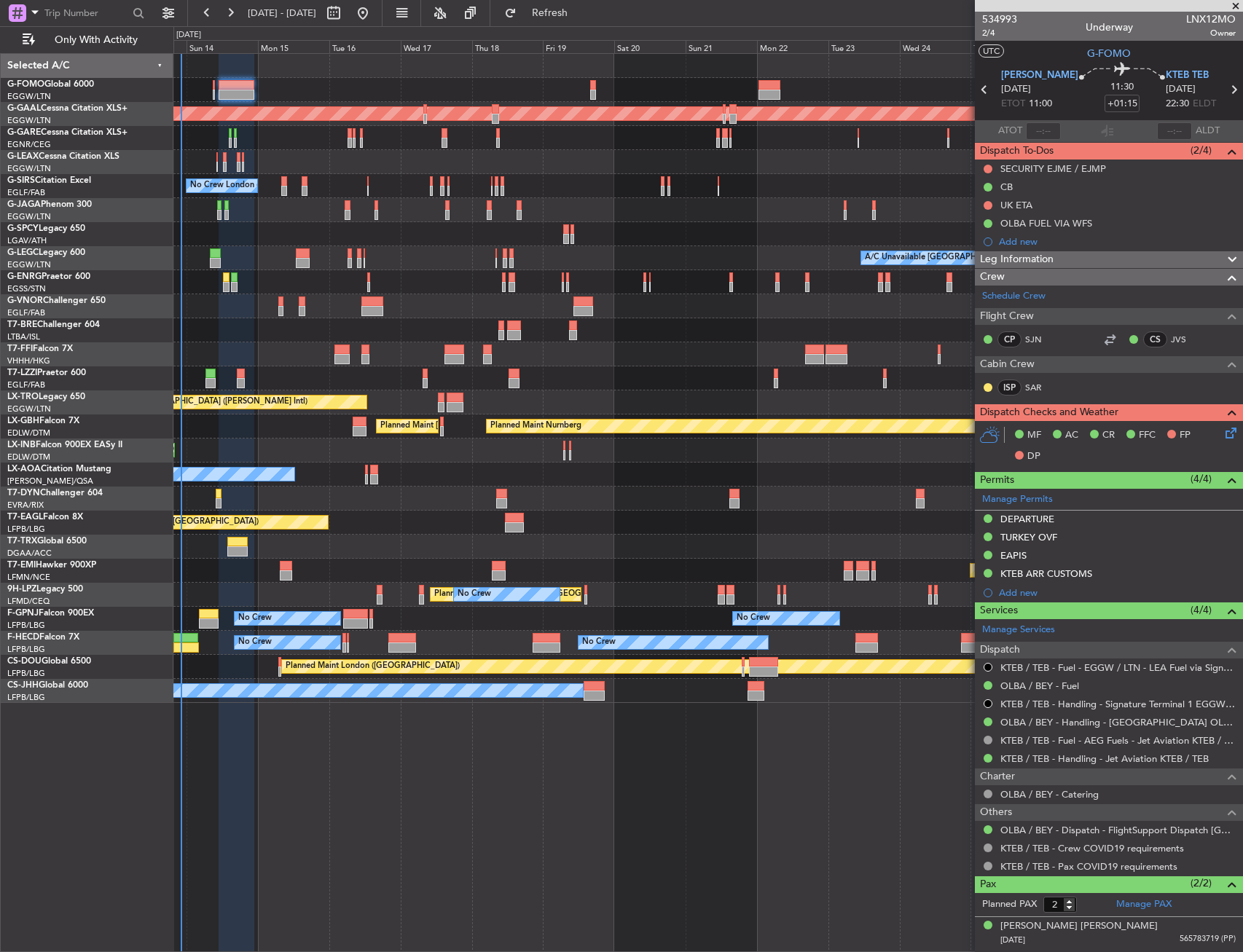
click at [598, 748] on div "Planned Maint [GEOGRAPHIC_DATA] ([GEOGRAPHIC_DATA]) Planned [GEOGRAPHIC_DATA] P…" at bounding box center [708, 502] width 1069 height 899
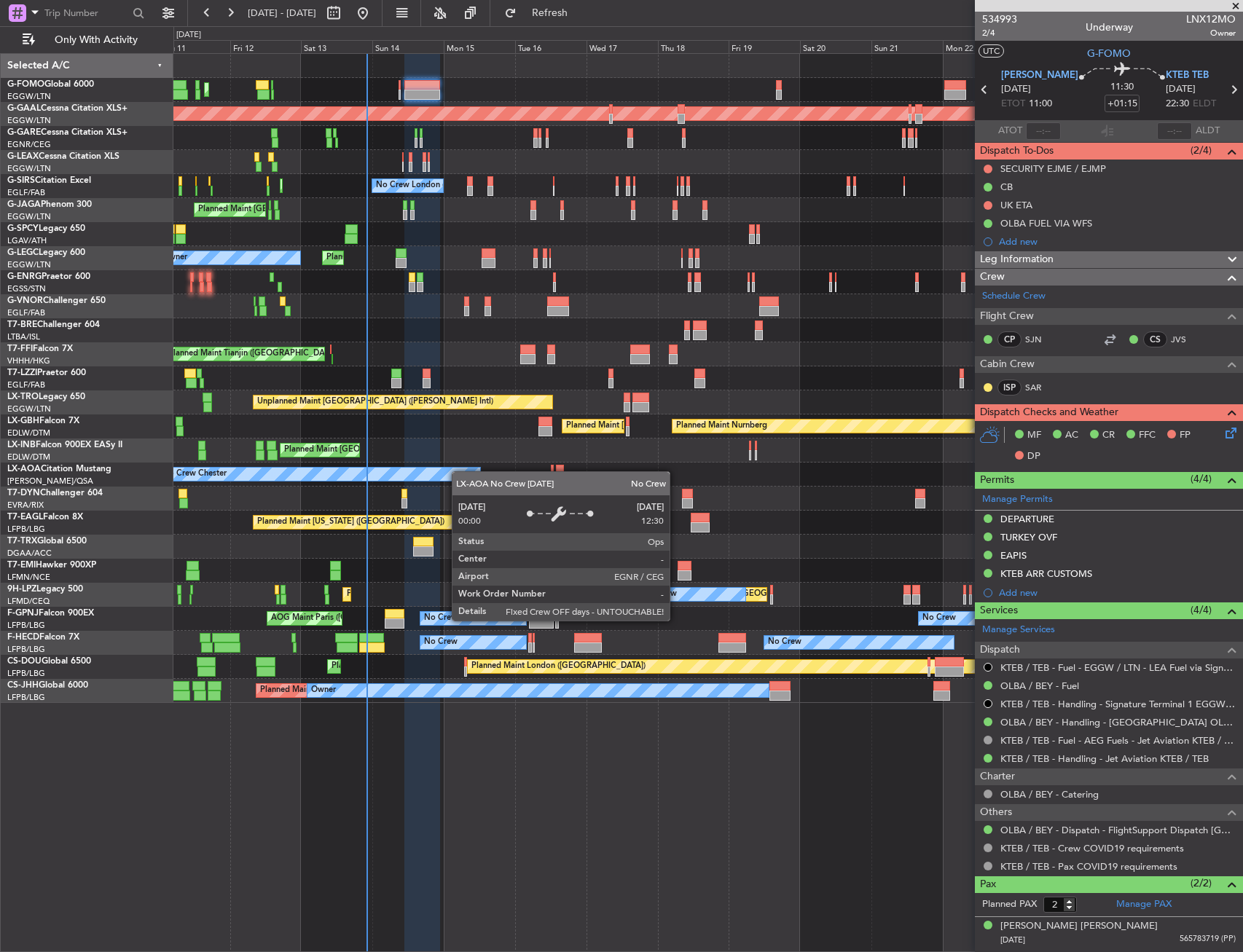
click at [455, 460] on div "Planned Maint [GEOGRAPHIC_DATA] ([GEOGRAPHIC_DATA]) Planned [GEOGRAPHIC_DATA] U…" at bounding box center [708, 378] width 1069 height 649
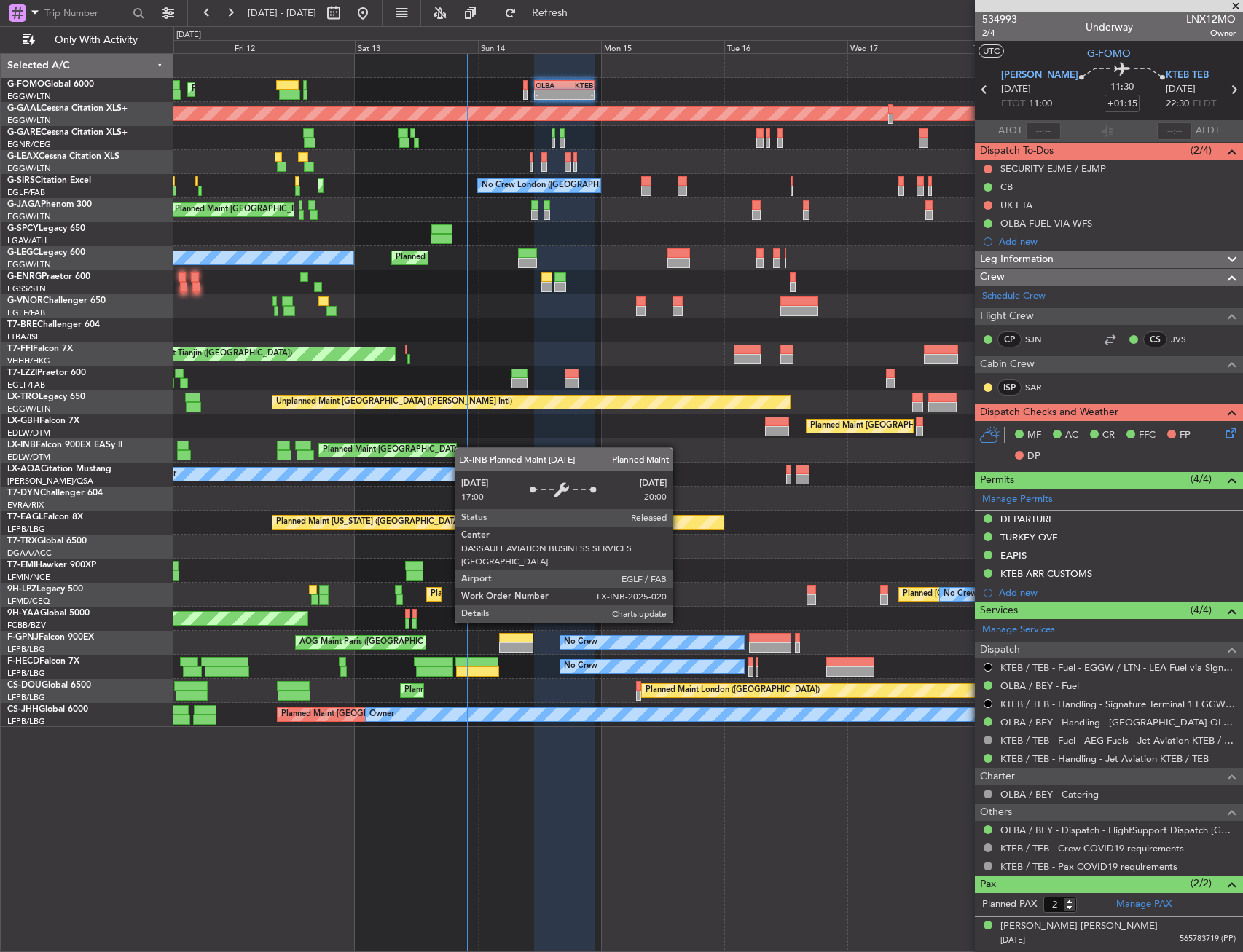
click at [442, 443] on div "OLBA 11:00 Z KTEB 22:45 Z - - Planned Maint [GEOGRAPHIC_DATA] ([GEOGRAPHIC_DATA…" at bounding box center [708, 390] width 1069 height 673
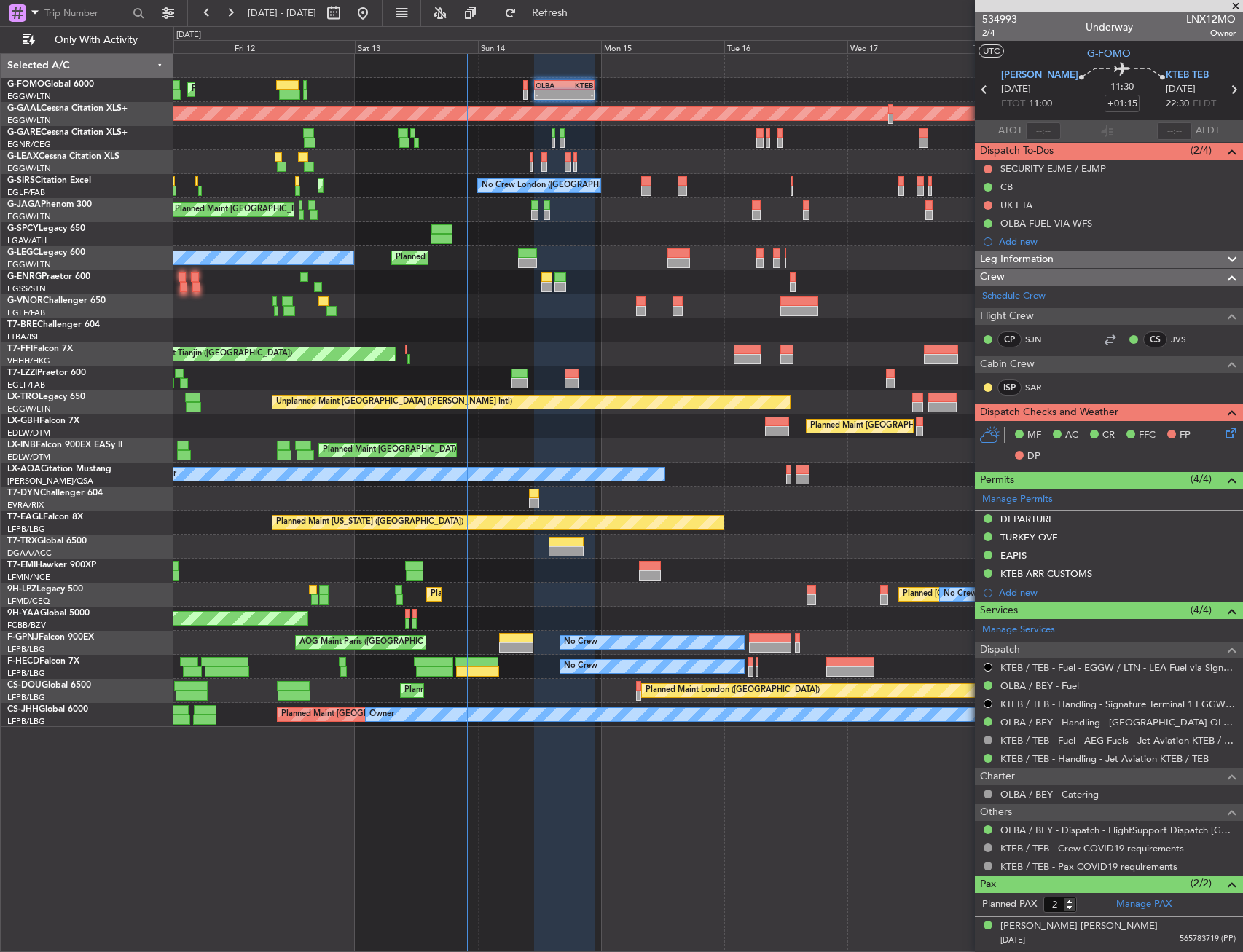
click at [367, 446] on div "OLBA 11:00 Z KTEB 22:45 Z - - Planned Maint [GEOGRAPHIC_DATA] ([GEOGRAPHIC_DATA…" at bounding box center [708, 390] width 1069 height 673
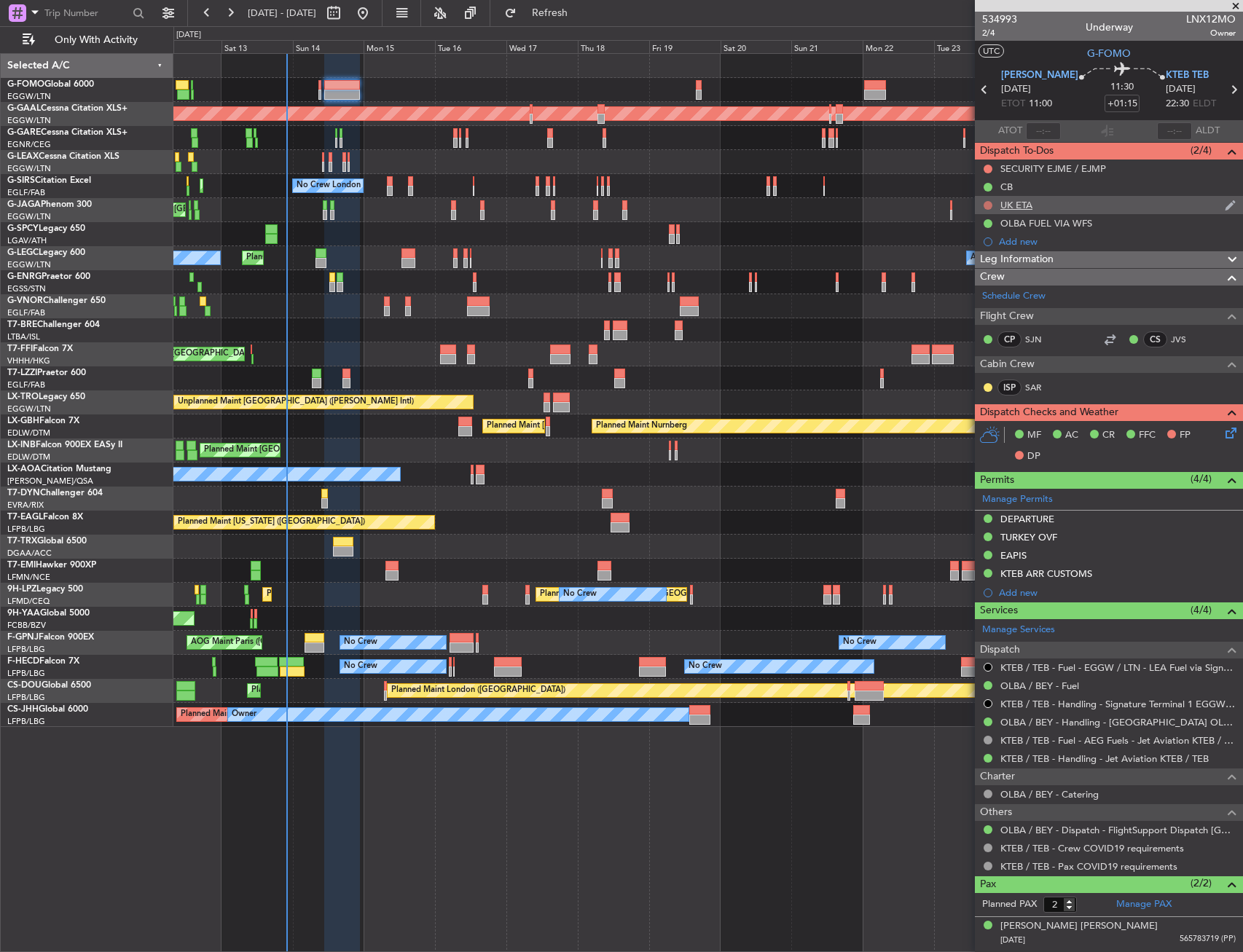
click at [989, 206] on button at bounding box center [988, 206] width 9 height 9
click at [990, 291] on span "Cancelled" at bounding box center [991, 291] width 41 height 15
click at [1067, 166] on div "SECURITY EJME / EJMP" at bounding box center [1052, 168] width 106 height 12
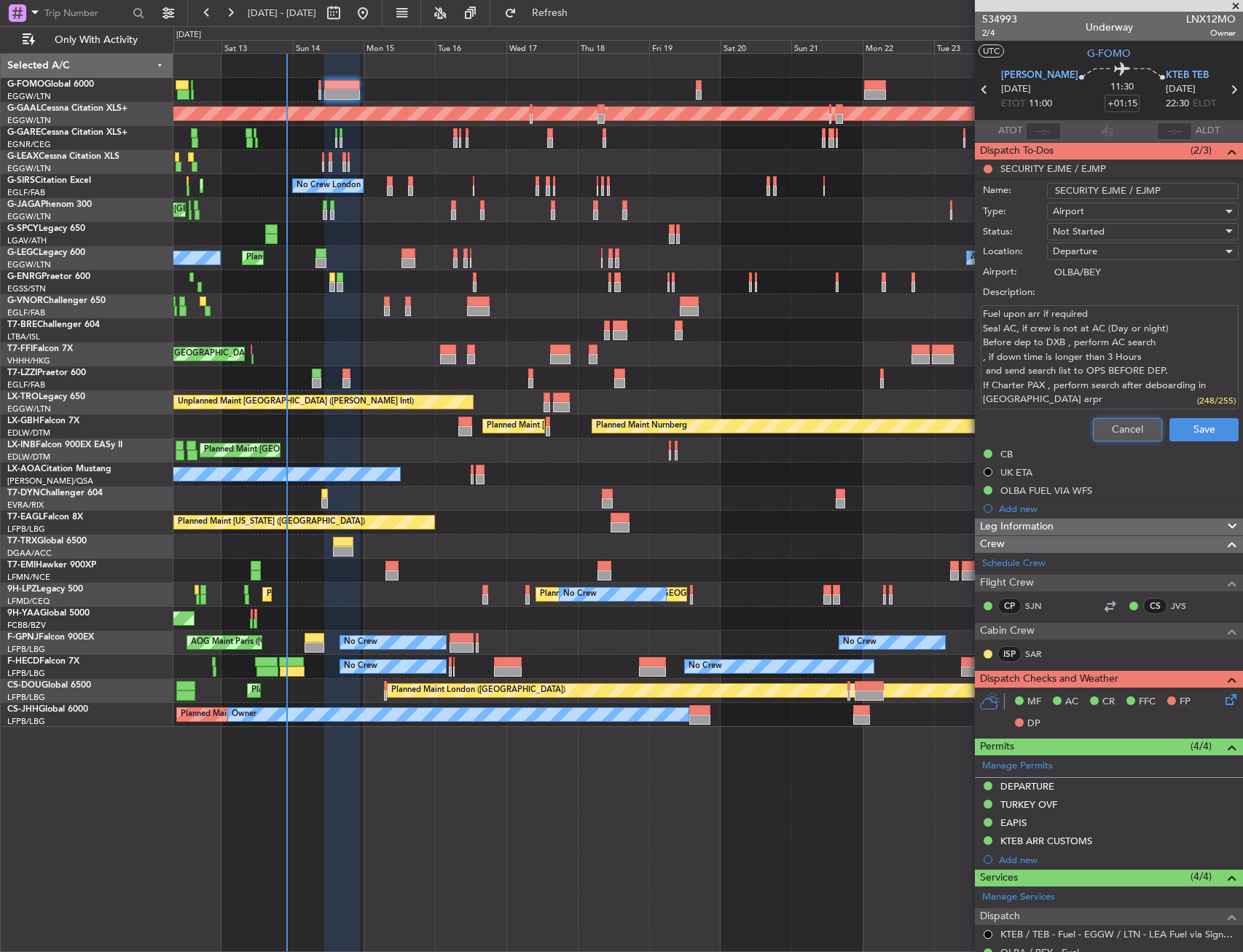
click at [1125, 423] on button "Cancel" at bounding box center [1126, 429] width 69 height 23
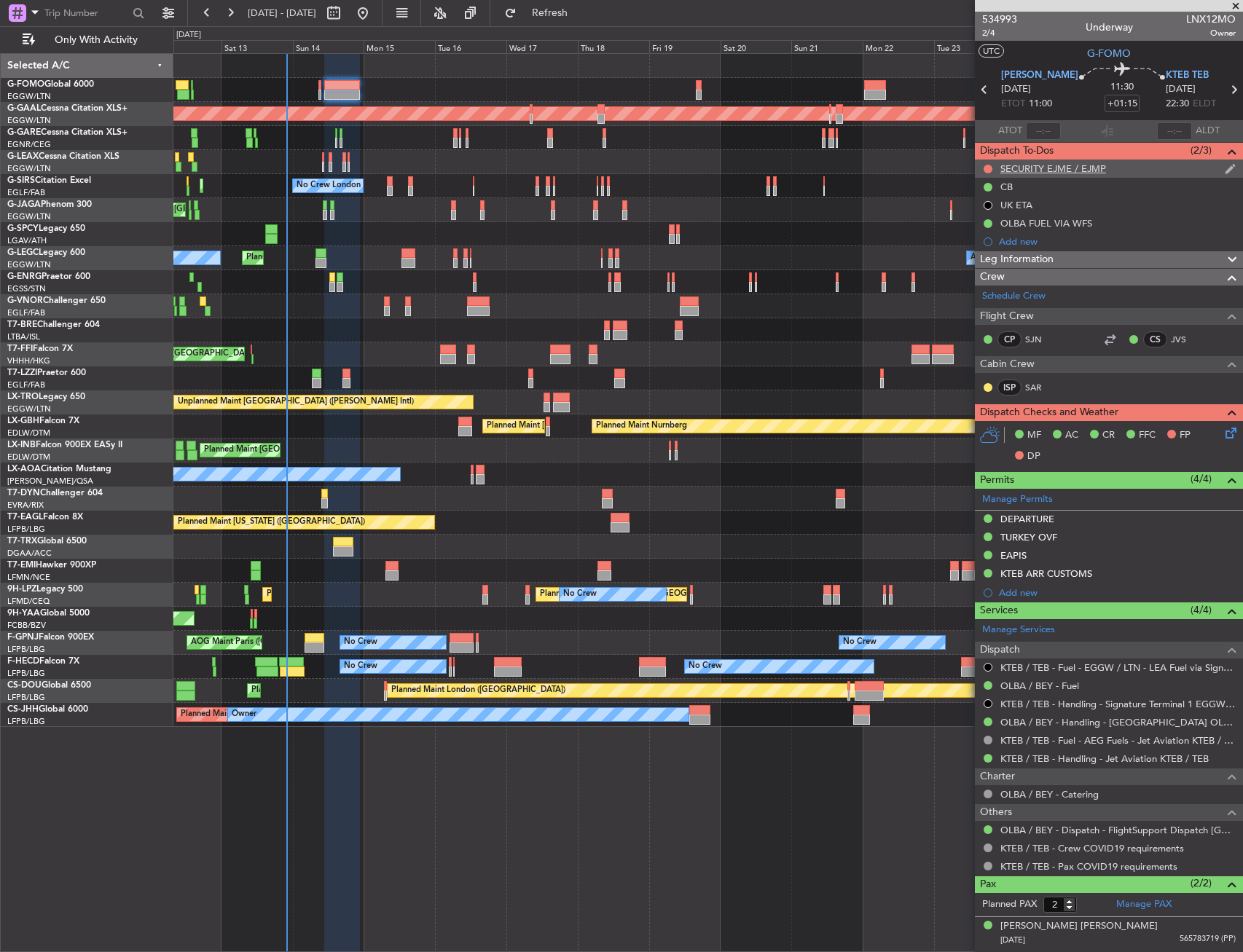
click at [992, 167] on div at bounding box center [987, 169] width 12 height 12
click at [988, 164] on button at bounding box center [988, 169] width 9 height 9
click at [997, 234] on span "Completed" at bounding box center [994, 233] width 48 height 15
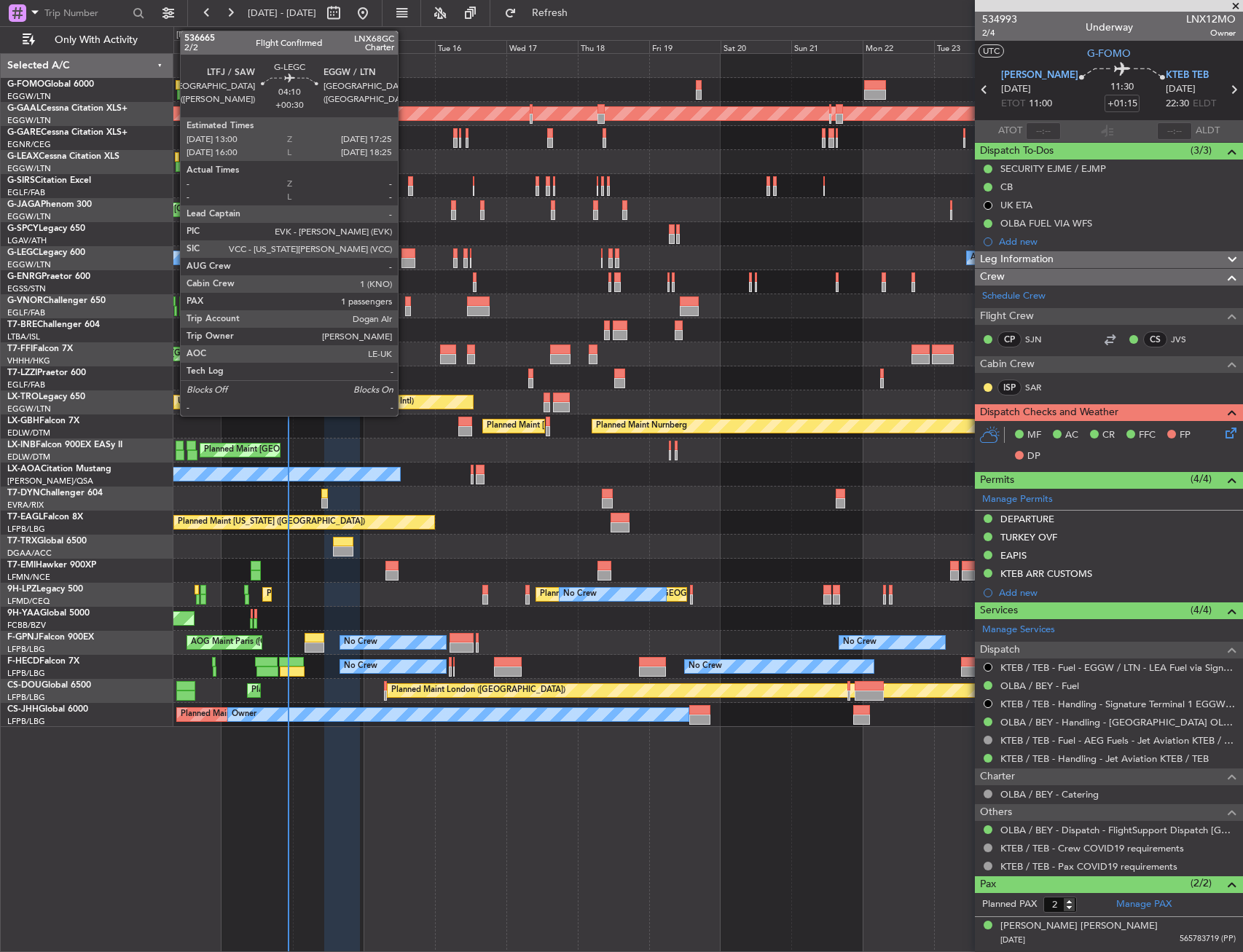
click at [404, 254] on div at bounding box center [408, 253] width 14 height 10
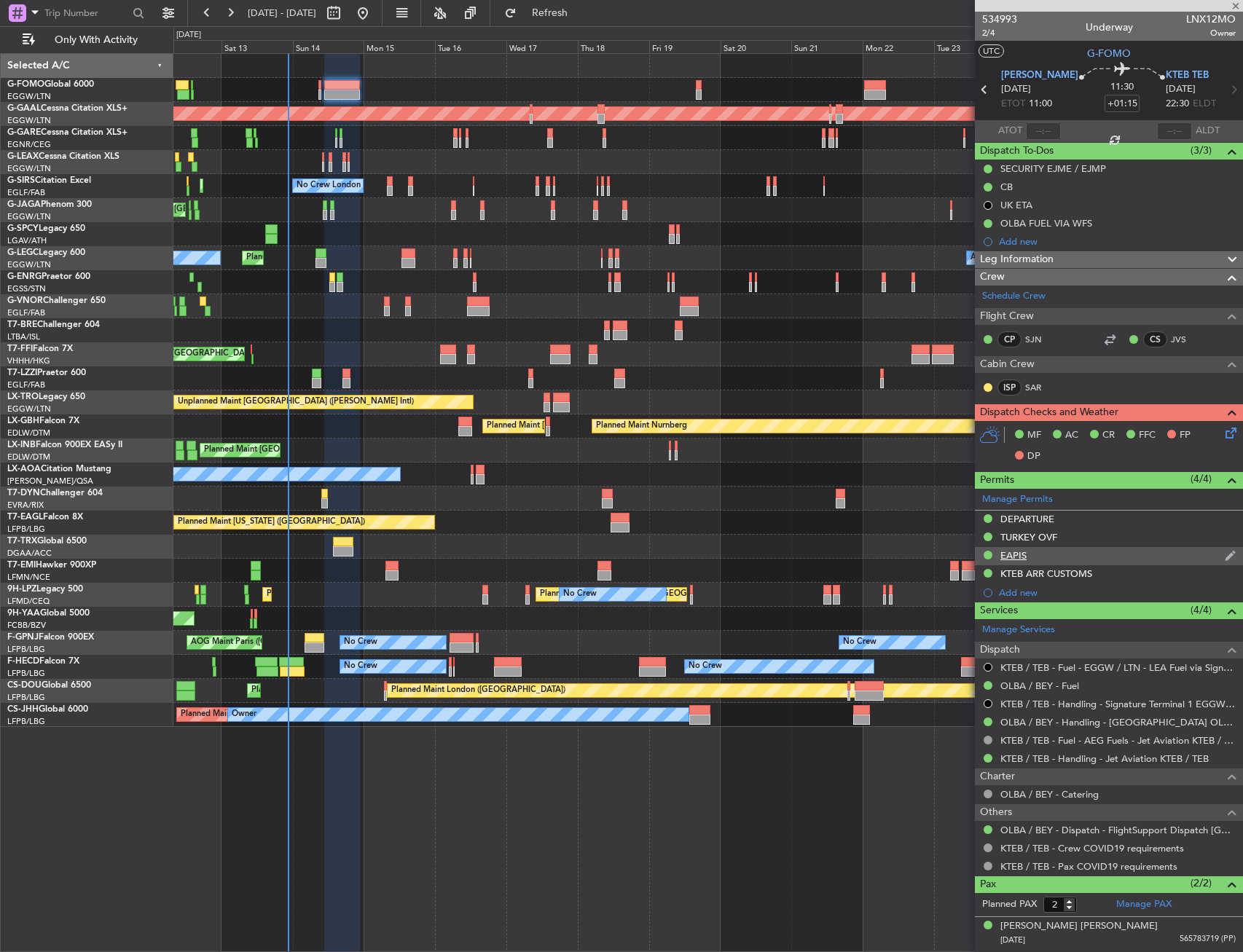
type input "+00:30"
type input "1"
